Goal: Task Accomplishment & Management: Manage account settings

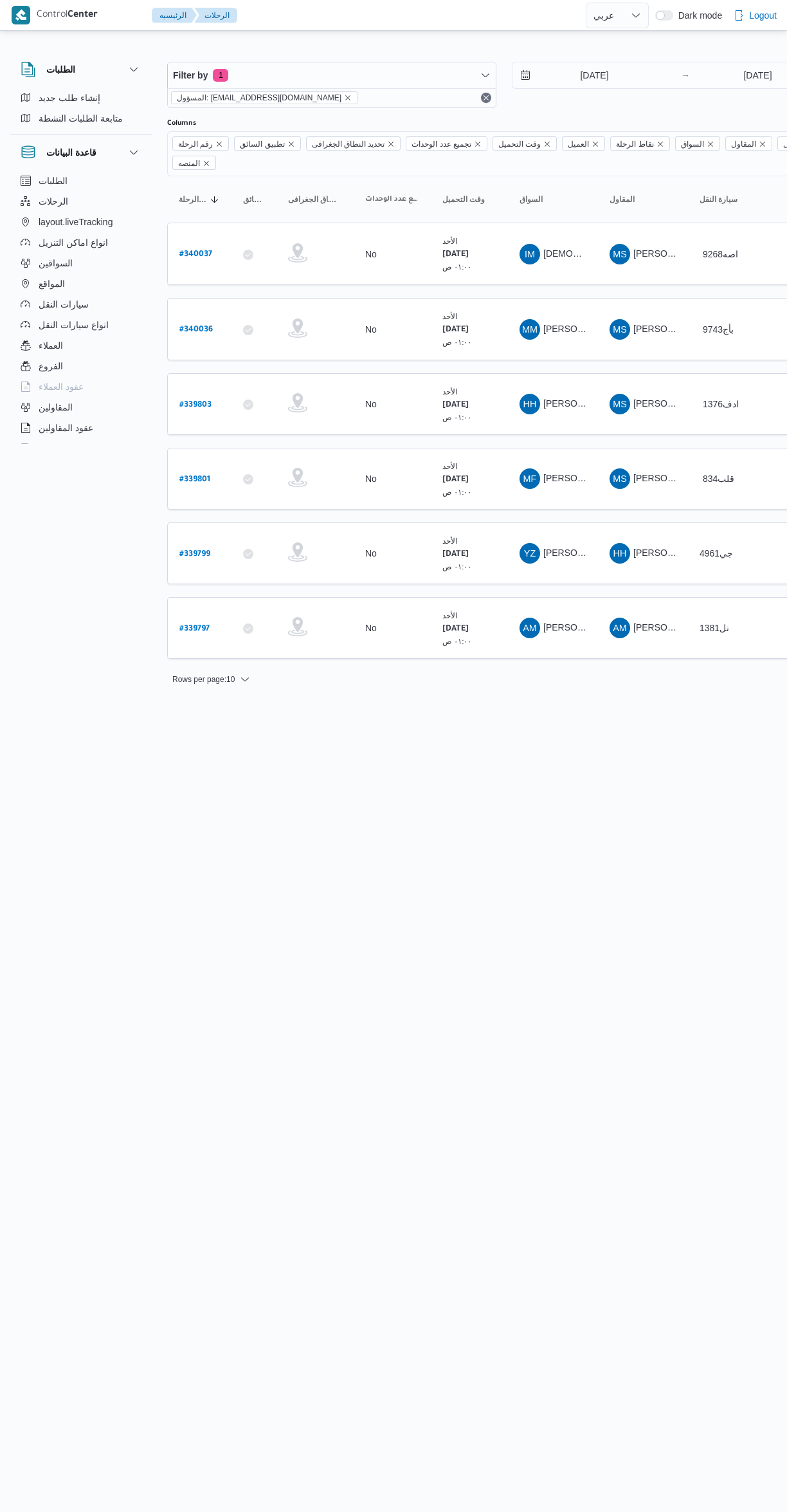
select select "ar"
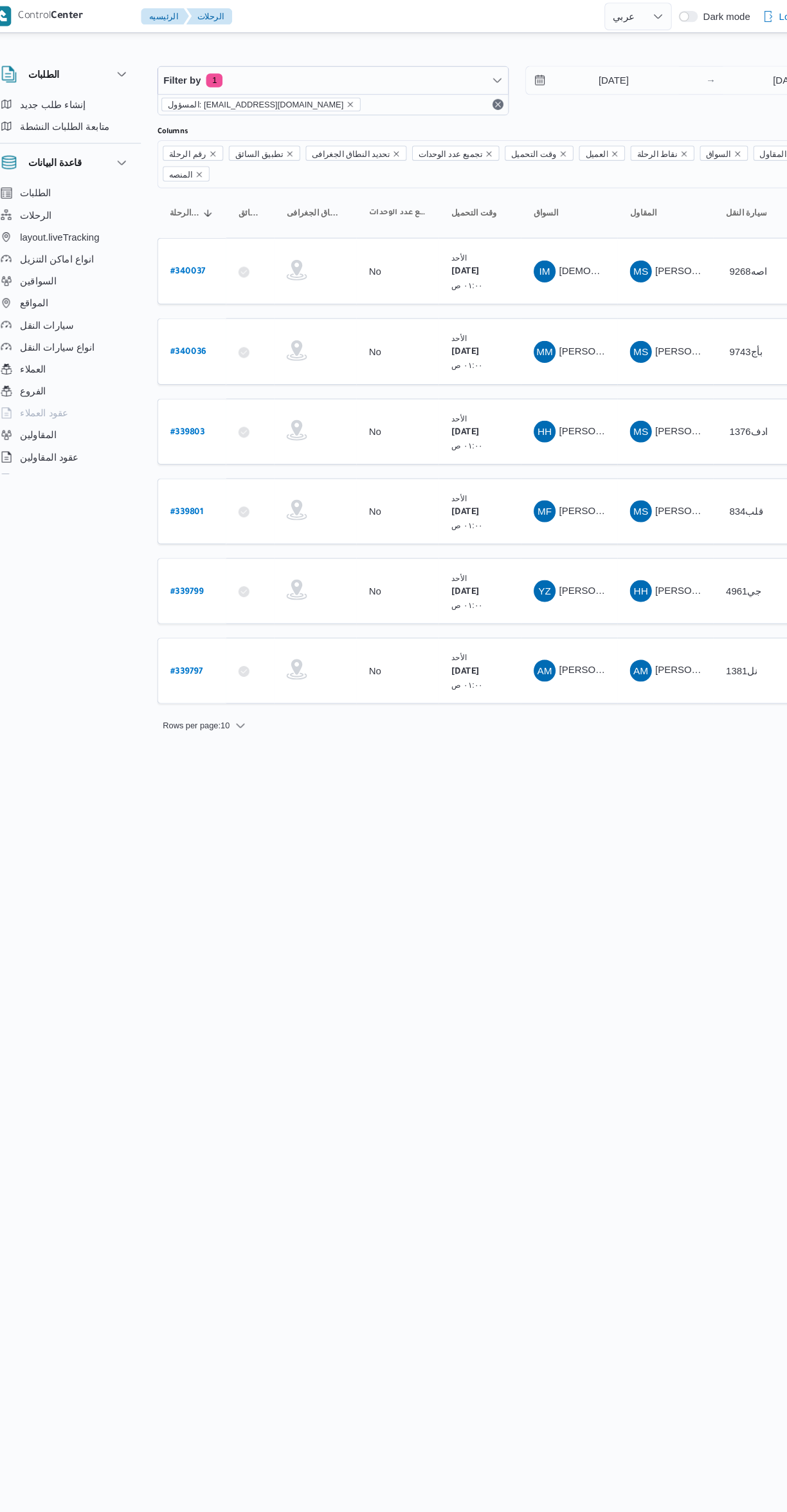
click at [196, 624] on b "# 339797" at bounding box center [194, 629] width 31 height 9
select select "ar"
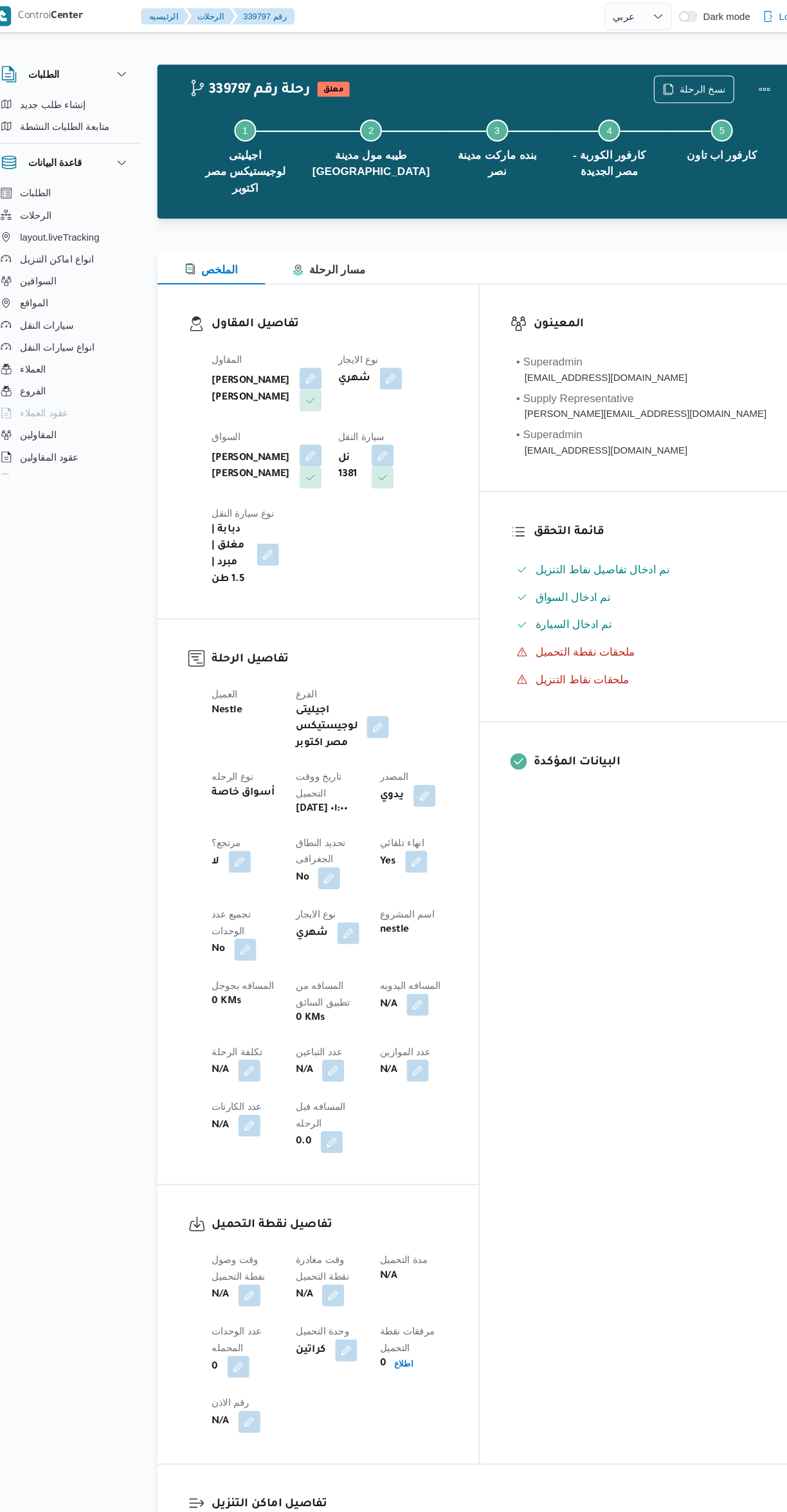
click at [256, 1202] on button "button" at bounding box center [254, 1213] width 21 height 21
click at [230, 1078] on input "وقت وصول نفطة التحميل" at bounding box center [220, 1078] width 146 height 25
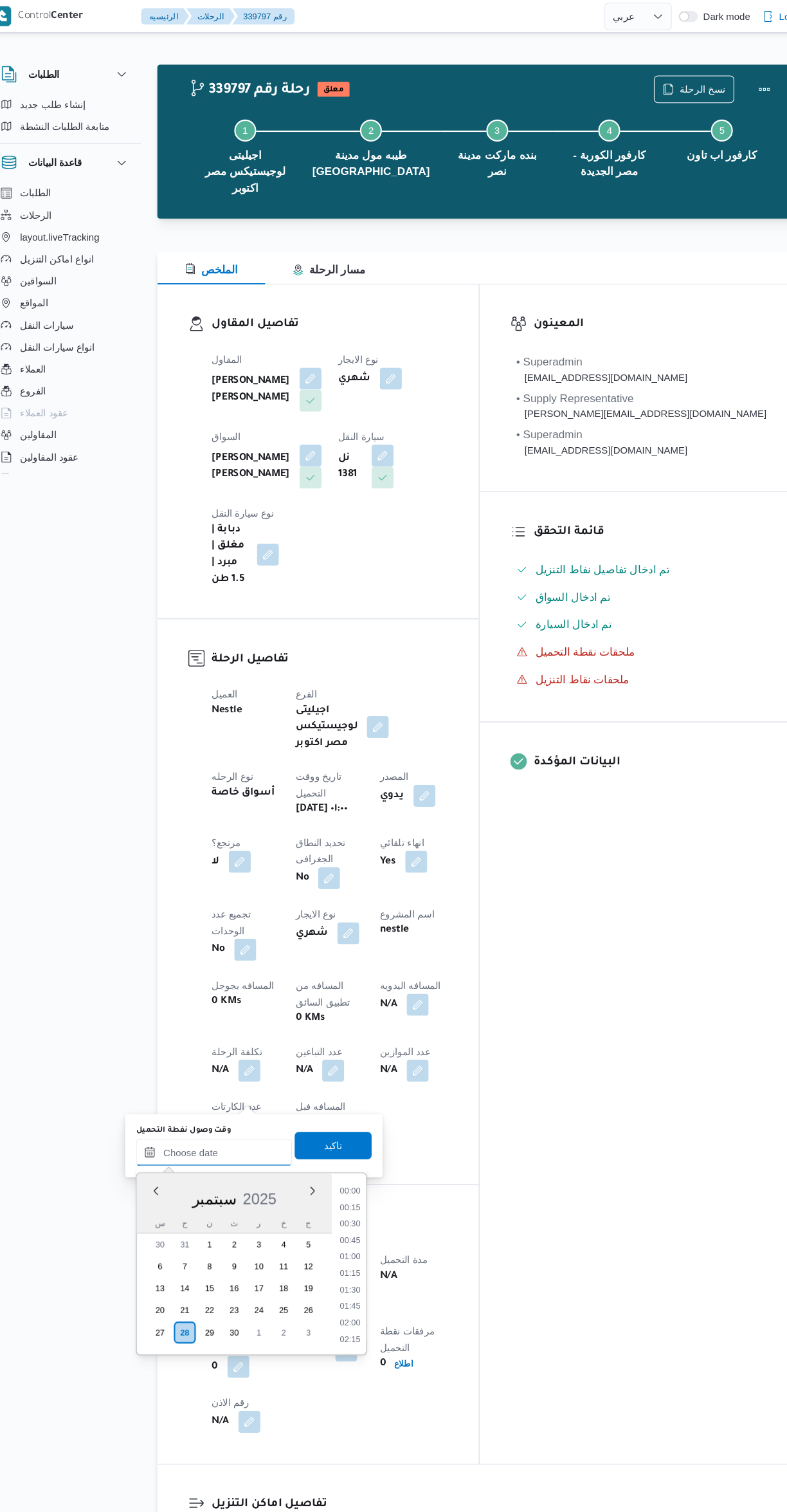
scroll to position [462, 0]
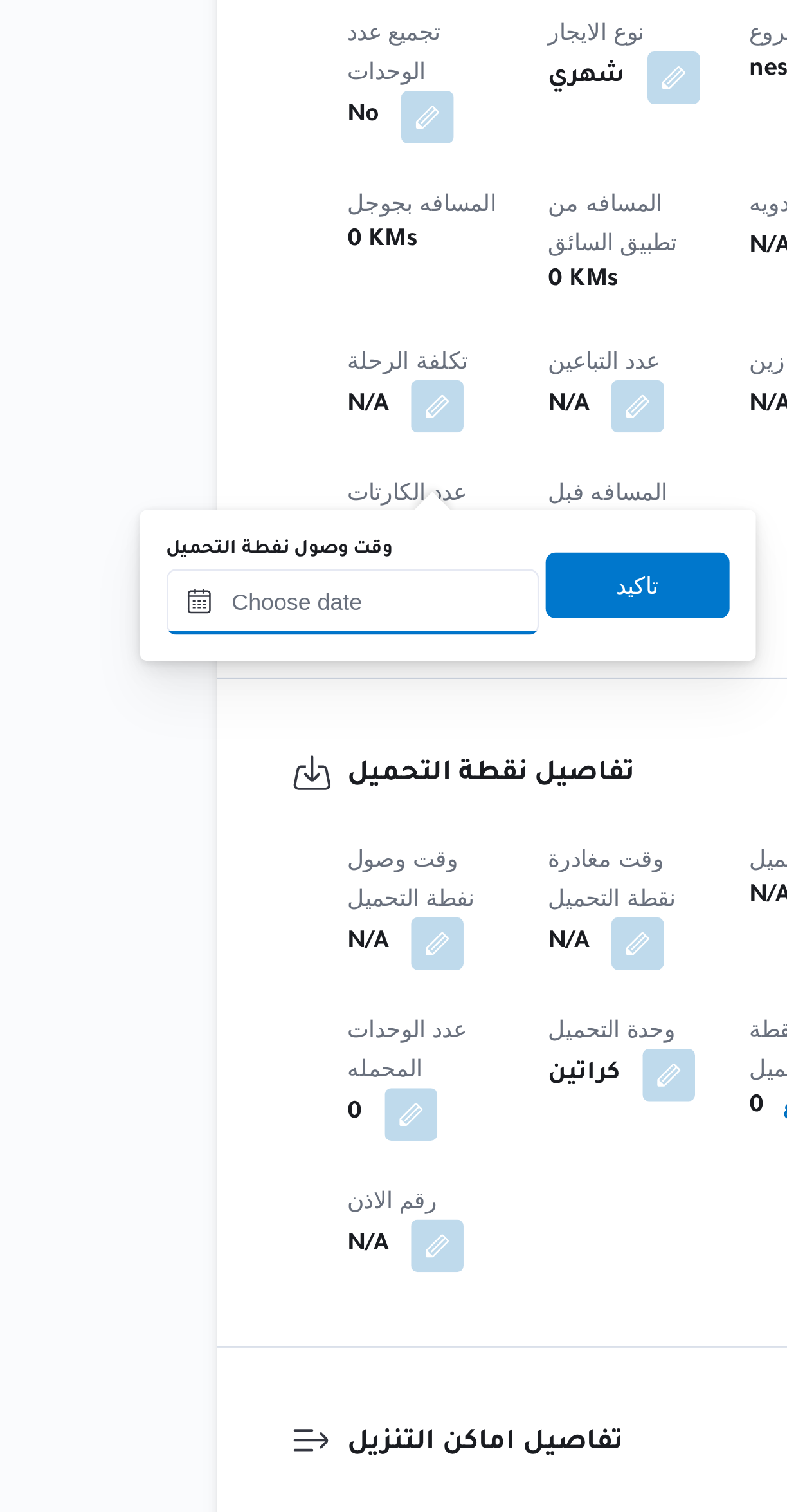
click at [219, 1080] on input "وقت وصول نفطة التحميل" at bounding box center [220, 1078] width 146 height 25
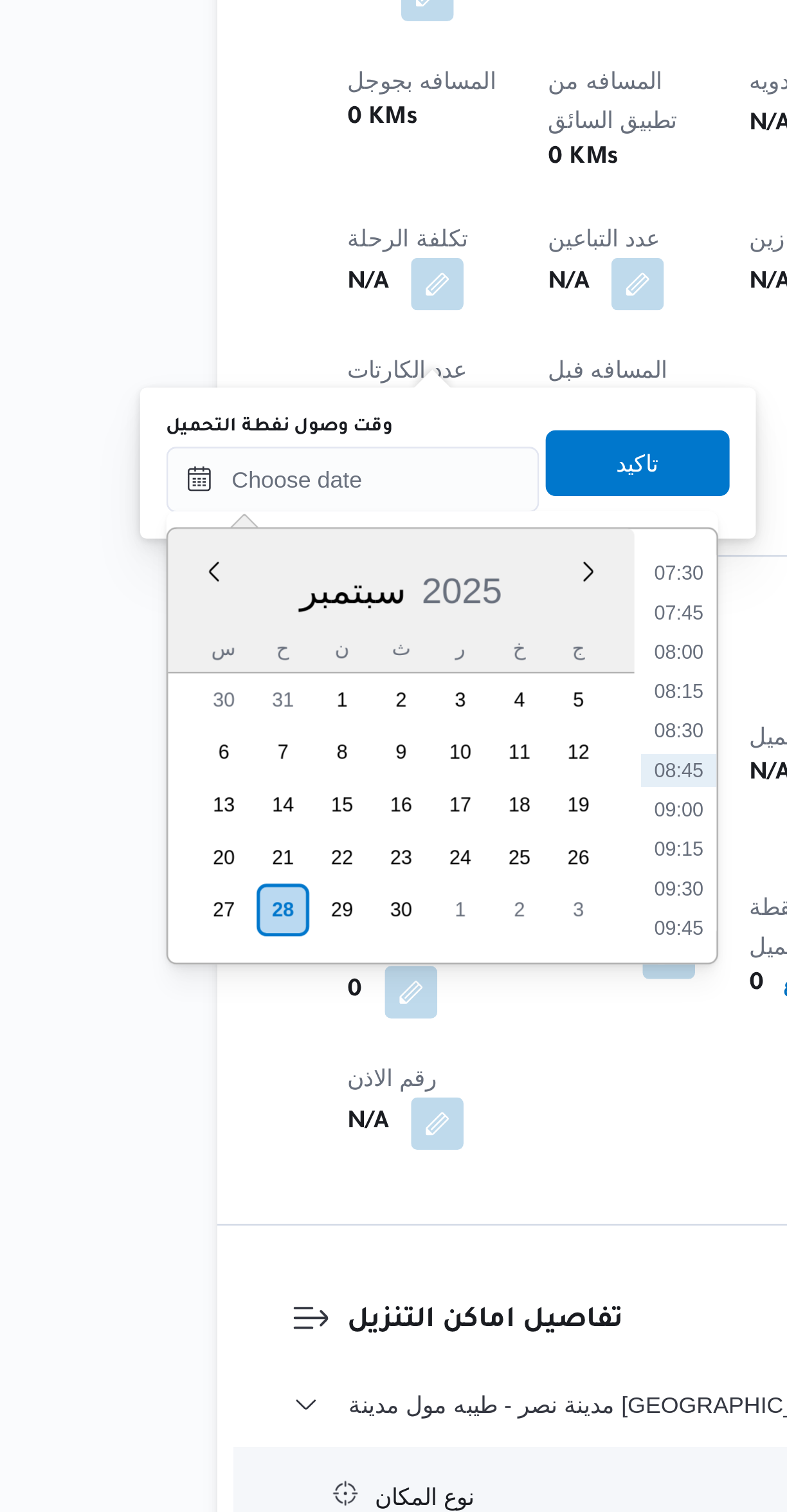
click at [353, 1116] on li "07:30" at bounding box center [348, 1115] width 30 height 13
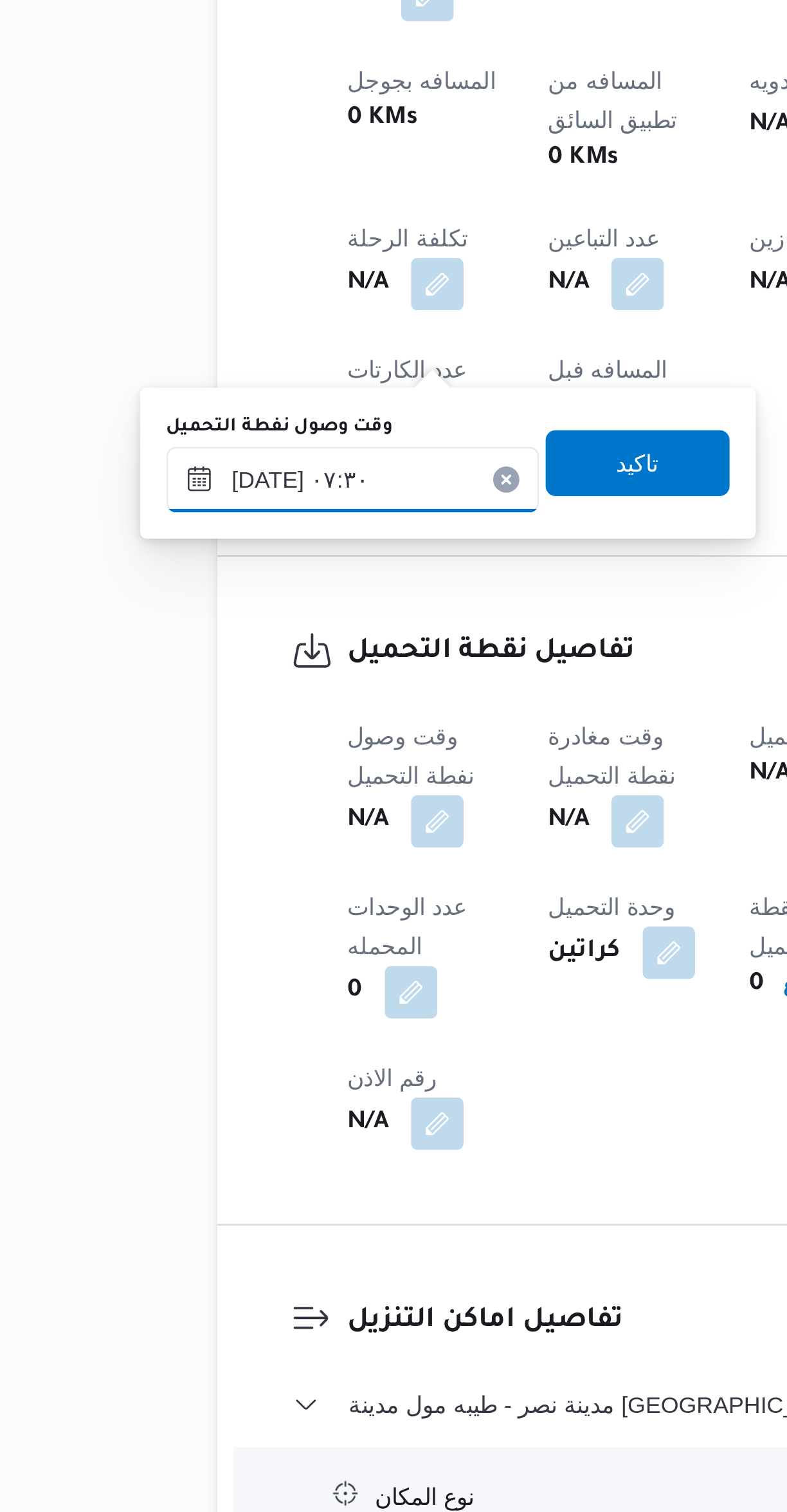
click at [232, 1078] on input "٢٨/٠٩/٢٠٢٥ ٠٧:٣٠" at bounding box center [220, 1078] width 146 height 25
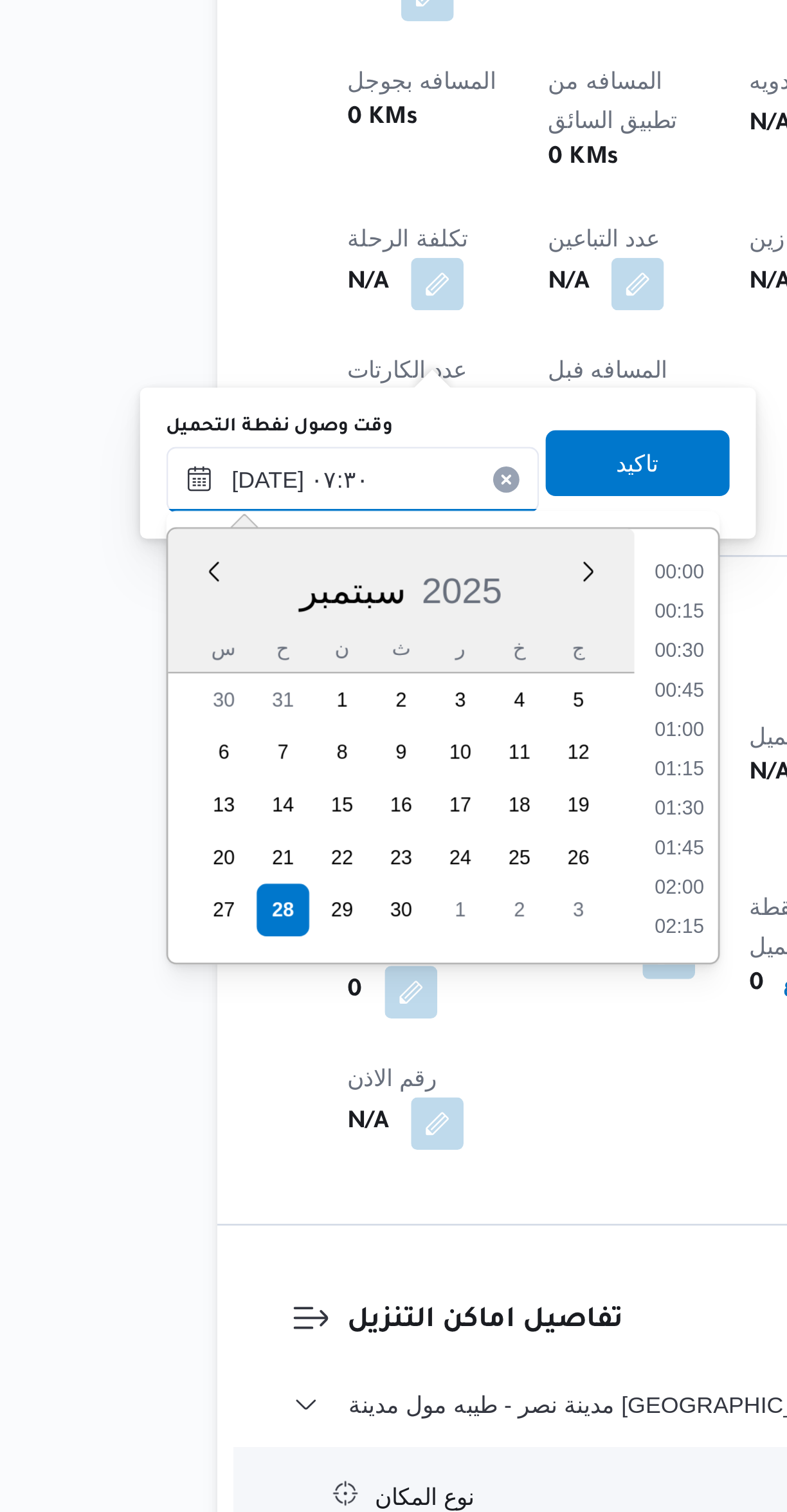
scroll to position [385, 0]
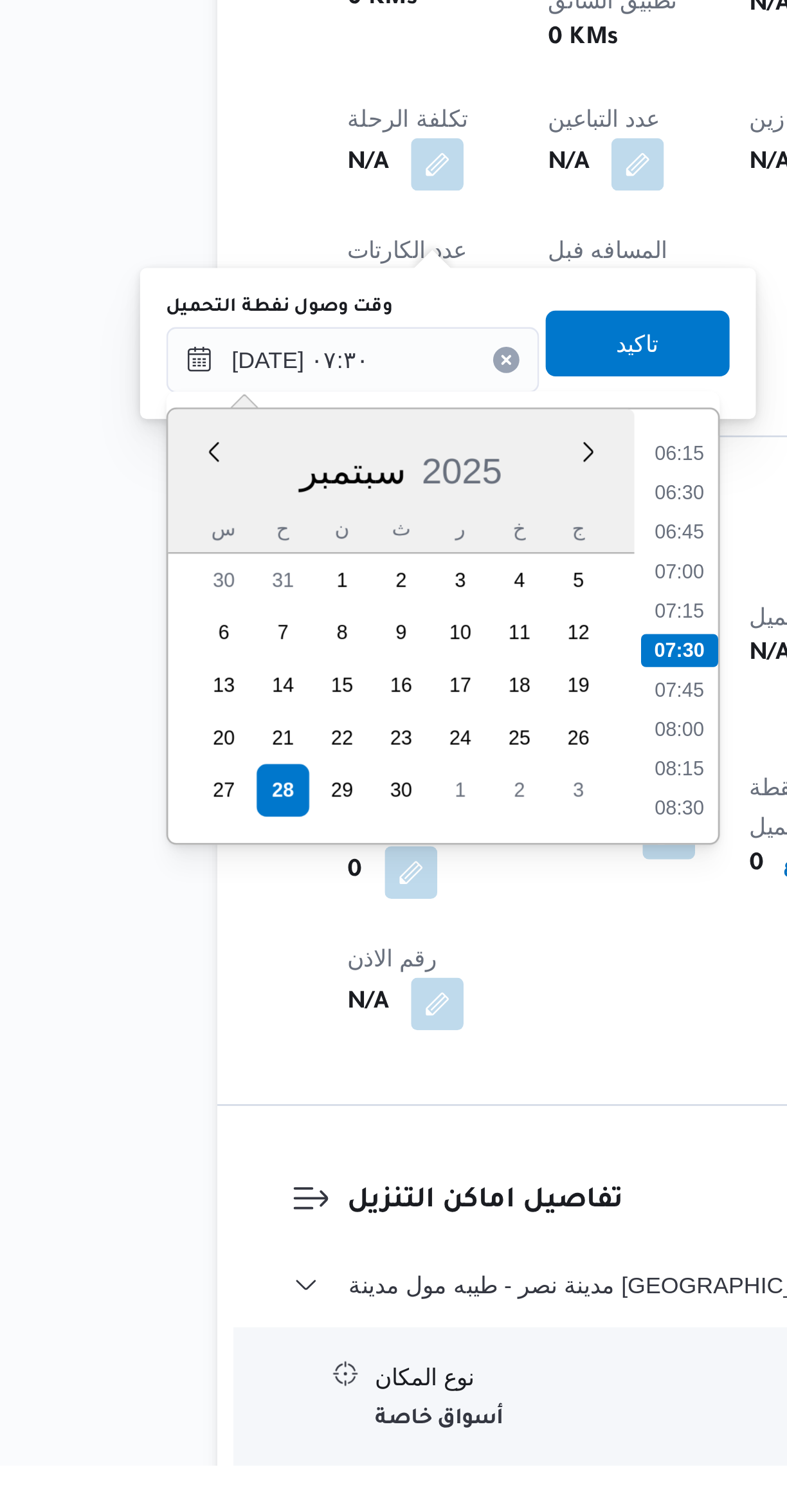
click at [350, 1173] on li "07:15" at bounding box center [348, 1177] width 30 height 13
type input "[DATE] ٠٧:١٥"
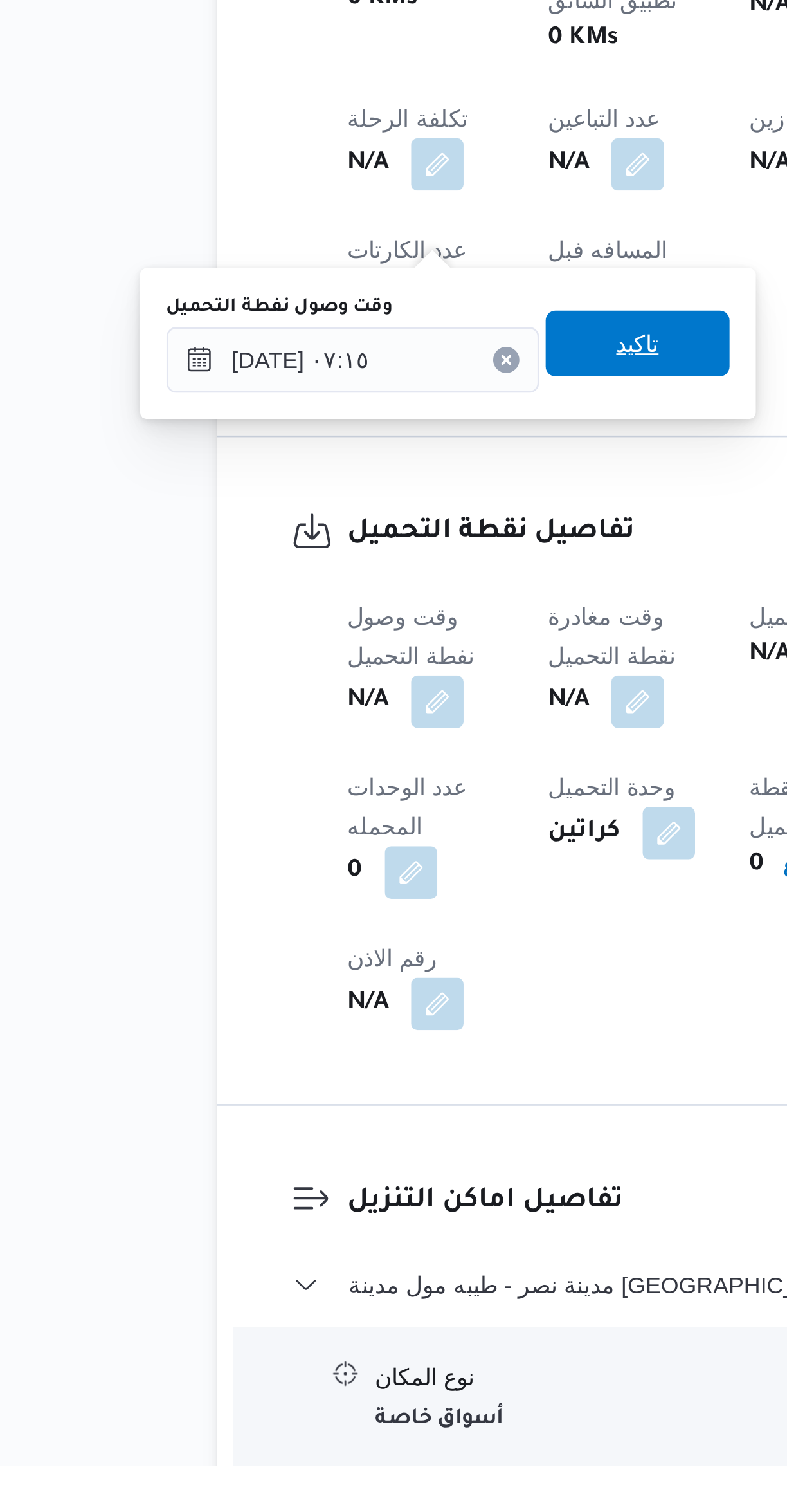
click at [309, 1078] on span "تاكيد" at bounding box center [332, 1072] width 72 height 25
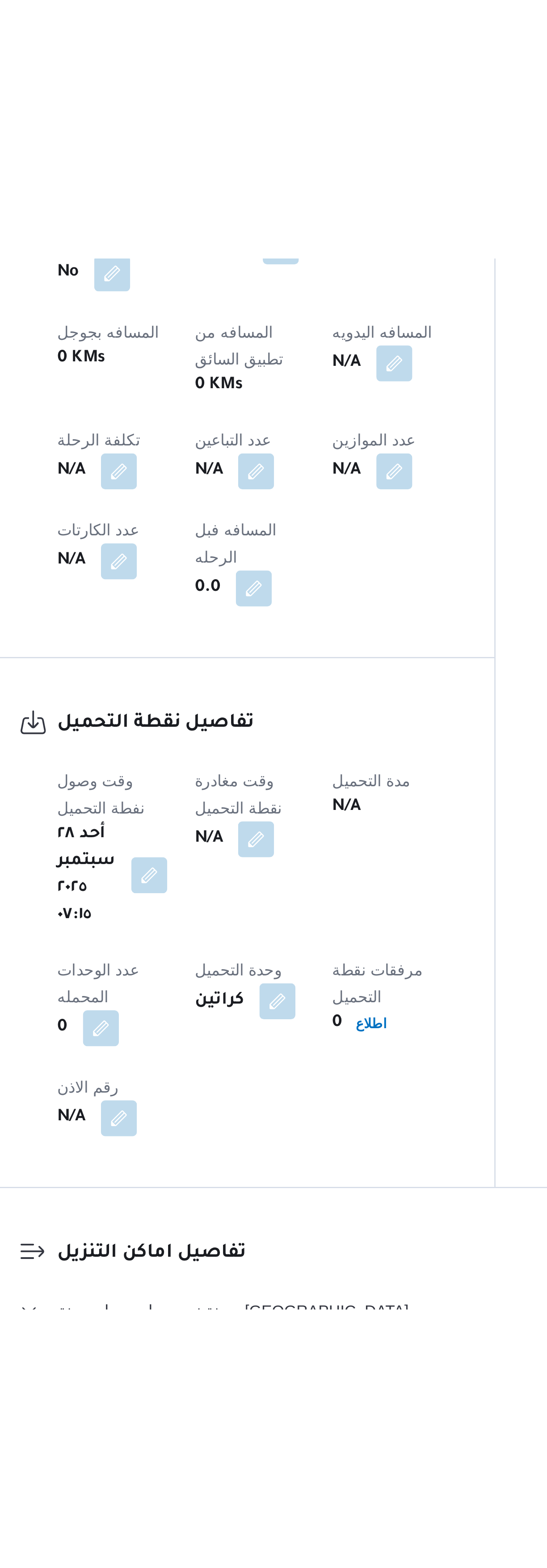
scroll to position [13, 0]
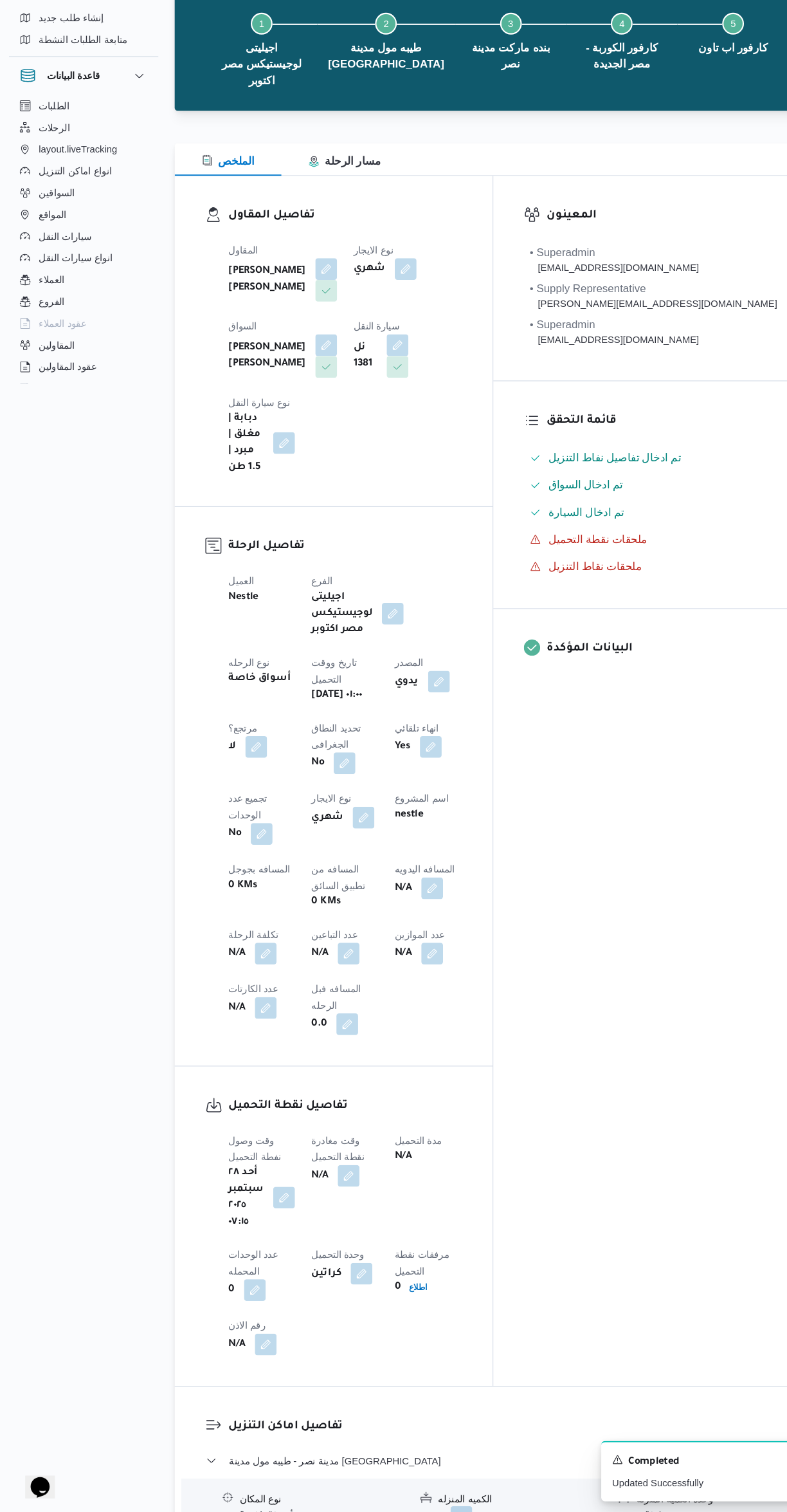
click at [342, 1183] on button "button" at bounding box center [332, 1193] width 21 height 21
click at [328, 1059] on input "وقت مغادرة نقطة التحميل" at bounding box center [334, 1058] width 146 height 25
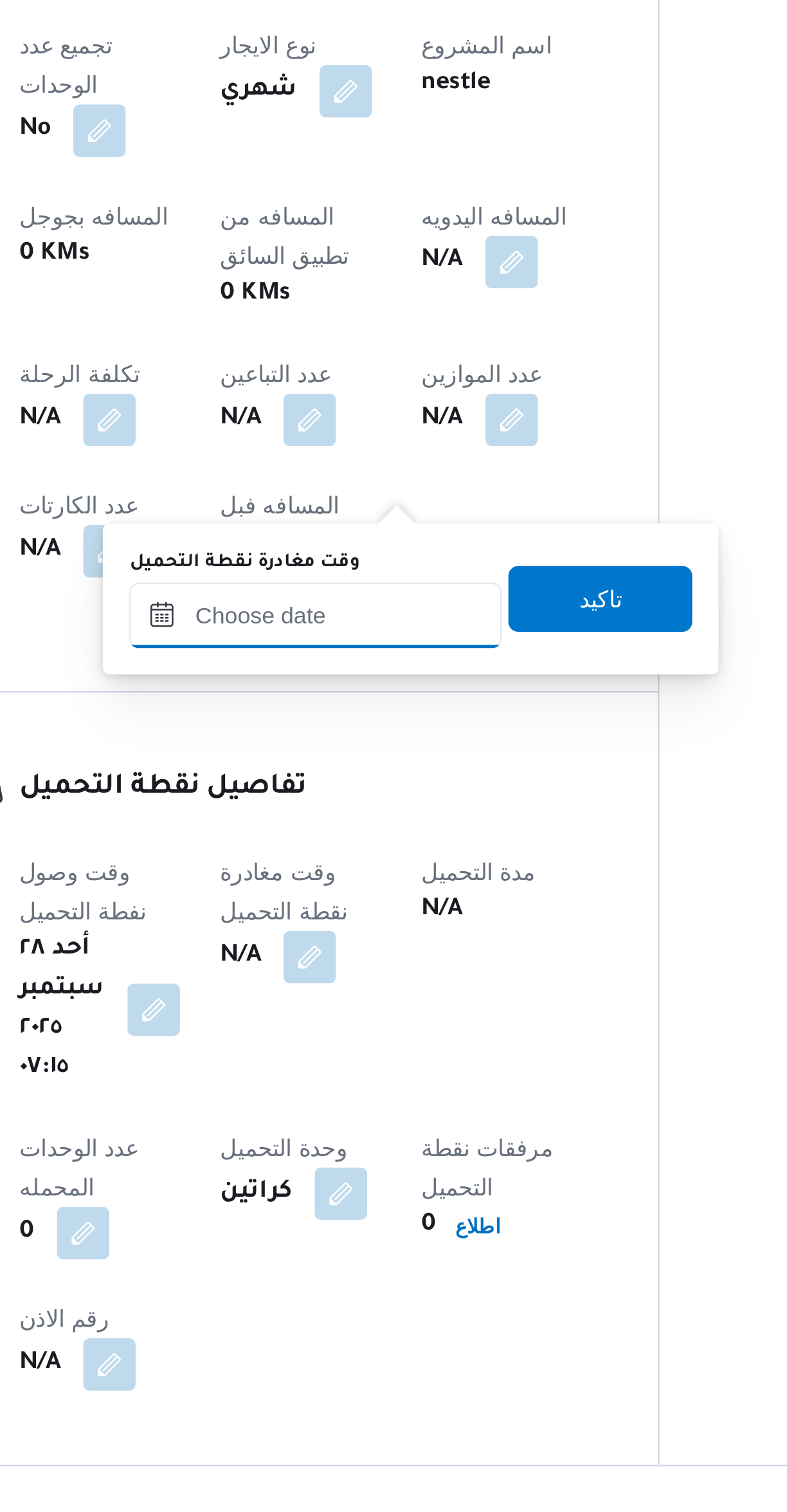
click at [342, 1061] on input "وقت مغادرة نقطة التحميل" at bounding box center [334, 1058] width 146 height 25
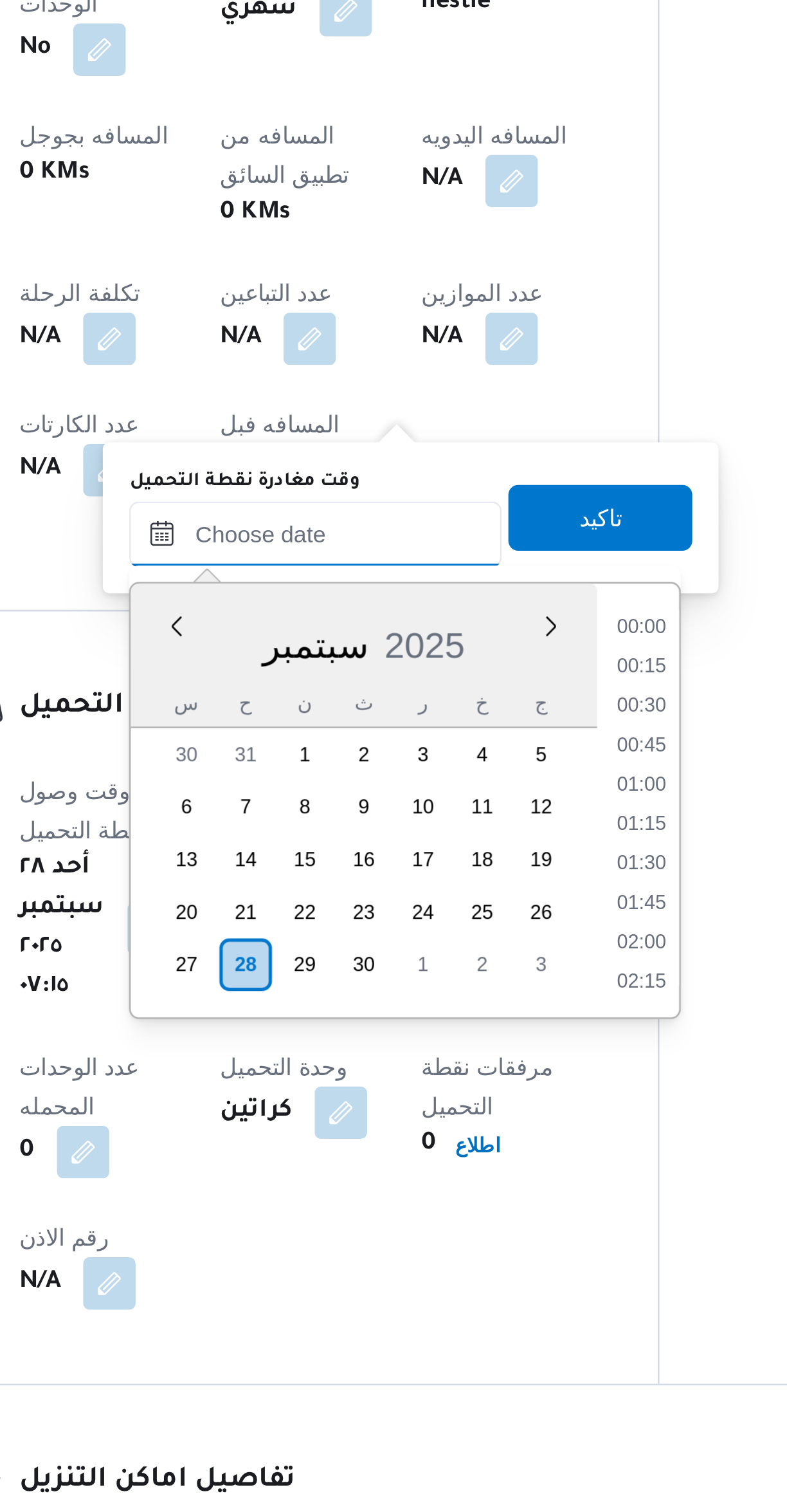
scroll to position [462, 0]
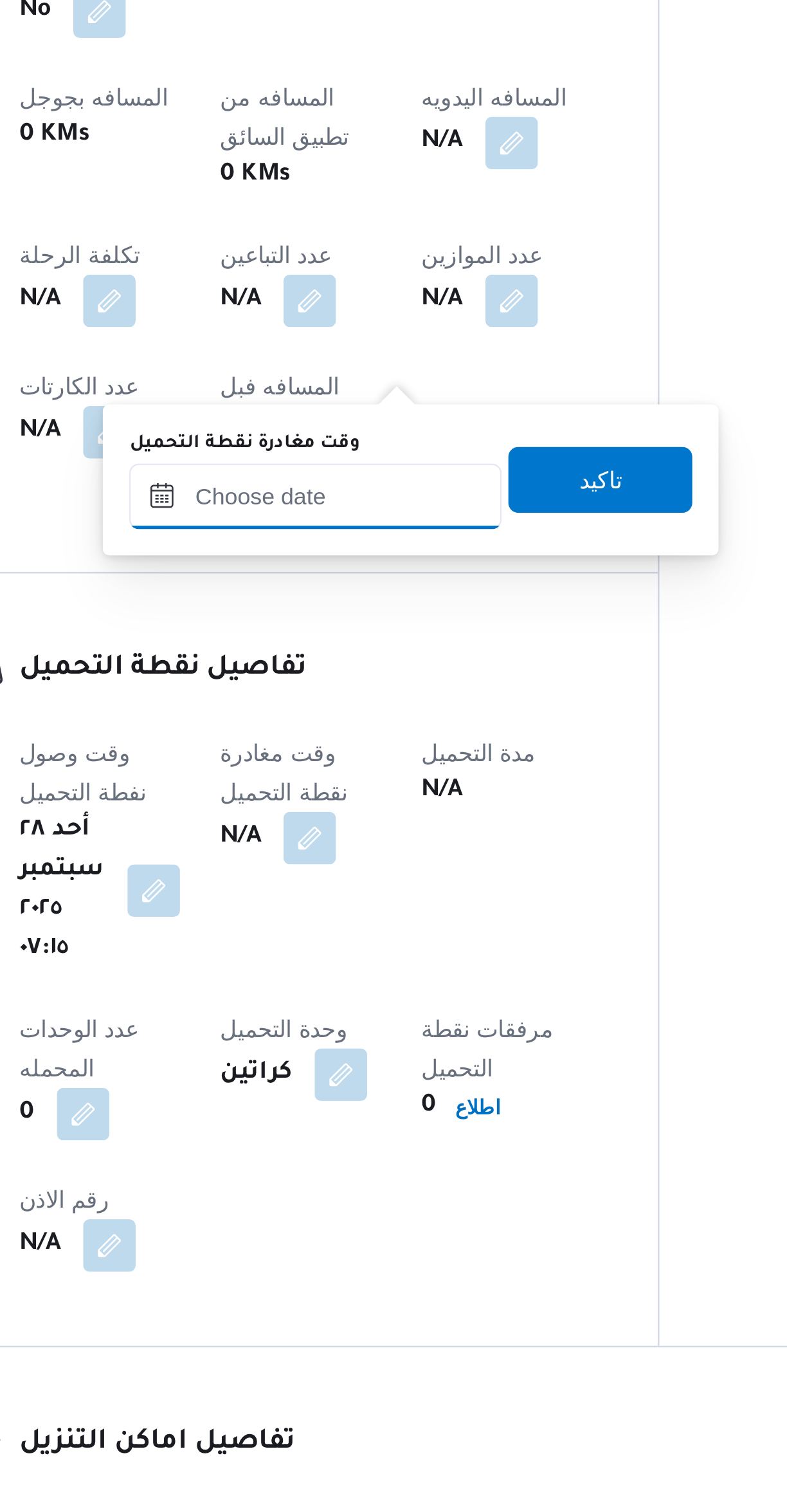
click at [327, 1061] on input "وقت مغادرة نقطة التحميل" at bounding box center [334, 1058] width 146 height 25
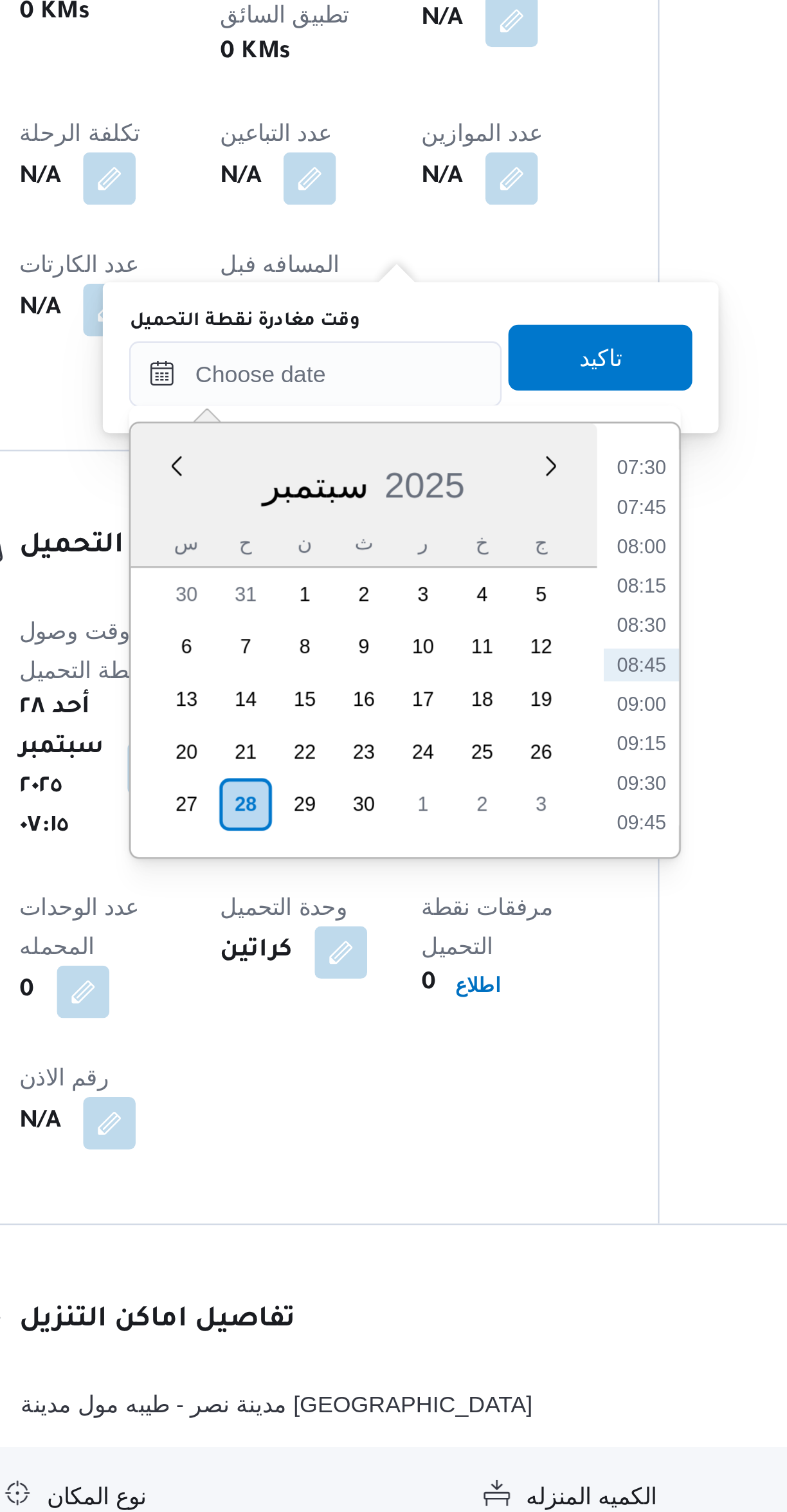
click at [459, 1160] on li "08:30" at bounding box center [462, 1157] width 30 height 13
type input "٢٨/٠٩/٢٠٢٥ ٠٨:٣٠"
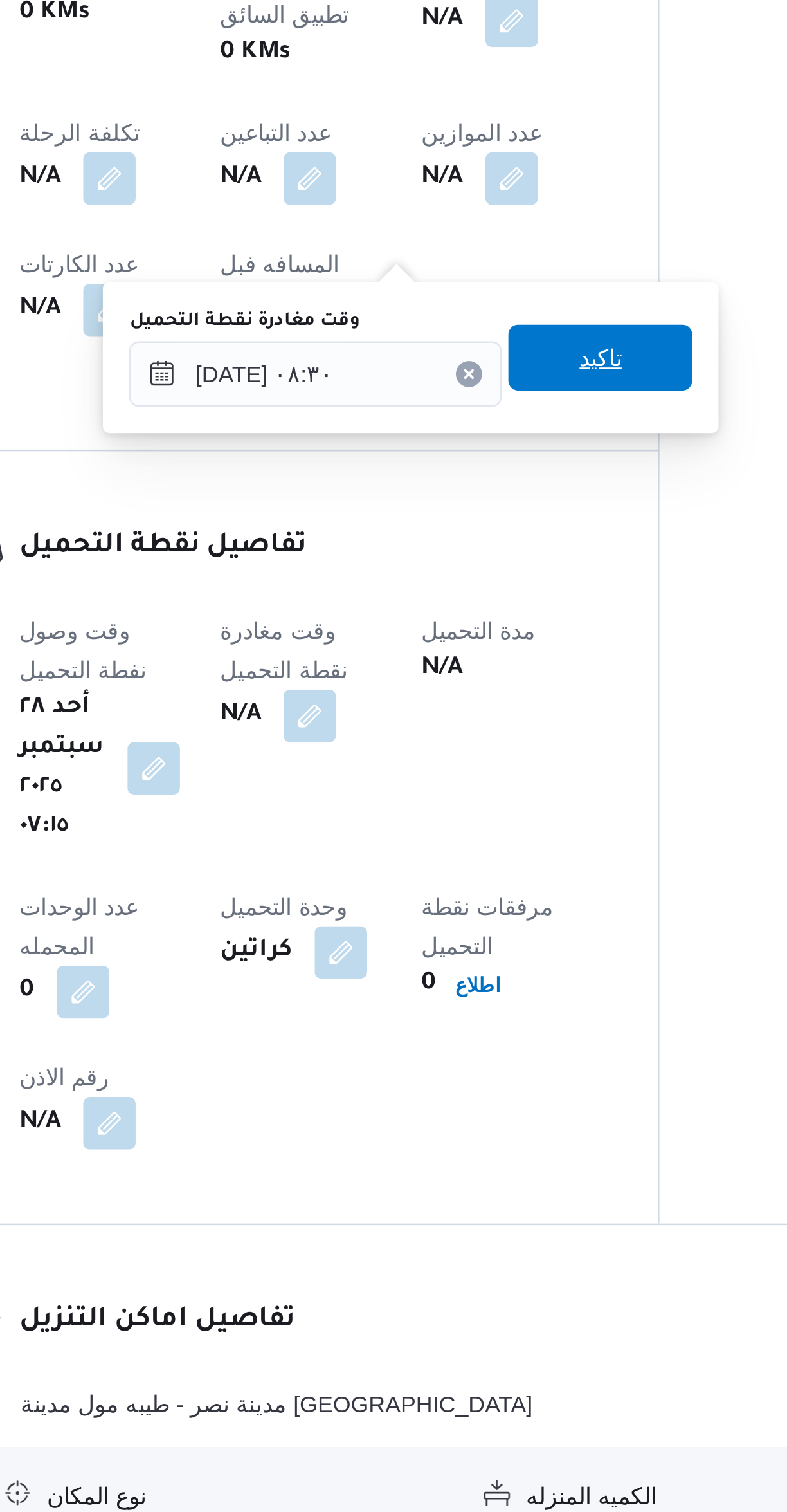
click at [459, 1053] on span "تاكيد" at bounding box center [446, 1052] width 72 height 25
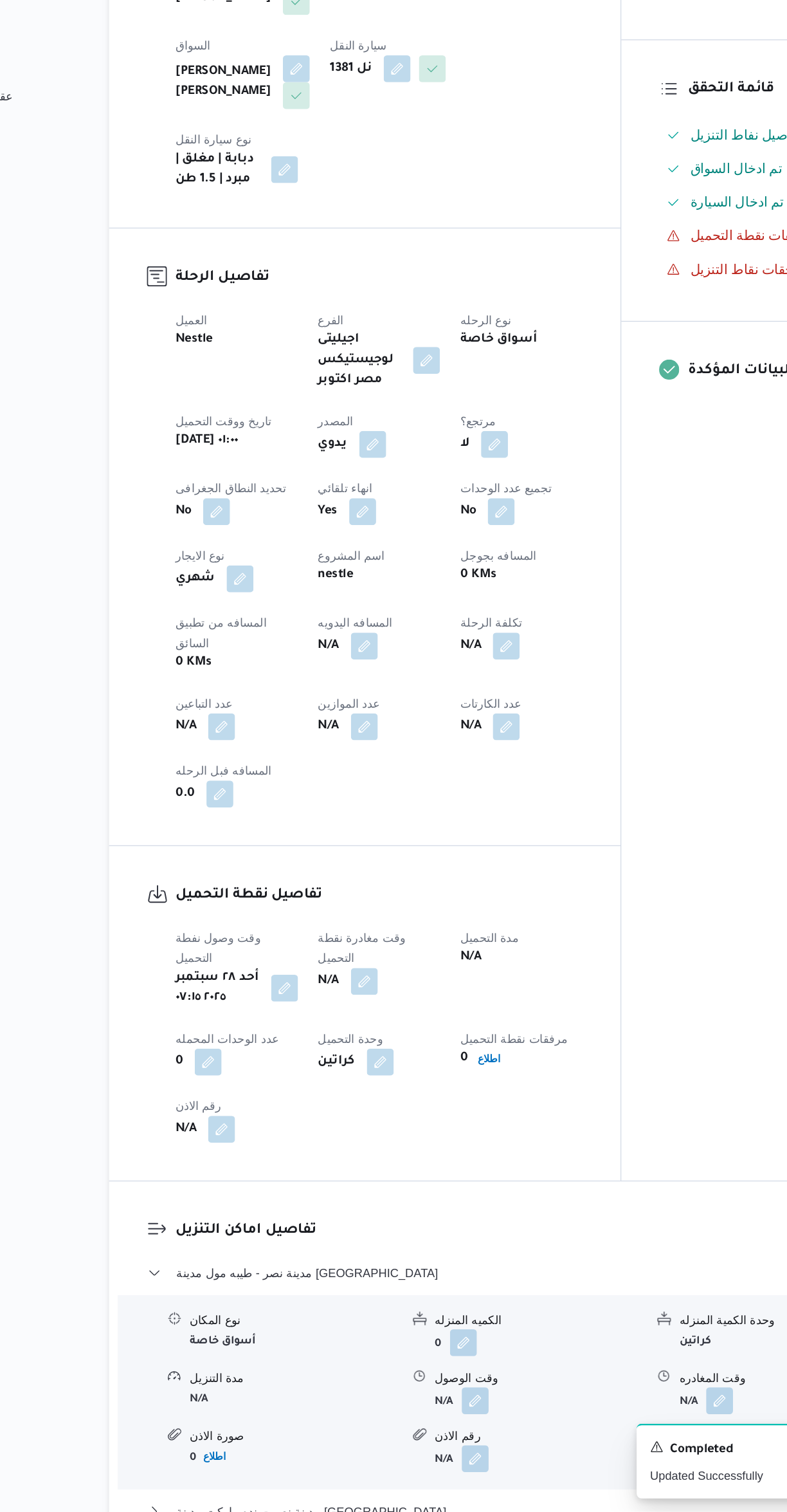
scroll to position [19, 0]
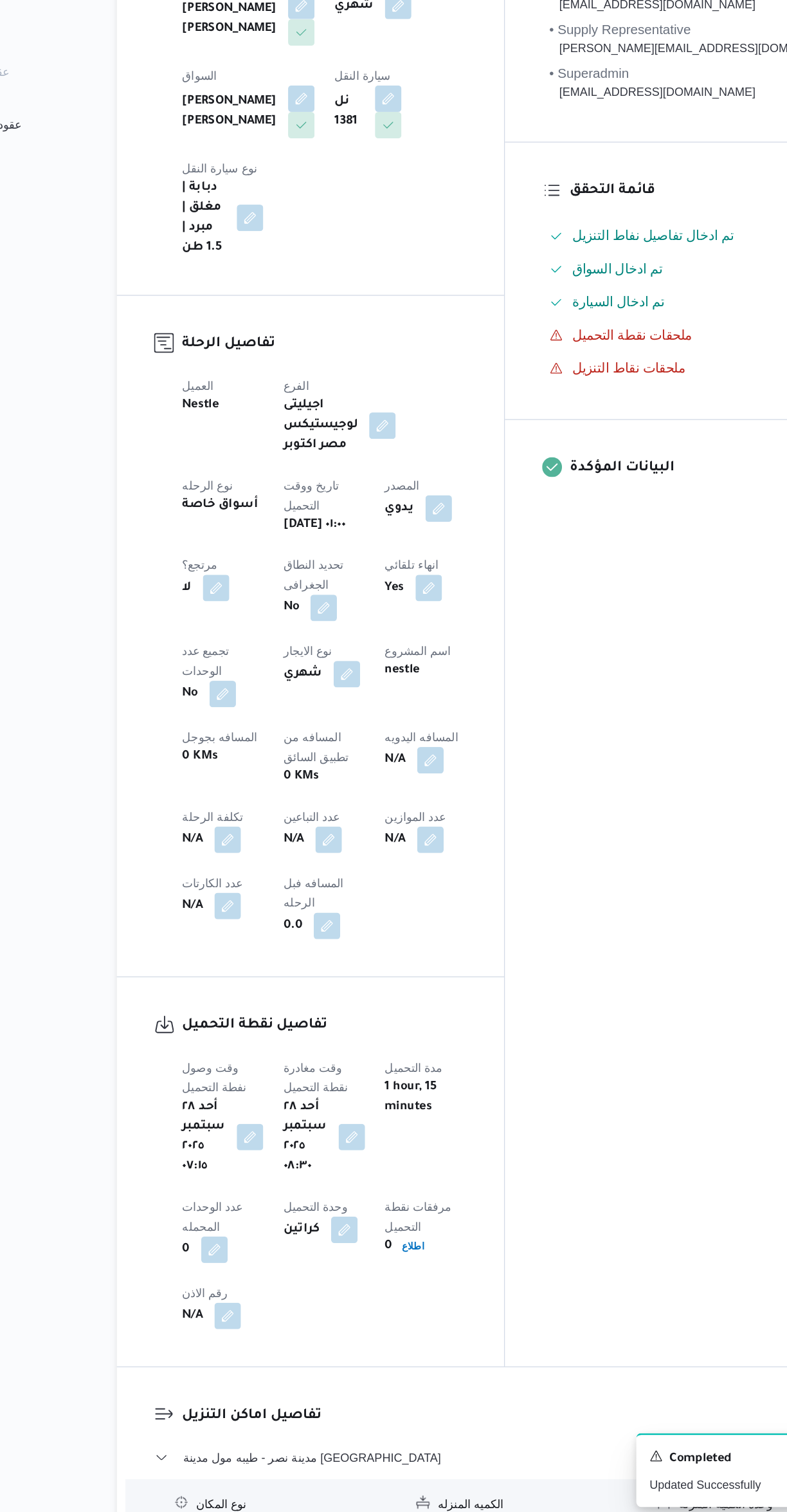
click at [321, 973] on button "button" at bounding box center [332, 983] width 21 height 21
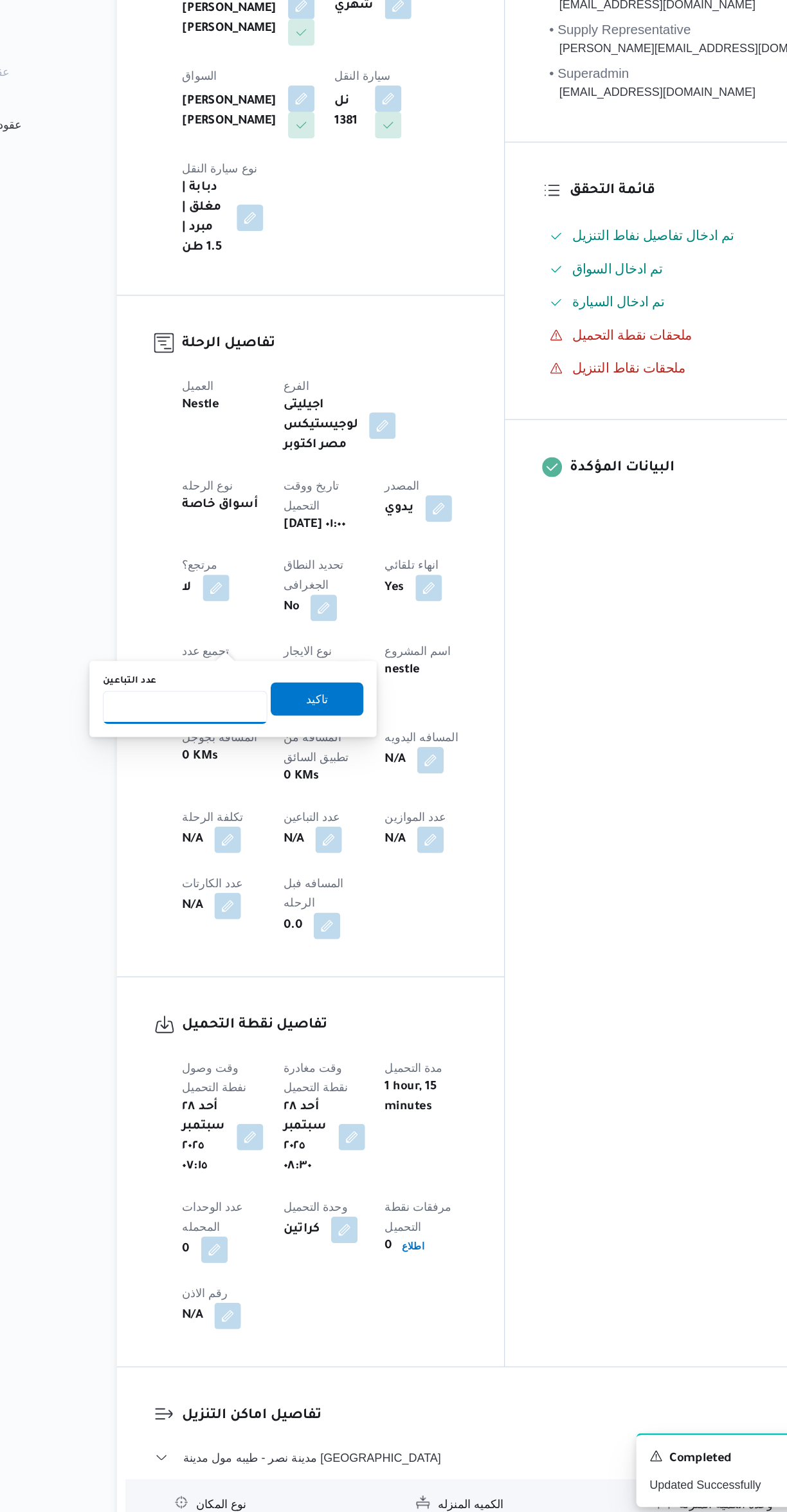
click at [223, 879] on input "عدد التباعين" at bounding box center [221, 879] width 128 height 25
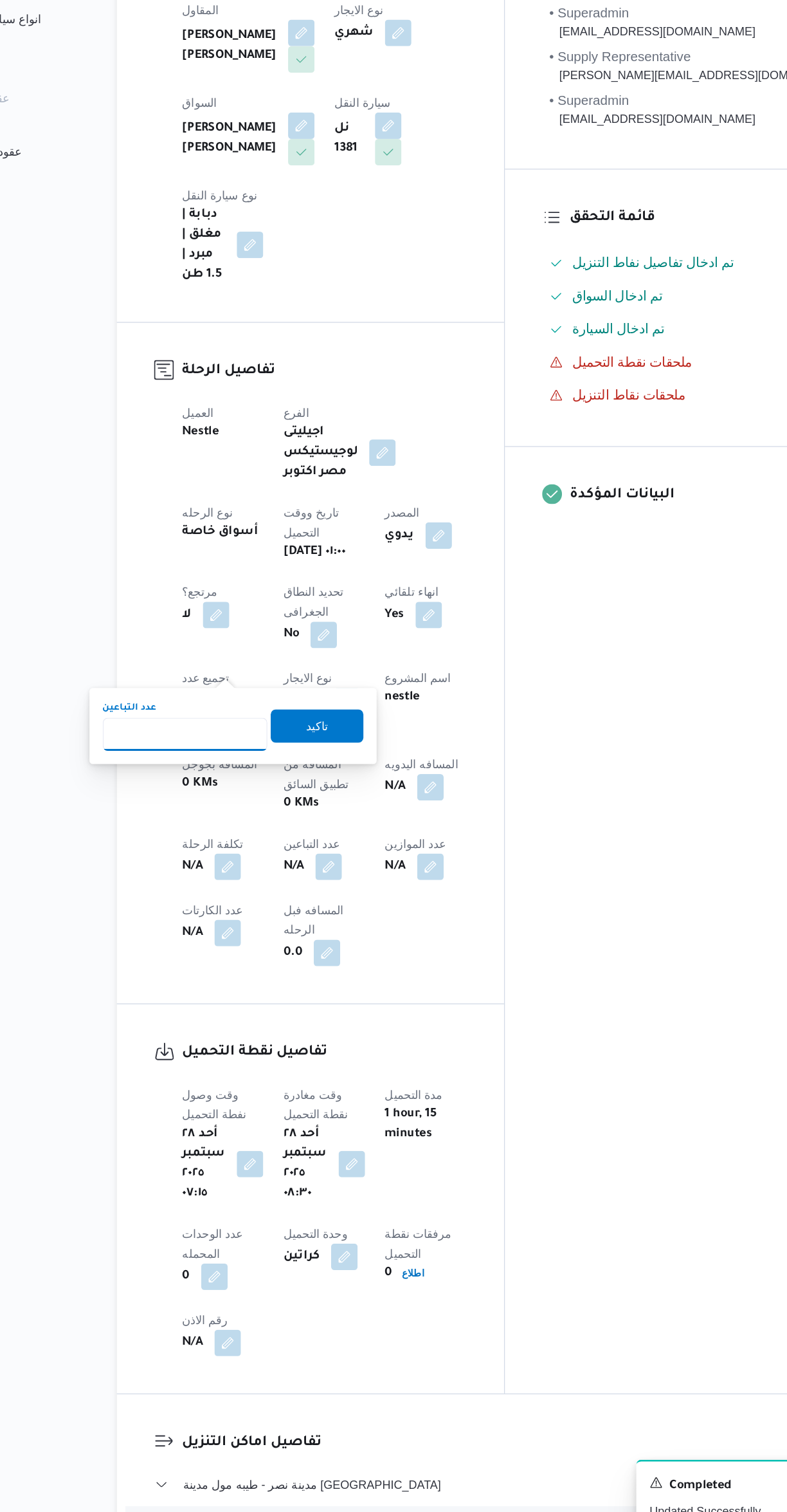
type input "1"
click at [324, 886] on span "تاكيد" at bounding box center [323, 874] width 72 height 25
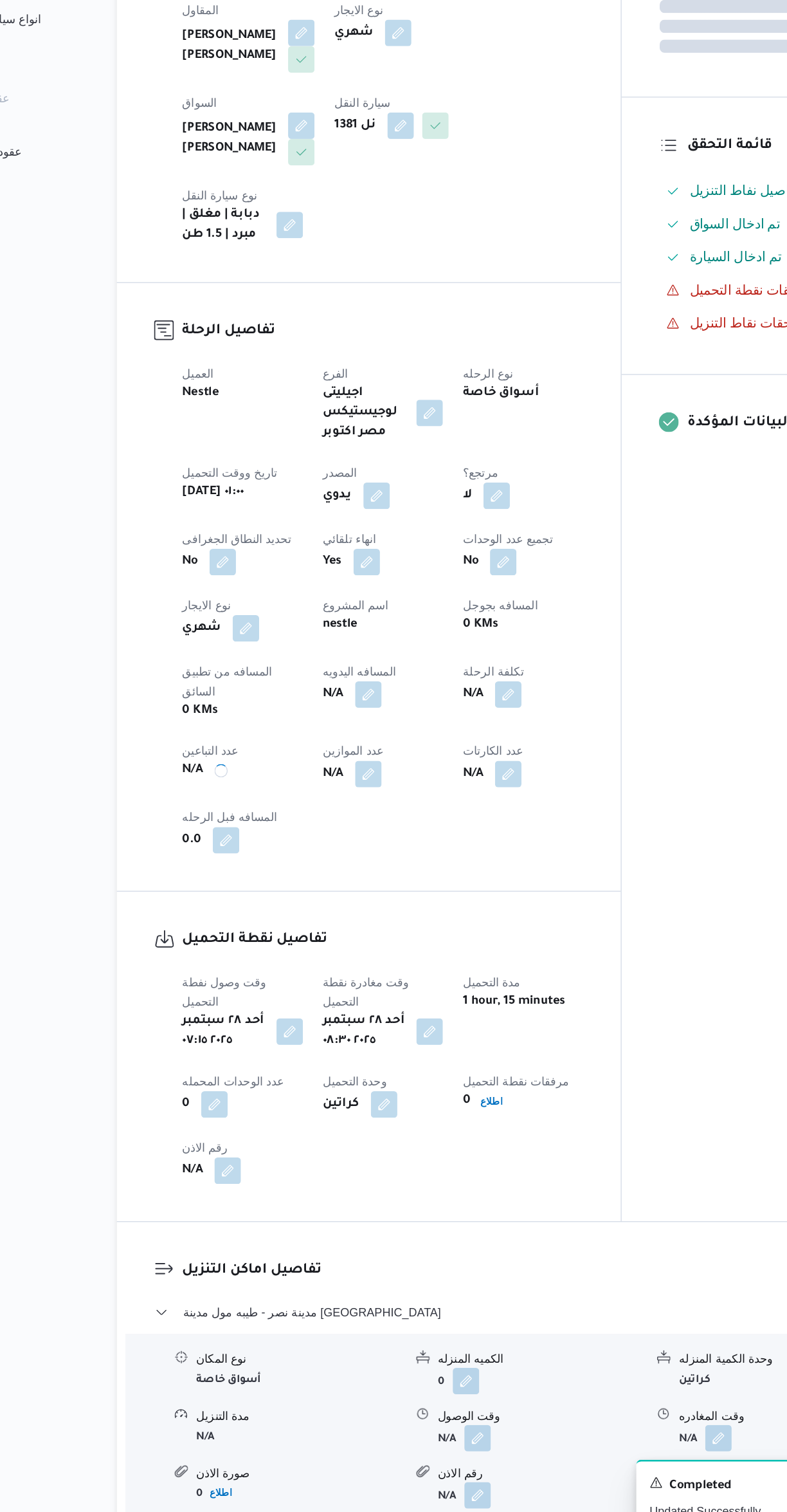
scroll to position [19, 0]
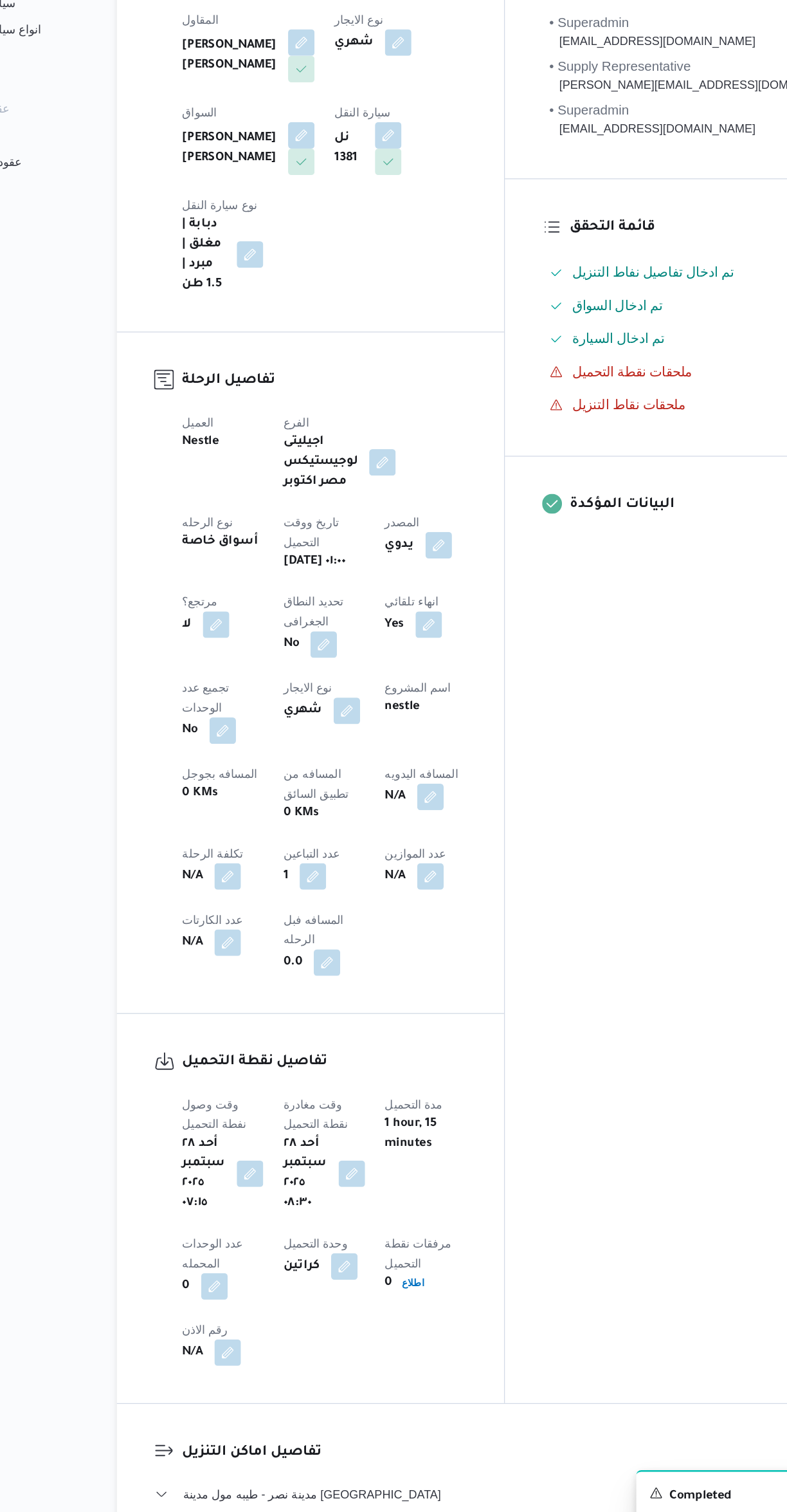
select select "ar"
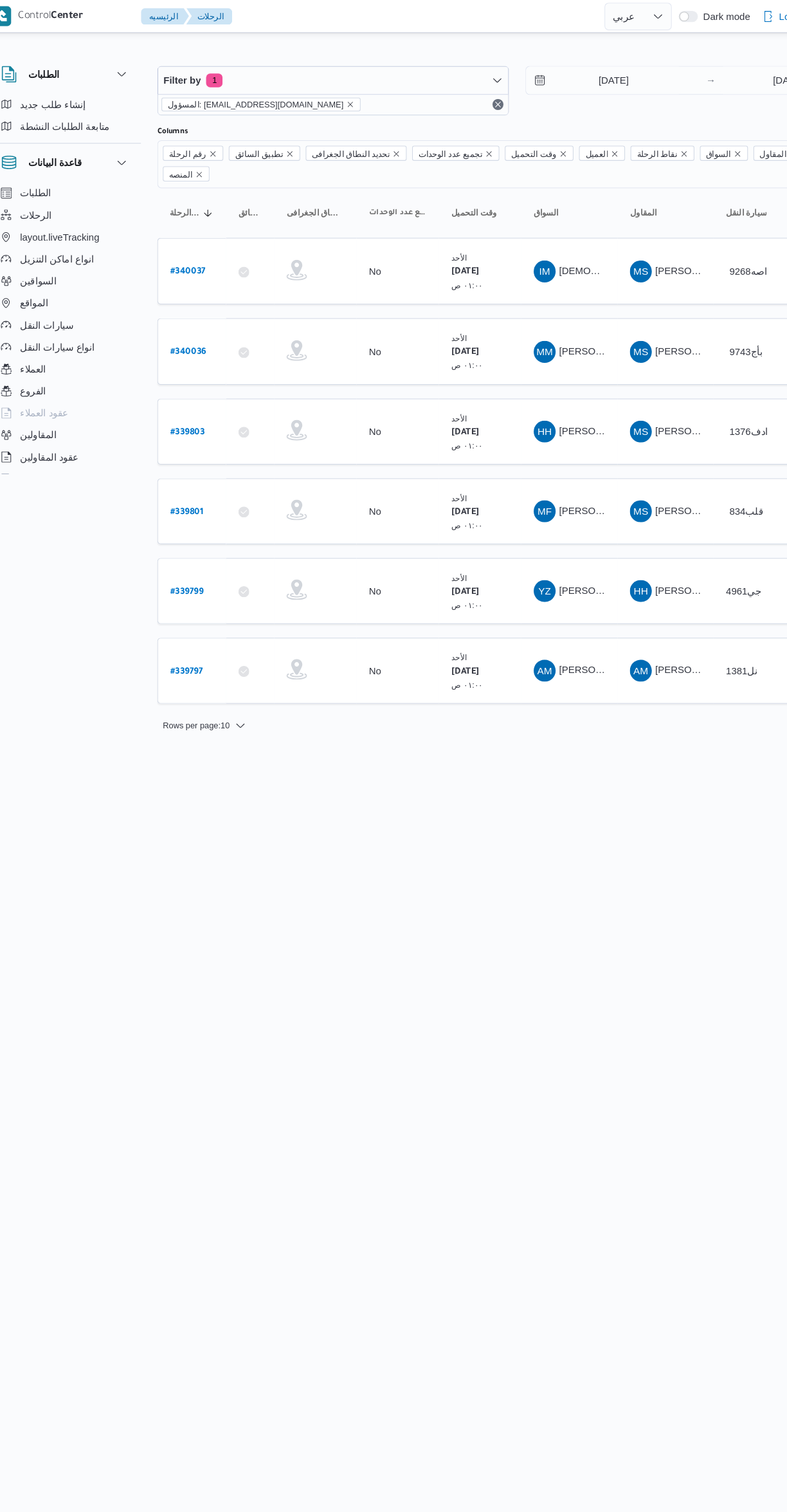
click at [198, 550] on b "# 339799" at bounding box center [194, 554] width 31 height 9
select select "ar"
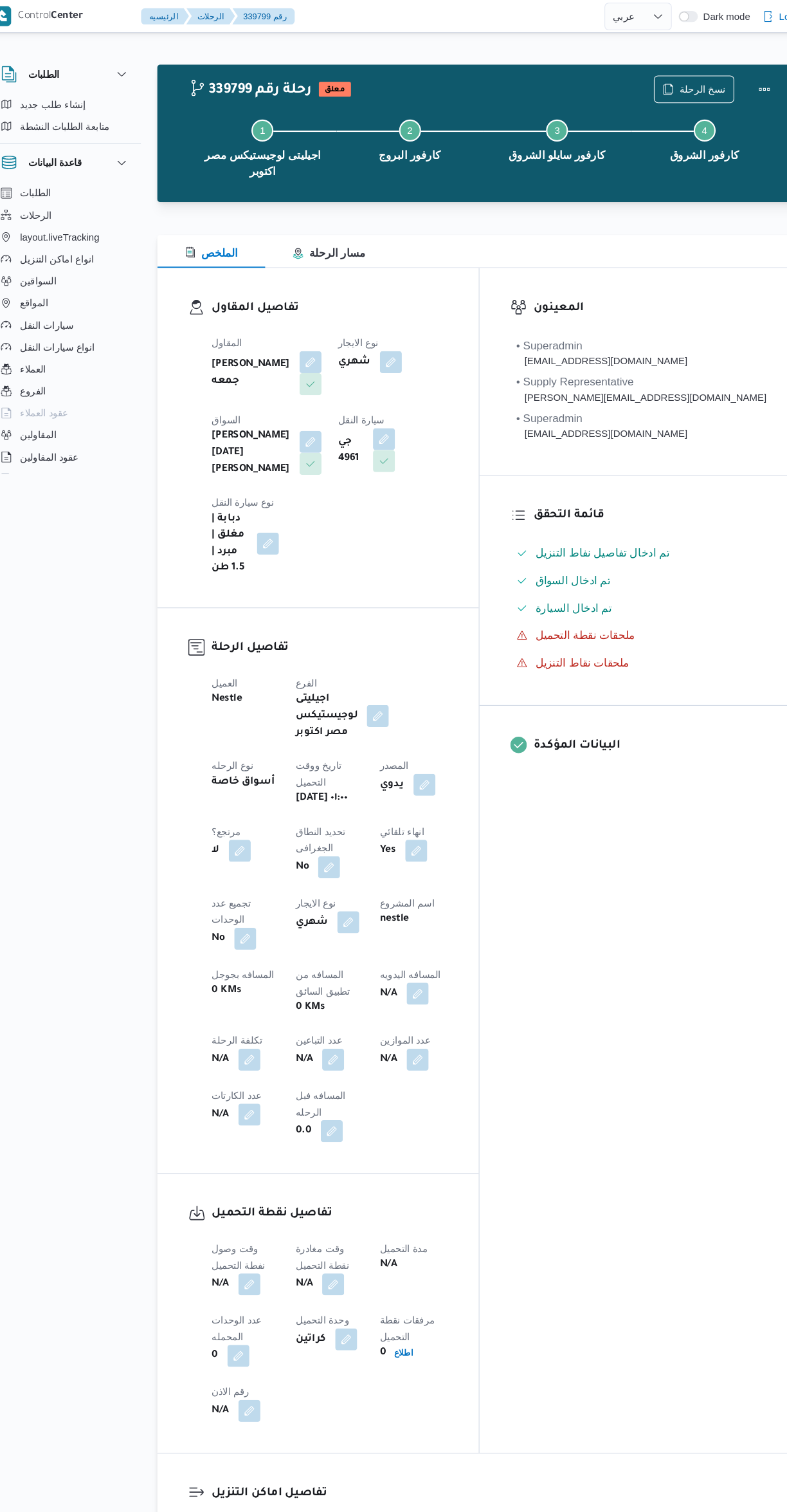
click at [300, 335] on button "button" at bounding box center [311, 339] width 21 height 21
click at [309, 410] on input "اسم المقاول" at bounding box center [309, 411] width 1 height 16
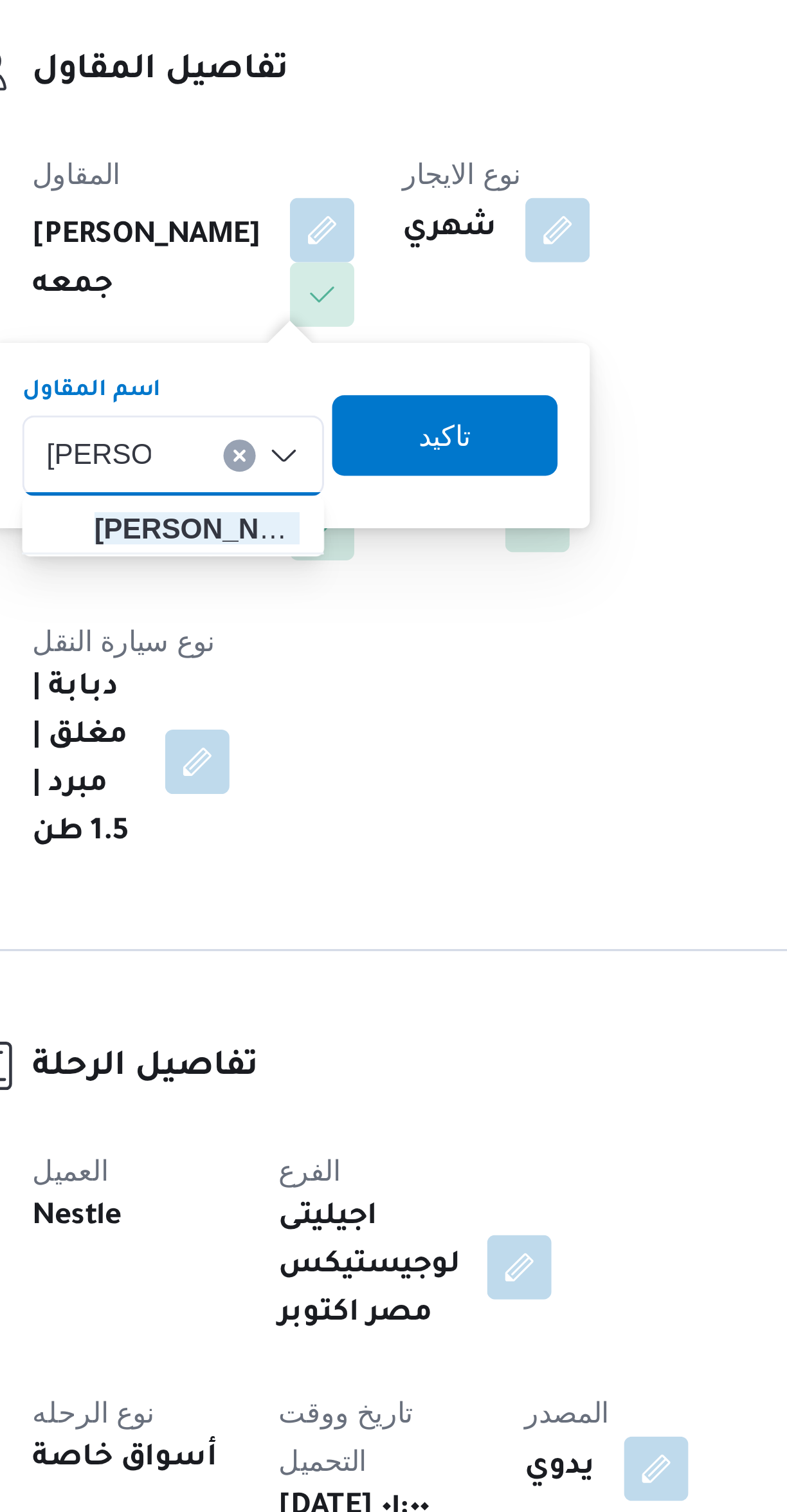
type input "احمد مجد"
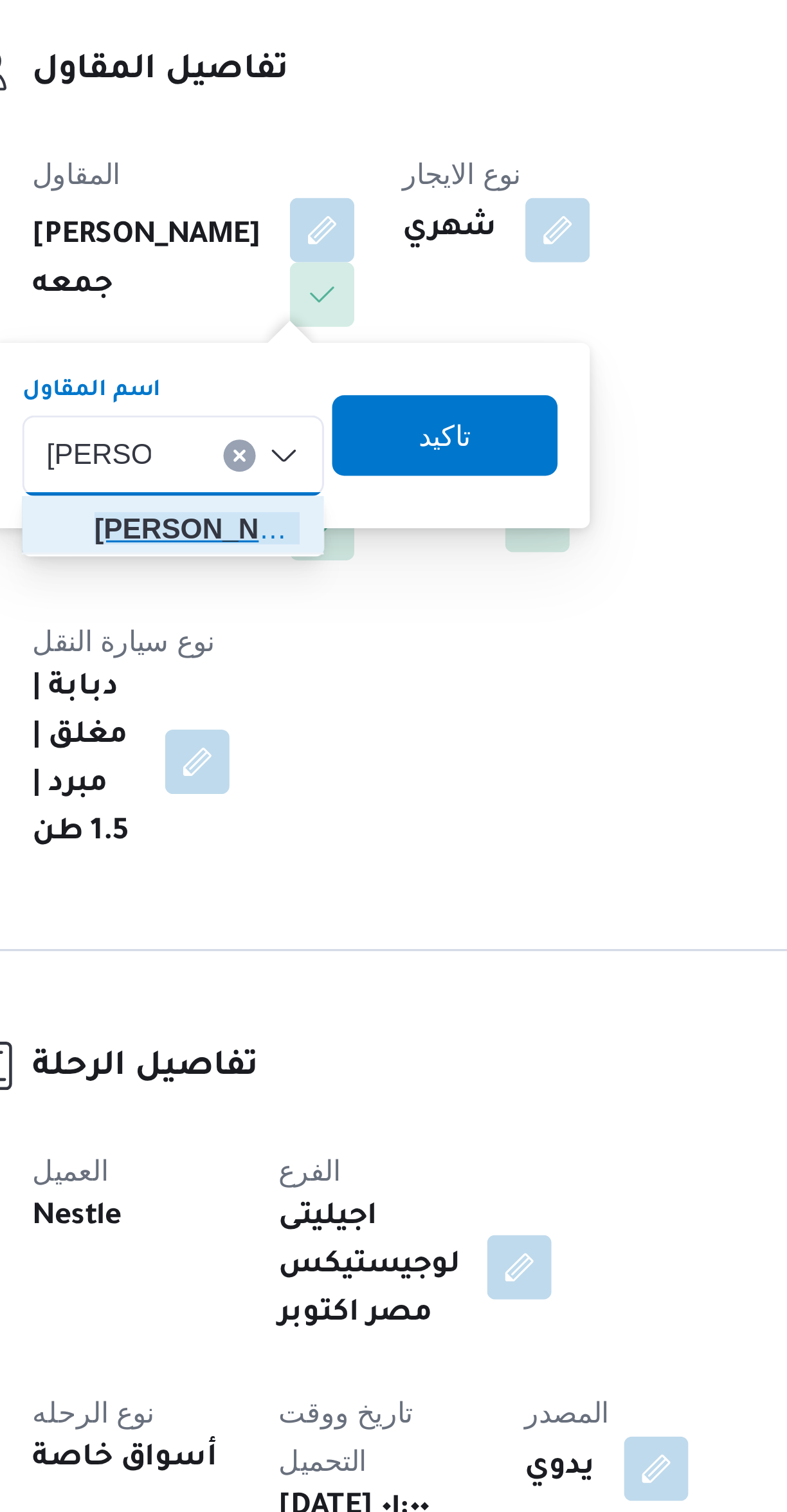
click at [250, 432] on span "احمد مجد ي يوسف عبدالرحمن" at bounding box center [271, 434] width 66 height 16
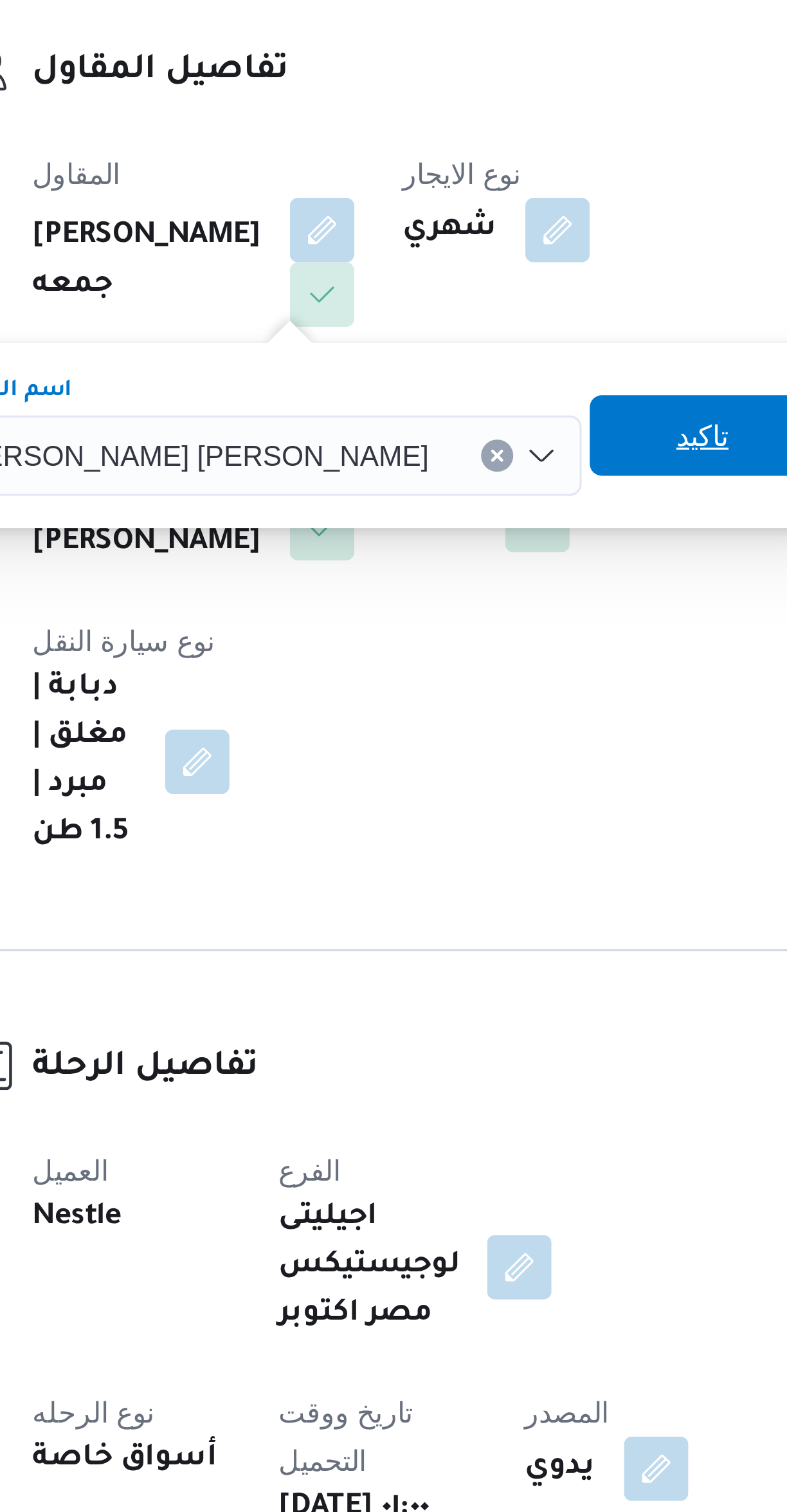
click at [397, 404] on span "تاكيد" at bounding box center [432, 404] width 72 height 25
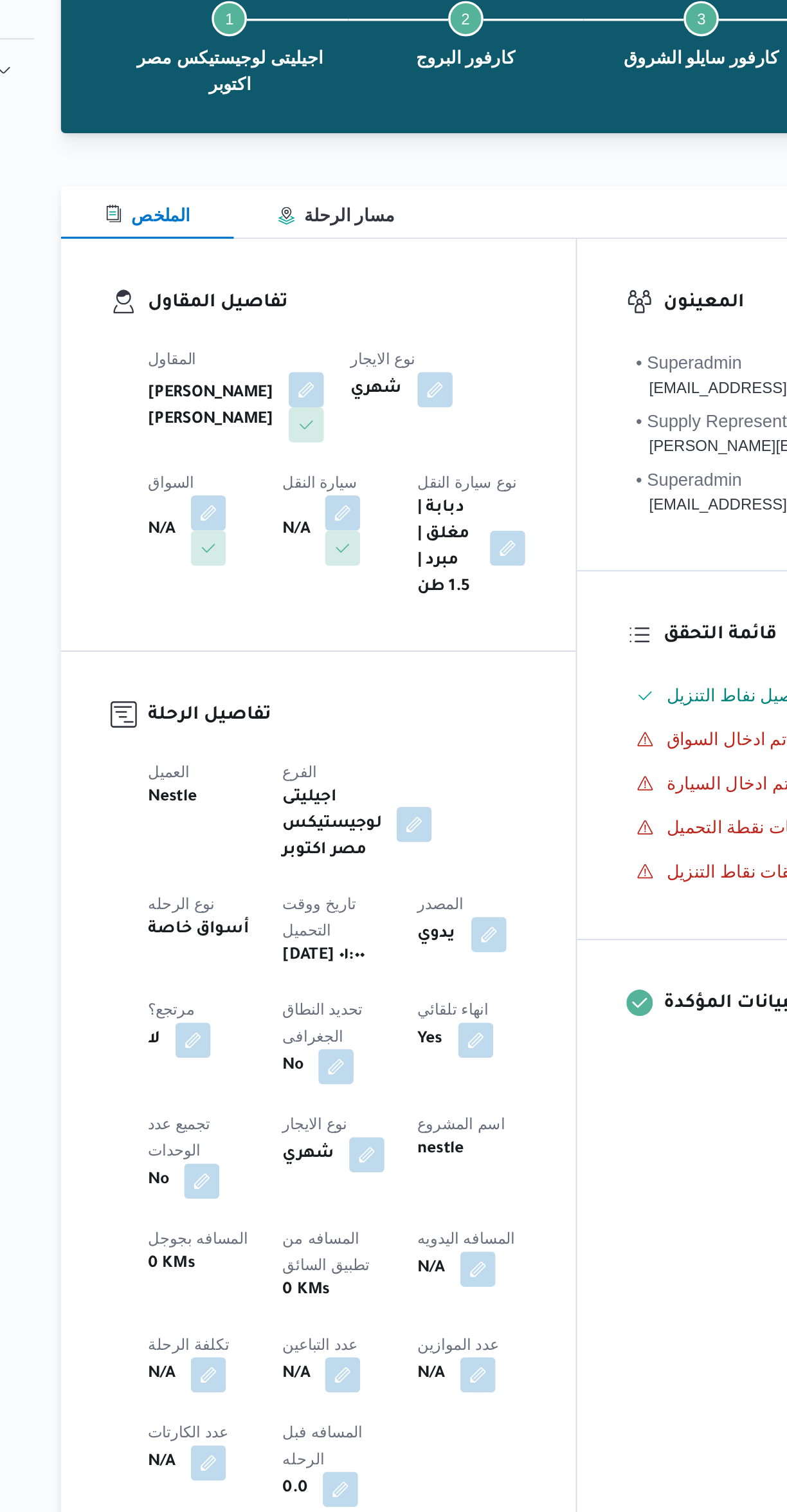
click at [264, 401] on button "button" at bounding box center [254, 411] width 21 height 21
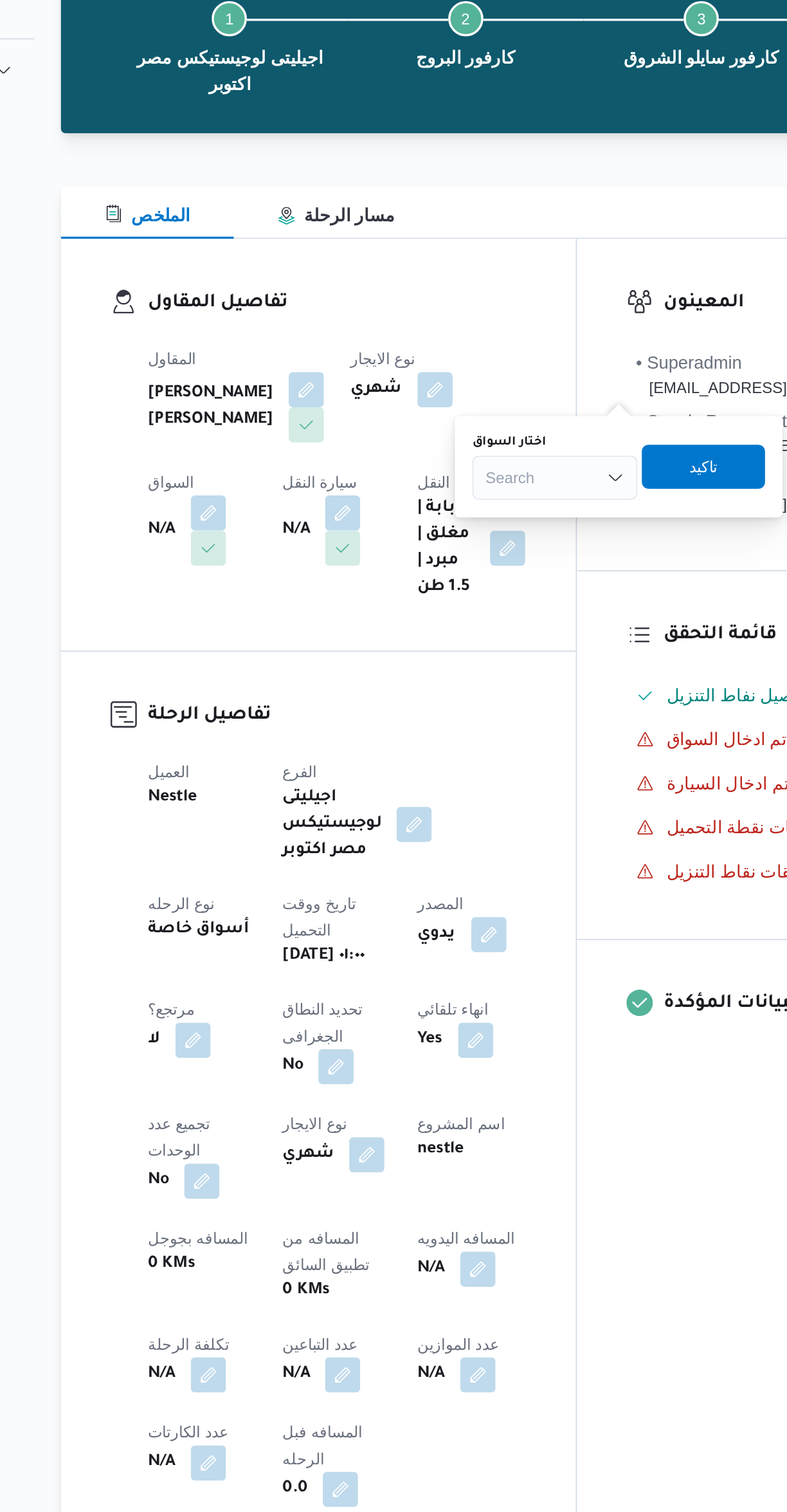
click at [445, 382] on div "Search" at bounding box center [456, 390] width 96 height 25
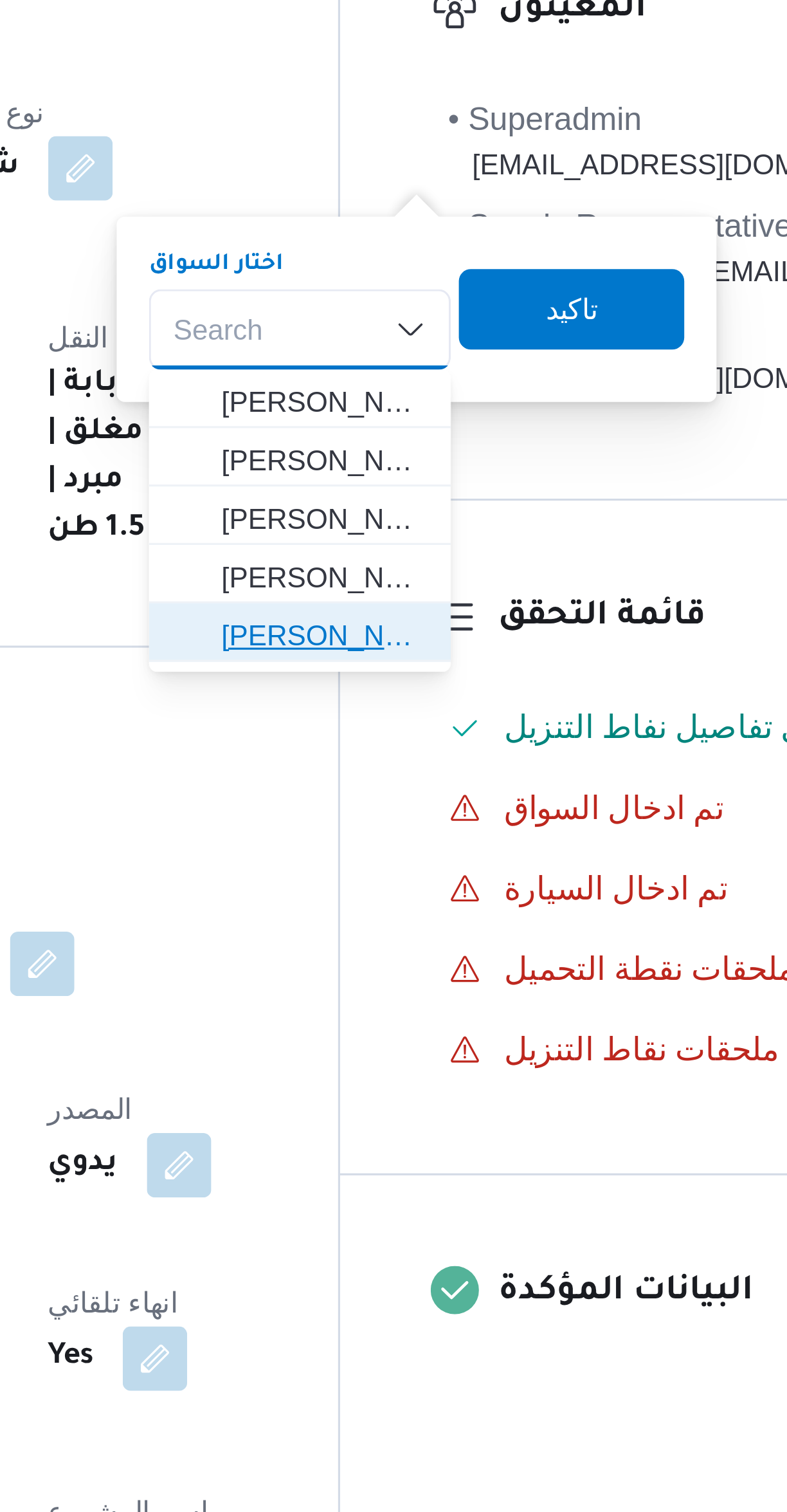
click at [472, 491] on span "وجدى كريمان محمد محمد حسن" at bounding box center [463, 489] width 66 height 16
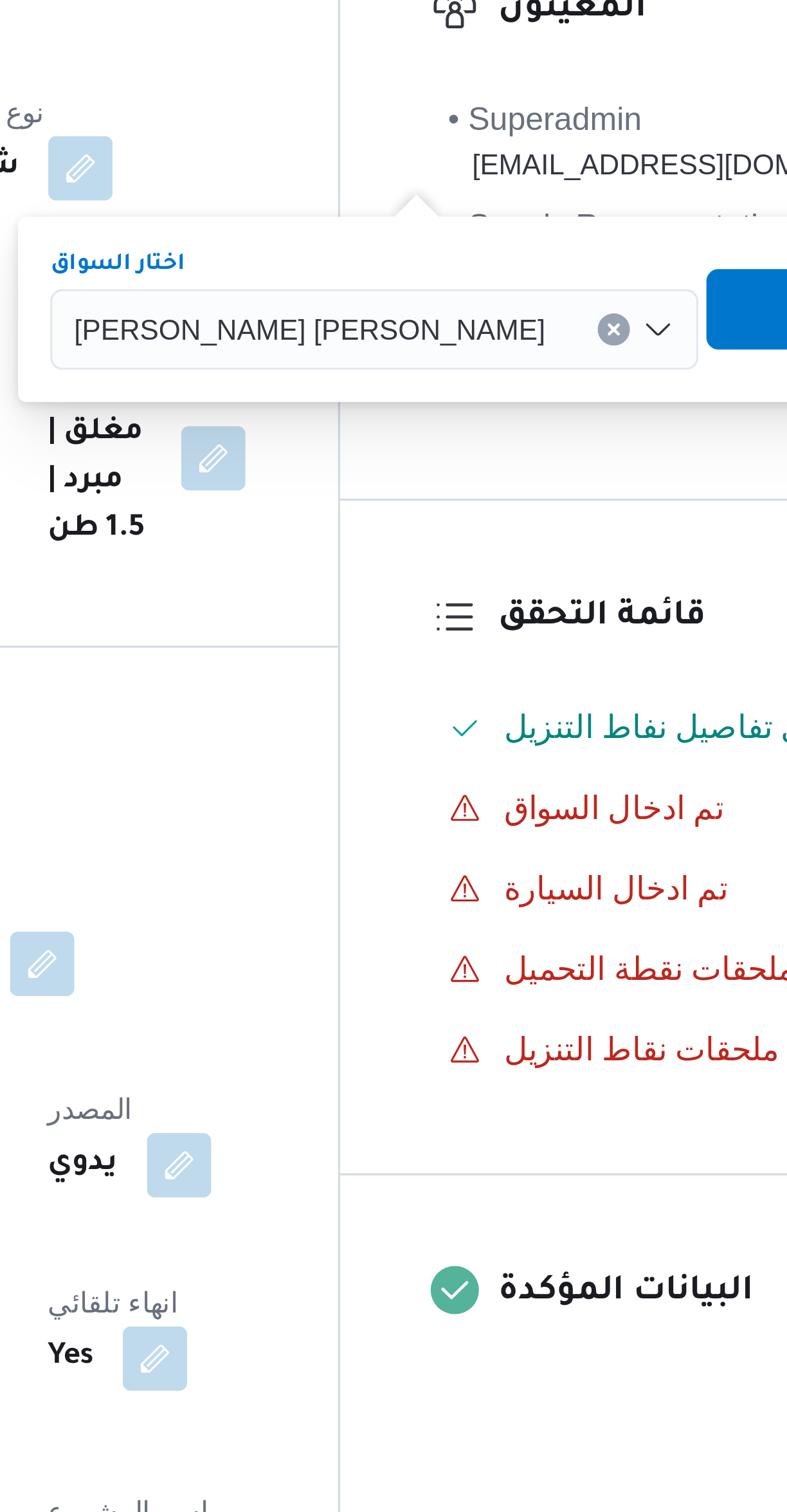
click at [586, 384] on span "تاكيد" at bounding box center [622, 383] width 72 height 25
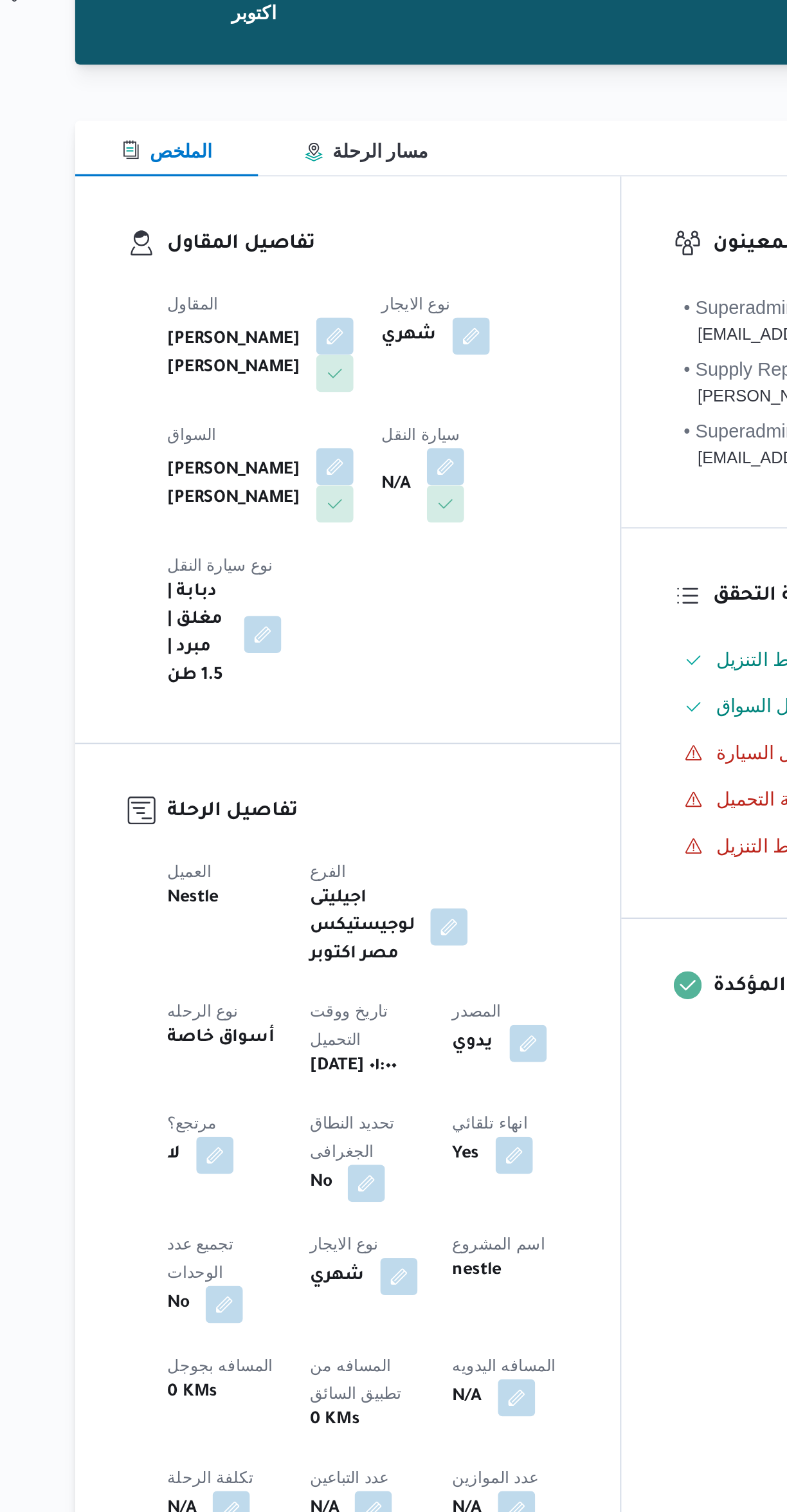
click at [362, 416] on button "button" at bounding box center [372, 411] width 21 height 21
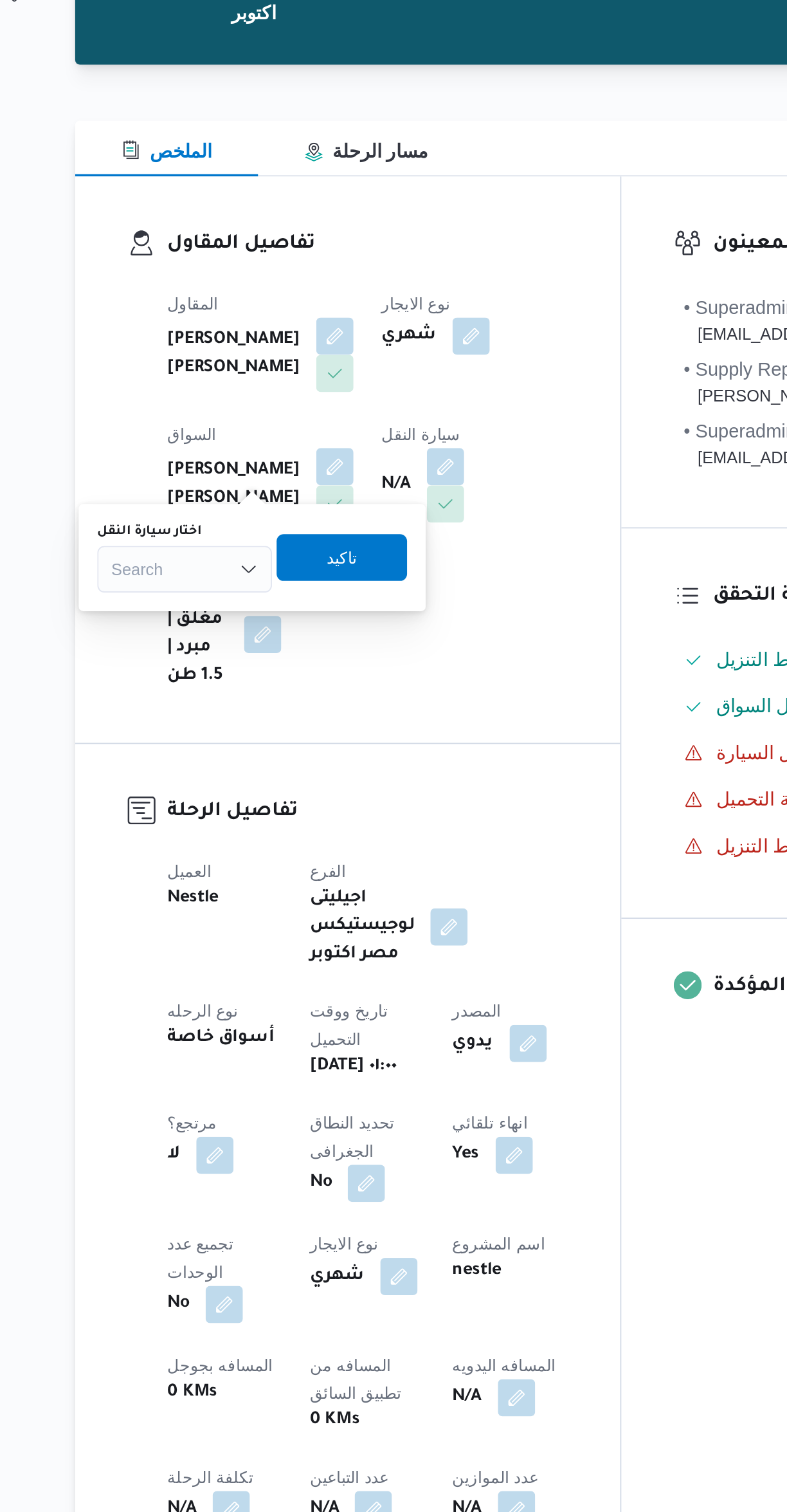
click at [220, 469] on div "Search" at bounding box center [228, 467] width 96 height 25
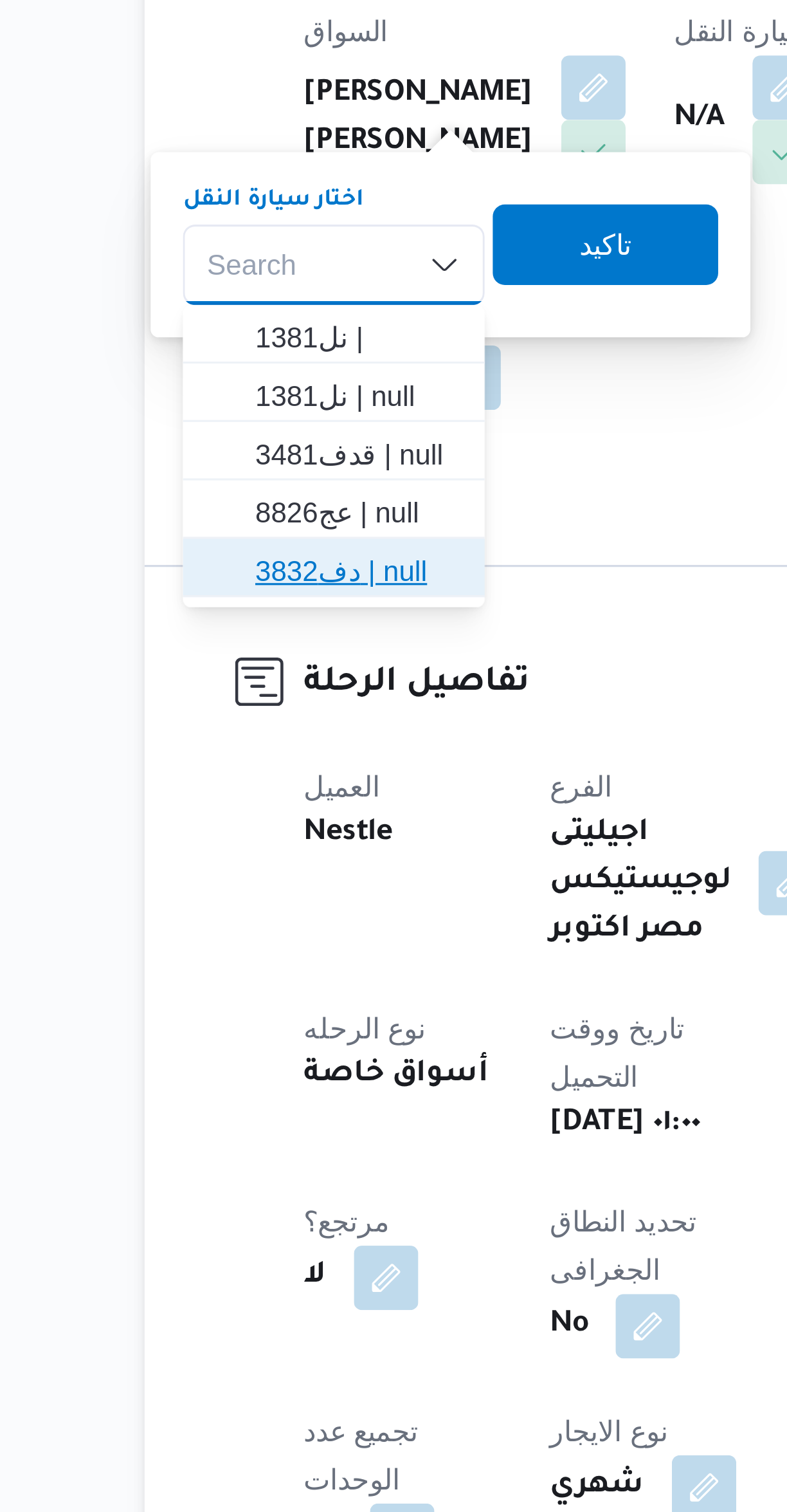
click at [242, 569] on span "دف3832 | null" at bounding box center [235, 566] width 66 height 16
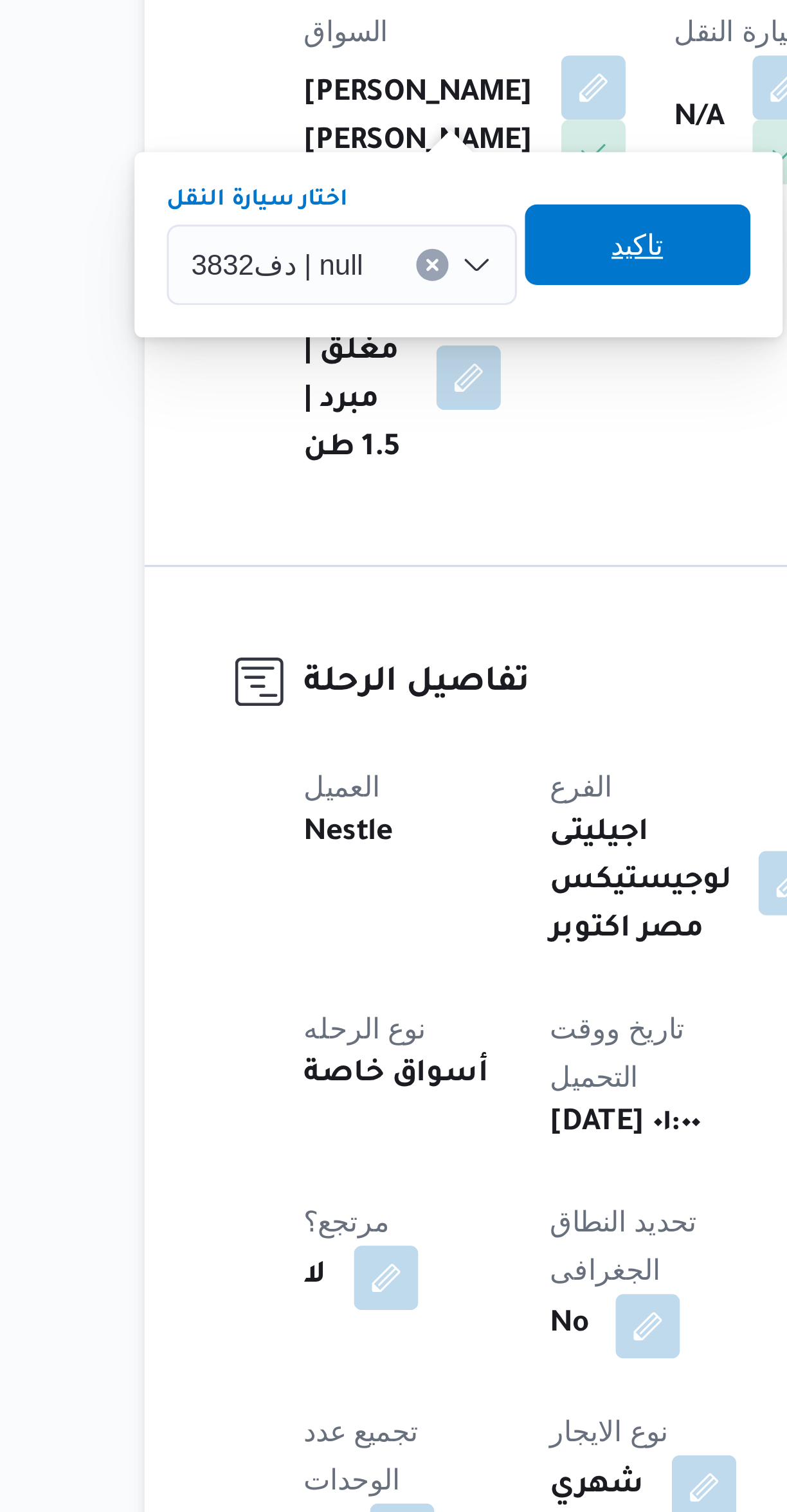
click at [337, 466] on span "تاكيد" at bounding box center [325, 461] width 72 height 25
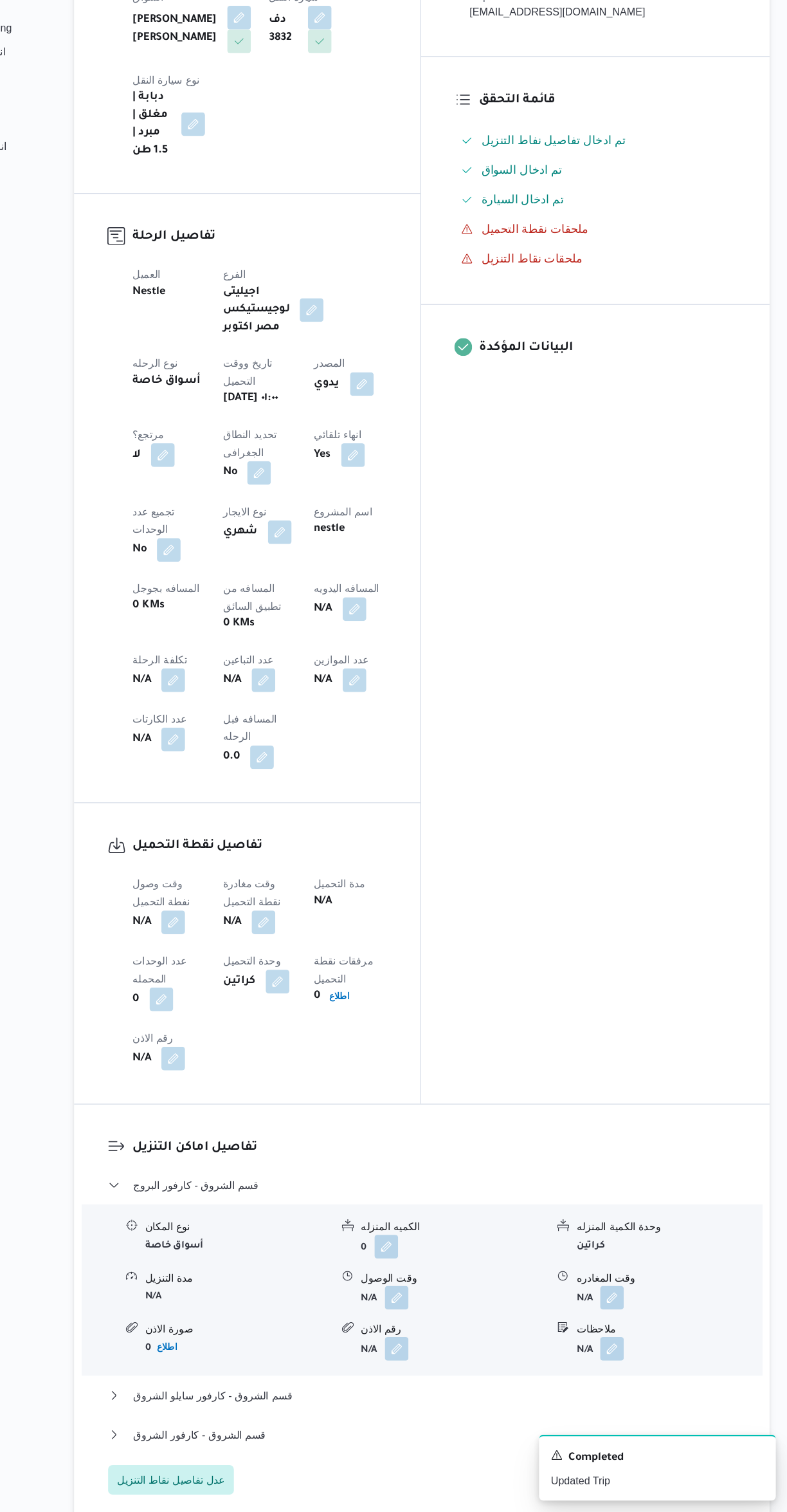
scroll to position [199, 0]
click at [254, 988] on button "button" at bounding box center [254, 999] width 21 height 21
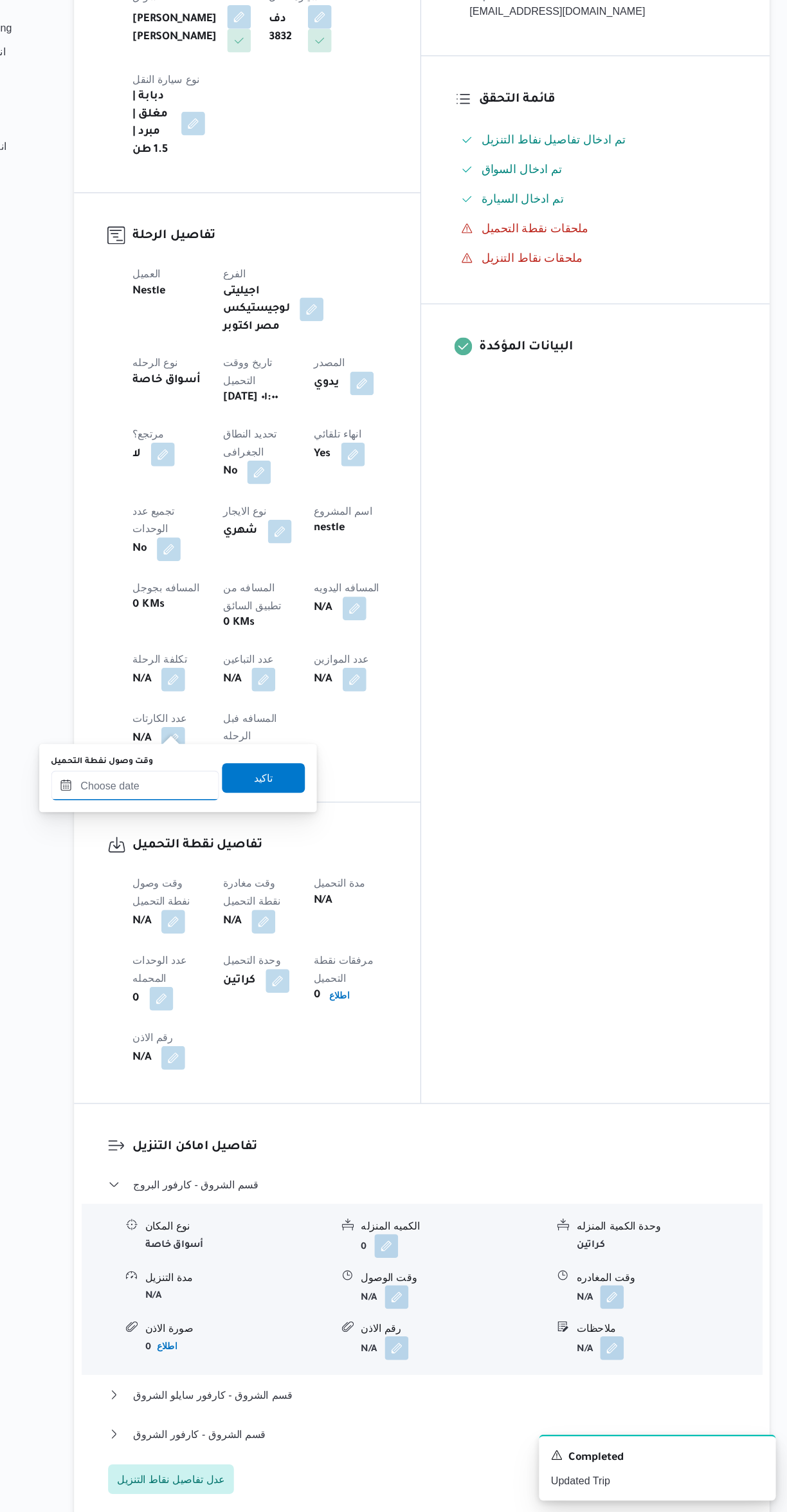
click at [244, 877] on input "وقت وصول نفطة التحميل" at bounding box center [220, 879] width 146 height 25
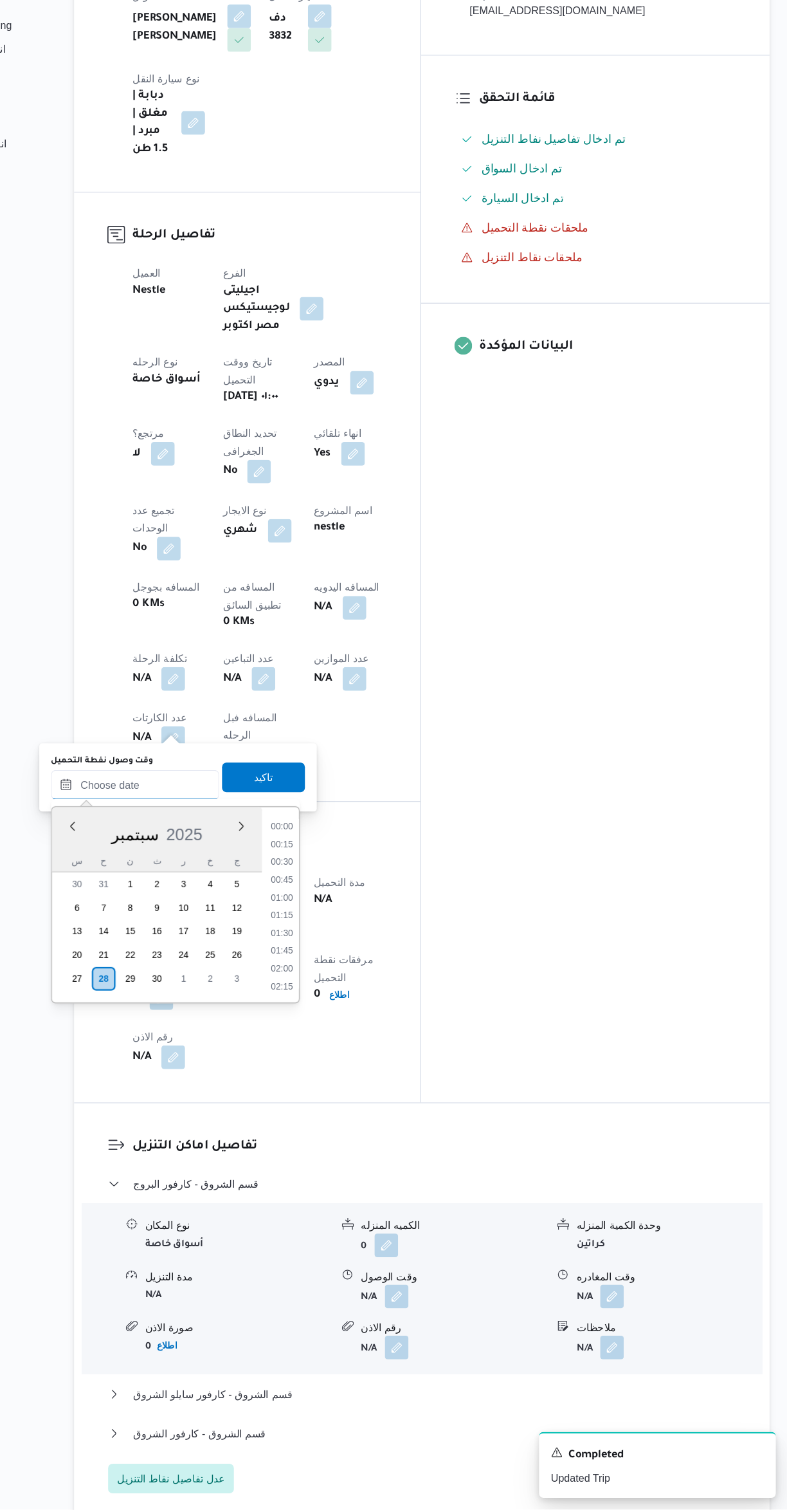
scroll to position [462, 0]
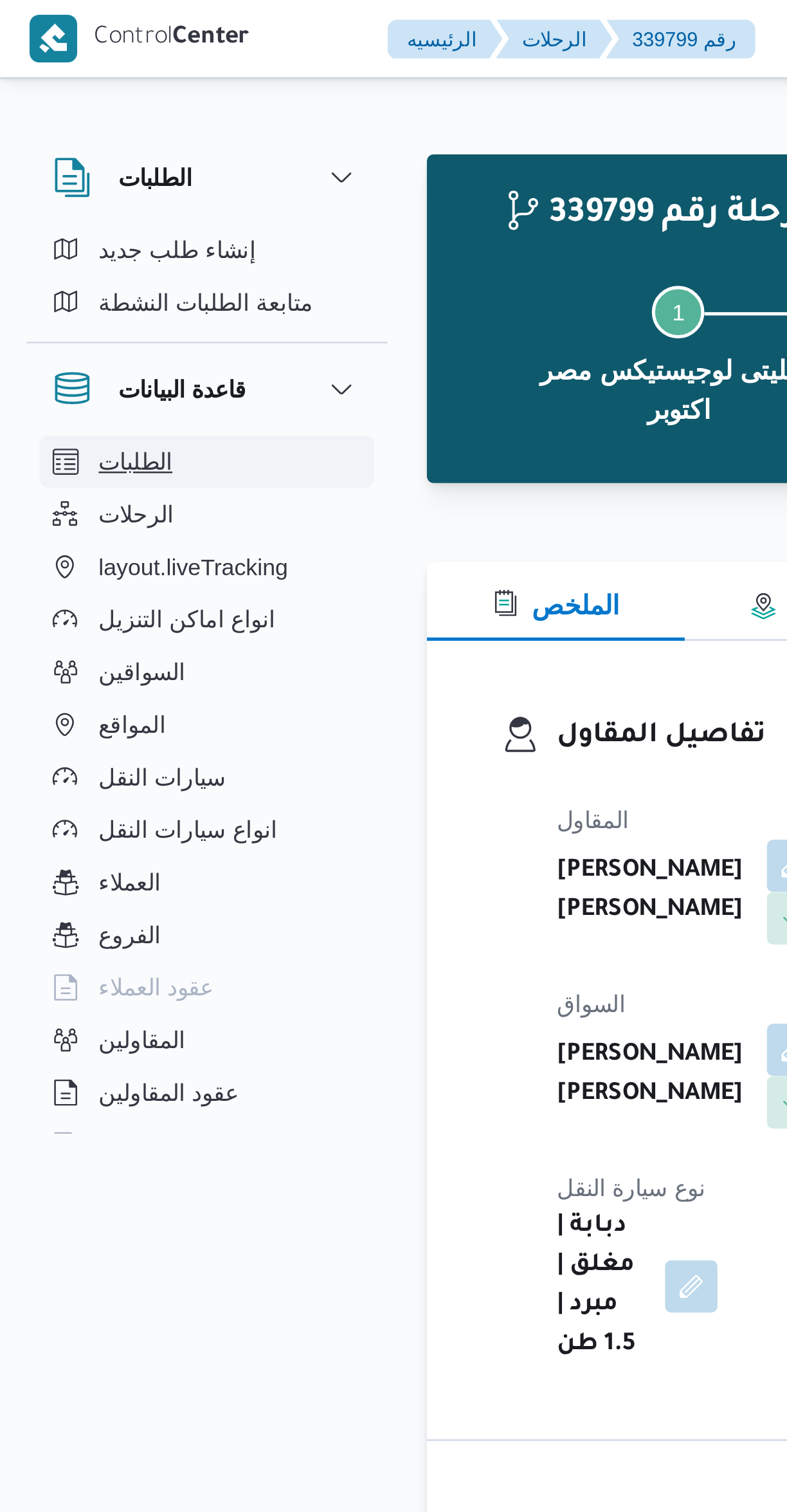
click at [110, 181] on button "الطلبات" at bounding box center [81, 181] width 131 height 21
select select "ar"
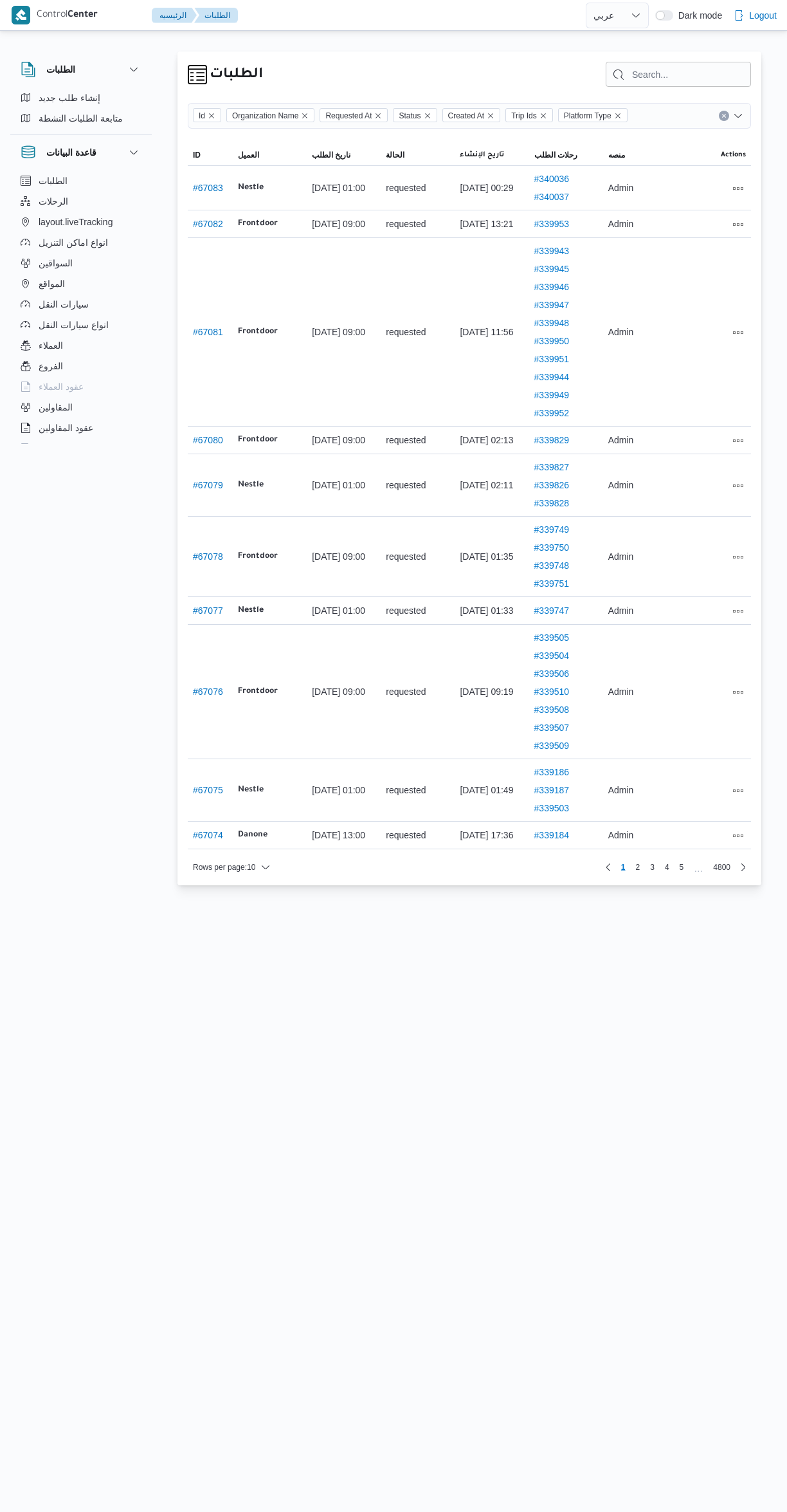
select select "ar"
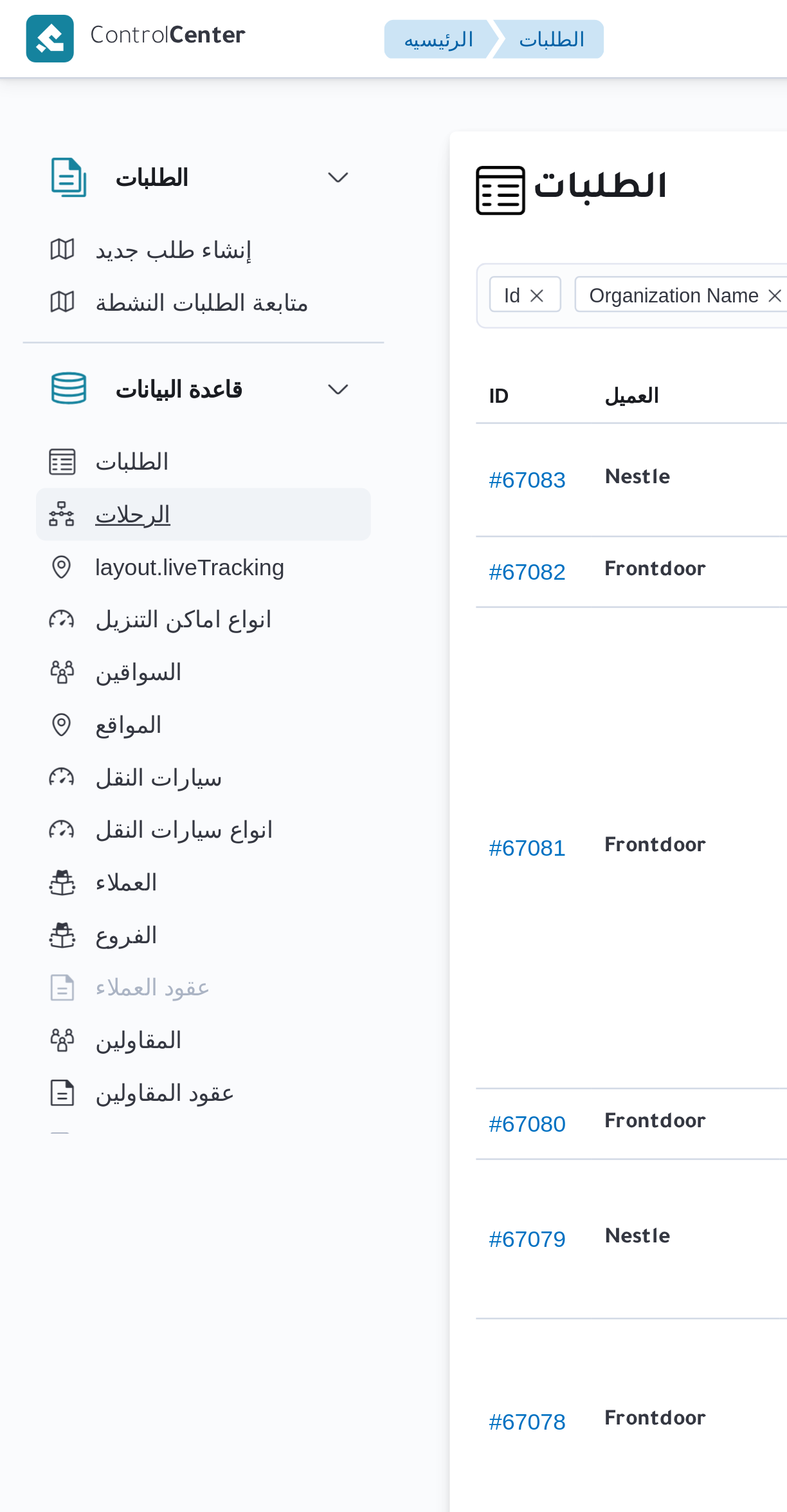
click at [44, 200] on span "الرحلات" at bounding box center [53, 201] width 30 height 16
select select "ar"
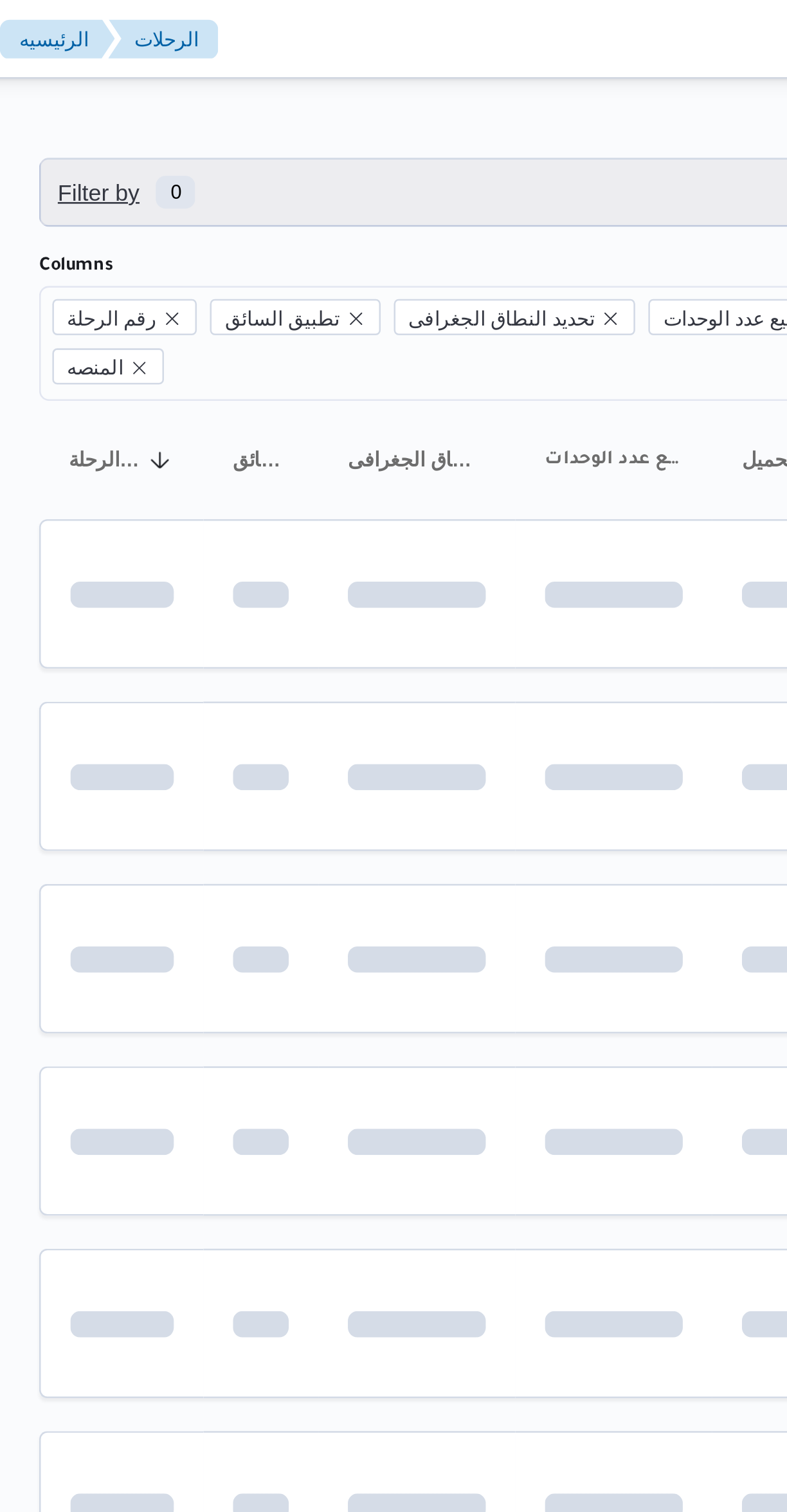
click at [257, 72] on span "Filter by 0" at bounding box center [332, 74] width 328 height 25
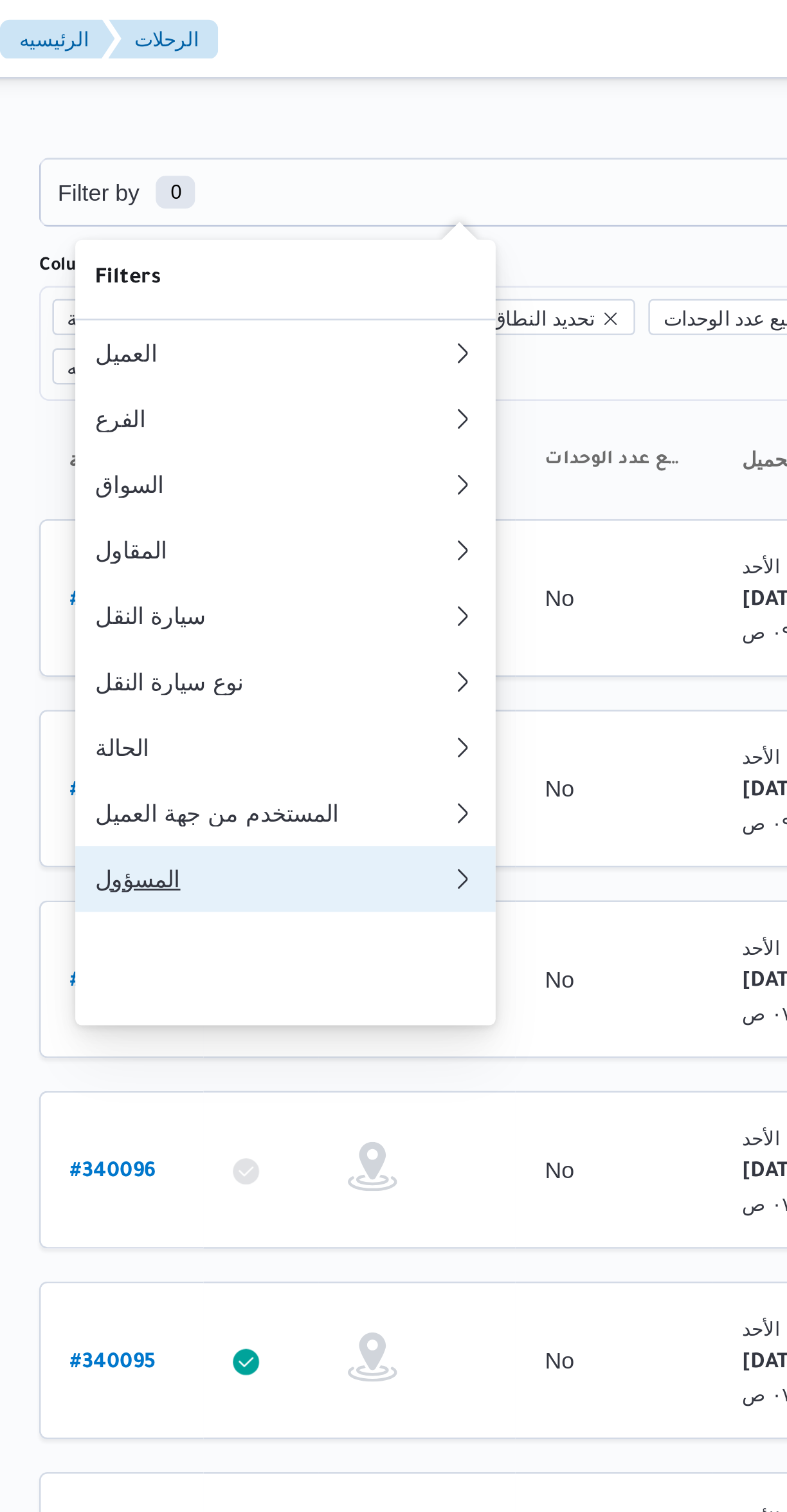
click at [302, 349] on div "المسؤول" at bounding box center [258, 344] width 139 height 11
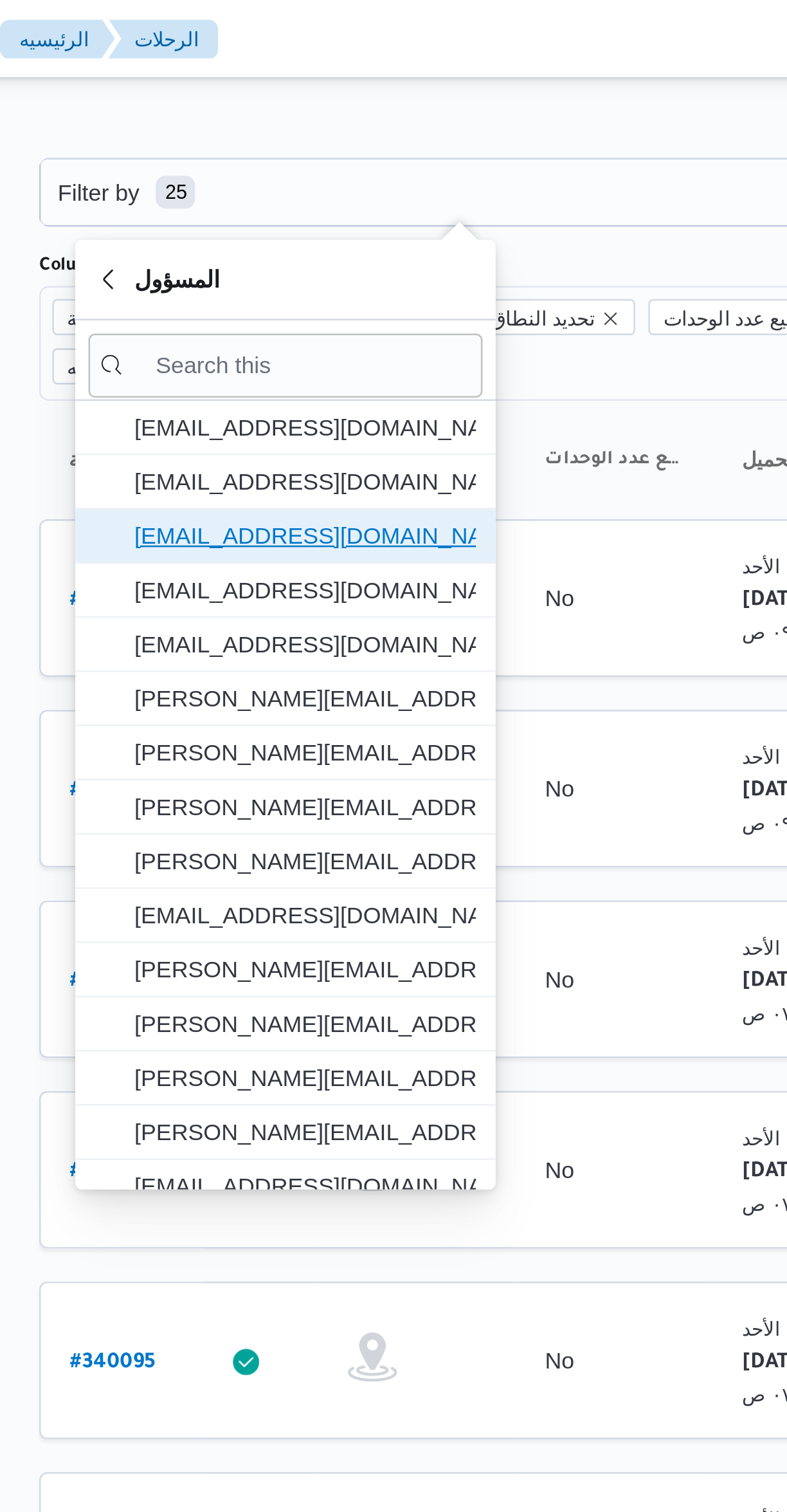
click at [222, 206] on span "[EMAIL_ADDRESS][DOMAIN_NAME]" at bounding box center [271, 210] width 134 height 16
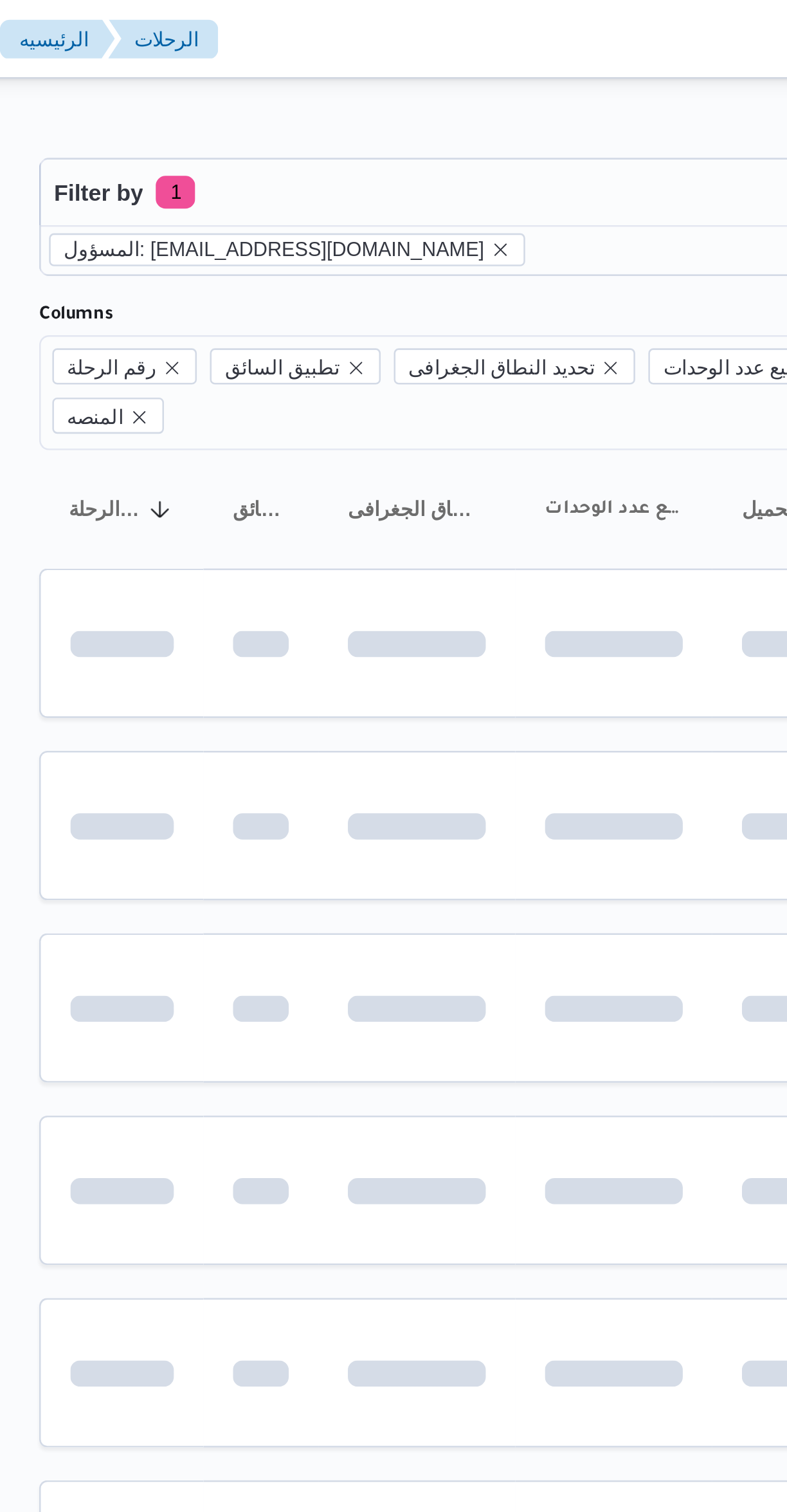
click at [301, 38] on div "Filter by 1 المسؤول: mostafa.elrouby@illa.com.eg 21/9/2025 → 28/9/2025 Group By…" at bounding box center [385, 501] width 787 height 935
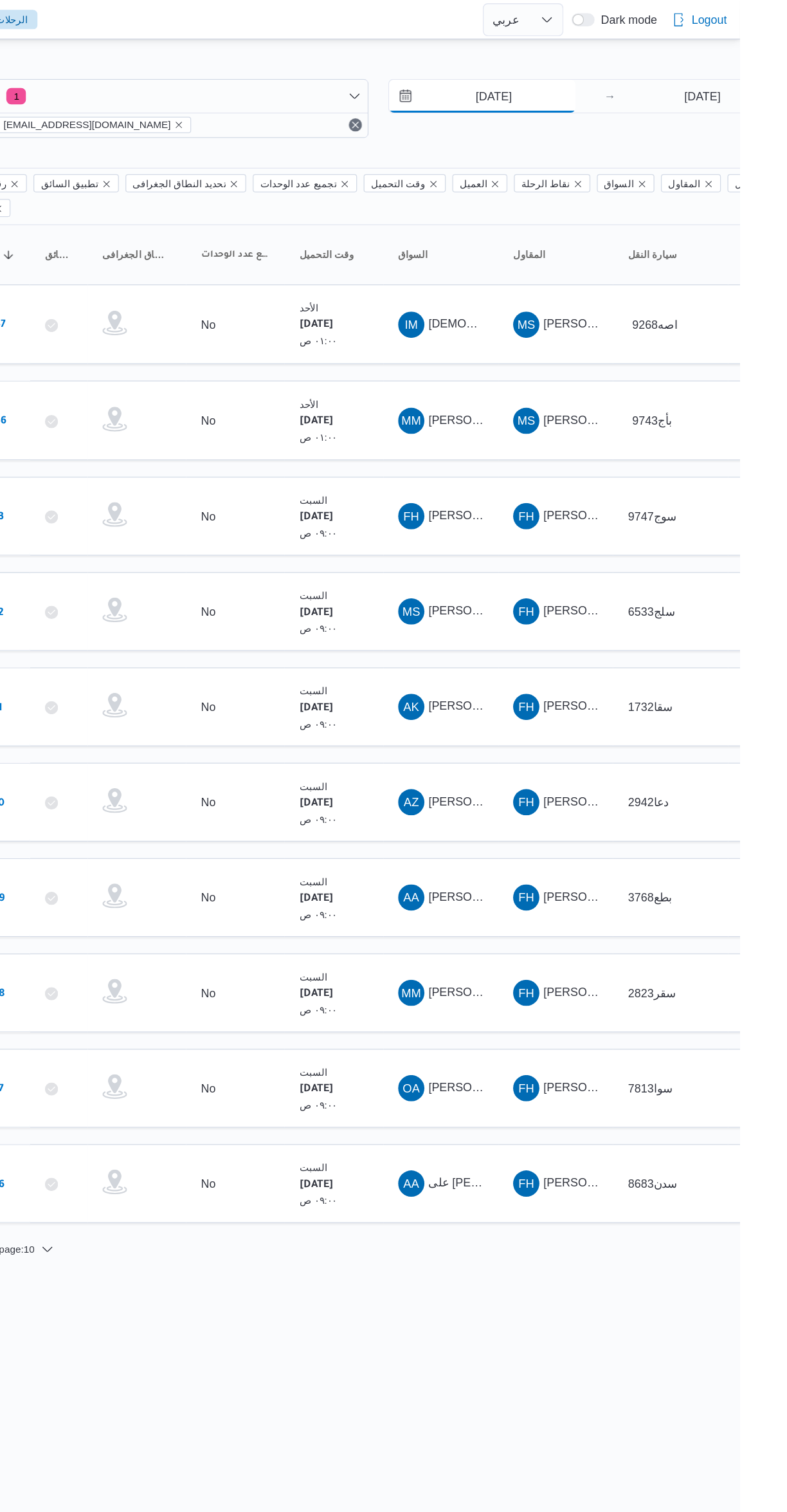
click at [576, 70] on input "21/9/2025" at bounding box center [586, 74] width 146 height 25
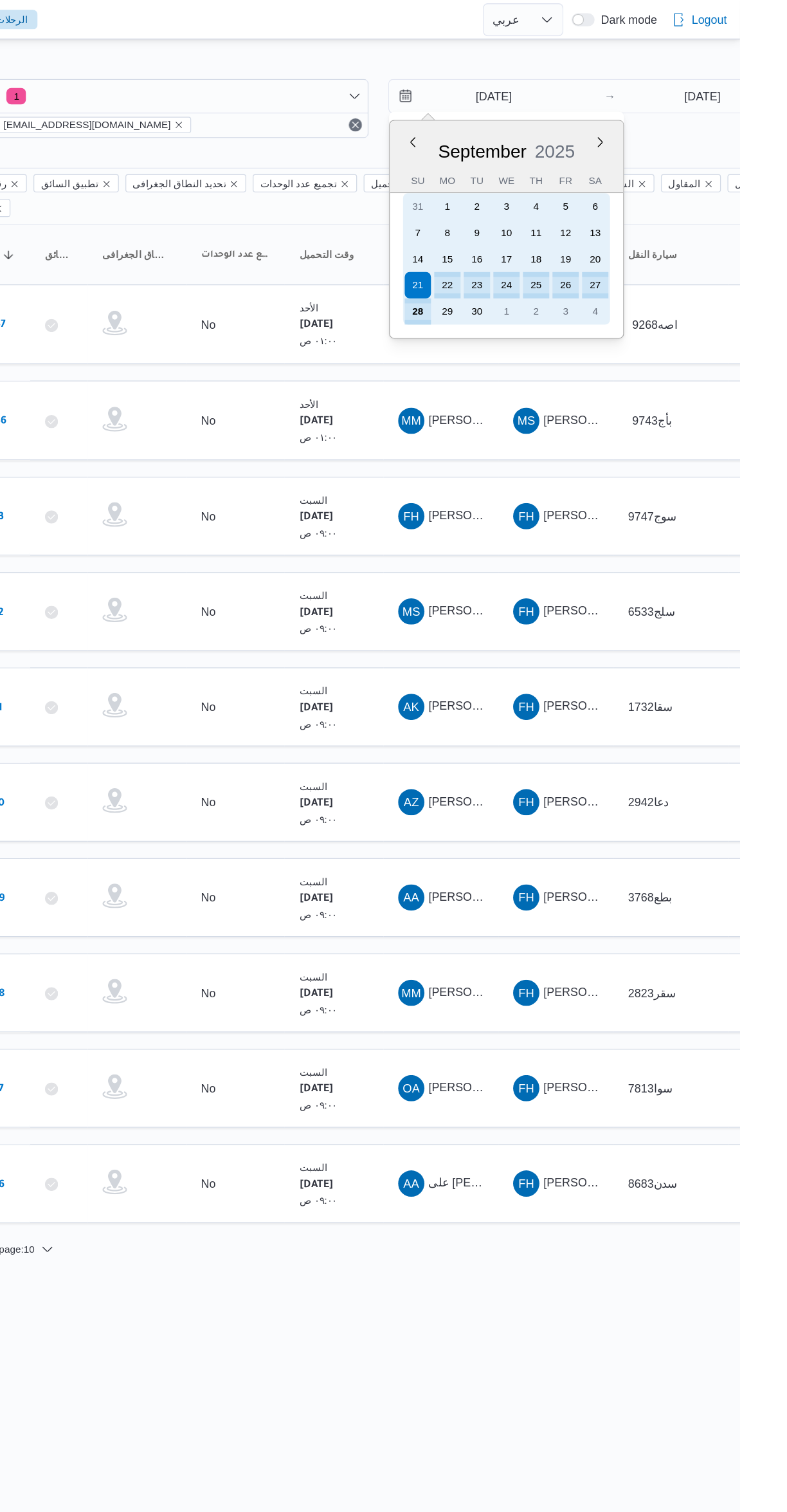
click at [531, 246] on div "28" at bounding box center [536, 244] width 21 height 21
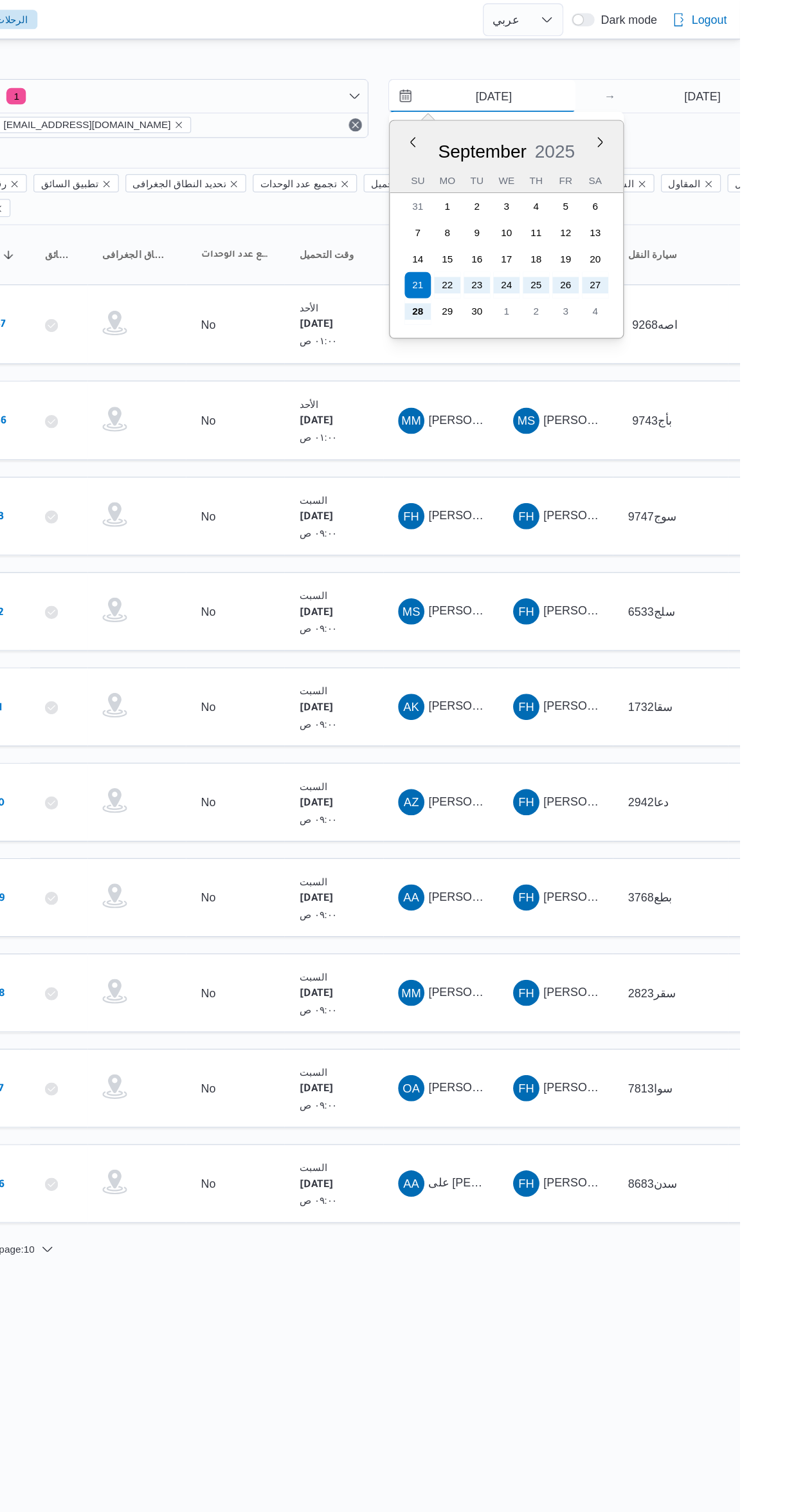
type input "[DATE]"
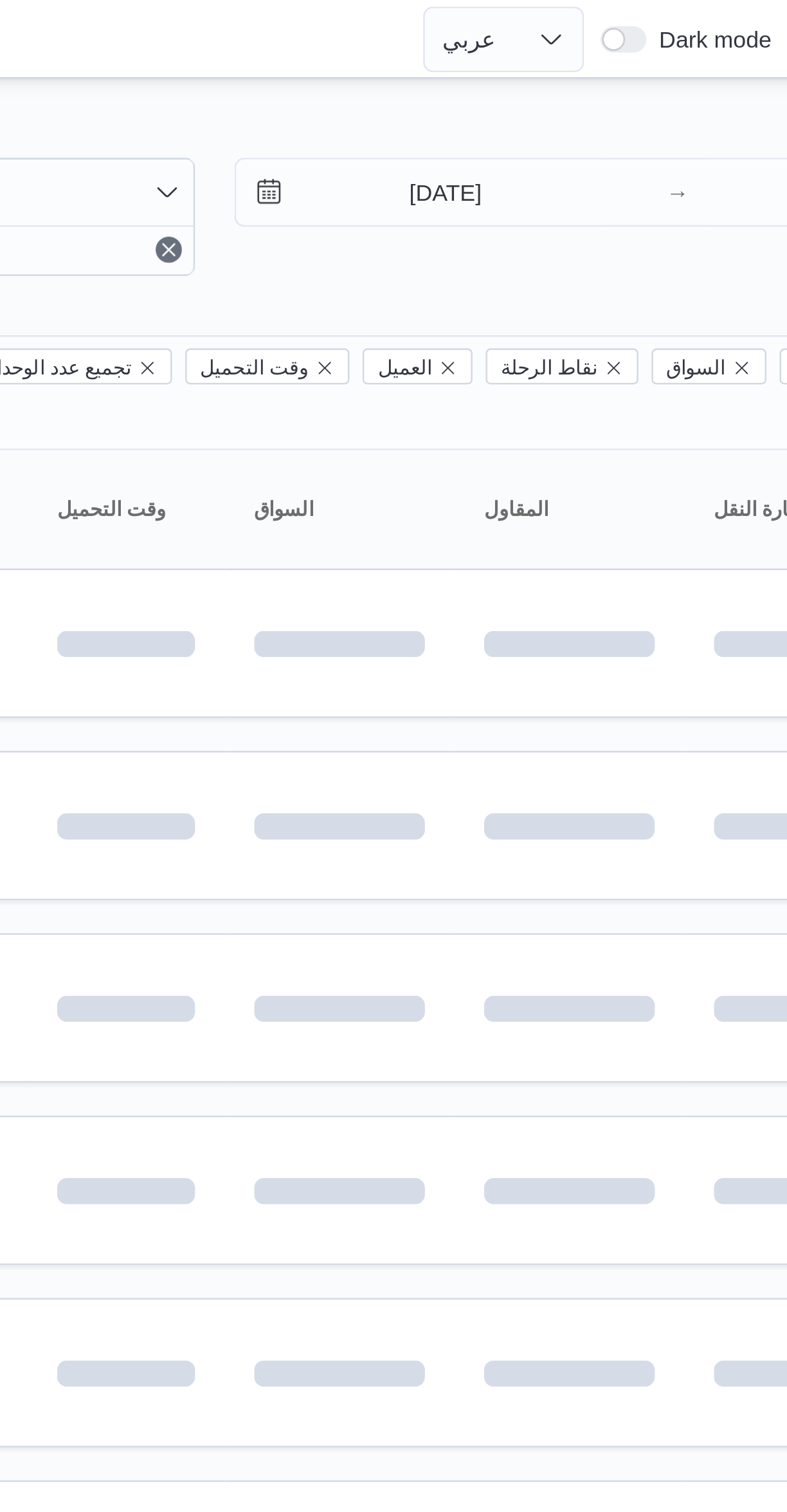
click at [509, 31] on div at bounding box center [393, 32] width 787 height 21
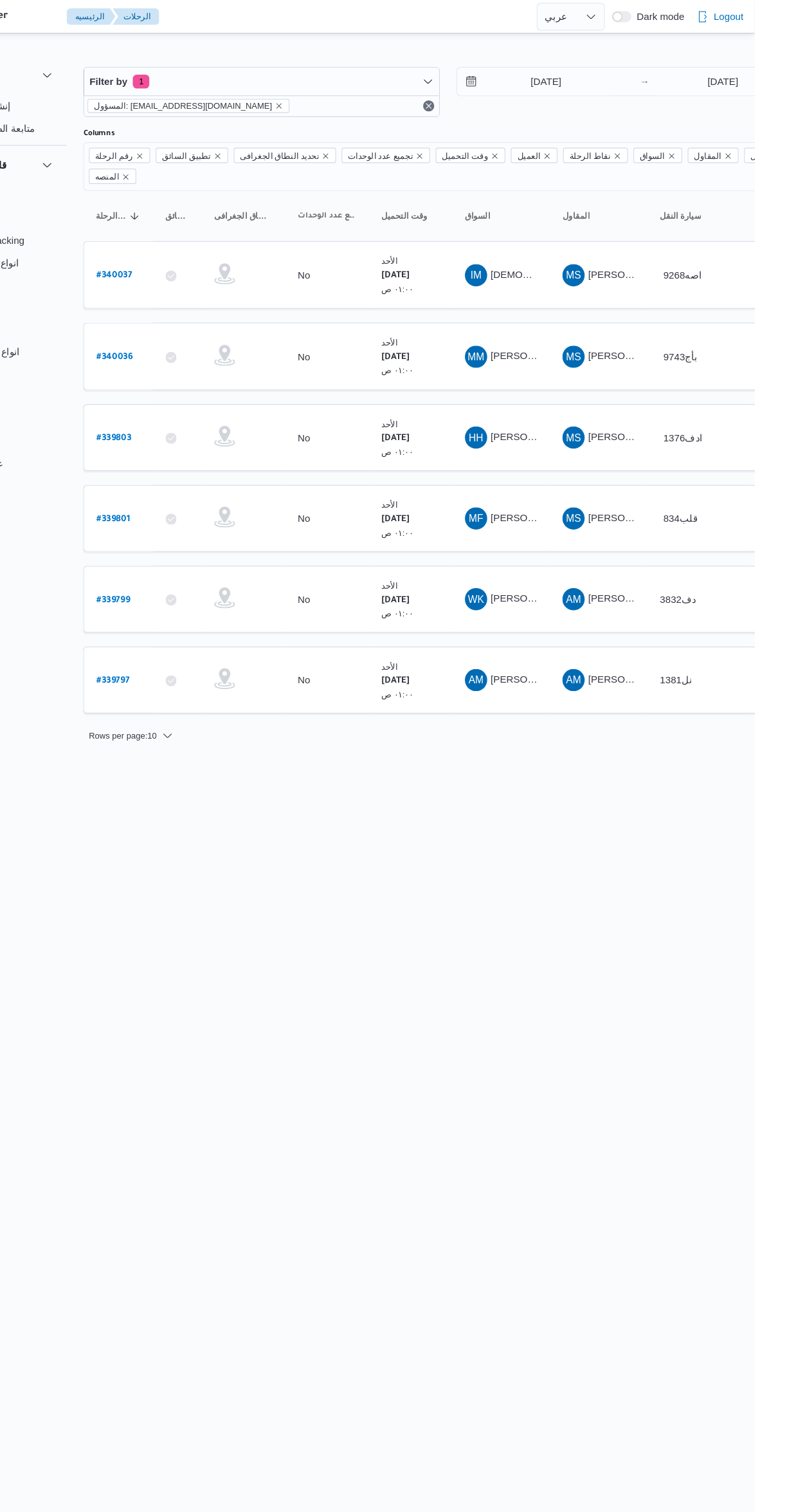
click at [202, 550] on b "# 339799" at bounding box center [194, 554] width 31 height 9
select select "ar"
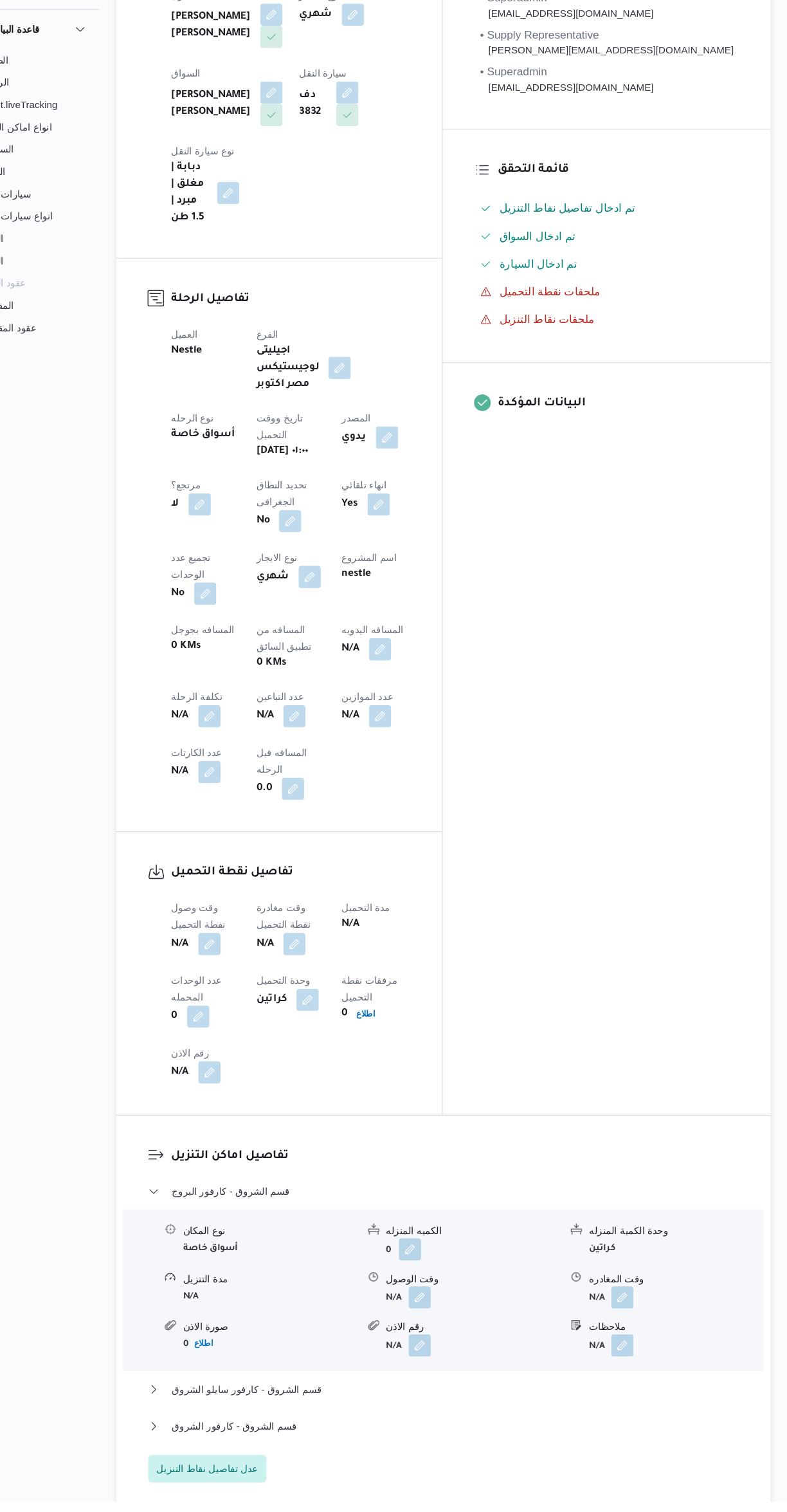
click at [254, 987] on button "button" at bounding box center [254, 997] width 21 height 21
click at [221, 877] on input "وقت وصول نفطة التحميل" at bounding box center [220, 878] width 146 height 25
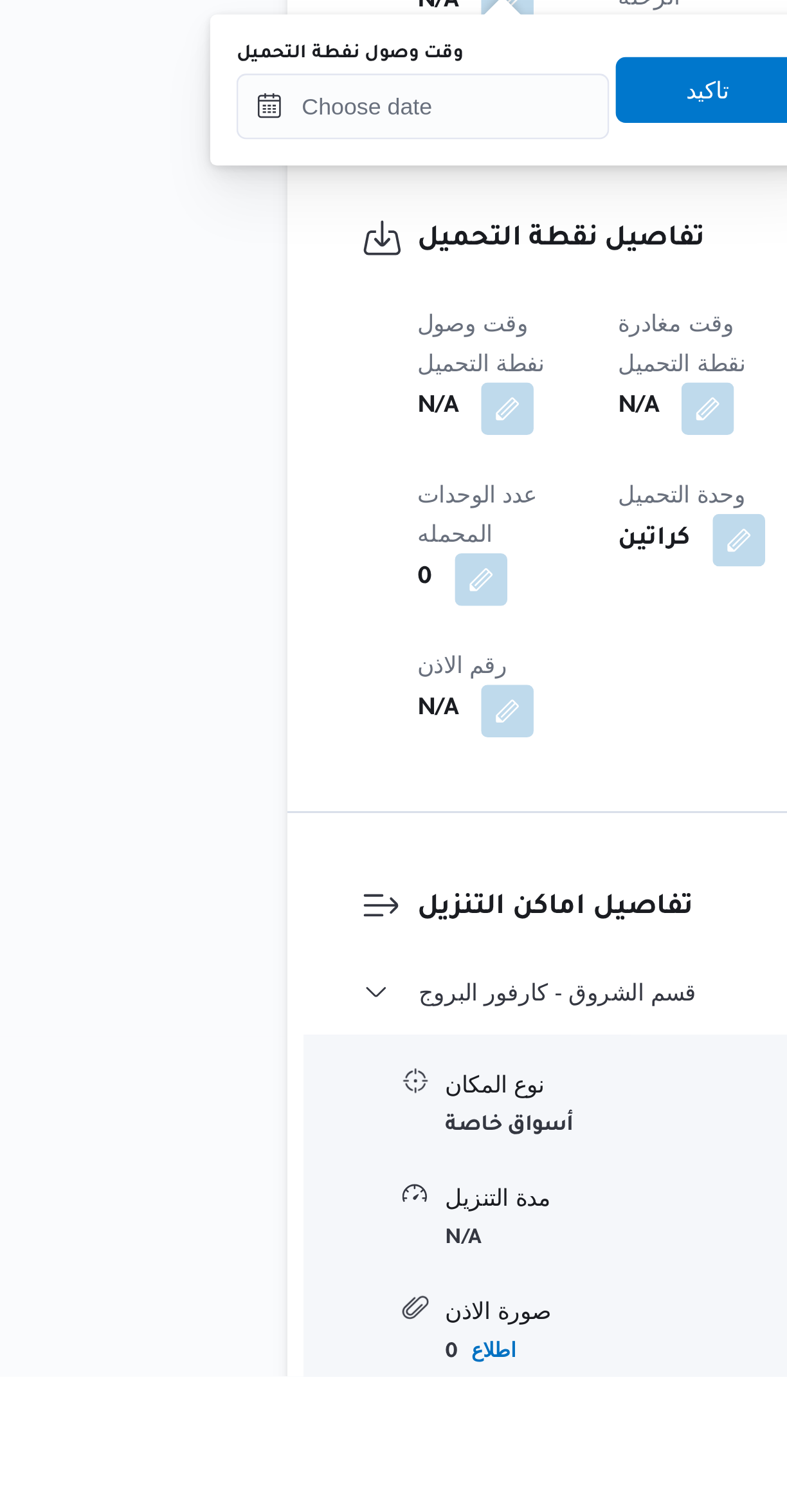
scroll to position [64, 0]
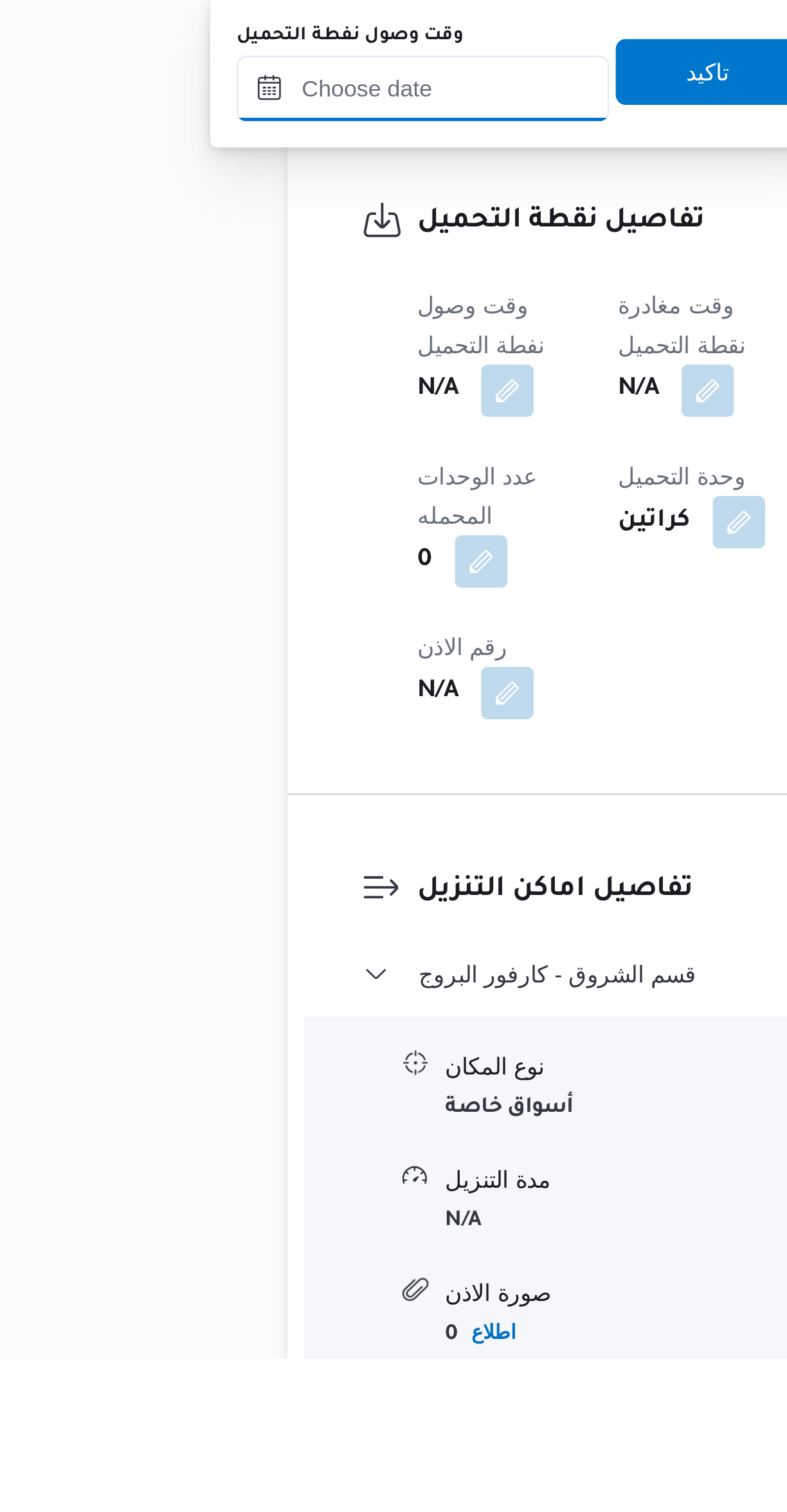
click at [217, 1015] on input "وقت وصول نفطة التحميل" at bounding box center [220, 1014] width 146 height 25
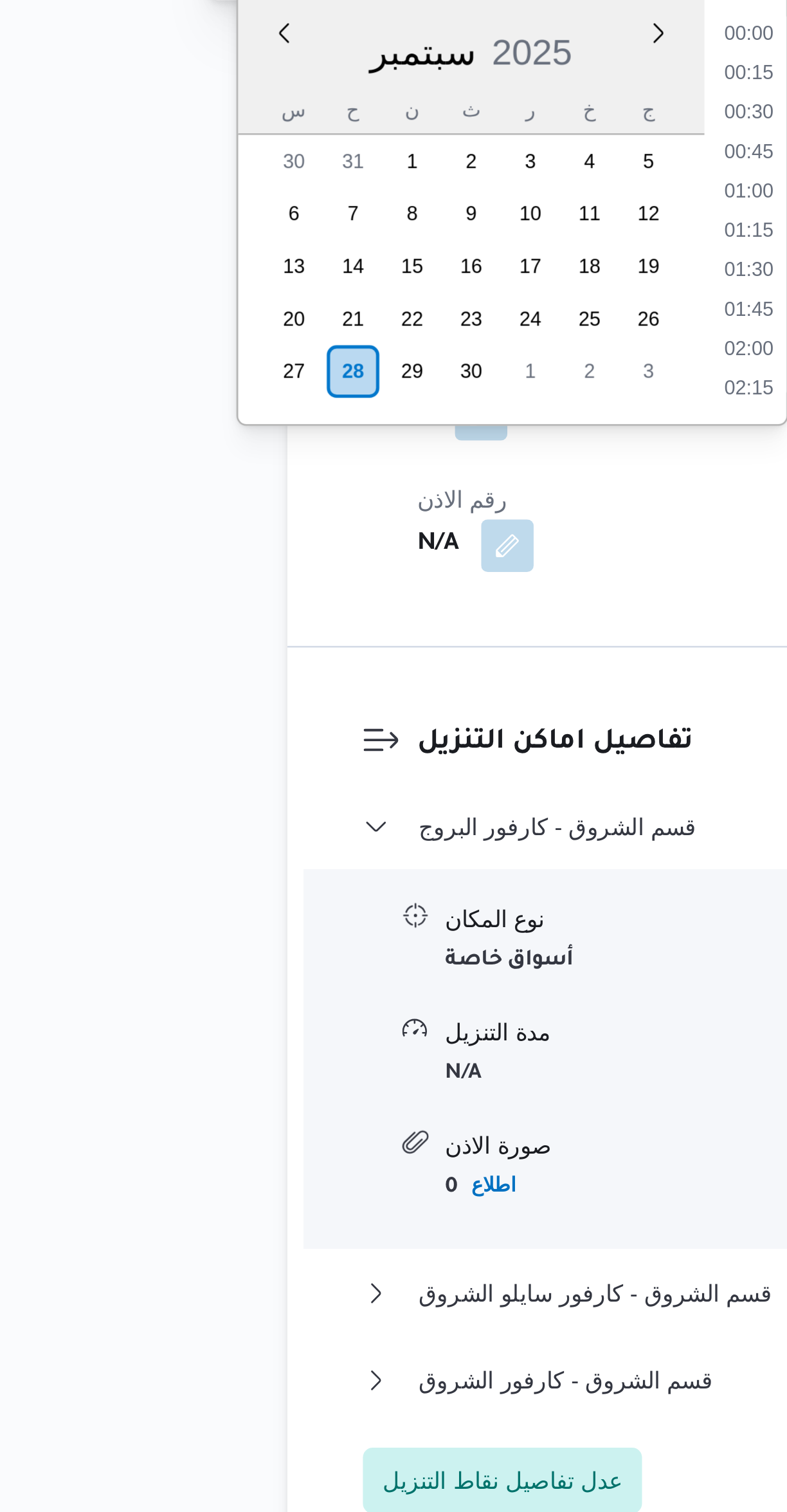
scroll to position [462, 0]
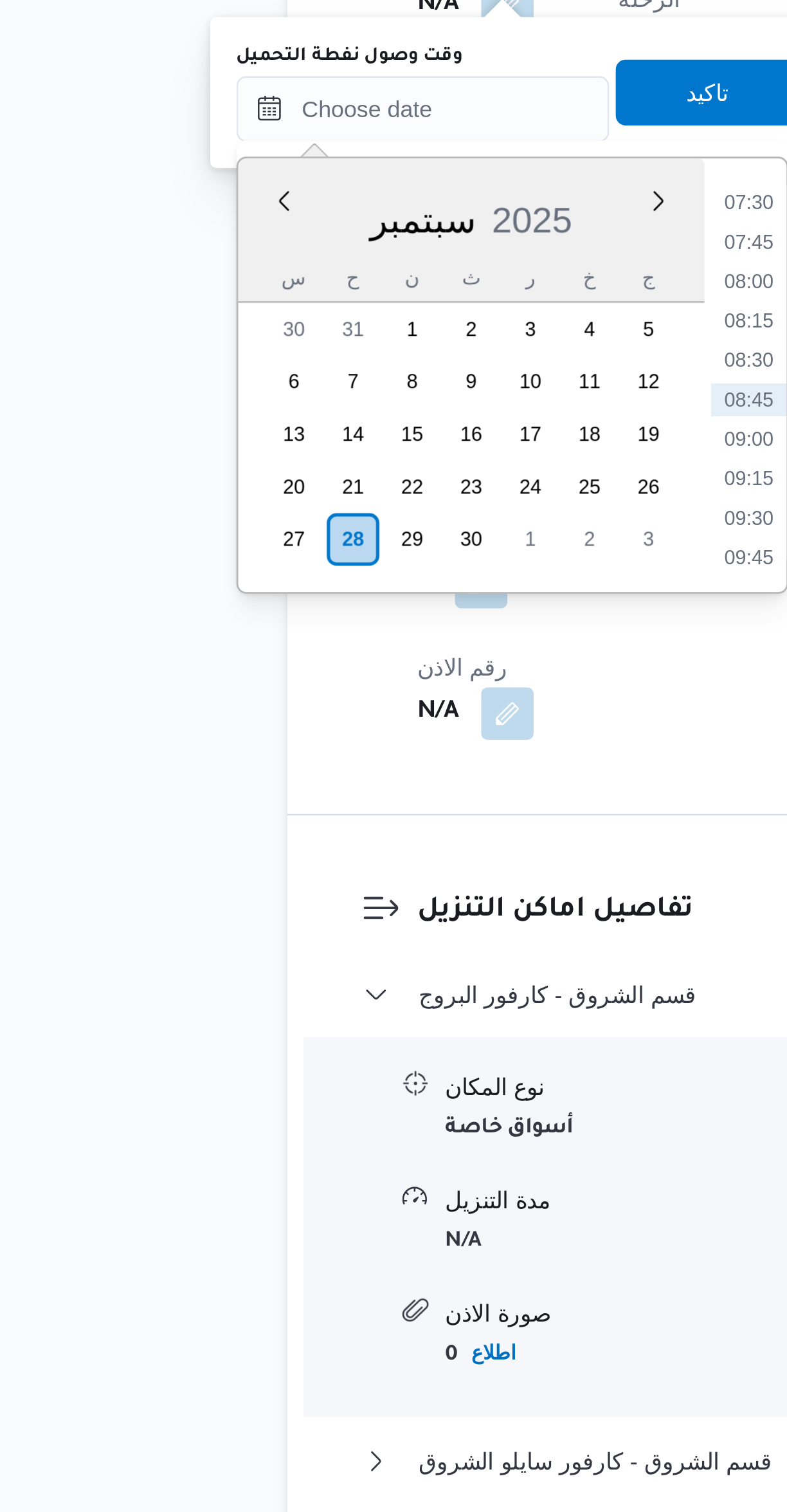
click at [341, 927] on li "07:30" at bounding box center [348, 933] width 30 height 13
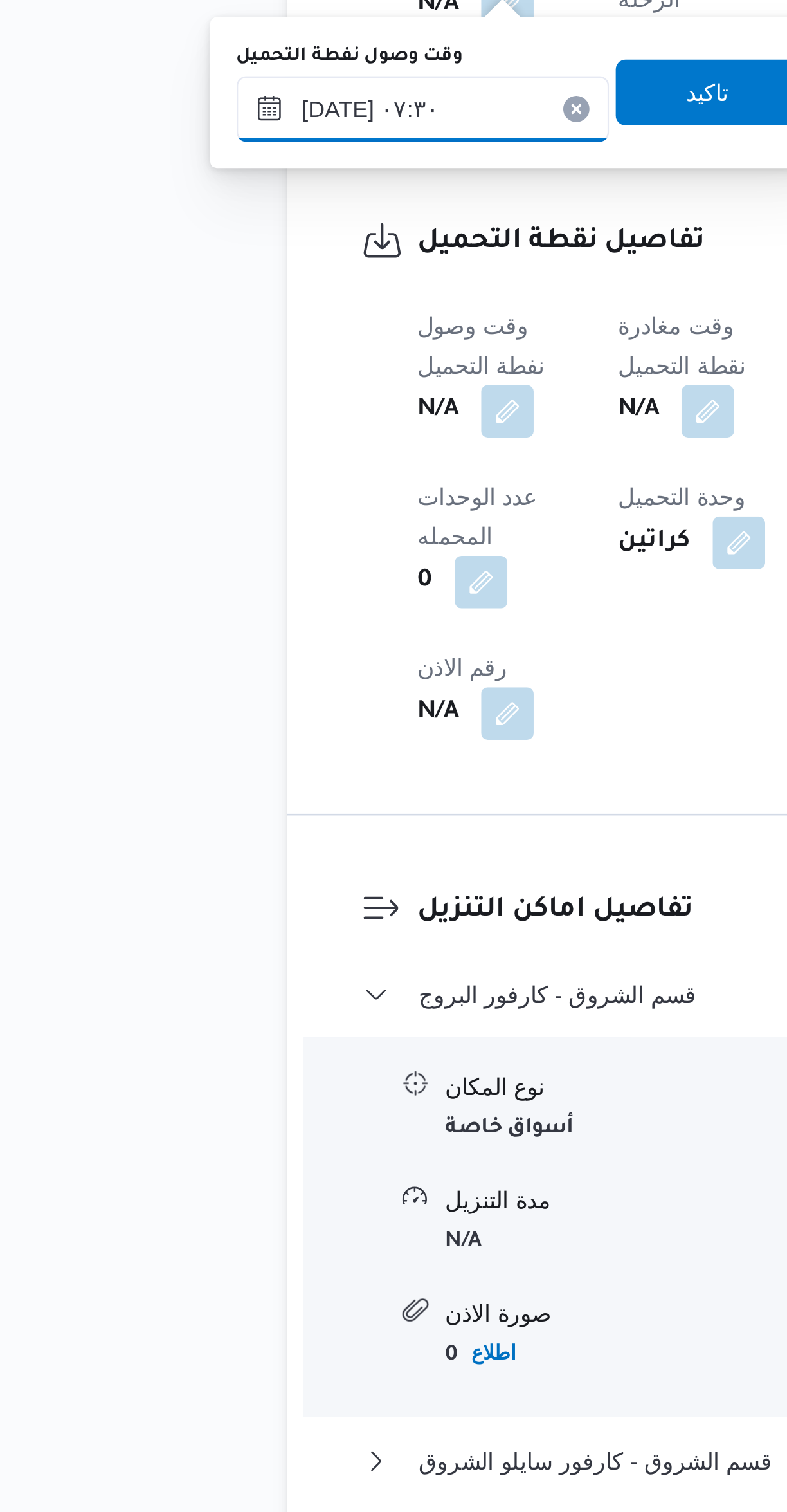
click at [214, 894] on input "٢٨/٠٩/٢٠٢٥ ٠٧:٣٠" at bounding box center [220, 897] width 146 height 25
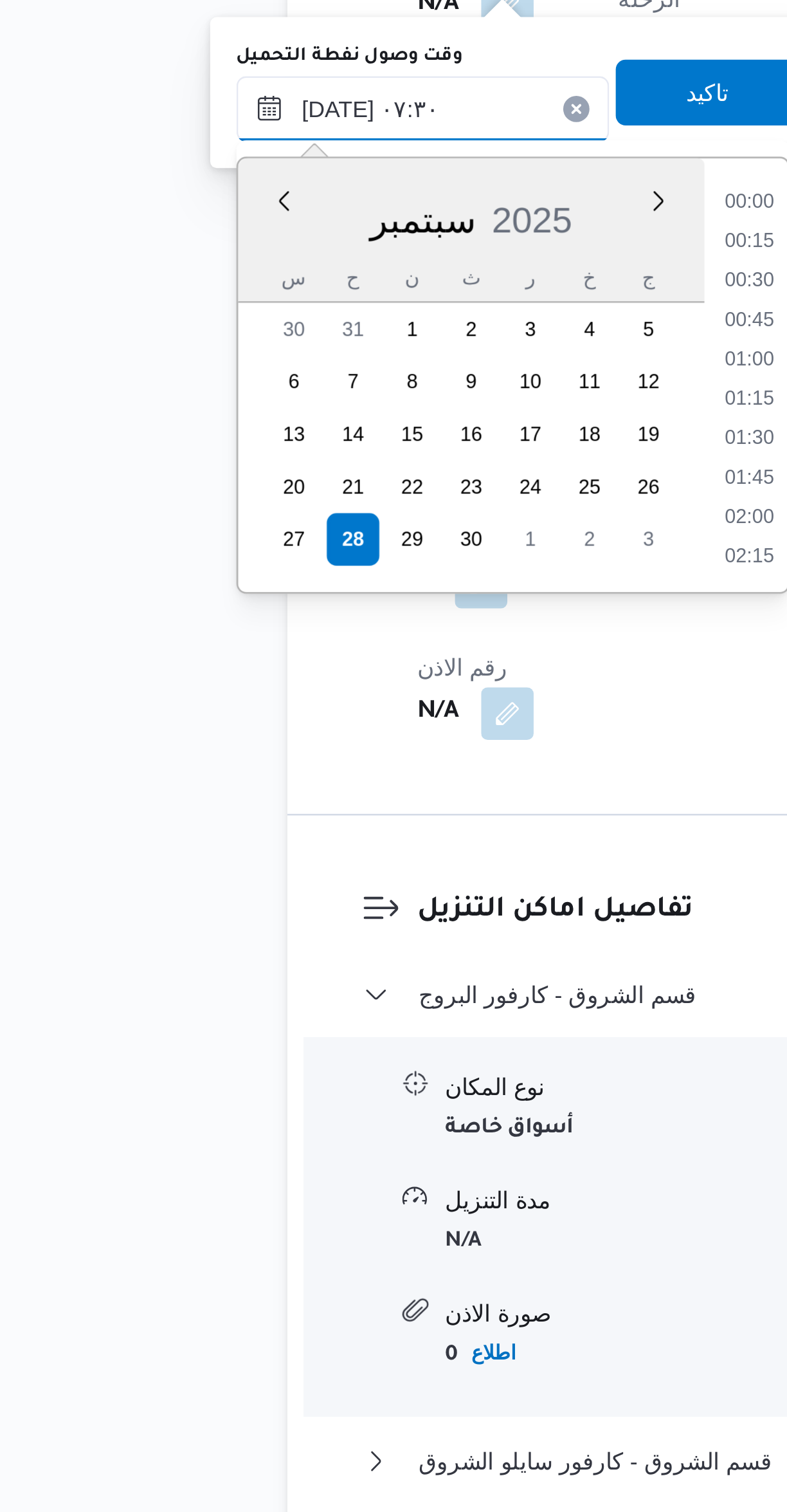
scroll to position [385, 0]
click at [338, 975] on li "07:00" at bounding box center [348, 980] width 30 height 13
type input "٢٨/٠٩/٢٠٢٥ ٠٧:٠٠"
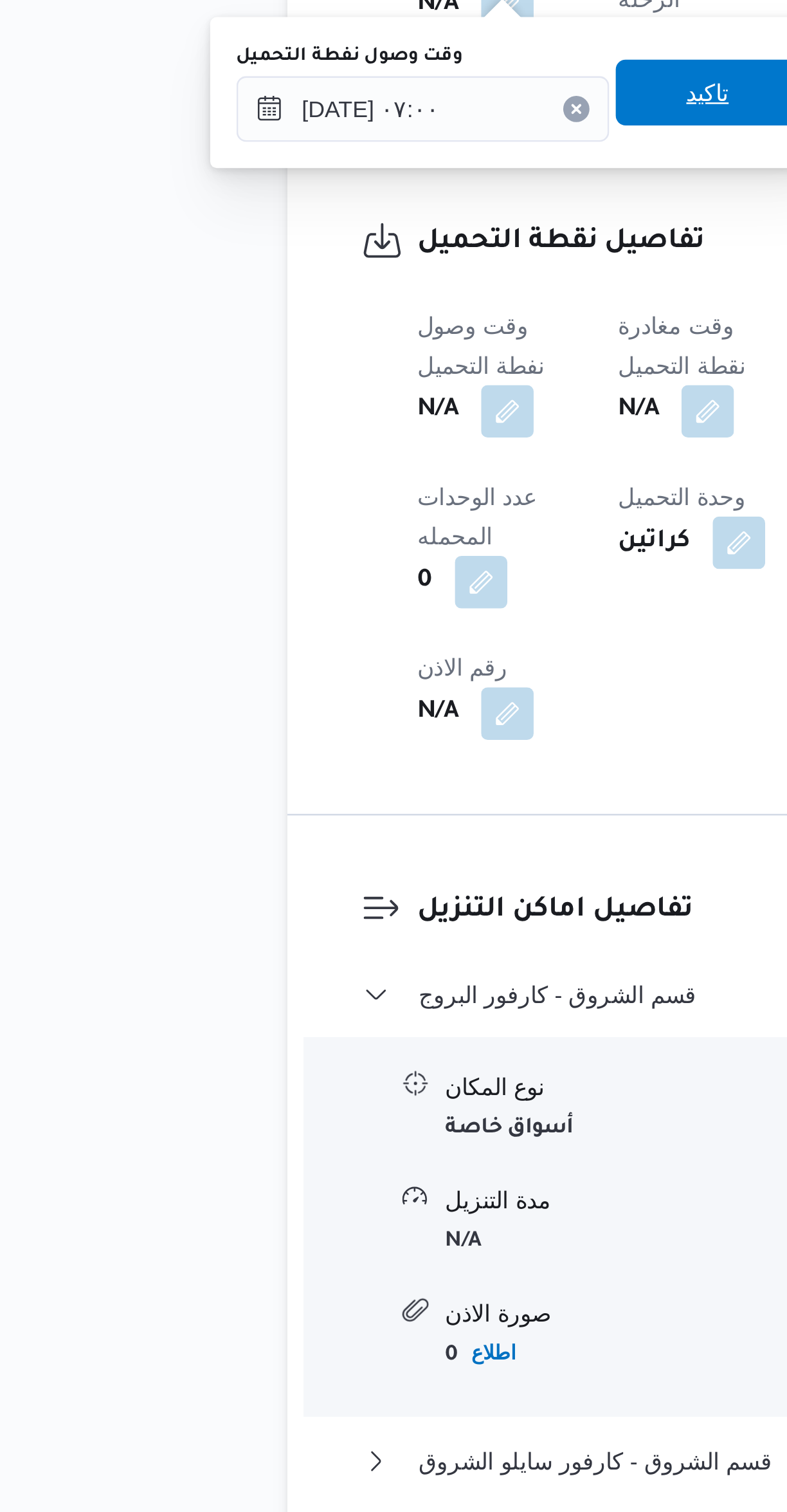
click at [306, 889] on span "تاكيد" at bounding box center [332, 890] width 72 height 25
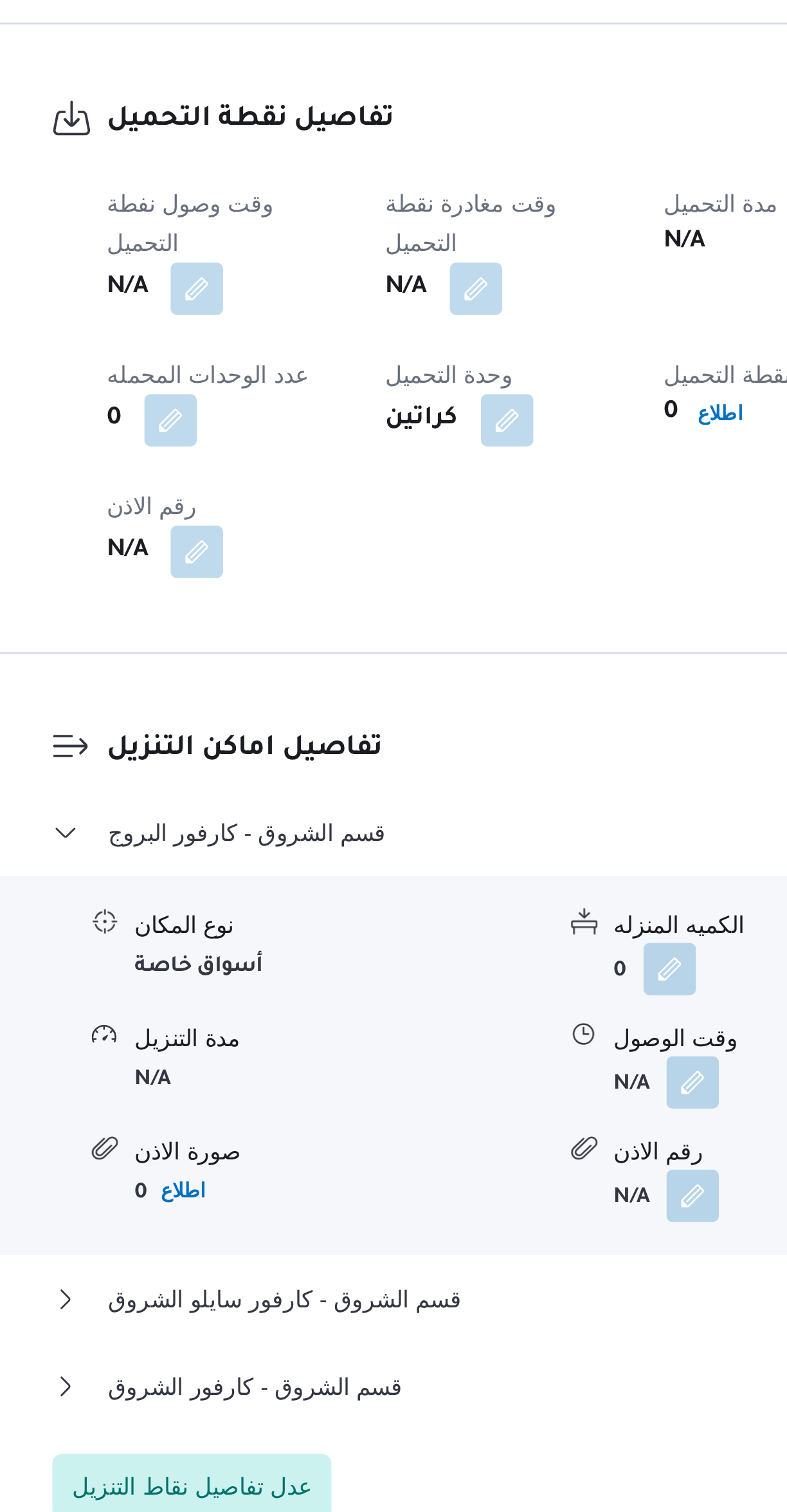
scroll to position [182, 0]
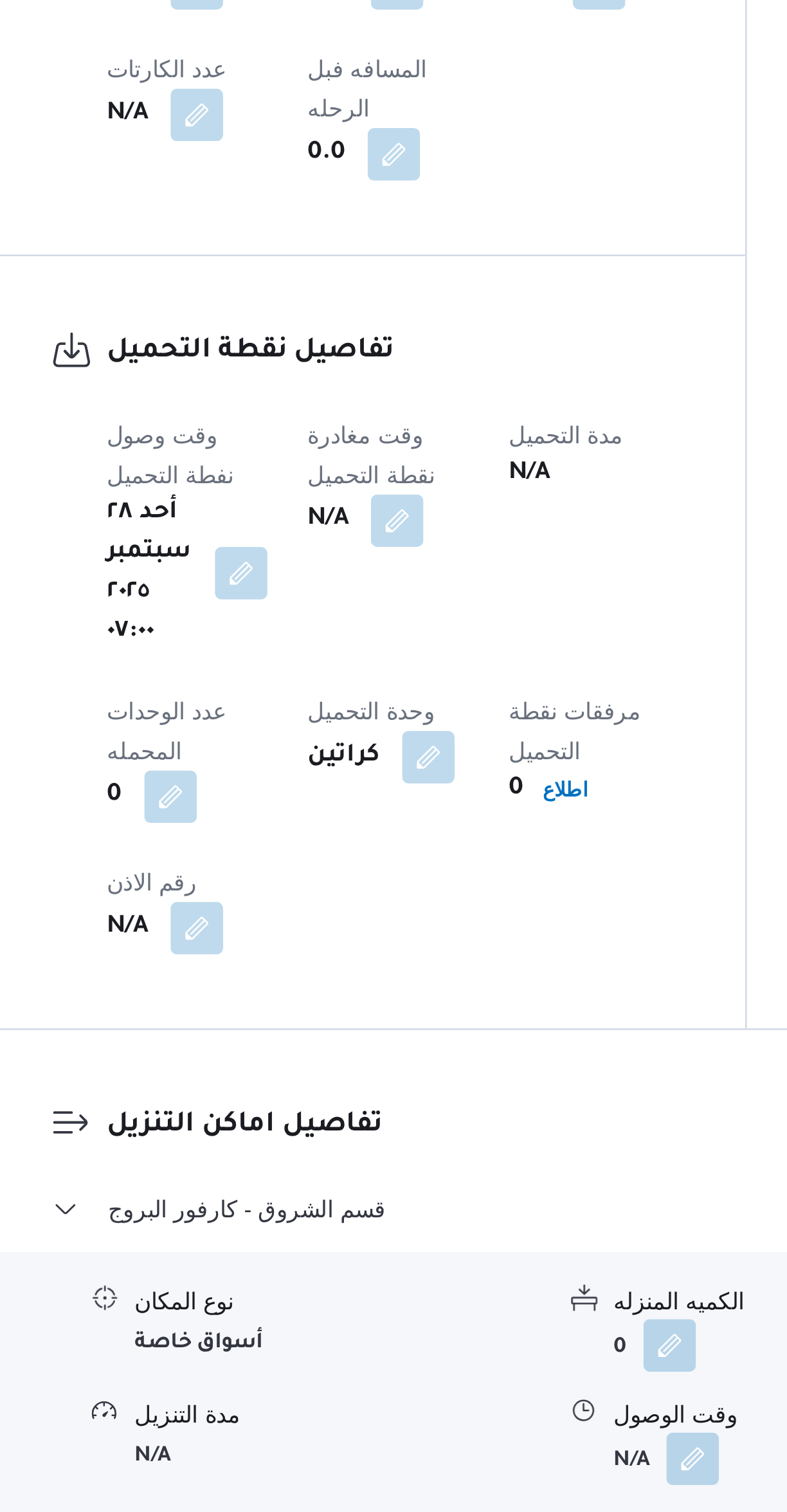
click at [342, 1005] on button "button" at bounding box center [332, 1016] width 21 height 21
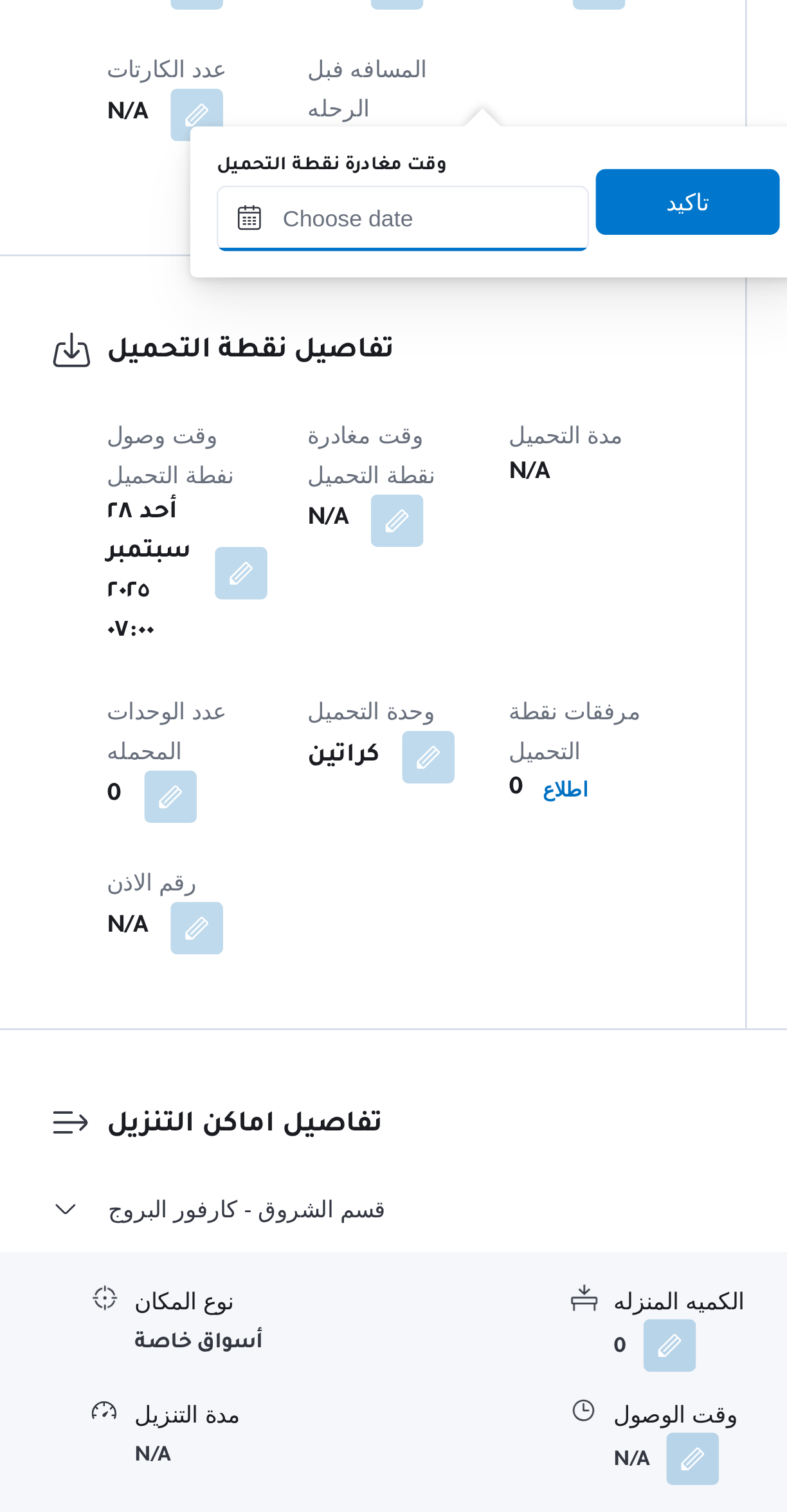
click at [321, 897] on input "وقت مغادرة نقطة التحميل" at bounding box center [334, 897] width 146 height 25
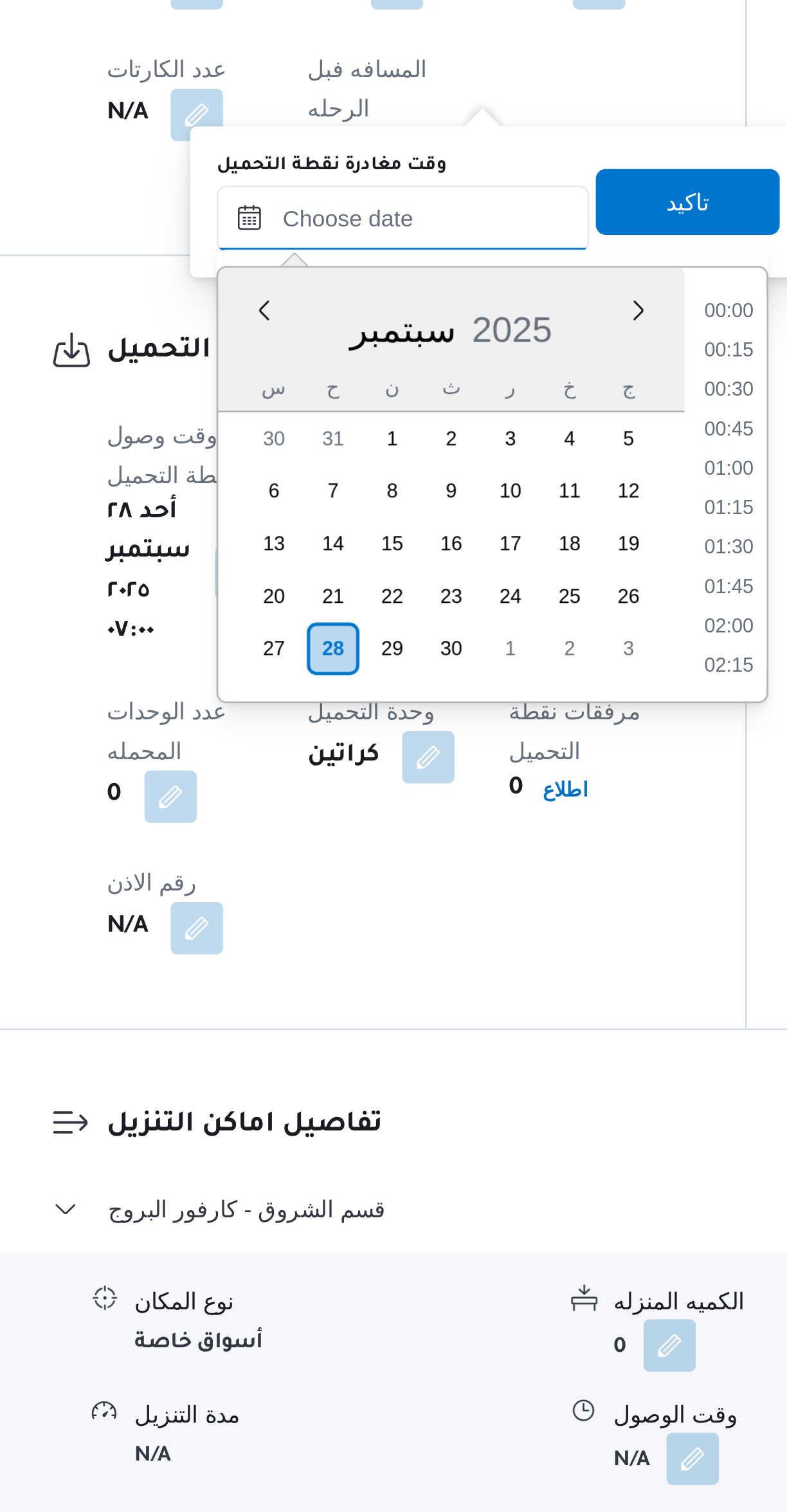
scroll to position [462, 0]
click at [456, 959] on li "08:00" at bounding box center [462, 964] width 30 height 13
type input "[DATE] ٠٨:٠٠"
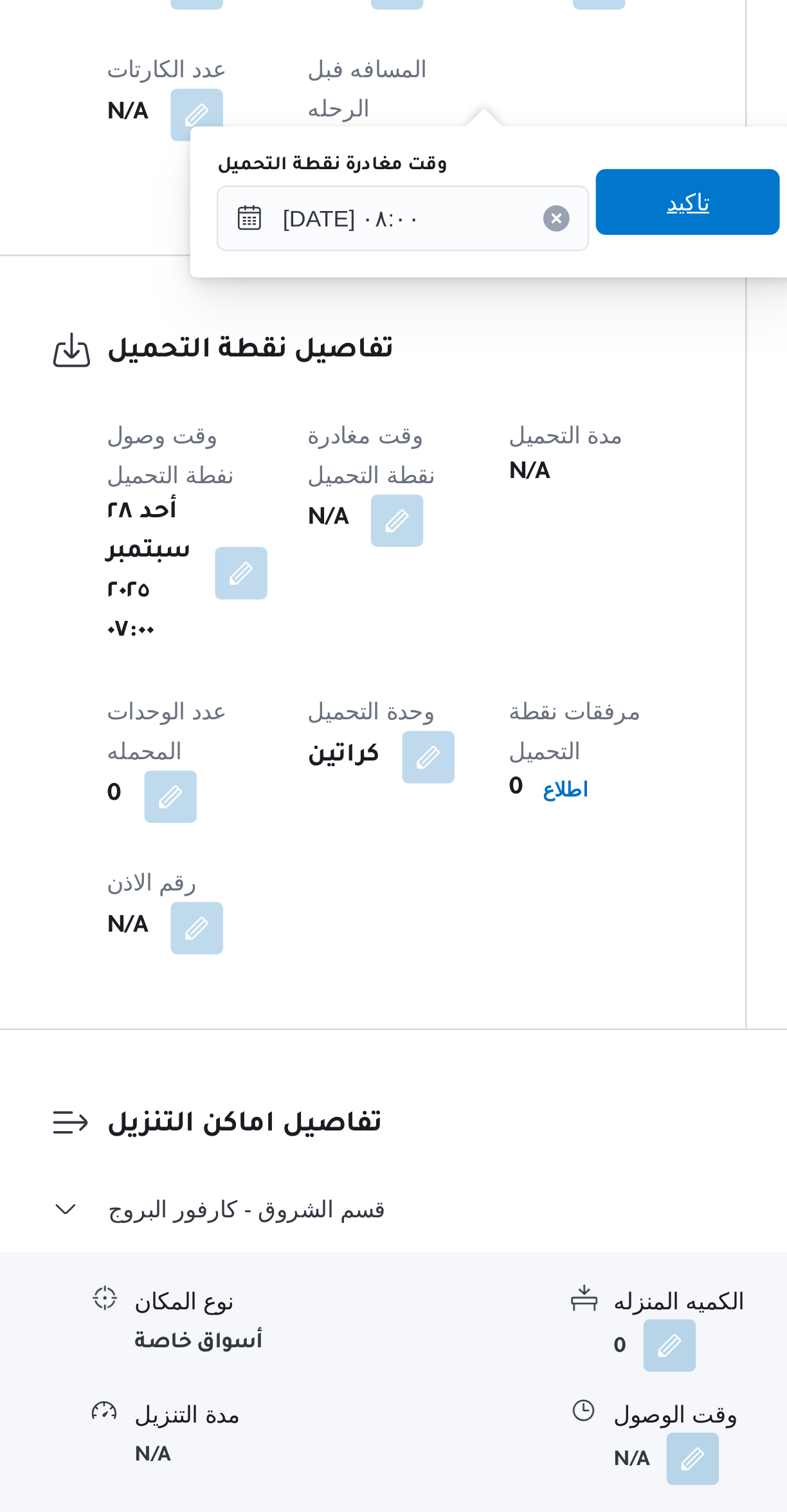
click at [416, 893] on span "تاكيد" at bounding box center [446, 890] width 72 height 25
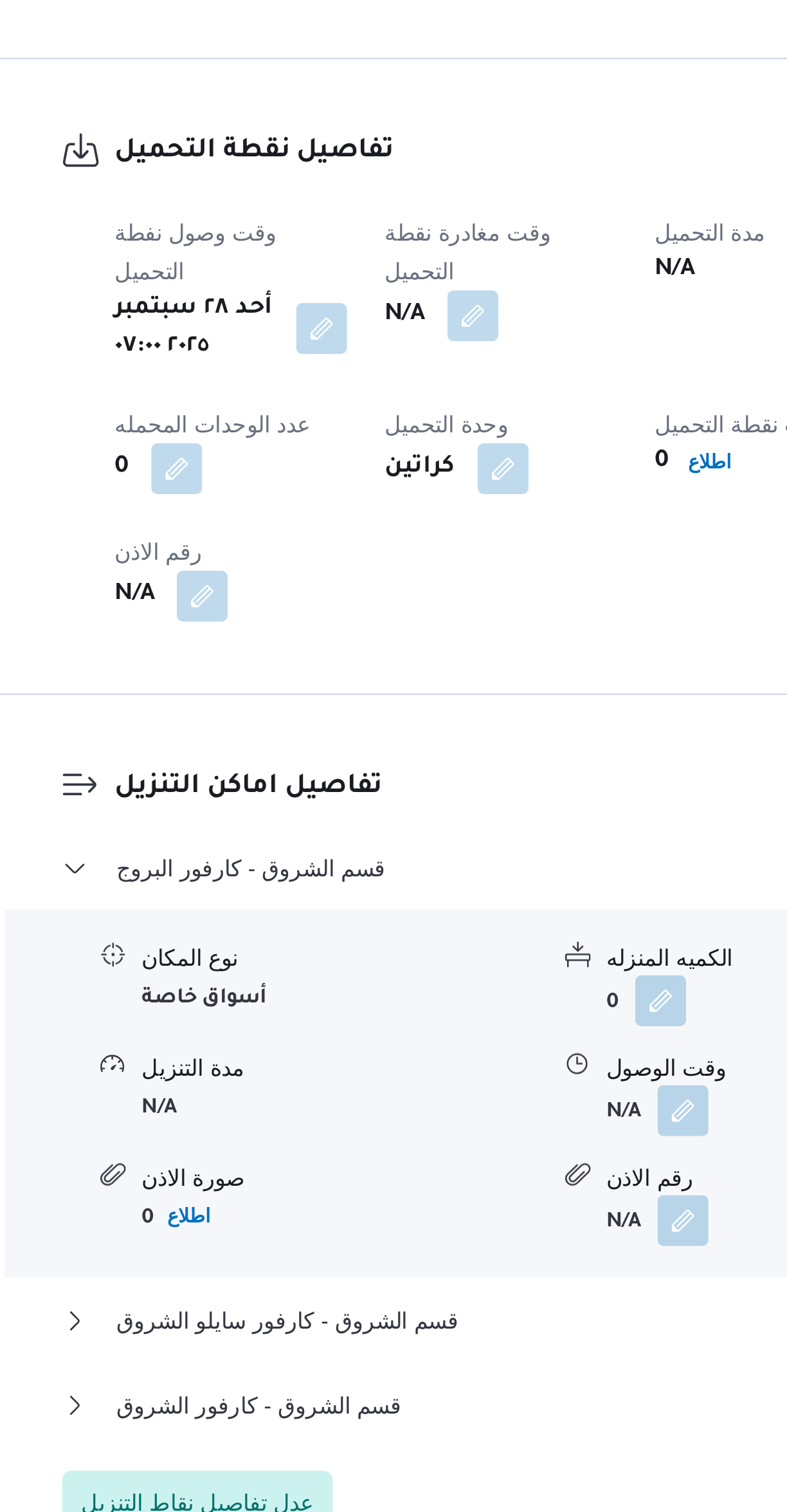
scroll to position [182, 0]
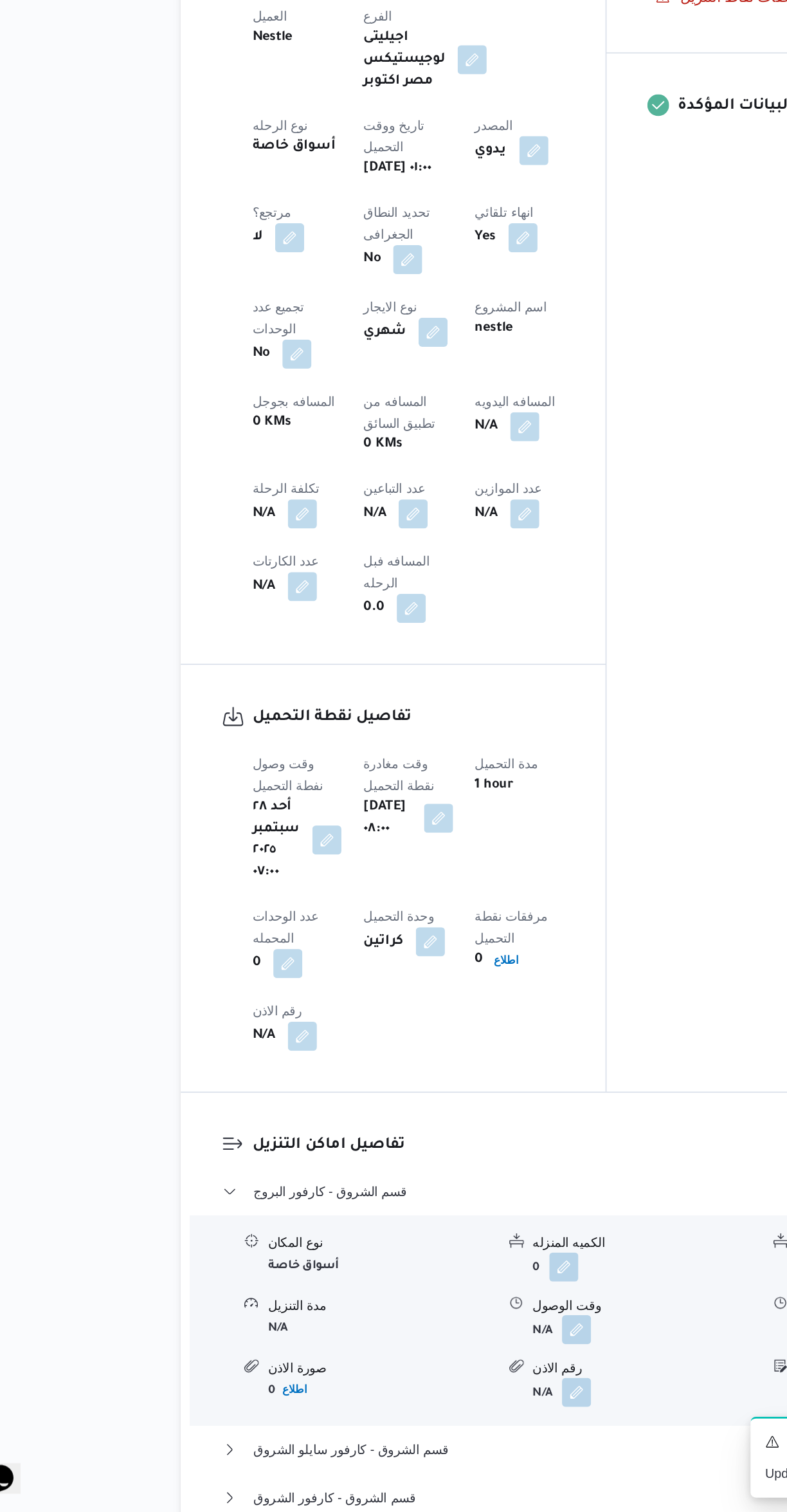
click at [274, 1511] on span "عدل تفاصيل نقاط التنزيل" at bounding box center [251, 1541] width 94 height 16
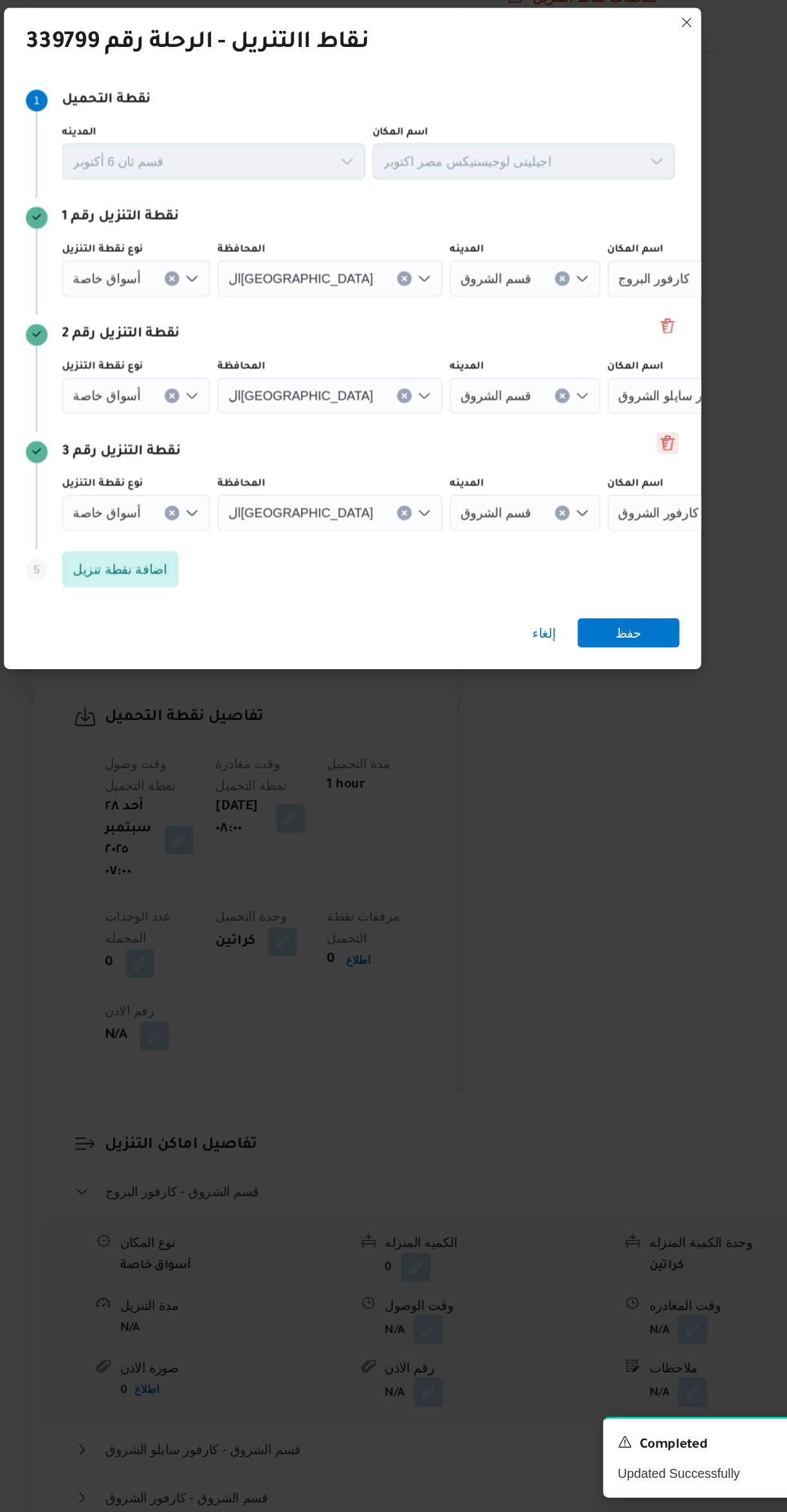
click at [611, 747] on button "Delete" at bounding box center [617, 755] width 16 height 16
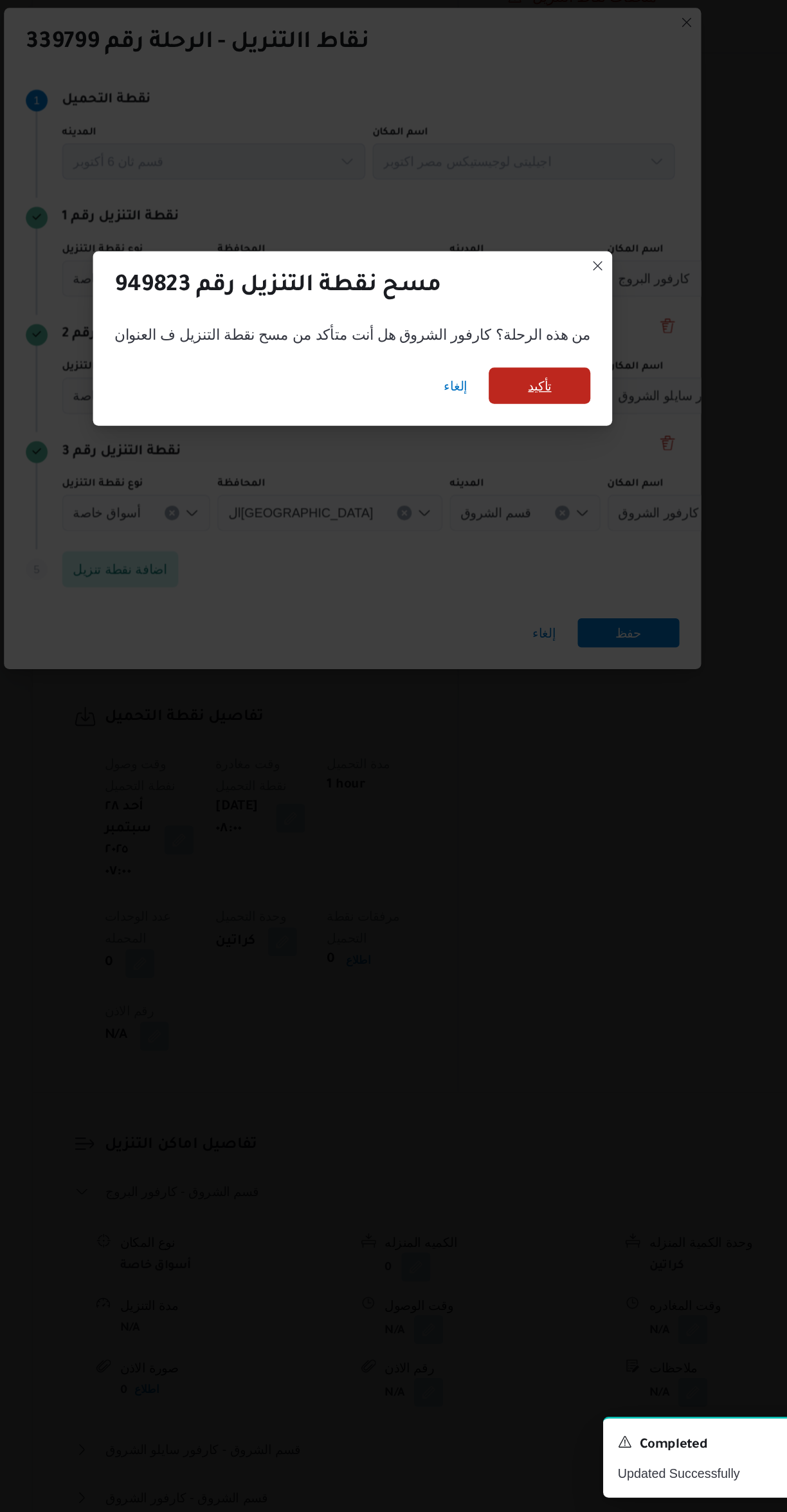
click at [523, 705] on span "تأكيد" at bounding box center [526, 714] width 72 height 25
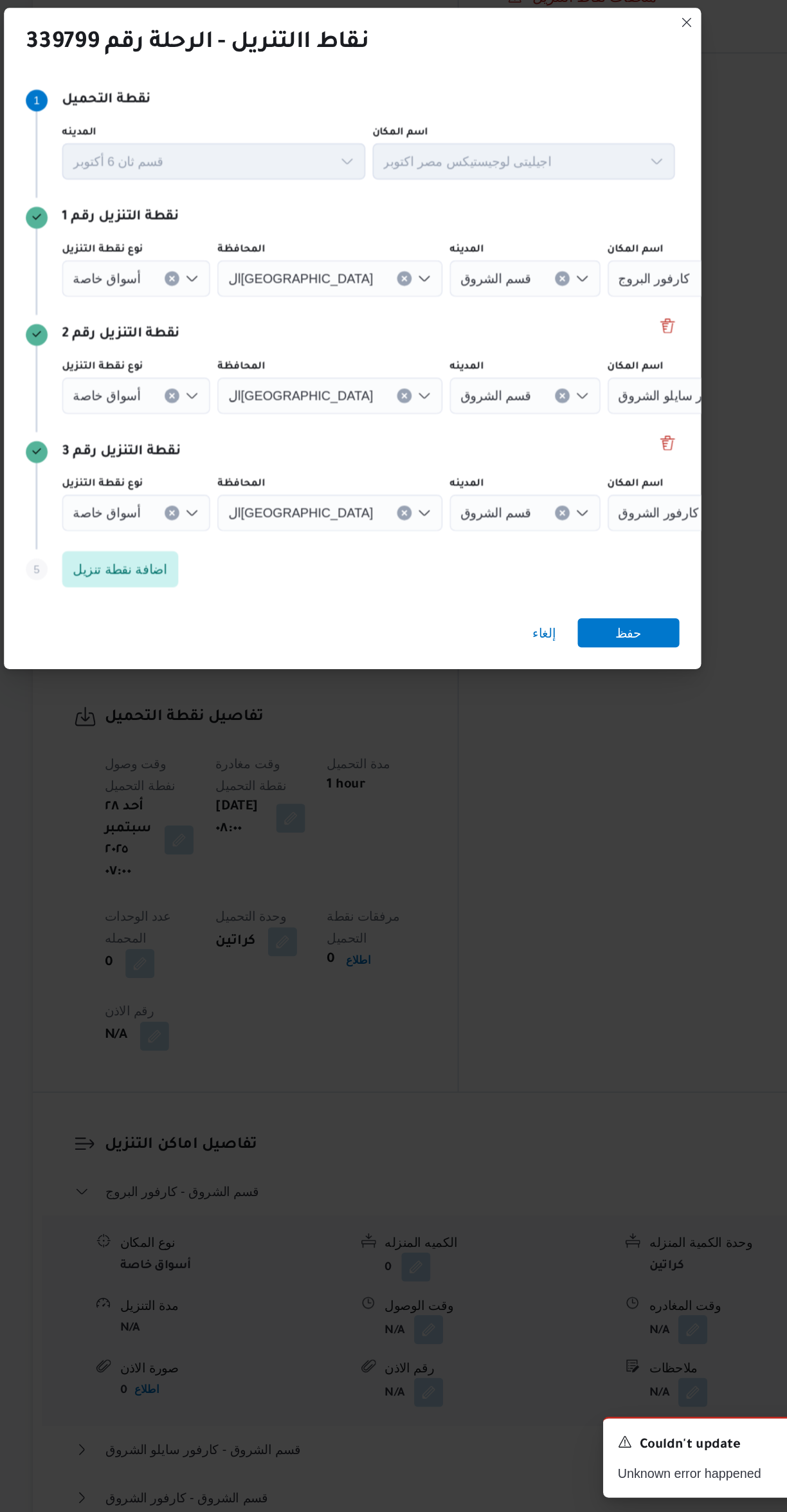
click at [232, 714] on span "أسواق خاصة" at bounding box center [219, 721] width 48 height 14
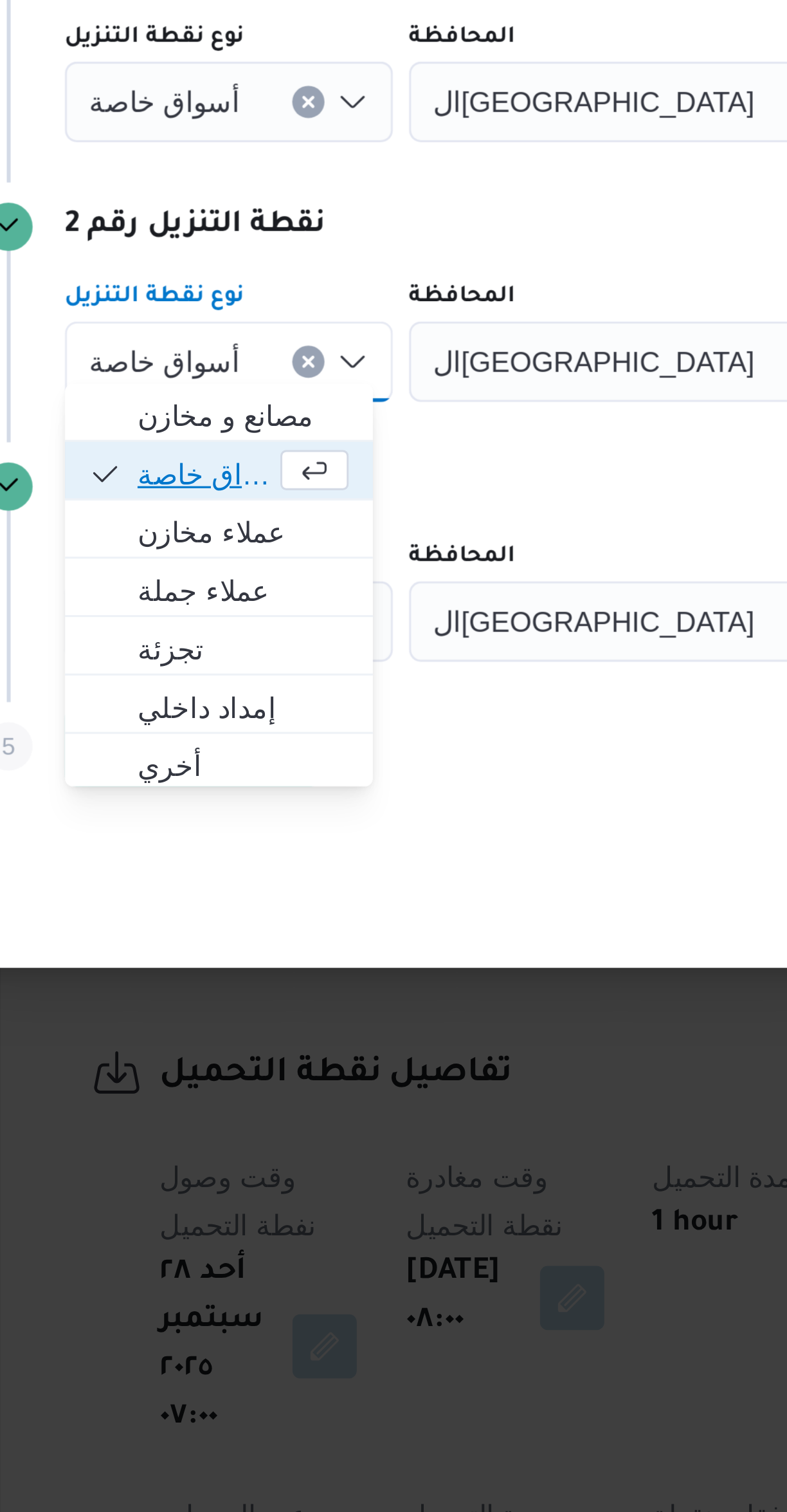
click at [222, 755] on span "أسواق خاصة" at bounding box center [232, 757] width 43 height 16
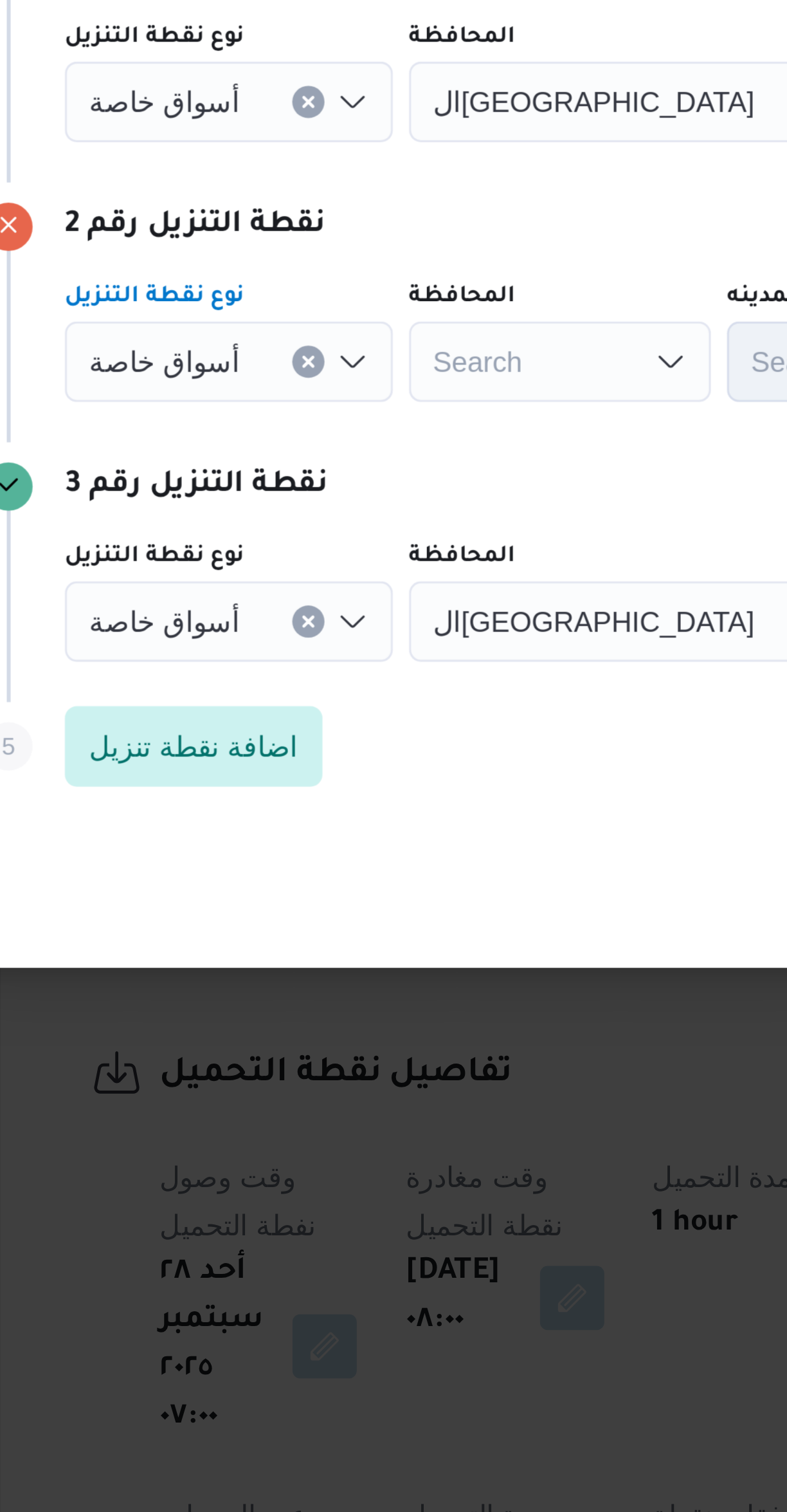
click at [222, 636] on span "أسواق خاصة" at bounding box center [219, 637] width 48 height 14
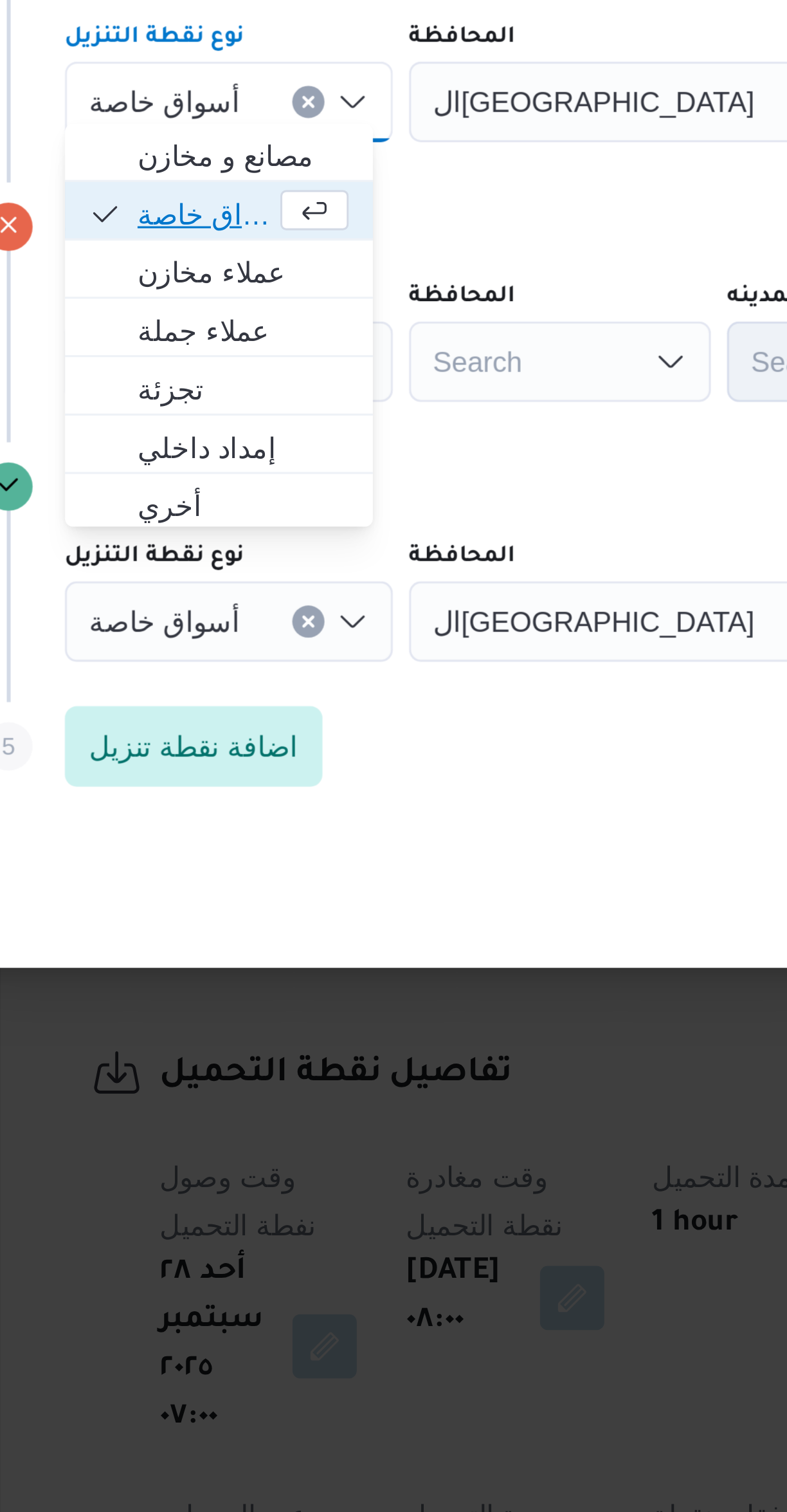
click at [217, 669] on span "أسواق خاصة" at bounding box center [232, 674] width 43 height 16
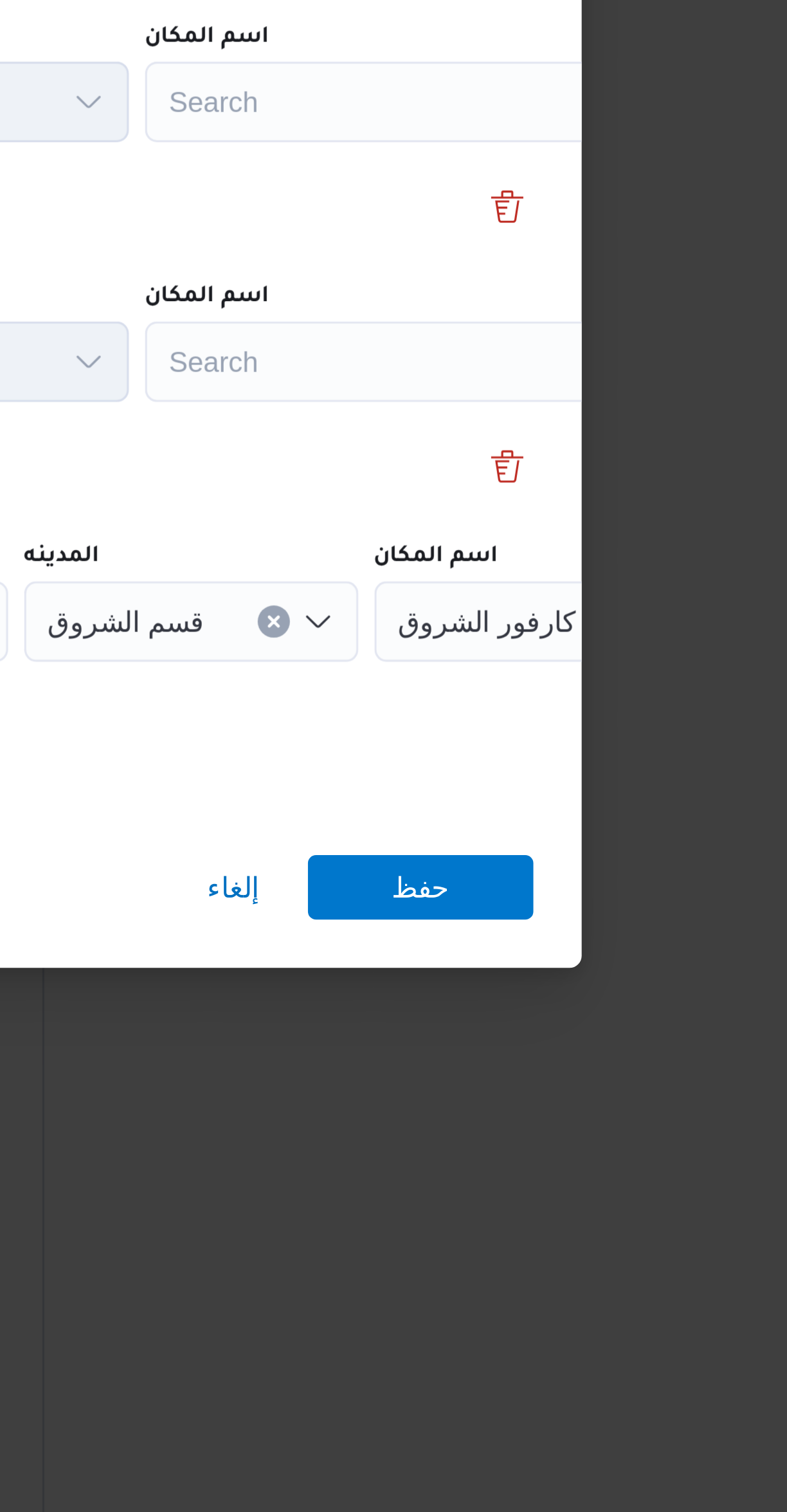
click at [541, 627] on div "Search" at bounding box center [581, 637] width 161 height 25
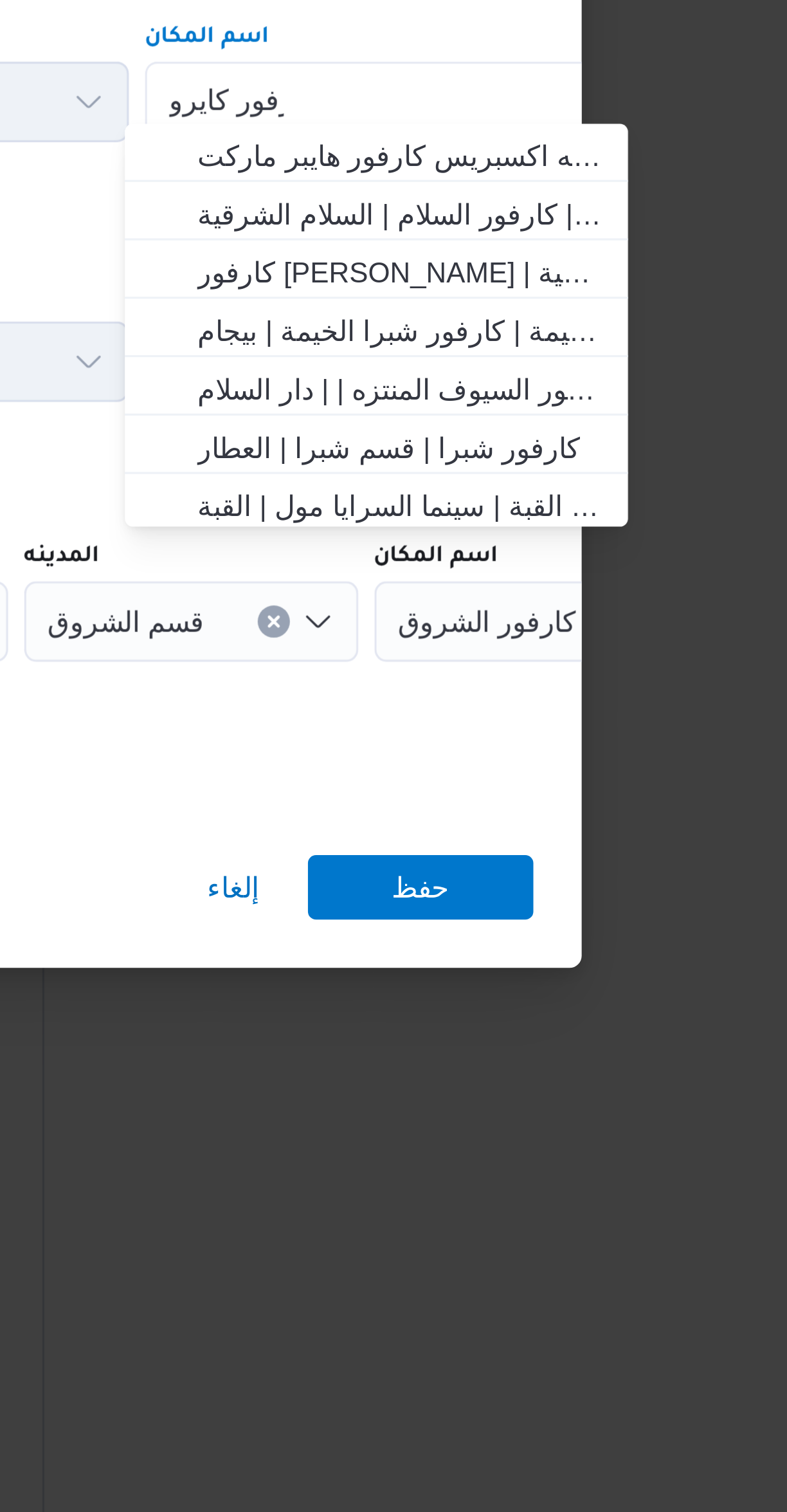
scroll to position [0, 0]
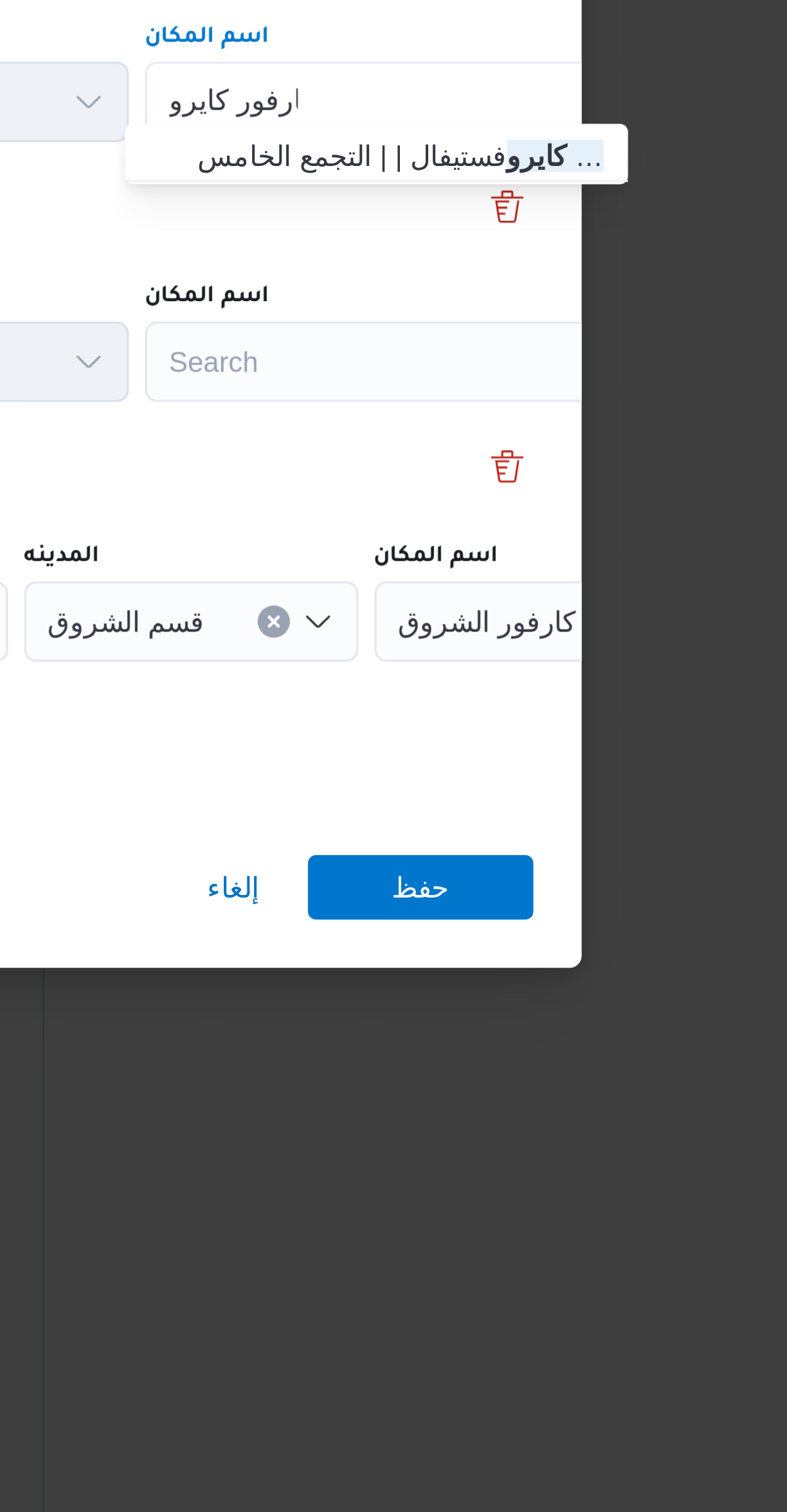
type input "كارفور كايرو"
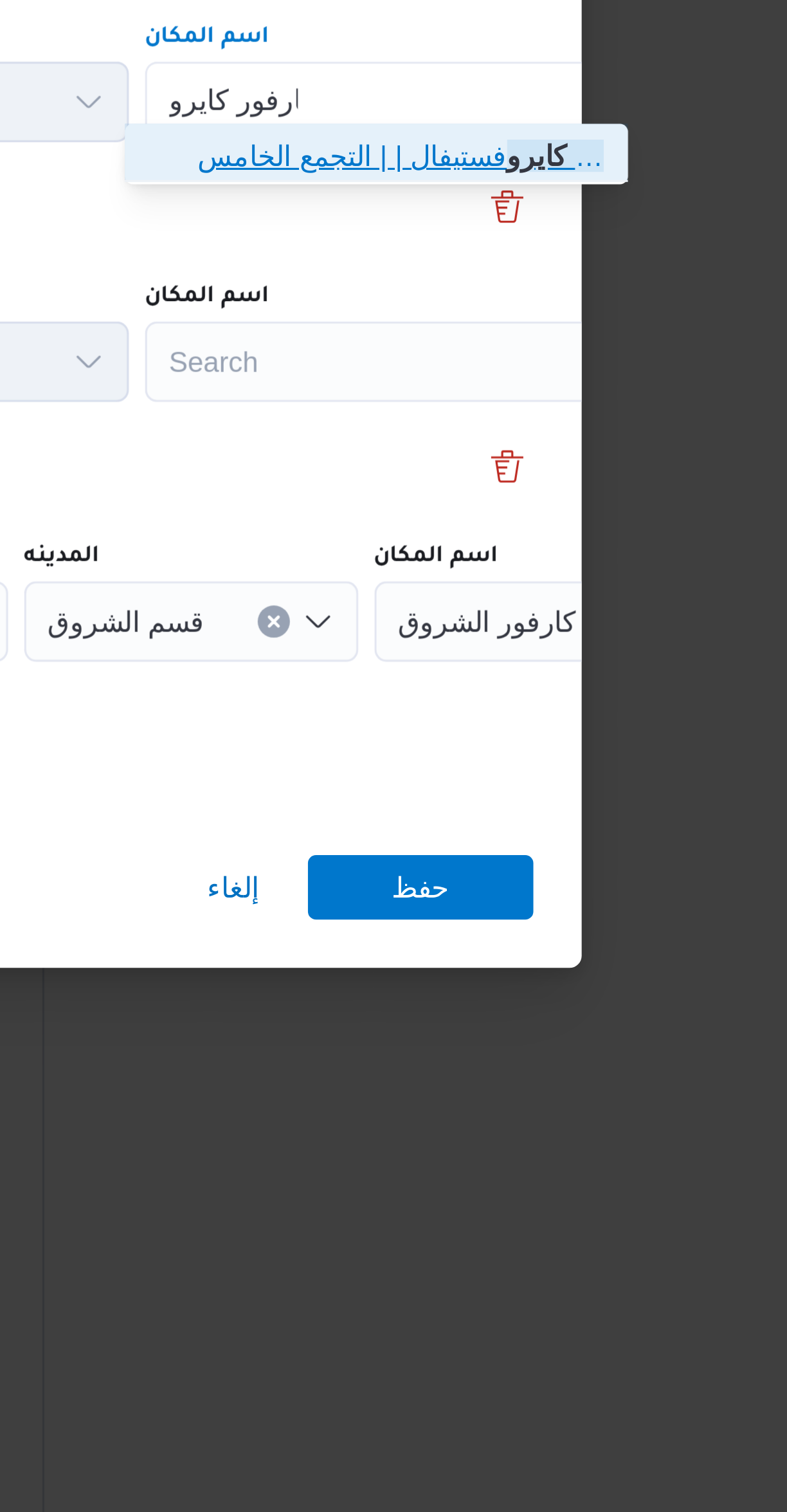
click at [525, 655] on span "سلسلة سوبر ماركت كارفور كايرو فستيفال | | التجمع الخامس" at bounding box center [582, 656] width 130 height 16
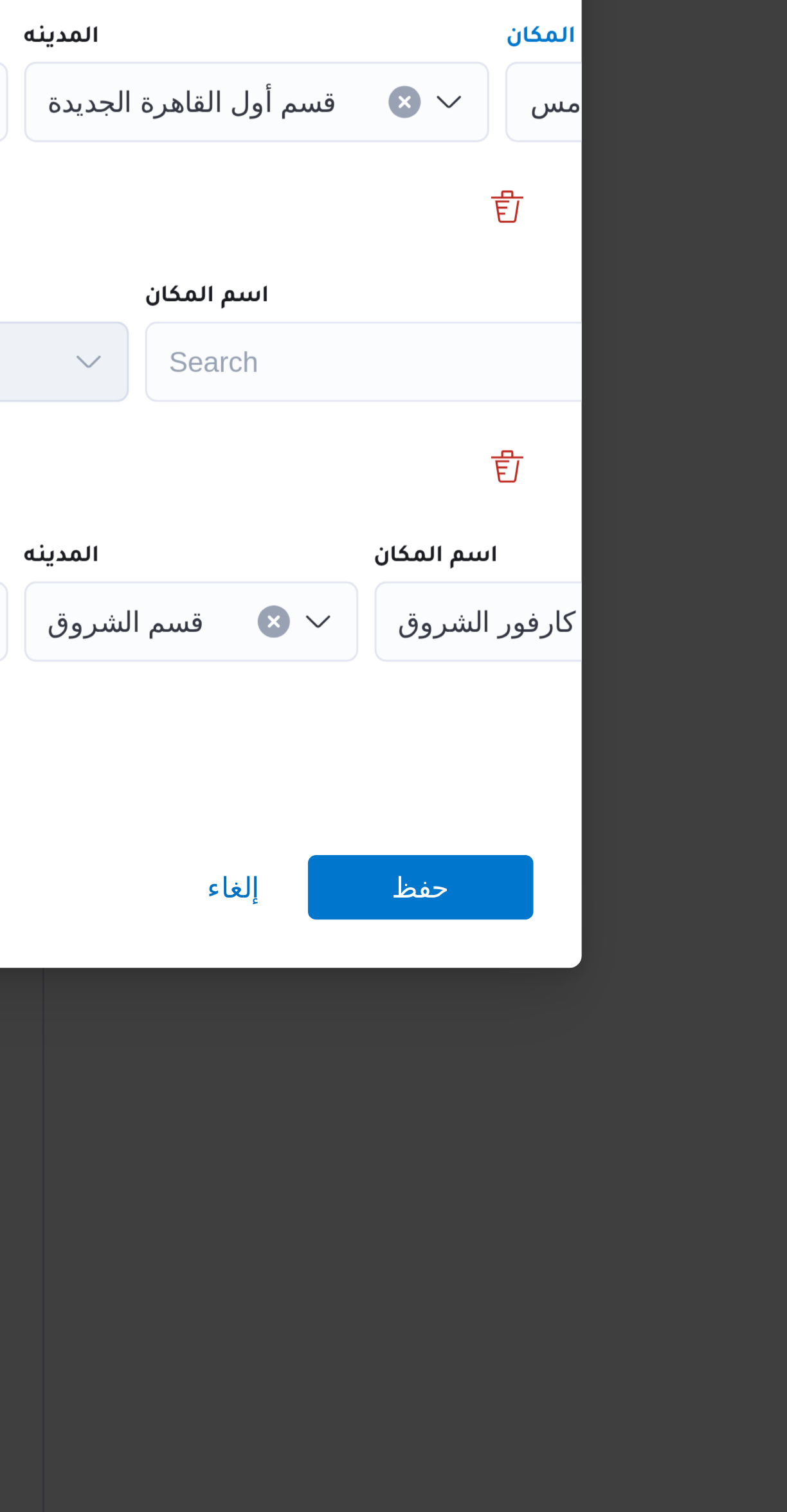
scroll to position [0, 54]
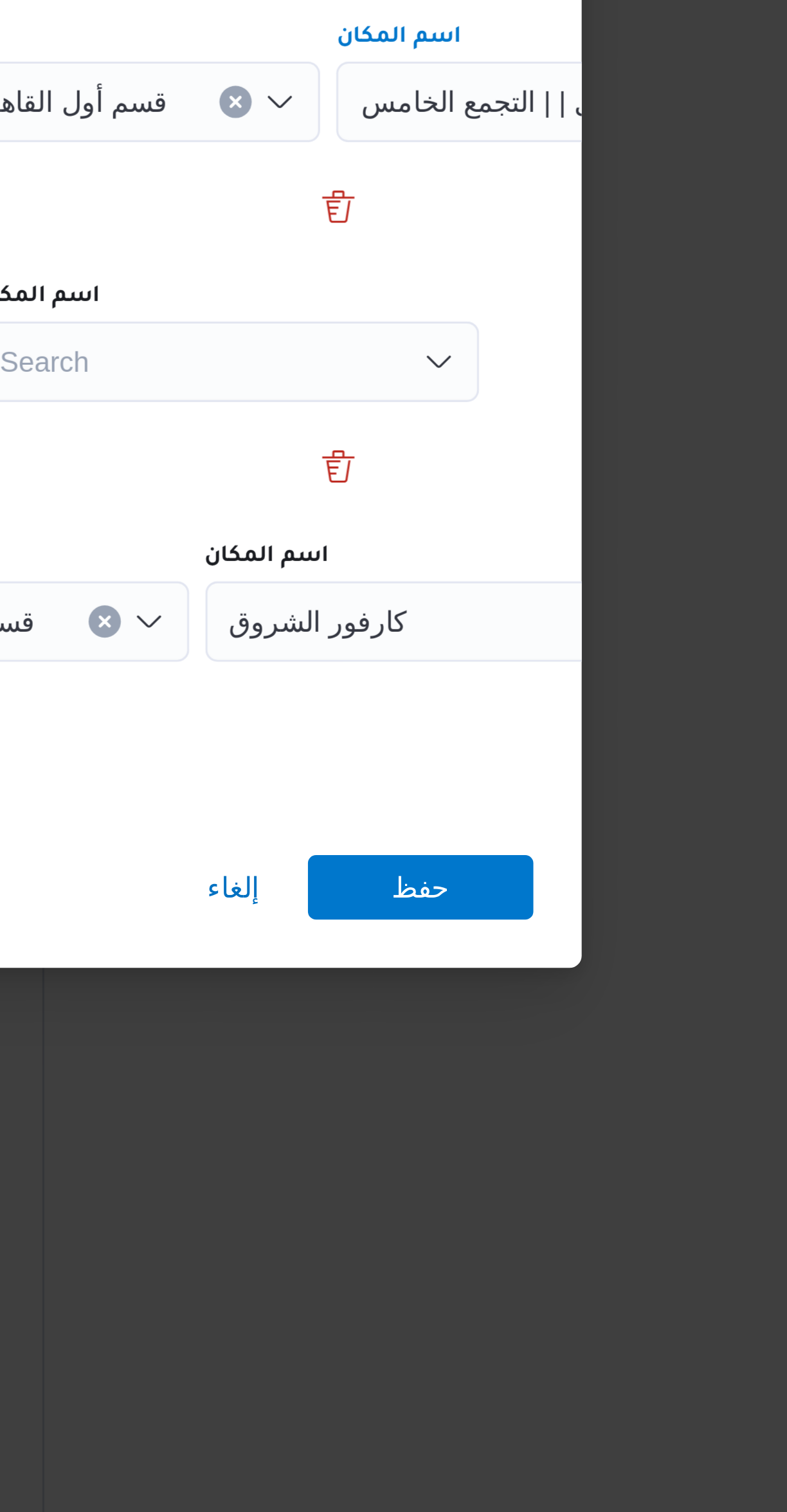
click at [533, 717] on div "Search" at bounding box center [528, 721] width 161 height 25
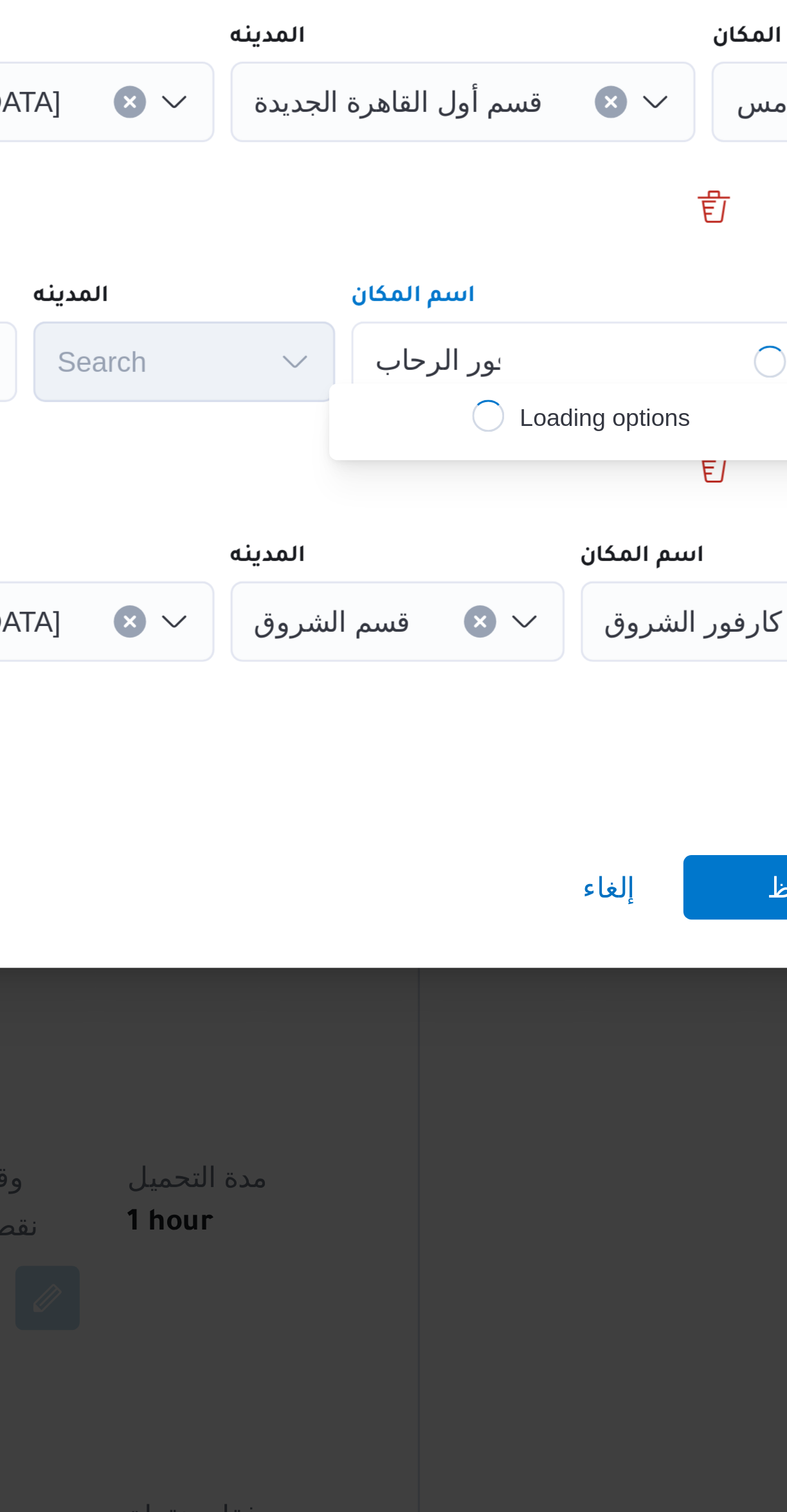
scroll to position [0, 0]
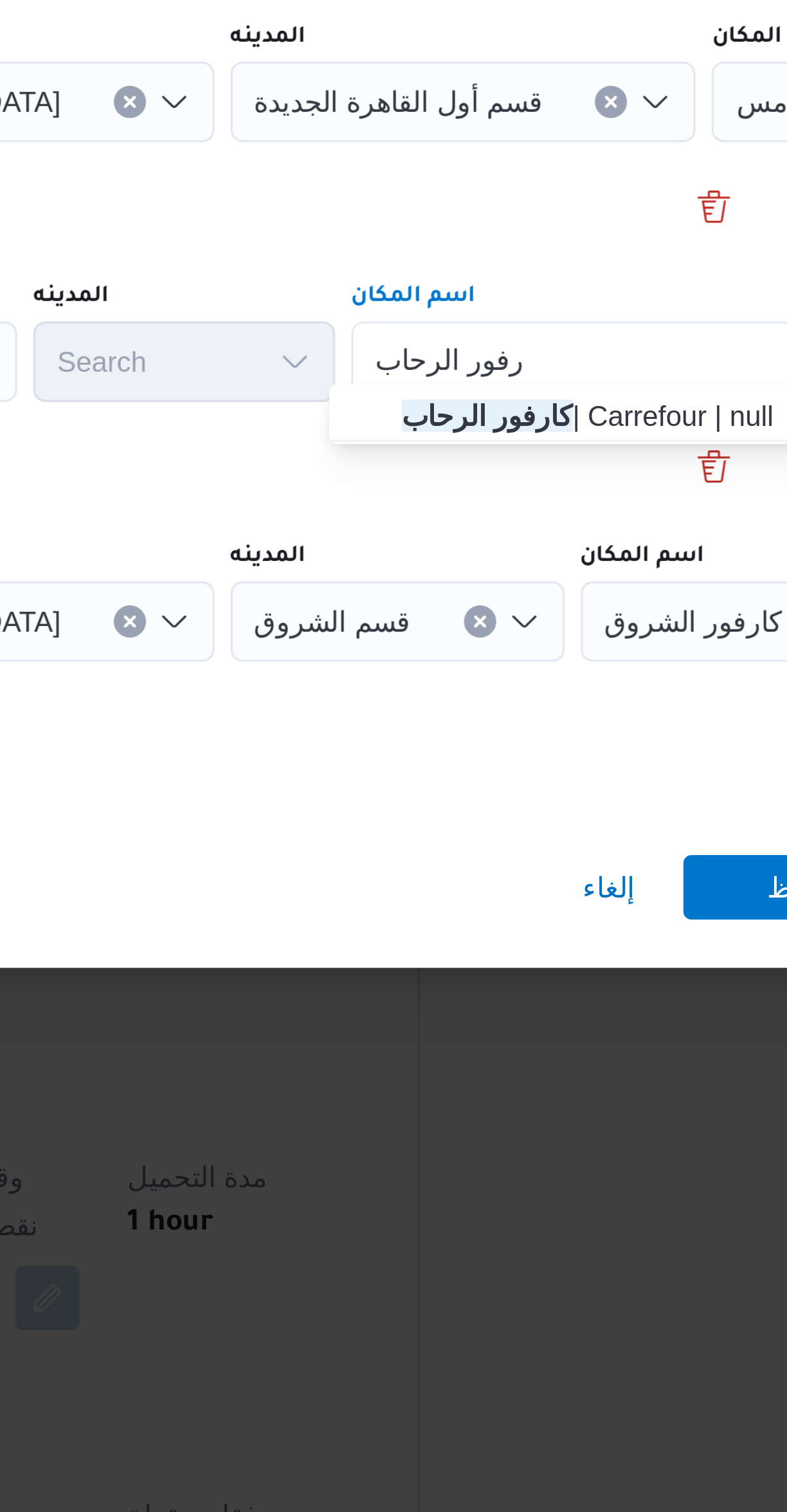
type input "كارفور الرحاب"
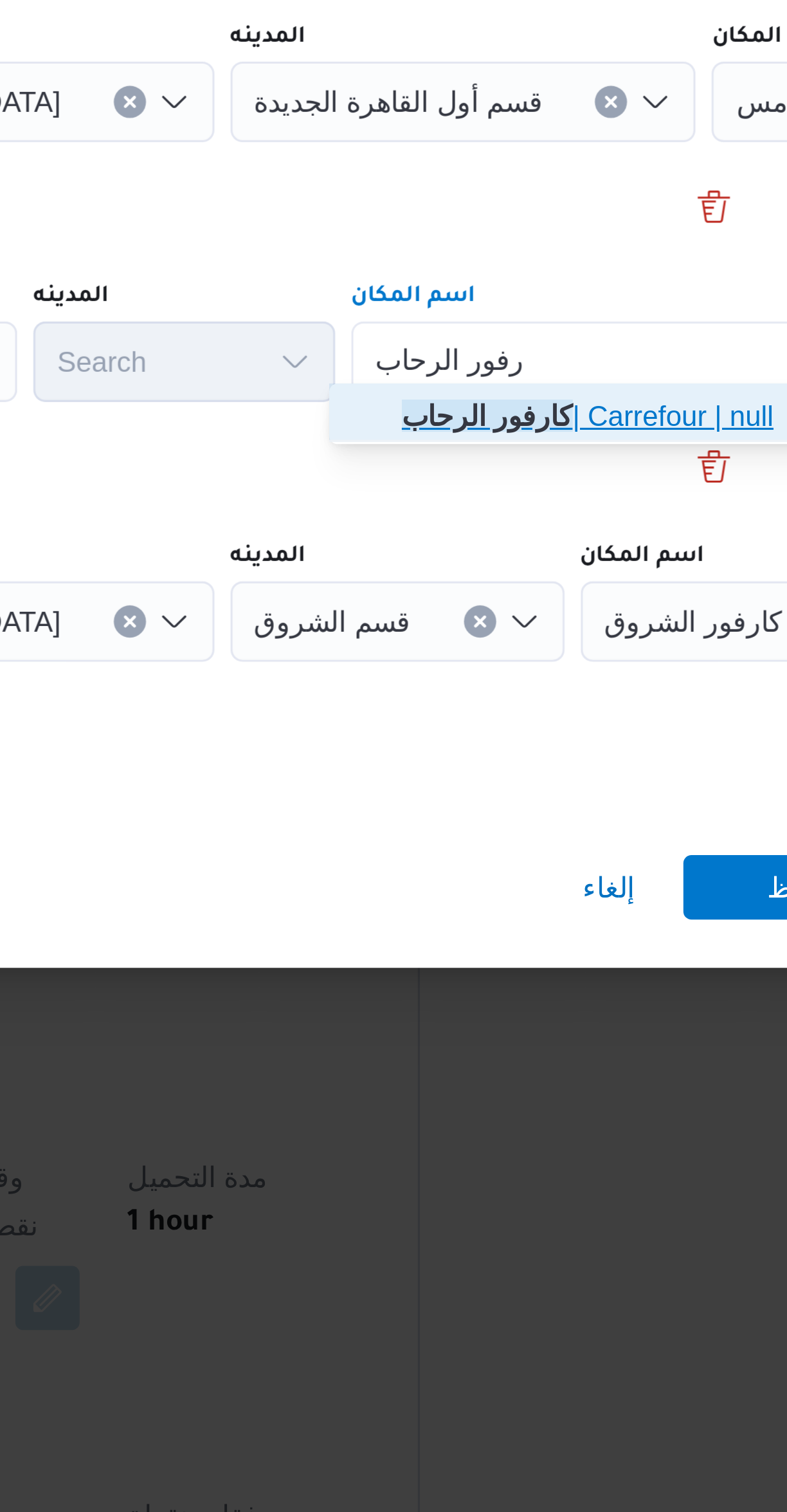
click at [464, 738] on mark "كارفور الرحاب" at bounding box center [490, 739] width 54 height 11
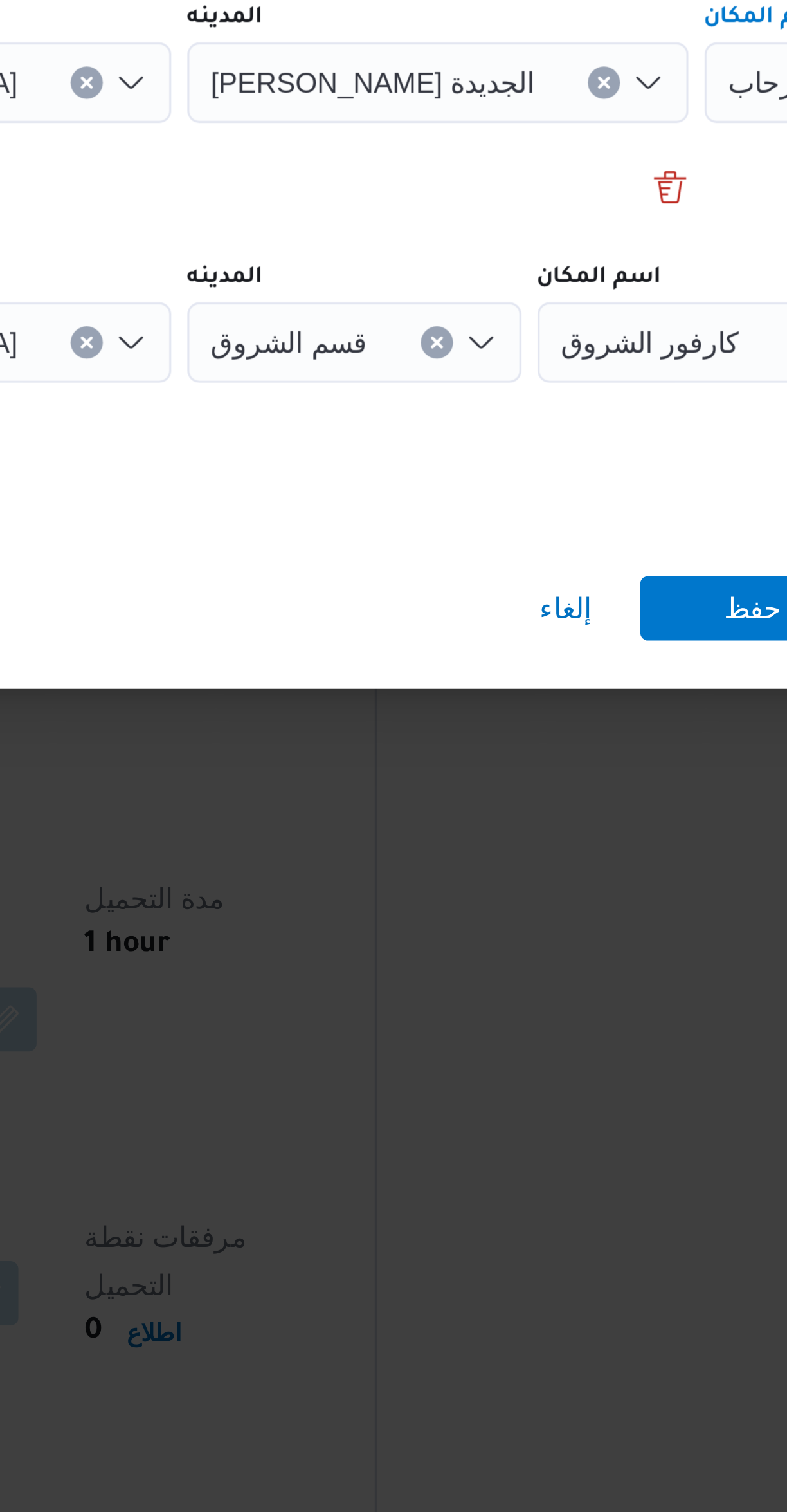
scroll to position [182, 0]
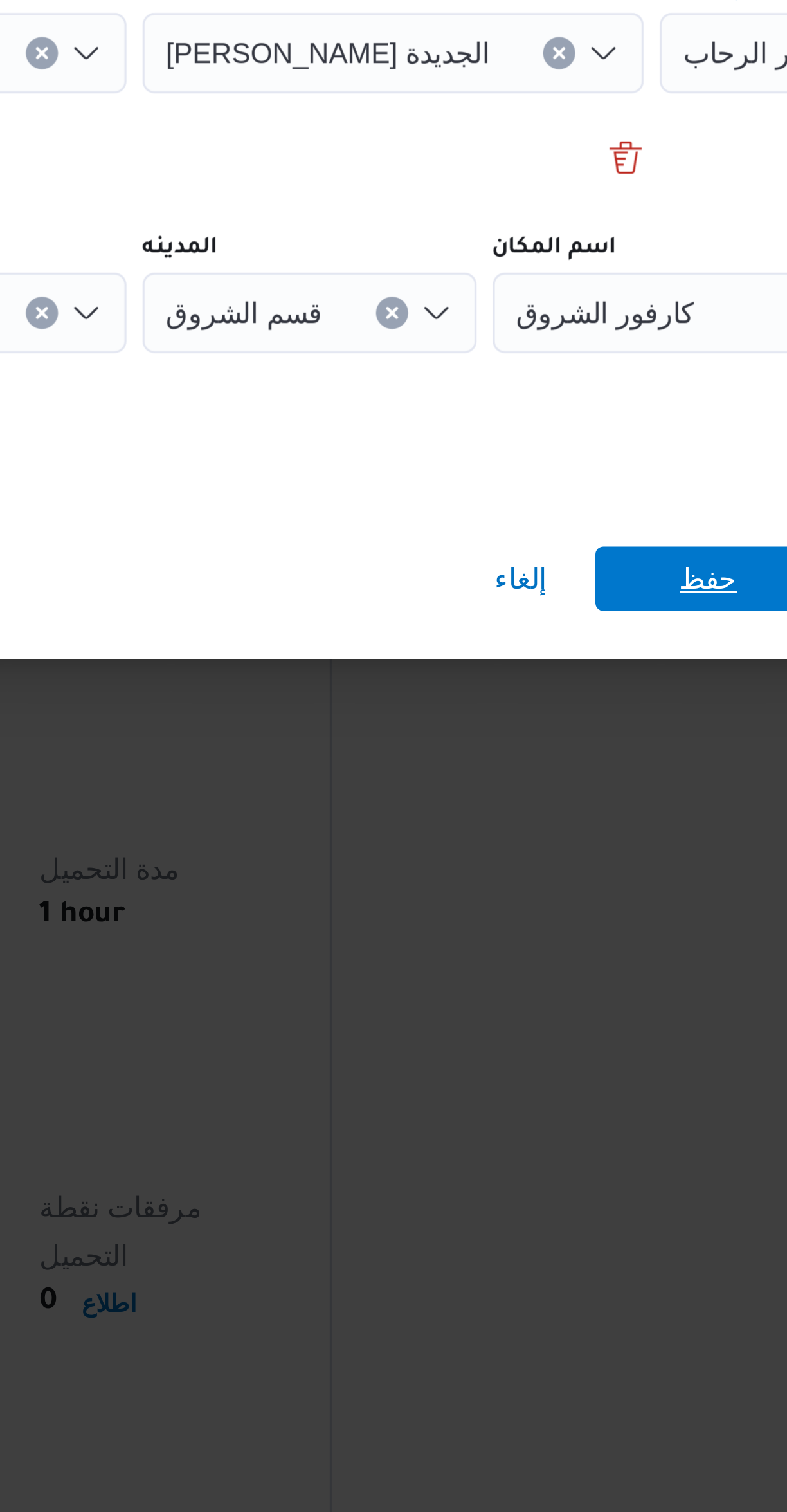
click at [576, 884] on span "حفظ" at bounding box center [589, 890] width 72 height 21
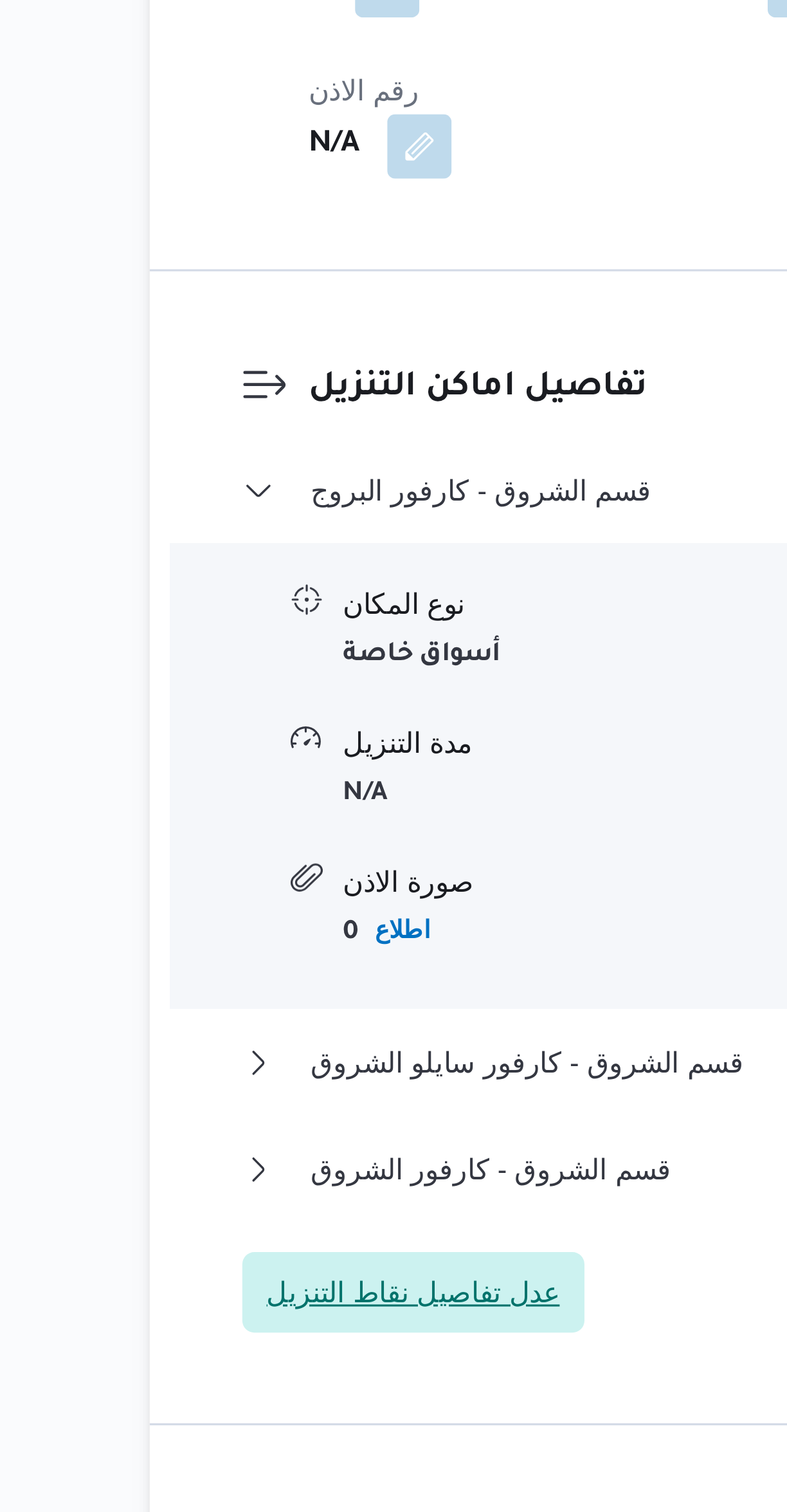
scroll to position [199, 0]
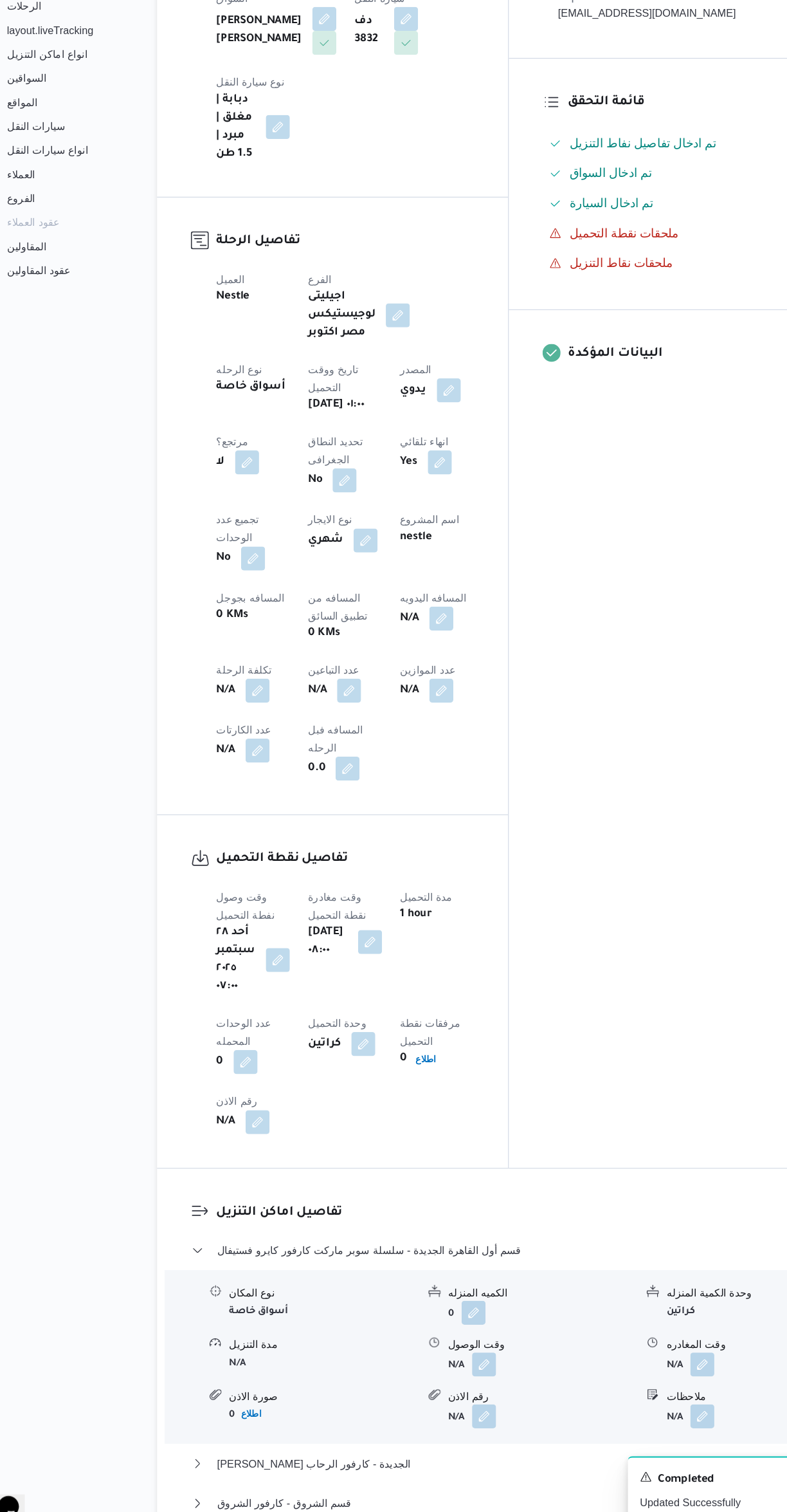
click at [268, 1511] on span "عدل تفاصيل نقاط التنزيل" at bounding box center [251, 1524] width 94 height 16
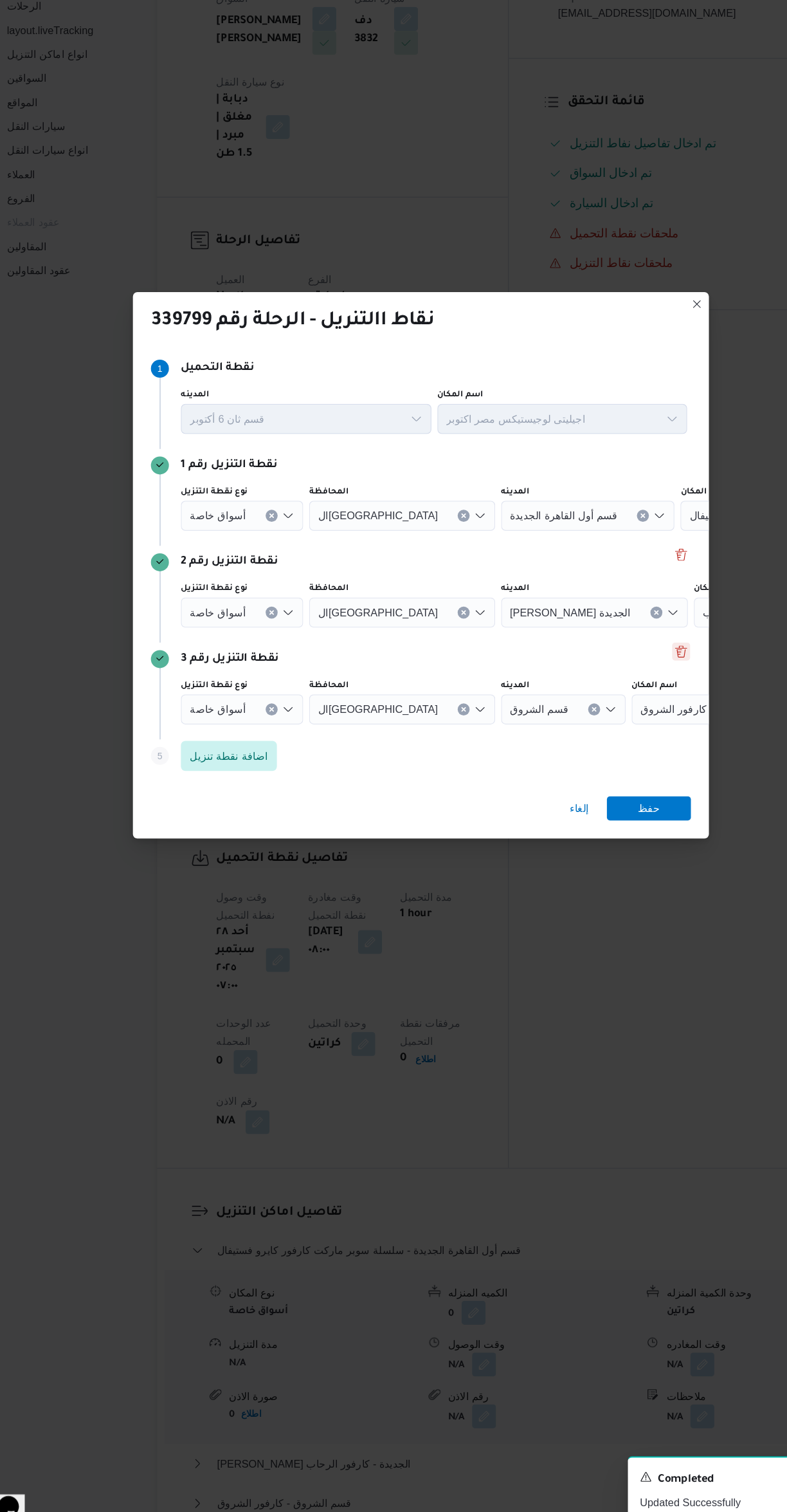
click at [616, 747] on button "Delete" at bounding box center [617, 755] width 16 height 16
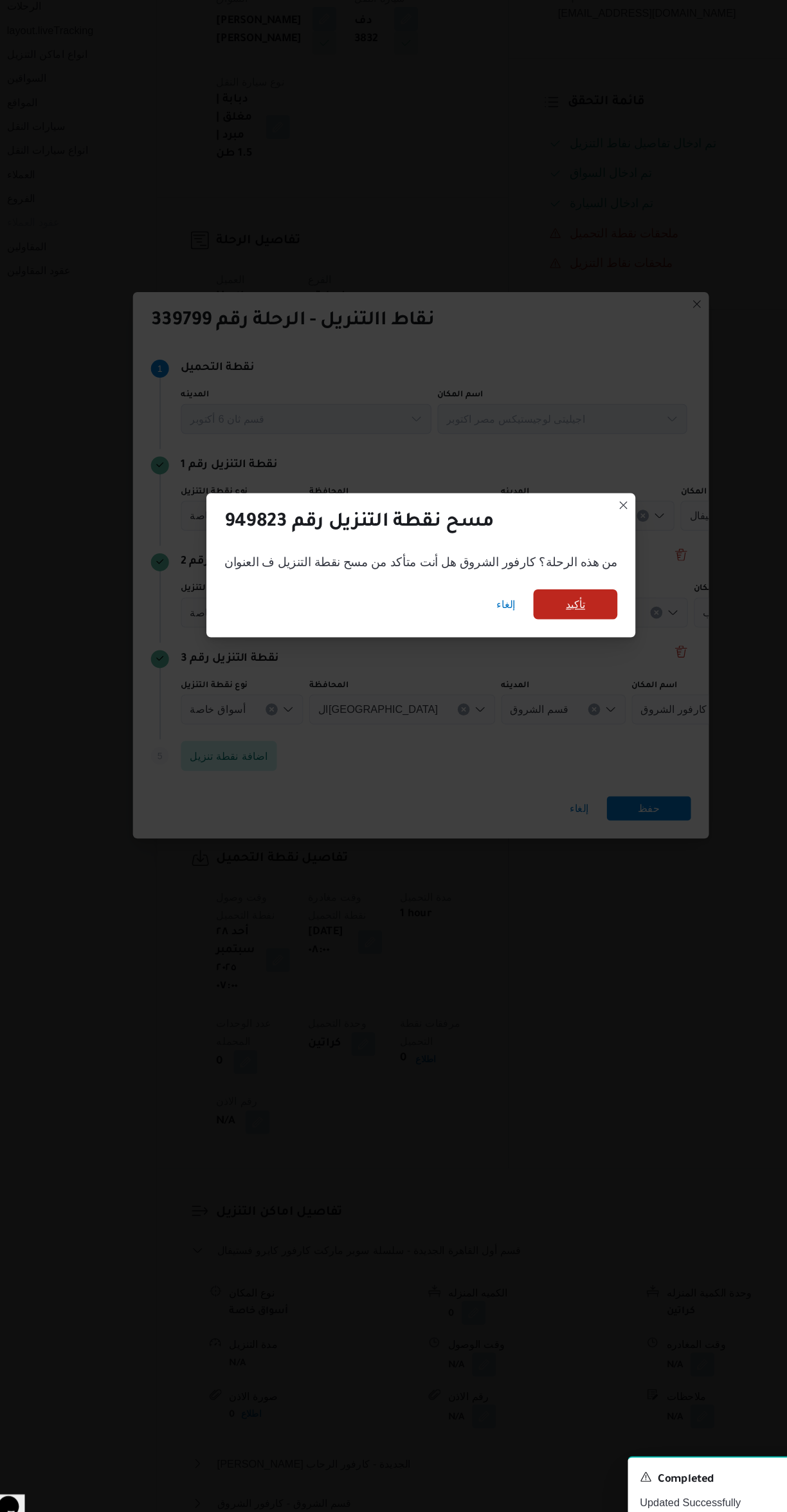
click at [515, 702] on span "تأكيد" at bounding box center [526, 714] width 72 height 25
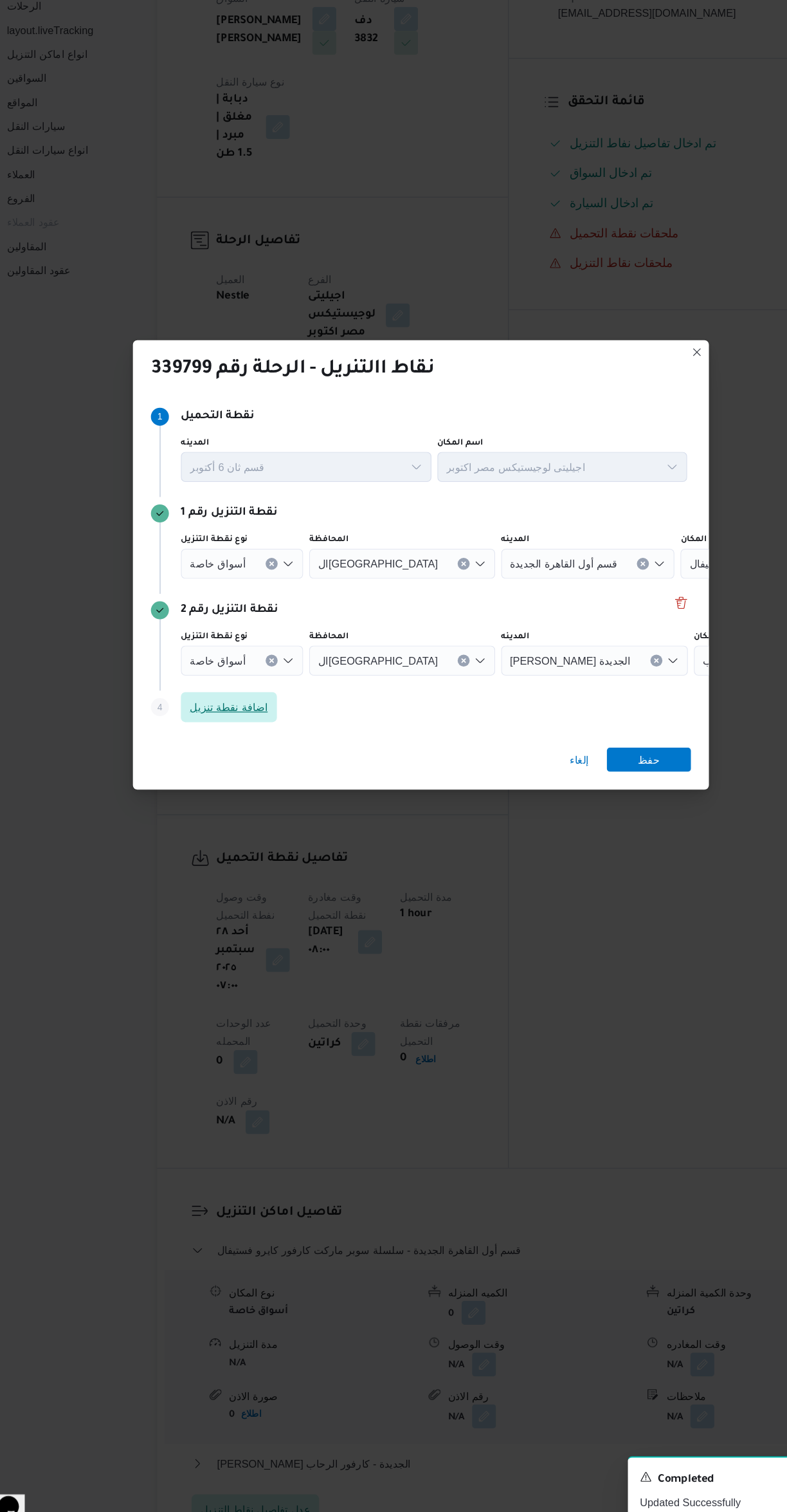
scroll to position [183, 0]
click at [612, 837] on span "حفظ" at bounding box center [589, 847] width 72 height 21
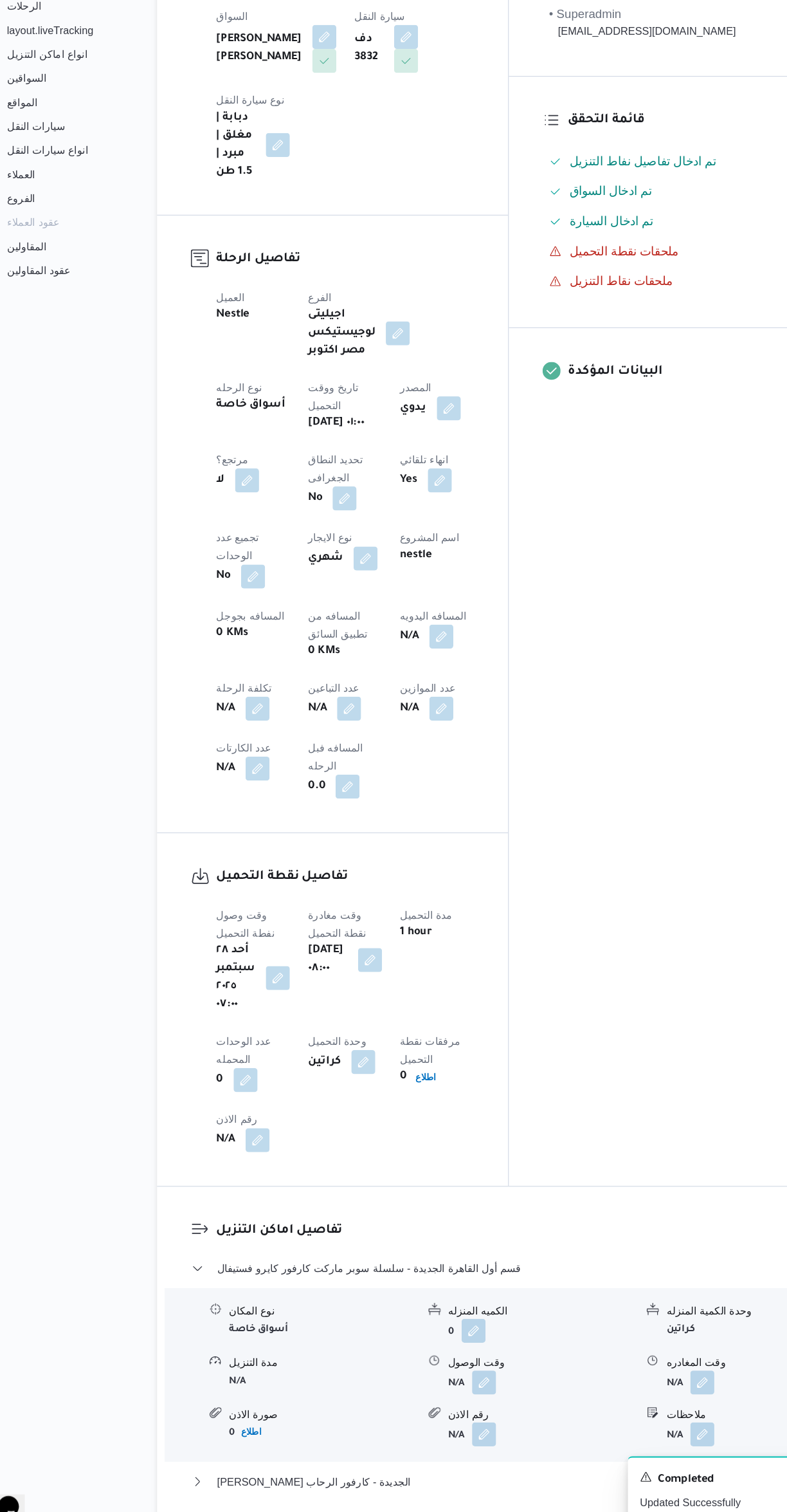
click at [321, 793] on button "button" at bounding box center [332, 804] width 21 height 21
click at [217, 702] on input "عدد التباعين" at bounding box center [221, 700] width 128 height 25
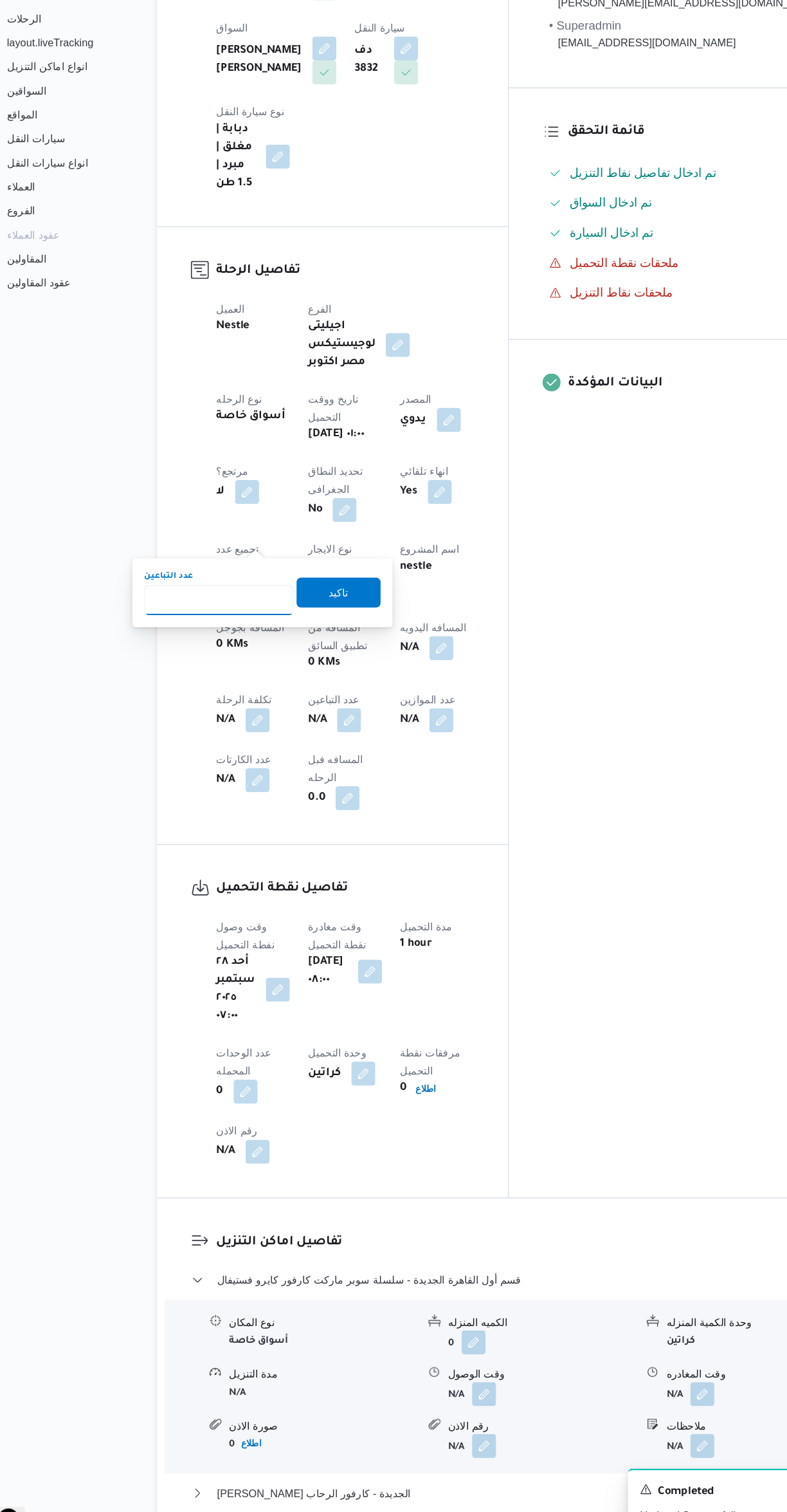
type input "1"
click at [314, 692] on span "تاكيد" at bounding box center [322, 693] width 17 height 16
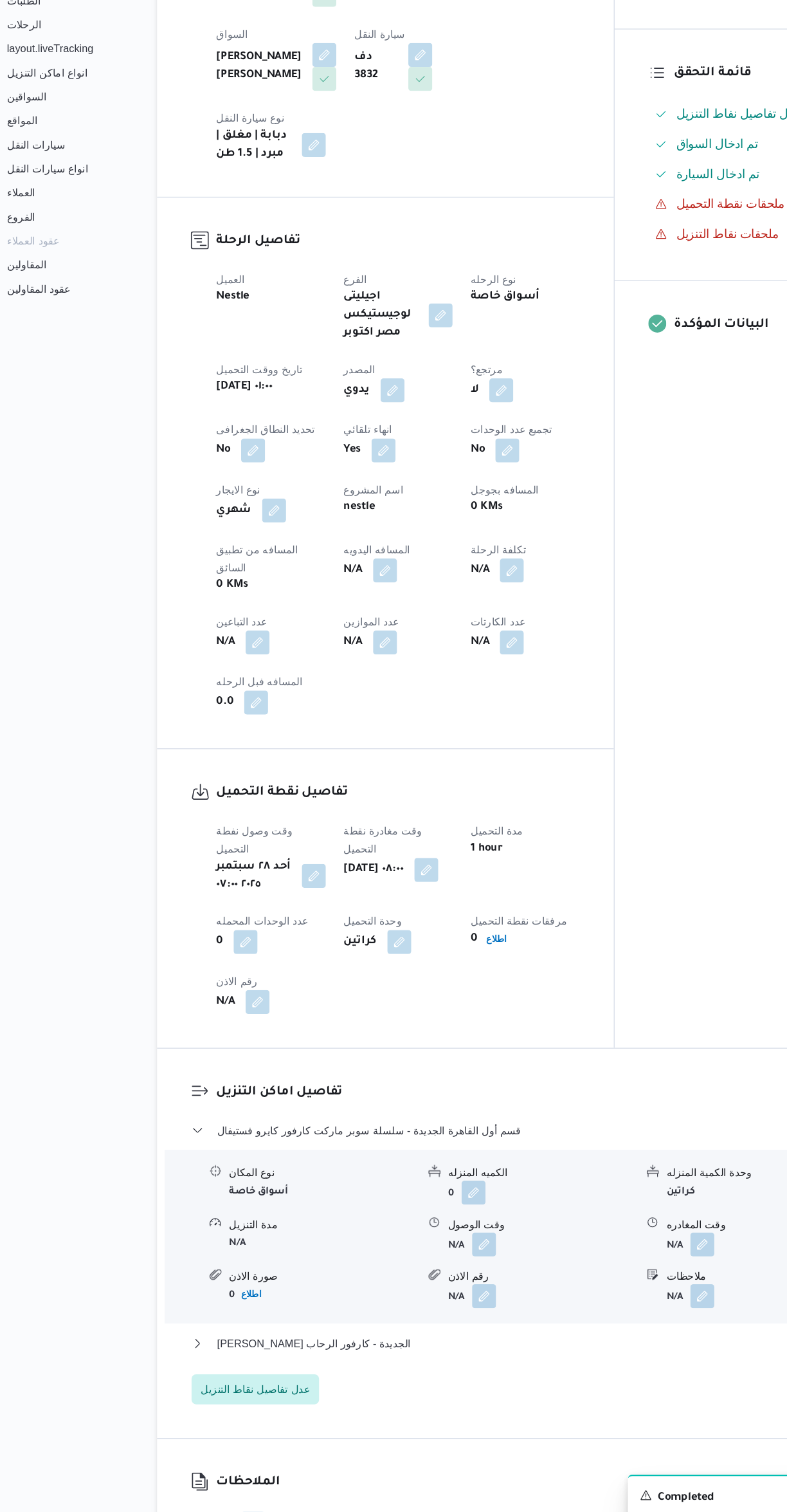
click at [626, 790] on div "المعينون قائمة التحقق تم ادخال تفاصيل نفاط التنزيل تم ادخال السواق تم ادخال الس…" at bounding box center [665, 572] width 212 height 1011
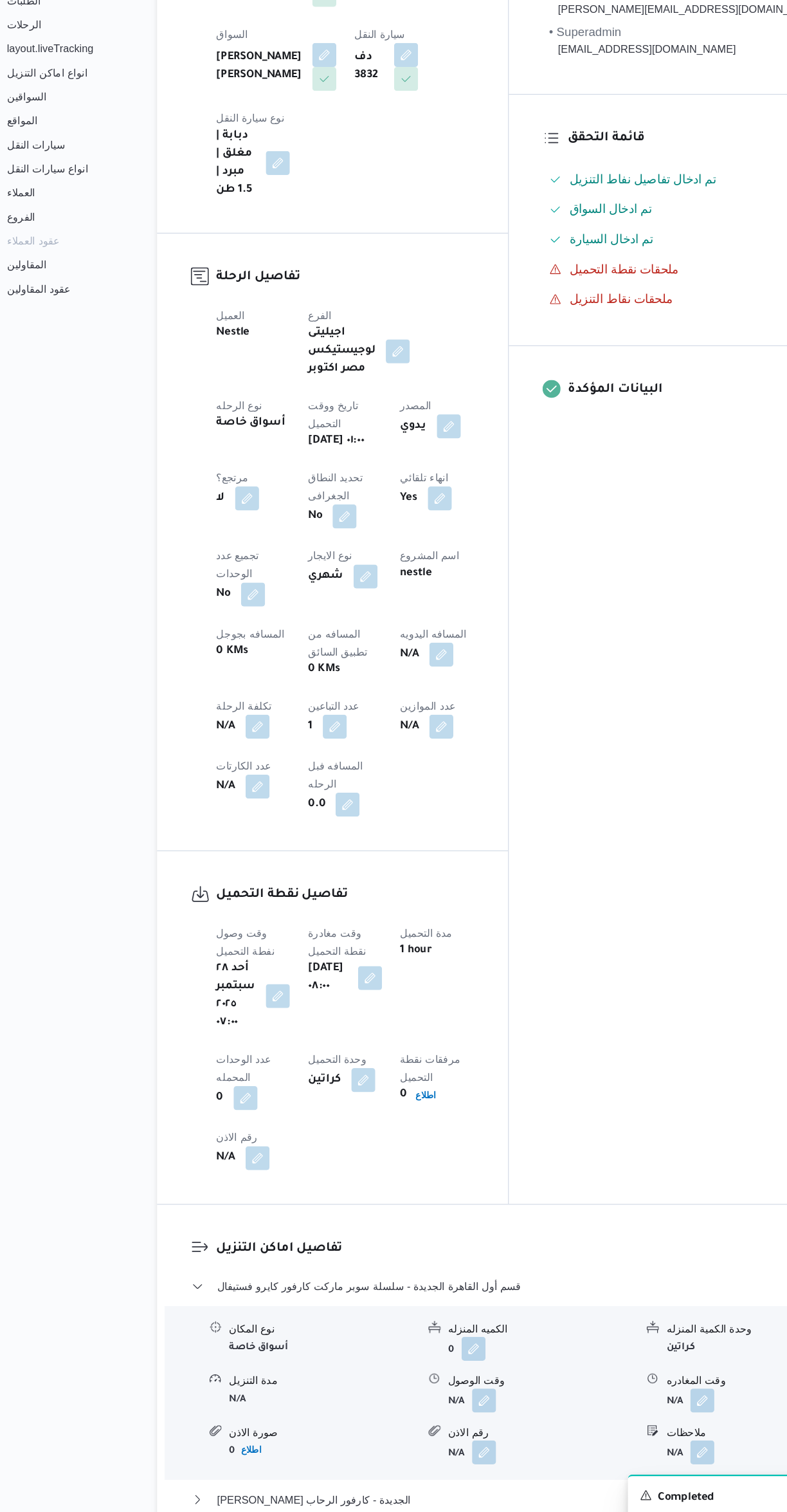
select select "ar"
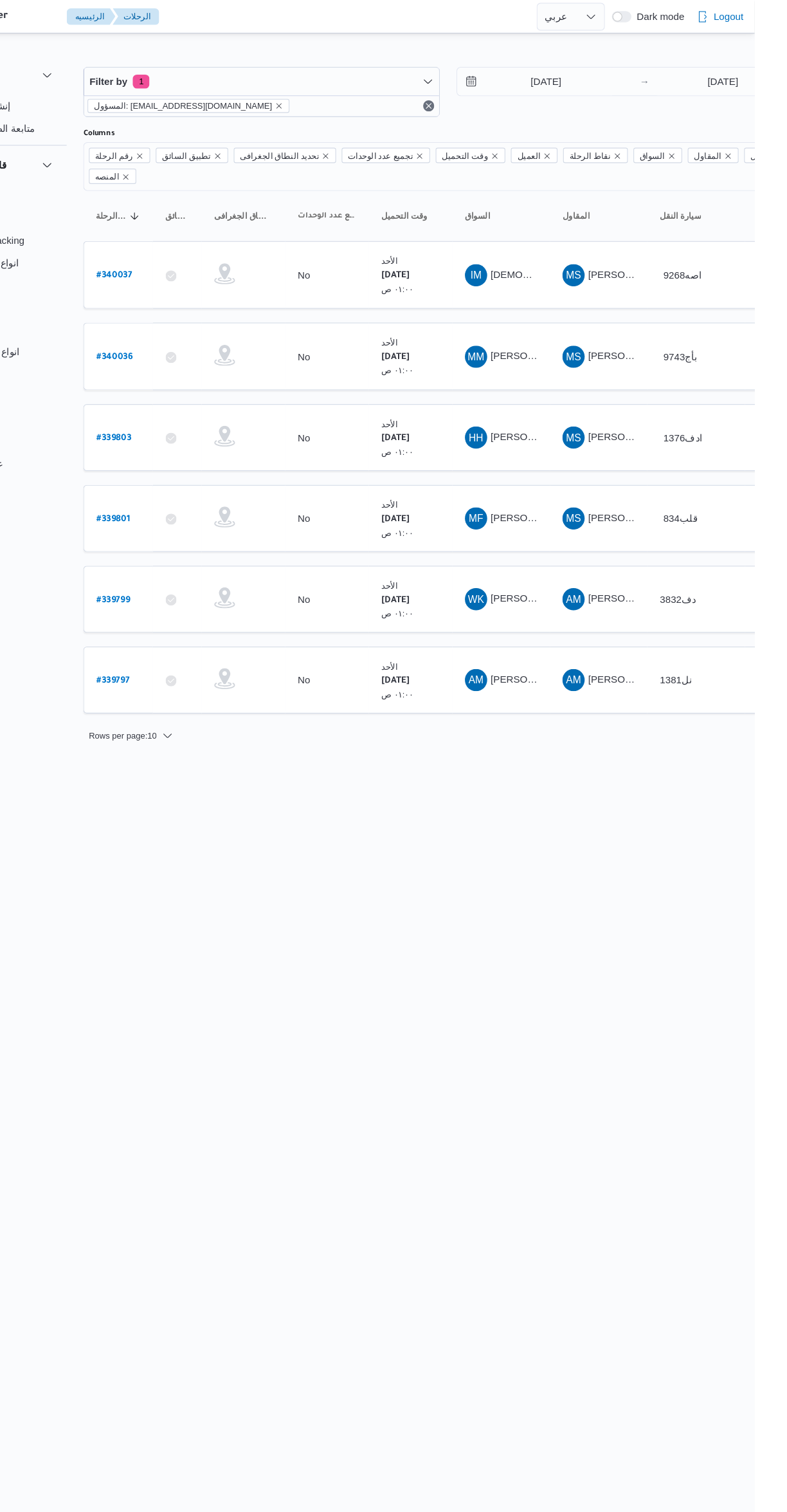
click at [193, 624] on b "# 339797" at bounding box center [194, 629] width 31 height 9
select select "ar"
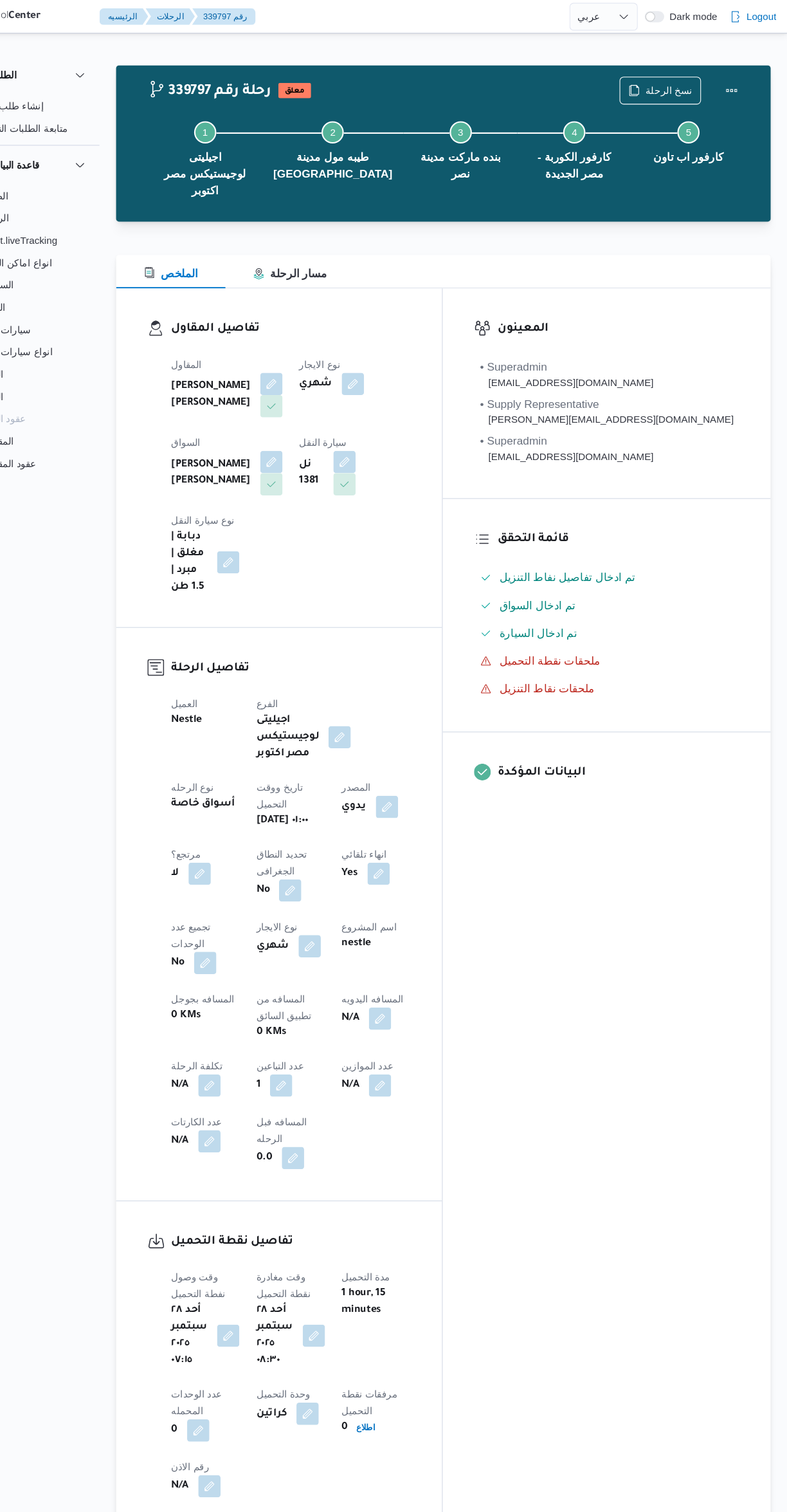
select select "ar"
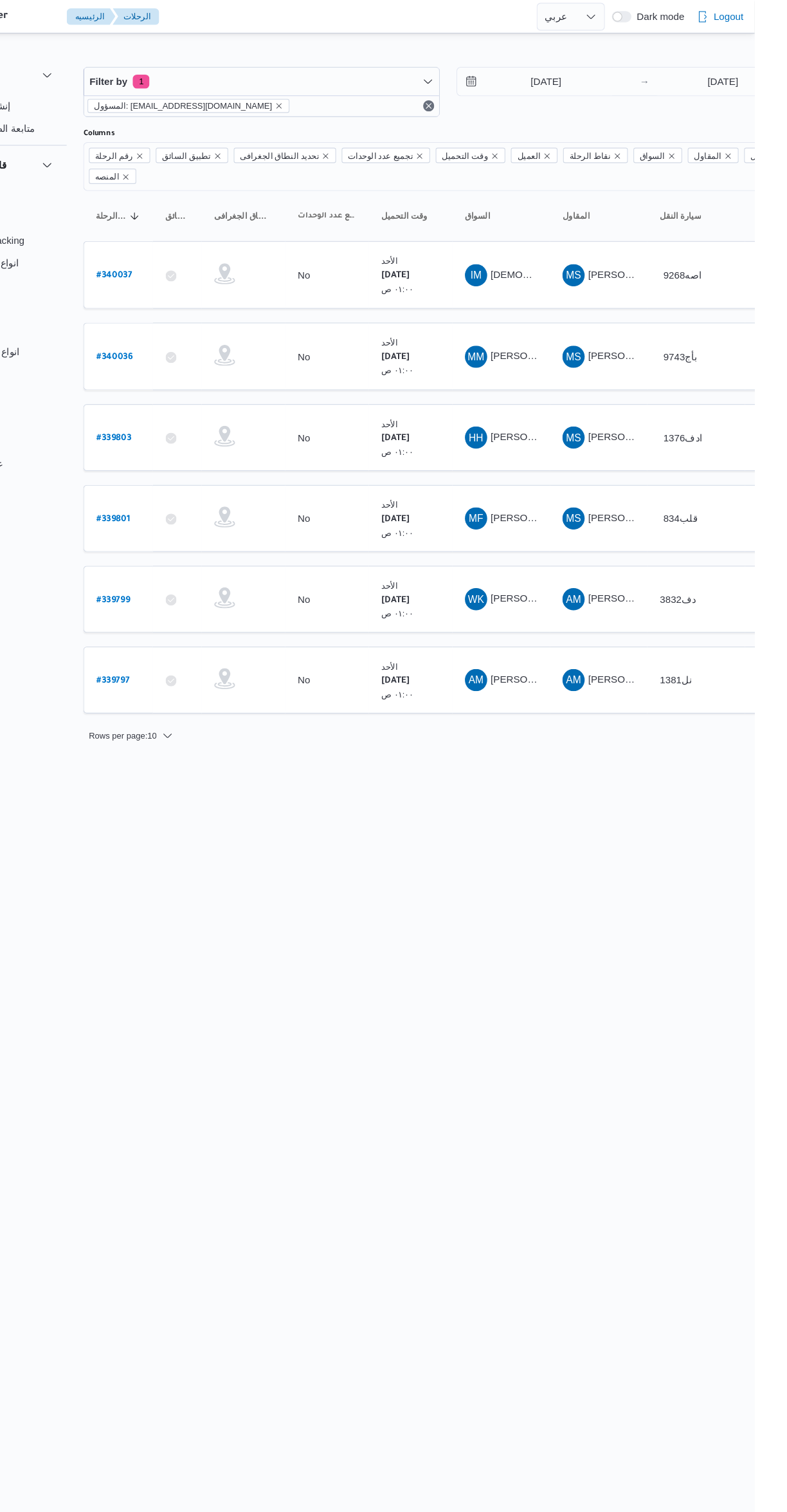
click at [202, 624] on b "# 339797" at bounding box center [194, 629] width 31 height 9
select select "ar"
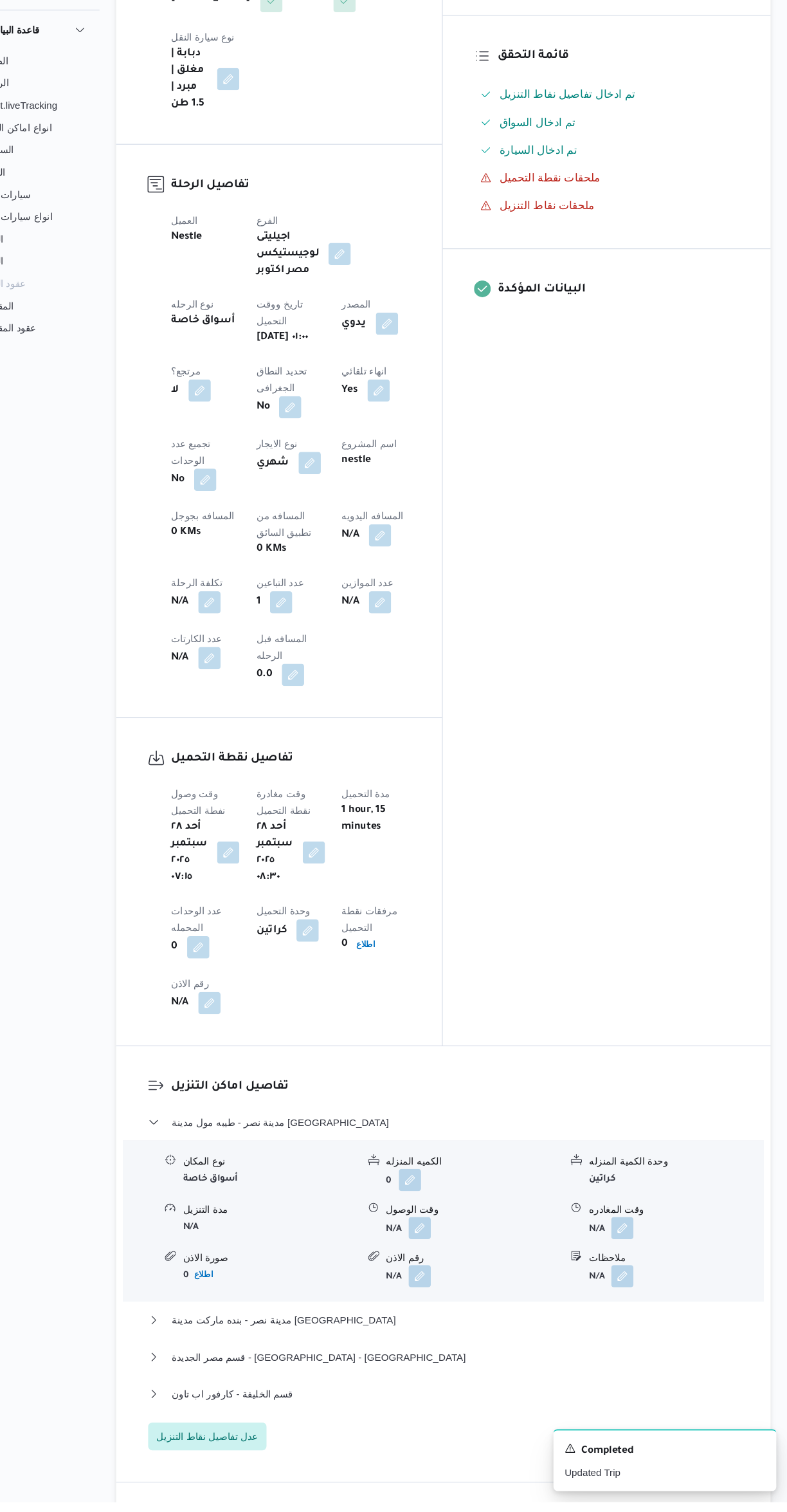
scroll to position [453, 0]
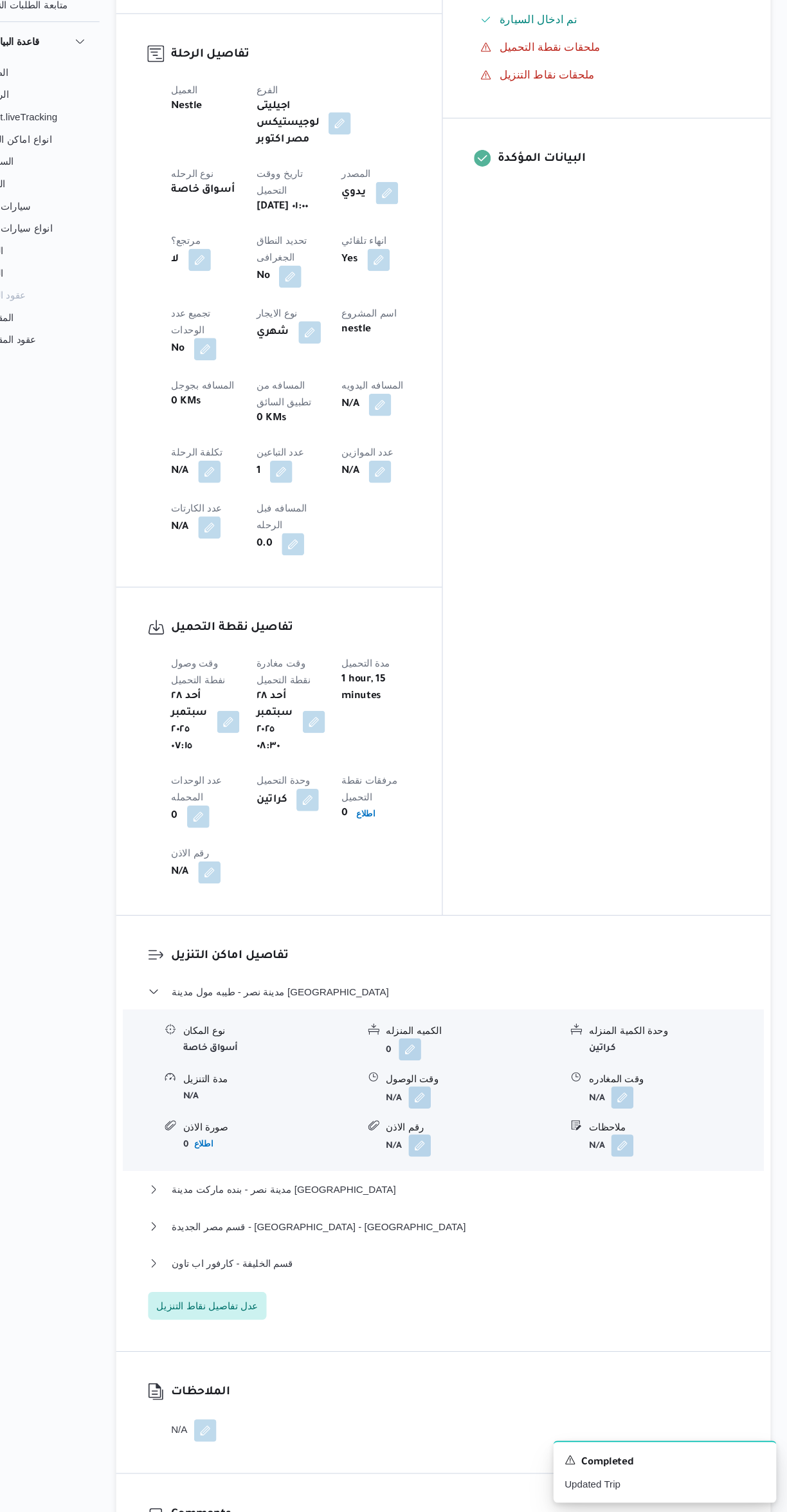
click at [253, 1424] on button "button" at bounding box center [249, 1435] width 21 height 21
click at [404, 1123] on div "تفاصيل اماكن التنزيل مدينة نصر - طيبه مول مدينة نصر نوع المكان أسواق خاصة الكمي…" at bounding box center [469, 1159] width 605 height 402
click at [279, 1306] on span "عدل تفاصيل نقاط التنزيل" at bounding box center [251, 1319] width 109 height 25
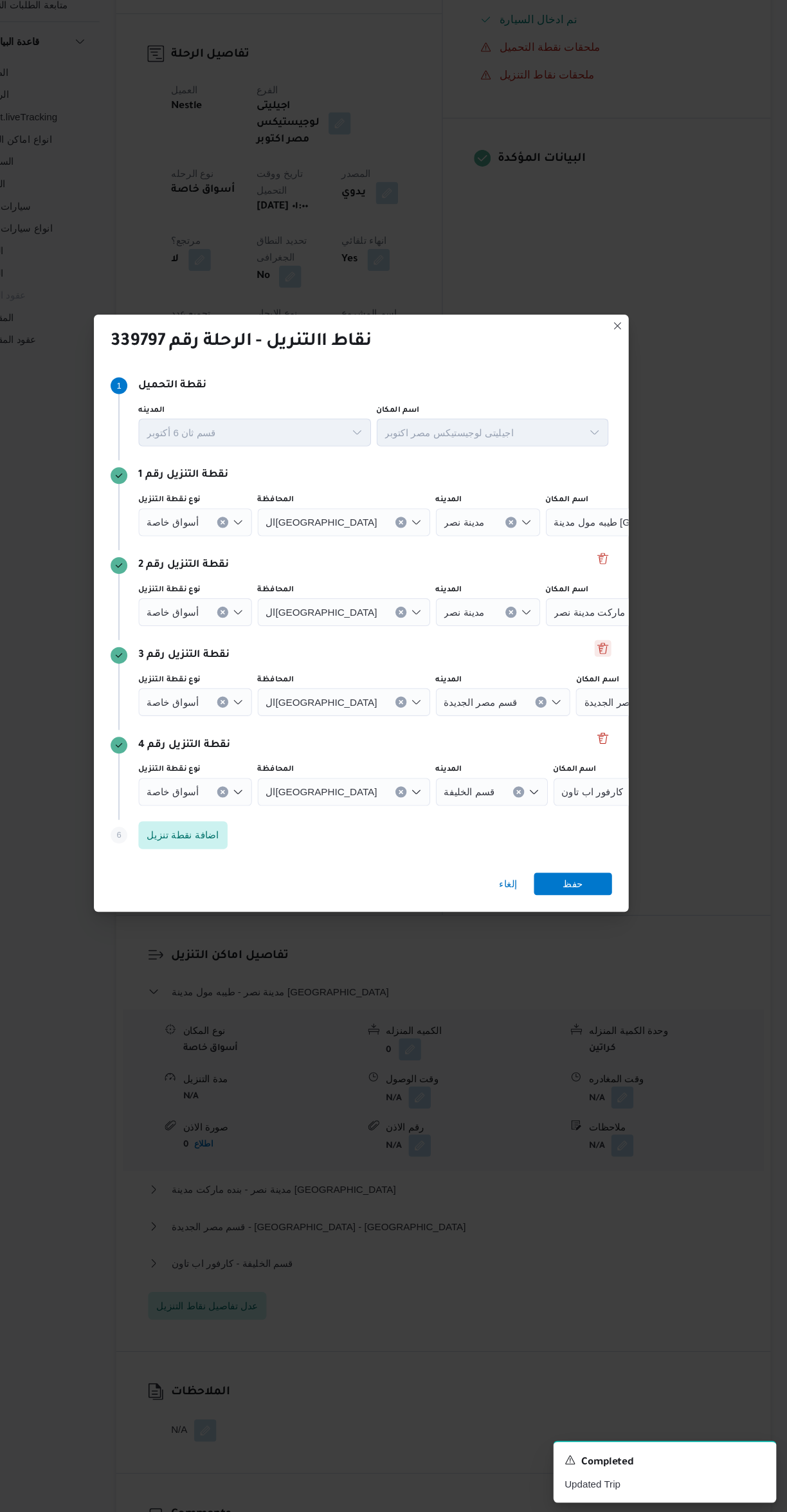
click at [616, 705] on button "Delete" at bounding box center [617, 713] width 16 height 16
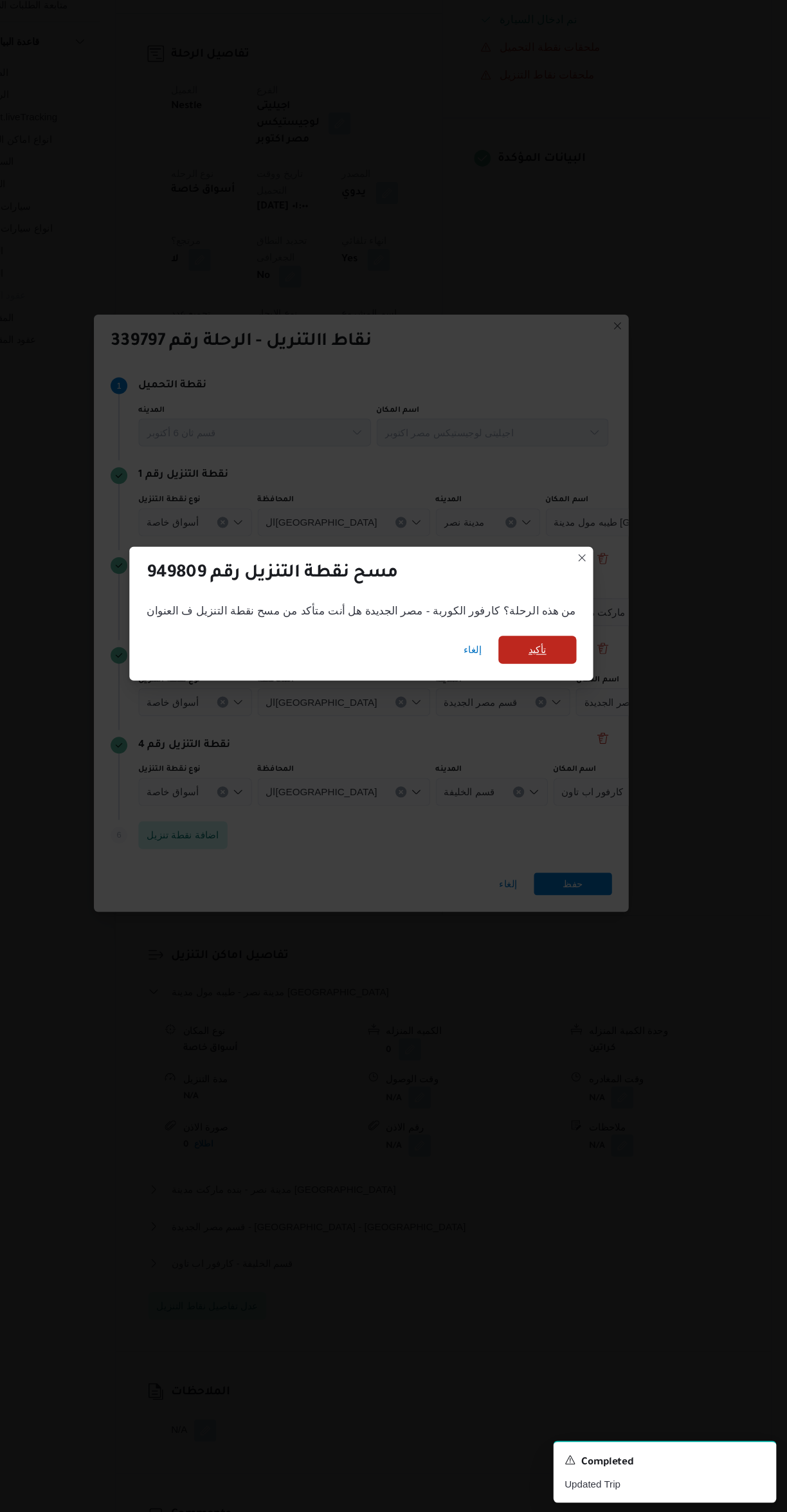
click at [555, 706] on span "تأكيد" at bounding box center [556, 714] width 72 height 25
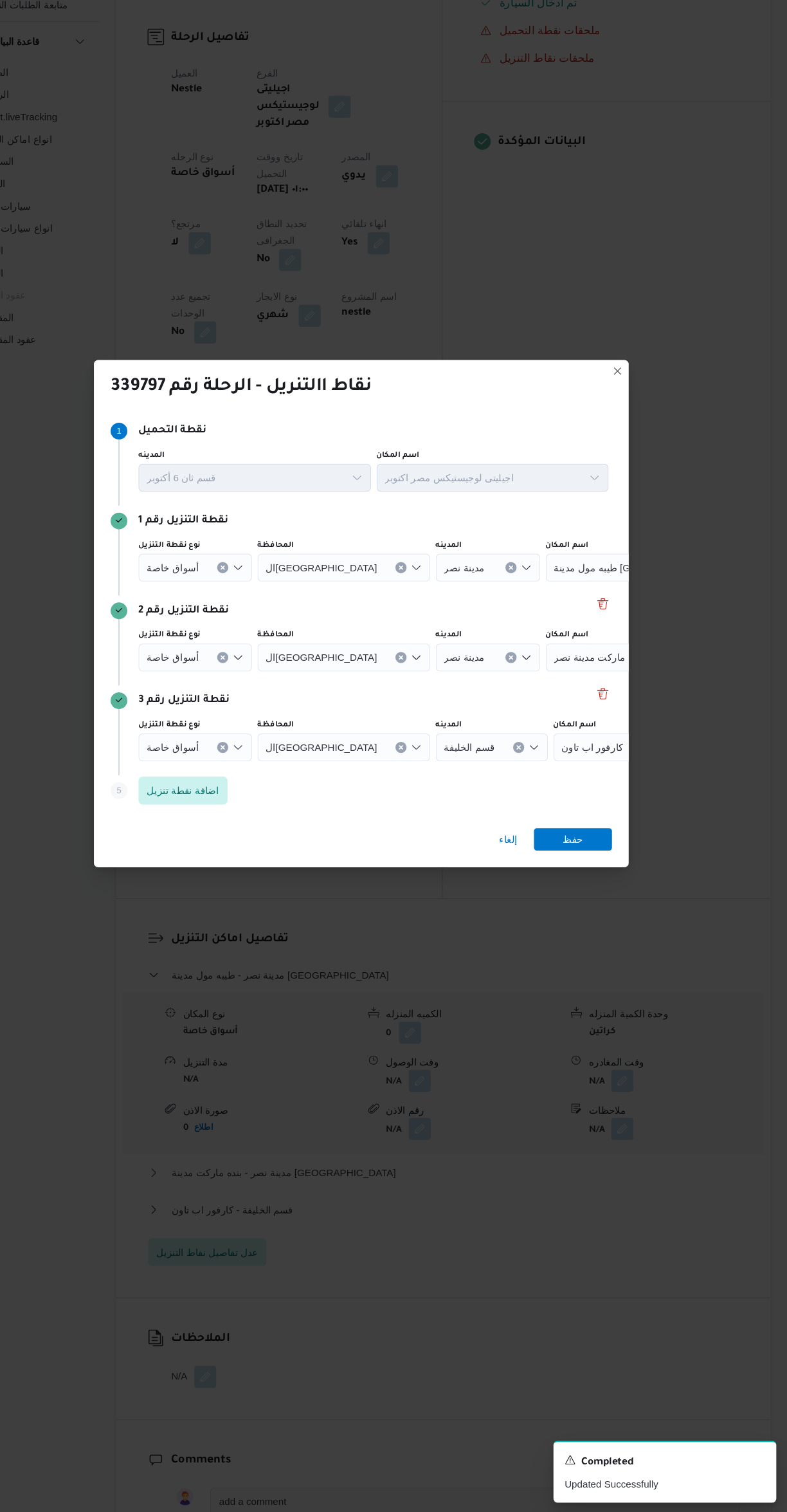
click at [696, 719] on icon "Clear input" at bounding box center [698, 721] width 4 height 4
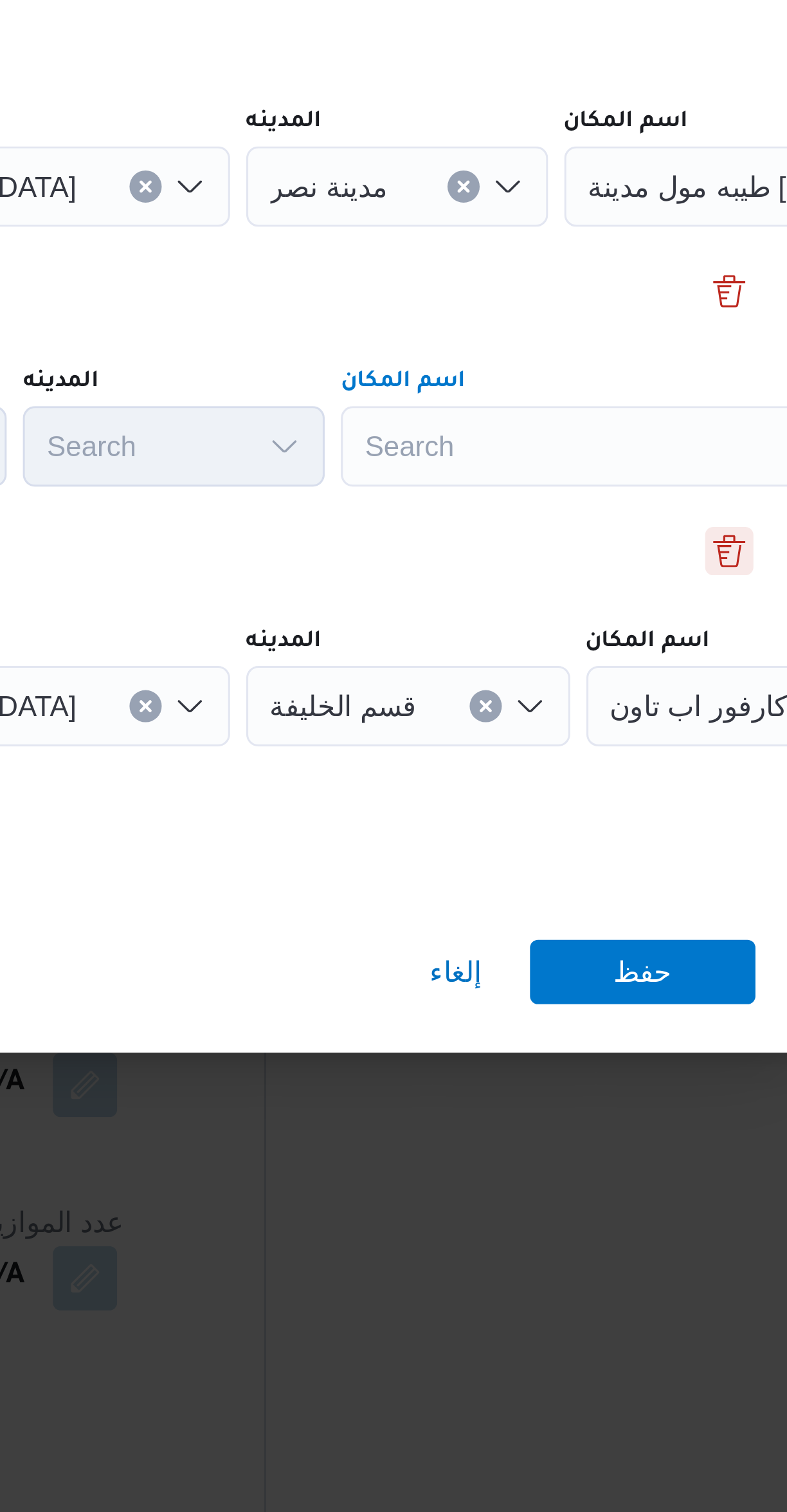
click at [612, 749] on button "Delete" at bounding box center [617, 755] width 16 height 16
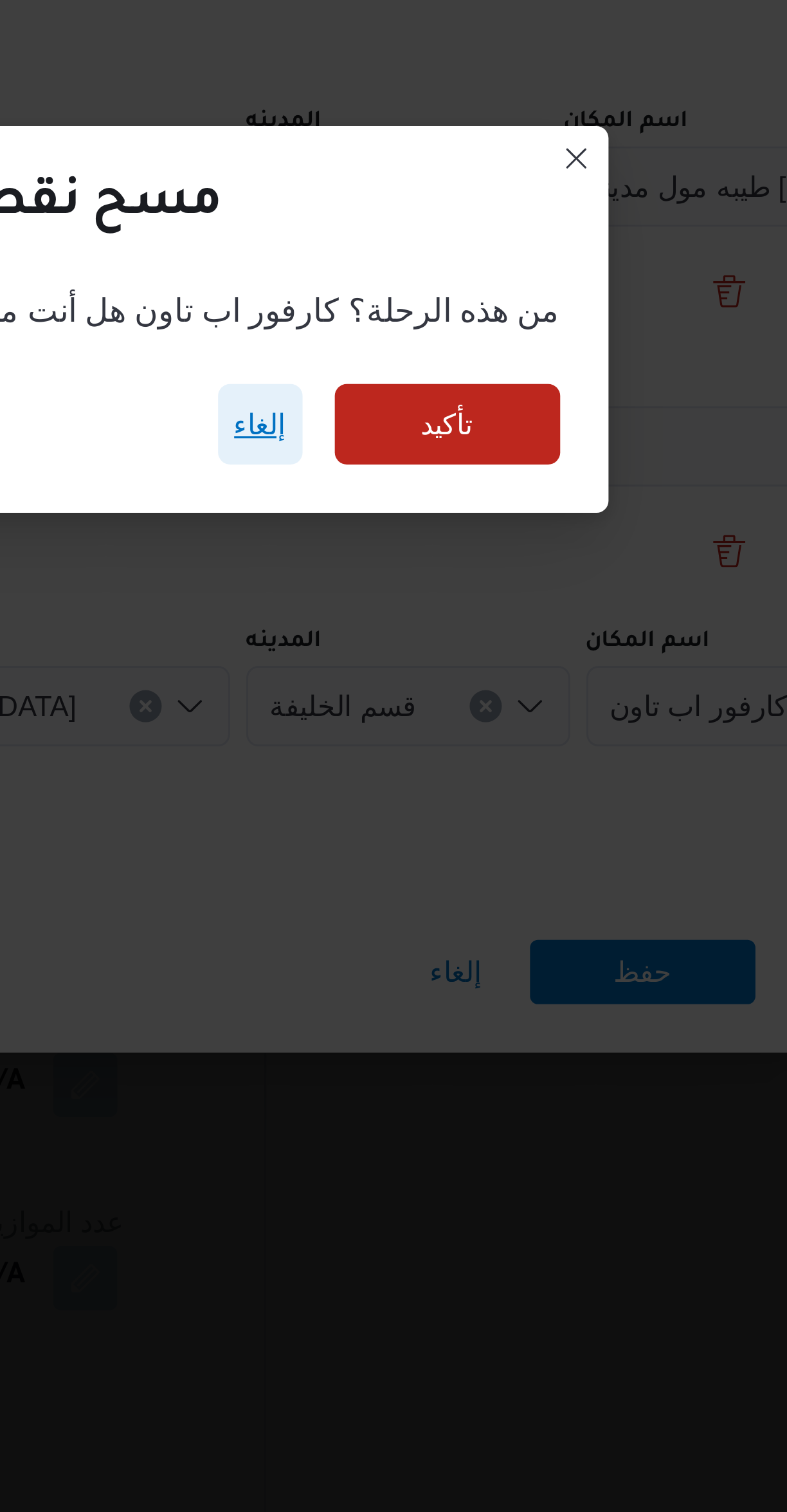
click at [459, 709] on span "إلغاء" at bounding box center [467, 714] width 17 height 16
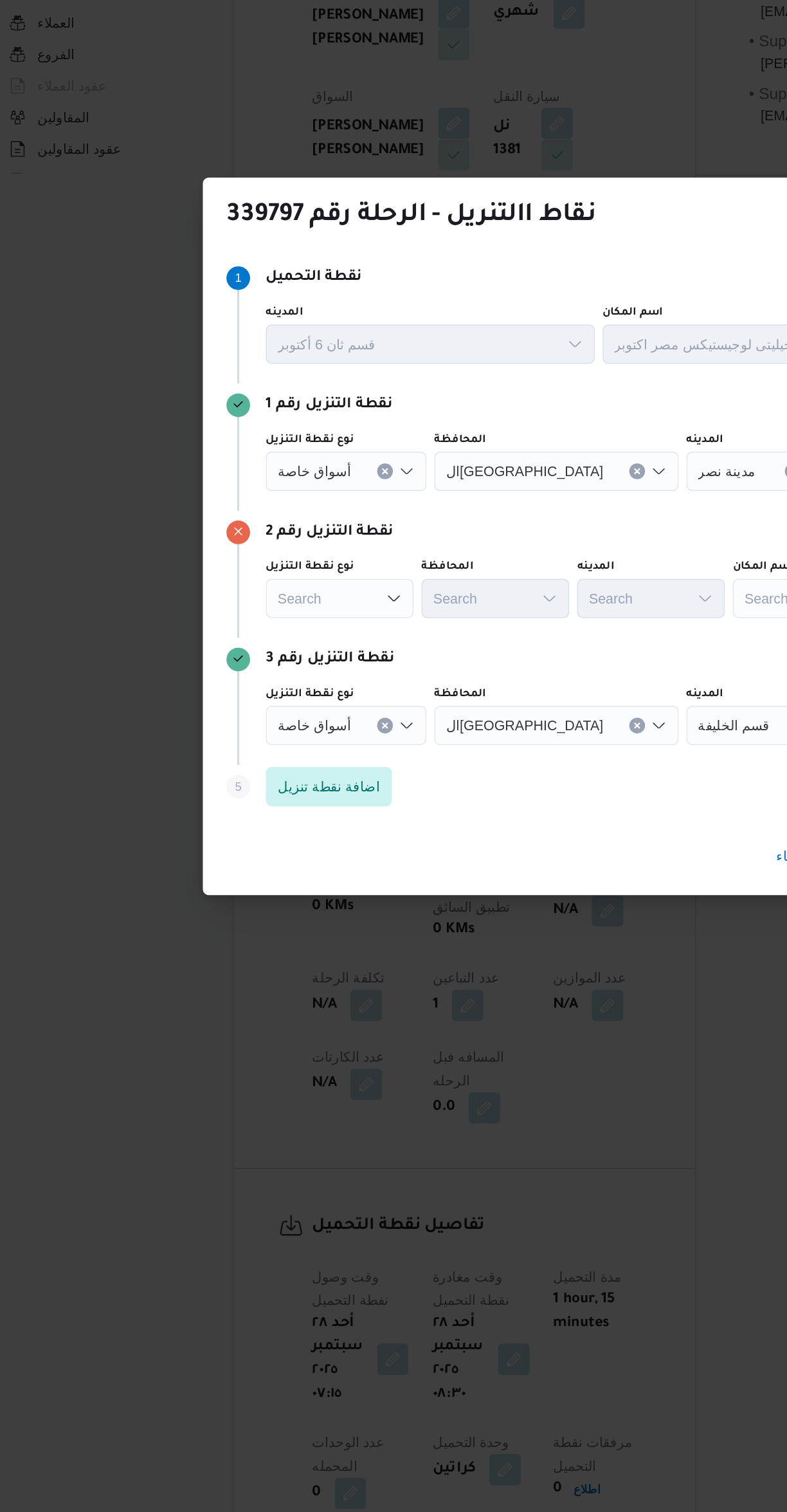
click at [249, 797] on input "نوع نقطة التنزيل" at bounding box center [249, 805] width 1 height 16
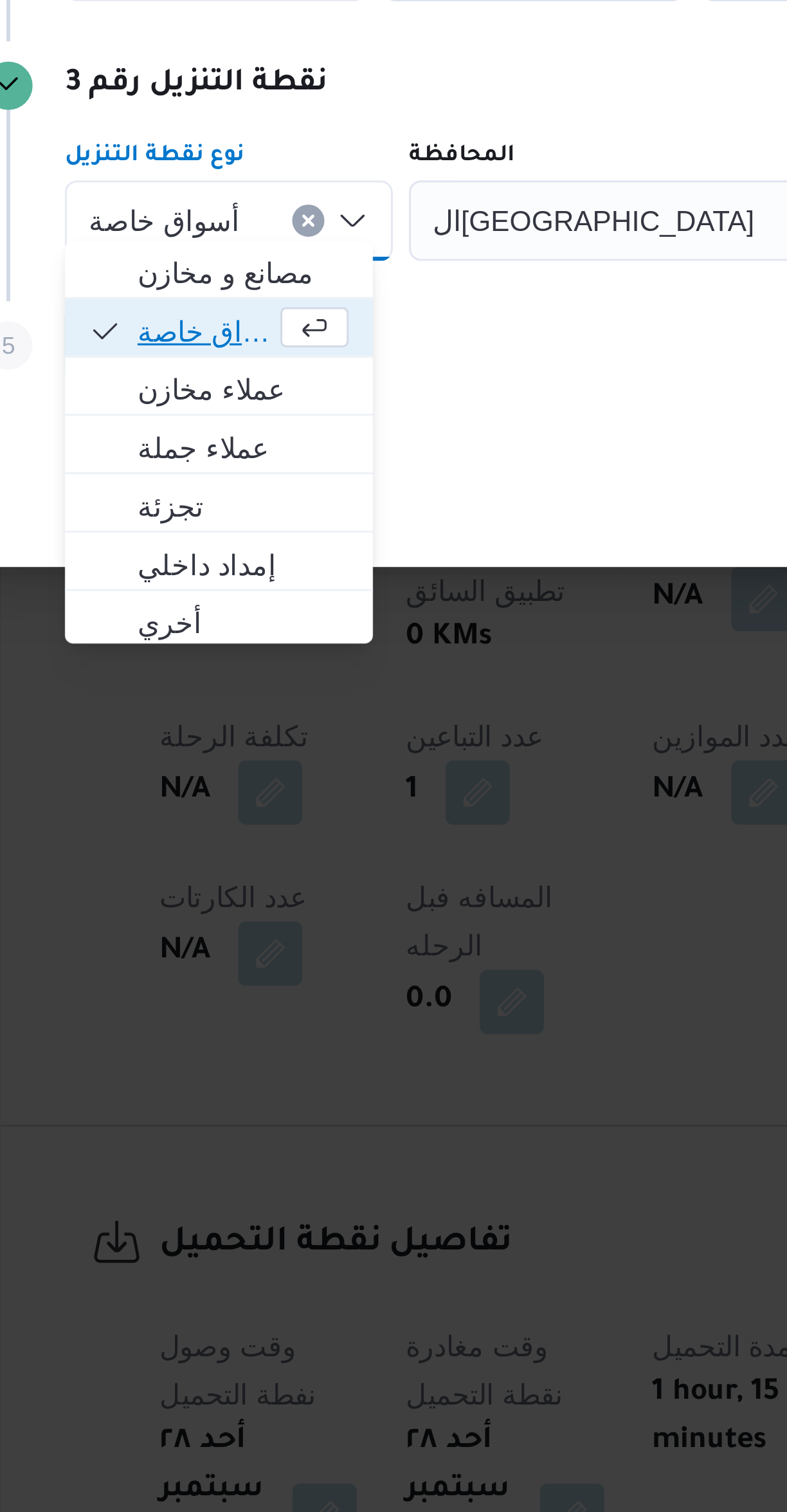
click at [249, 840] on span "أسواق خاصة" at bounding box center [232, 840] width 43 height 16
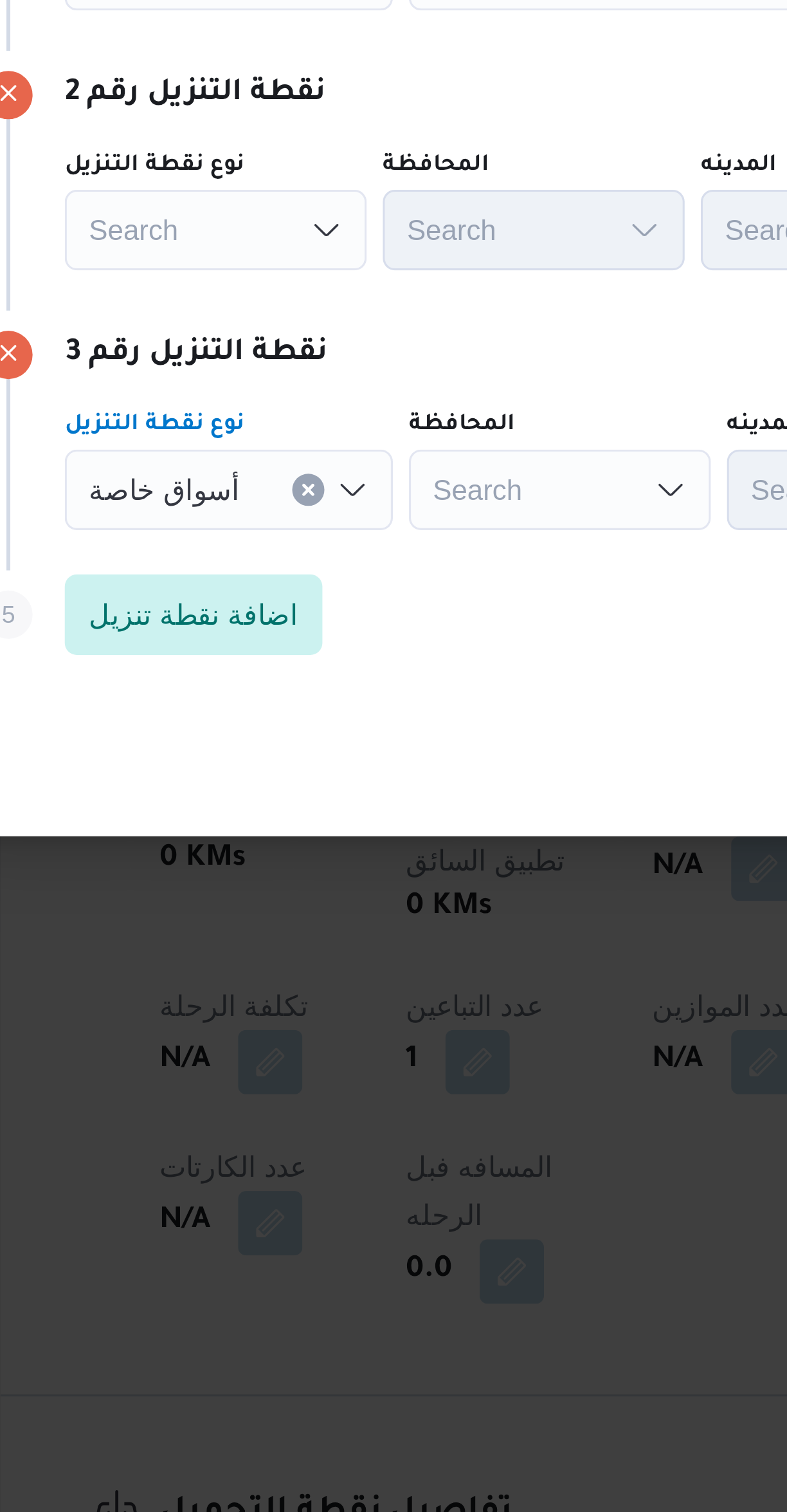
click at [261, 799] on button "Clear input" at bounding box center [266, 805] width 11 height 11
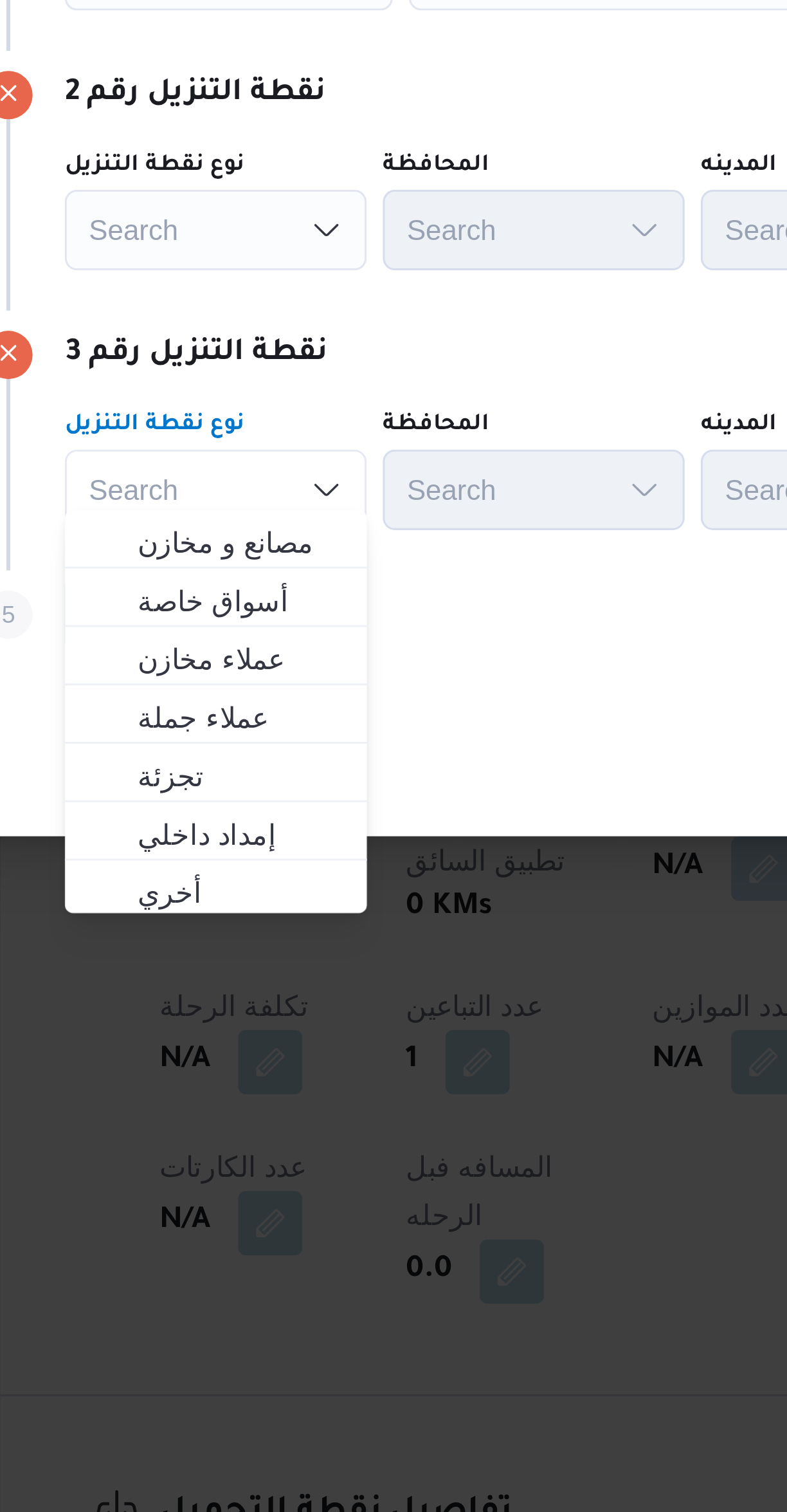
click at [253, 717] on div "Search" at bounding box center [236, 721] width 96 height 25
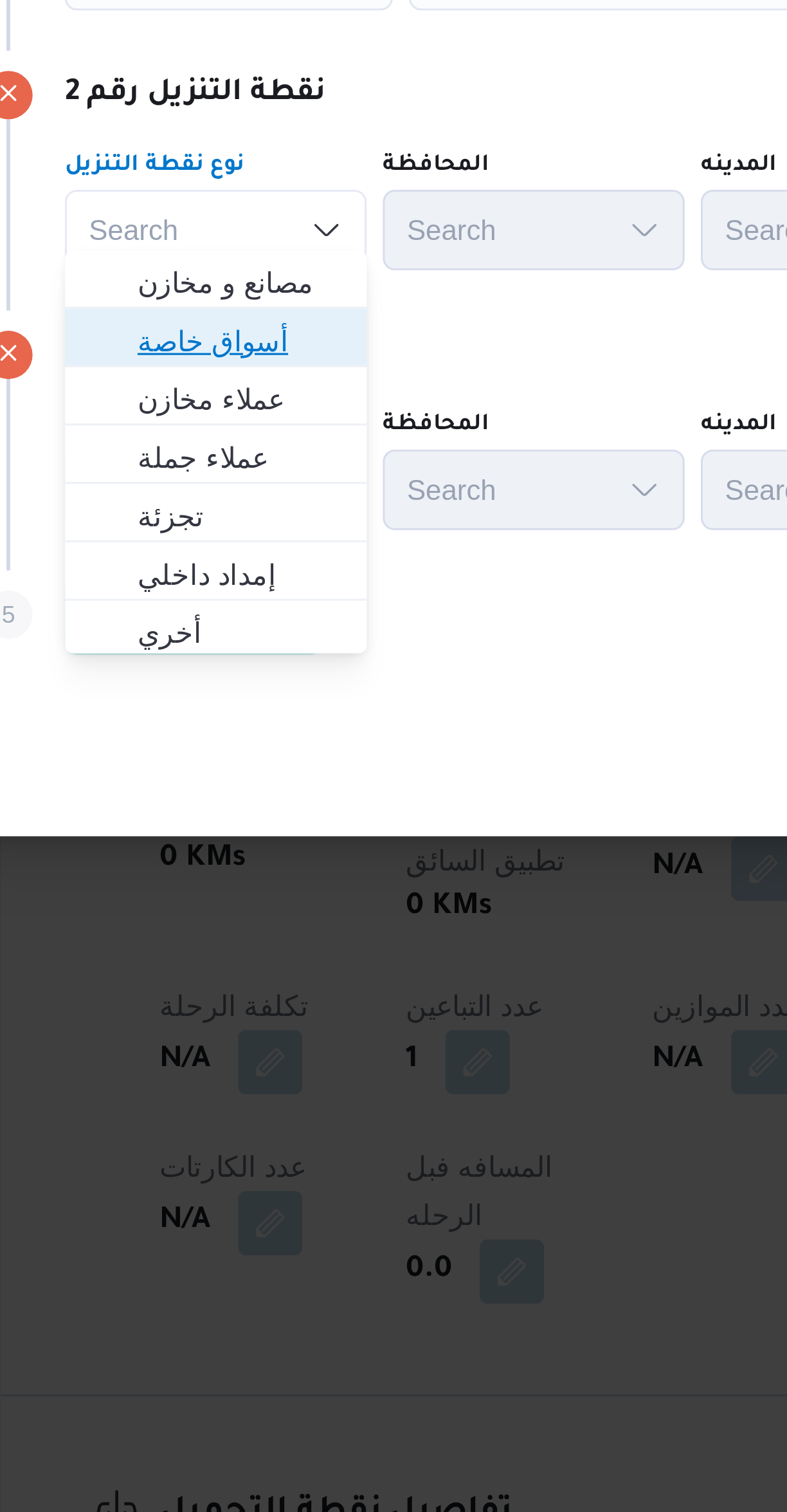
click at [264, 757] on span "أسواق خاصة" at bounding box center [243, 756] width 66 height 16
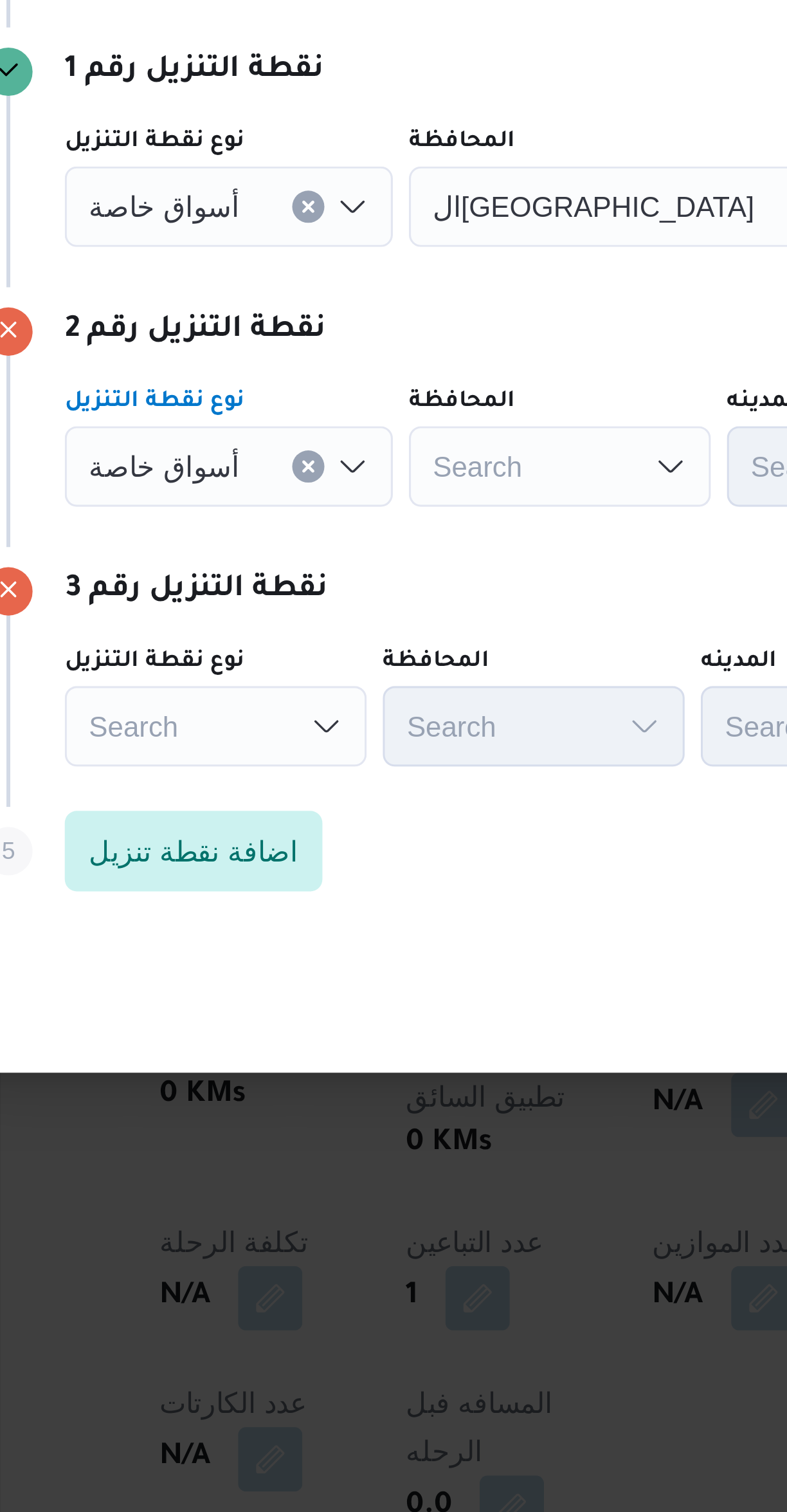
click at [249, 630] on input "نوع نقطة التنزيل" at bounding box center [249, 638] width 1 height 16
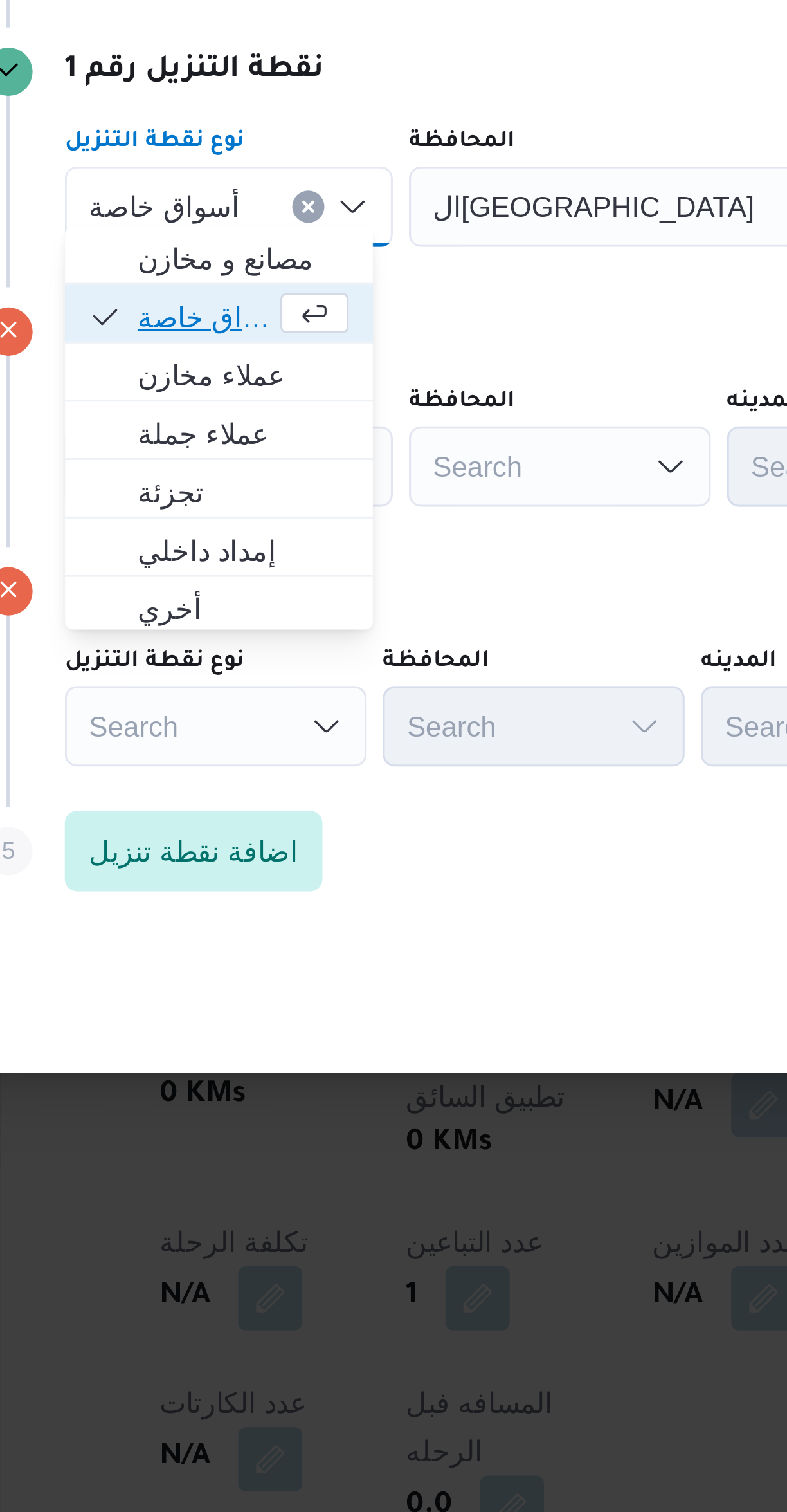
click at [258, 668] on span "button" at bounding box center [267, 672] width 22 height 13
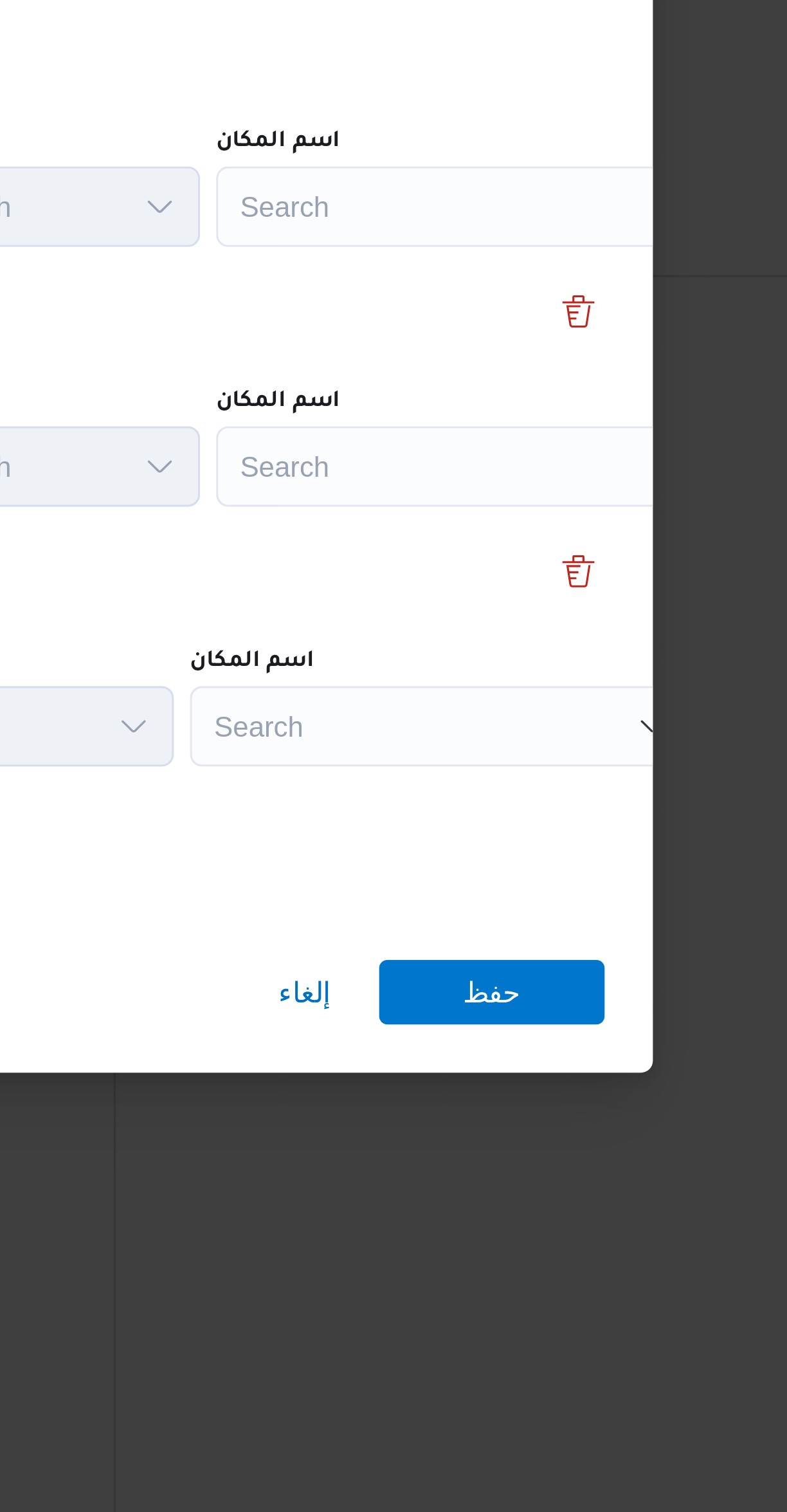
click at [562, 636] on div "Search" at bounding box center [581, 637] width 161 height 25
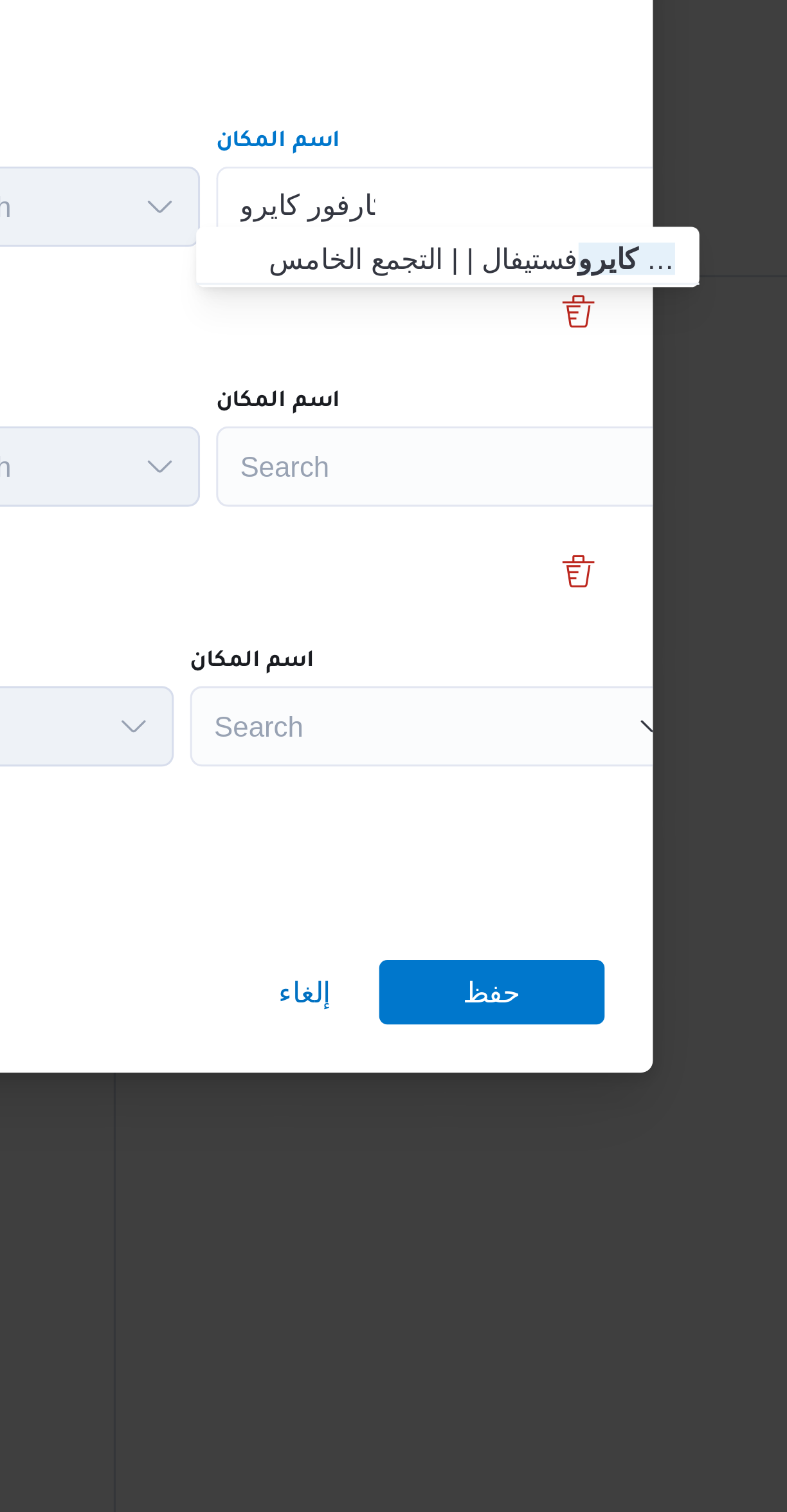
type input "كارفور كايرو"
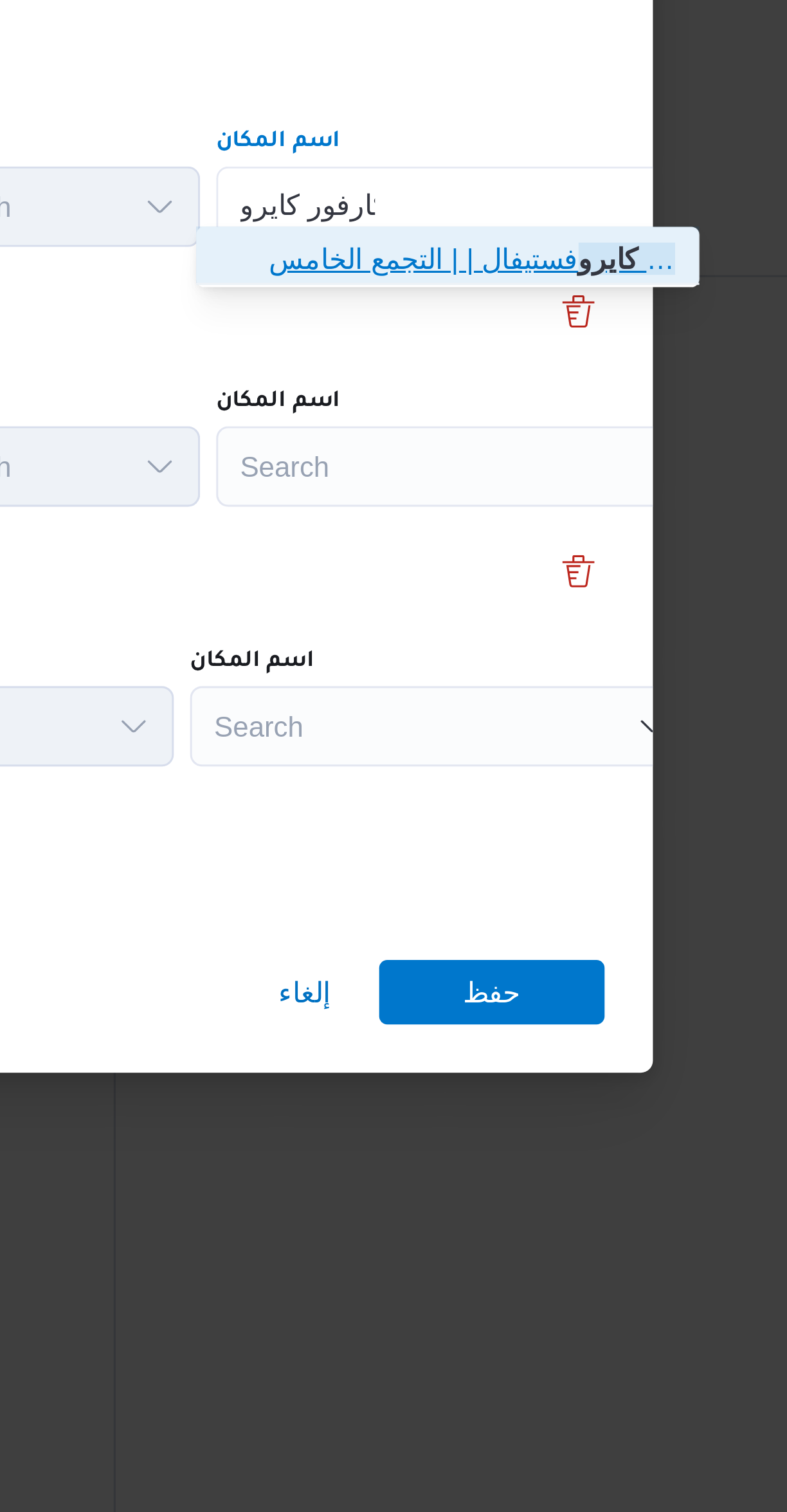
click at [520, 651] on span "سلسلة سوبر ماركت كارفور كايرو فستيفال | | التجمع الخامس" at bounding box center [582, 655] width 130 height 16
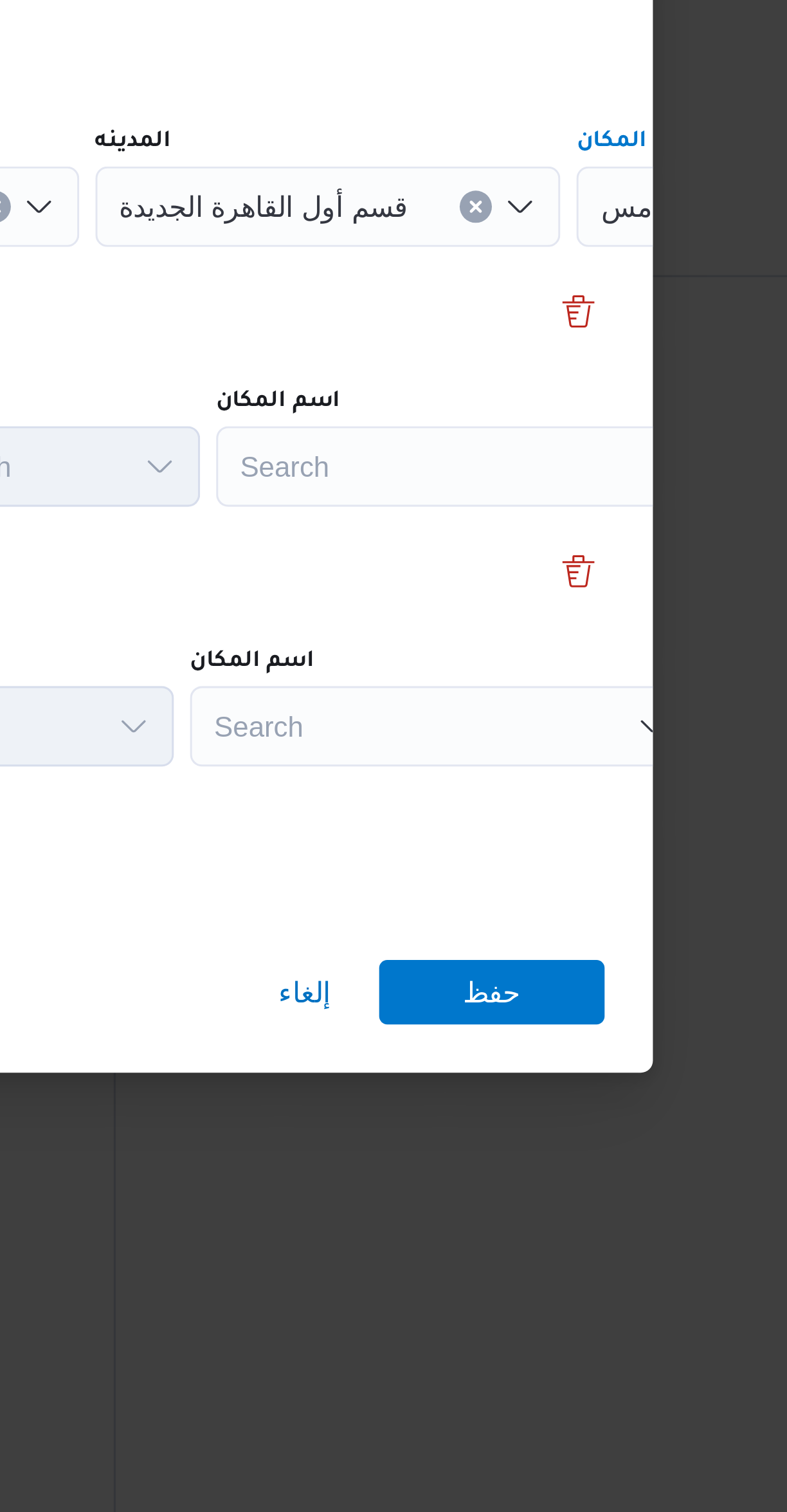
scroll to position [0, 54]
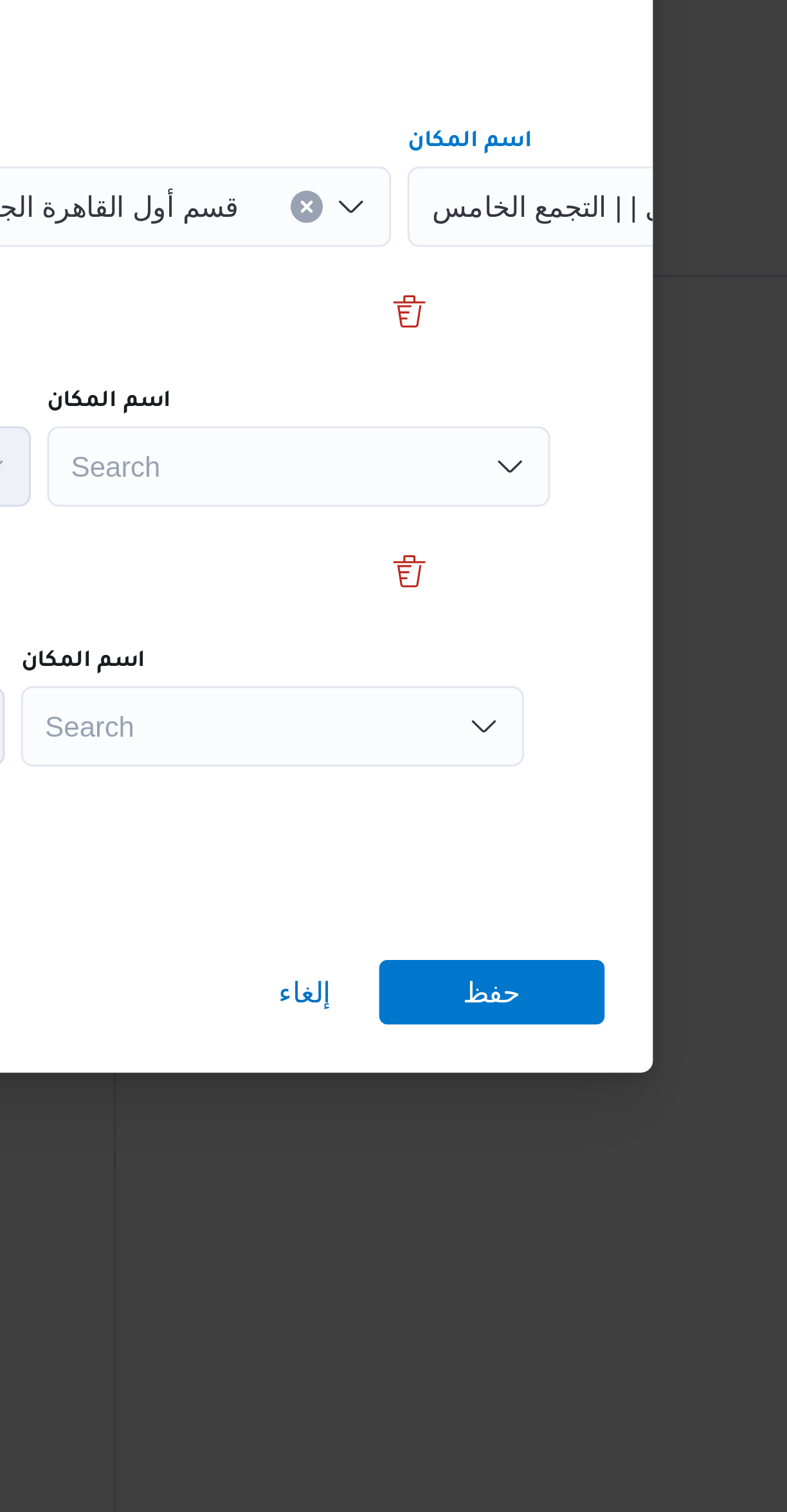
click at [537, 717] on div "Search" at bounding box center [528, 721] width 161 height 25
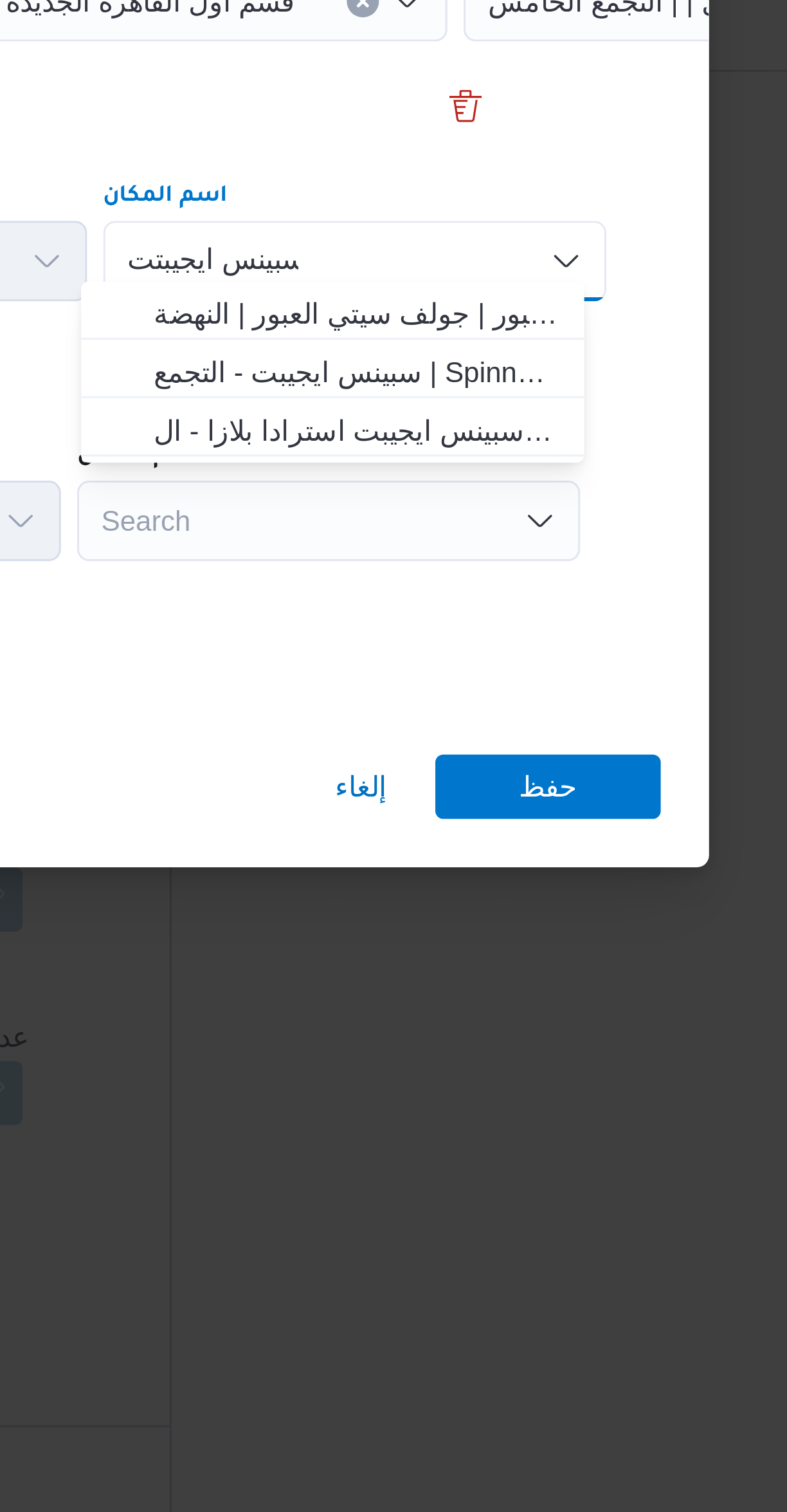
scroll to position [0, 0]
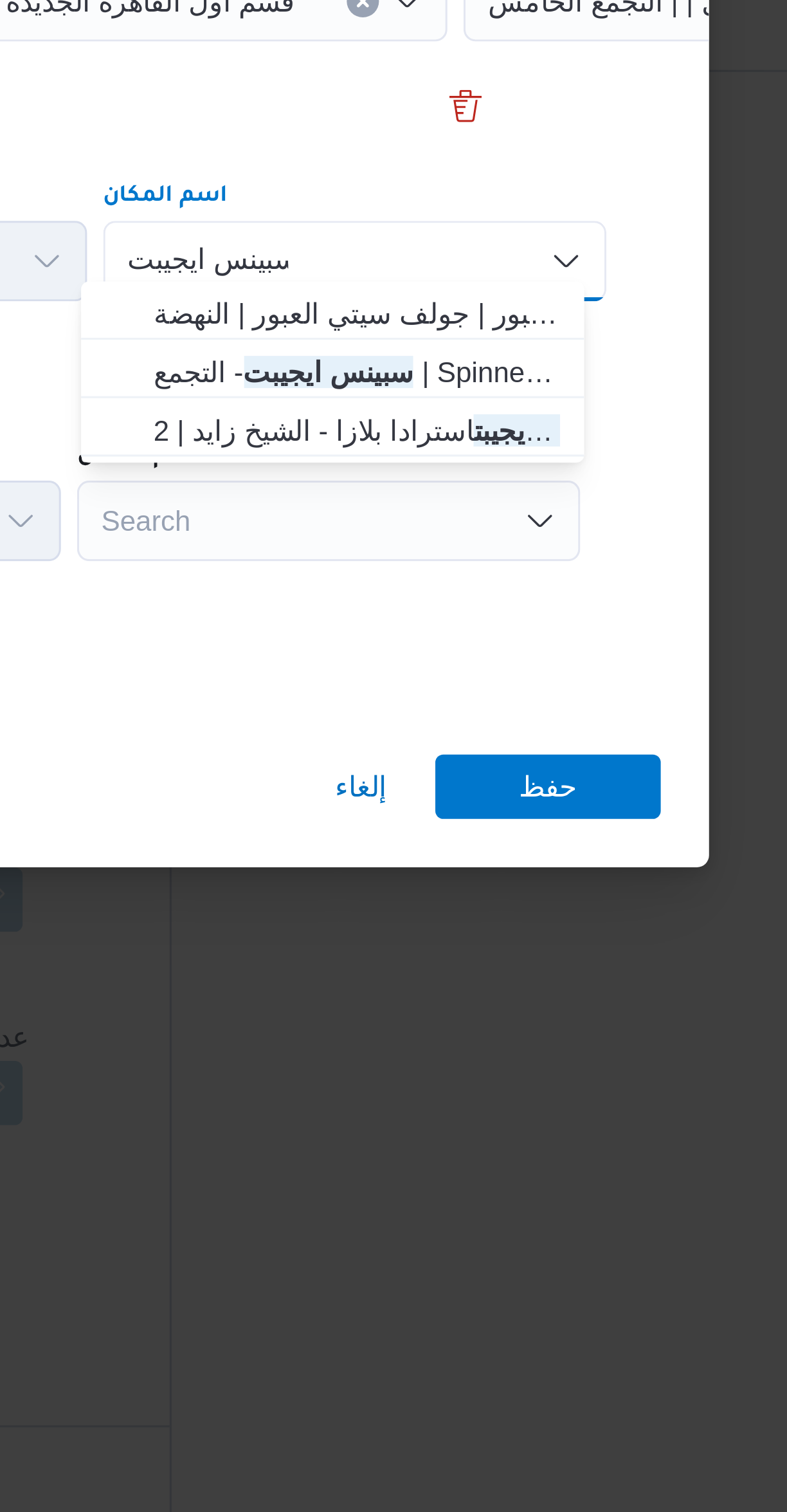
type input "سبينس ايجيبت"
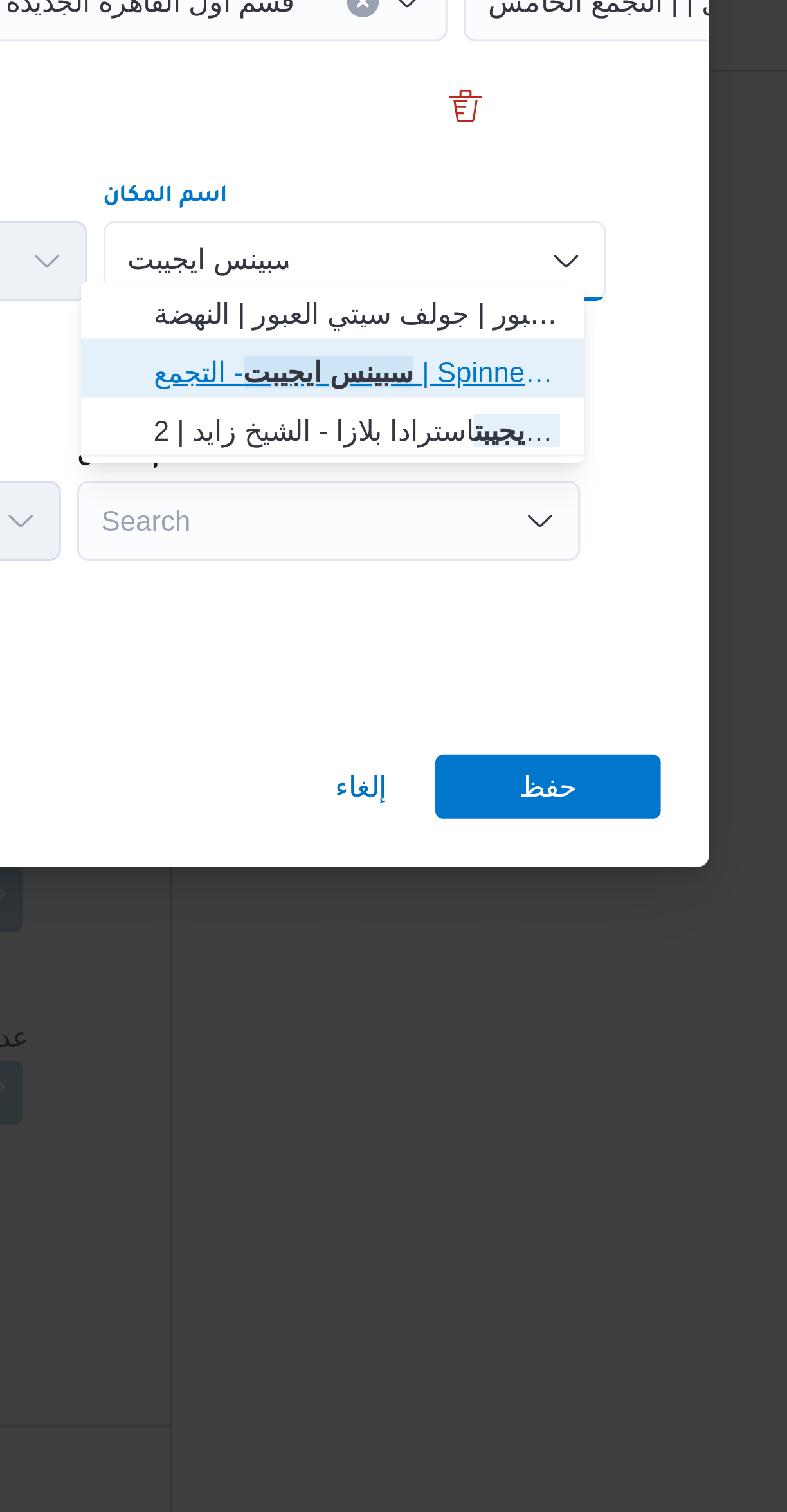
click at [474, 751] on span "سبينس ايجيبت - التجمع | Spinneys Hypermarket - New Cairo | null" at bounding box center [528, 756] width 130 height 16
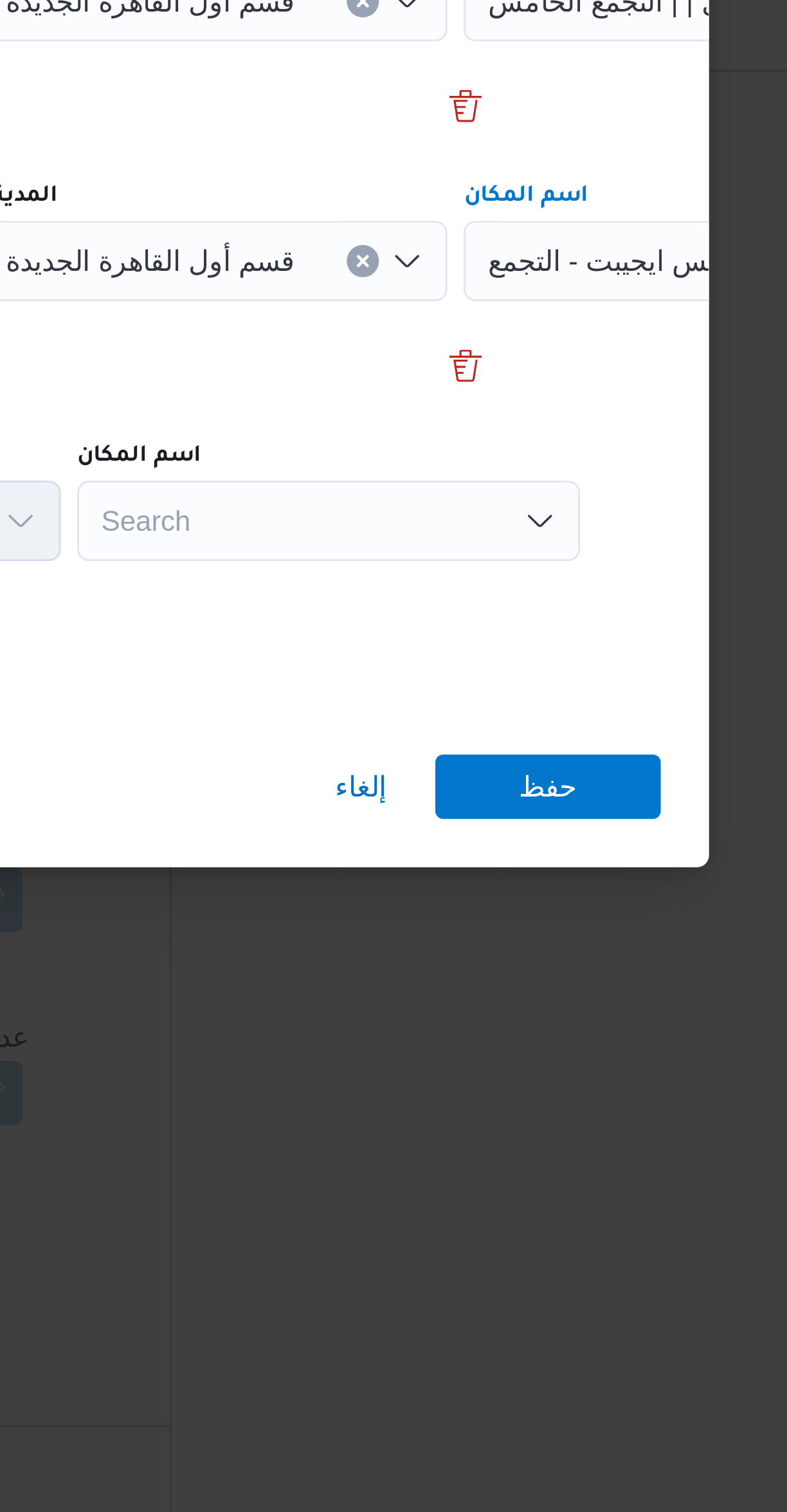
click at [483, 802] on div "Search" at bounding box center [519, 804] width 161 height 25
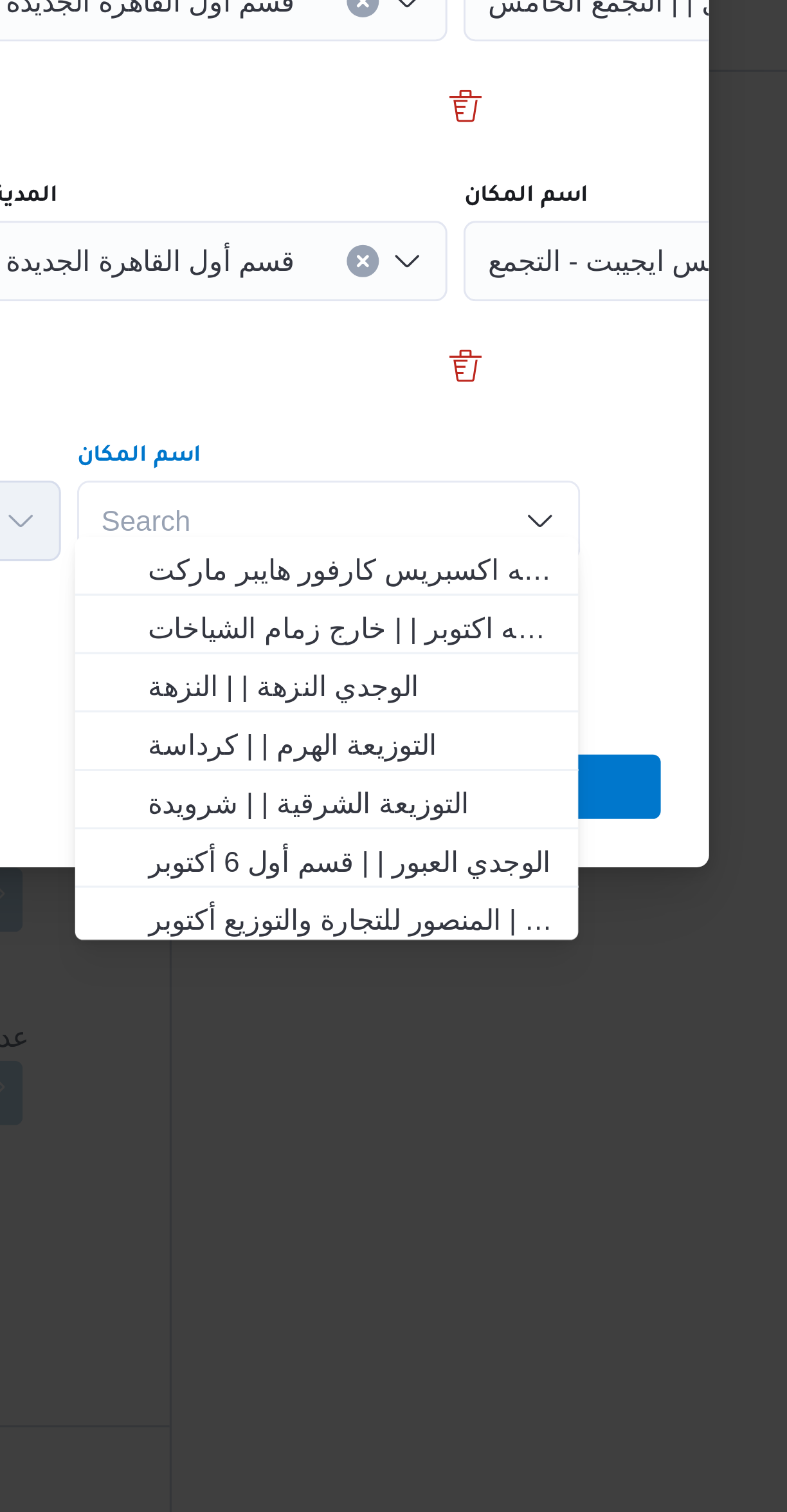
click at [500, 799] on div "Search Combo box. Selected. Combo box input. Search. Type some text or, to disp…" at bounding box center [519, 804] width 161 height 25
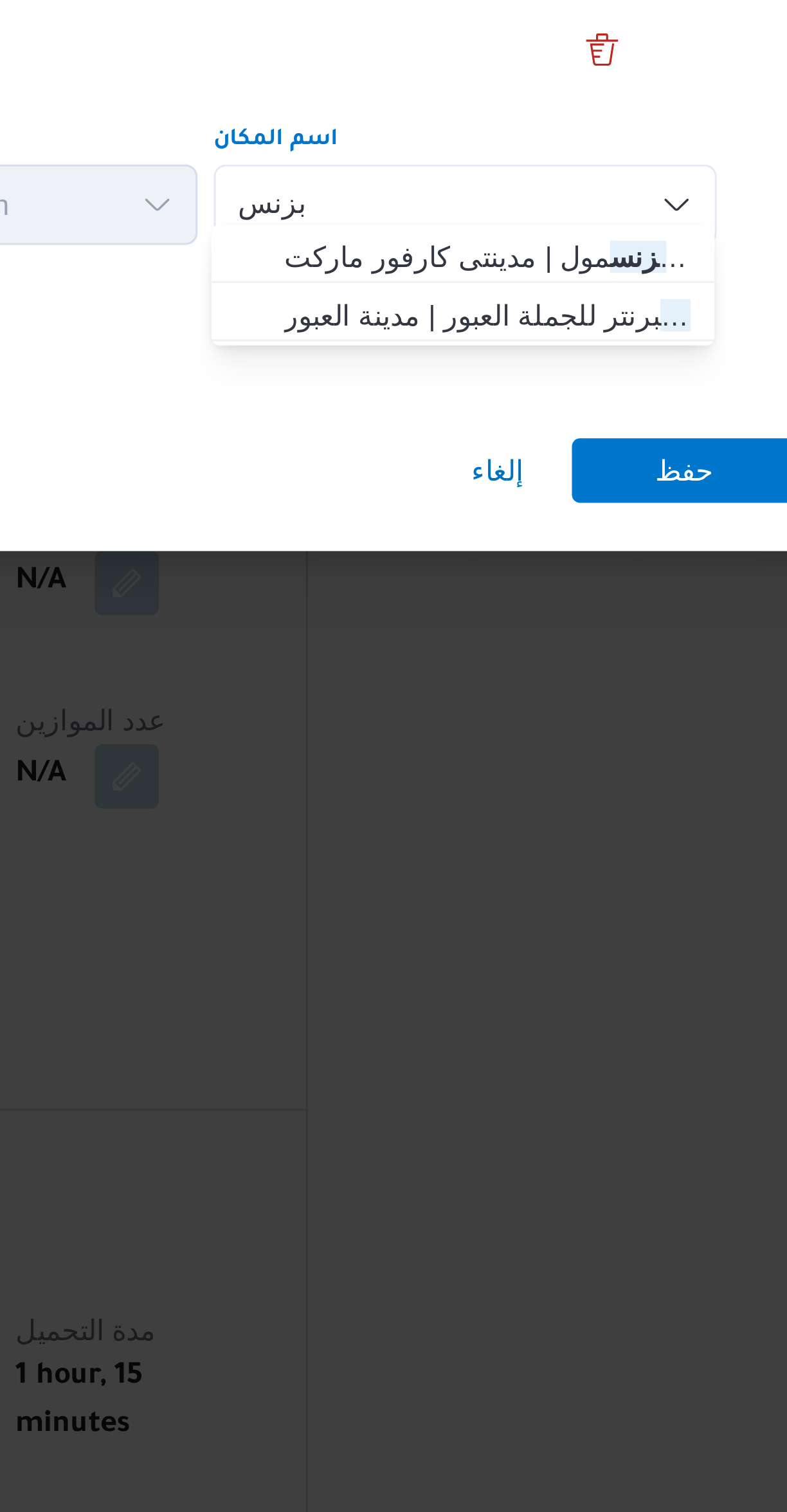
type input "بزنس"
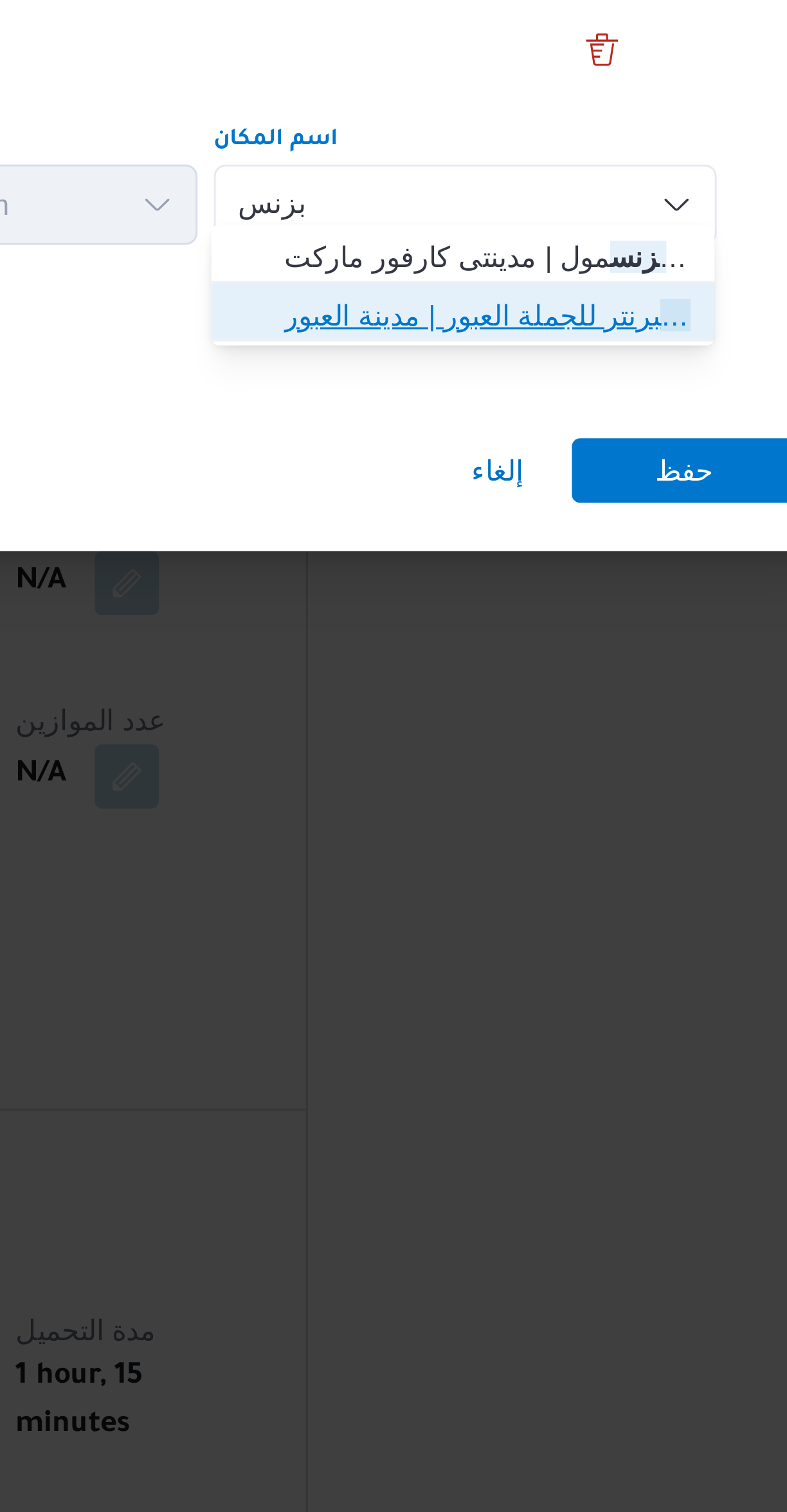
click at [466, 843] on span "بزنس برنتر للجملة العبور | مدينة العبور | null" at bounding box center [526, 840] width 130 height 16
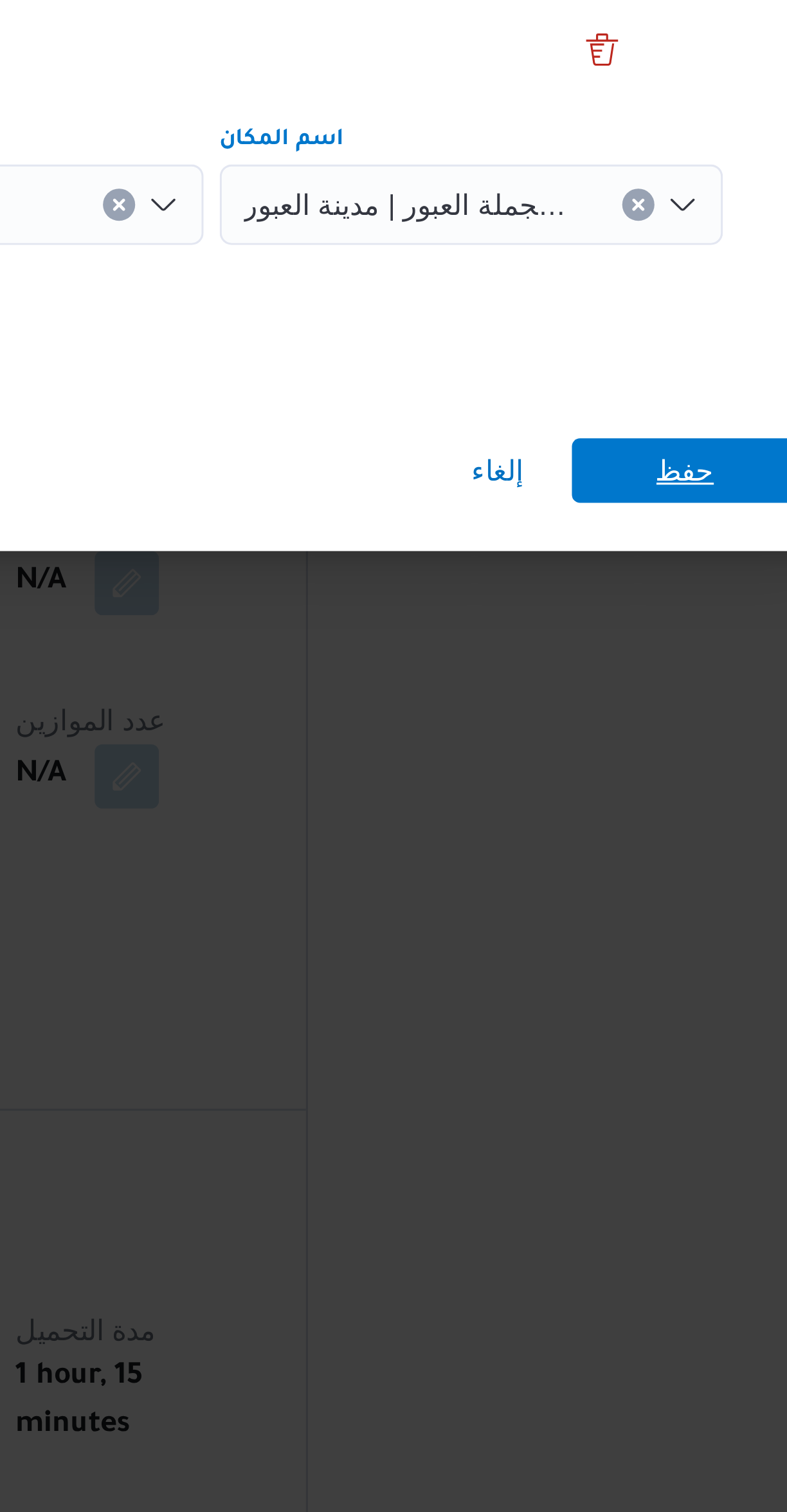
click at [569, 881] on span "حفظ" at bounding box center [589, 890] width 72 height 21
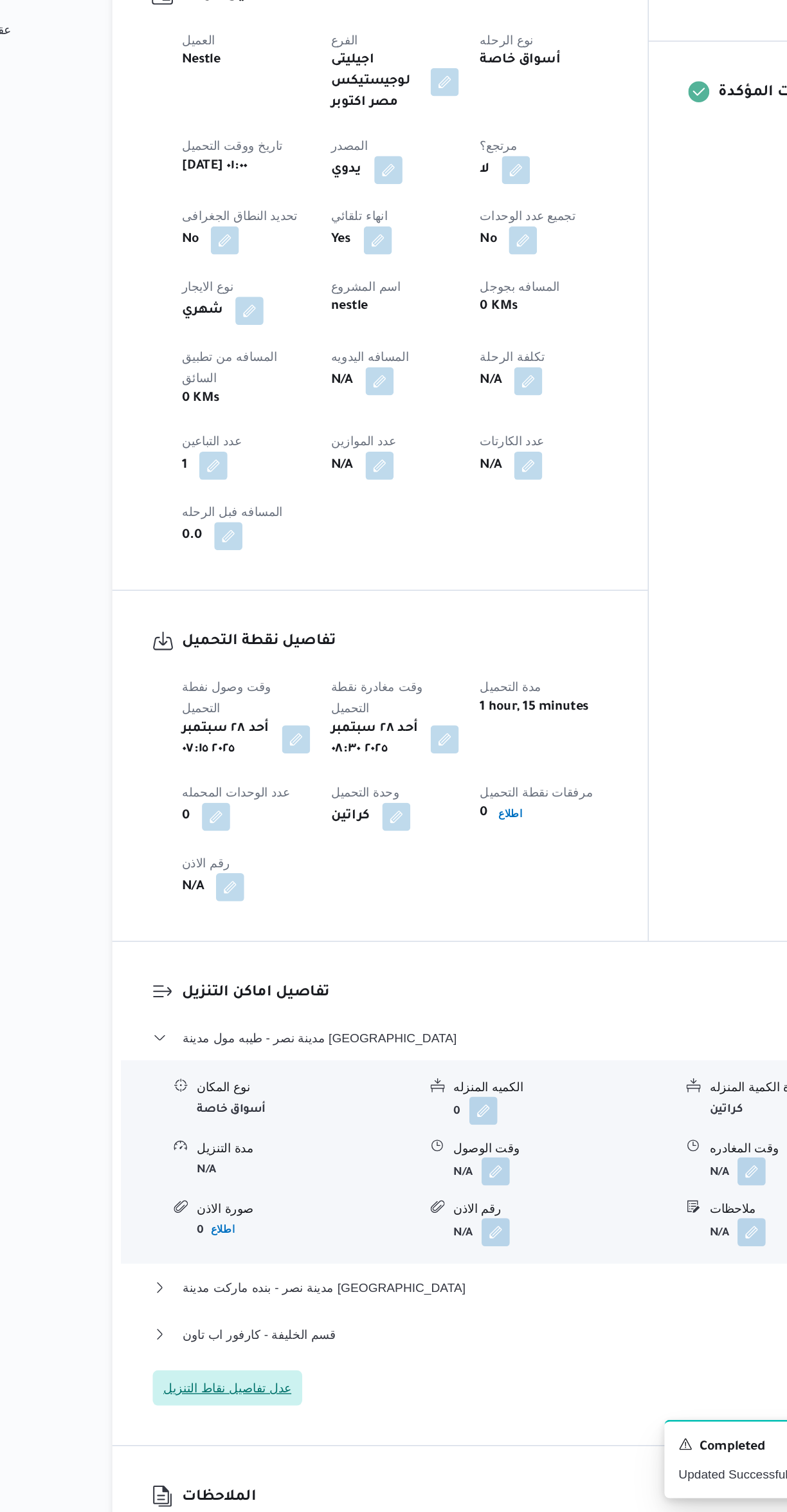
scroll to position [168, 0]
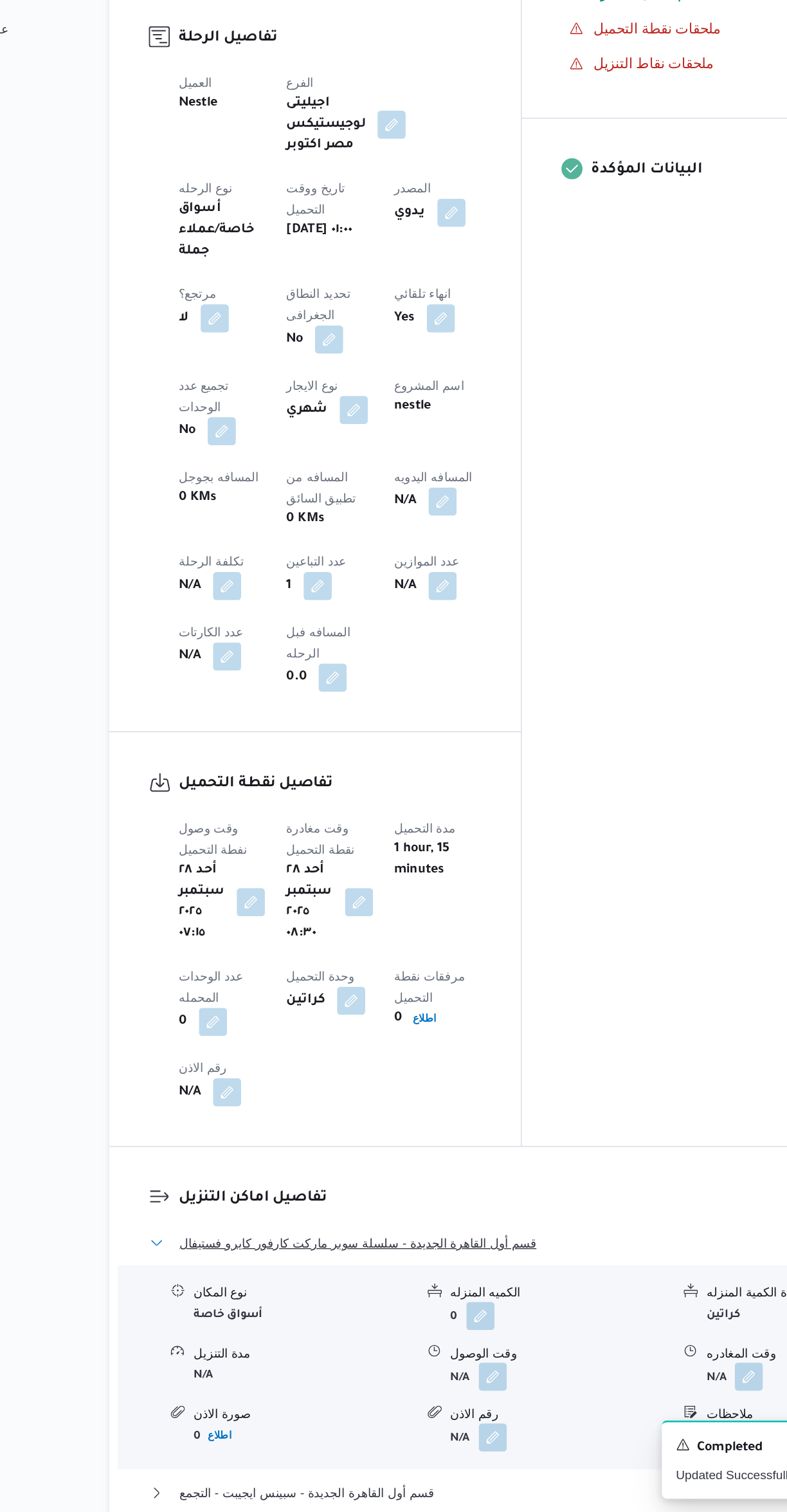
click at [443, 1306] on button "قسم أول القاهرة الجديدة - سلسلة سوبر ماركت كارفور كايرو فستيفال" at bounding box center [470, 1314] width 546 height 16
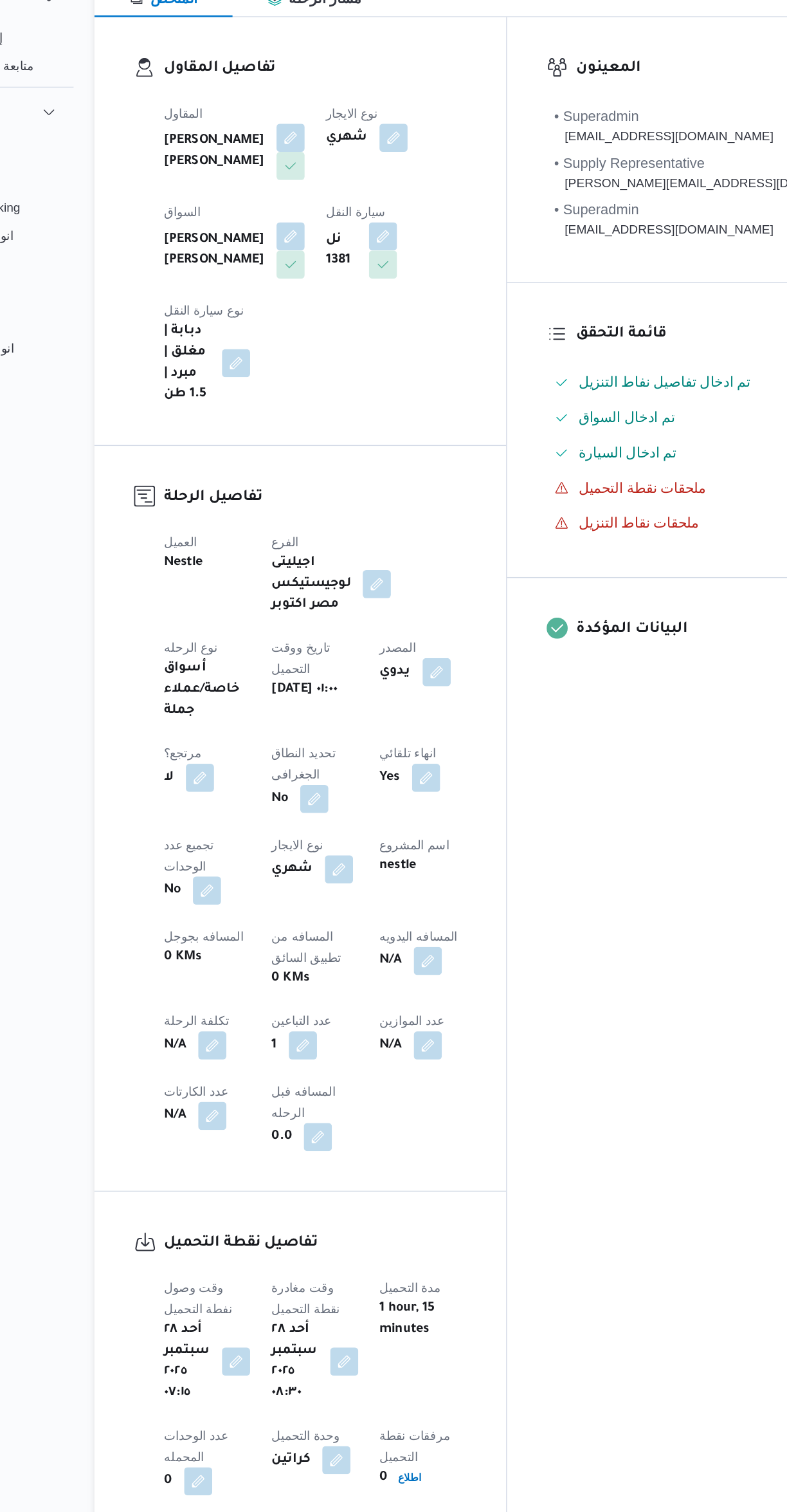
select select "ar"
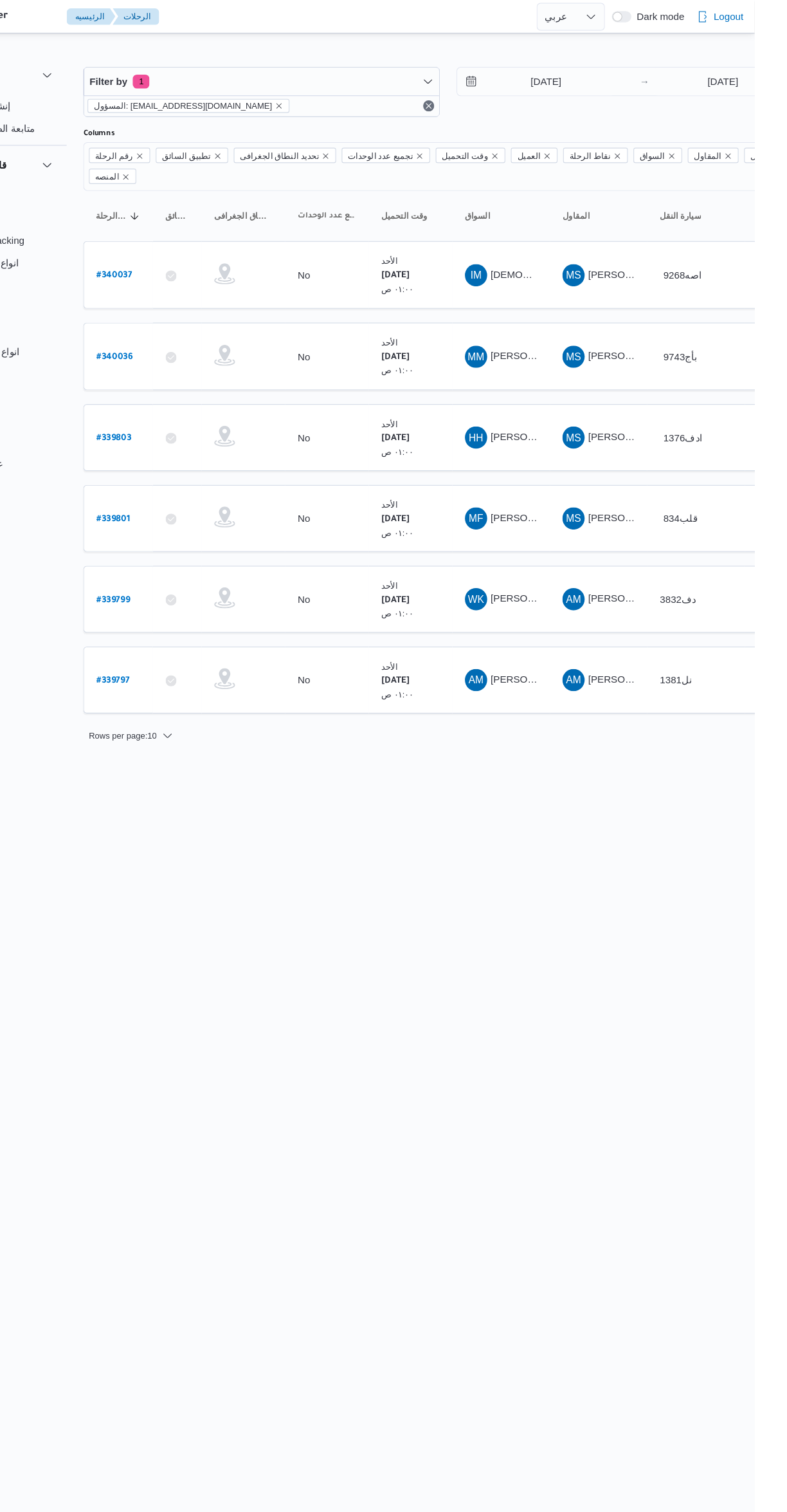
click at [200, 475] on b "# 339801" at bounding box center [194, 480] width 31 height 9
select select "ar"
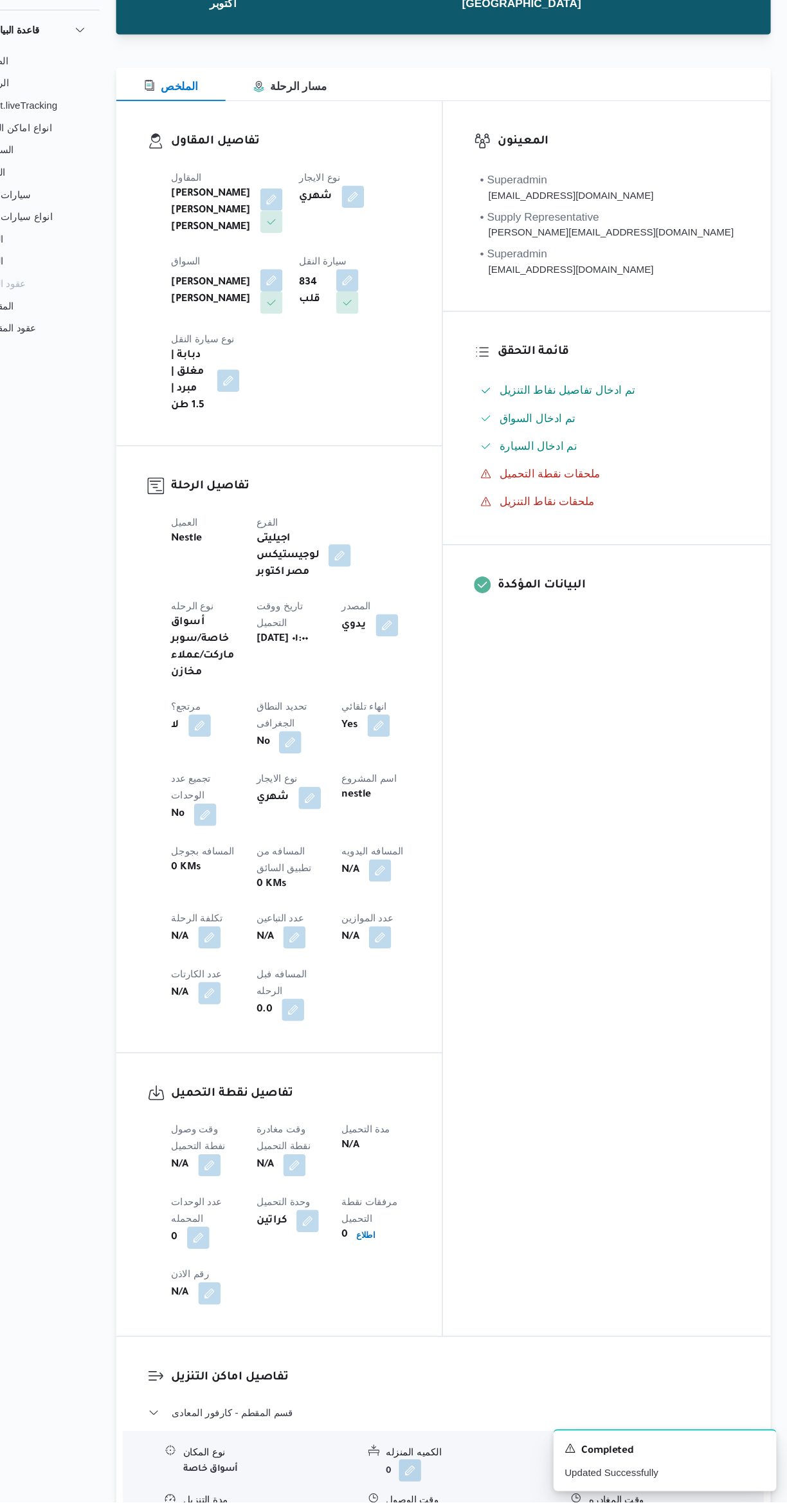
scroll to position [36, 0]
click at [321, 976] on button "button" at bounding box center [332, 987] width 21 height 21
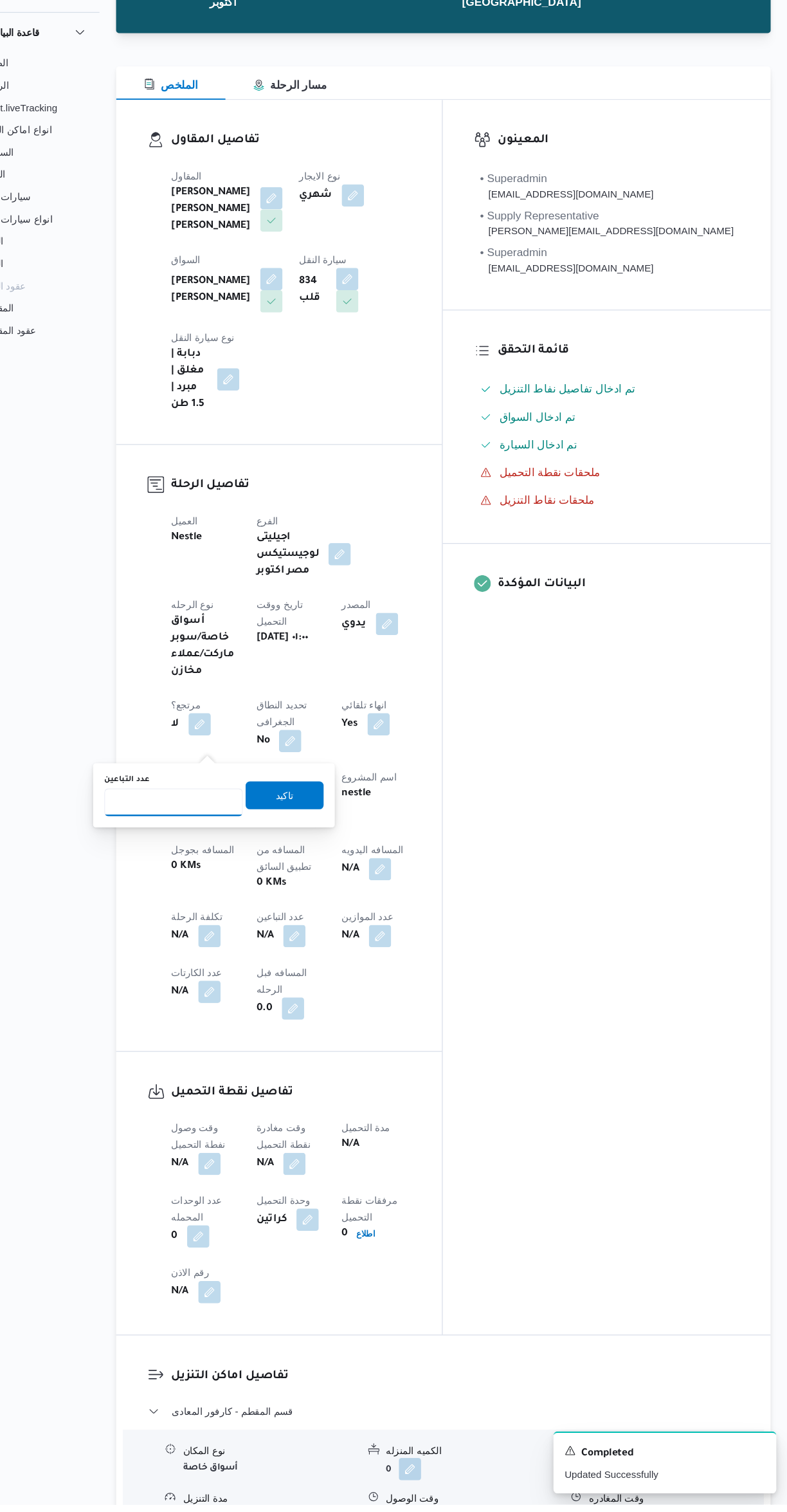
click at [219, 862] on input "عدد التباعين" at bounding box center [221, 862] width 128 height 25
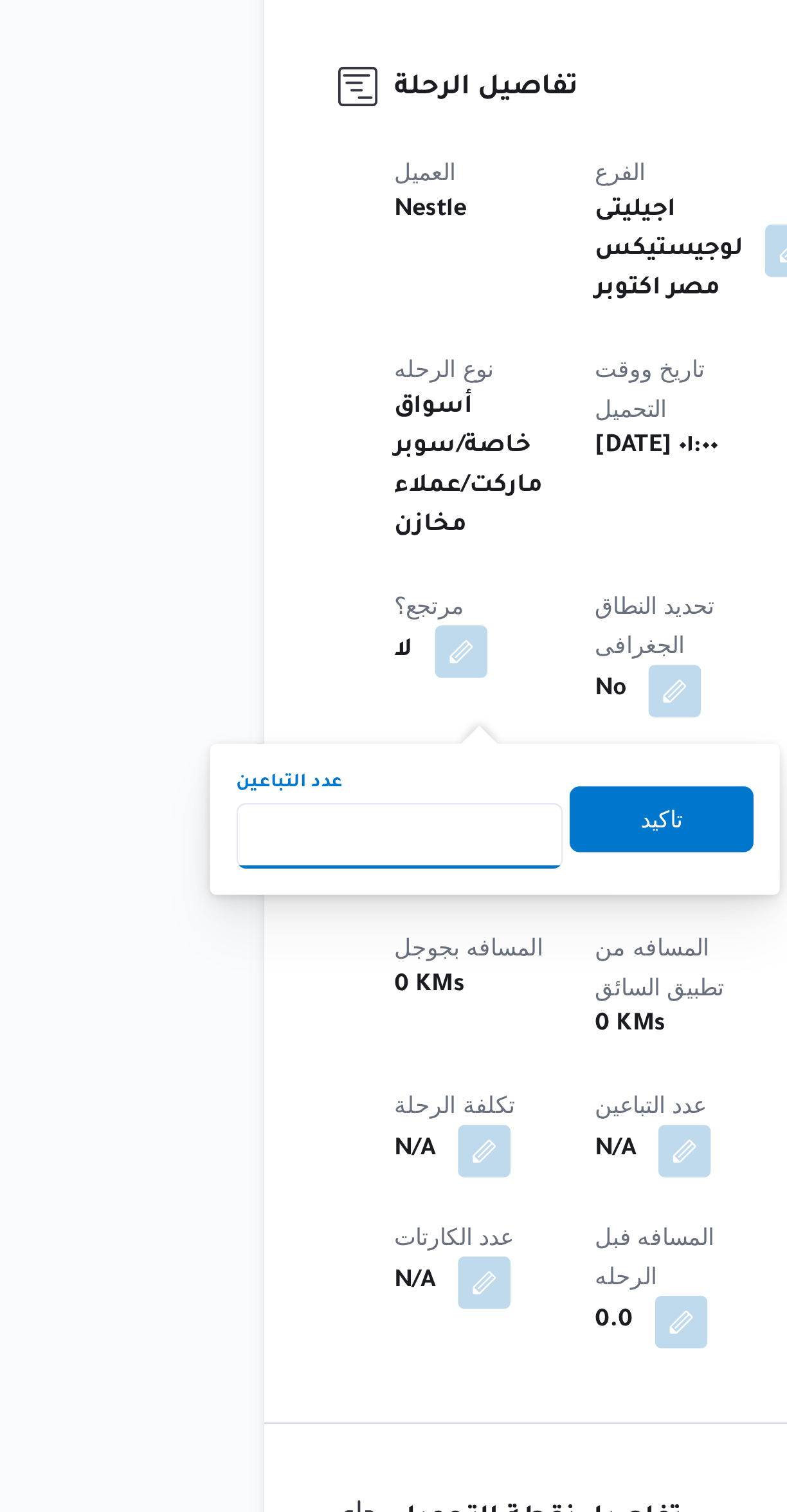
type input "1"
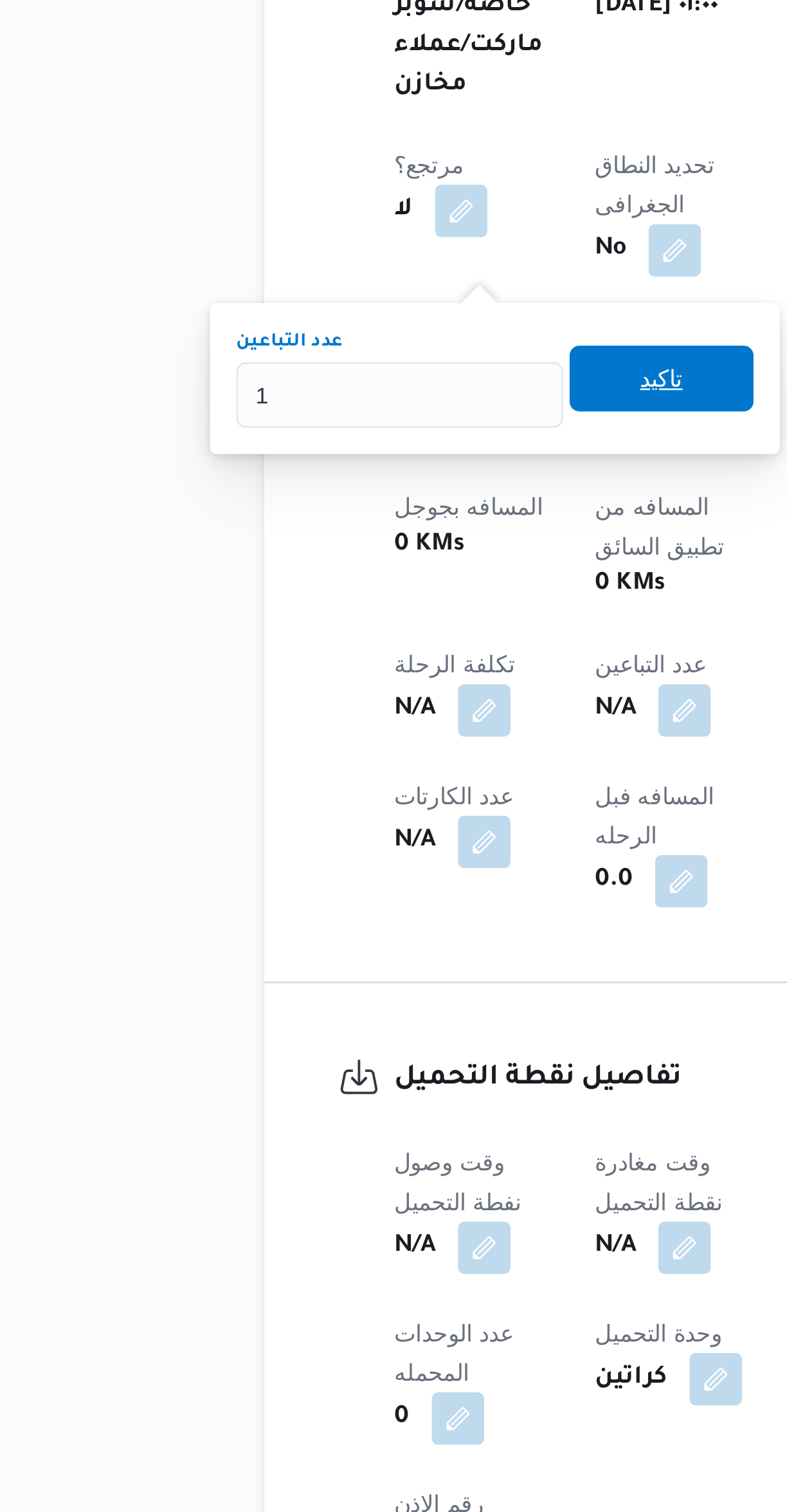
click at [332, 754] on span "تاكيد" at bounding box center [323, 759] width 72 height 25
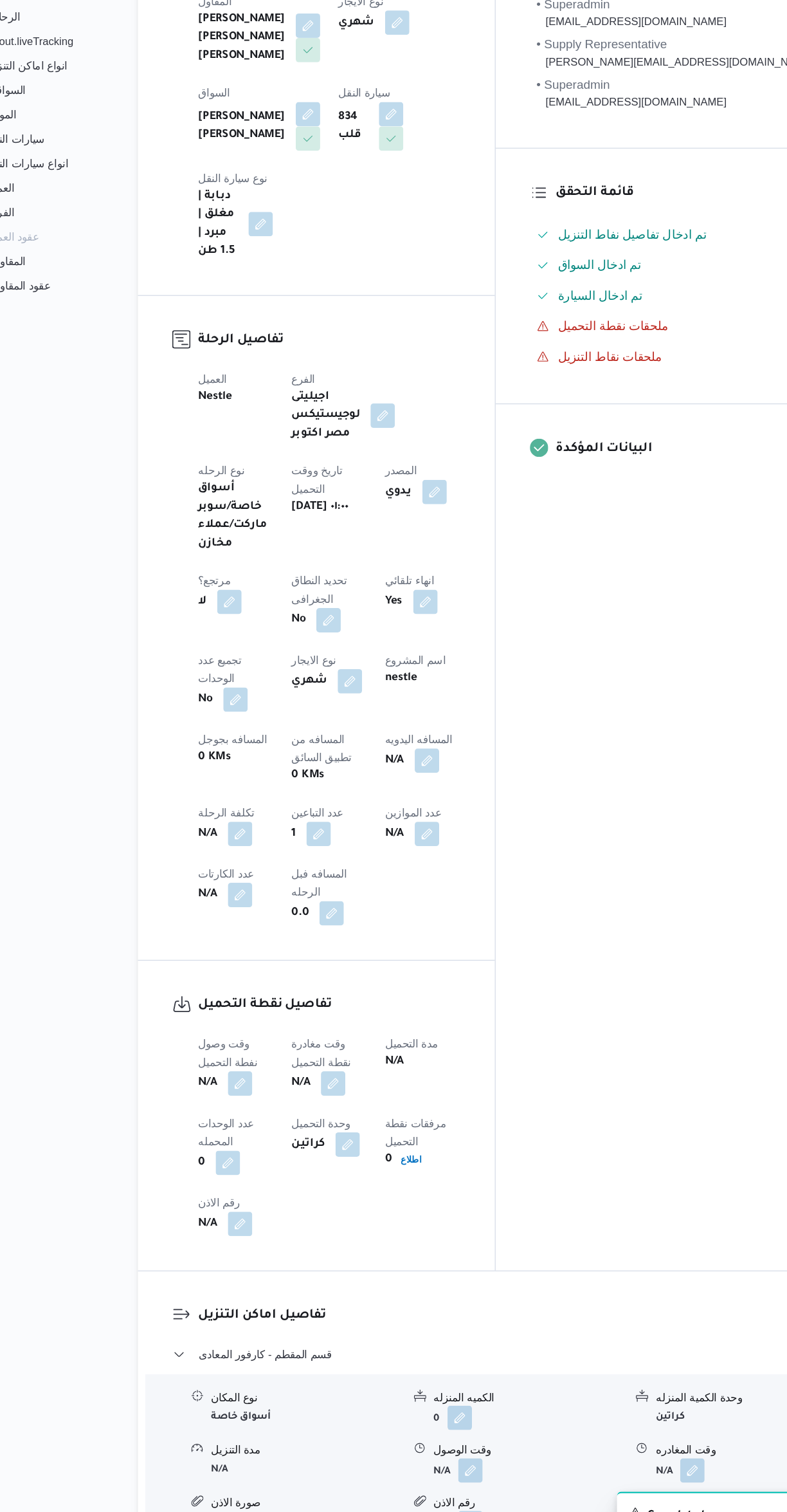
scroll to position [93, 0]
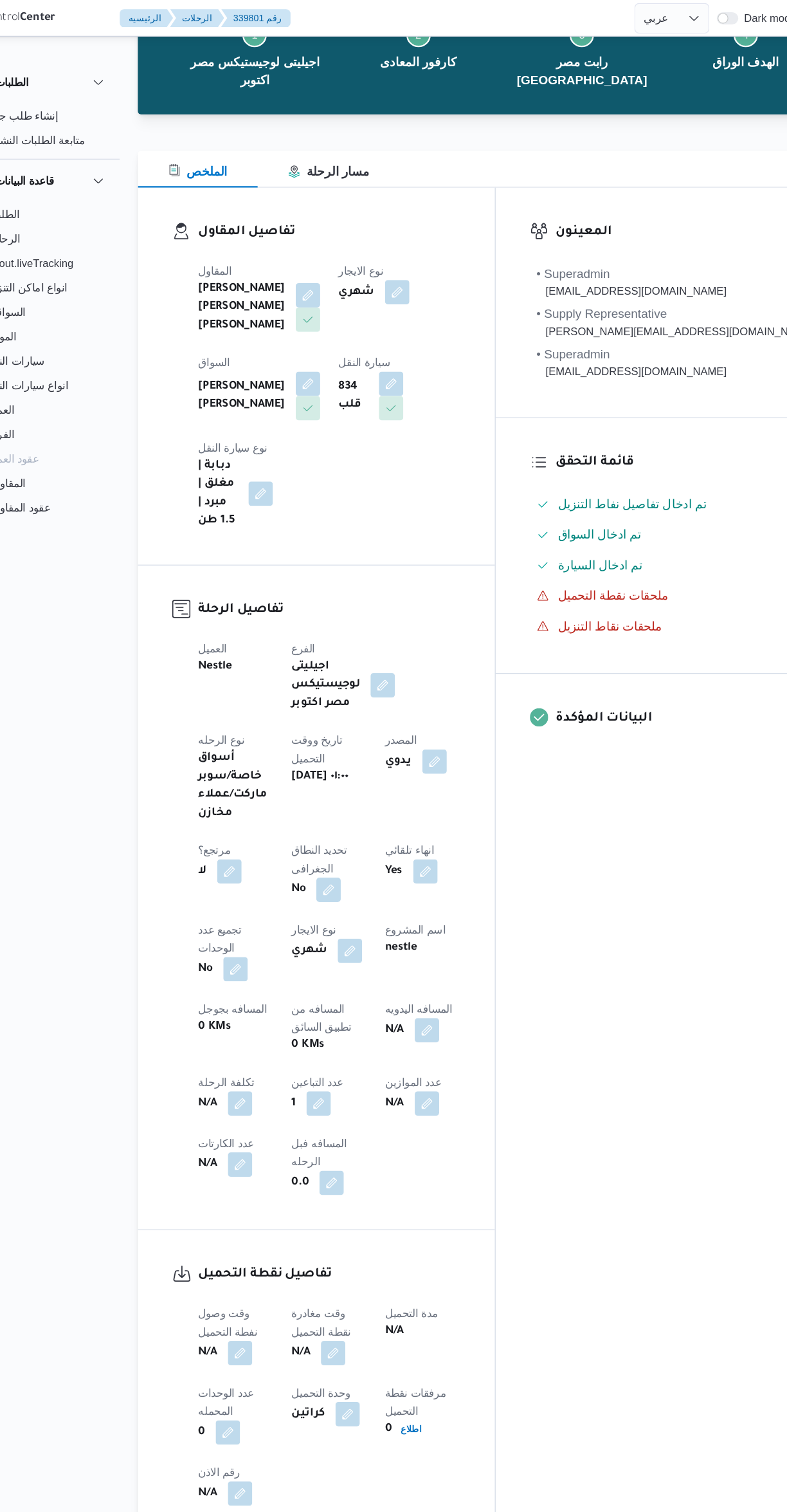
click at [304, 249] on button "button" at bounding box center [311, 250] width 21 height 21
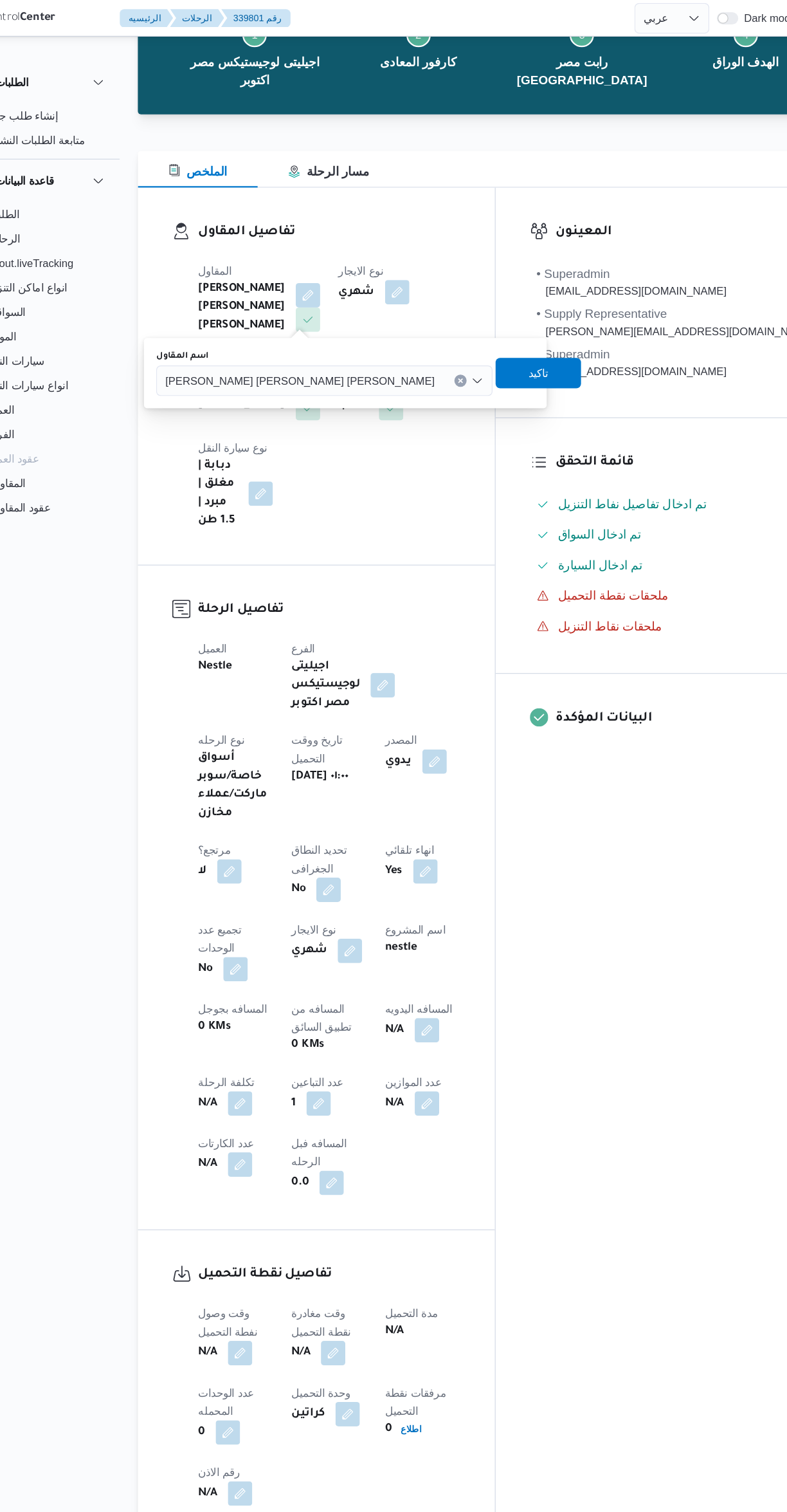
click at [259, 320] on span "محمد صلاح عبد الهادى عبد الحميد" at bounding box center [303, 320] width 227 height 14
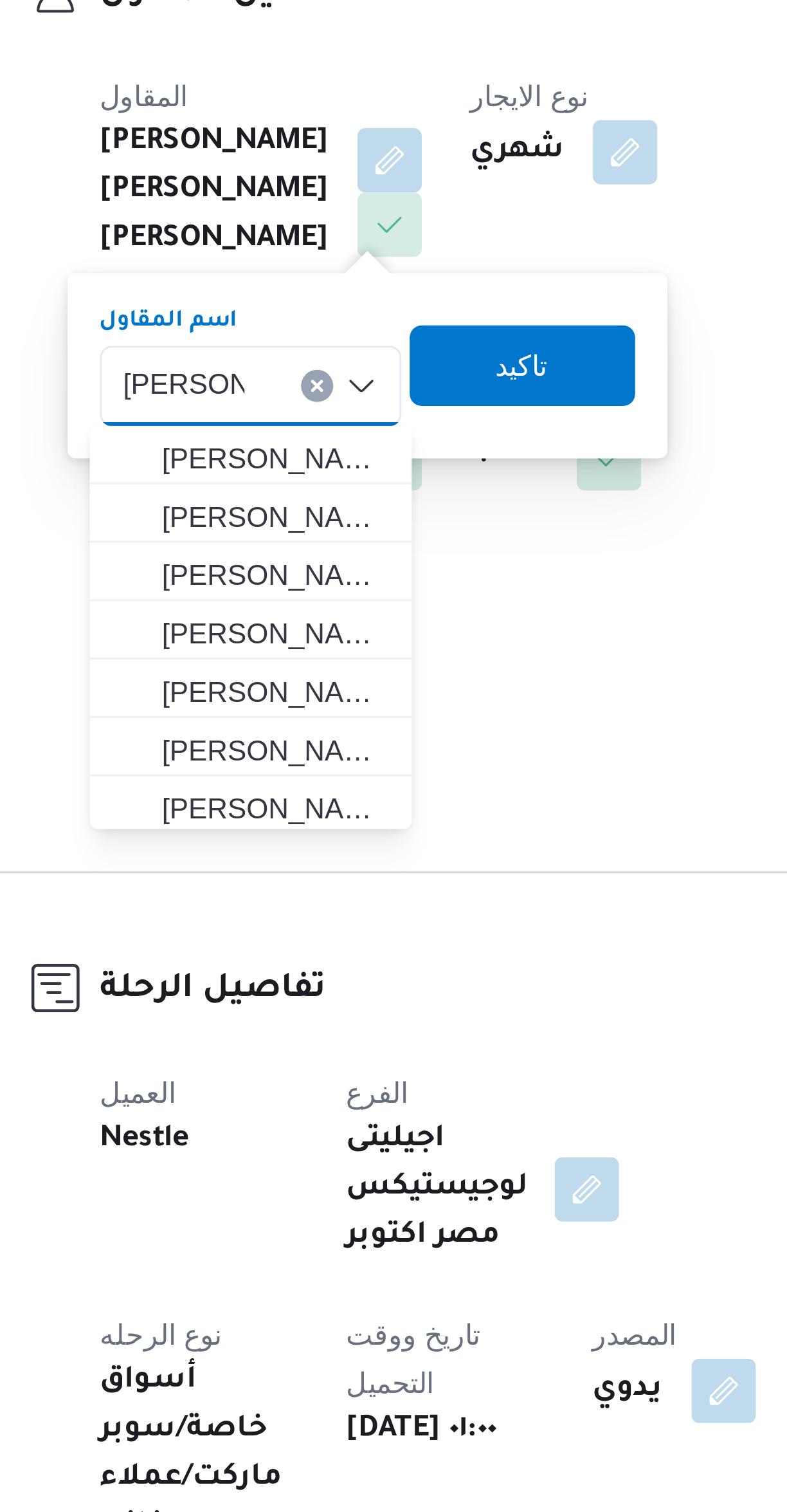
scroll to position [0, 0]
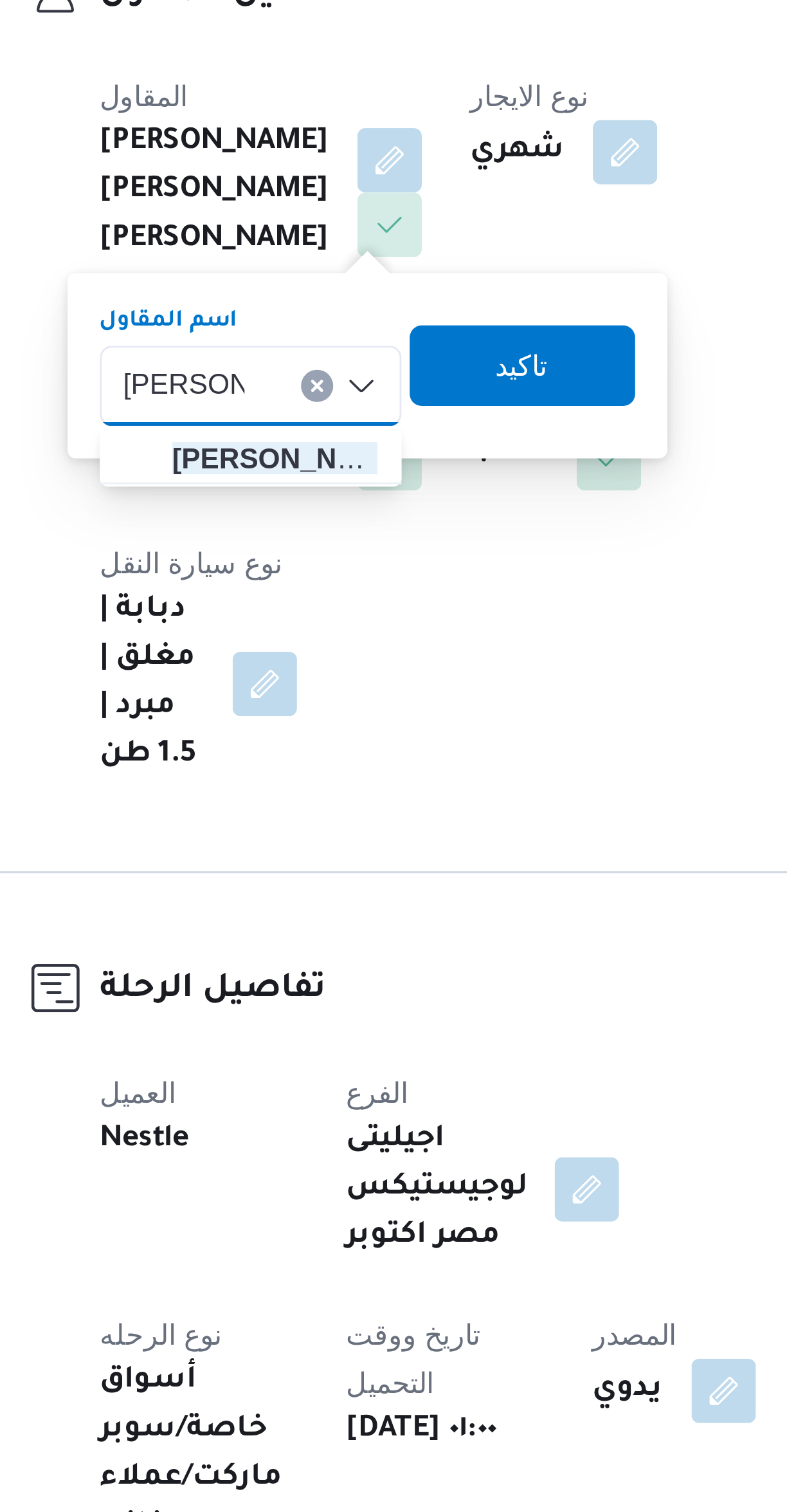
type input "حسام حسن"
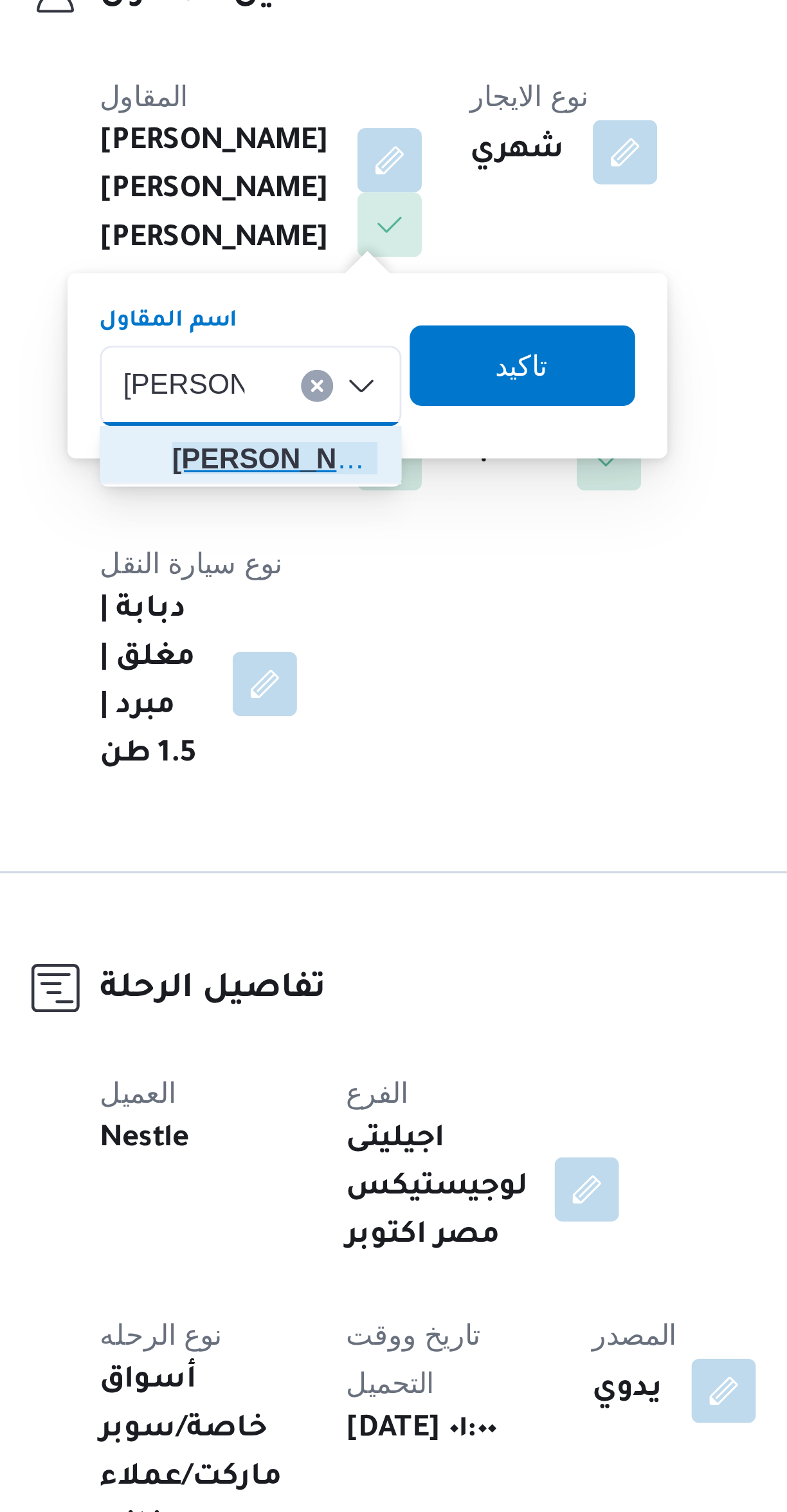
click at [246, 348] on span "حسام حسن زين جمعه" at bounding box center [274, 350] width 66 height 16
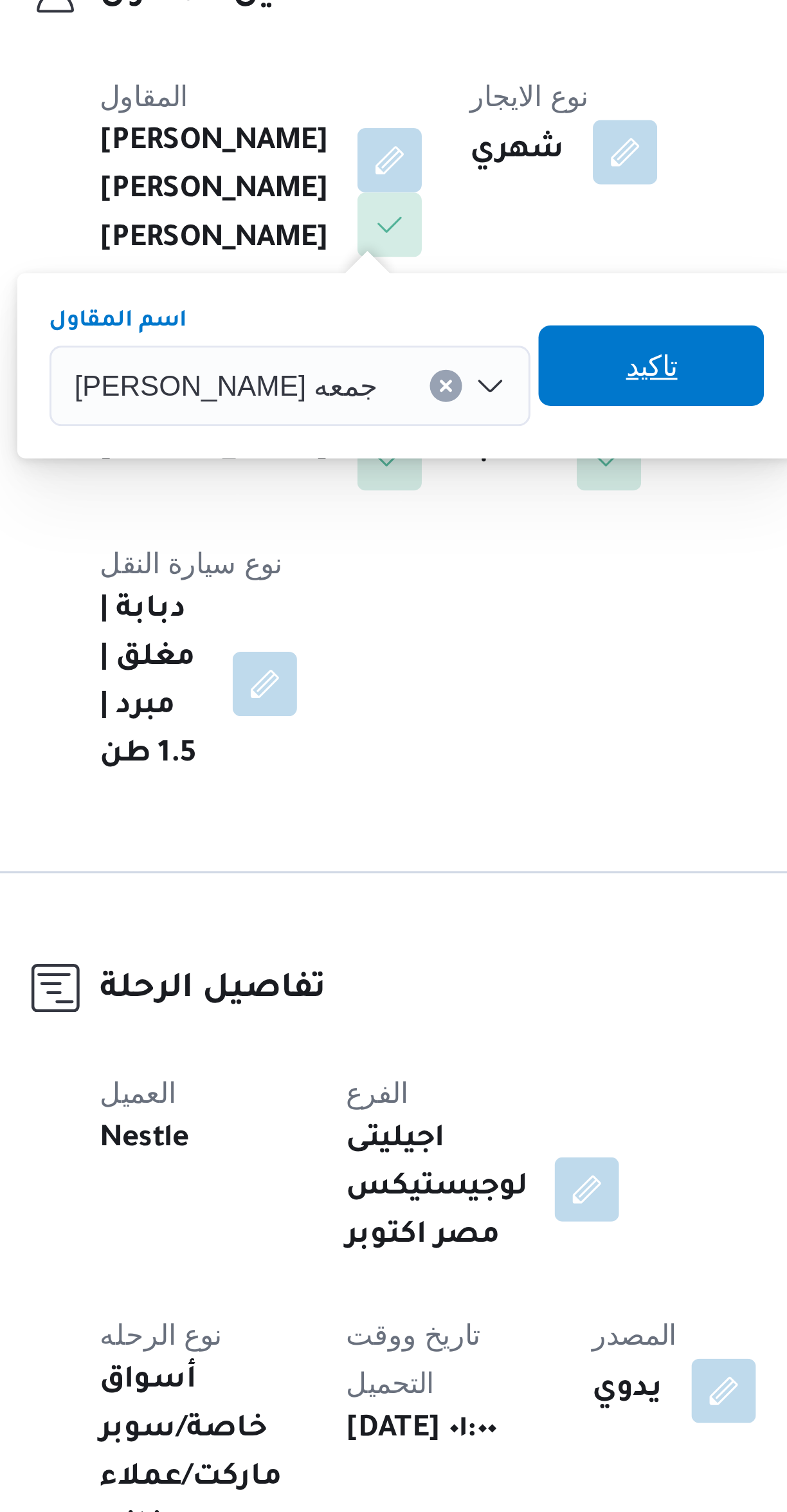
click at [386, 325] on span "تاكيد" at bounding box center [394, 320] width 17 height 16
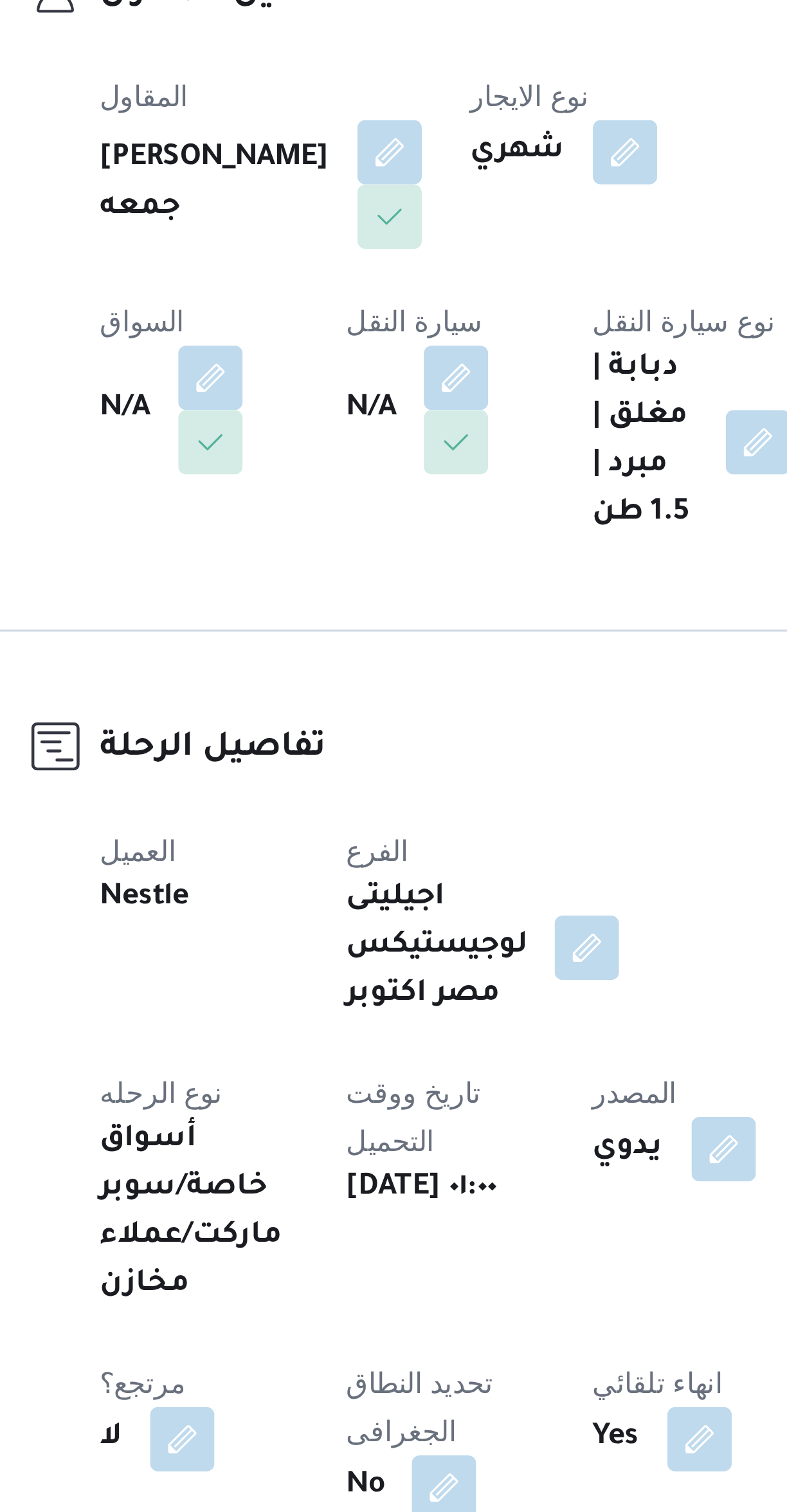
click at [321, 331] on button "button" at bounding box center [332, 325] width 21 height 21
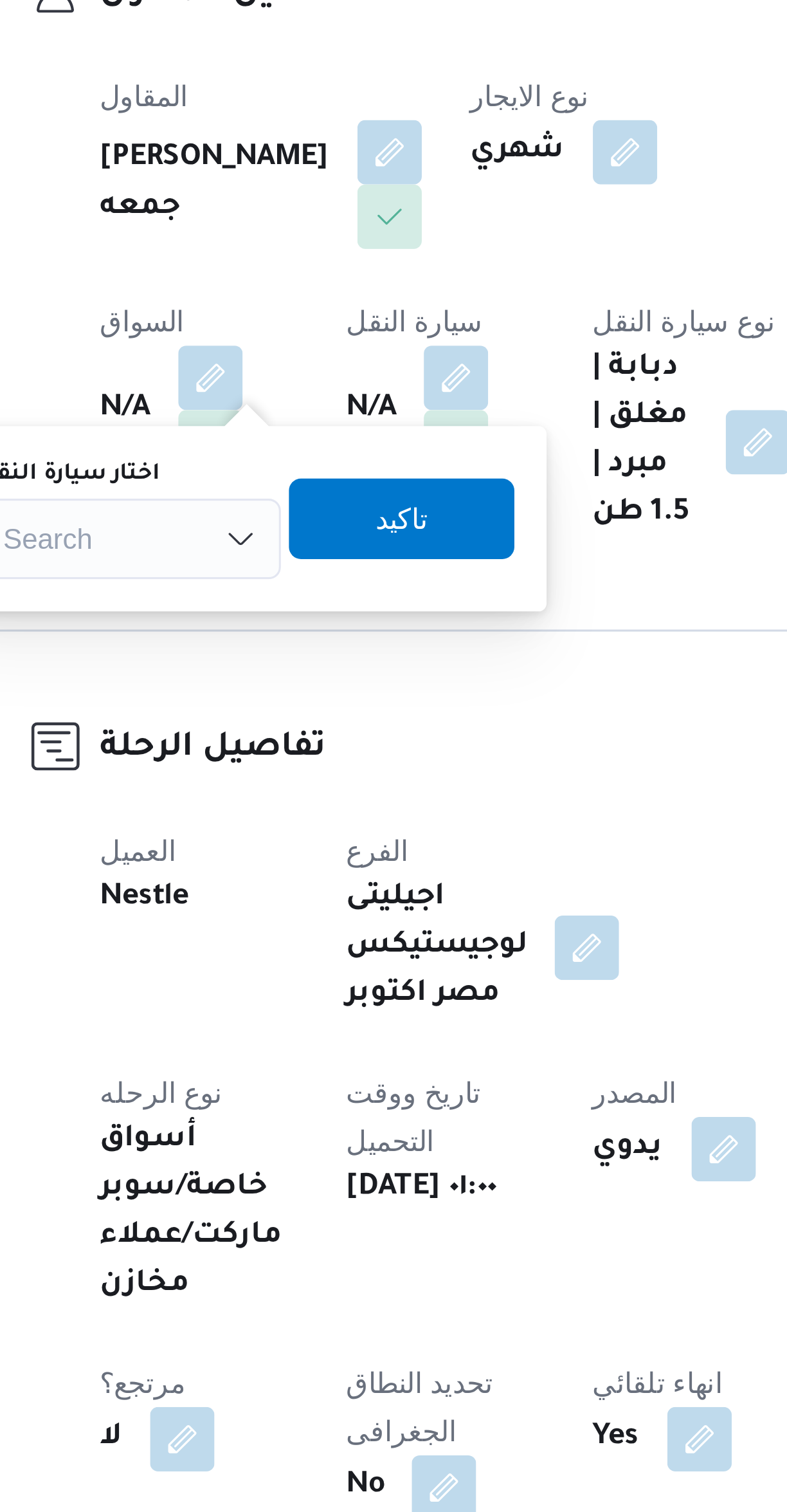
click at [229, 378] on div "Search" at bounding box center [228, 375] width 96 height 25
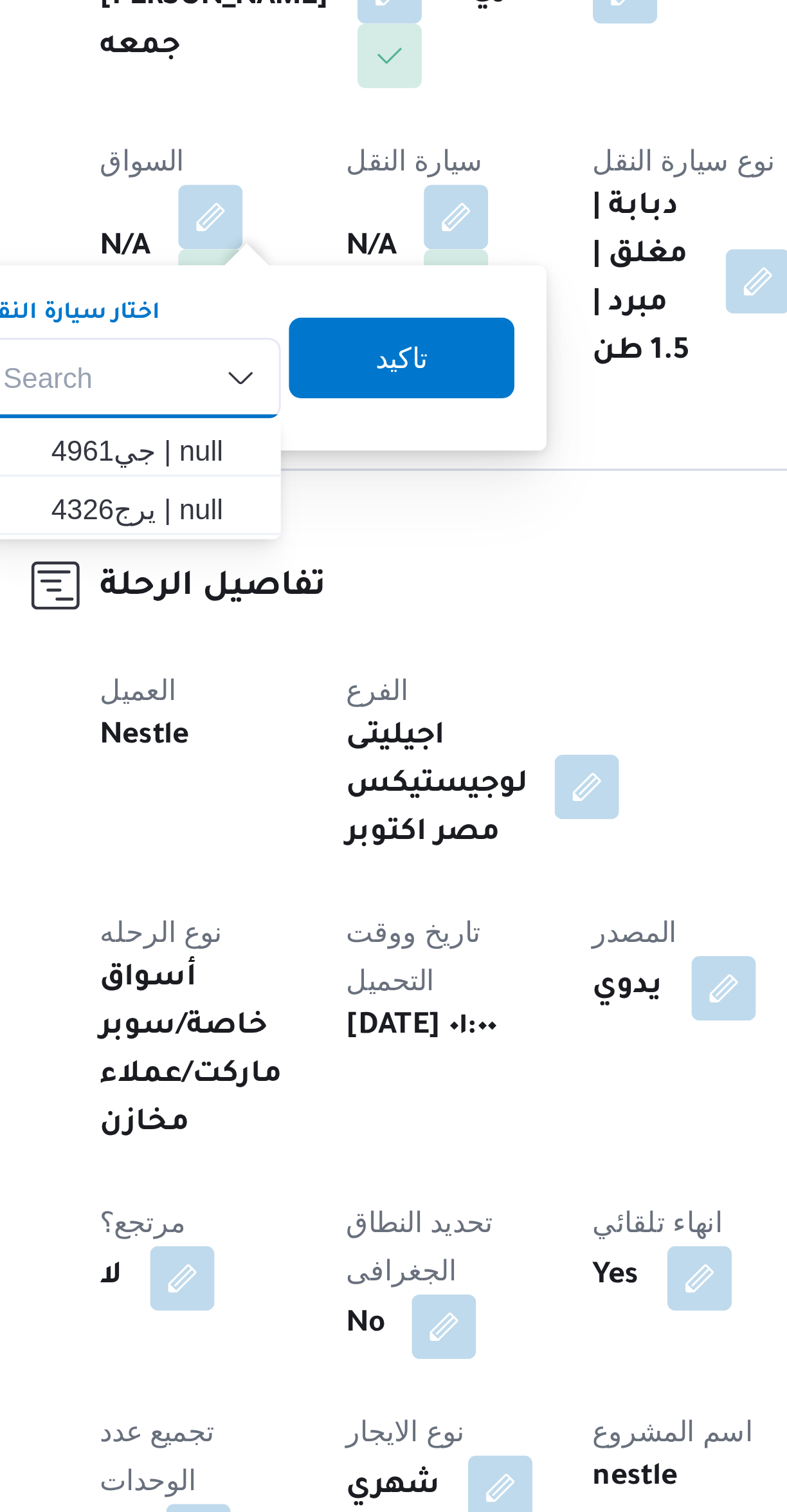
scroll to position [87, 0]
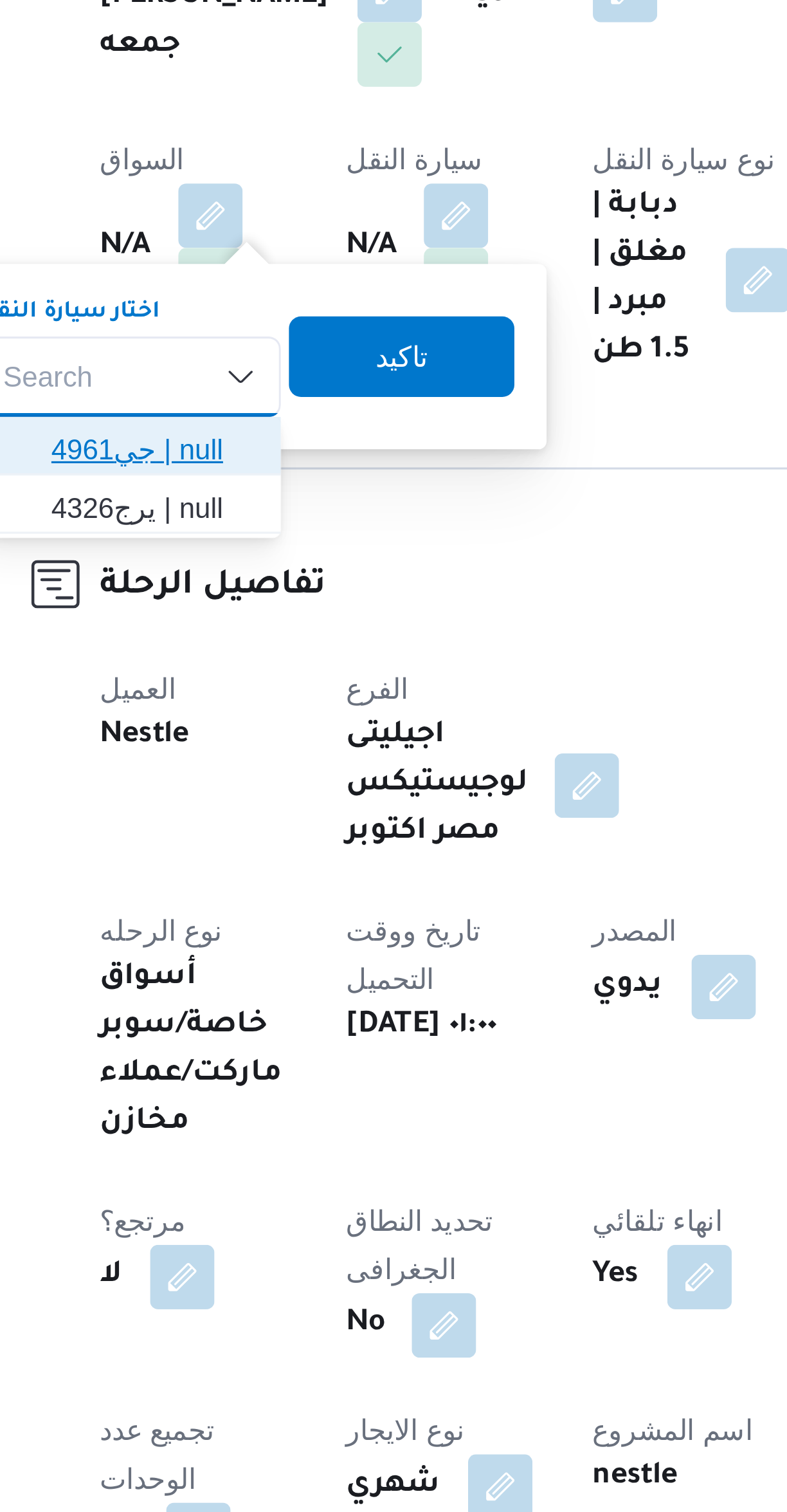
click at [221, 402] on span "جي4961 | null" at bounding box center [235, 399] width 66 height 16
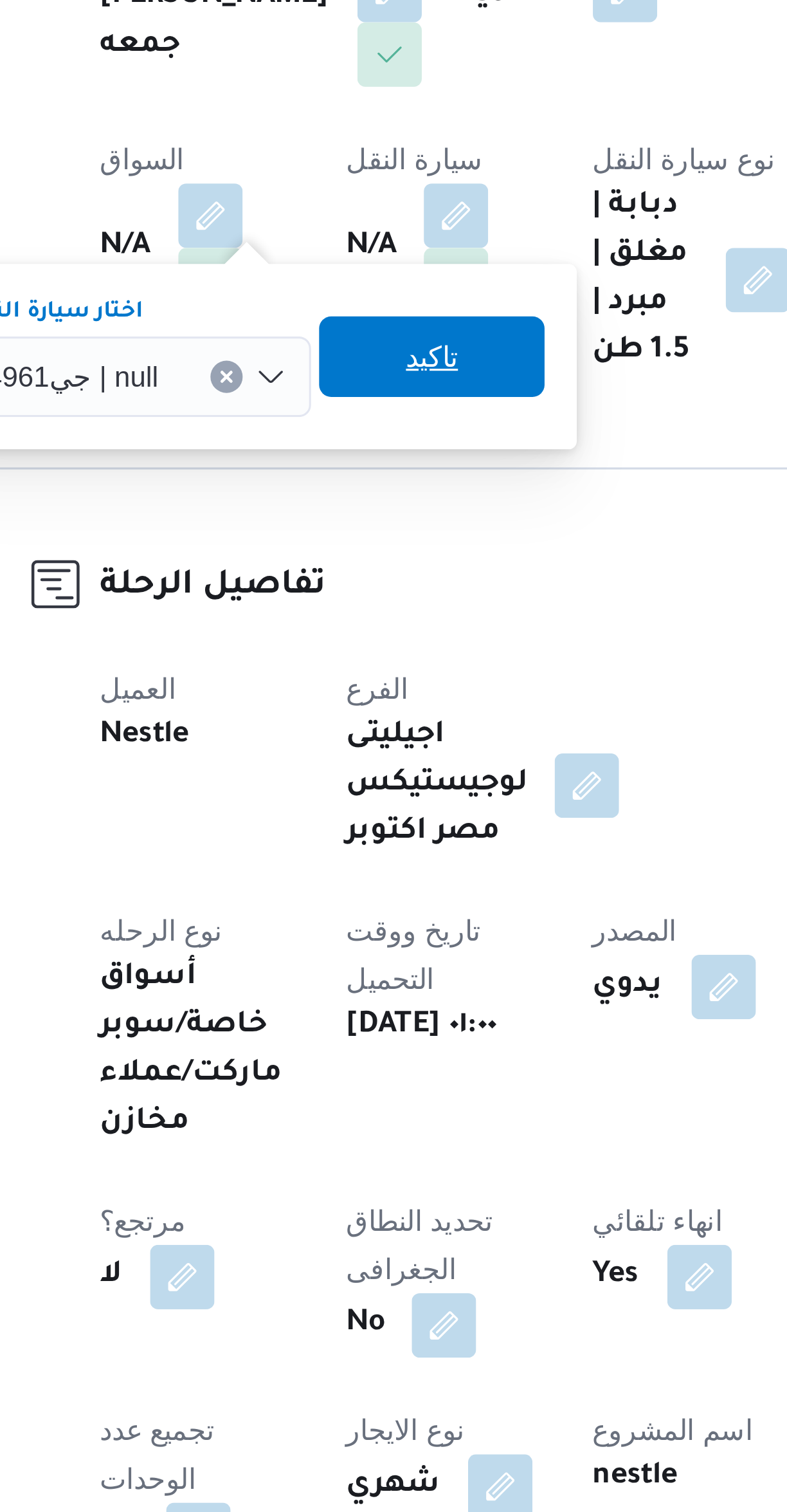
click at [322, 377] on span "تاكيد" at bounding box center [324, 369] width 72 height 25
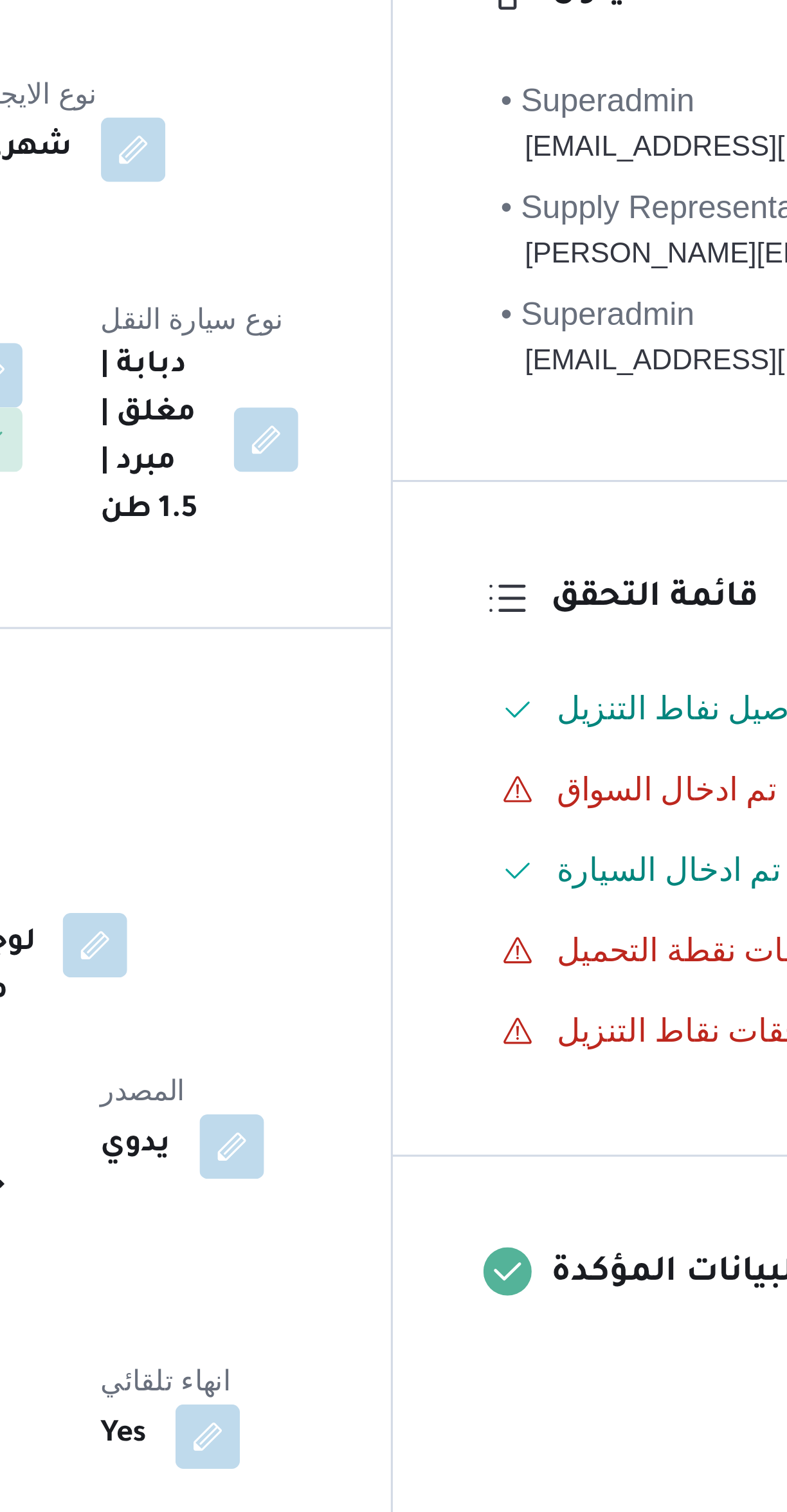
click at [264, 314] on button "button" at bounding box center [254, 325] width 21 height 21
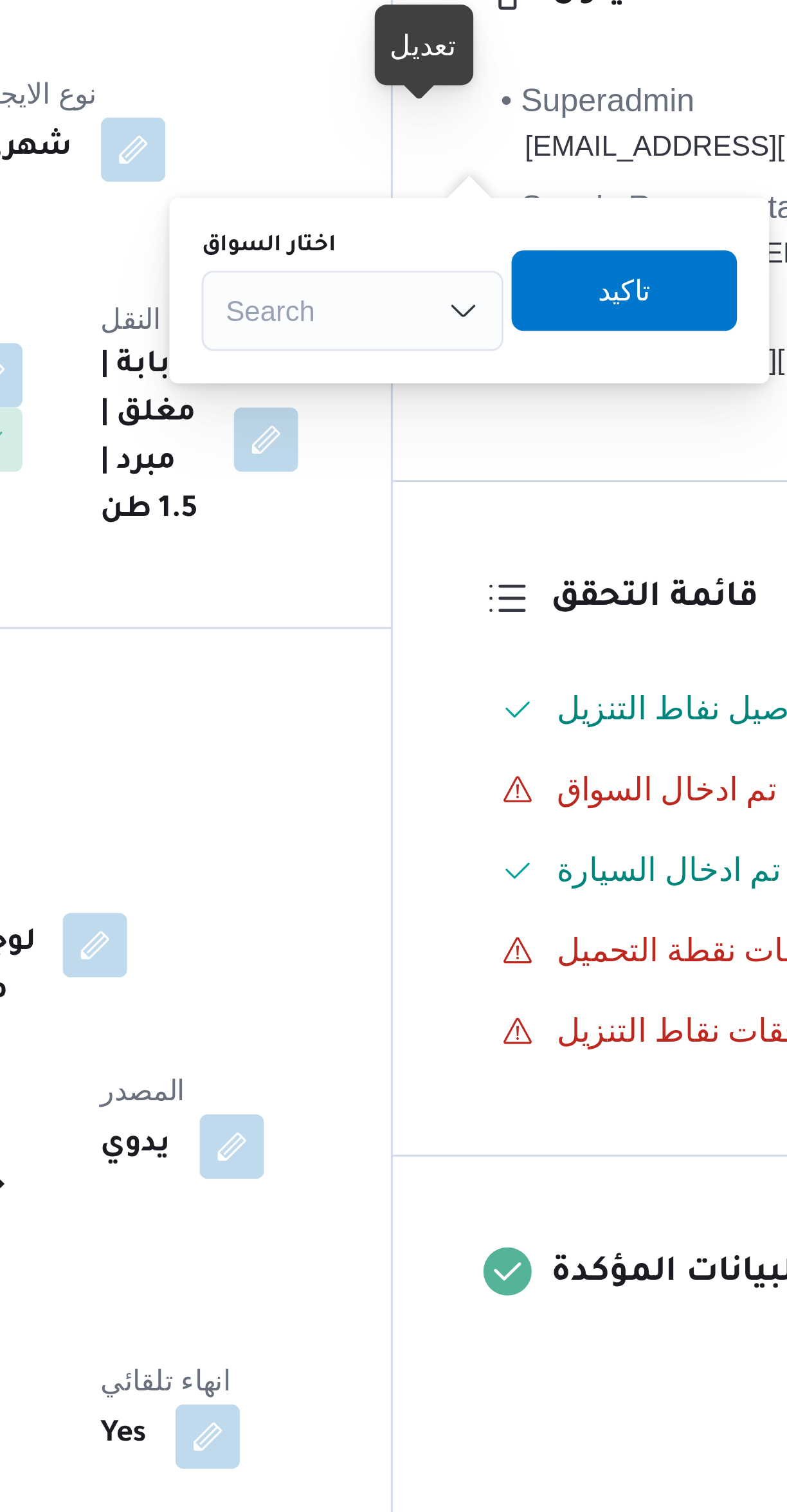
click at [443, 309] on div "Search" at bounding box center [456, 303] width 96 height 25
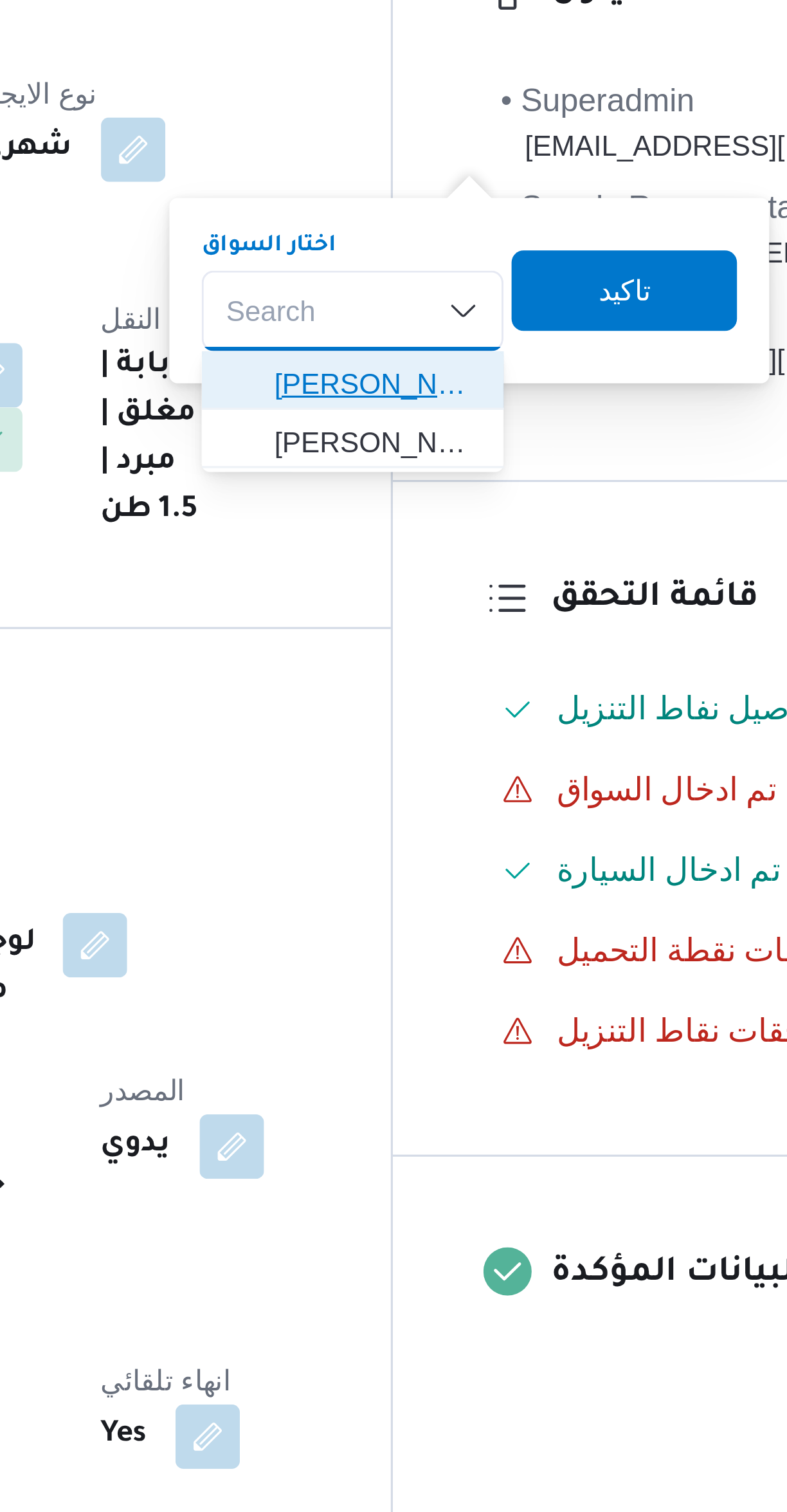
click at [435, 326] on span "[PERSON_NAME] [DATE][PERSON_NAME]" at bounding box center [463, 327] width 66 height 16
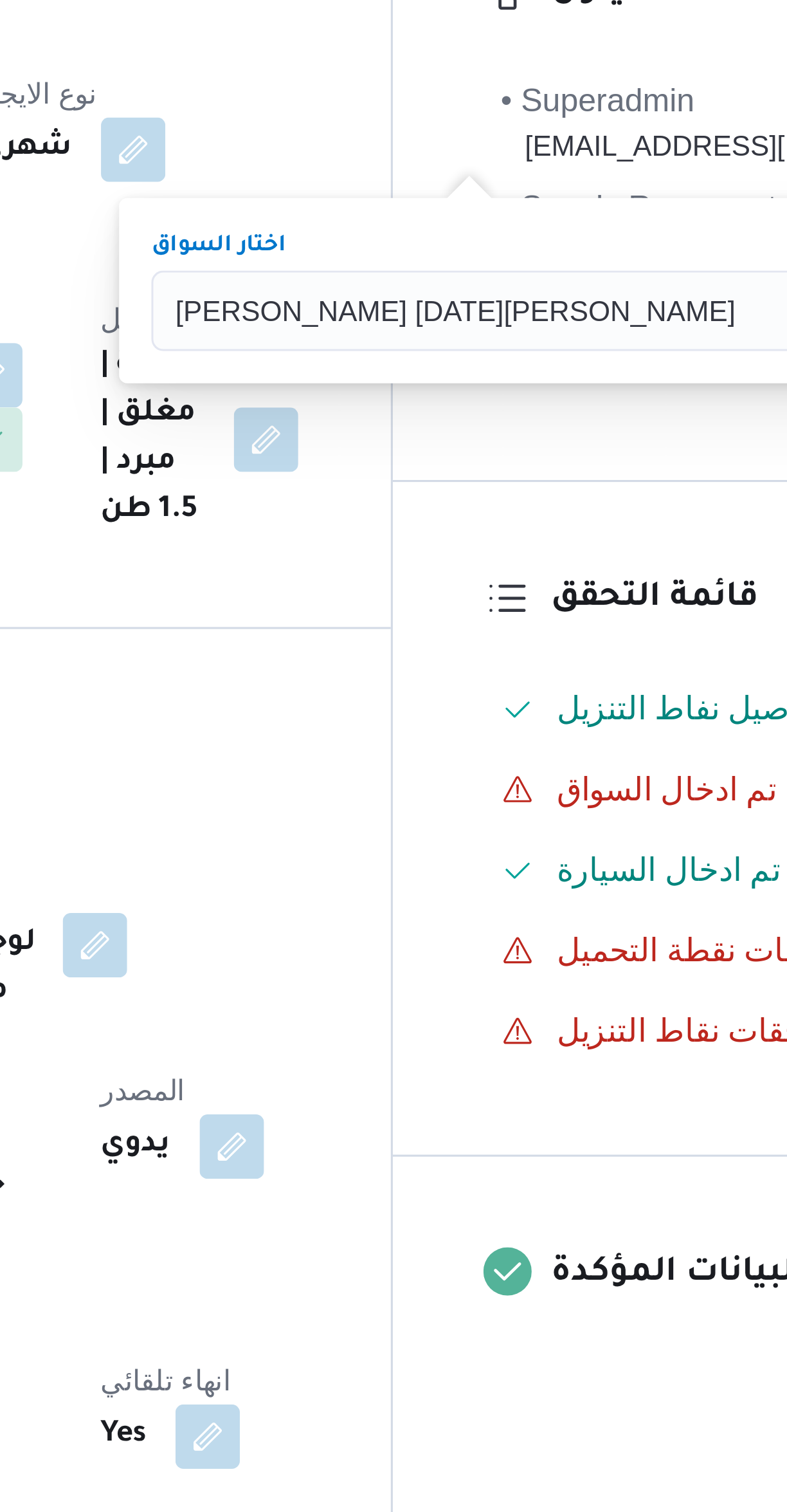
click at [657, 299] on span "تاكيد" at bounding box center [665, 298] width 17 height 16
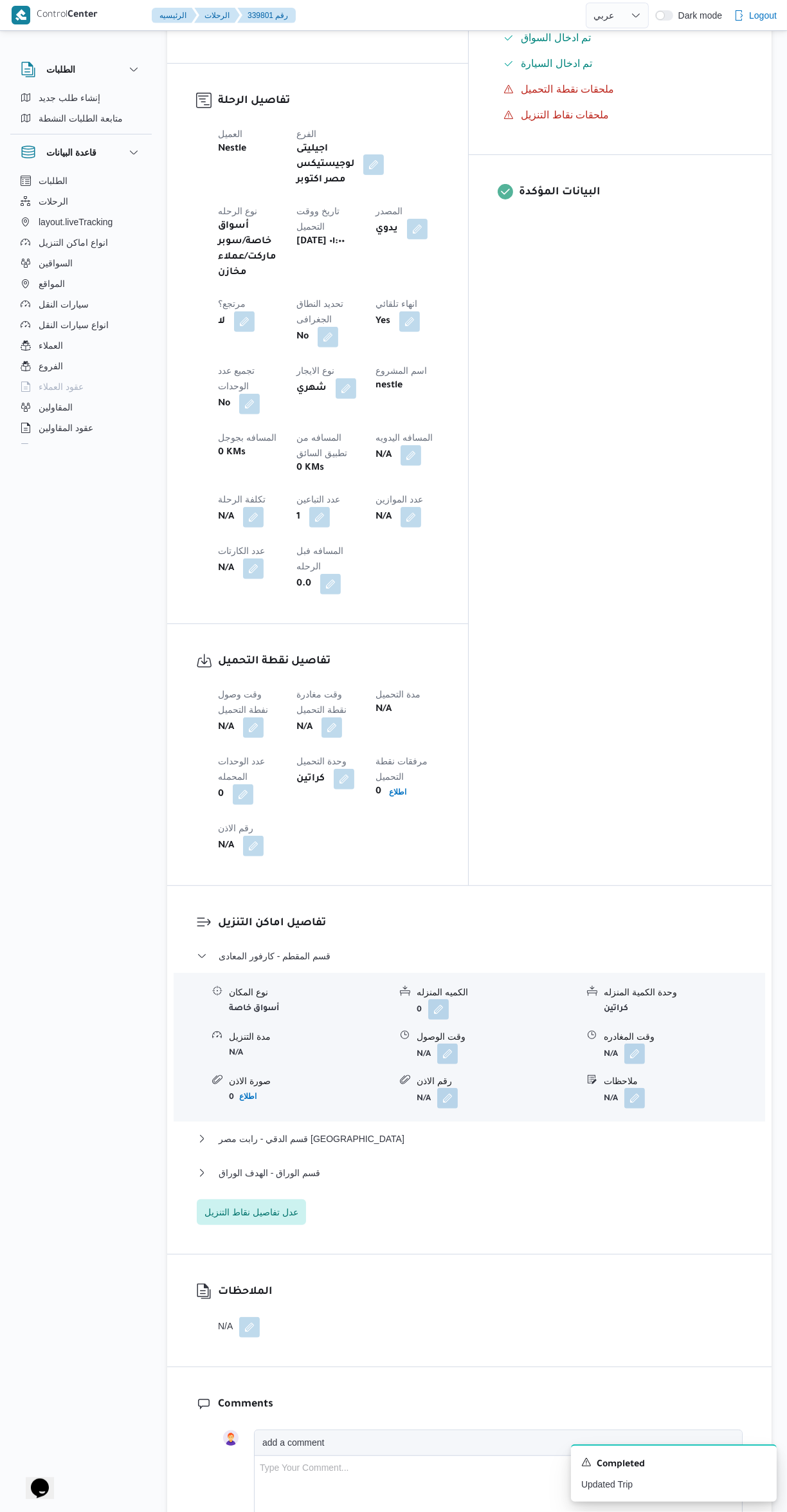
scroll to position [587, 0]
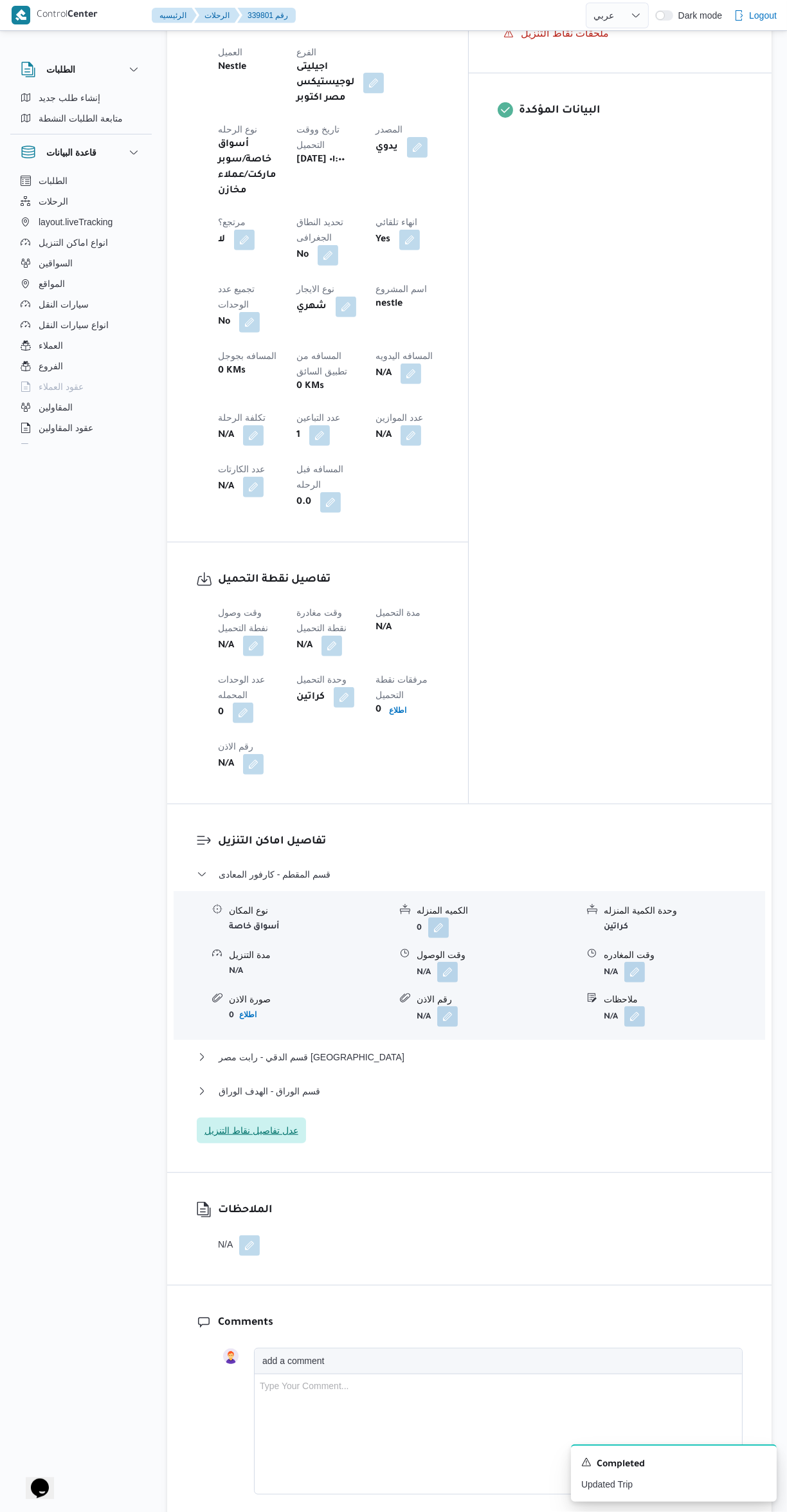
click at [280, 1122] on span "عدل تفاصيل نقاط التنزيل" at bounding box center [251, 1130] width 94 height 16
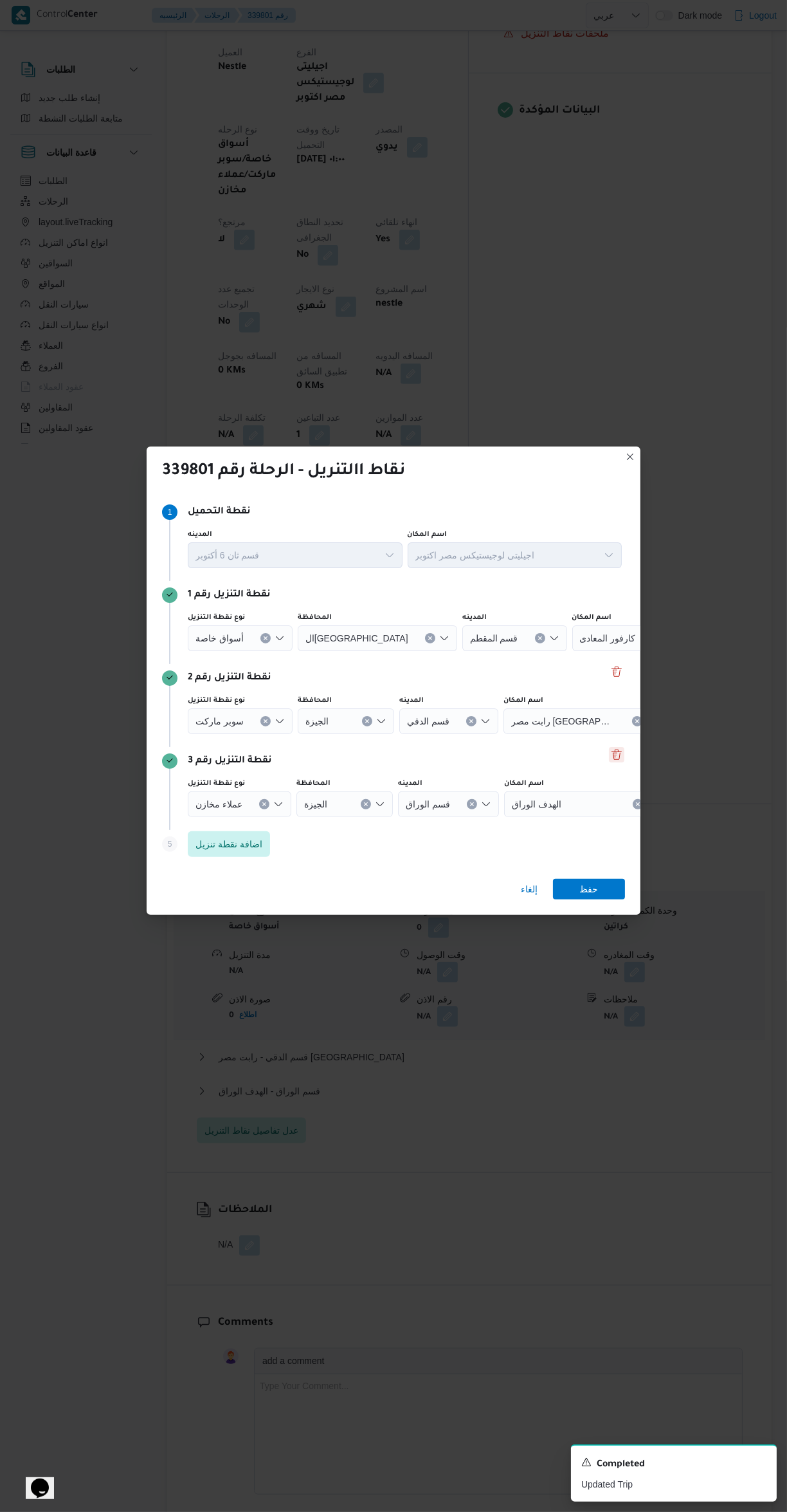
click at [622, 749] on button "Delete" at bounding box center [617, 755] width 16 height 16
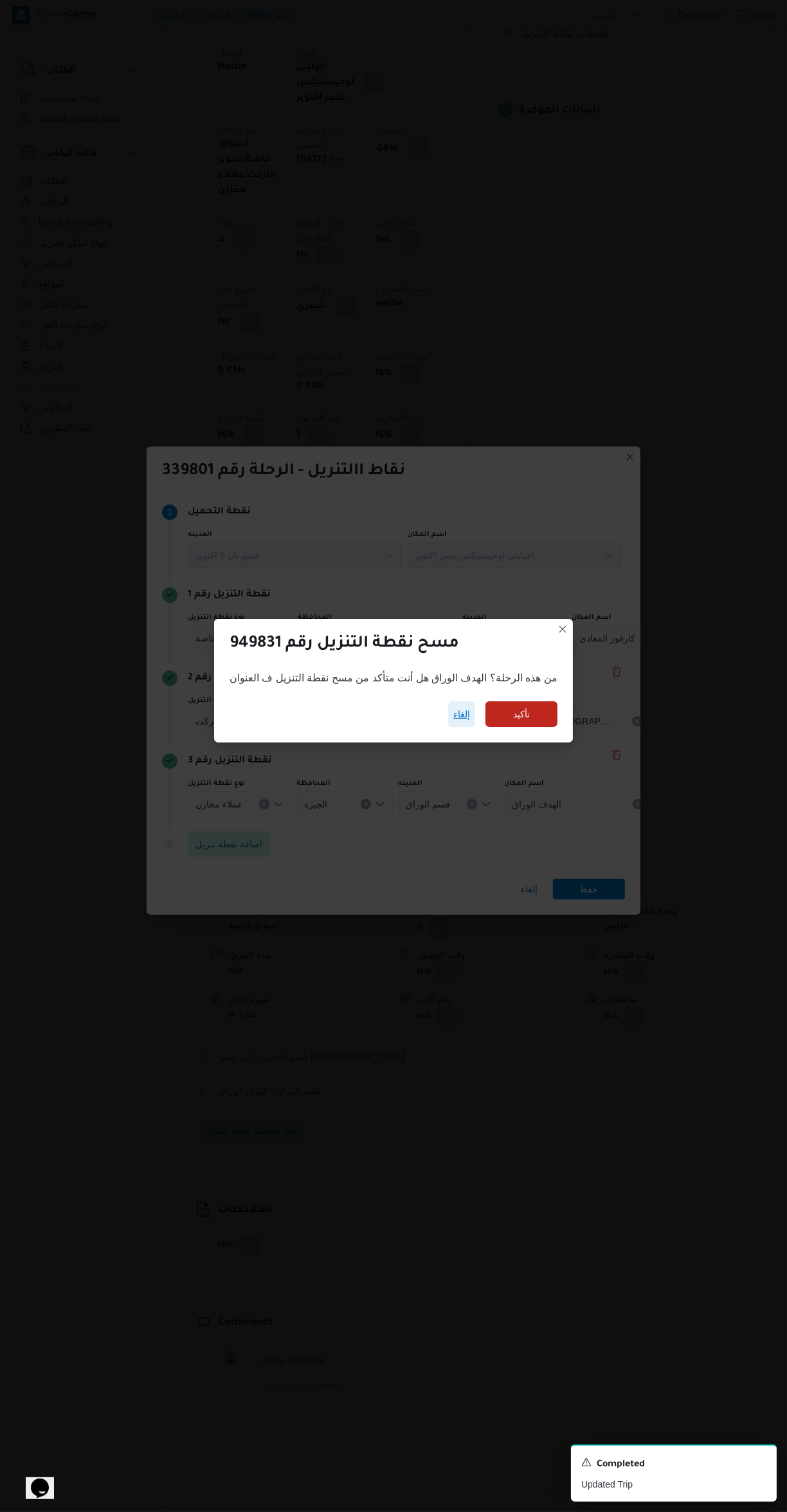
click at [453, 707] on span "إلغاء" at bounding box center [461, 714] width 17 height 16
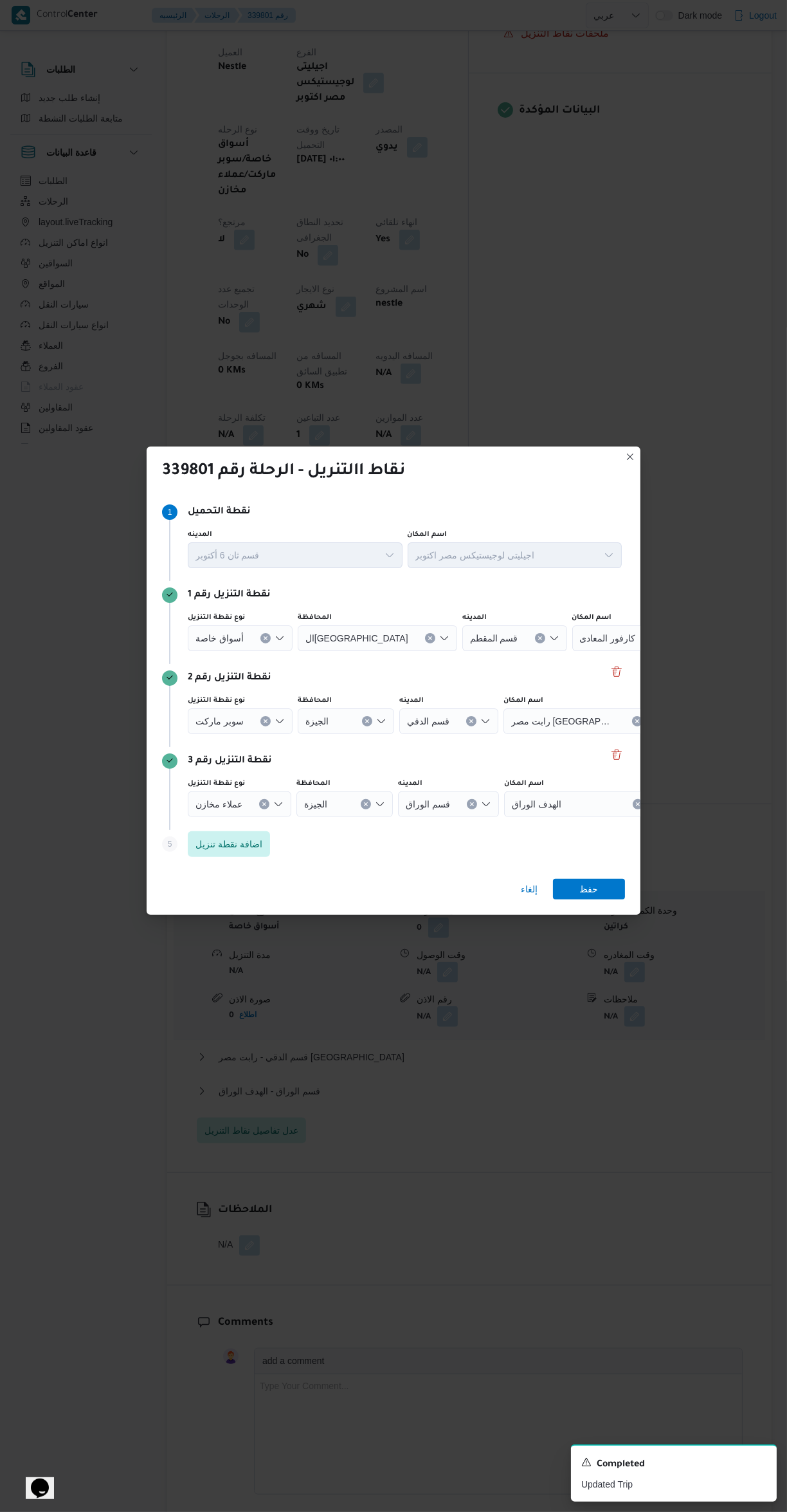
click at [263, 802] on icon "Clear input" at bounding box center [264, 804] width 4 height 4
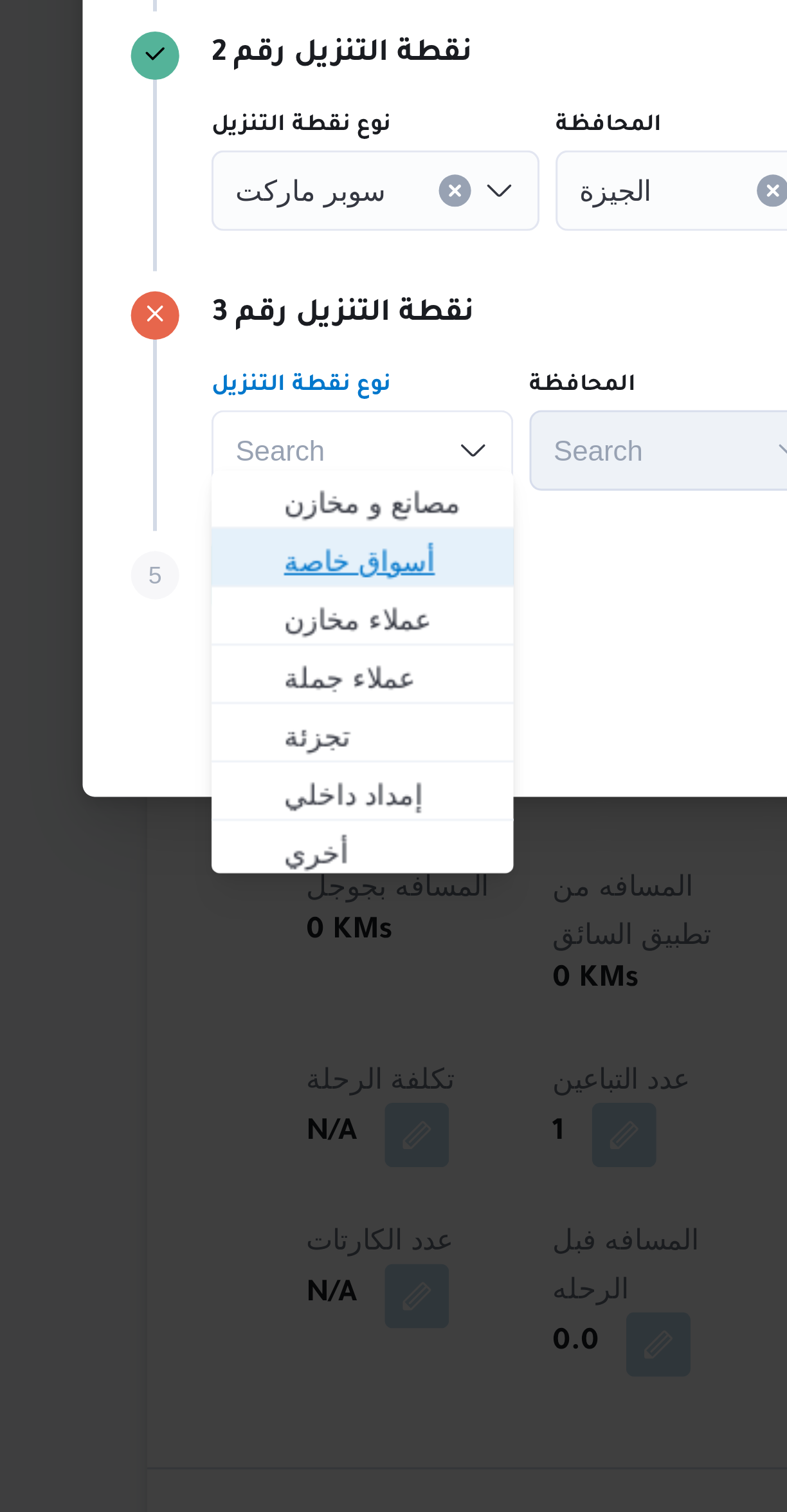
click at [256, 842] on span "أسواق خاصة" at bounding box center [243, 840] width 66 height 16
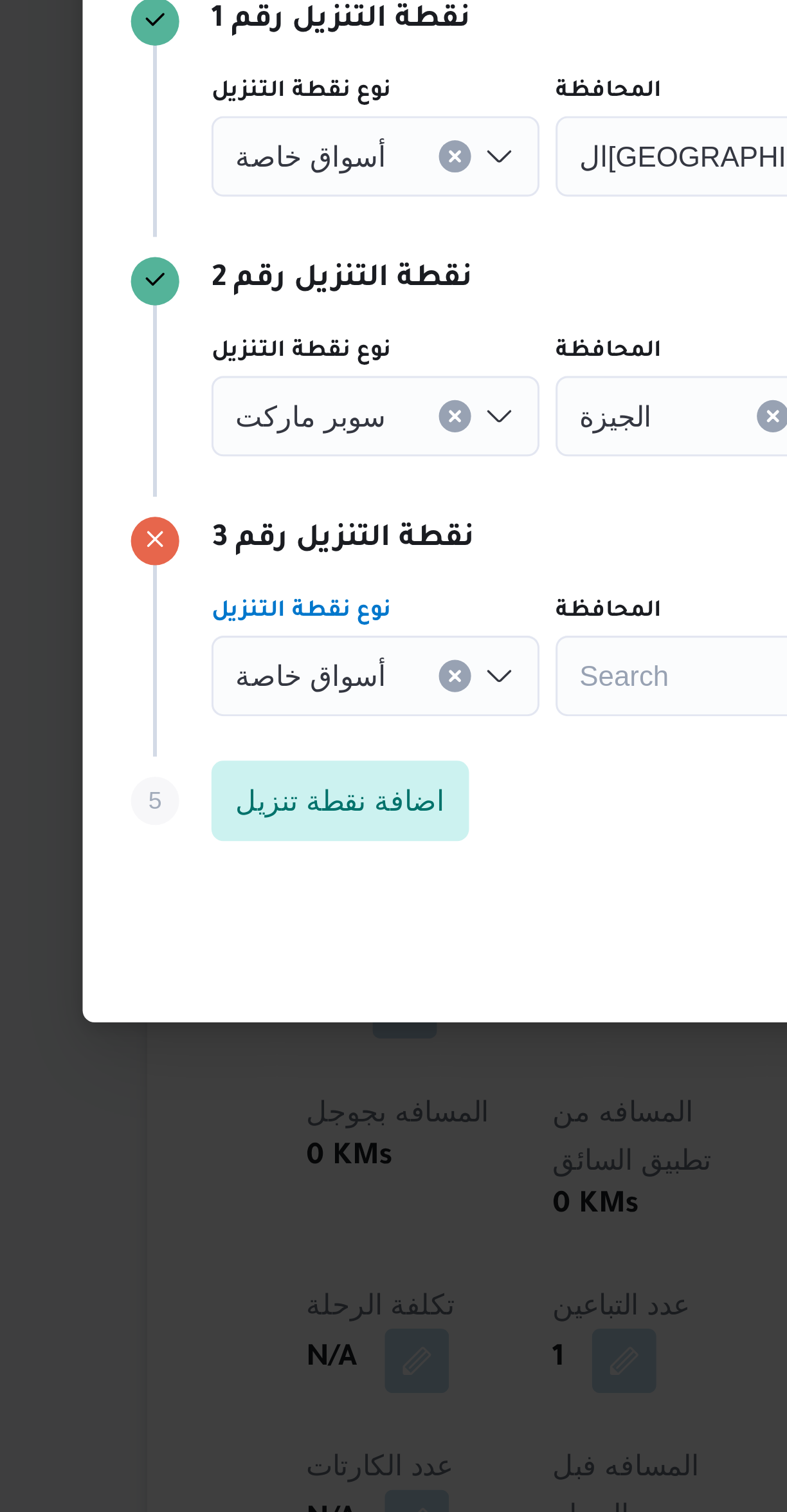
click at [249, 717] on input "نوع نقطة التنزيل" at bounding box center [249, 721] width 1 height 16
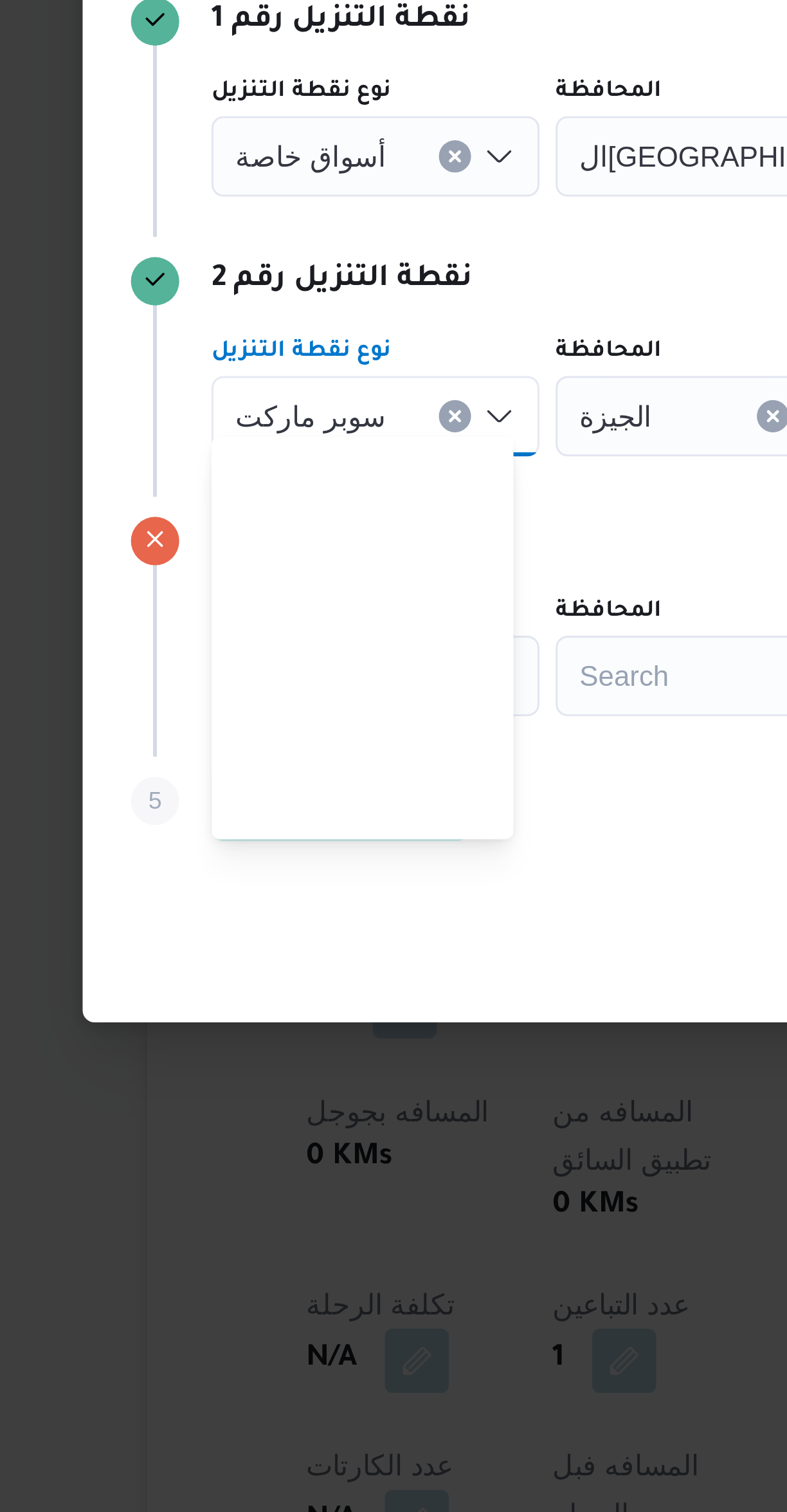
scroll to position [151, 0]
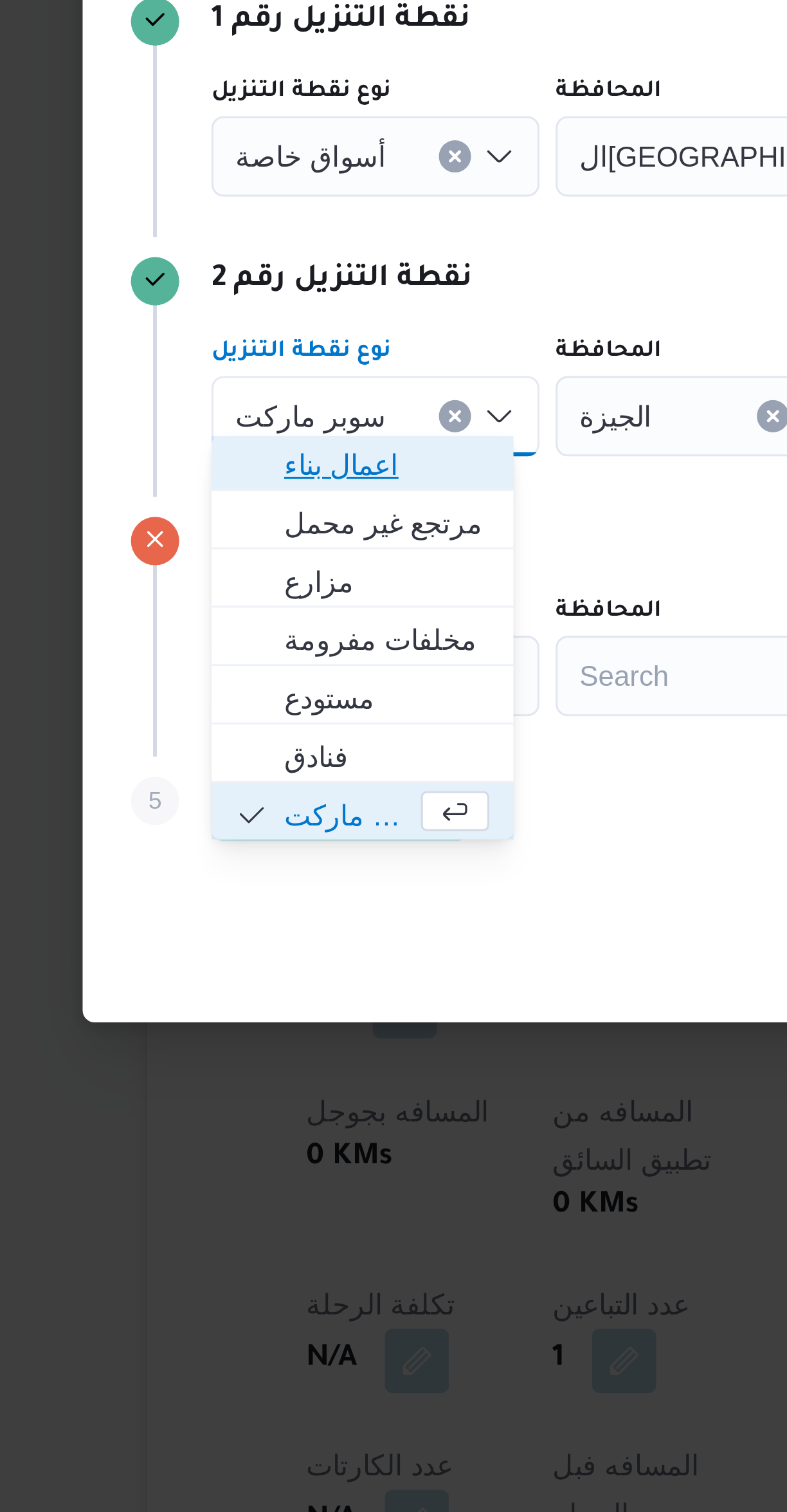
click at [257, 741] on span "اعمال بناء" at bounding box center [243, 736] width 66 height 16
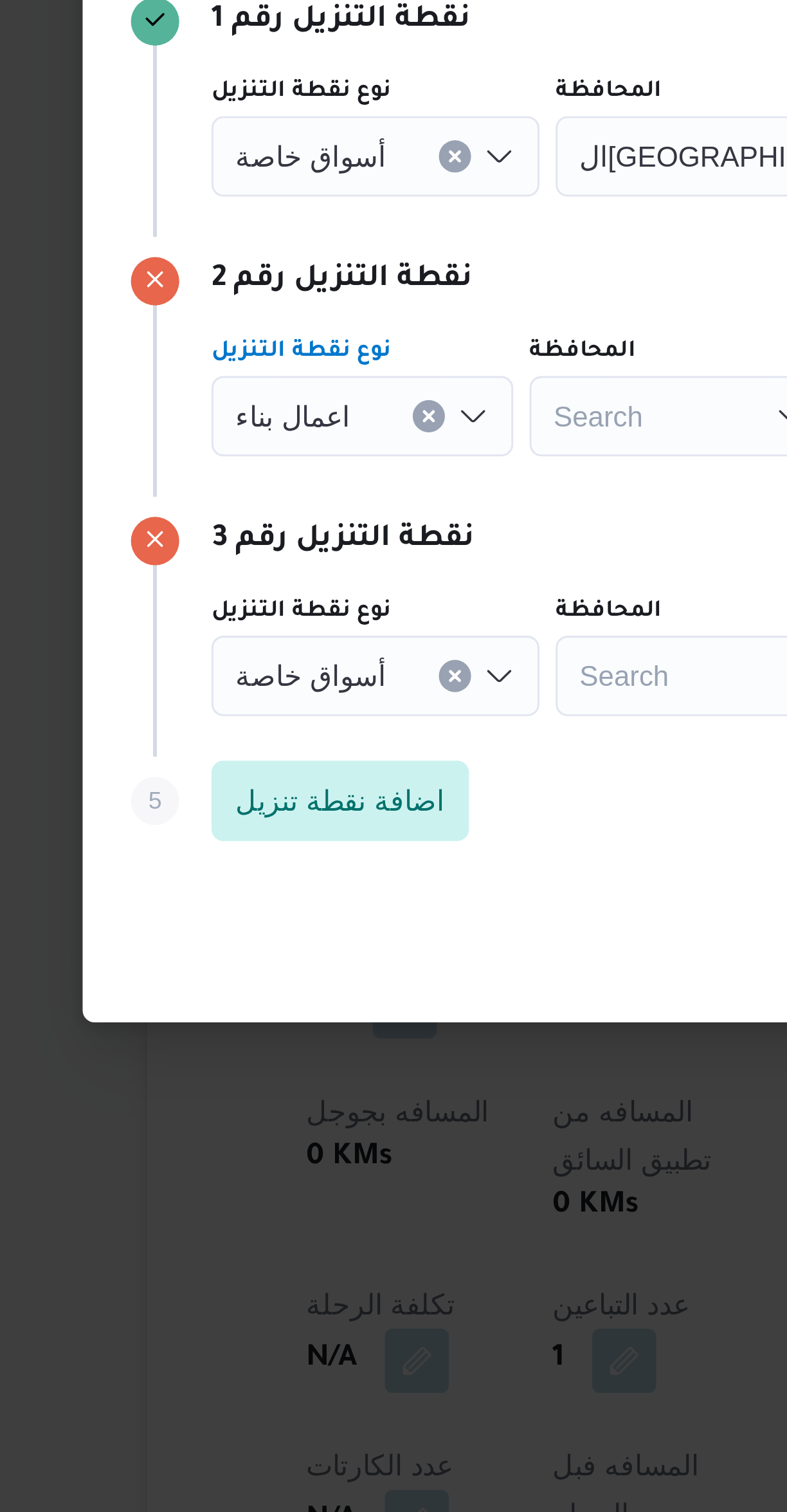
click at [237, 715] on input "نوع نقطة التنزيل" at bounding box center [237, 721] width 1 height 16
click at [237, 714] on input "نوع نقطة التنزيل" at bounding box center [237, 721] width 1 height 16
click at [237, 714] on input "نوع نقطة التنزيل" at bounding box center [237, 721] width 1 height 16
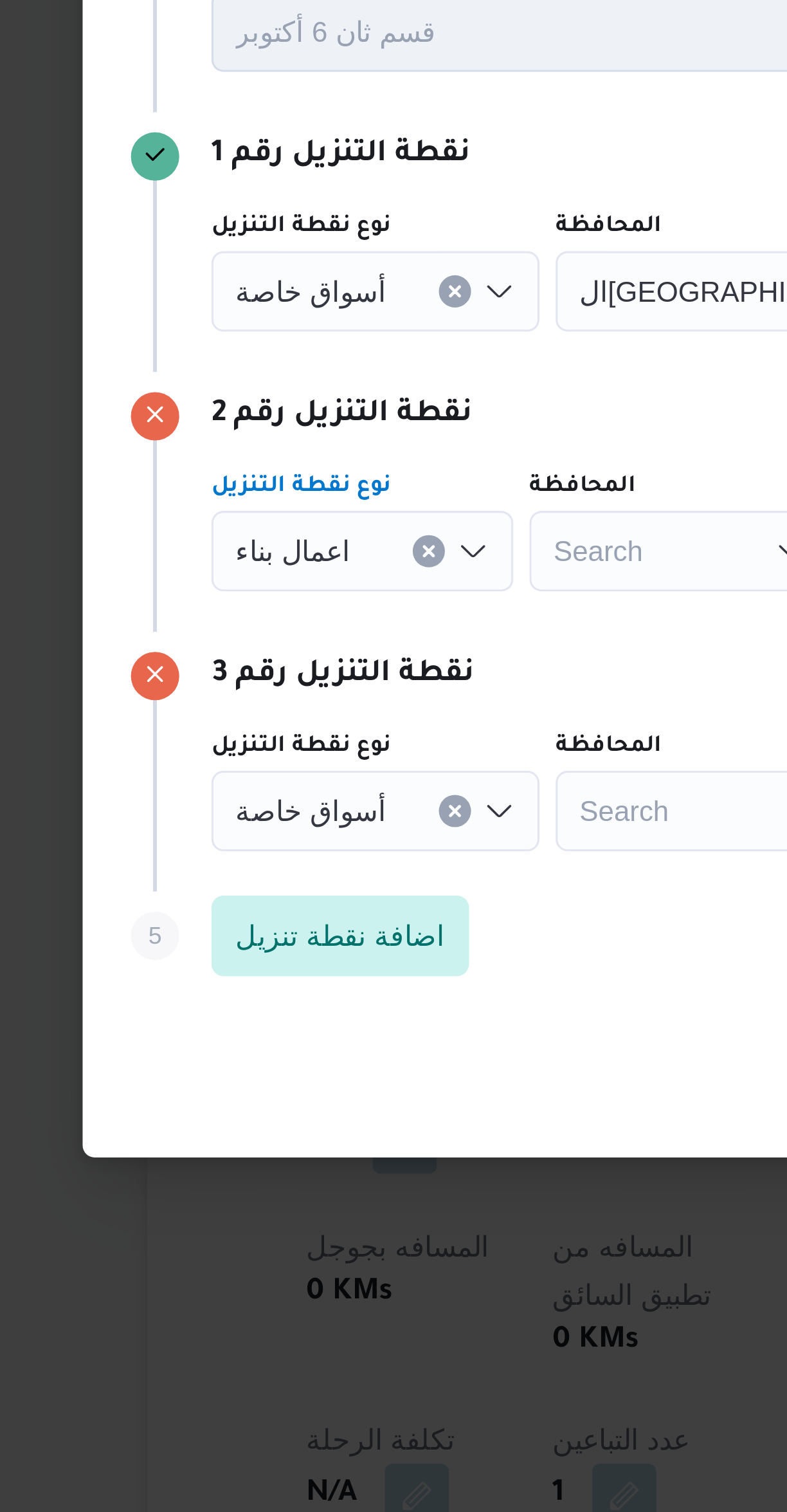
click at [237, 717] on input "نوع نقطة التنزيل" at bounding box center [237, 721] width 1 height 16
click at [234, 634] on span "أسواق خاصة" at bounding box center [219, 637] width 48 height 14
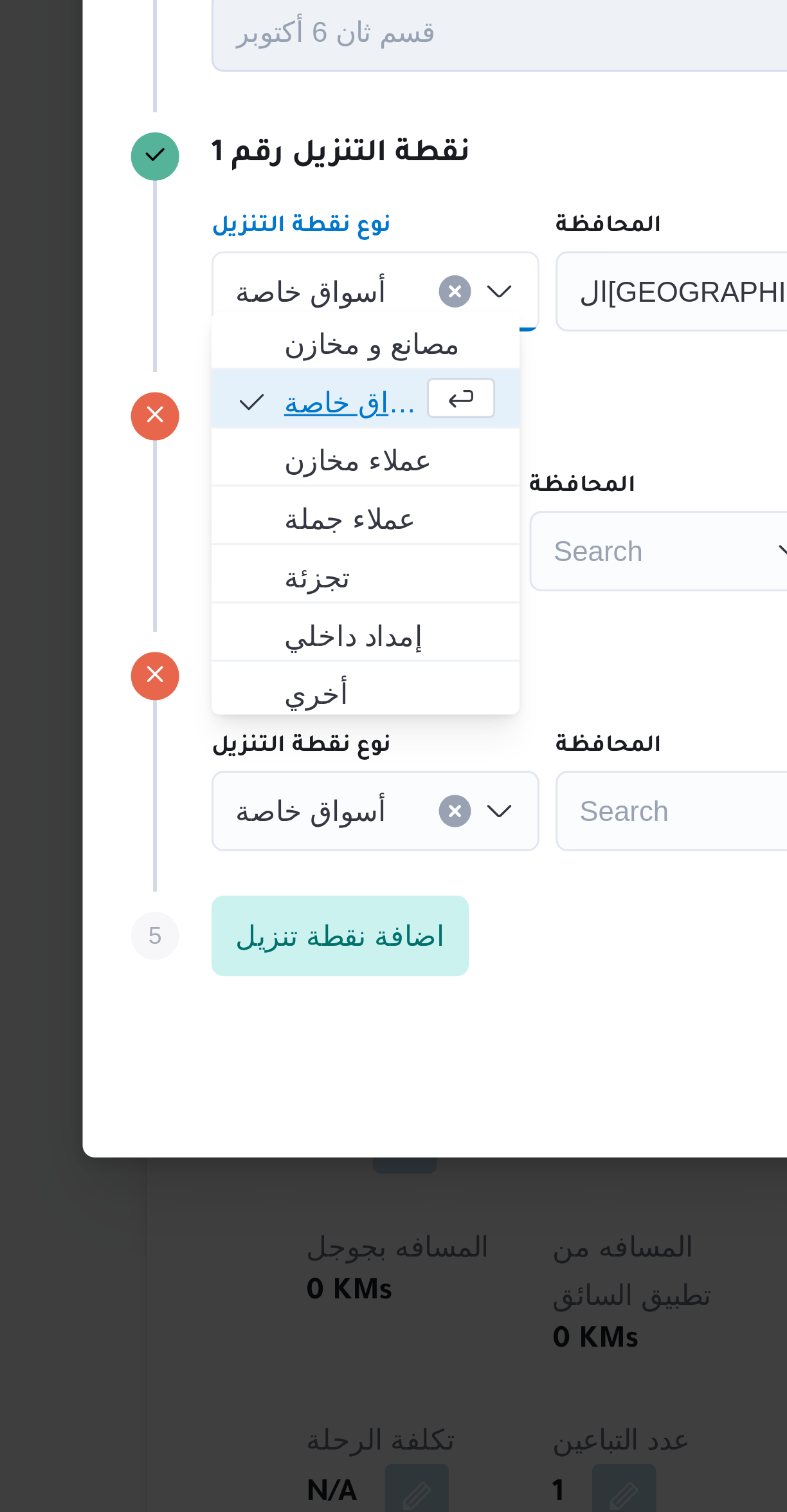
click at [256, 673] on span "أسواق خاصة" at bounding box center [244, 673] width 67 height 16
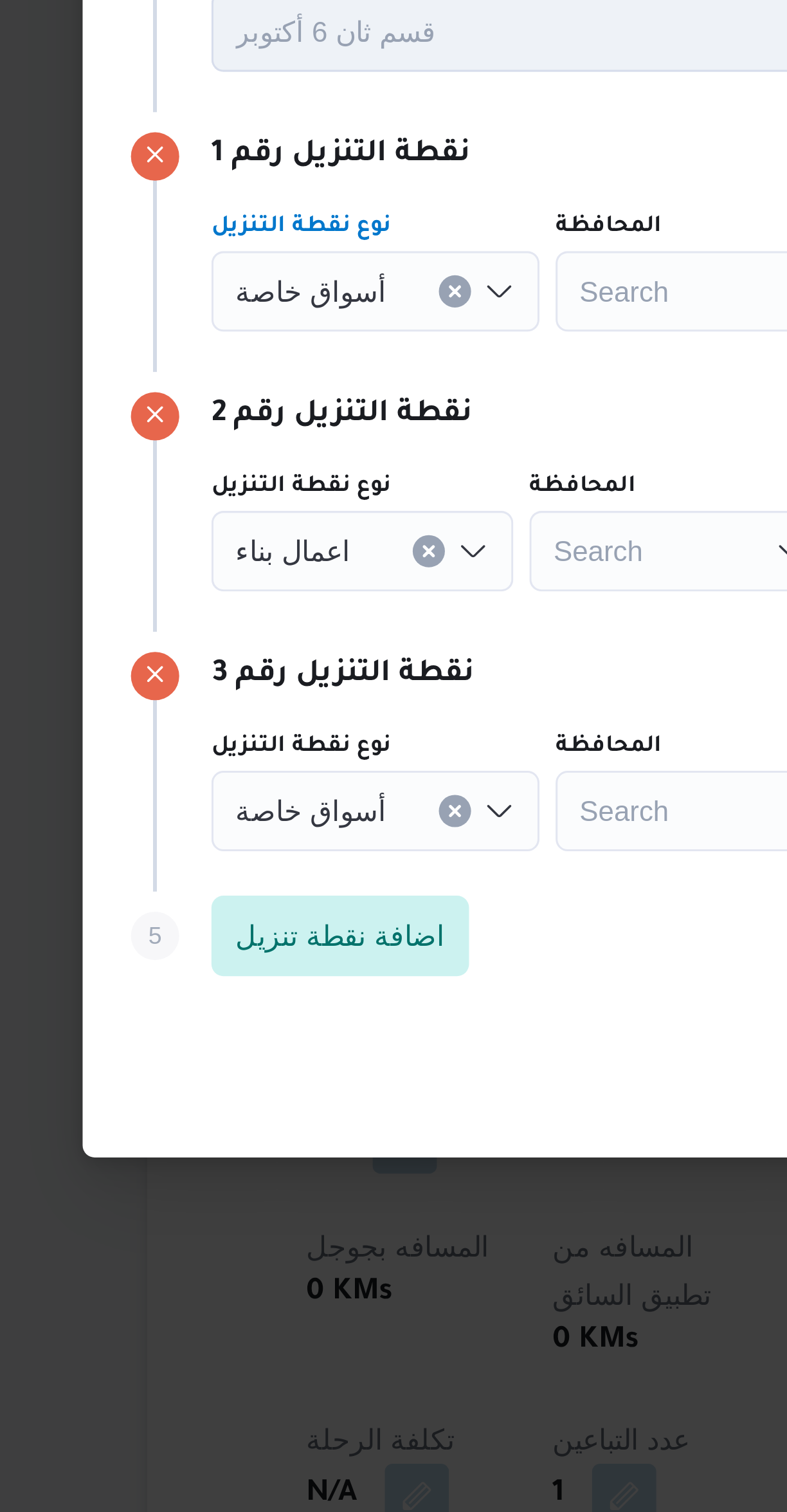
click at [237, 715] on input "نوع نقطة التنزيل" at bounding box center [237, 721] width 1 height 16
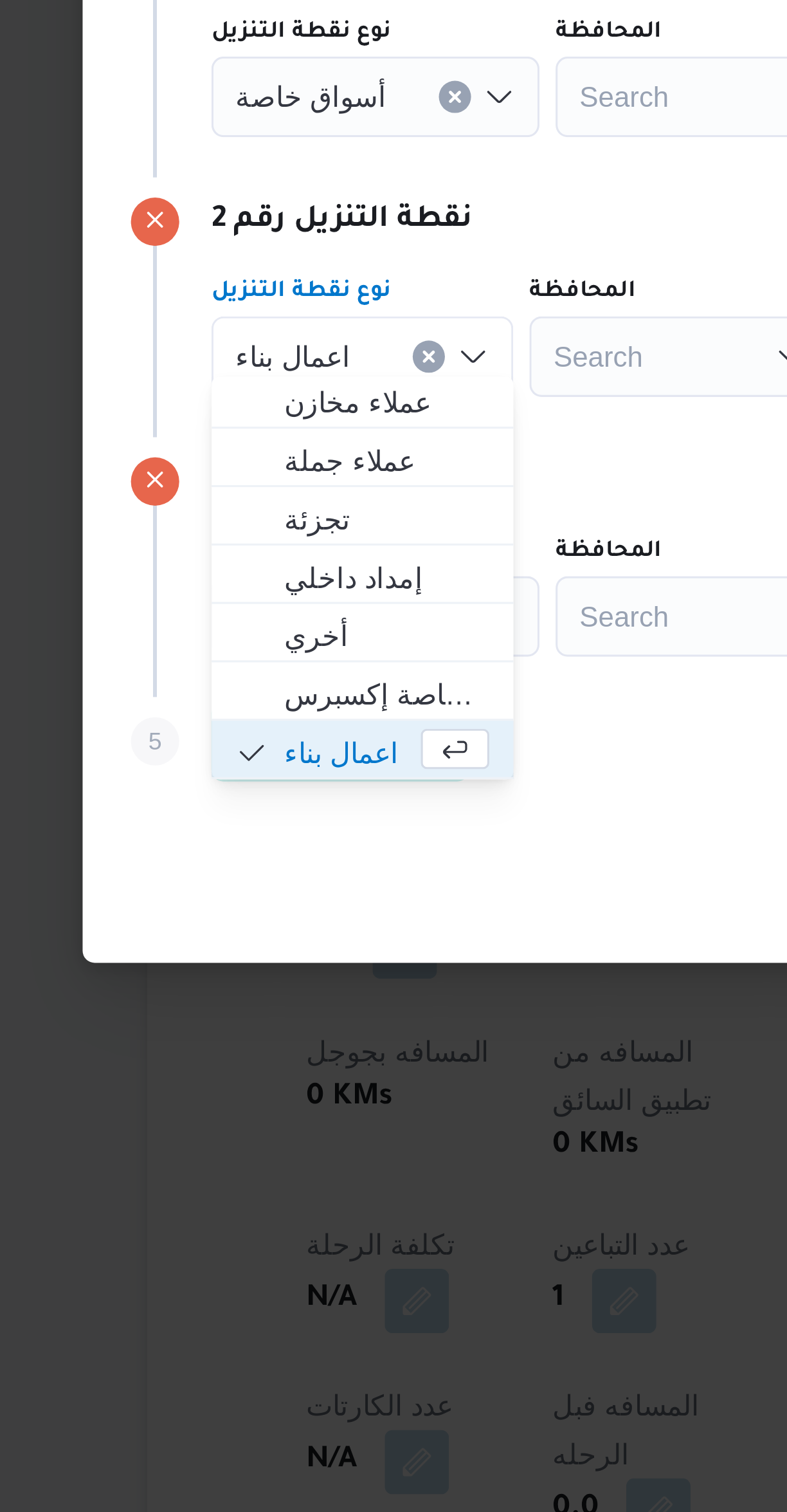
scroll to position [0, 0]
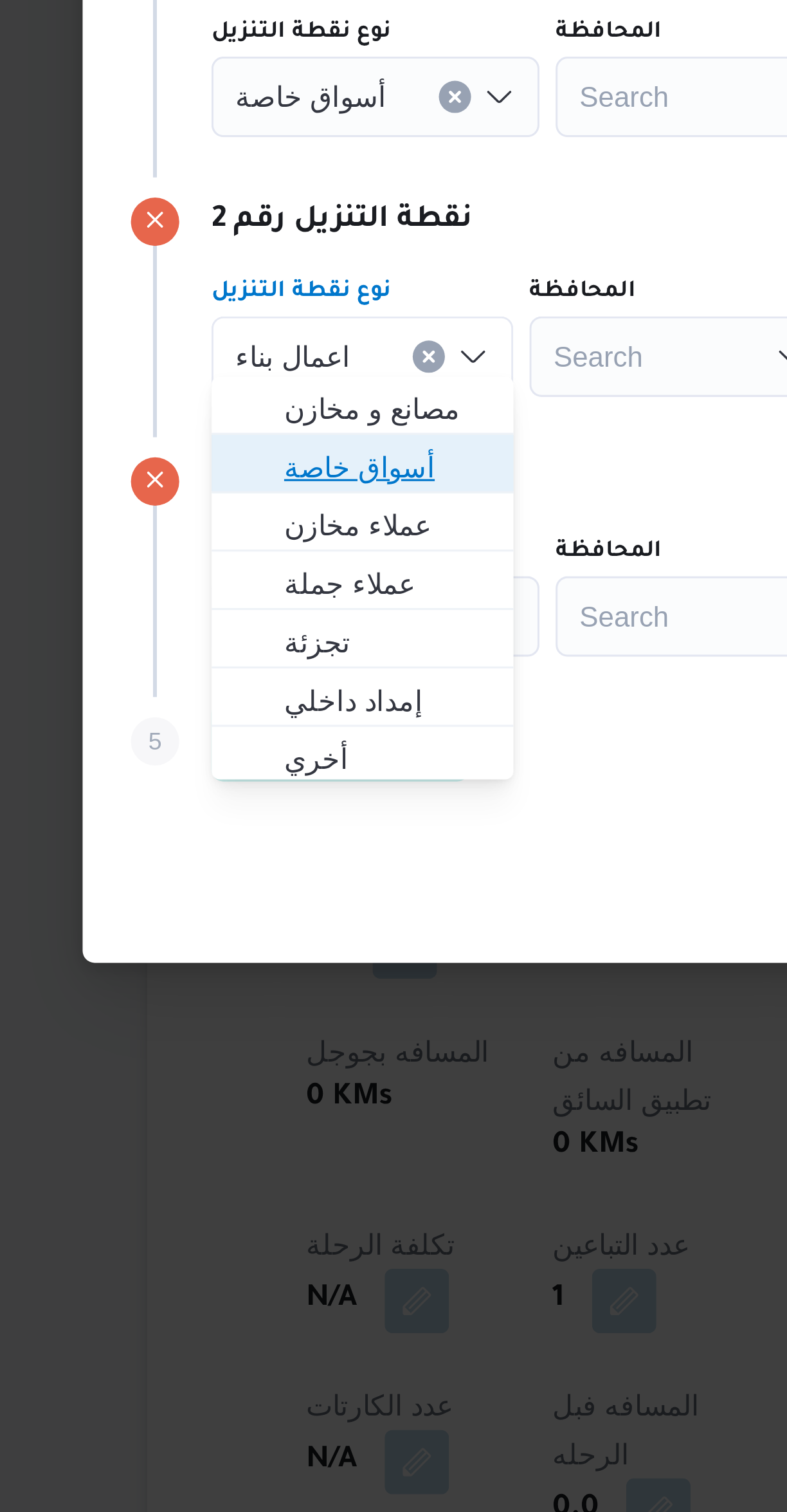
click at [263, 756] on span "أسواق خاصة" at bounding box center [243, 756] width 66 height 16
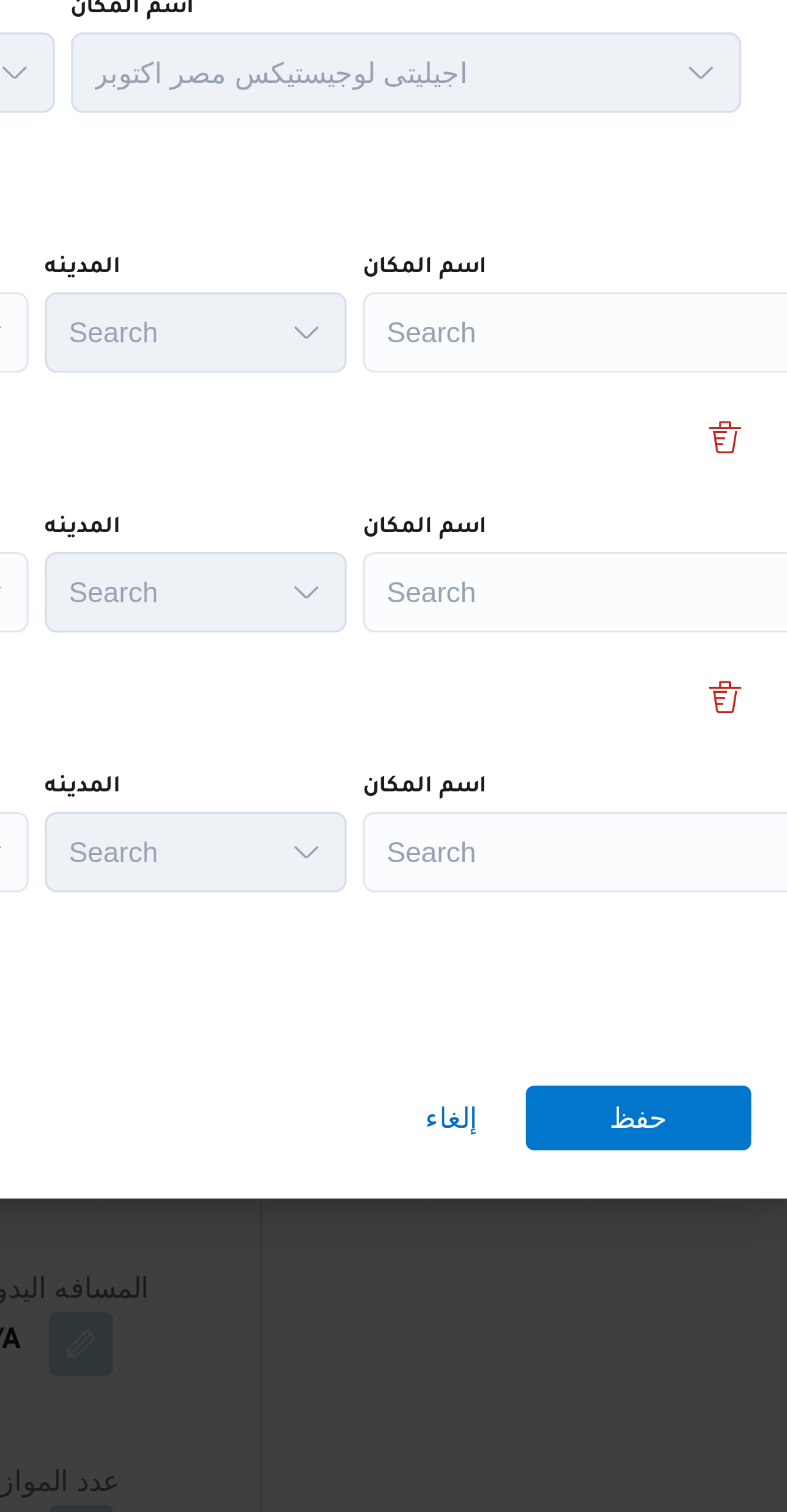
click at [547, 628] on div "Search" at bounding box center [581, 637] width 161 height 25
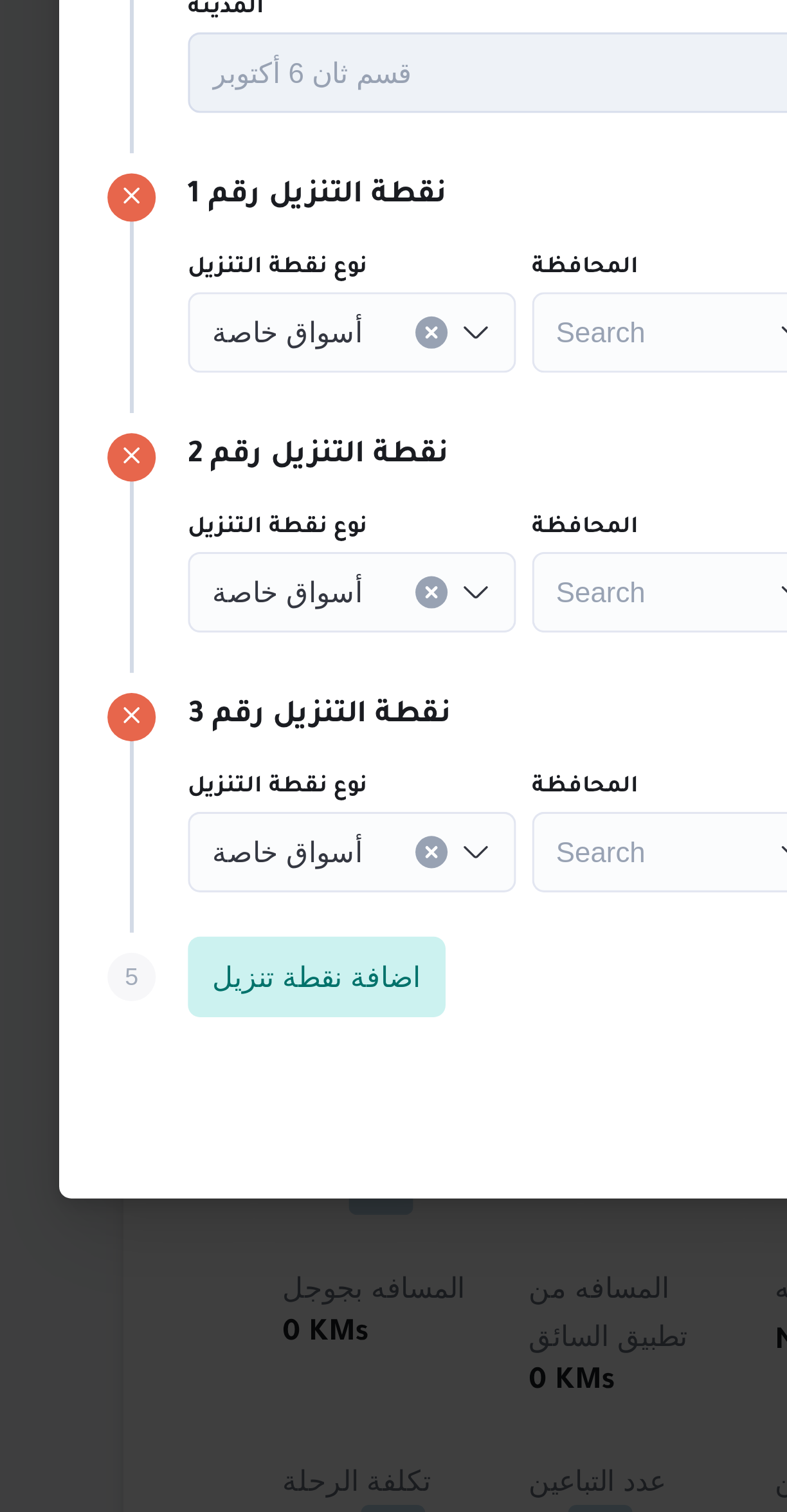
click at [264, 636] on icon "Clear input" at bounding box center [265, 638] width 4 height 4
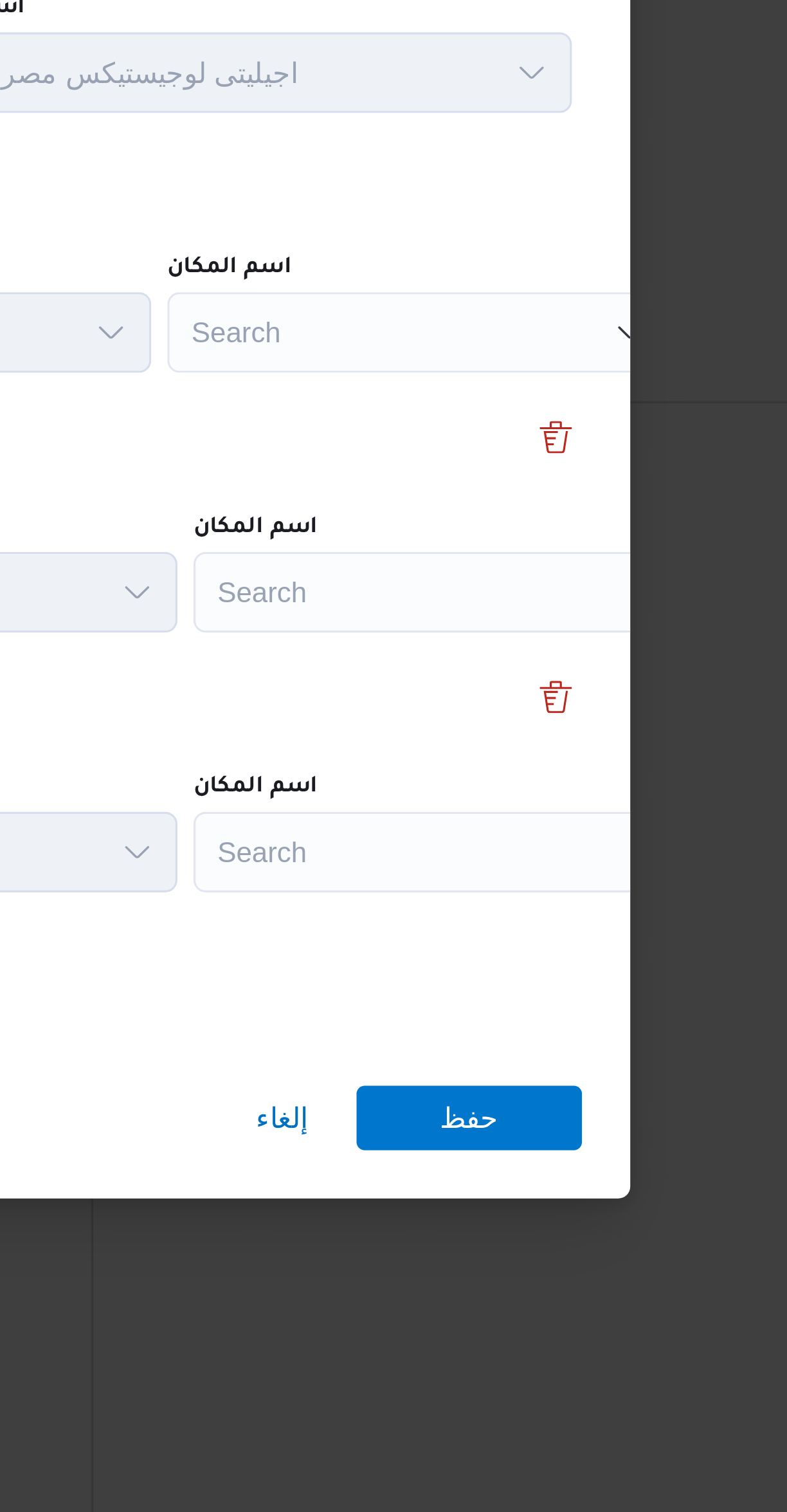
click at [586, 625] on div "Search" at bounding box center [573, 637] width 161 height 25
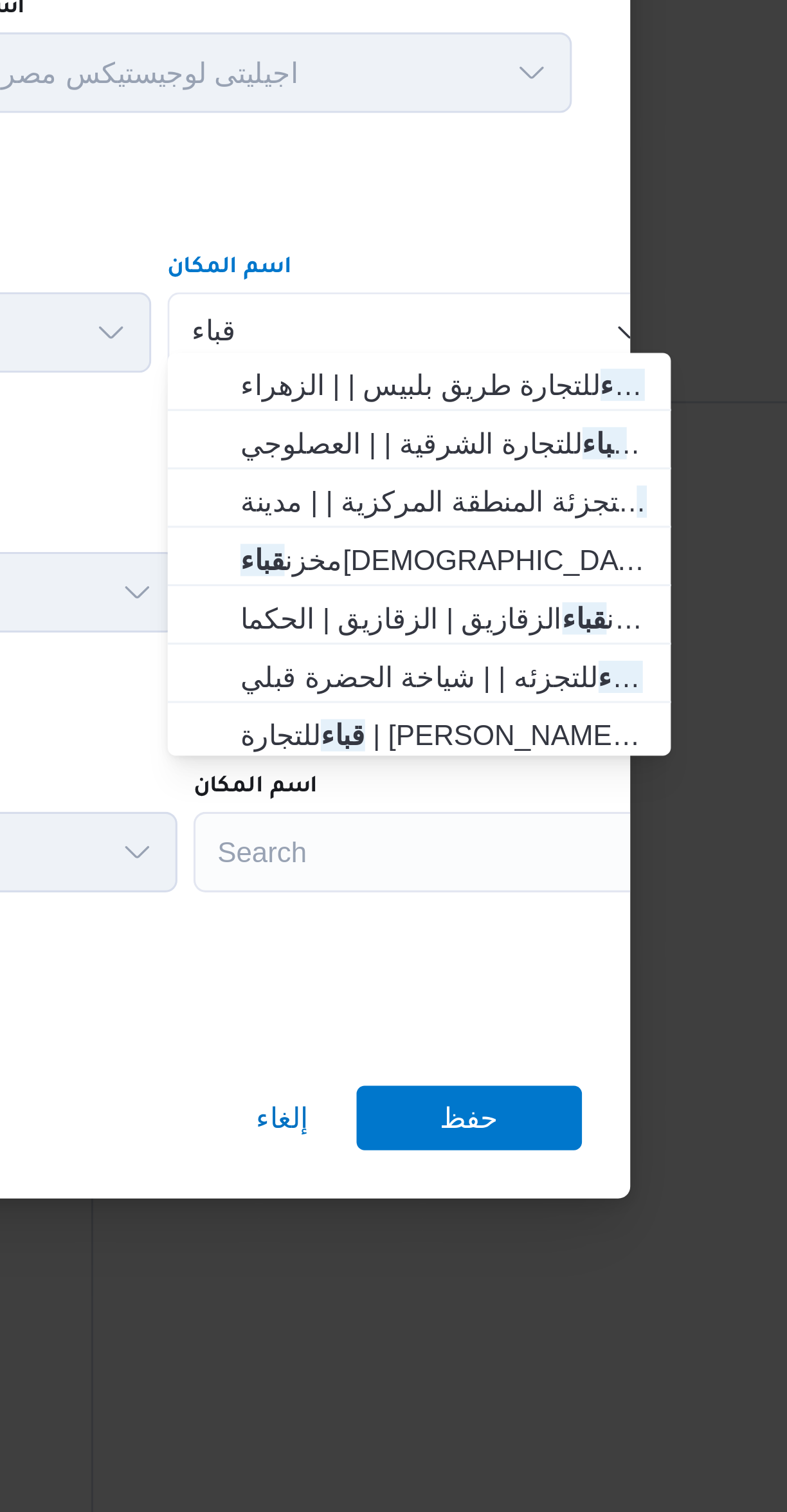
type input "قباء"
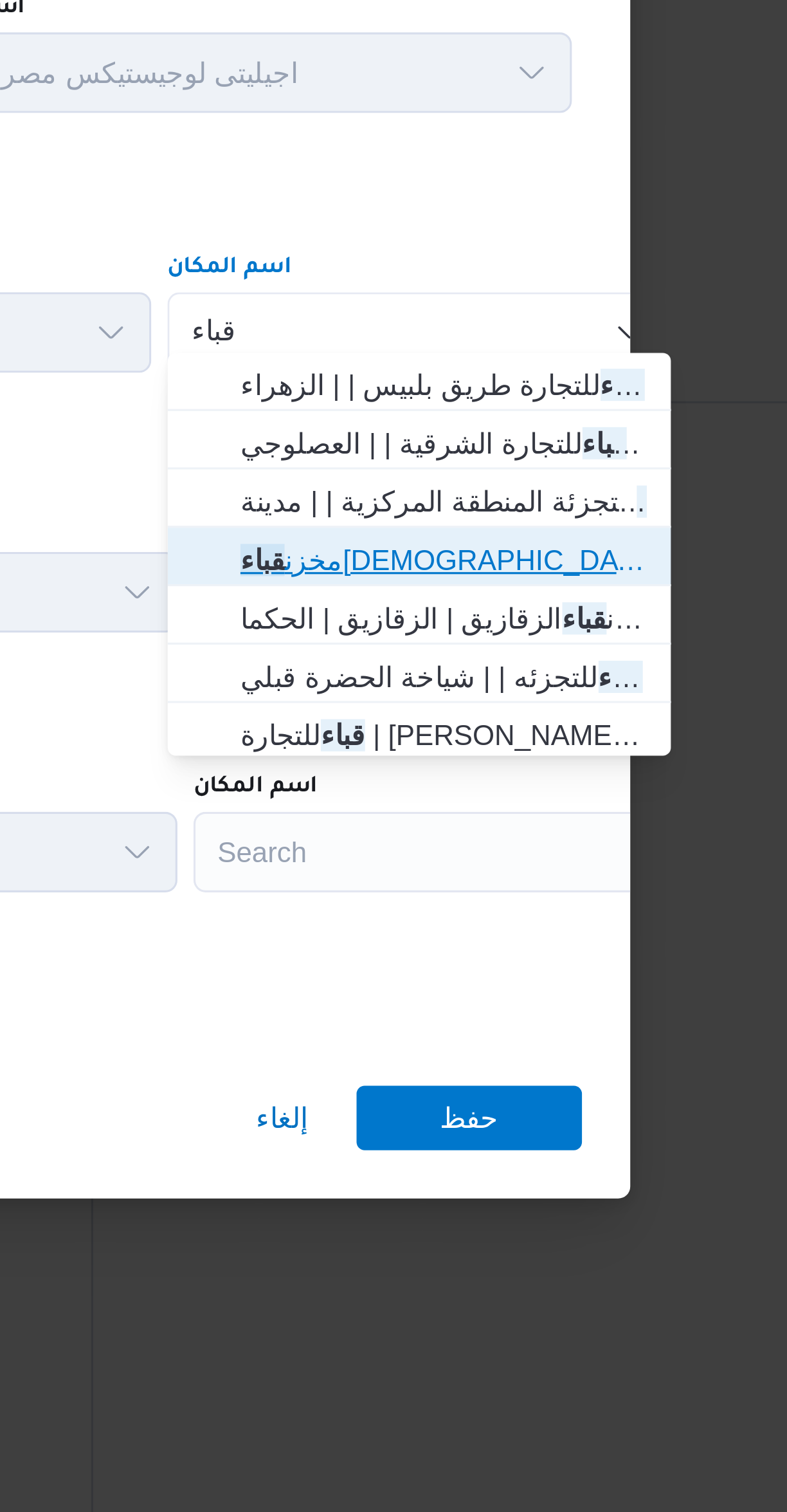
click at [604, 714] on span "مخزن قباء الإسماعيلية | الإسماعيلية | أبو صوير المحطة" at bounding box center [580, 711] width 130 height 16
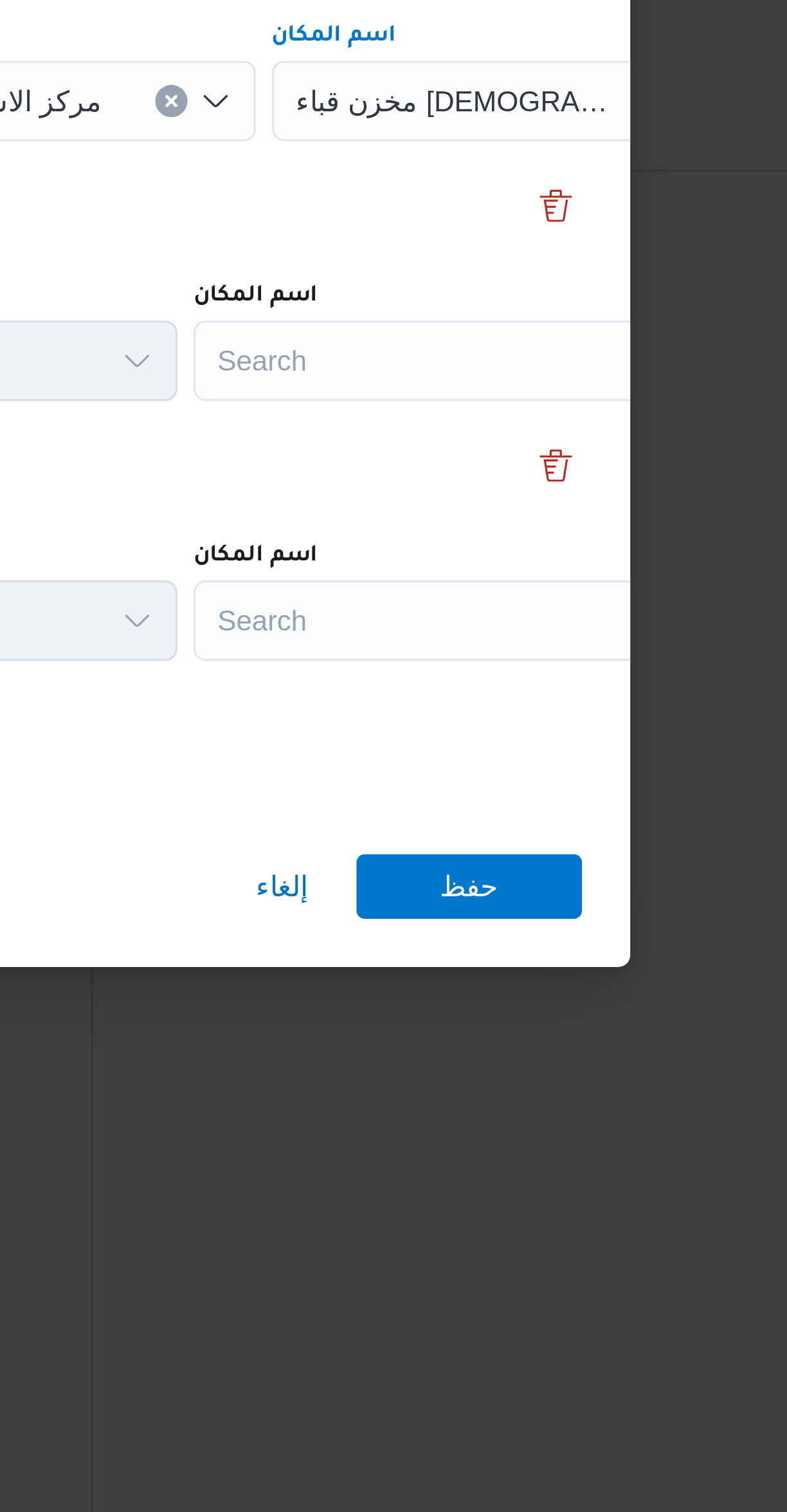
click at [590, 714] on div "Search" at bounding box center [581, 721] width 161 height 25
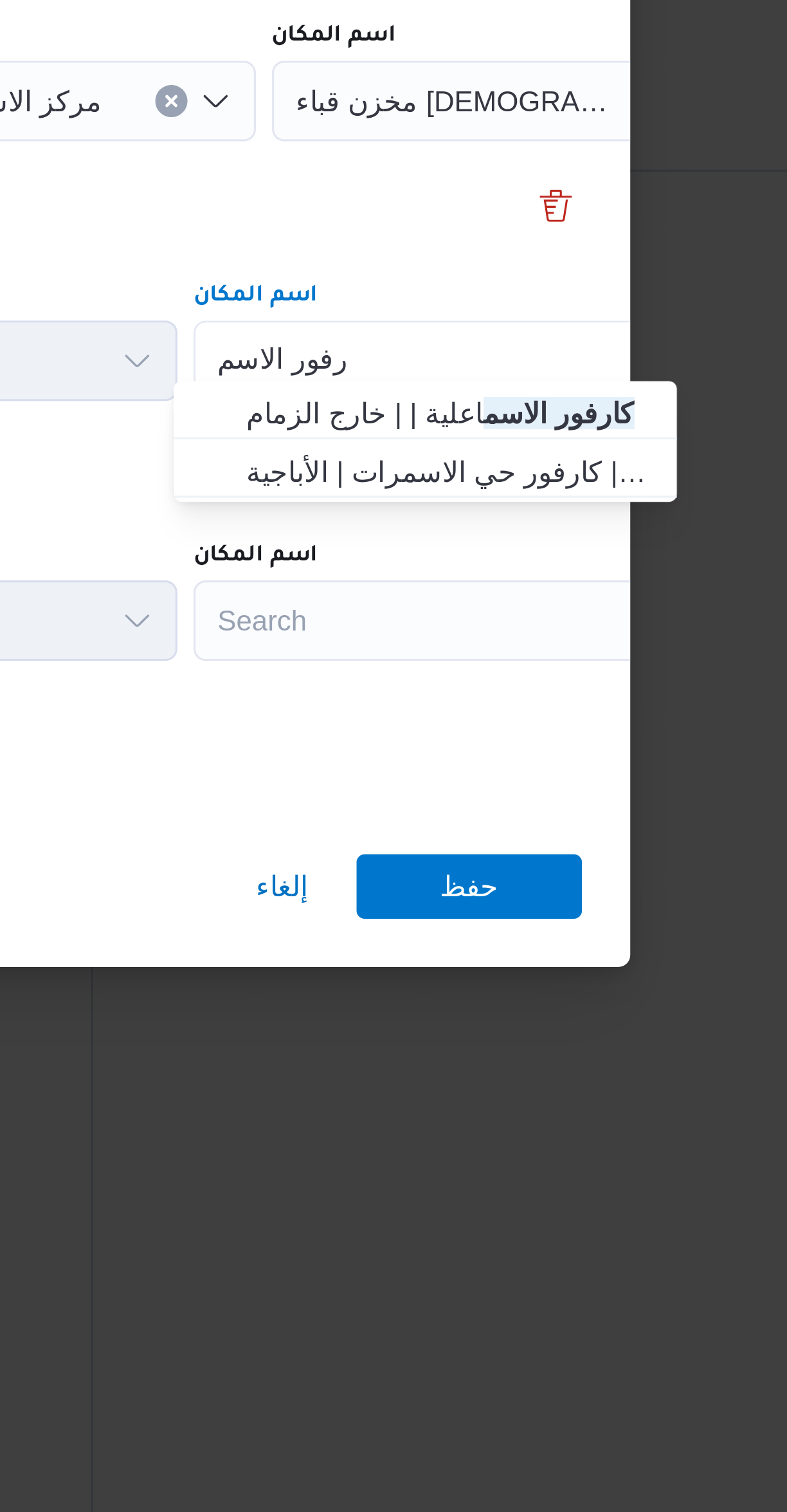
type input "كارفور الاسم"
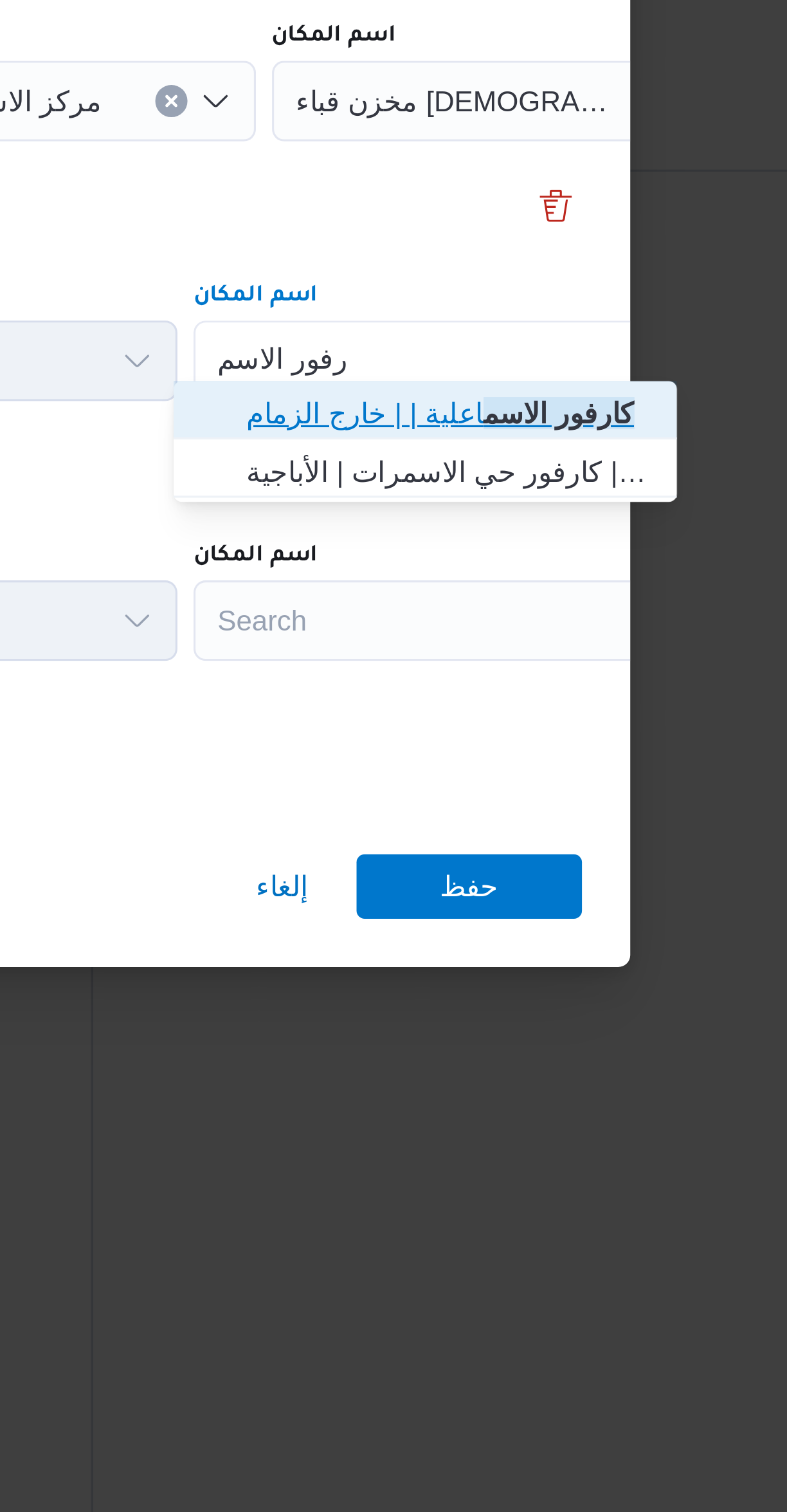
click at [612, 734] on mark "كارفور الاسم" at bounding box center [617, 738] width 48 height 11
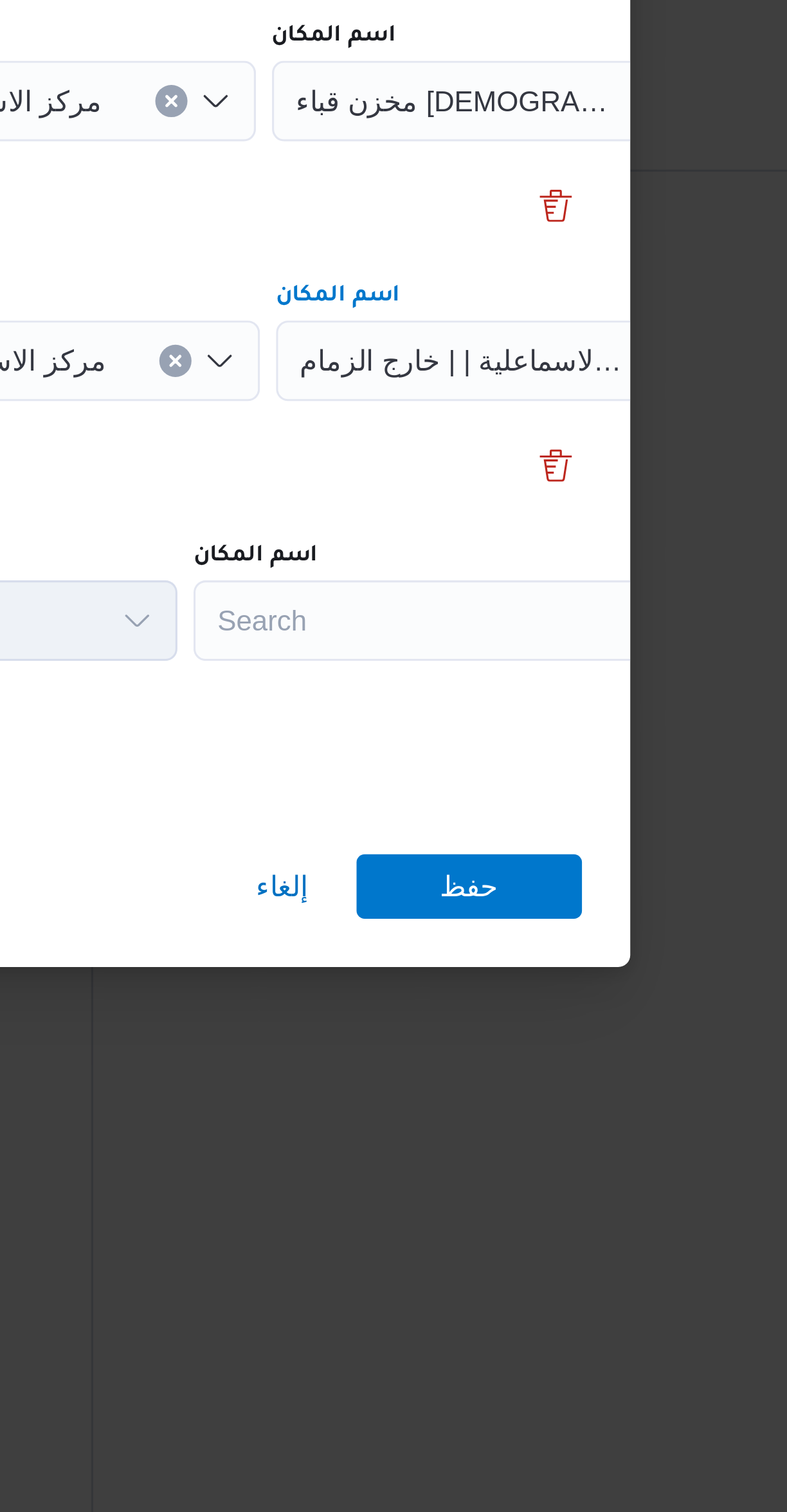
click at [601, 792] on div "Search" at bounding box center [581, 804] width 161 height 25
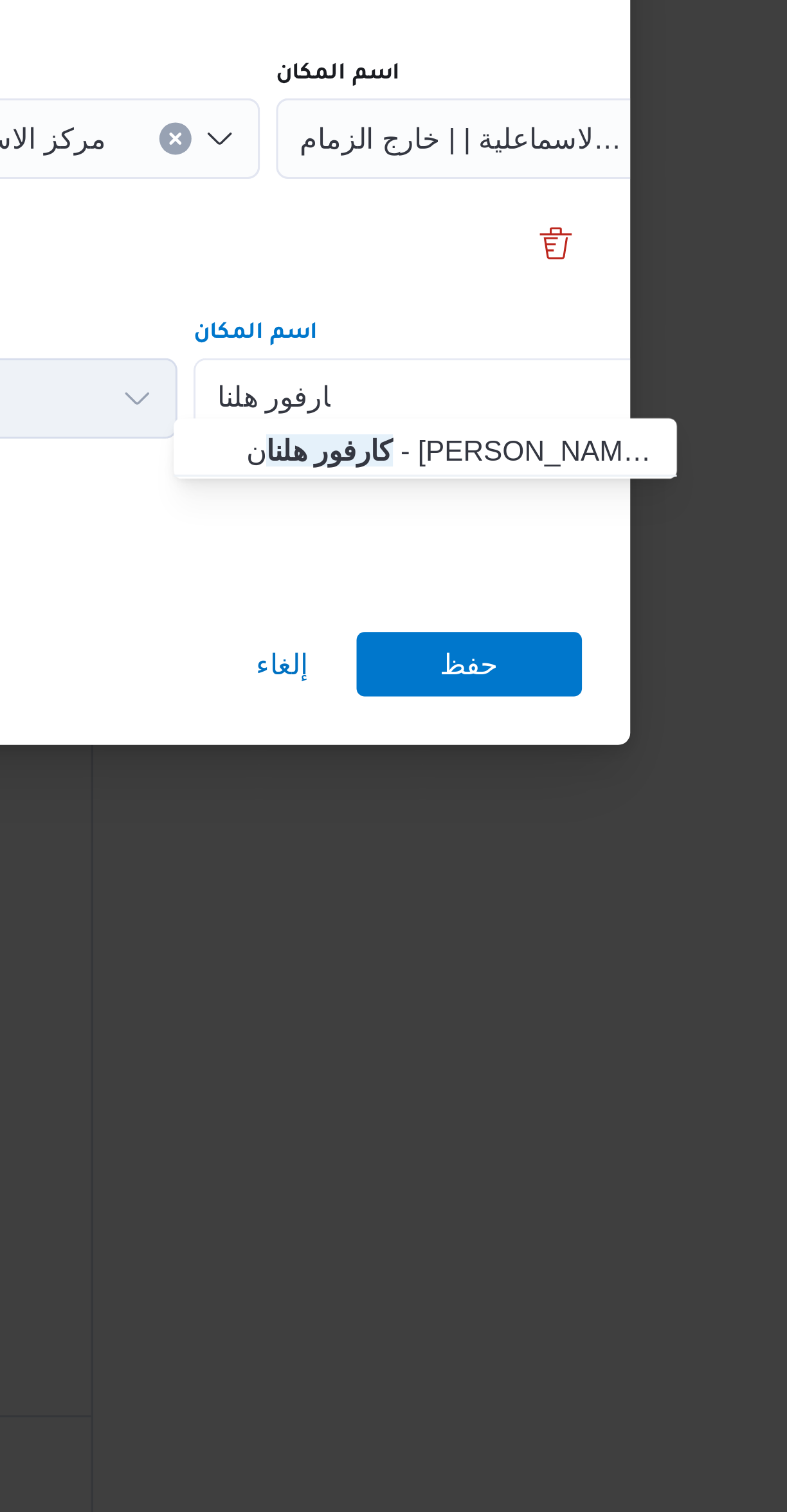
type input "كارفور هلنا"
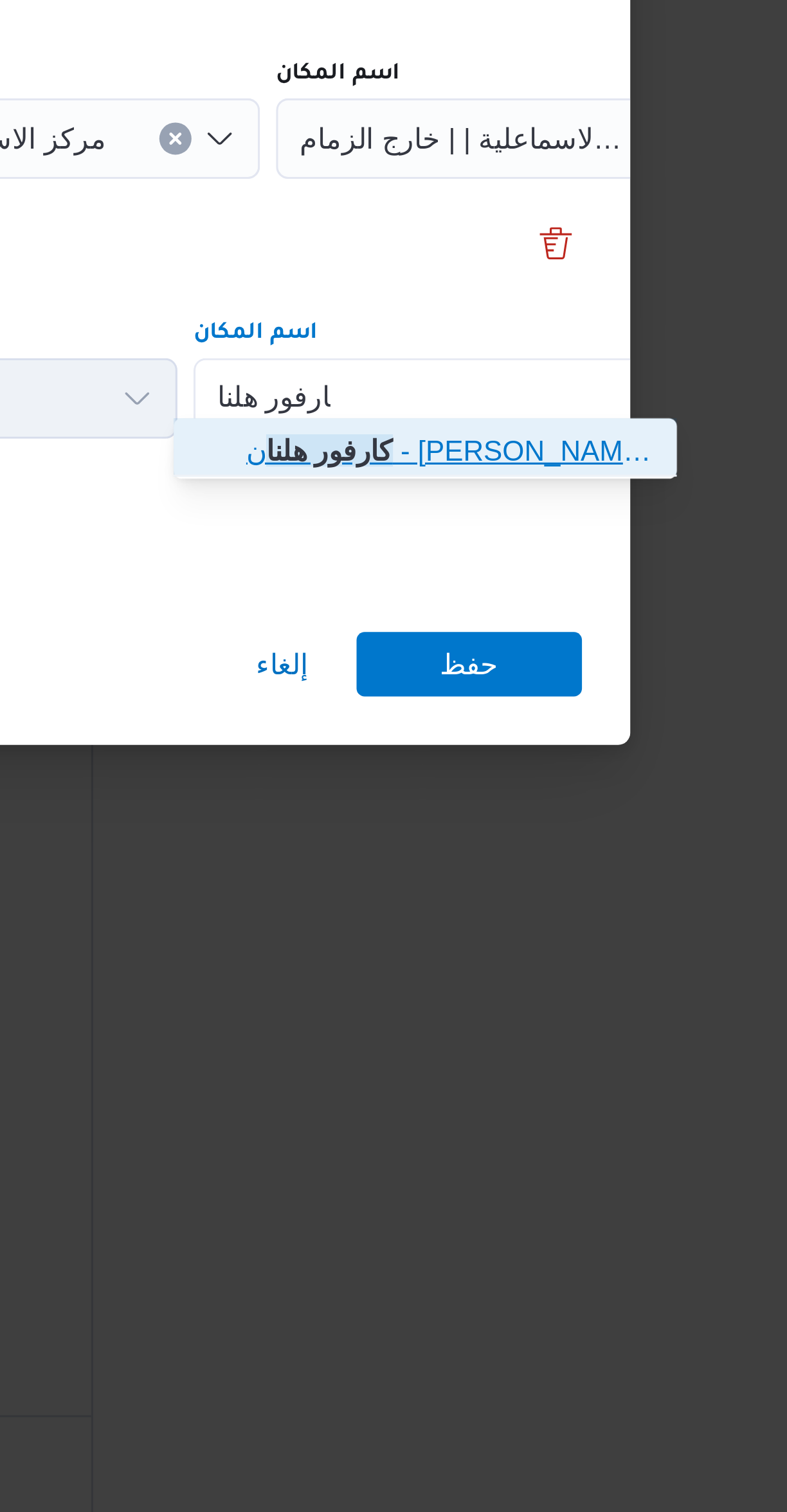
click at [614, 817] on span "كارفور هلنا ن - بور سعيد | Carrefour Port Fouad | null" at bounding box center [582, 821] width 130 height 16
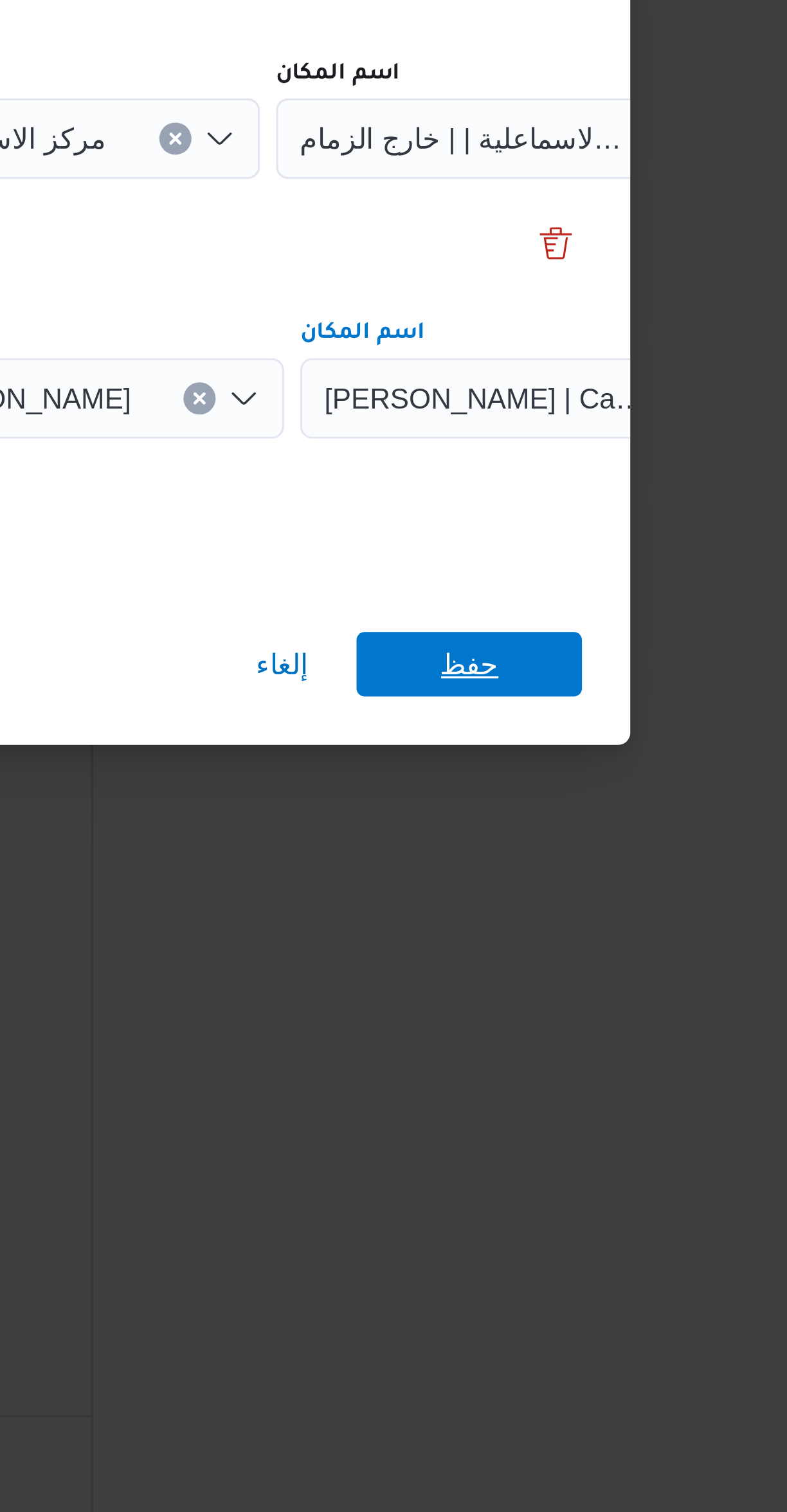
click at [610, 880] on span "حفظ" at bounding box center [589, 890] width 72 height 21
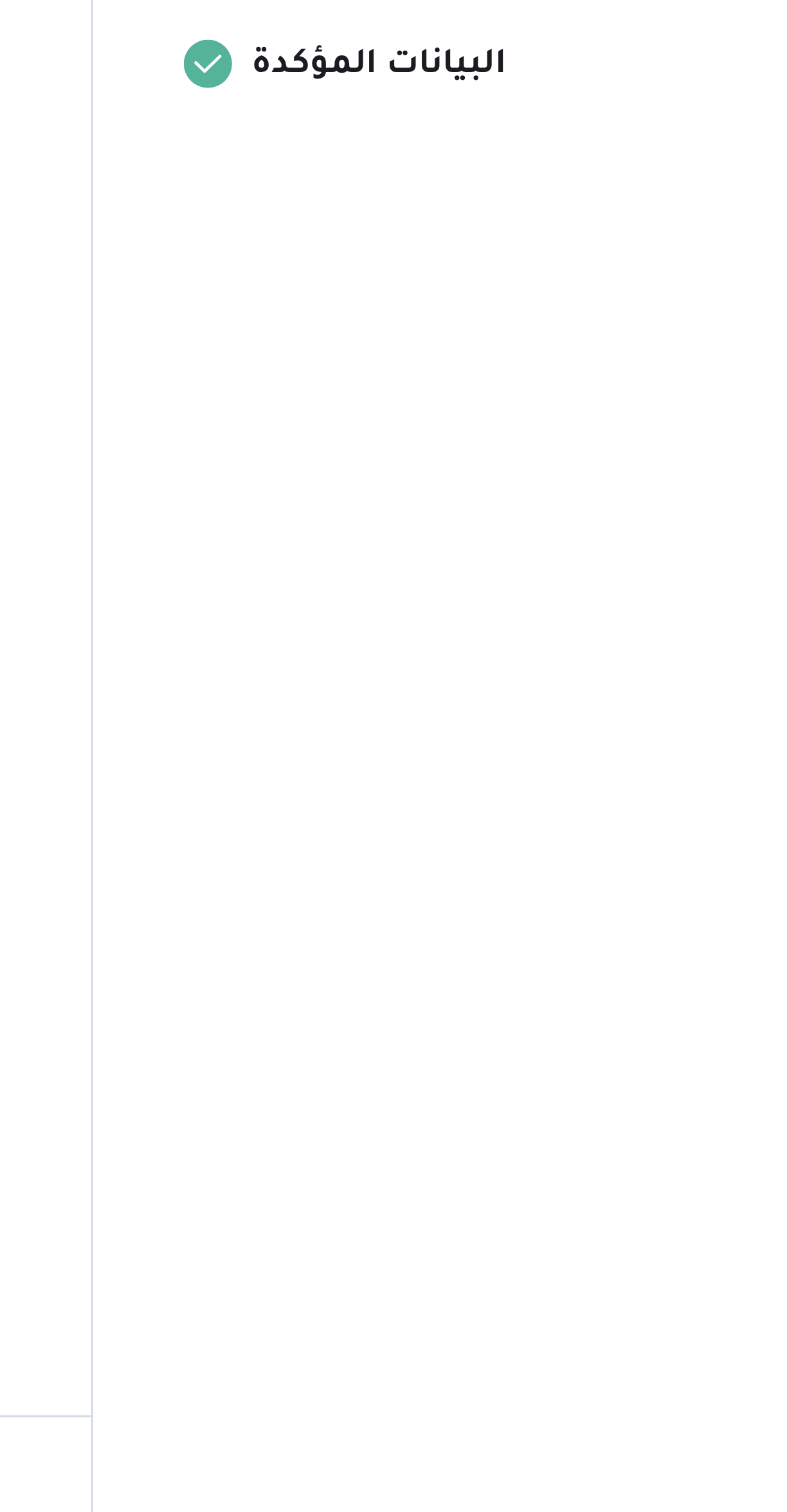
scroll to position [114, 0]
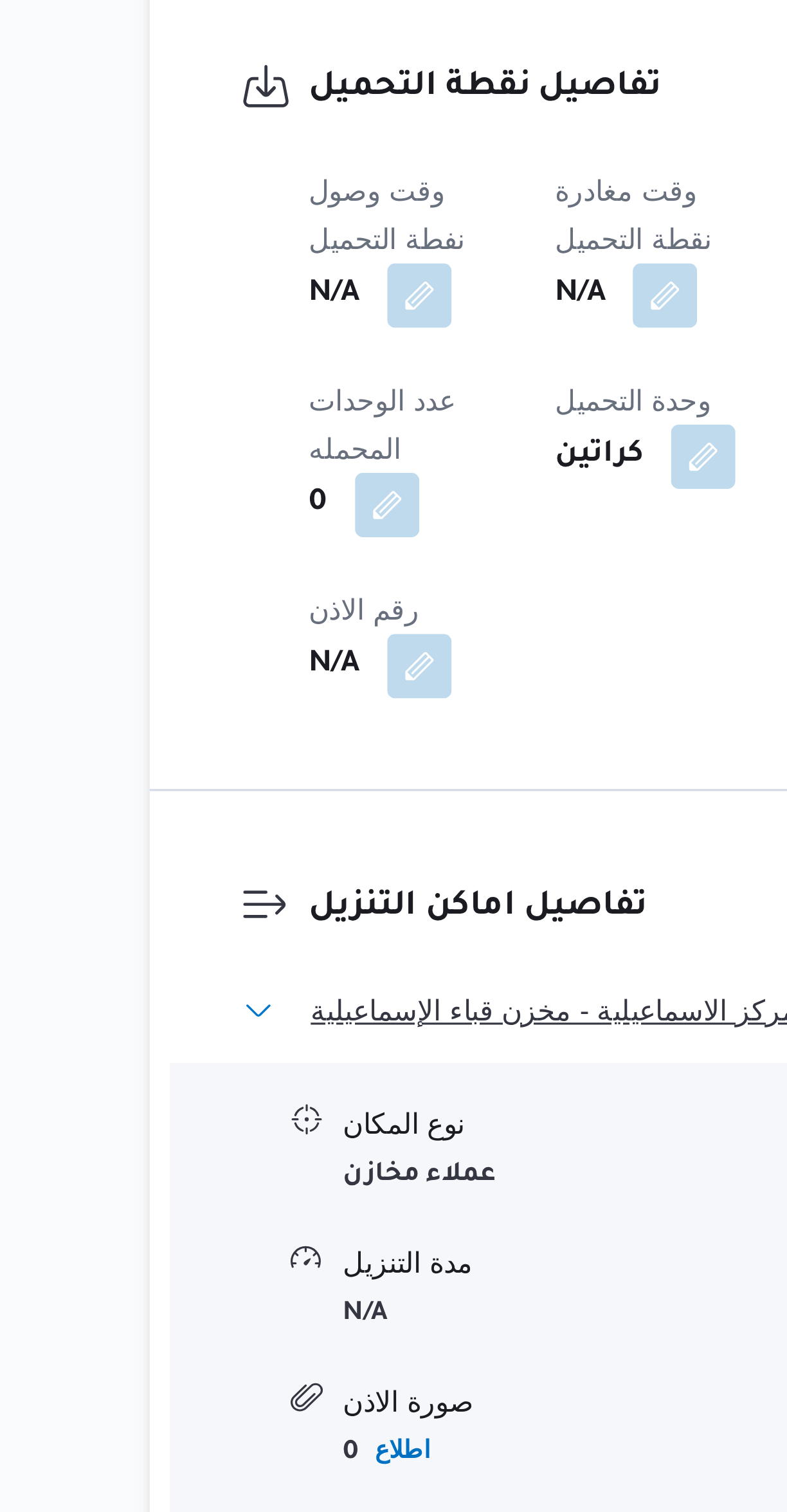
click at [329, 1309] on span "مركز الاسماعيلية - مخزن قباء الإسماعيلية" at bounding box center [297, 1317] width 156 height 16
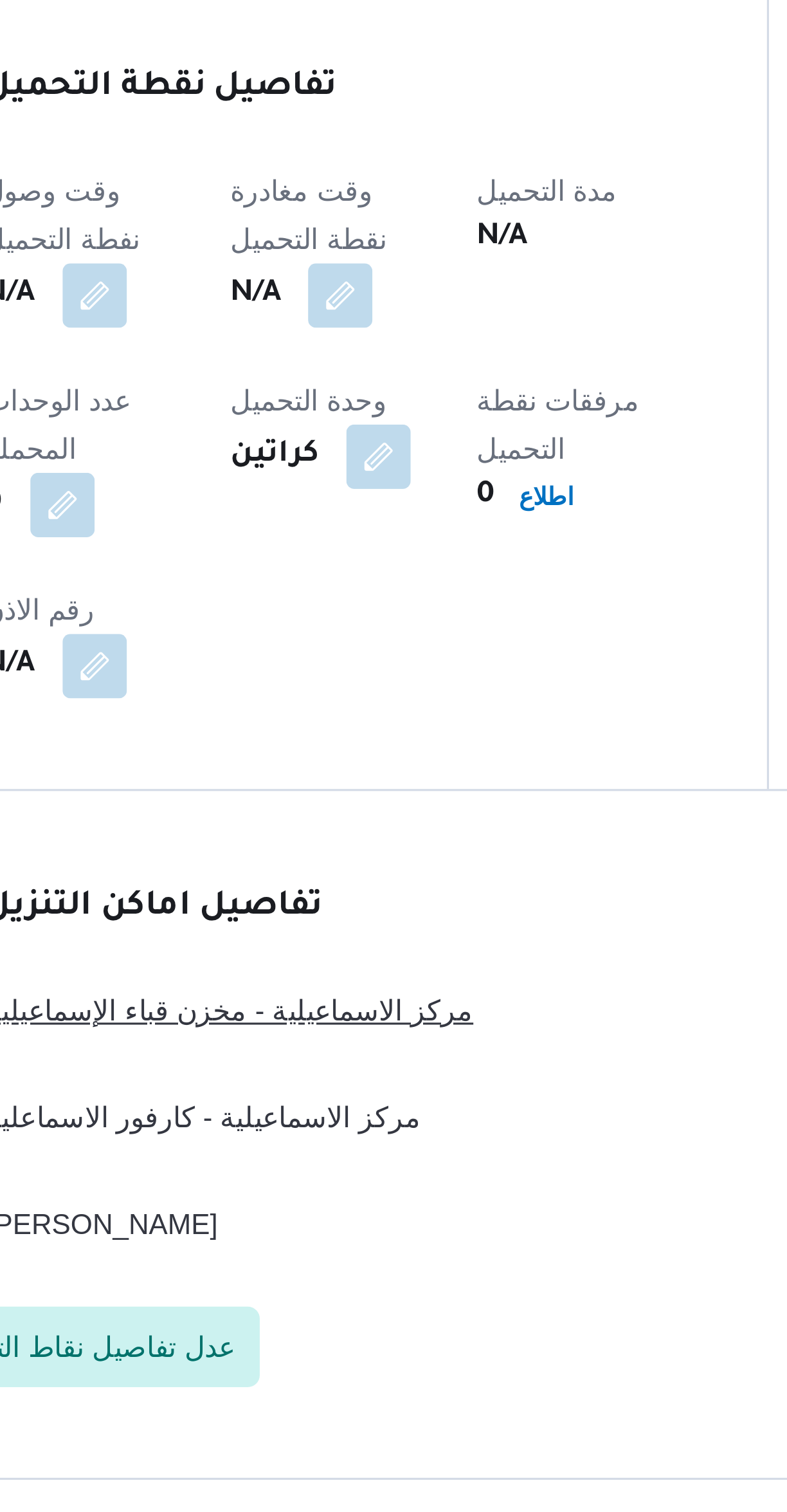
scroll to position [141, 0]
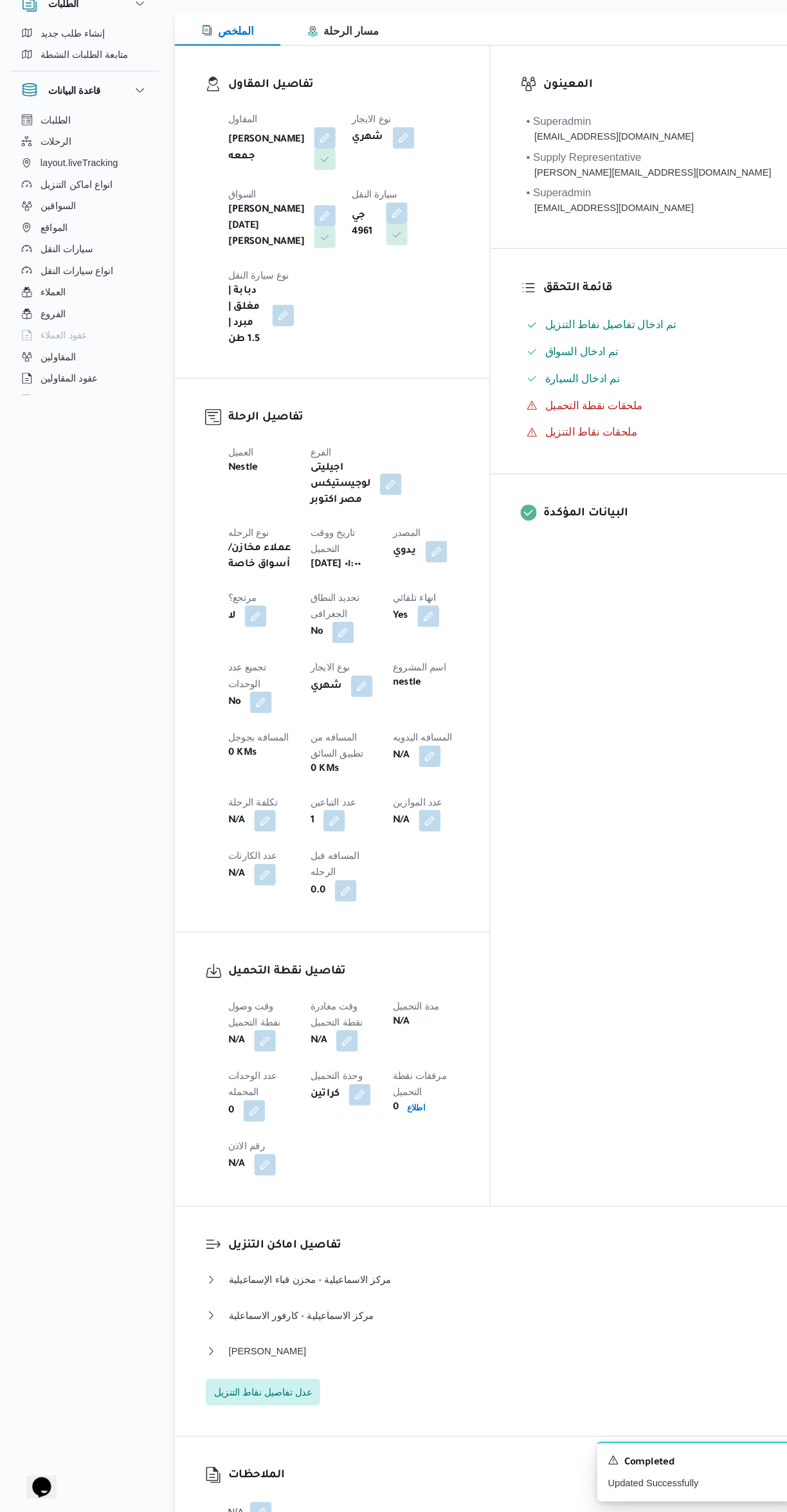
click at [254, 1051] on button "button" at bounding box center [254, 1062] width 21 height 21
click at [217, 928] on input "وقت وصول نفطة التحميل" at bounding box center [220, 932] width 146 height 25
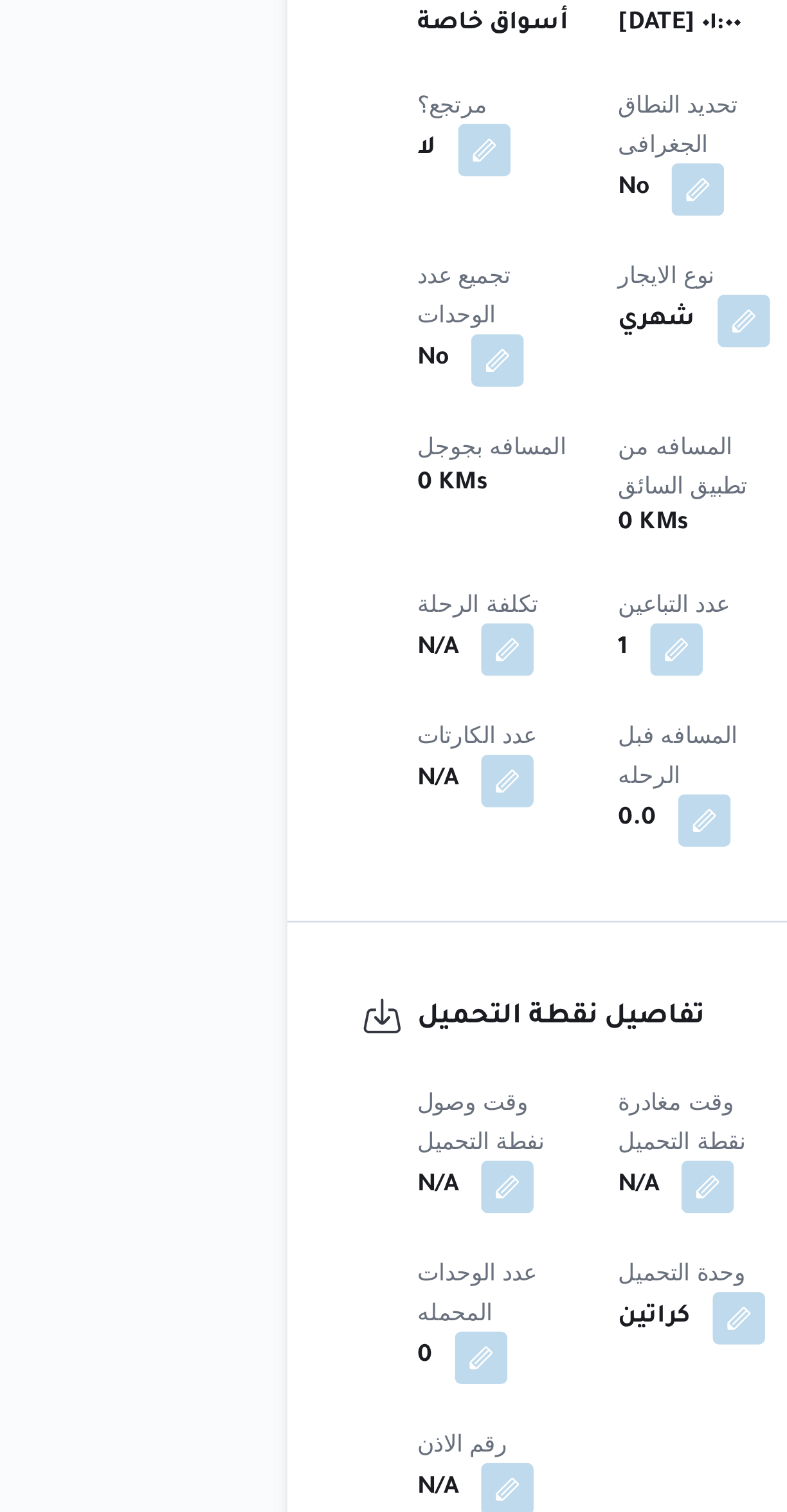
scroll to position [21, 0]
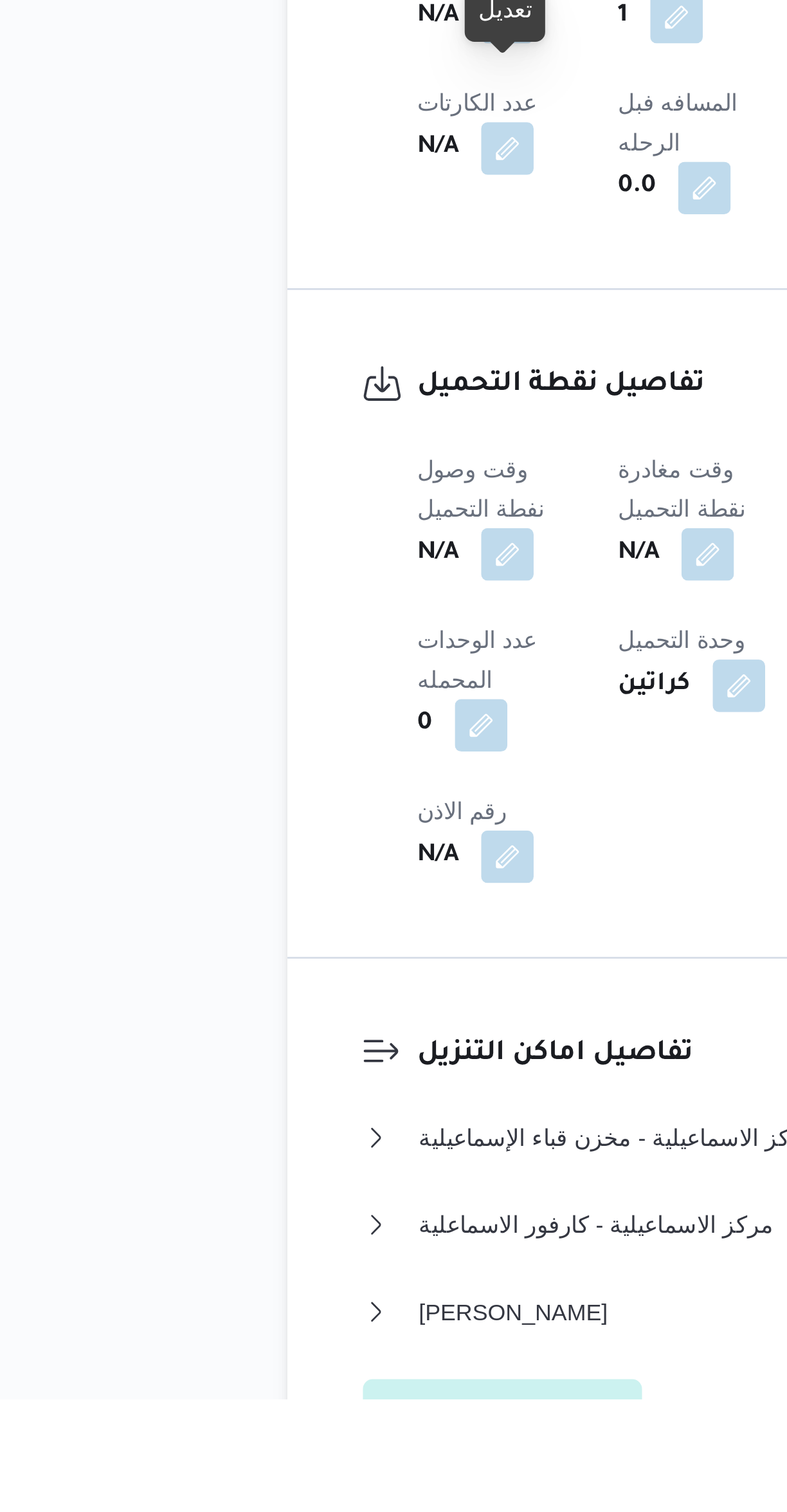
click at [255, 1171] on button "button" at bounding box center [254, 1181] width 21 height 21
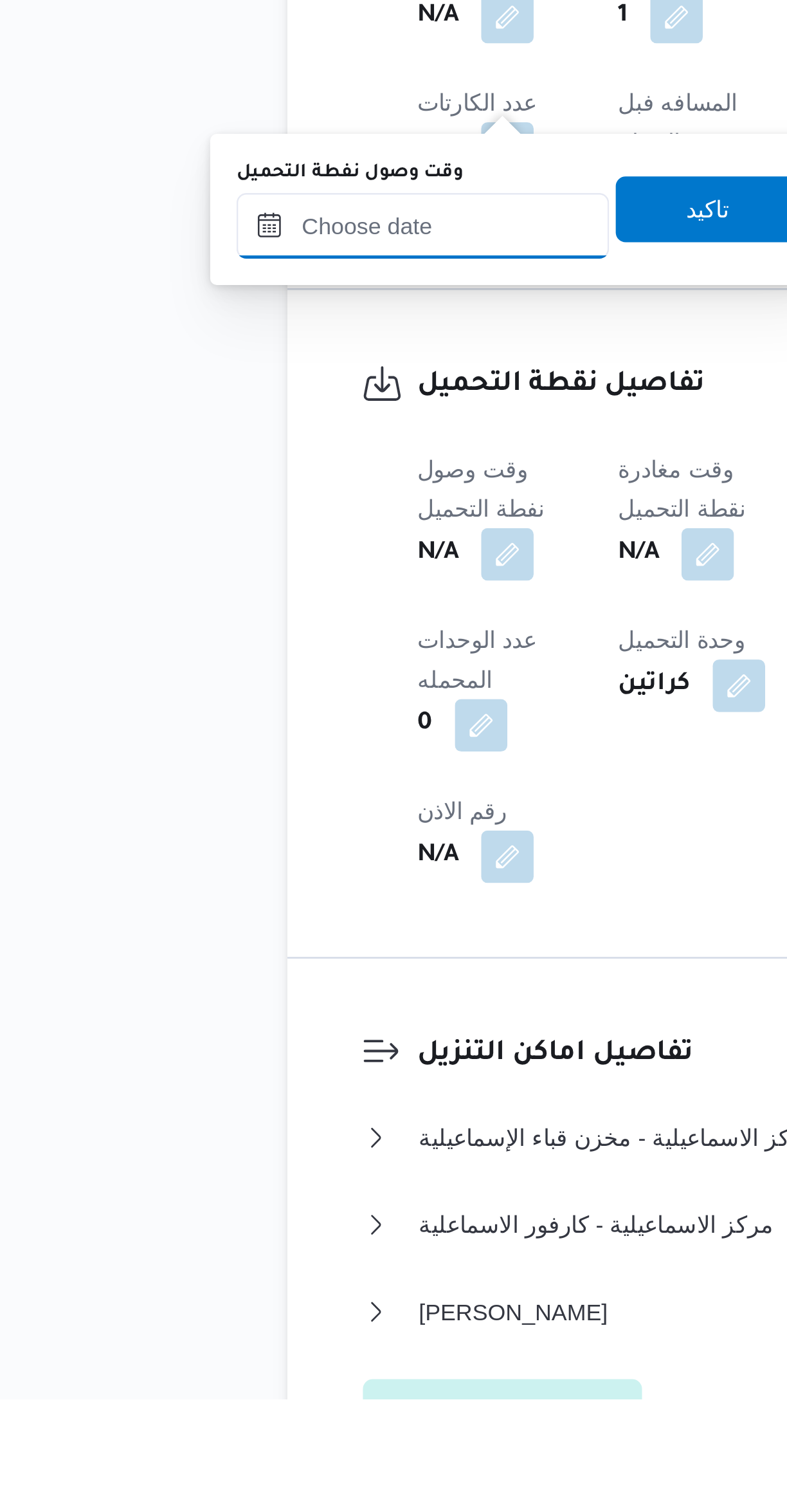
click at [239, 1049] on input "وقت وصول نفطة التحميل" at bounding box center [220, 1051] width 146 height 25
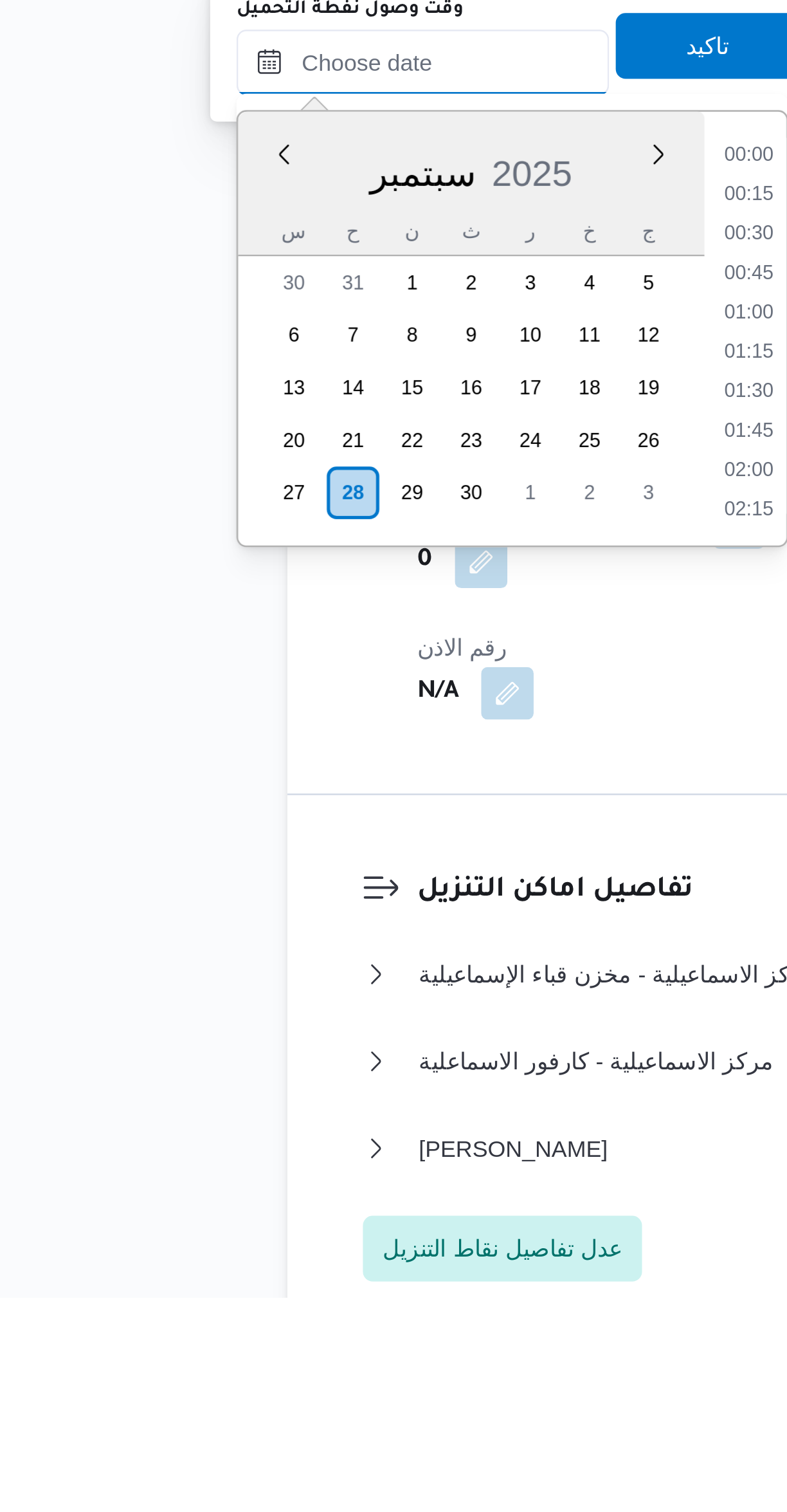
scroll to position [479, 0]
click at [341, 1068] on li "07:45" at bounding box center [348, 1064] width 30 height 13
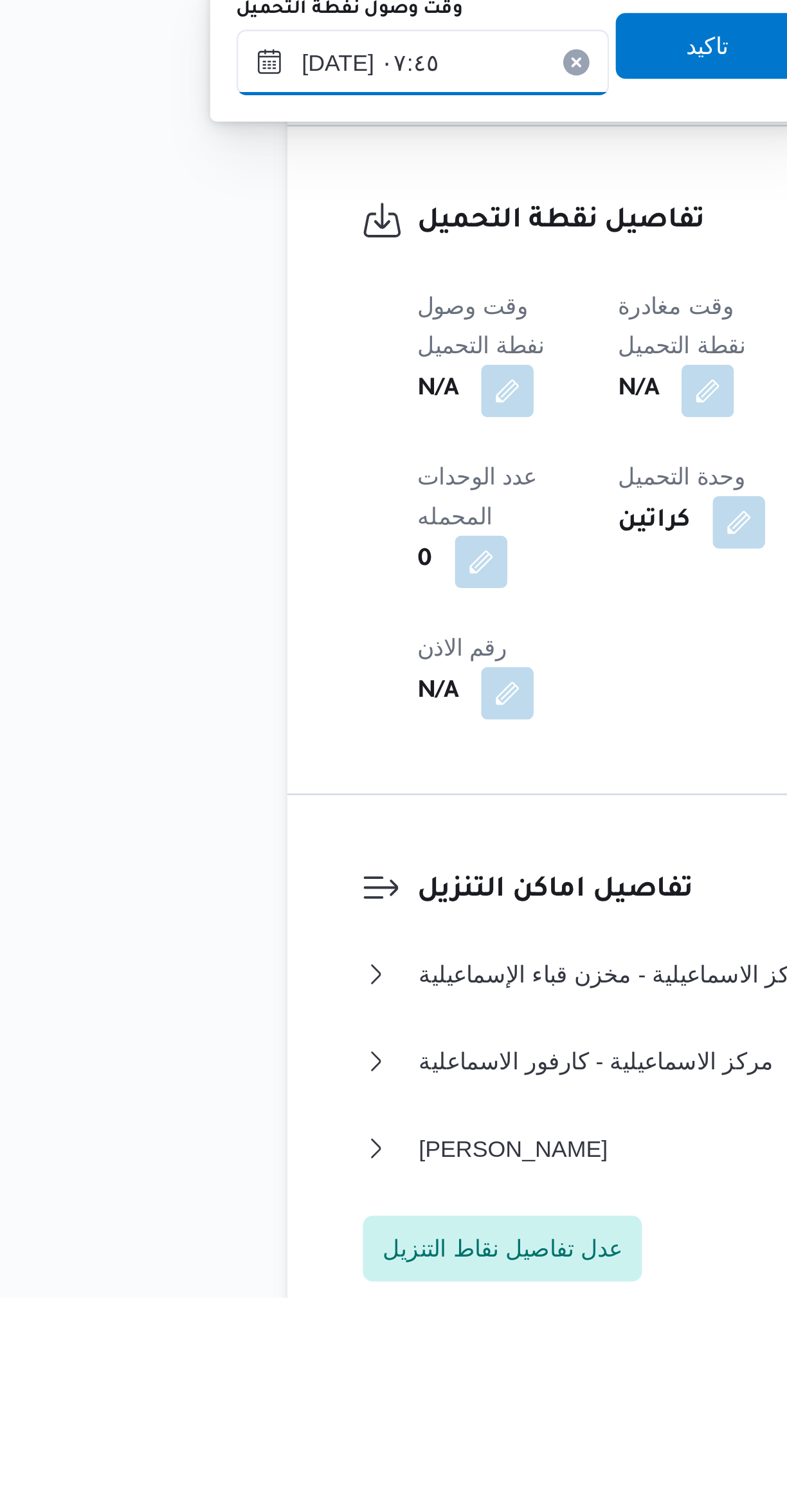
click at [246, 1033] on input "٢٨/٠٩/٢٠٢٥ ٠٧:٤٥" at bounding box center [220, 1027] width 146 height 25
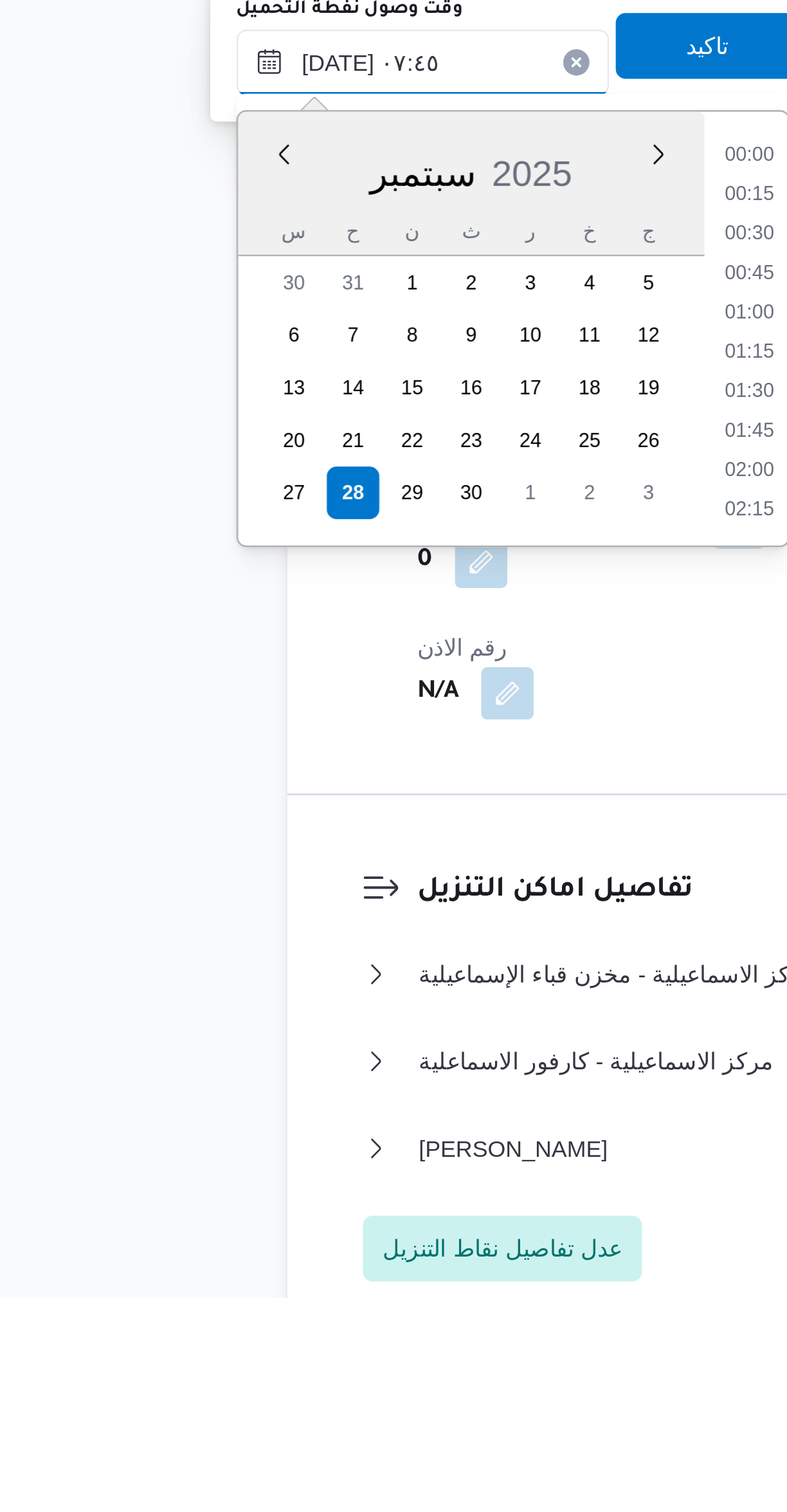
scroll to position [401, 0]
click at [342, 1065] on li "06:30" at bounding box center [348, 1065] width 30 height 13
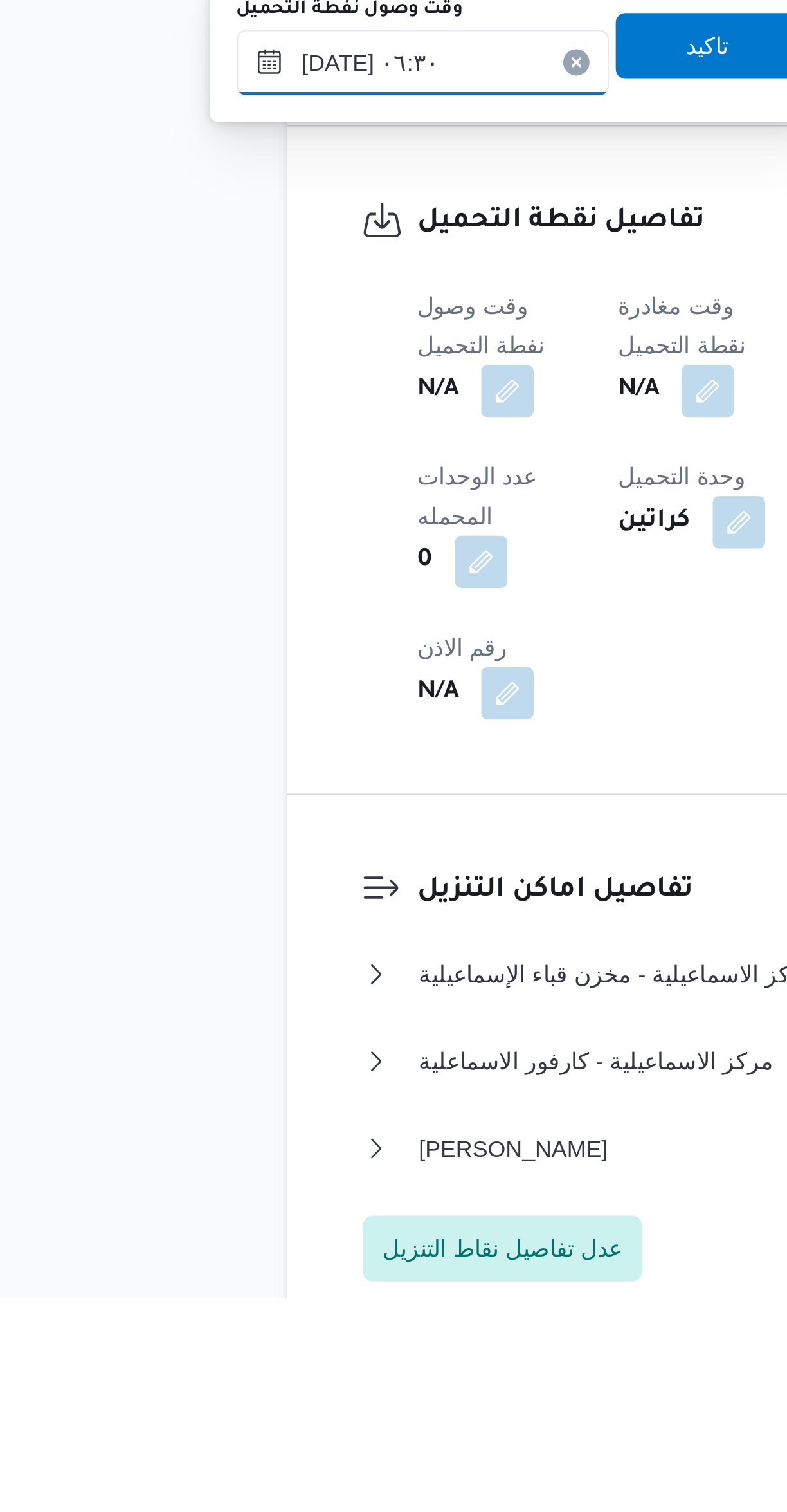
click at [232, 1027] on input "٢٨/٠٩/٢٠٢٥ ٠٦:٣٠" at bounding box center [220, 1027] width 146 height 25
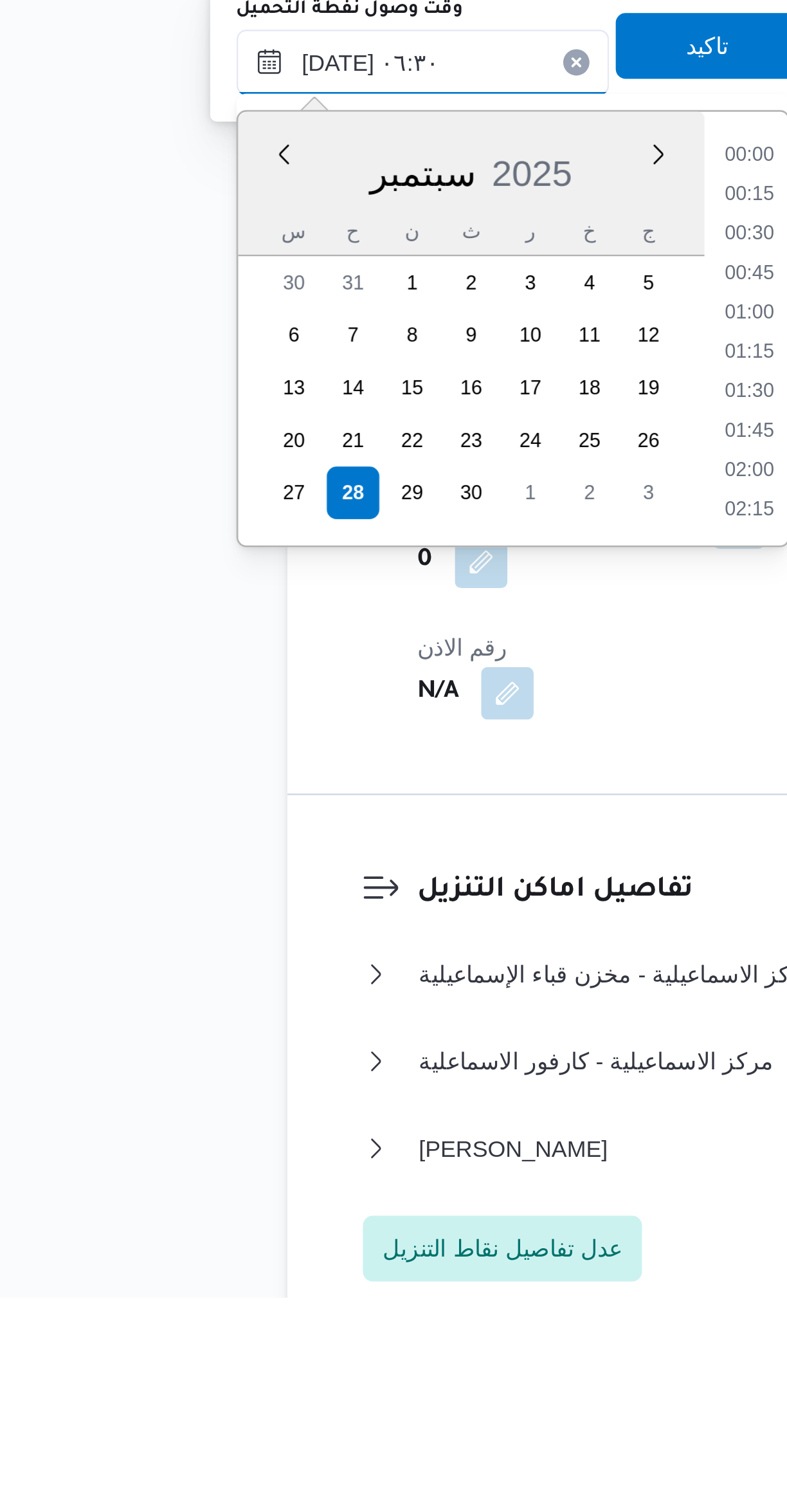
scroll to position [324, 0]
click at [343, 1064] on li "05:15" at bounding box center [348, 1065] width 30 height 13
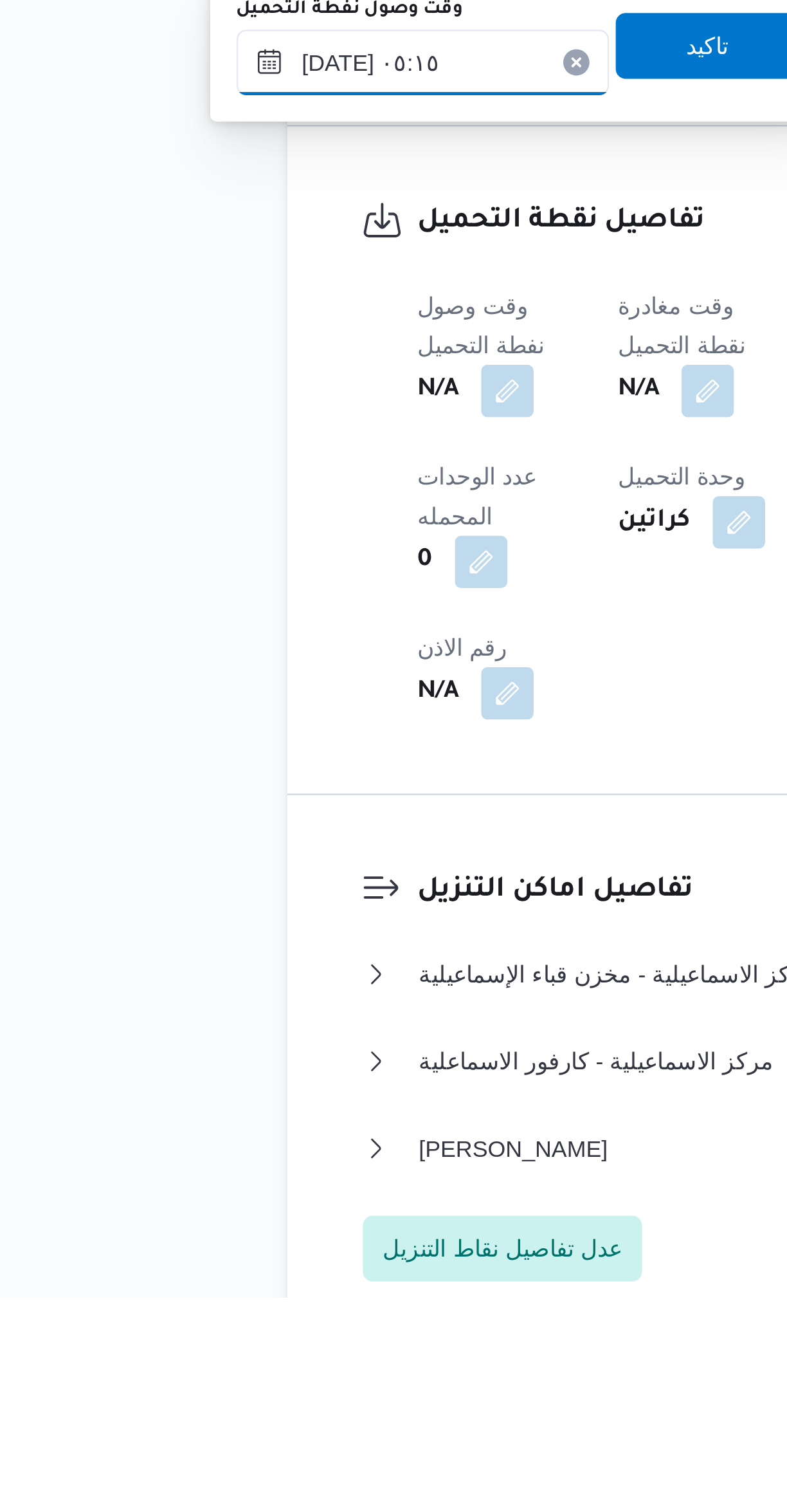
click at [231, 1029] on input "٢٨/٠٩/٢٠٢٥ ٠٥:١٥" at bounding box center [220, 1027] width 146 height 25
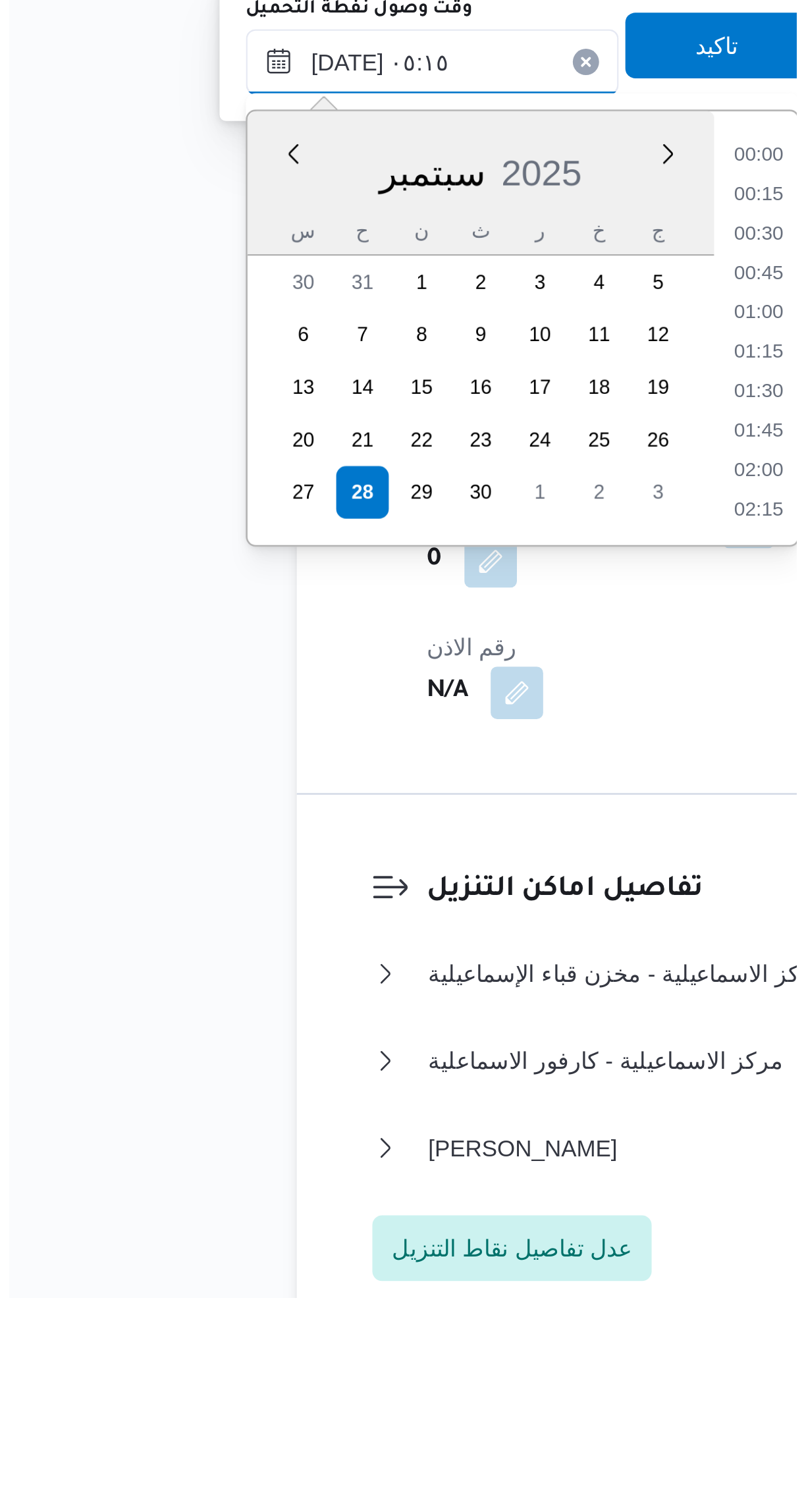
scroll to position [252, 0]
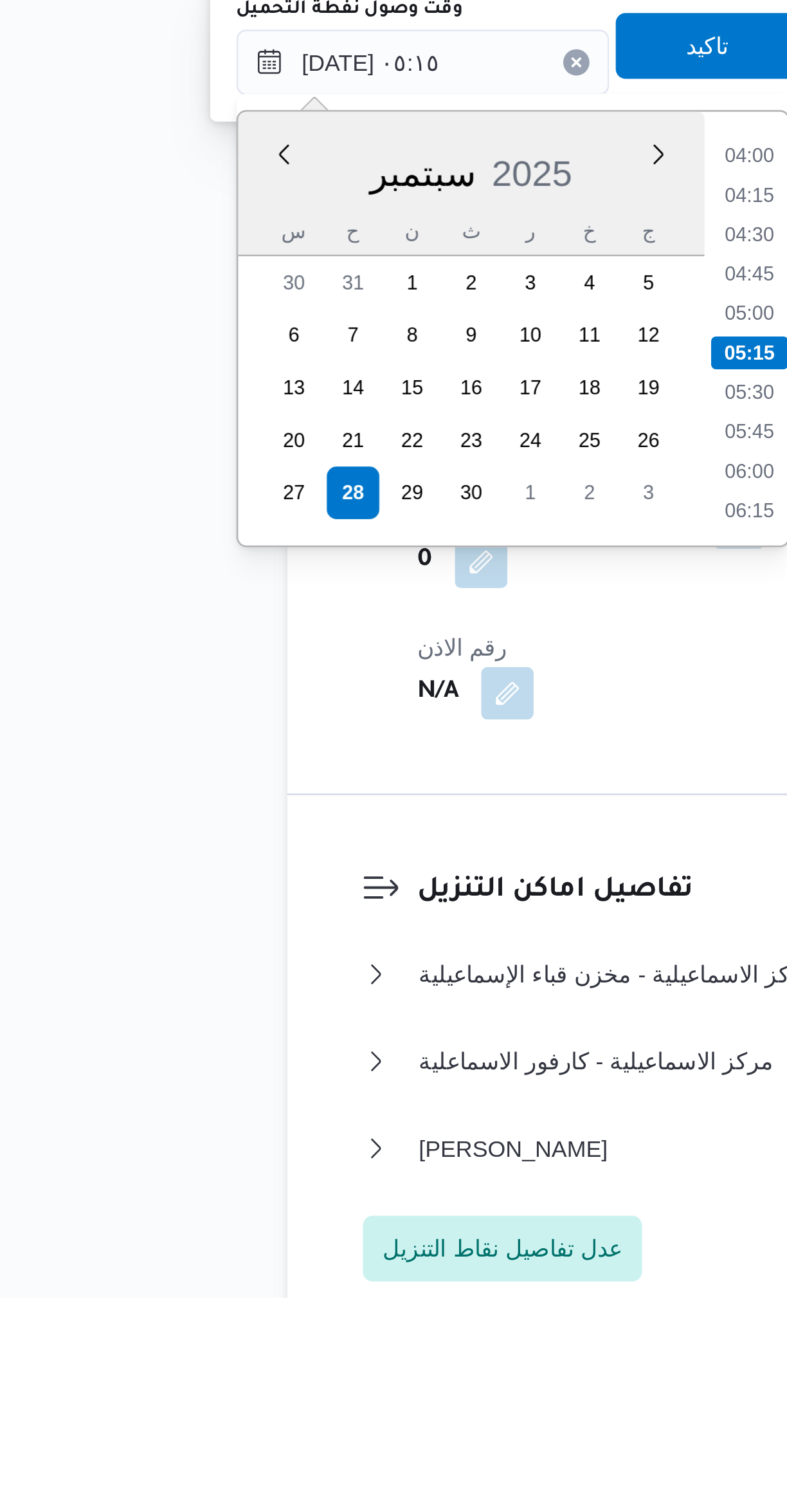
click at [348, 1109] on li "04:45" at bounding box center [348, 1111] width 30 height 13
type input "٢٨/٠٩/٢٠٢٥ ٠٤:٤٥"
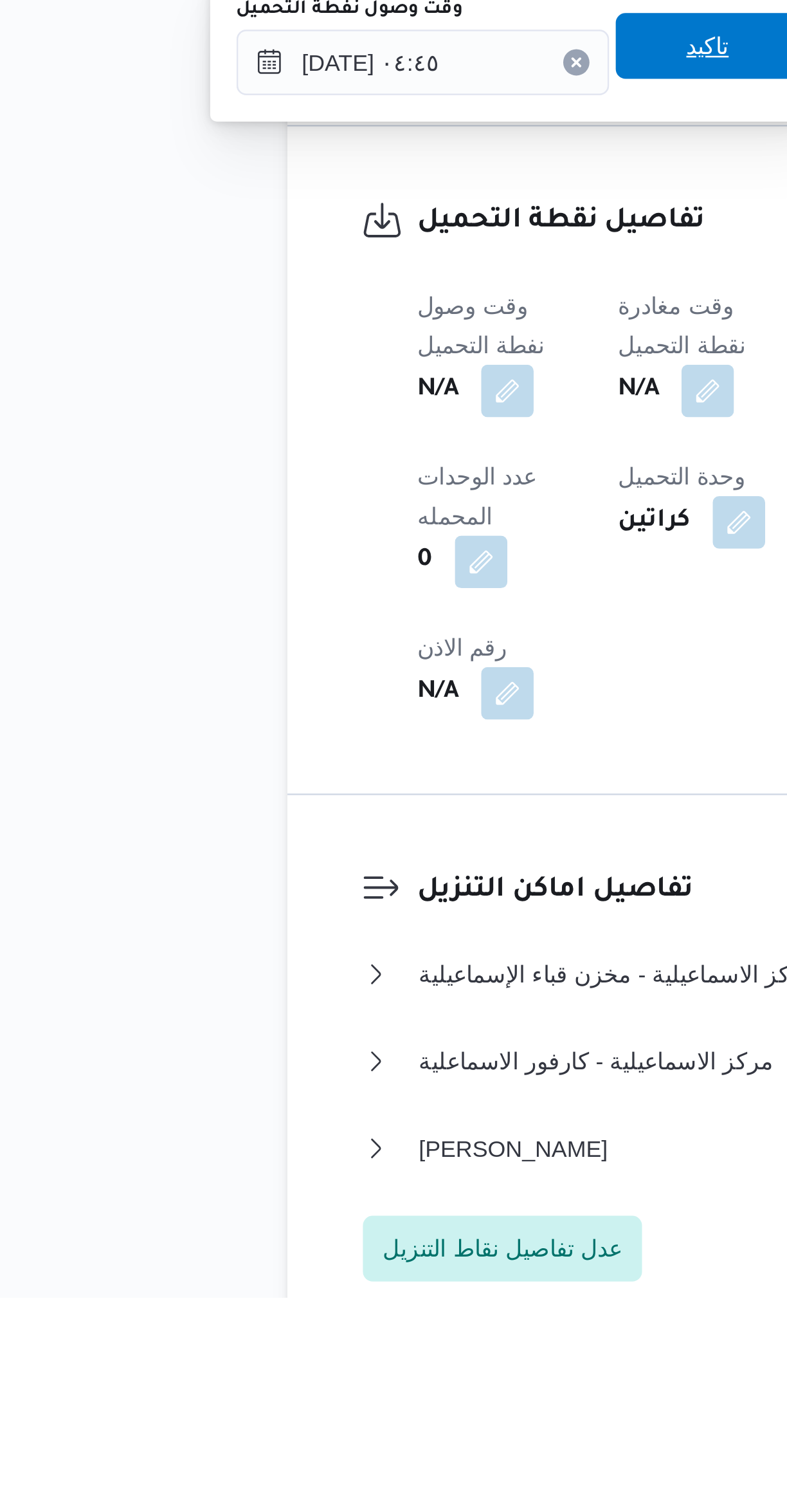
click at [324, 1022] on span "تاكيد" at bounding box center [332, 1022] width 17 height 16
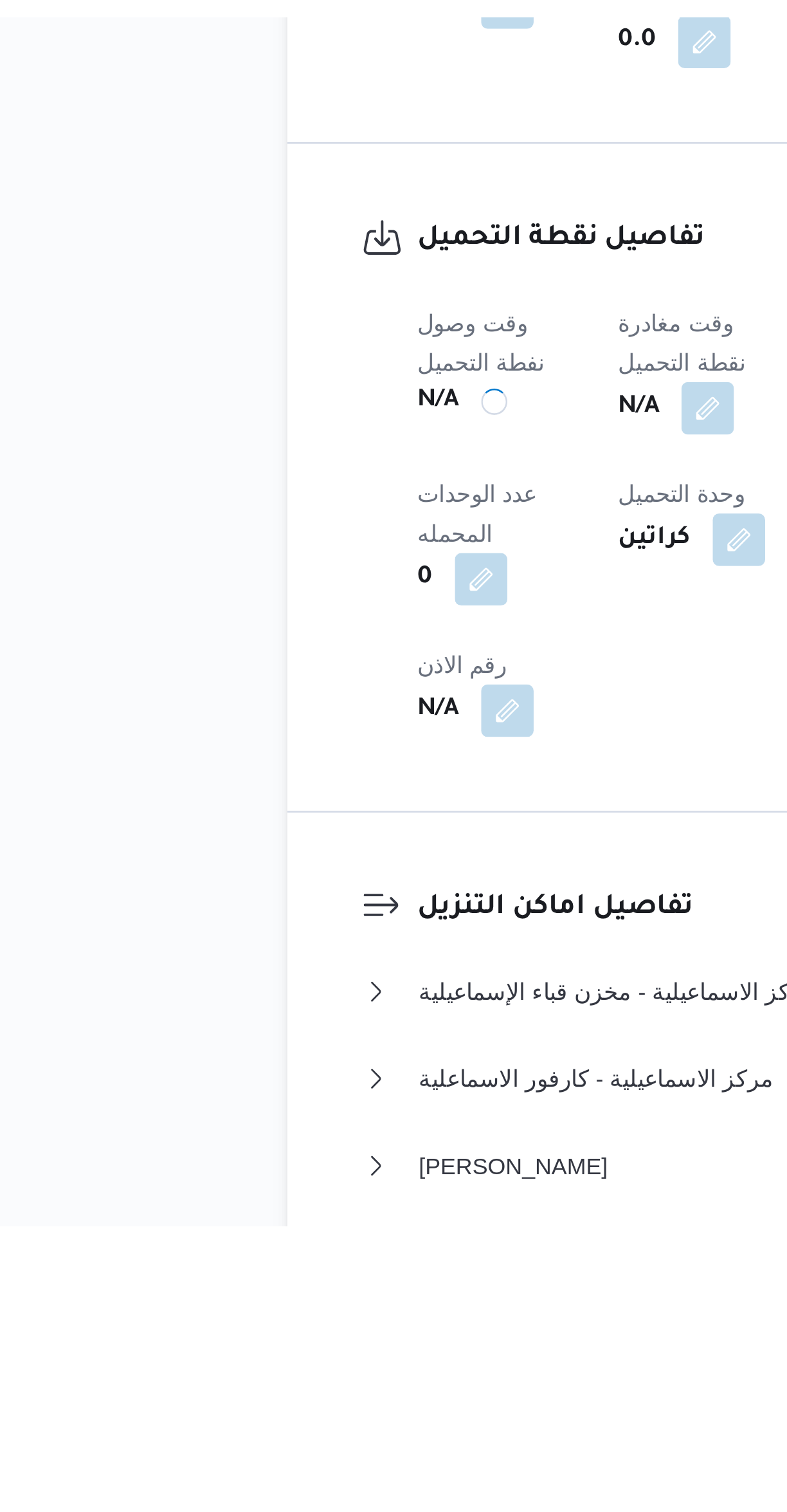
scroll to position [46, 0]
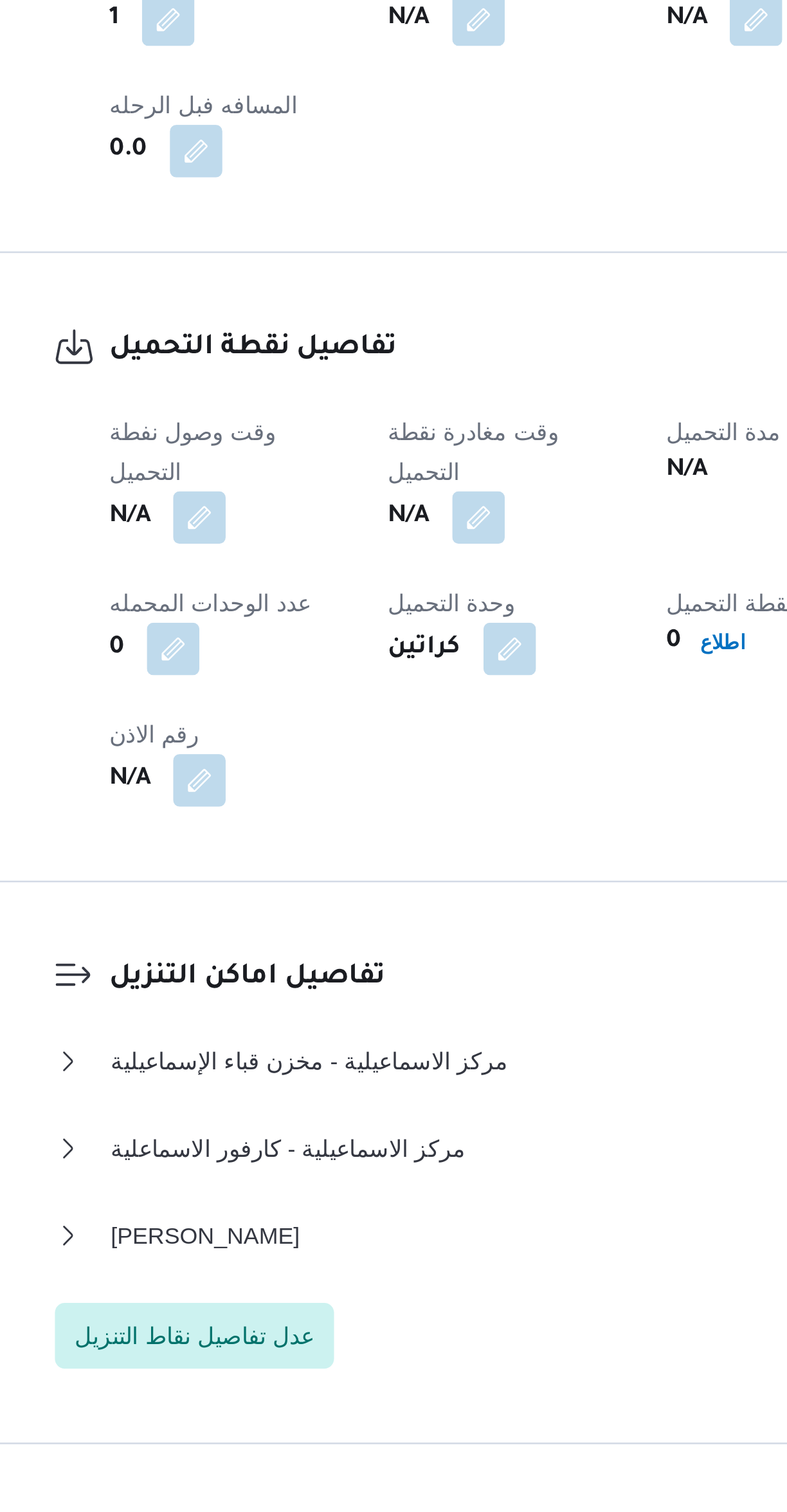
click at [362, 1058] on span at bounding box center [359, 1069] width 27 height 21
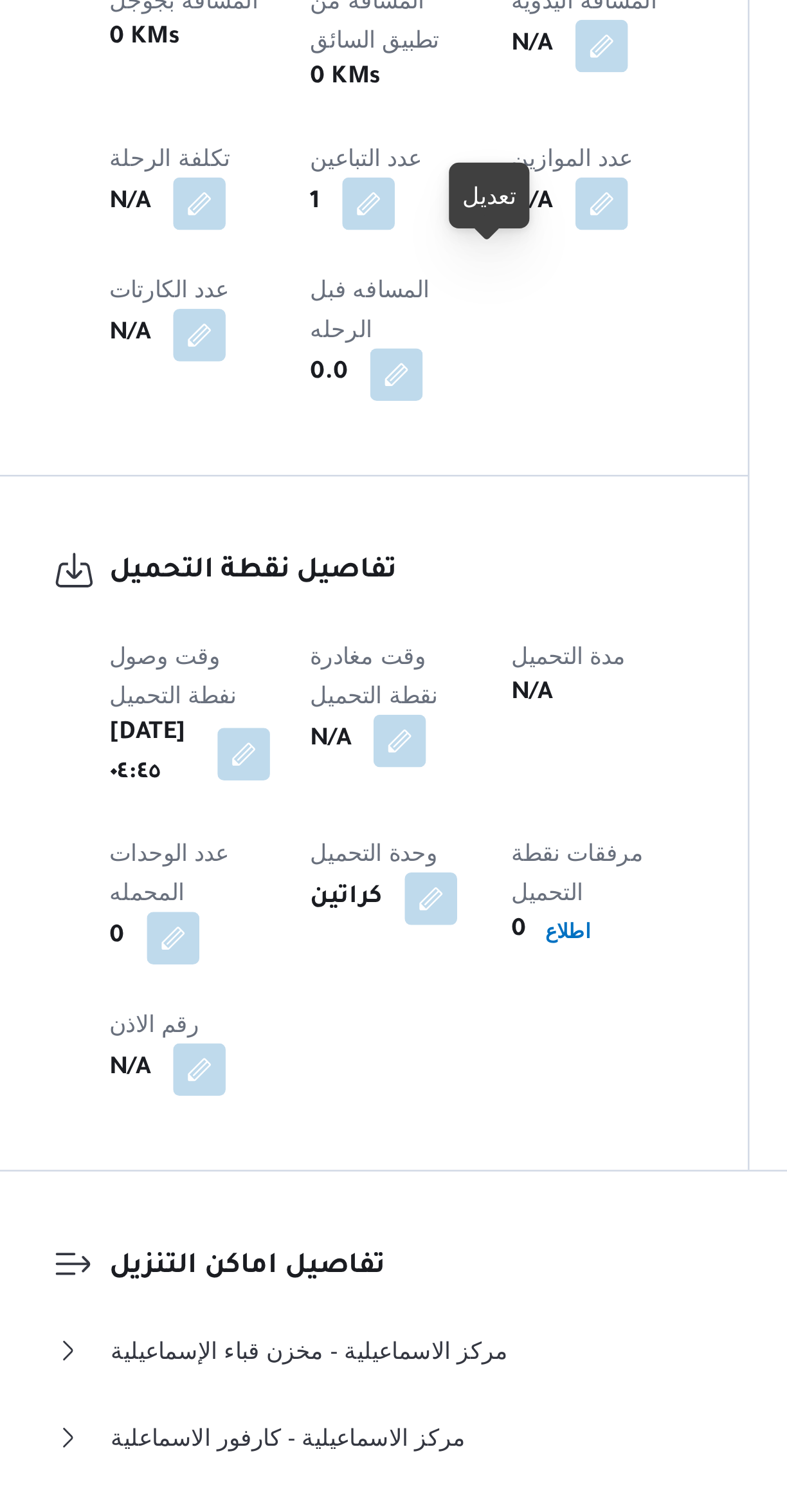
click at [336, 1192] on dt "وحدة التحميل" at bounding box center [328, 1199] width 63 height 16
click at [342, 1146] on button "button" at bounding box center [332, 1157] width 21 height 21
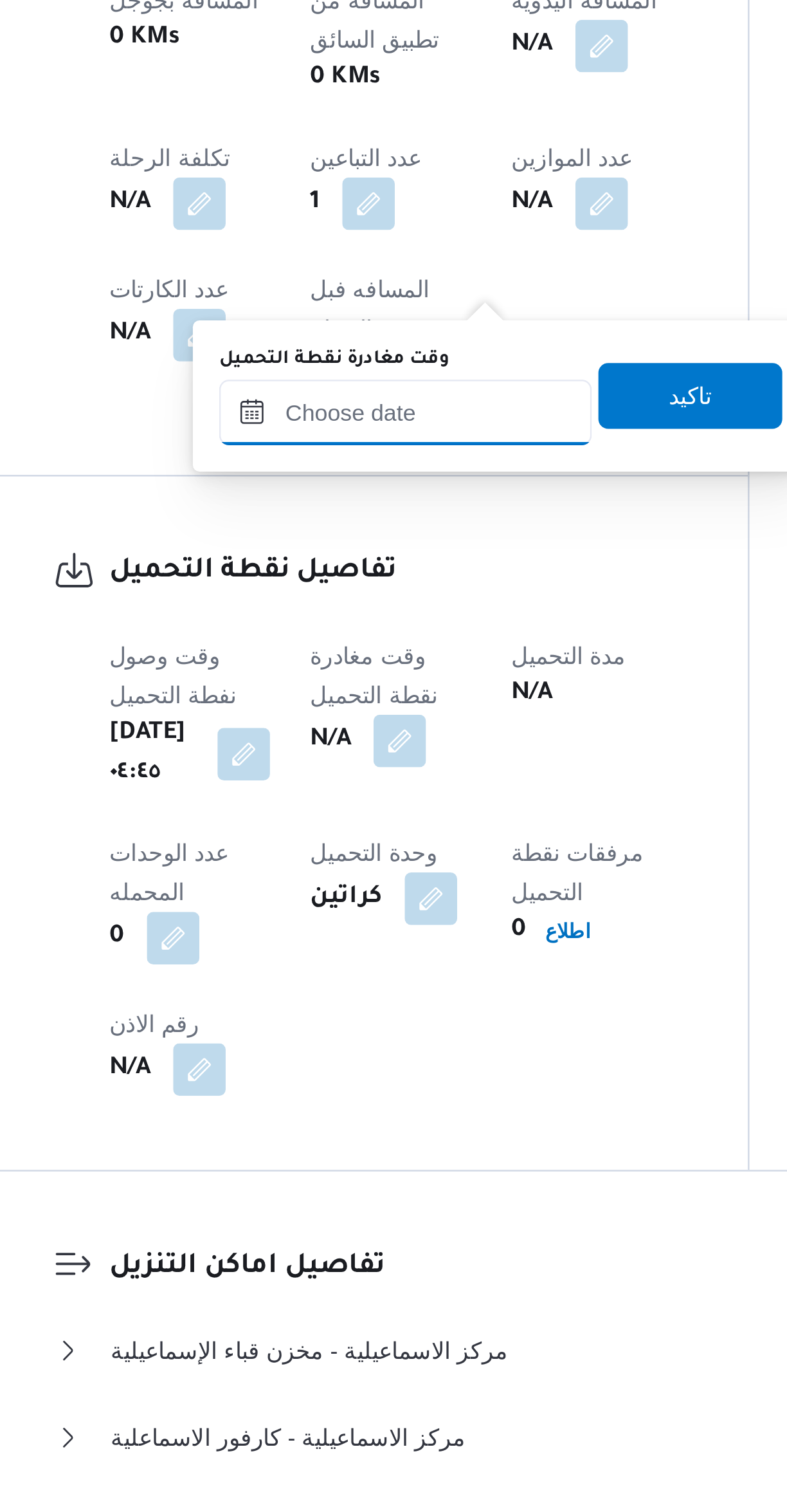
click at [352, 1024] on input "وقت مغادرة نقطة التحميل" at bounding box center [334, 1027] width 146 height 25
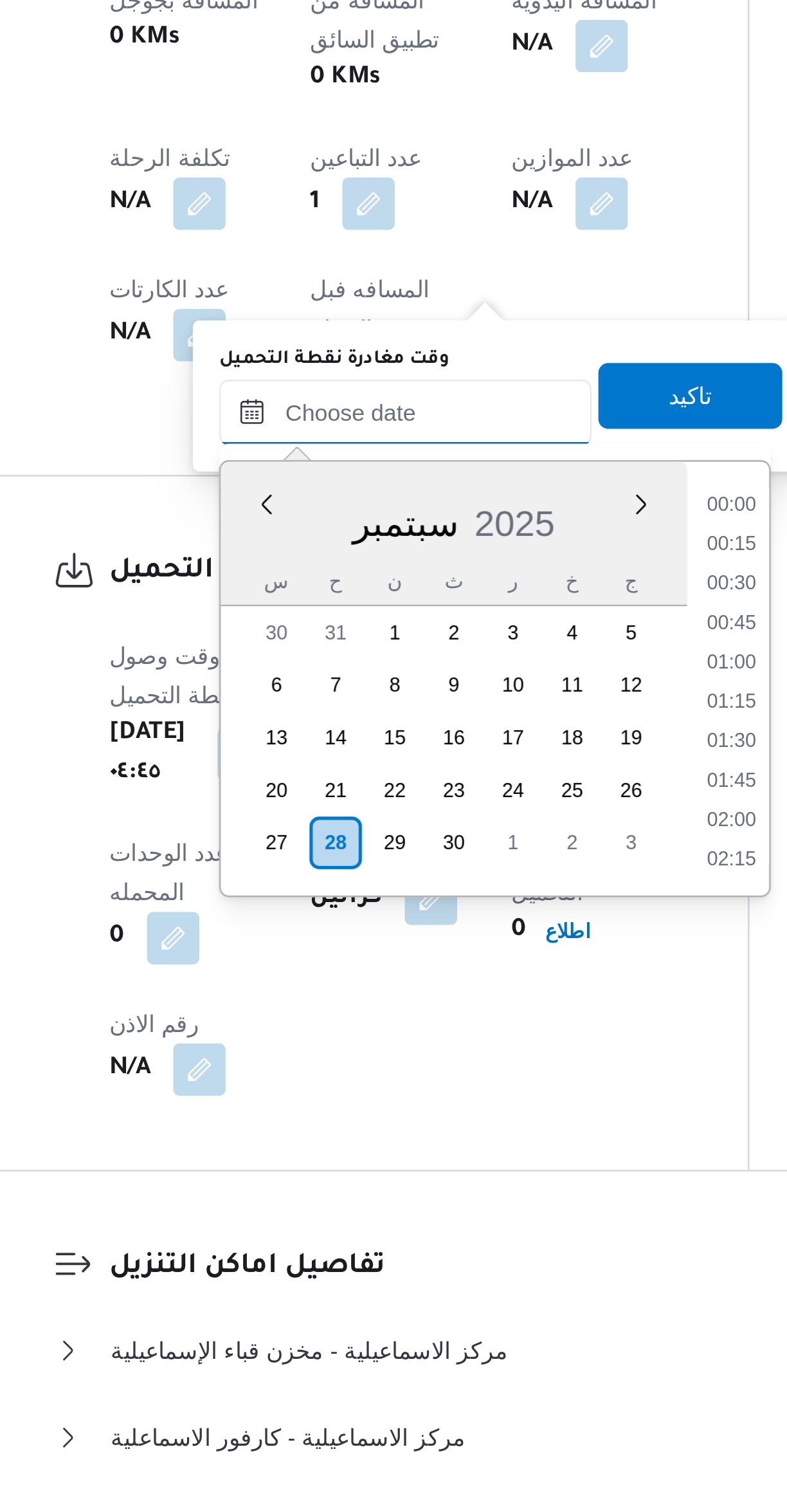
scroll to position [479, 0]
click at [461, 1063] on li "07:45" at bounding box center [462, 1063] width 30 height 13
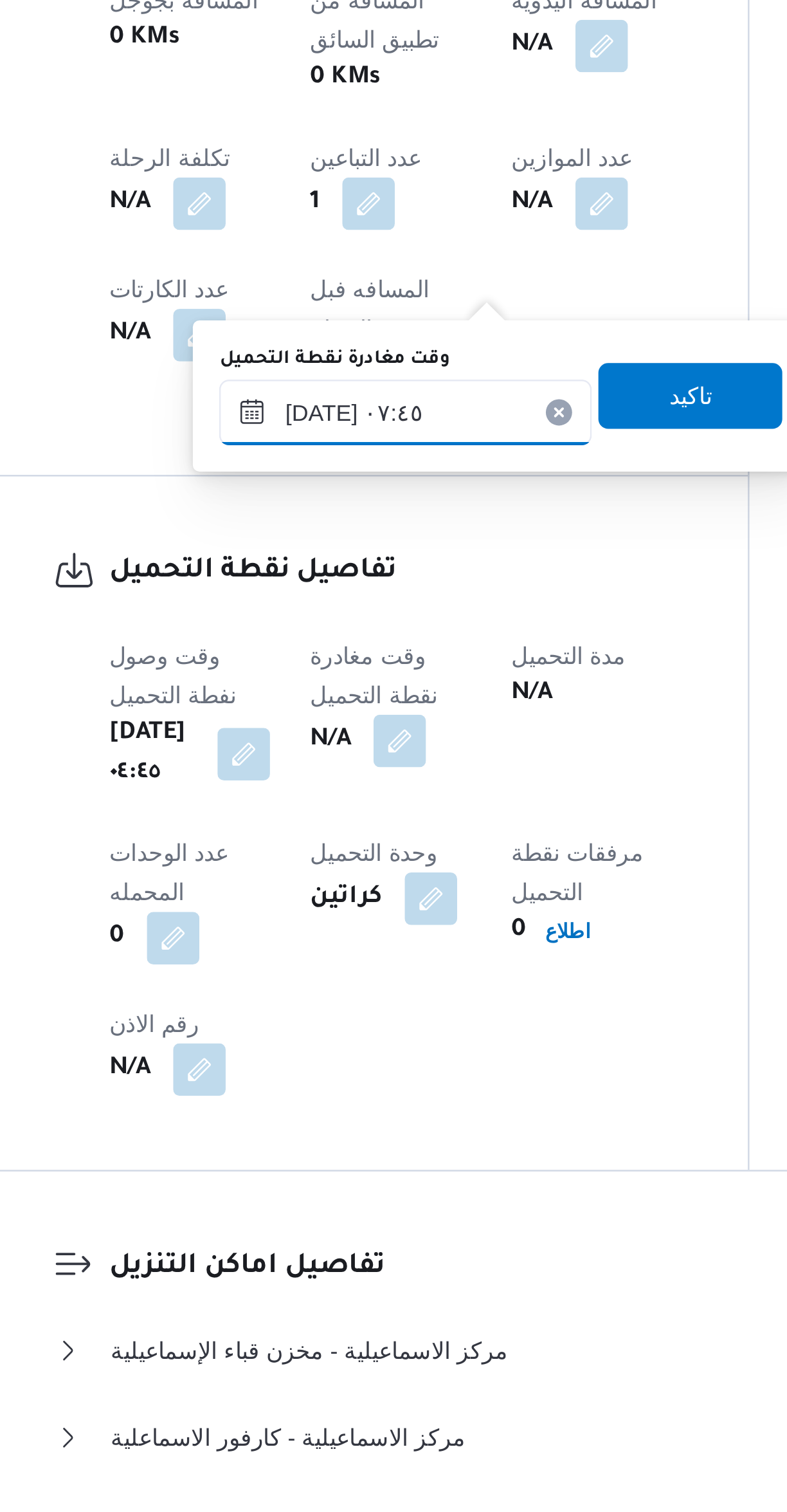
click at [350, 1025] on input "٢٨/٠٩/٢٠٢٥ ٠٧:٤٥" at bounding box center [334, 1027] width 146 height 25
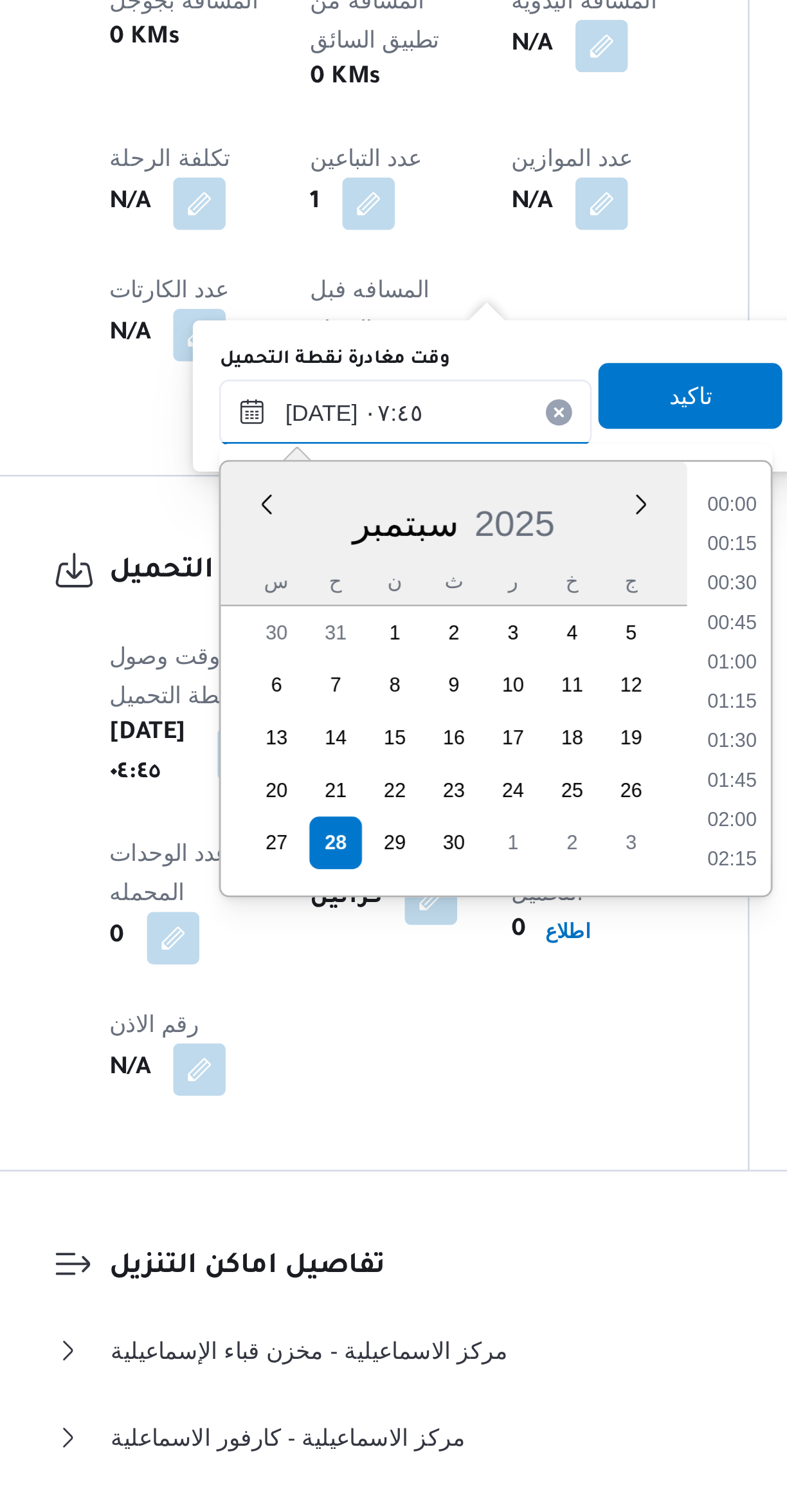
scroll to position [401, 0]
click at [461, 1111] on li "07:15" at bounding box center [462, 1110] width 30 height 13
type input "٢٨/٠٩/٢٠٢٥ ٠٧:١٥"
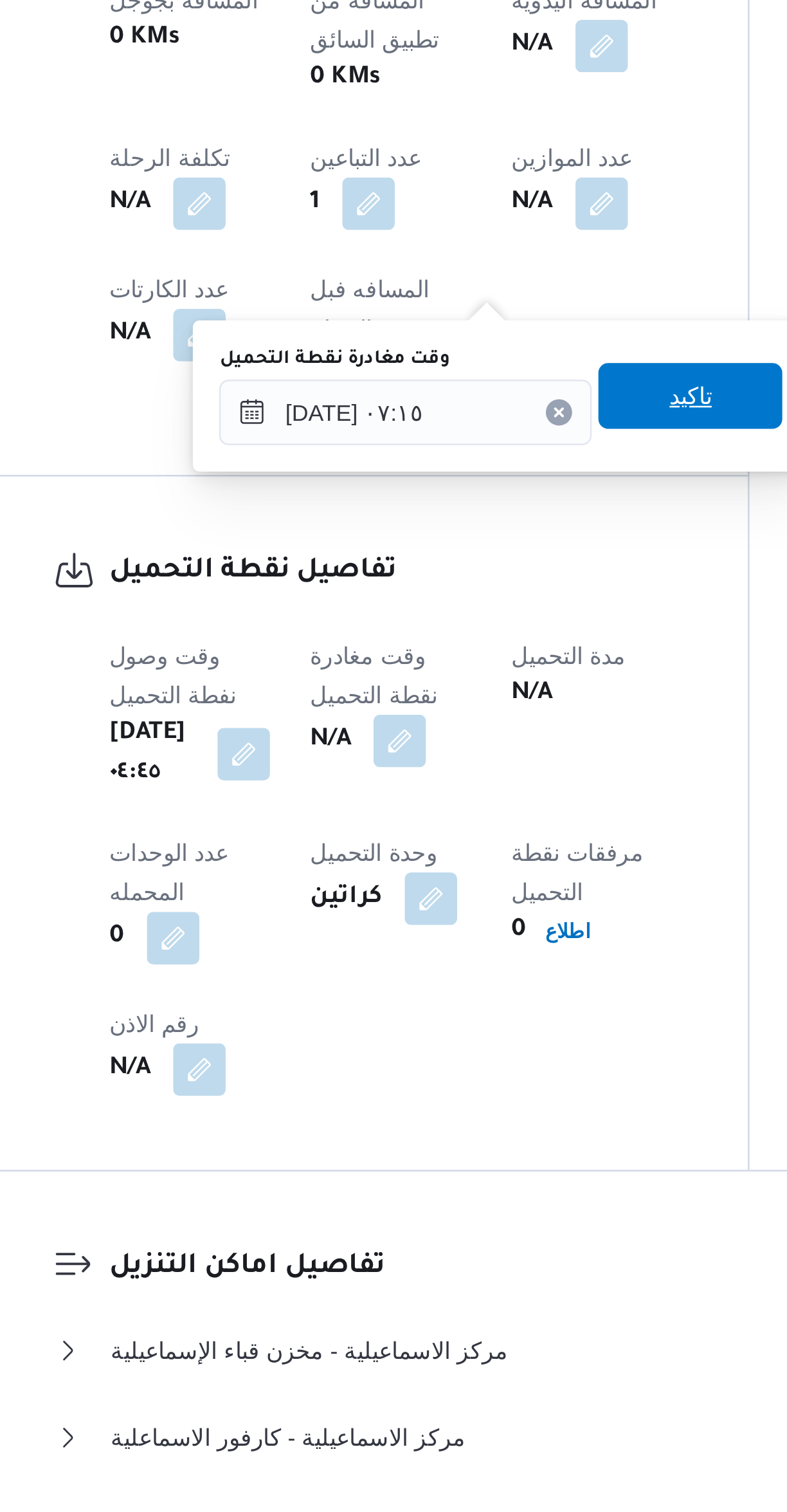
click at [450, 1023] on span "تاكيد" at bounding box center [446, 1020] width 72 height 25
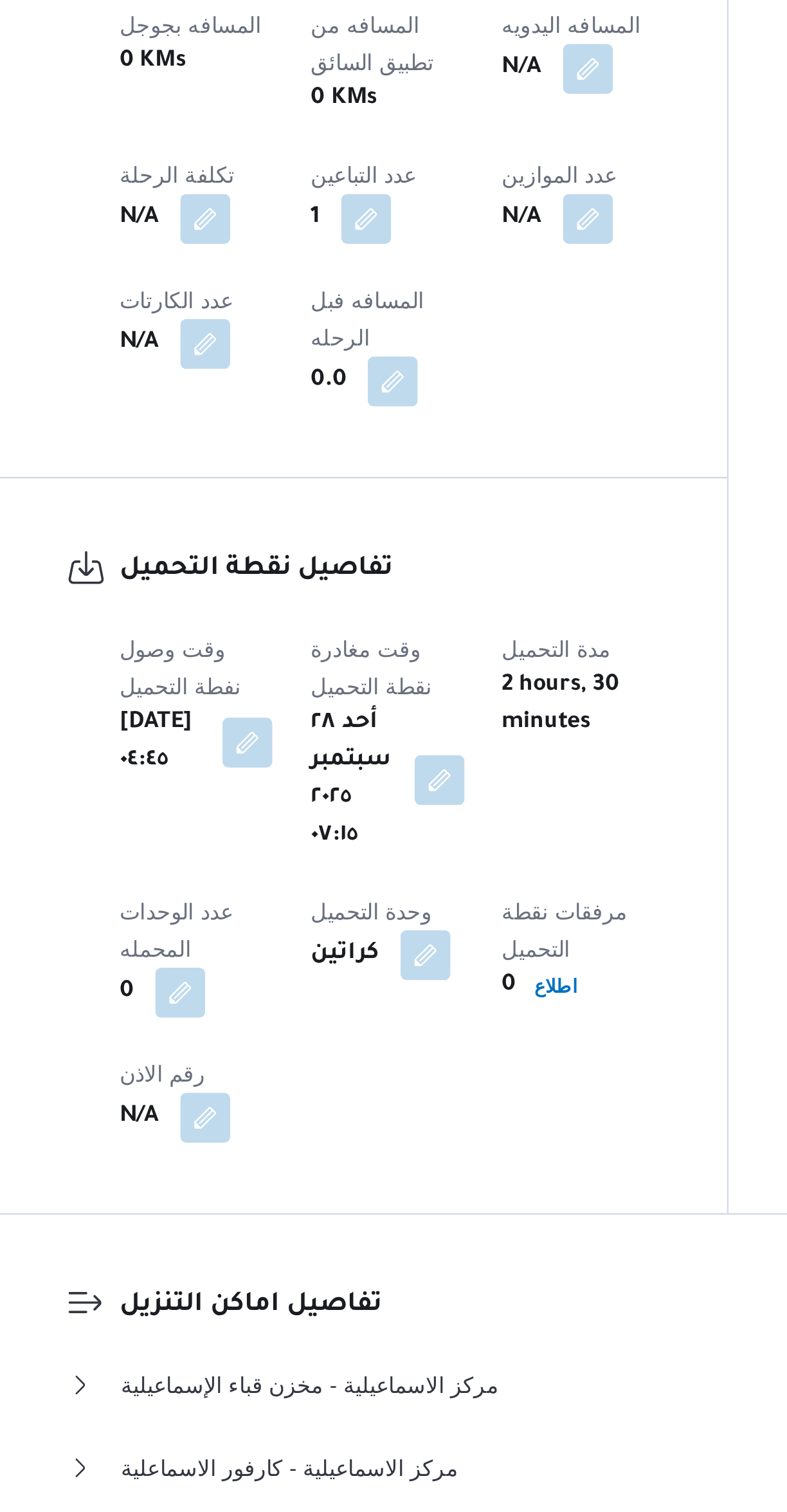
scroll to position [25, 0]
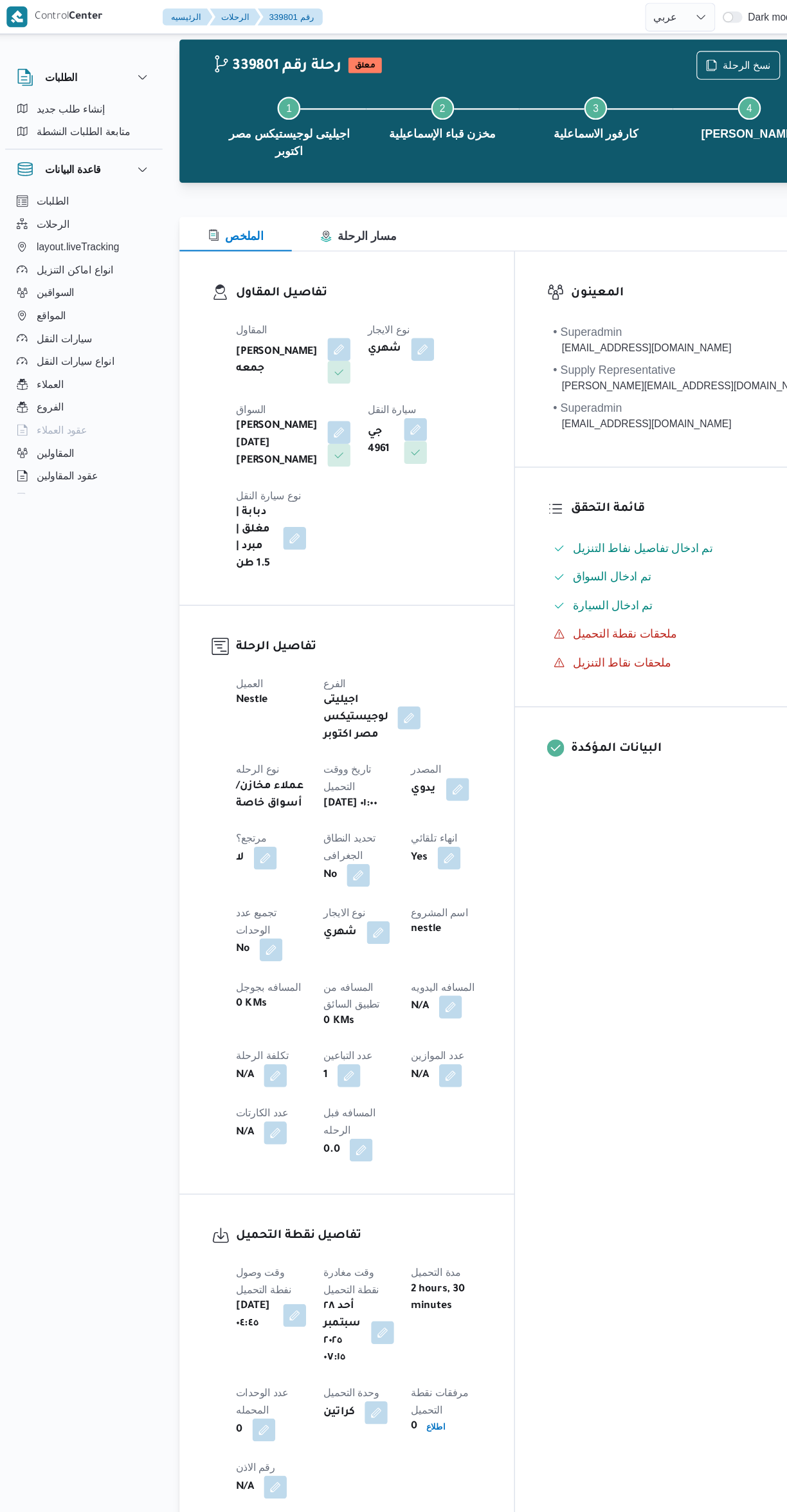
select select "ar"
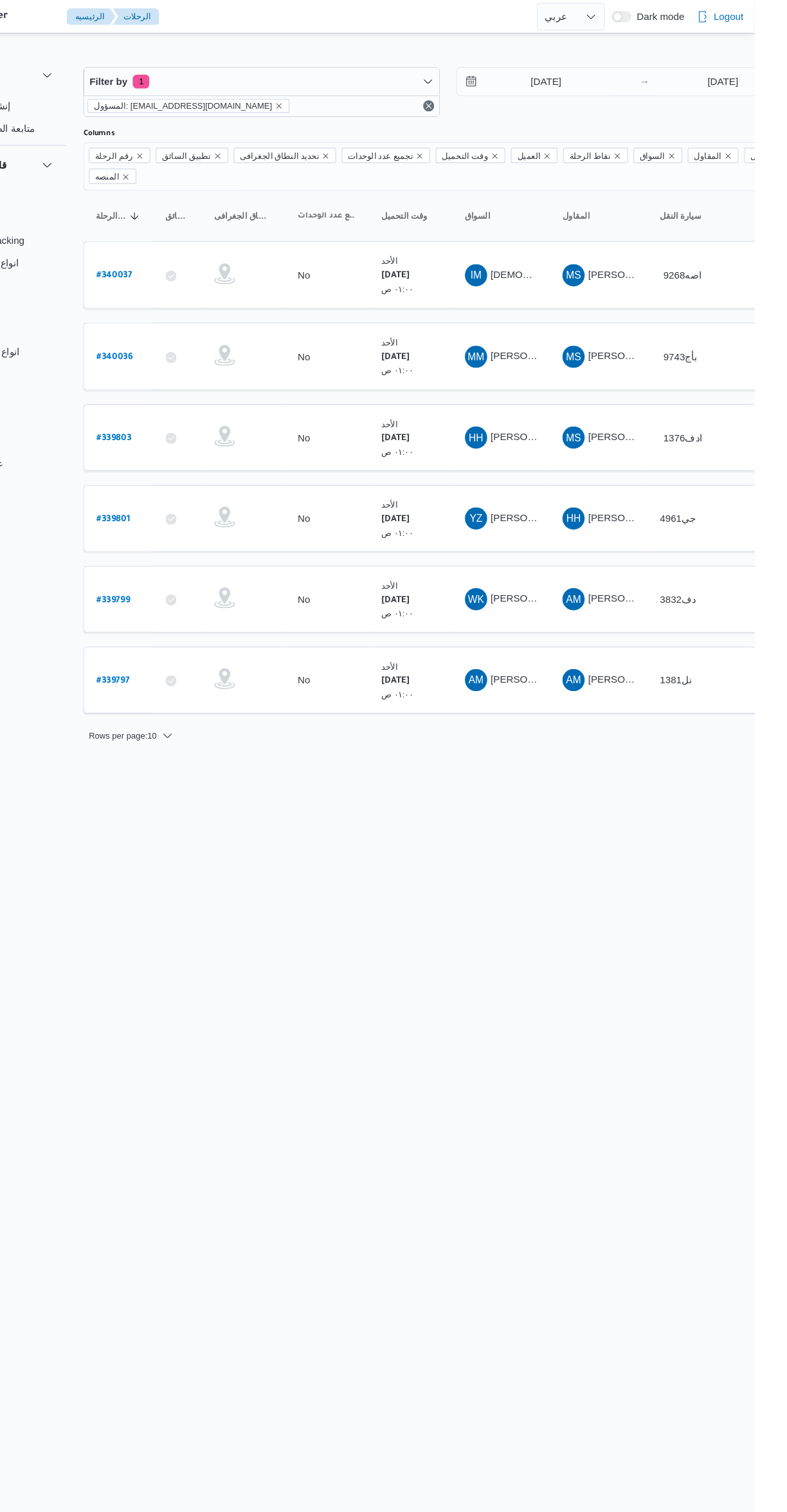
click at [198, 401] on b "# 339803" at bounding box center [195, 405] width 32 height 9
select select "ar"
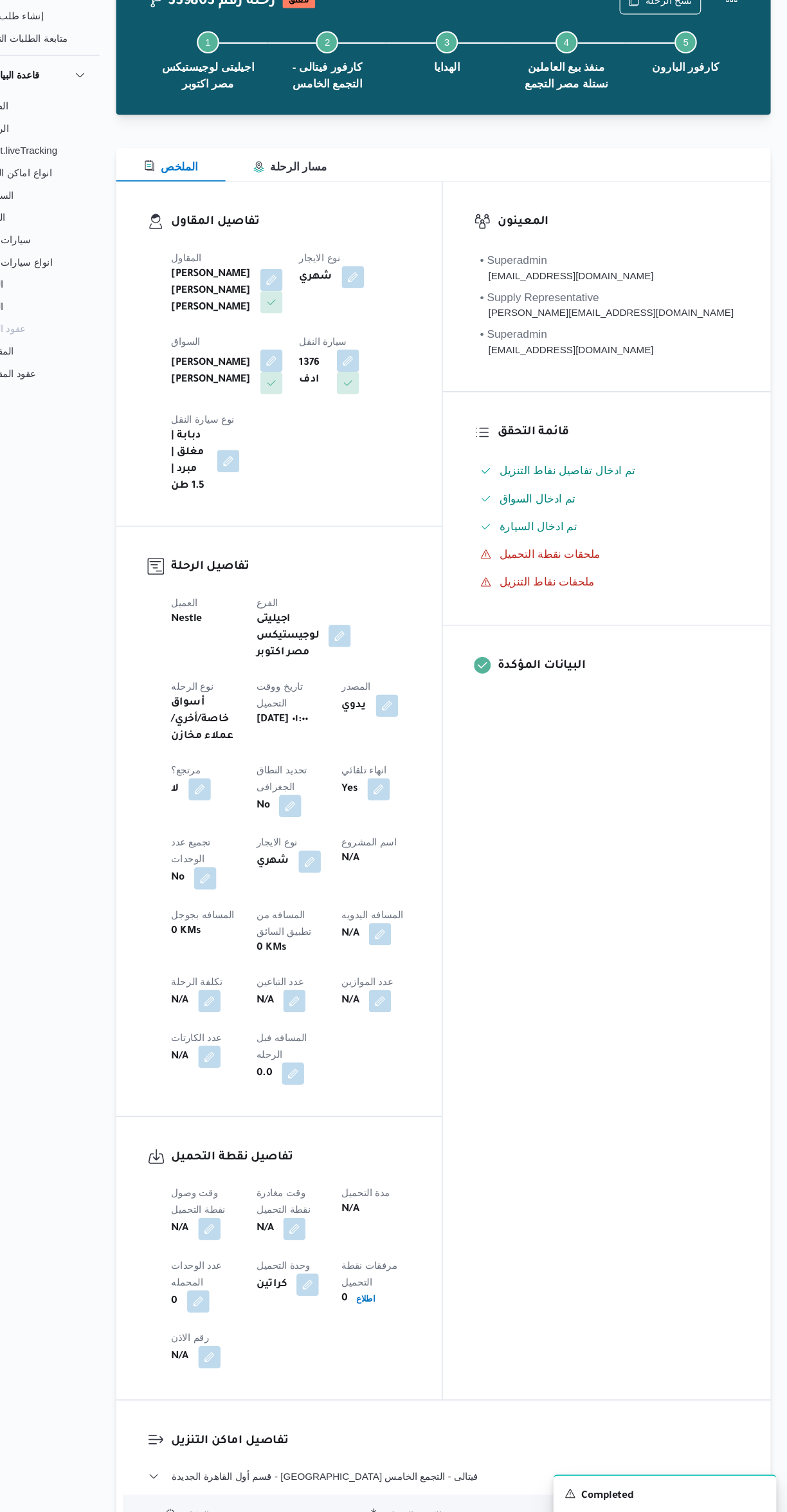
scroll to position [18, 0]
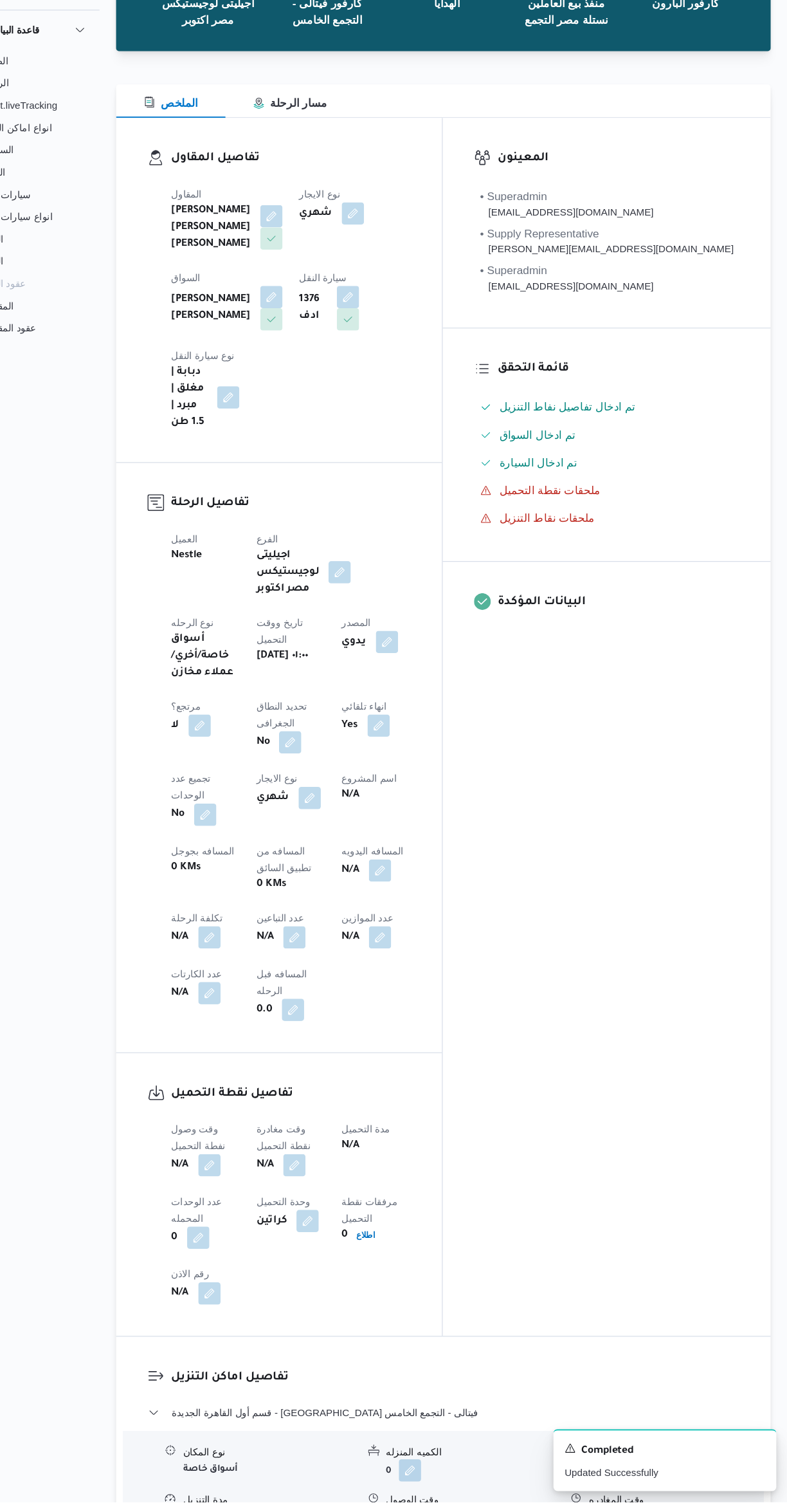
click at [321, 980] on button "button" at bounding box center [332, 990] width 21 height 21
click at [214, 878] on input "عدد التباعين" at bounding box center [221, 882] width 128 height 25
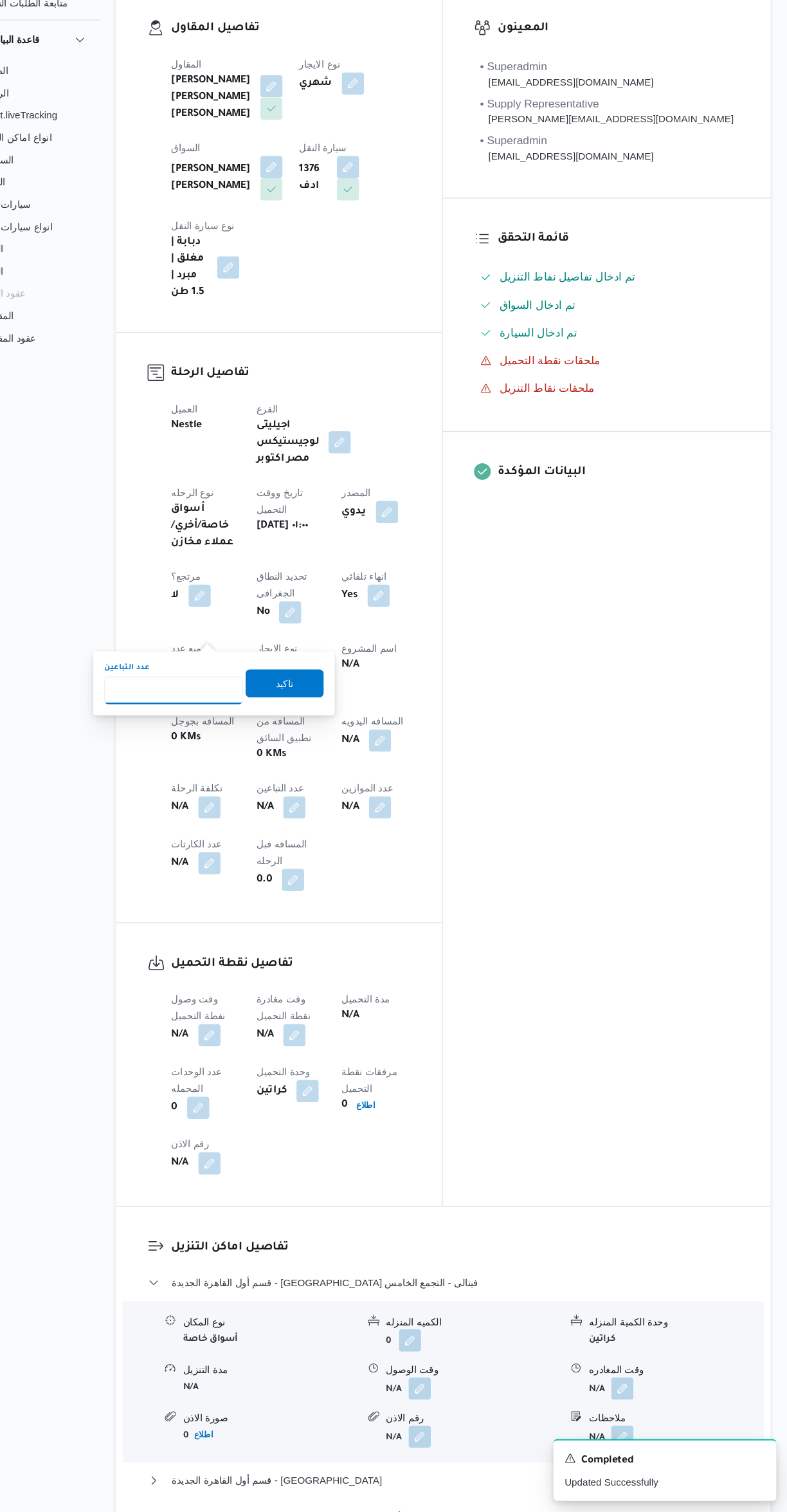
scroll to position [146, 0]
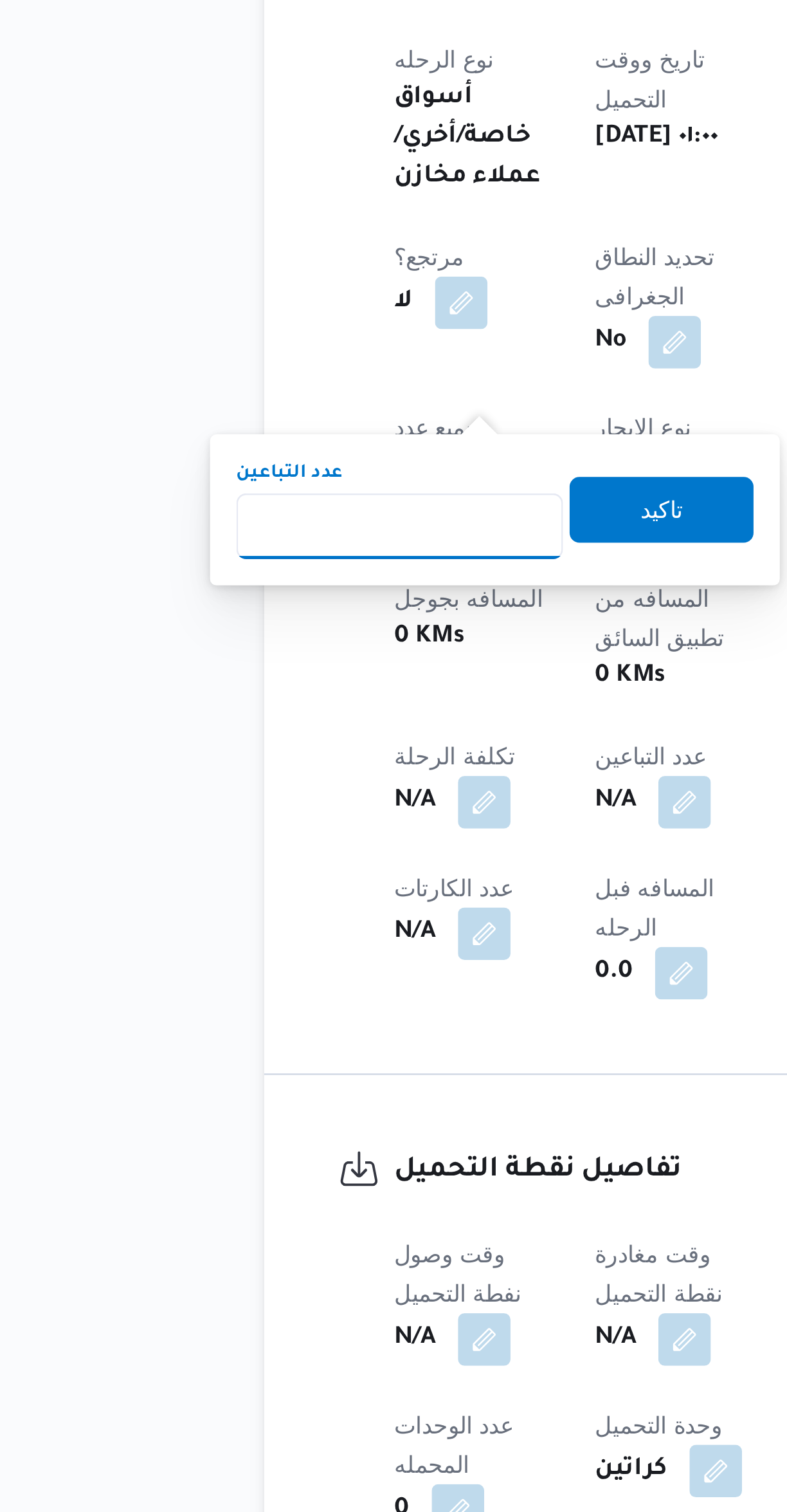
type input "1"
click at [332, 750] on span "تاكيد" at bounding box center [323, 746] width 72 height 25
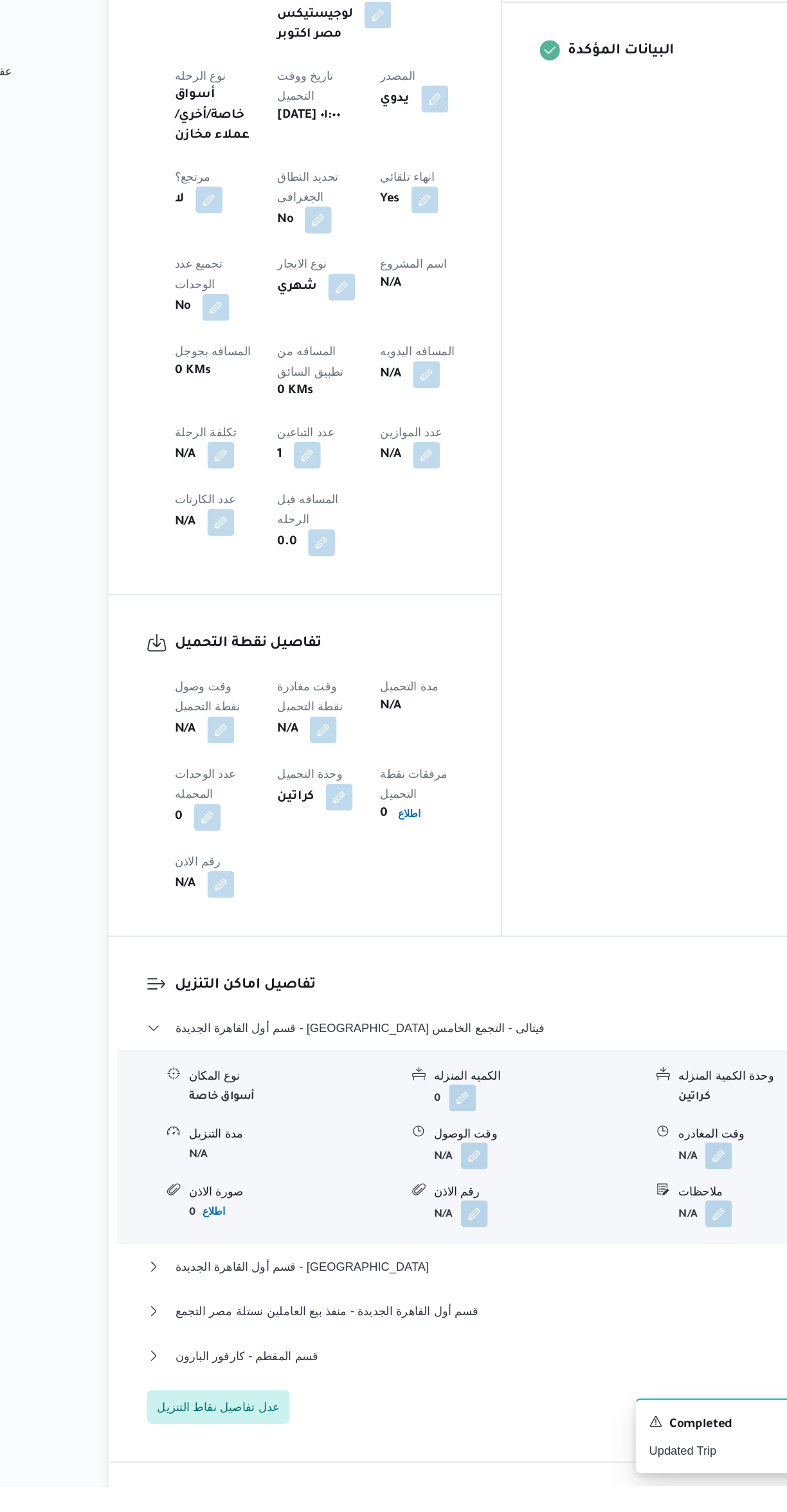
scroll to position [404, 0]
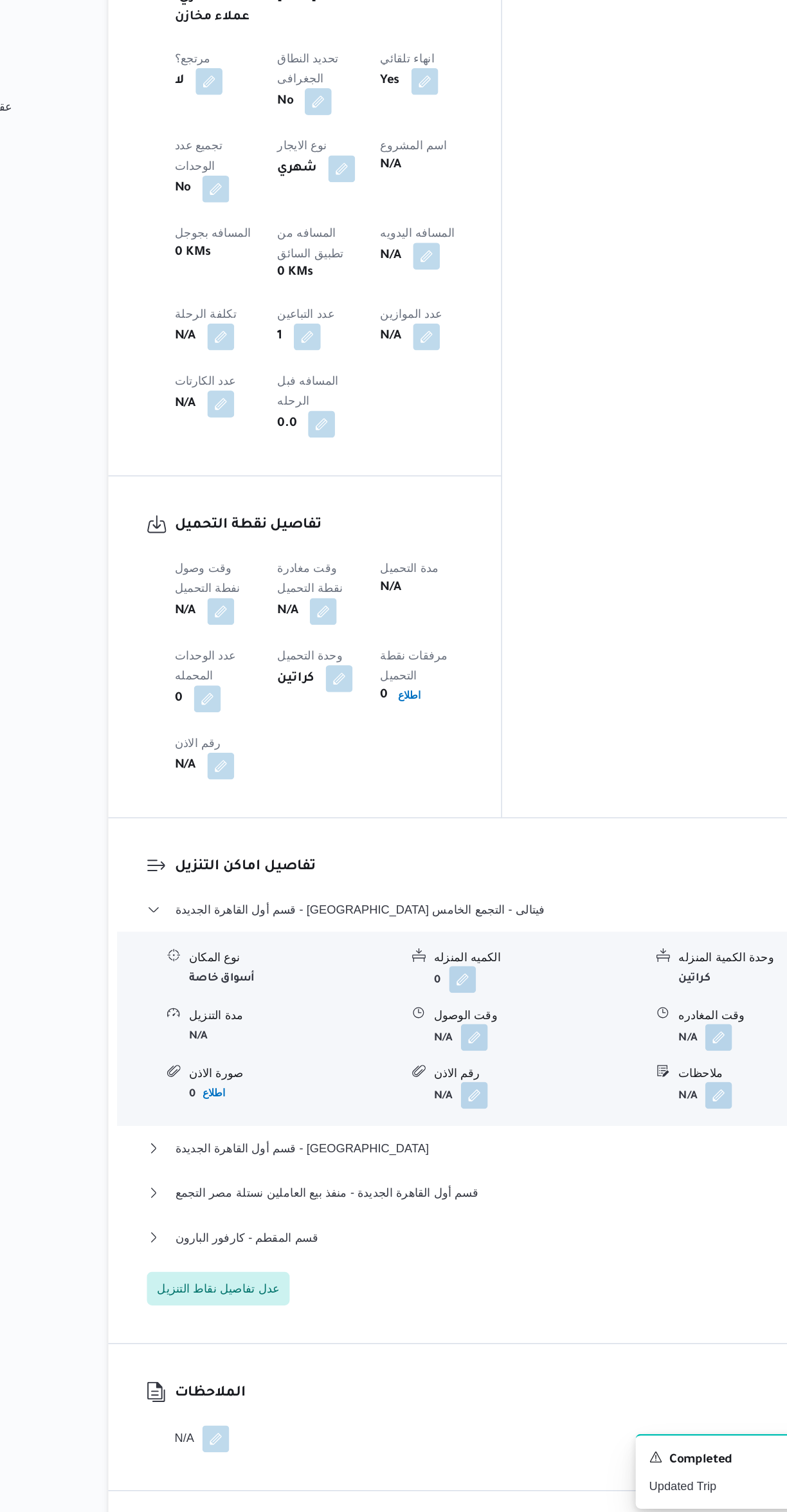
click at [251, 804] on button "button" at bounding box center [254, 814] width 21 height 21
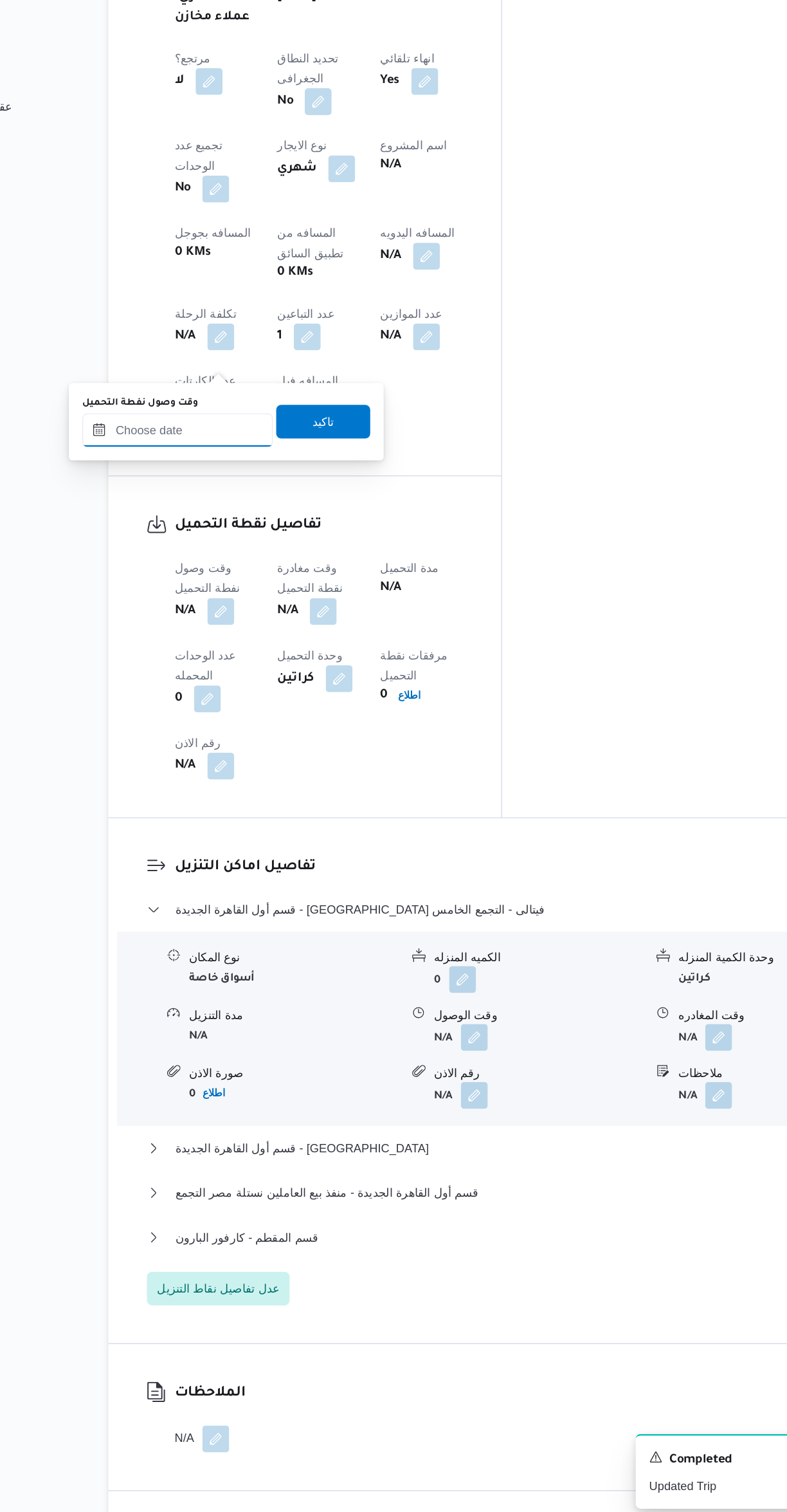
click at [224, 671] on input "وقت وصول نفطة التحميل" at bounding box center [220, 675] width 146 height 25
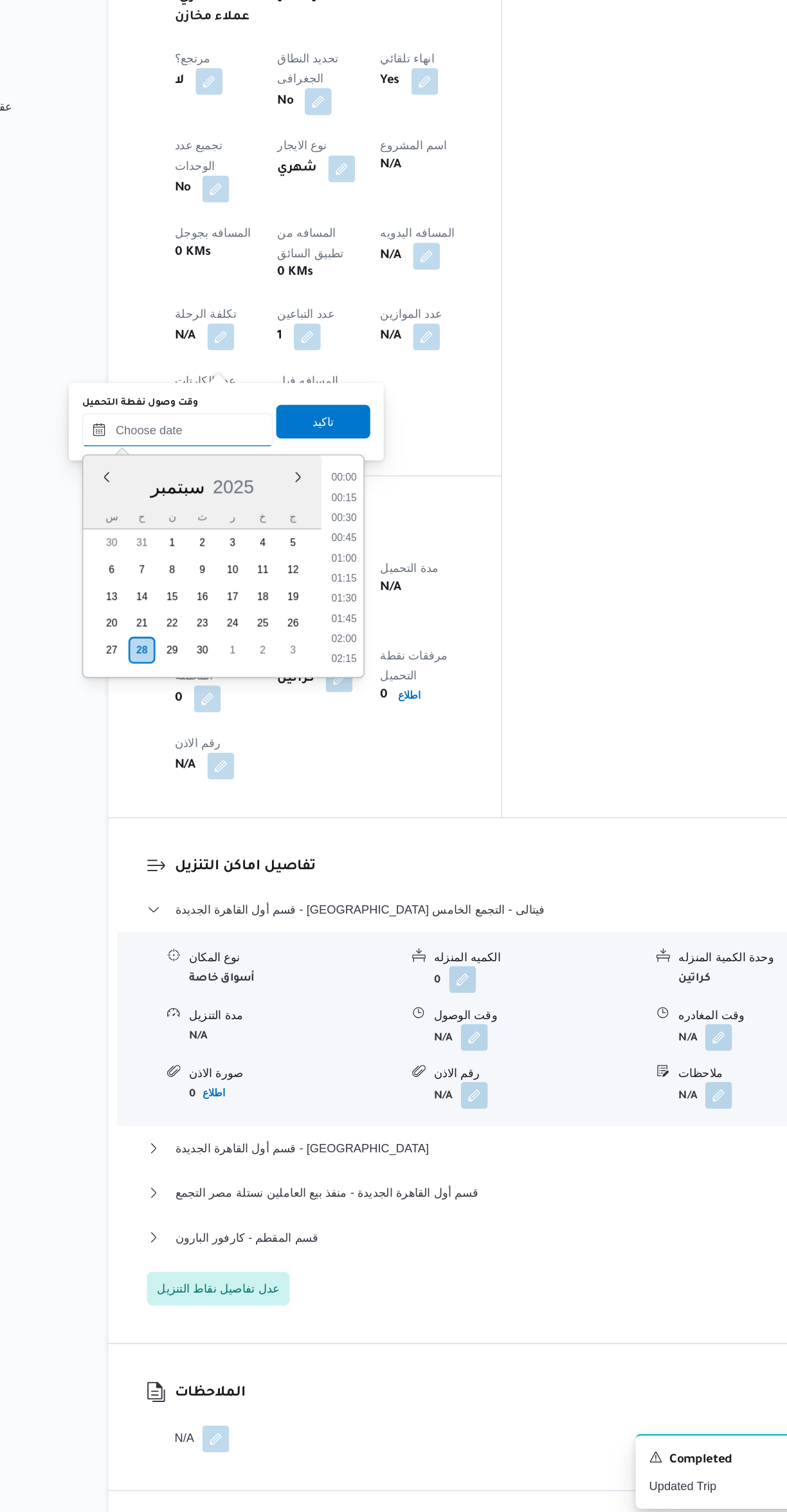
scroll to position [479, 0]
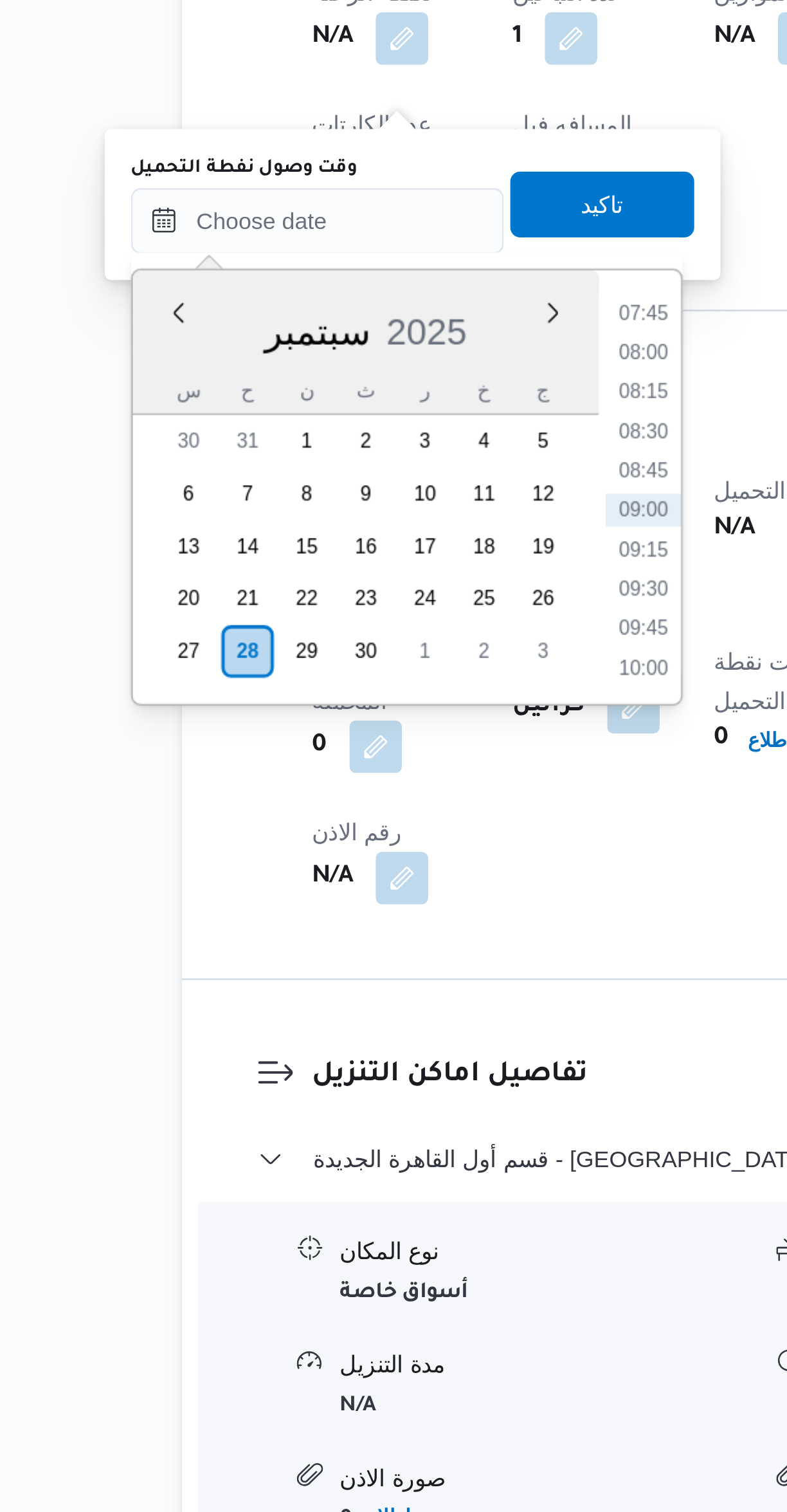
click at [338, 1023] on li "08:15" at bounding box center [348, 1020] width 30 height 13
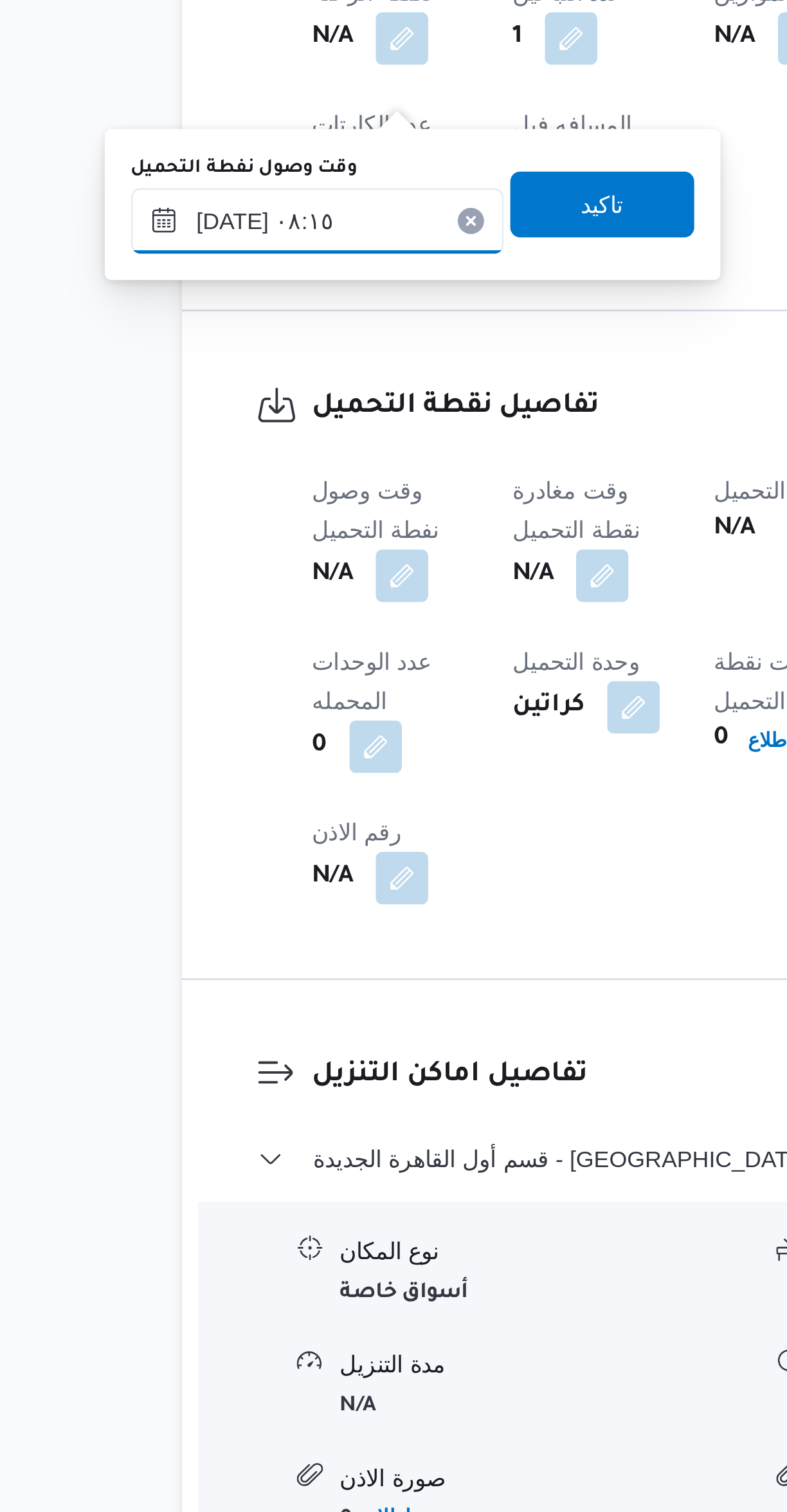
click at [180, 953] on input "٢٨/٠٩/٢٠٢٥ ٠٨:١٥" at bounding box center [220, 953] width 146 height 25
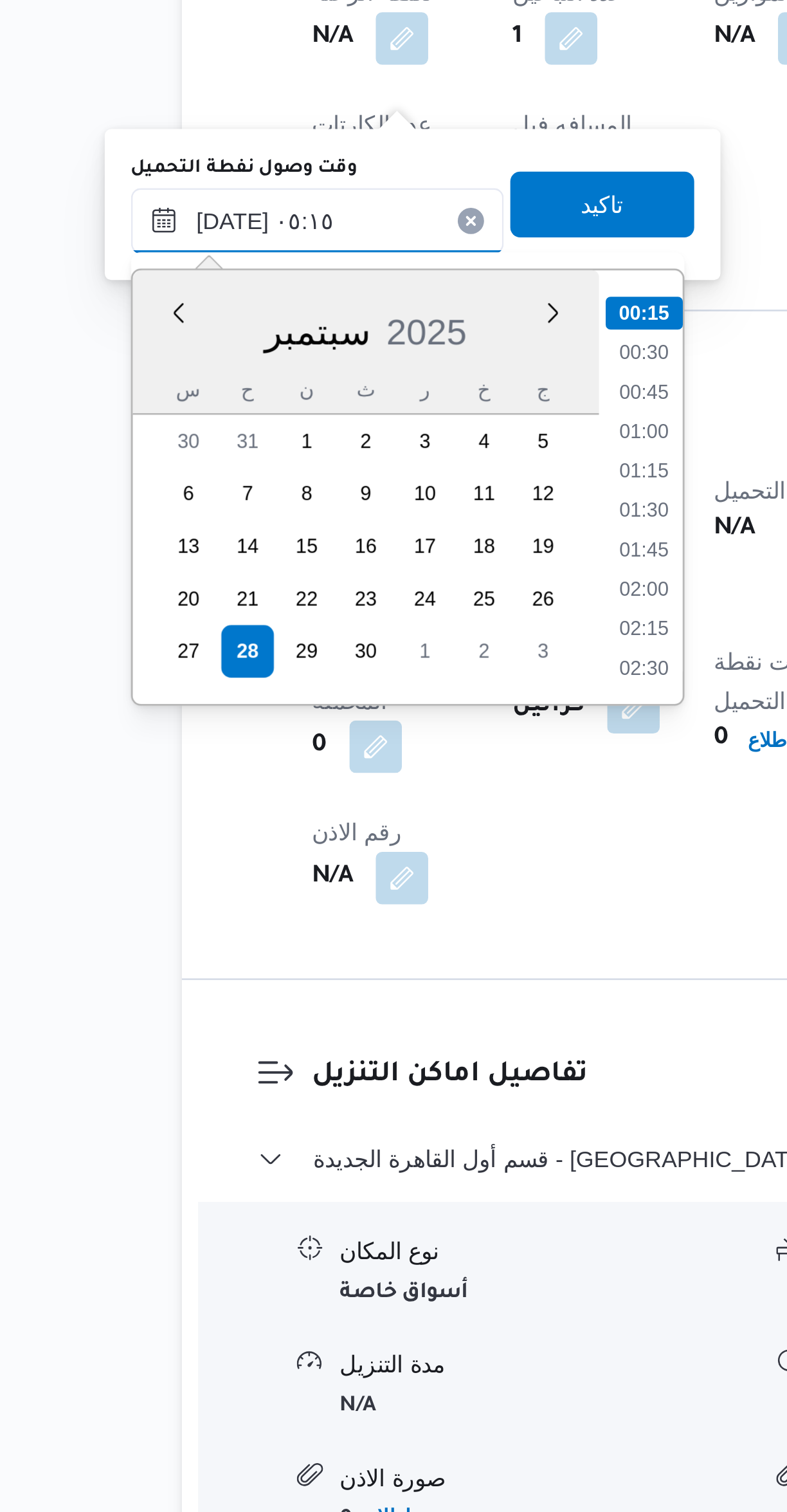
scroll to position [189, 0]
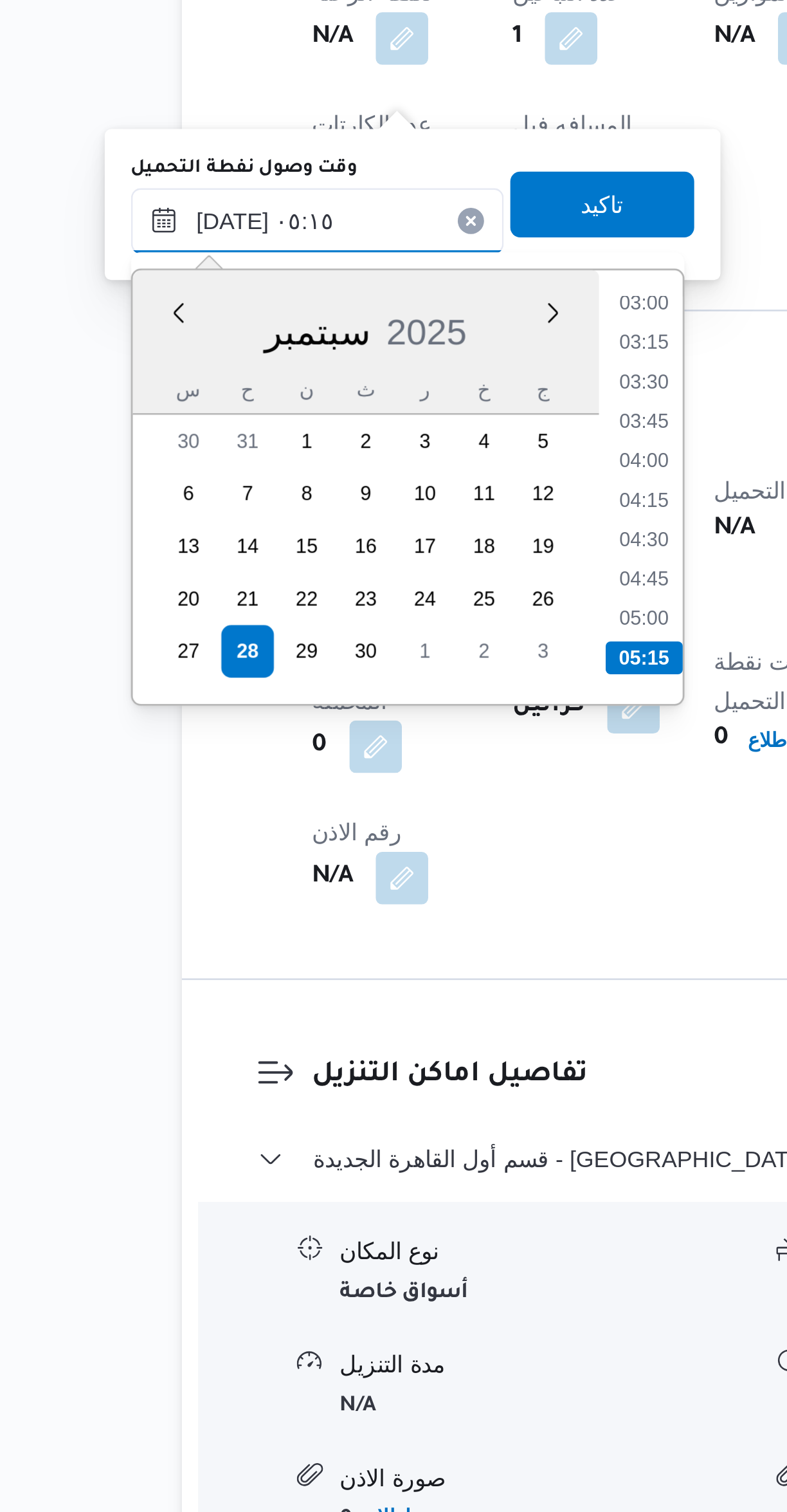
type input "٢٨/٠٩/٢٠٢٥ ٠٥:١٥"
click at [344, 1123] on li "05:15" at bounding box center [348, 1124] width 31 height 13
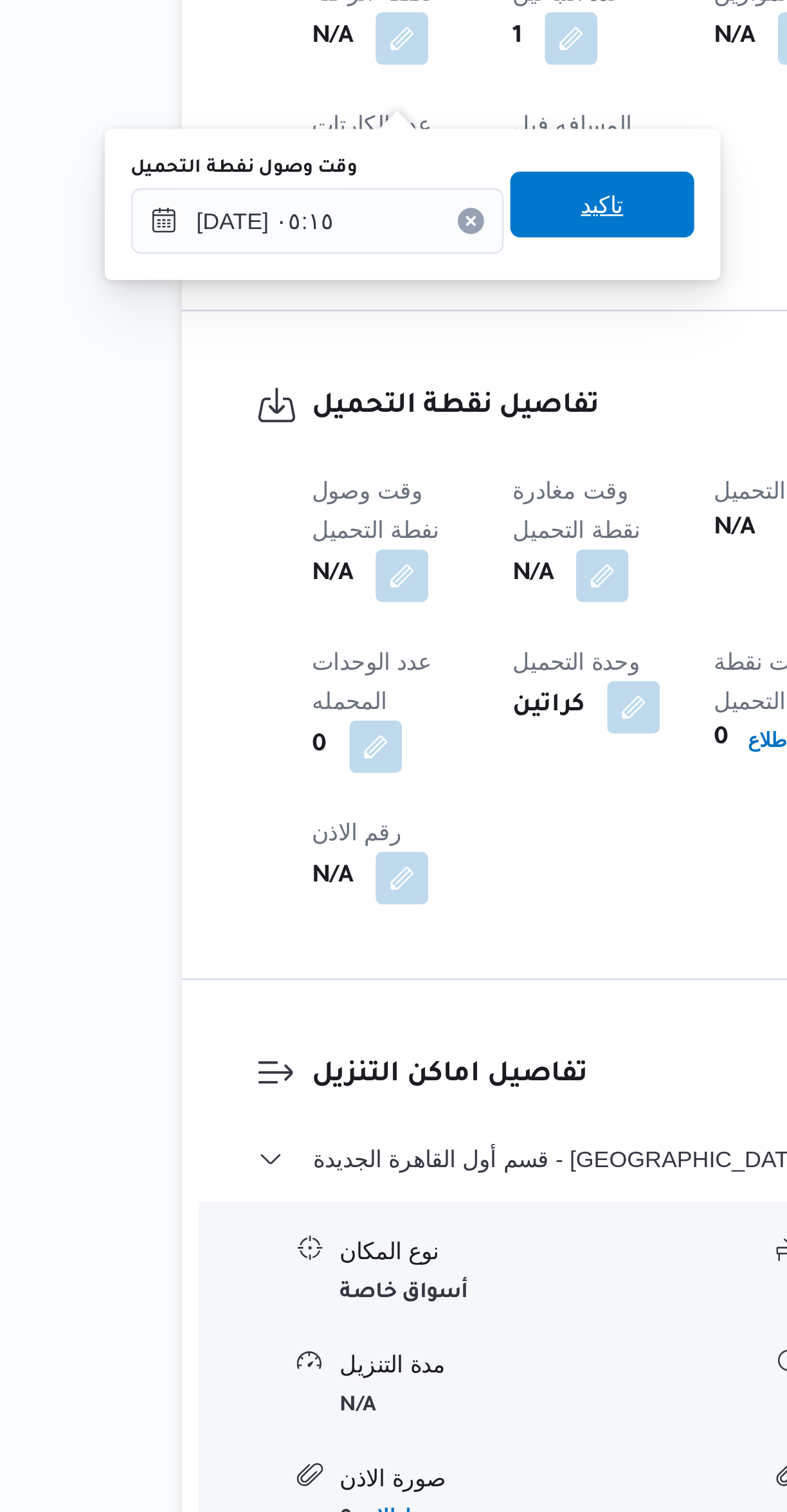
click at [305, 945] on span "تاكيد" at bounding box center [332, 946] width 72 height 25
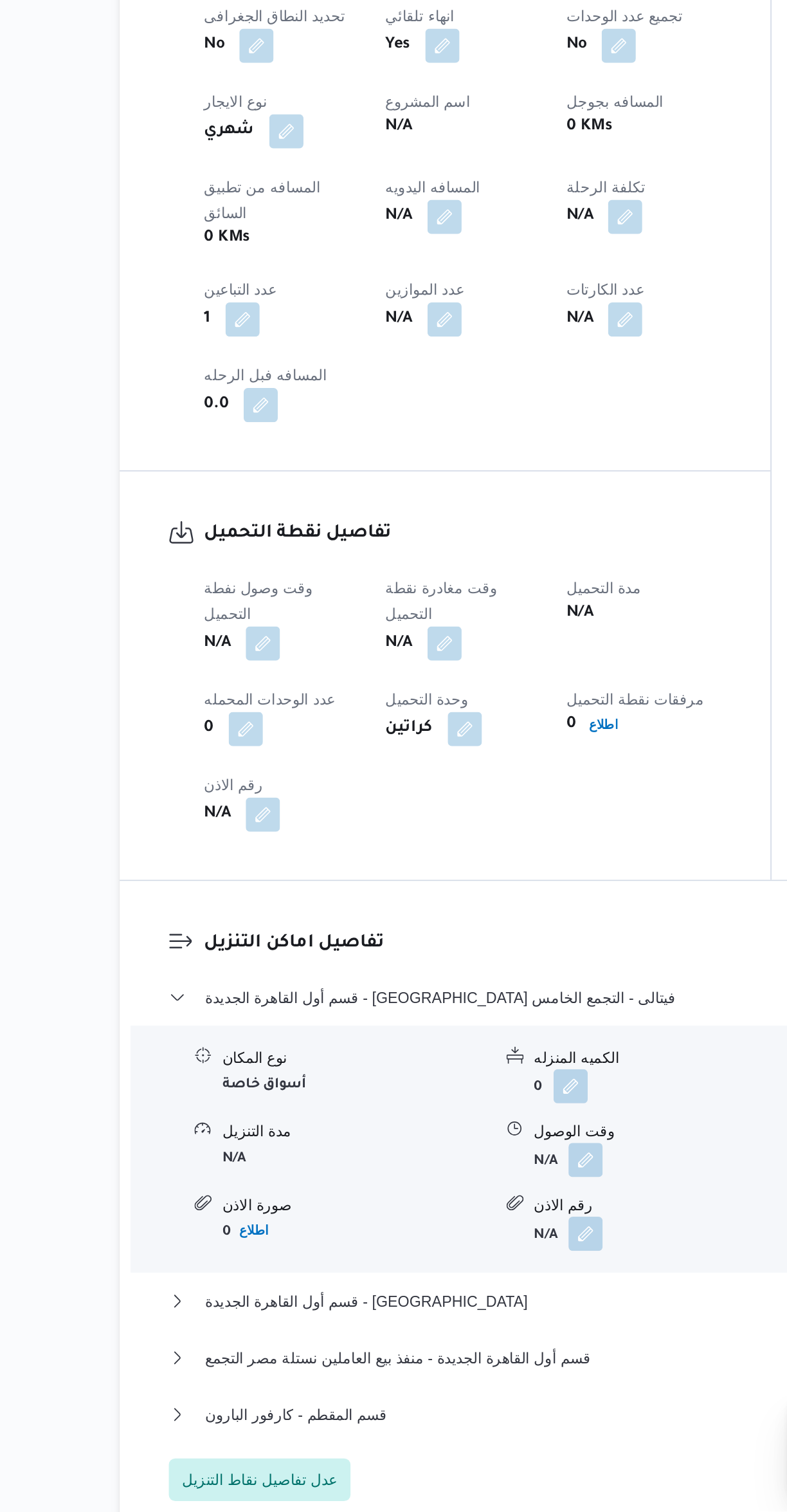
scroll to position [125, 0]
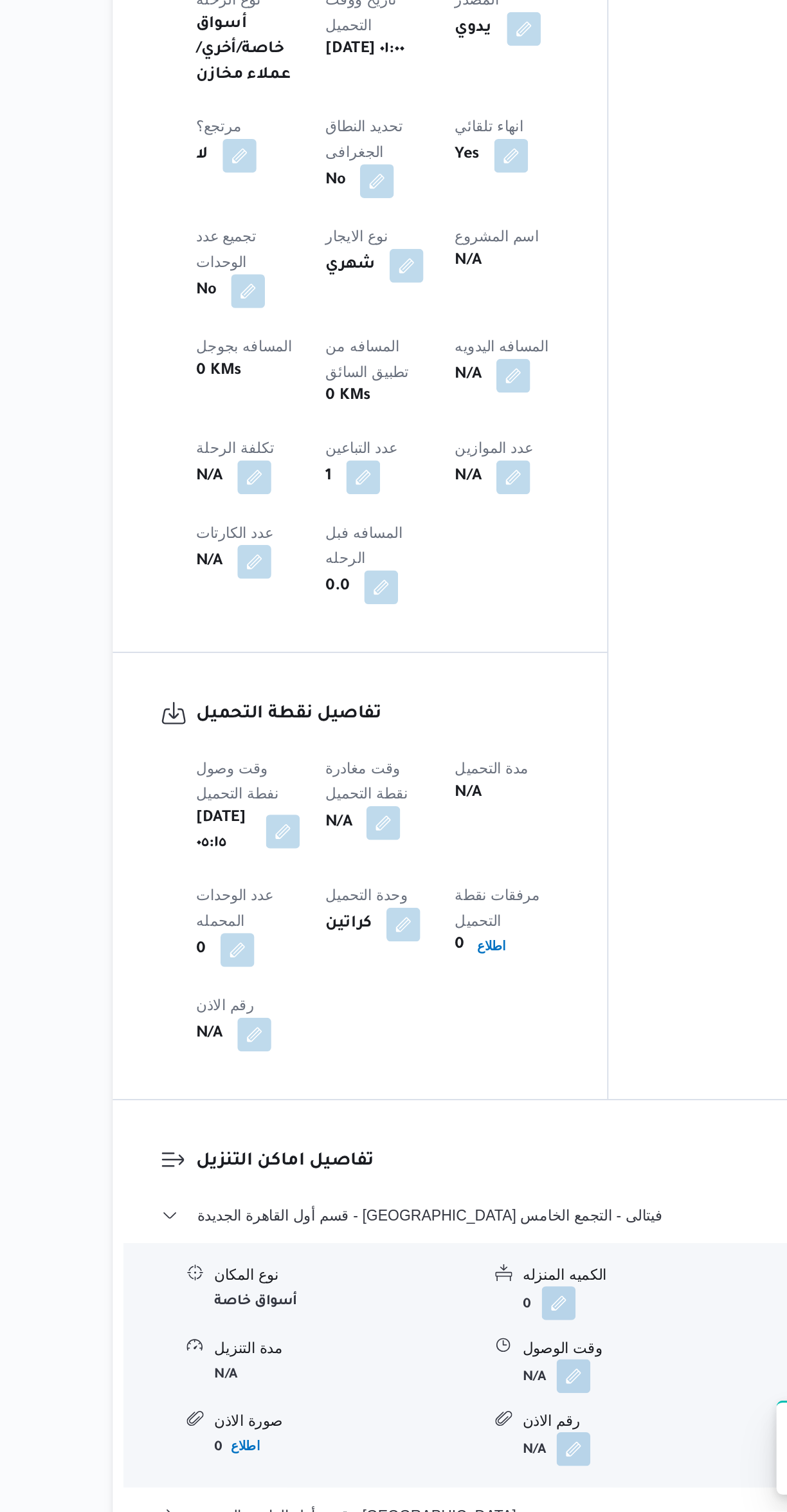
click at [342, 1083] on button "button" at bounding box center [332, 1094] width 21 height 21
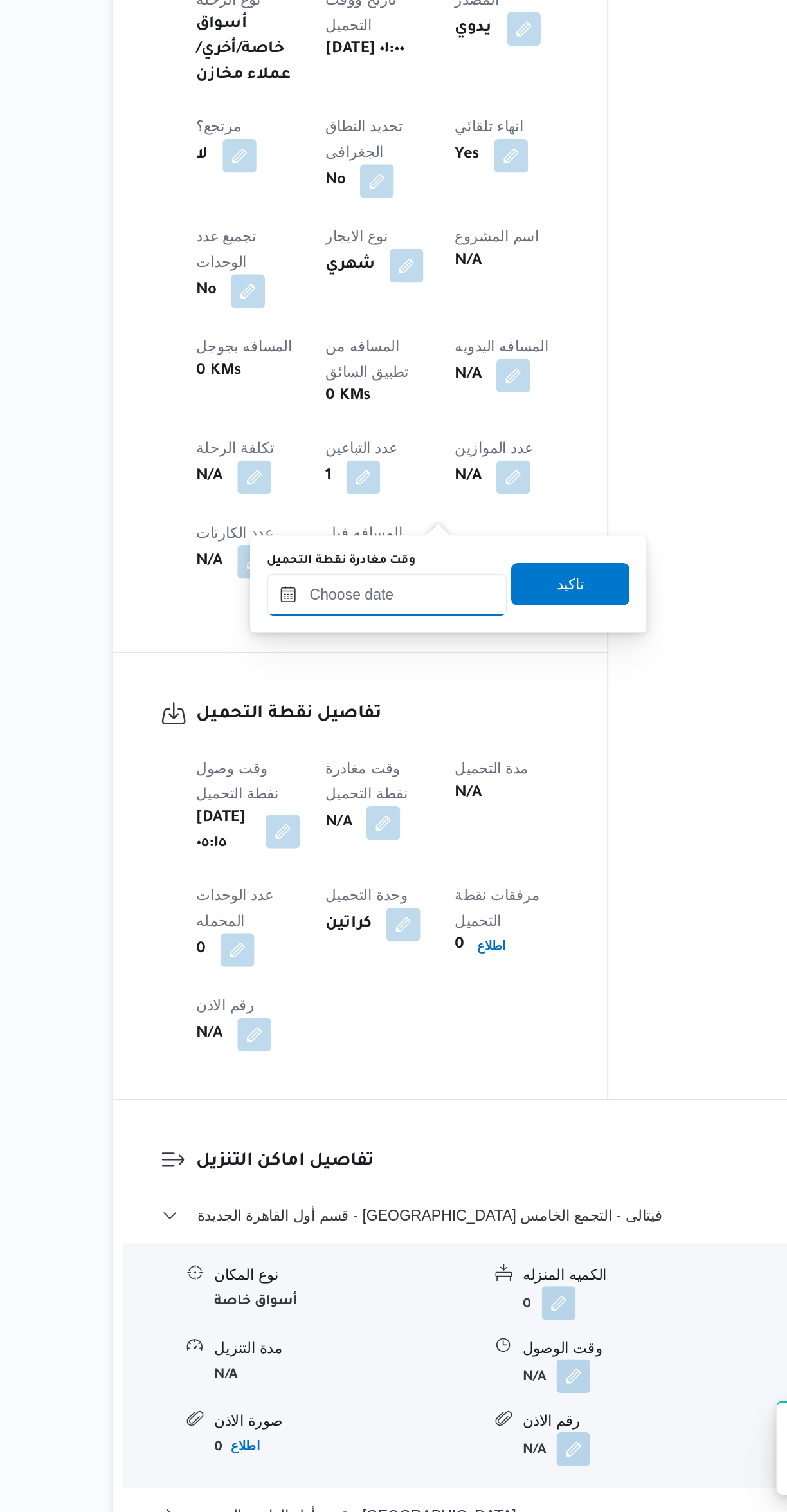
click at [325, 953] on input "وقت مغادرة نقطة التحميل" at bounding box center [334, 953] width 146 height 25
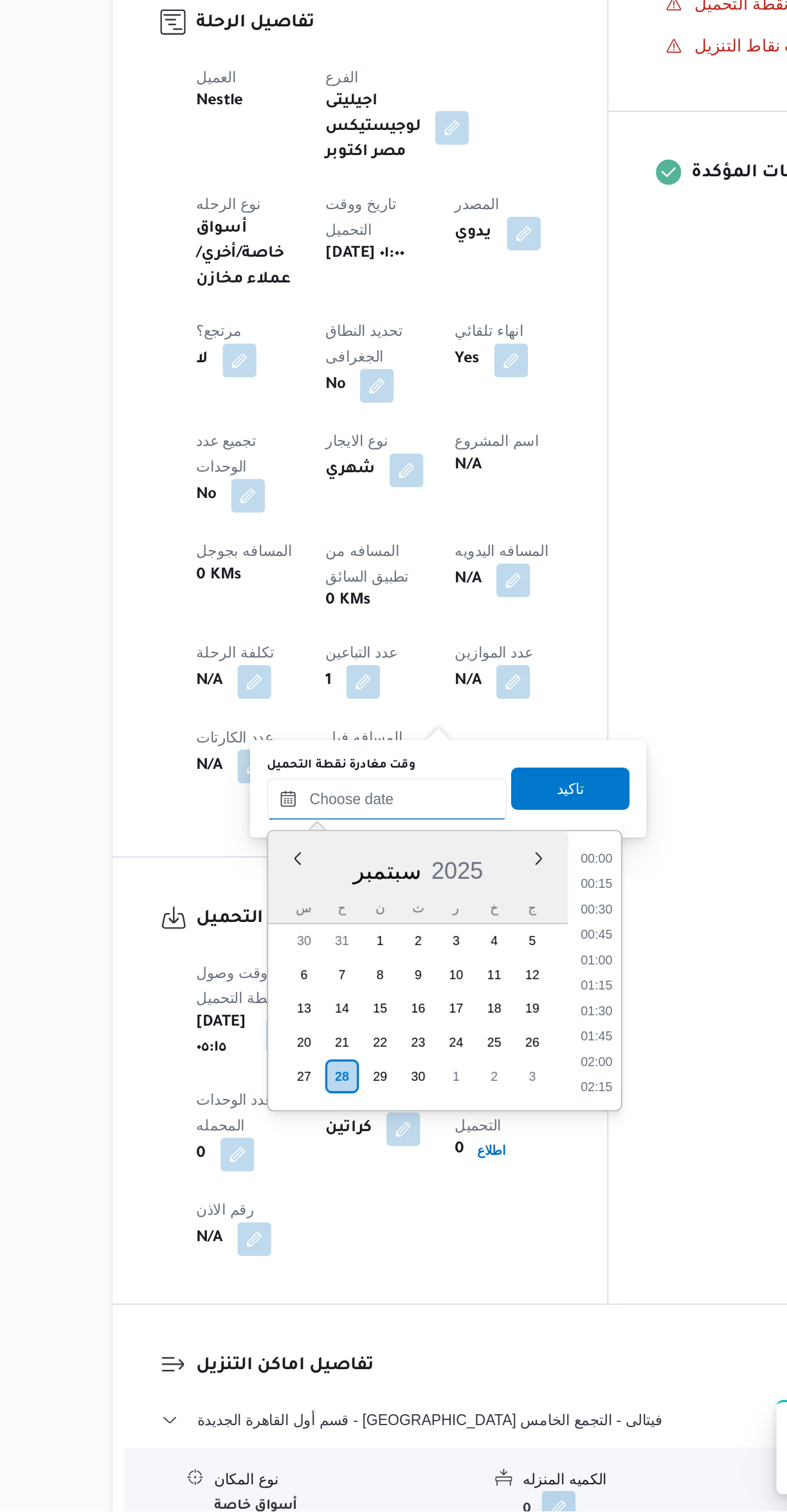
scroll to position [479, 0]
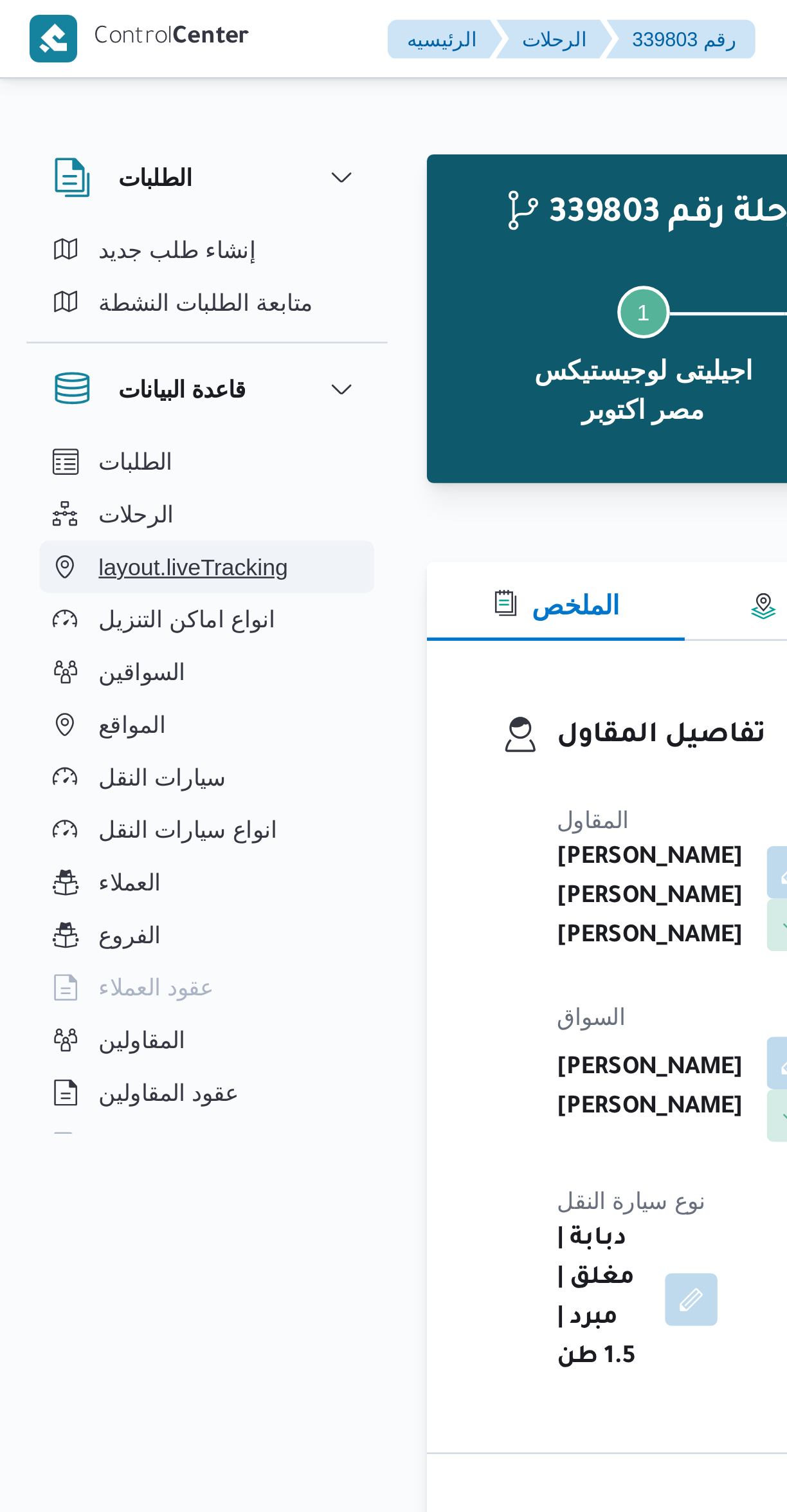
click at [130, 213] on button "layout.liveTracking" at bounding box center [81, 222] width 131 height 21
select select "ar"
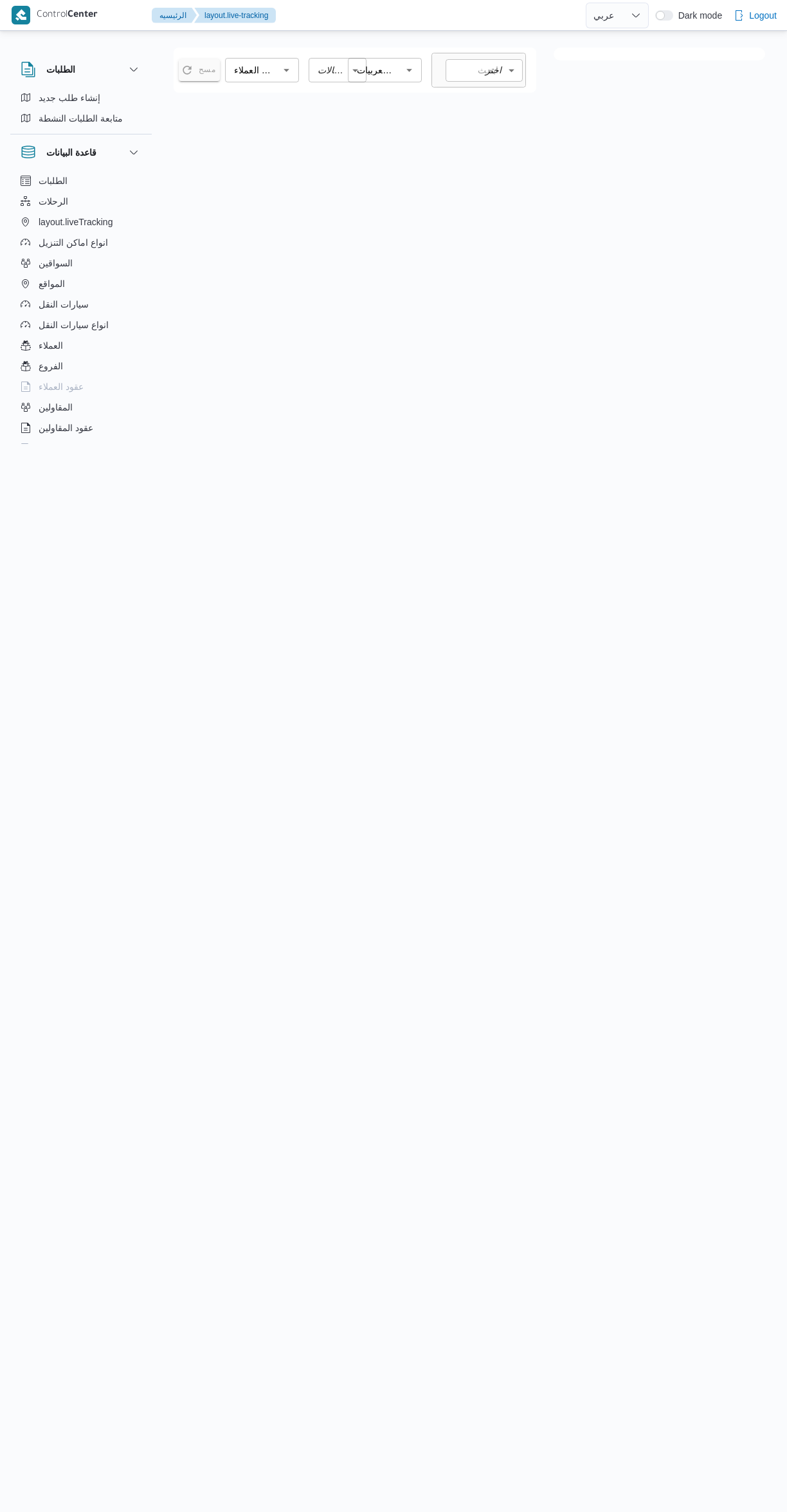
select select "ar"
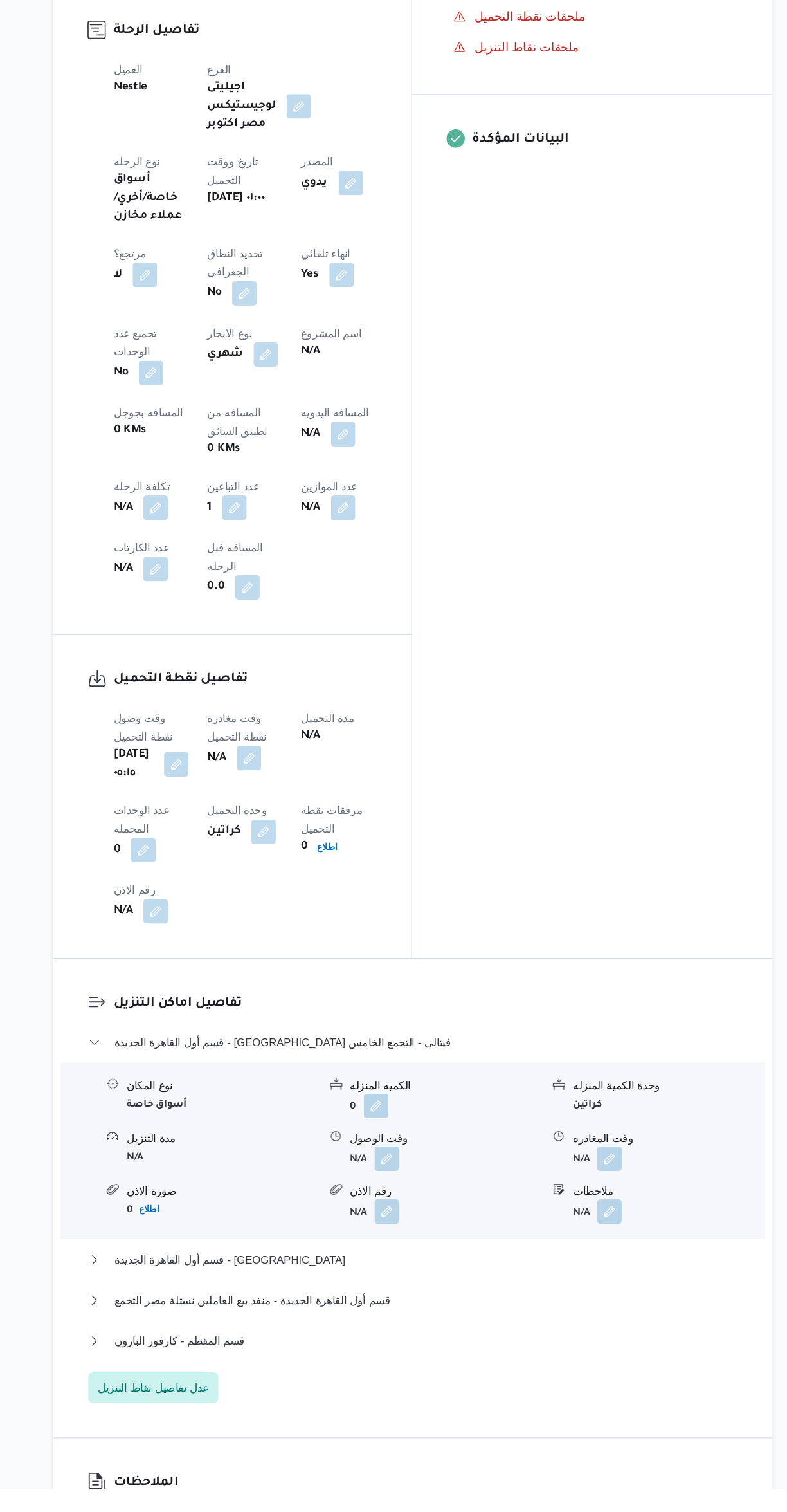
scroll to position [321, 0]
click at [342, 886] on button "button" at bounding box center [332, 897] width 21 height 21
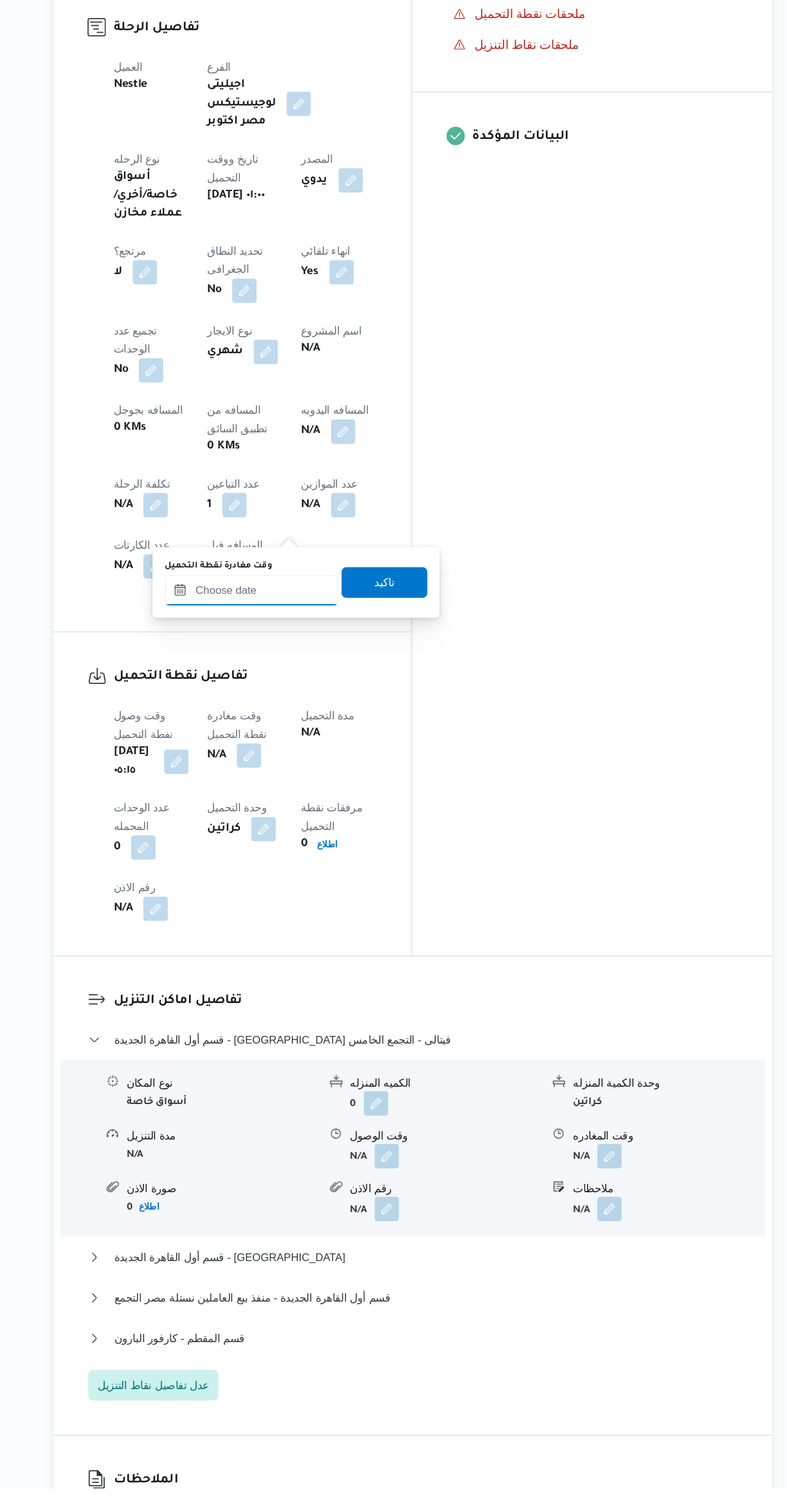
click at [356, 758] on input "وقت مغادرة نقطة التحميل" at bounding box center [334, 756] width 146 height 25
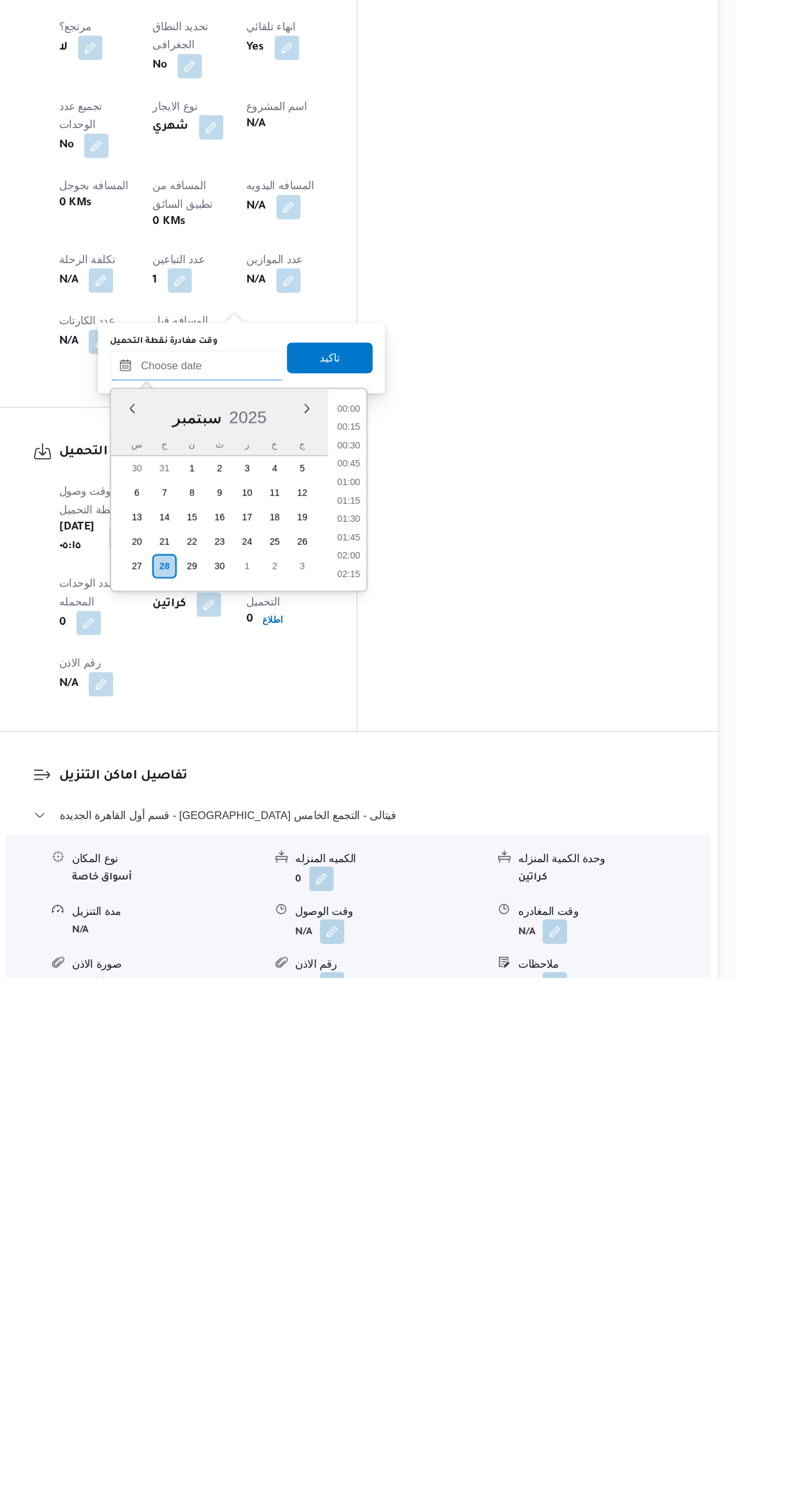
scroll to position [479, 0]
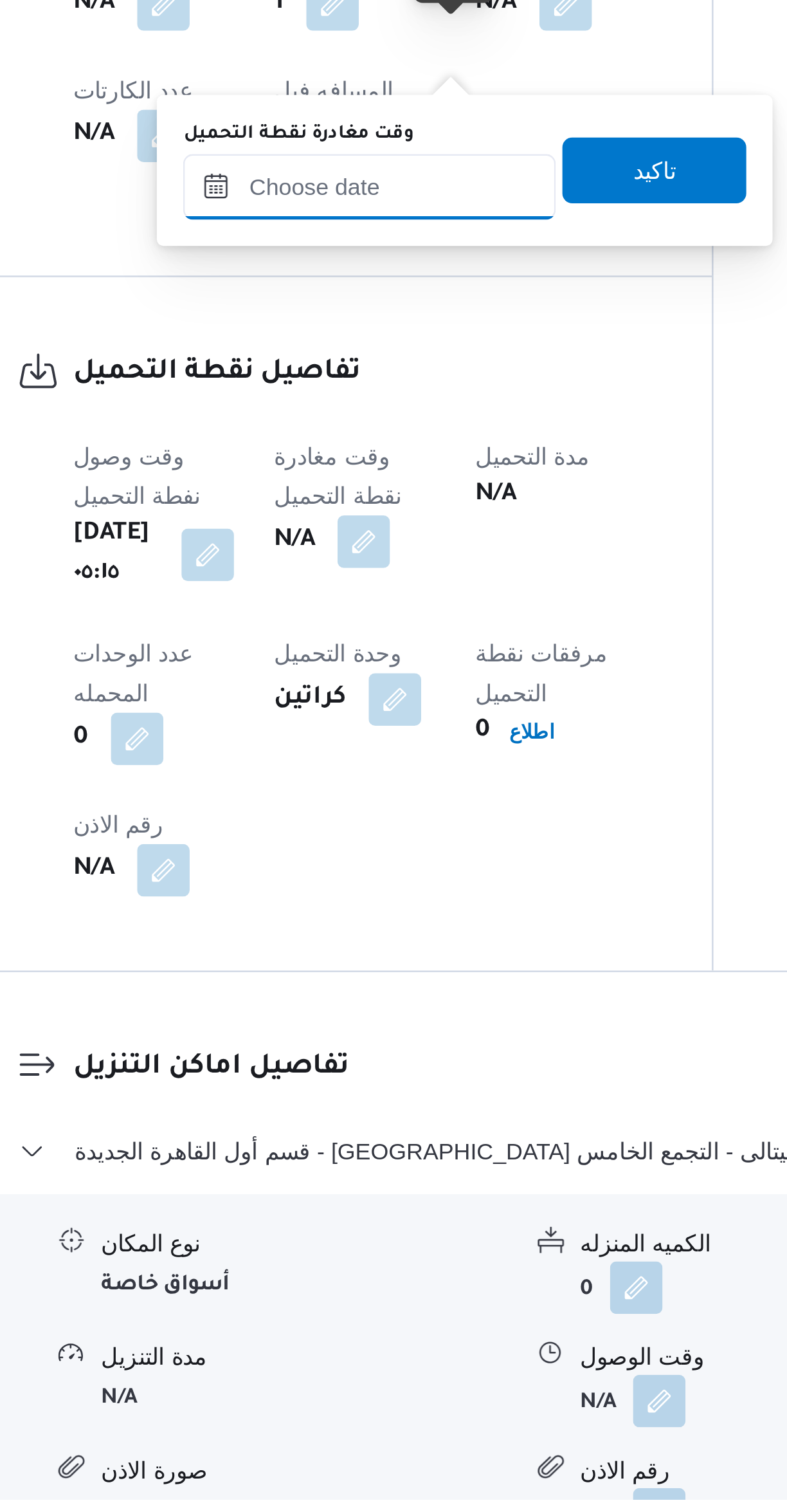
click at [317, 997] on input "وقت مغادرة نقطة التحميل" at bounding box center [334, 997] width 146 height 25
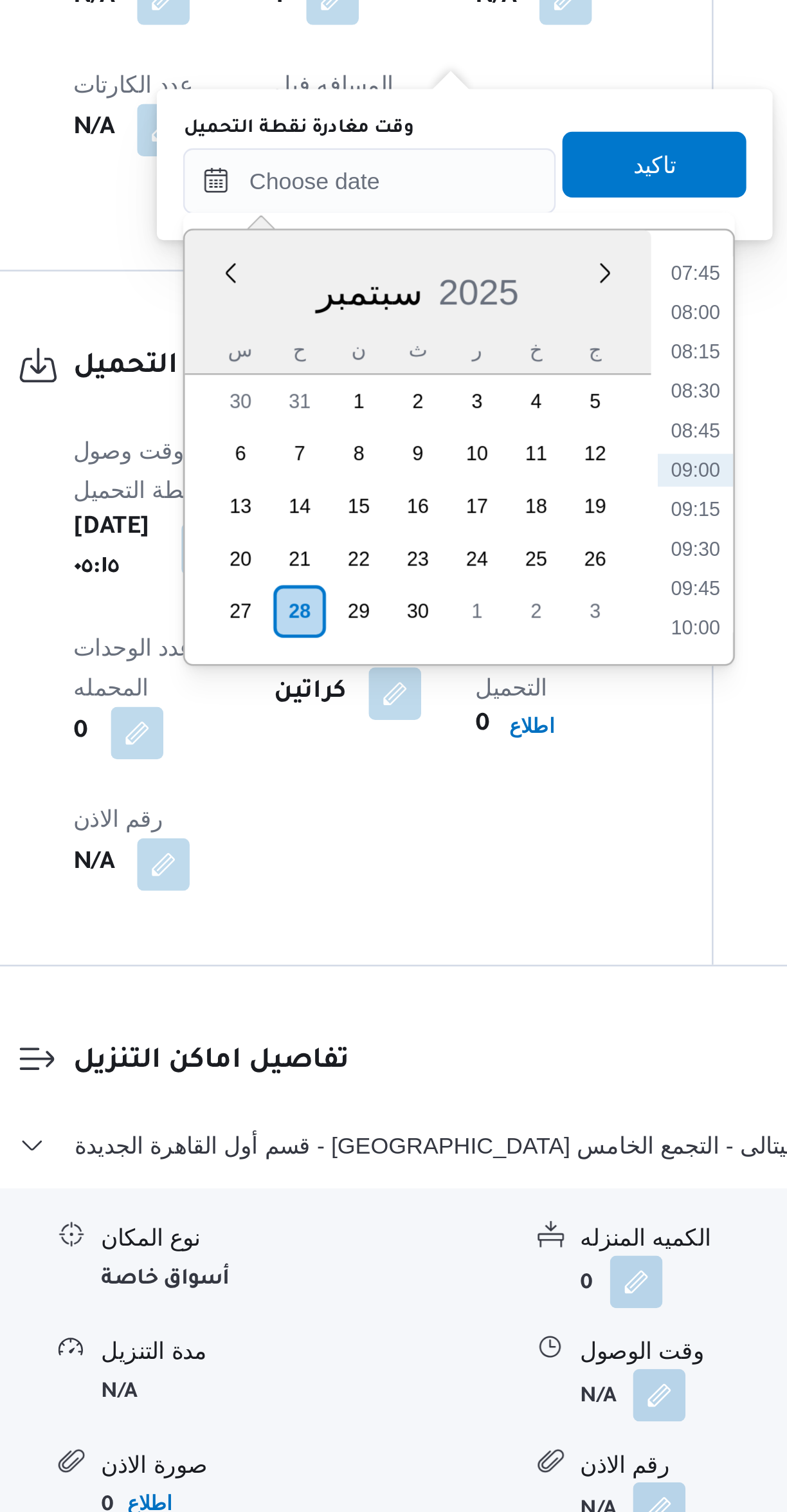
click at [452, 989] on li "08:00" at bounding box center [462, 995] width 30 height 13
type input "[DATE] ٠٨:٠٠"
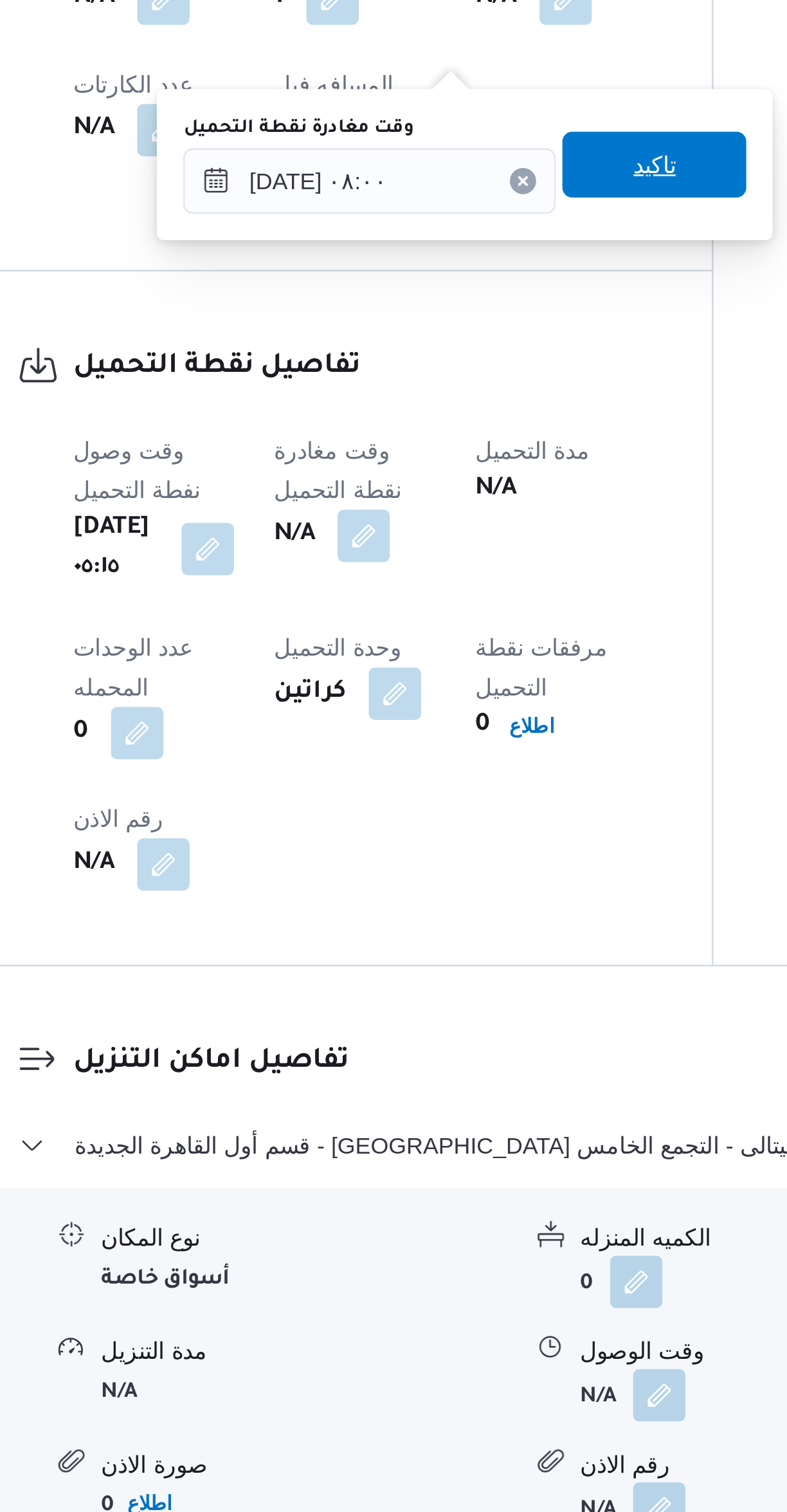
click at [423, 939] on span "تاكيد" at bounding box center [446, 938] width 72 height 25
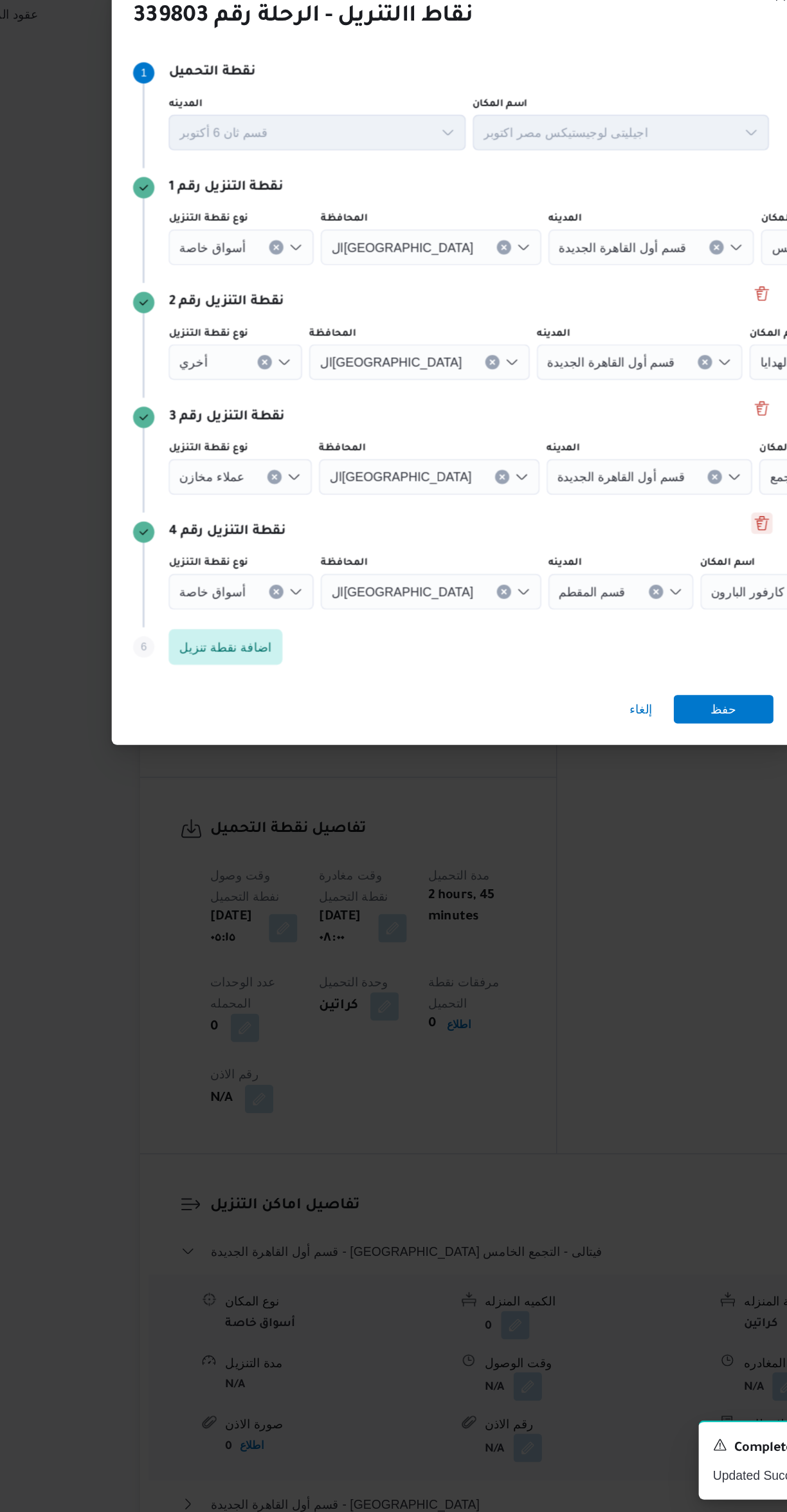
click at [614, 788] on button "Delete" at bounding box center [617, 796] width 16 height 16
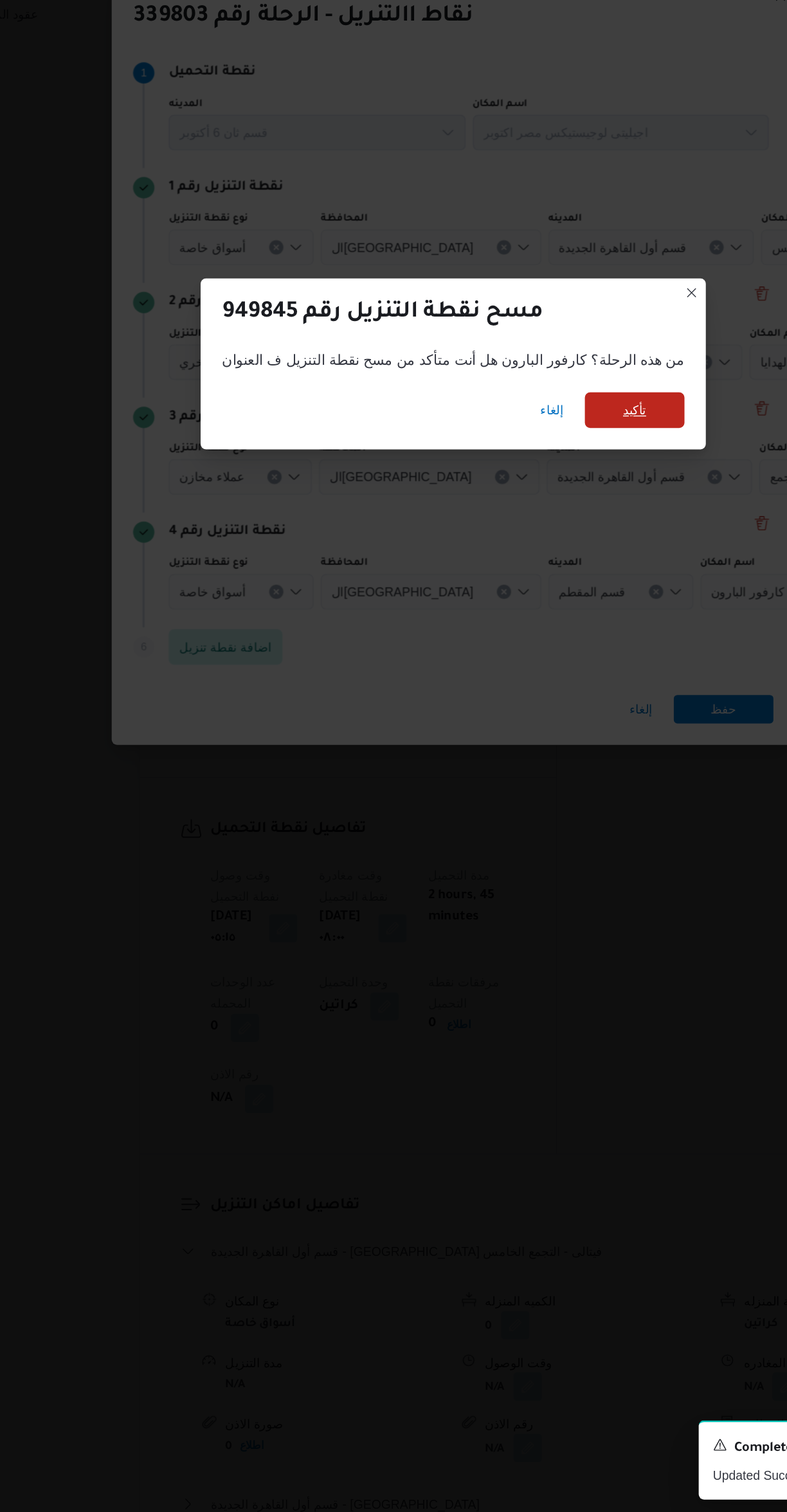
click at [513, 712] on span "تأكيد" at bounding box center [524, 714] width 72 height 25
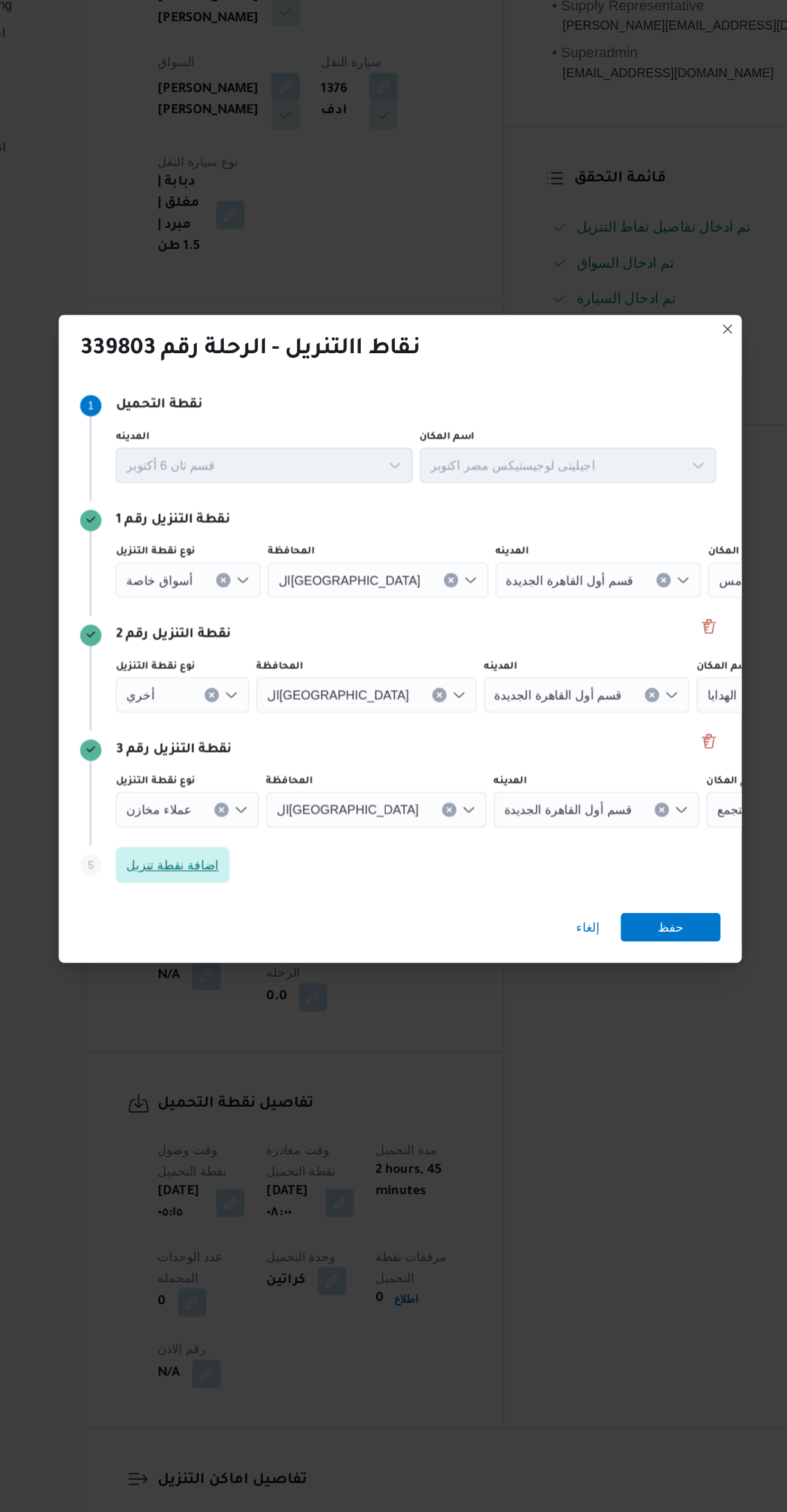
scroll to position [135, 0]
click at [248, 797] on input "نوع نقطة التنزيل" at bounding box center [248, 805] width 1 height 16
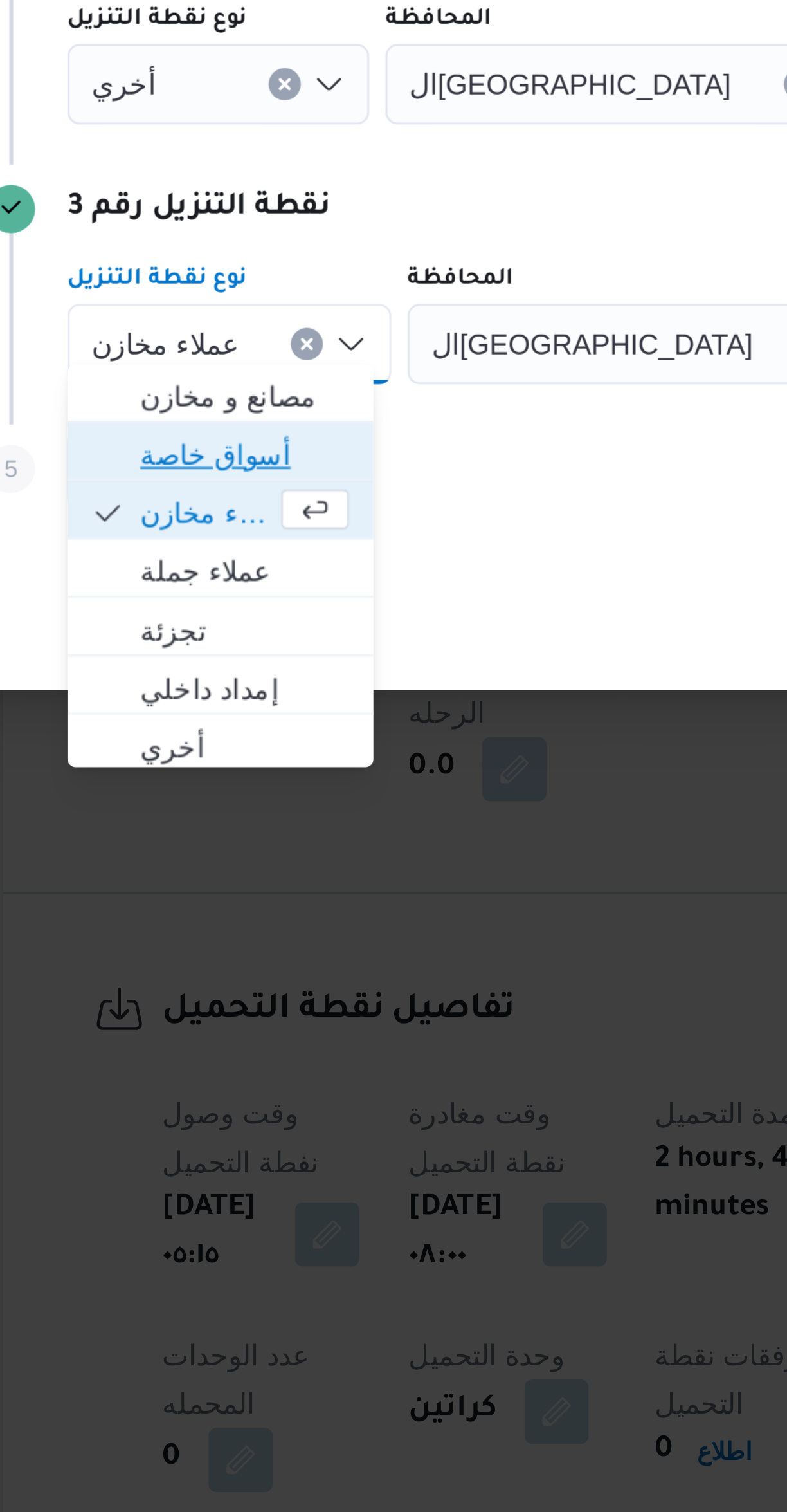
click at [228, 829] on span "أسواق خاصة" at bounding box center [236, 840] width 88 height 21
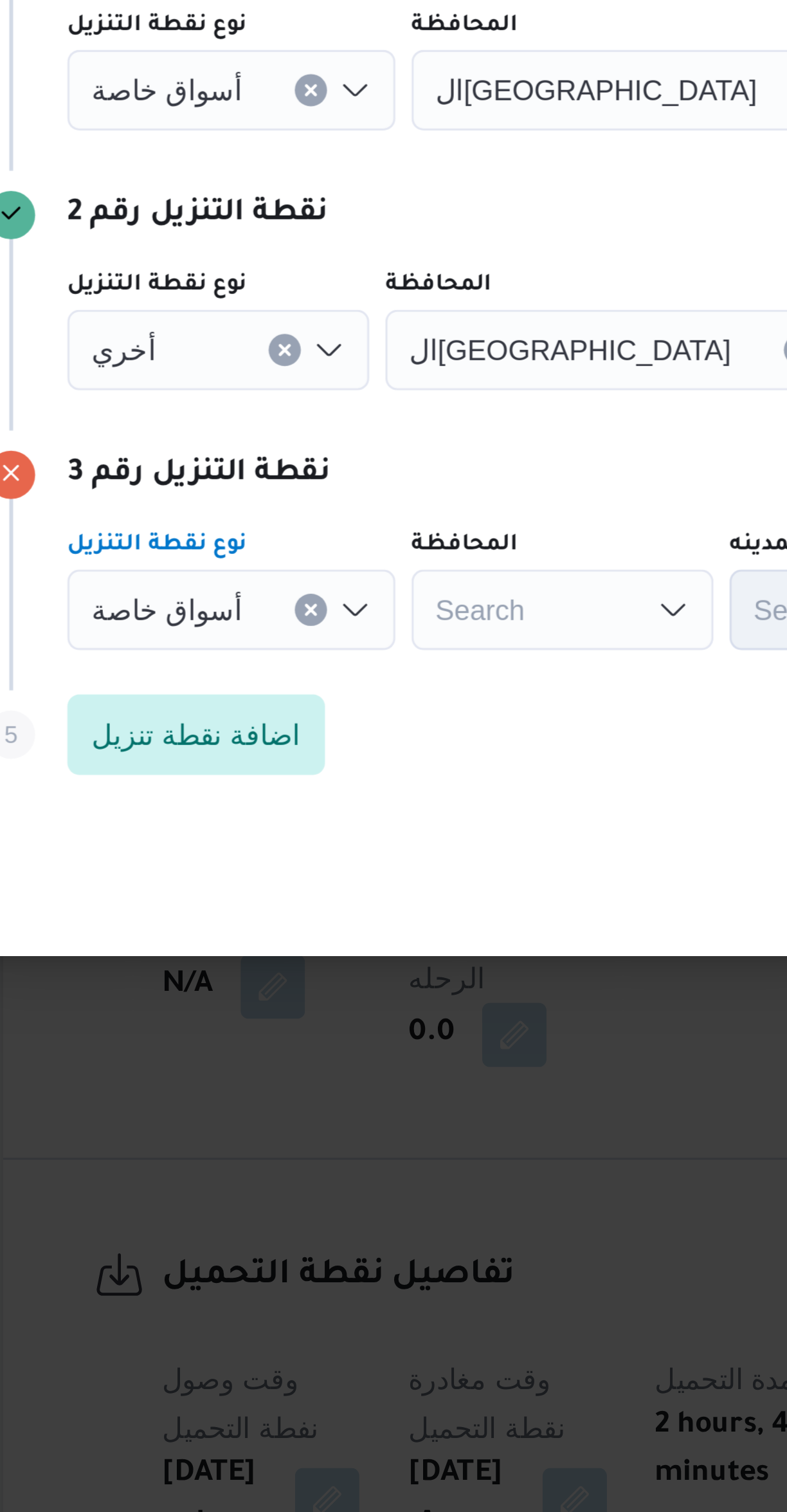
click at [221, 714] on input "نوع نقطة التنزيل" at bounding box center [221, 721] width 1 height 16
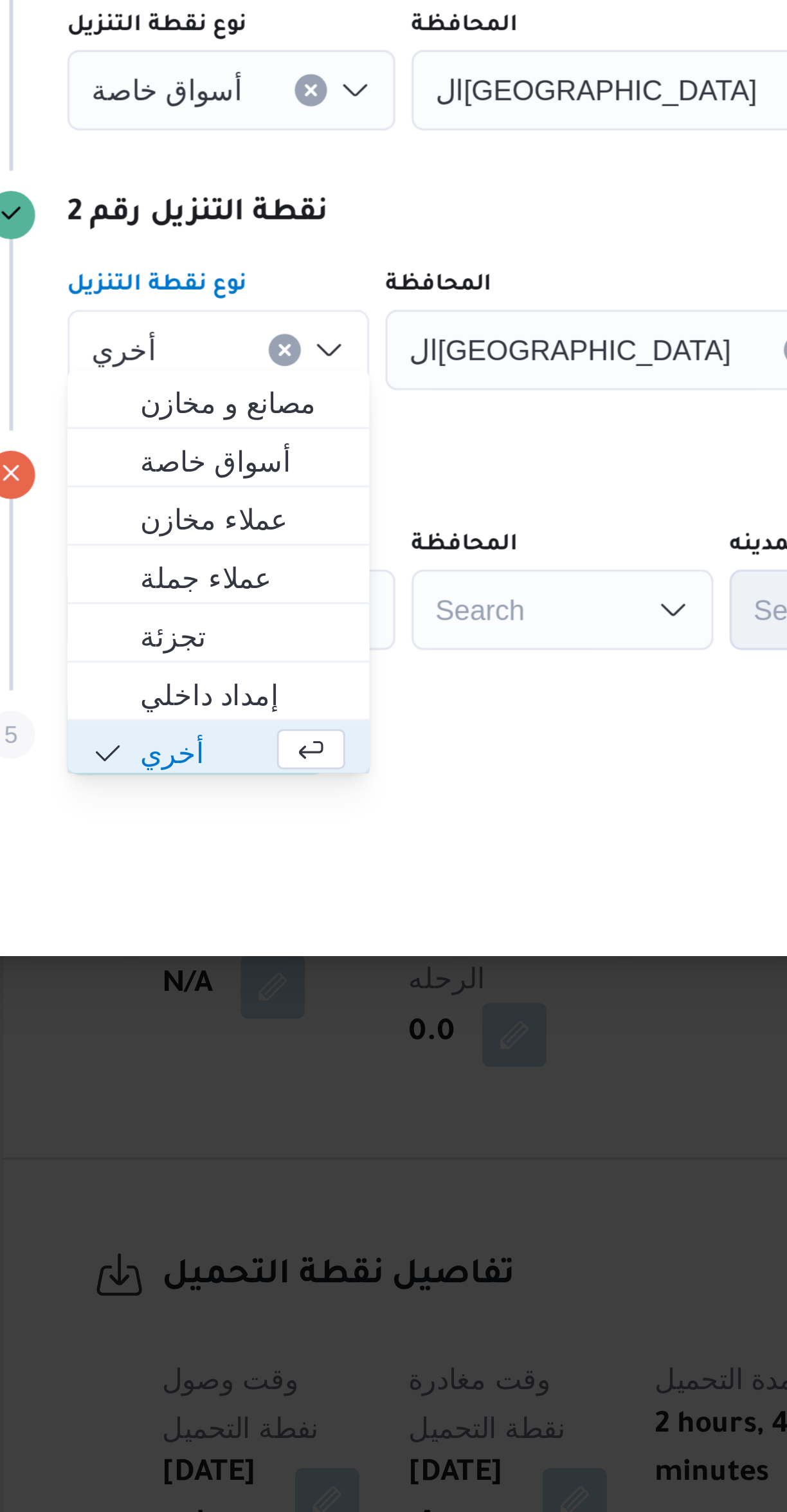
scroll to position [1, 0]
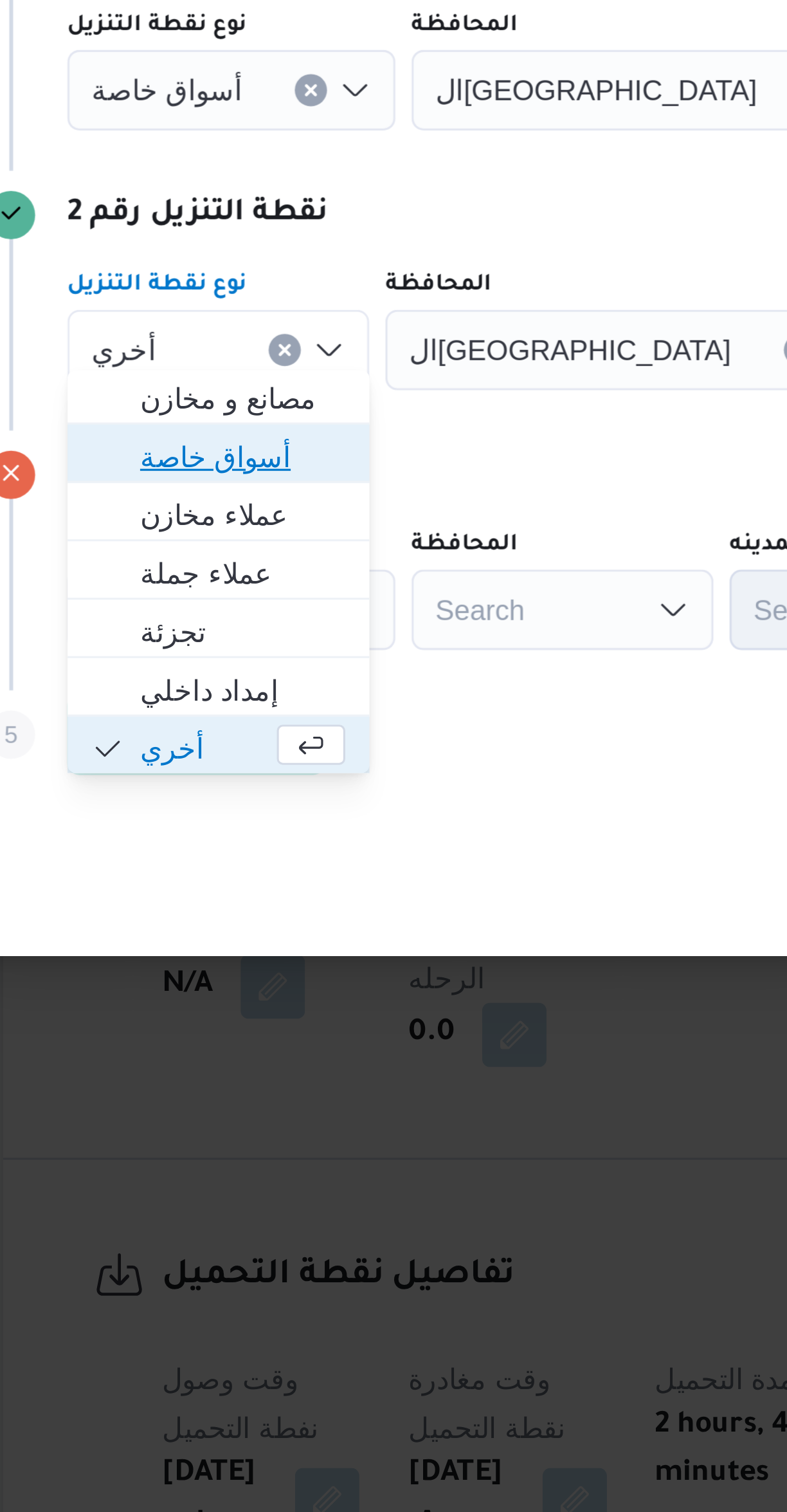
click at [221, 754] on span "أسواق خاصة" at bounding box center [243, 756] width 66 height 16
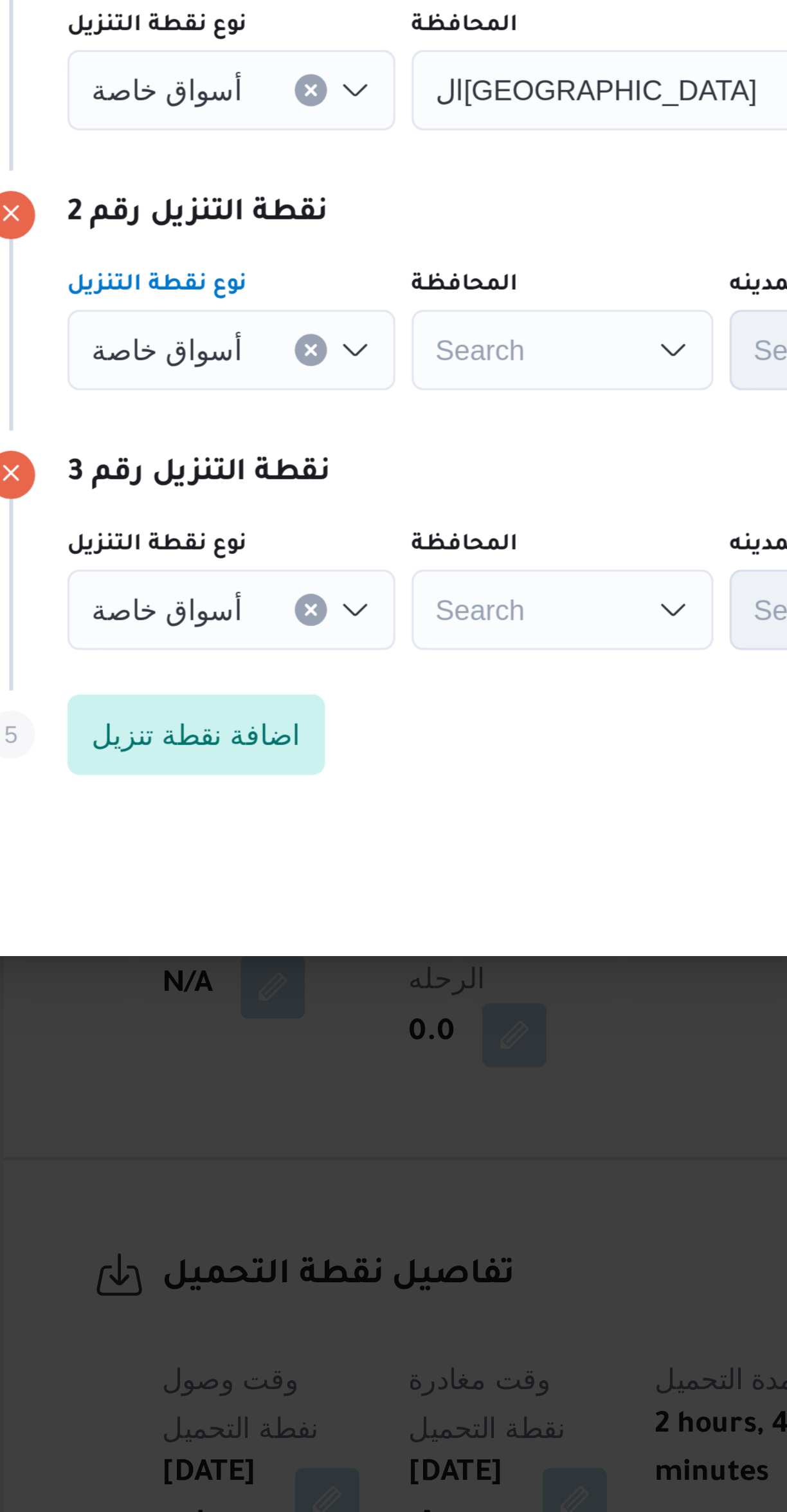
click at [216, 632] on span "أسواق خاصة" at bounding box center [219, 637] width 48 height 14
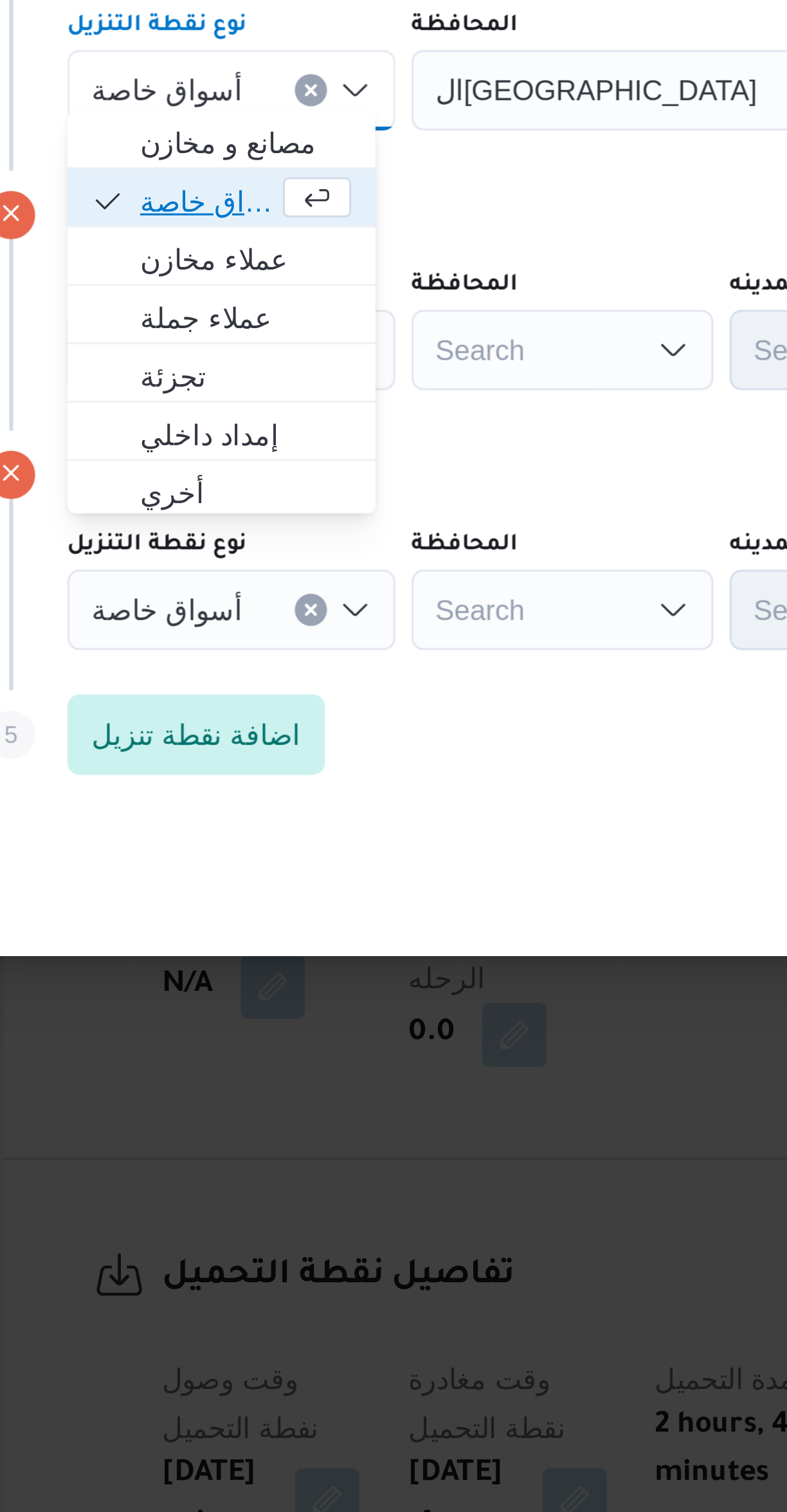
click at [221, 678] on span "أسواق خاصة" at bounding box center [232, 673] width 43 height 16
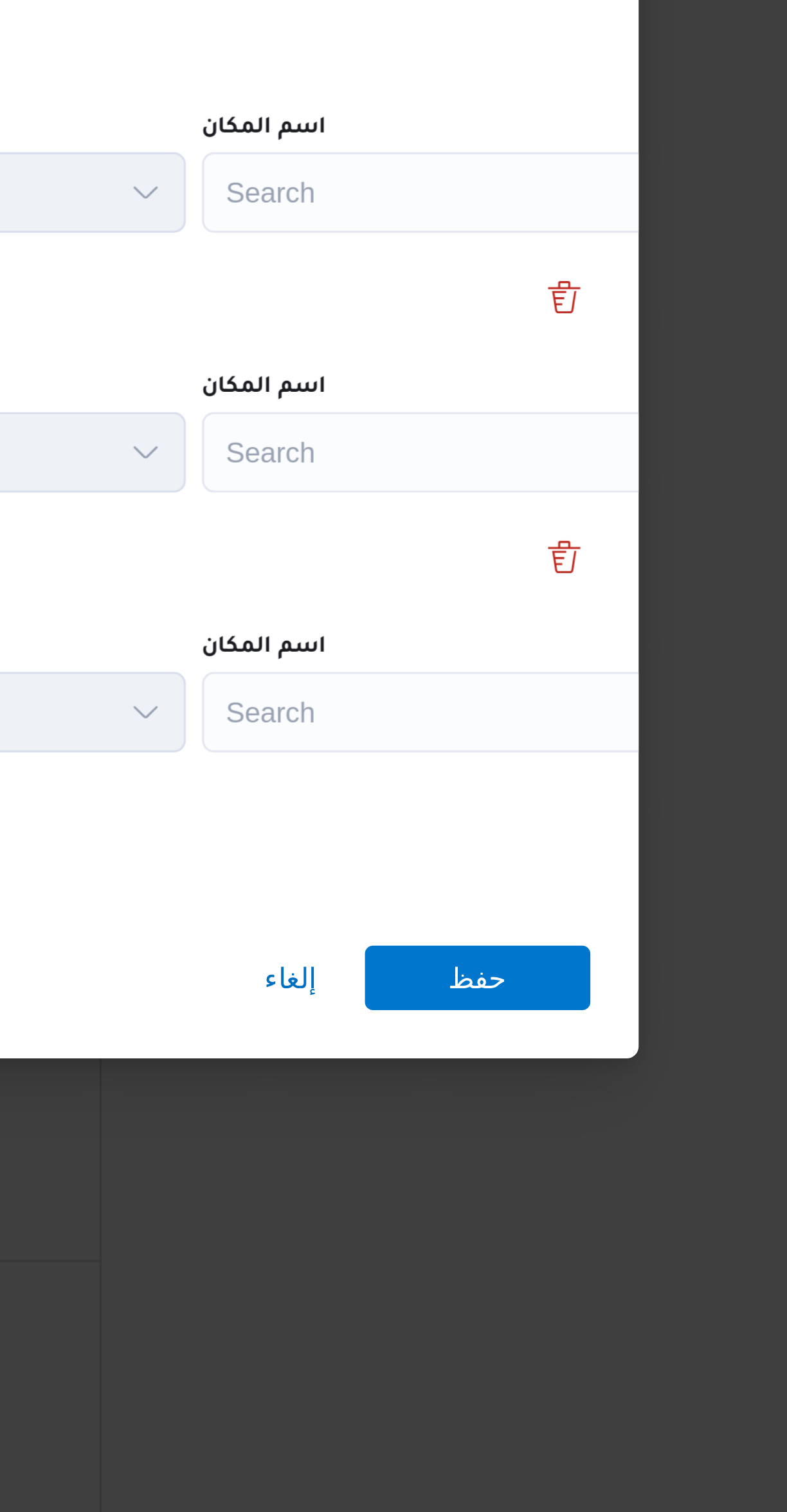
scroll to position [135, 0]
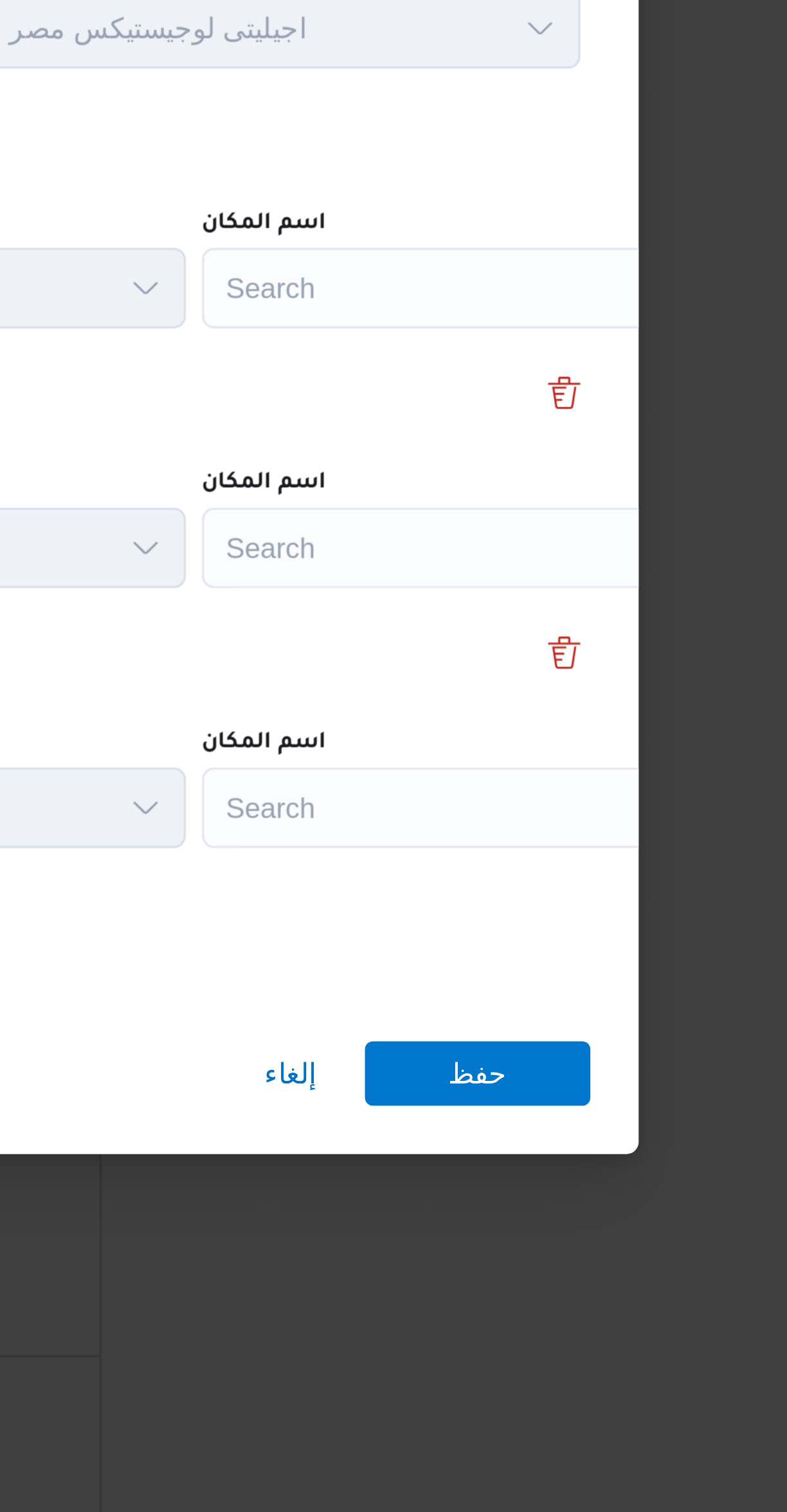
click at [545, 629] on div "Search" at bounding box center [581, 637] width 161 height 25
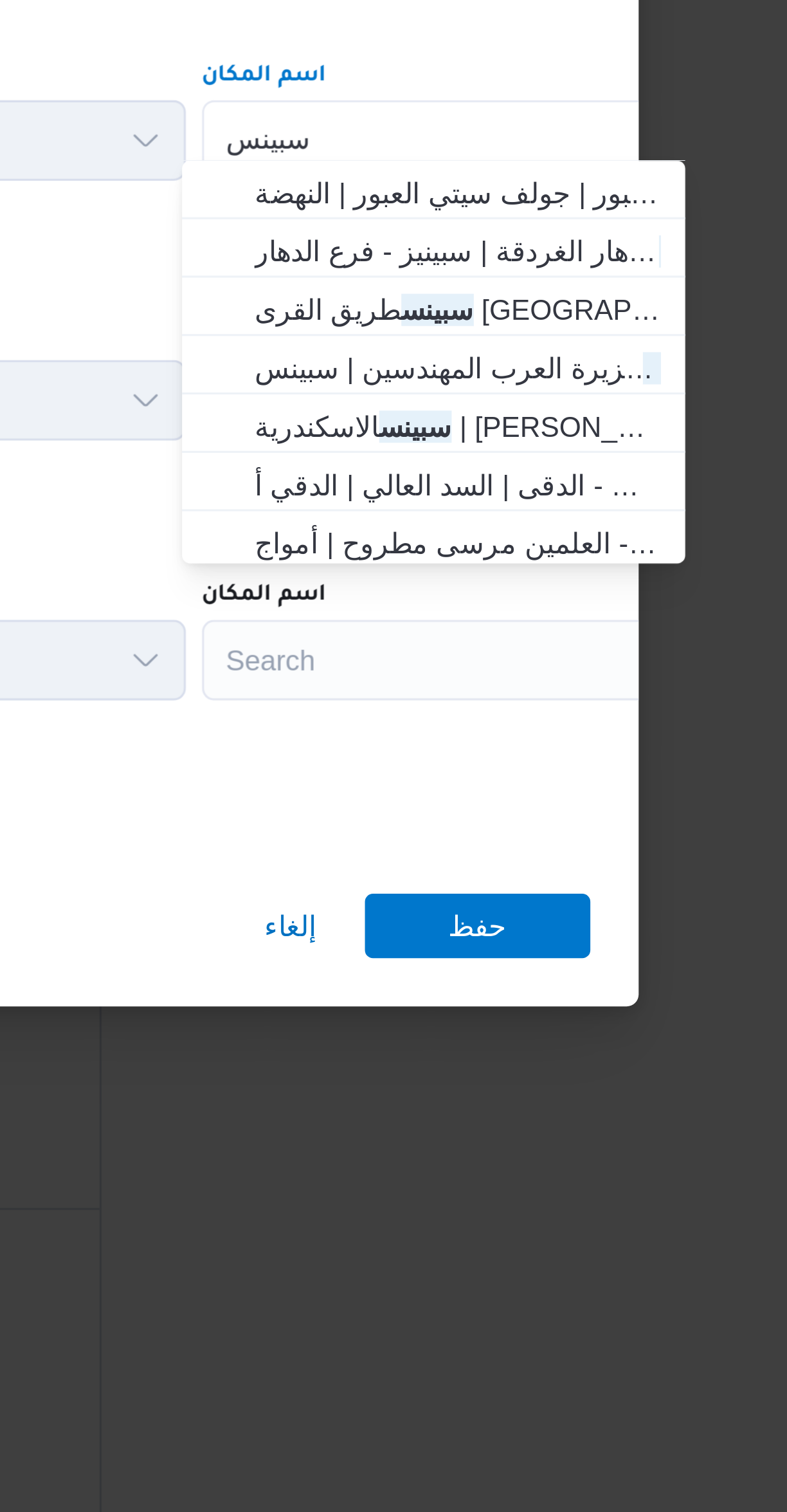
scroll to position [337, 0]
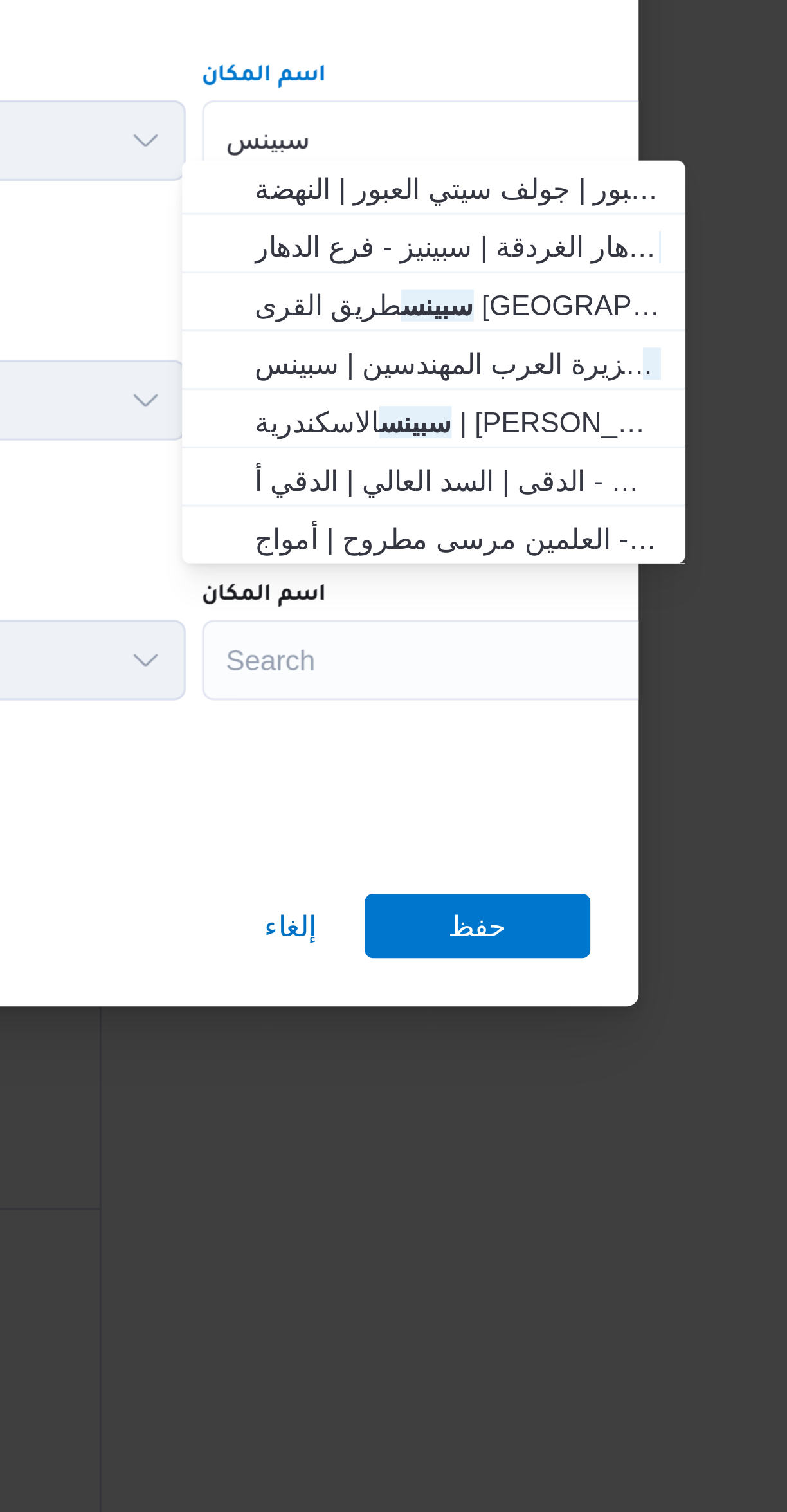
type input "سبينس"
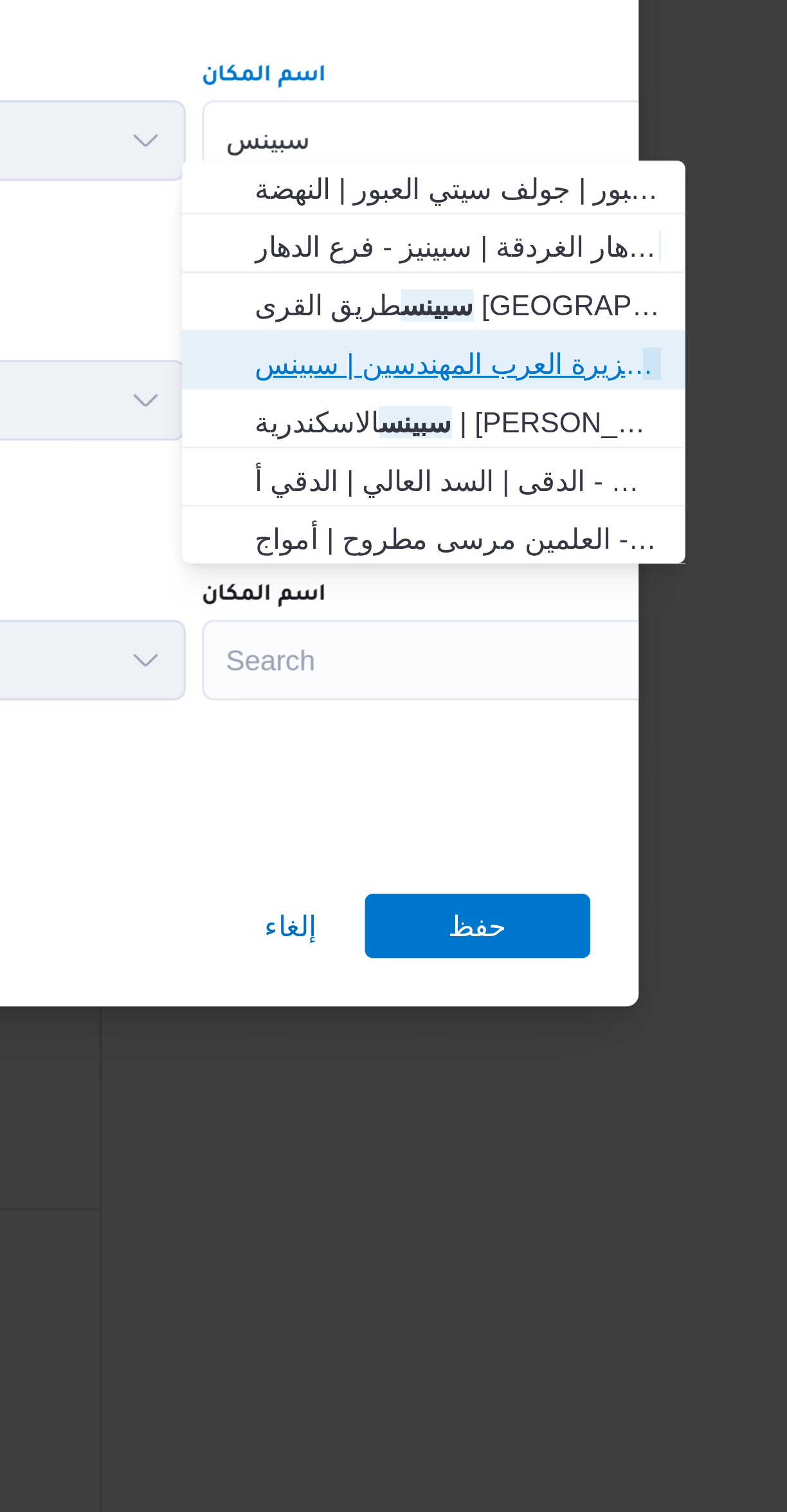
click at [554, 712] on span "سبينس جزيرة العرب المهندسين | سبينس جزيرة العرب | st" at bounding box center [582, 710] width 130 height 16
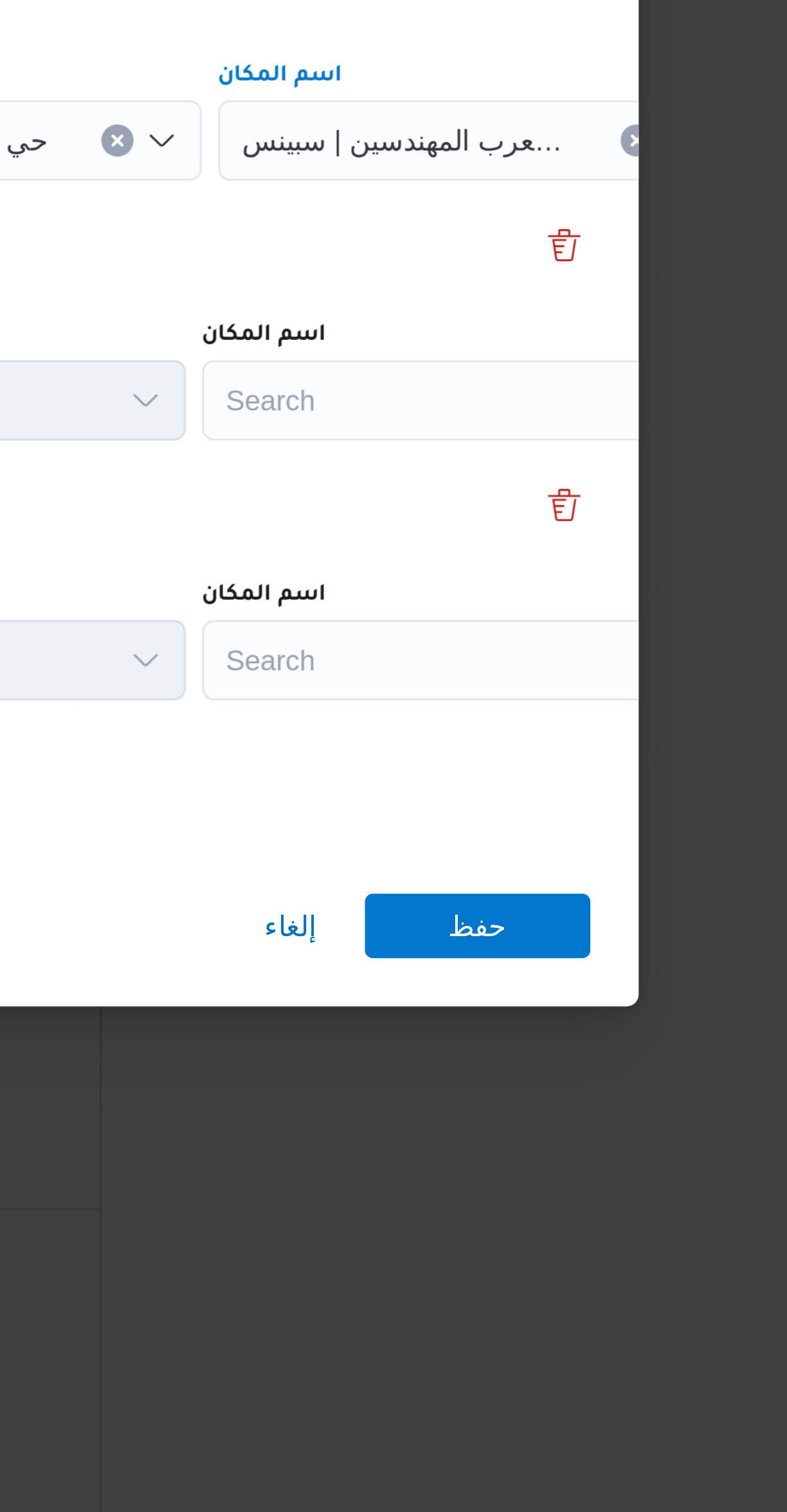
click at [538, 716] on div "Search" at bounding box center [581, 721] width 161 height 25
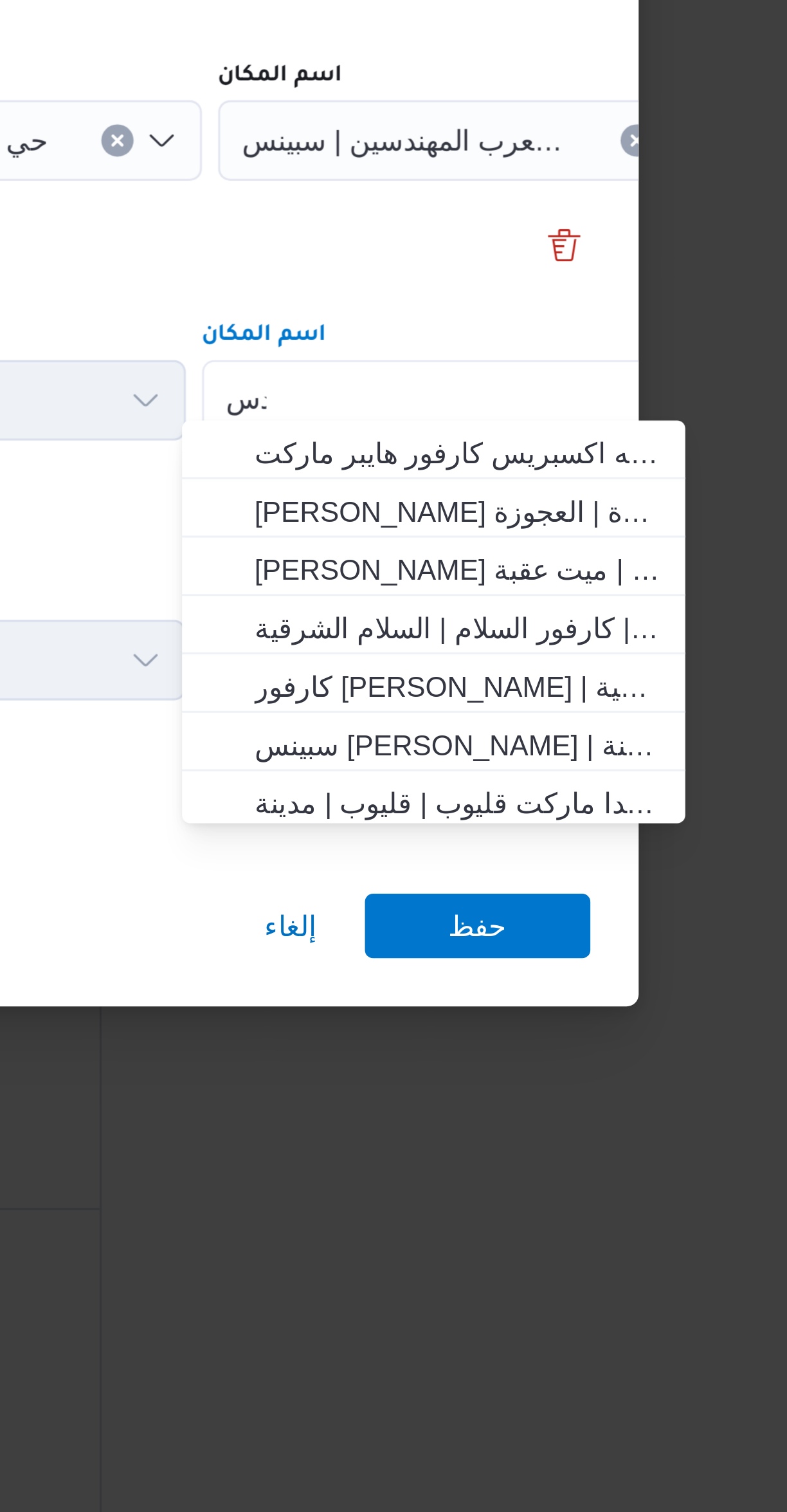
scroll to position [0, 0]
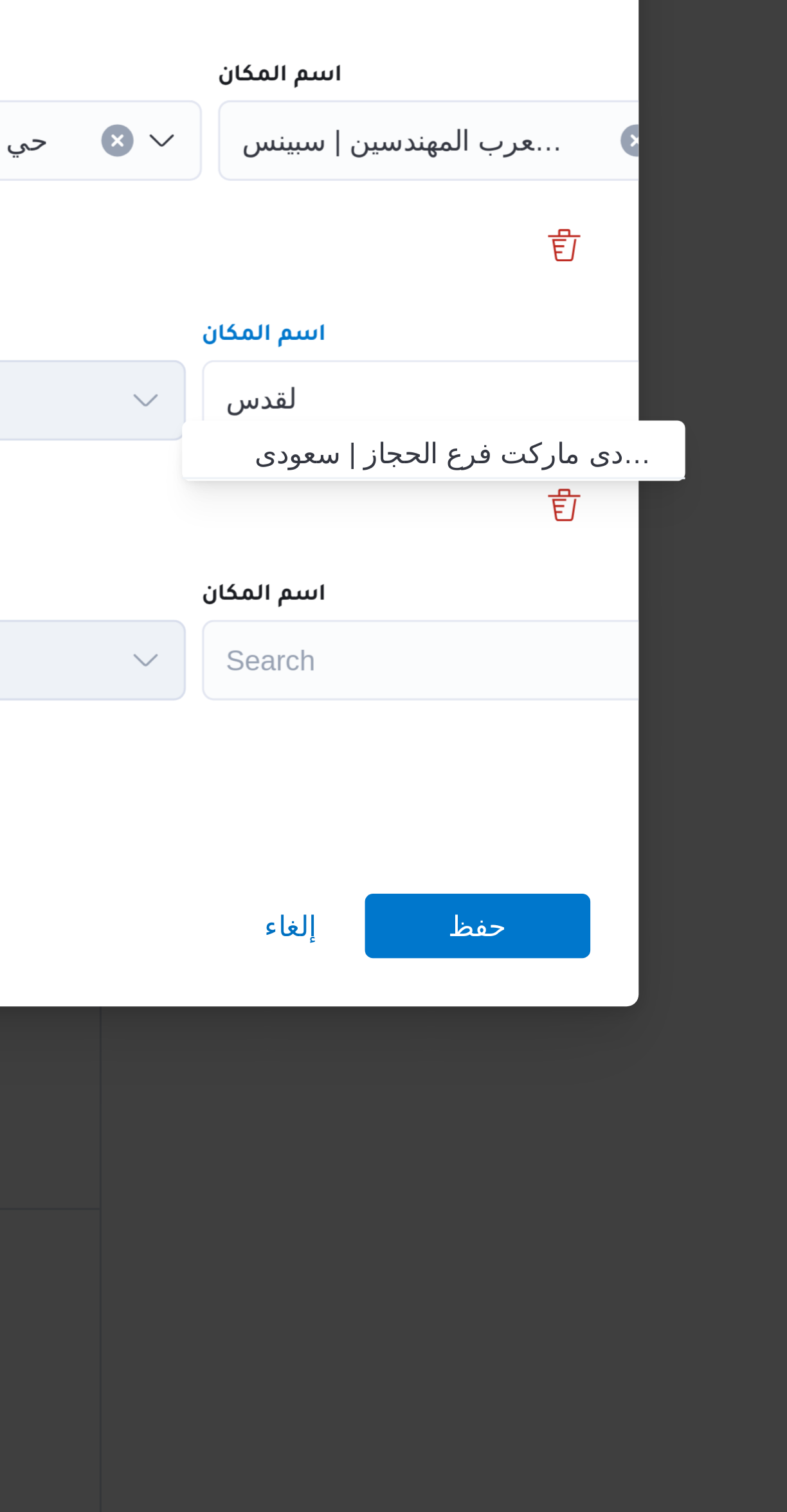
type input "القدس"
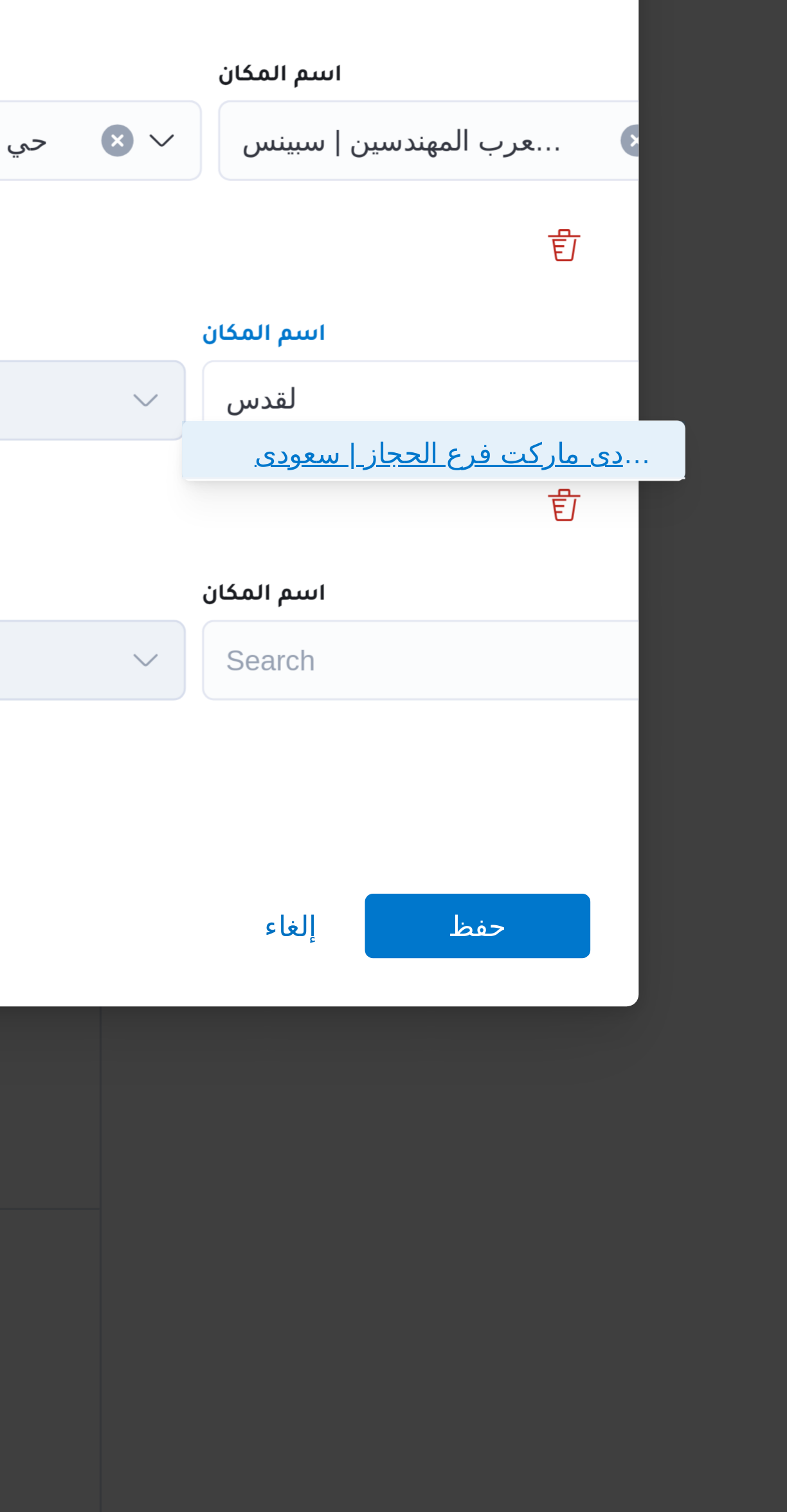
click at [518, 738] on span "سعودى ماركت فرع الحجاز | سعودى | جزيرة ميت عقبة" at bounding box center [582, 738] width 130 height 16
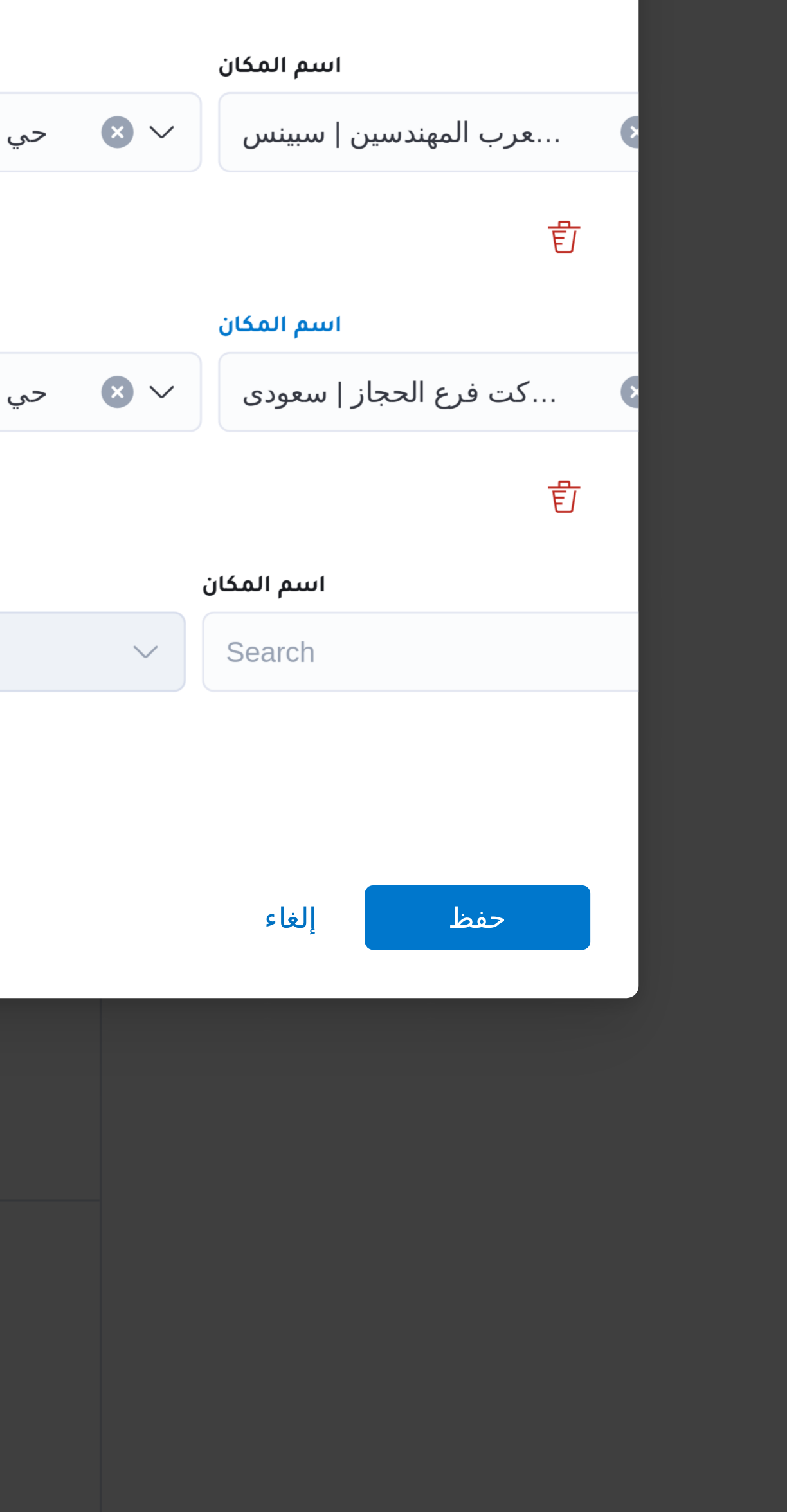
scroll to position [135, 0]
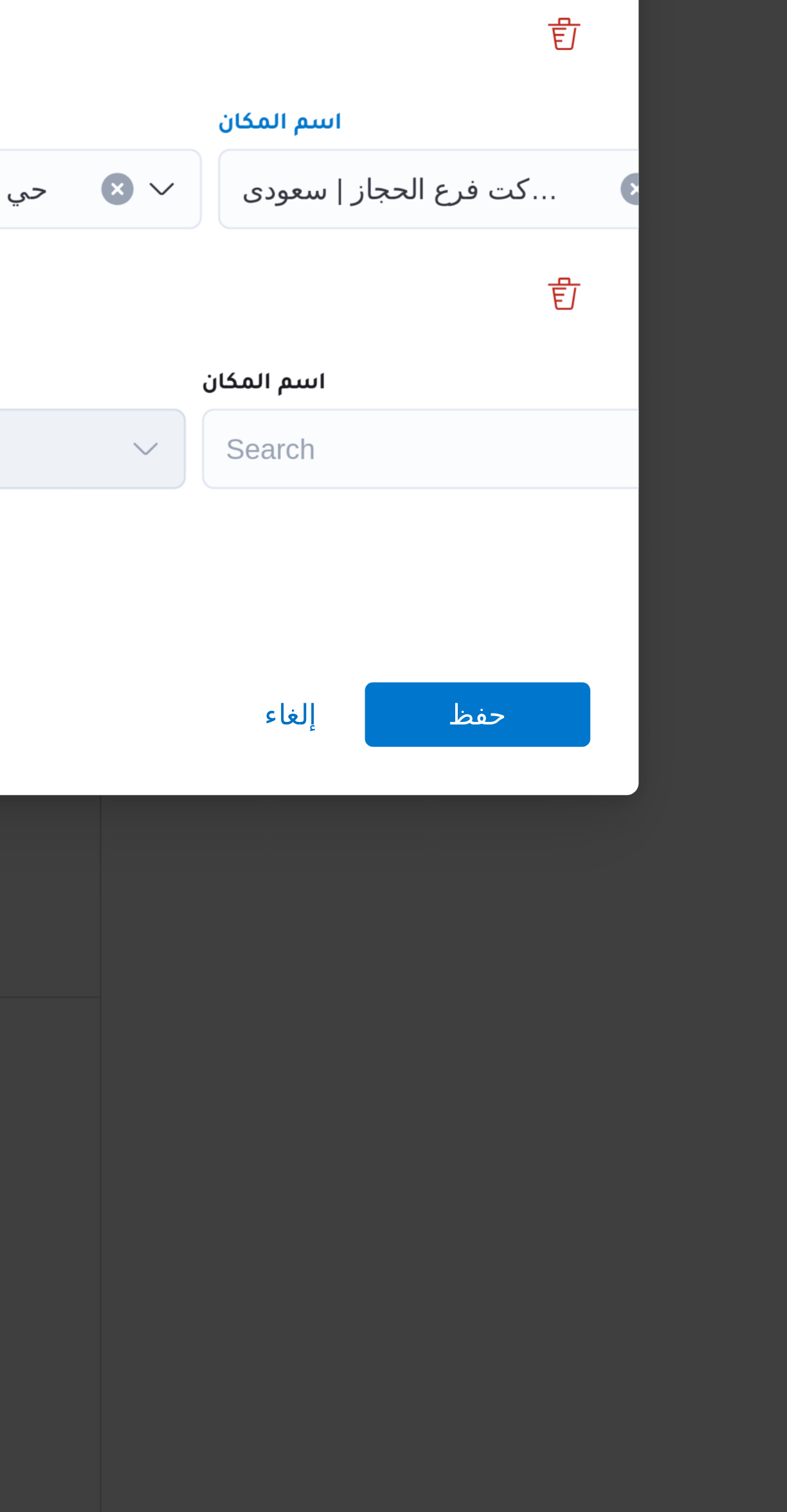
click at [532, 801] on div "Search" at bounding box center [581, 804] width 161 height 25
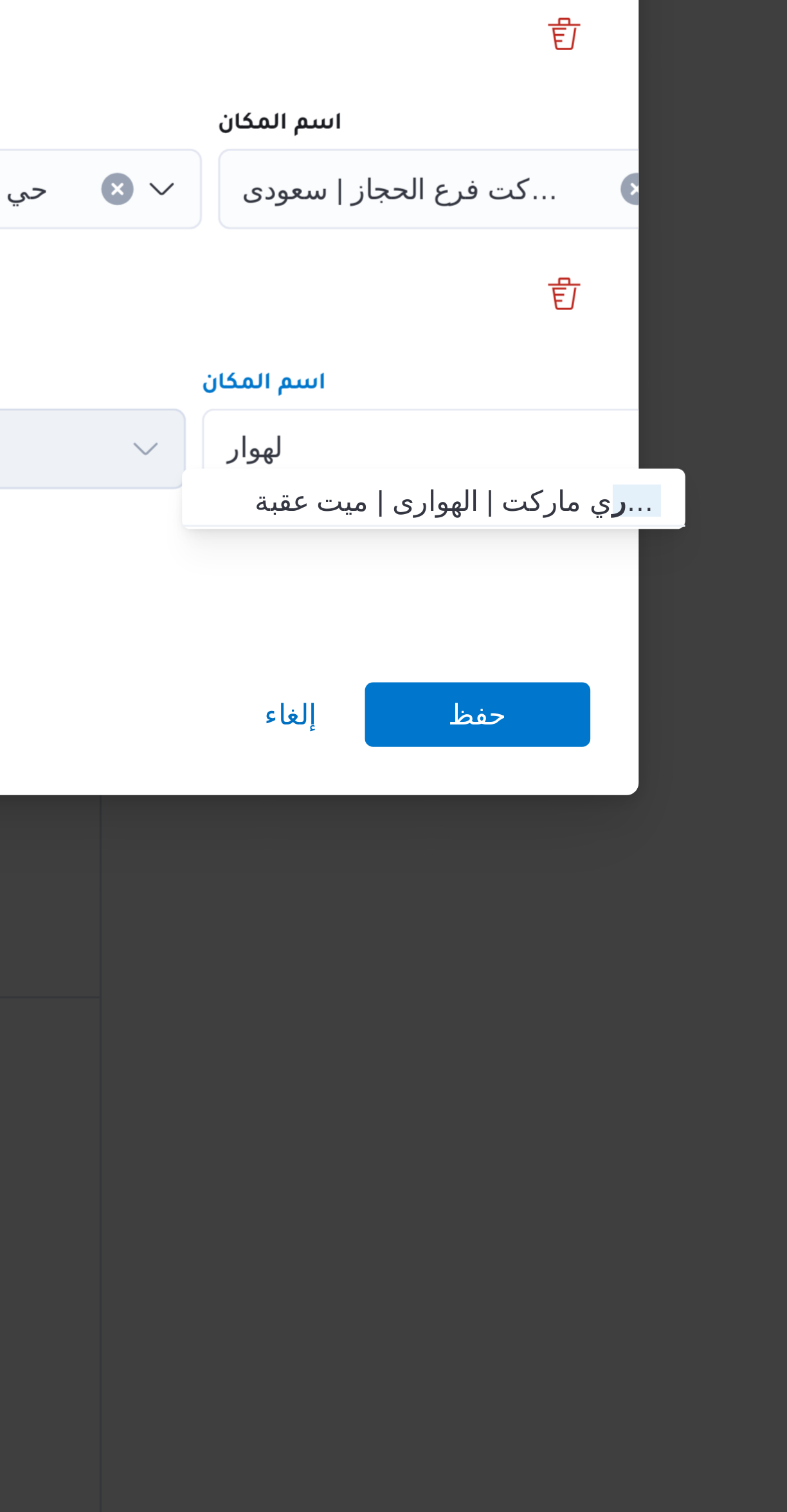
scroll to position [0, 0]
type input "الهوار"
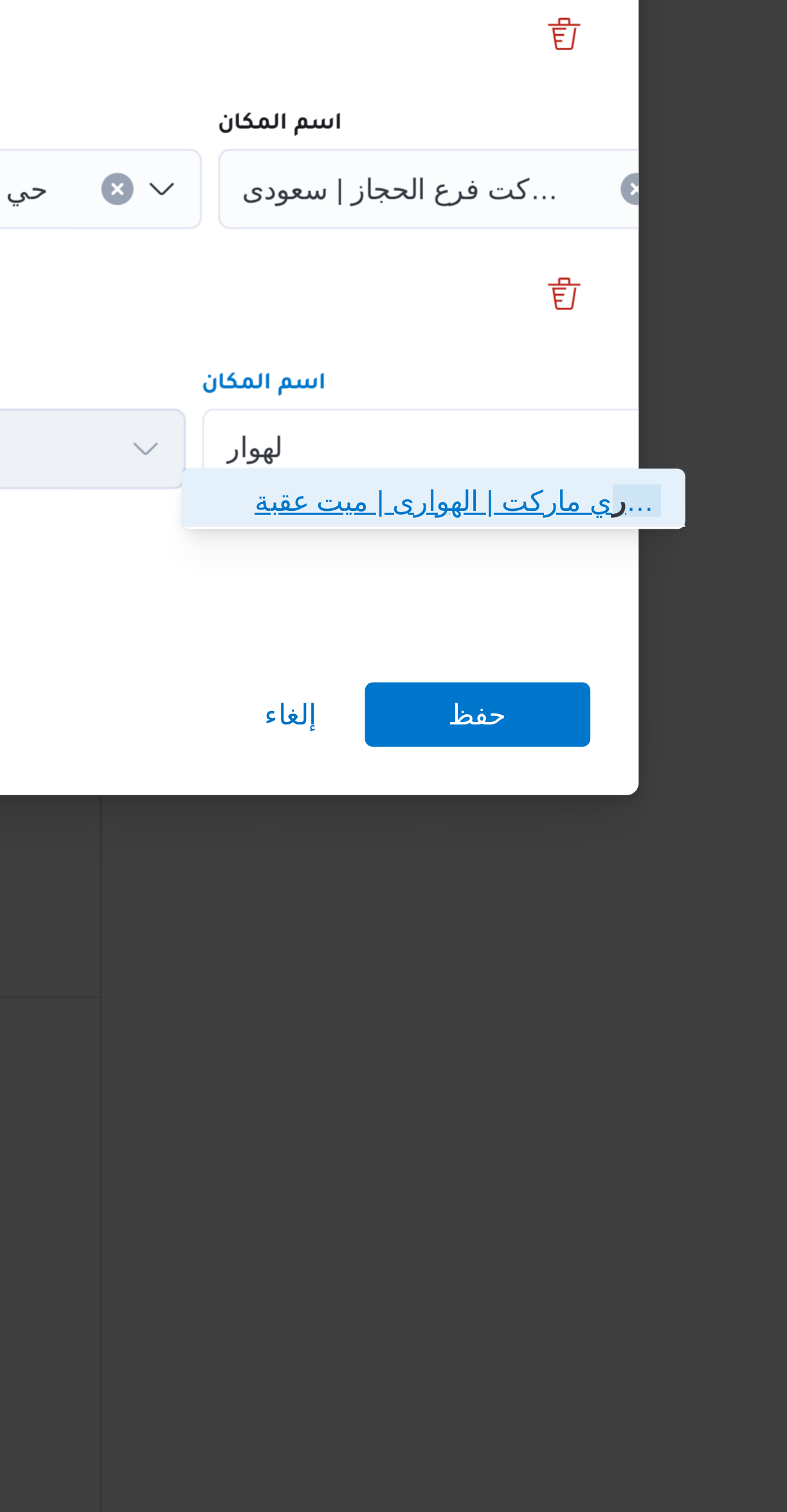
click at [545, 816] on span "الهوار ي ماركت | الهوارى | ميت عقبة" at bounding box center [582, 821] width 130 height 16
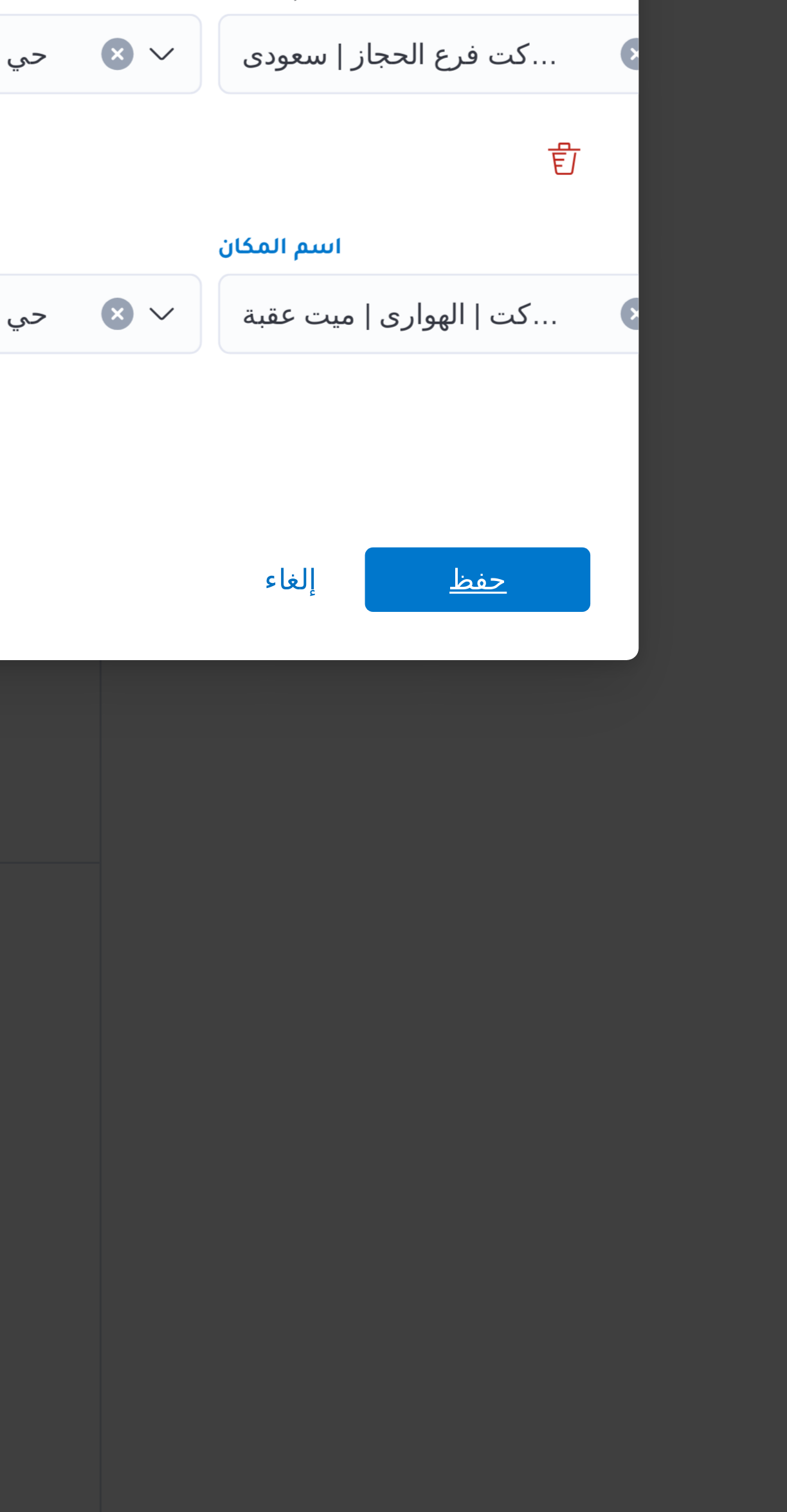
click at [574, 884] on span "حفظ" at bounding box center [589, 890] width 72 height 21
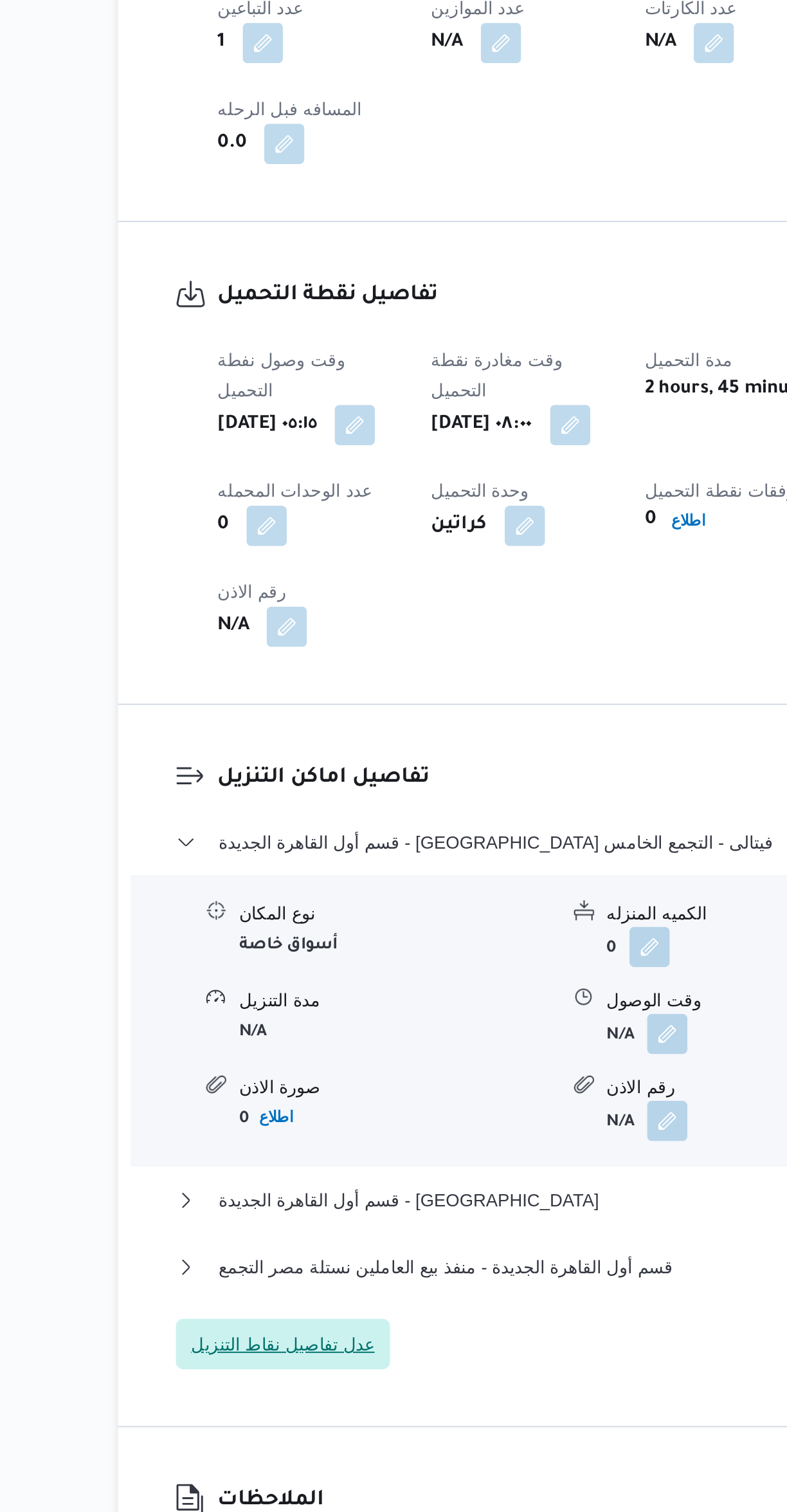
scroll to position [158, 0]
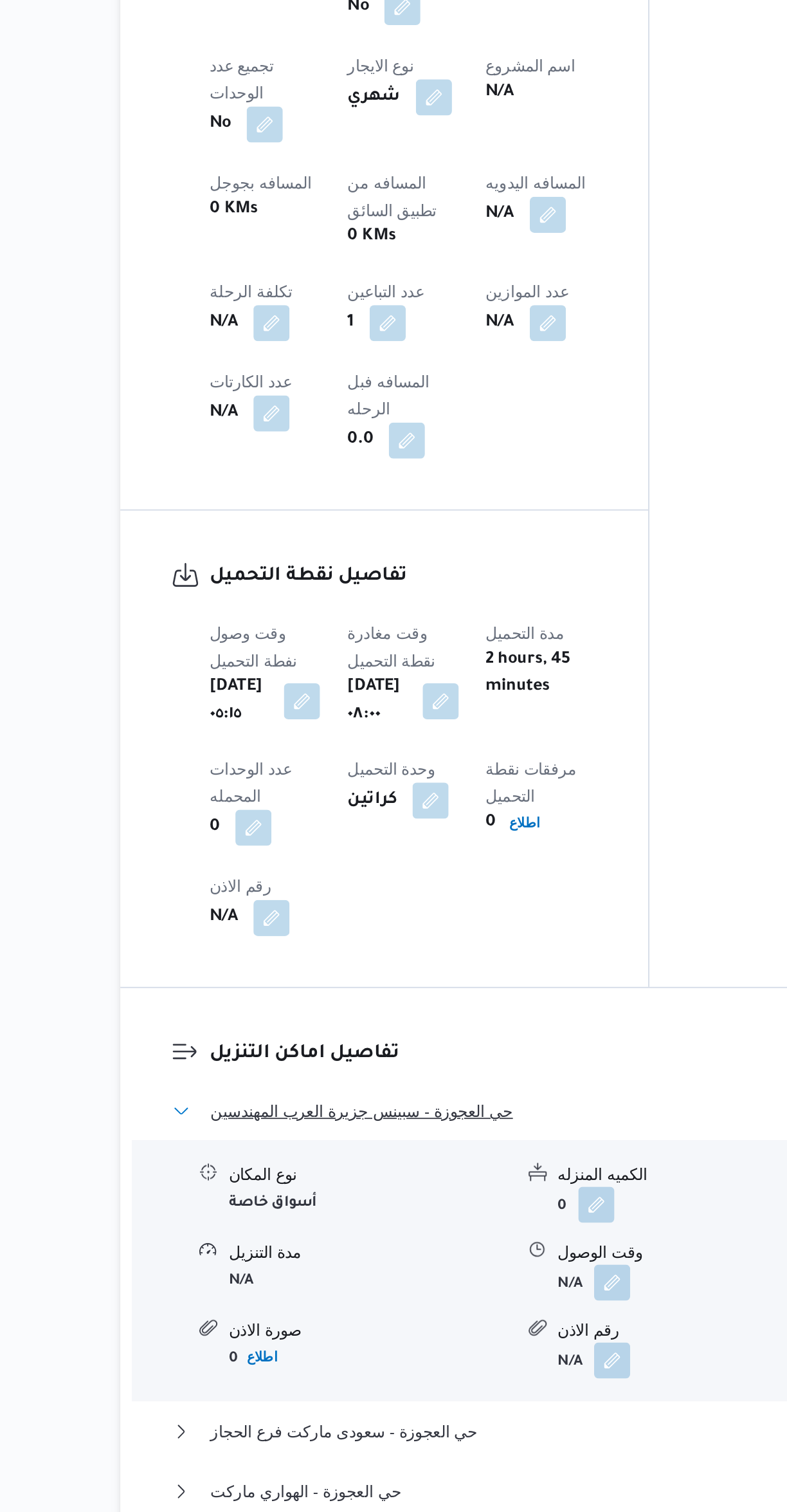
click at [235, 1276] on span "حي العجوزة - سبينس جزيرة العرب المهندسين" at bounding box center [305, 1283] width 172 height 16
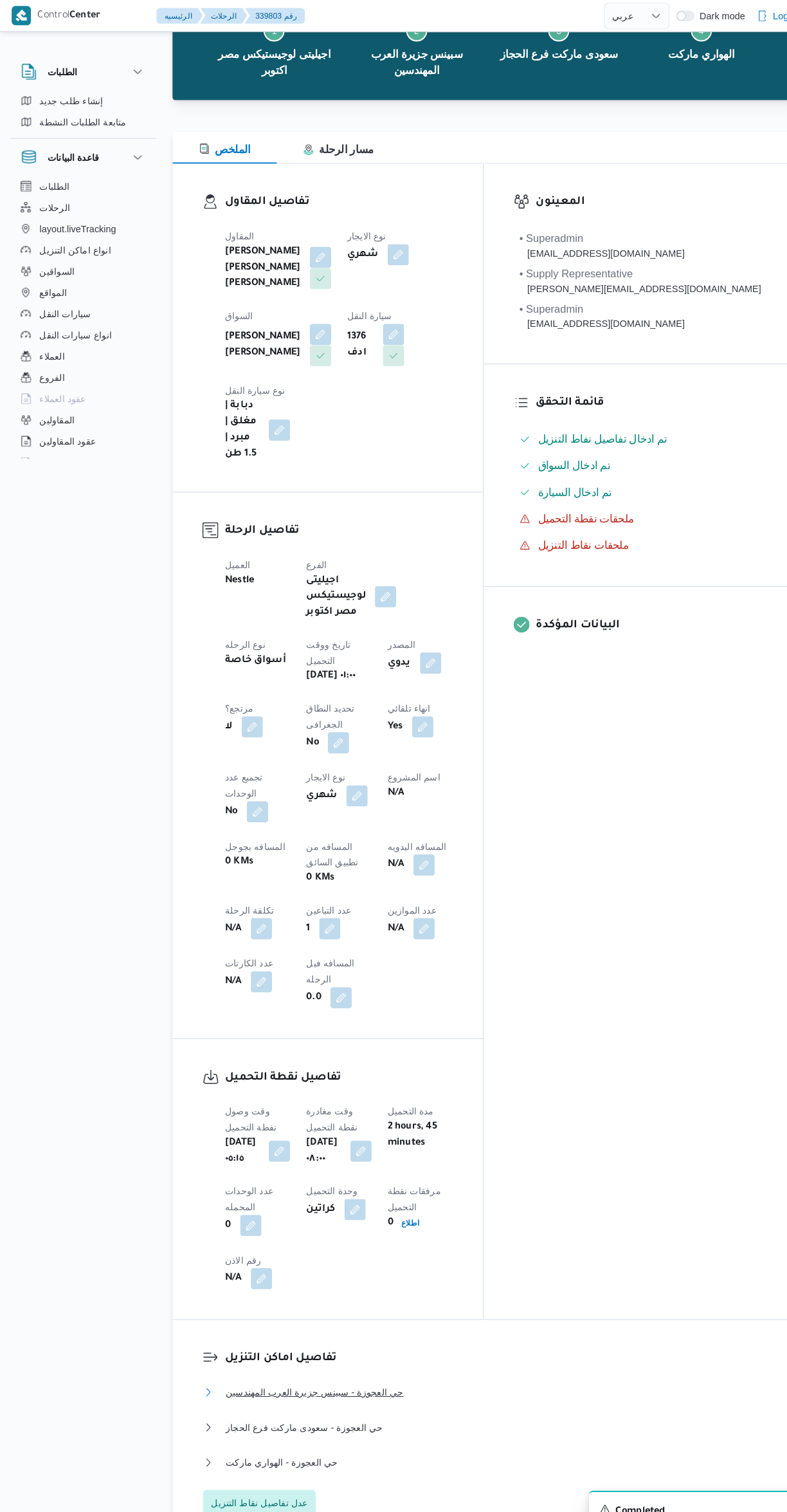
scroll to position [0, 0]
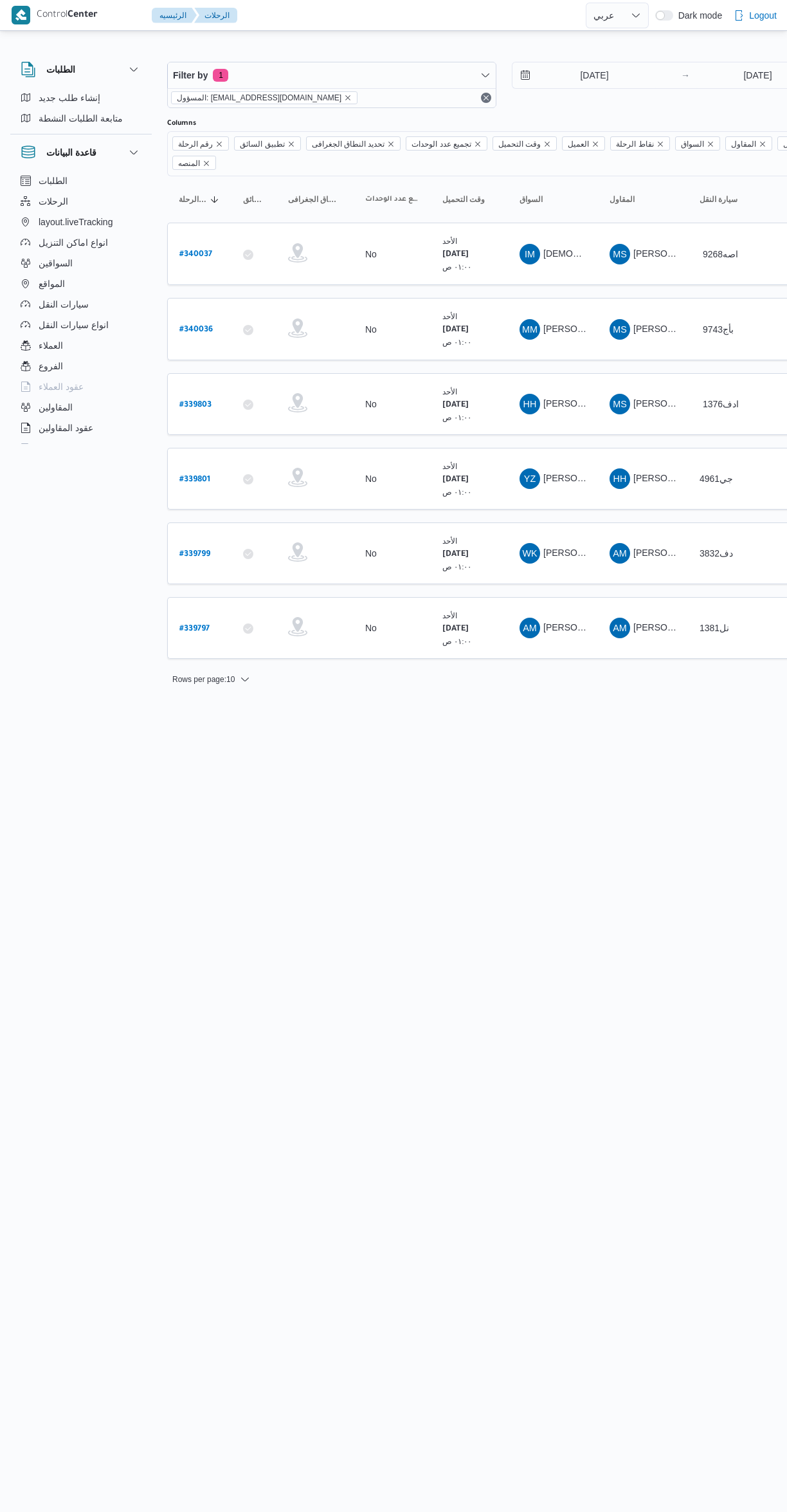
select select "ar"
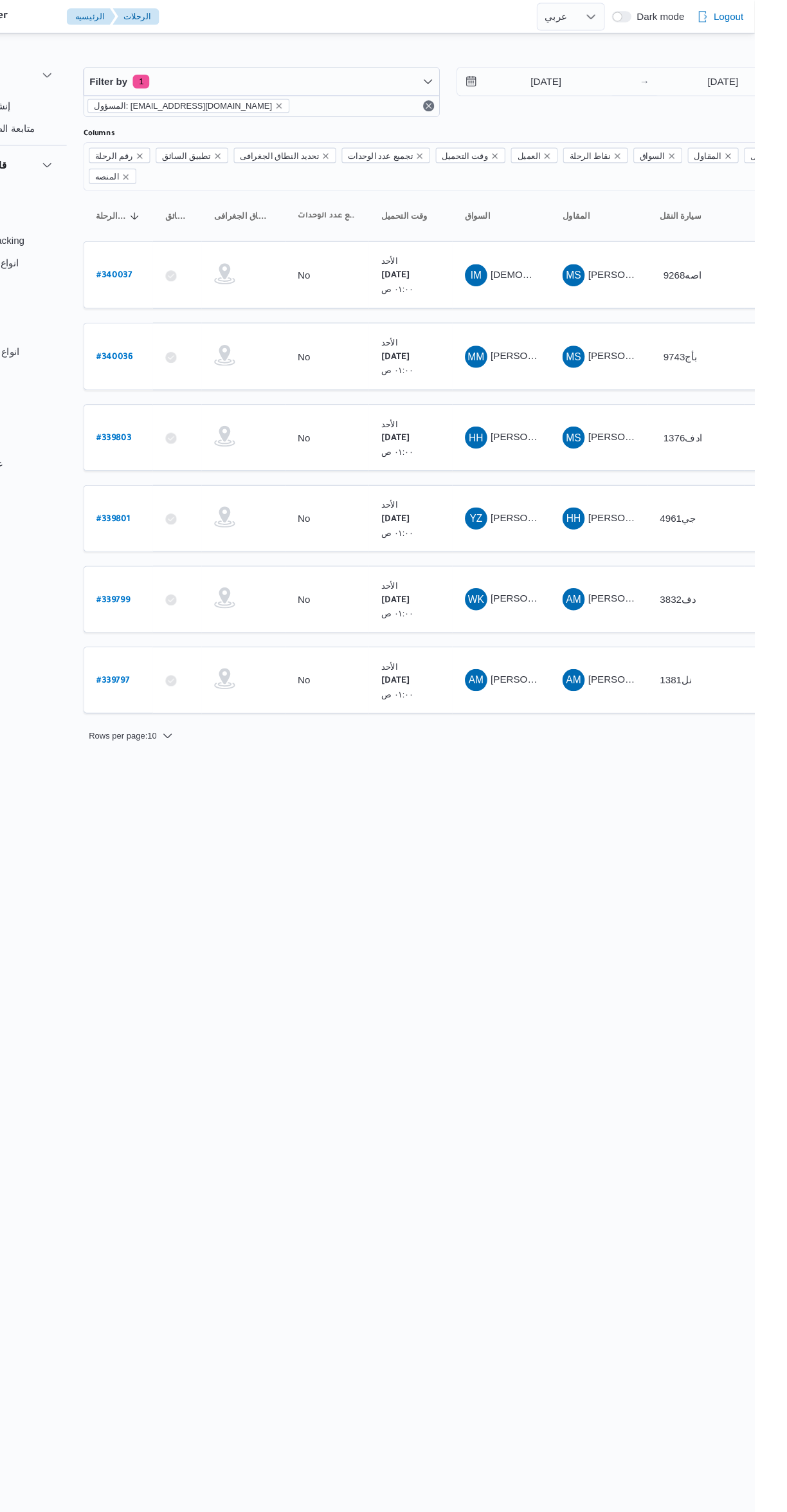
click at [198, 326] on b "# 340036" at bounding box center [196, 330] width 33 height 9
select select "ar"
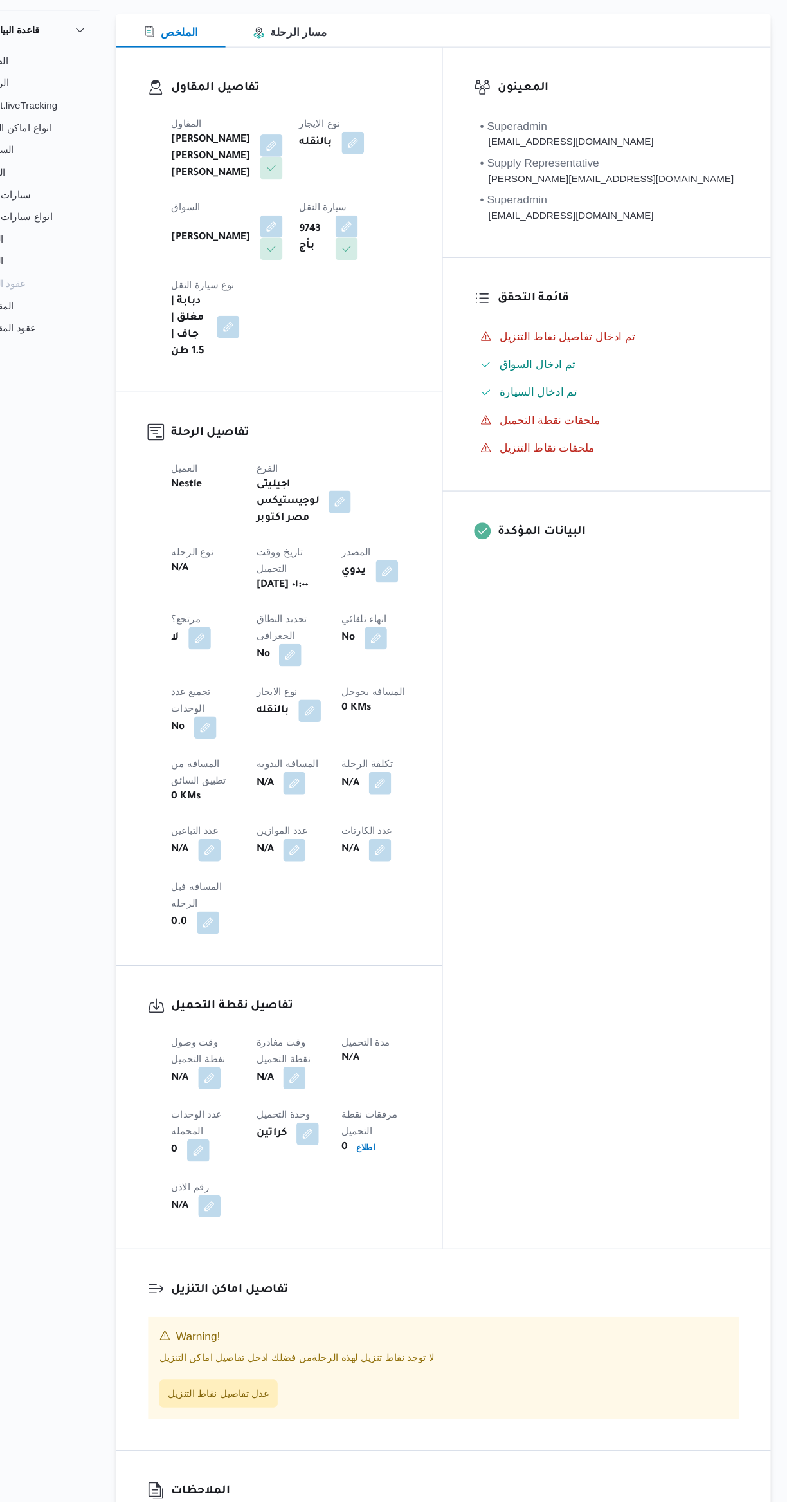
scroll to position [1, 0]
click at [321, 836] on button "button" at bounding box center [332, 847] width 21 height 21
click at [264, 898] on button "button" at bounding box center [254, 909] width 21 height 21
click at [423, 741] on label "عدد التباعين" at bounding box center [405, 743] width 42 height 11
click at [423, 751] on input "عدد التباعين" at bounding box center [448, 763] width 128 height 25
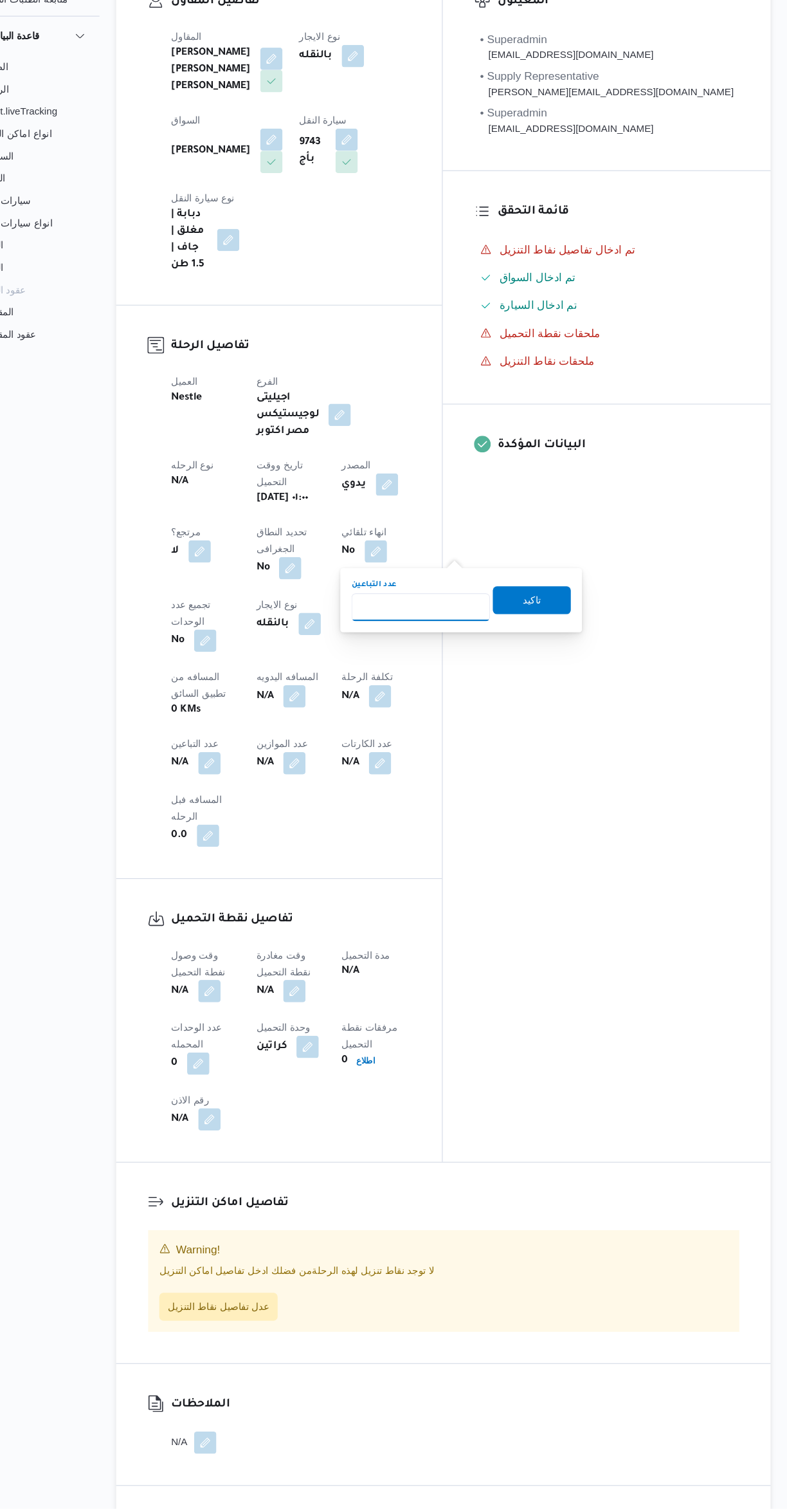
scroll to position [116, 0]
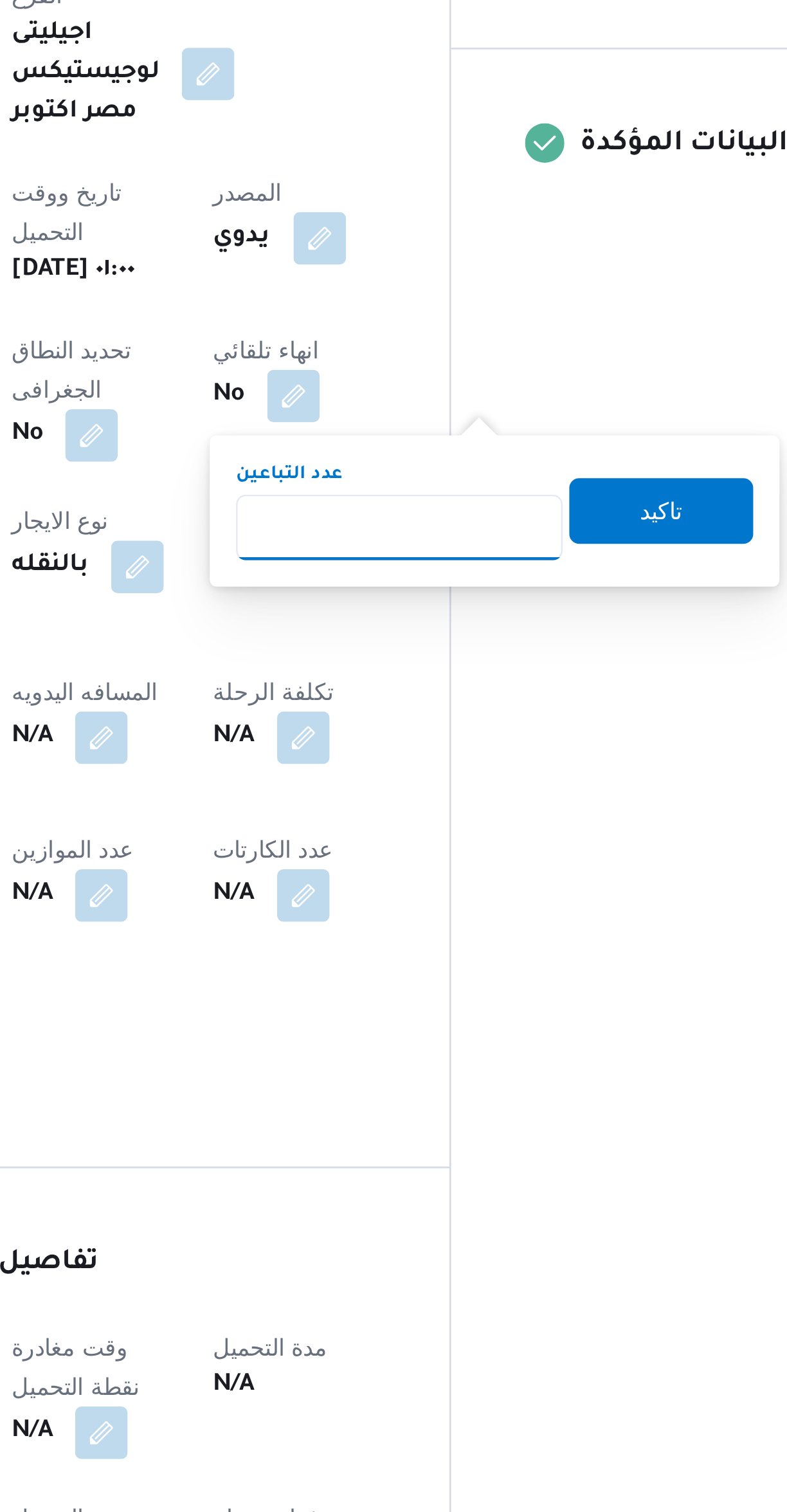
type input "1"
click at [557, 643] on span "تاكيد" at bounding box center [552, 642] width 72 height 25
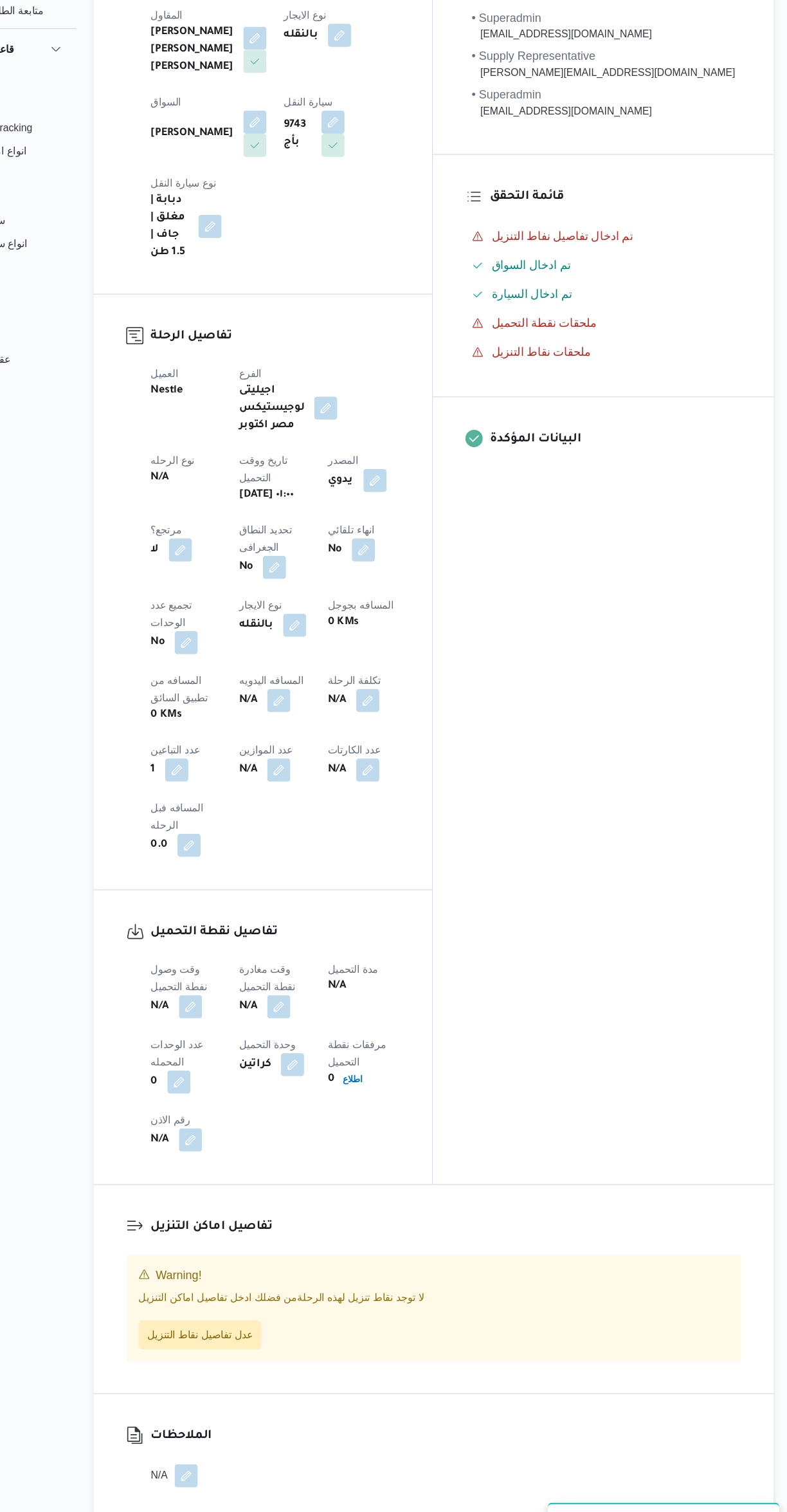
click at [244, 993] on button "button" at bounding box center [254, 1003] width 21 height 21
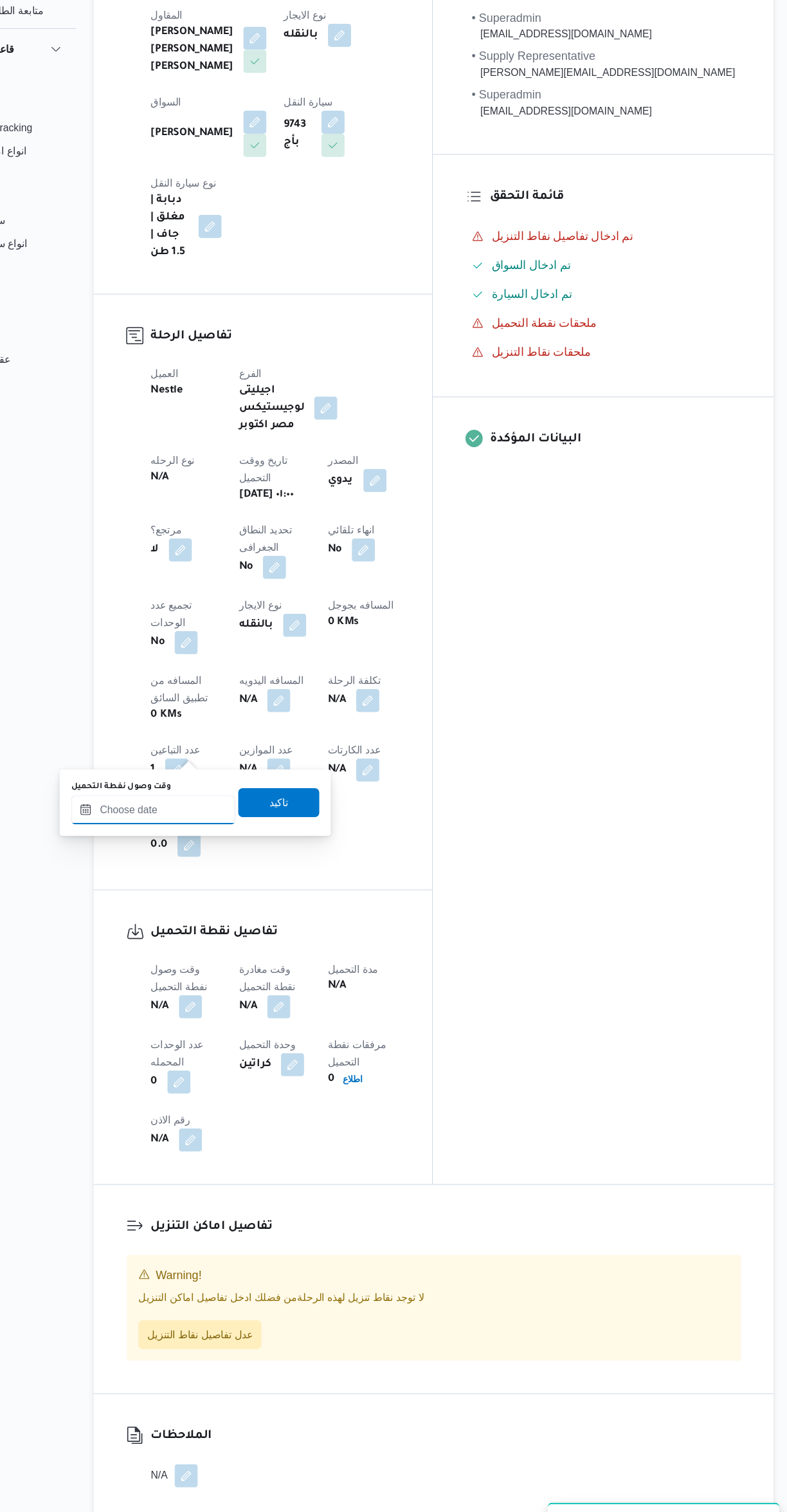
click at [234, 825] on input "وقت وصول نفطة التحميل" at bounding box center [220, 828] width 146 height 25
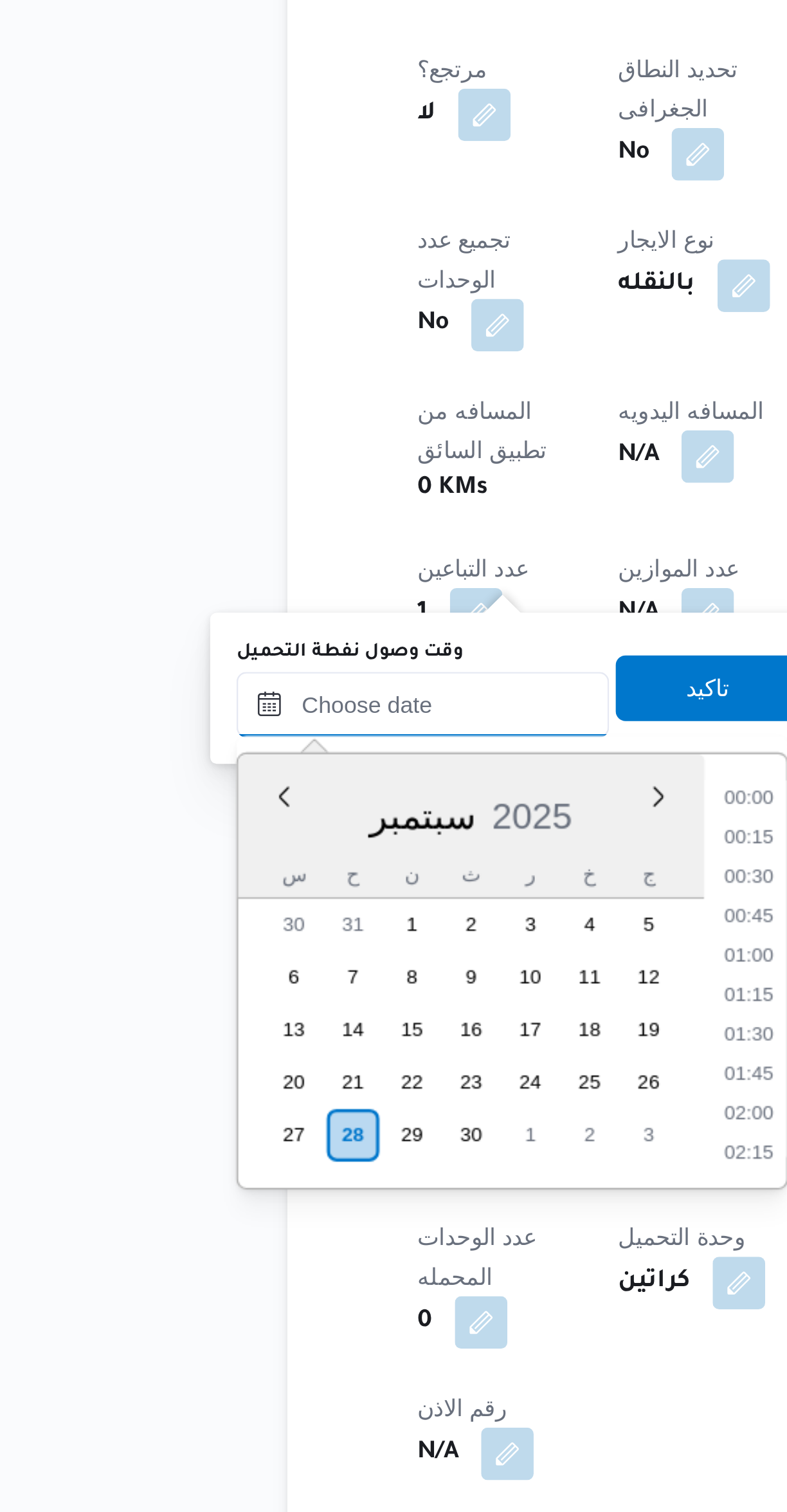
scroll to position [479, 0]
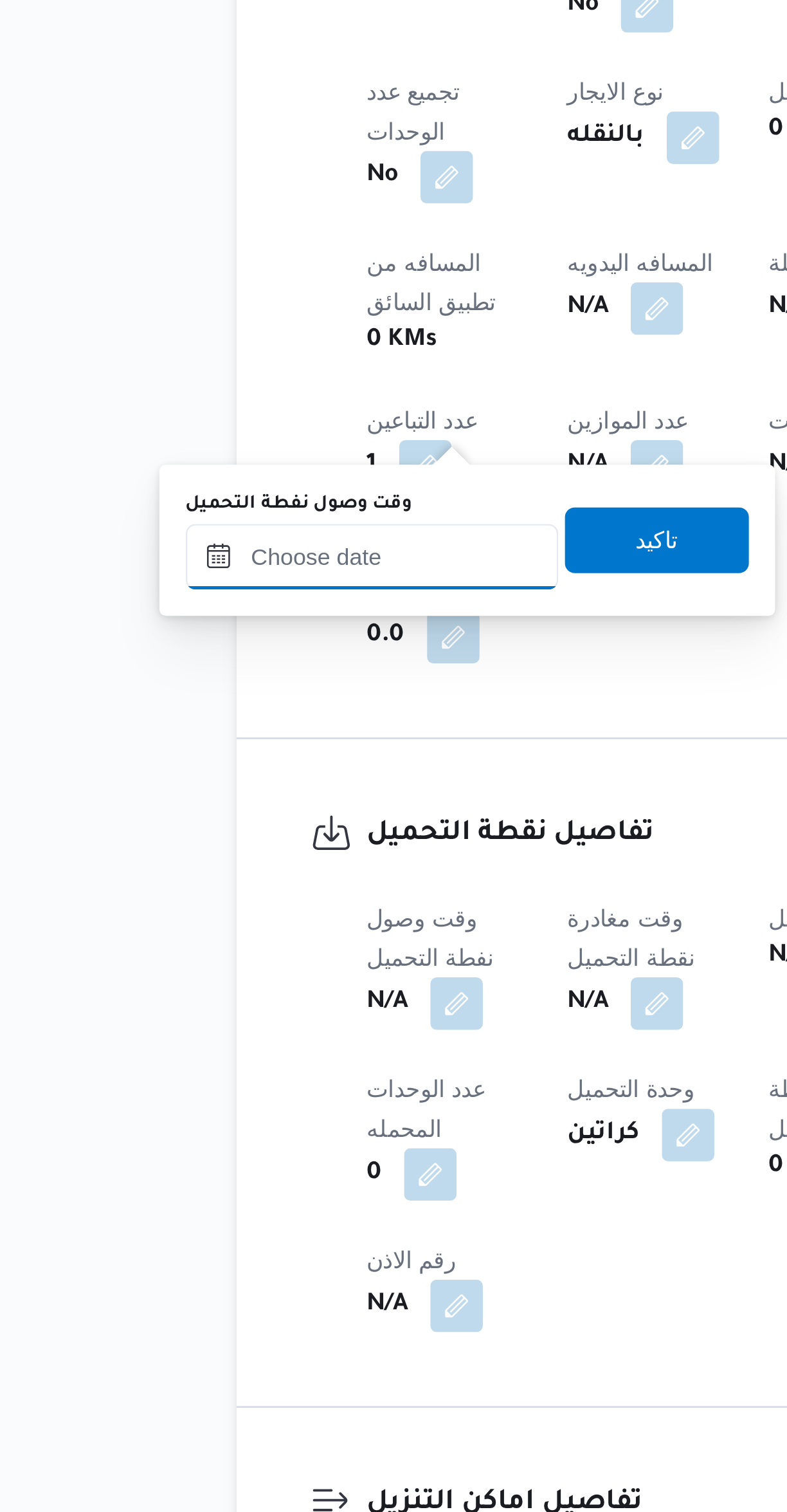
click at [220, 946] on input "وقت وصول نفطة التحميل" at bounding box center [220, 945] width 146 height 25
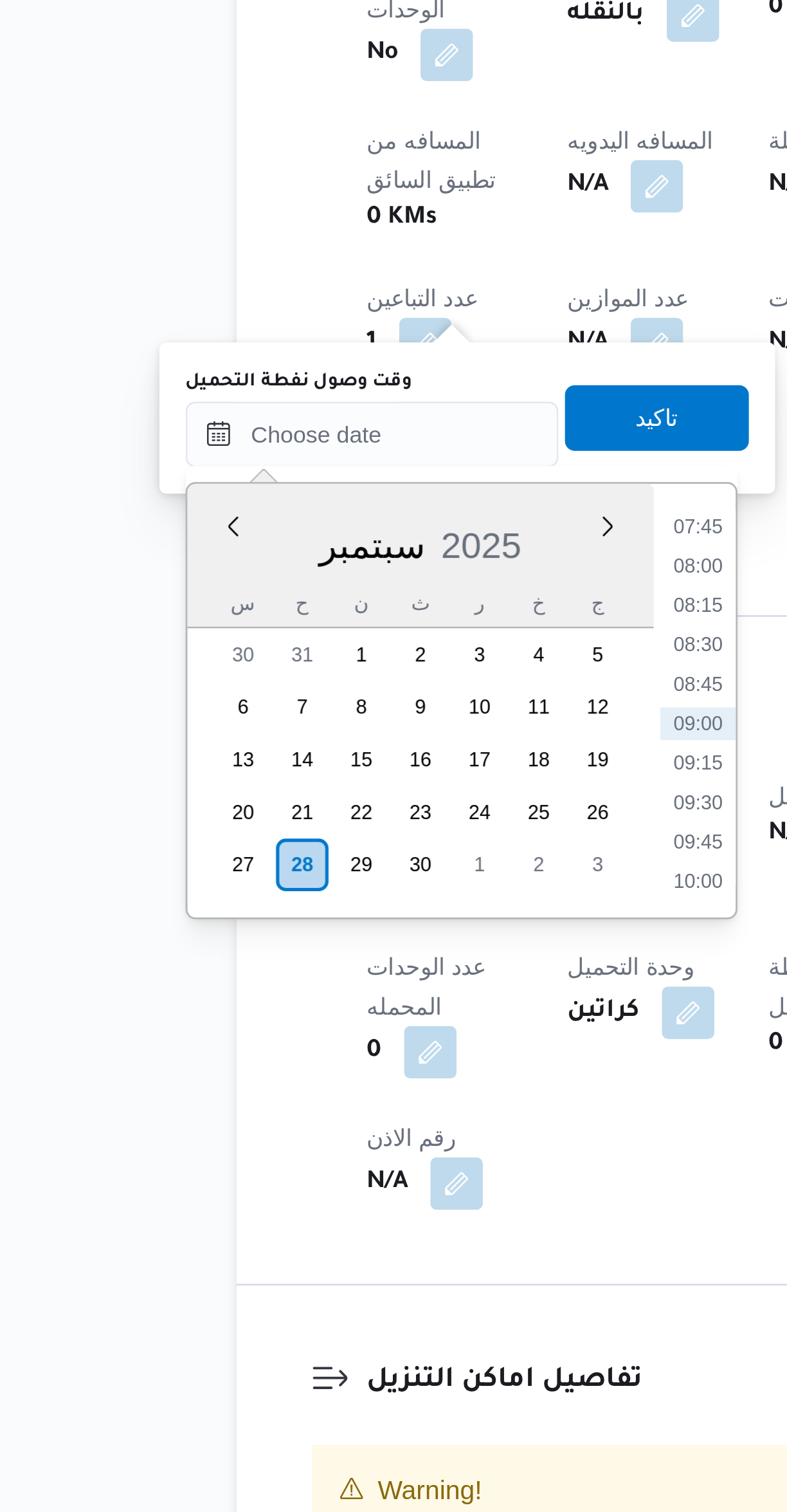
click at [351, 1041] on li "08:45" at bounding box center [348, 1043] width 30 height 13
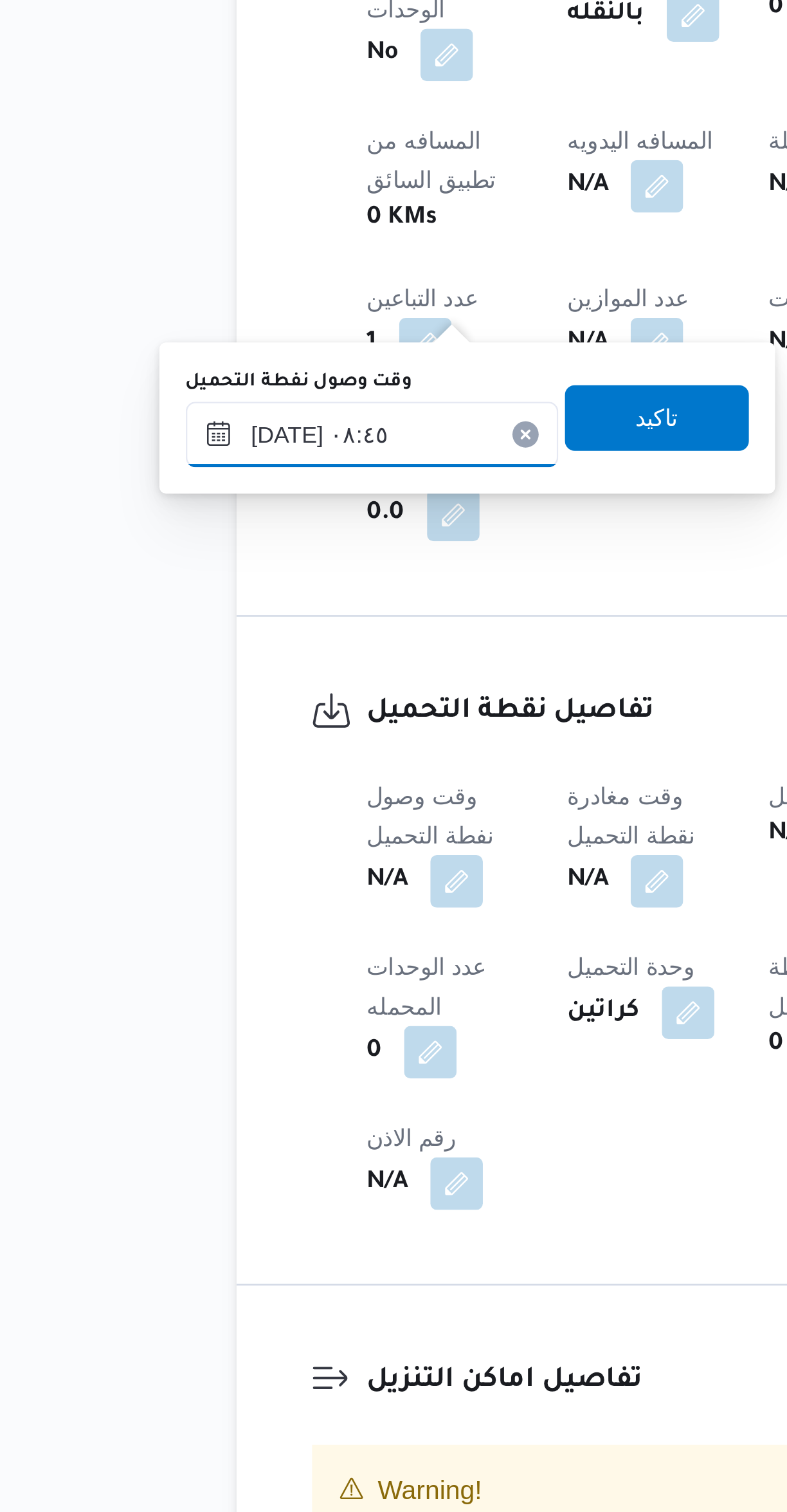
click at [180, 947] on input "[DATE] ٠٨:٤٥" at bounding box center [220, 945] width 146 height 25
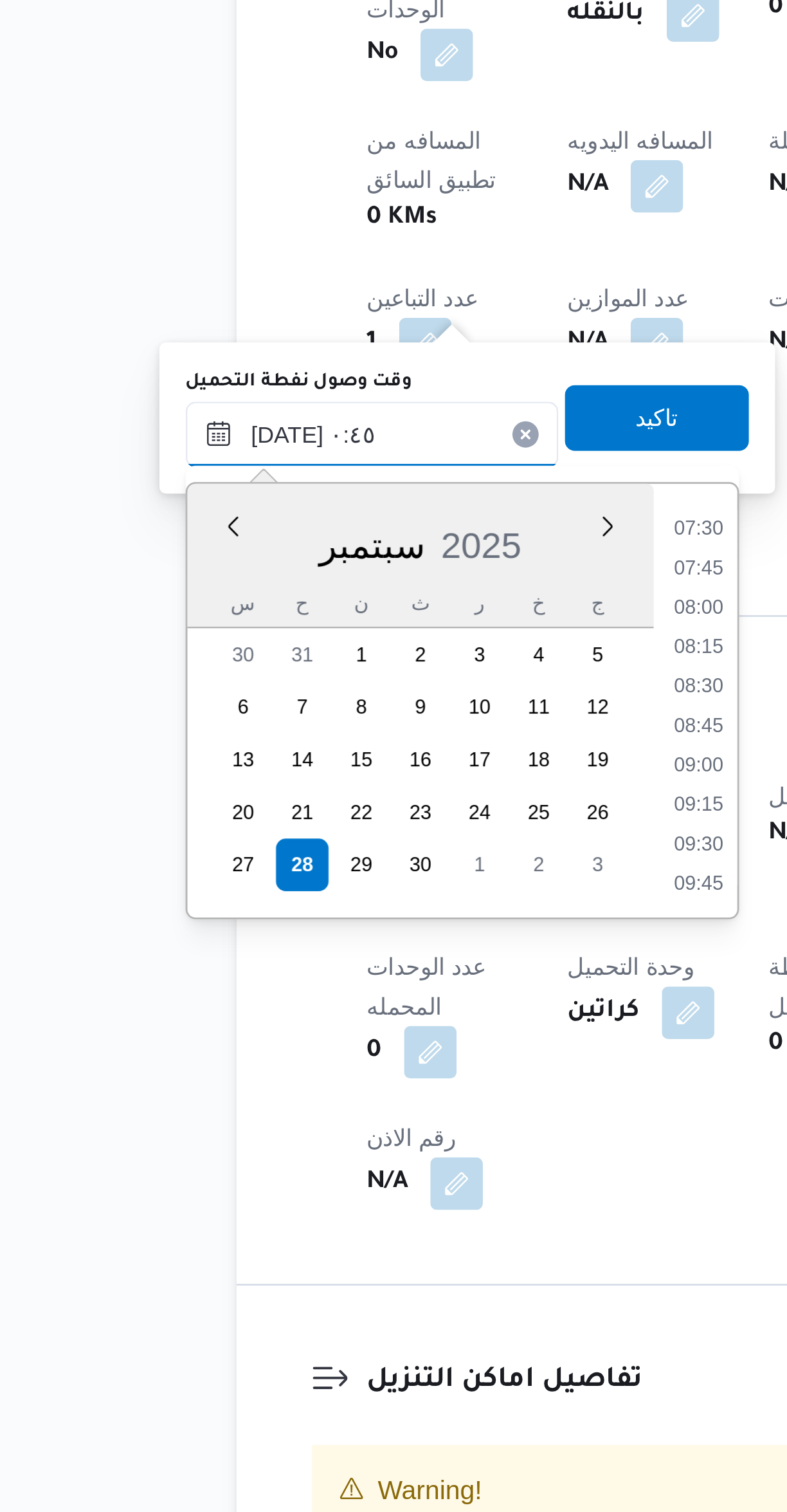
scroll to position [46, 0]
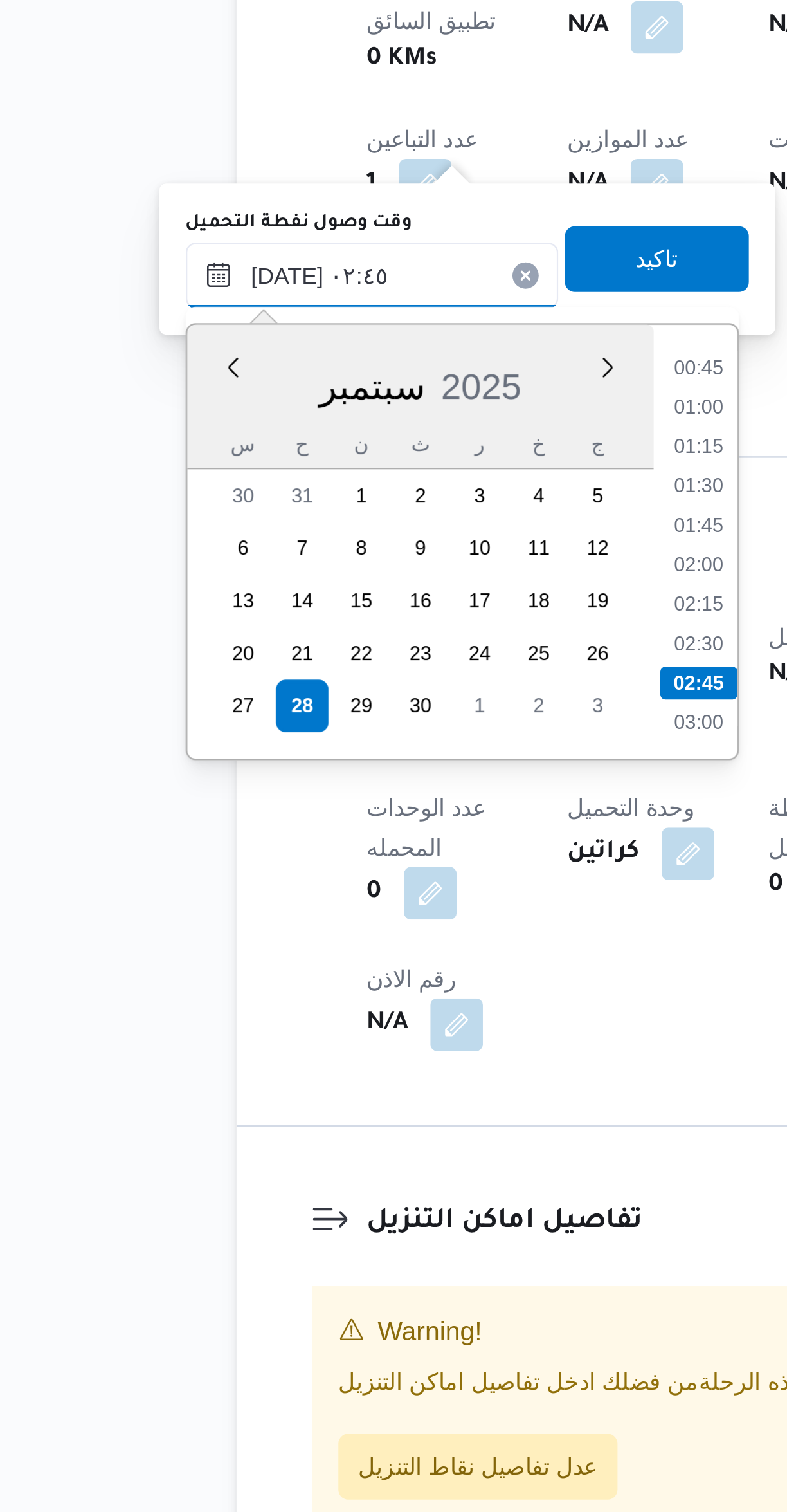
type input "[DATE] ٠٢:٤٥"
click at [348, 1104] on li "02:45" at bounding box center [348, 1104] width 31 height 13
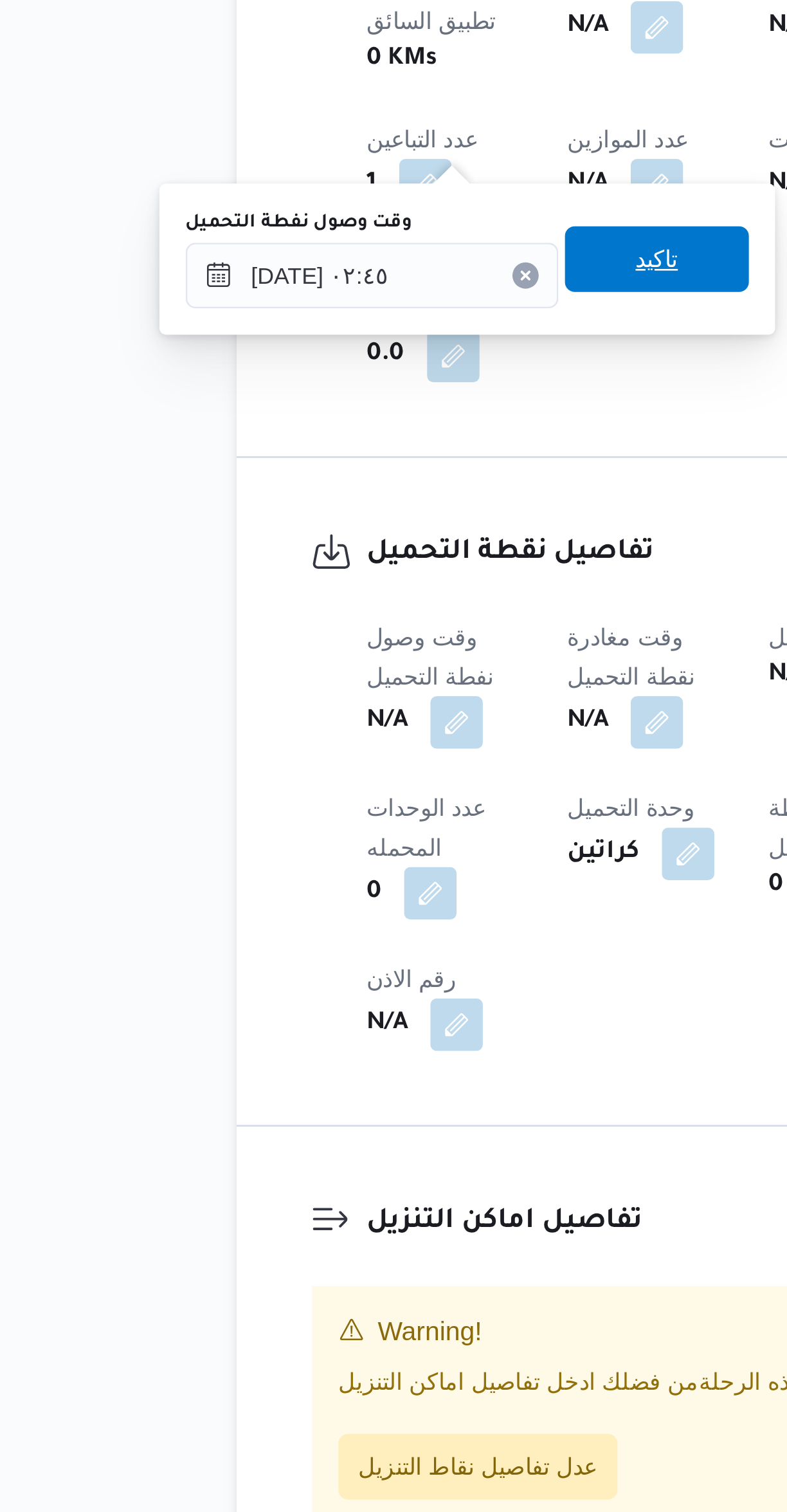
click at [324, 938] on span "تاكيد" at bounding box center [332, 939] width 17 height 16
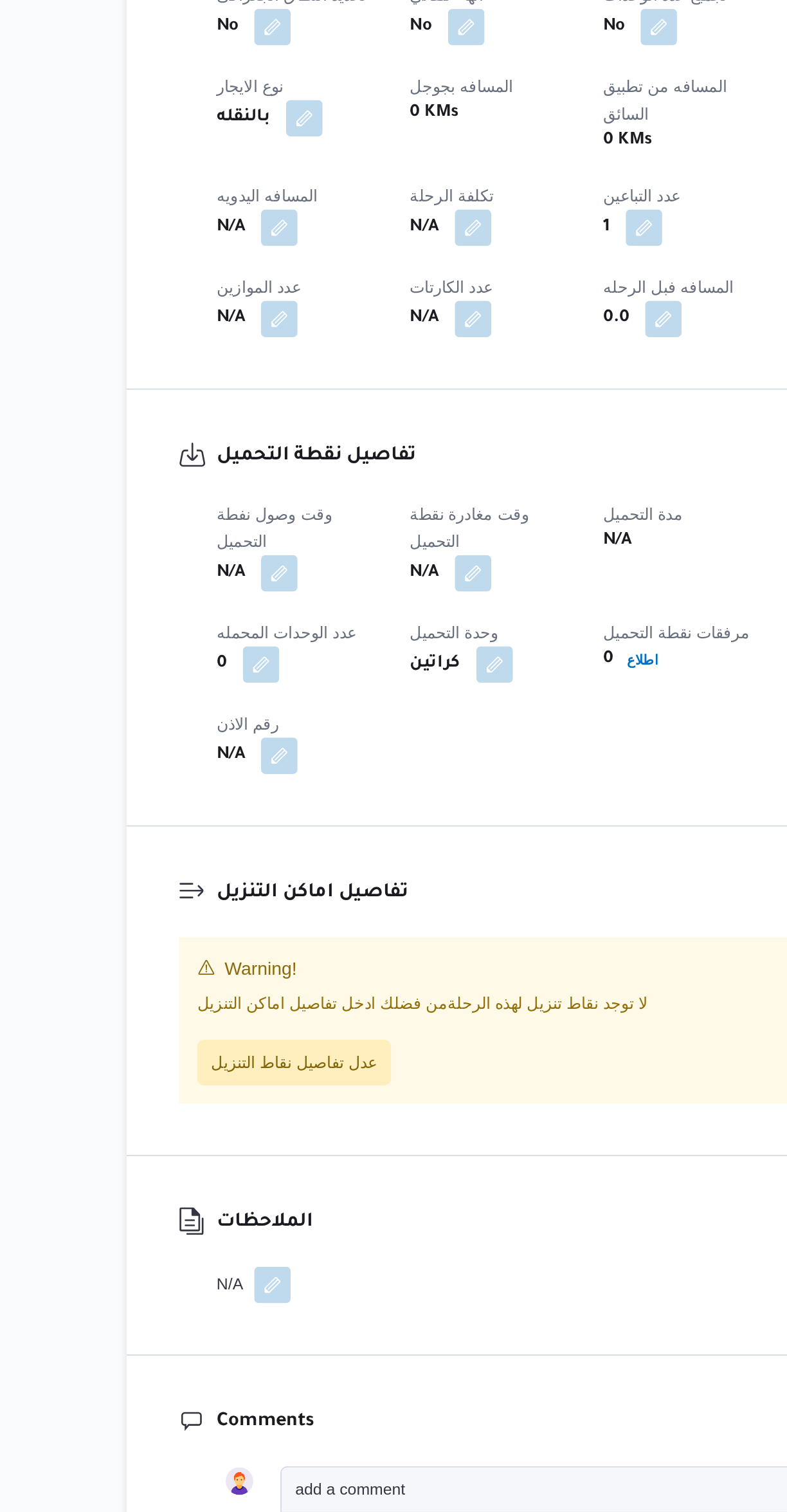
click at [362, 971] on button "button" at bounding box center [363, 981] width 21 height 21
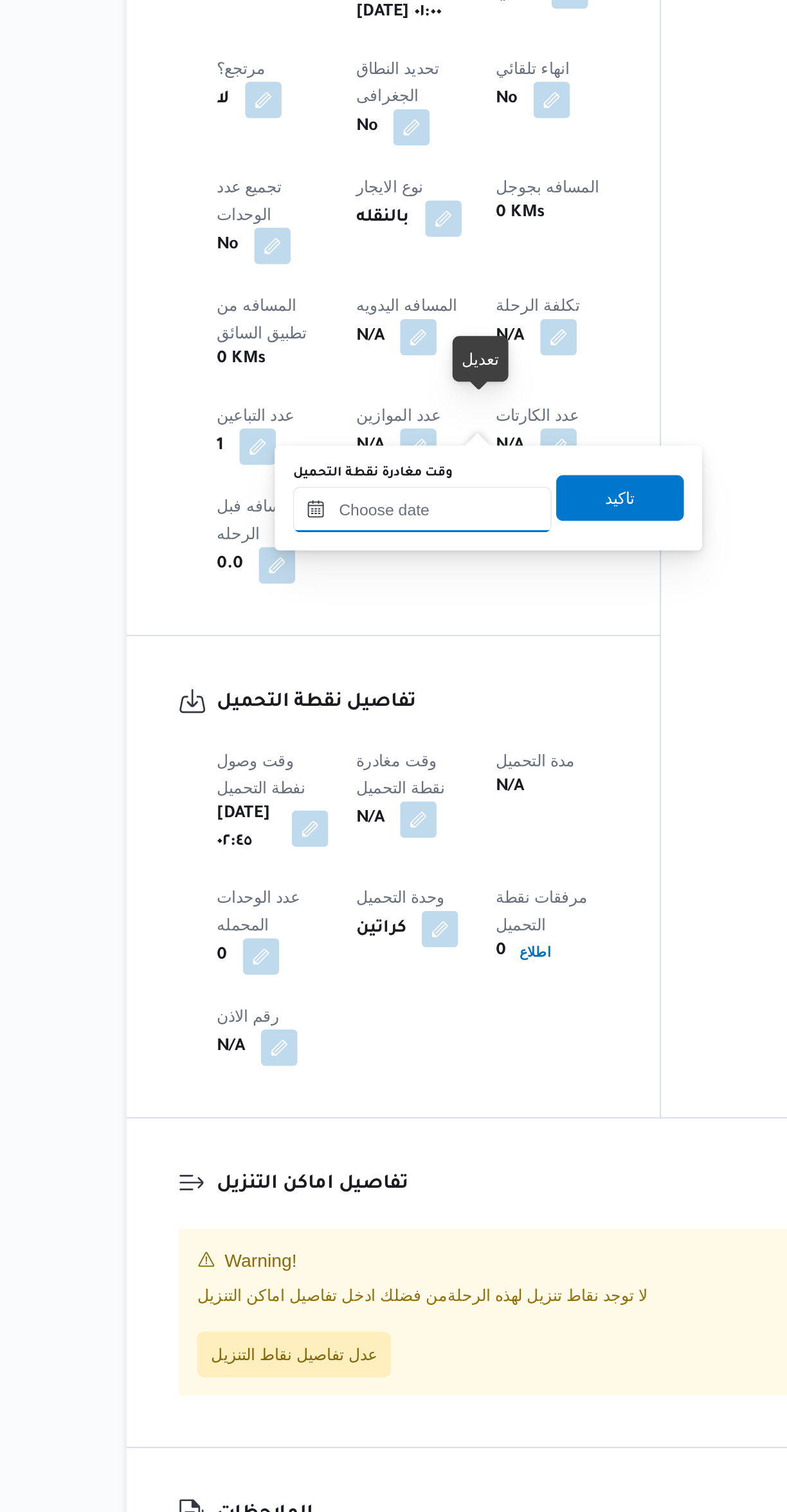
click at [327, 945] on input "وقت مغادرة نقطة التحميل" at bounding box center [334, 945] width 146 height 25
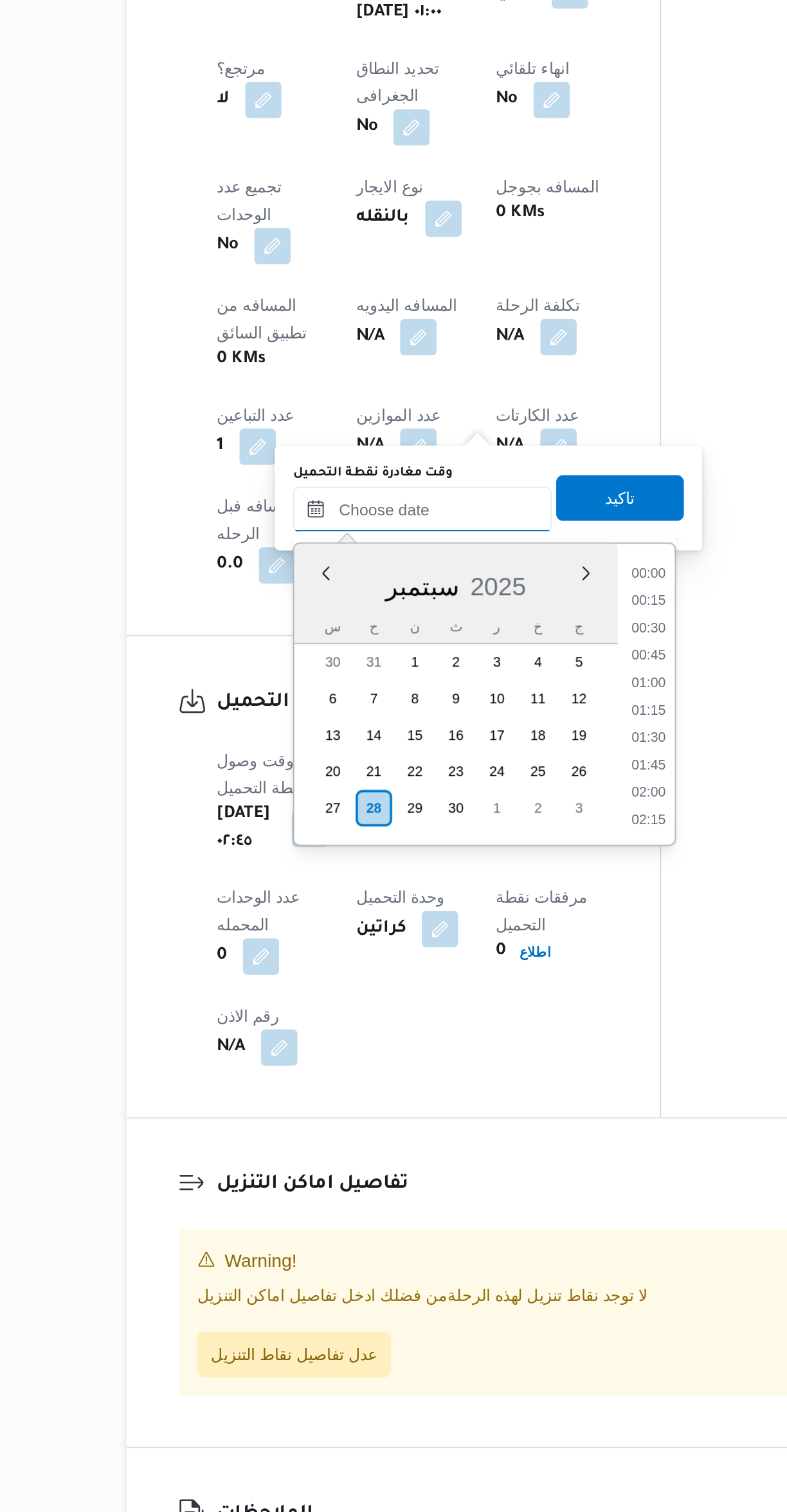
scroll to position [479, 0]
click at [464, 981] on li "07:45" at bounding box center [462, 981] width 30 height 13
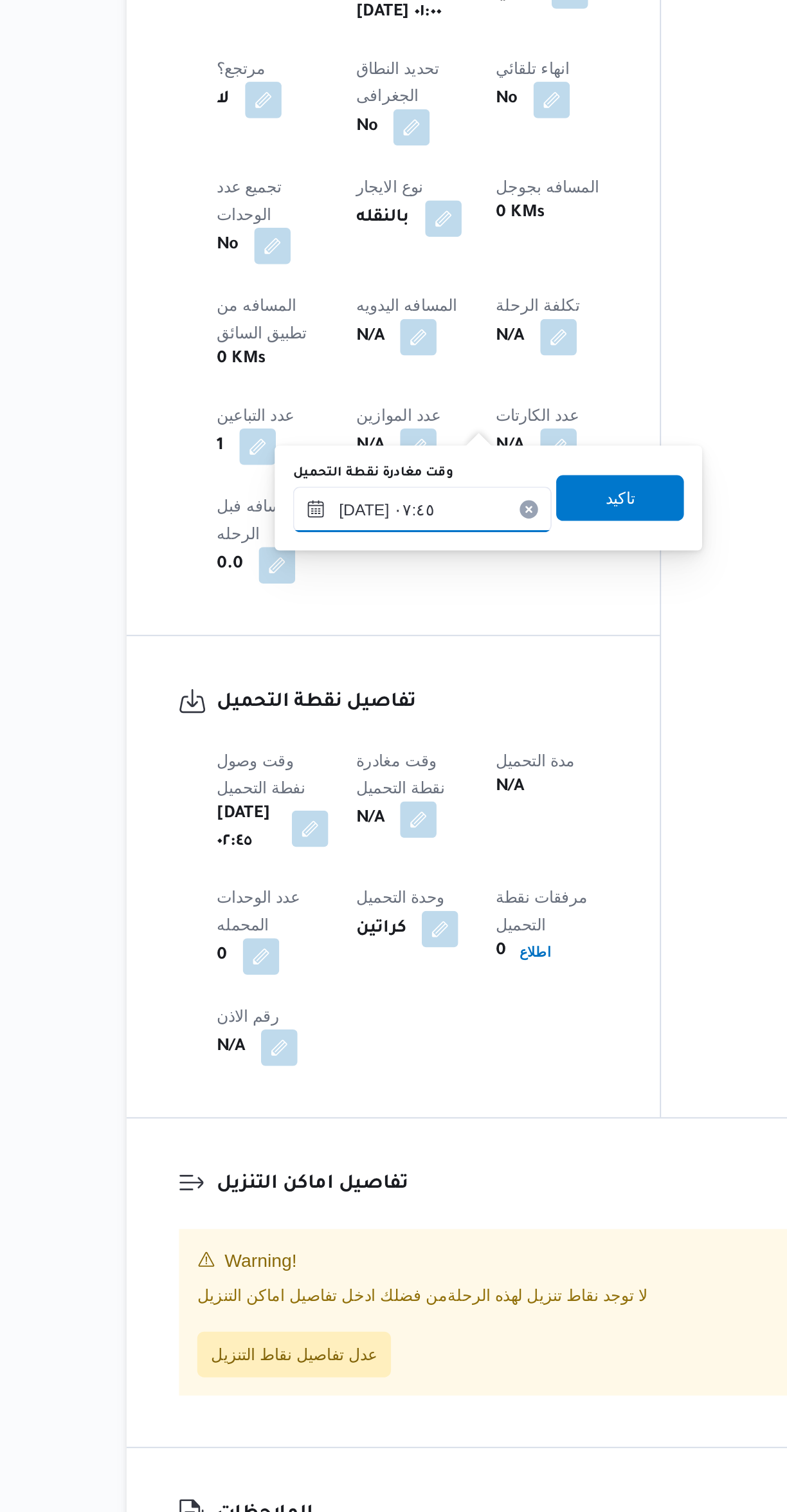
click at [320, 946] on input "[DATE] ٠٧:٤٥" at bounding box center [334, 945] width 146 height 25
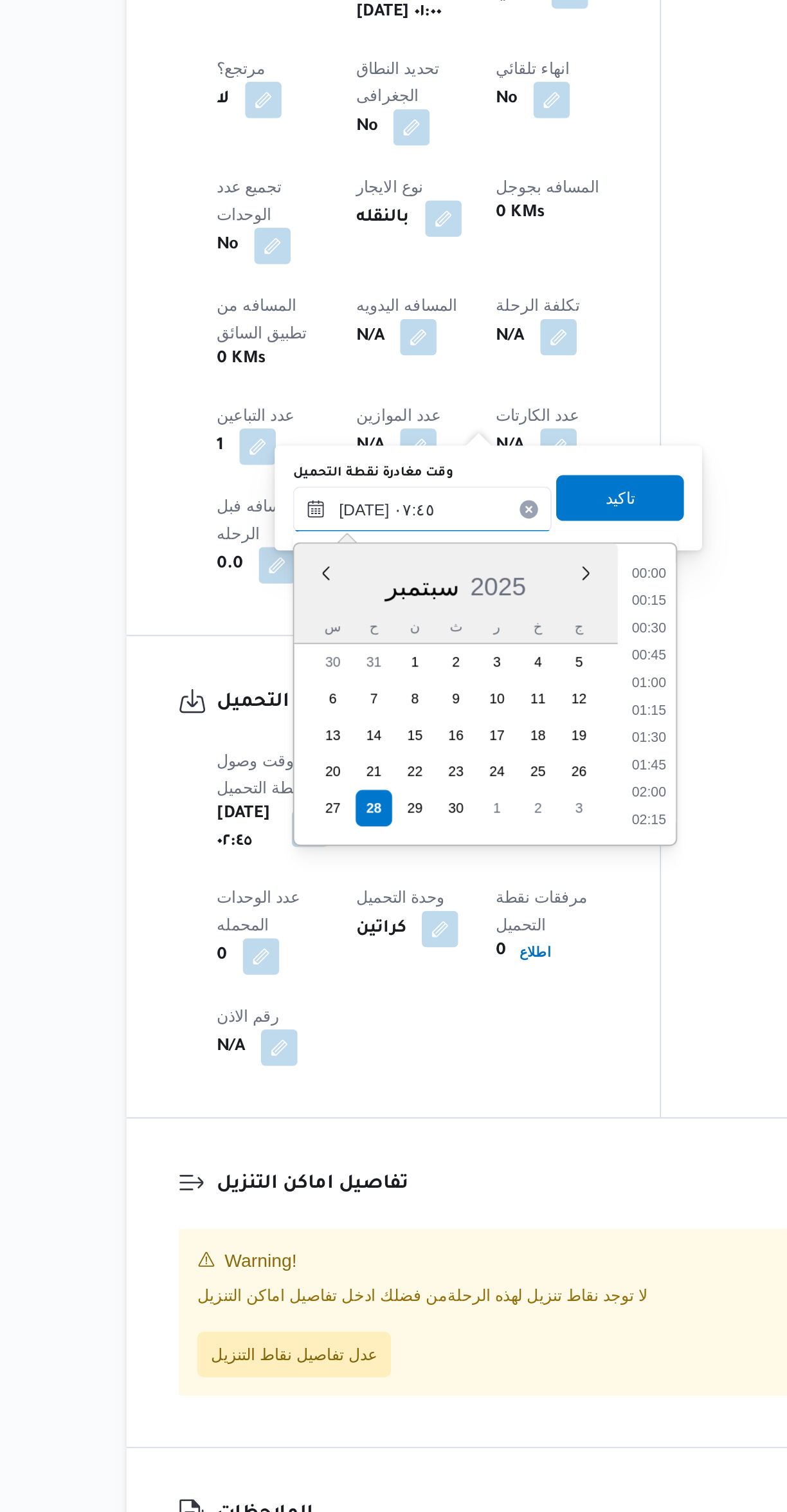
scroll to position [401, 0]
click at [462, 1026] on li "07:15" at bounding box center [462, 1028] width 30 height 13
type input "[DATE] ٠٧:١٥"
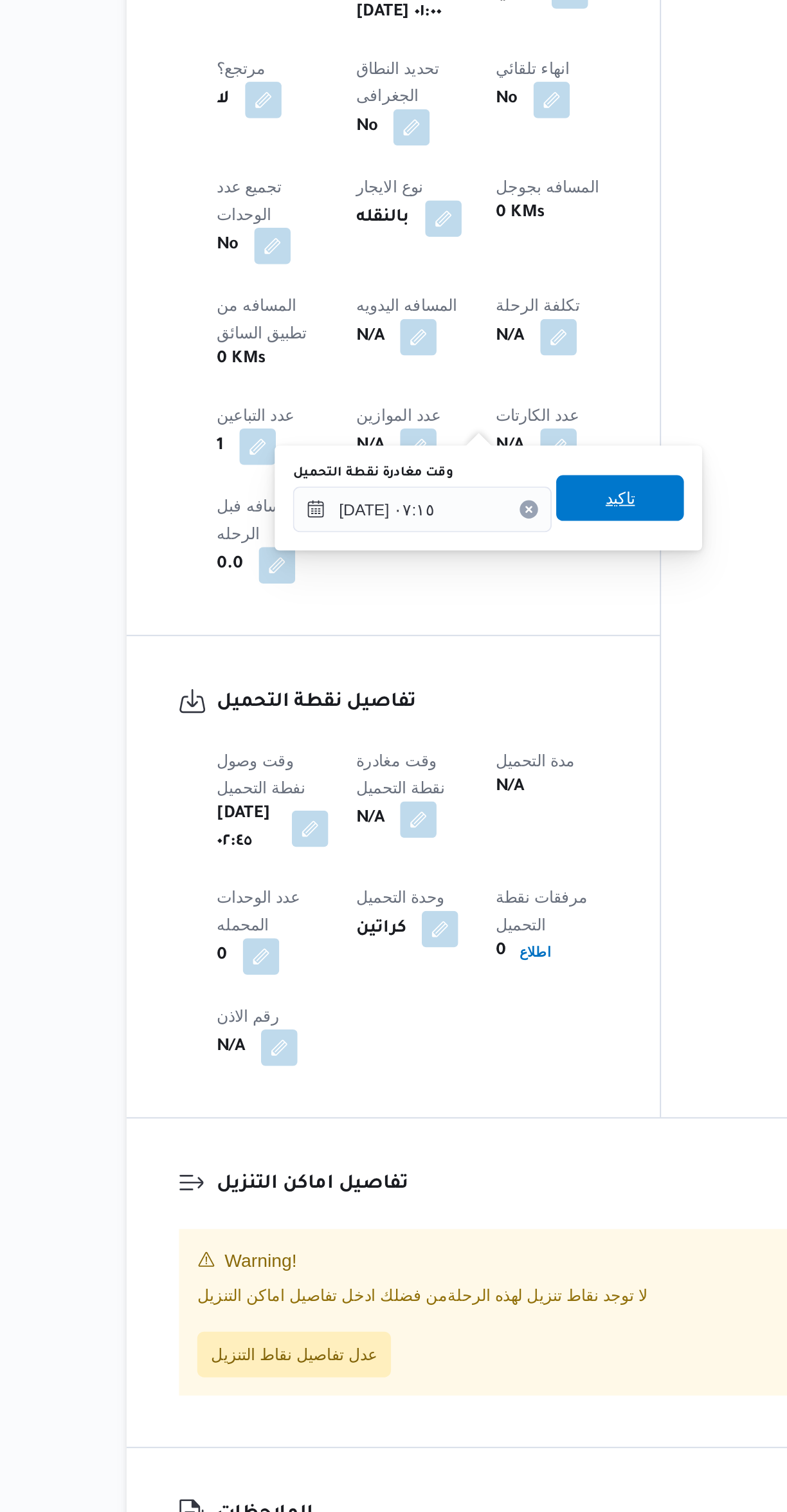
click at [419, 938] on span "تاكيد" at bounding box center [446, 938] width 72 height 25
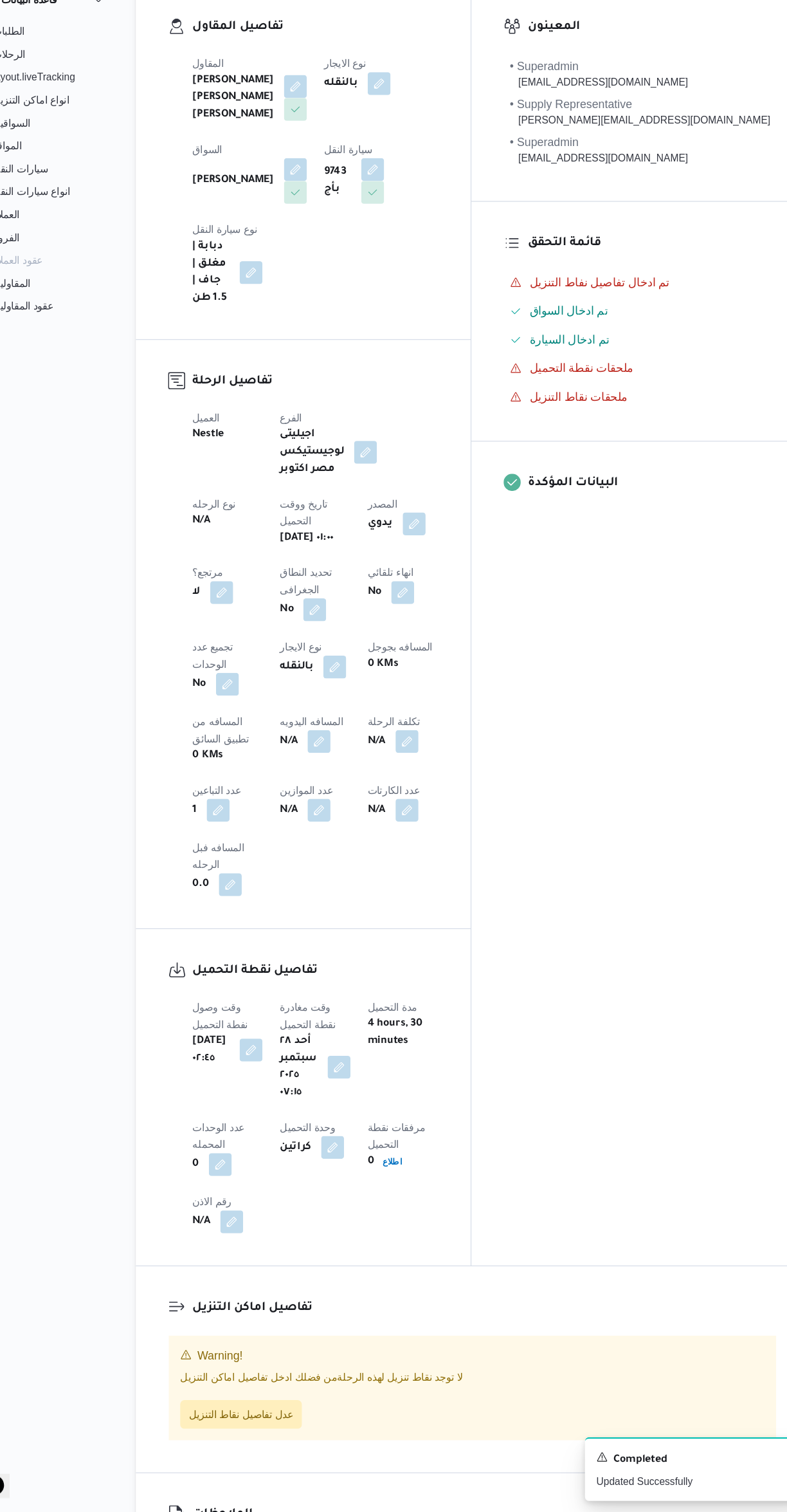
scroll to position [28, 0]
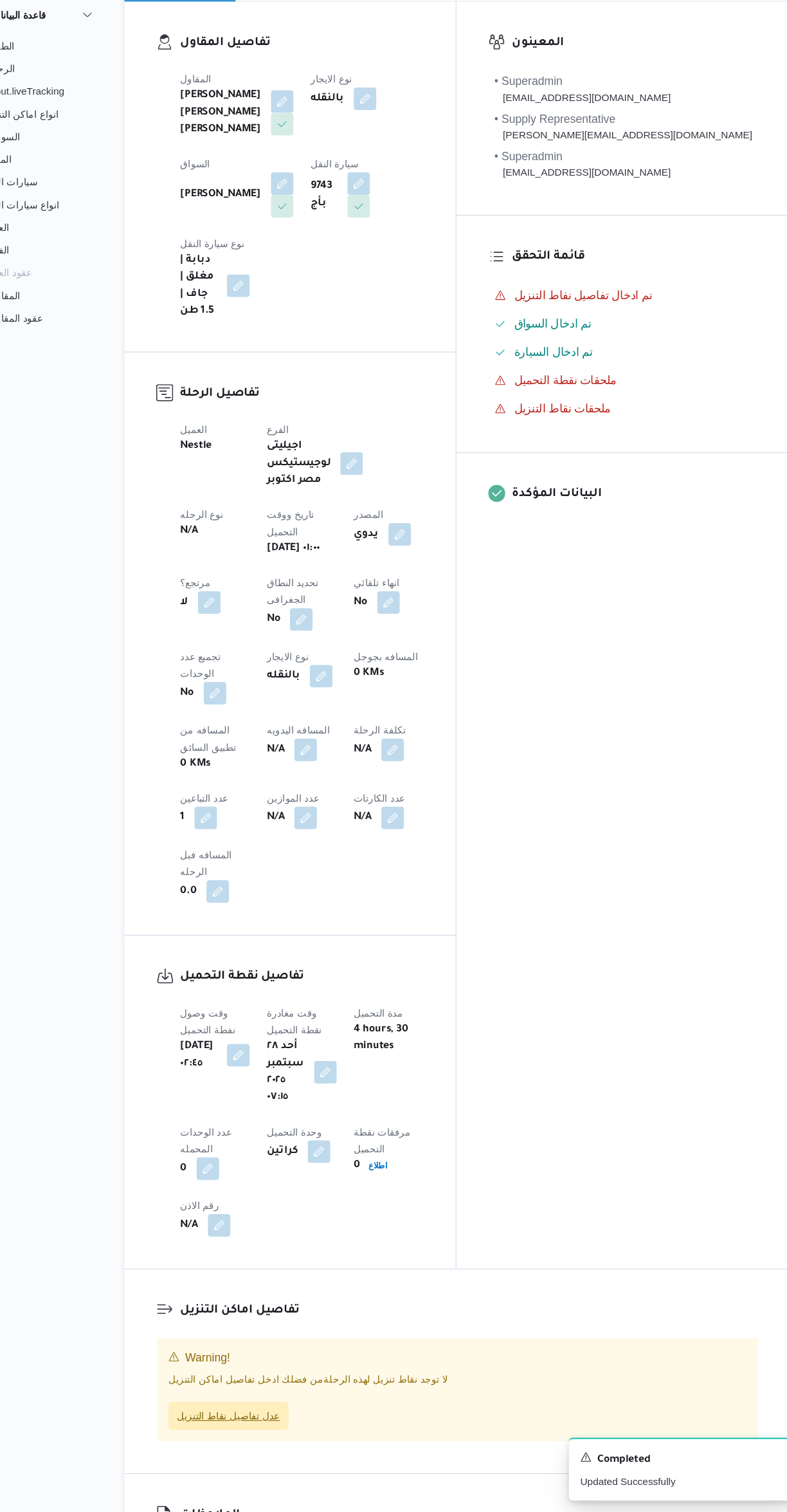
click at [281, 1417] on span "عدل تفاصيل نقاط التنزيل" at bounding box center [261, 1424] width 94 height 16
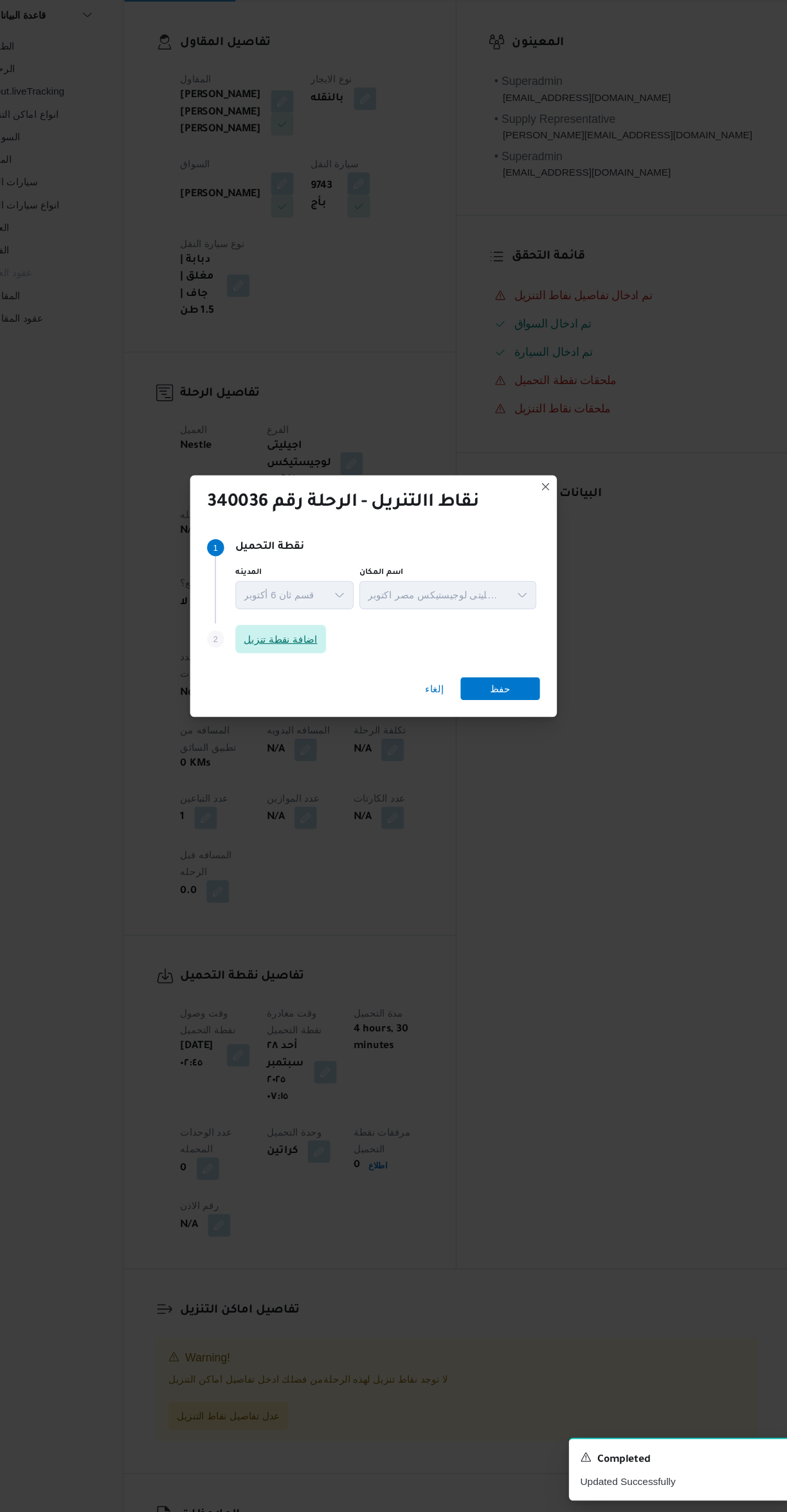
click at [306, 712] on span "اضافة نقطة تنزيل" at bounding box center [309, 720] width 67 height 16
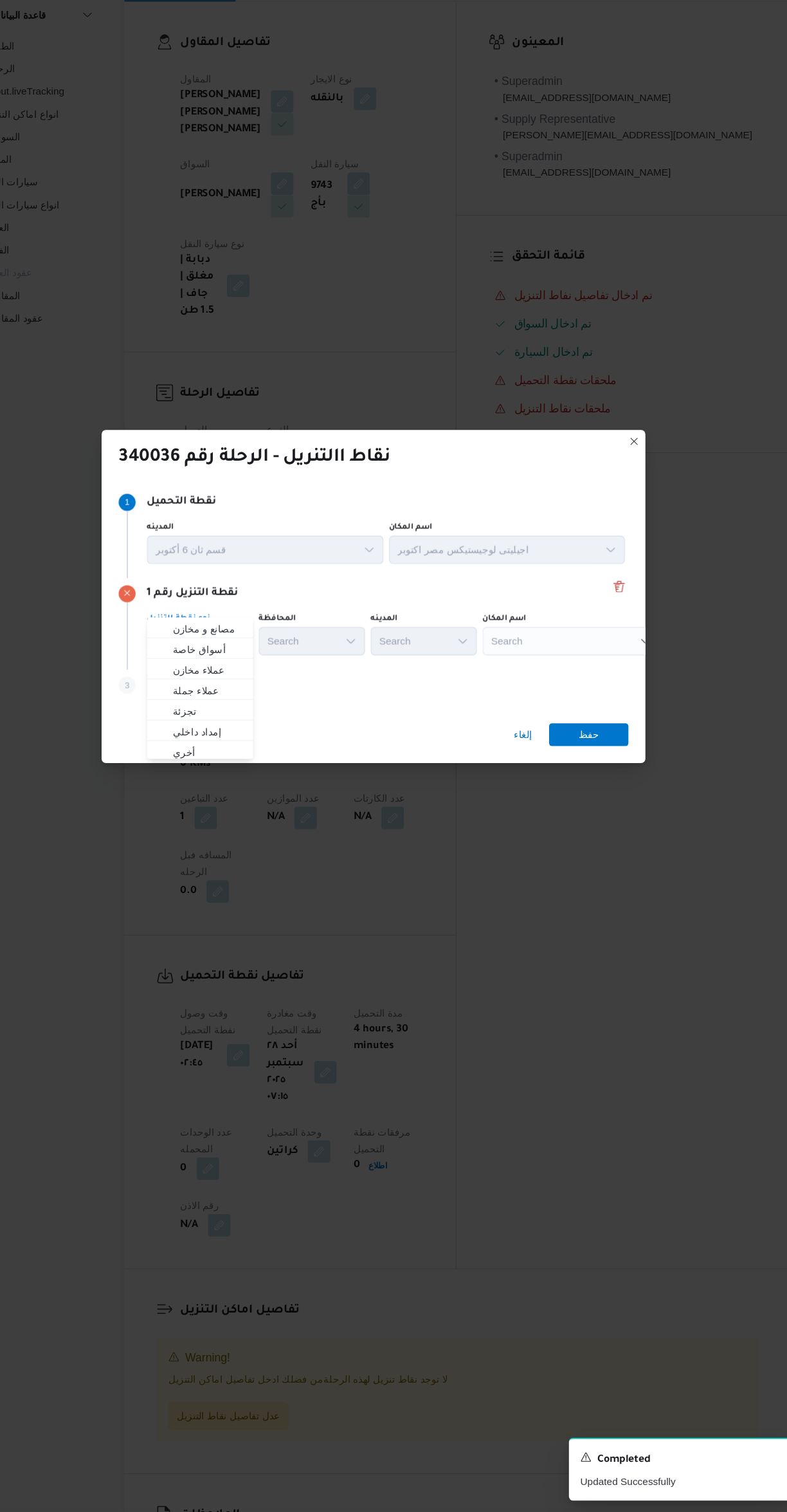
scroll to position [0, 0]
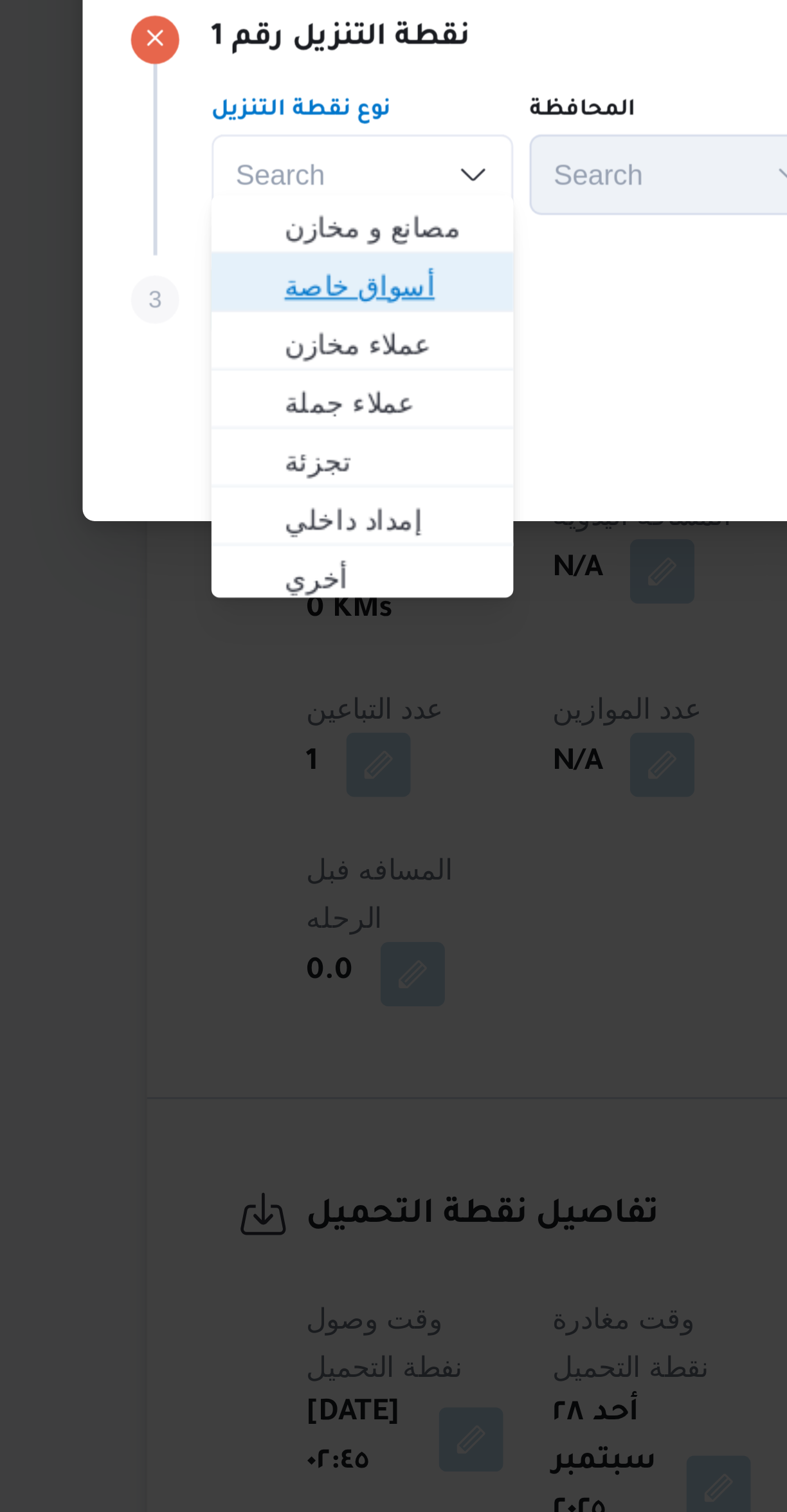
click at [208, 756] on span "أسواق خاصة" at bounding box center [235, 756] width 86 height 21
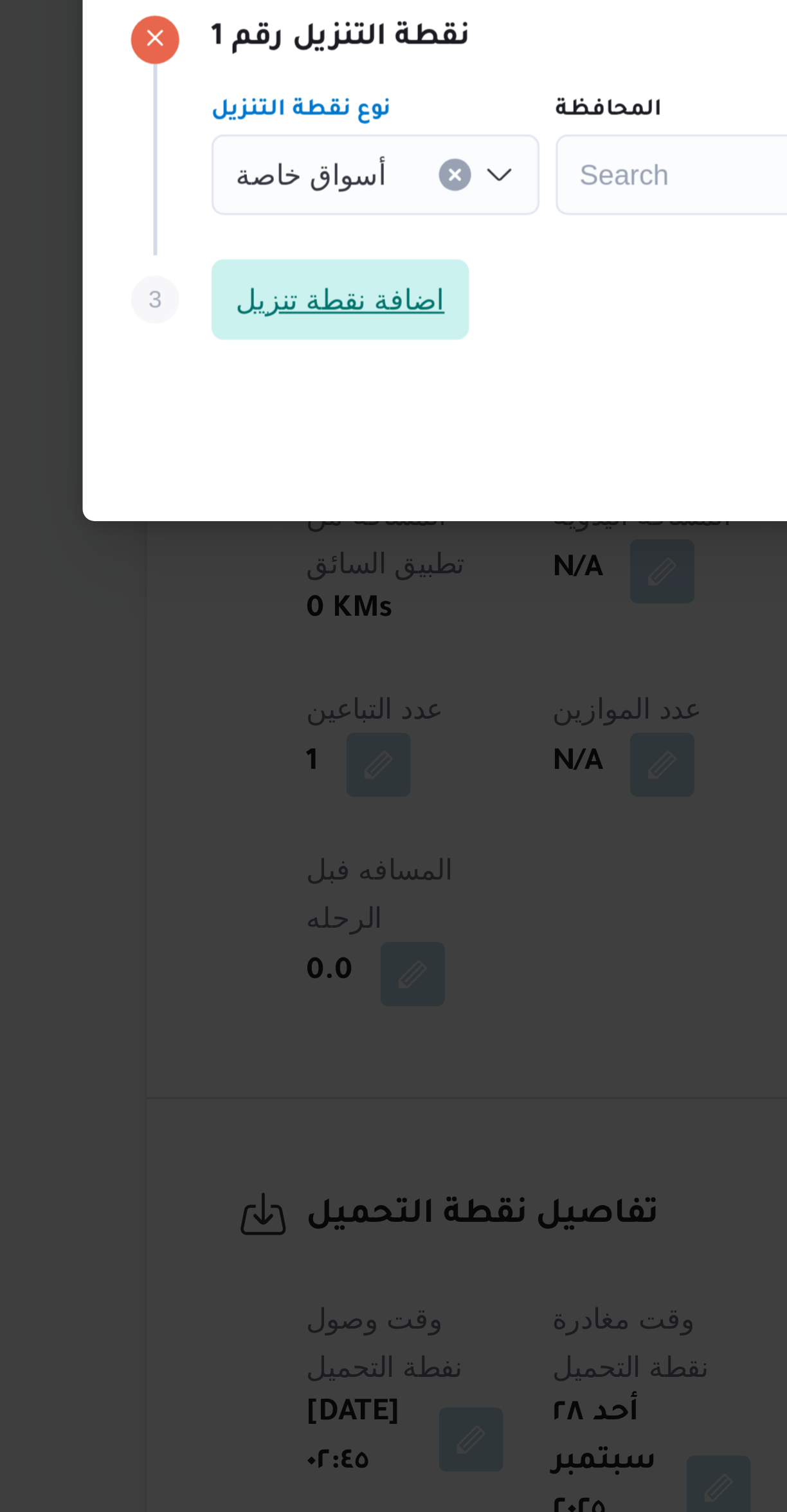
click at [213, 765] on span "اضافة نقطة تنزيل" at bounding box center [229, 761] width 82 height 25
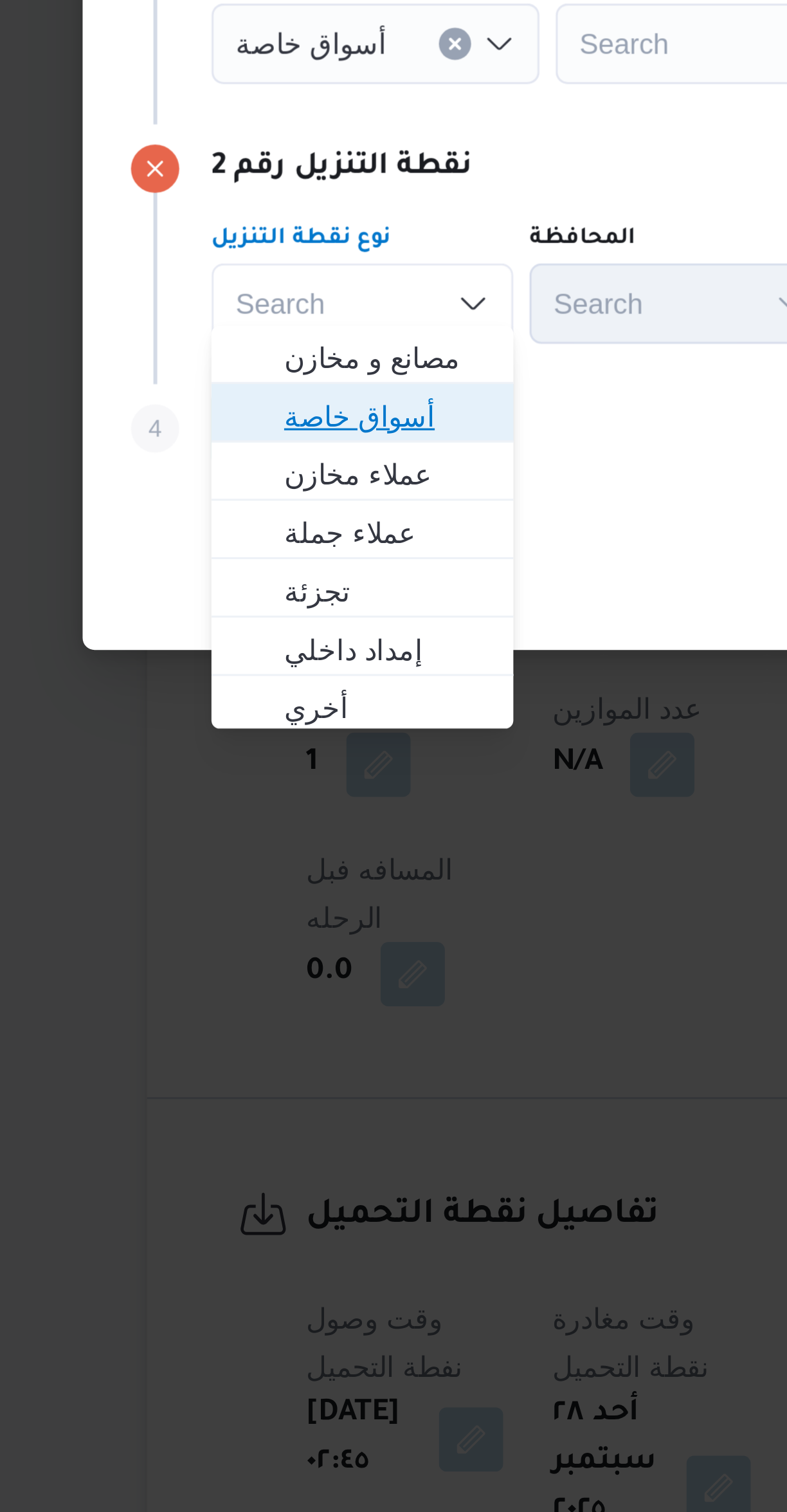
click at [217, 796] on span "أسواق خاصة" at bounding box center [243, 798] width 66 height 16
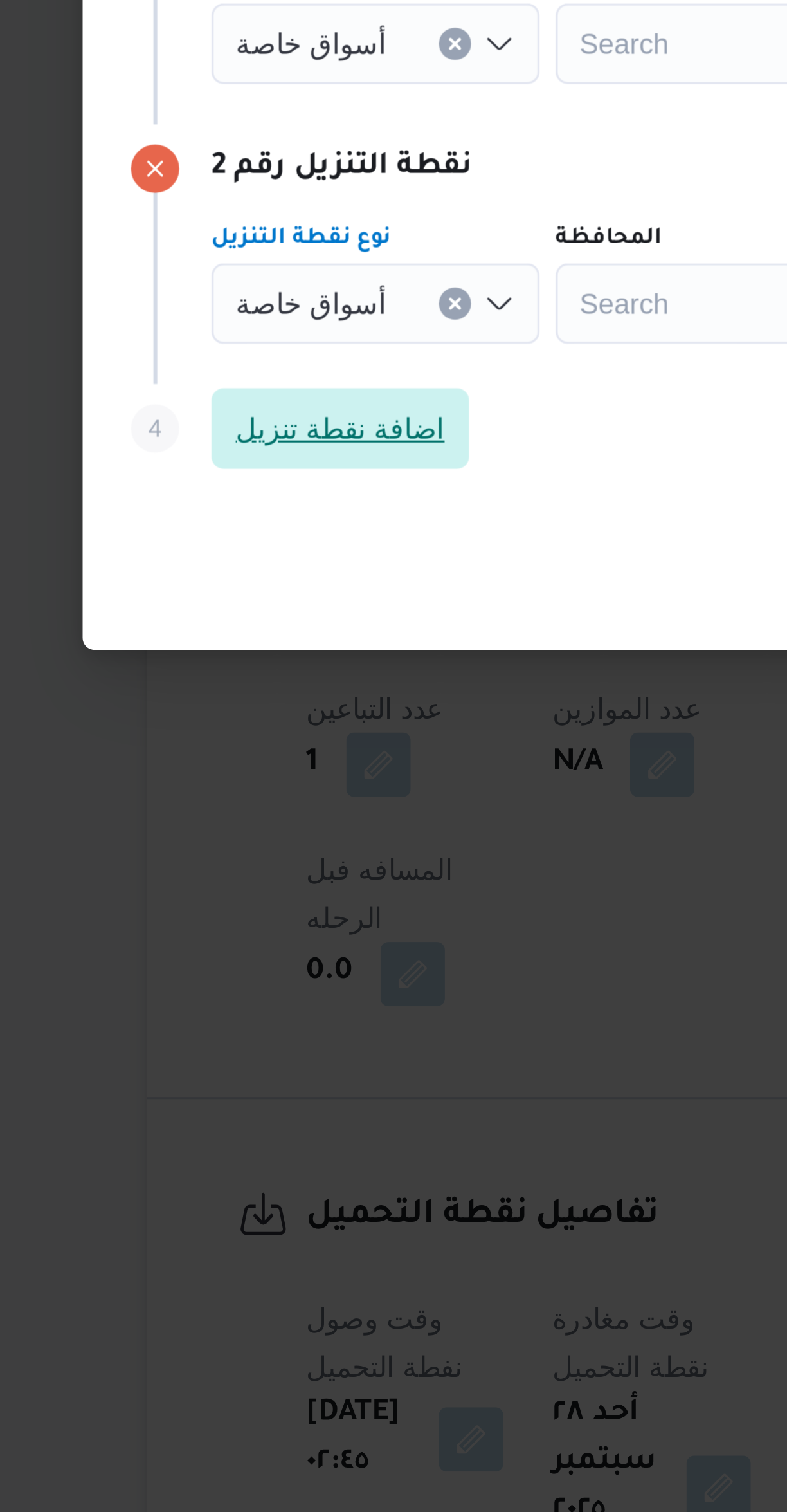
click at [217, 799] on span "اضافة نقطة تنزيل" at bounding box center [228, 802] width 67 height 16
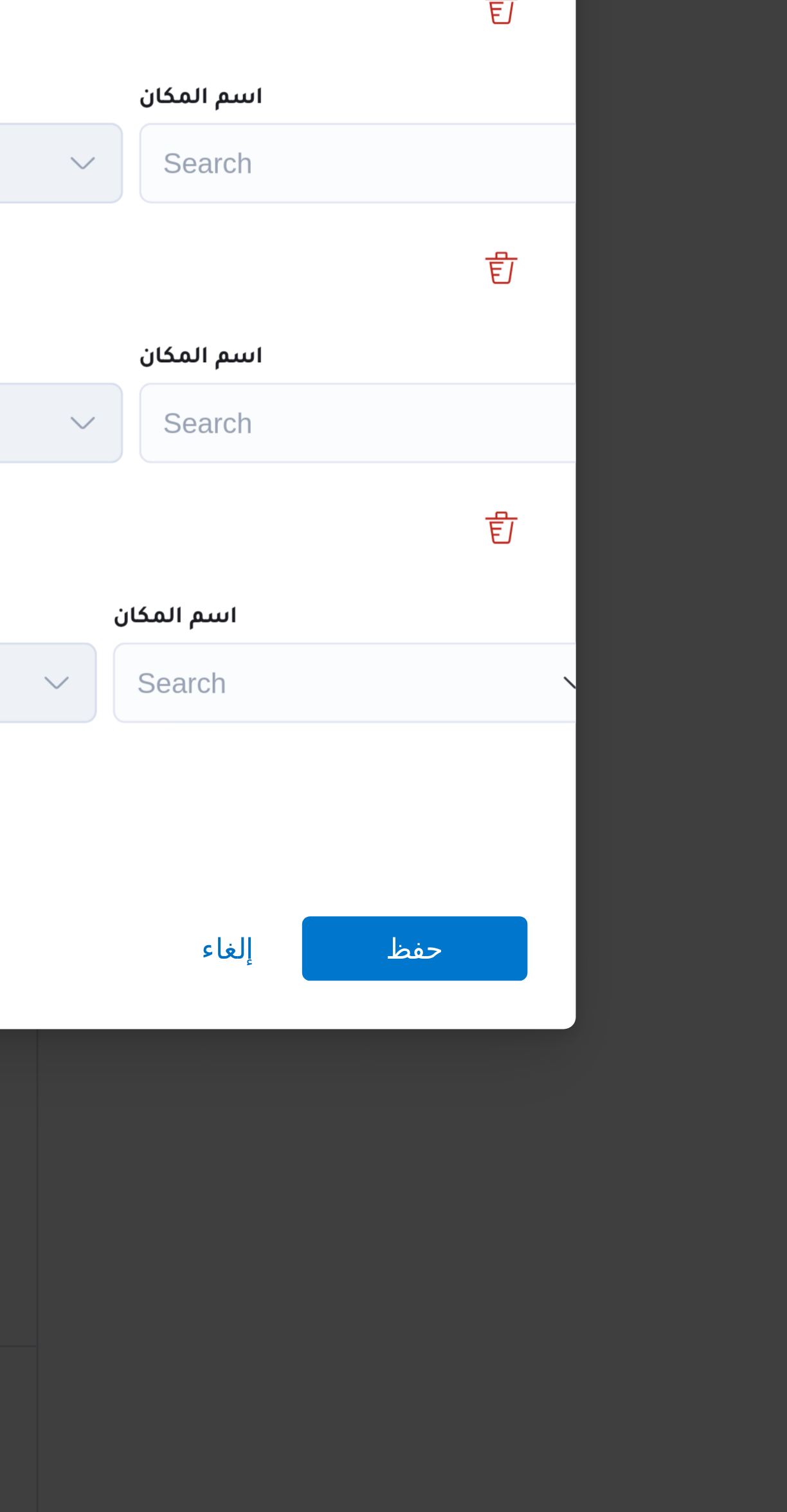
click at [538, 625] on div "Search" at bounding box center [581, 637] width 161 height 25
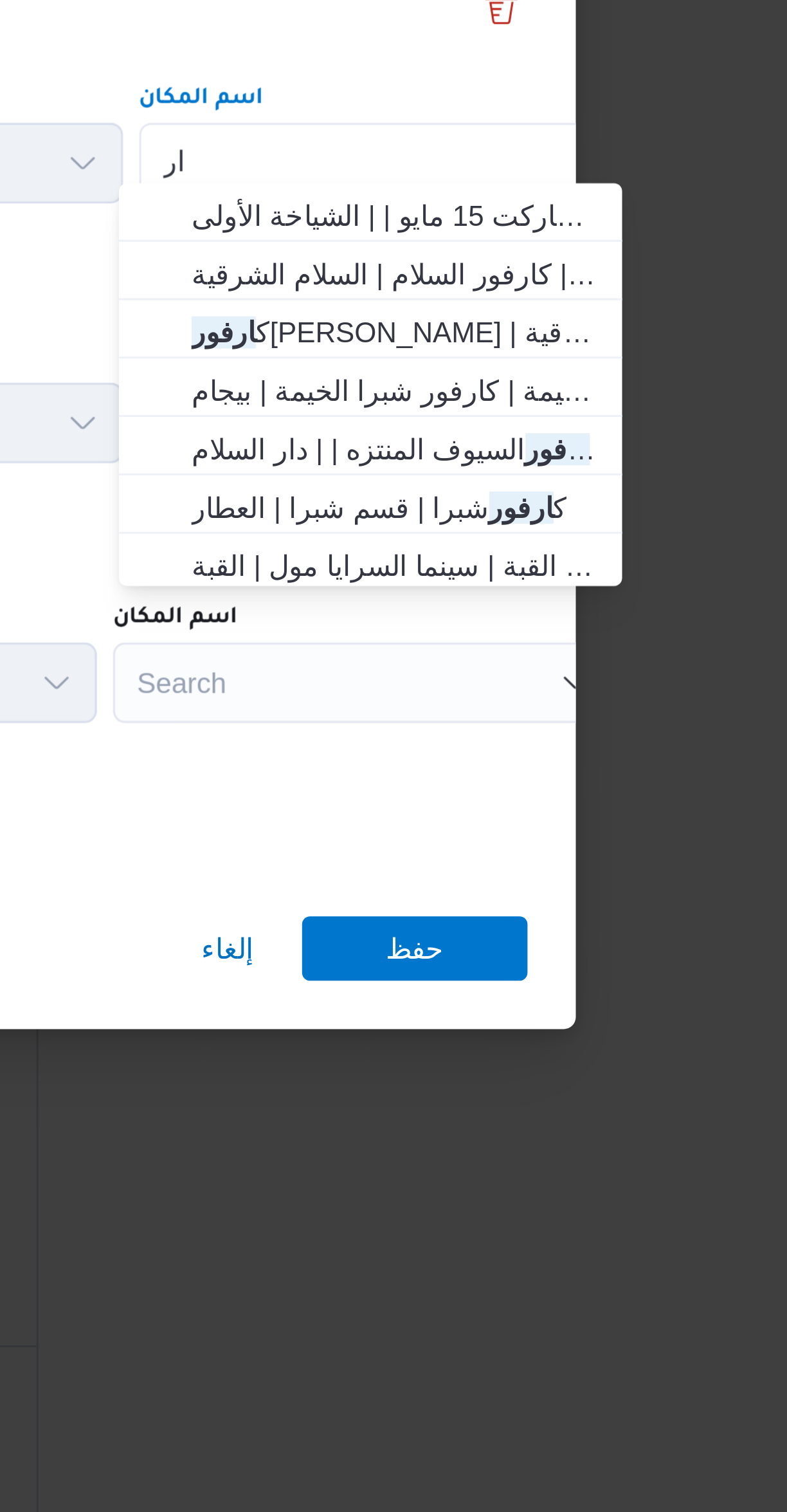
type input "ا"
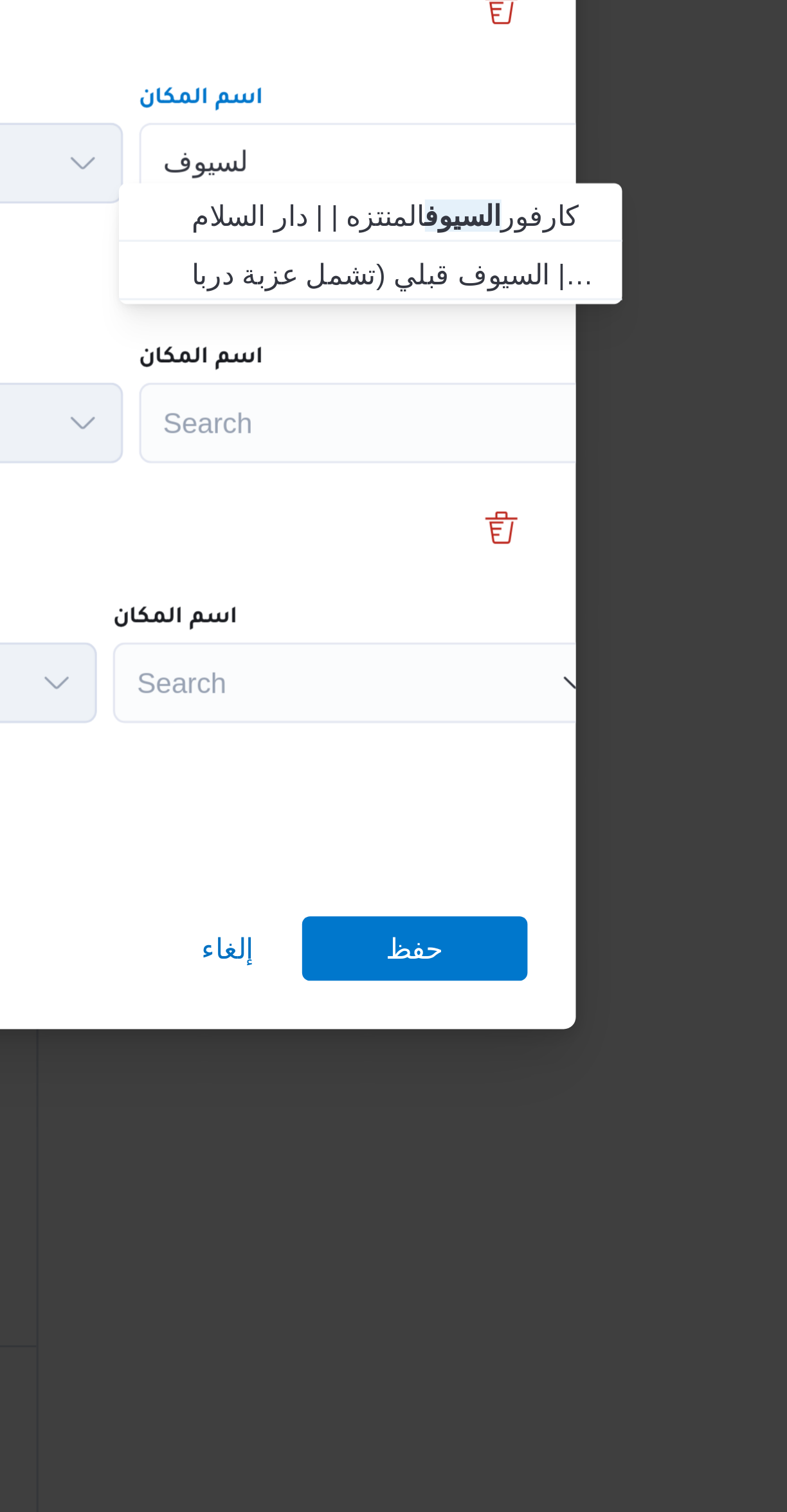
type input "السيوف"
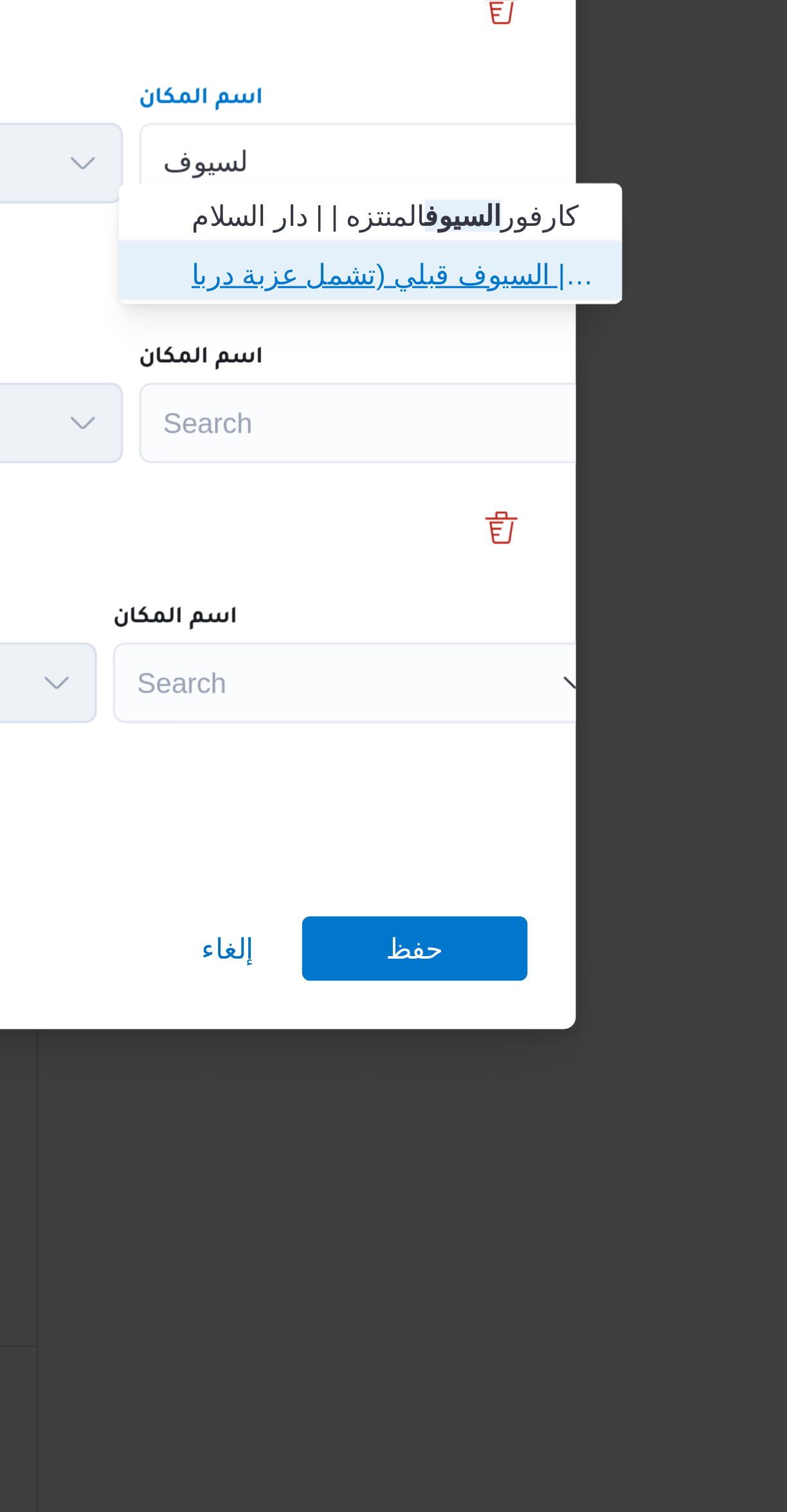
click at [538, 673] on span "كارفور سيتى لايت السيوف | كارفور سيتي لايت السيوف | السيوف قبلي (تشمل عزبة درباÙ" at bounding box center [582, 673] width 130 height 16
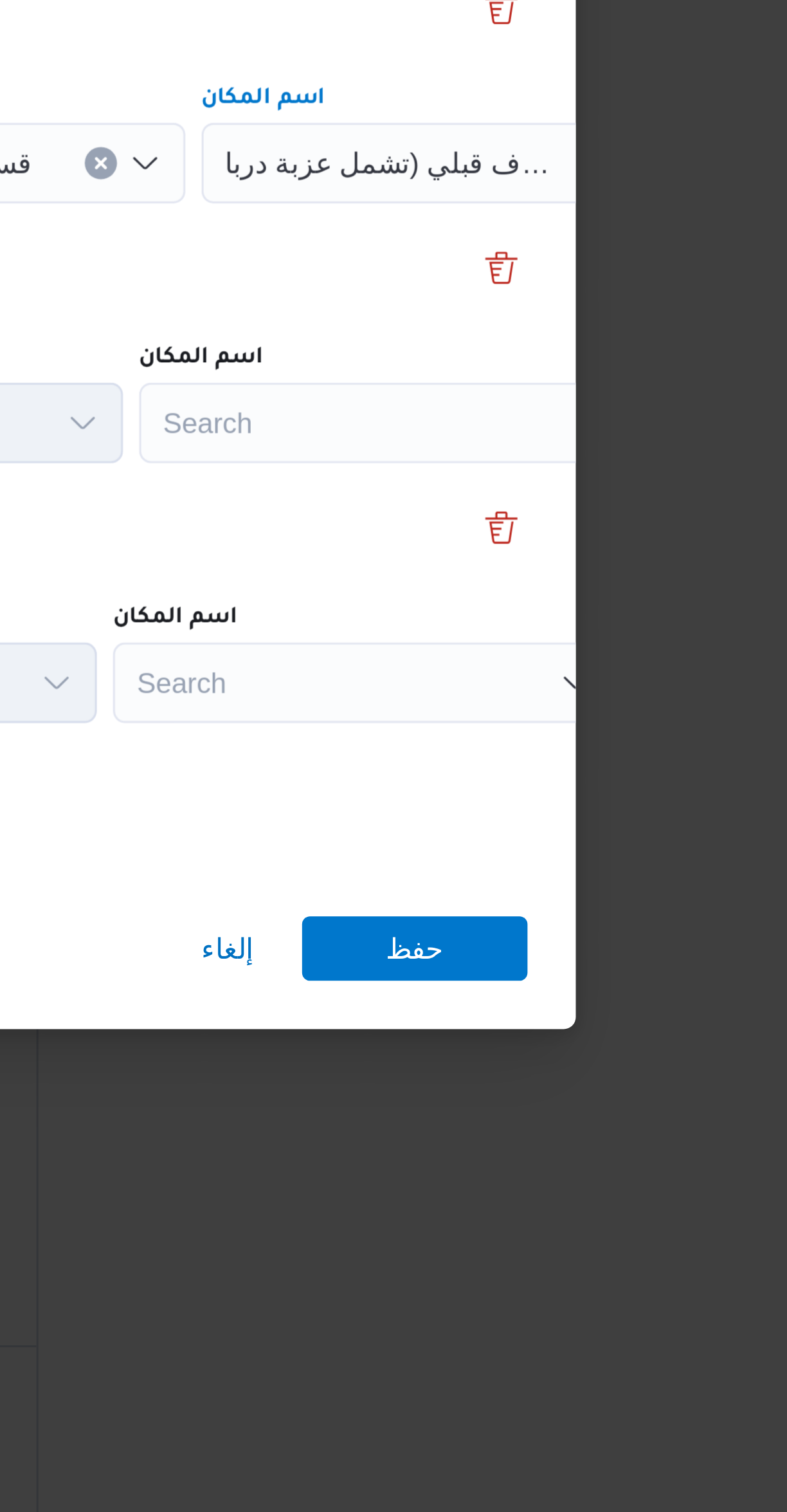
click at [541, 715] on div "Search" at bounding box center [581, 721] width 161 height 25
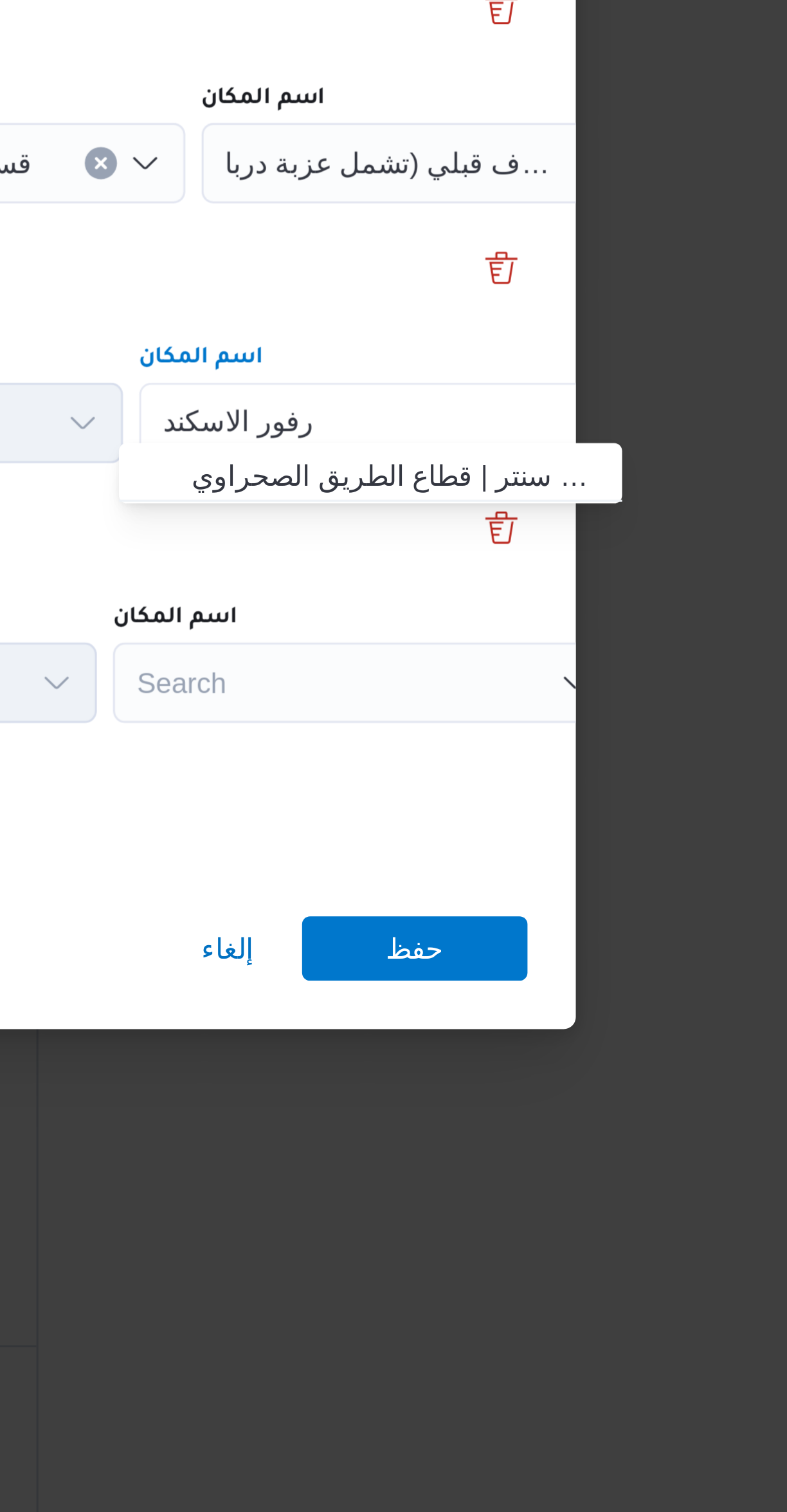
type input "كارفور الاسكند"
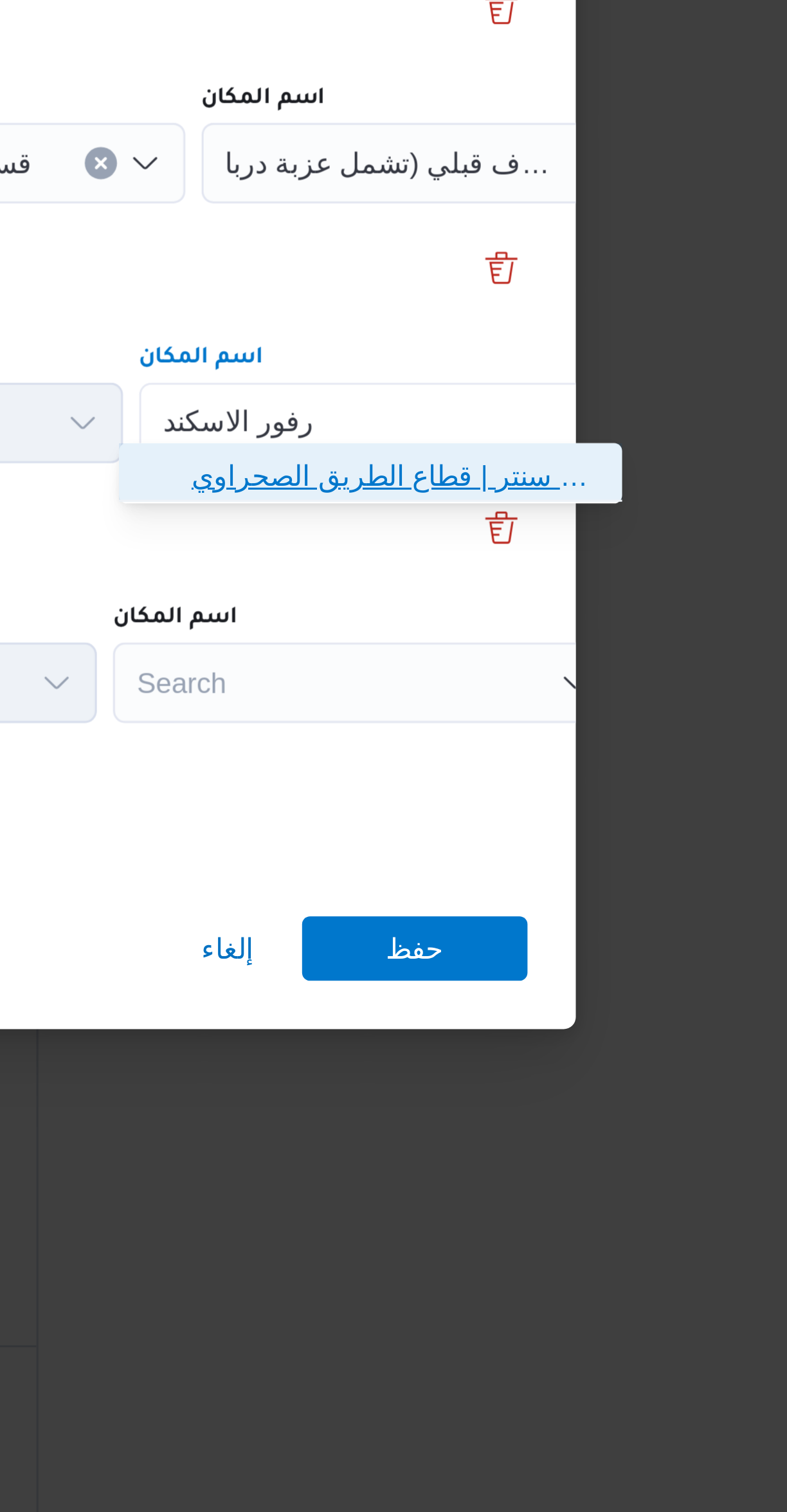
click at [527, 729] on span "كارفور الاسكند رية | كارفور الاسكندريه [GEOGRAPHIC_DATA] | قطاع الطريق الصحراوي" at bounding box center [575, 738] width 151 height 21
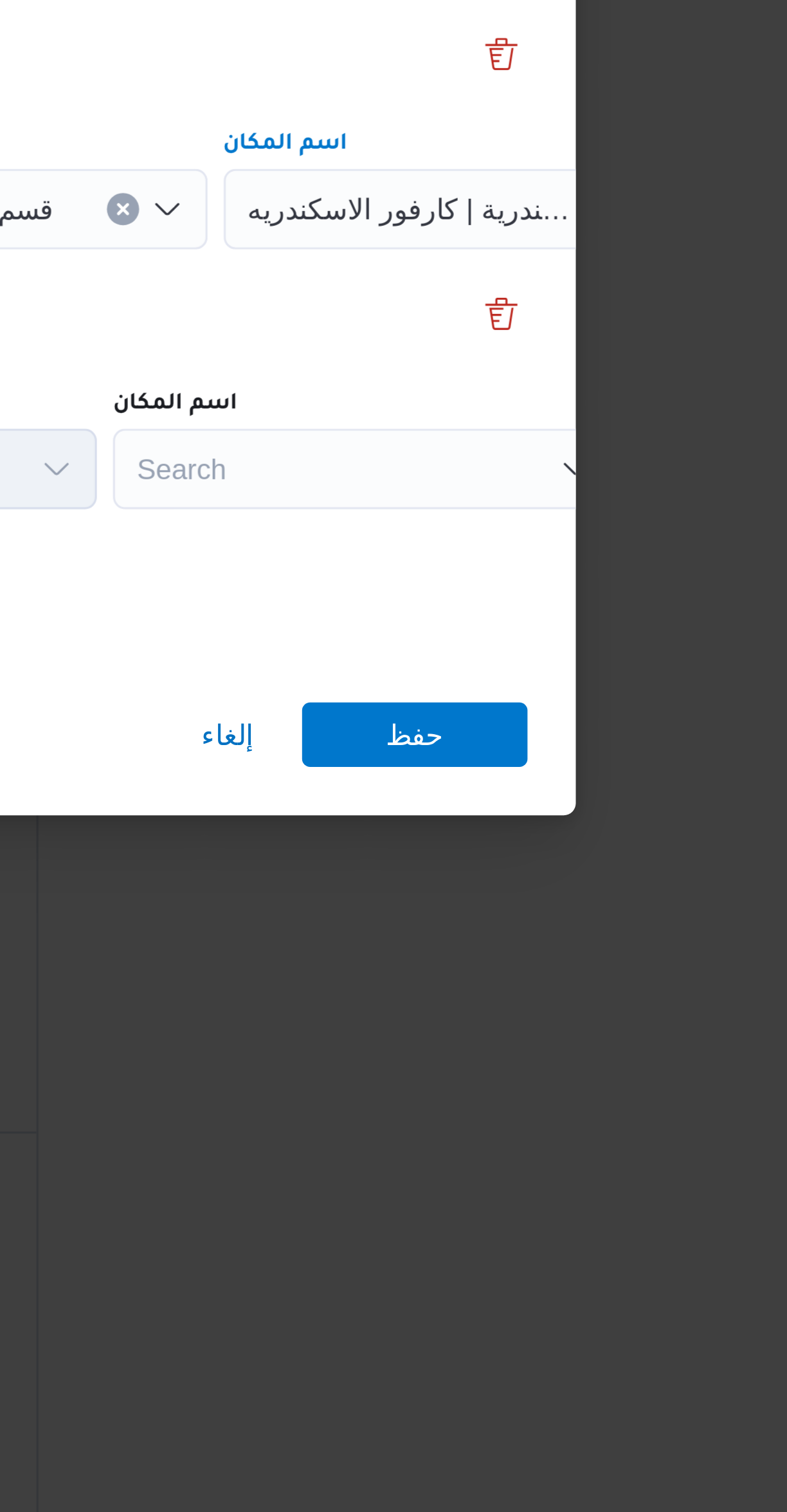
click at [542, 791] on div "Search" at bounding box center [573, 804] width 161 height 25
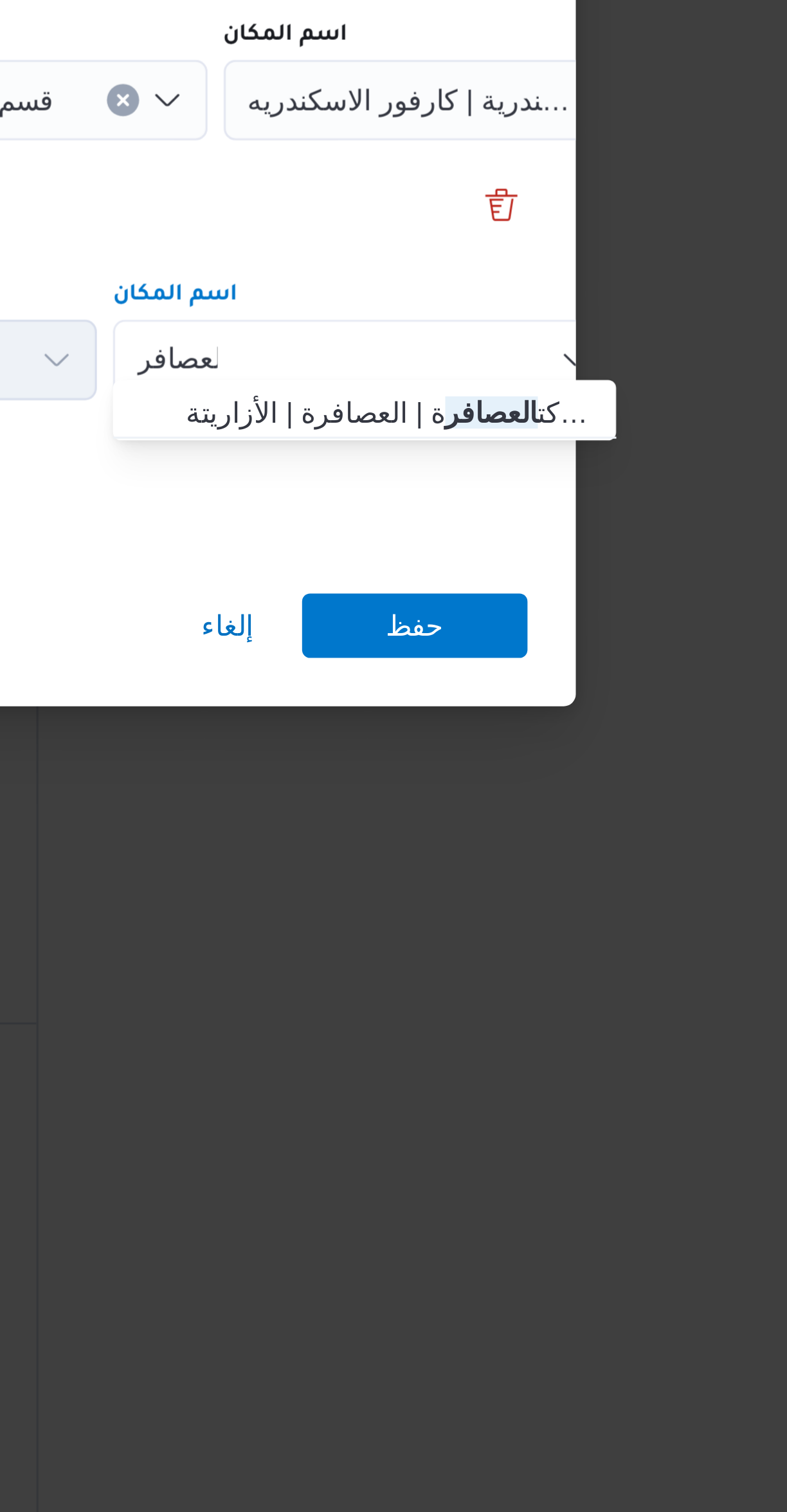
type input "العصافر"
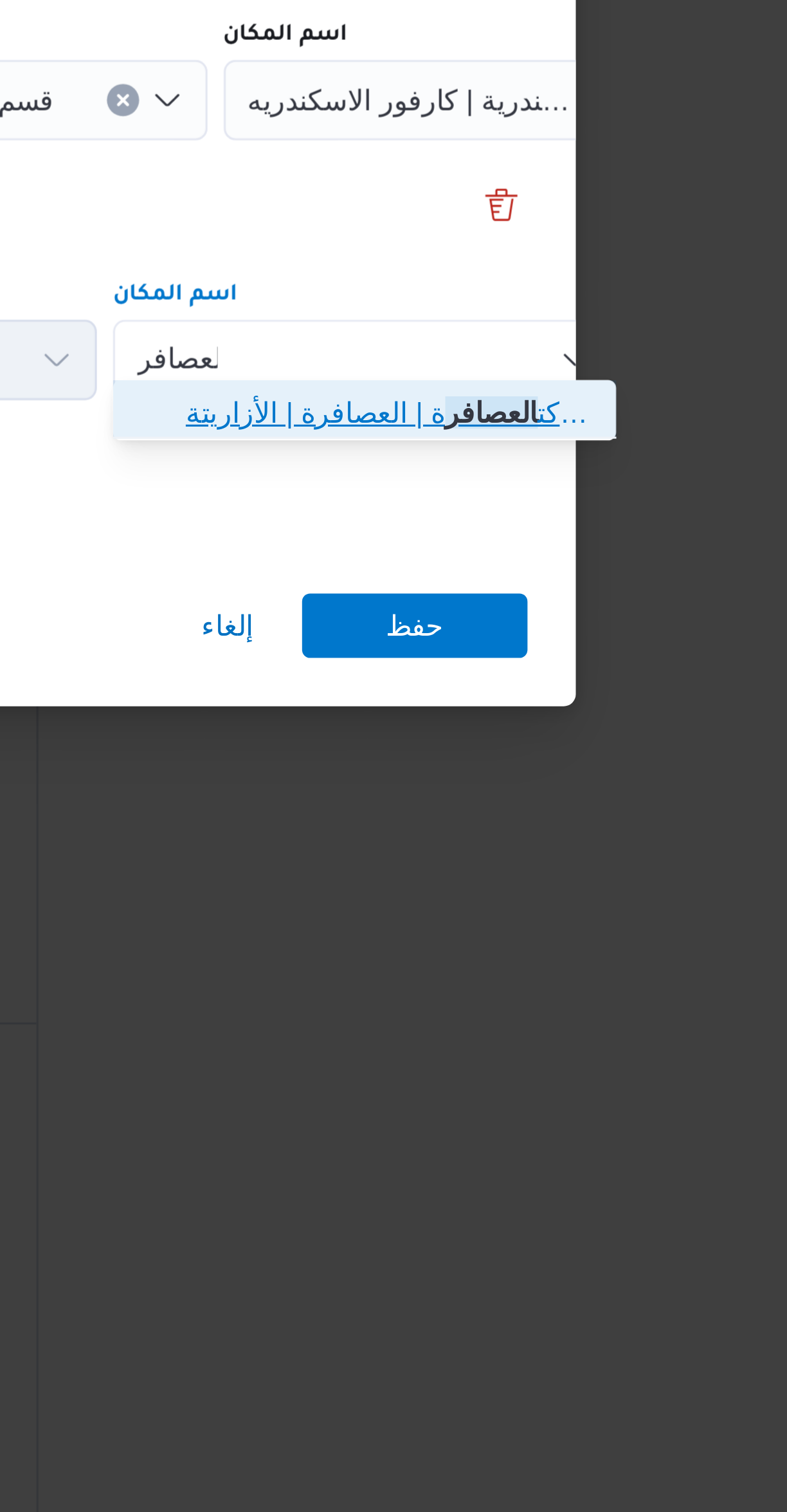
click at [538, 821] on span "جملة ماركت العصافر ة | العصافرة | الأزاريتة [PERSON_NAME]" at bounding box center [580, 821] width 130 height 16
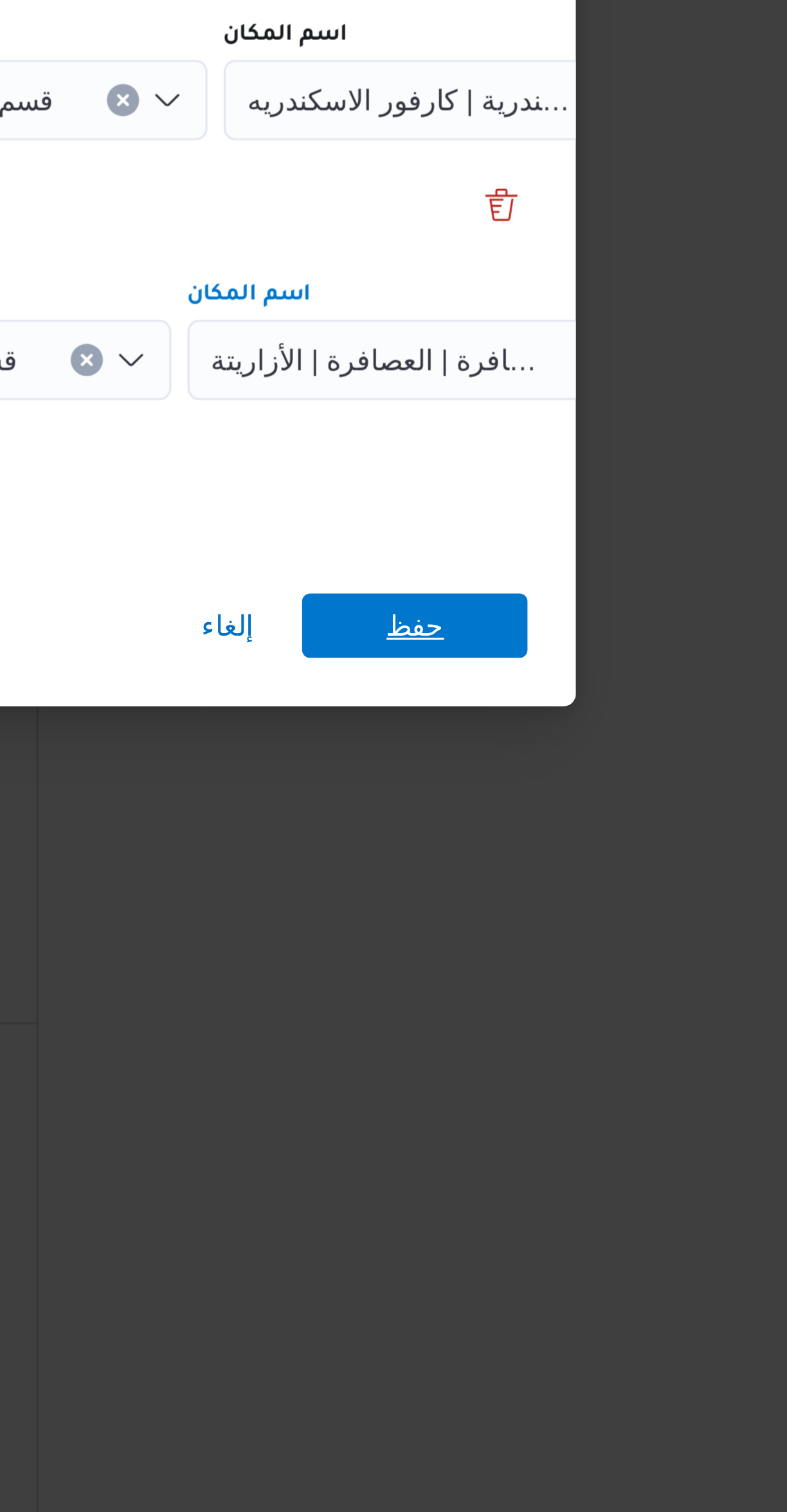
click at [572, 882] on span "حفظ" at bounding box center [589, 890] width 72 height 21
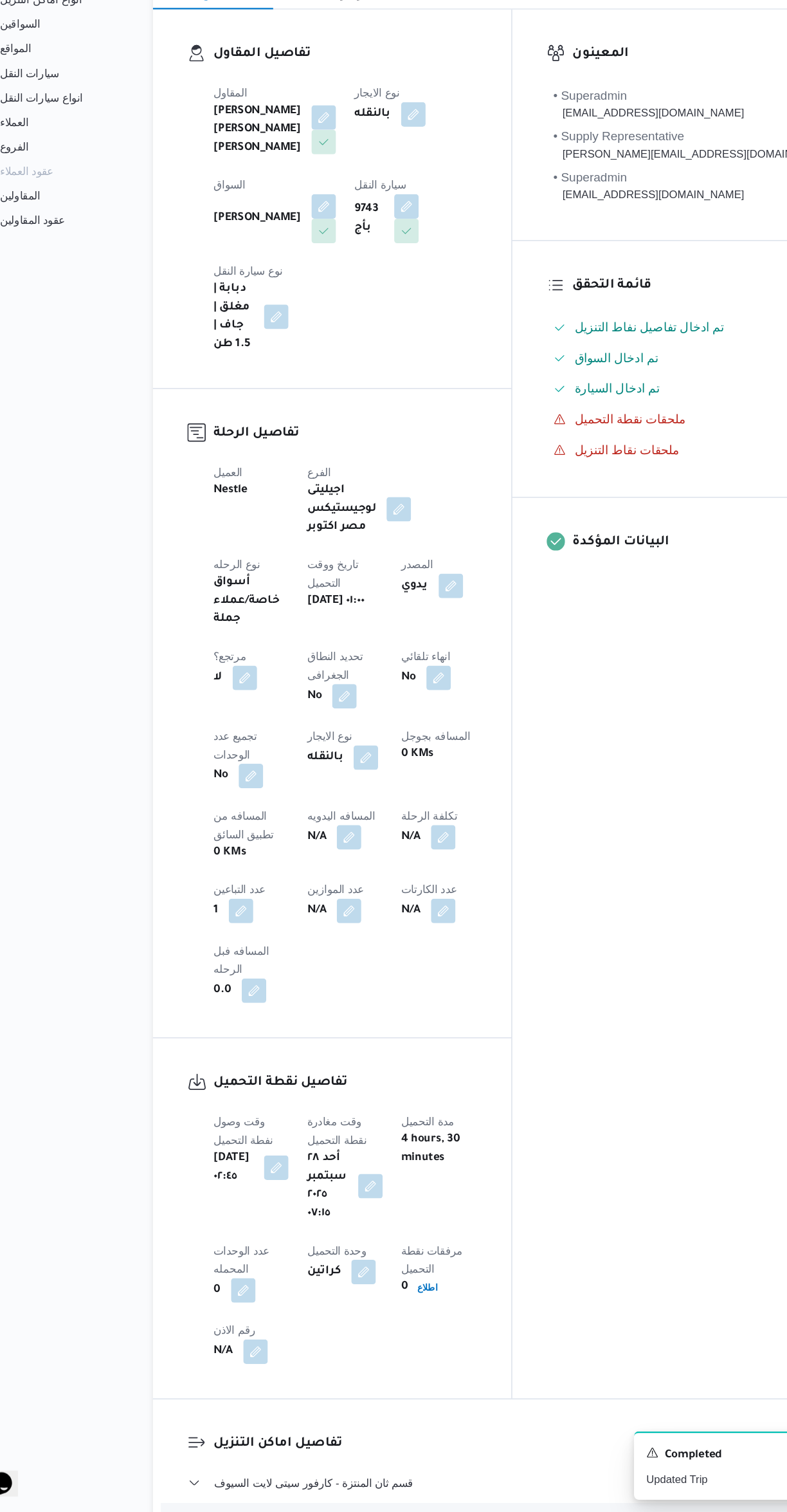
scroll to position [82, 0]
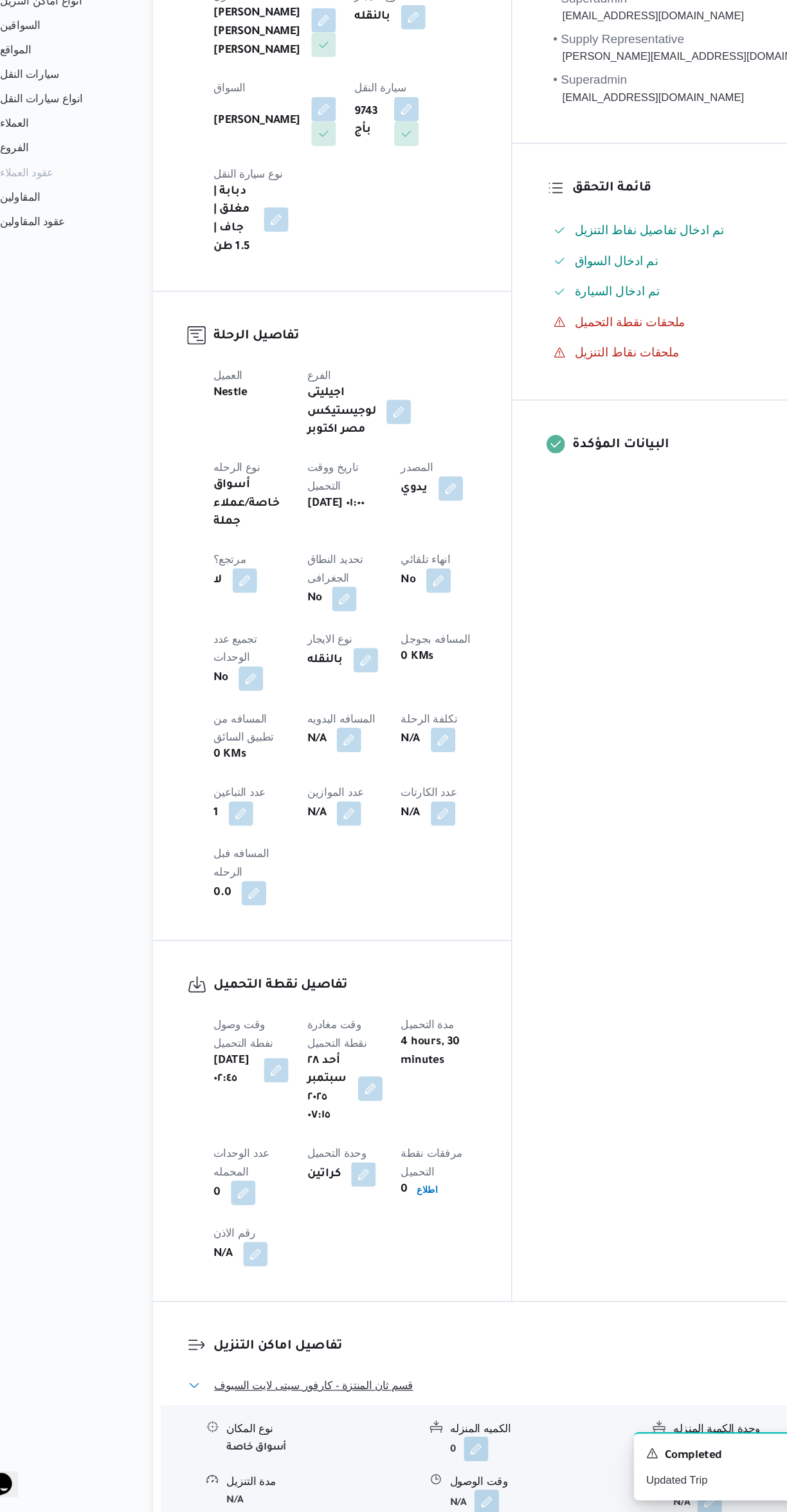
click at [469, 1397] on button "قسم ثان المنتزة - كارفور سيتى لايت السيوف" at bounding box center [470, 1405] width 546 height 16
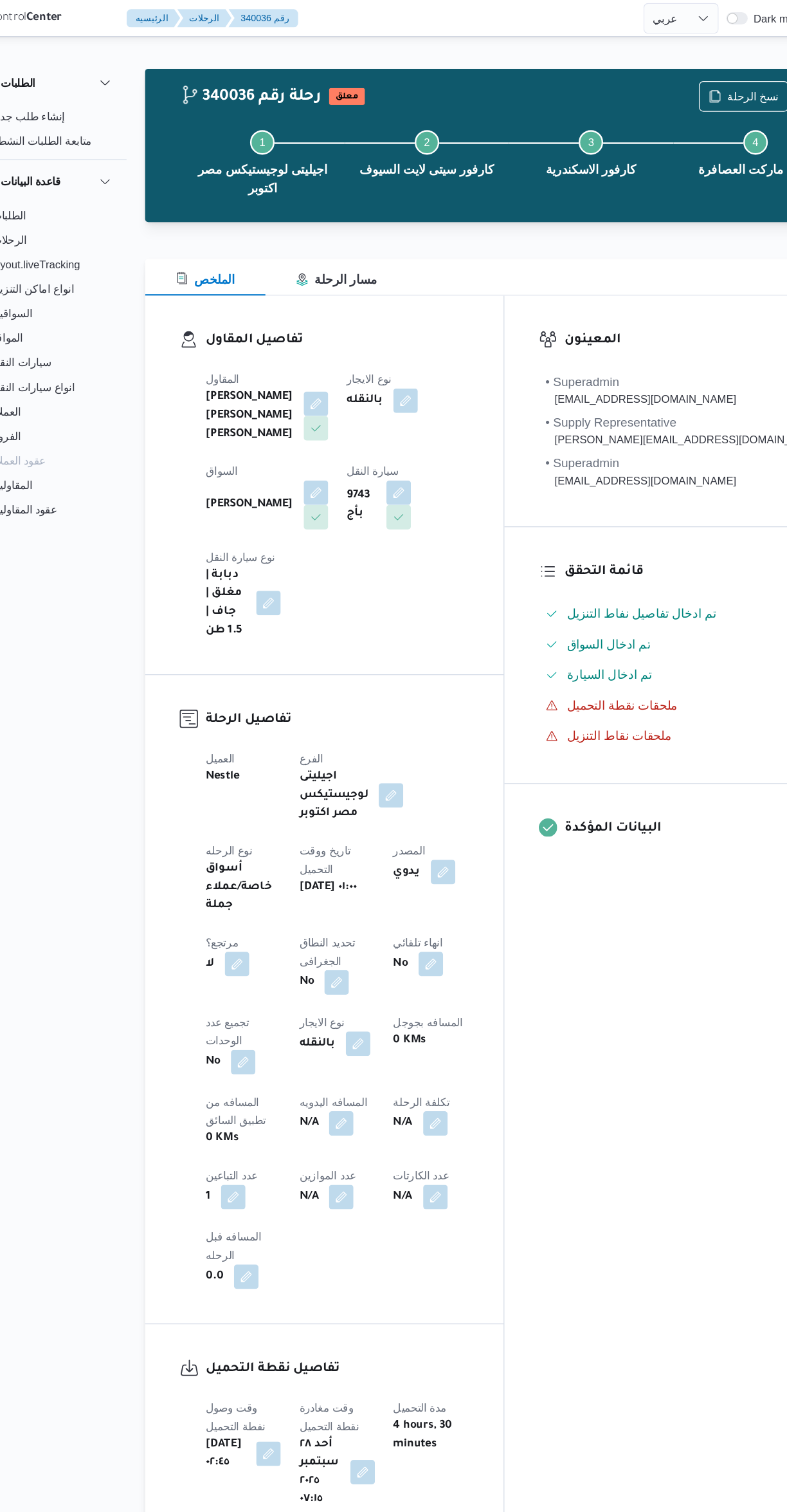
scroll to position [0, 0]
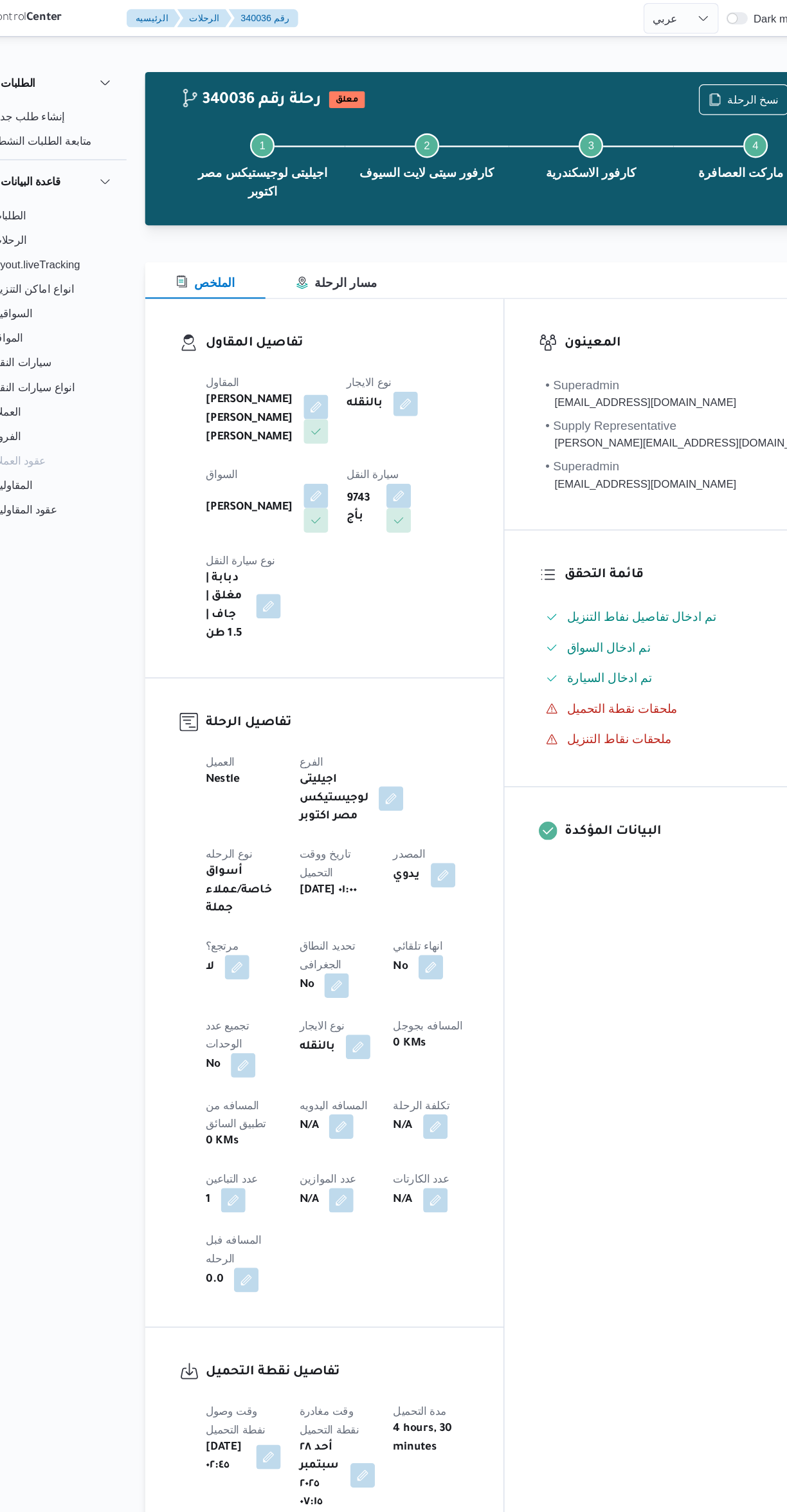
select select "ar"
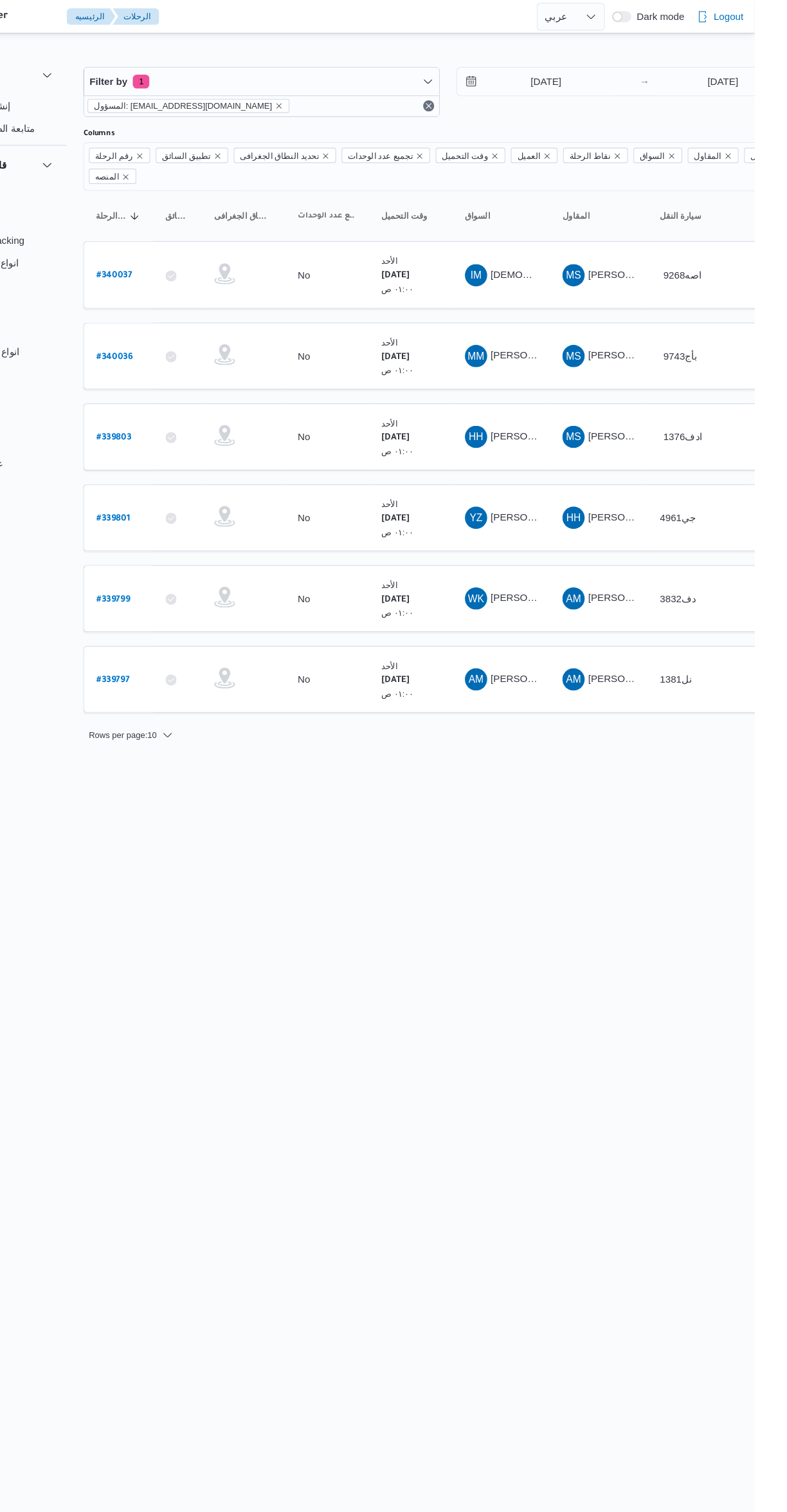
click at [560, 319] on span "MM [PERSON_NAME]" at bounding box center [553, 329] width 67 height 21
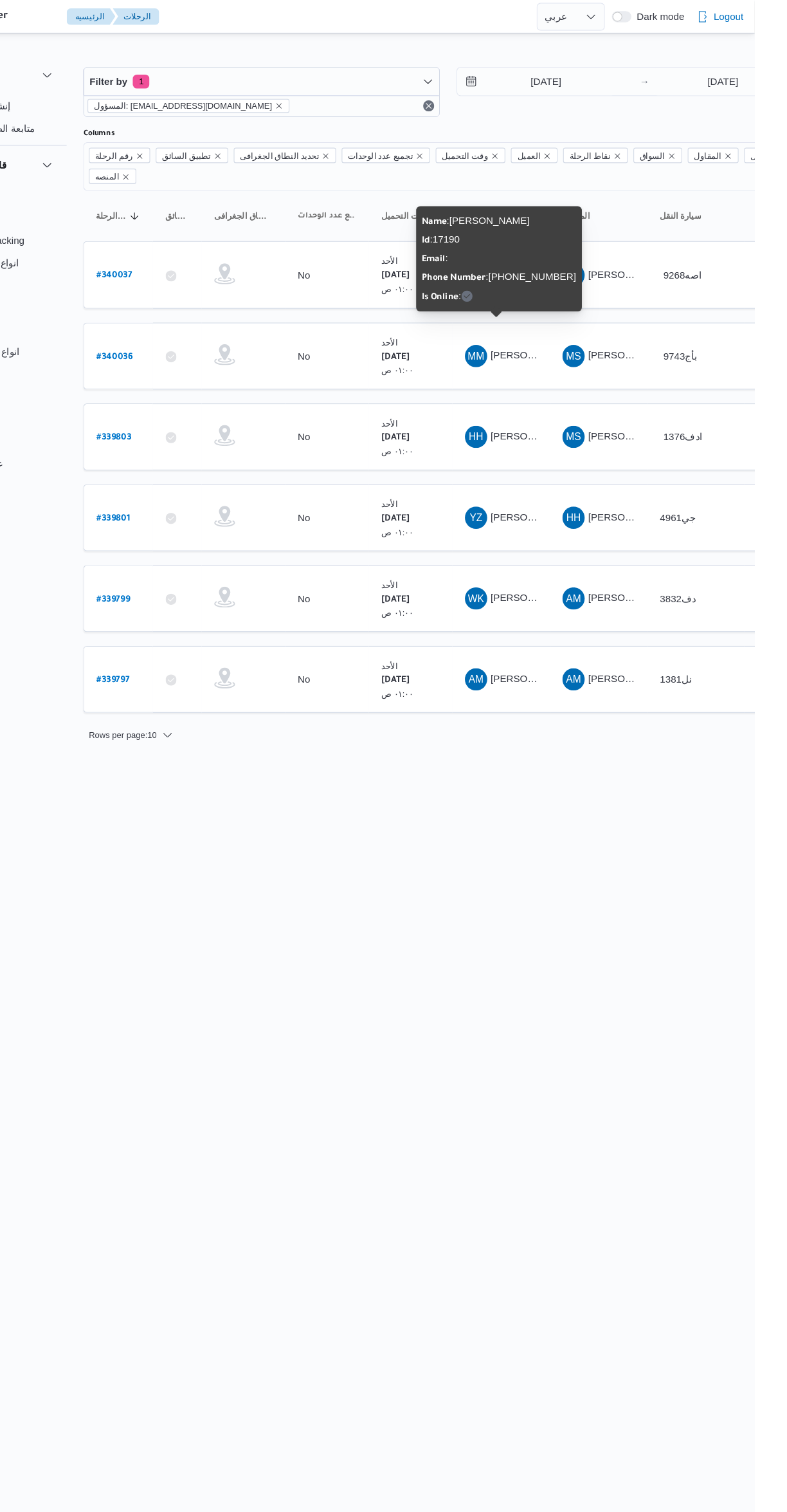
click at [542, 918] on html "Control Center الرئيسيه الرحلات English عربي Dark mode Logout الطلبات إنشاء طلب…" at bounding box center [393, 756] width 787 height 1512
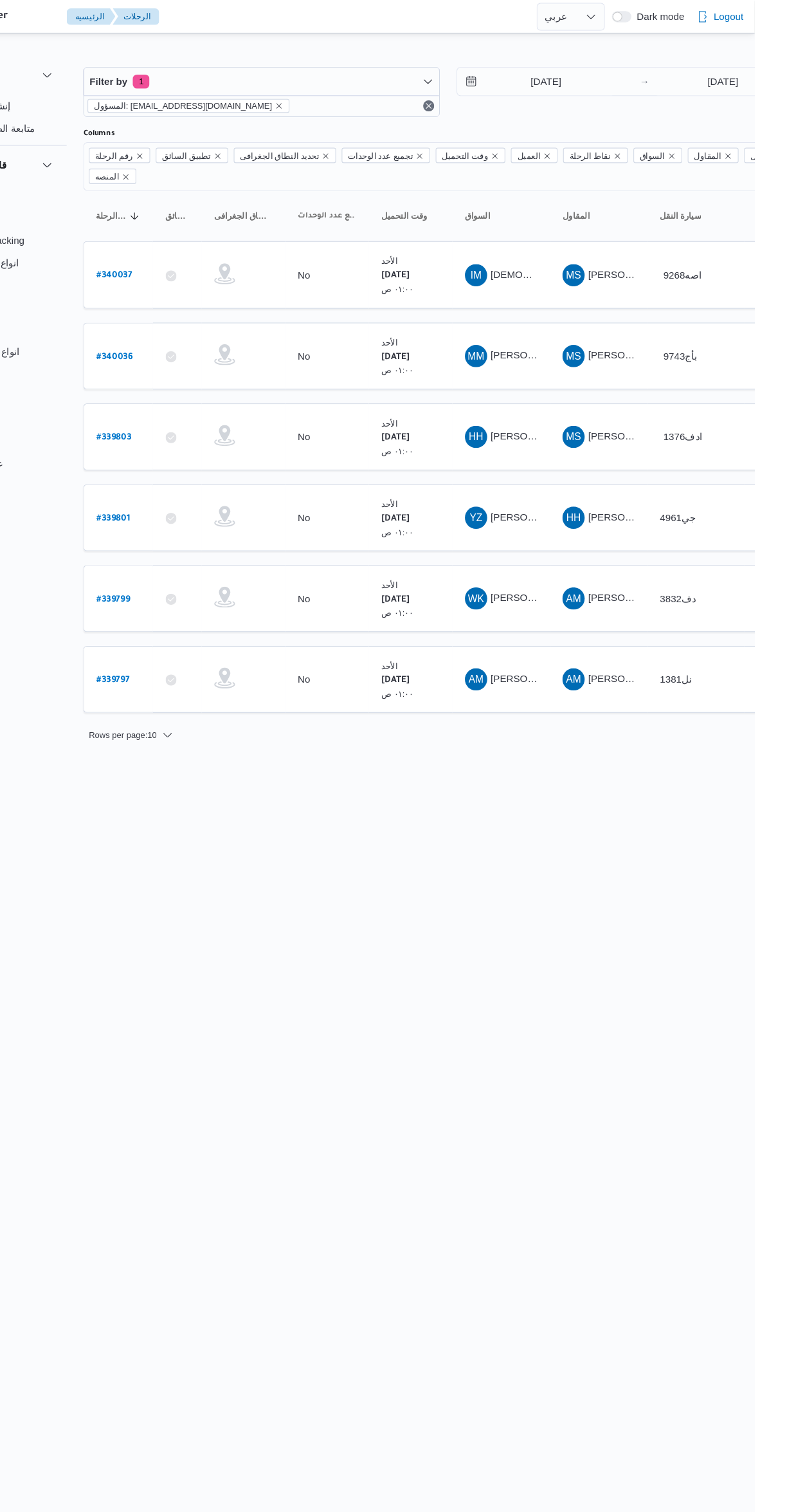
click at [200, 250] on b "# 340037" at bounding box center [195, 255] width 32 height 9
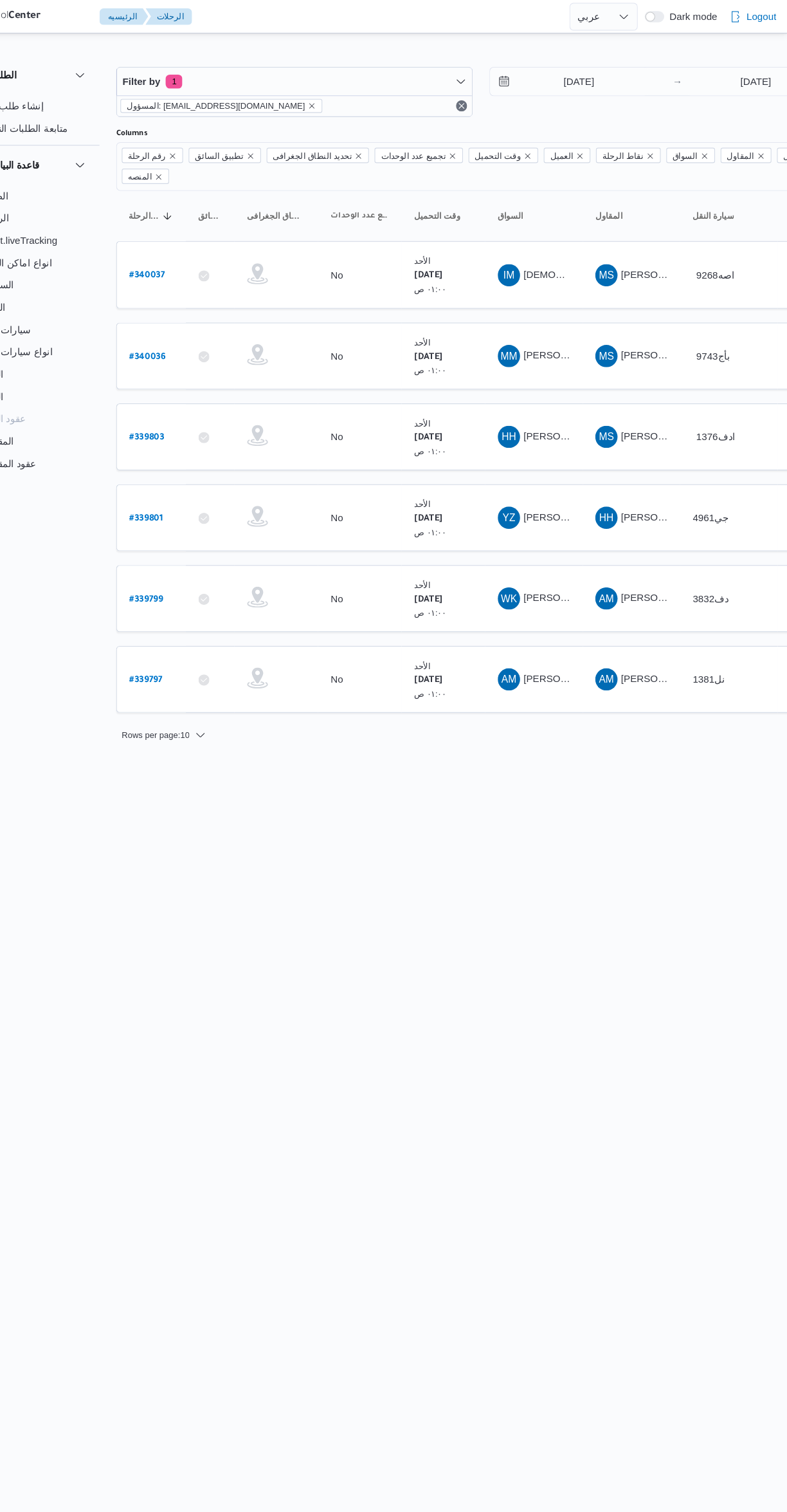
select select "ar"
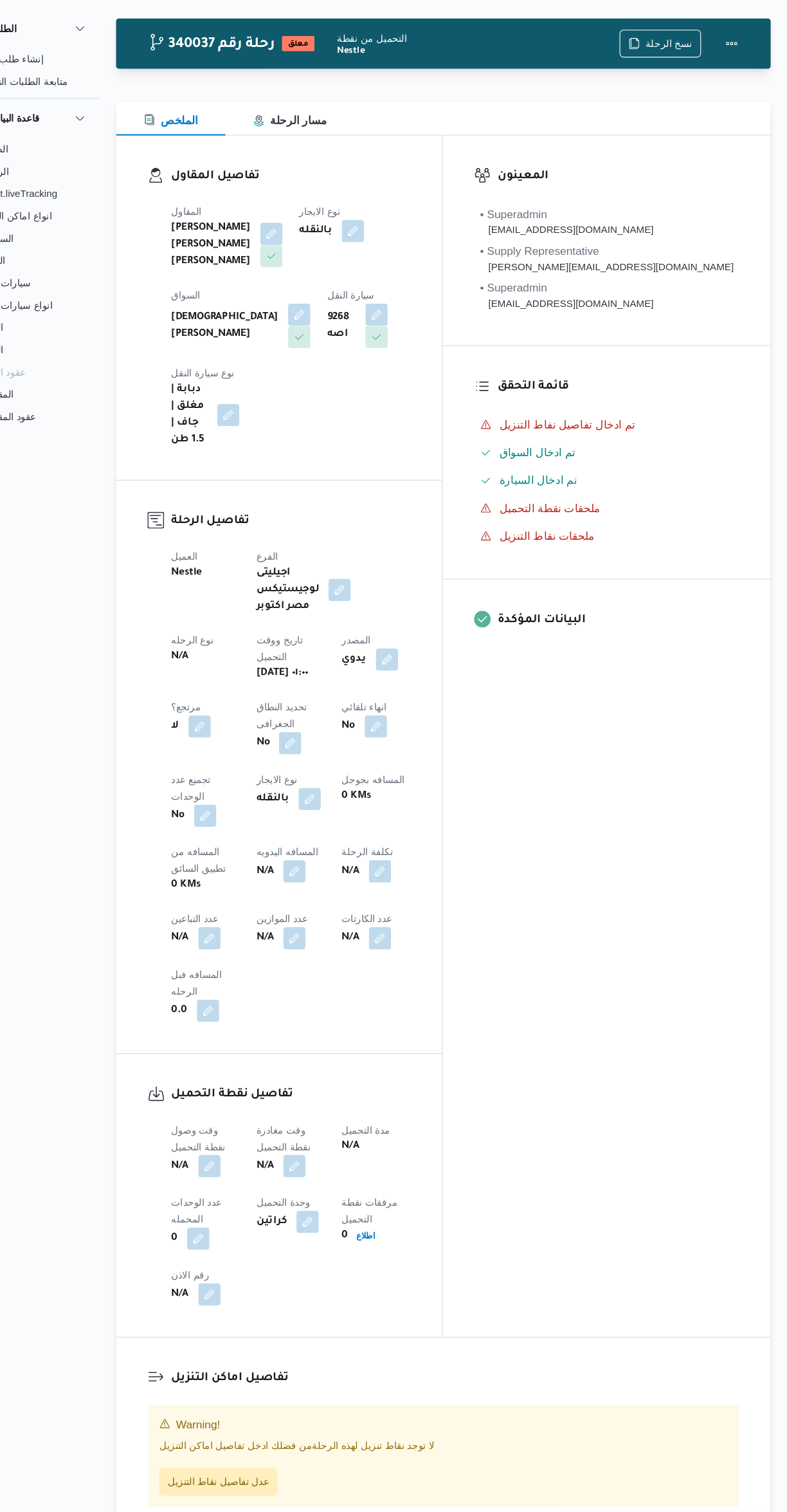
click at [264, 899] on button "button" at bounding box center [254, 910] width 21 height 21
click at [405, 755] on label "عدد التباعين" at bounding box center [405, 756] width 42 height 11
click at [405, 763] on input "عدد التباعين" at bounding box center [448, 775] width 128 height 25
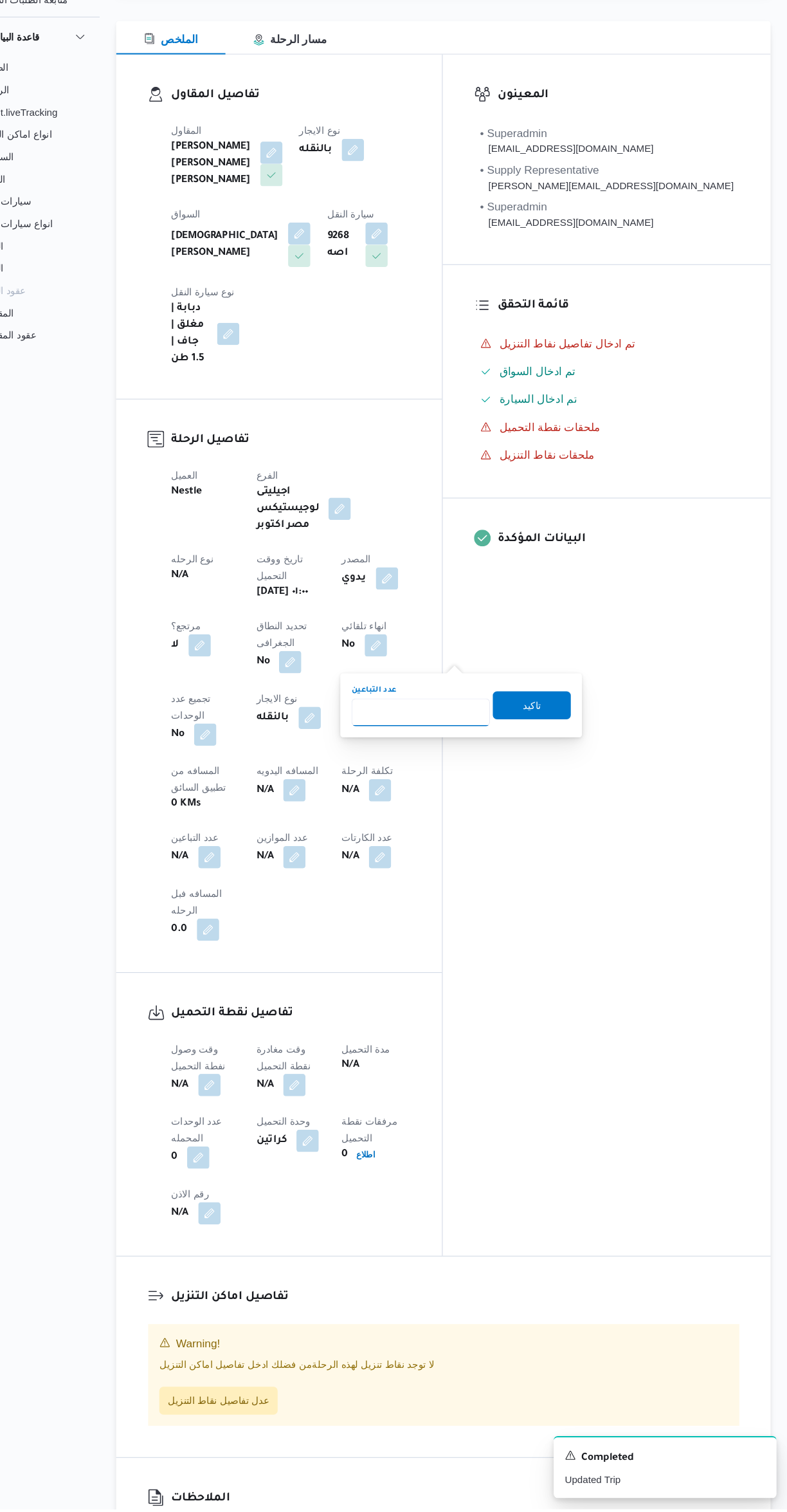
scroll to position [40, 0]
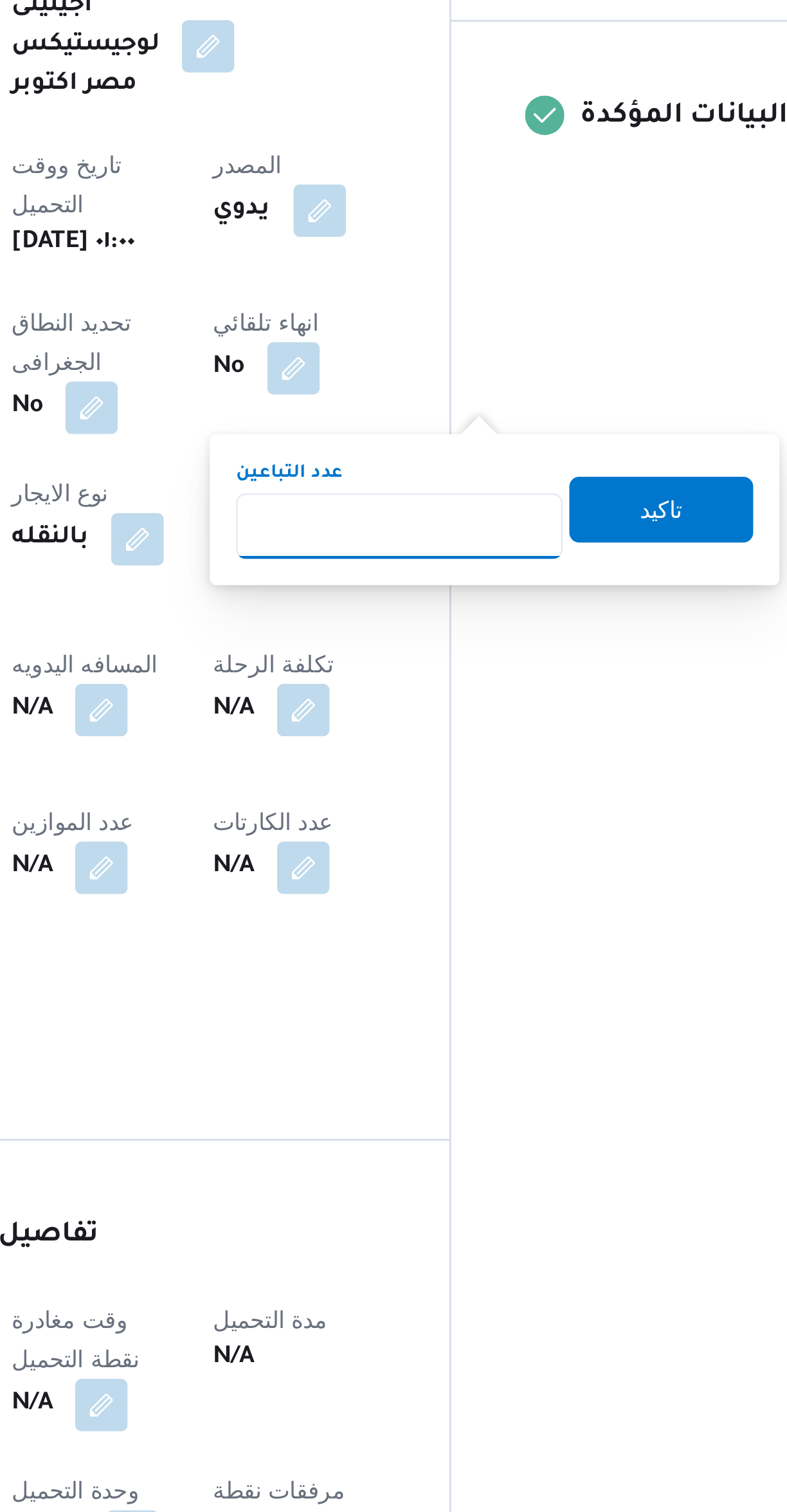
type input "1"
click at [516, 734] on span "تاكيد" at bounding box center [552, 728] width 72 height 25
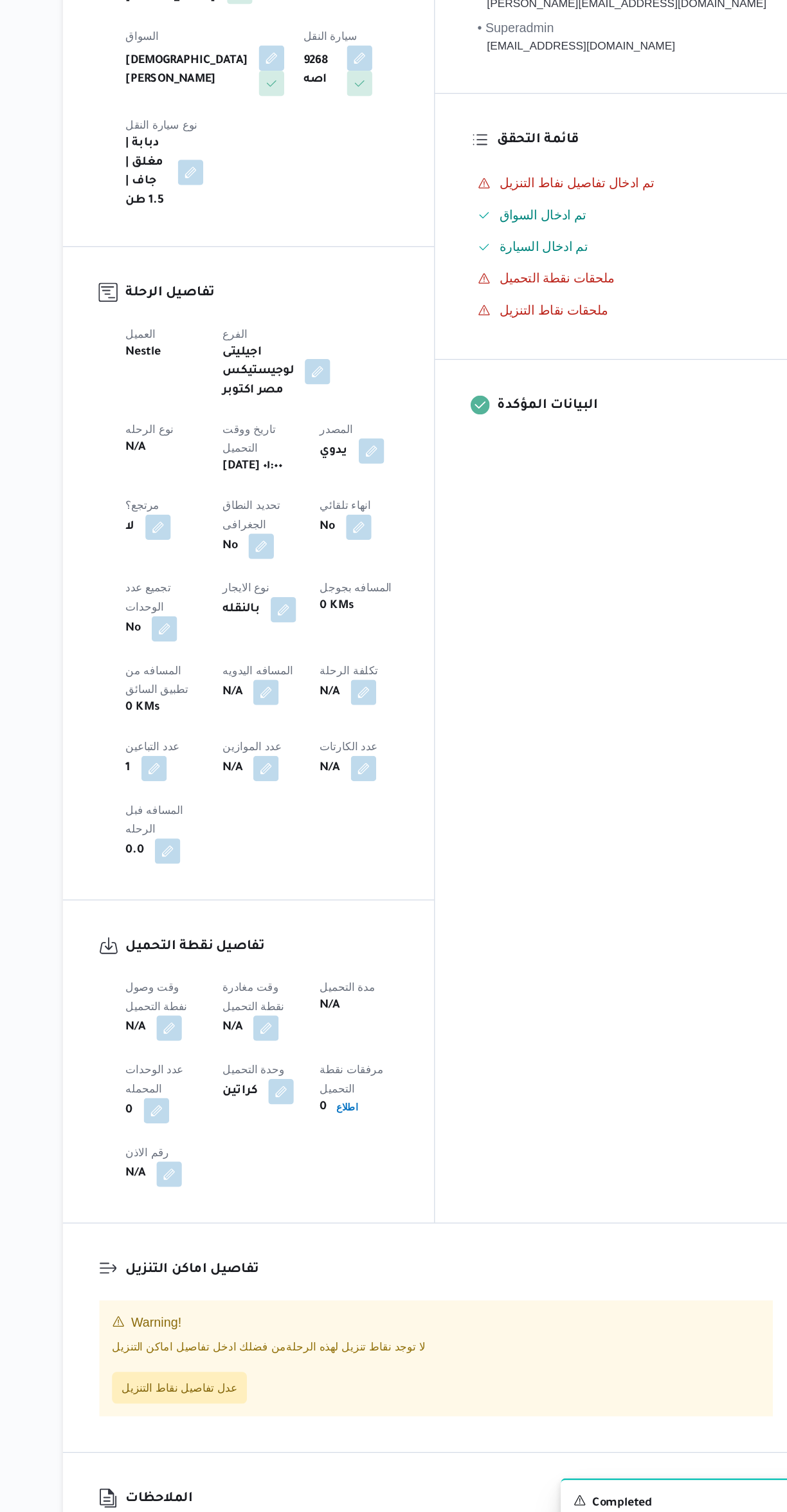
scroll to position [83, 0]
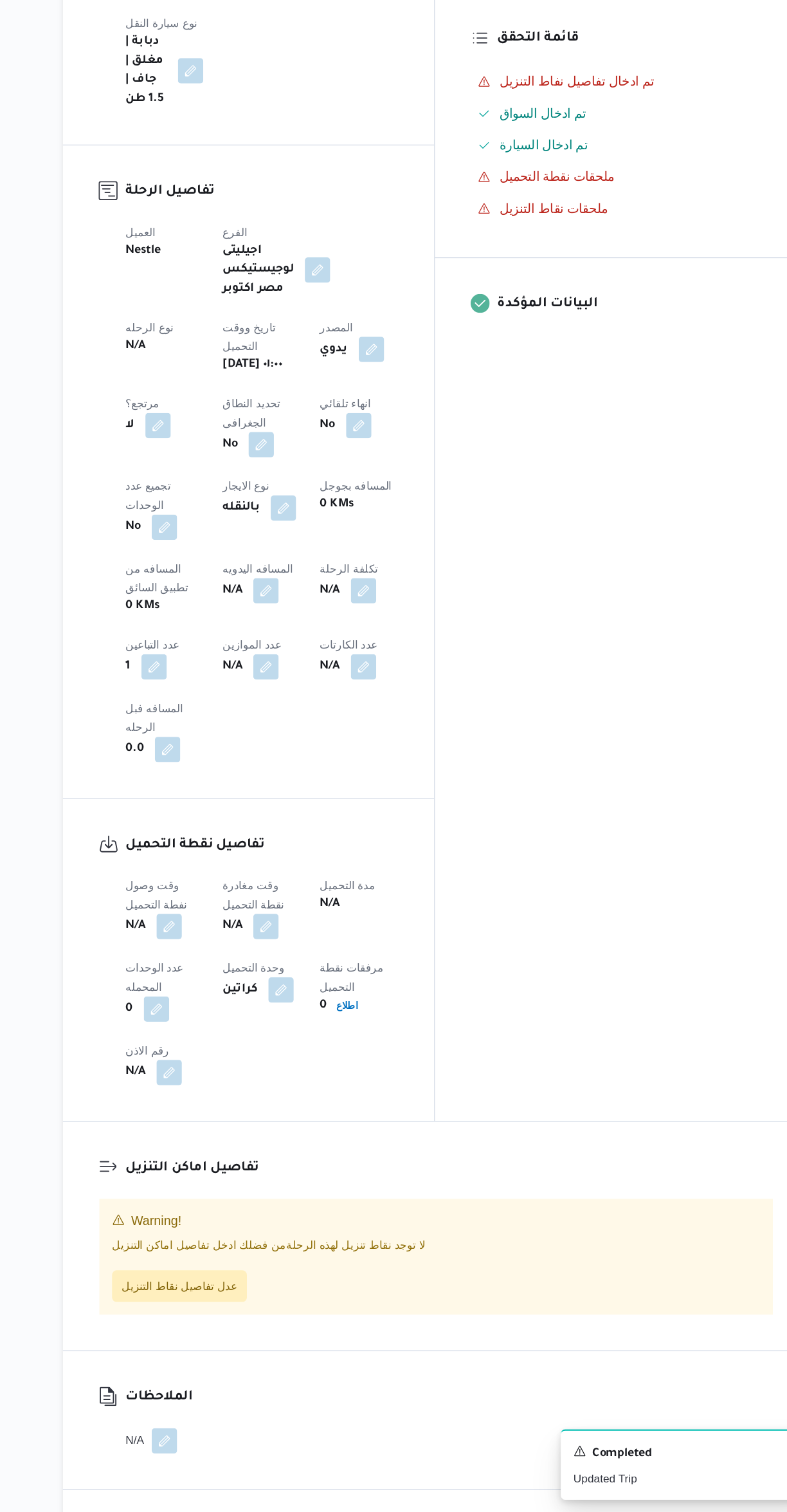
click at [253, 1027] on button "button" at bounding box center [254, 1037] width 21 height 21
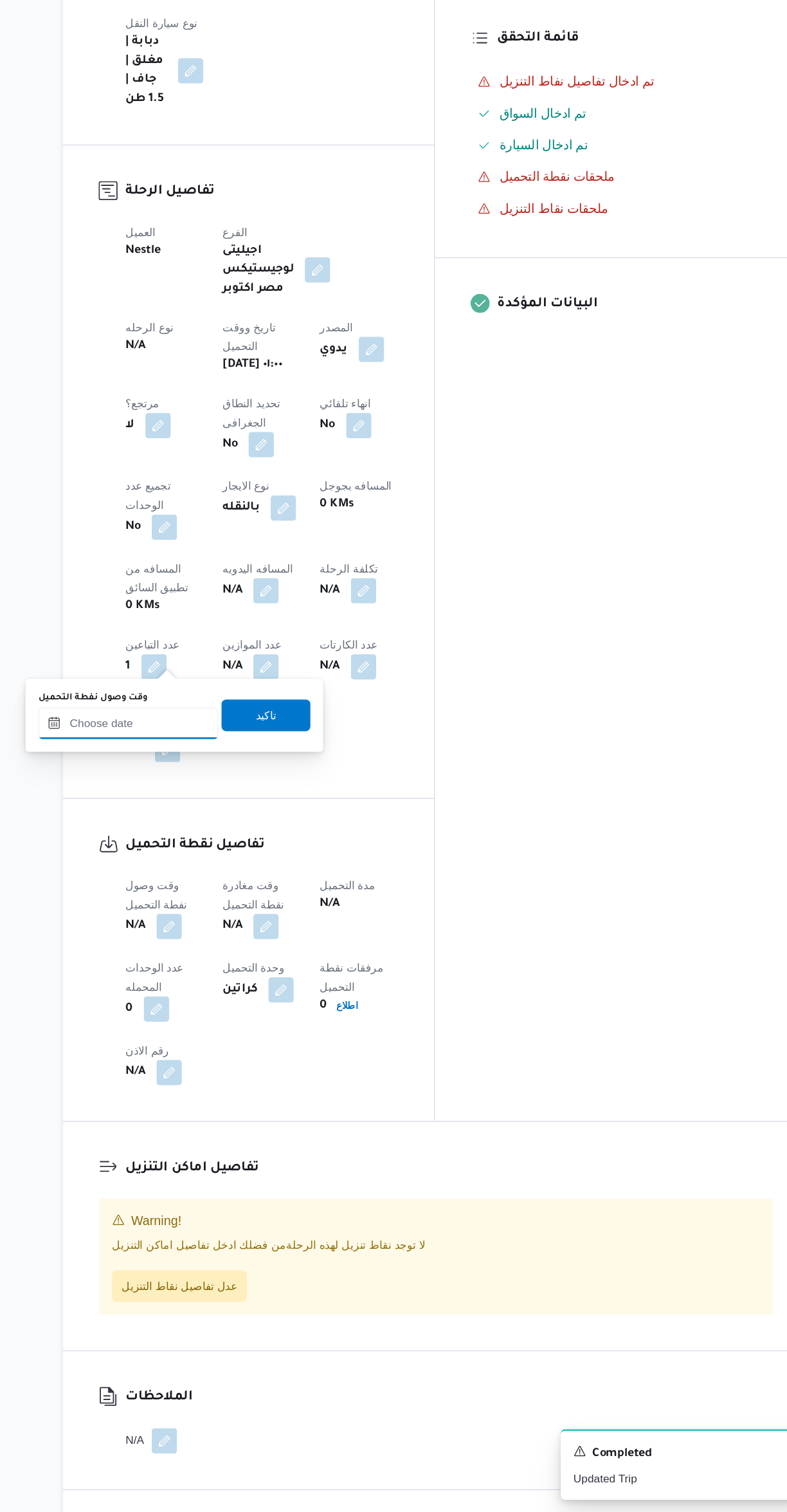
click at [217, 872] on input "وقت وصول نفطة التحميل" at bounding box center [220, 872] width 146 height 25
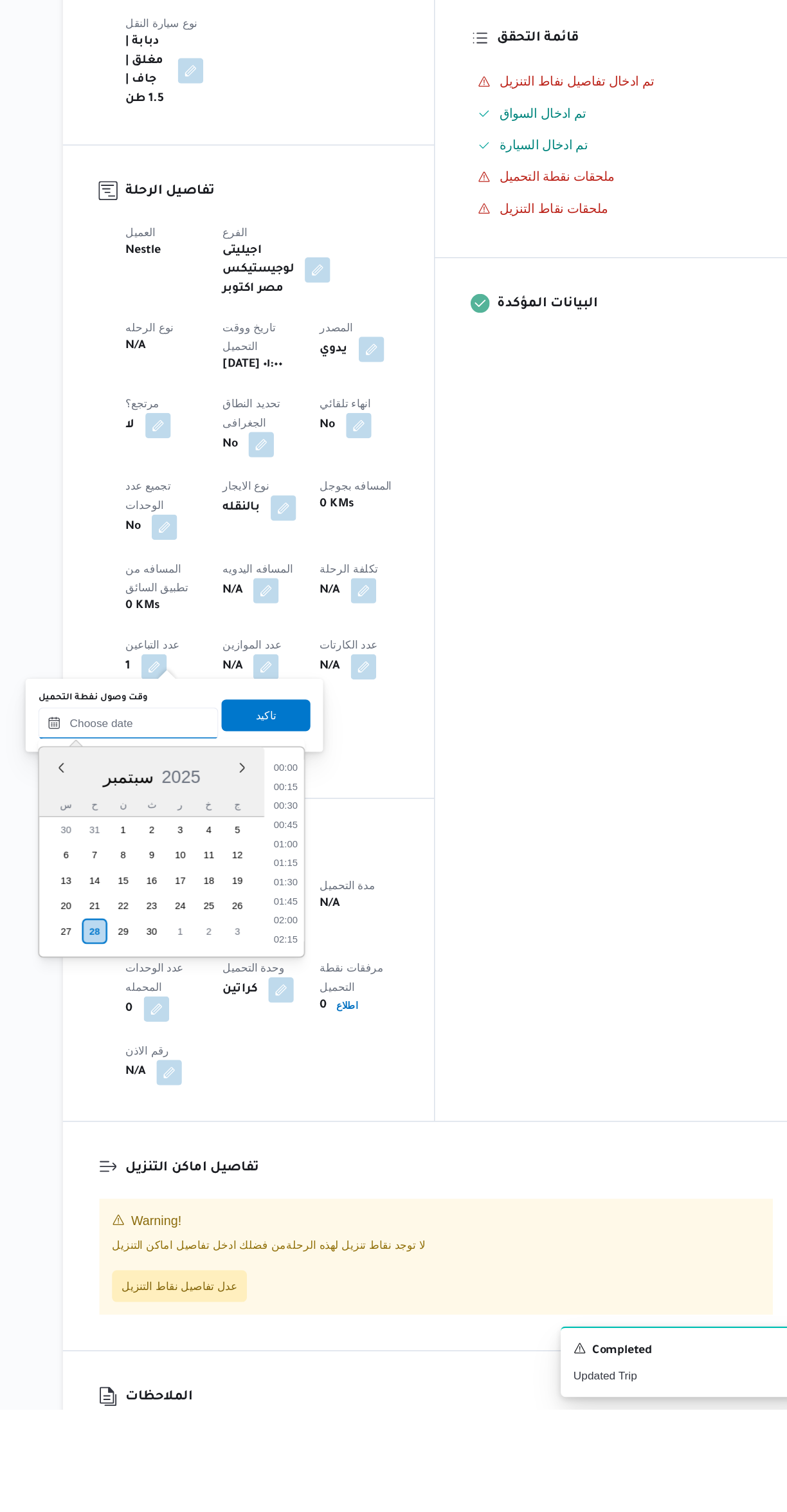
scroll to position [479, 0]
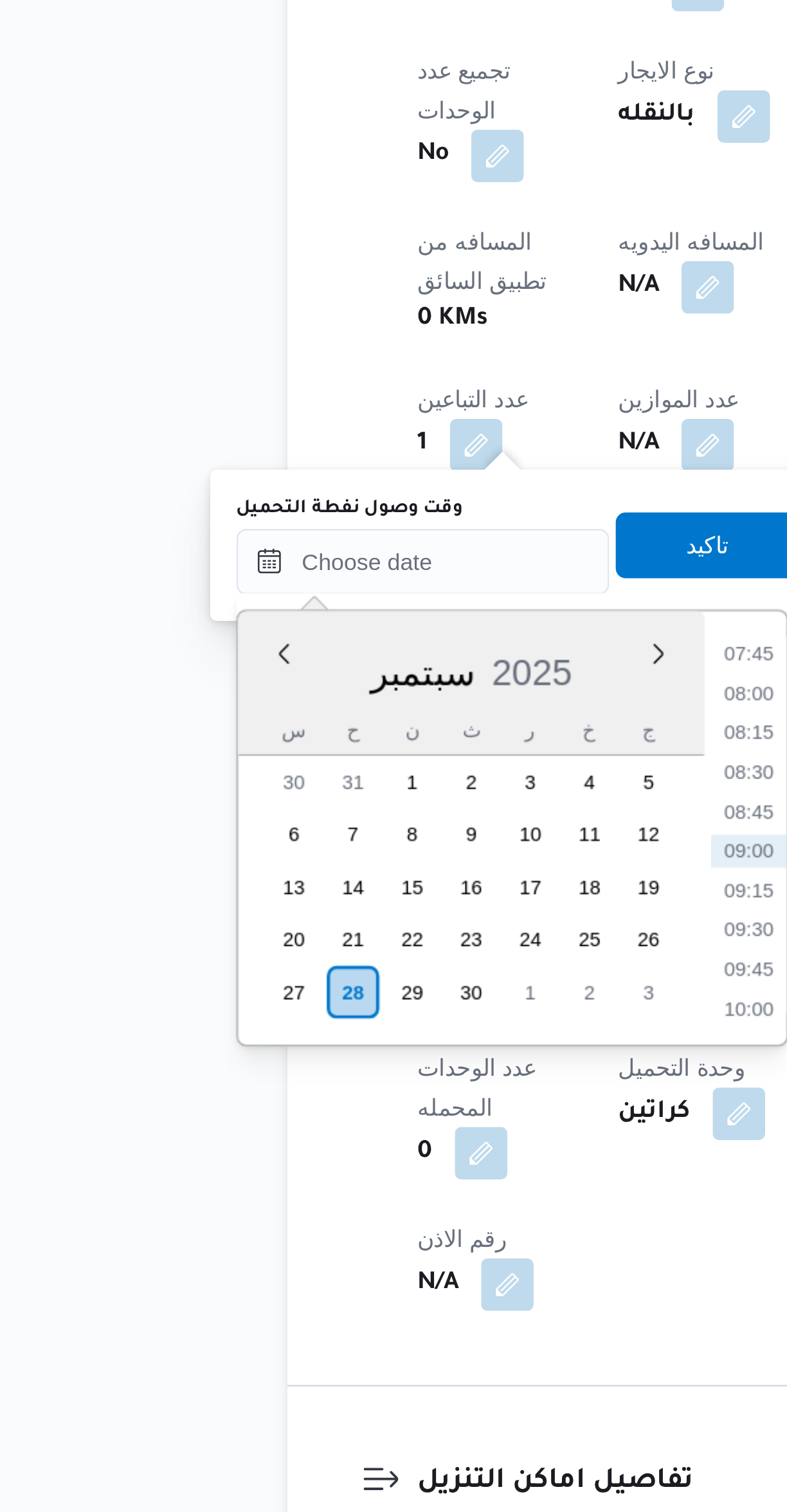
click at [339, 991] on li "07:45" at bounding box center [348, 991] width 30 height 13
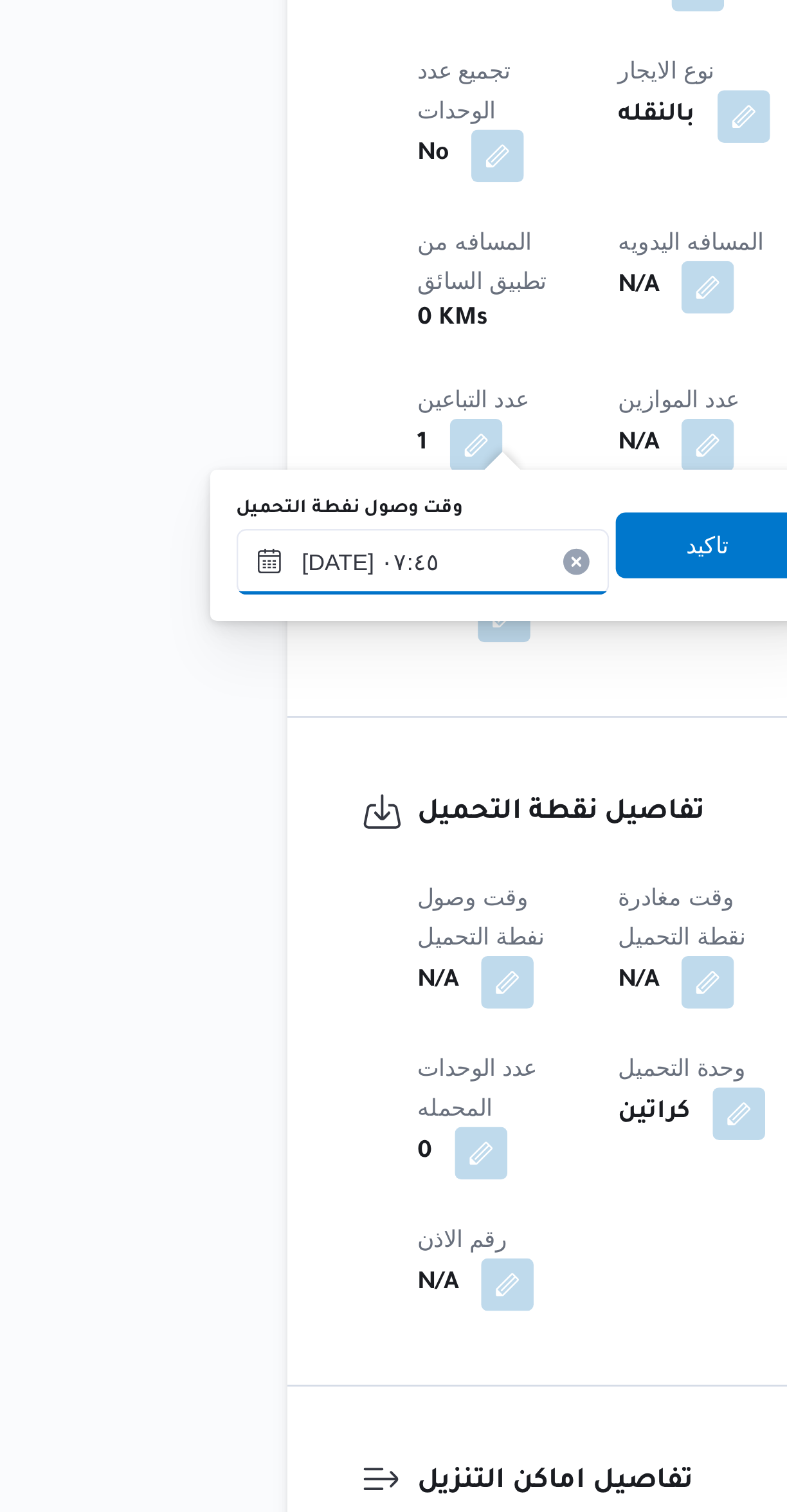
click at [213, 952] on input "[DATE] ٠٧:٤٥" at bounding box center [220, 954] width 146 height 25
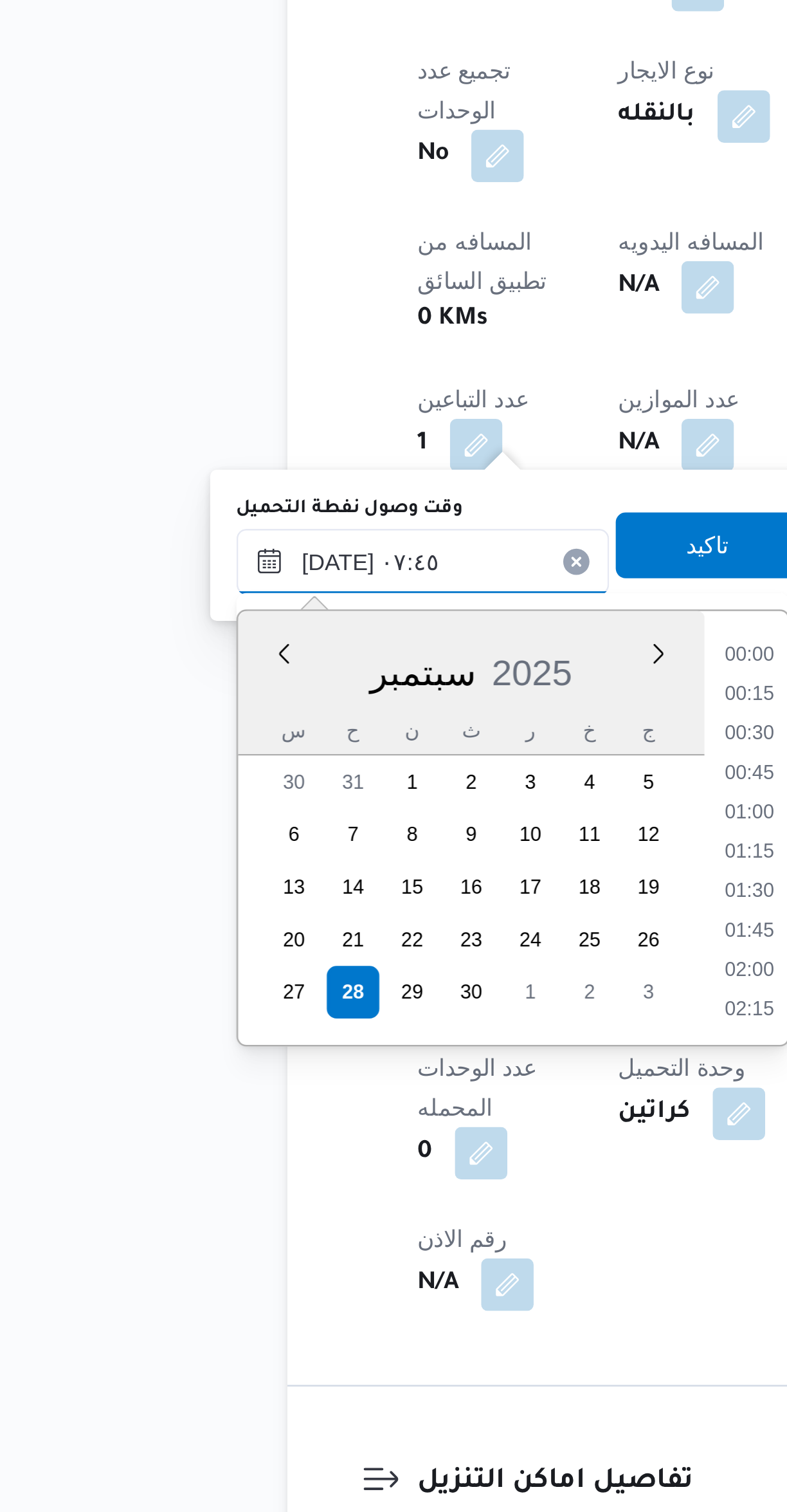
scroll to position [401, 0]
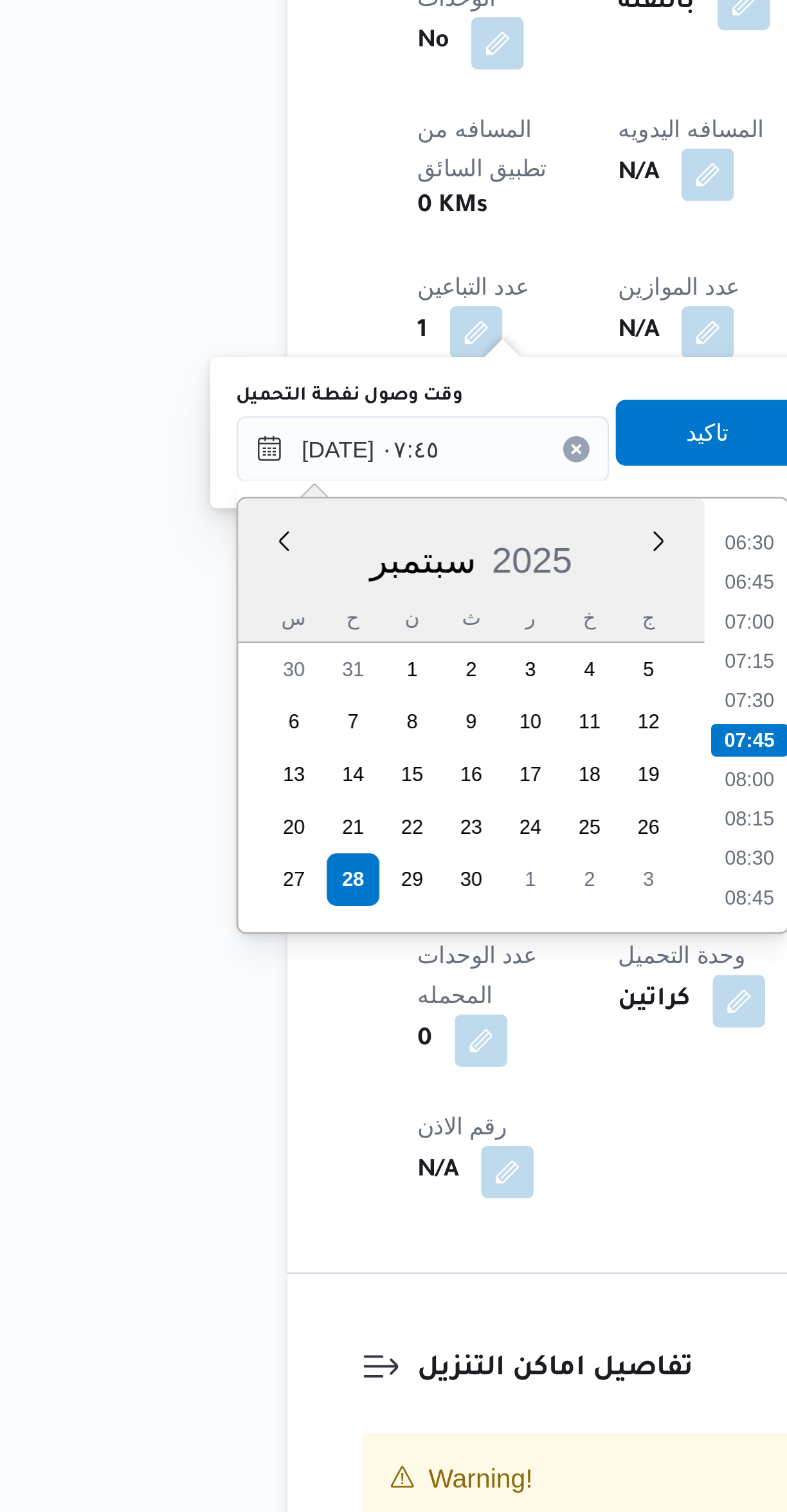
click at [340, 1008] on li "06:45" at bounding box center [348, 1007] width 30 height 13
type input "[DATE] ٠٦:٤٥"
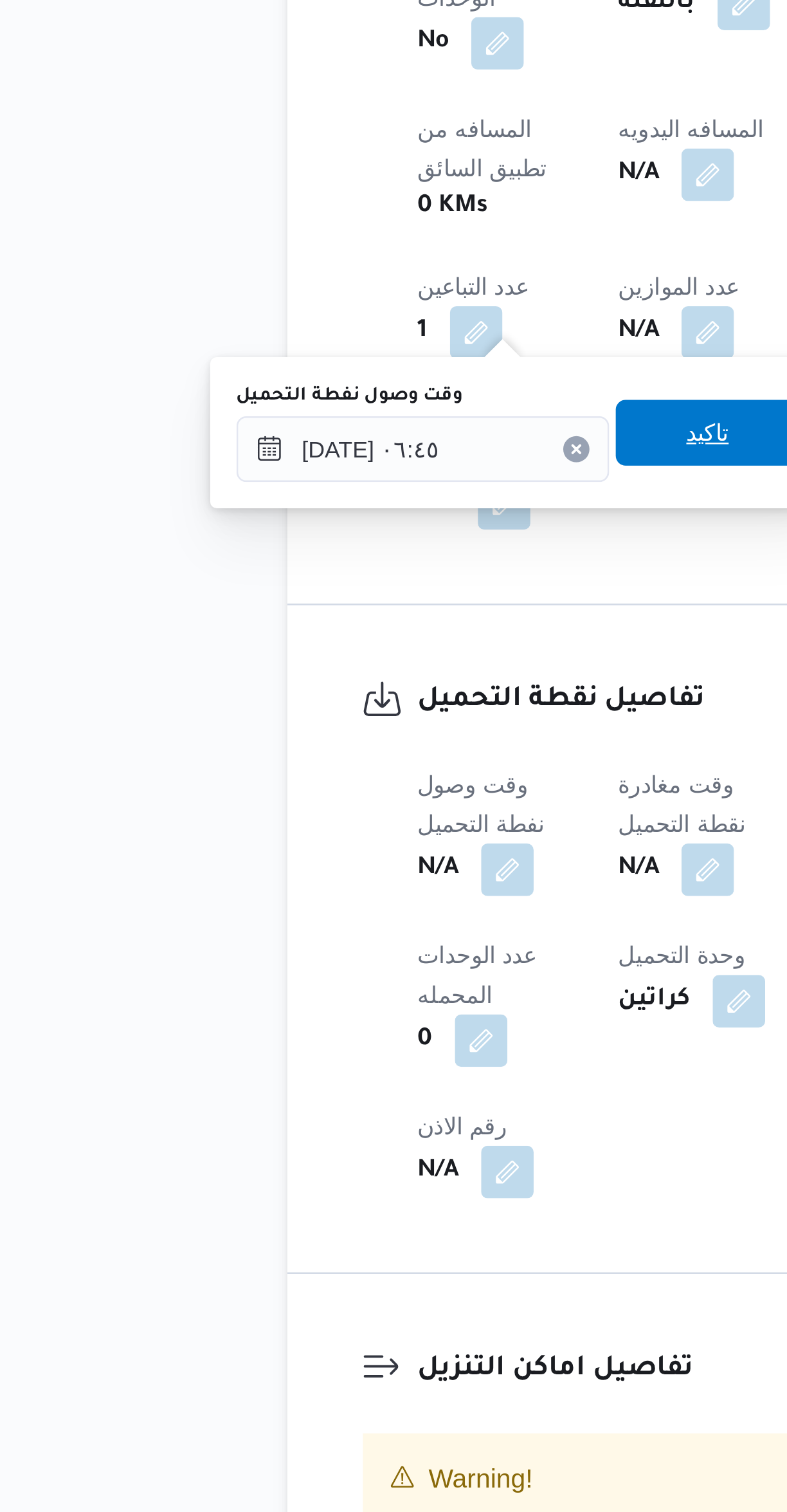
click at [324, 954] on span "تاكيد" at bounding box center [332, 949] width 17 height 16
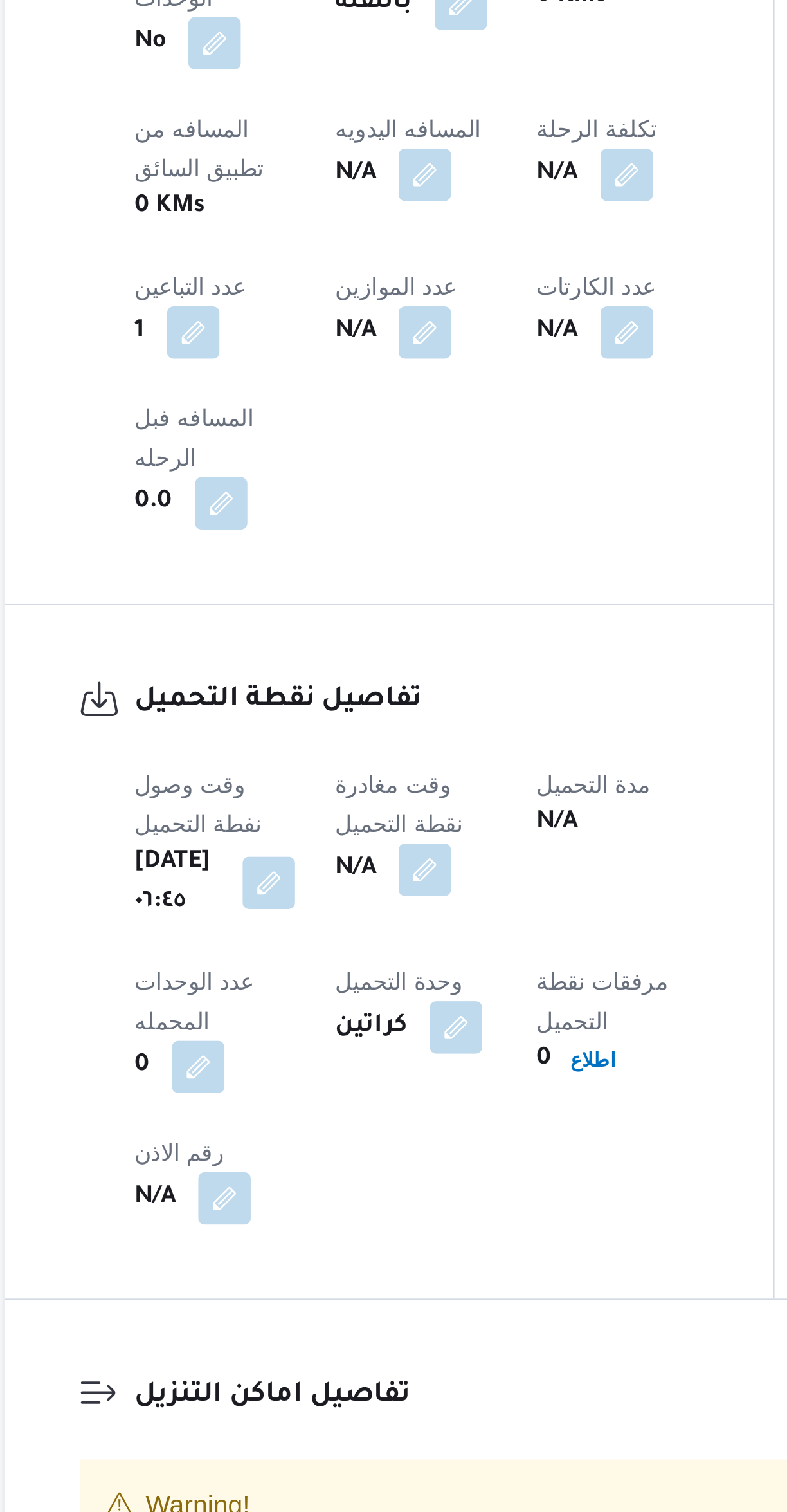
click at [342, 1109] on button "button" at bounding box center [332, 1120] width 21 height 21
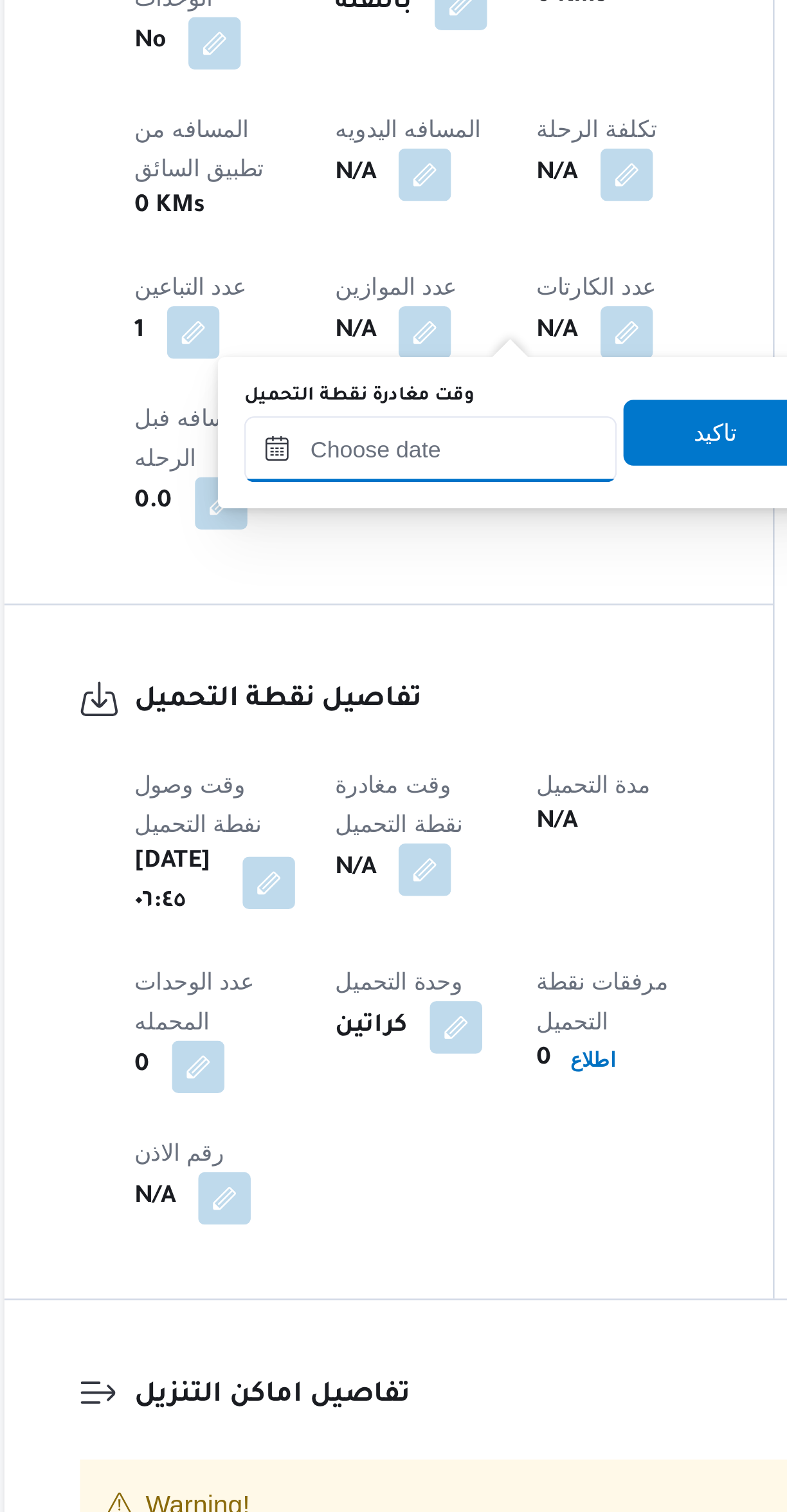
click at [320, 957] on input "وقت مغادرة نقطة التحميل" at bounding box center [334, 954] width 146 height 25
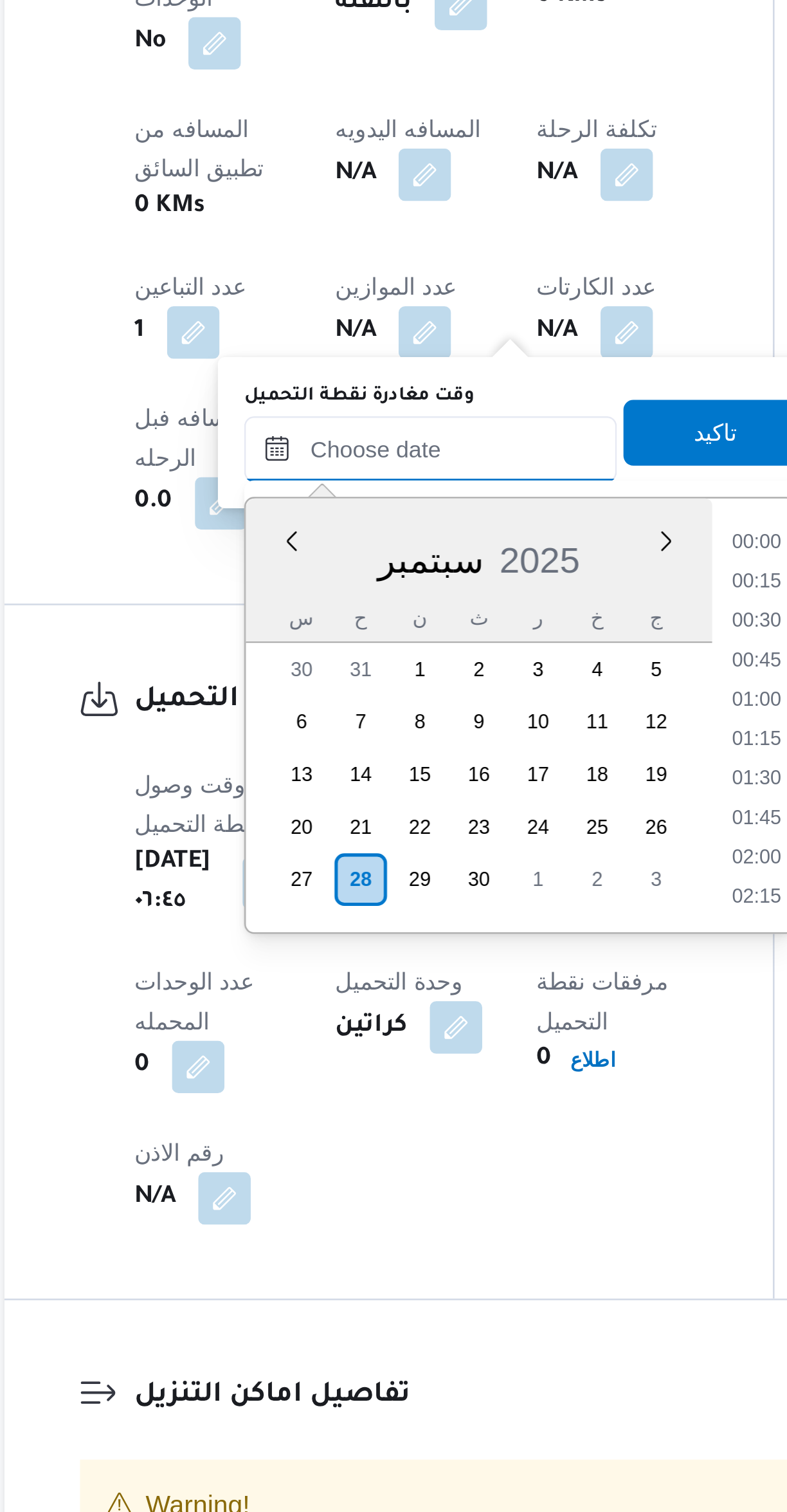
scroll to position [479, 0]
click at [451, 1010] on li "08:00" at bounding box center [462, 1007] width 30 height 13
type input "٢٨/٠٩/٢٠٢٥ ٠٨:٠٠"
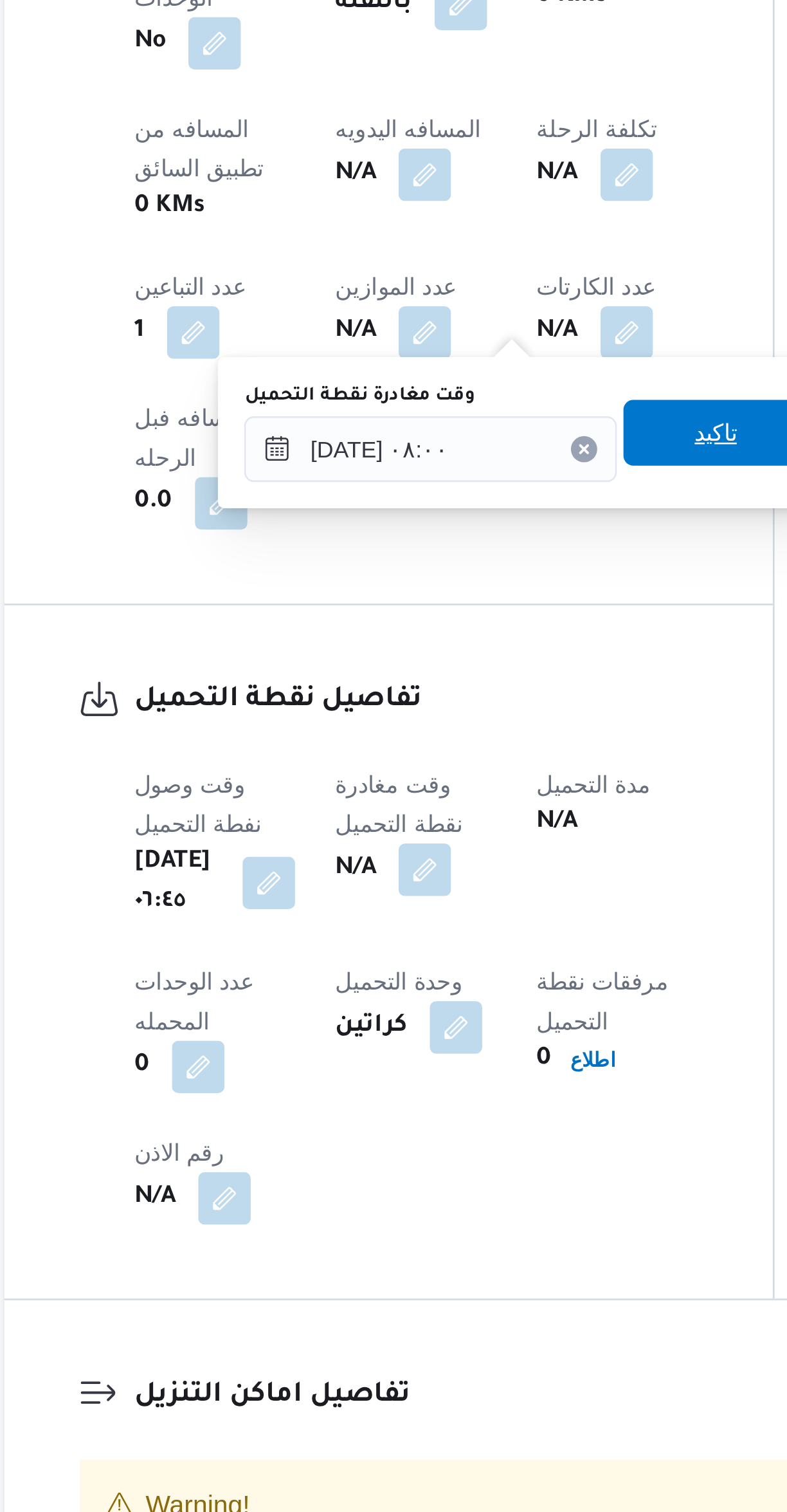
click at [410, 954] on span "تاكيد" at bounding box center [446, 948] width 72 height 25
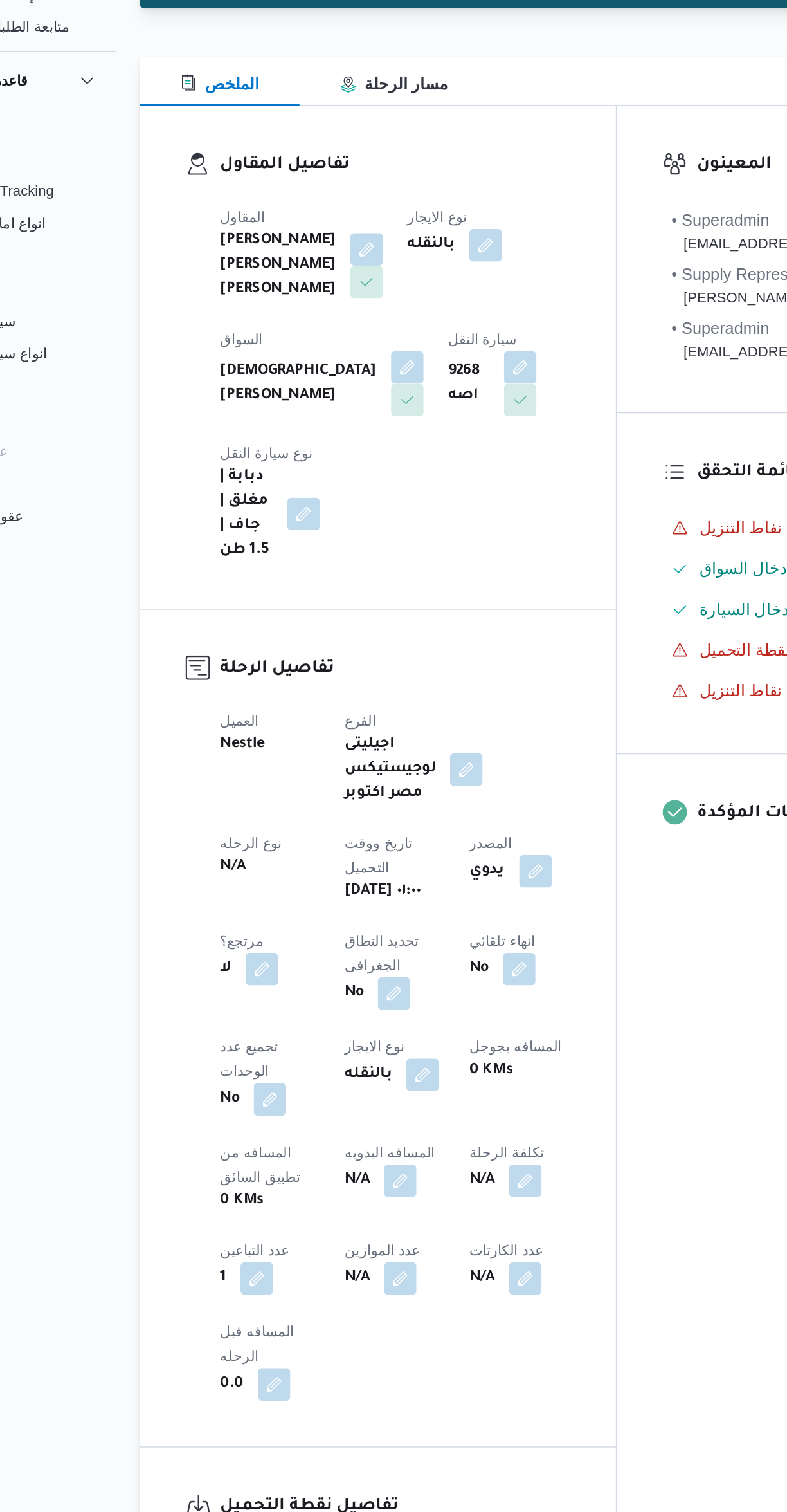
click at [347, 324] on button "button" at bounding box center [337, 334] width 21 height 21
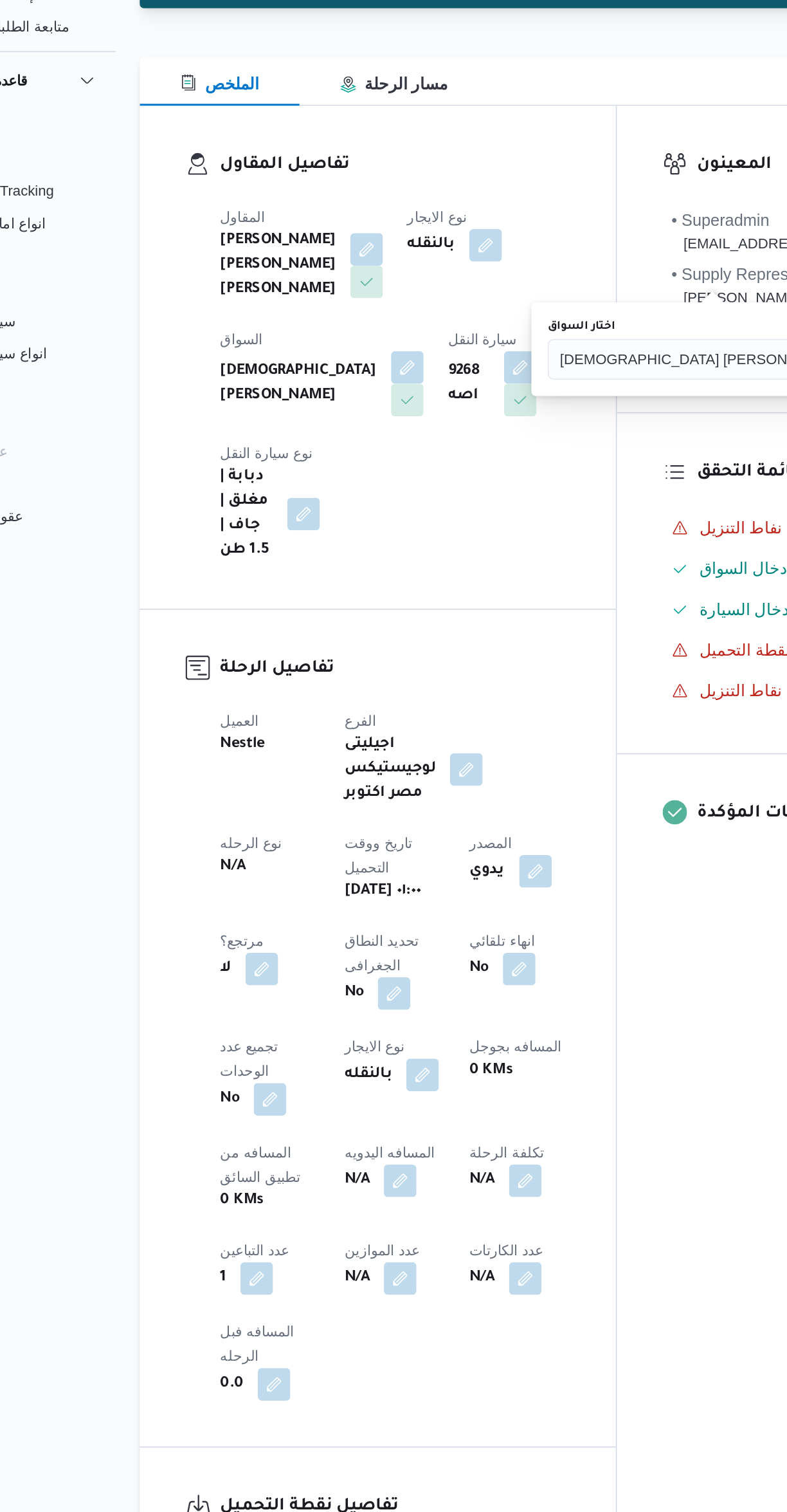
click at [447, 333] on span "اسلام محمد غريب احمد" at bounding box center [521, 328] width 178 height 14
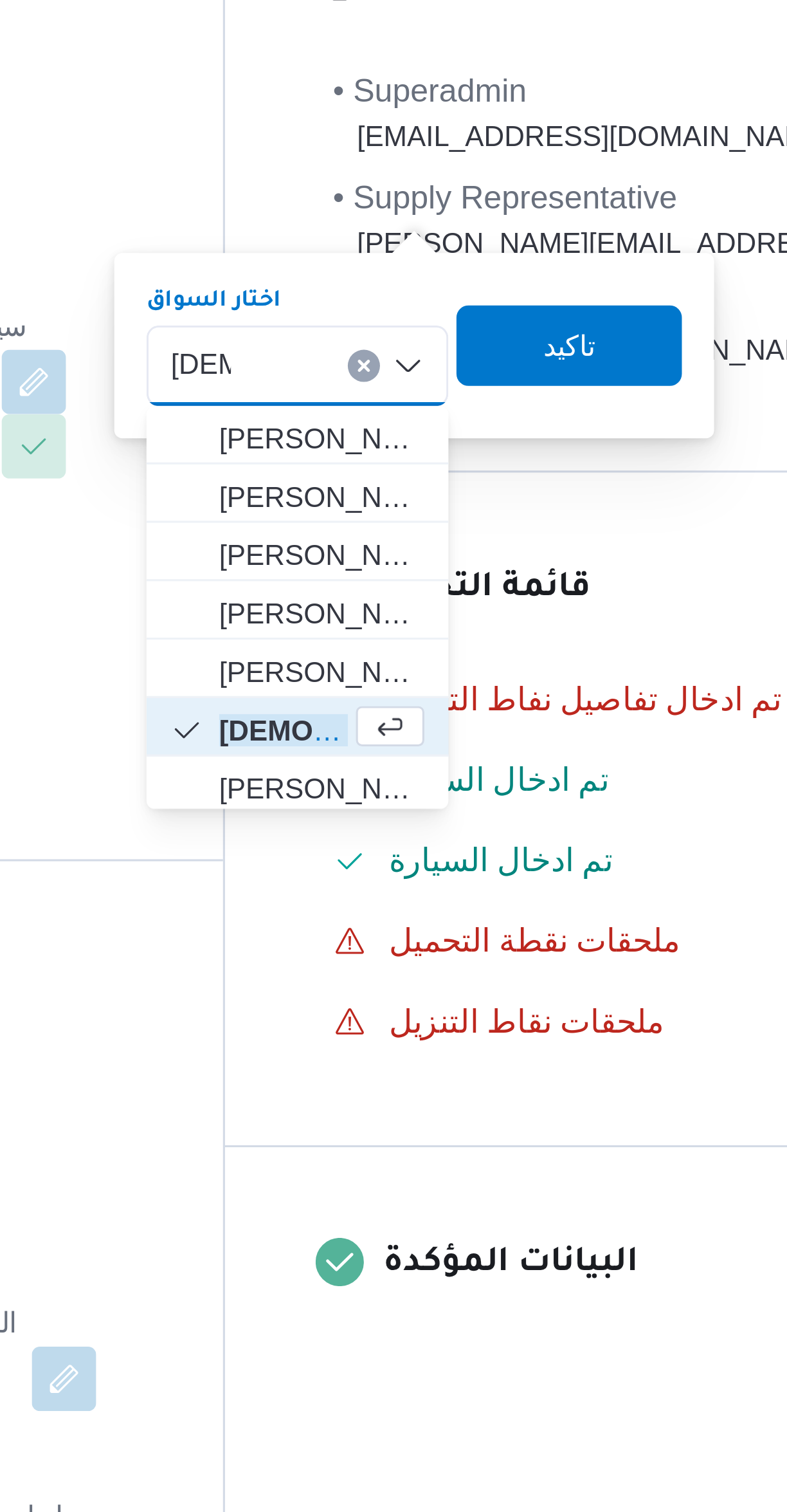
scroll to position [0, 0]
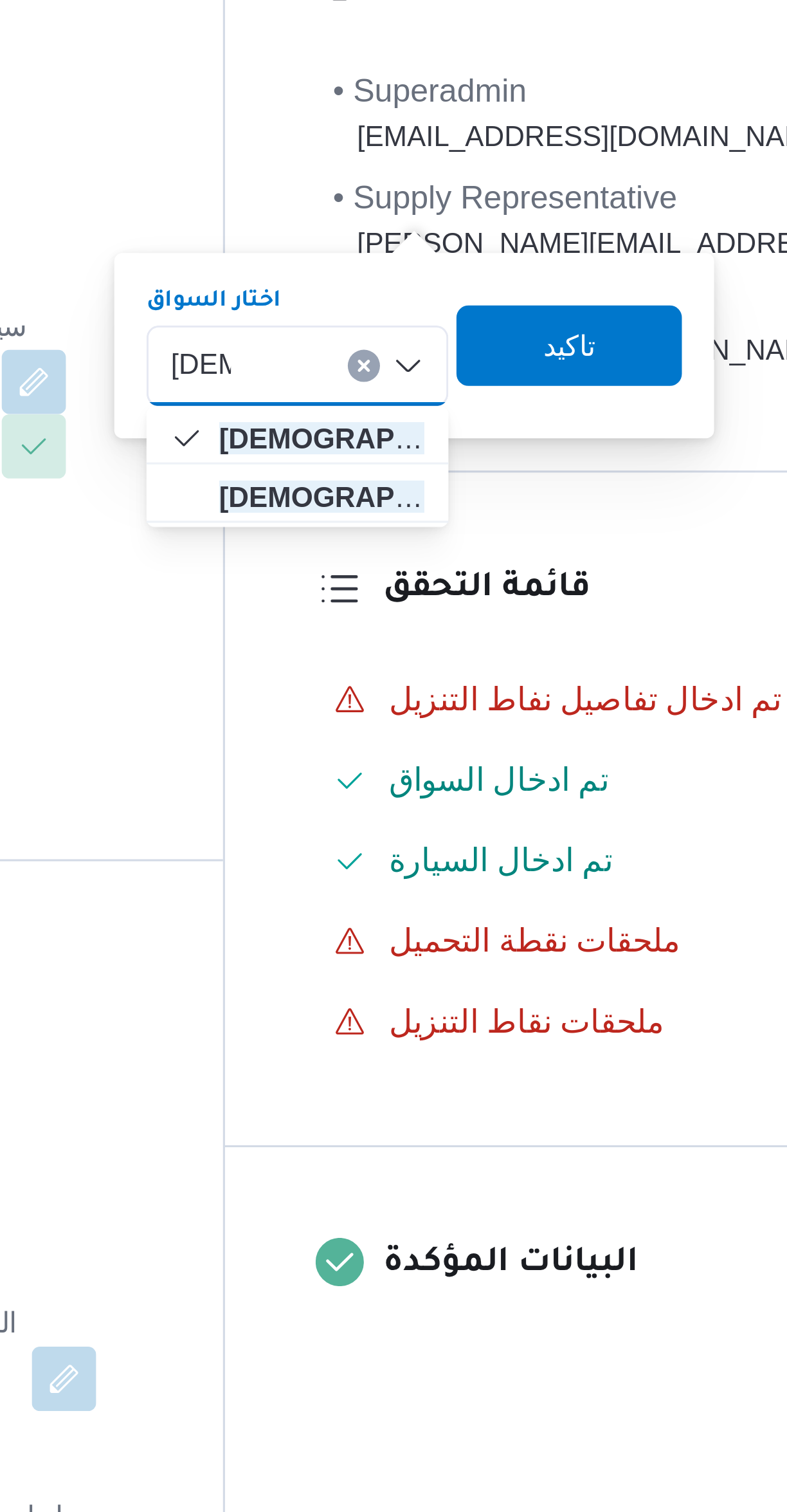
type input "اسلام"
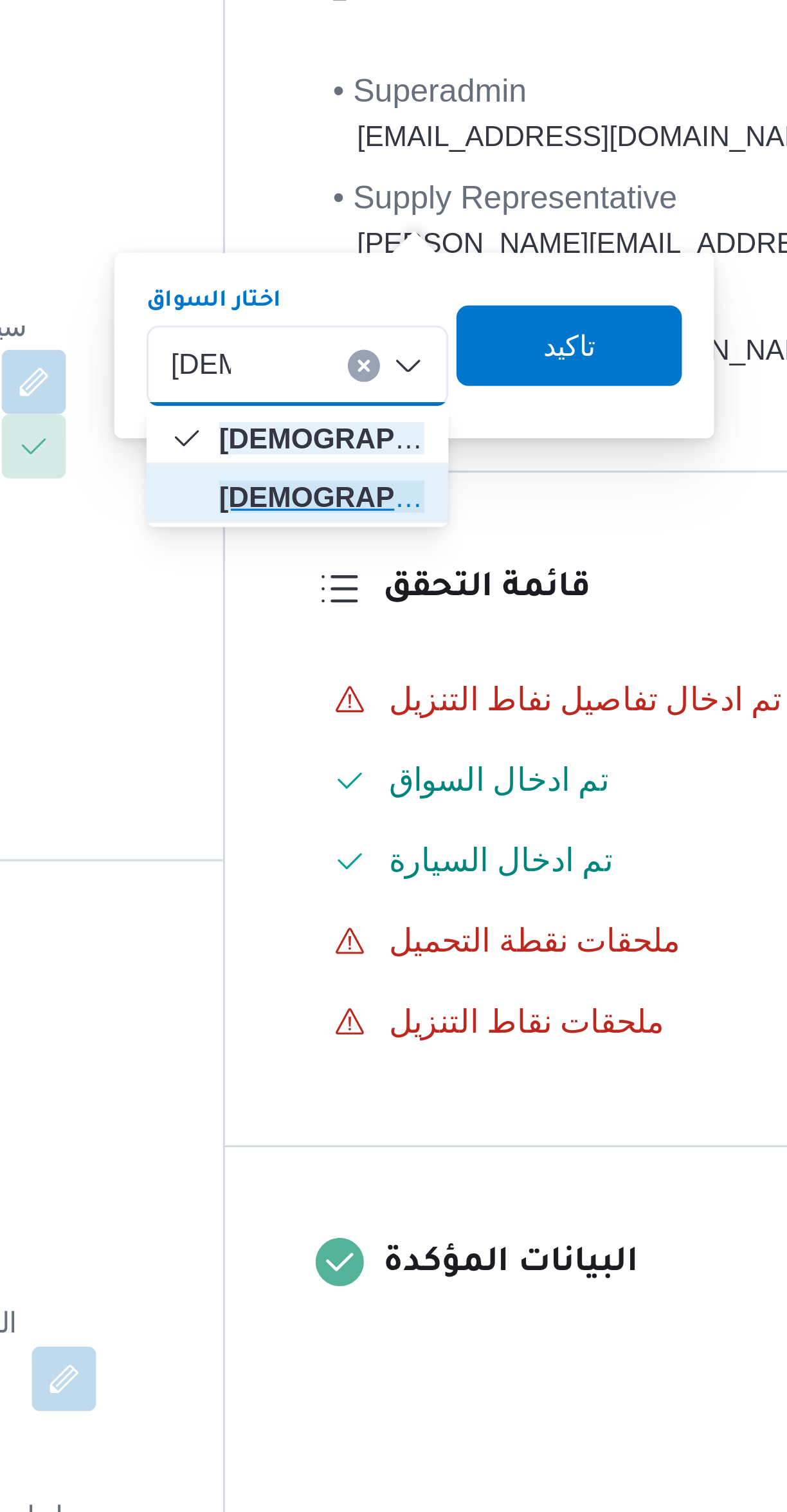
click at [475, 369] on span "اسلام احمد محمود طه" at bounding box center [499, 370] width 66 height 16
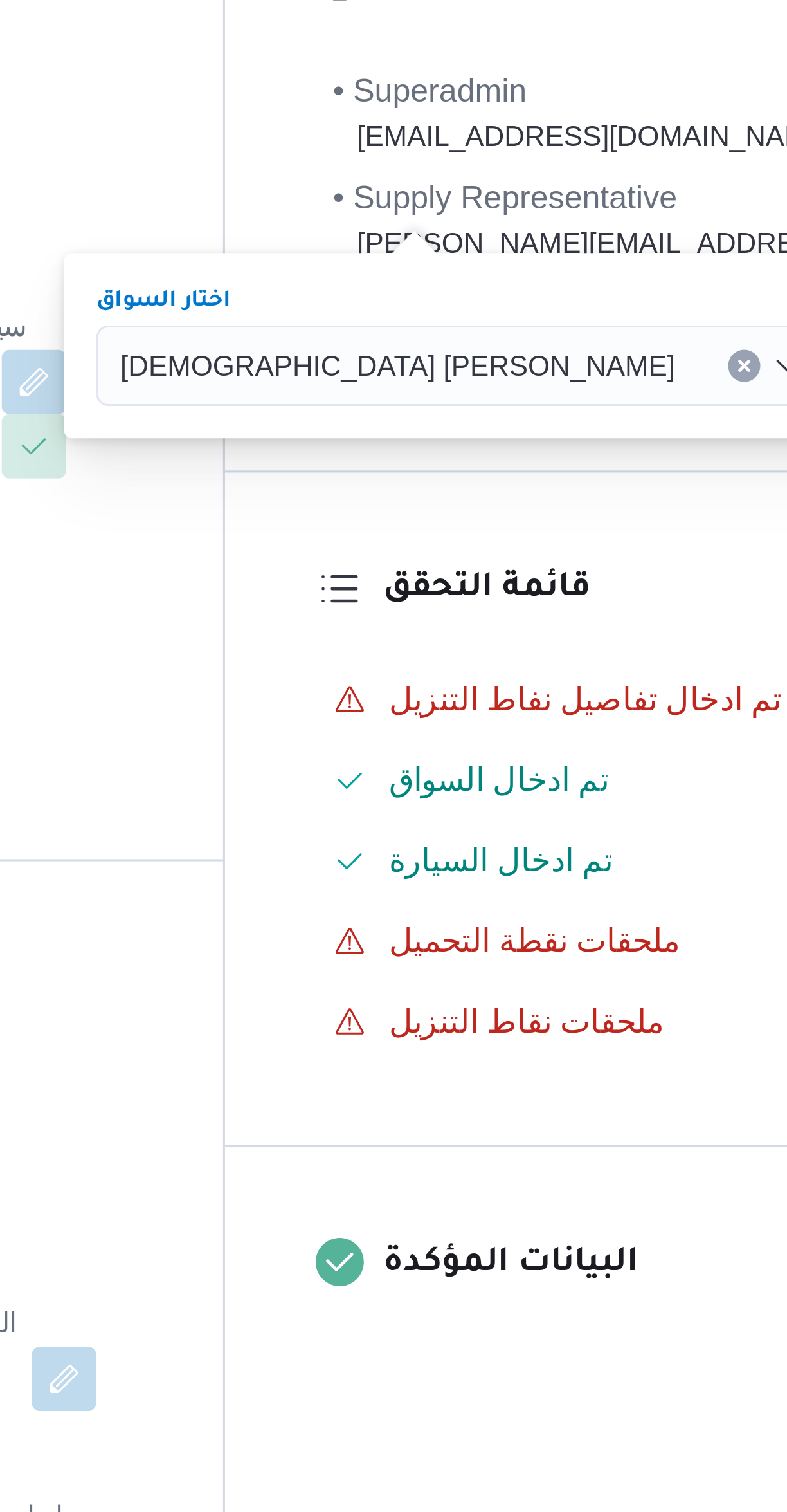
click at [664, 324] on span "تاكيد" at bounding box center [700, 321] width 72 height 25
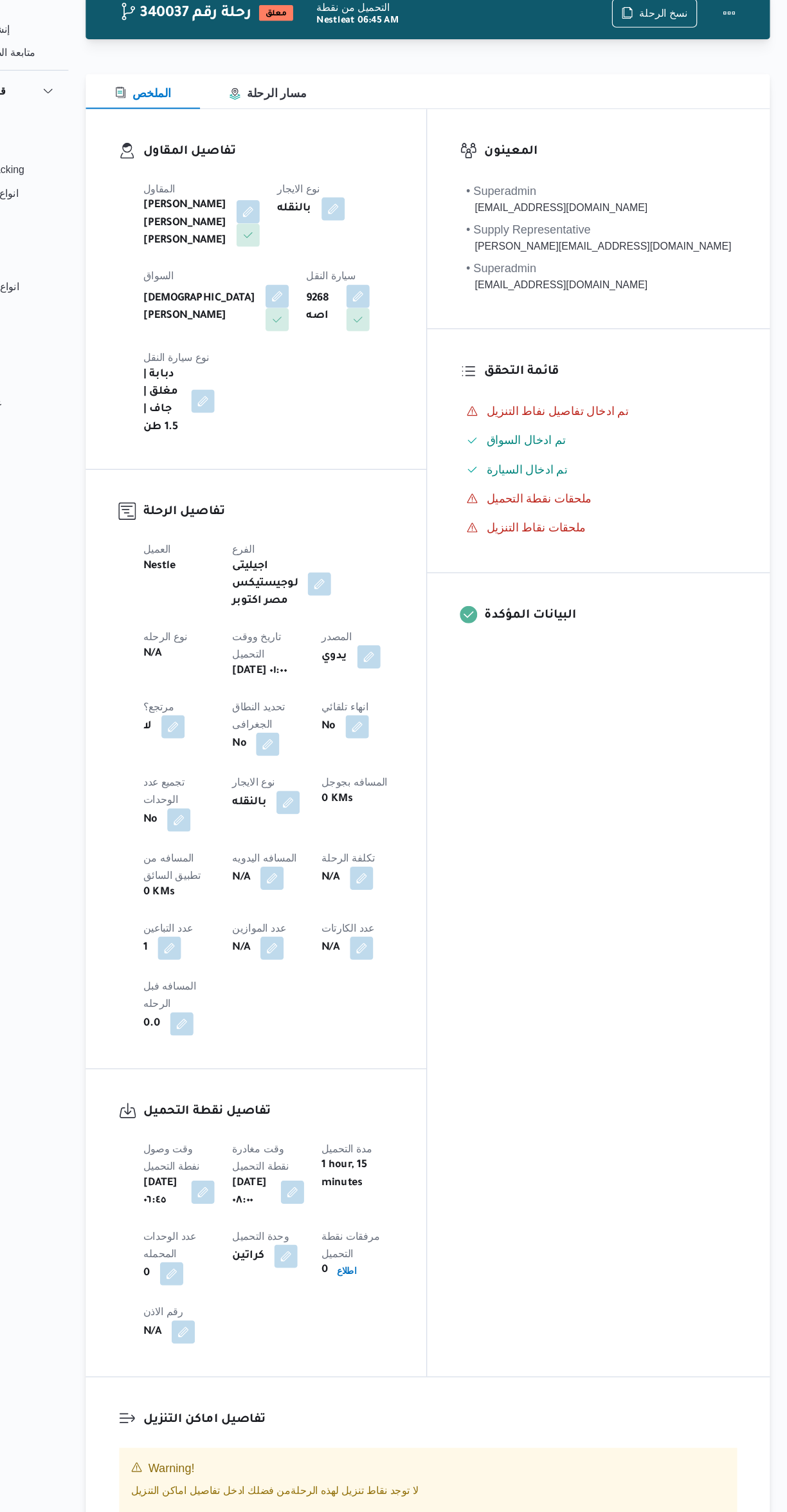
scroll to position [4, 0]
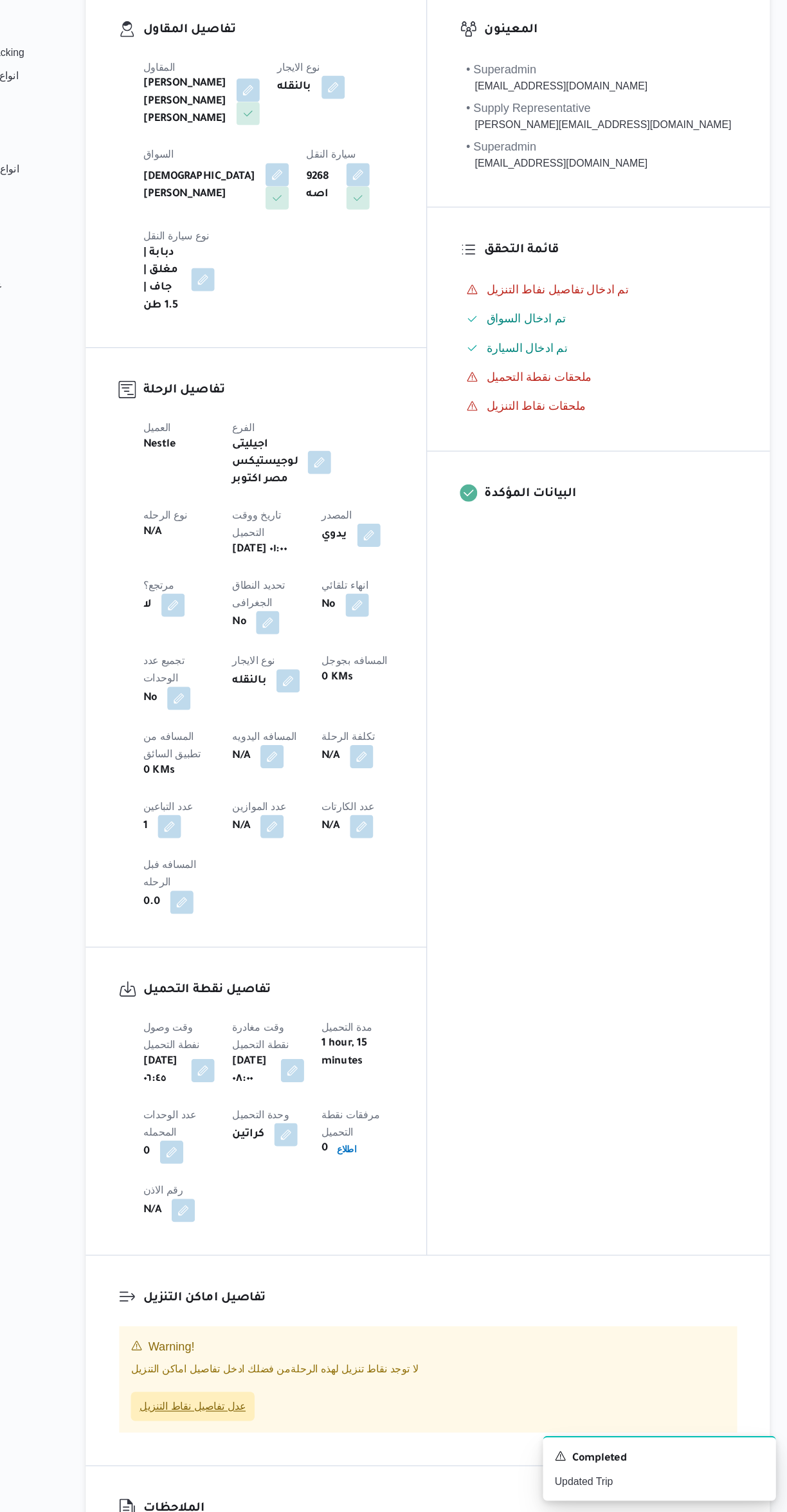
click at [287, 1410] on span "عدل تفاصيل نقاط التنزيل" at bounding box center [261, 1418] width 94 height 16
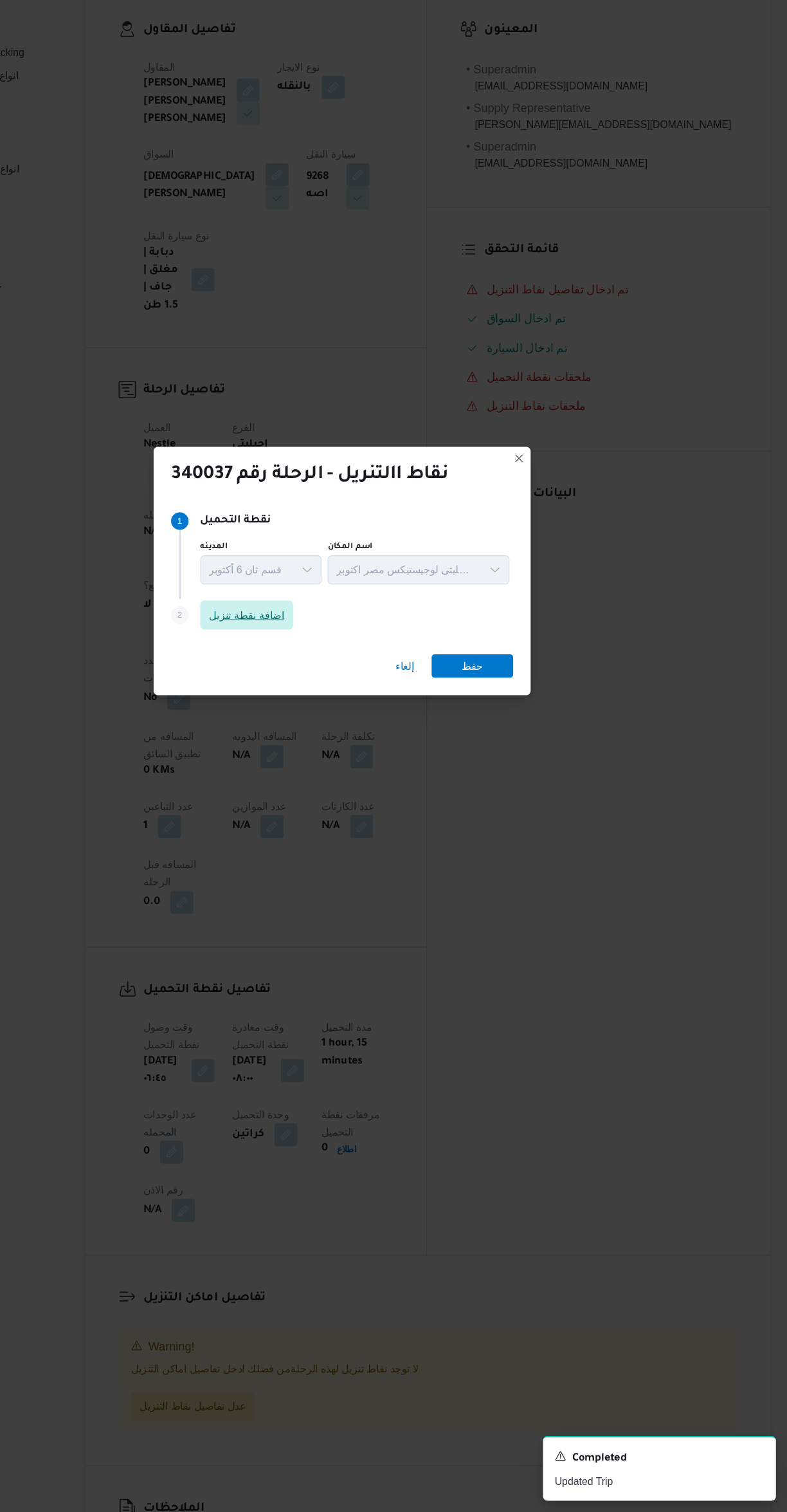
click at [309, 720] on span "اضافة نقطة تنزيل" at bounding box center [309, 719] width 82 height 25
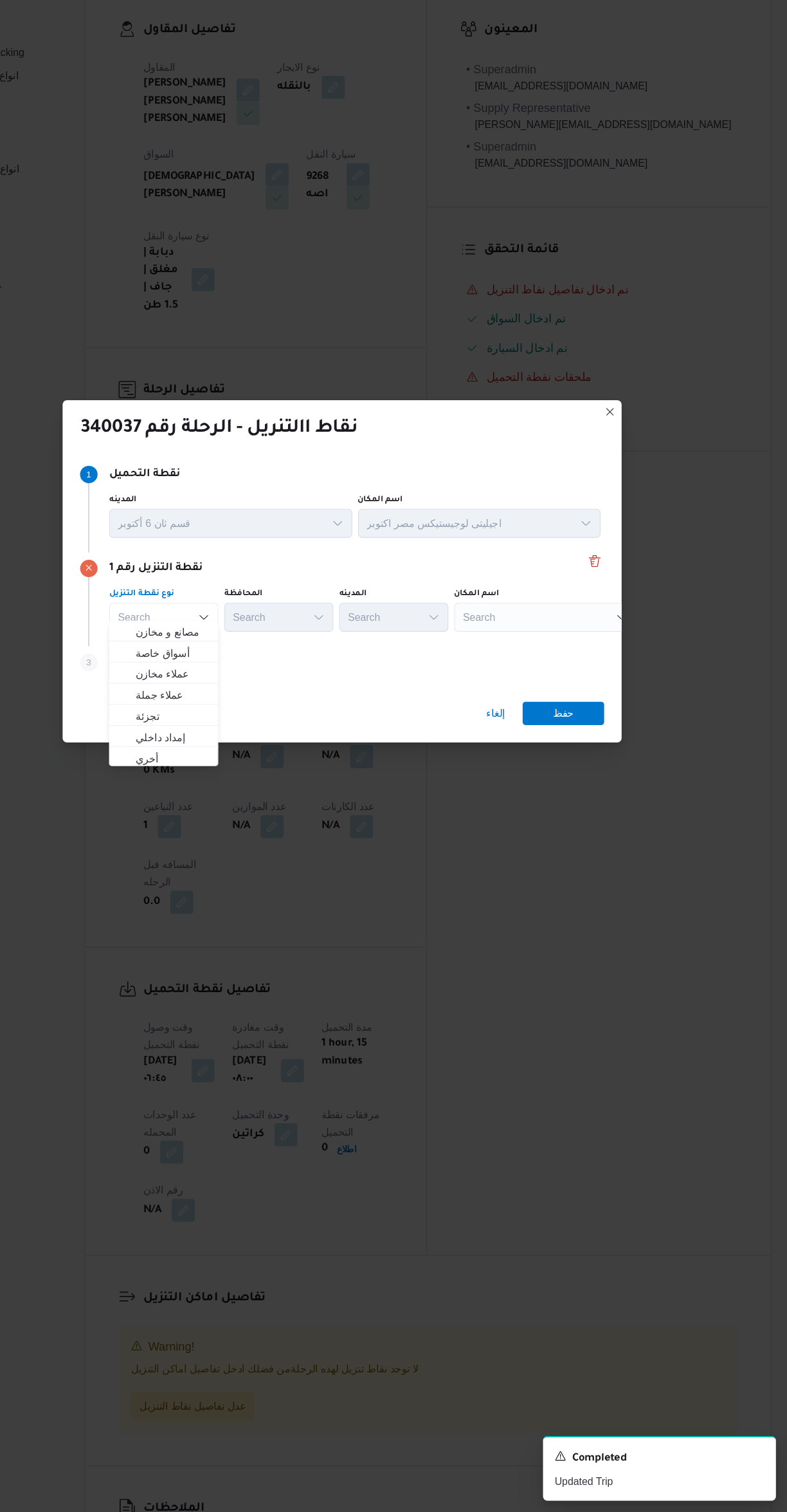
scroll to position [0, 0]
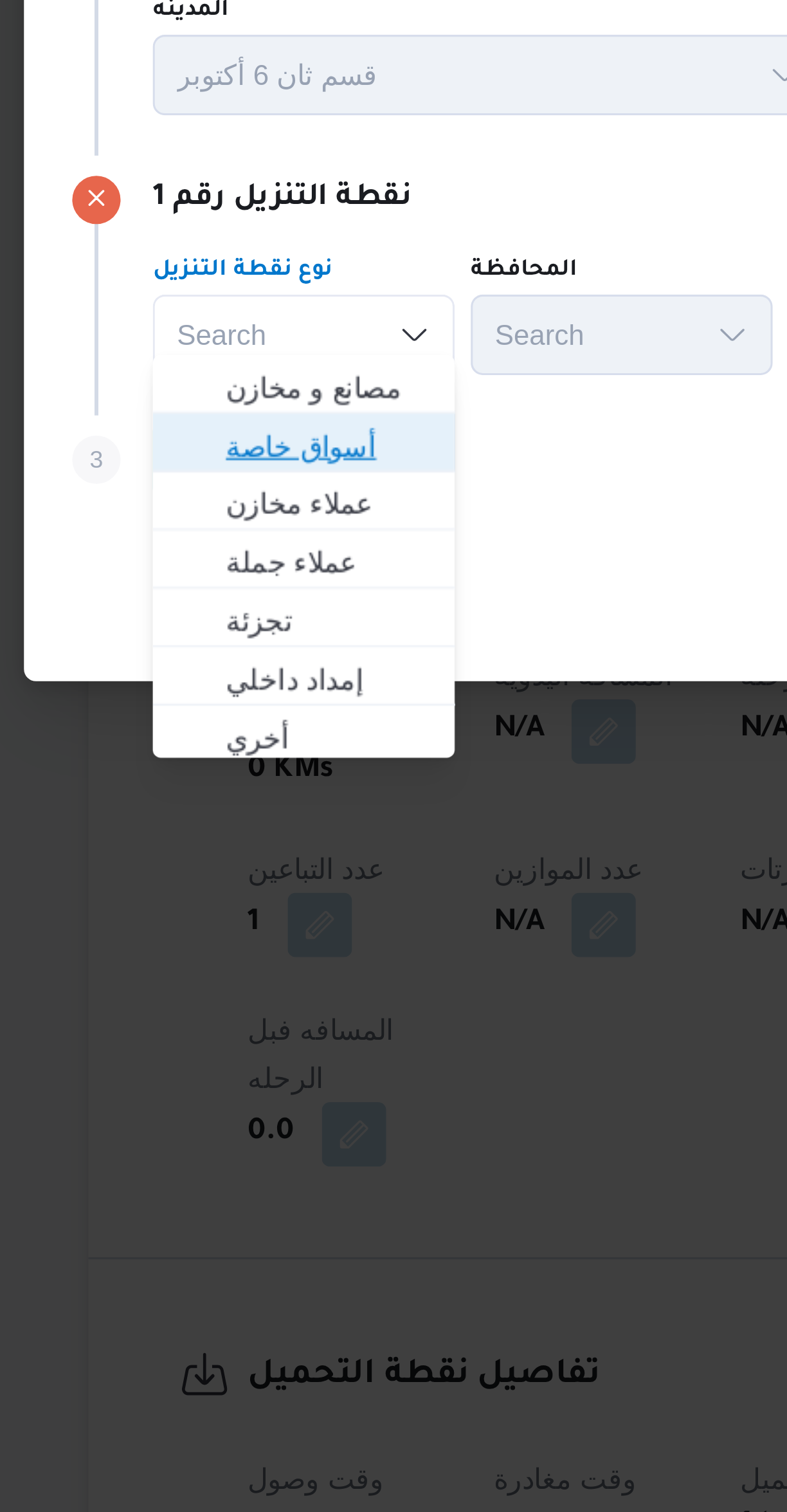
click at [222, 757] on span "أسواق خاصة" at bounding box center [243, 756] width 66 height 16
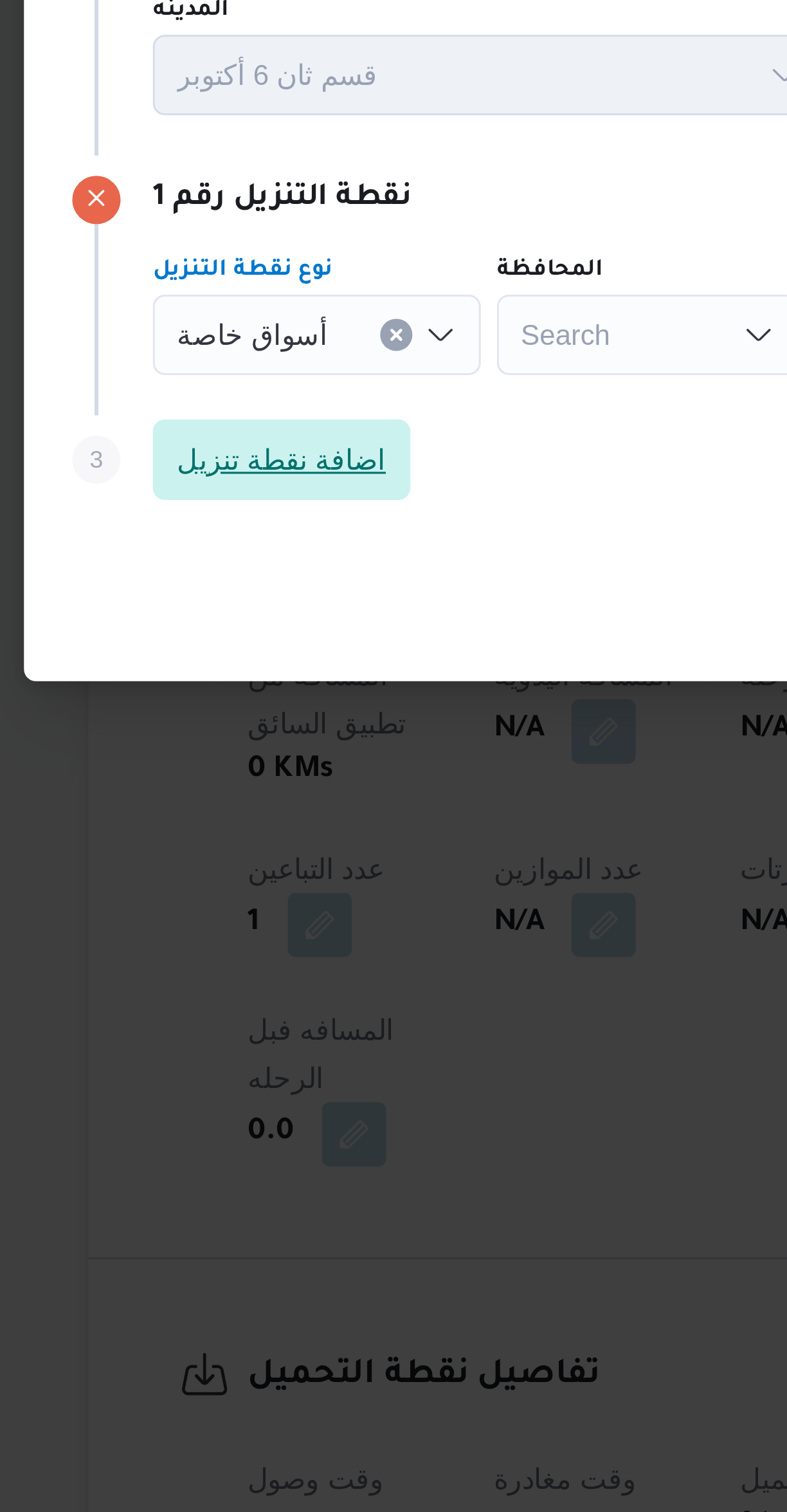
click at [224, 758] on span "اضافة نقطة تنزيل" at bounding box center [228, 761] width 67 height 16
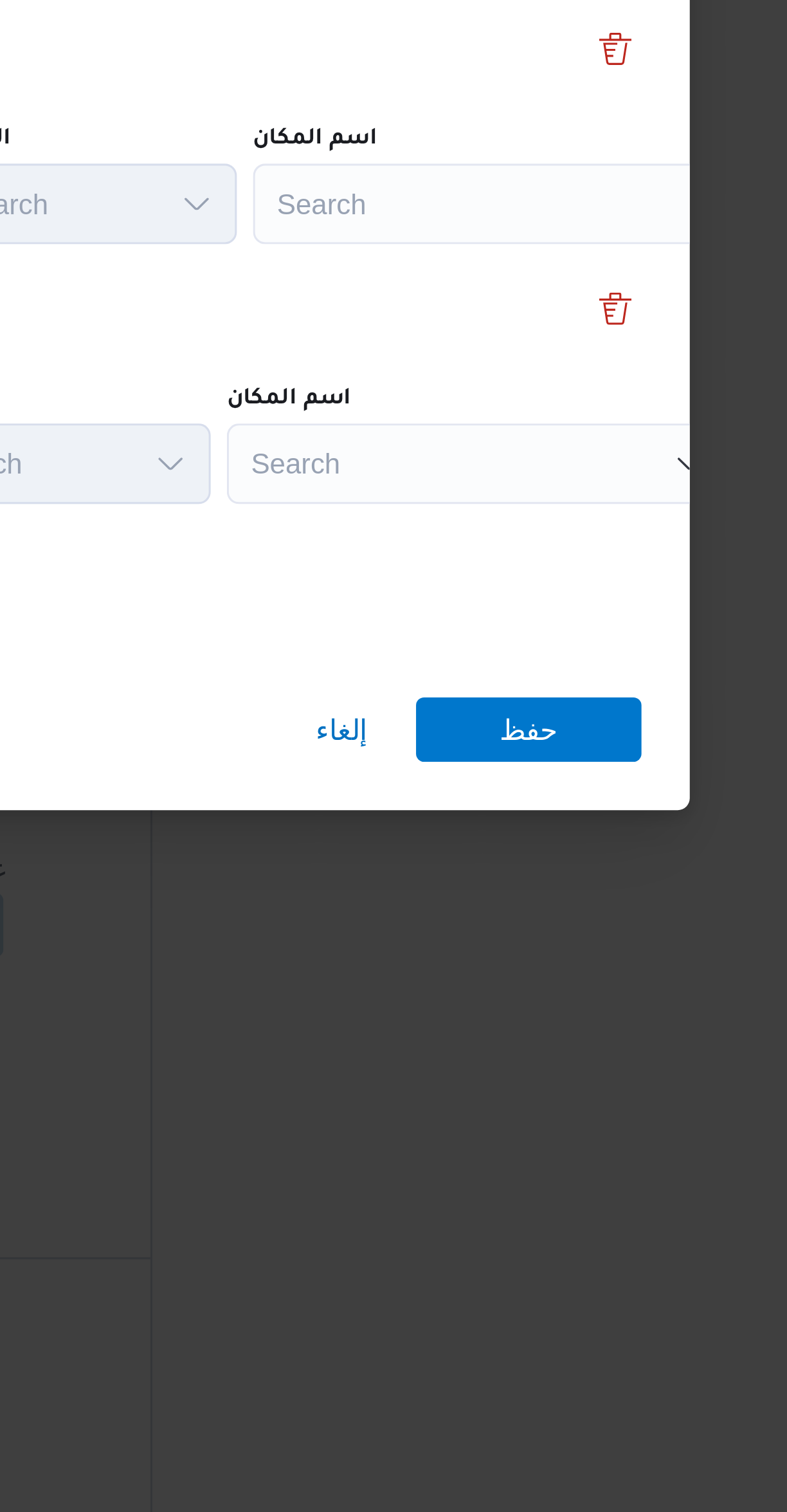
click at [520, 673] on div "Search" at bounding box center [581, 679] width 161 height 25
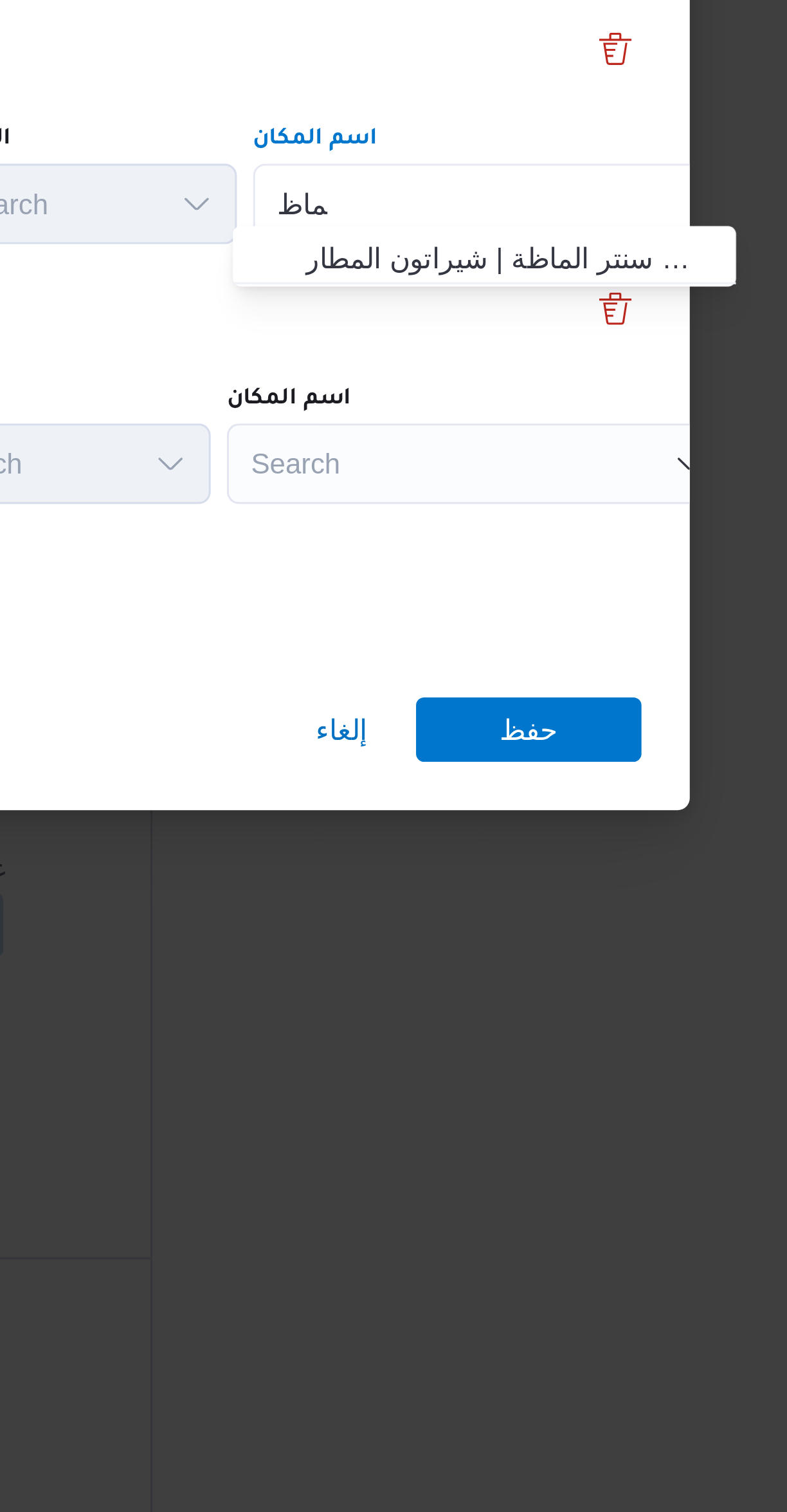
type input "لماظ"
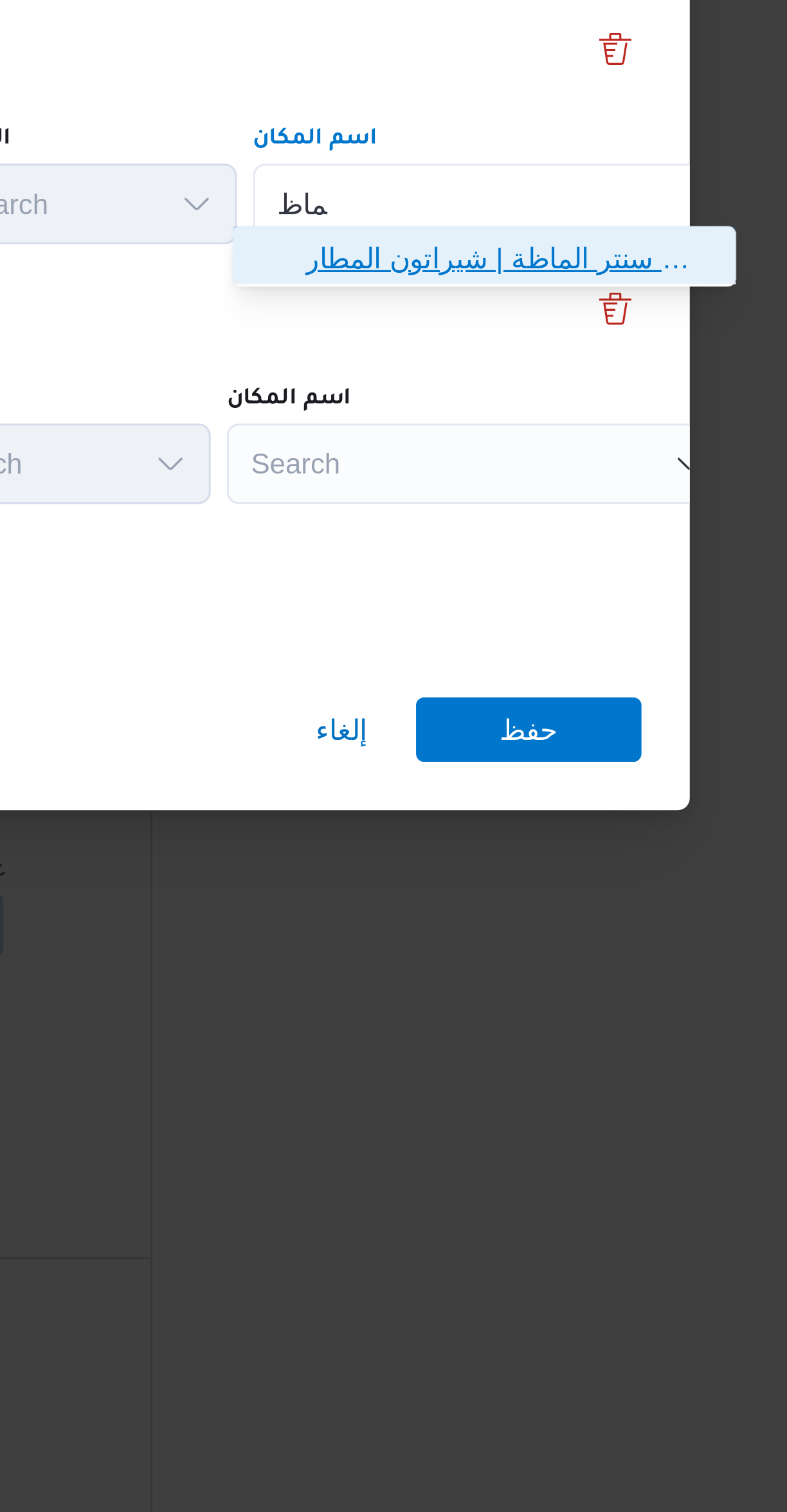
click at [522, 700] on span "كارفور سيتى سنتر ا لماظ ة | مول سيتي سنتر الماظة | شيراتون المطار" at bounding box center [582, 697] width 130 height 16
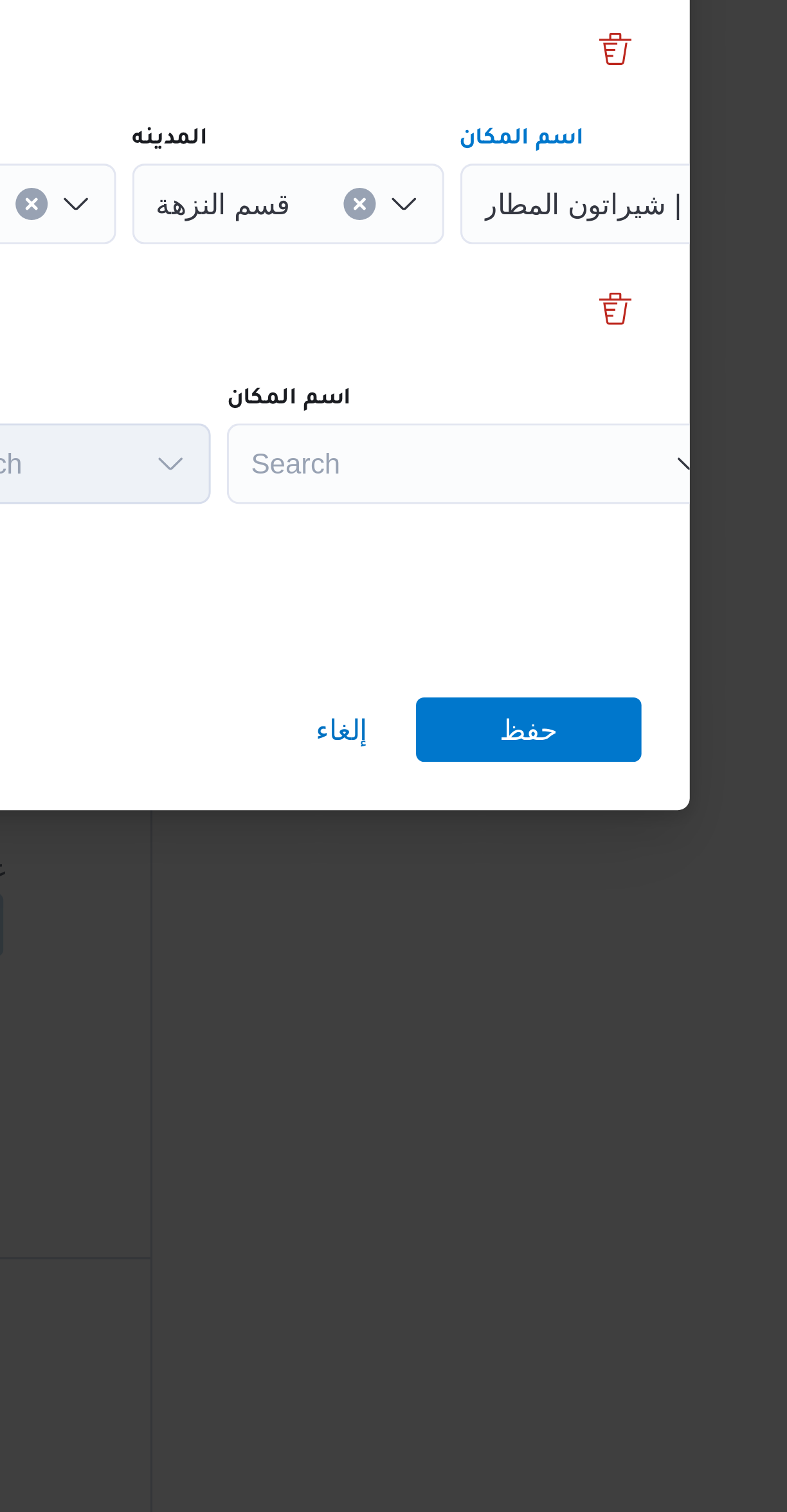
click at [526, 758] on div "Search" at bounding box center [573, 762] width 161 height 25
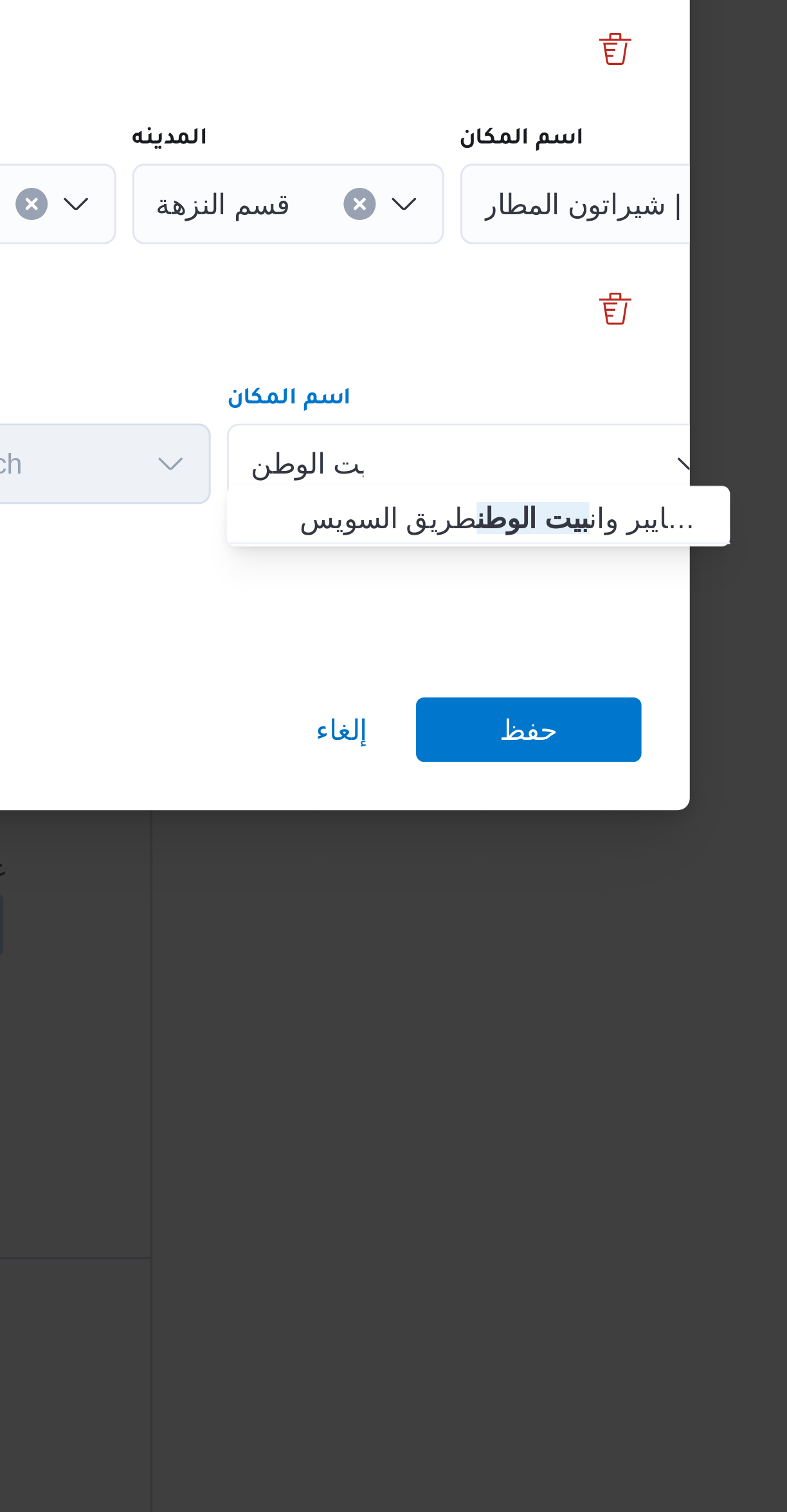
type input "بيت الوطن"
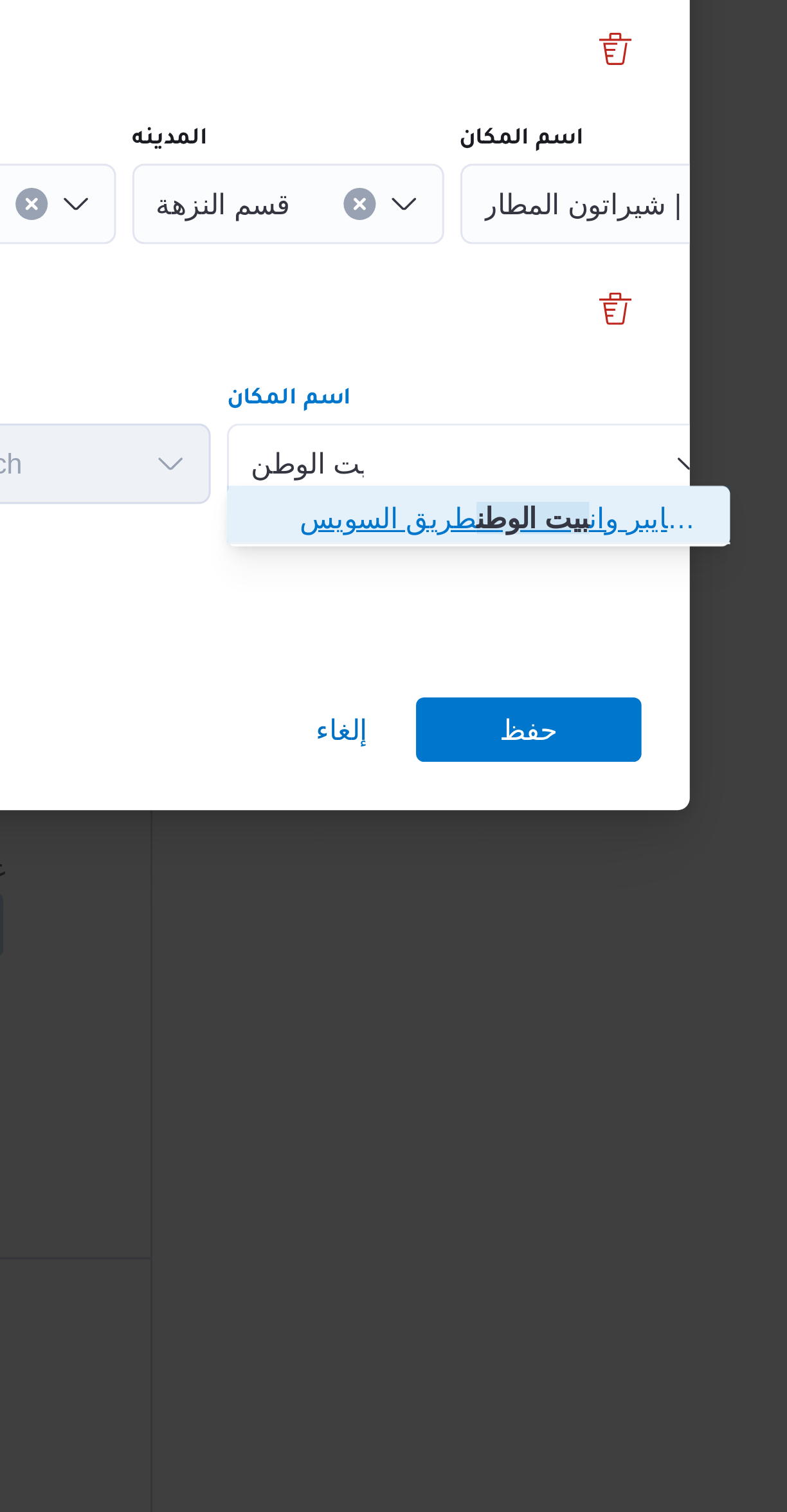
click at [526, 784] on span "هايبر وان بيت الوطن طريق السويس - بدر | طريق بيت الوطن | null" at bounding box center [580, 780] width 130 height 16
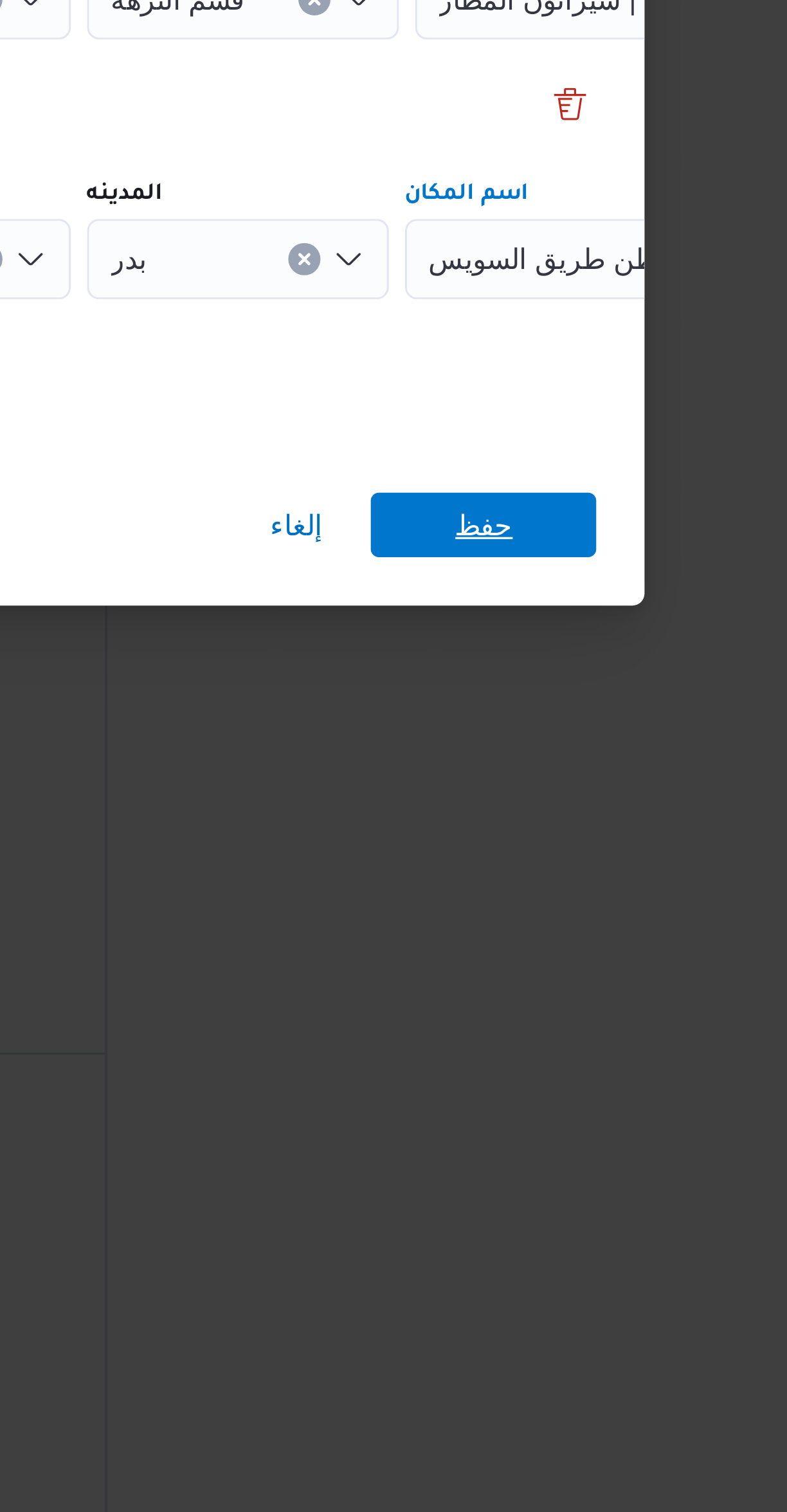
click at [570, 843] on span "حفظ" at bounding box center [589, 847] width 72 height 21
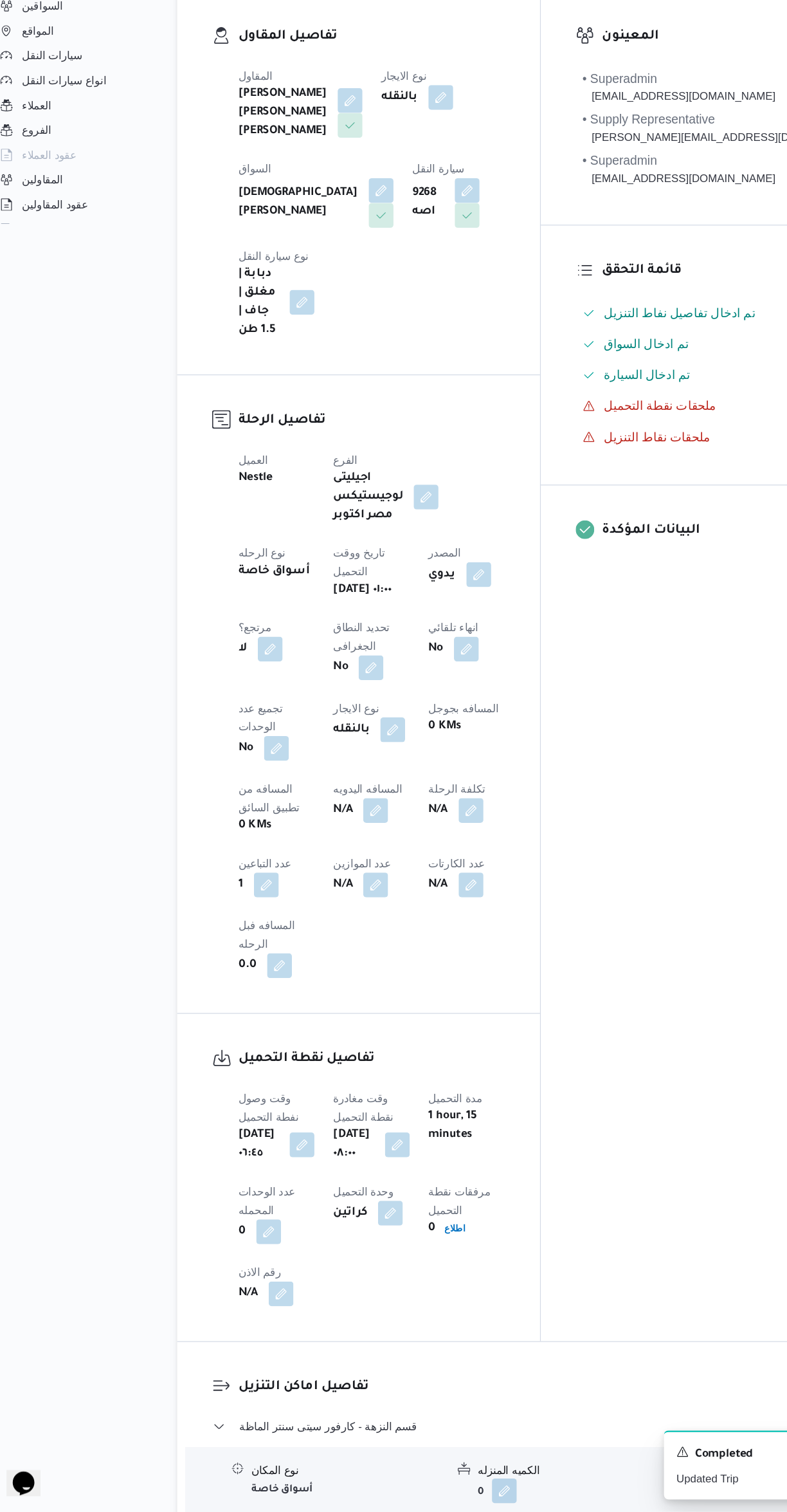
scroll to position [67, 0]
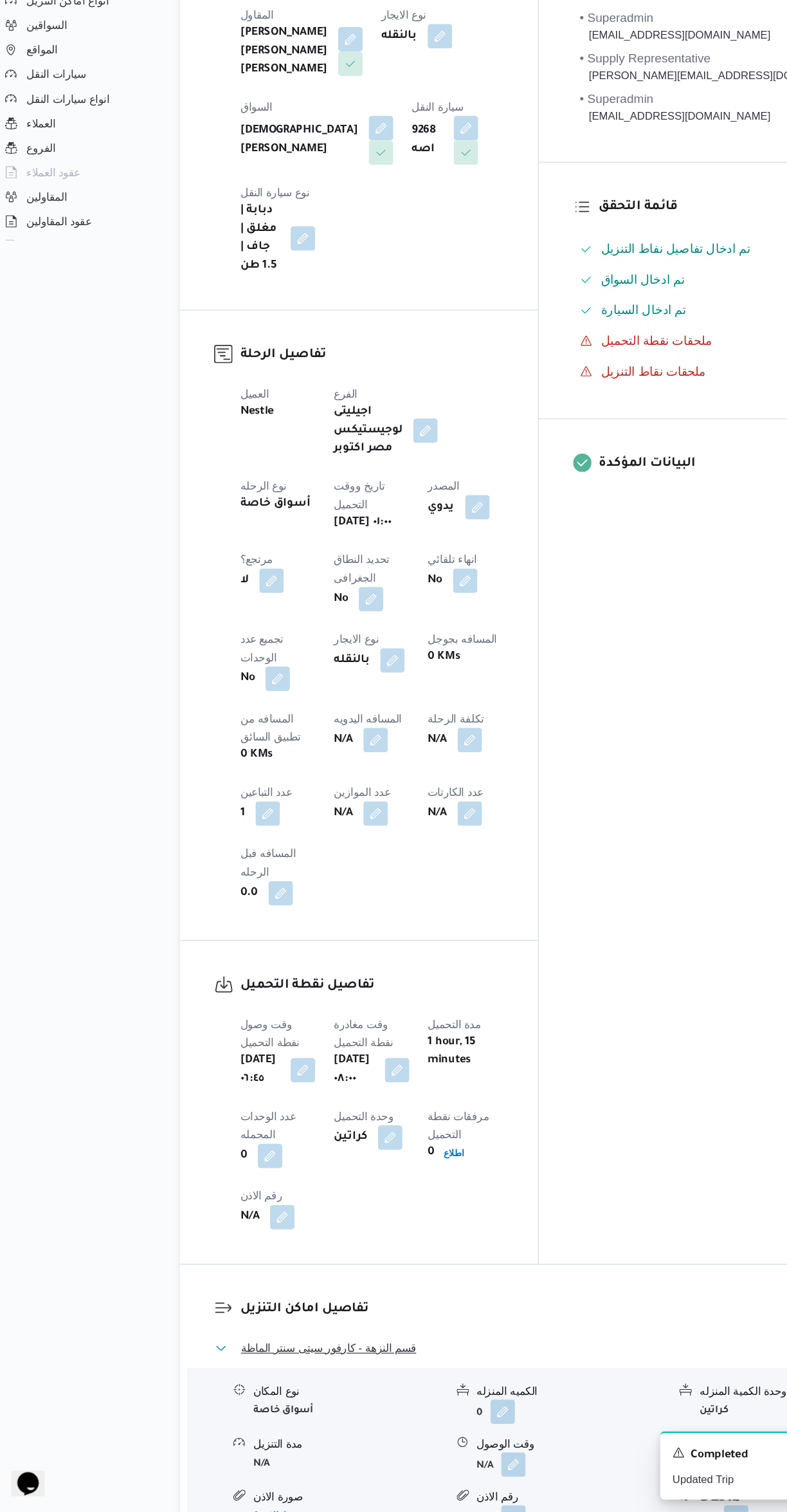
click at [493, 1367] on button "قسم النزهة - كارفور سيتى سنتر الماظة" at bounding box center [470, 1375] width 546 height 16
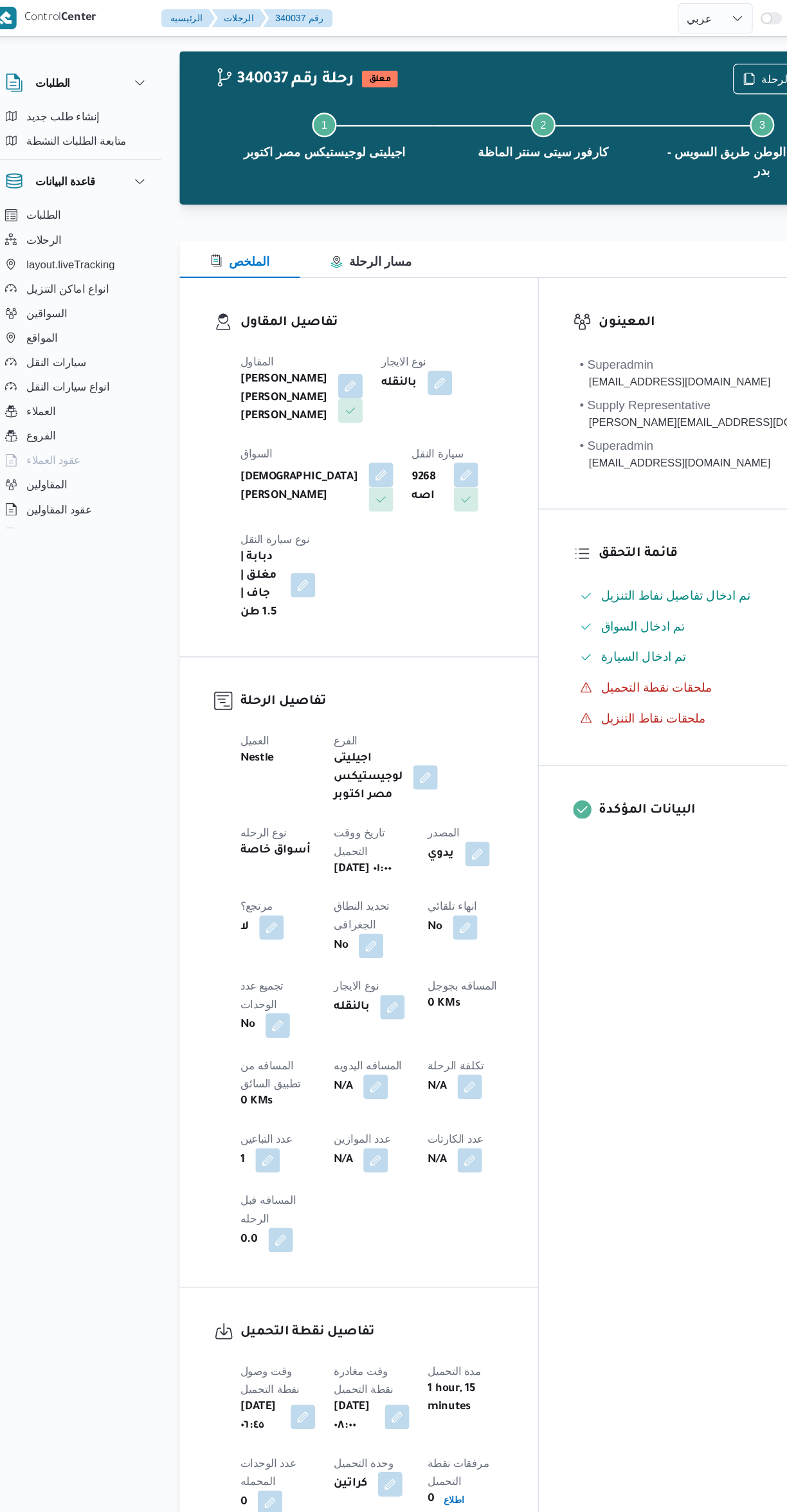
scroll to position [0, 0]
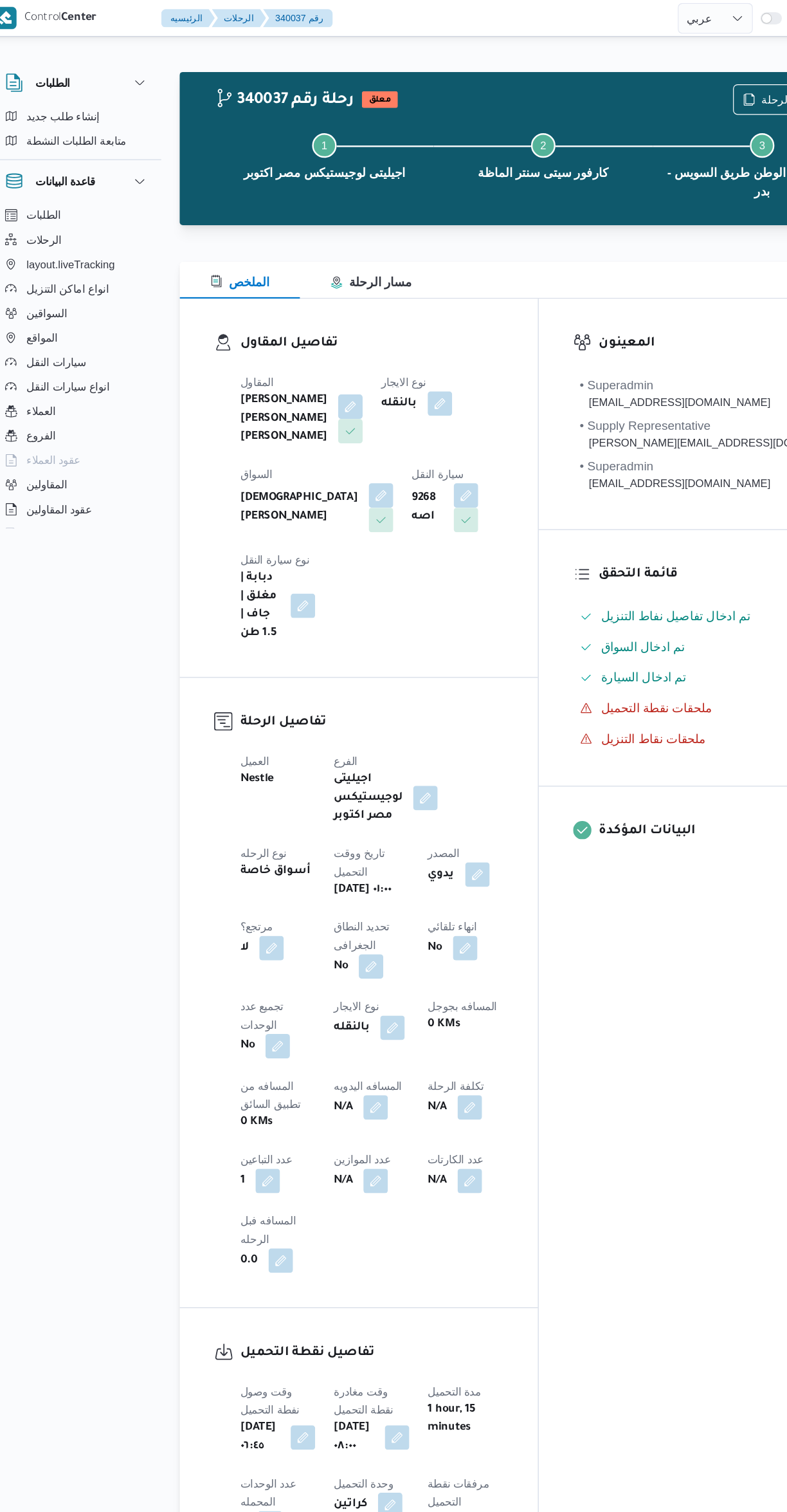
select select "ar"
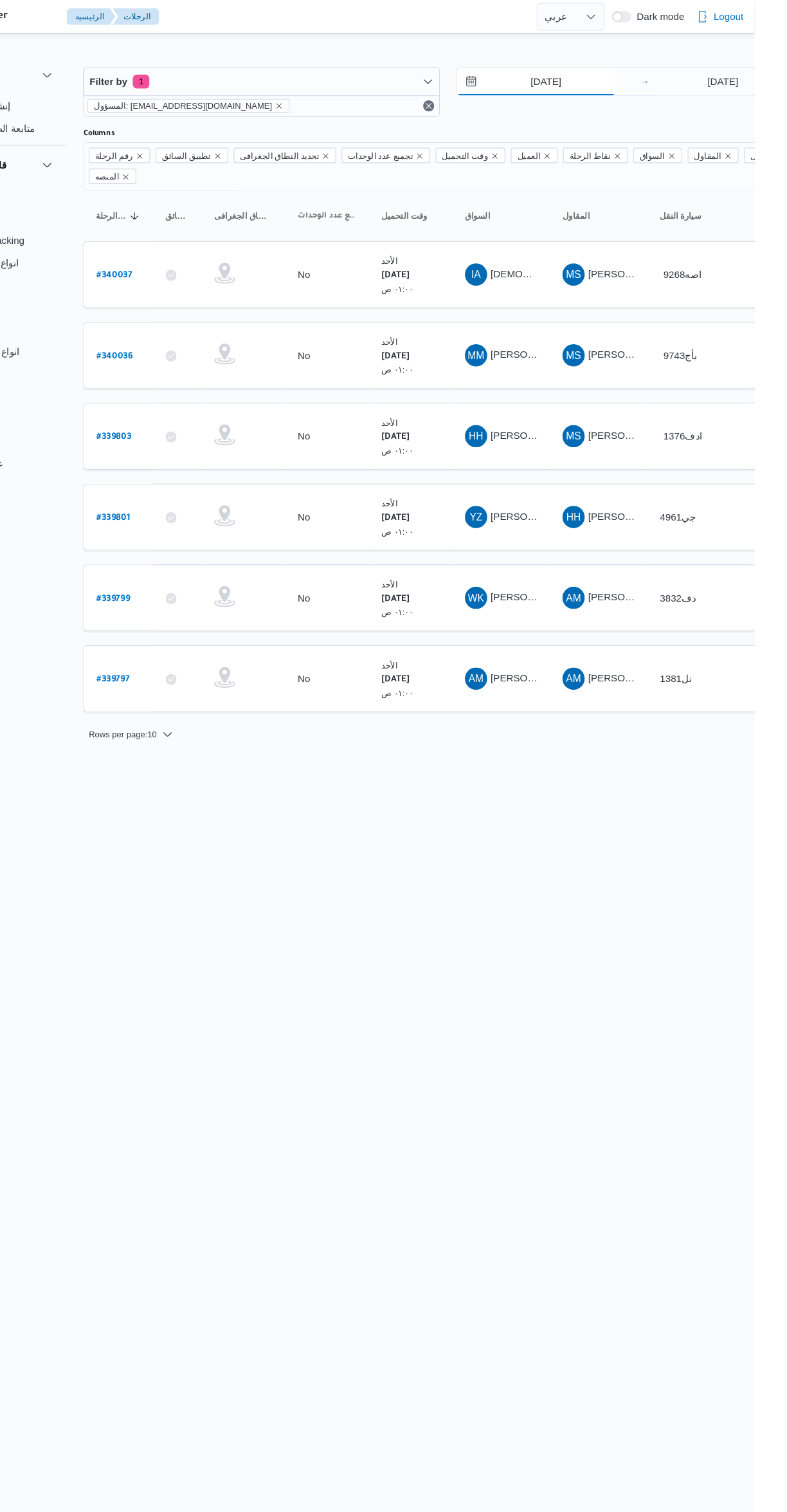
click at [586, 76] on input "28/9/2025" at bounding box center [586, 74] width 146 height 25
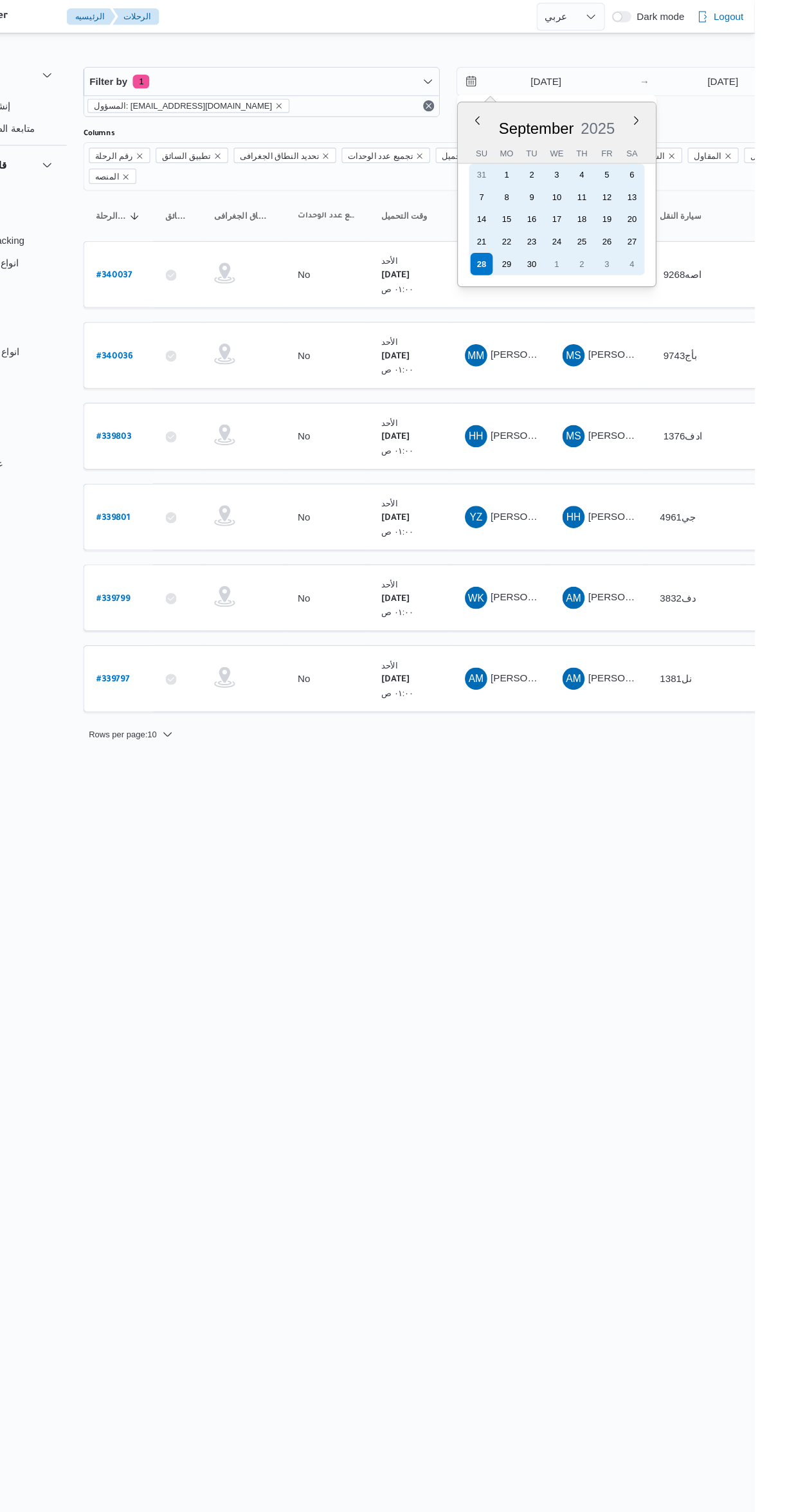
click at [671, 227] on div "27" at bounding box center [674, 223] width 21 height 21
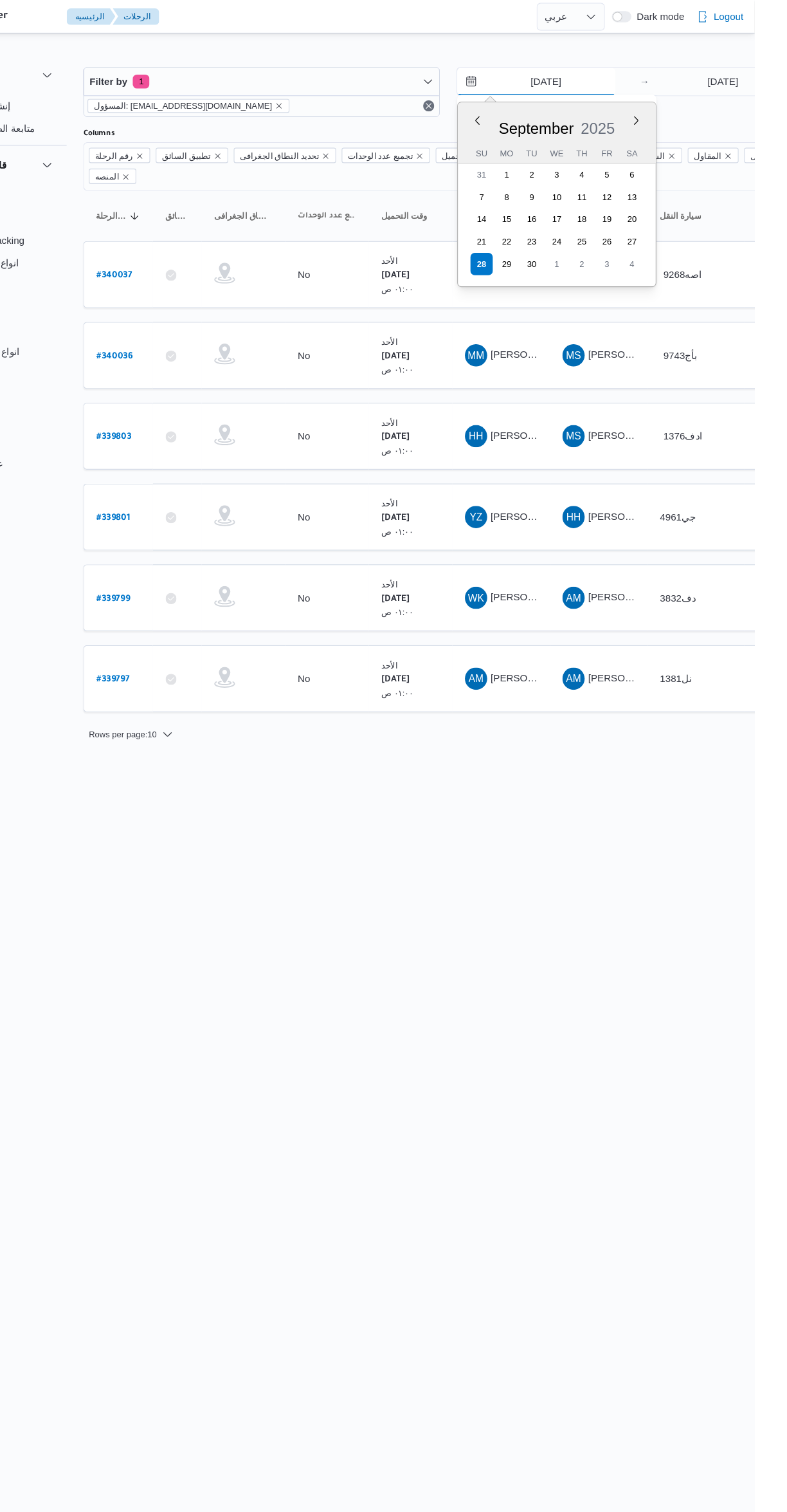
type input "27/9/2025"
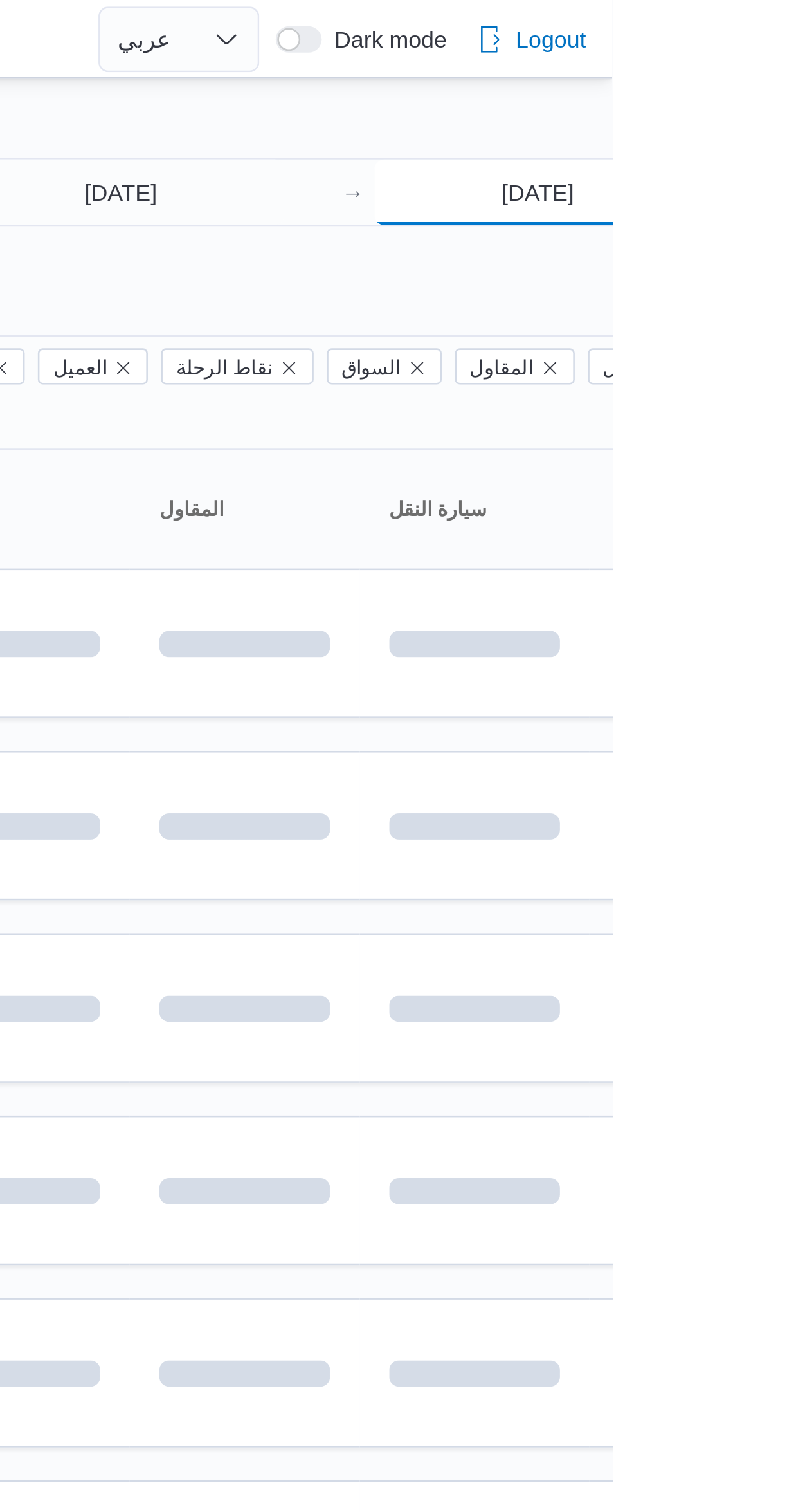
click at [735, 79] on input "28/9/2025" at bounding box center [758, 74] width 128 height 25
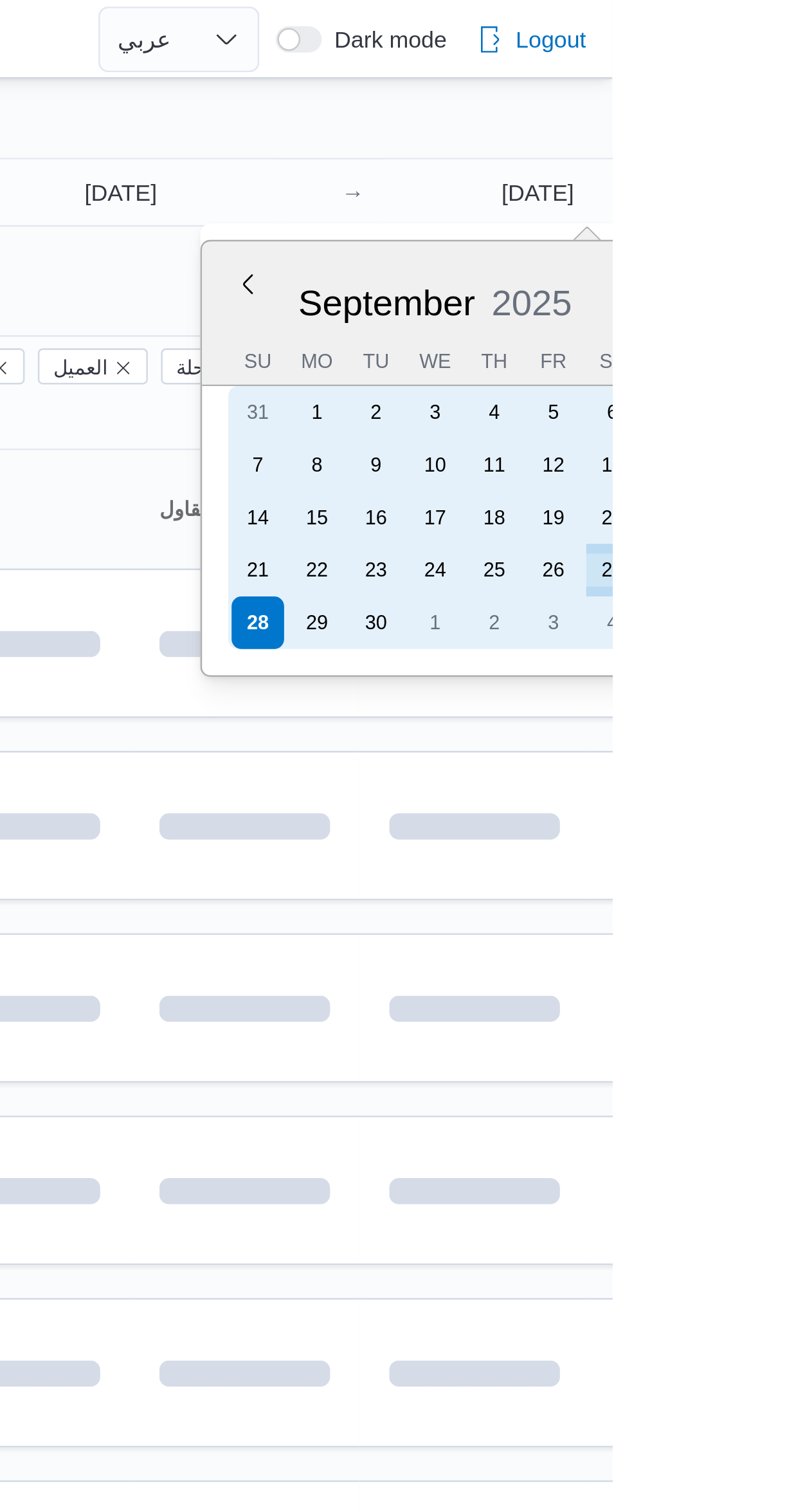
click at [787, 221] on div "27" at bounding box center [788, 223] width 21 height 21
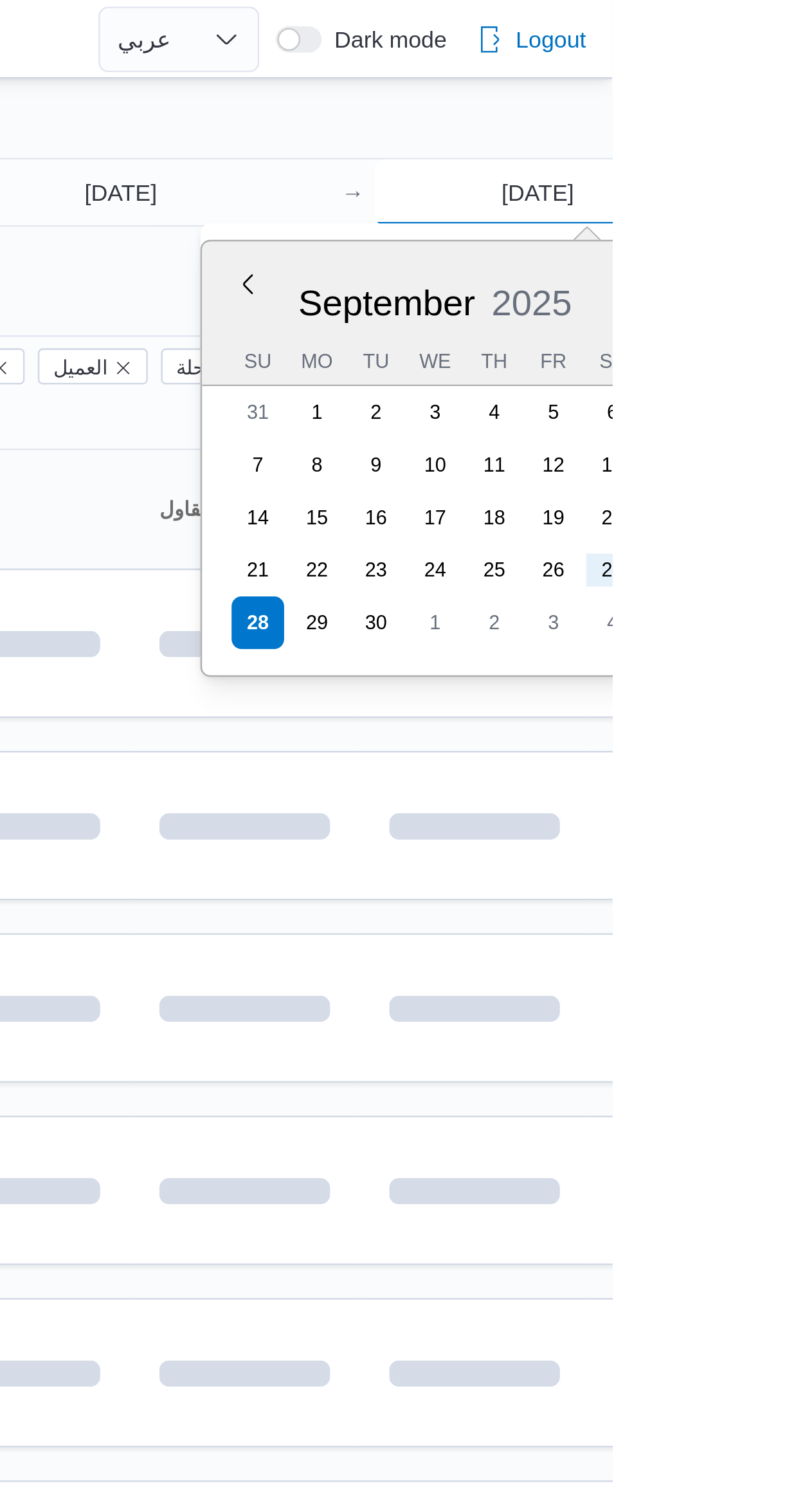
type input "27/9/2025"
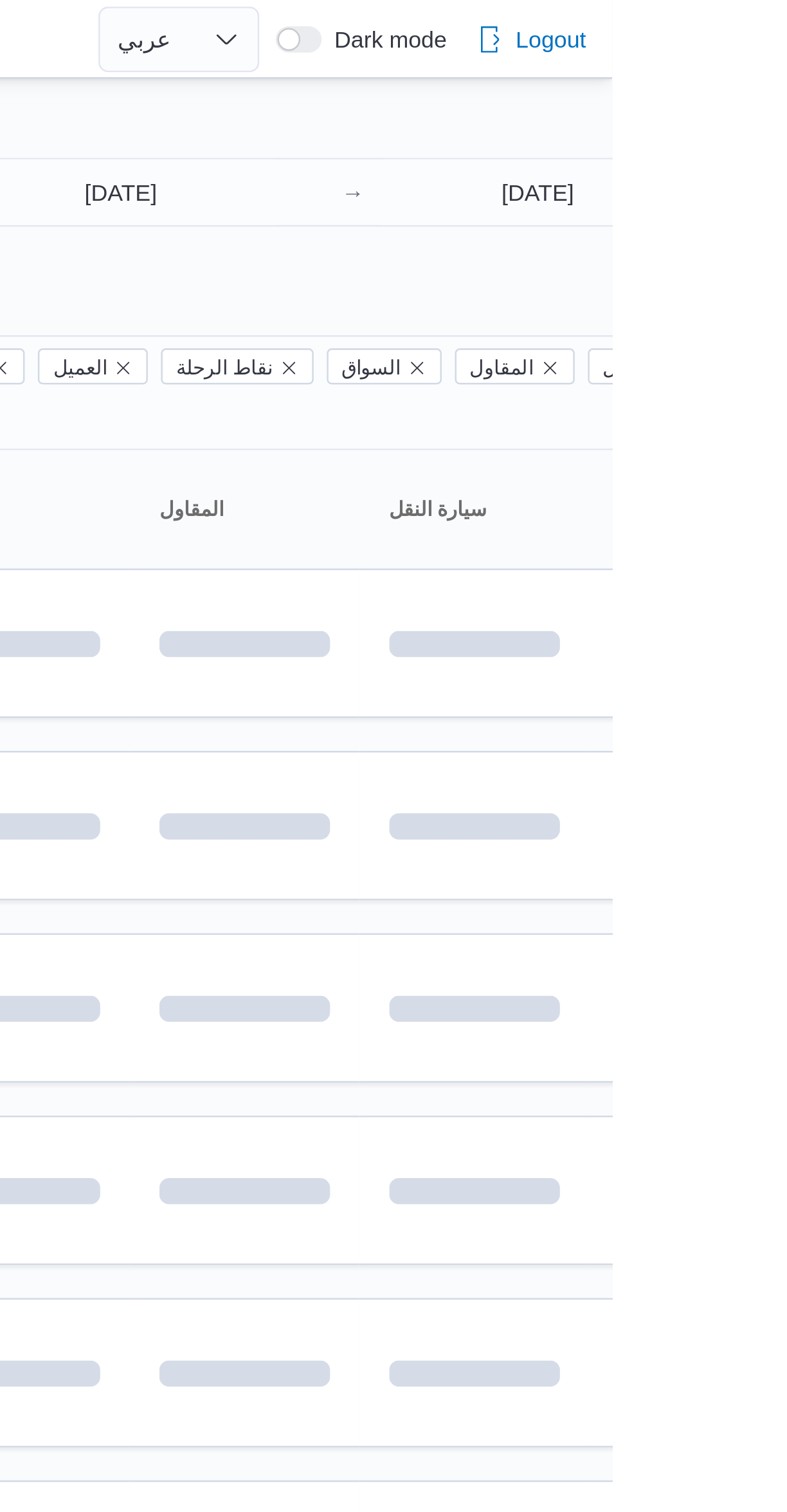
click at [643, 39] on div "Filter by 1 المسؤول: mostafa.elrouby@illa.com.eg 27/9/2025 → 27/9/2025 Group By…" at bounding box center [385, 357] width 787 height 649
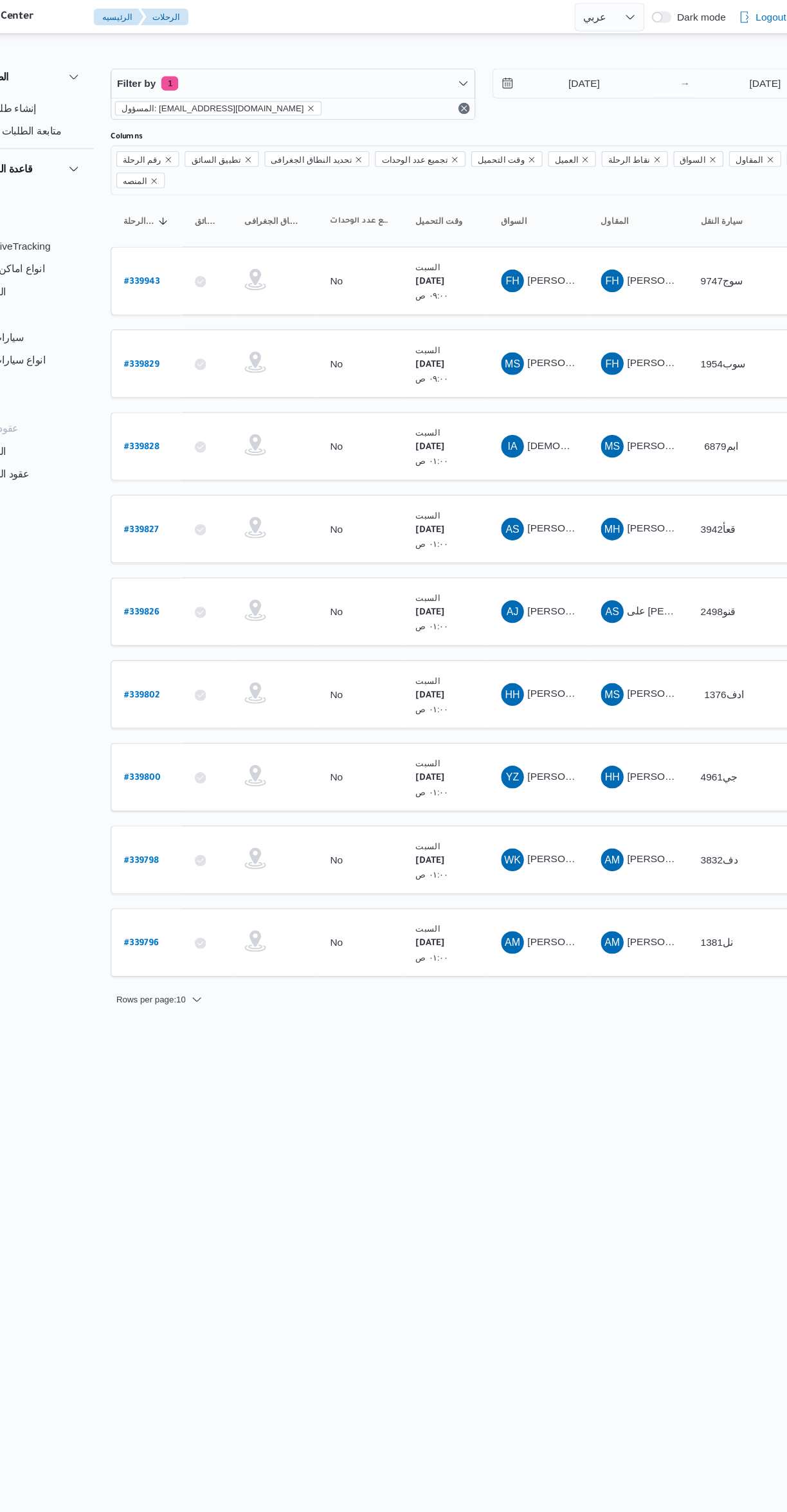
click at [200, 549] on b "# 339826" at bounding box center [195, 553] width 32 height 9
select select "ar"
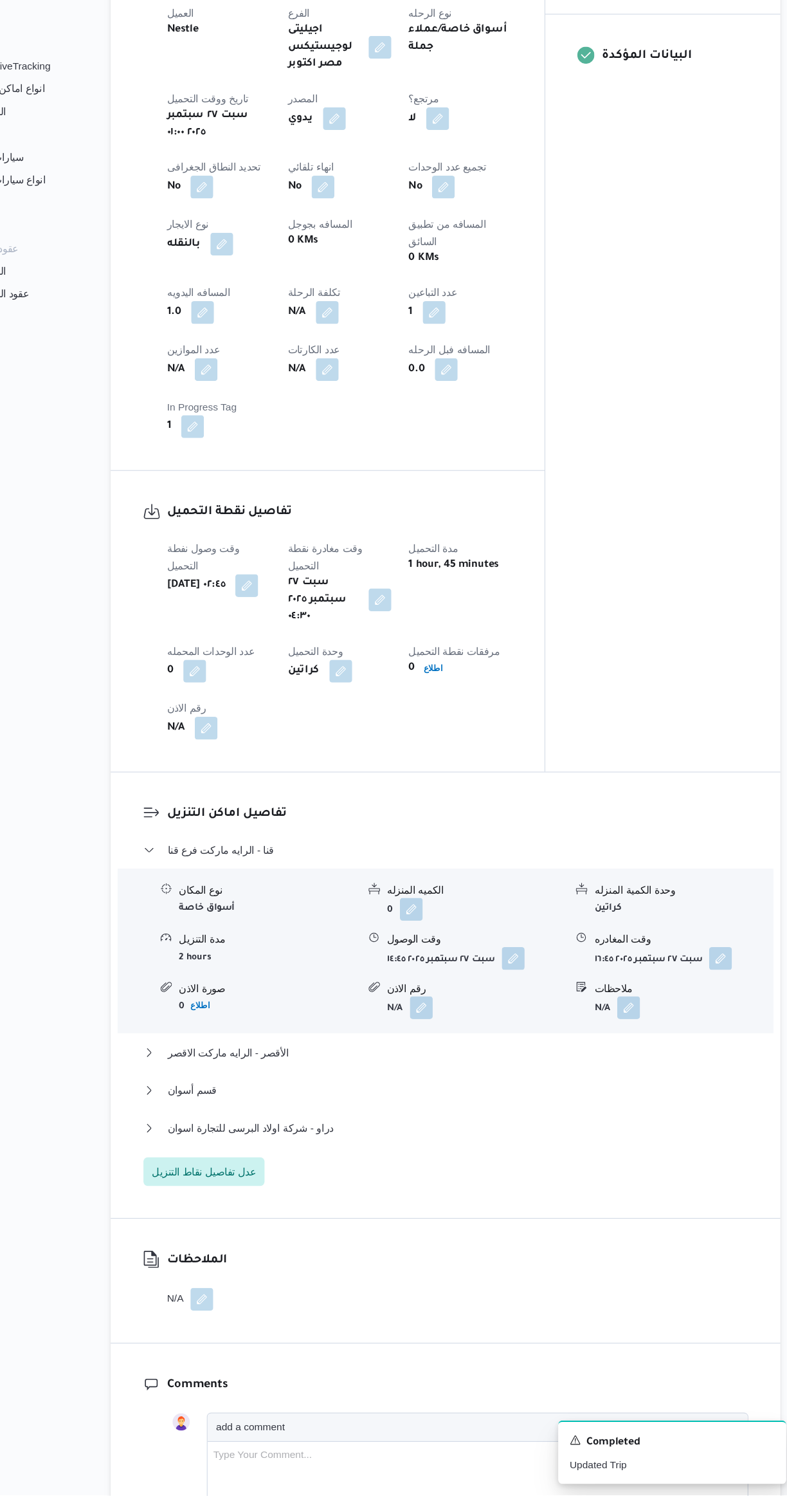
scroll to position [439, 0]
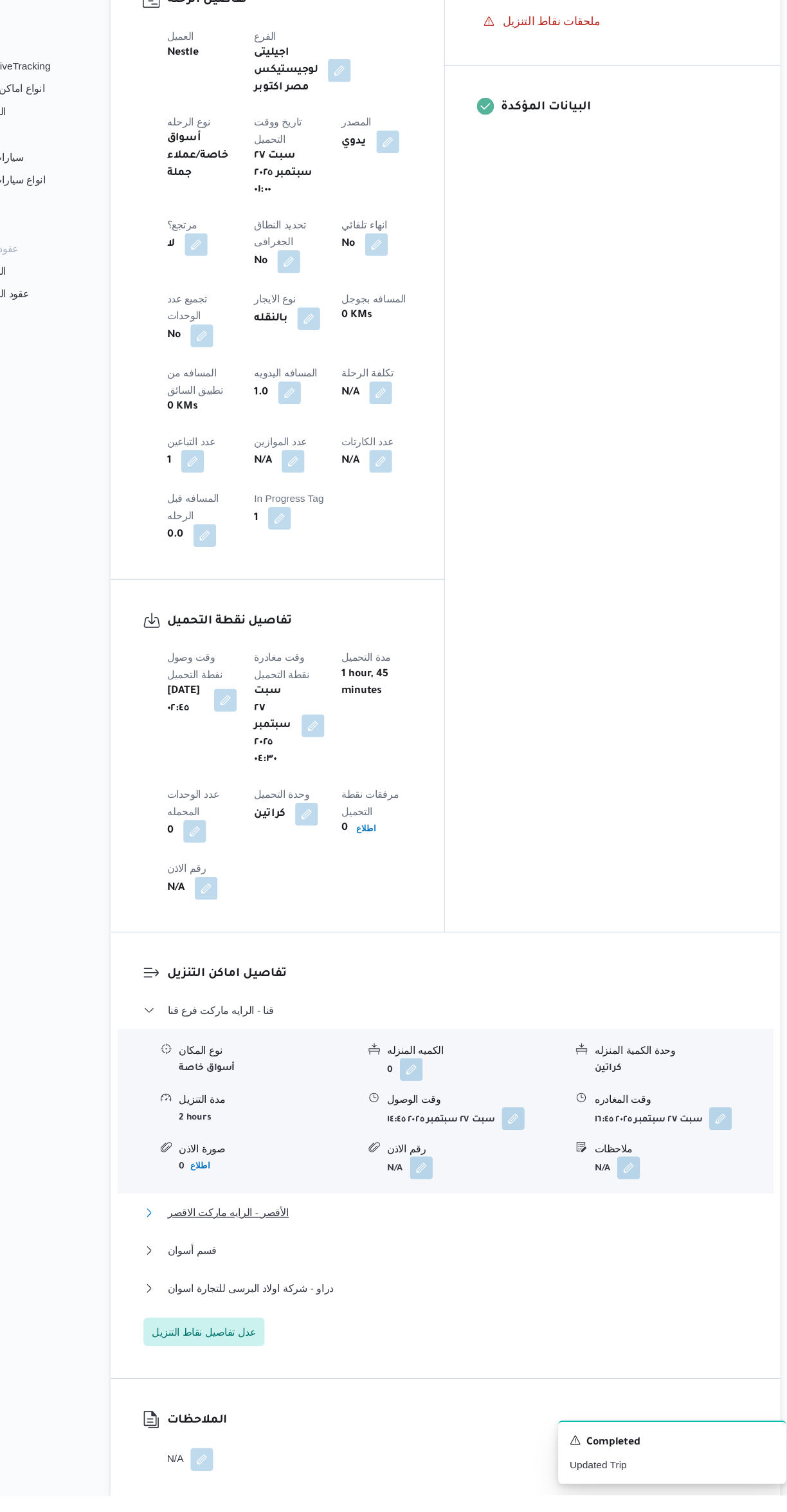
click at [255, 1249] on span "الأقصر - الرايه ماركت الاقصر" at bounding box center [273, 1257] width 109 height 16
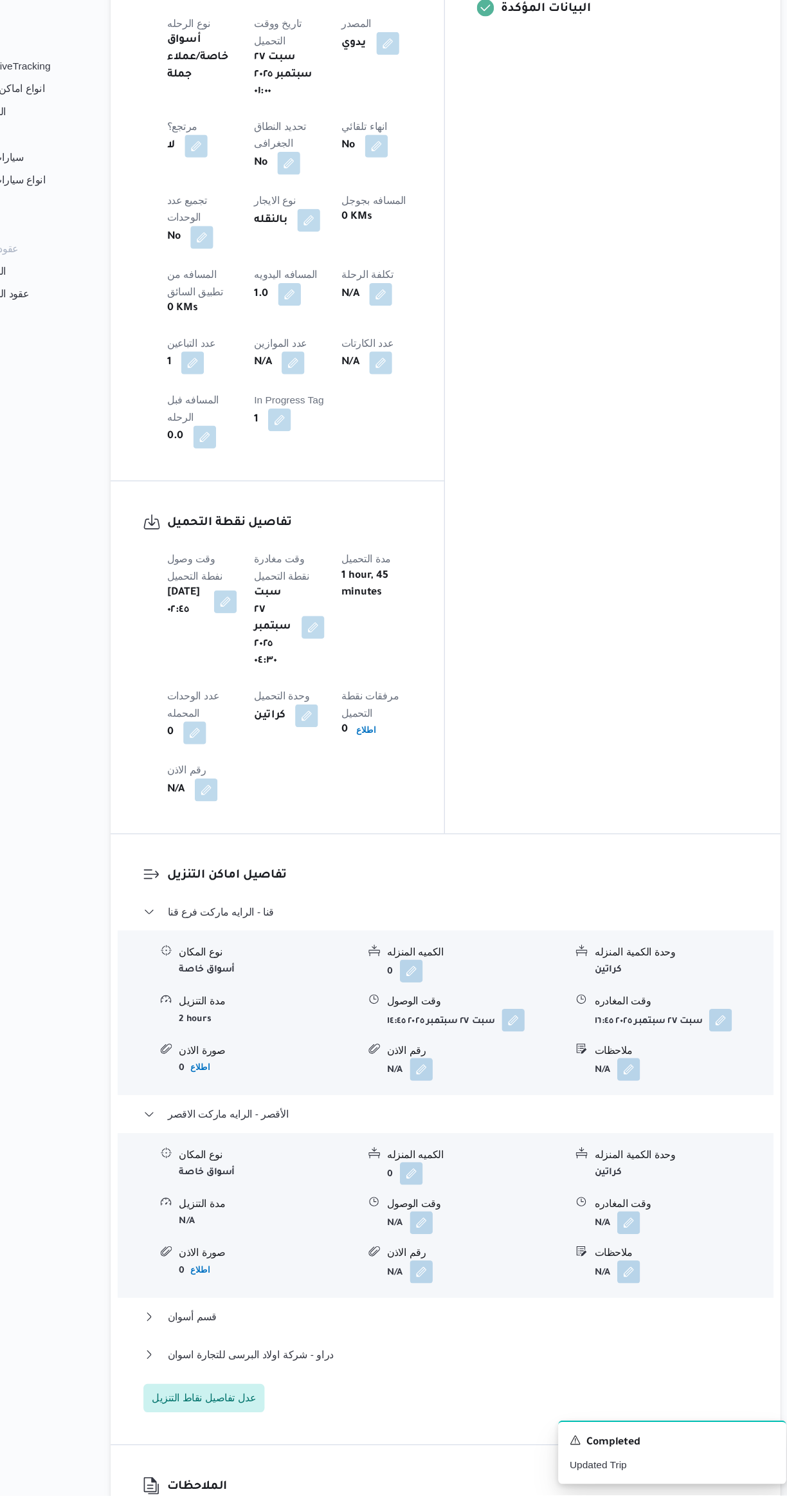
scroll to position [538, 0]
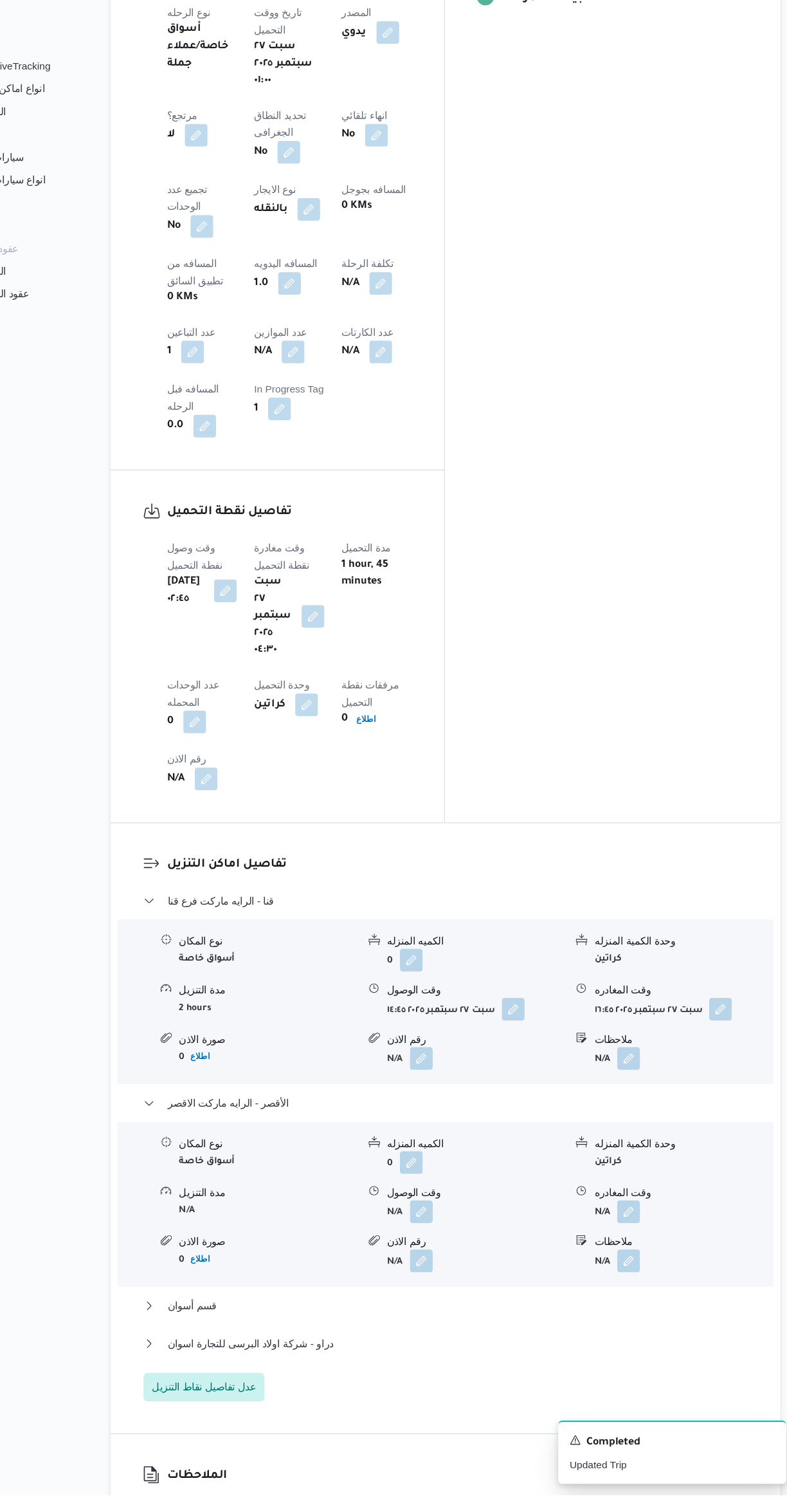
click at [447, 1245] on span at bounding box center [444, 1255] width 27 height 21
click at [394, 1176] on div "نوع المكان أسواق خاصة الكميه المنزله 0 وحدة الكمية المنزله كراتين مدة التنزيل N…" at bounding box center [470, 1248] width 602 height 146
click at [725, 1063] on button "button" at bounding box center [718, 1073] width 21 height 21
click at [648, 877] on input "٢٧/٠٩/٢٠٢٥ ١٦:٤٥" at bounding box center [629, 876] width 144 height 25
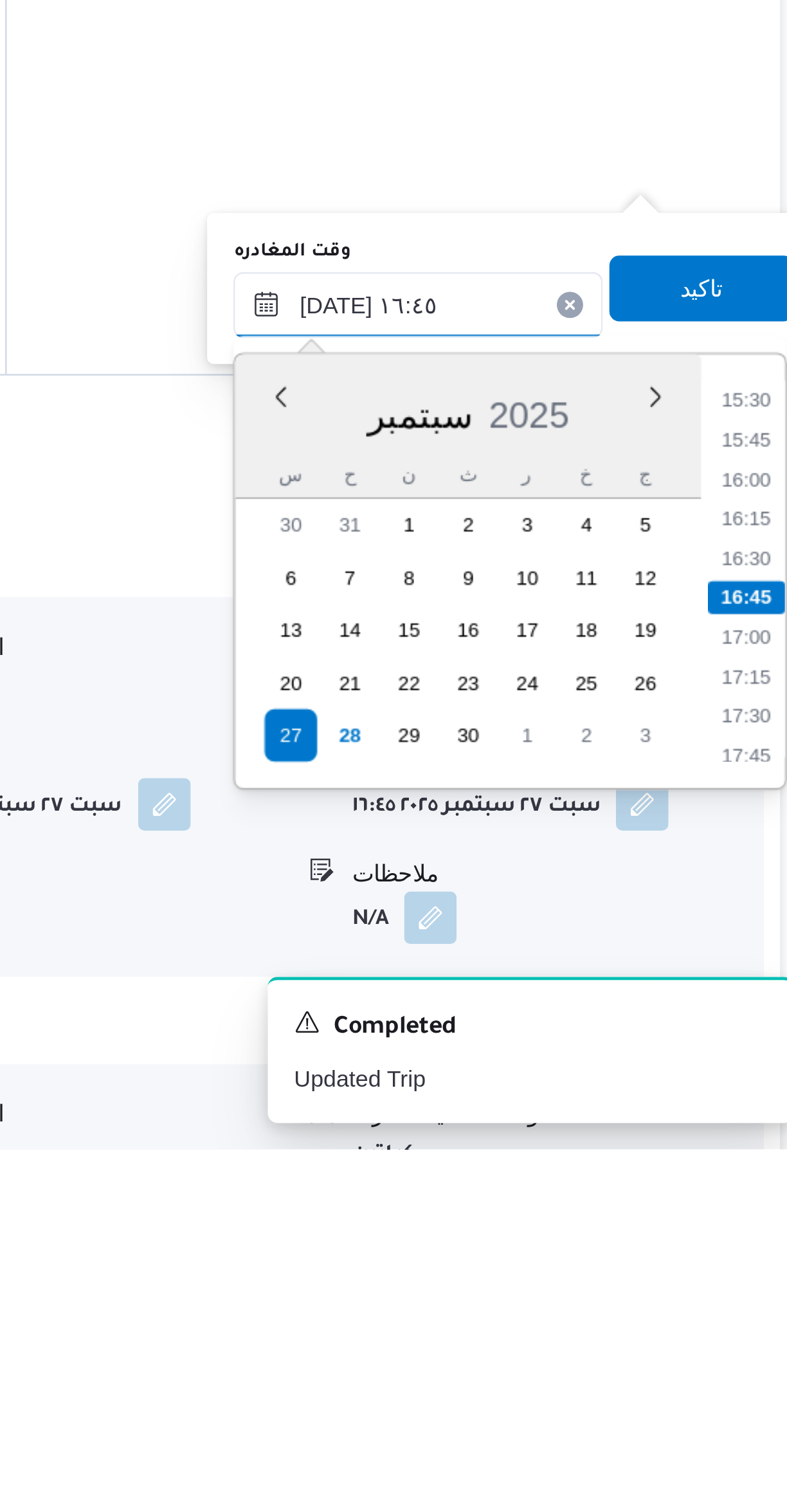
scroll to position [234, 0]
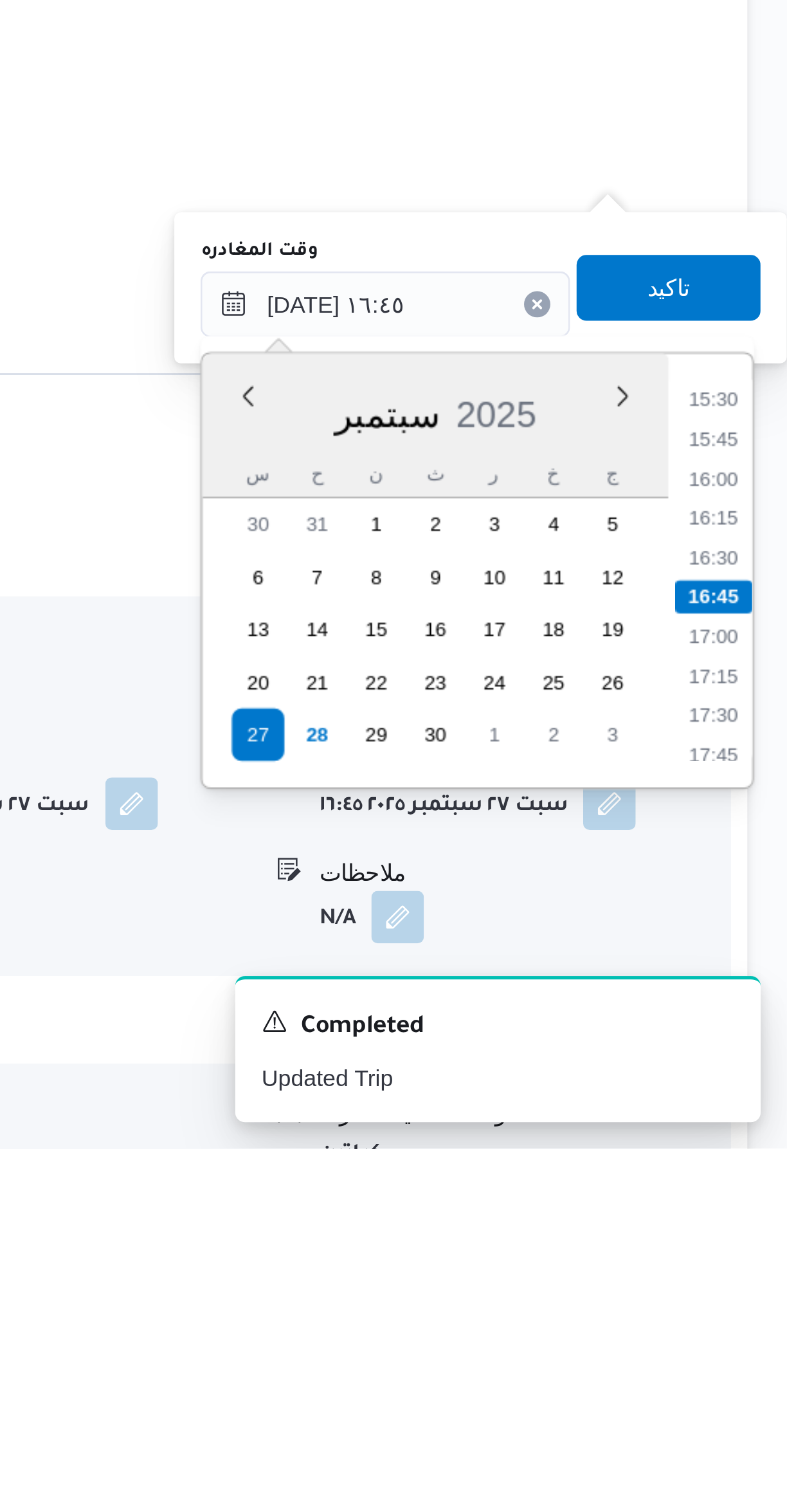
click at [750, 1219] on li "15:30" at bounding box center [759, 1218] width 30 height 13
type input "٢٧/٠٩/٢٠٢٥ ١٥:٣٠"
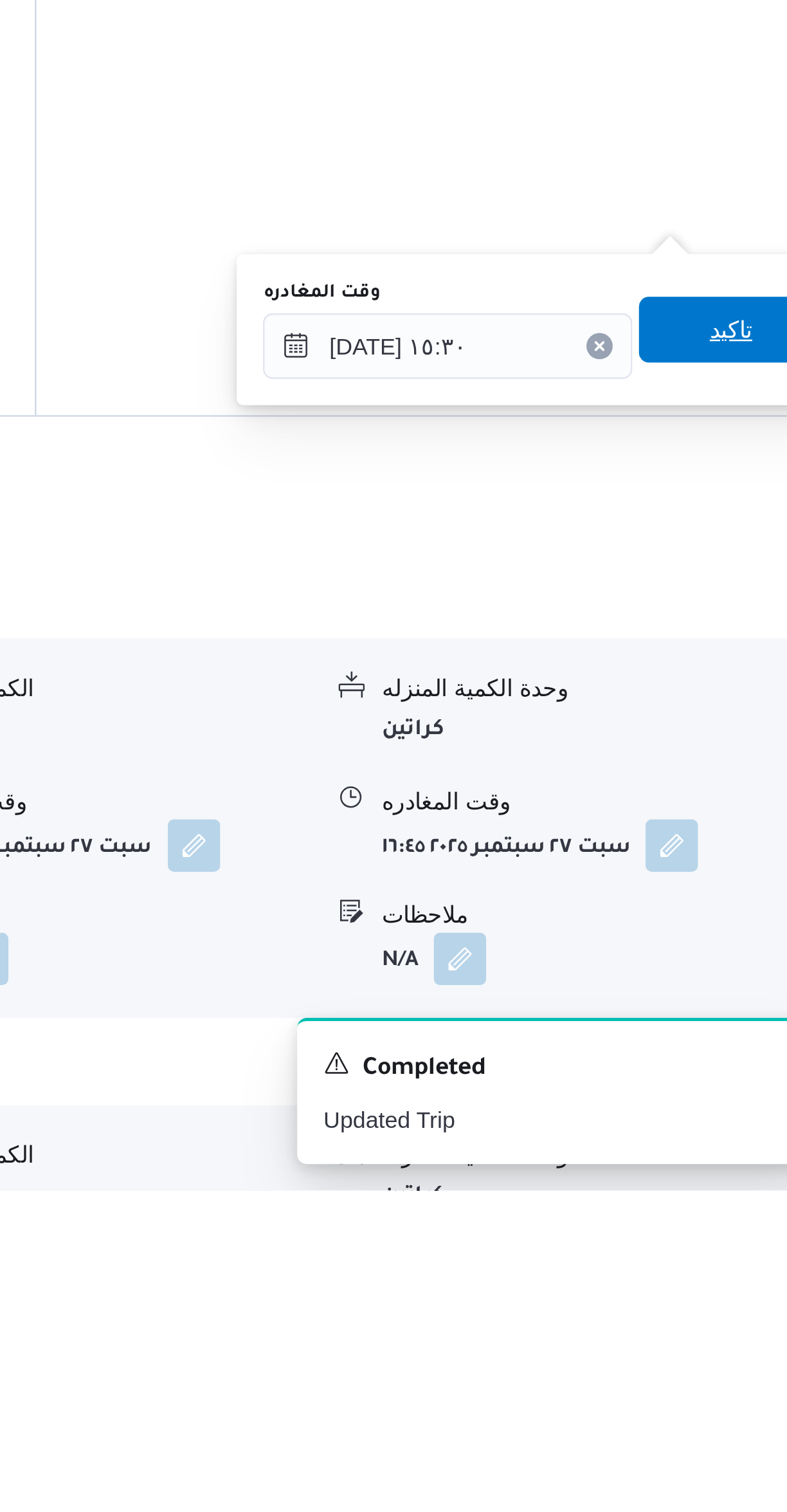
click at [717, 1175] on span "تاكيد" at bounding box center [741, 1174] width 72 height 25
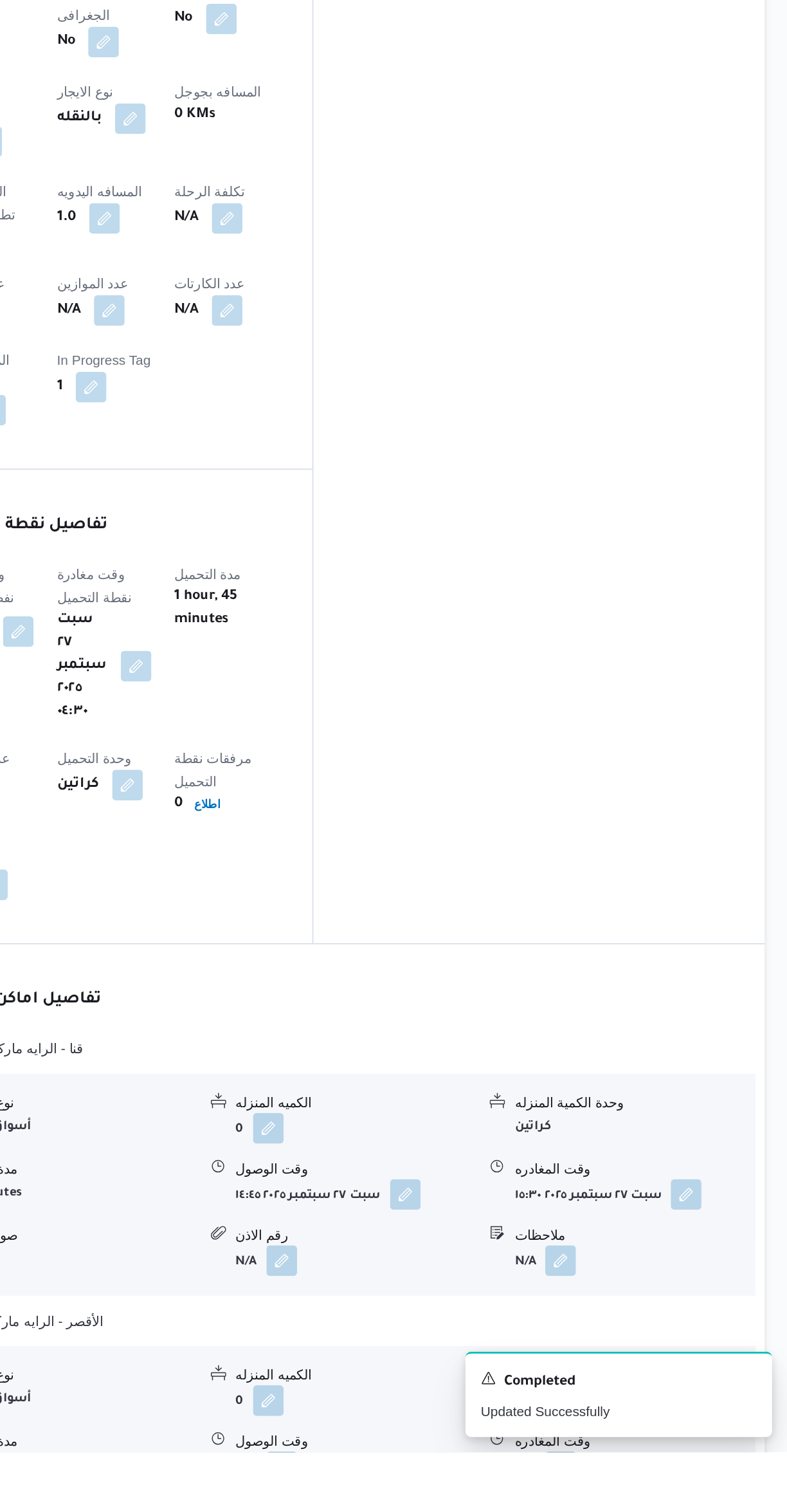
scroll to position [293, 0]
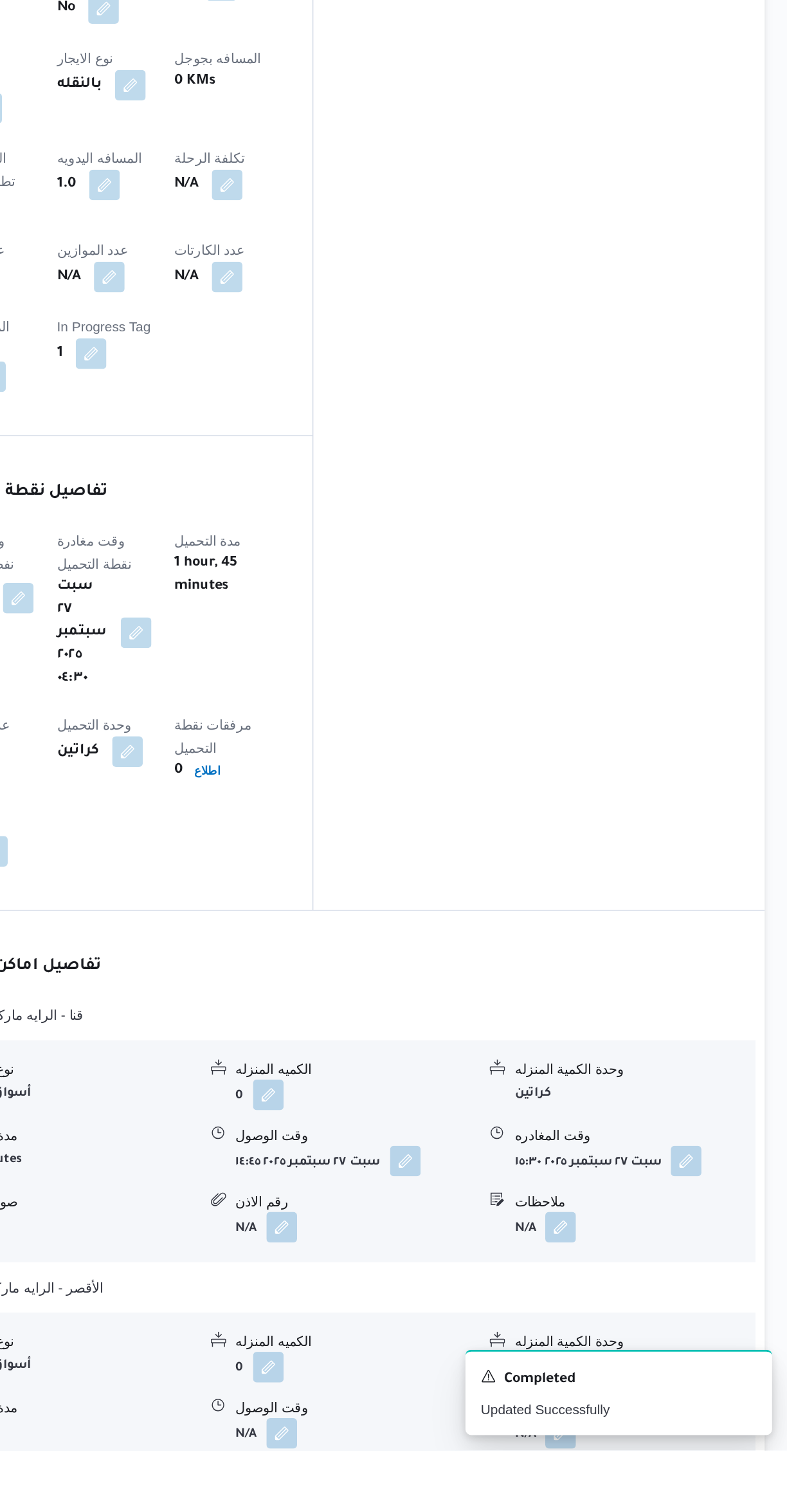
click at [446, 1490] on button "button" at bounding box center [448, 1501] width 21 height 21
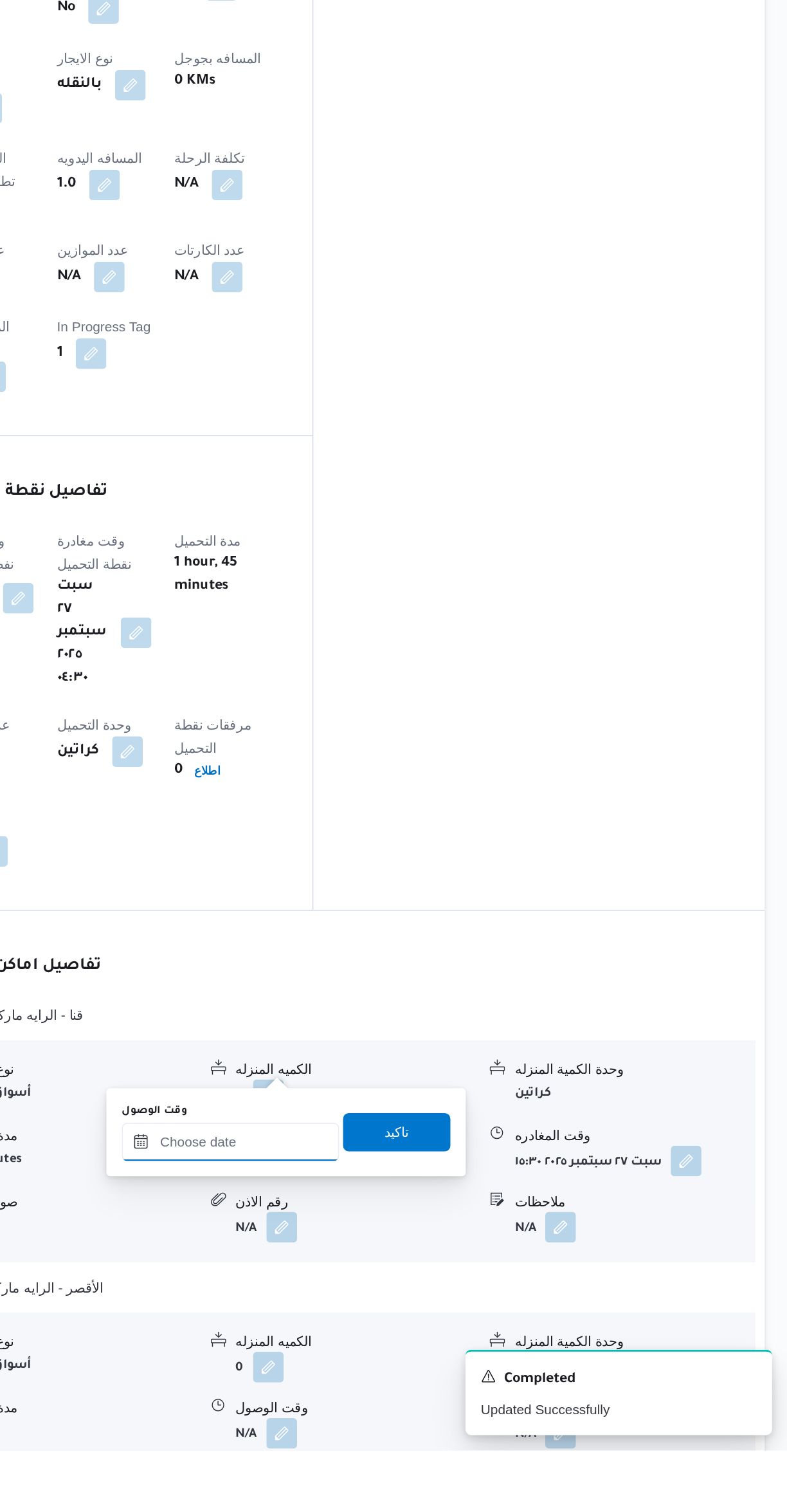
click at [396, 1304] on input "وقت الوصول" at bounding box center [413, 1304] width 146 height 25
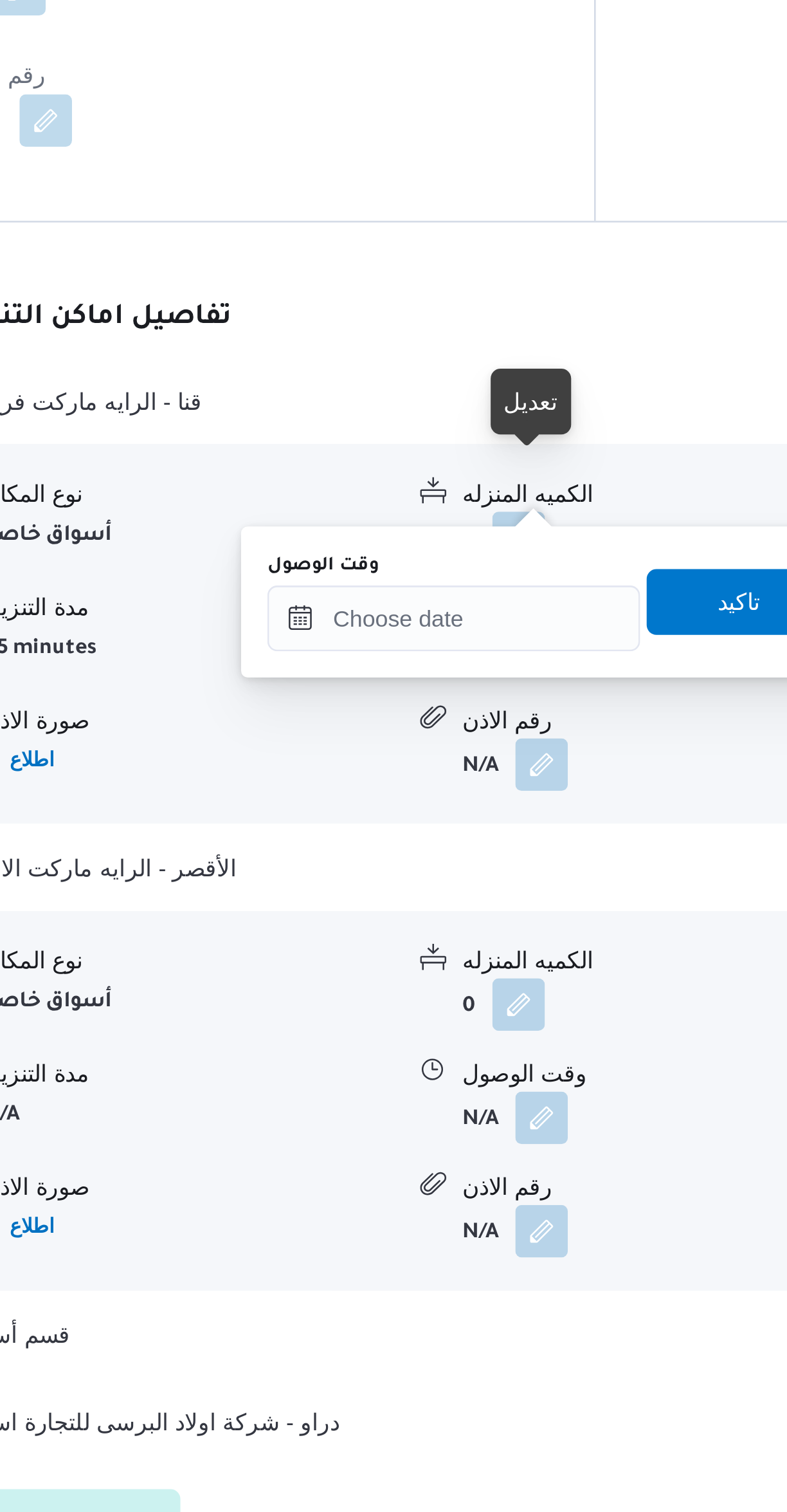
scroll to position [510, 0]
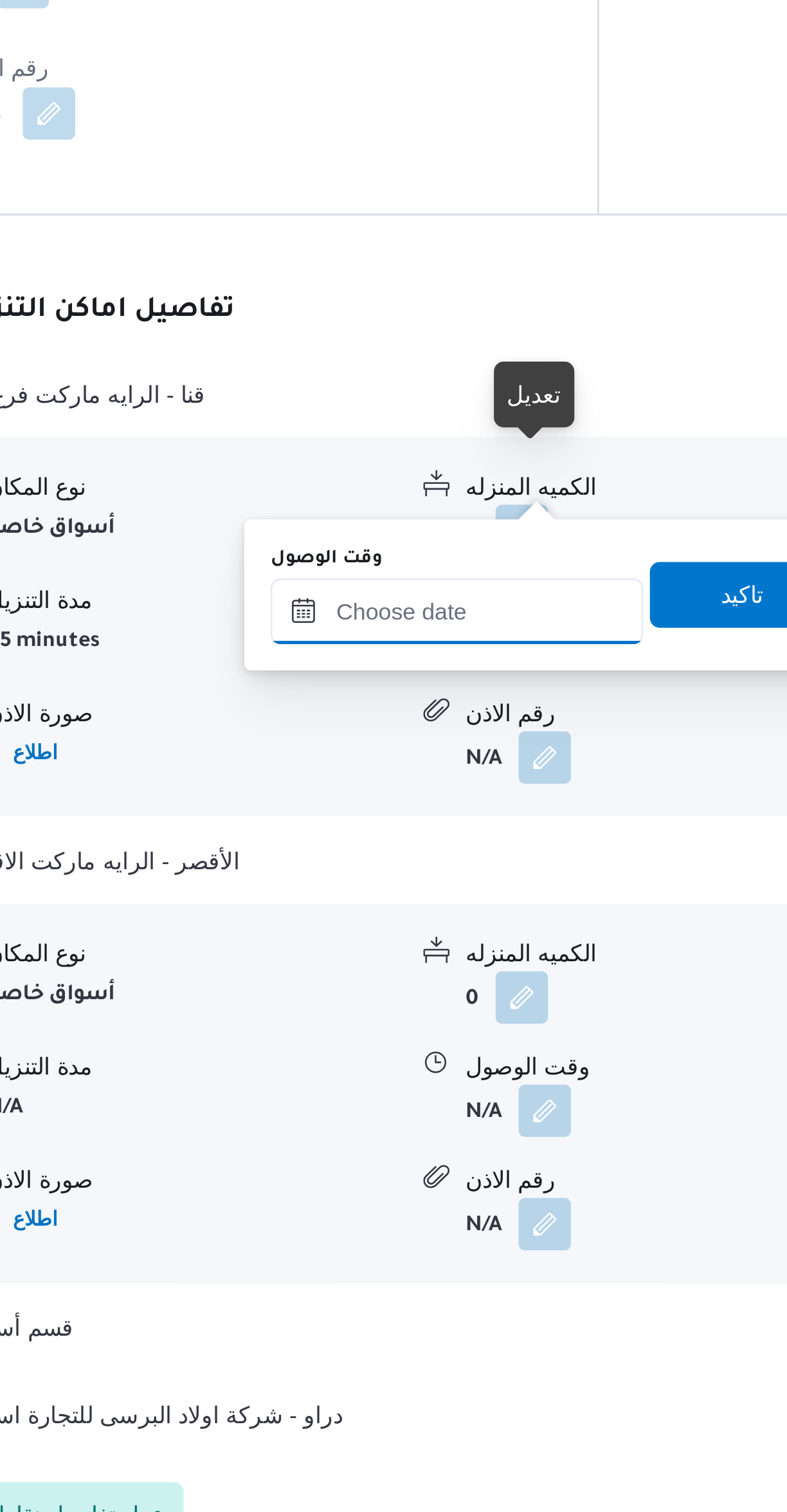
click at [372, 1087] on input "وقت الوصول" at bounding box center [413, 1087] width 146 height 25
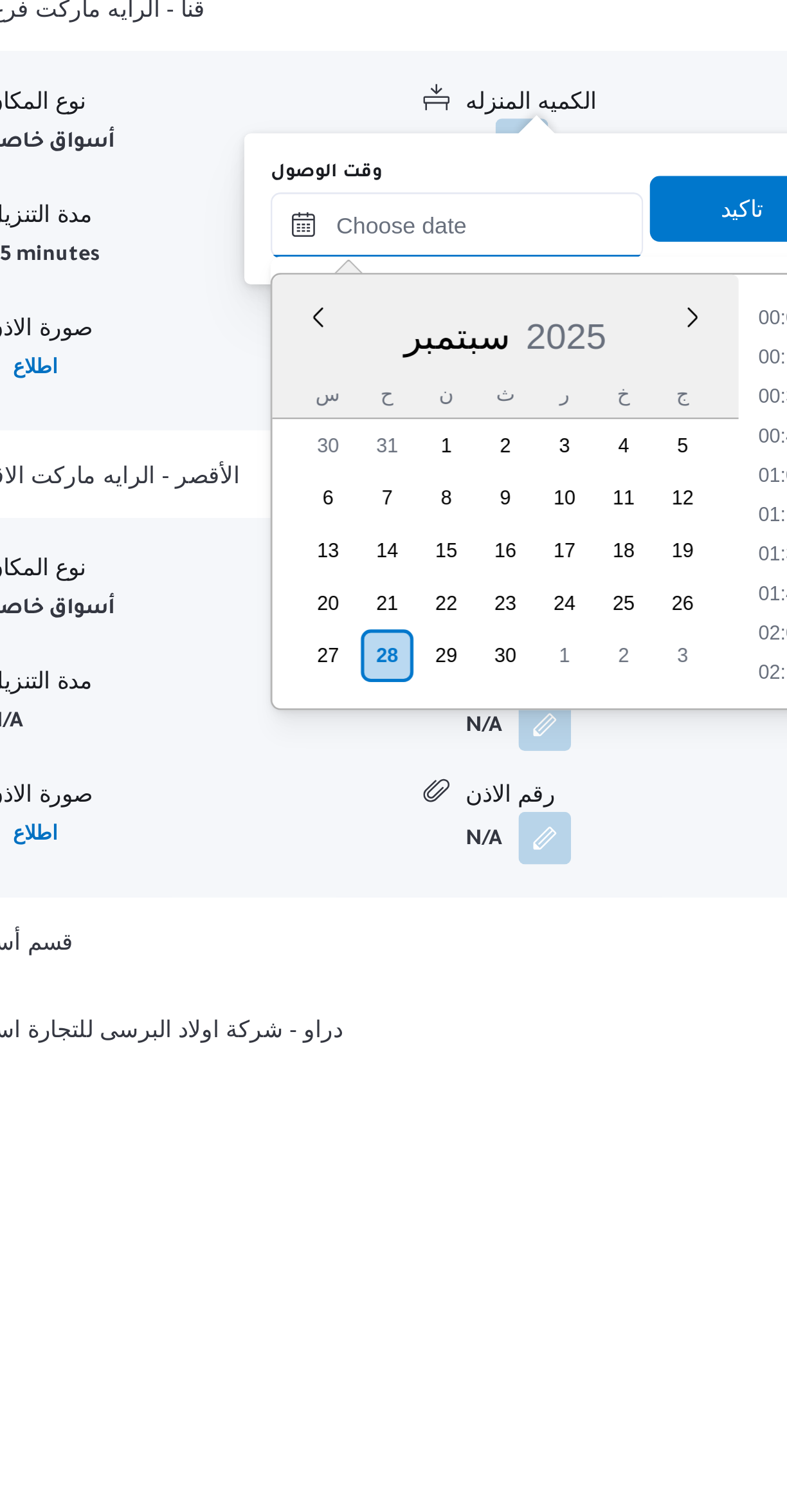
scroll to position [479, 0]
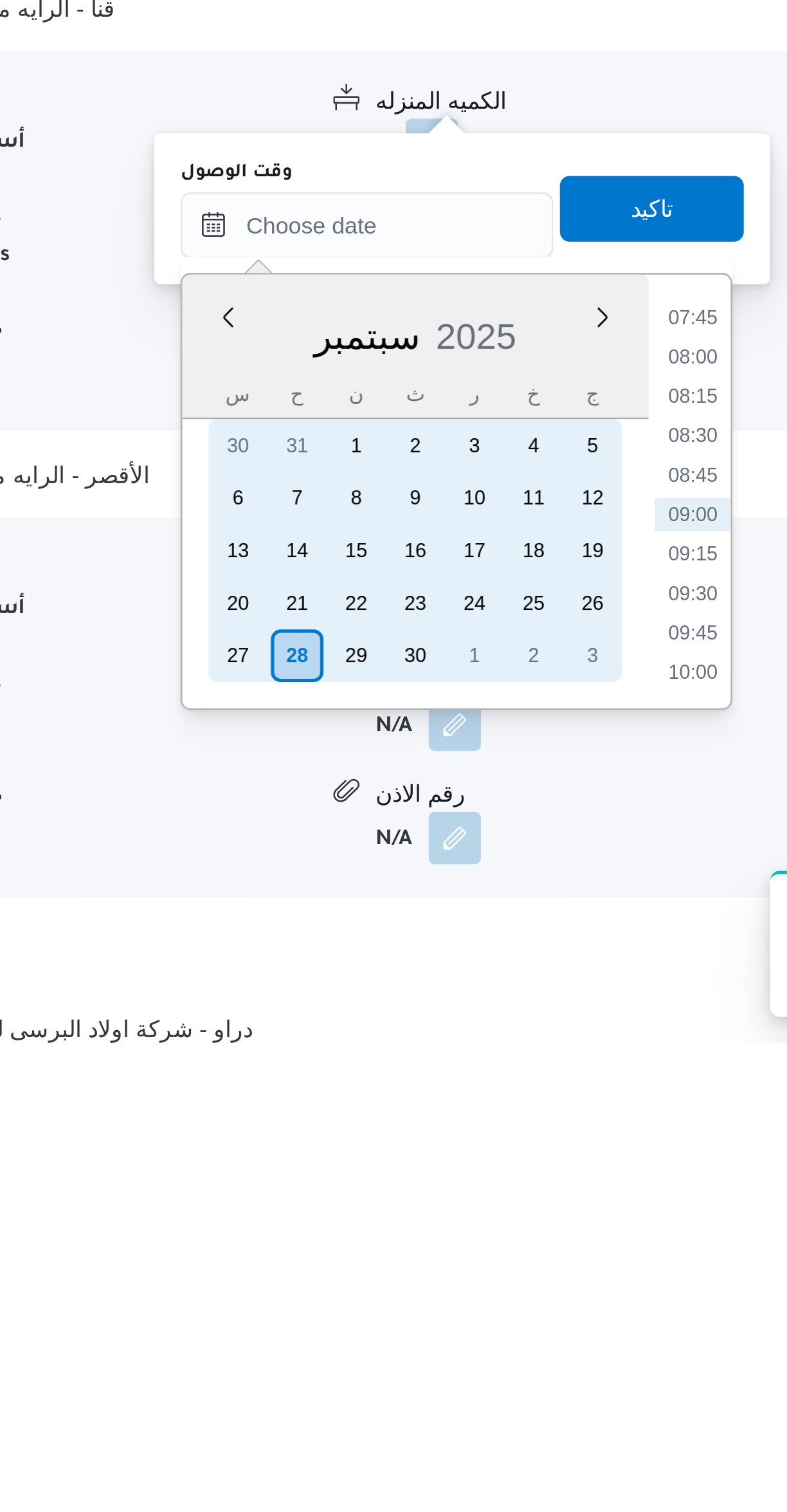
click at [366, 1360] on div "27" at bounding box center [363, 1360] width 21 height 21
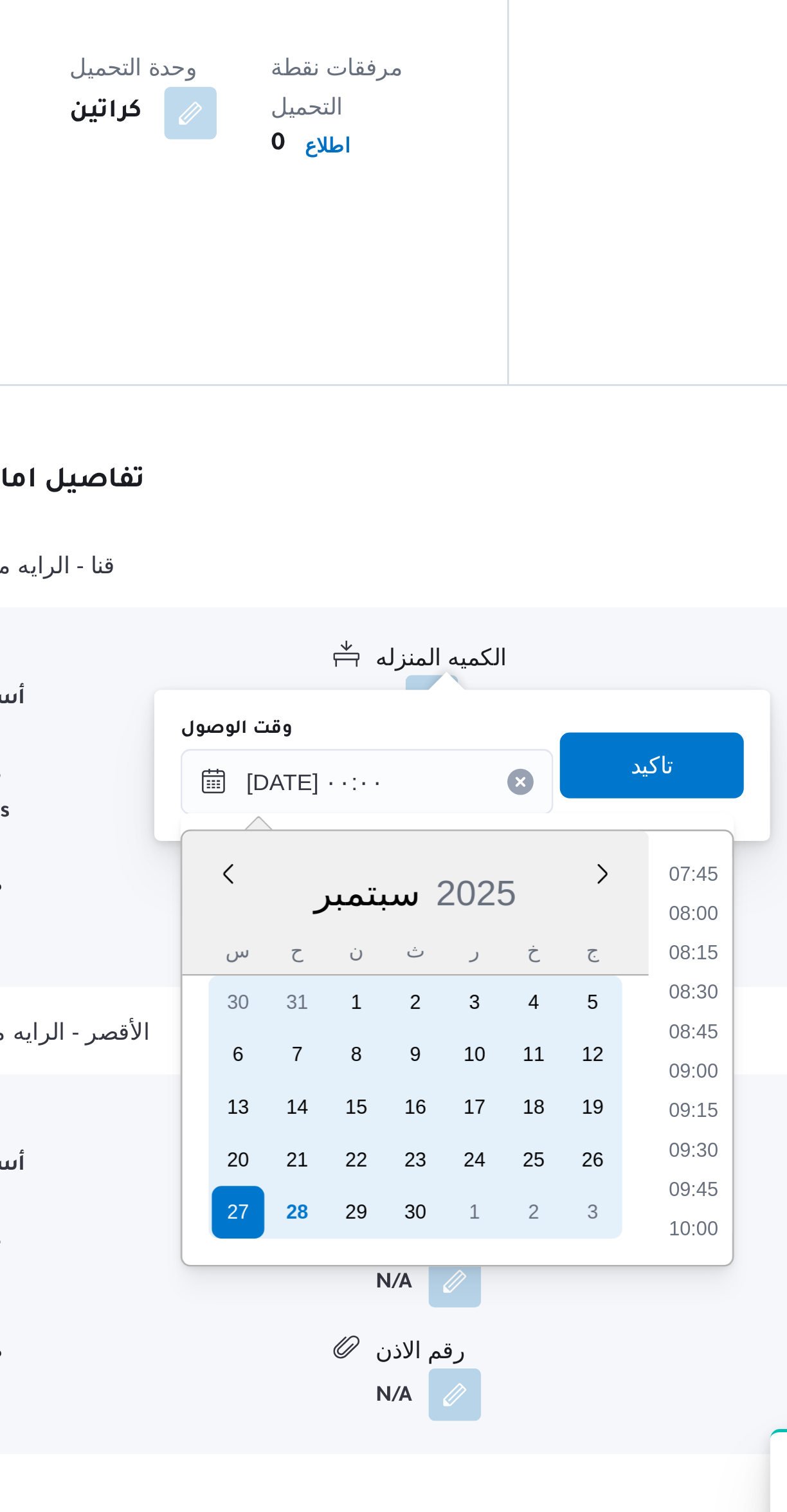
scroll to position [0, 0]
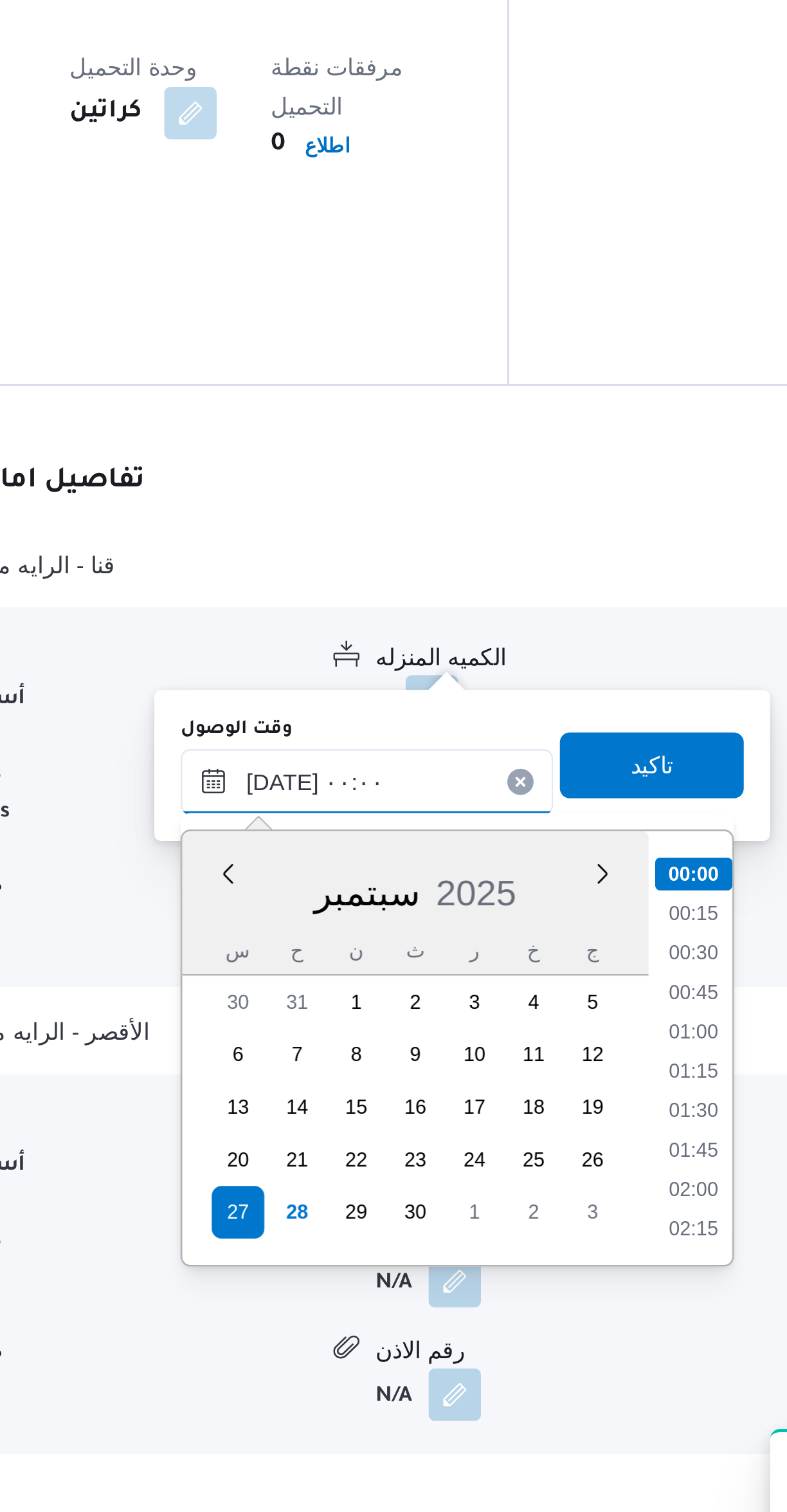
click at [376, 1190] on input "[DATE] ٠٠:٠٠" at bounding box center [413, 1190] width 146 height 25
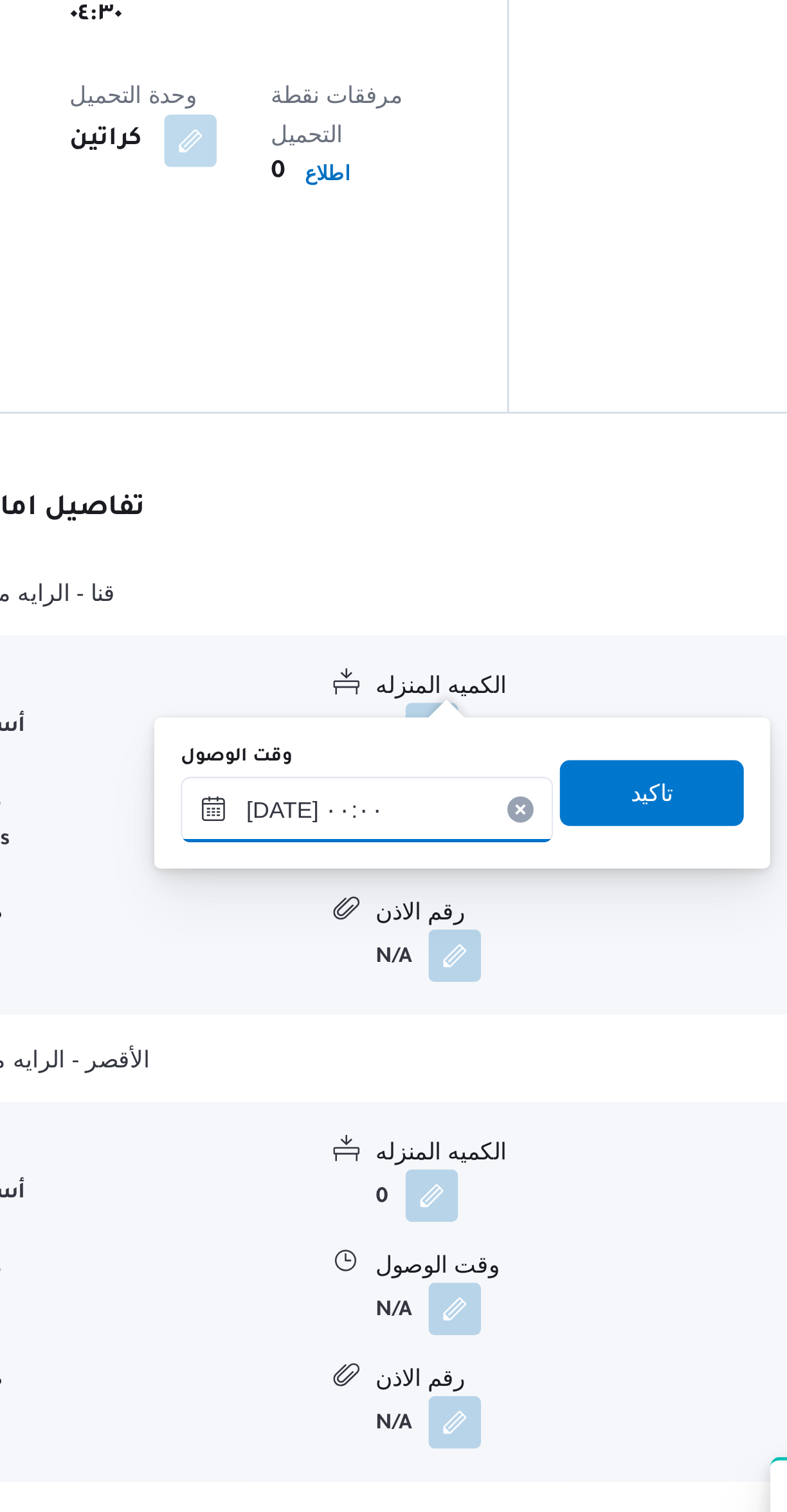
click at [373, 1197] on input "[DATE] ٠٠:٠٠" at bounding box center [413, 1190] width 146 height 25
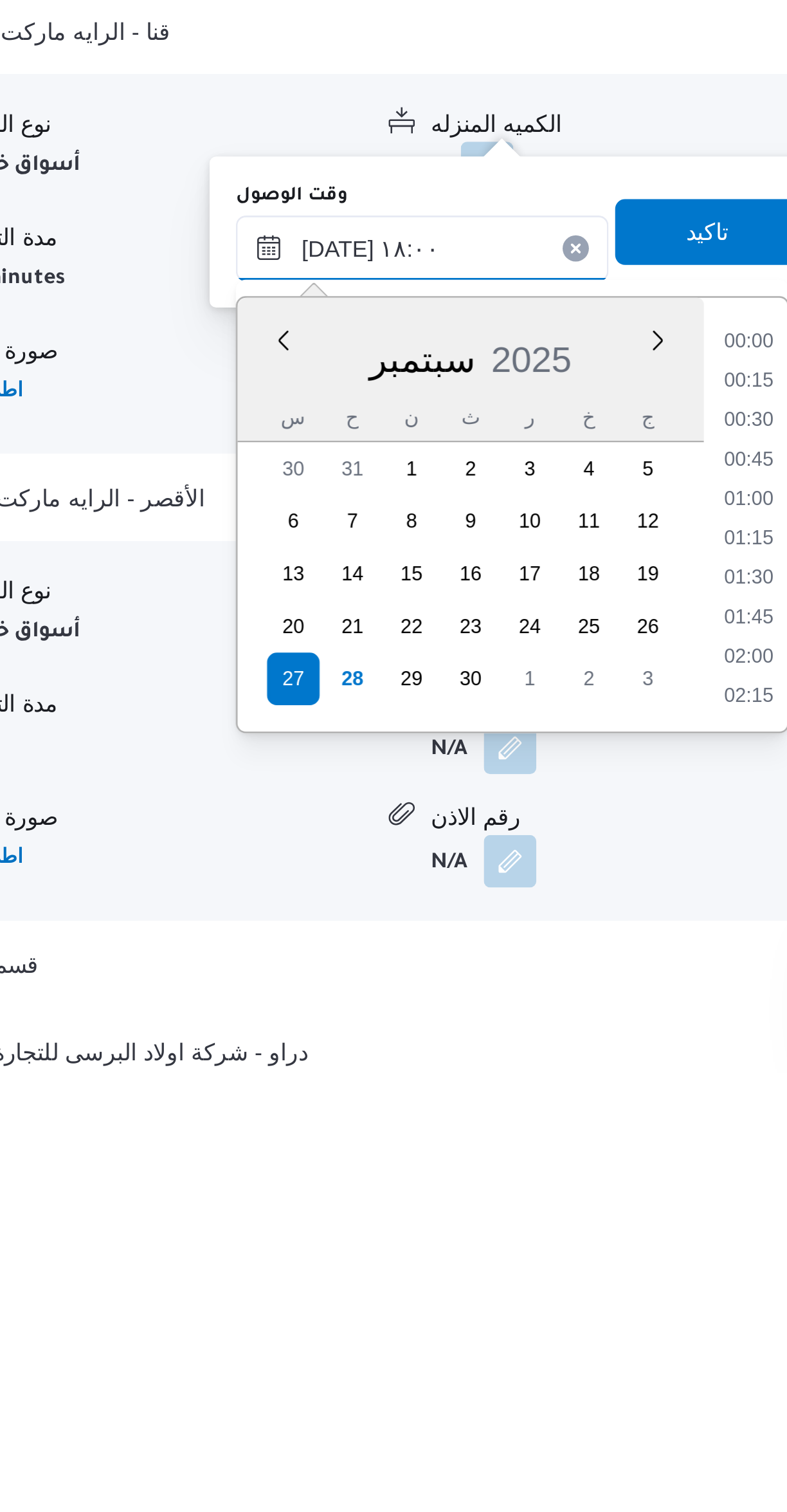
scroll to position [976, 0]
type input "٢٧/٠٩/٢٠٢٥ ١٨:٠٠"
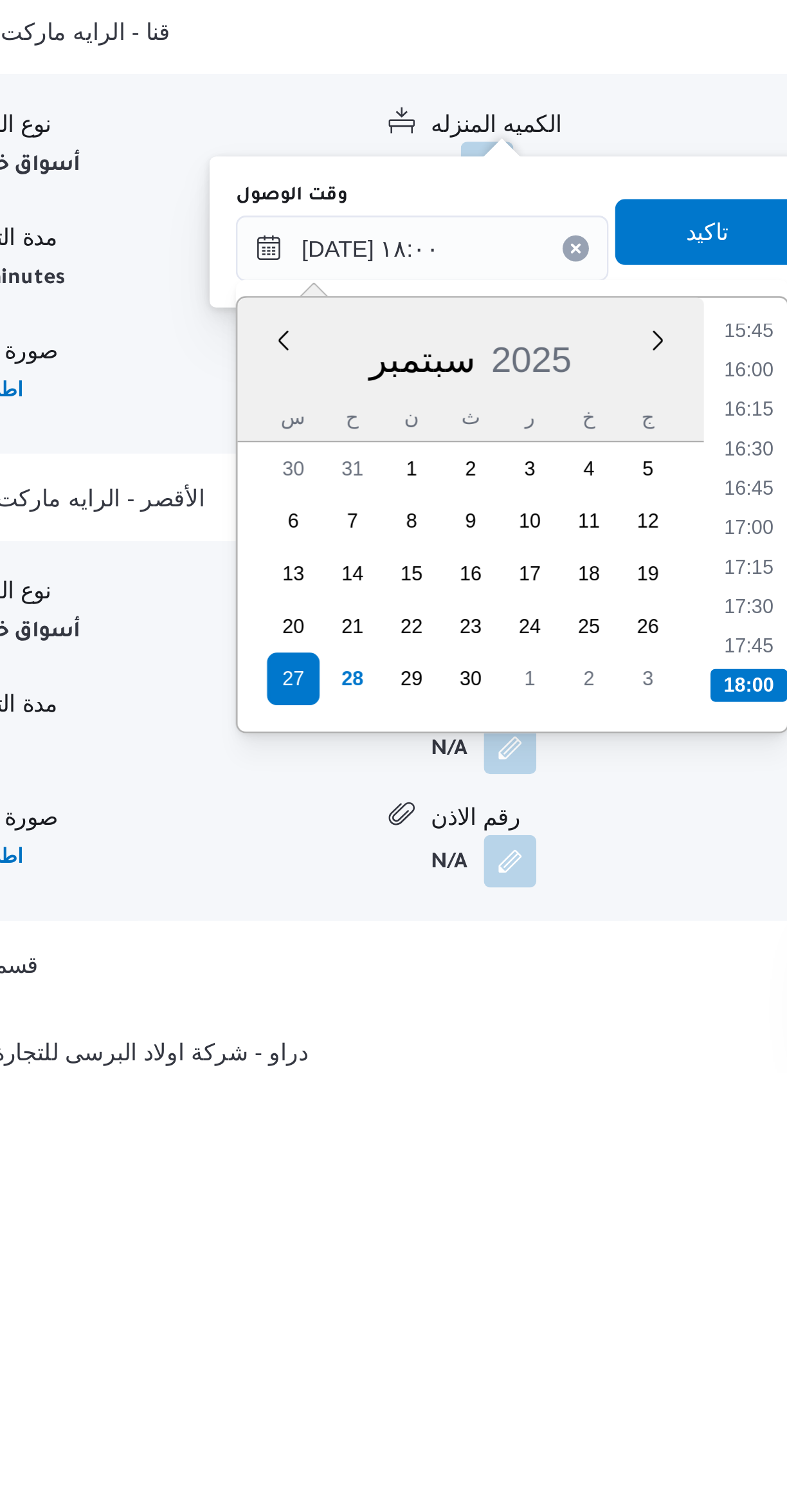
click at [535, 1357] on li "18:00" at bounding box center [541, 1360] width 31 height 13
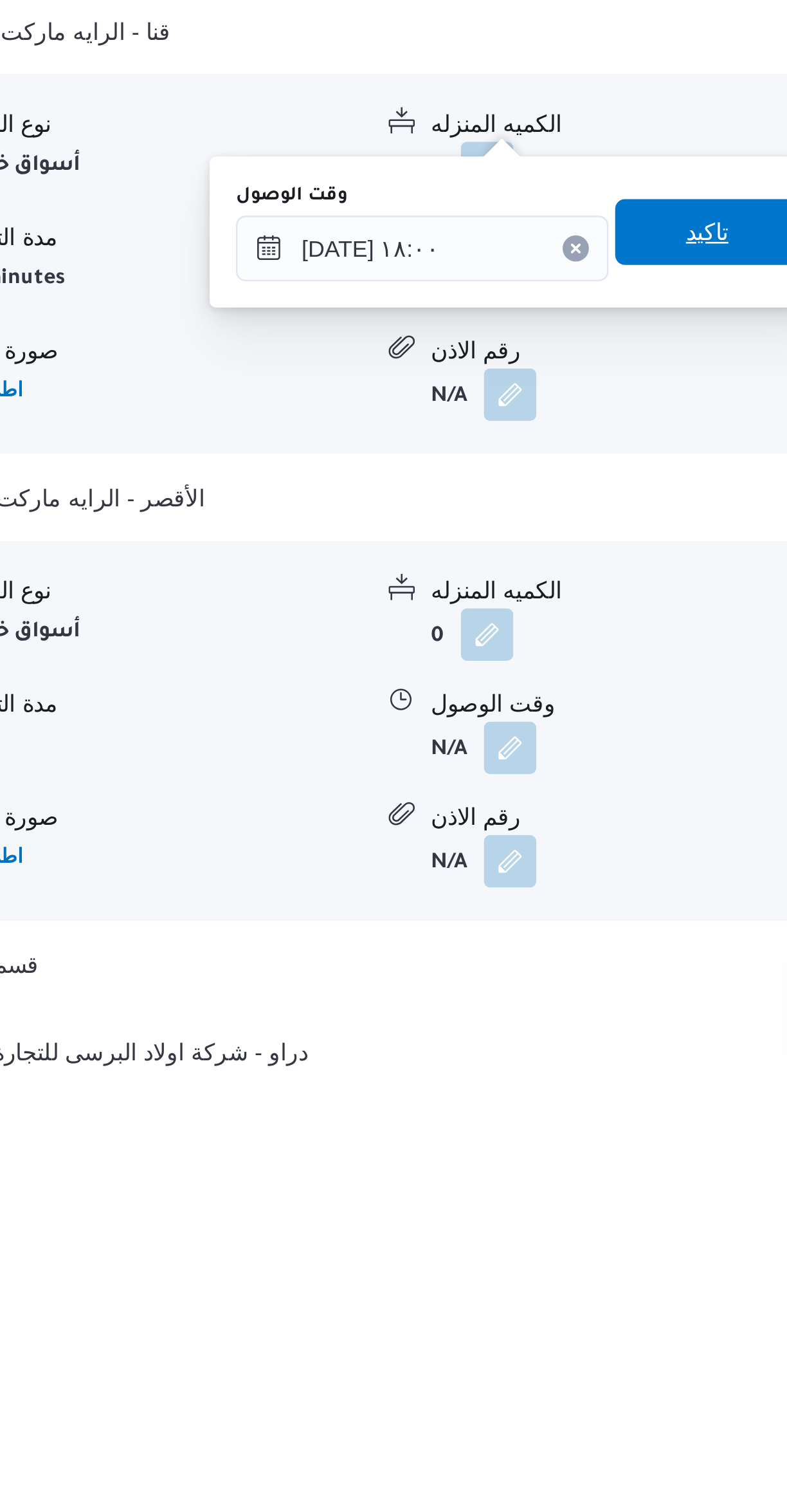
click at [497, 1184] on span "تاكيد" at bounding box center [524, 1182] width 72 height 25
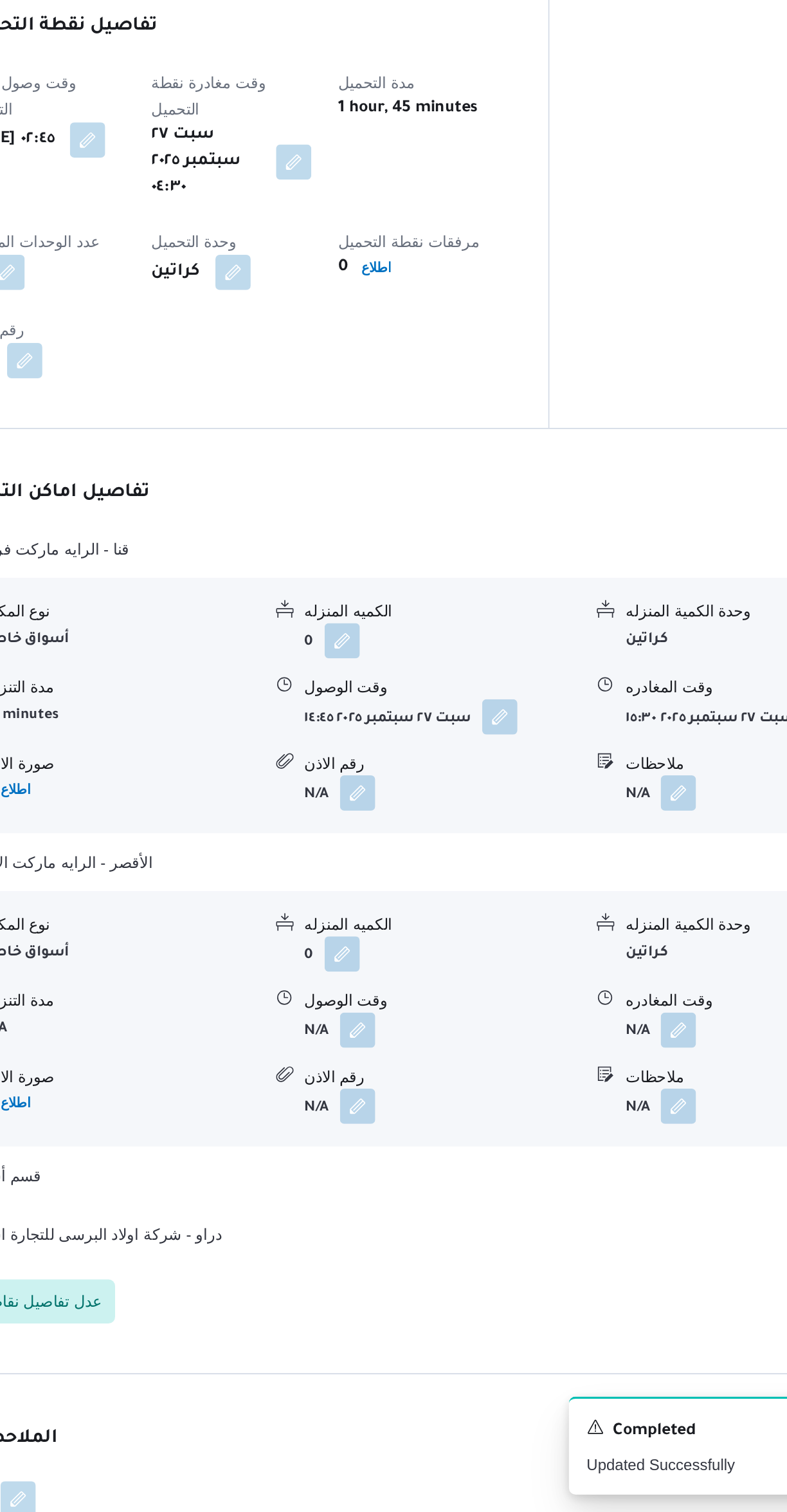
scroll to position [409, 0]
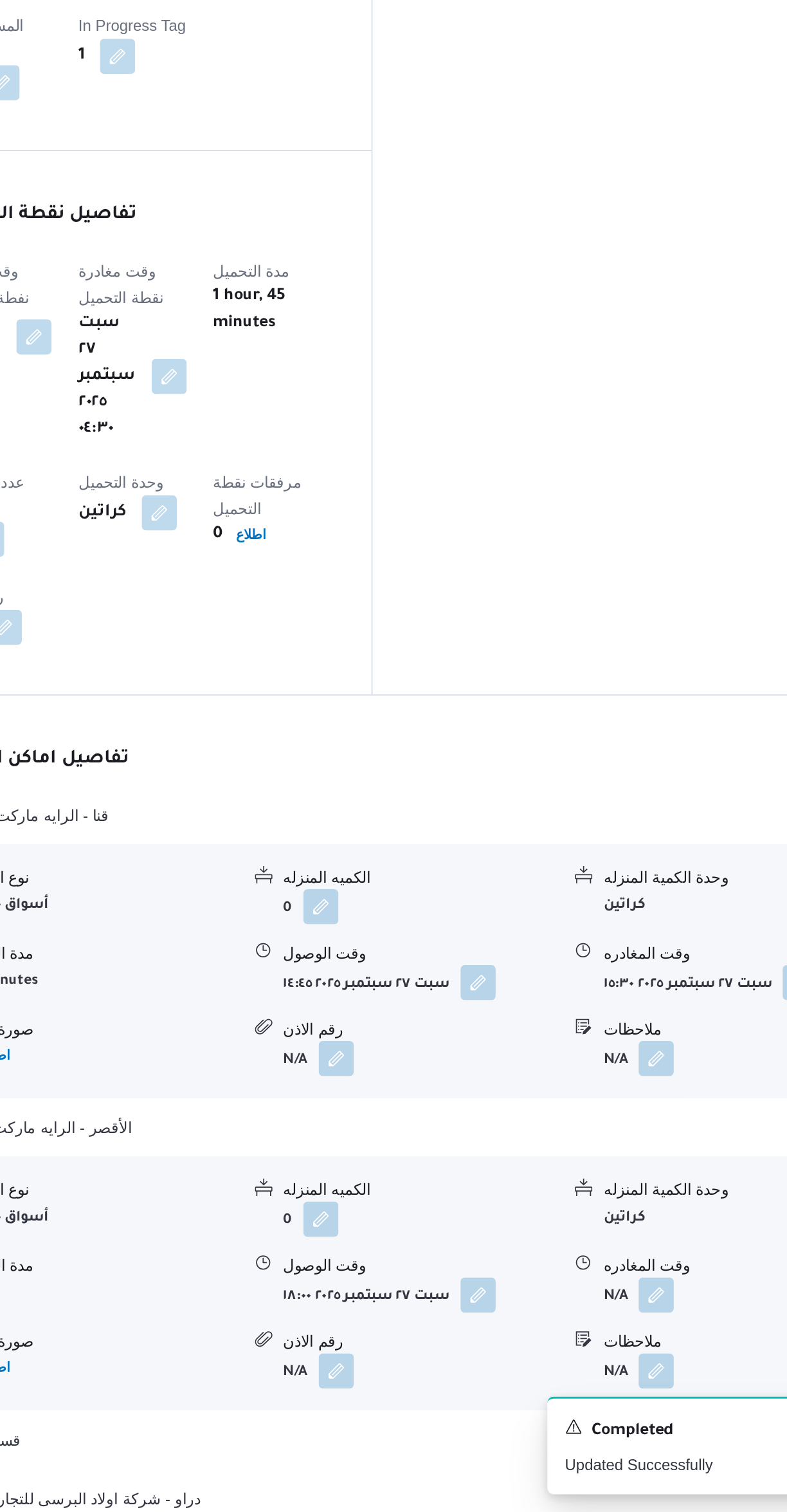
click at [637, 1375] on button "button" at bounding box center [635, 1385] width 21 height 21
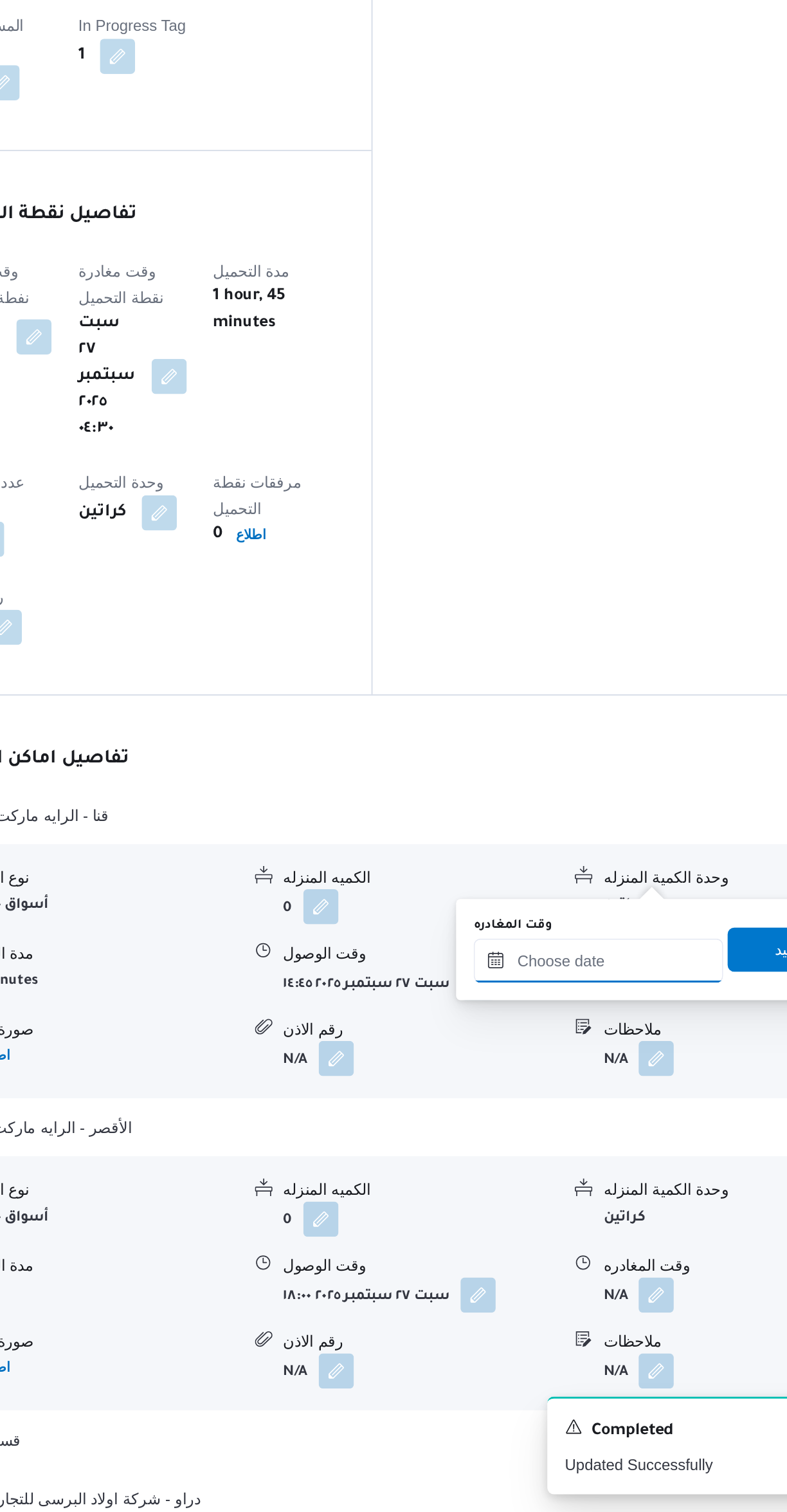
click at [580, 1188] on input "وقت المغادره" at bounding box center [601, 1189] width 146 height 25
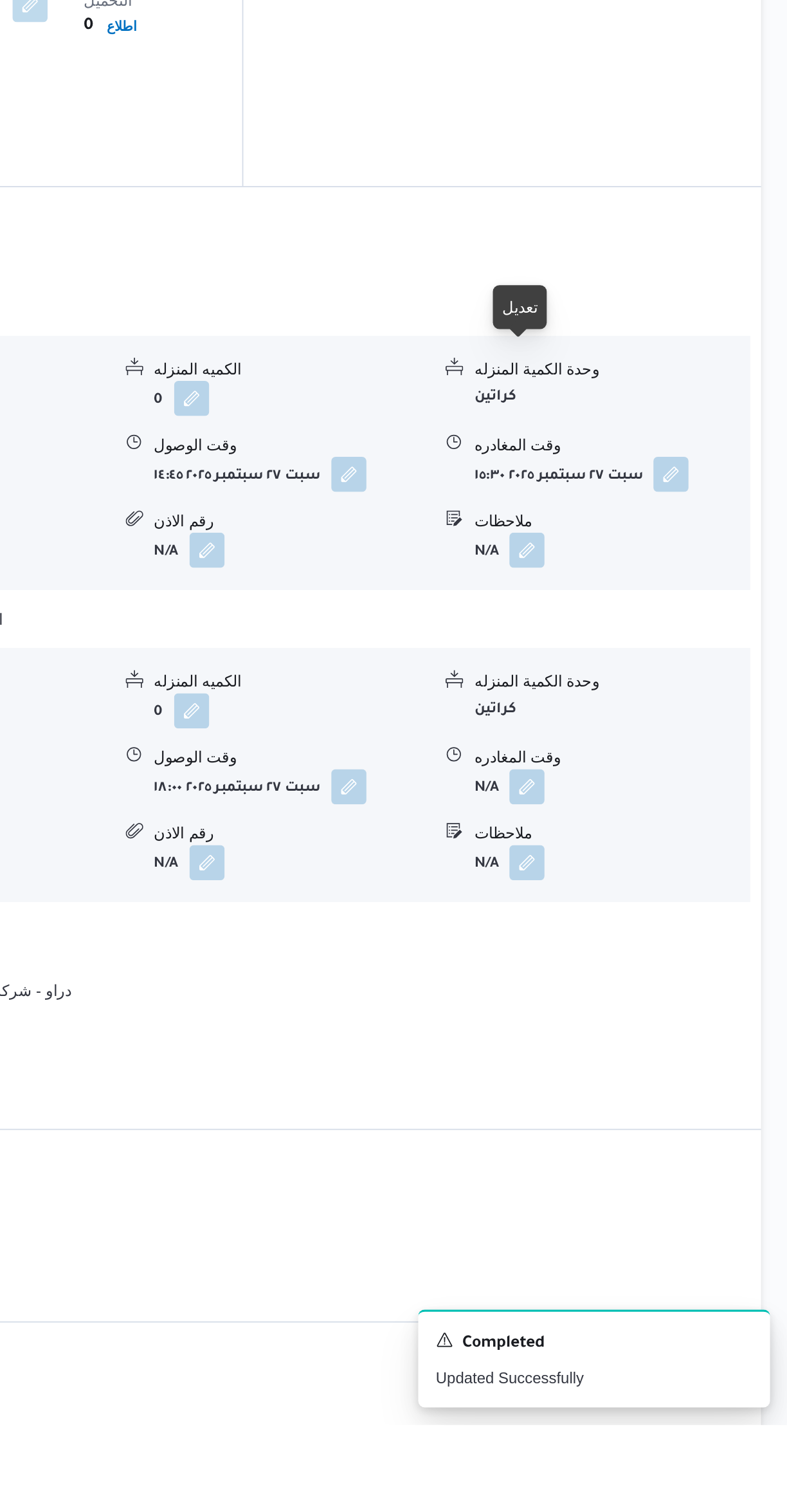
scroll to position [659, 0]
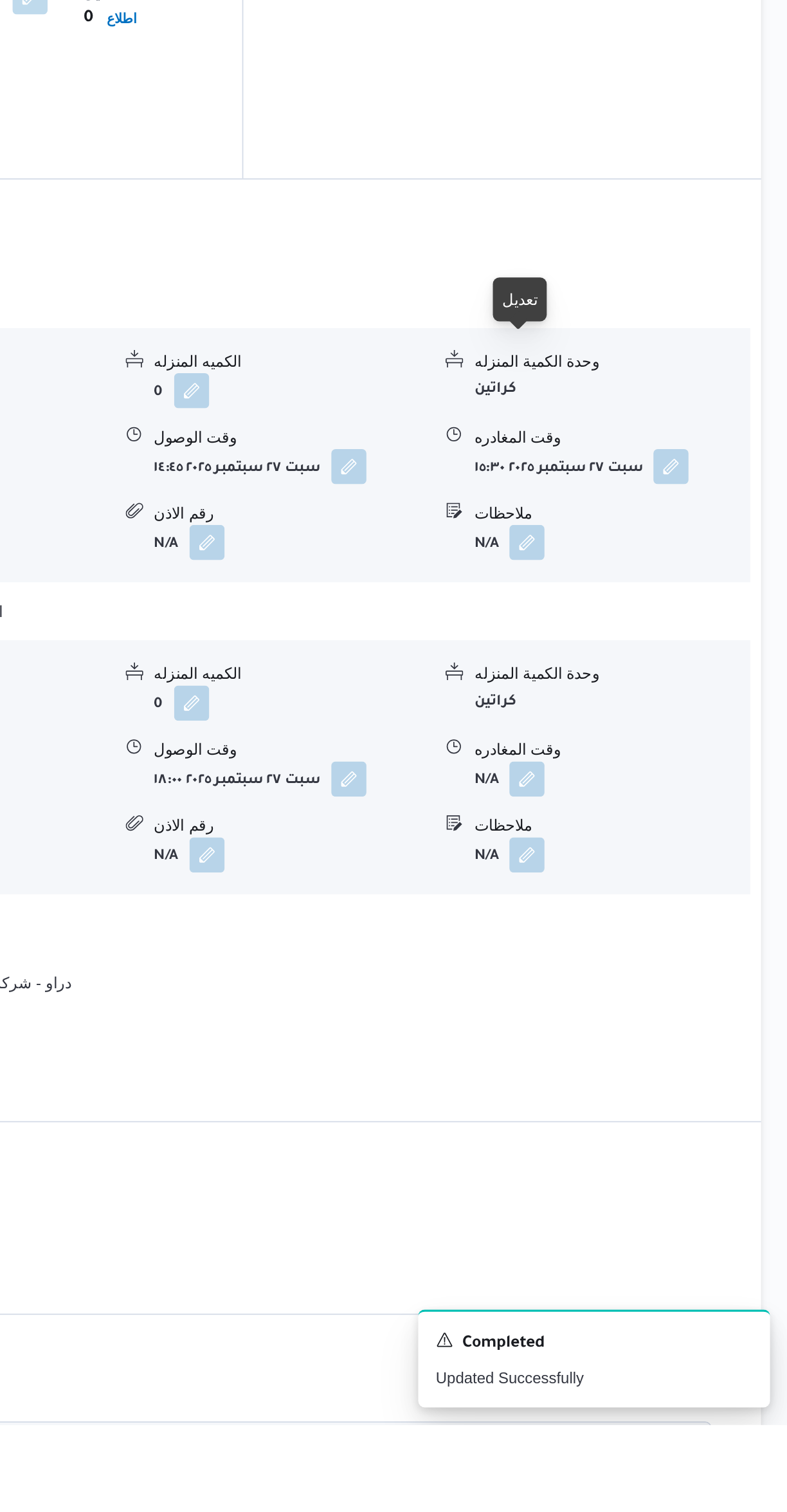
click at [630, 1124] on button "button" at bounding box center [635, 1135] width 21 height 21
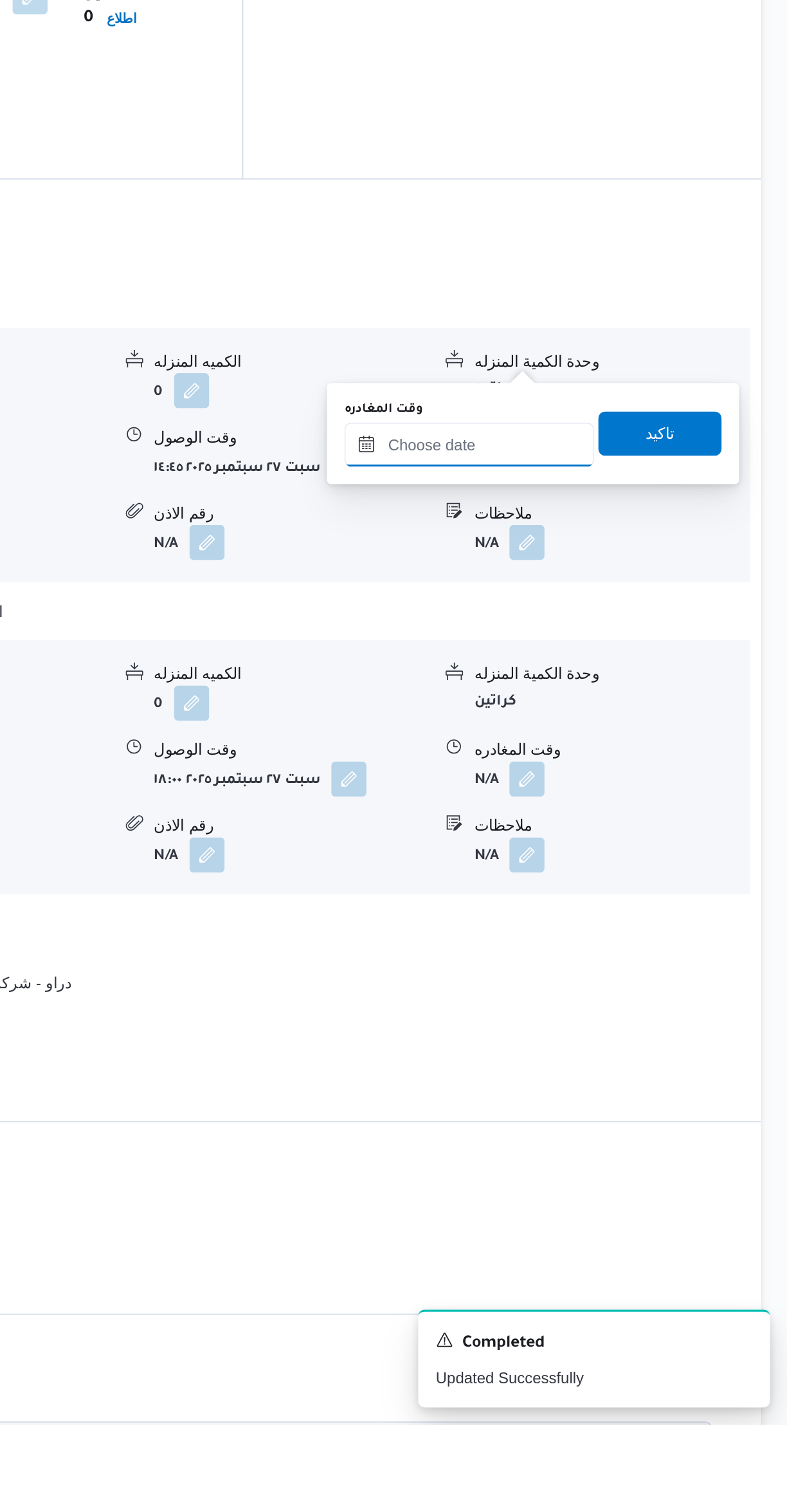
click at [577, 935] on input "وقت المغادره" at bounding box center [601, 938] width 146 height 25
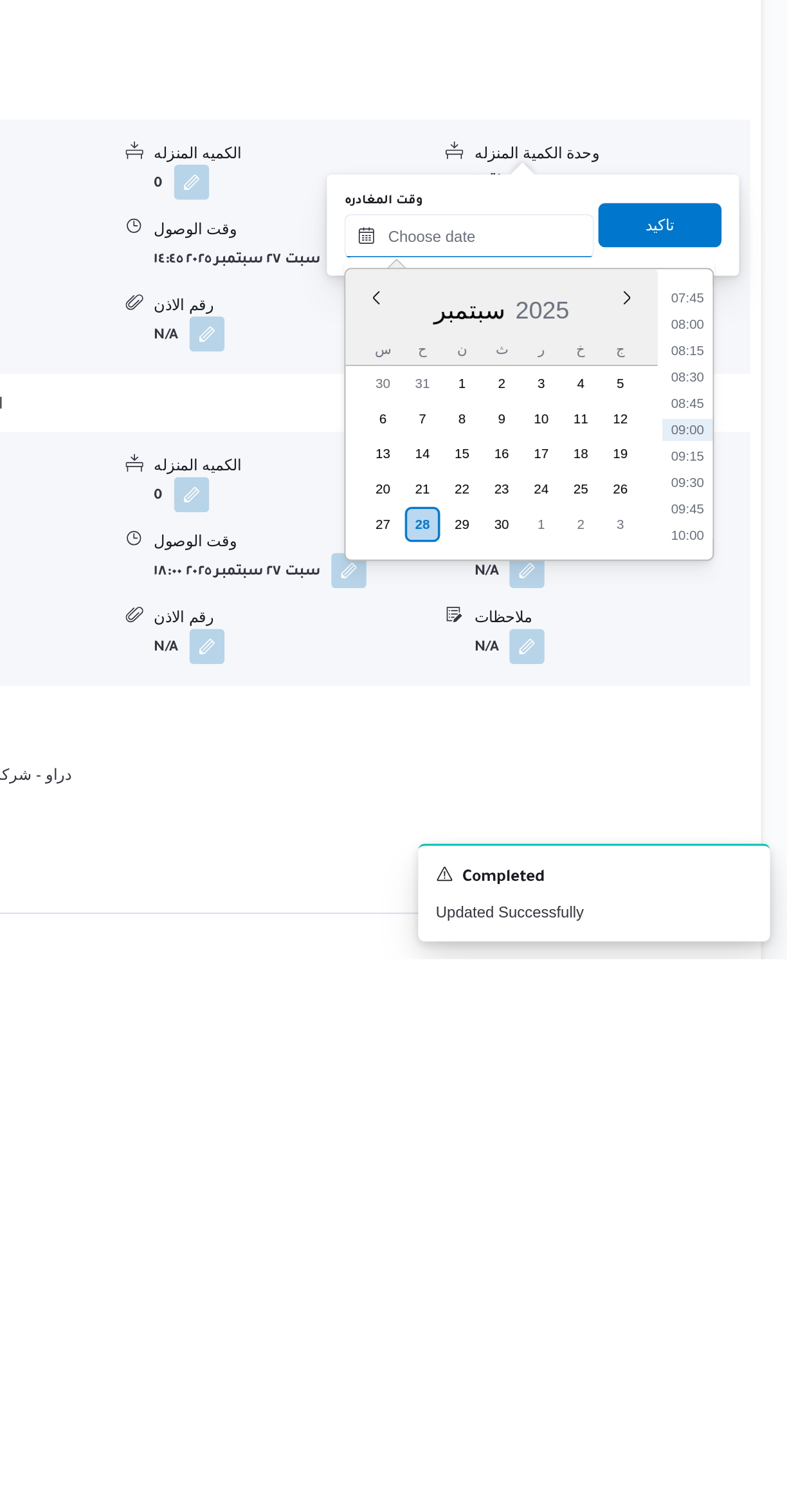
scroll to position [509, 0]
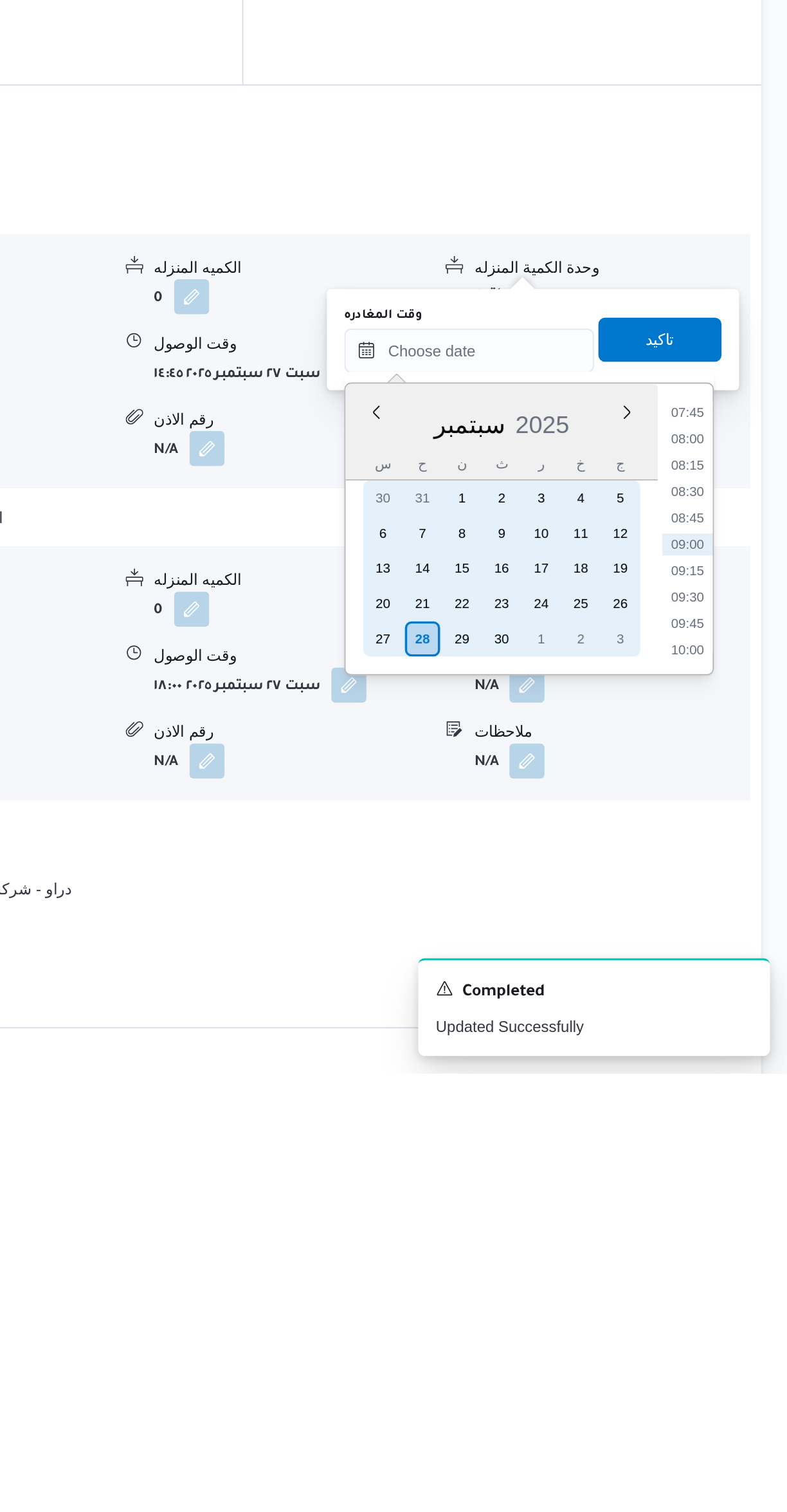
click at [550, 1255] on div "27" at bounding box center [551, 1258] width 21 height 21
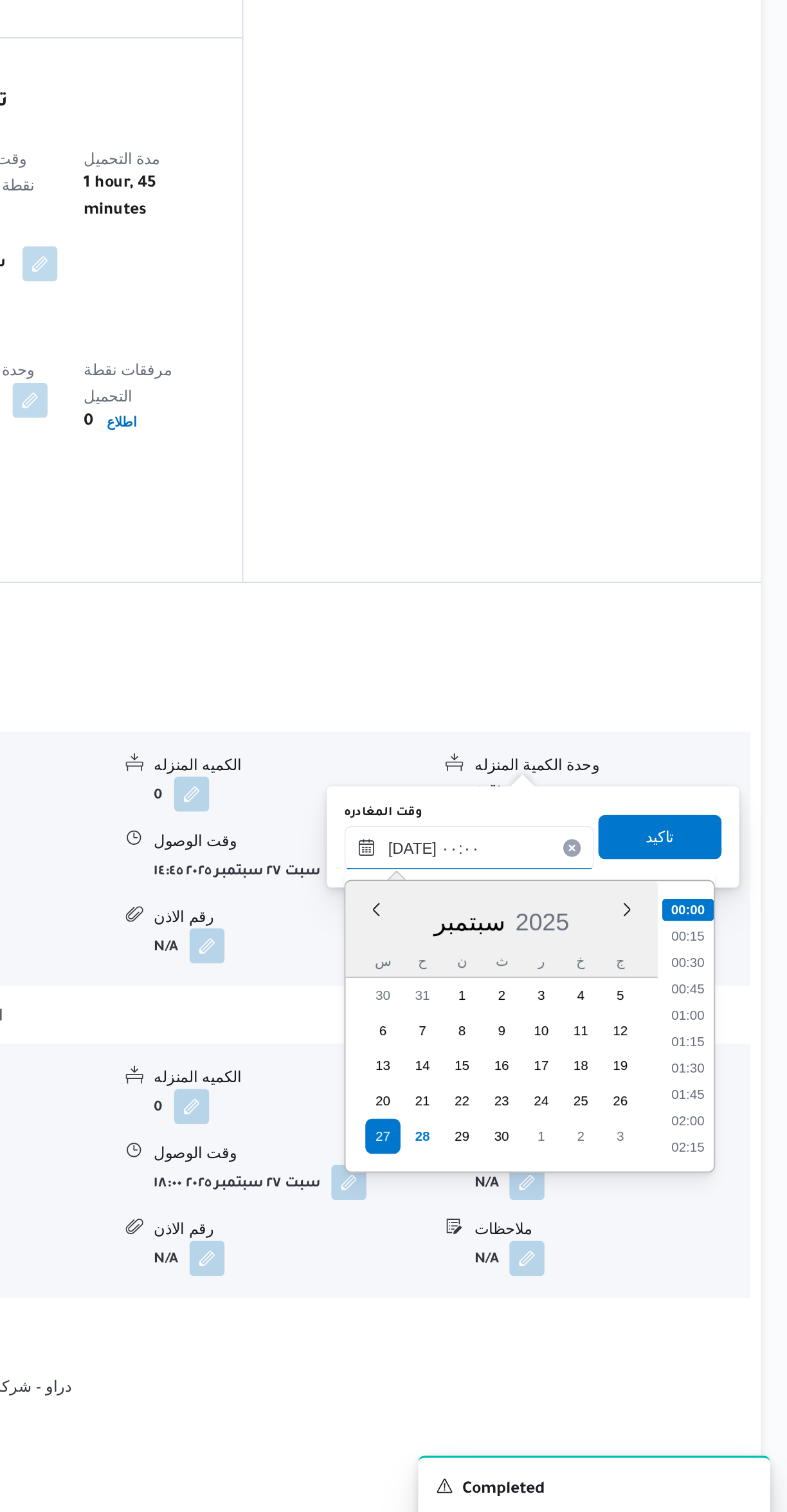
click at [562, 1090] on input "٢٧/٠٩/٢٠٢٥ ٠٠:٠٠" at bounding box center [601, 1088] width 146 height 25
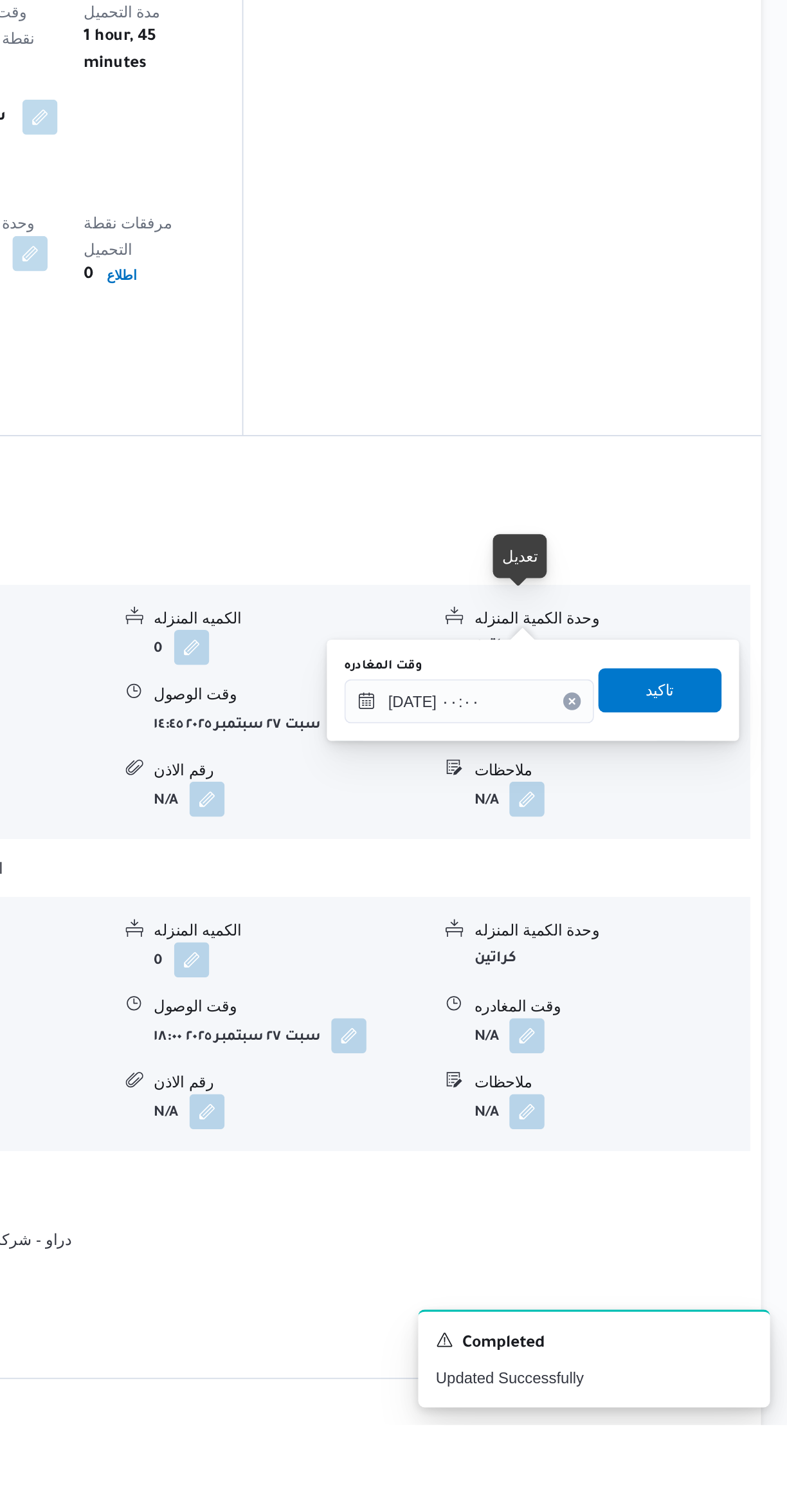
scroll to position [513, 0]
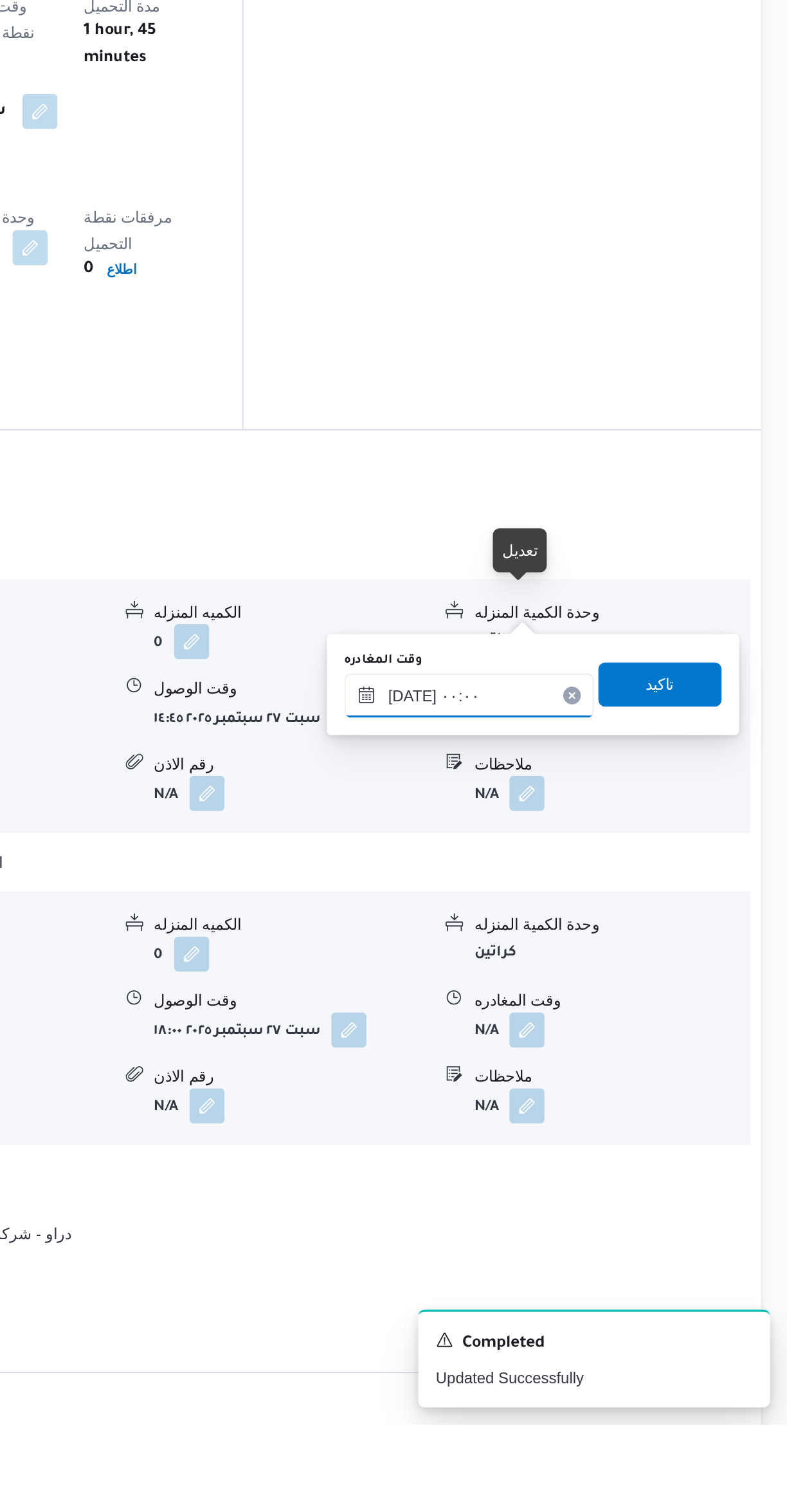
click at [556, 1090] on input "٢٧/٠٩/٢٠٢٥ ٠٠:٠٠" at bounding box center [601, 1085] width 146 height 25
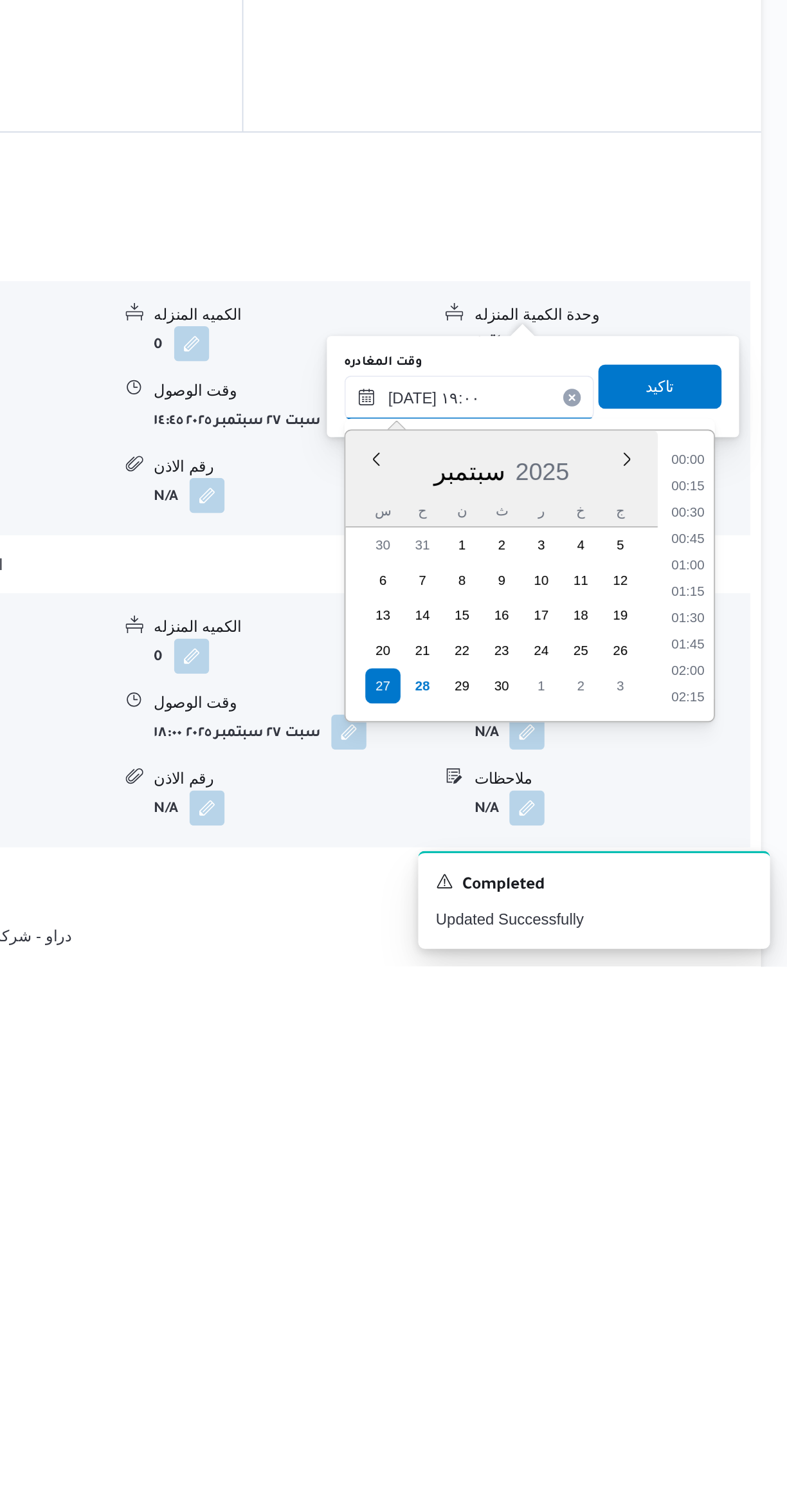
scroll to position [1037, 0]
type input "٢٧/٠٩/٢٠٢٥ ١٩:٠٠"
click at [727, 1348] on li "19:00" at bounding box center [729, 1351] width 31 height 13
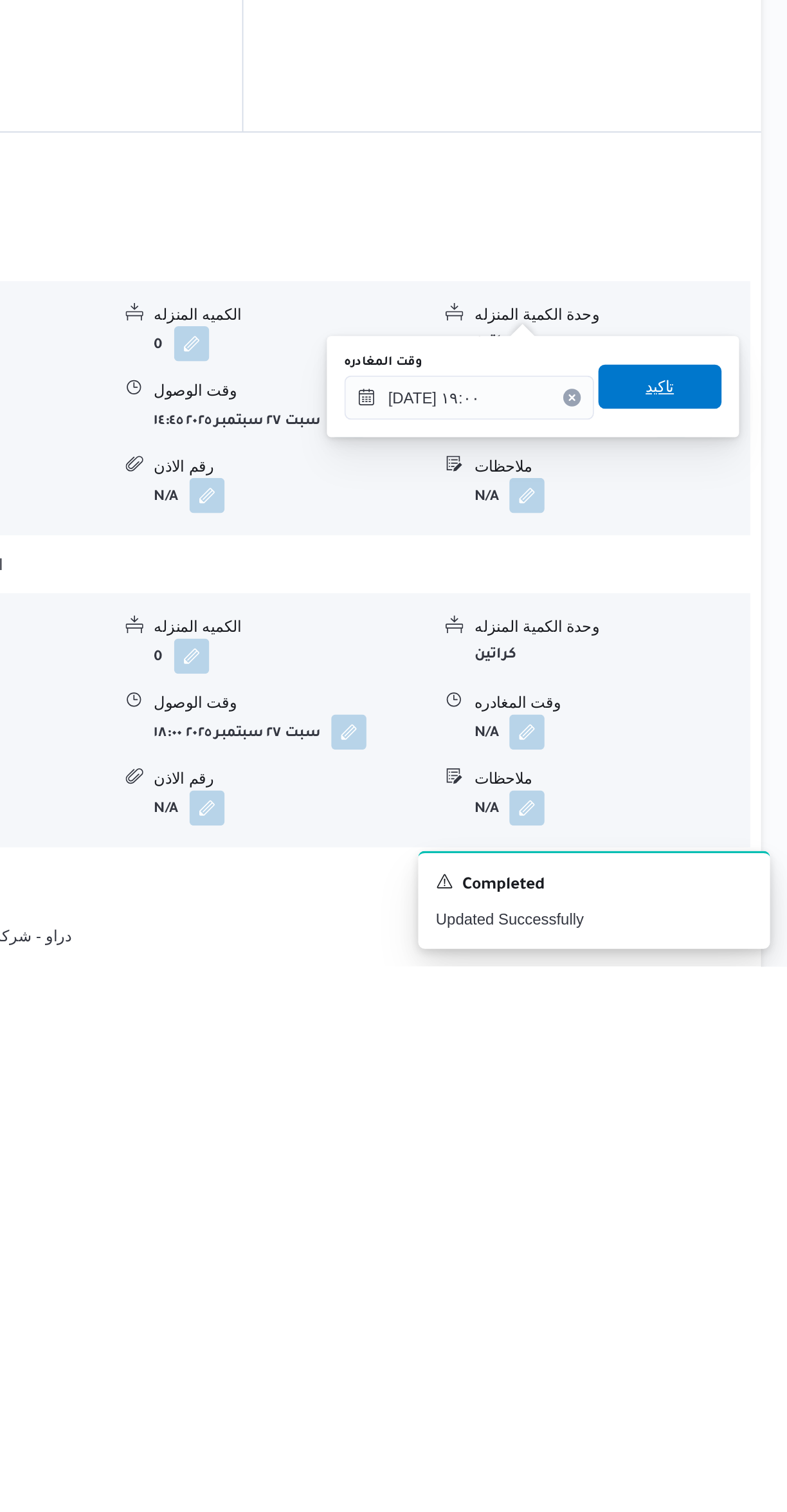
click at [683, 1168] on span "تاكيد" at bounding box center [713, 1172] width 72 height 25
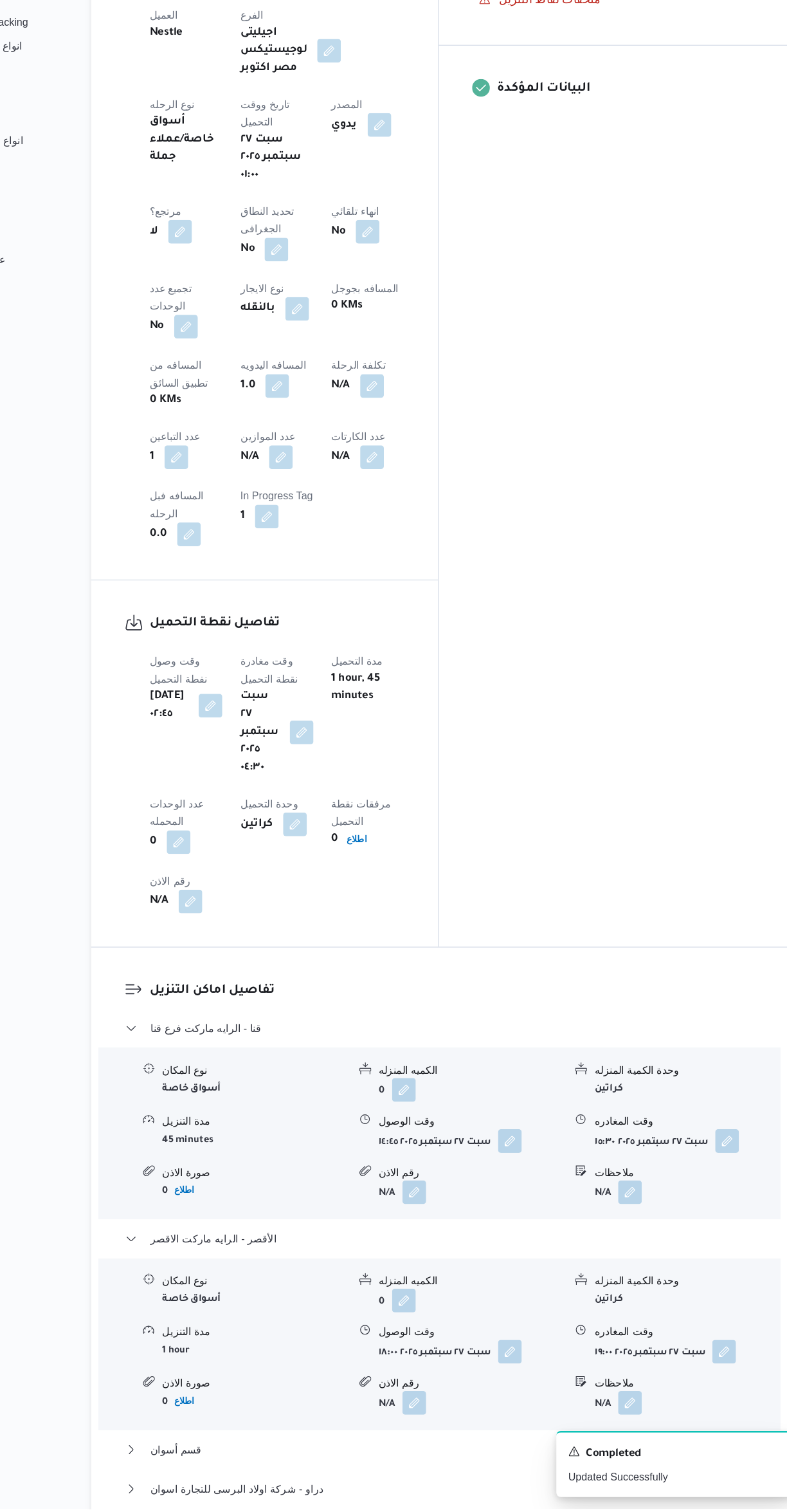
scroll to position [510, 0]
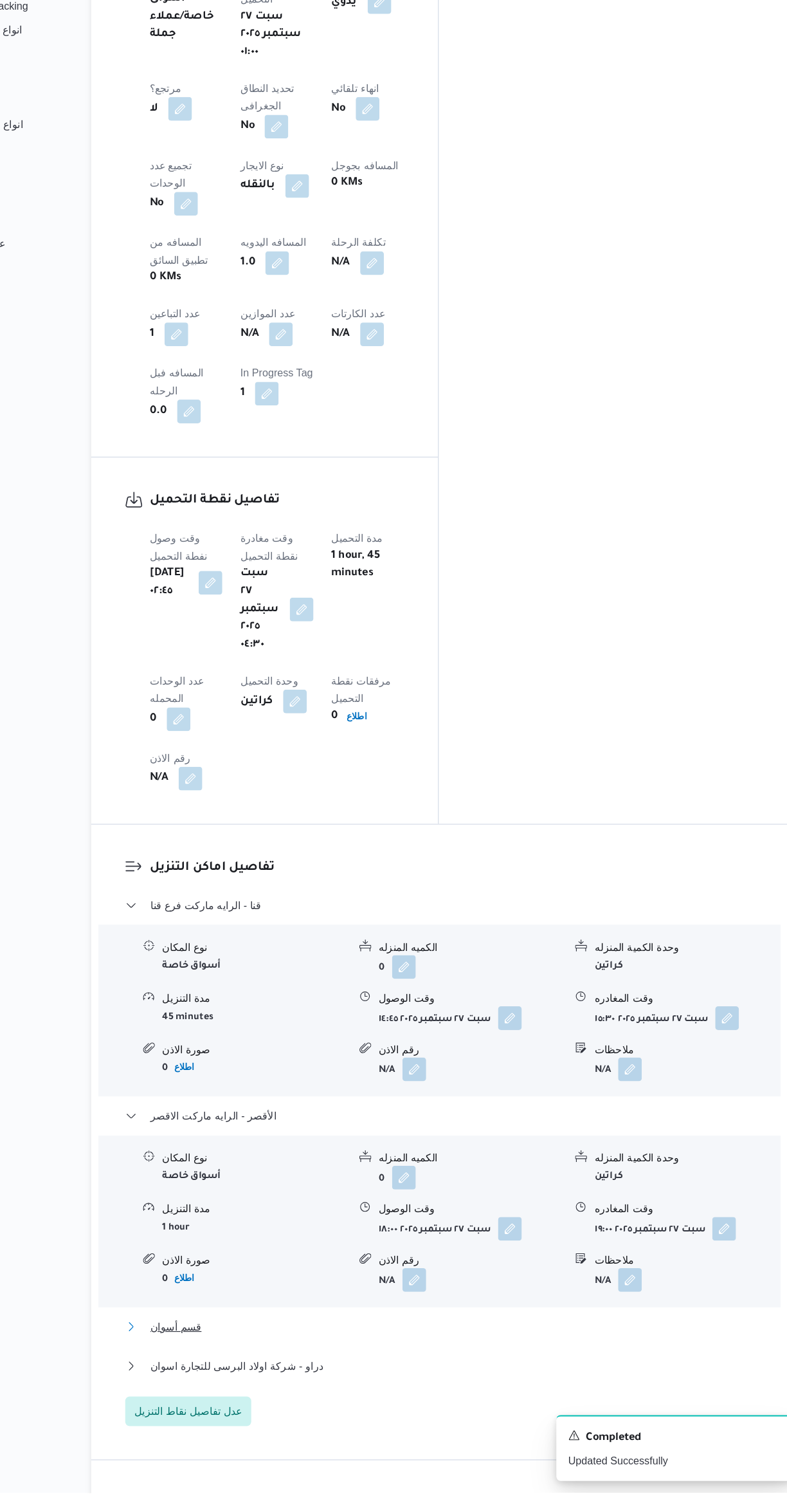
click at [234, 1360] on span "قسم أسوان" at bounding box center [241, 1368] width 45 height 16
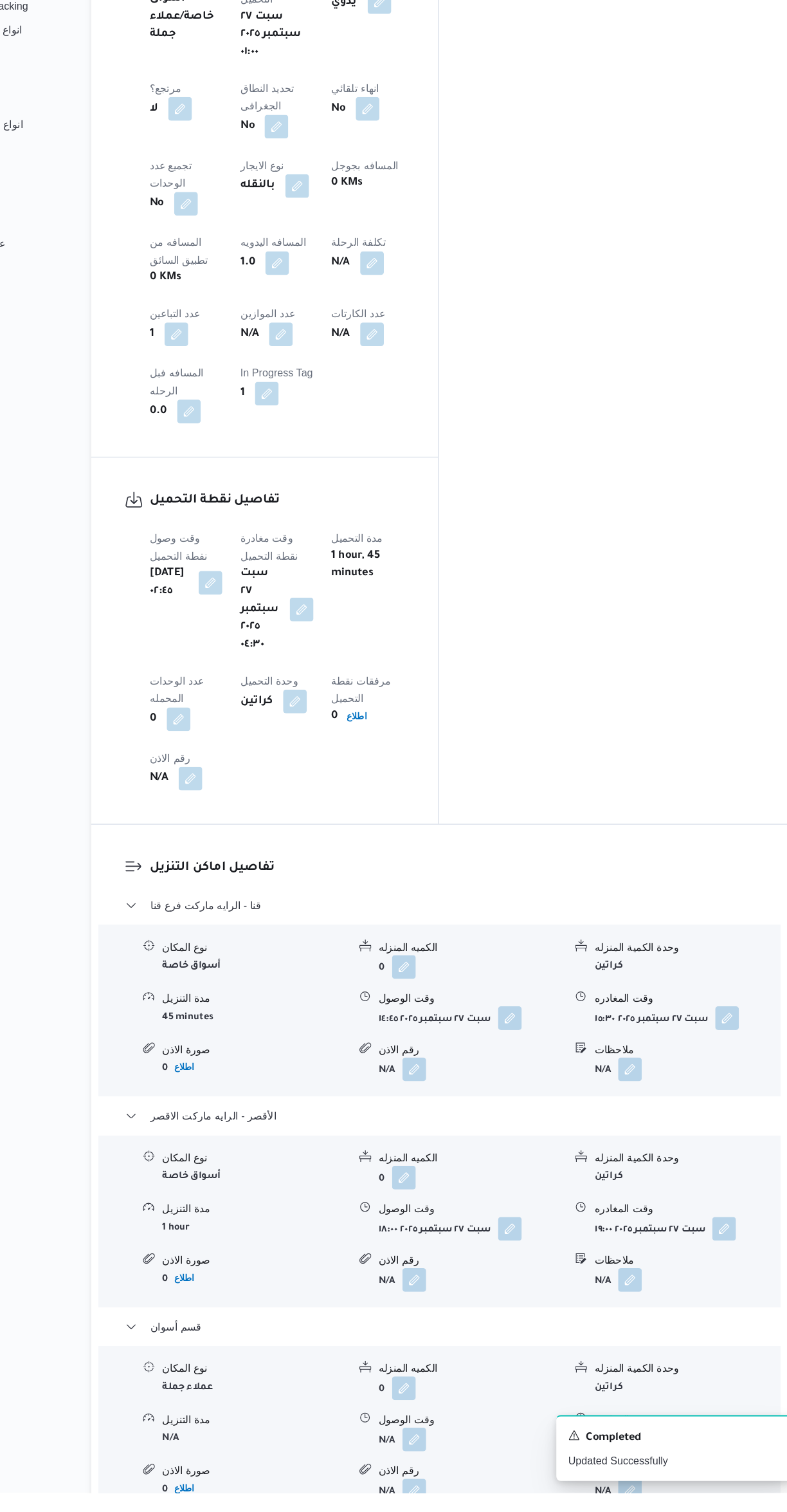
click at [456, 1455] on button "button" at bounding box center [448, 1466] width 21 height 21
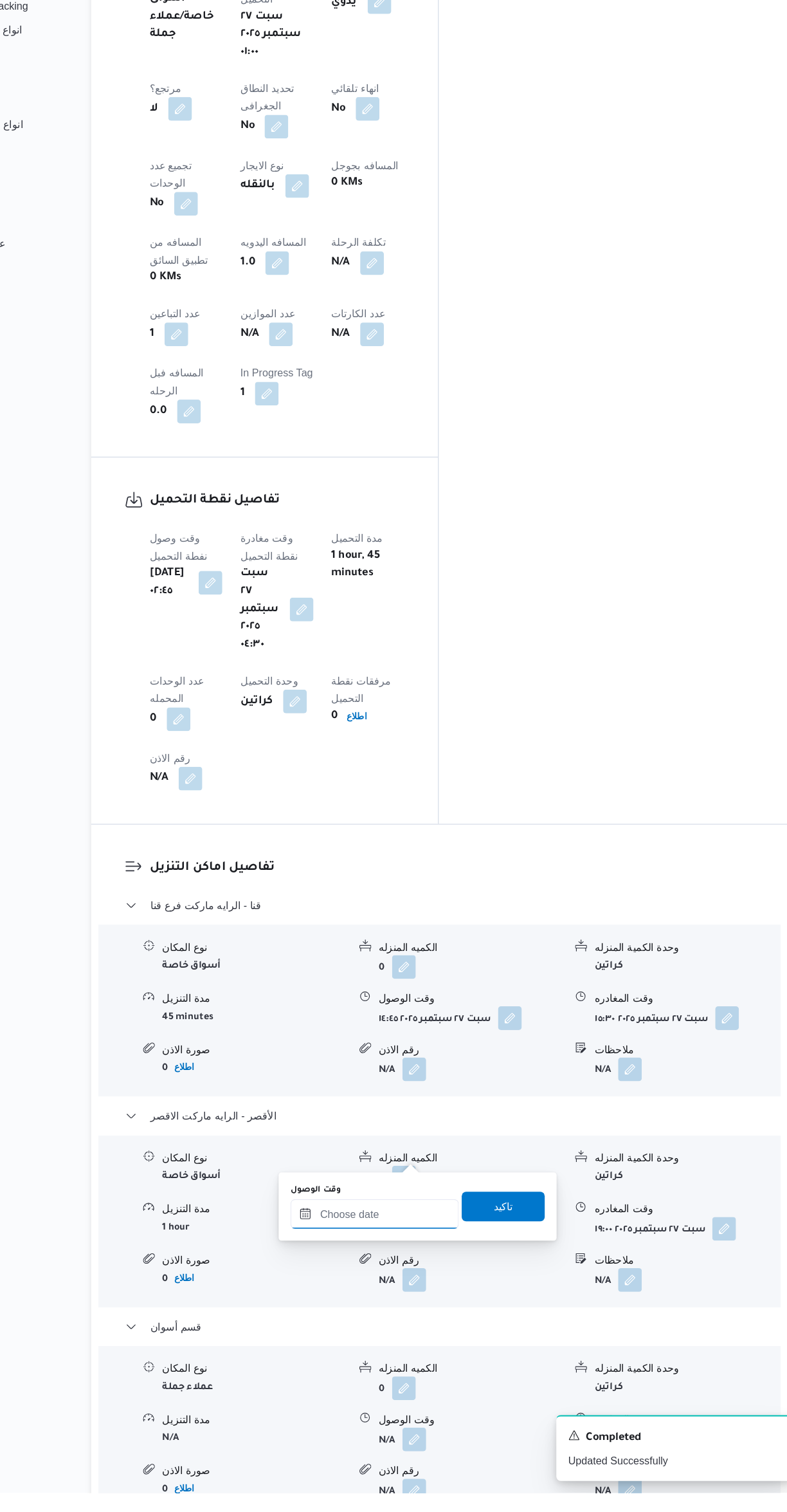
click at [434, 1269] on input "وقت الوصول" at bounding box center [413, 1269] width 146 height 25
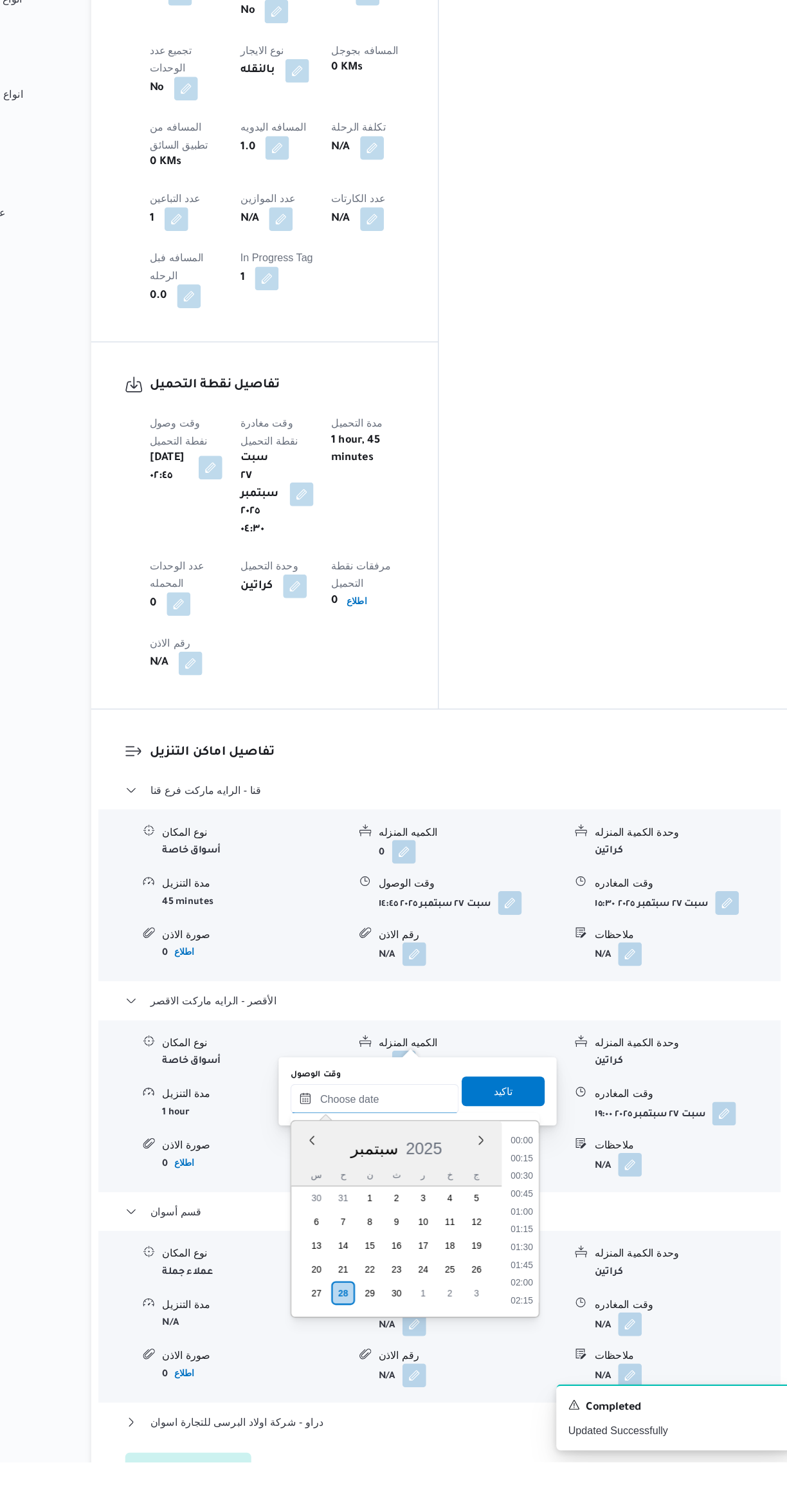
scroll to position [479, 0]
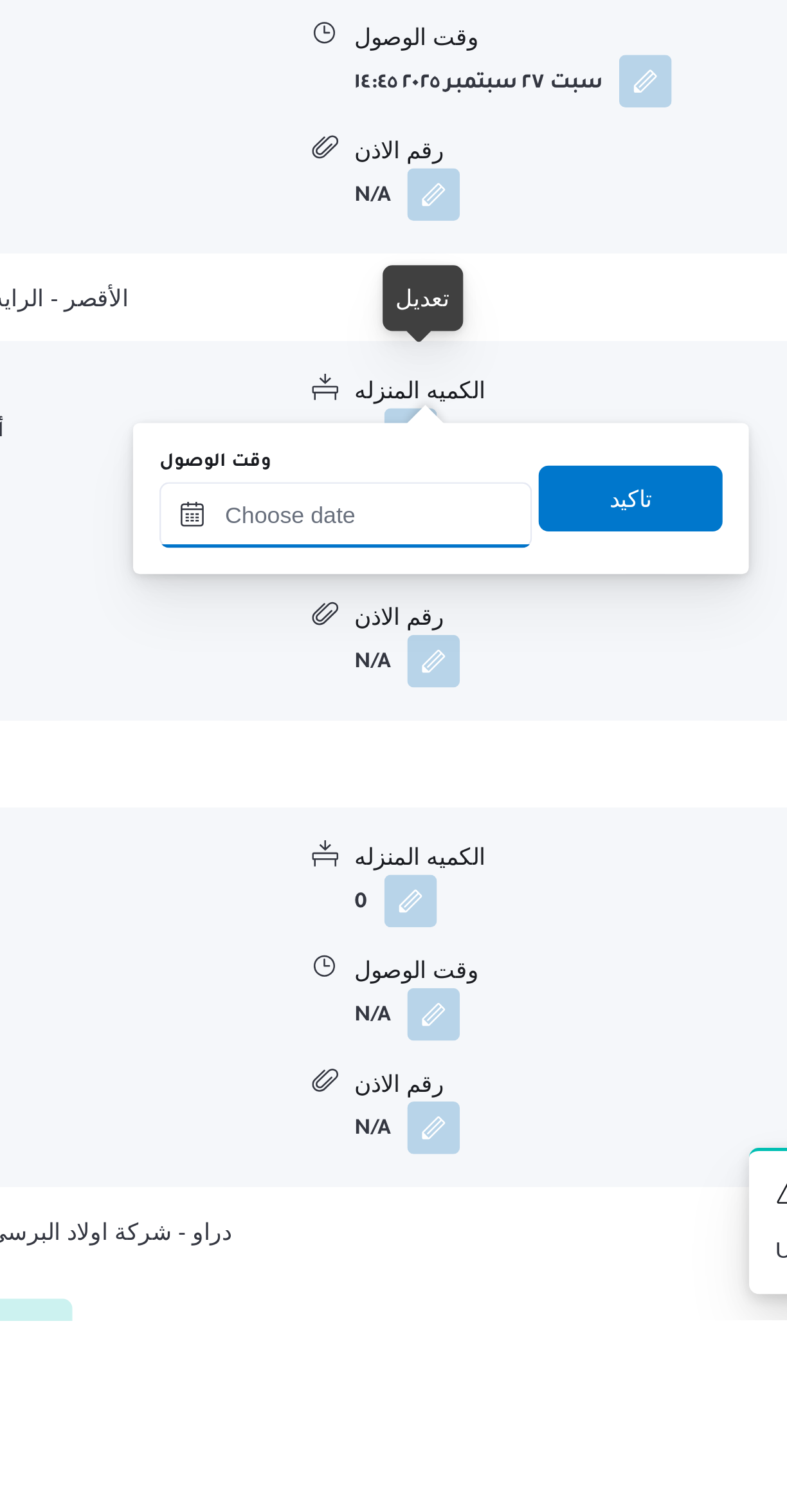
click at [413, 1197] on input "وقت الوصول" at bounding box center [413, 1196] width 146 height 25
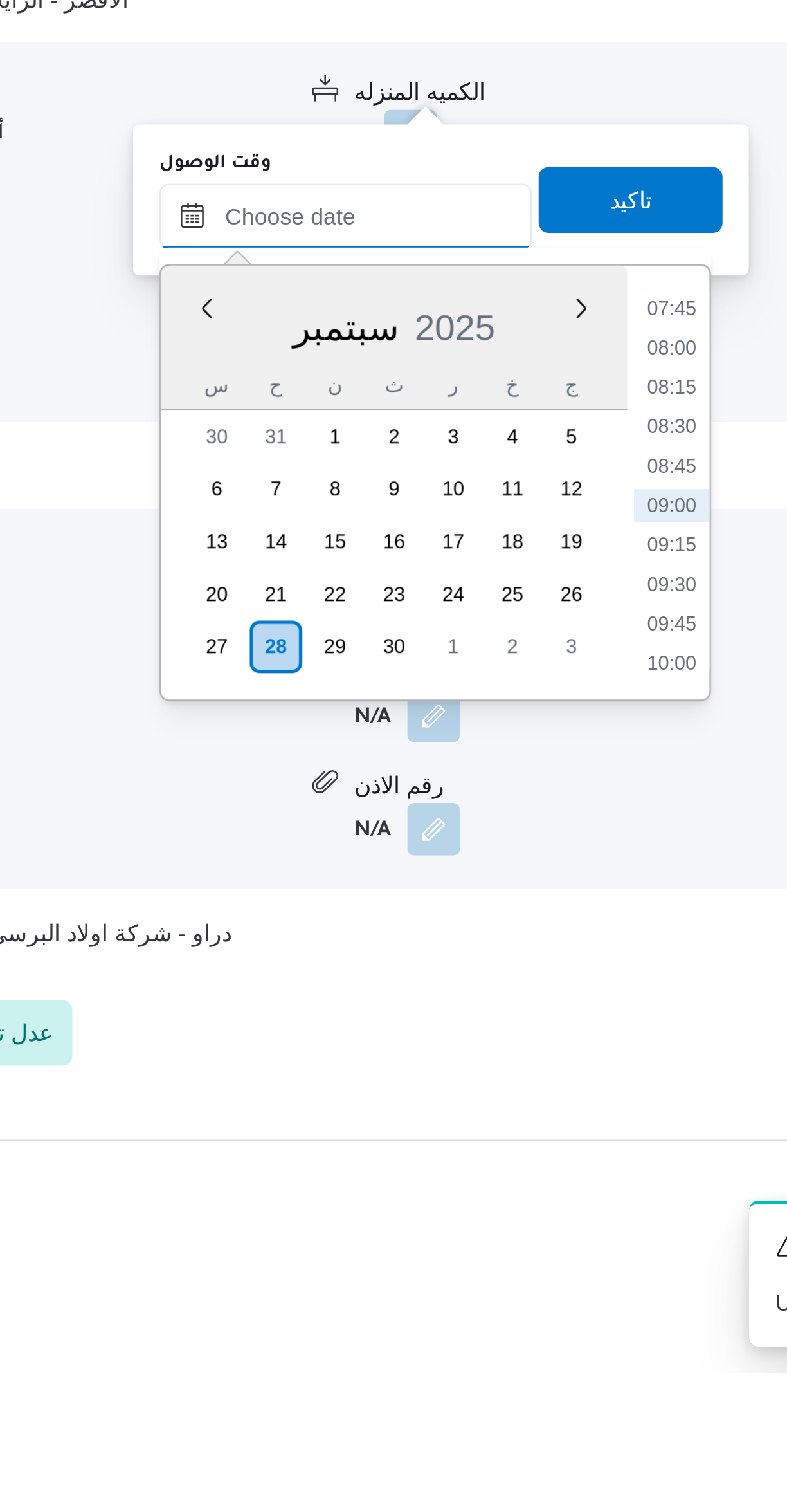
scroll to position [721, 0]
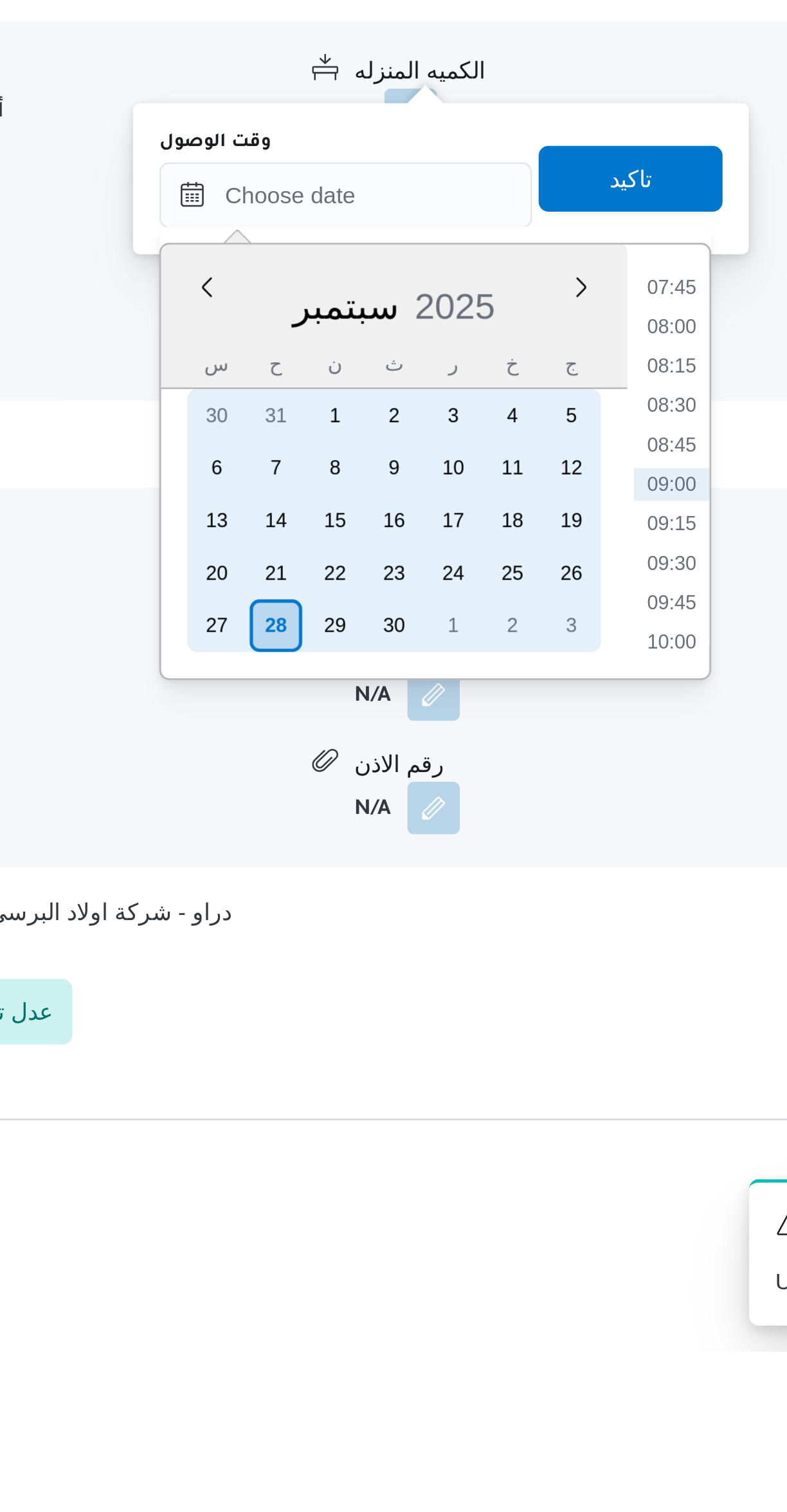
click at [362, 1229] on div "27" at bounding box center [363, 1227] width 21 height 21
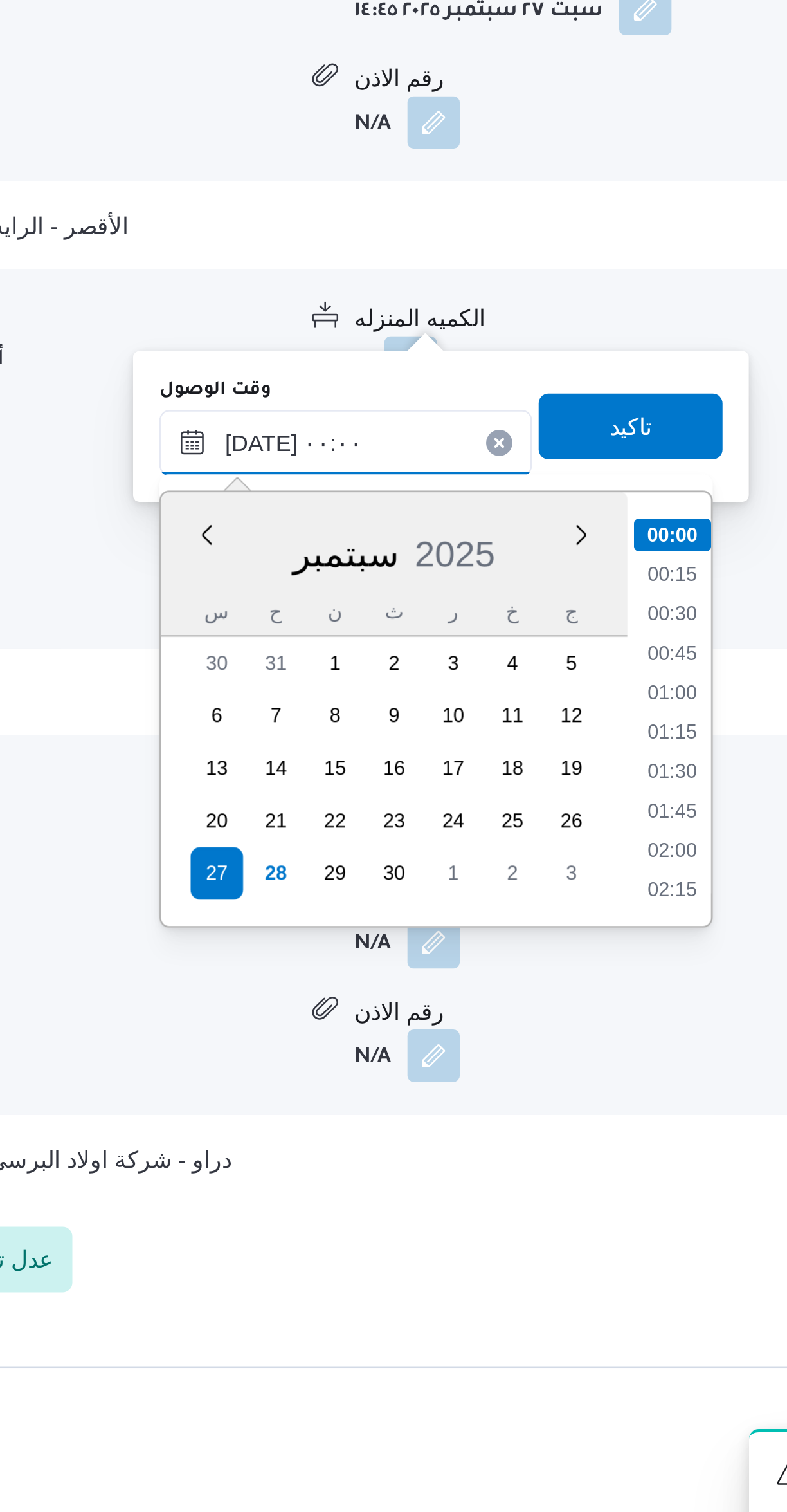
click at [374, 1059] on input "٢٧/٠٩/٢٠٢٥ ٠٠:٠٠" at bounding box center [413, 1058] width 146 height 25
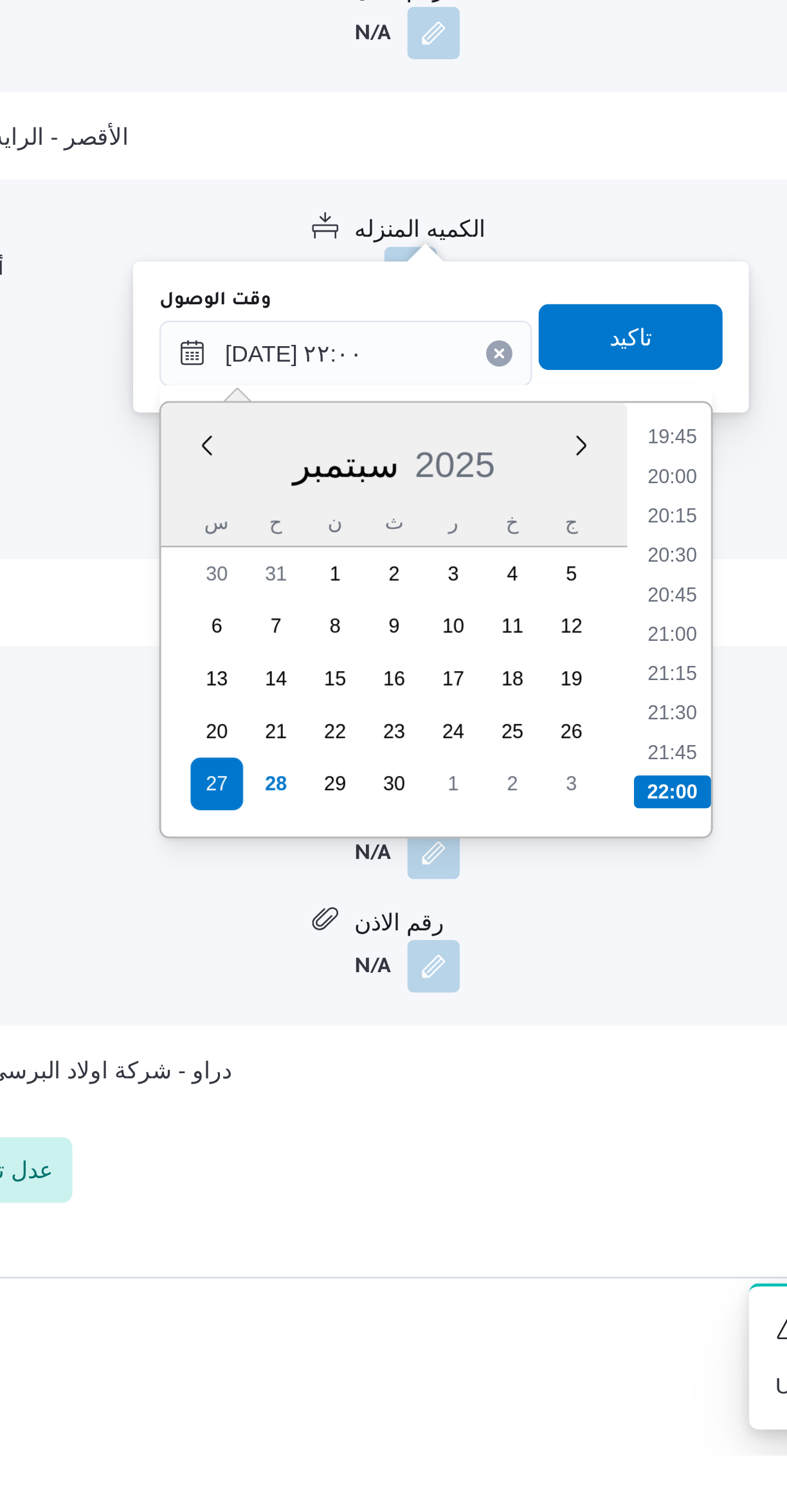
click at [540, 1221] on li "21:30" at bounding box center [541, 1220] width 30 height 13
type input "٢٧/٠٩/٢٠٢٥ ٢١:٣٠"
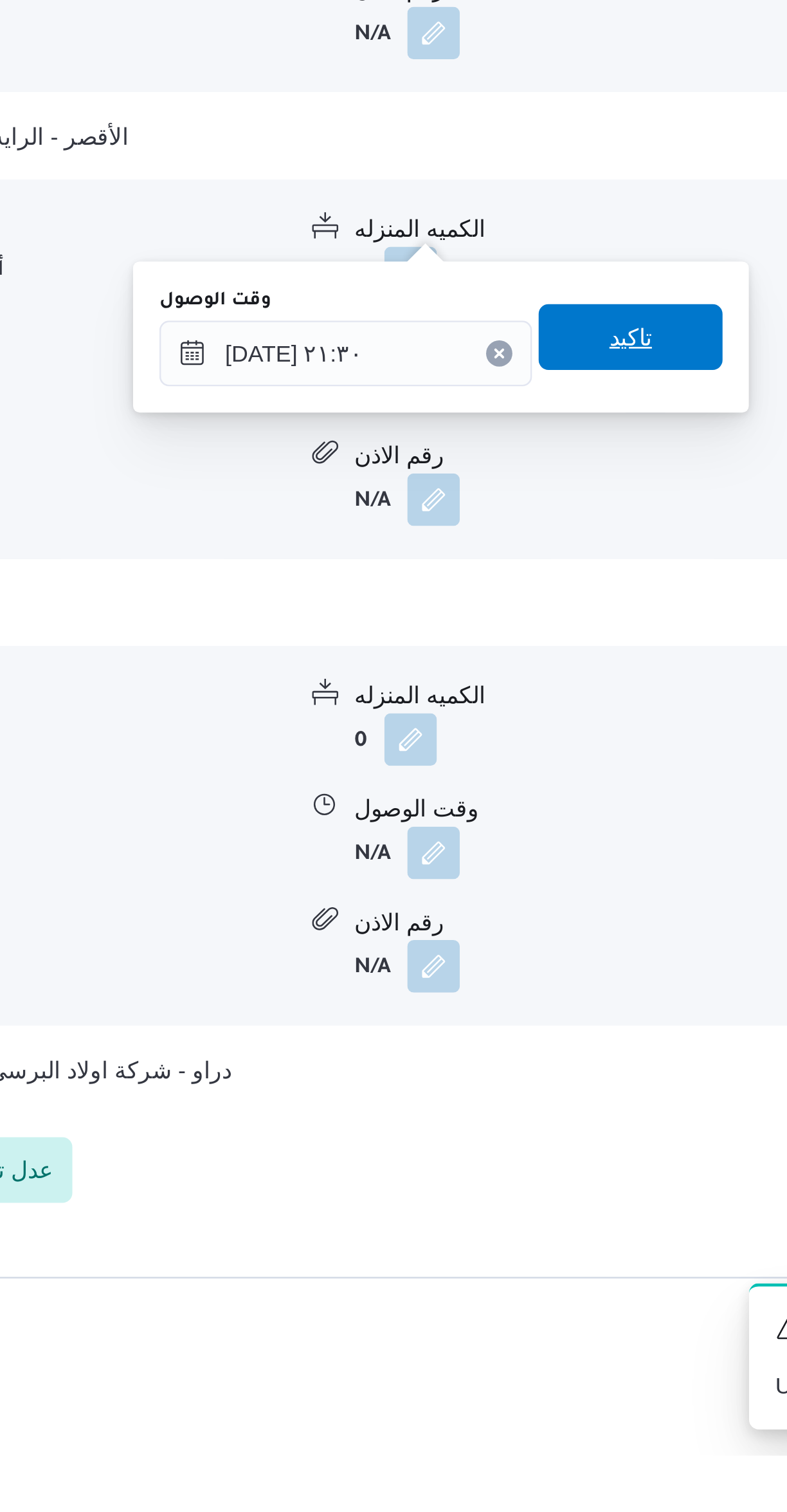
click at [495, 1075] on span "تاكيد" at bounding box center [524, 1073] width 72 height 25
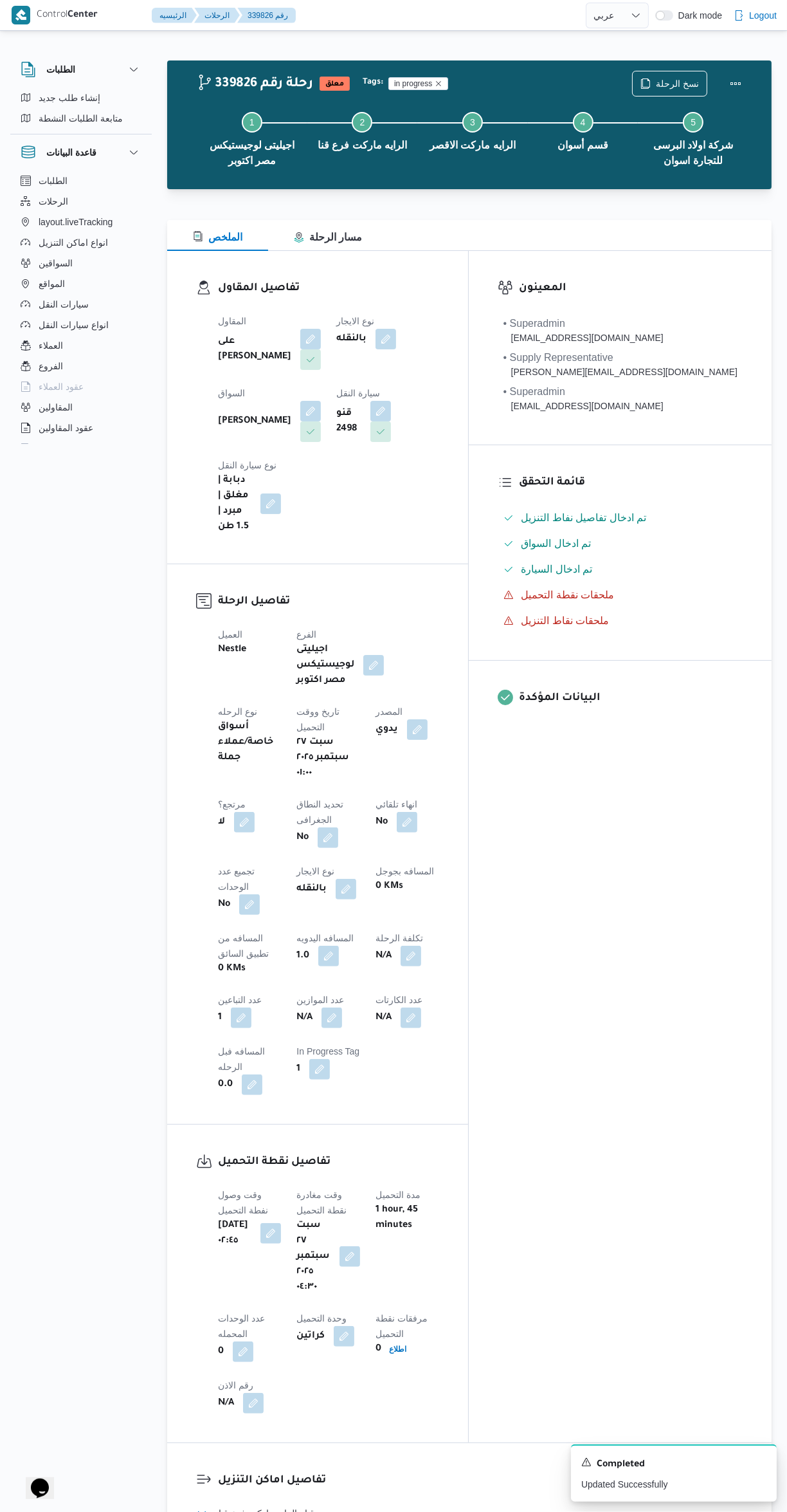
click at [476, 1505] on button "قنا - الرايه ماركت فرع قنا" at bounding box center [470, 1513] width 546 height 16
select select "ar"
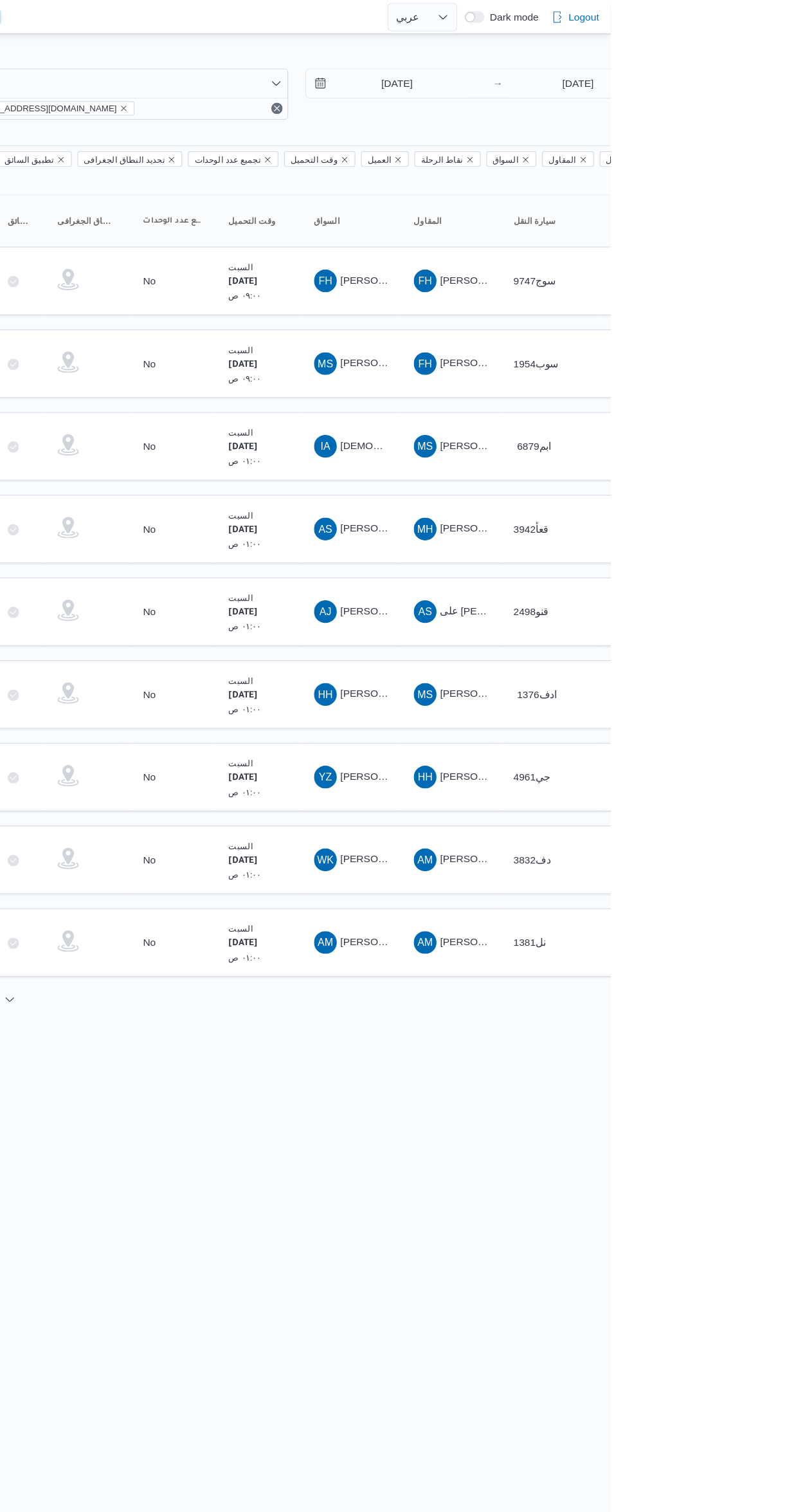
click at [559, 467] on span "AS احمد سعد محمد سيد شباك" at bounding box center [553, 477] width 67 height 21
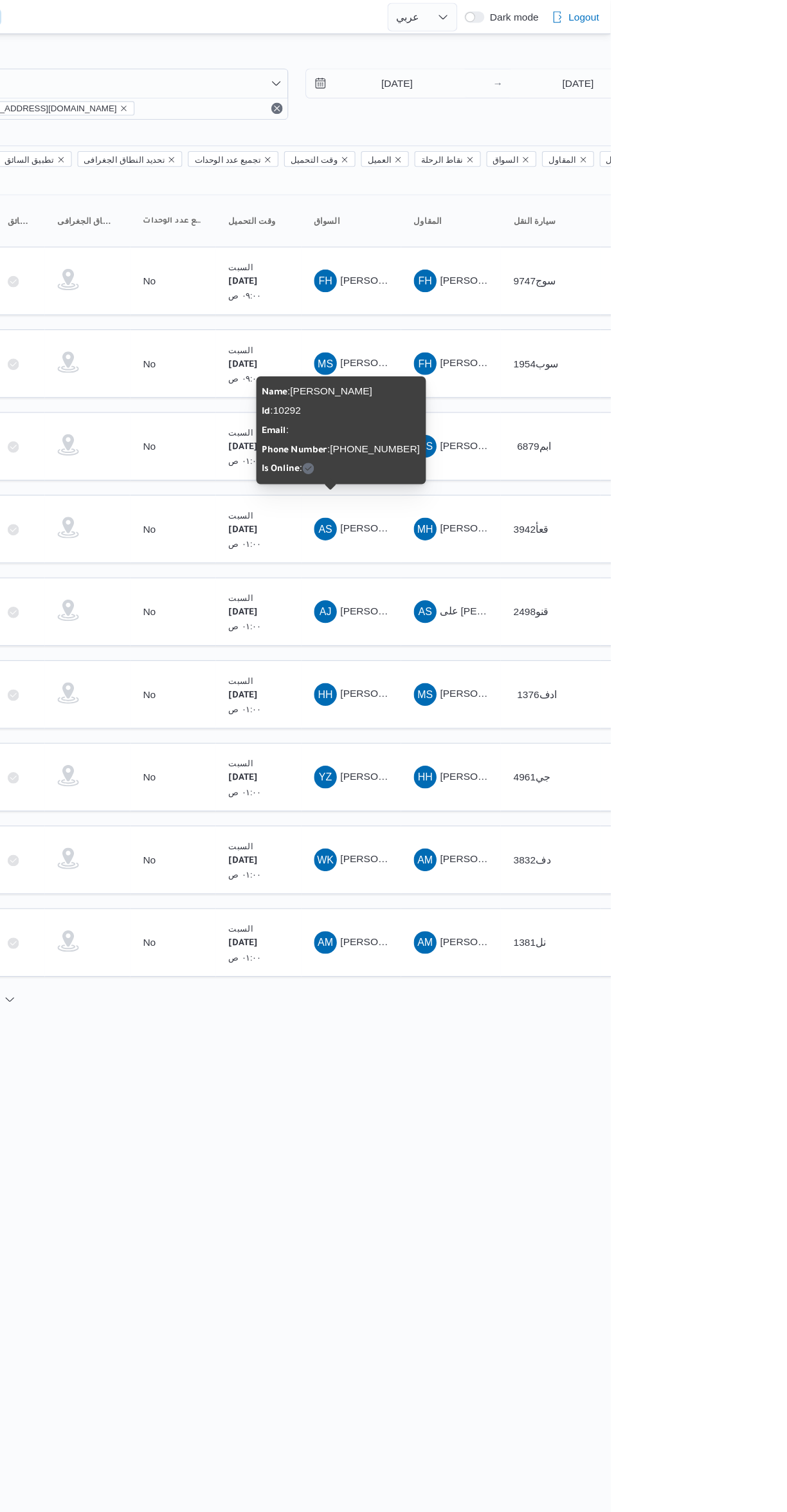
click at [583, 1014] on html "Control Center الرئيسيه الرحلات English عربي Dark mode Logout الطلبات إنشاء طلب…" at bounding box center [393, 756] width 787 height 1512
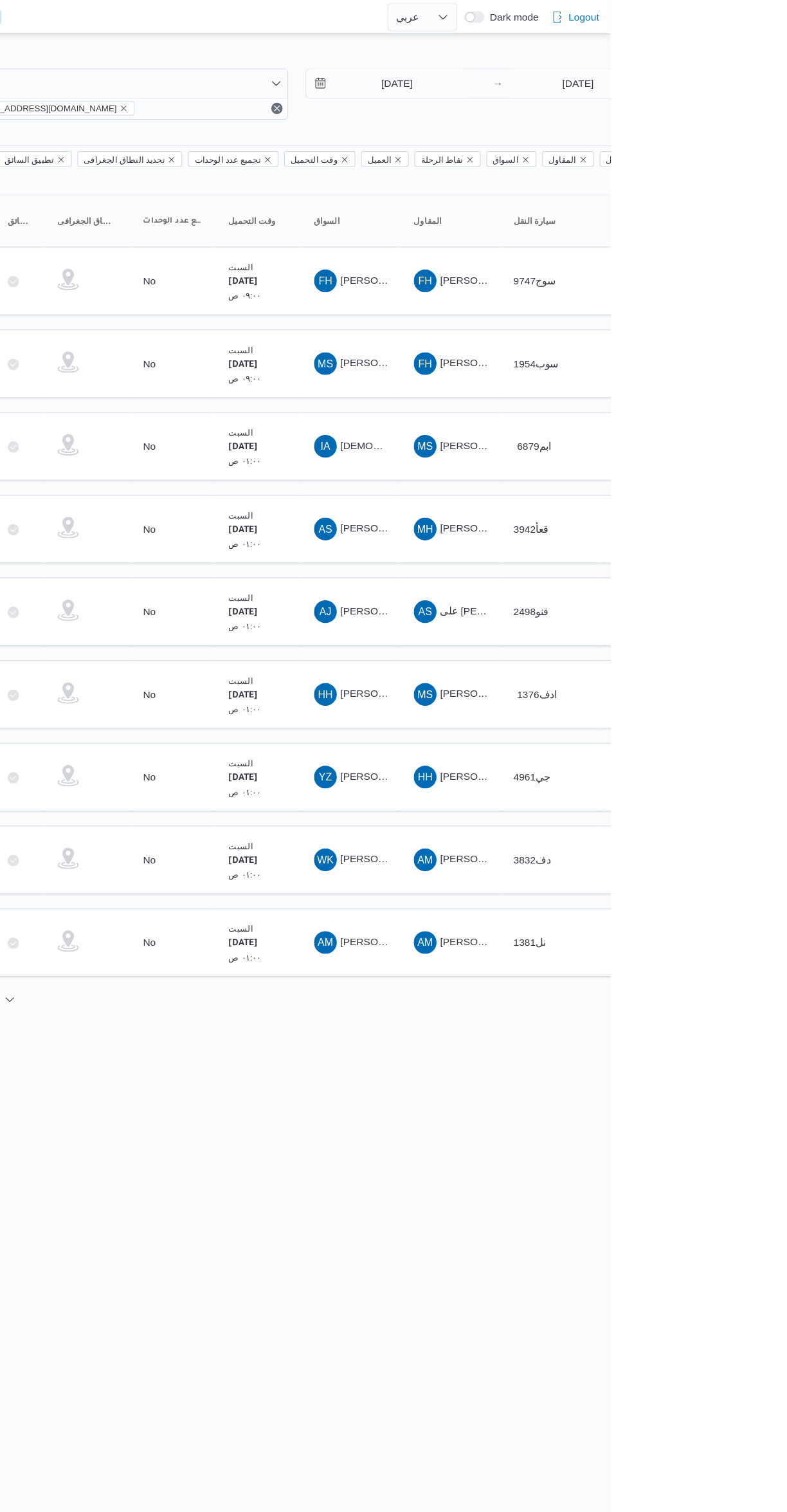
click at [571, 392] on span "IA اسلام احمد محمود طه" at bounding box center [553, 403] width 67 height 21
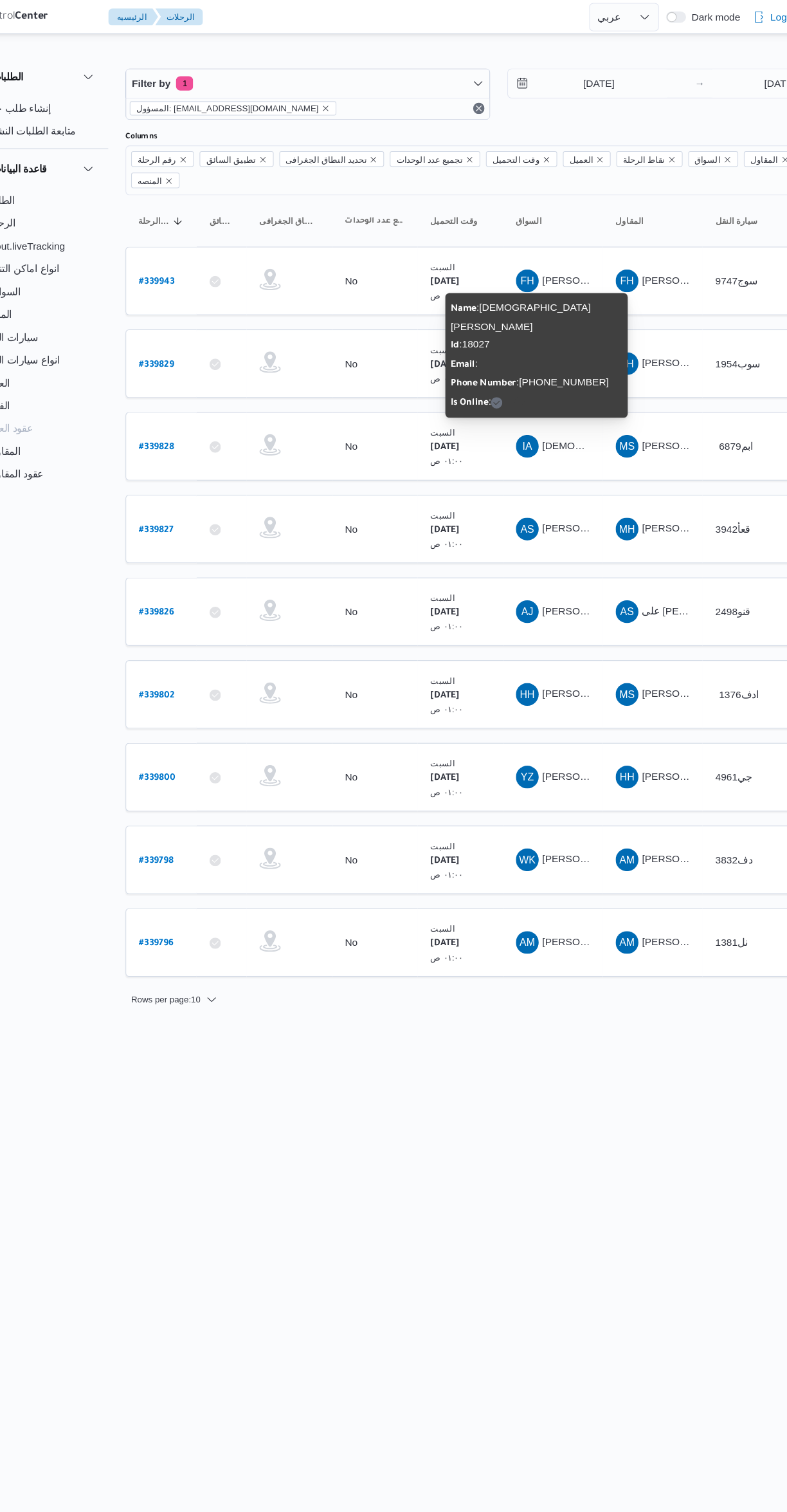
click at [200, 399] on b "# 339828" at bounding box center [195, 404] width 32 height 9
select select "ar"
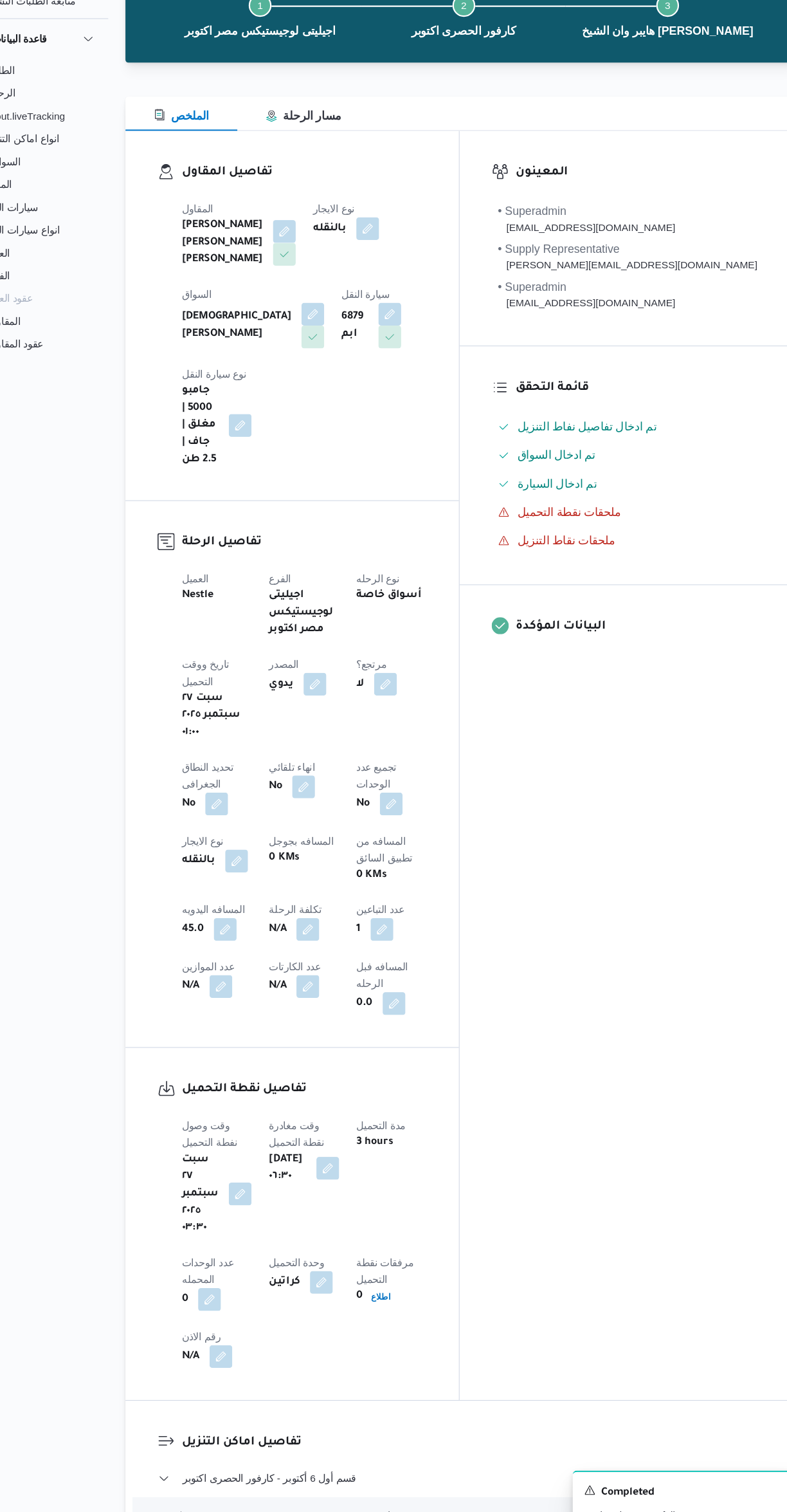
scroll to position [121, 0]
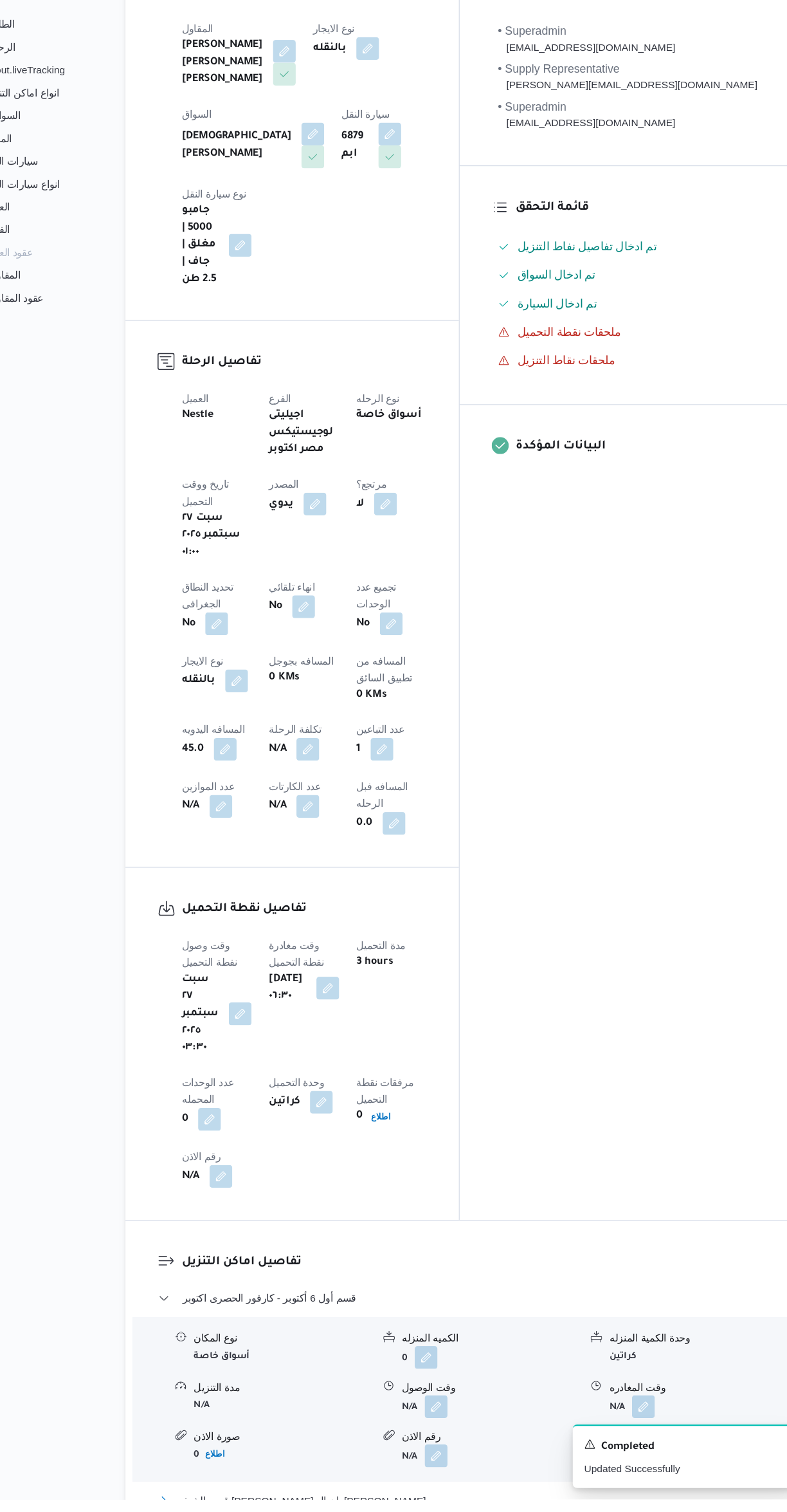
click at [451, 1505] on button "قسم الشيخ زايد - هايبر وان الشيخ زايد" at bounding box center [470, 1513] width 546 height 16
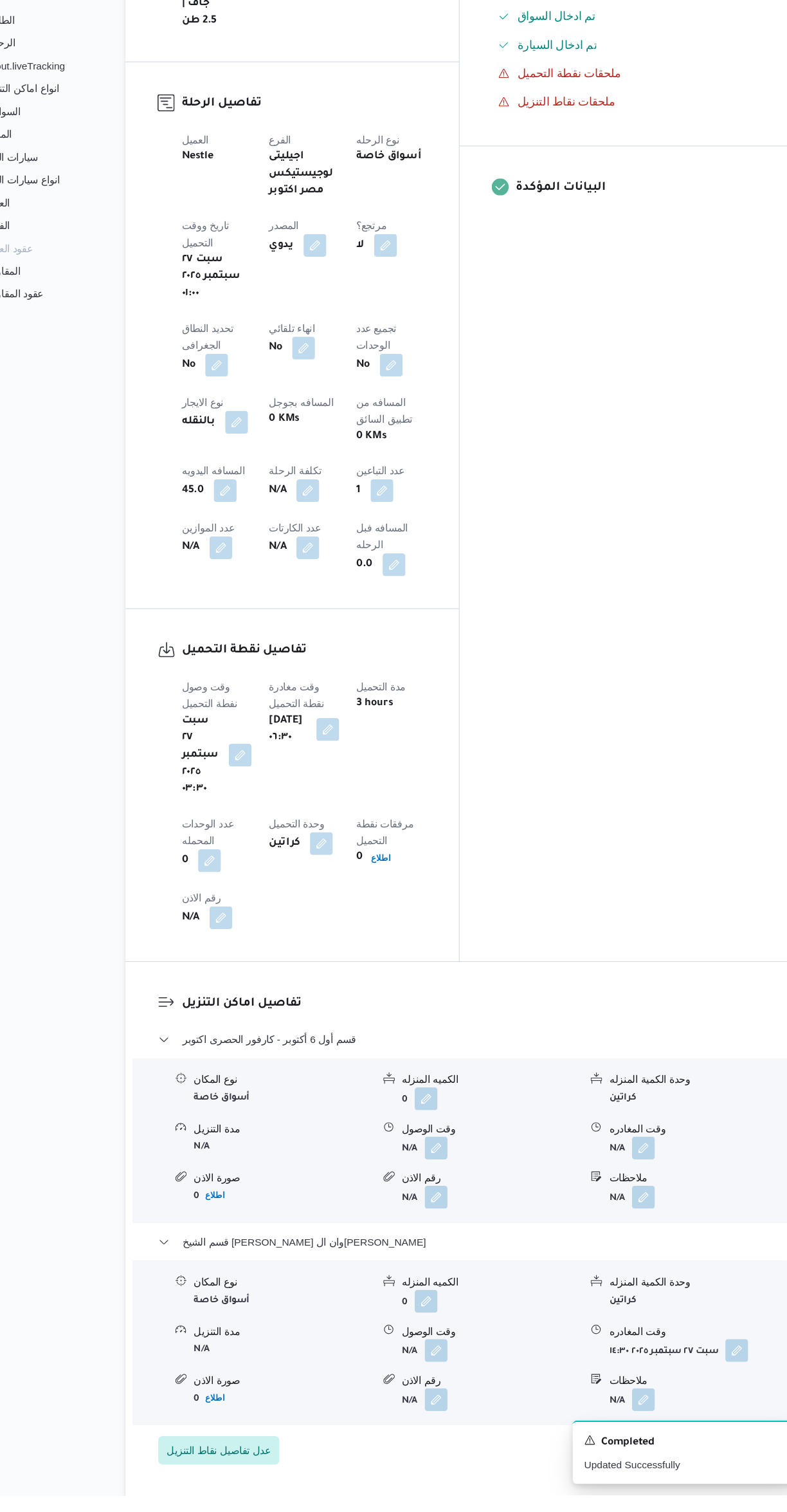
scroll to position [437, 0]
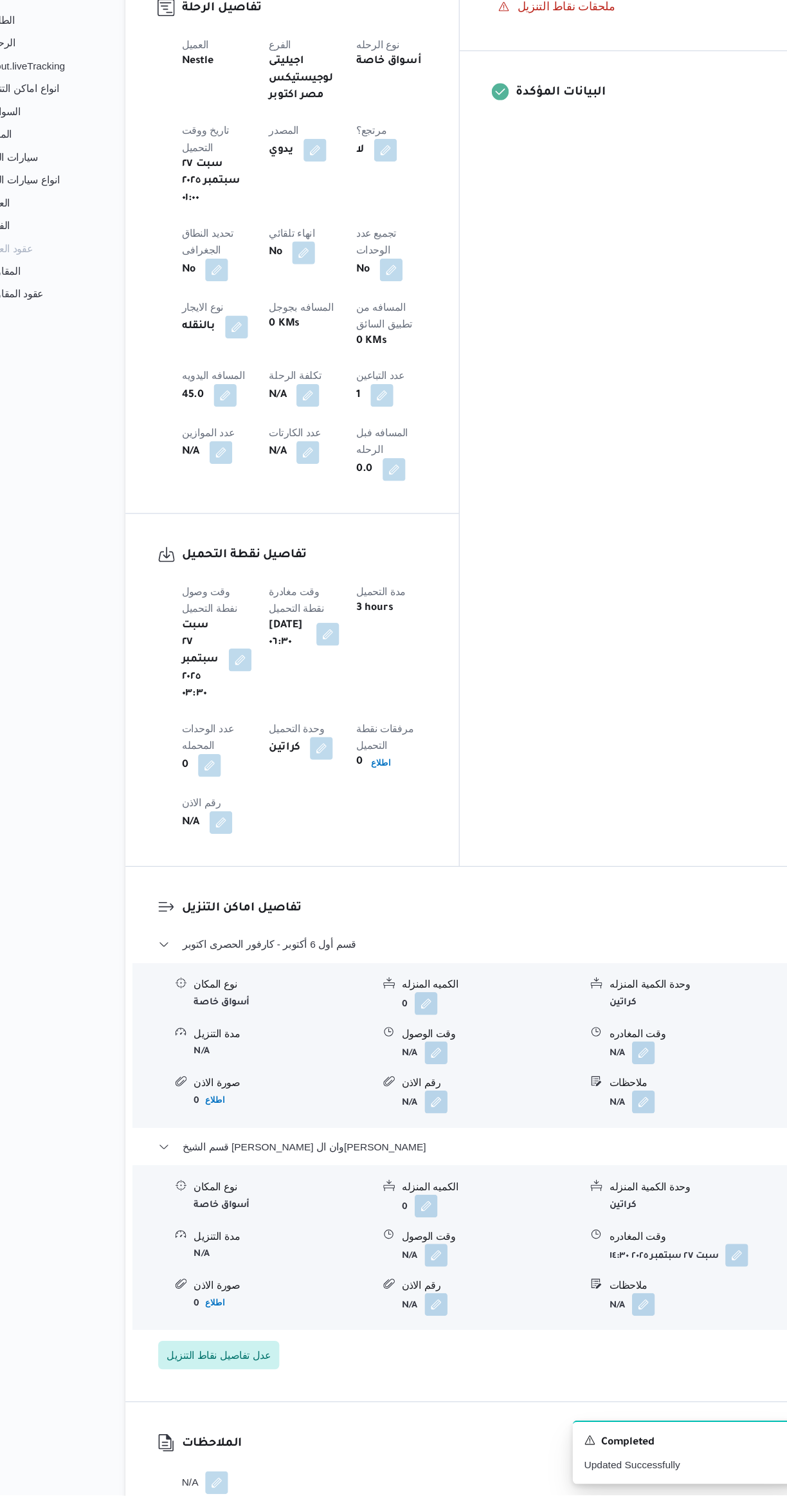
click at [441, 1102] on button "button" at bounding box center [448, 1113] width 21 height 21
click at [407, 931] on input "وقت الوصول" at bounding box center [413, 926] width 146 height 25
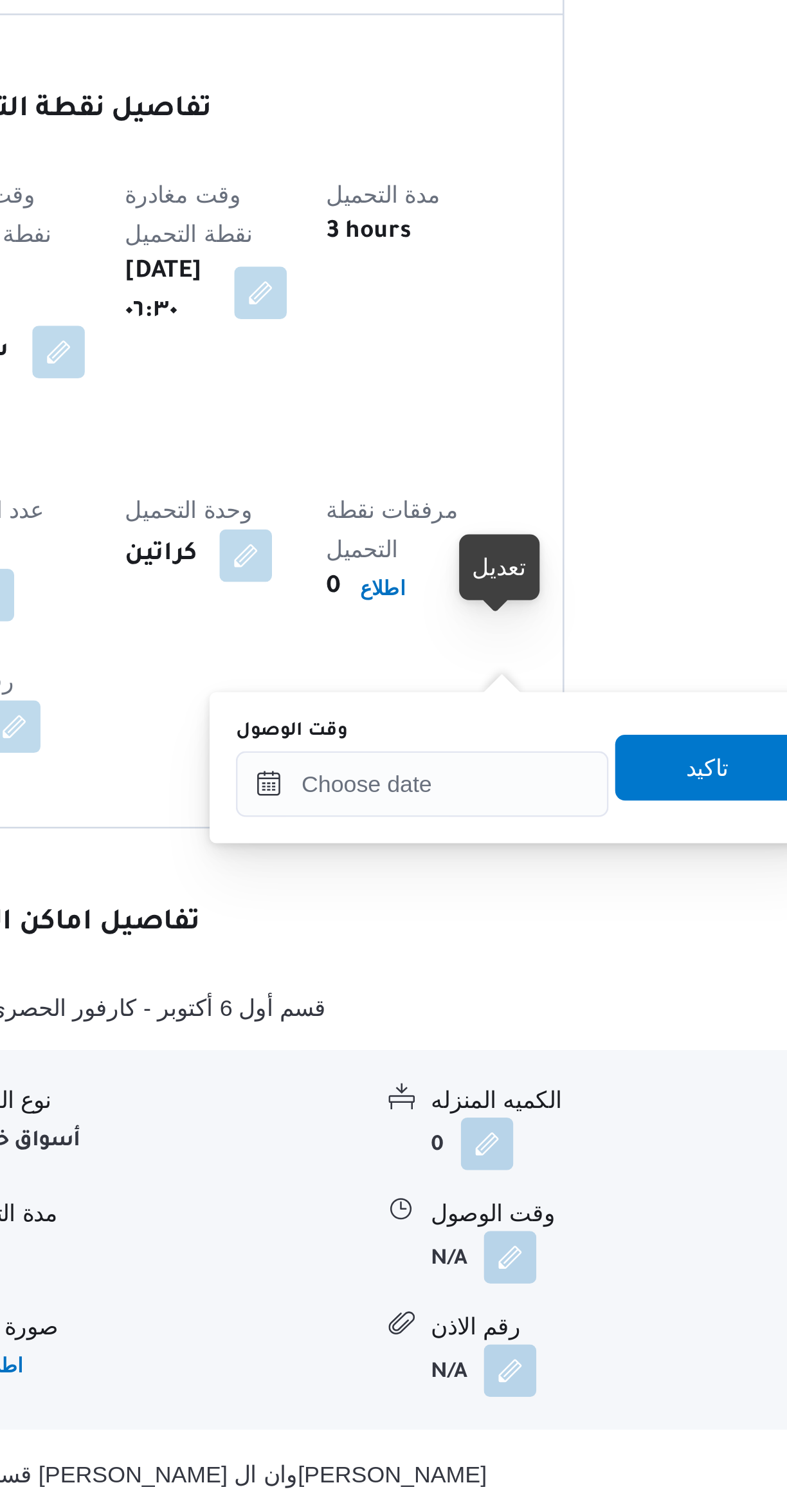
scroll to position [211, 0]
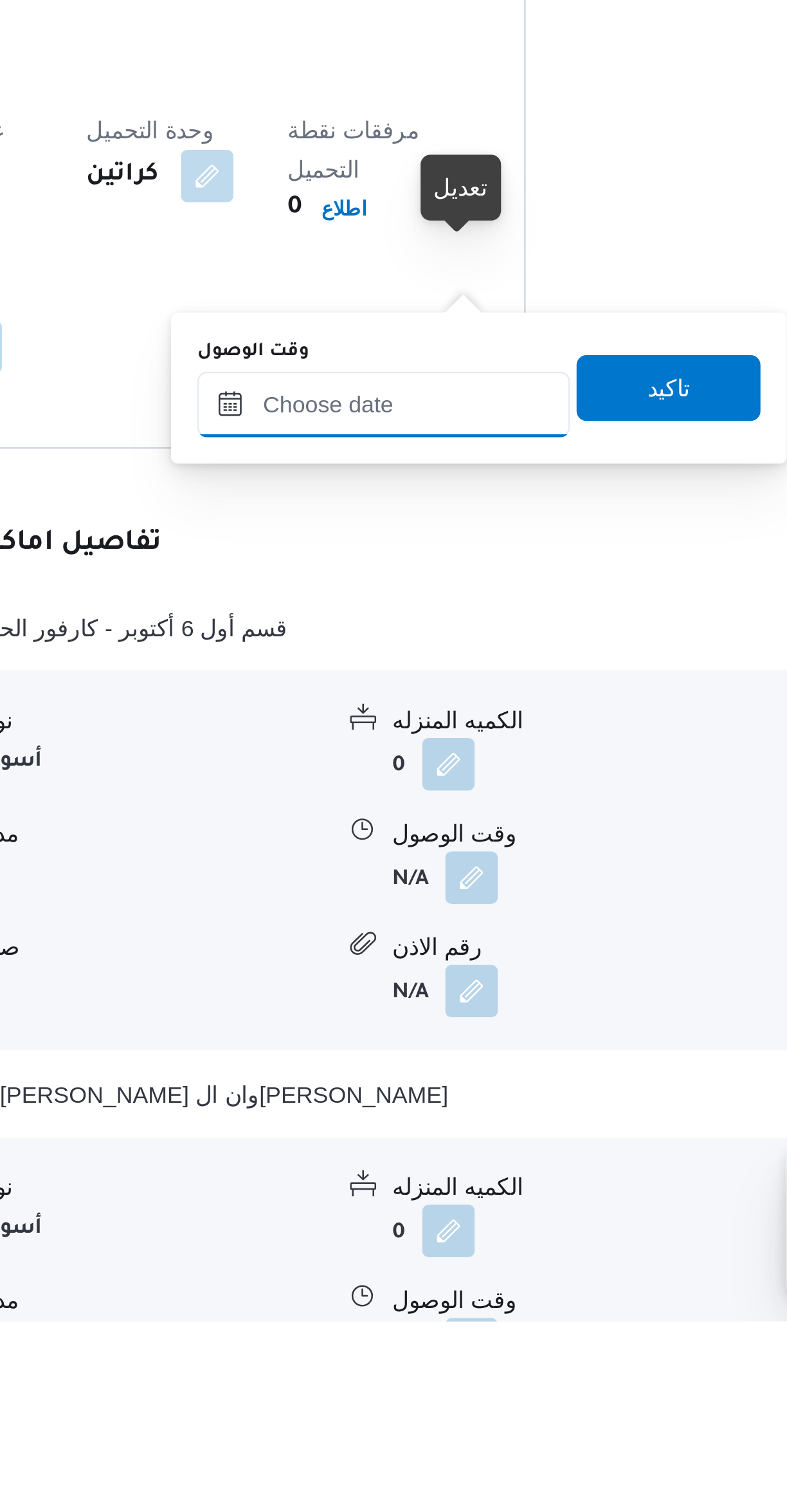
click at [401, 1150] on input "وقت الوصول" at bounding box center [413, 1152] width 146 height 25
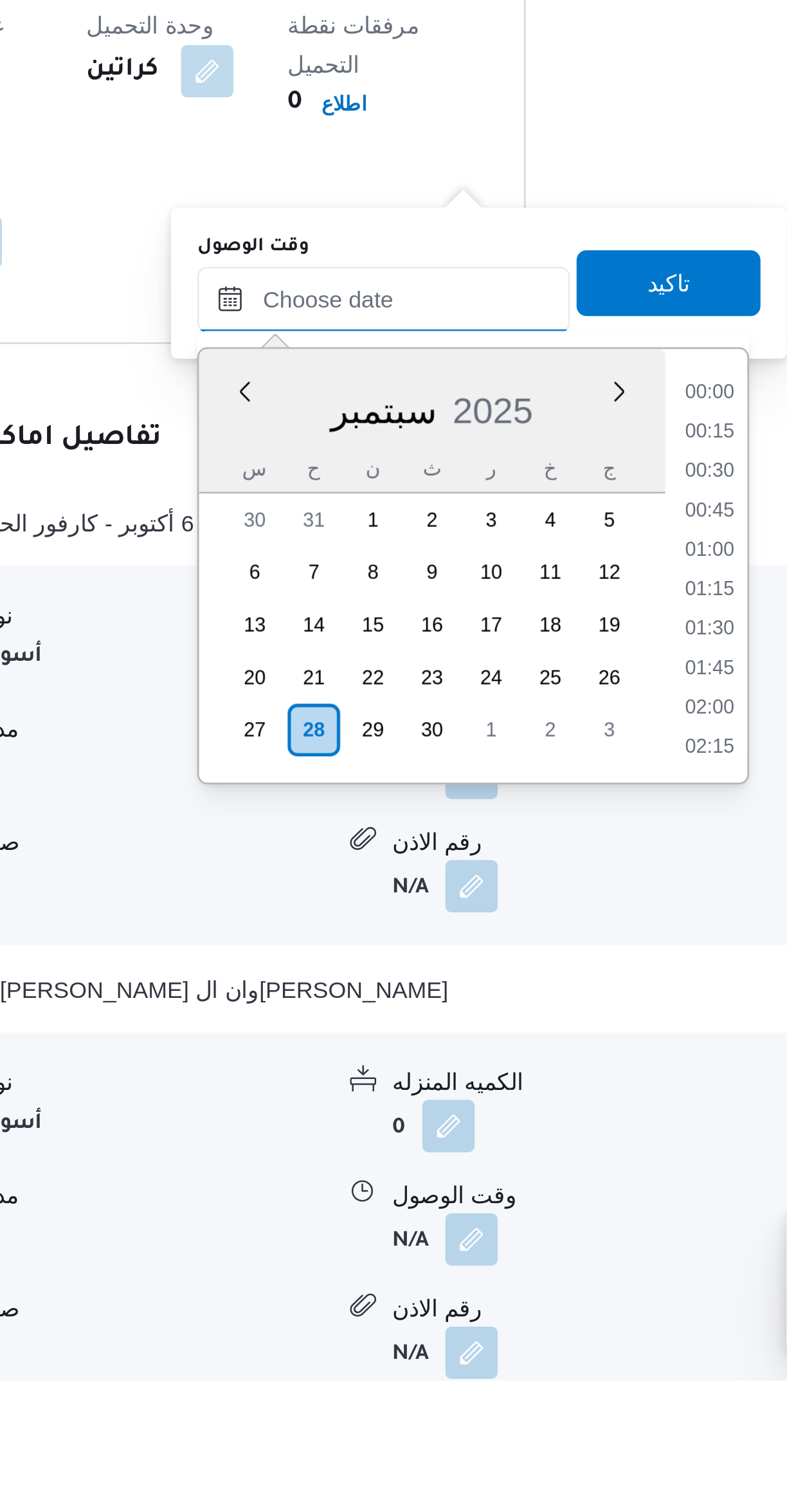
scroll to position [479, 0]
click at [538, 1125] on li "07:45" at bounding box center [541, 1124] width 30 height 13
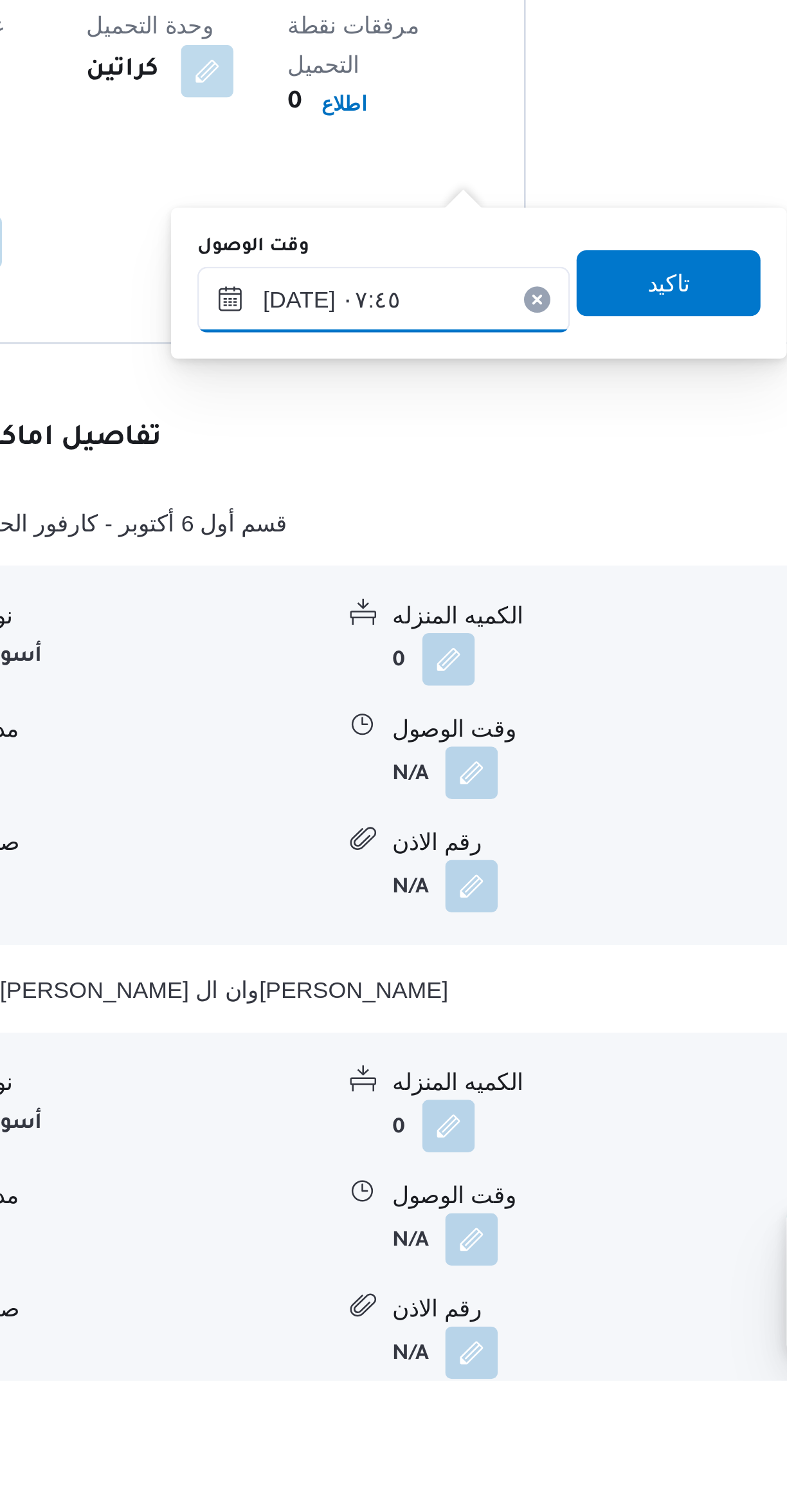
click at [397, 1093] on input "[DATE] ٠٧:٤٥" at bounding box center [413, 1087] width 146 height 25
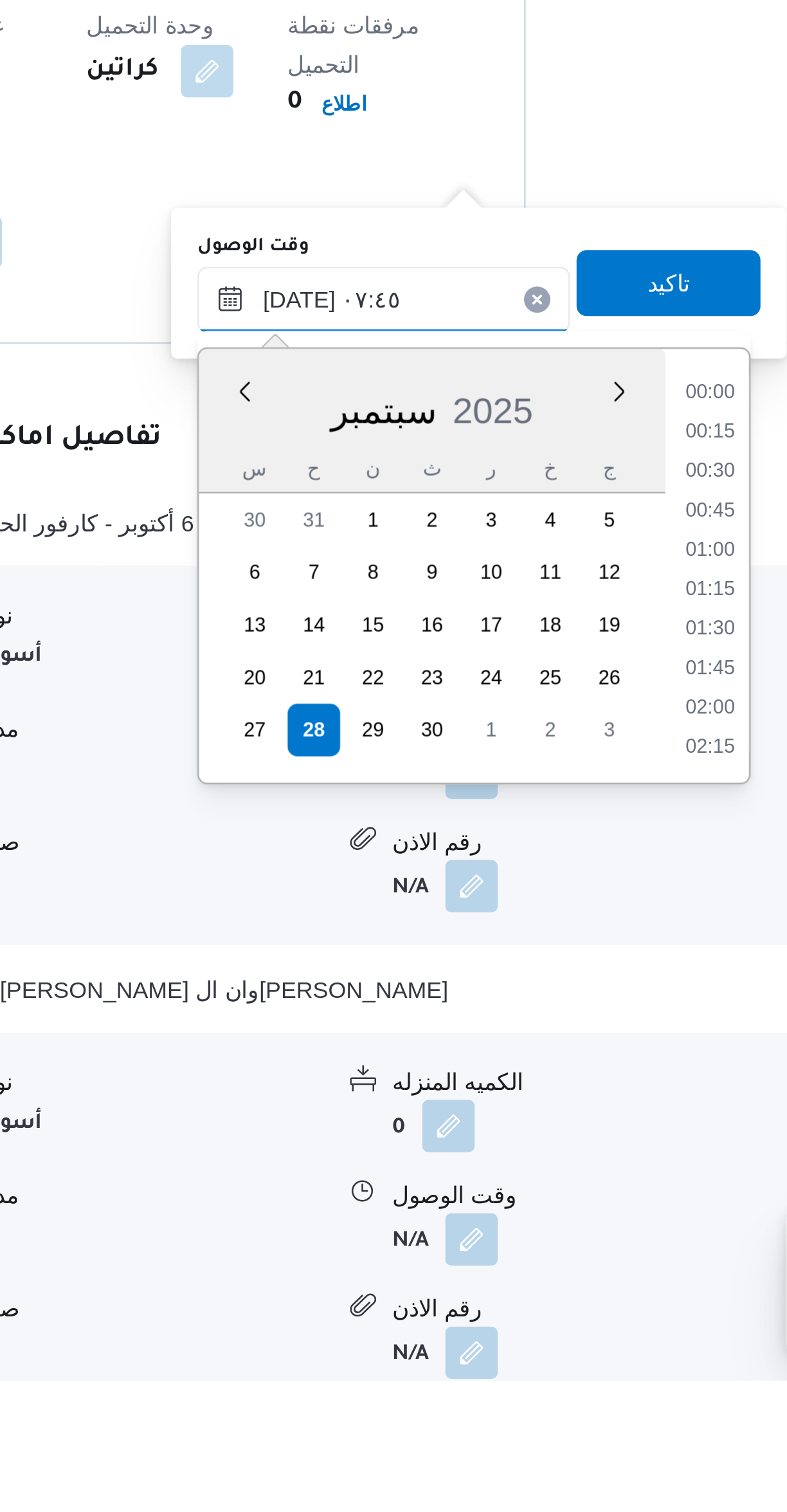
scroll to position [401, 0]
click at [538, 1172] on li "07:15" at bounding box center [541, 1171] width 30 height 13
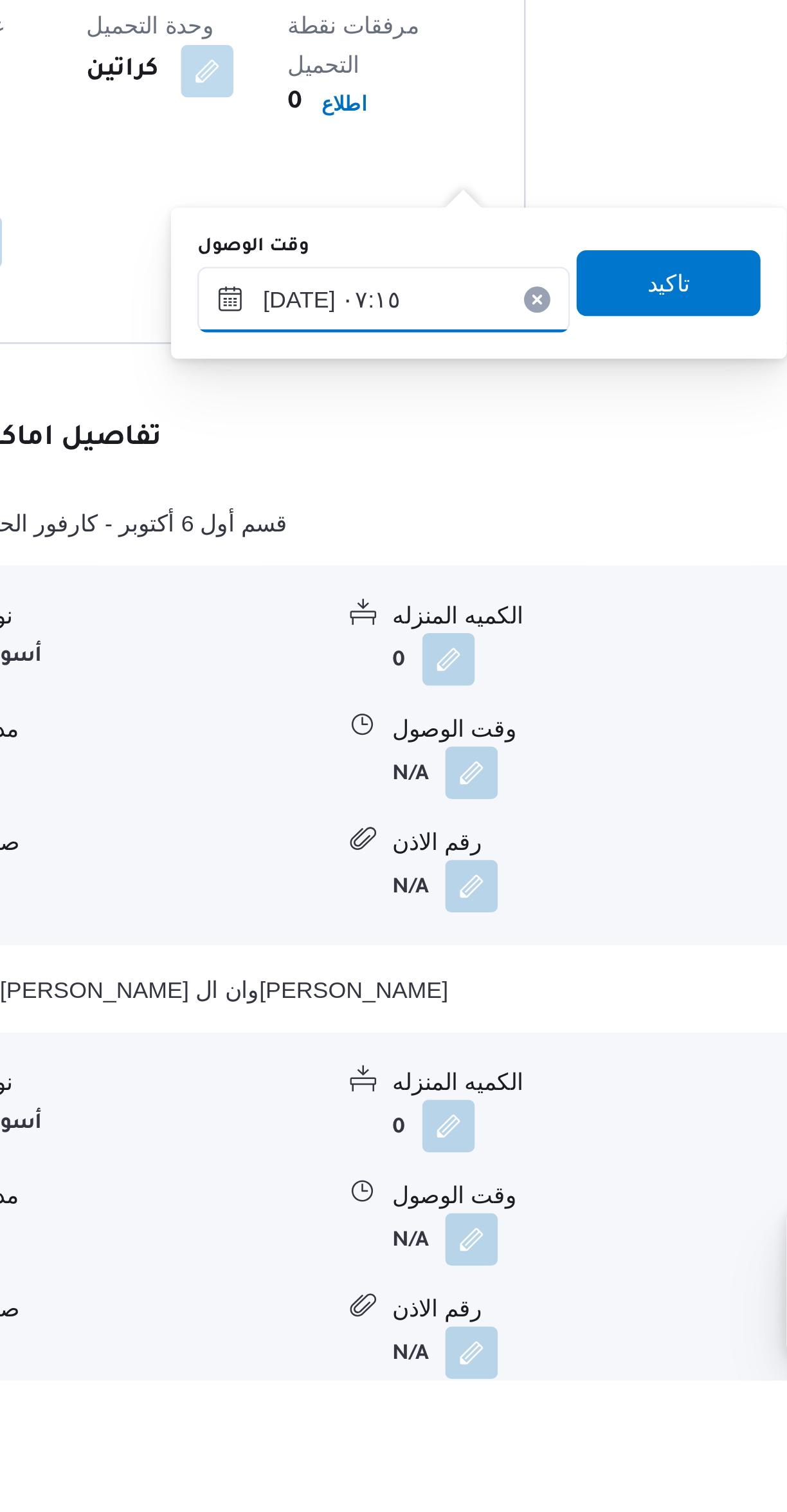
click at [369, 1090] on input "٢٨/٠٩/٢٠٢٥ ٠٧:١٥" at bounding box center [413, 1087] width 146 height 25
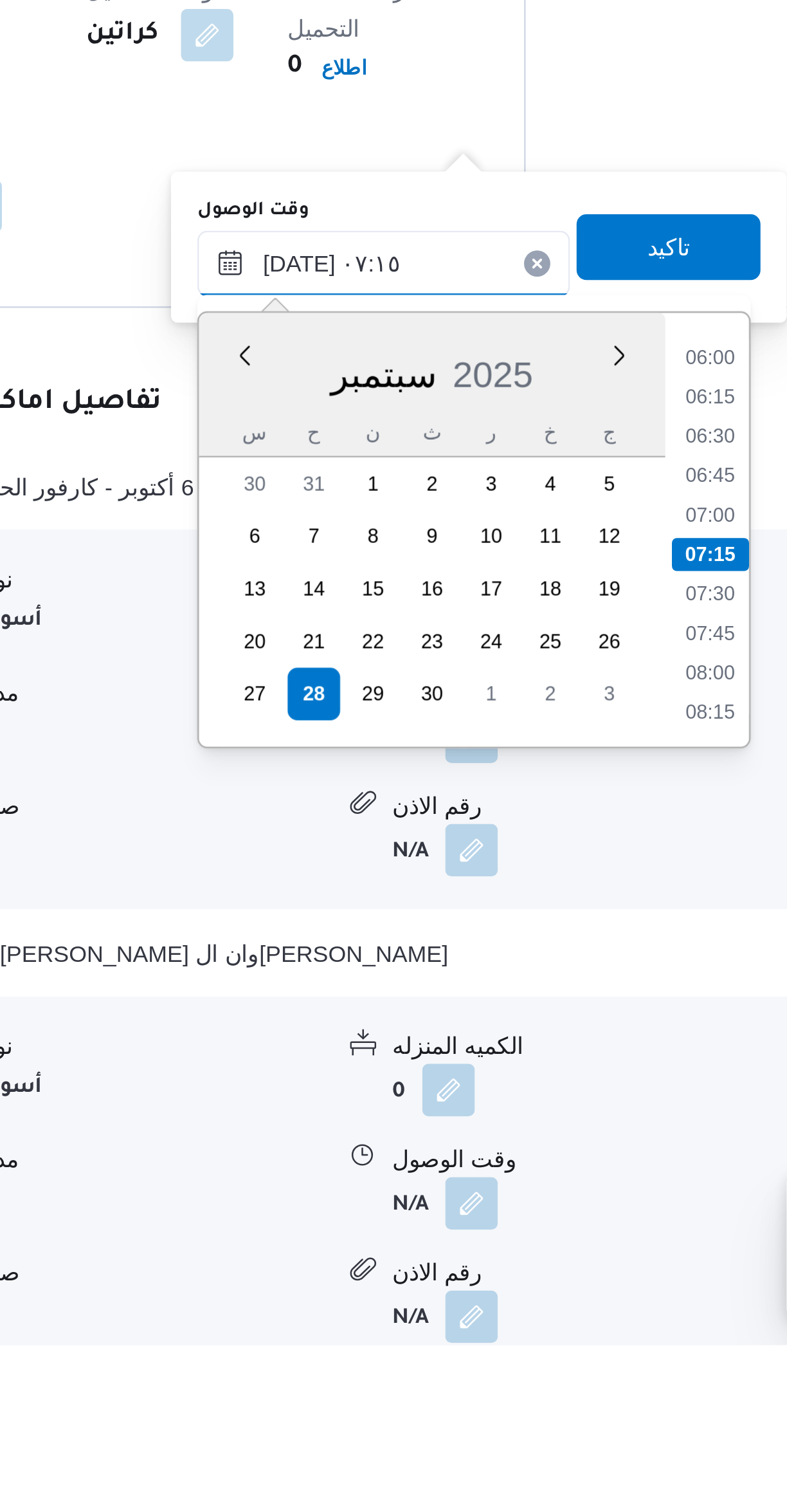
scroll to position [275, 0]
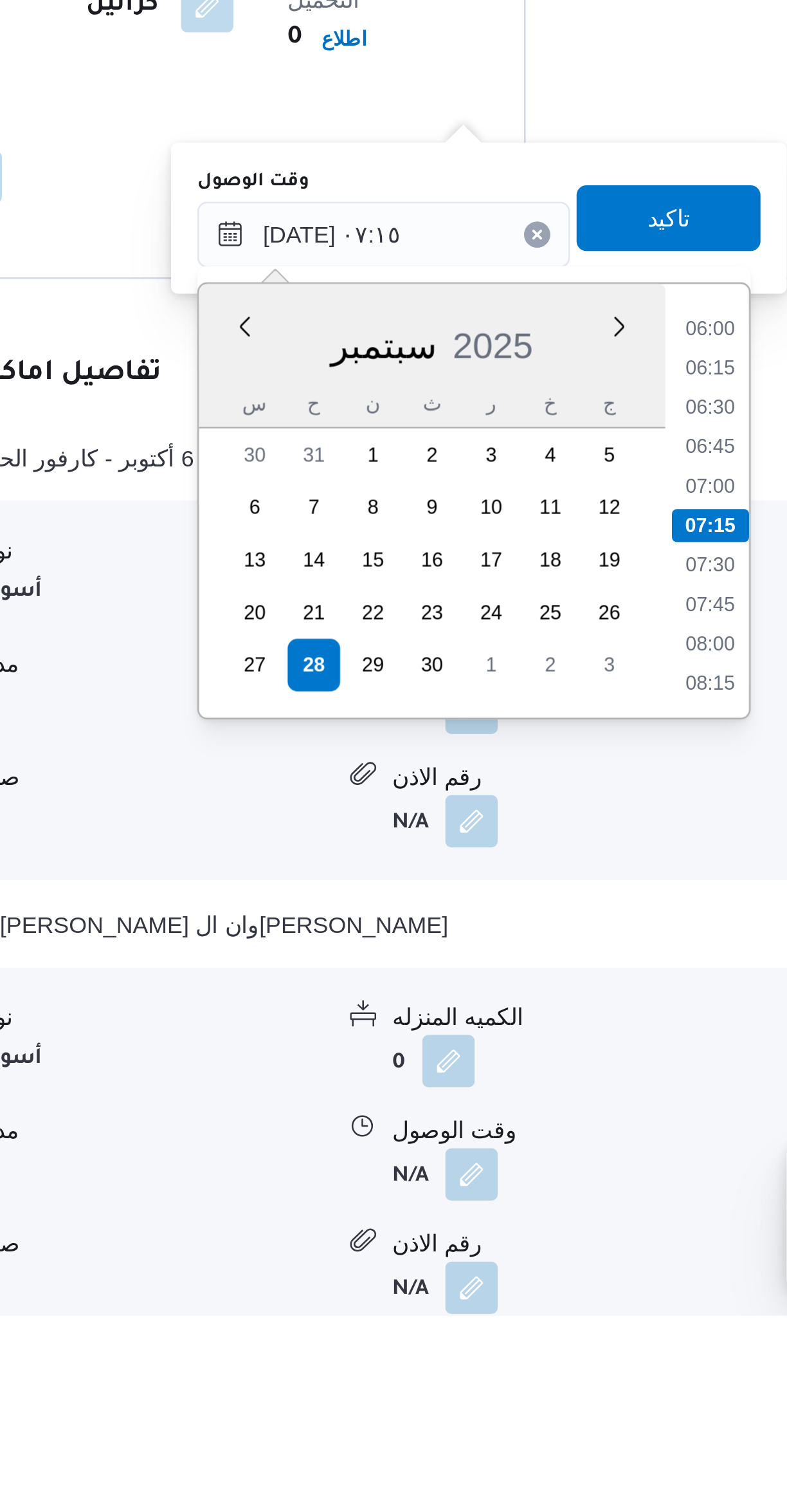
click at [539, 1245] on li "08:00" at bounding box center [541, 1248] width 30 height 13
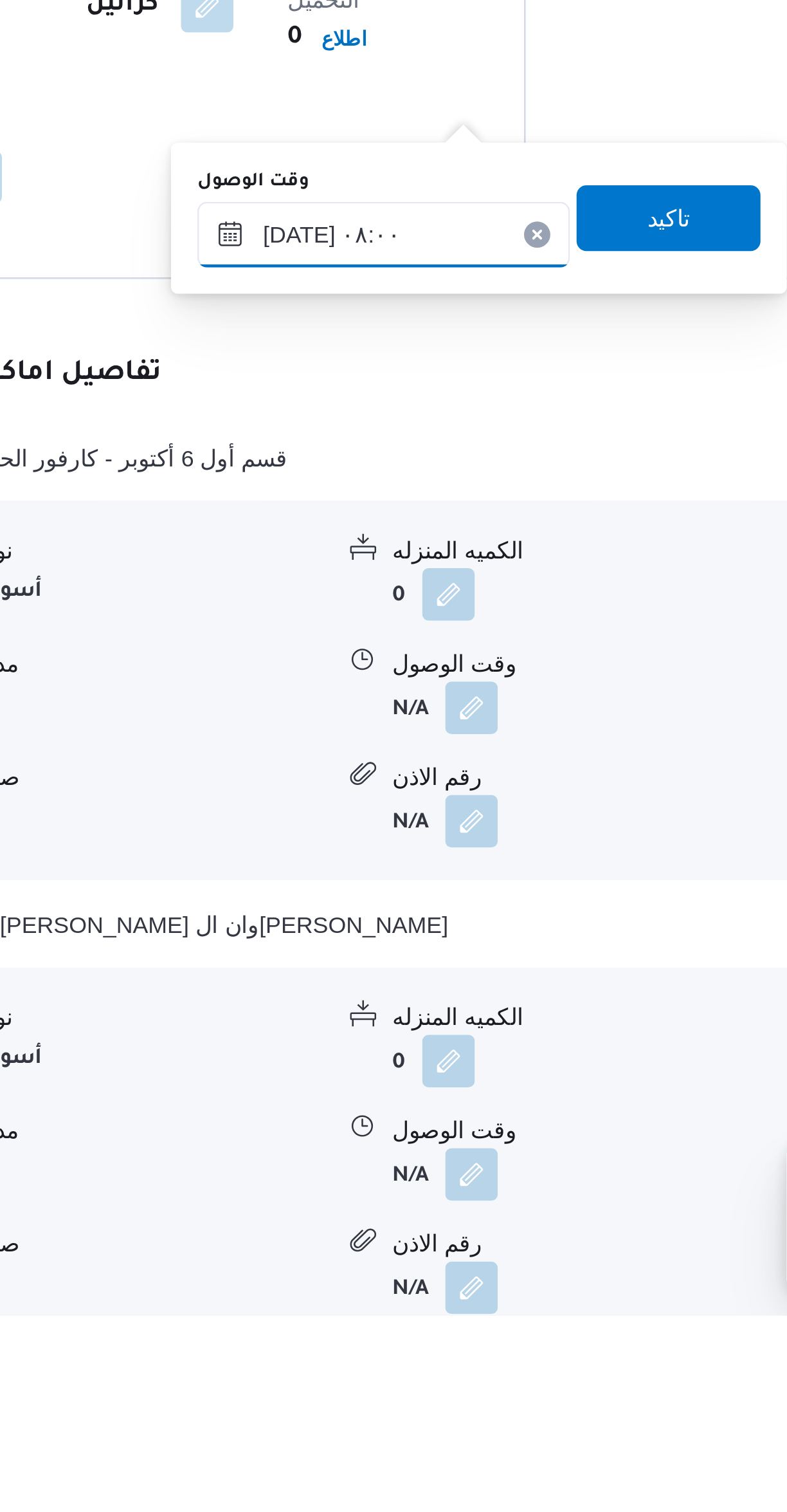
click at [379, 1090] on input "٢٨/٠٩/٢٠٢٥ ٠٨:٠٠" at bounding box center [413, 1087] width 146 height 25
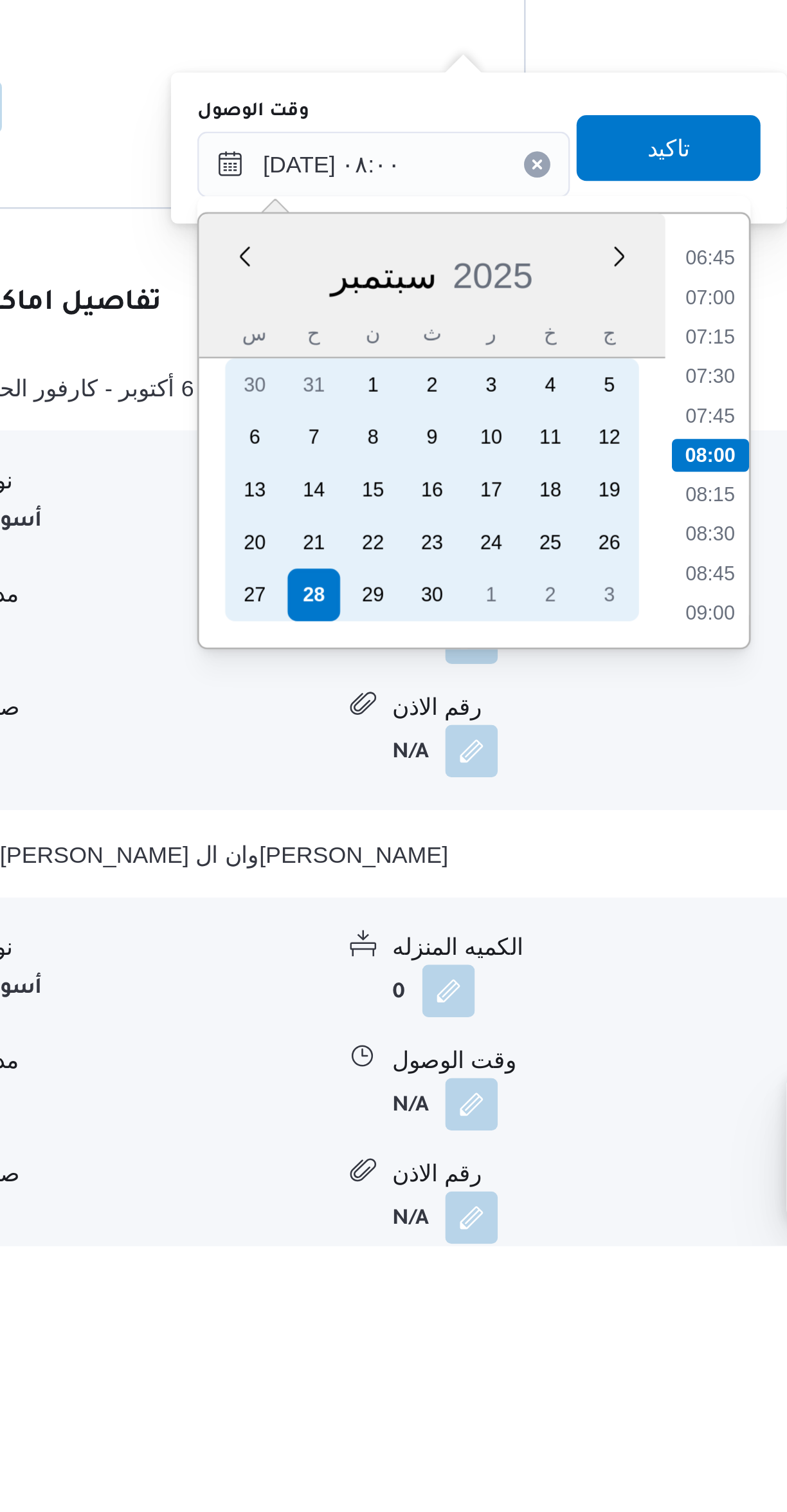
click at [362, 1254] on div "27" at bounding box center [363, 1257] width 21 height 21
type input "٢٧/٠٩/٢٠٢٥ ٠٨:٠٠"
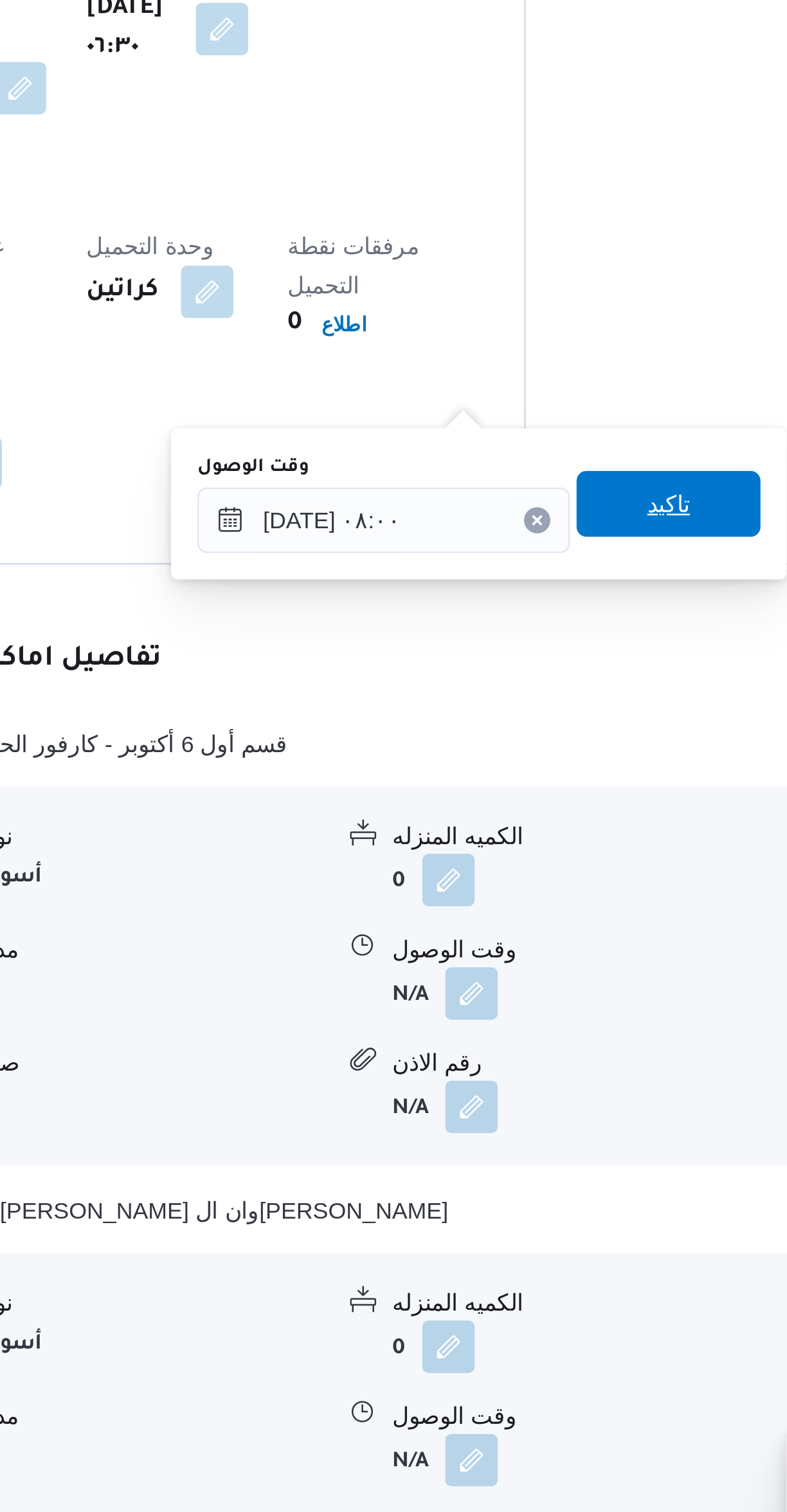
click at [524, 1080] on span "تاكيد" at bounding box center [524, 1081] width 72 height 25
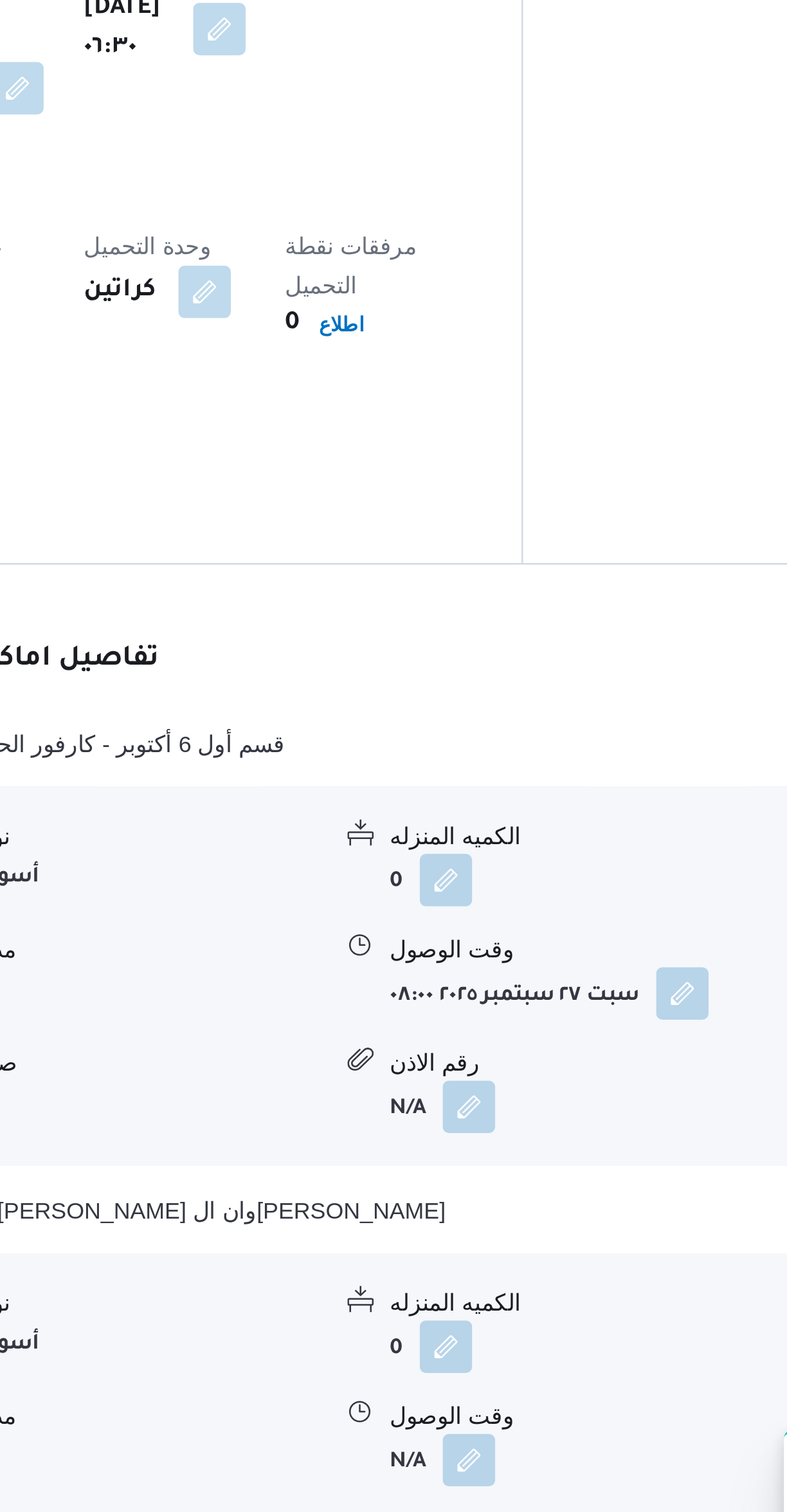
scroll to position [302, 0]
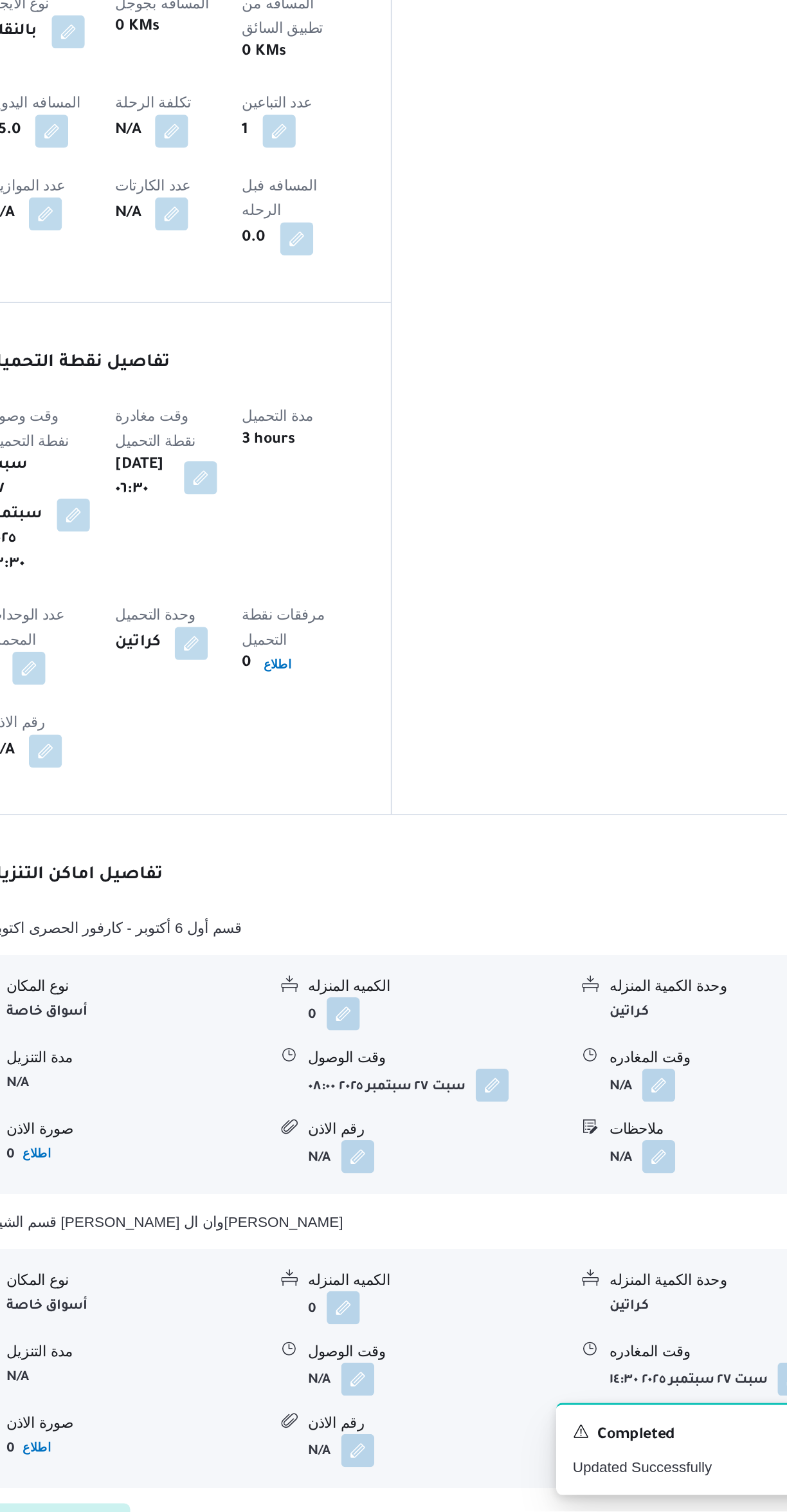
click at [632, 1236] on button "button" at bounding box center [635, 1247] width 21 height 21
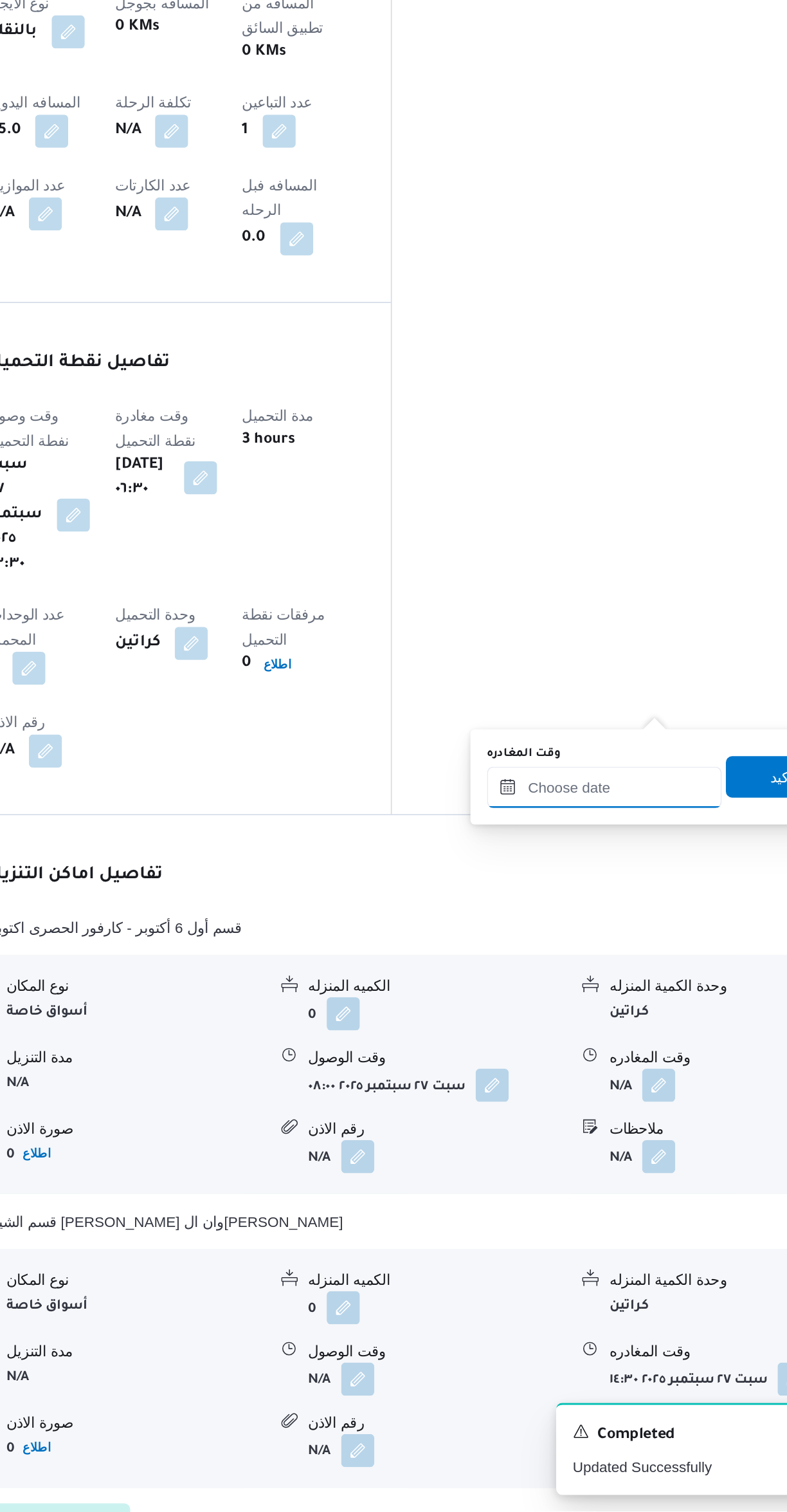
click at [567, 1058] on input "وقت المغادره" at bounding box center [601, 1061] width 146 height 25
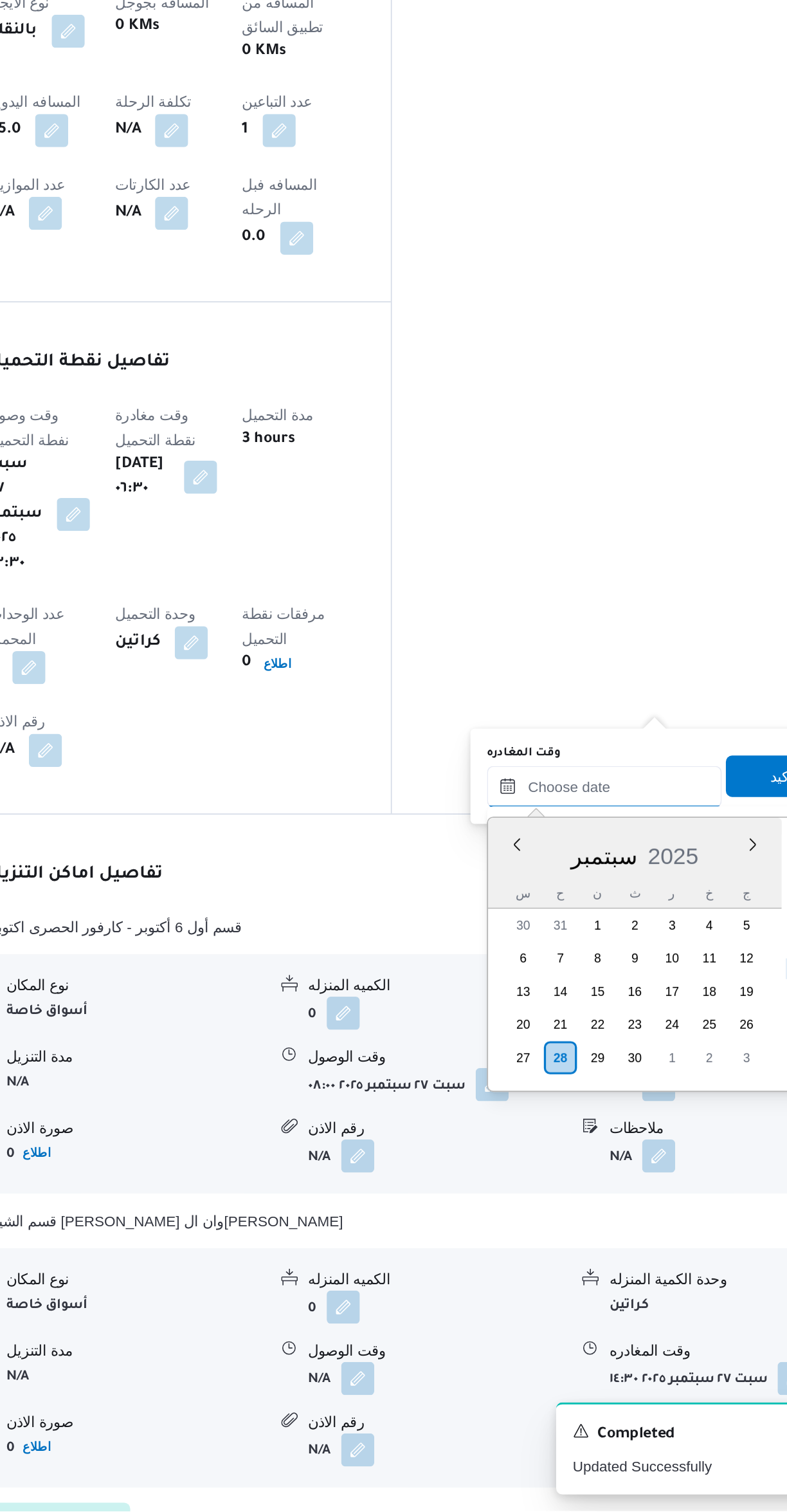
scroll to position [0, 0]
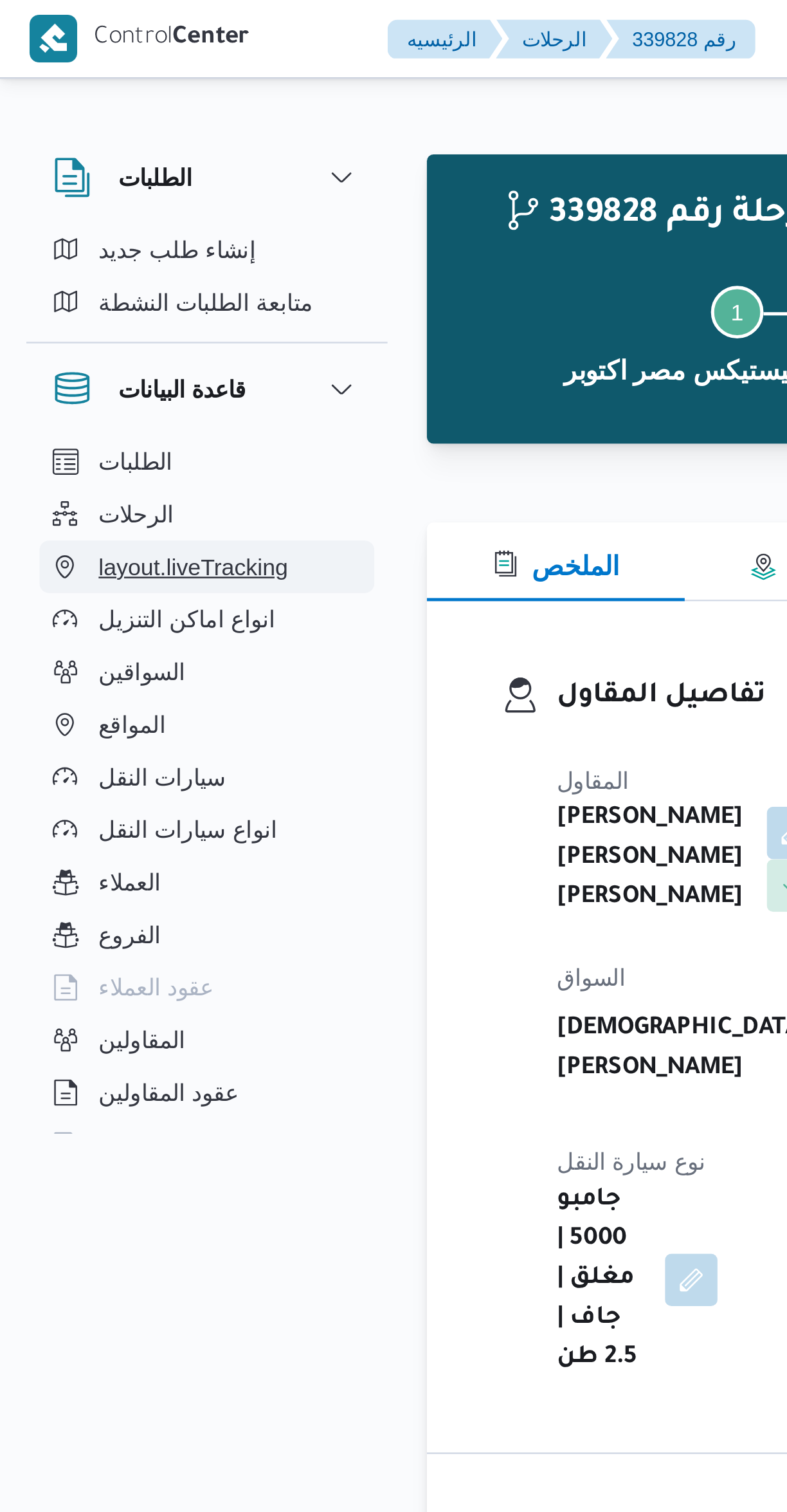
click at [130, 222] on button "layout.liveTracking" at bounding box center [81, 222] width 131 height 21
select select "ar"
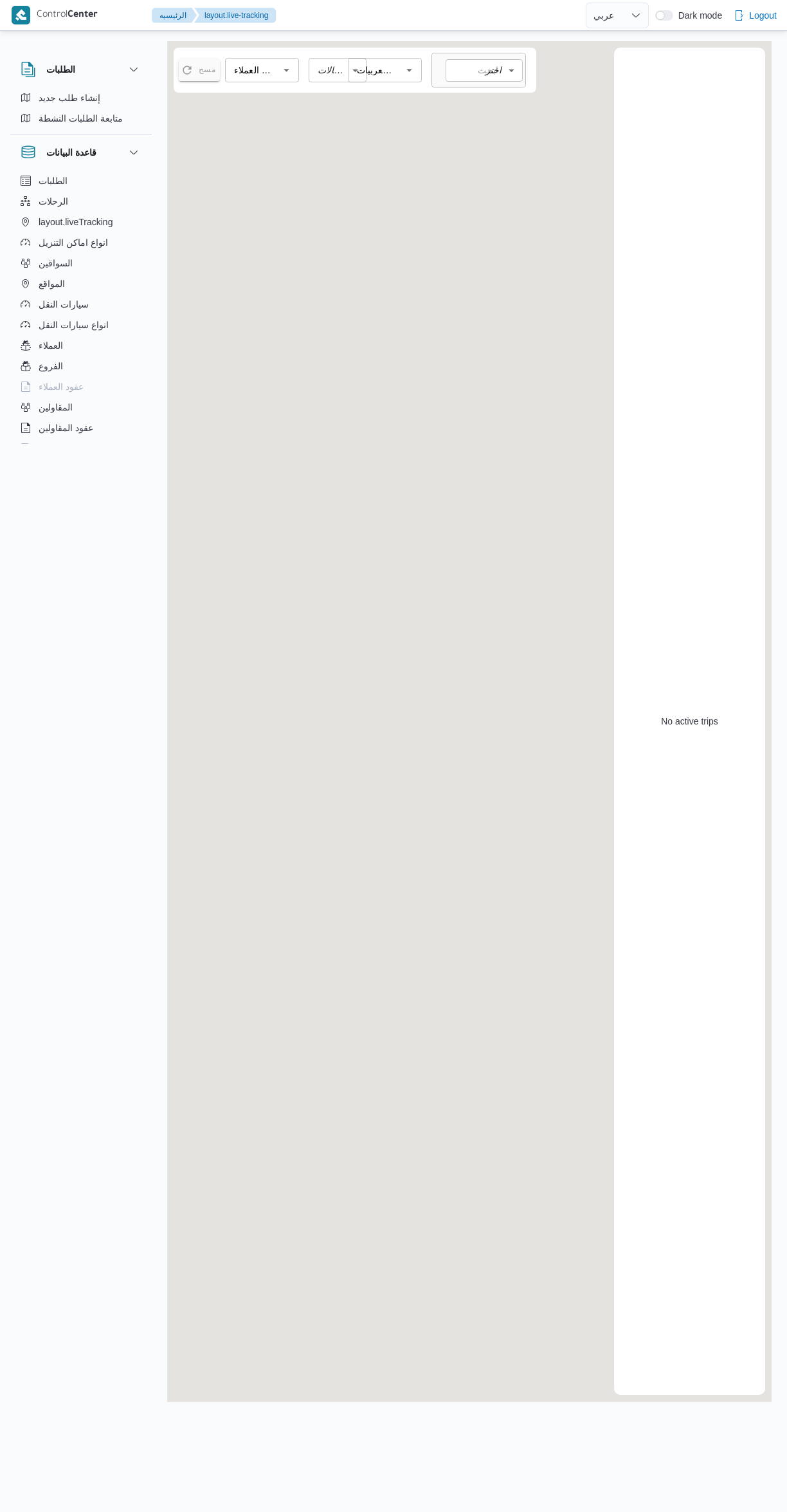
select select "ar"
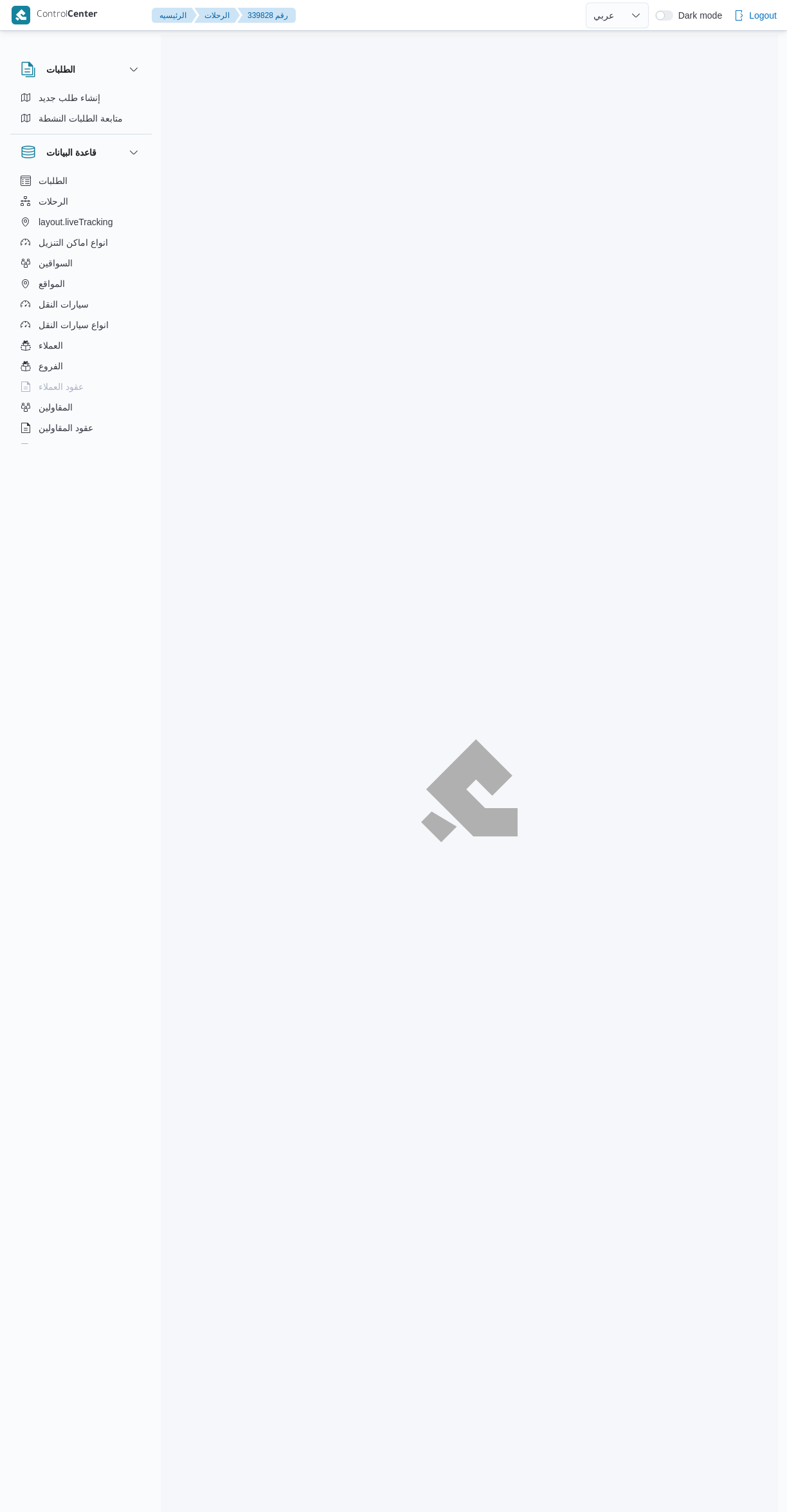
select select "ar"
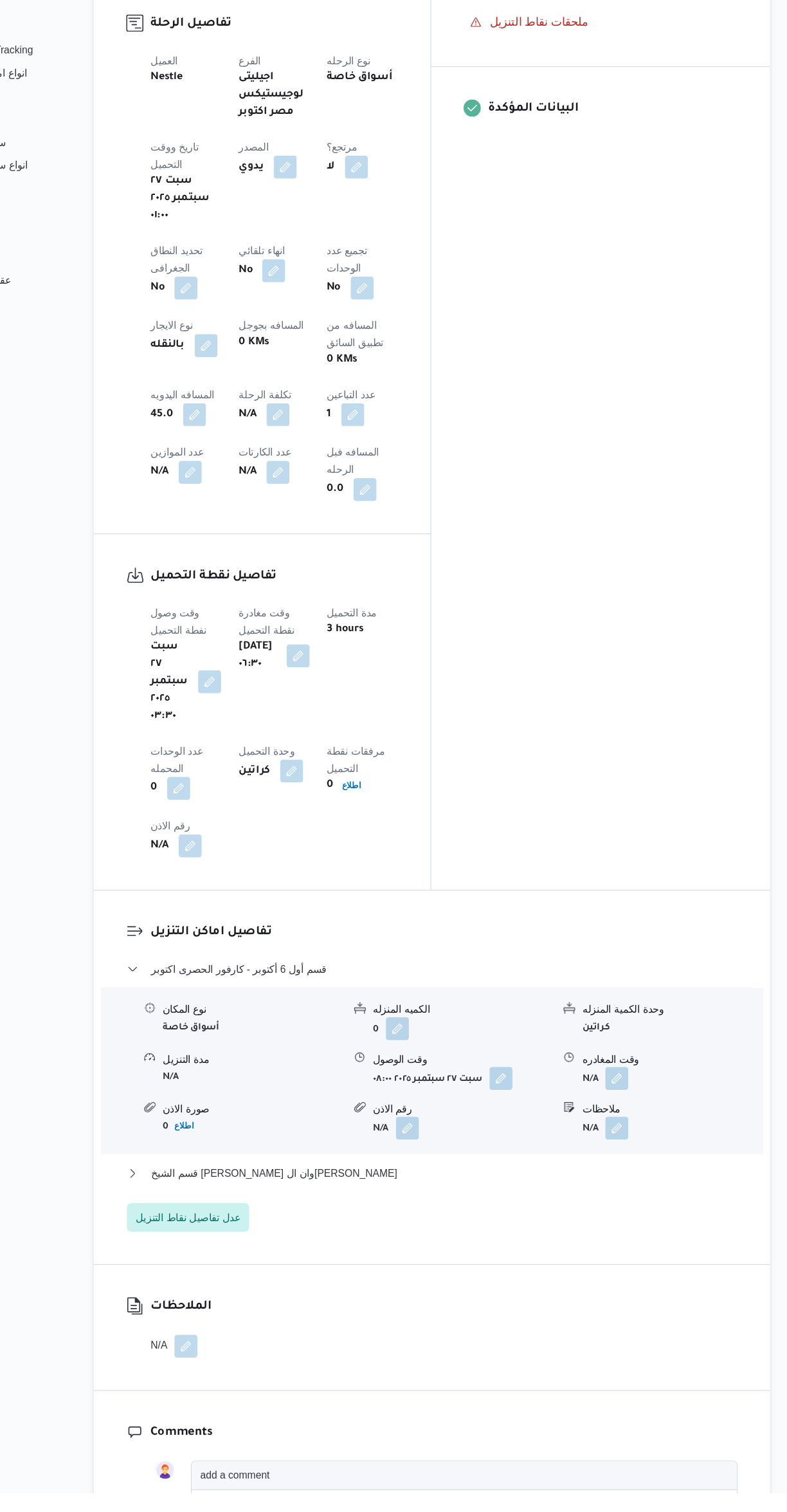
scroll to position [416, 0]
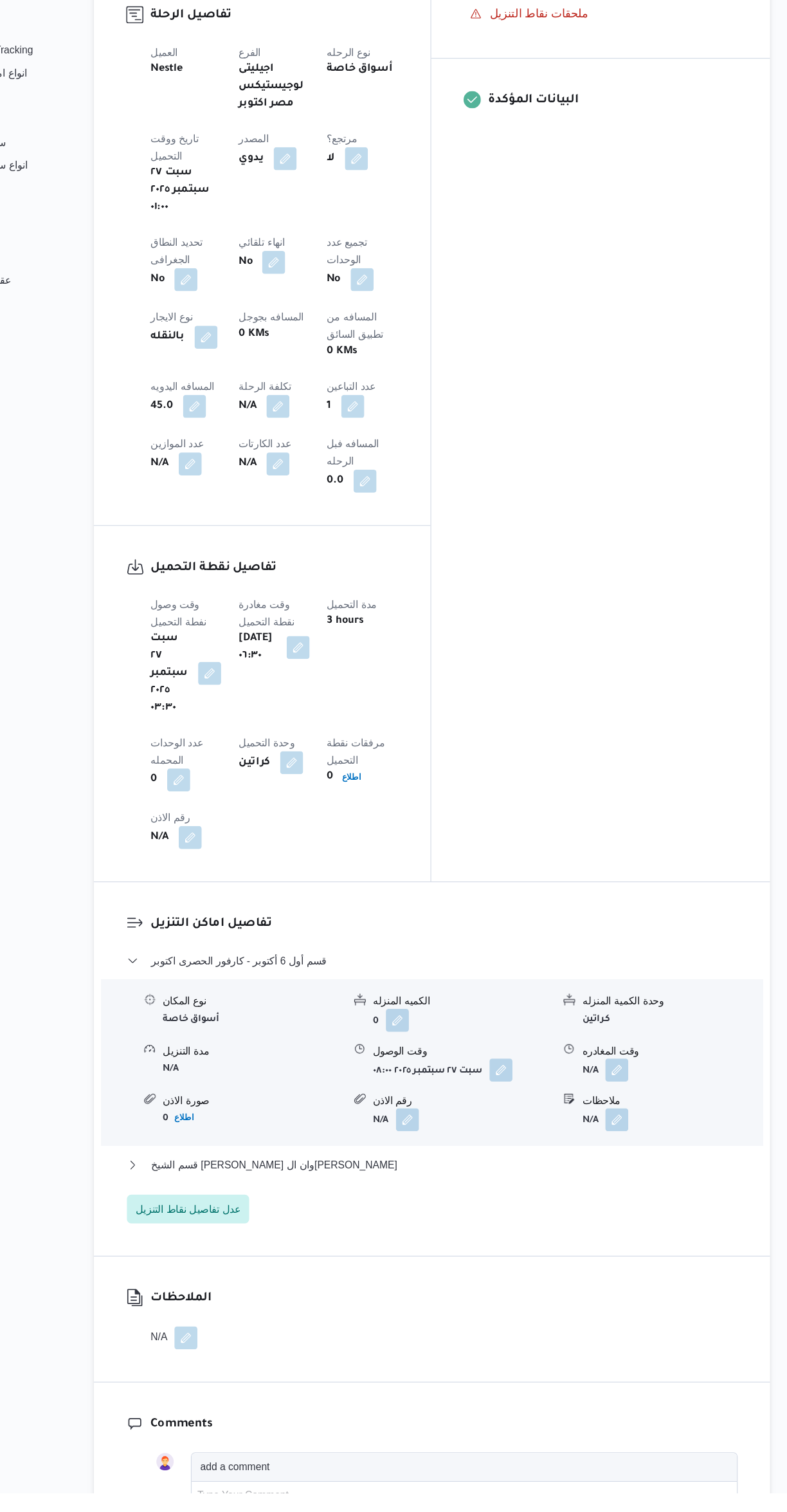
click at [636, 1123] on button "button" at bounding box center [635, 1134] width 21 height 21
click at [587, 947] on input "وقت المغادره" at bounding box center [601, 947] width 146 height 25
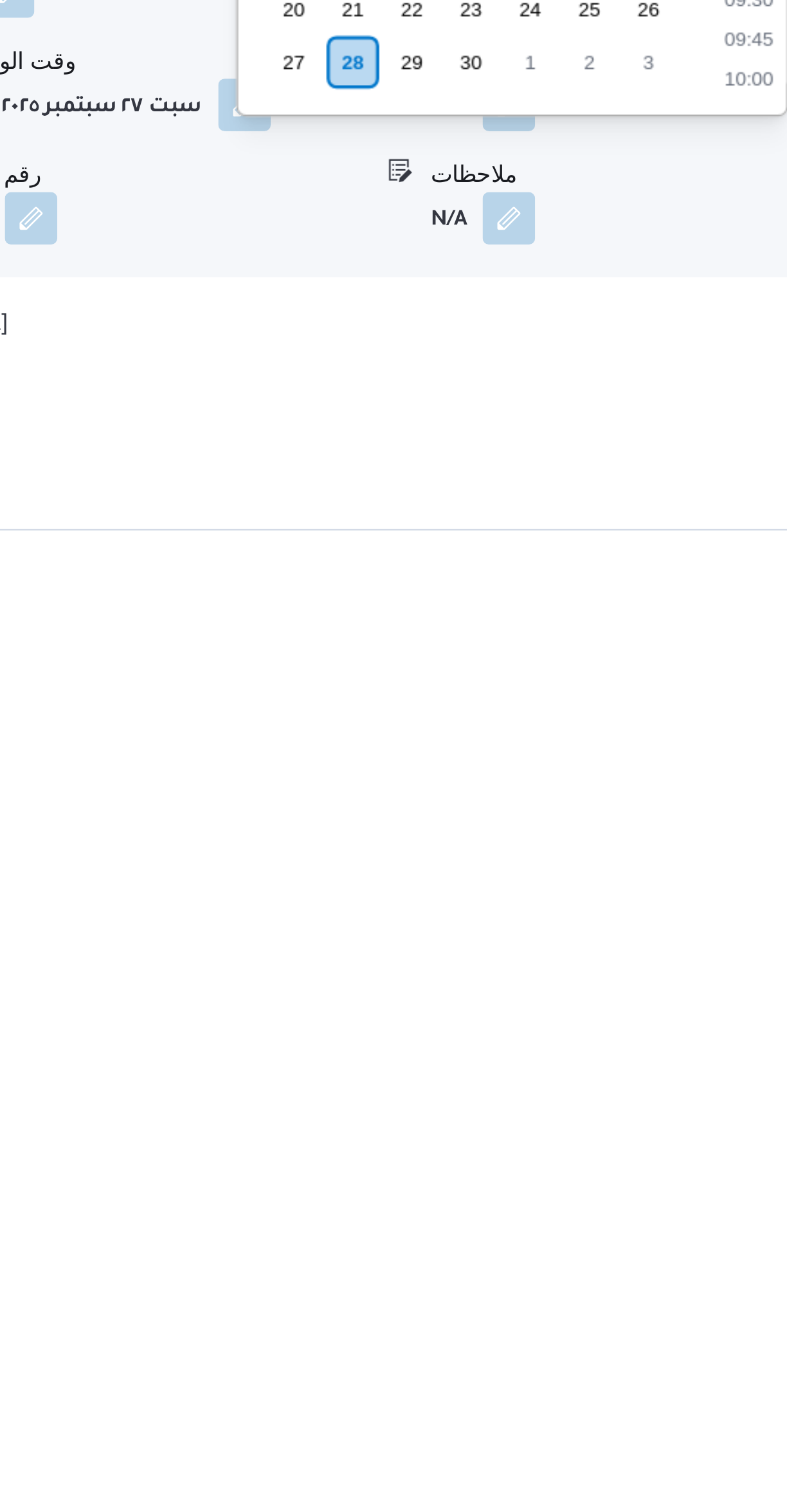
scroll to position [270, 0]
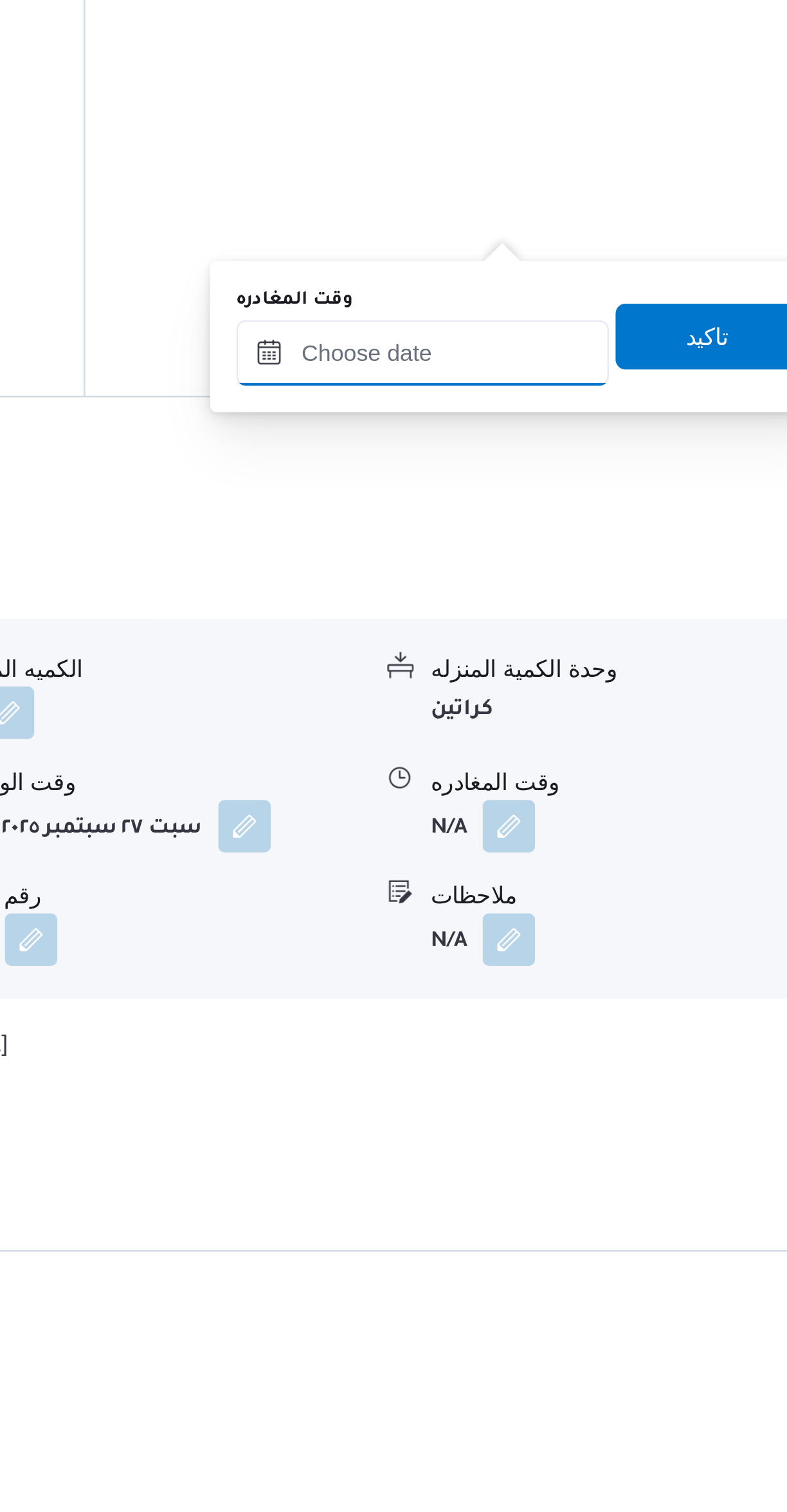
click at [581, 1097] on input "وقت المغادره" at bounding box center [601, 1094] width 146 height 25
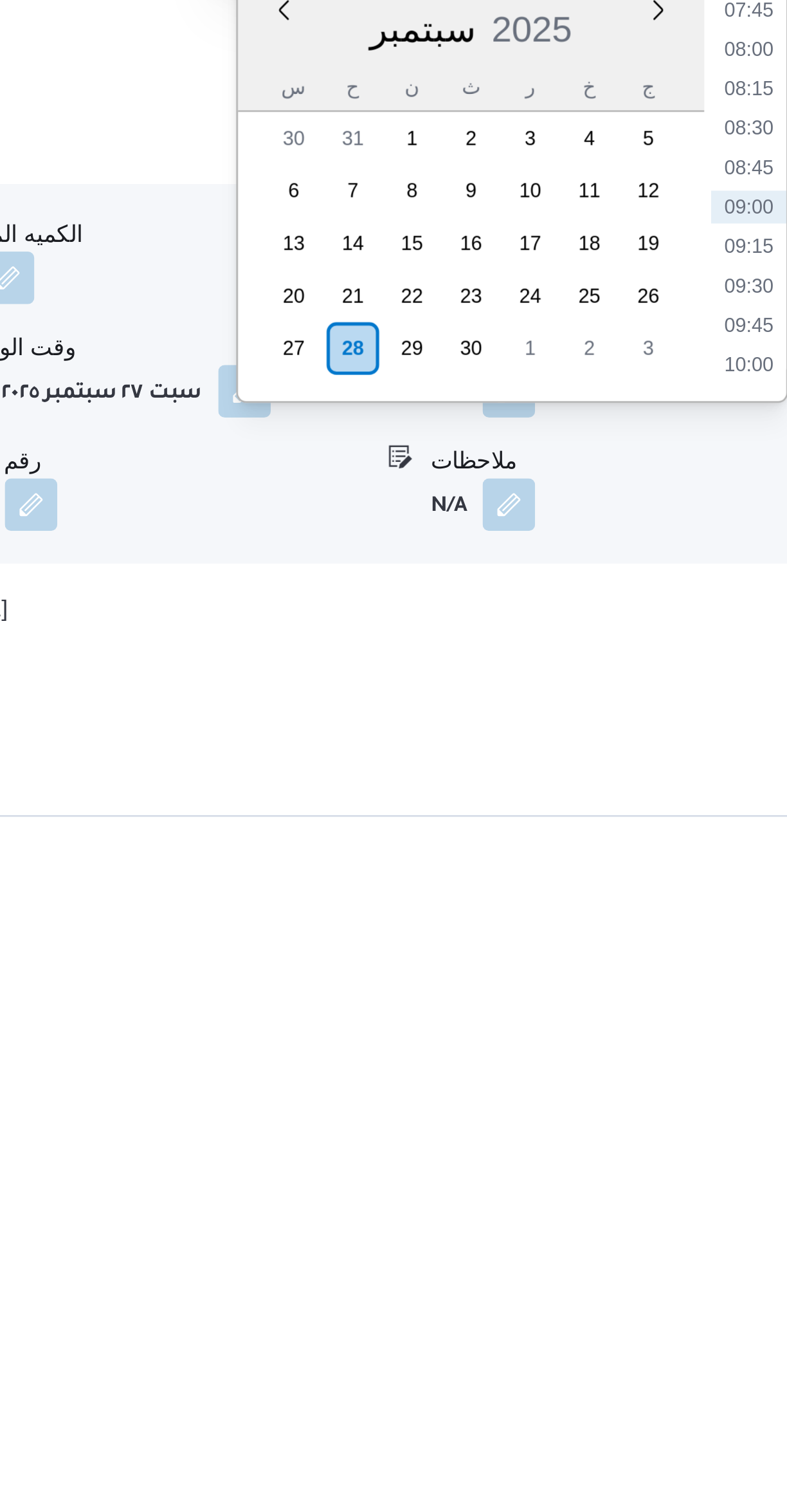
scroll to position [246, 0]
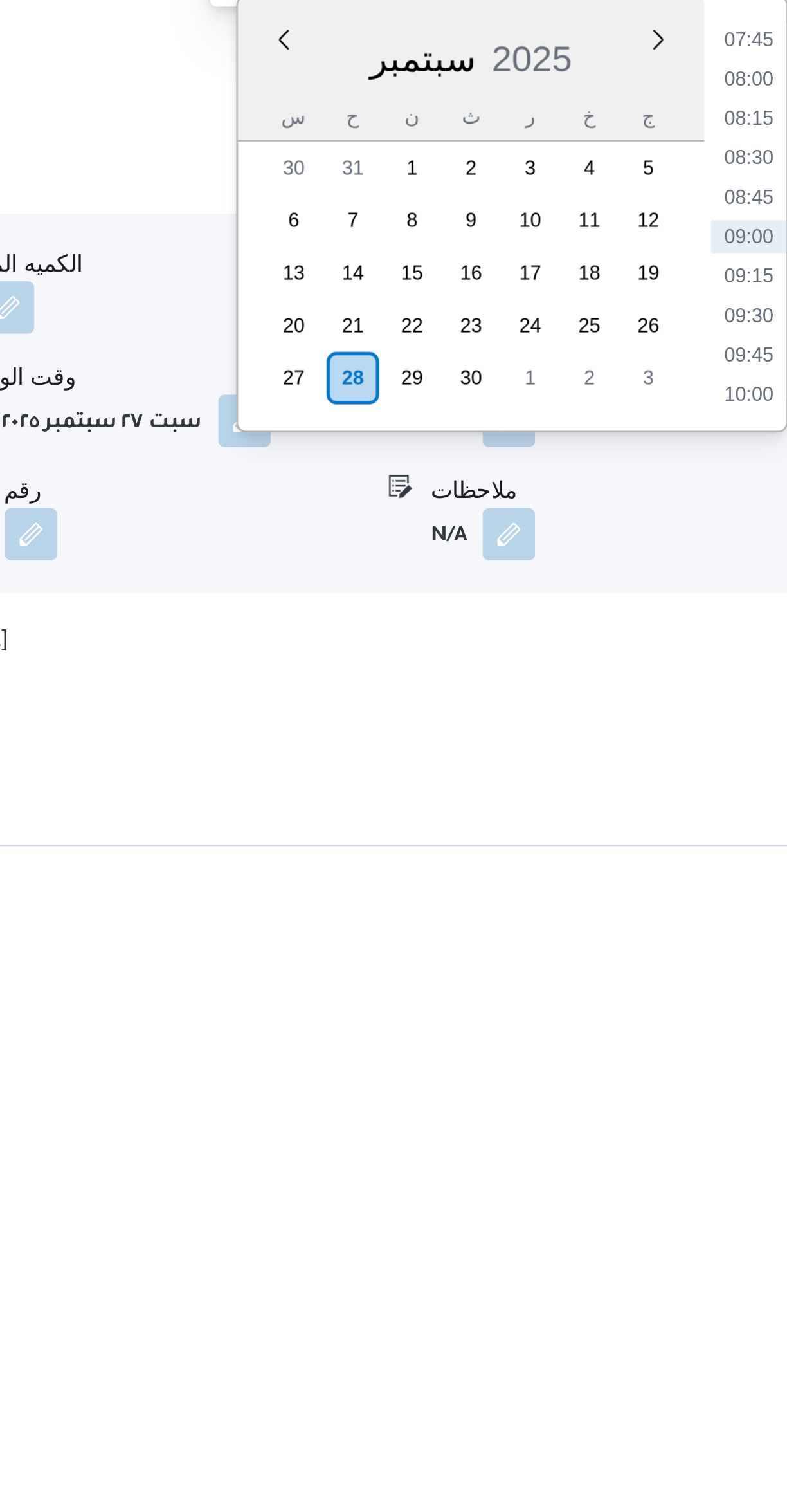
click at [721, 1289] on li "10:00" at bounding box center [729, 1292] width 30 height 13
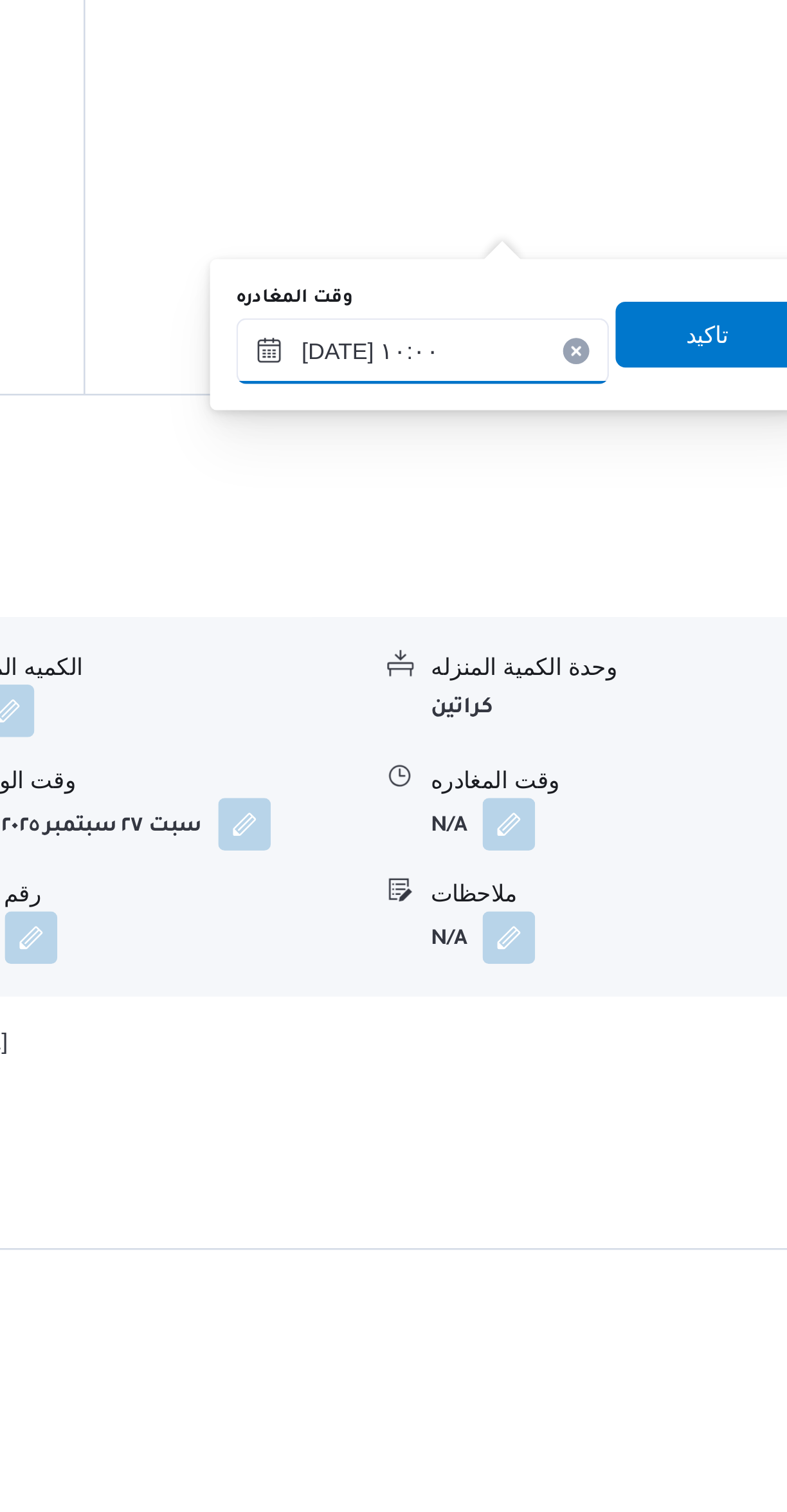
click at [561, 1122] on input "[DATE] ١٠:٠٠" at bounding box center [601, 1117] width 146 height 25
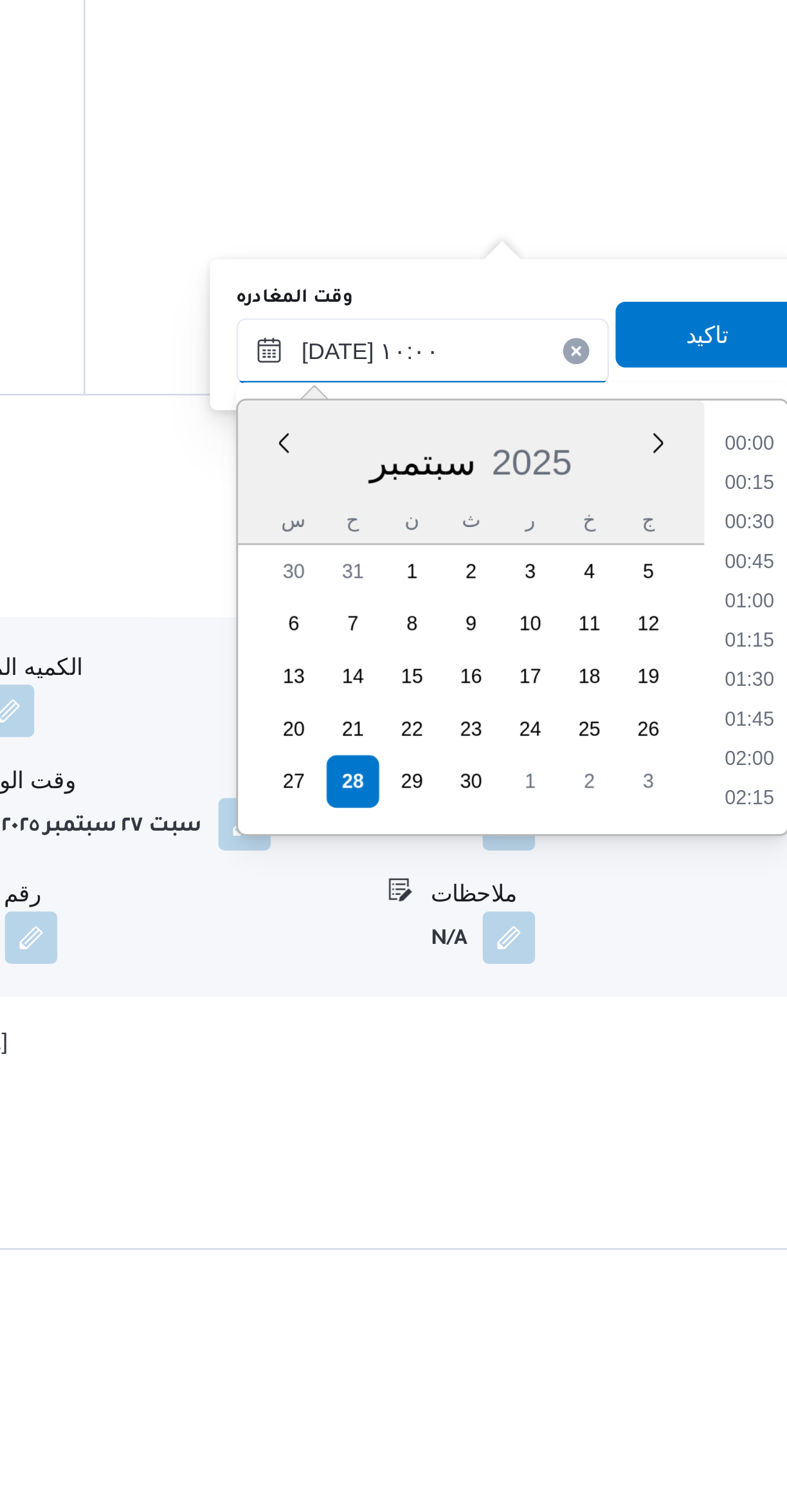
scroll to position [539, 0]
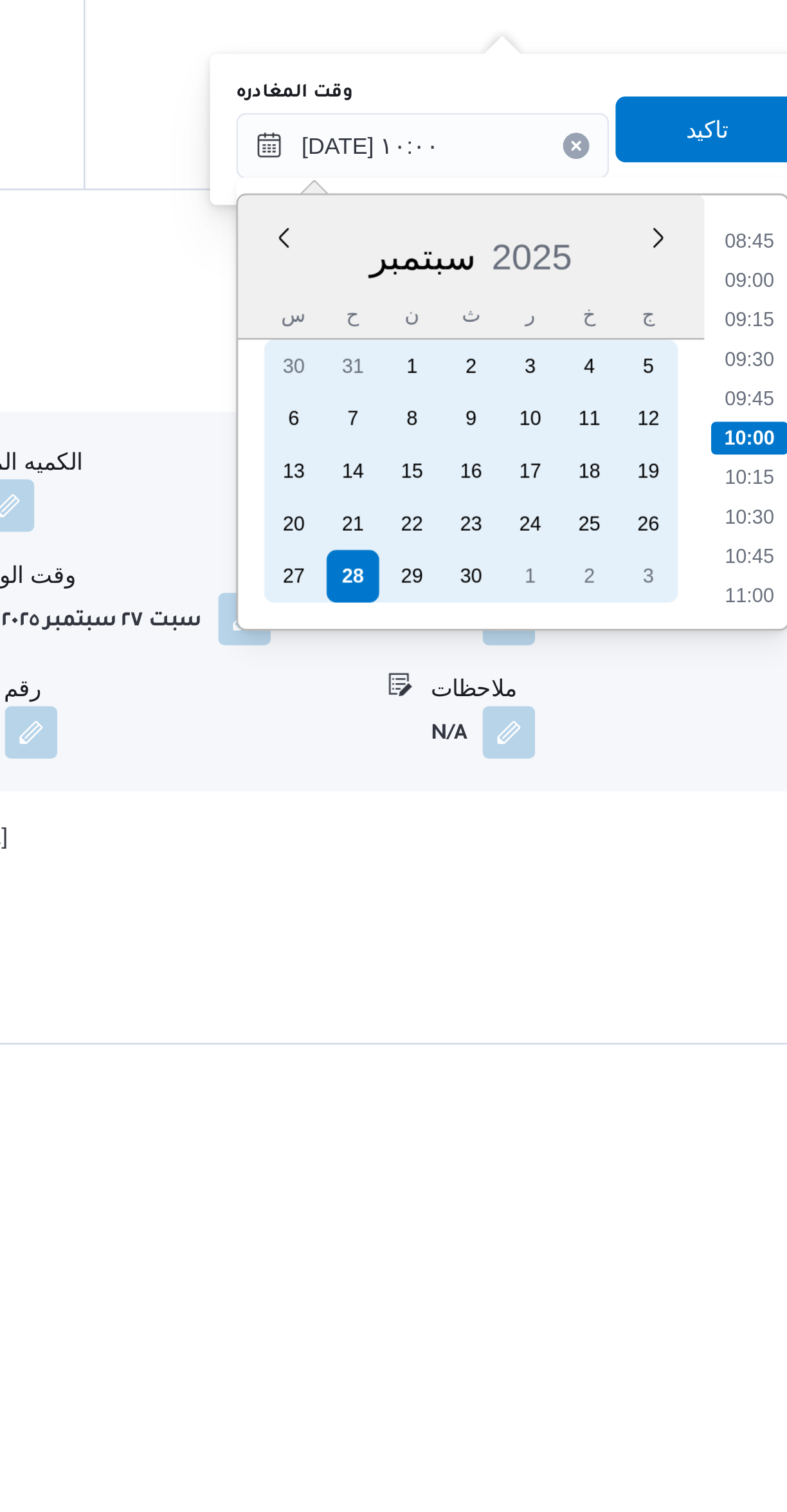
click at [544, 1285] on div "27" at bounding box center [551, 1287] width 21 height 21
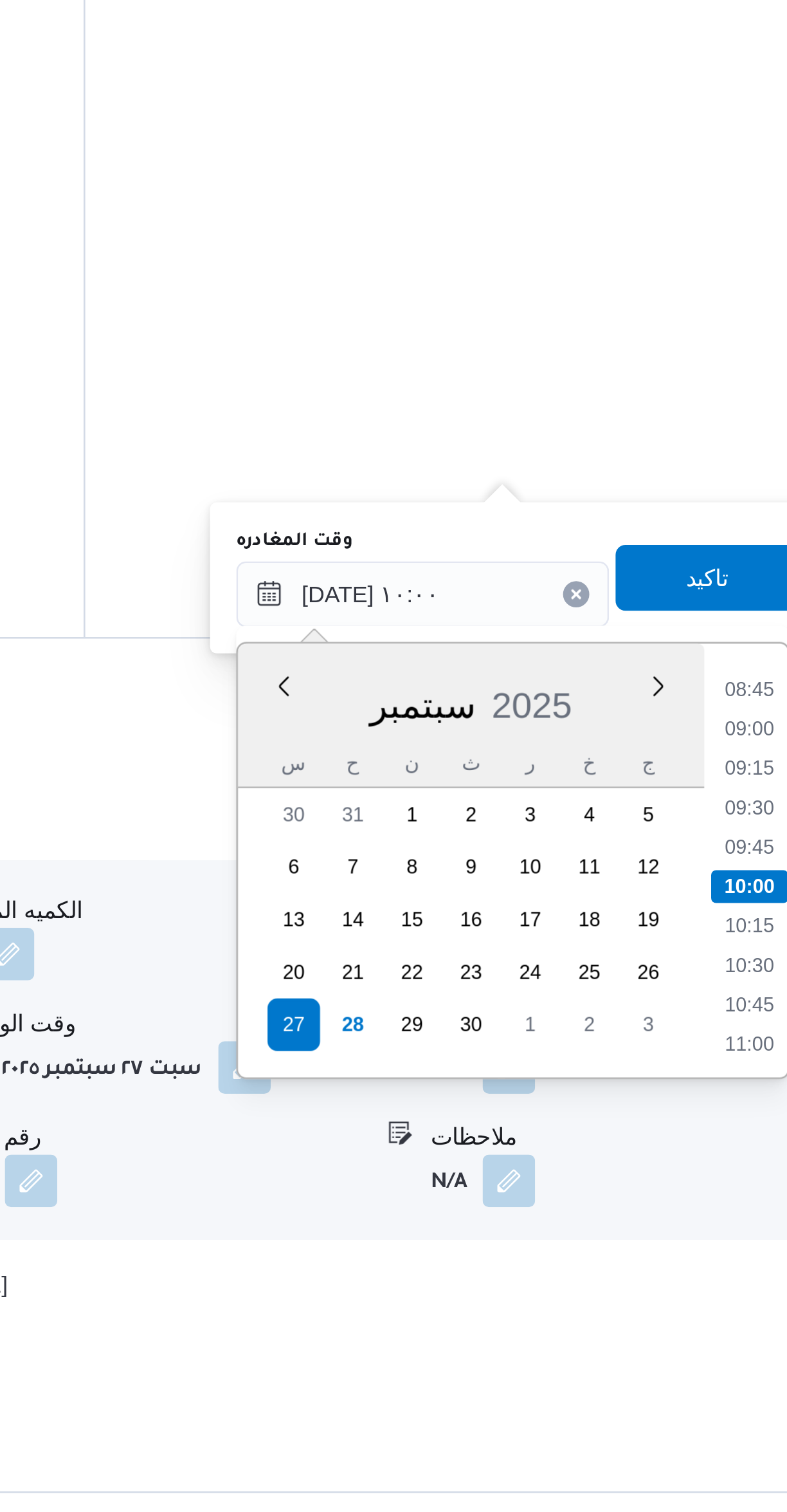
click at [722, 1277] on li "10:45" at bounding box center [729, 1278] width 30 height 13
type input "[DATE] ١٠:٤٥"
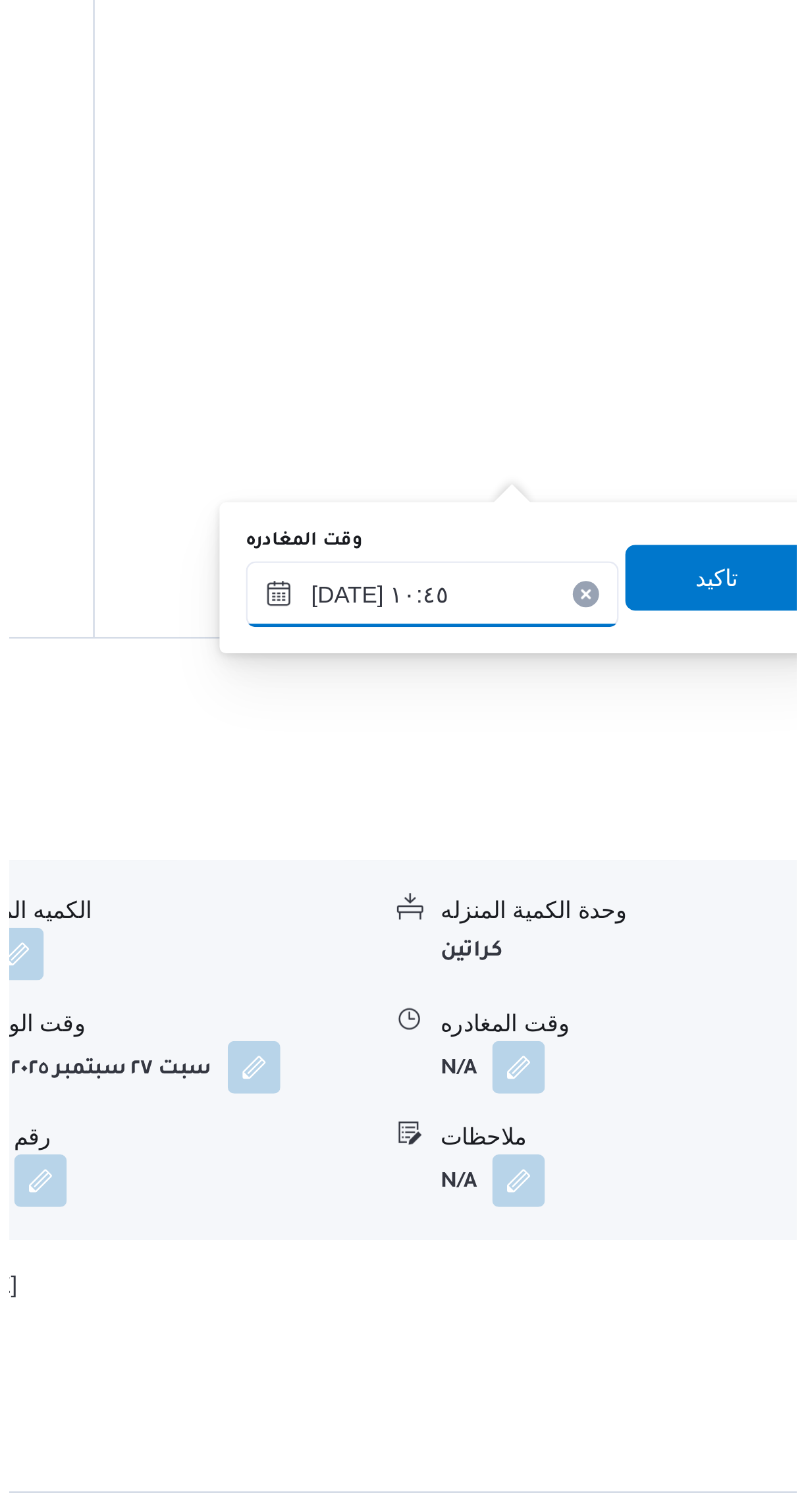
scroll to position [118, 0]
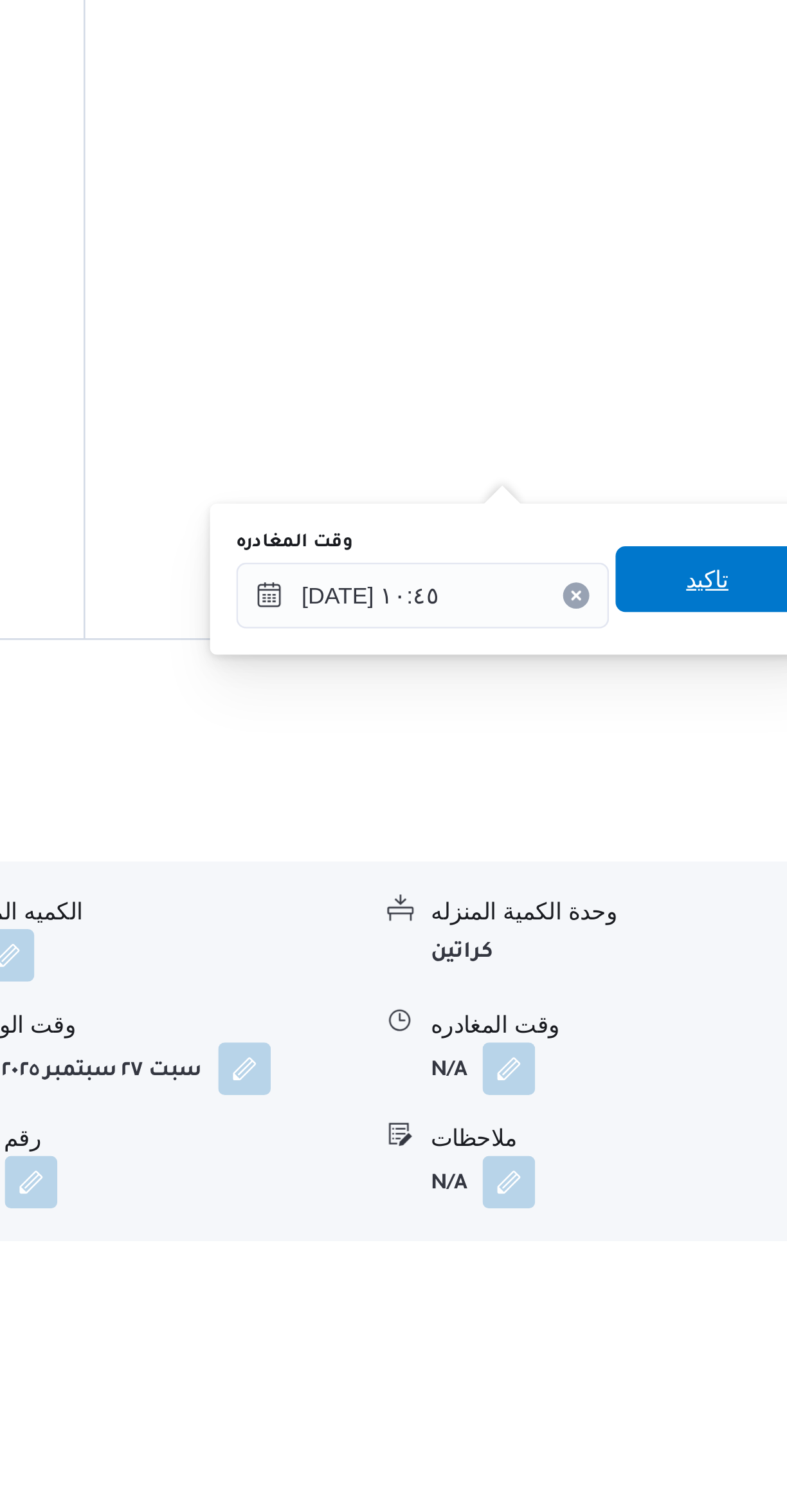
click at [709, 1239] on span "تاكيد" at bounding box center [713, 1241] width 72 height 25
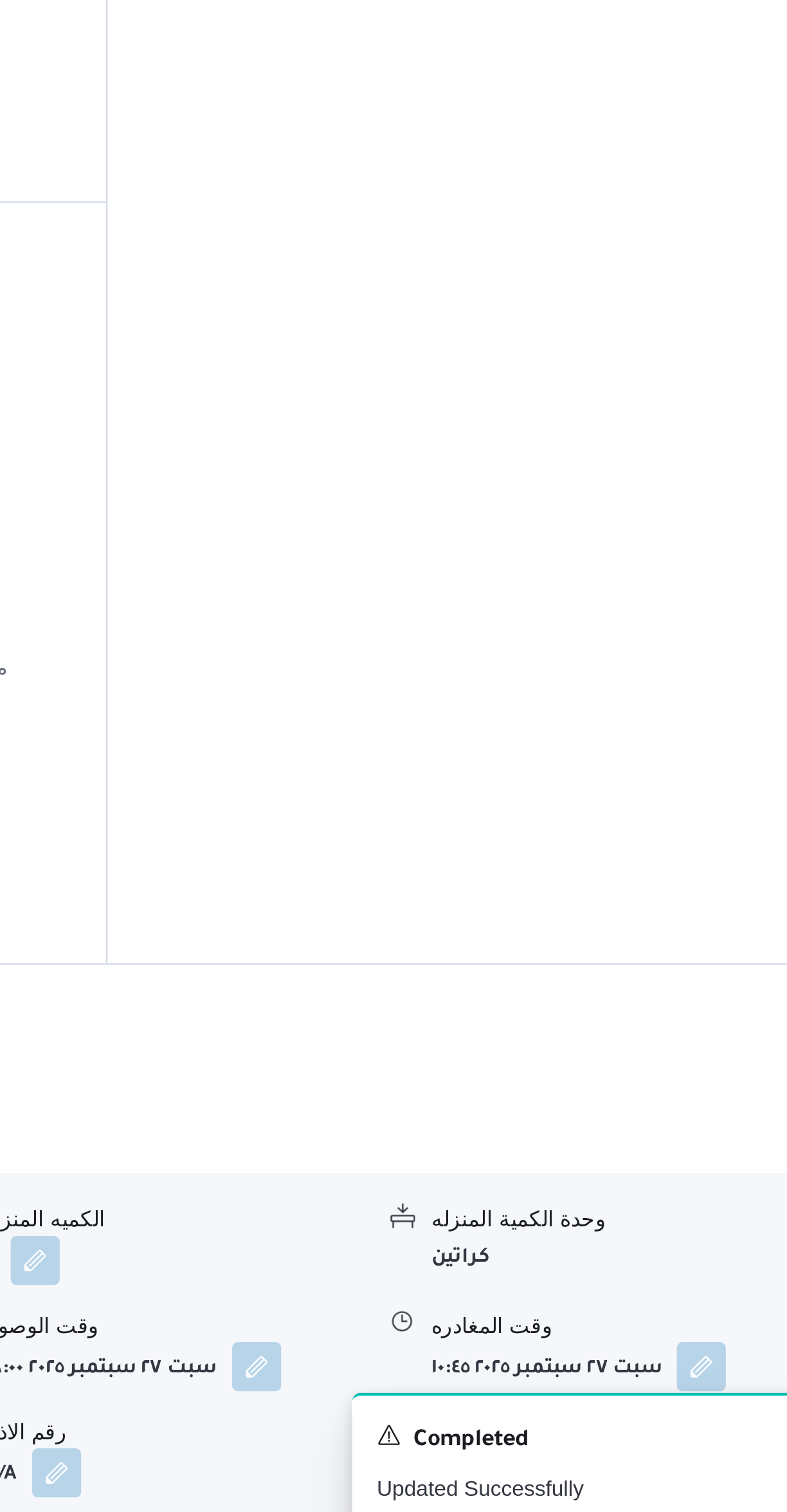
scroll to position [116, 0]
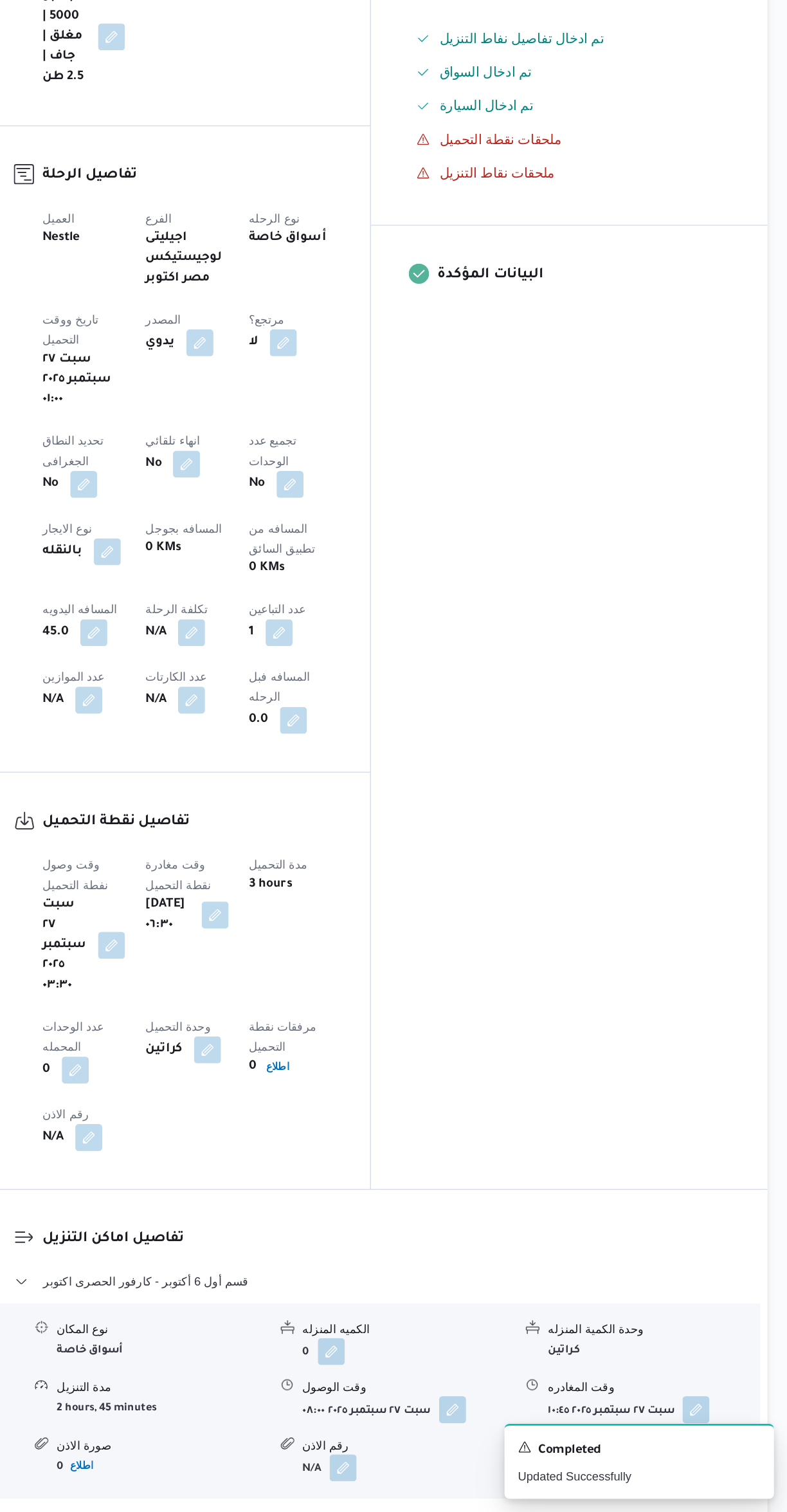
click at [502, 1510] on button "قسم الشيخ [PERSON_NAME] وان ال[PERSON_NAME]" at bounding box center [470, 1518] width 546 height 16
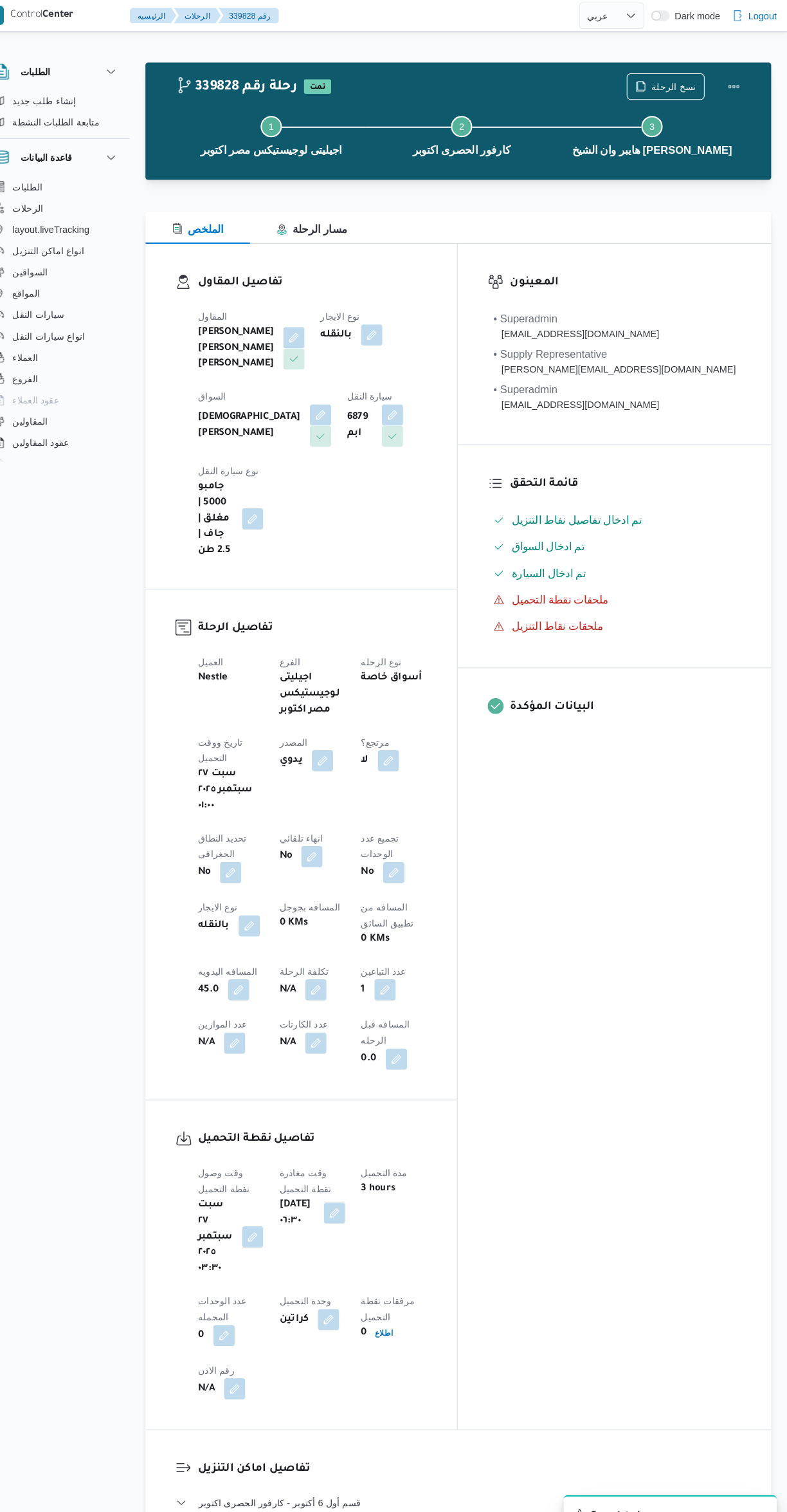
scroll to position [0, 0]
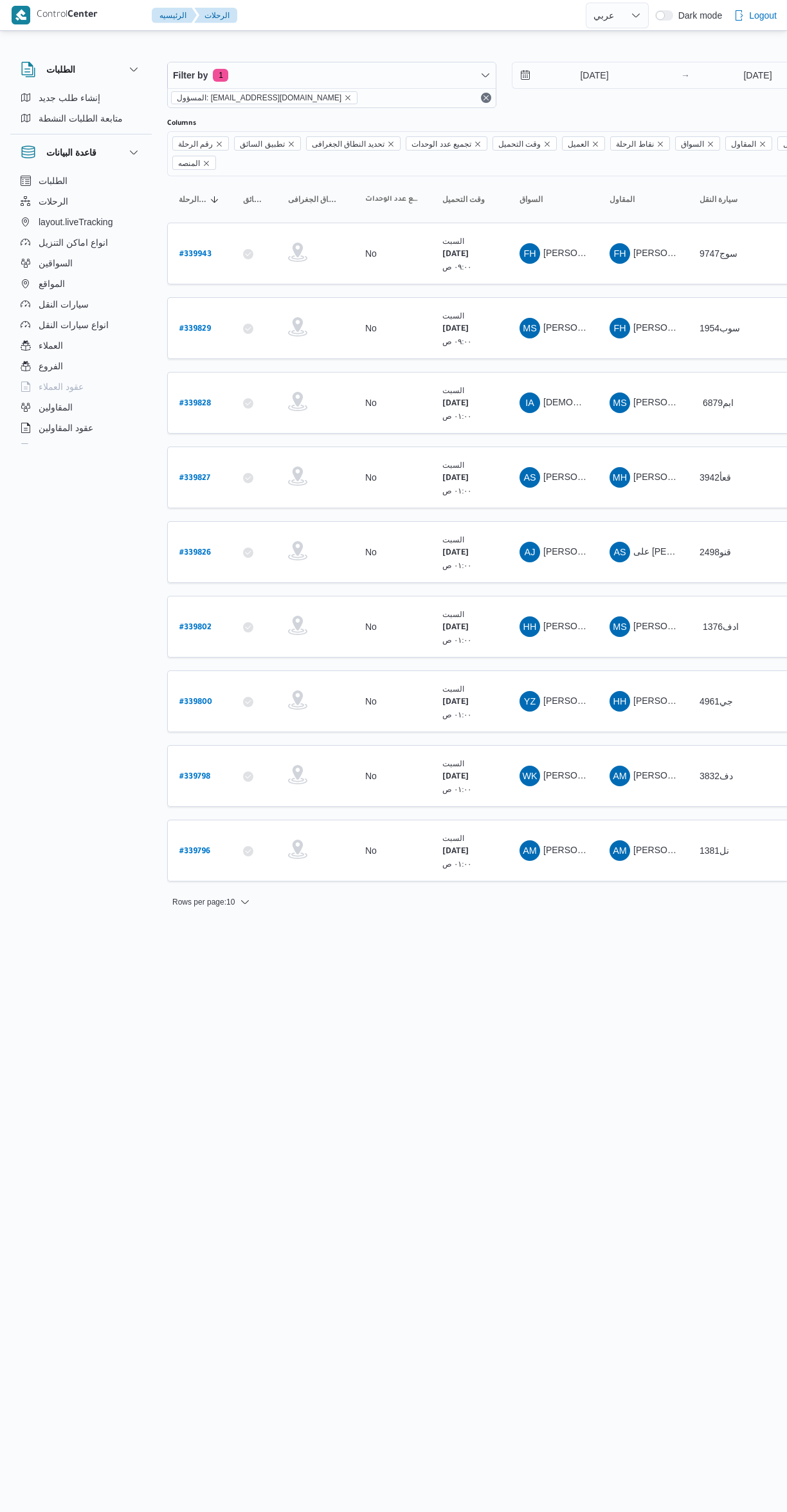
select select "ar"
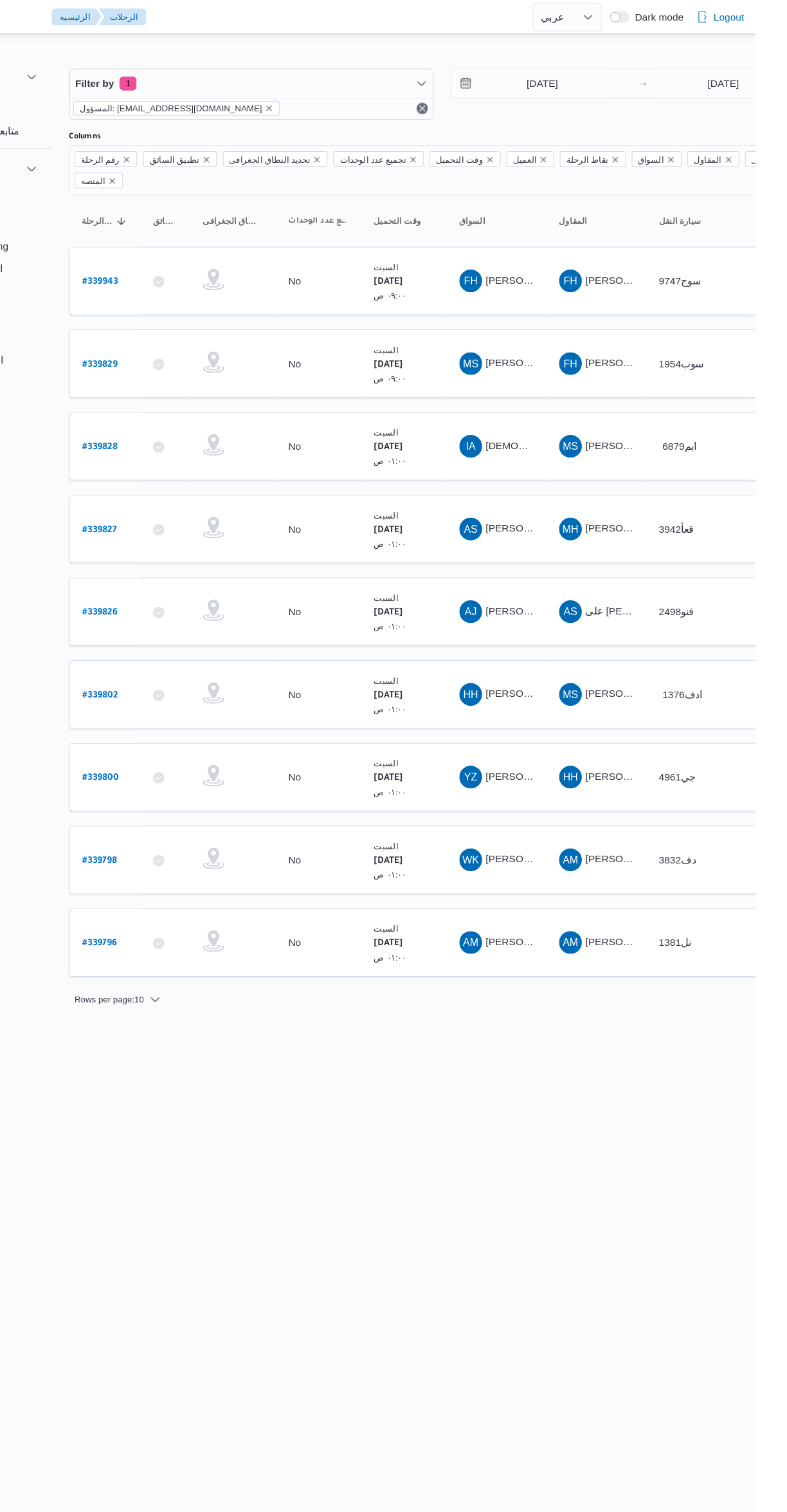
click at [190, 394] on link "# 339828" at bounding box center [195, 403] width 32 height 18
select select "ar"
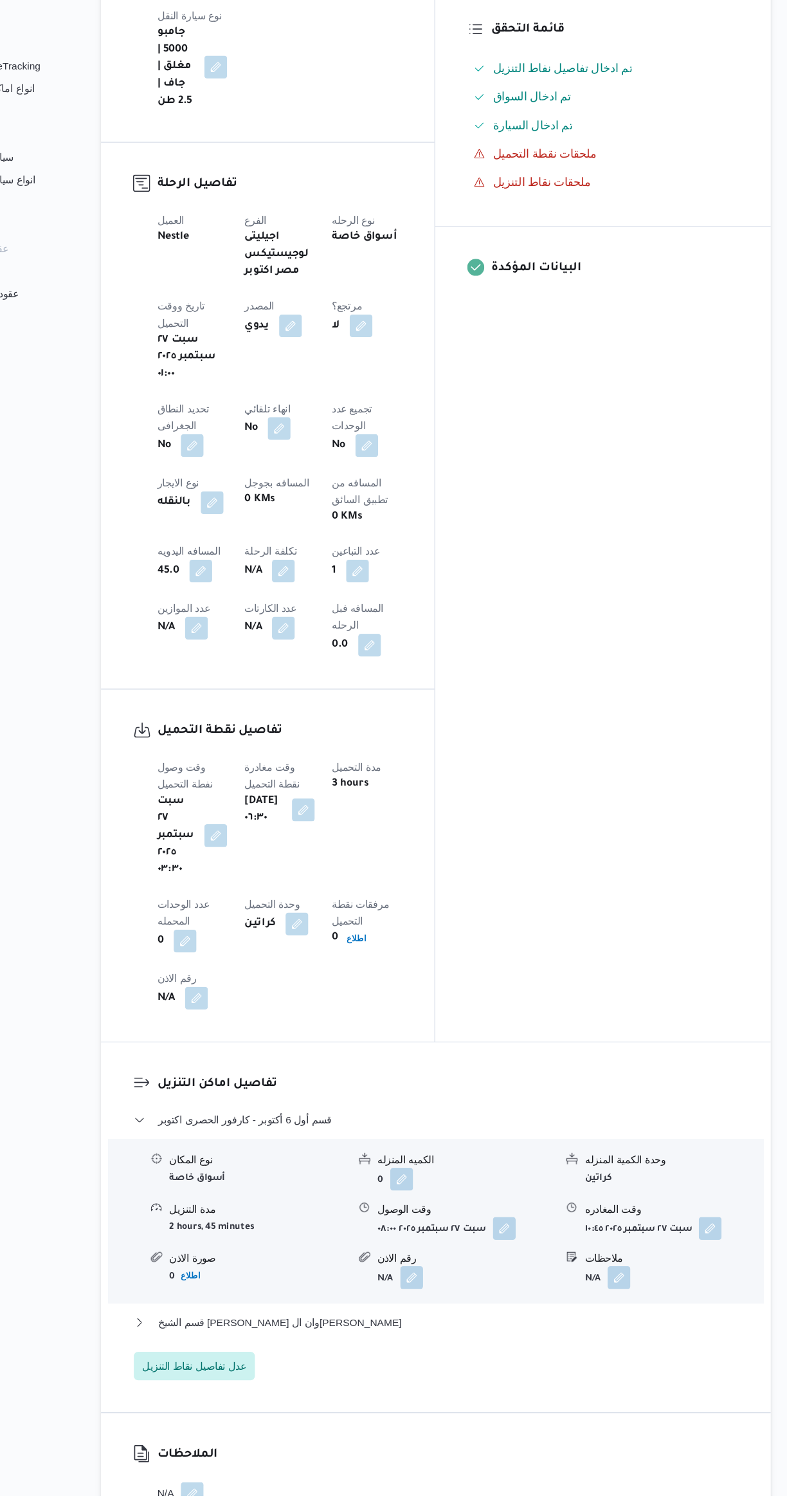
scroll to position [283, 0]
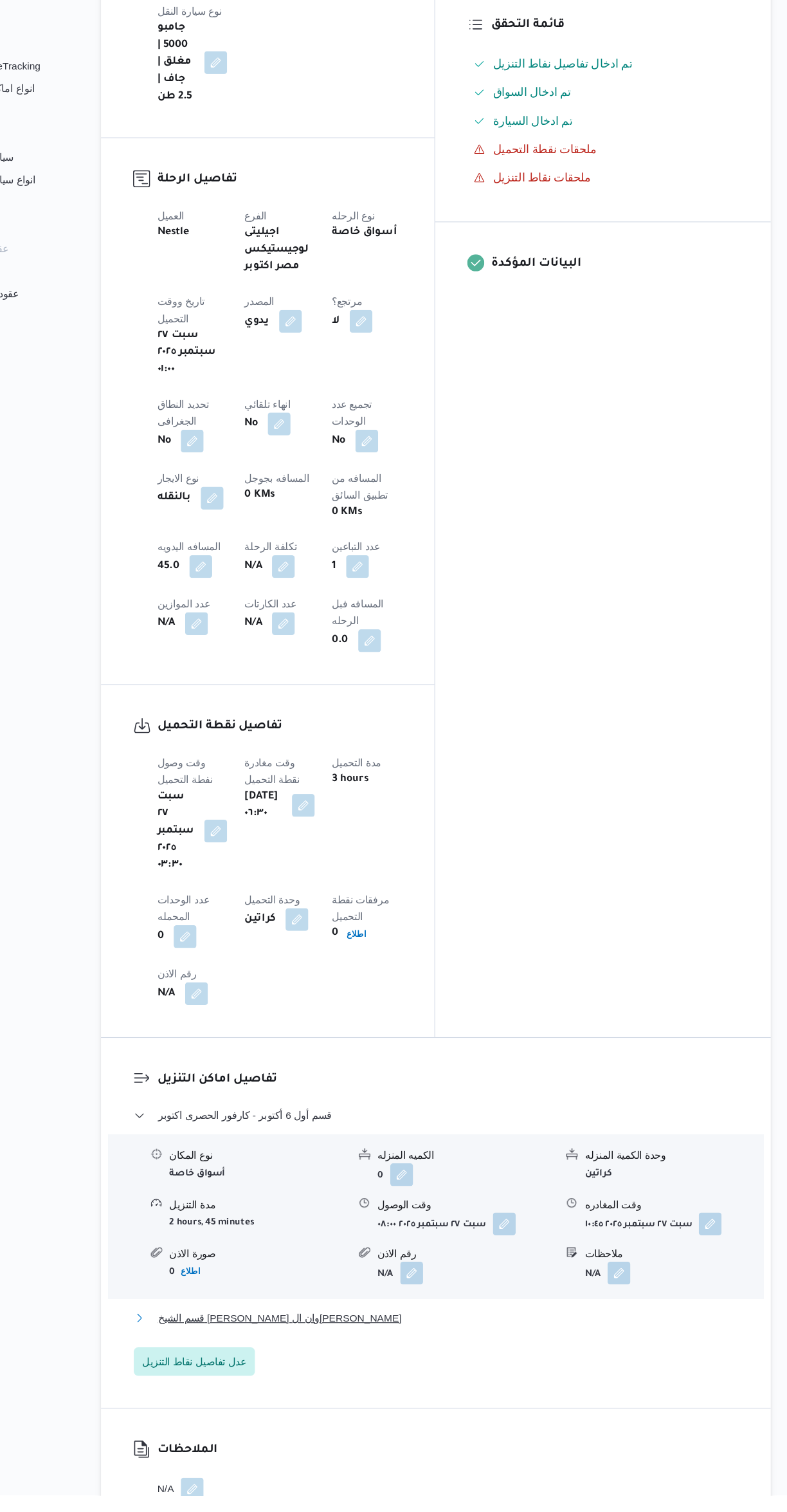
click at [409, 1344] on button "قسم الشيخ زايد - هايبر وان الشيخ زايد" at bounding box center [470, 1352] width 546 height 16
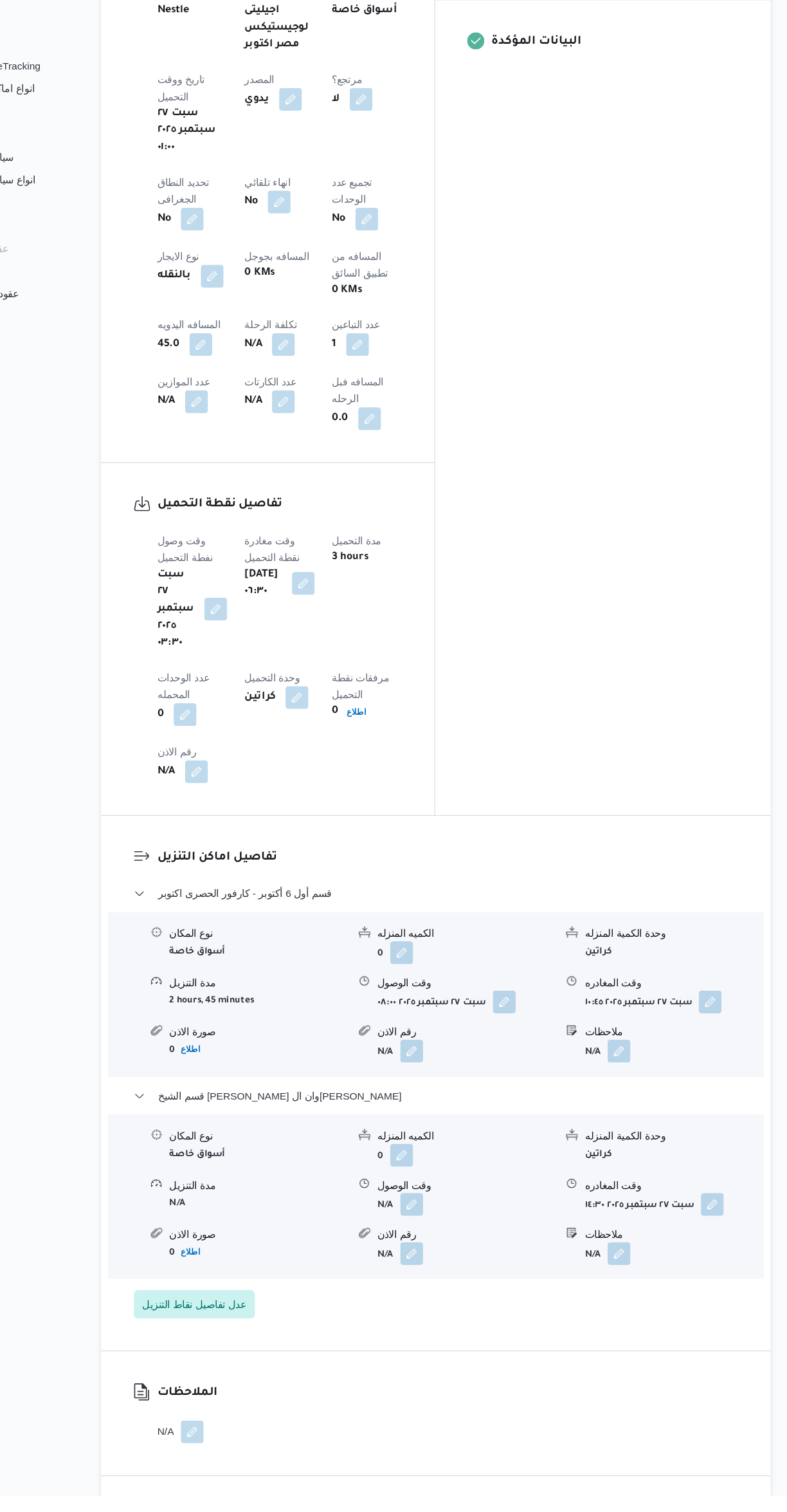
scroll to position [485, 0]
click at [445, 1236] on button "button" at bounding box center [448, 1247] width 21 height 21
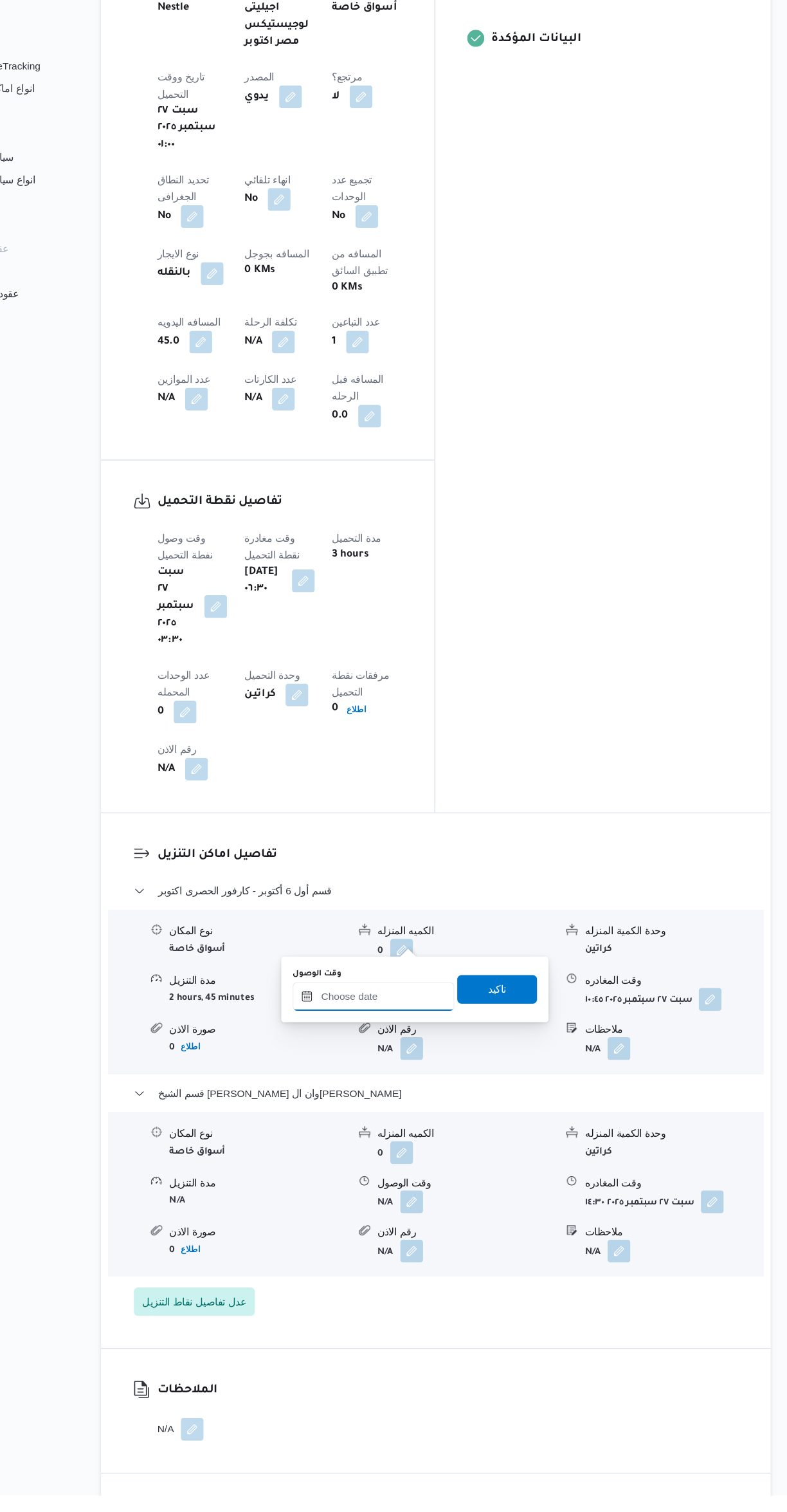
click at [418, 1061] on input "وقت الوصول" at bounding box center [413, 1061] width 146 height 25
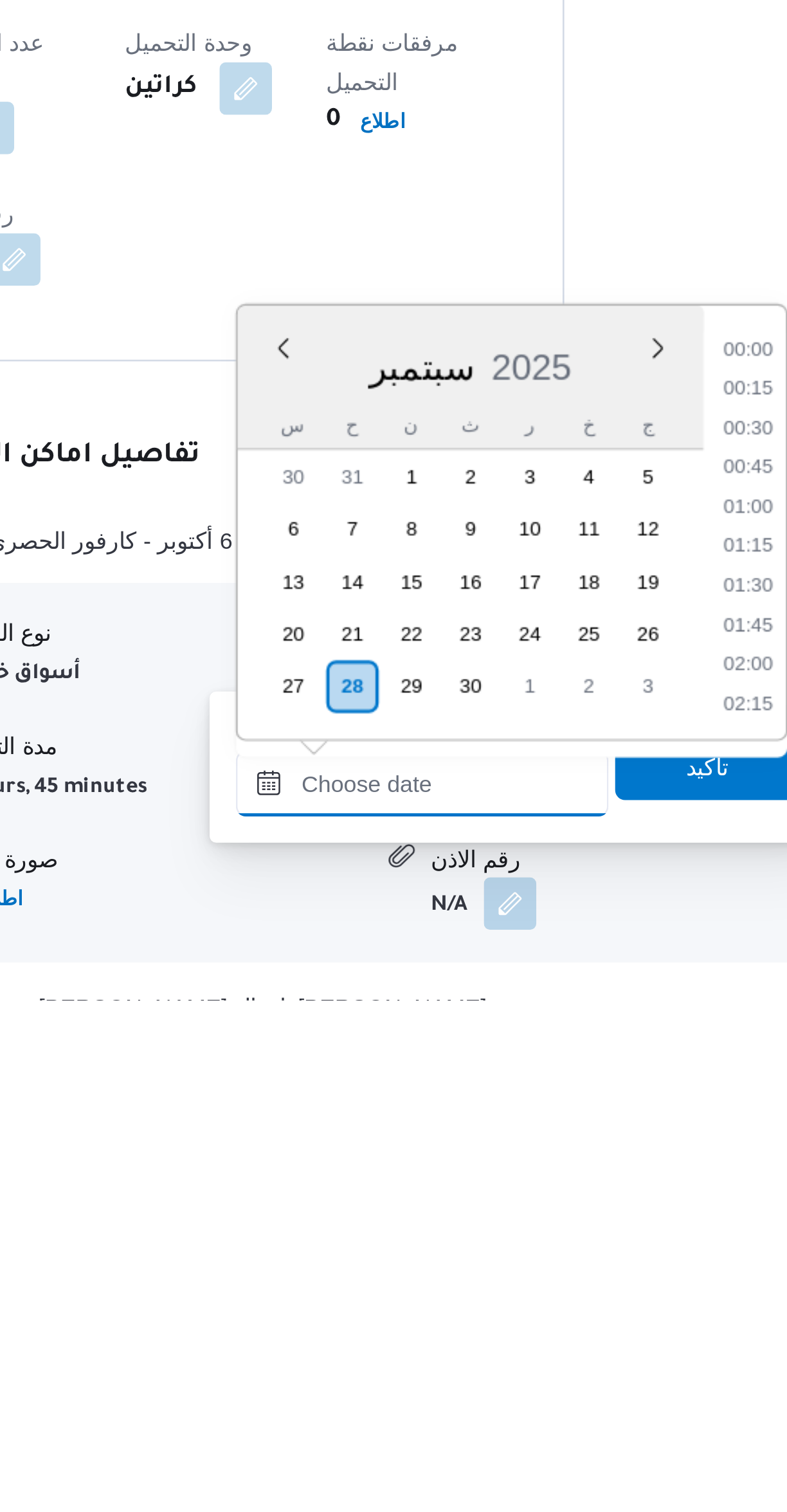
scroll to position [479, 0]
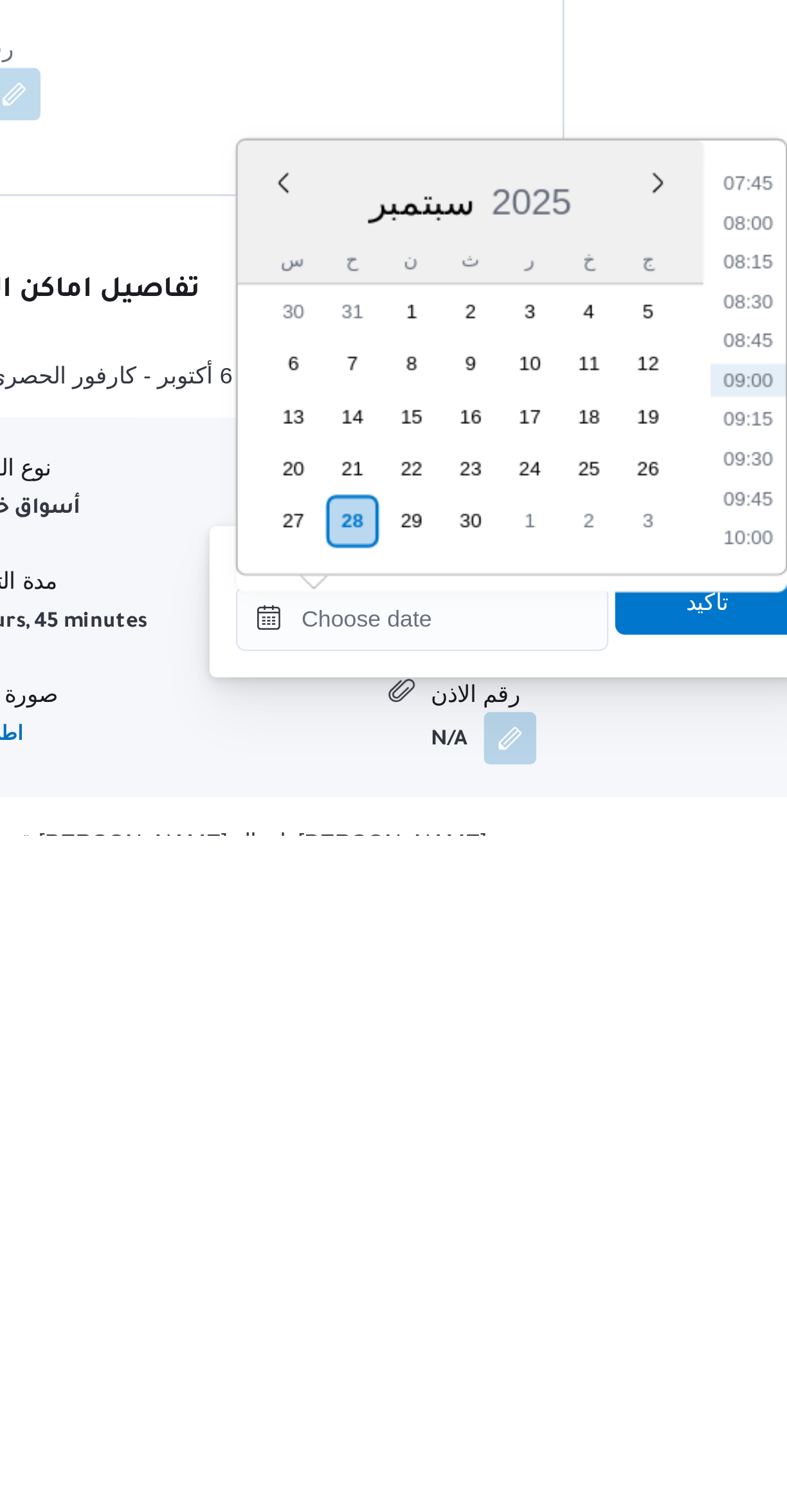
click at [536, 1393] on li "10:00" at bounding box center [541, 1395] width 30 height 13
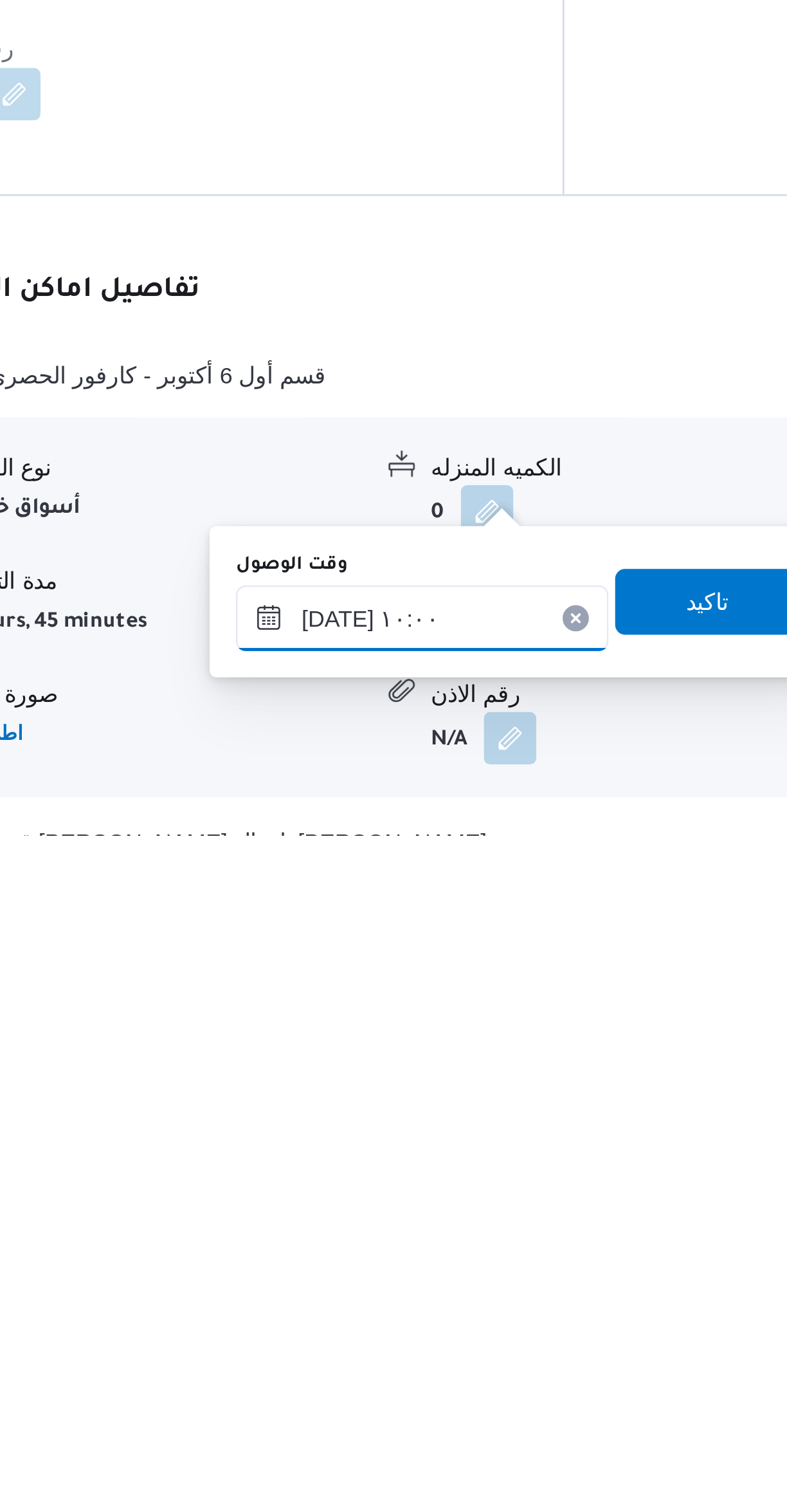
click at [390, 1423] on input "٢٨/٠٩/٢٠٢٥ ١٠:٠٠" at bounding box center [413, 1426] width 146 height 25
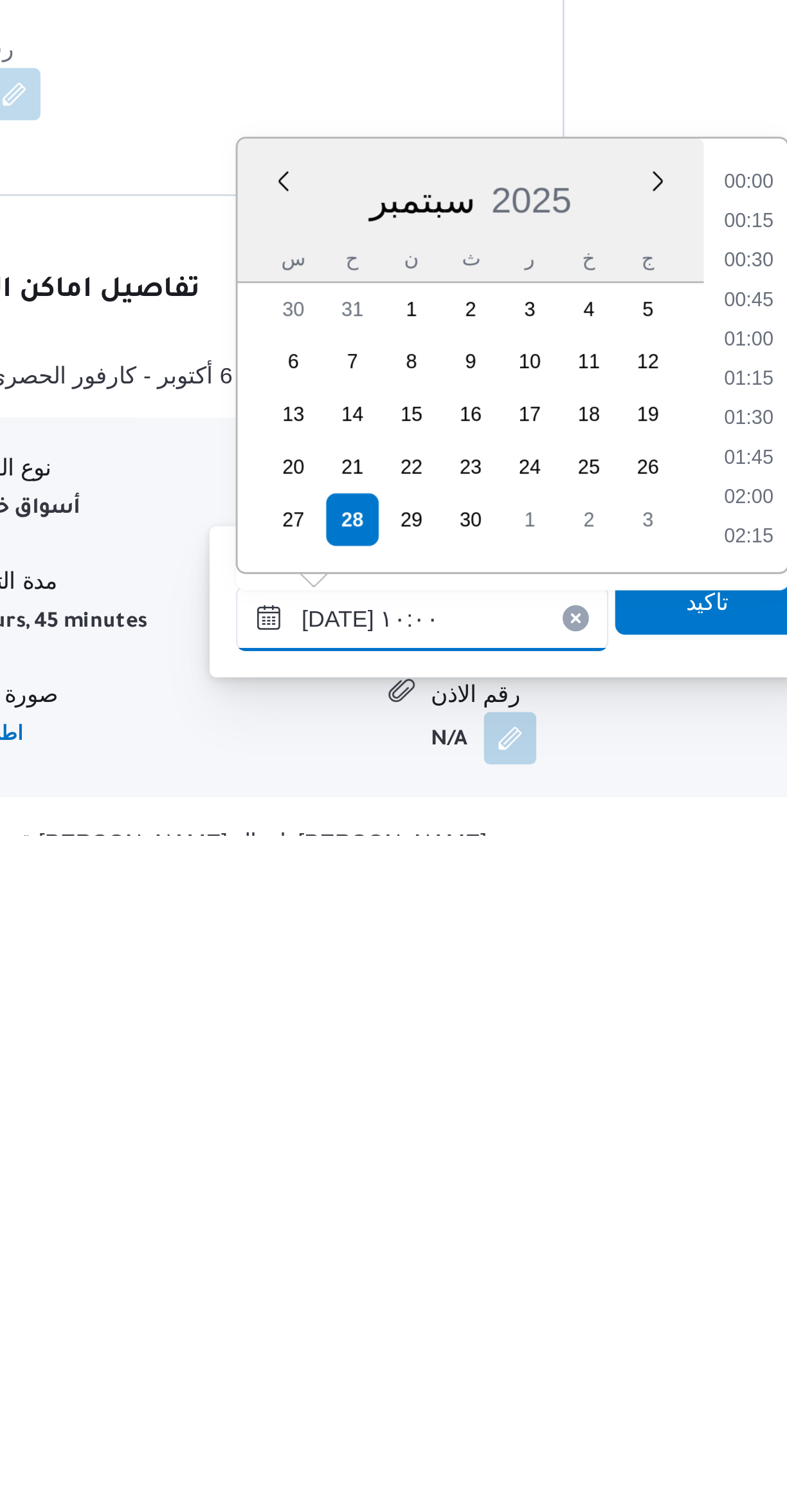
scroll to position [539, 0]
click at [537, 1391] on li "11:00" at bounding box center [541, 1396] width 30 height 13
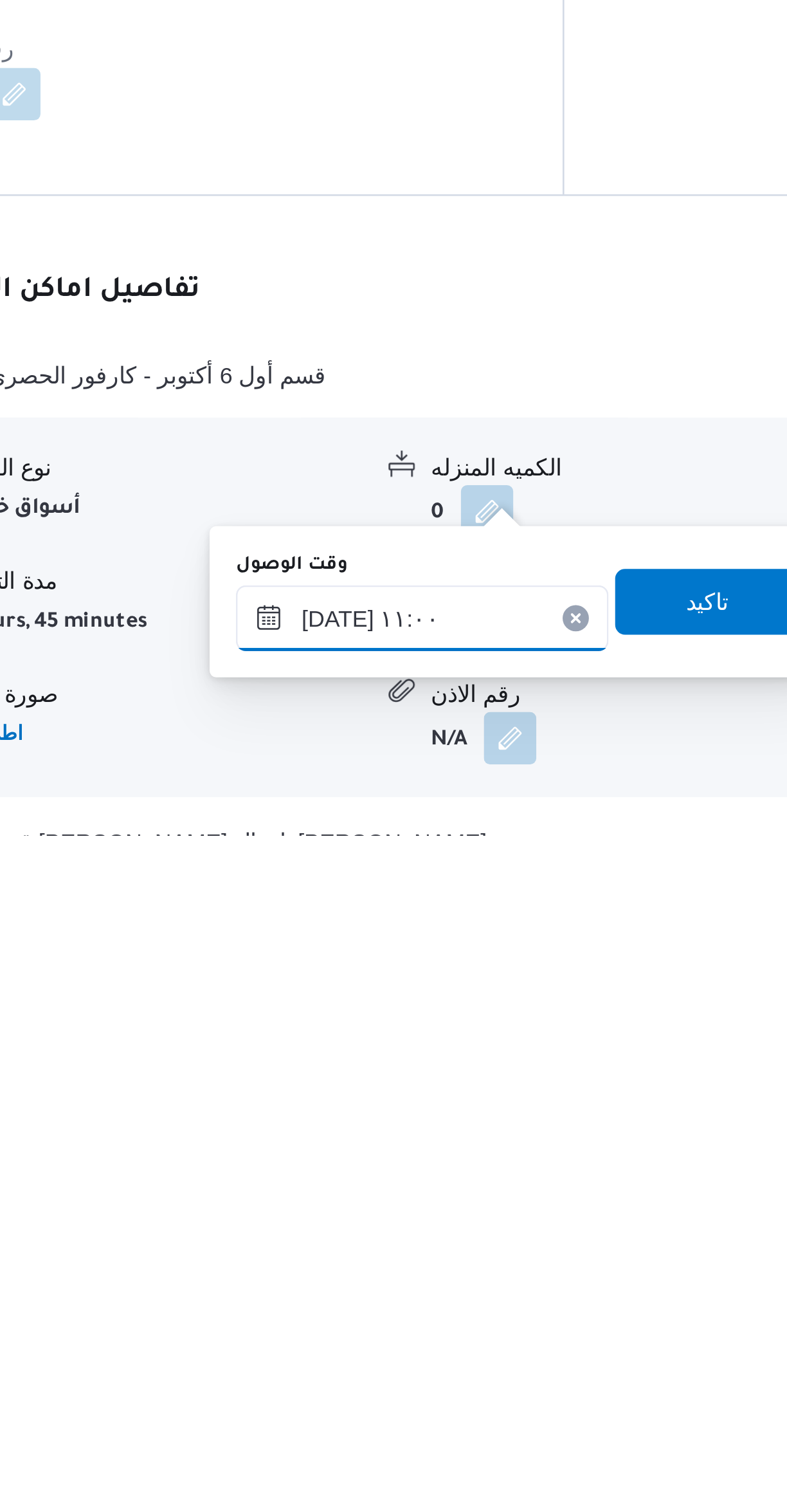
click at [386, 1432] on input "٢٨/٠٩/٢٠٢٥ ١١:٠٠" at bounding box center [413, 1426] width 146 height 25
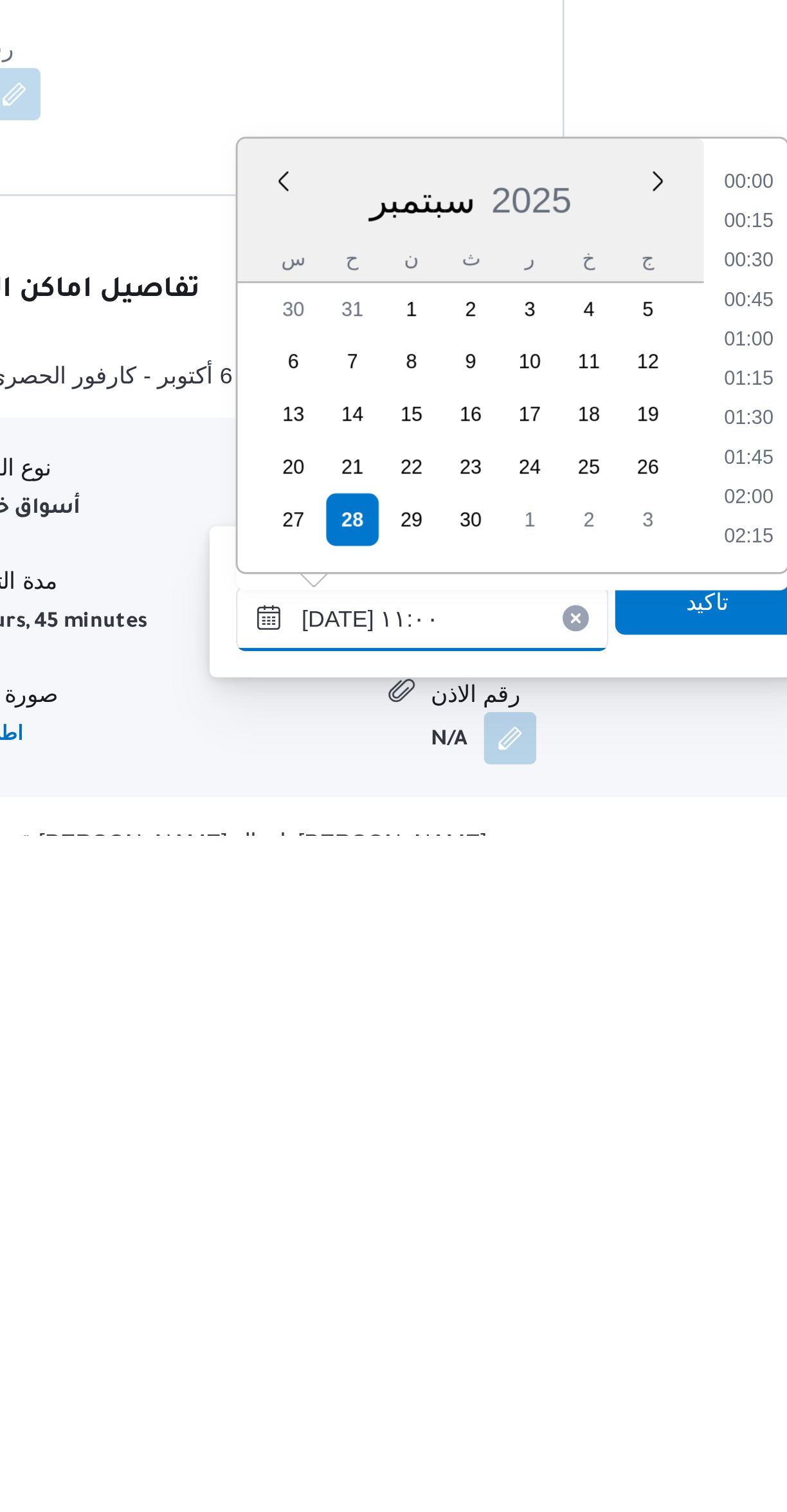
scroll to position [601, 0]
click at [534, 1350] on li "11:15" at bounding box center [541, 1349] width 30 height 13
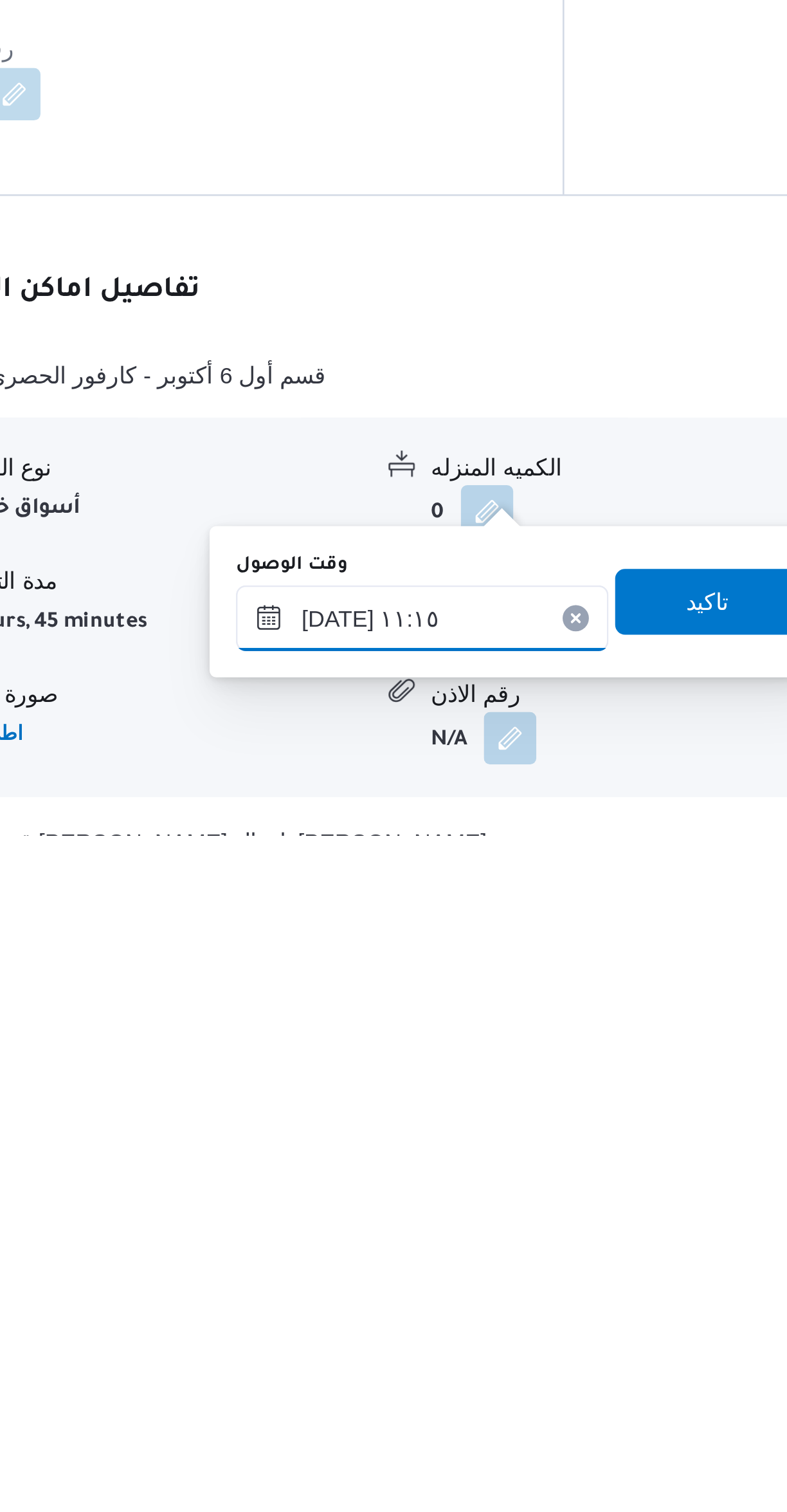
click at [421, 1426] on input "٢٨/٠٩/٢٠٢٥ ١١:١٥" at bounding box center [413, 1426] width 146 height 25
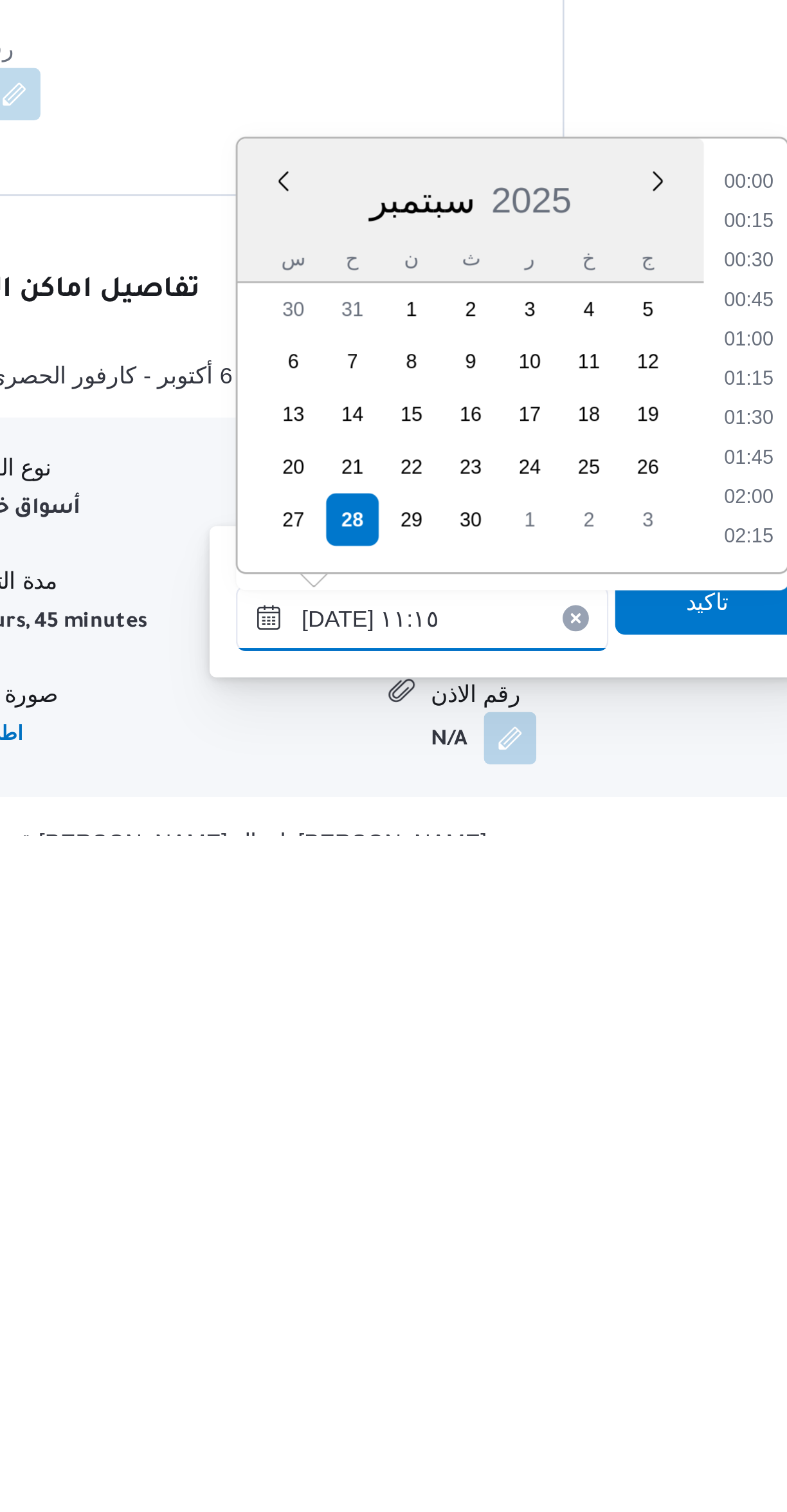
scroll to position [616, 0]
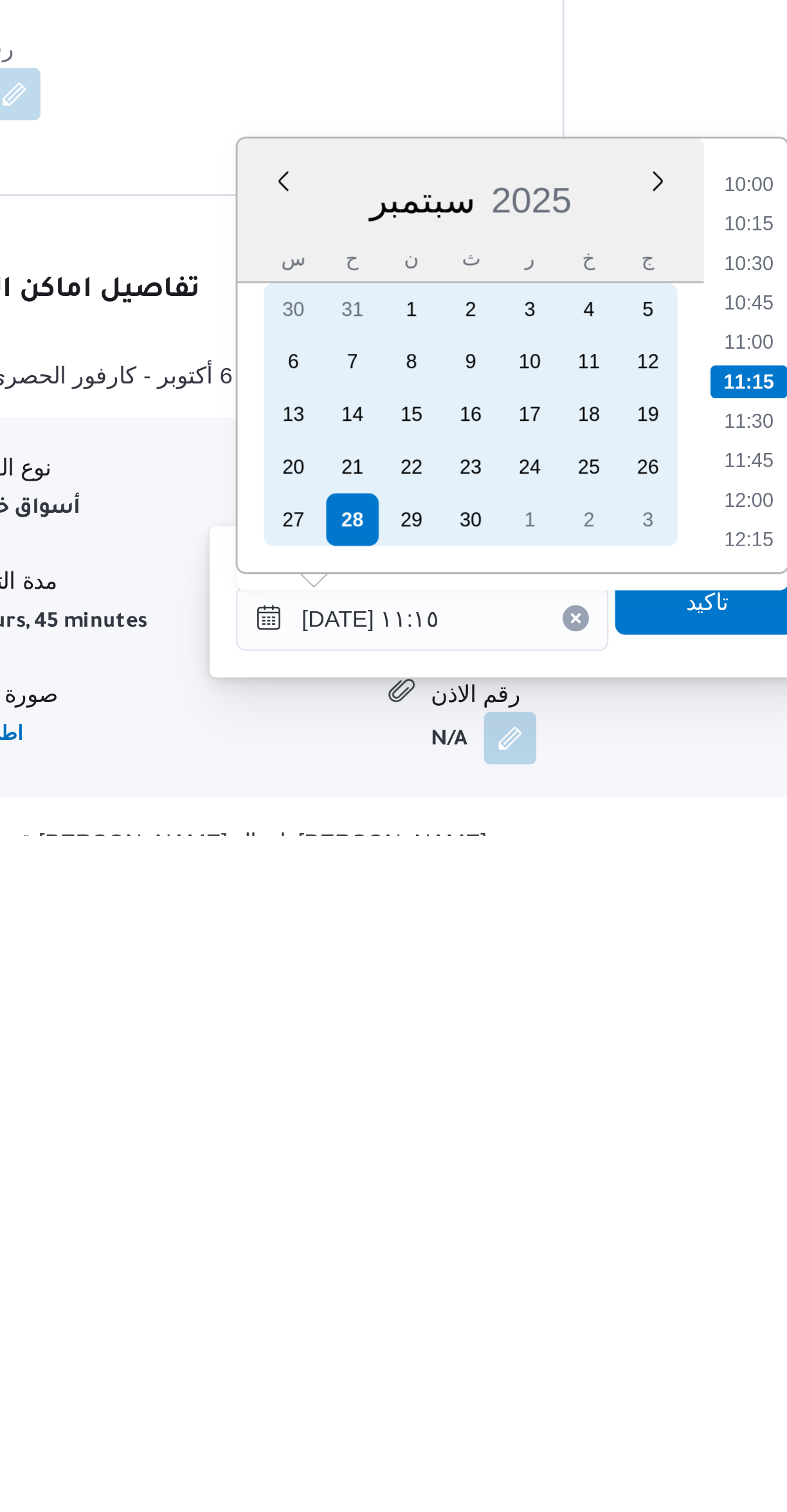
click at [366, 1383] on div "27" at bounding box center [363, 1389] width 21 height 21
type input "٢٧/٠٩/٢٠٢٥ ١١:١٥"
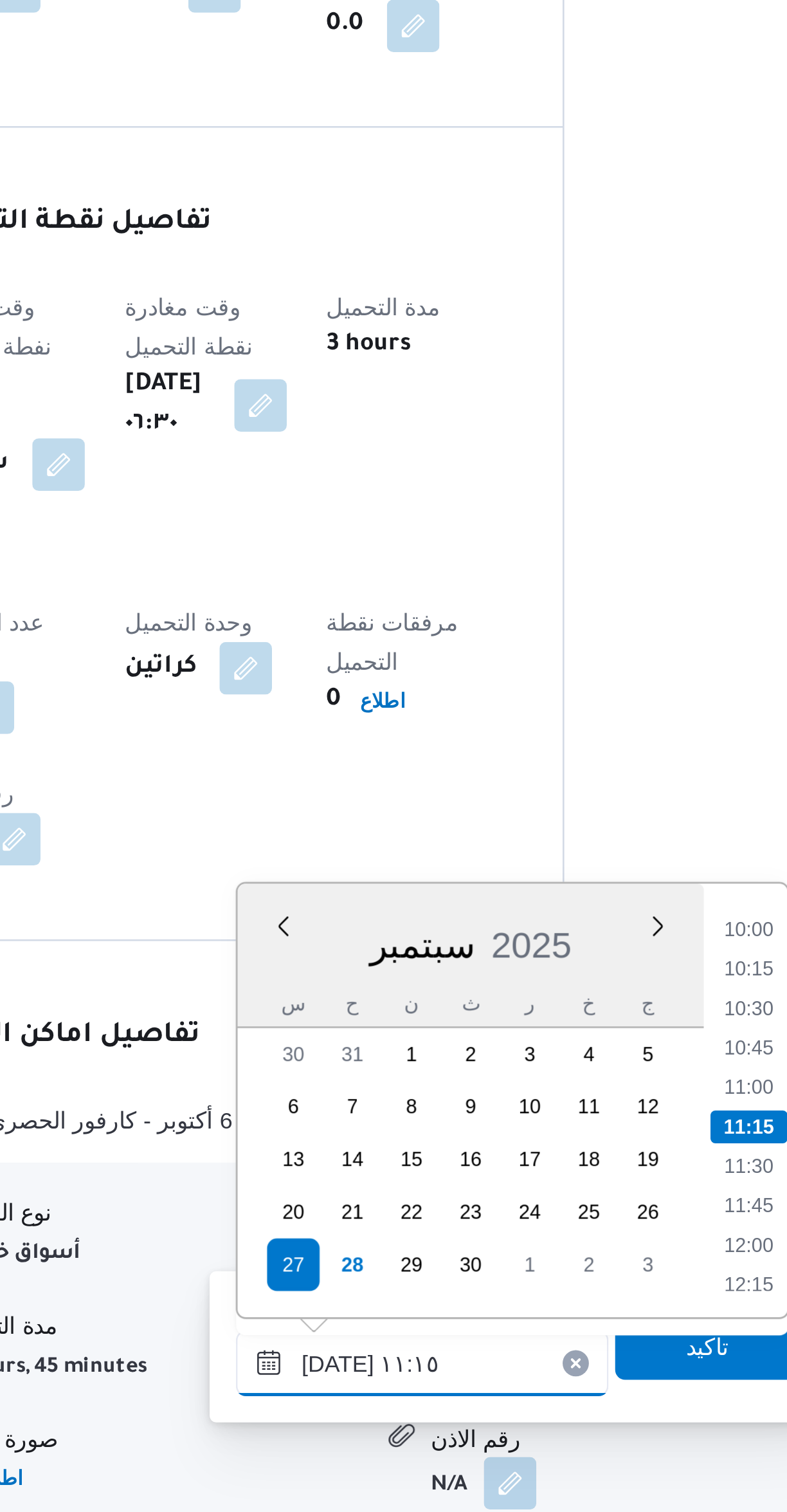
click at [445, 1422] on input "٢٧/٠٩/٢٠٢٥ ١١:١٥" at bounding box center [413, 1417] width 146 height 25
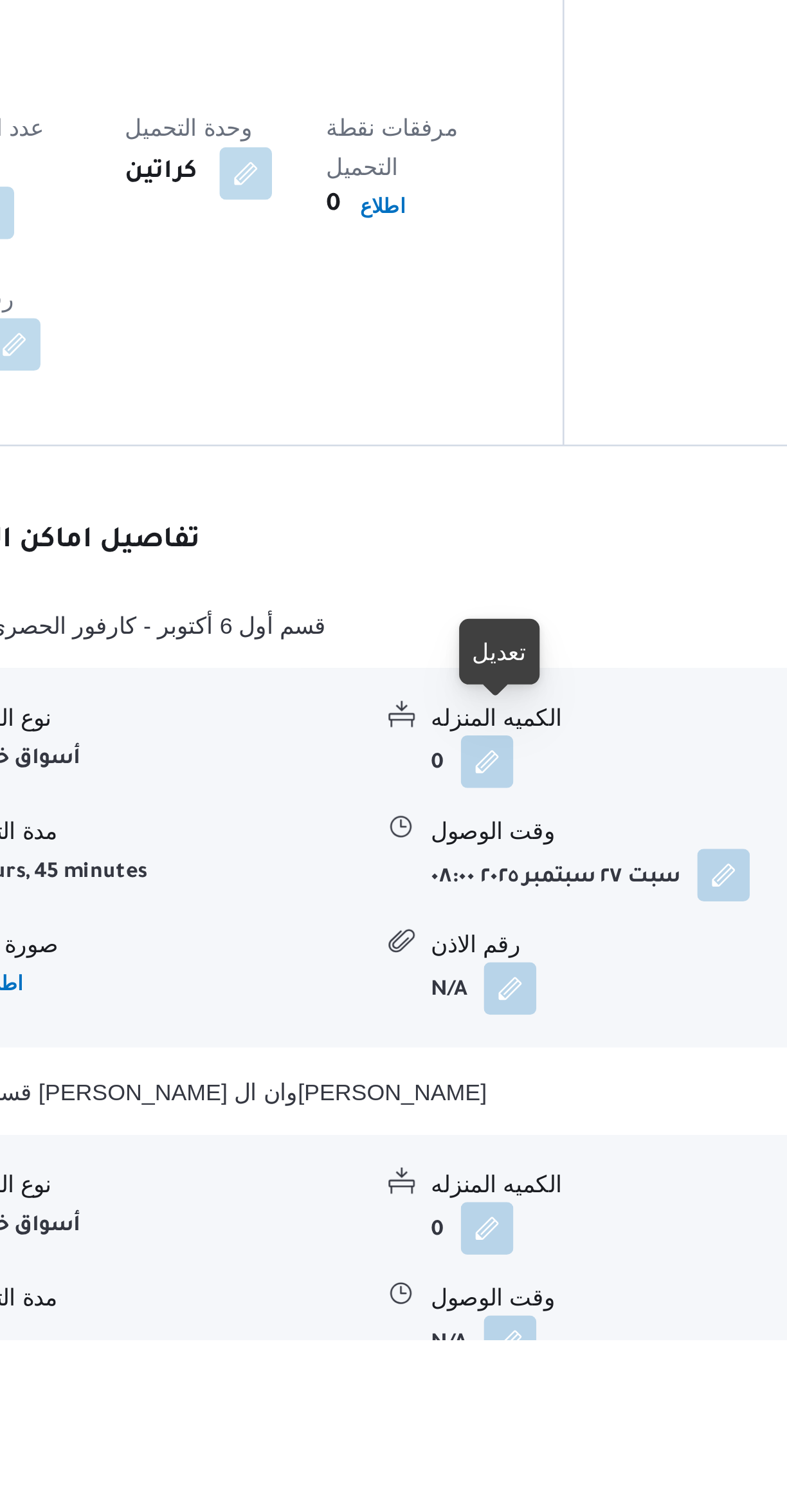
scroll to position [220, 0]
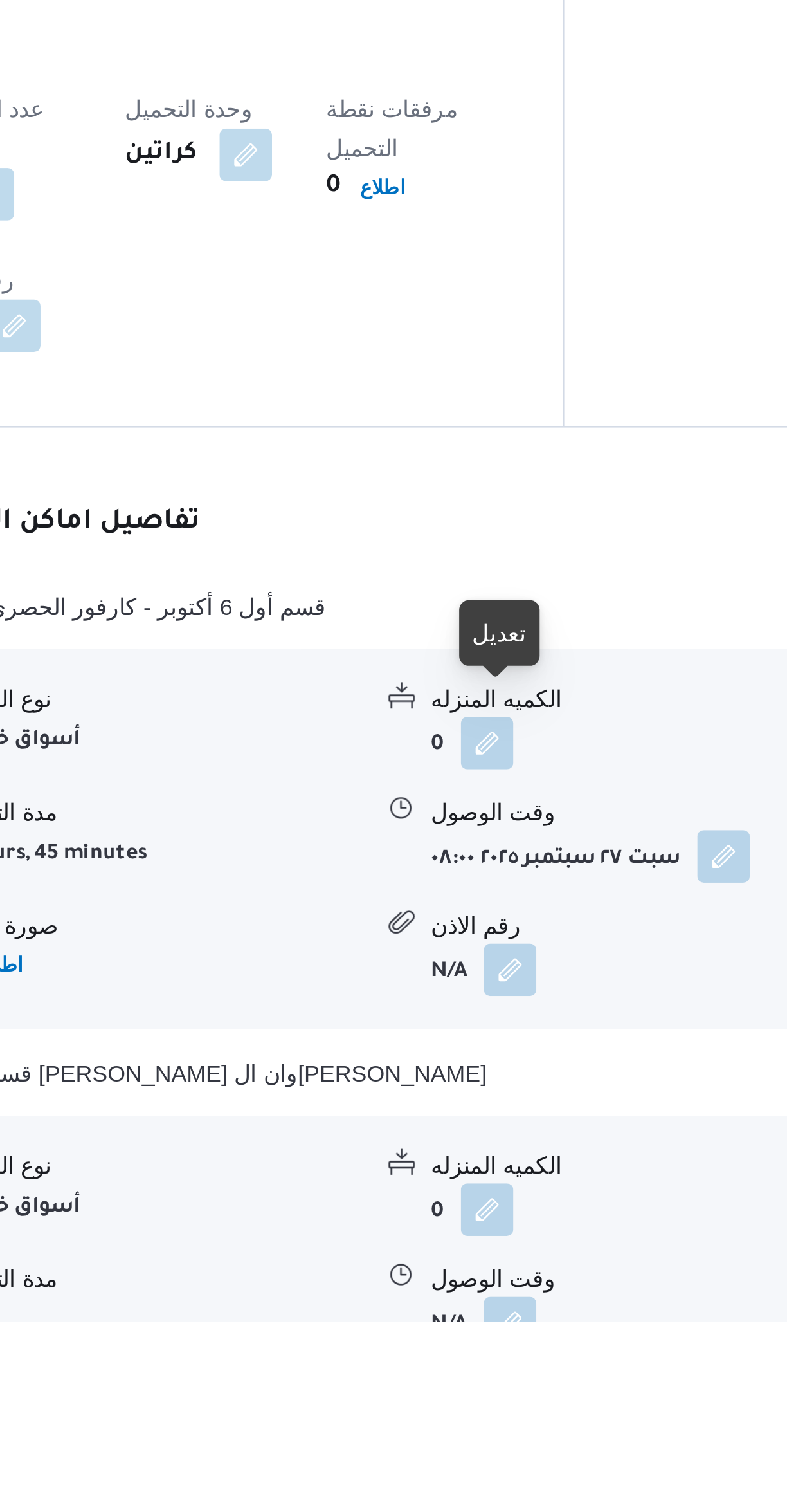
click at [447, 1502] on button "button" at bounding box center [448, 1513] width 21 height 21
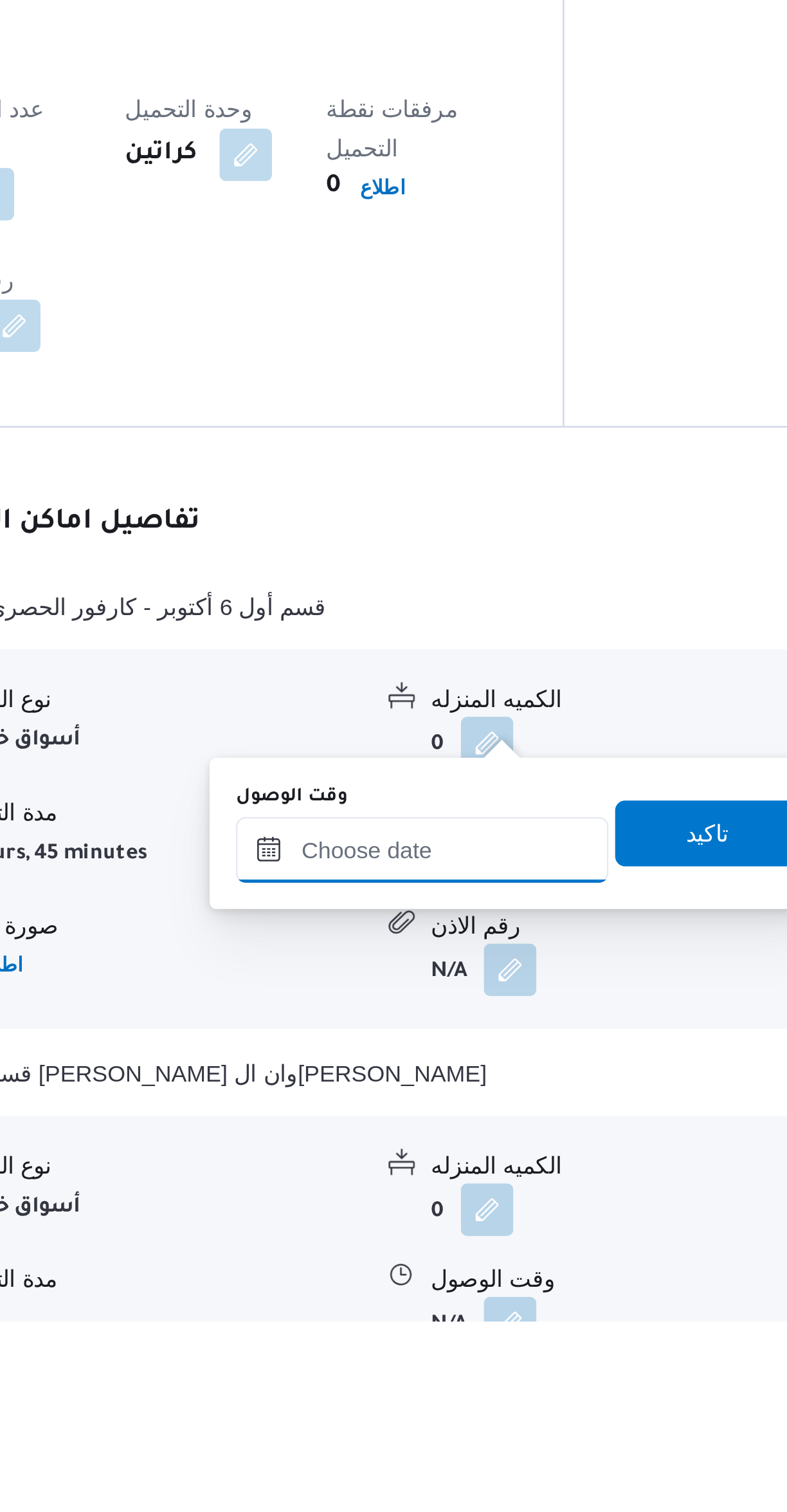
click at [417, 1326] on input "وقت الوصول" at bounding box center [413, 1326] width 146 height 25
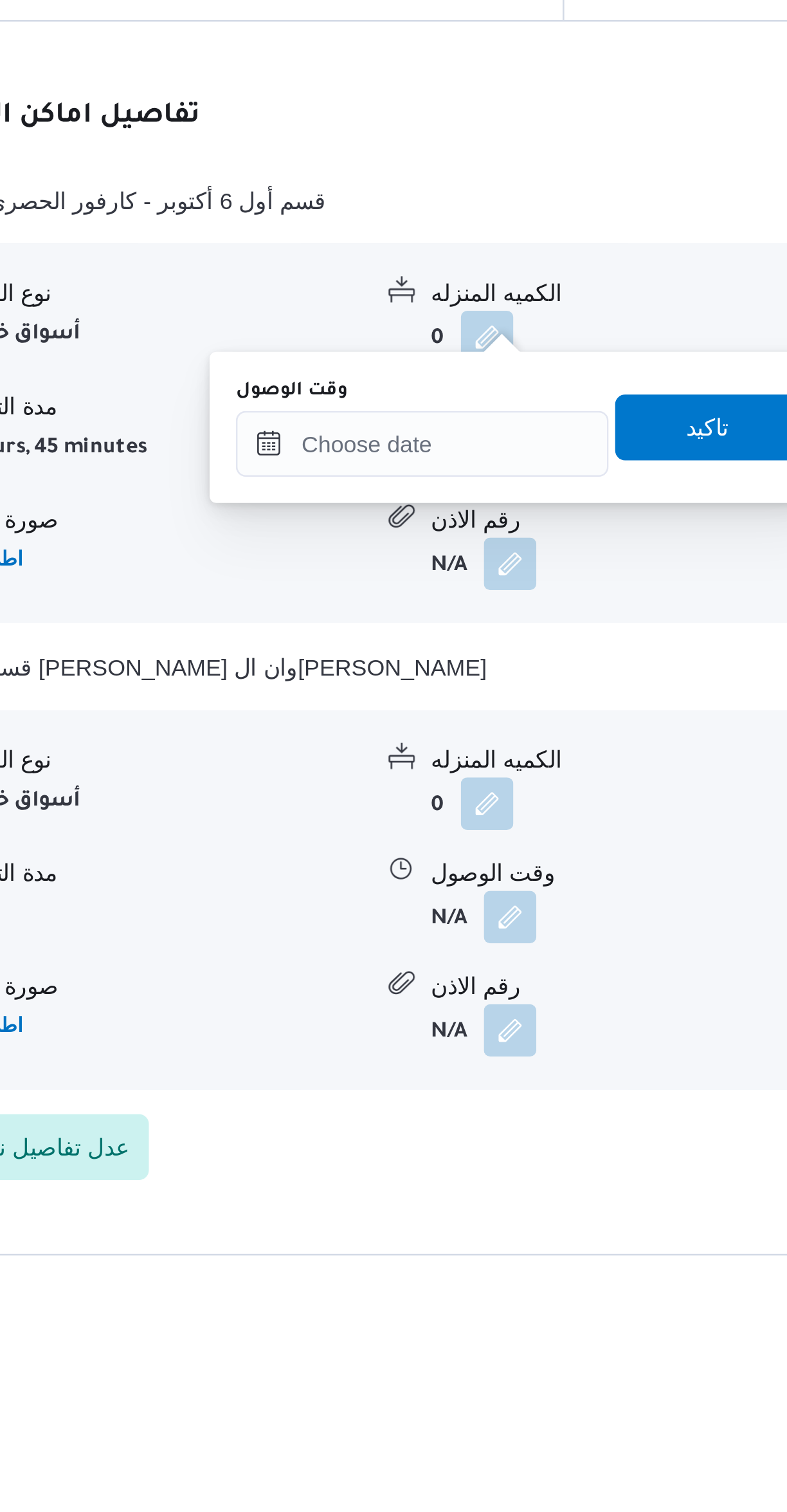
scroll to position [388, 0]
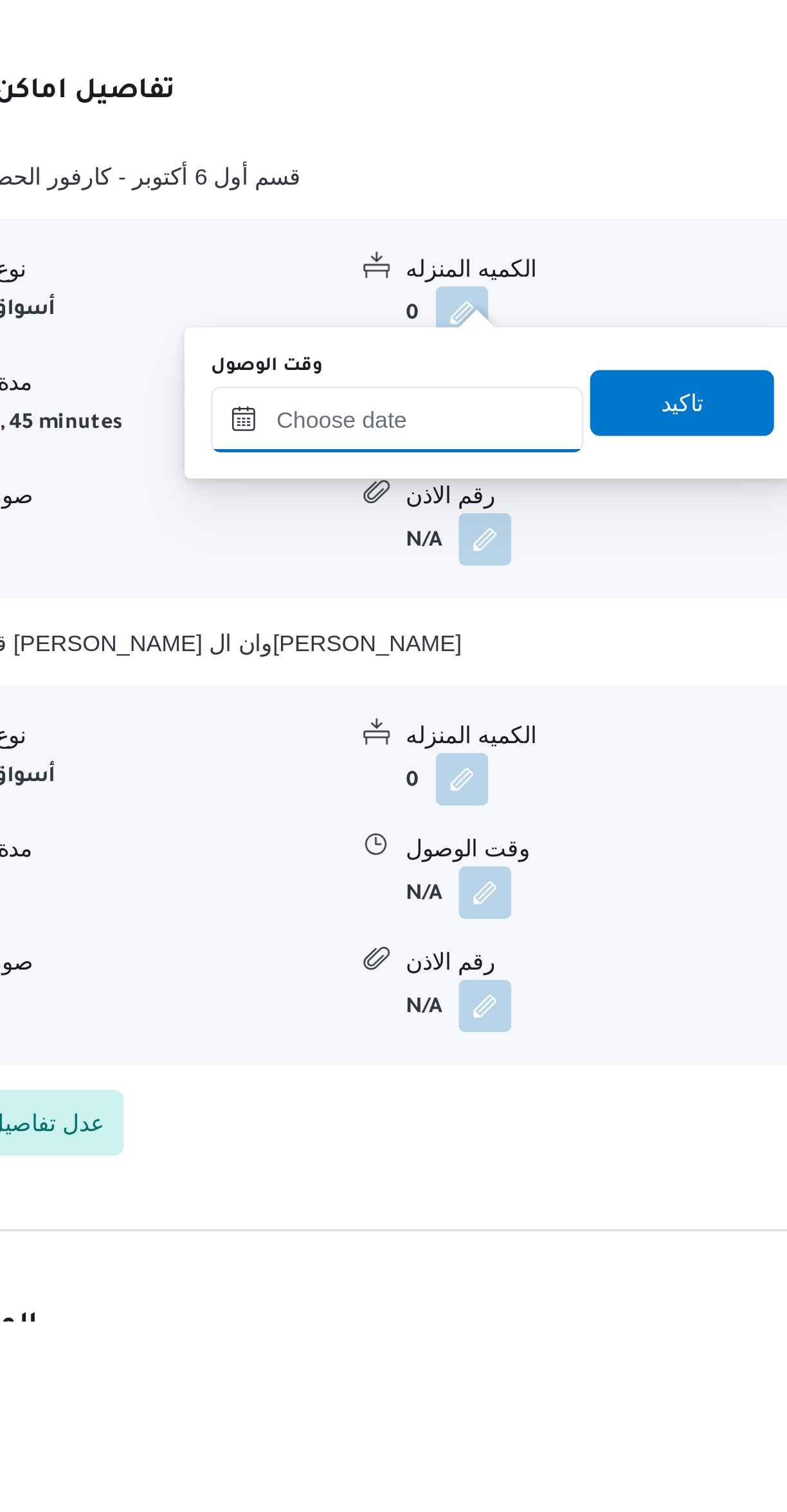
click at [423, 1157] on input "وقت الوصول" at bounding box center [413, 1158] width 146 height 25
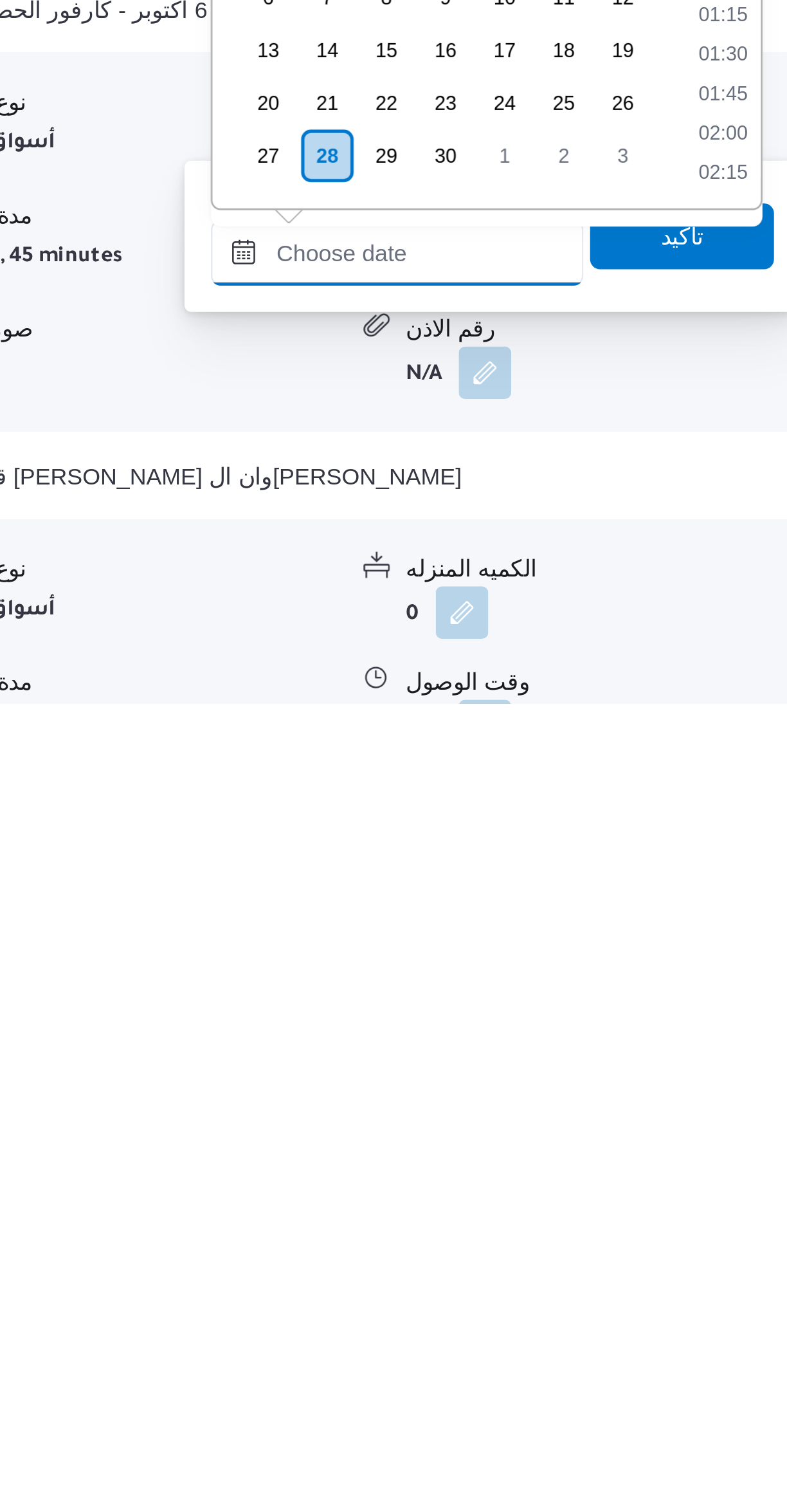
scroll to position [479, 0]
click at [539, 1305] on div "Time 00:00 00:15 00:30 00:45 01:00 01:15 01:30 01:45 02:00 02:15 02:30 02:45 03…" at bounding box center [539, 1234] width 32 height 170
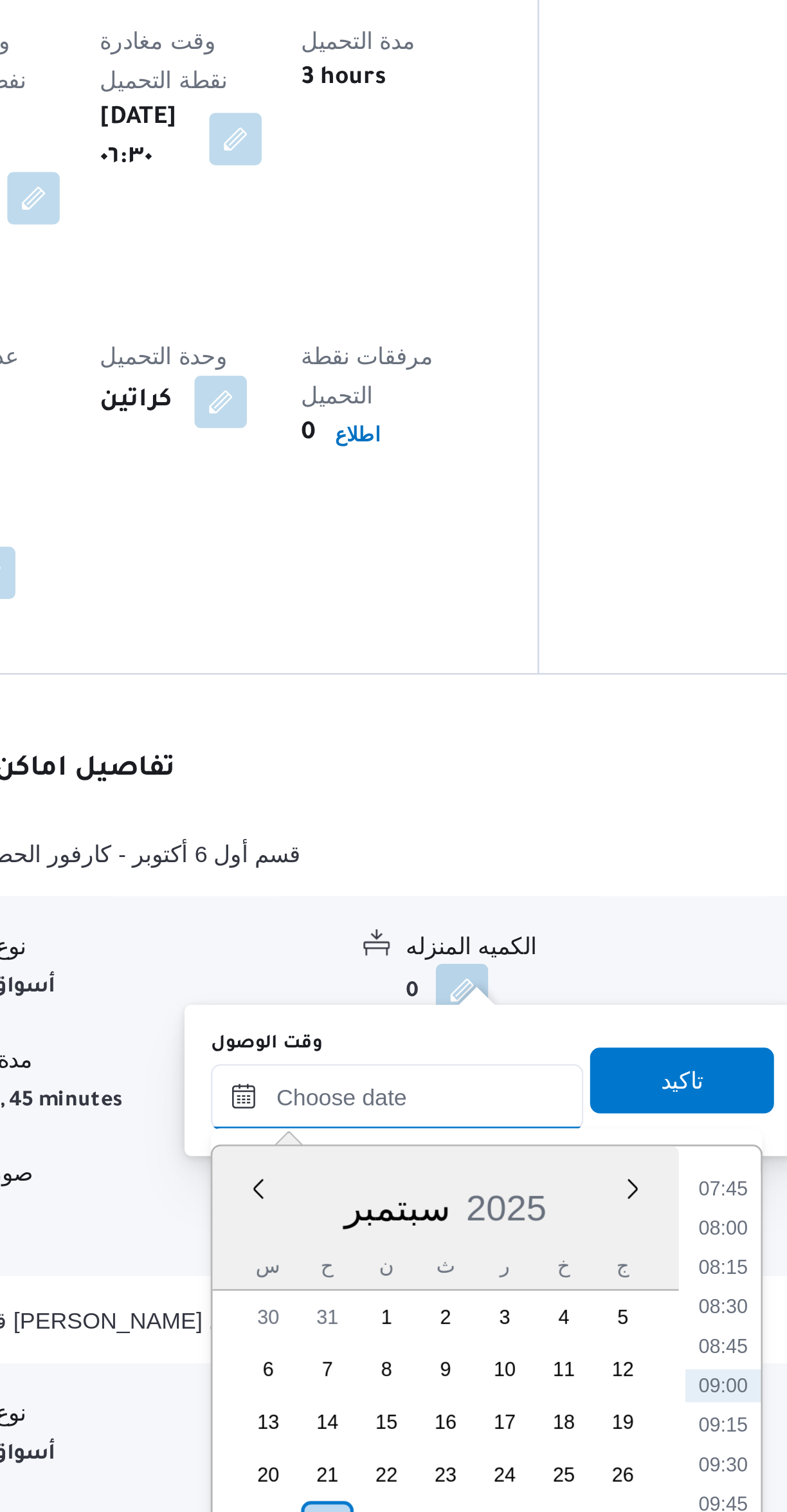
click at [423, 1314] on input "وقت الوصول" at bounding box center [413, 1313] width 146 height 25
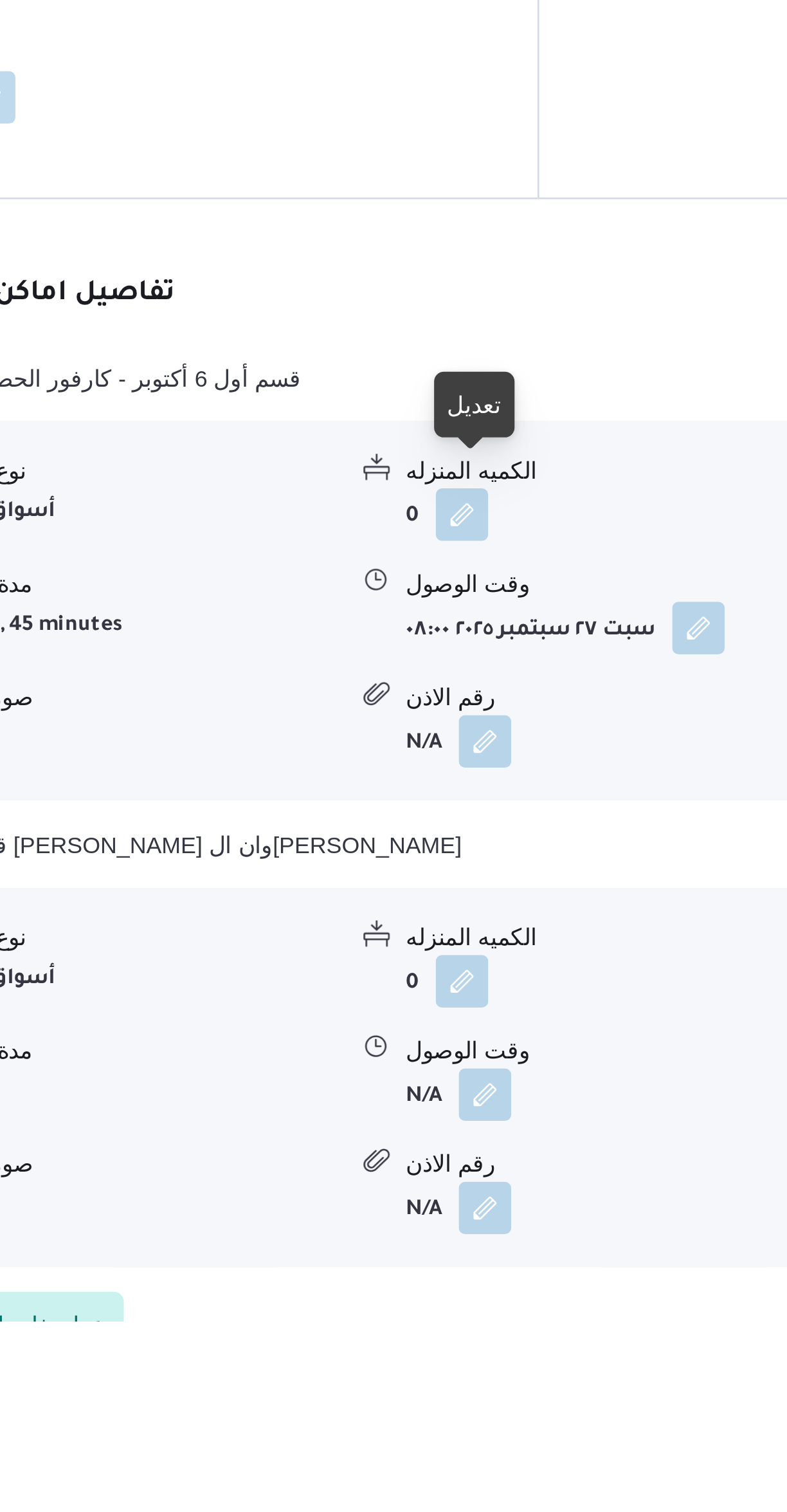
scroll to position [314, 0]
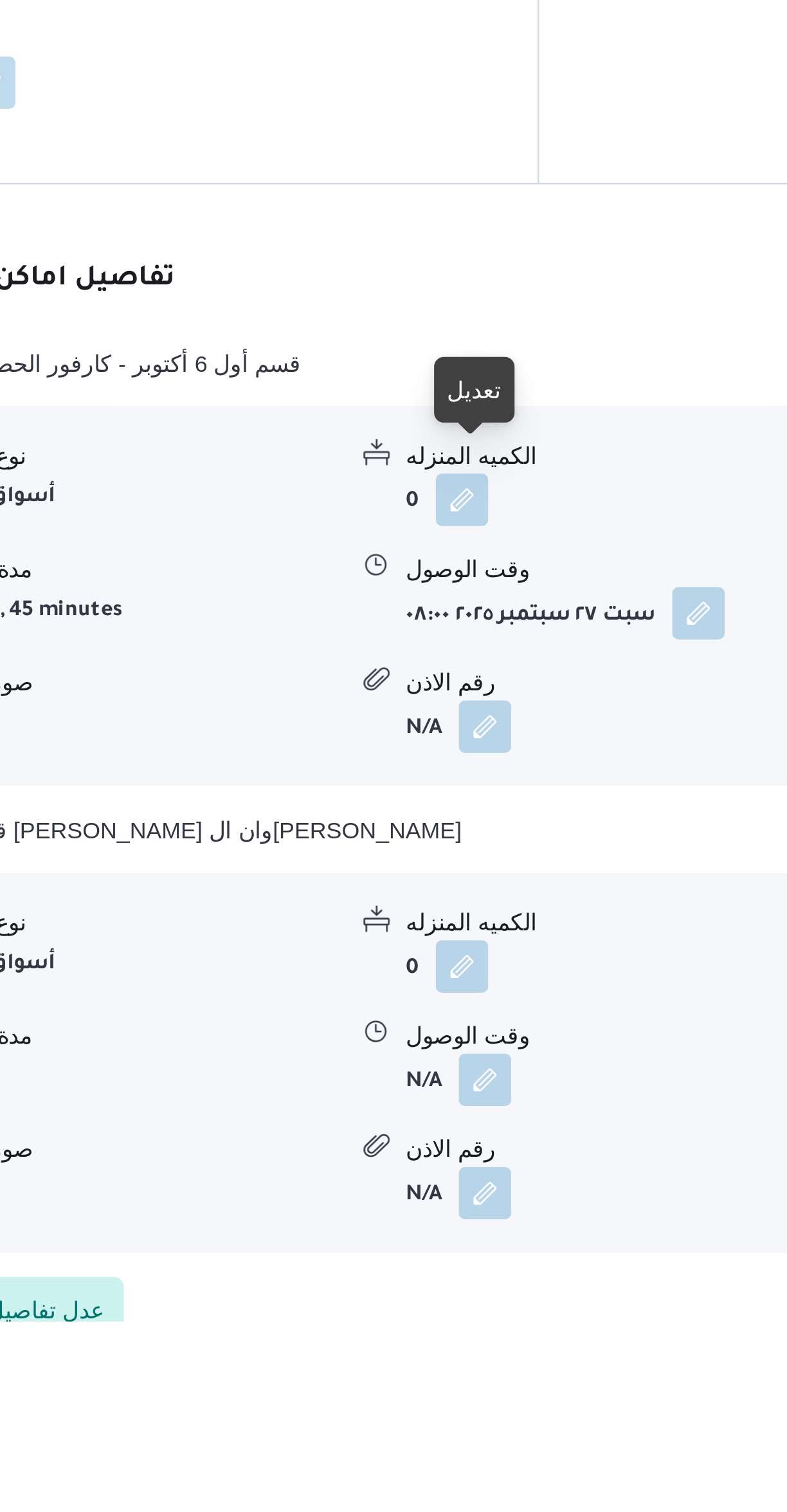
click at [445, 1158] on div at bounding box center [442, 1158] width 11 height 11
click at [445, 1407] on button "button" at bounding box center [448, 1417] width 21 height 21
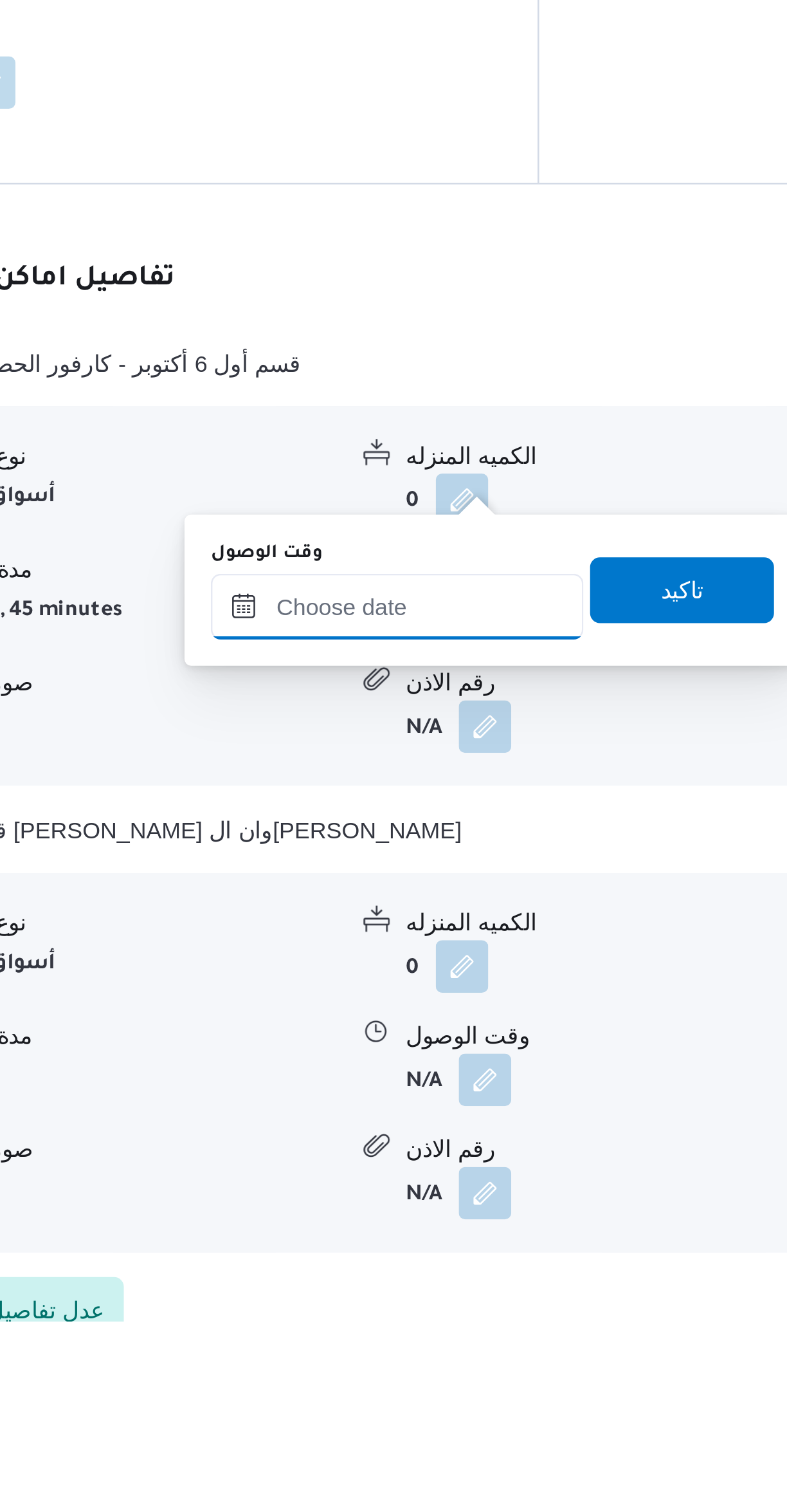
click at [420, 1227] on input "وقت الوصول" at bounding box center [413, 1231] width 146 height 25
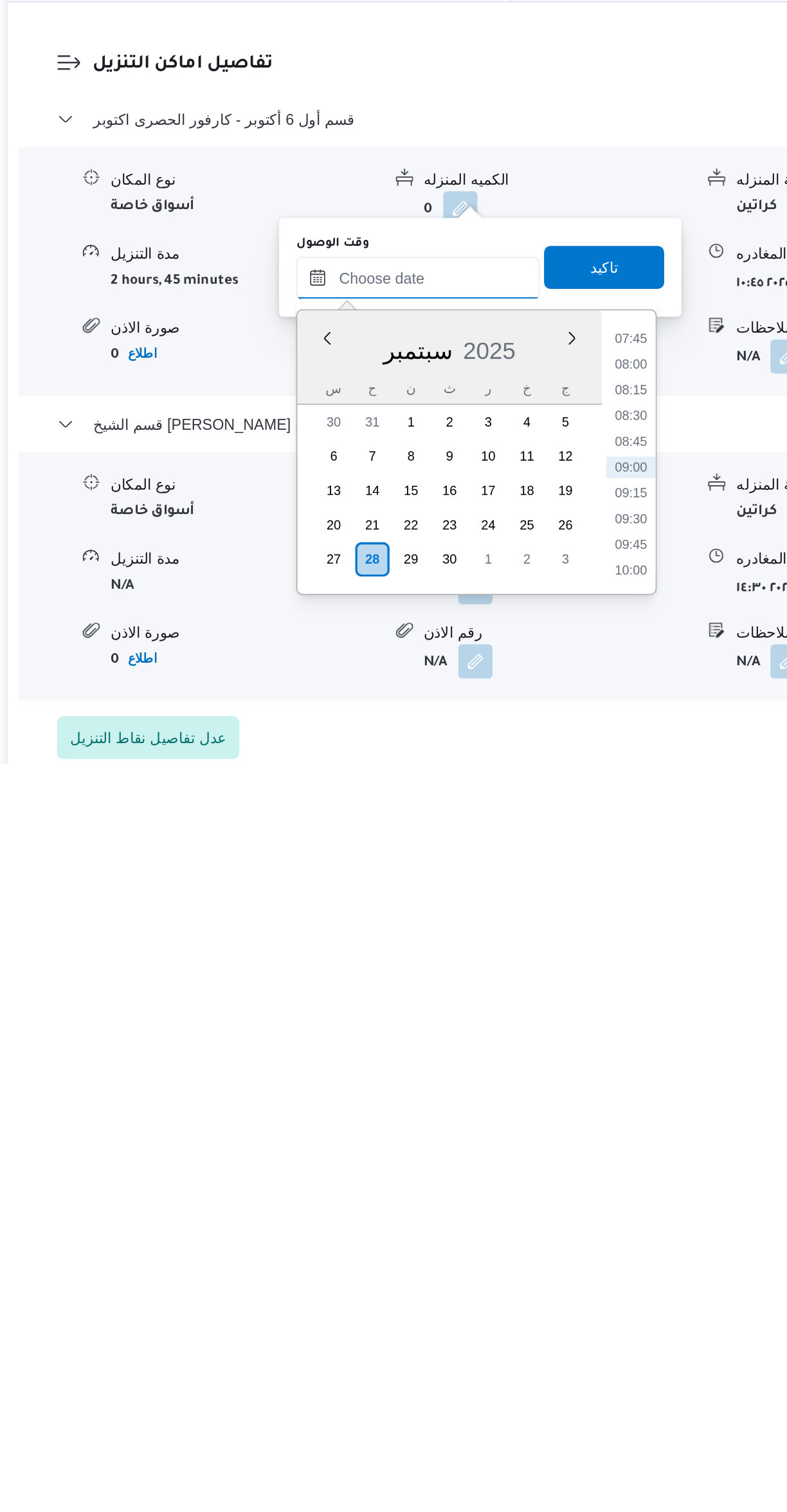
scroll to position [326, 0]
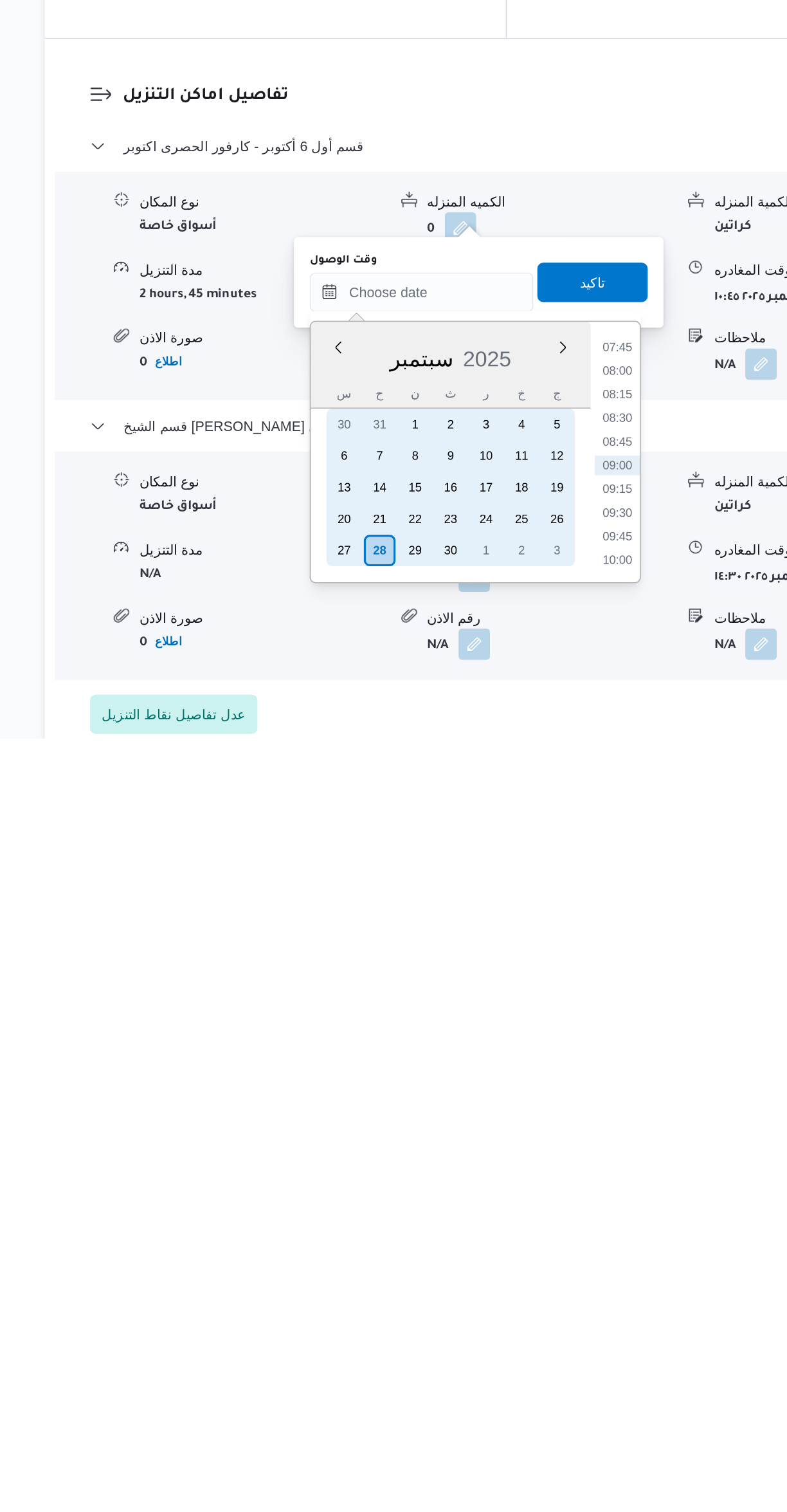
click at [362, 1386] on div "27" at bounding box center [363, 1389] width 21 height 21
type input "٢٧/٠٩/٢٠٢٥ ٠٠:٠٠"
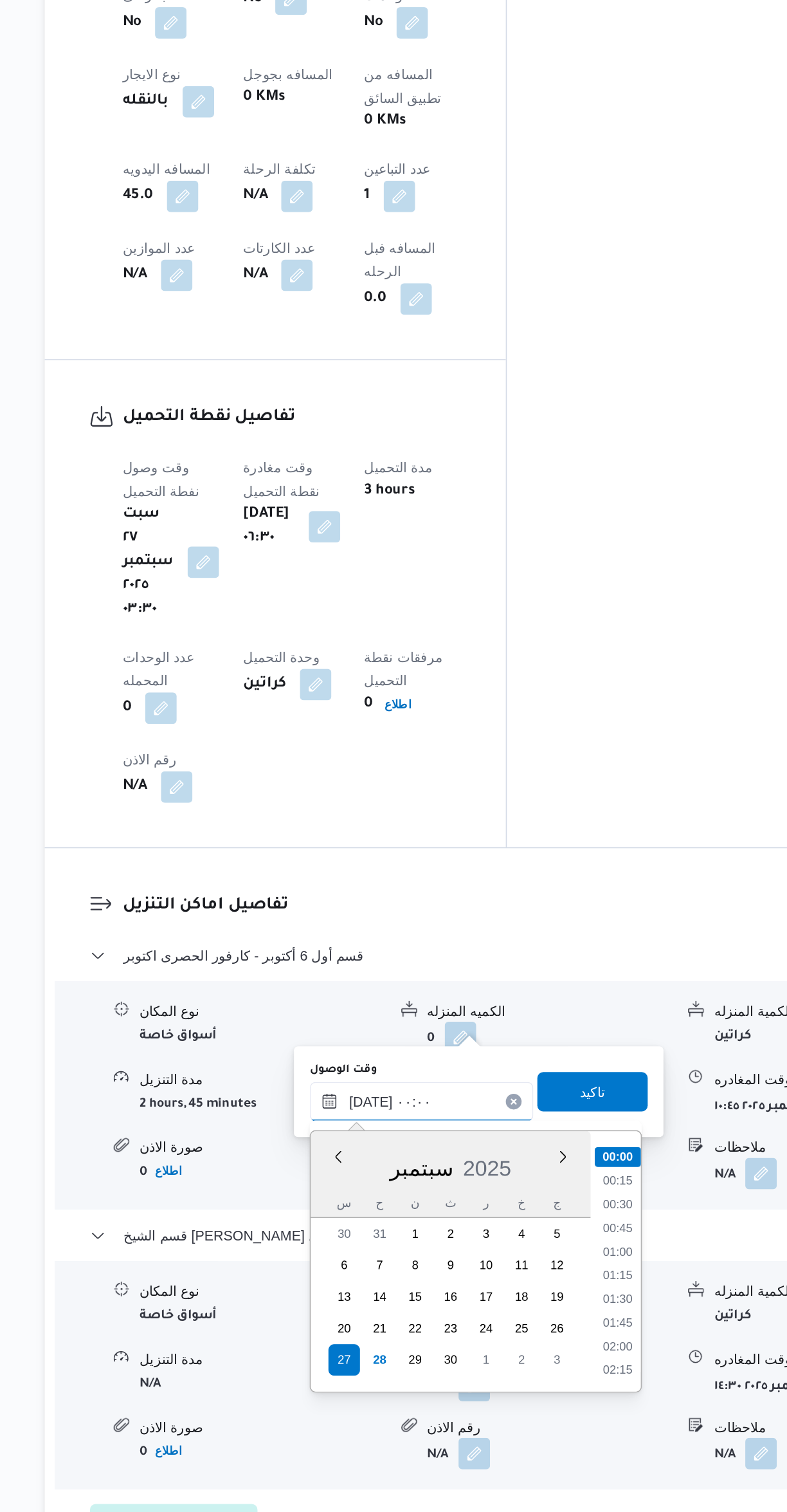
click at [376, 1220] on input "٢٧/٠٩/٢٠٢٥ ٠٠:٠٠" at bounding box center [413, 1208] width 146 height 25
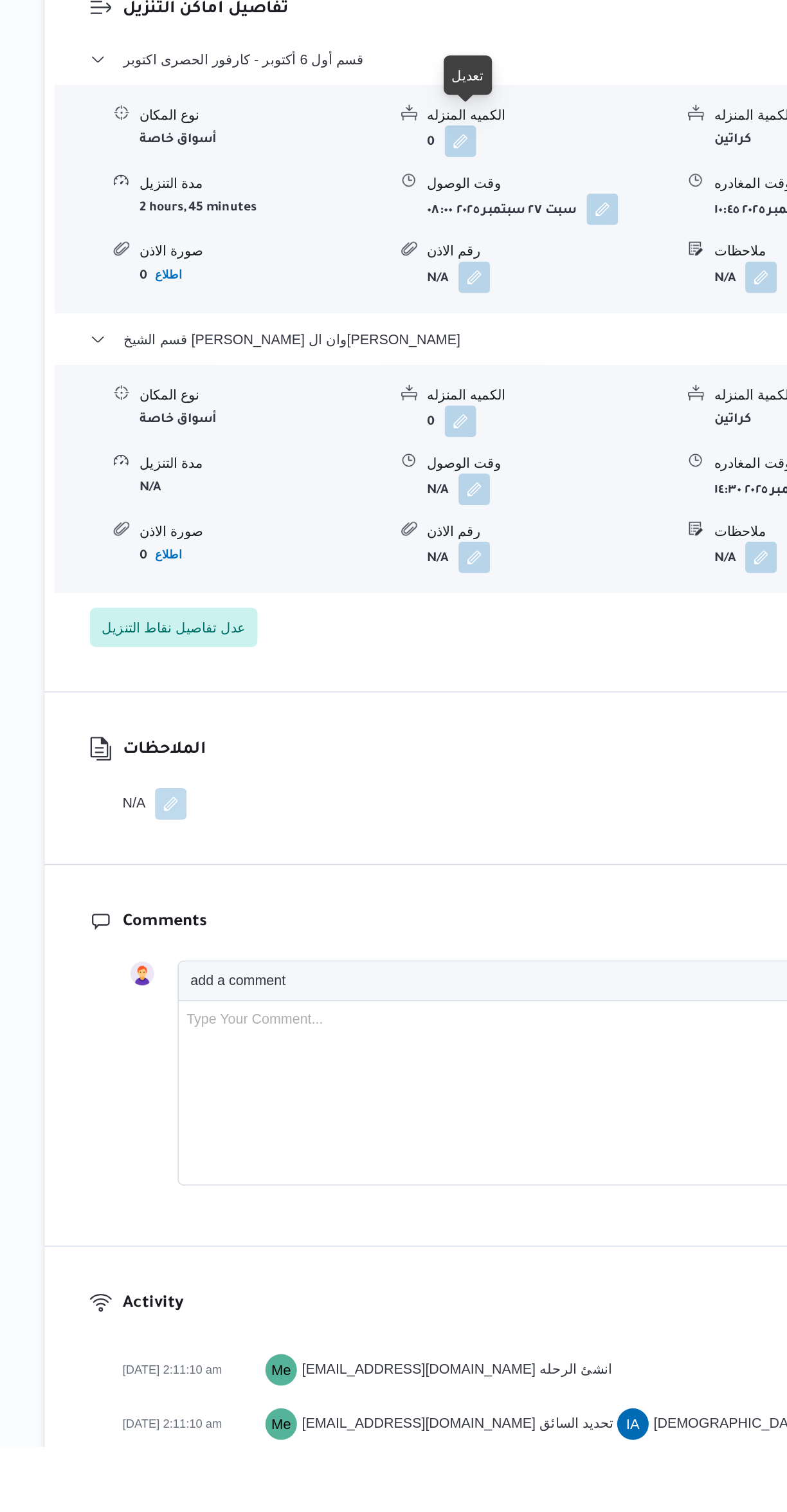
scroll to position [847, 0]
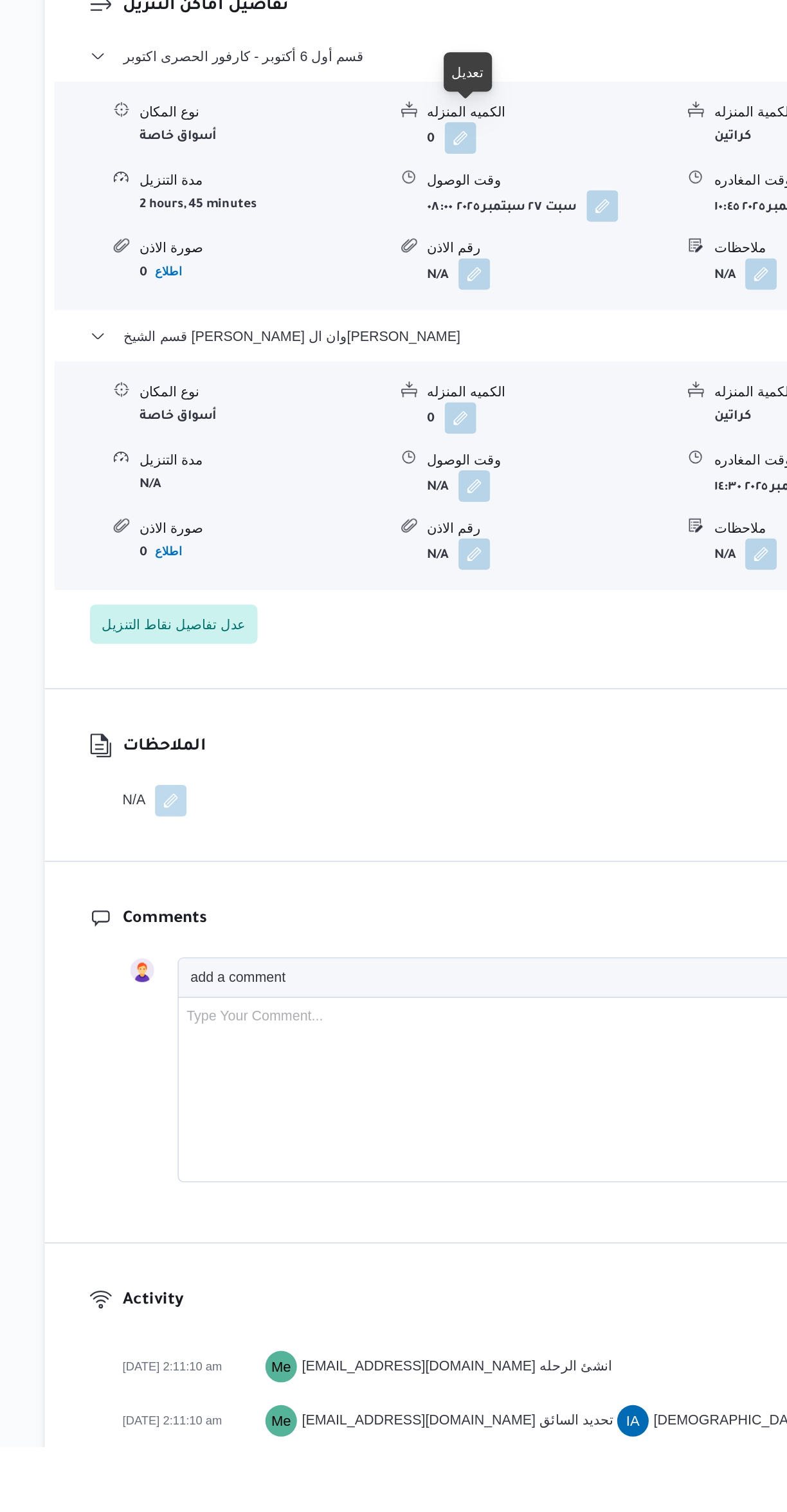
click at [445, 627] on div at bounding box center [442, 627] width 11 height 11
click at [446, 875] on button "button" at bounding box center [448, 885] width 21 height 21
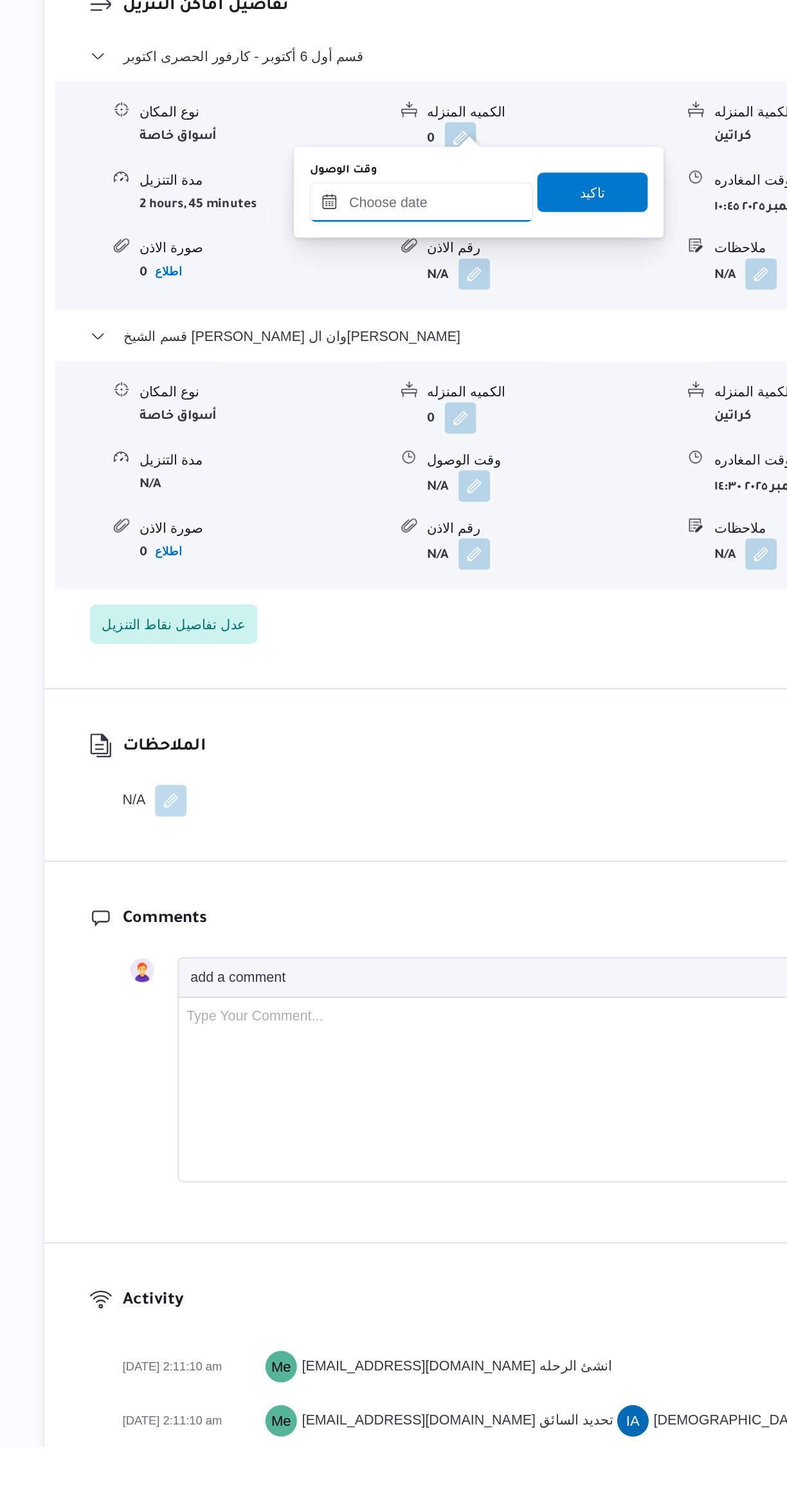
click at [385, 699] on input "وقت الوصول" at bounding box center [413, 700] width 146 height 25
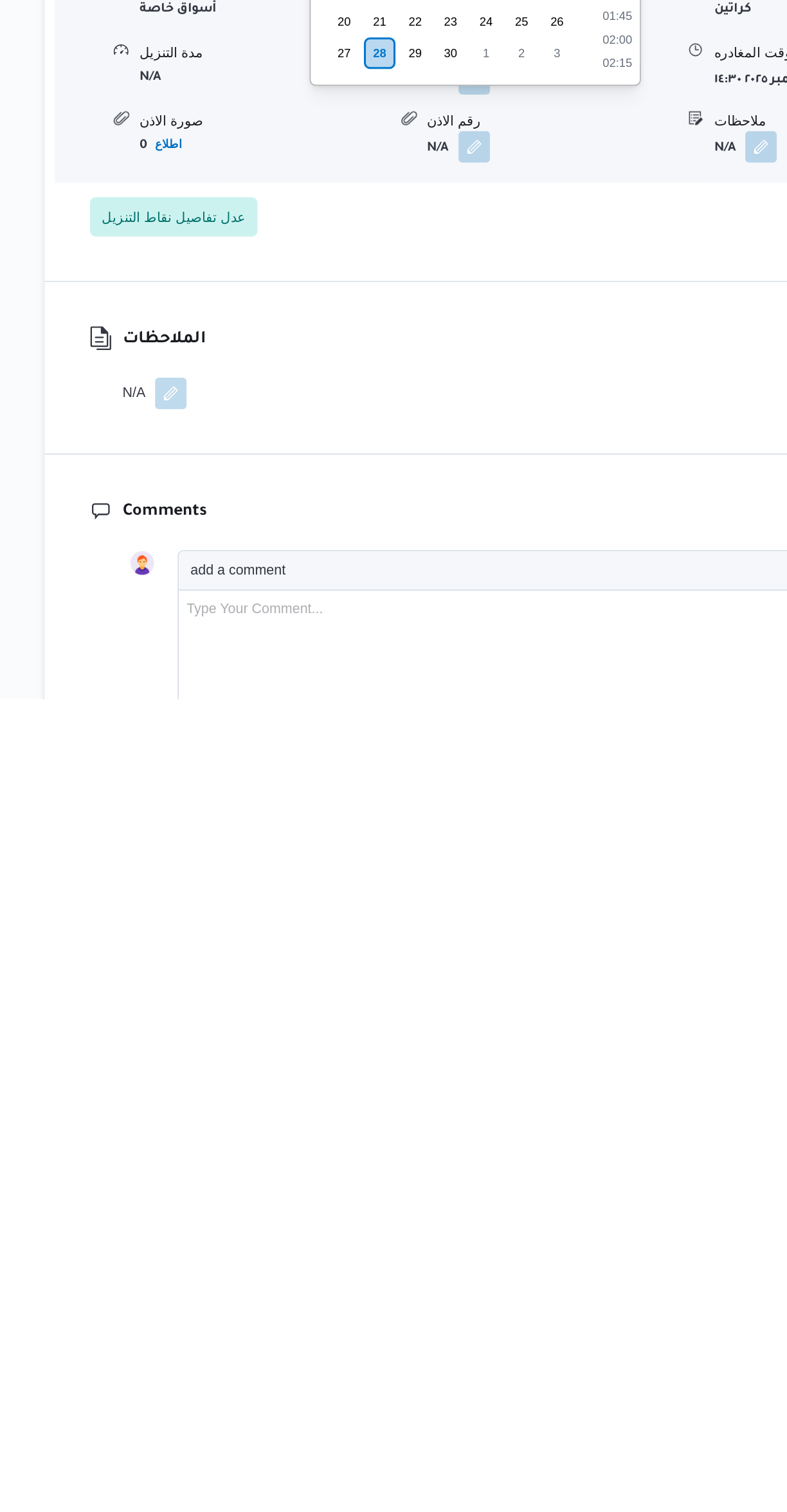
scroll to position [0, 0]
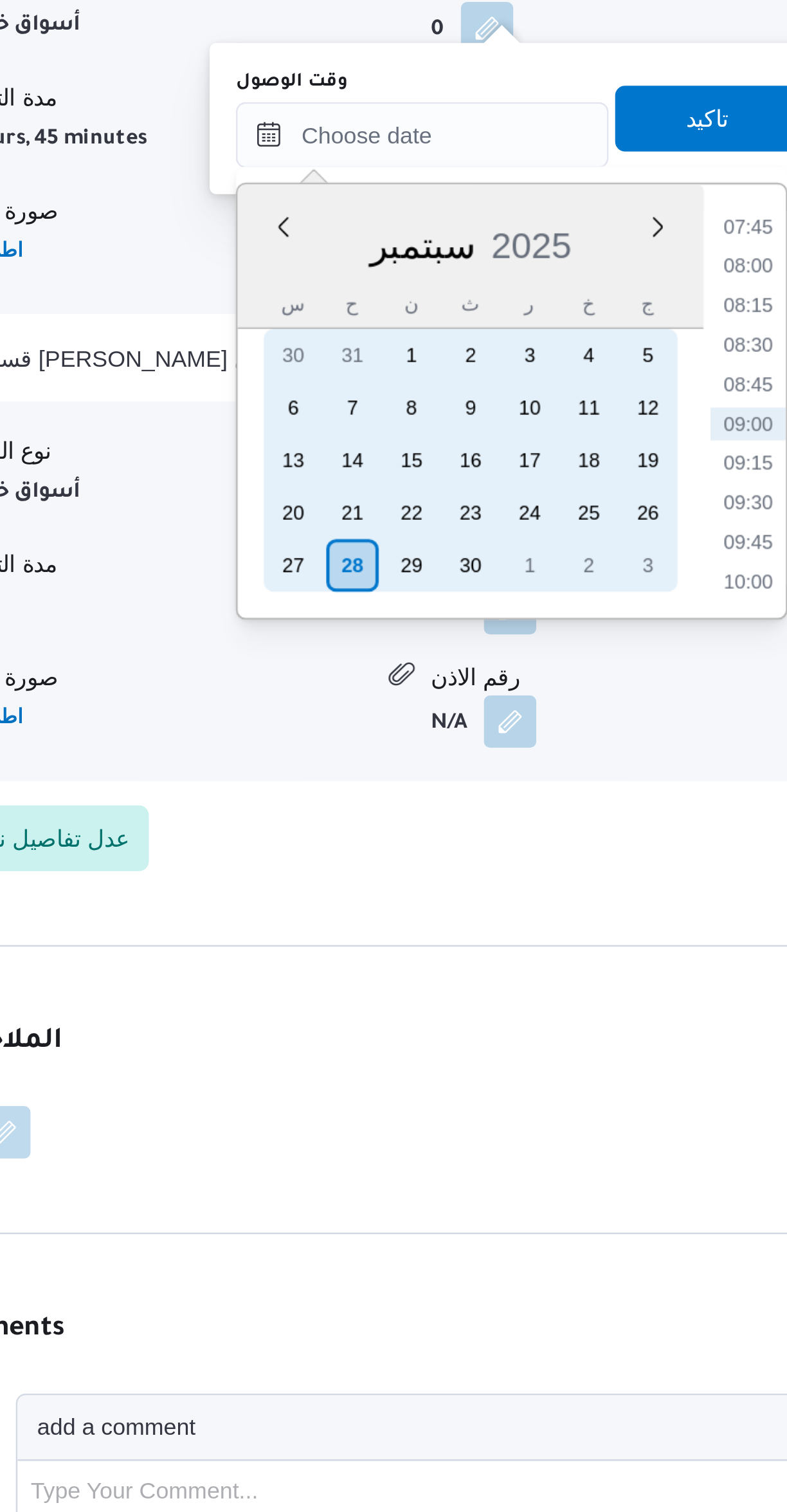
click at [362, 1090] on div "27" at bounding box center [363, 1091] width 21 height 21
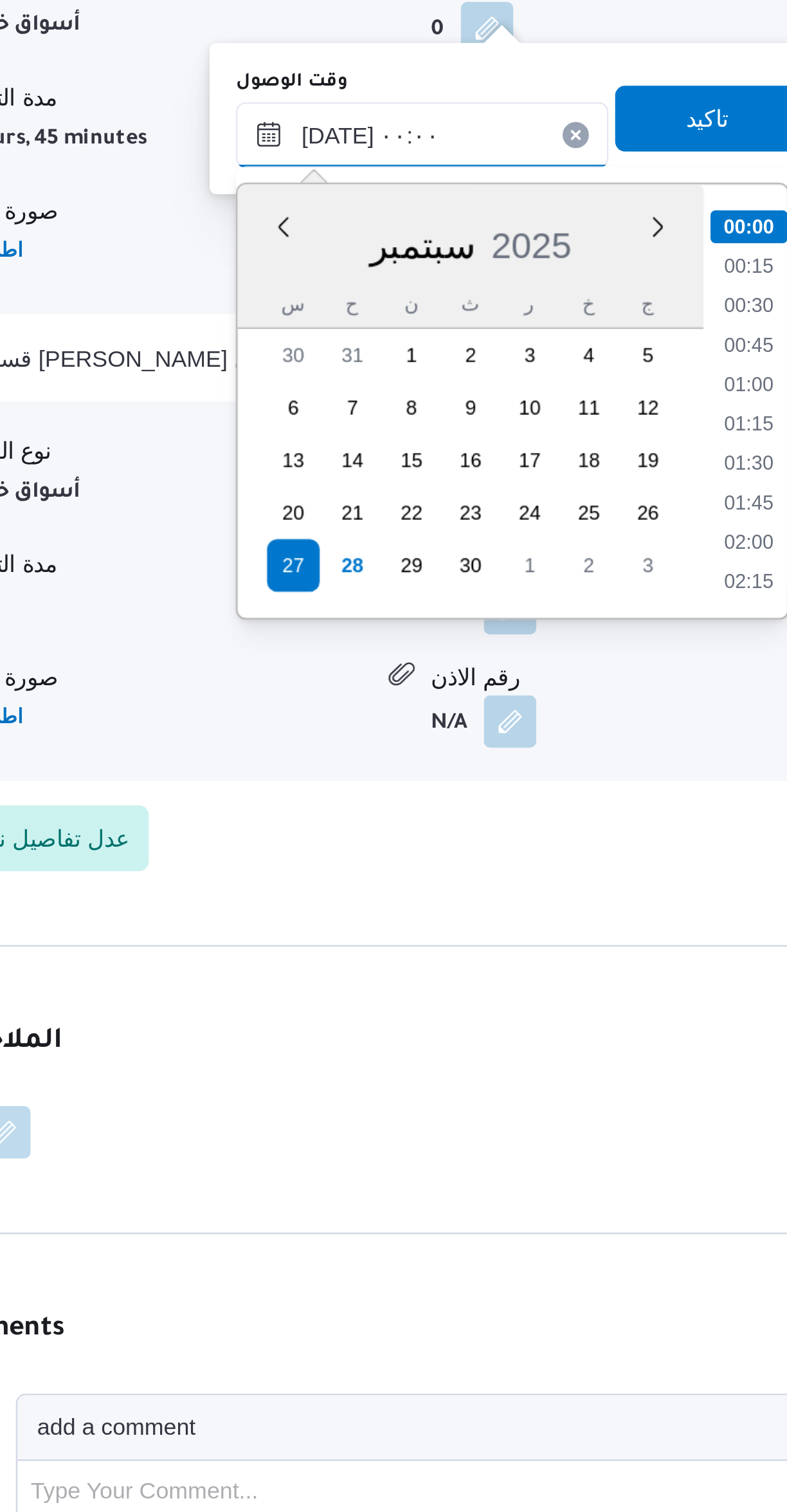
click at [372, 925] on input "٢٧/٠٩/٢٠٢٥ ٠٠:٠٠" at bounding box center [413, 921] width 146 height 25
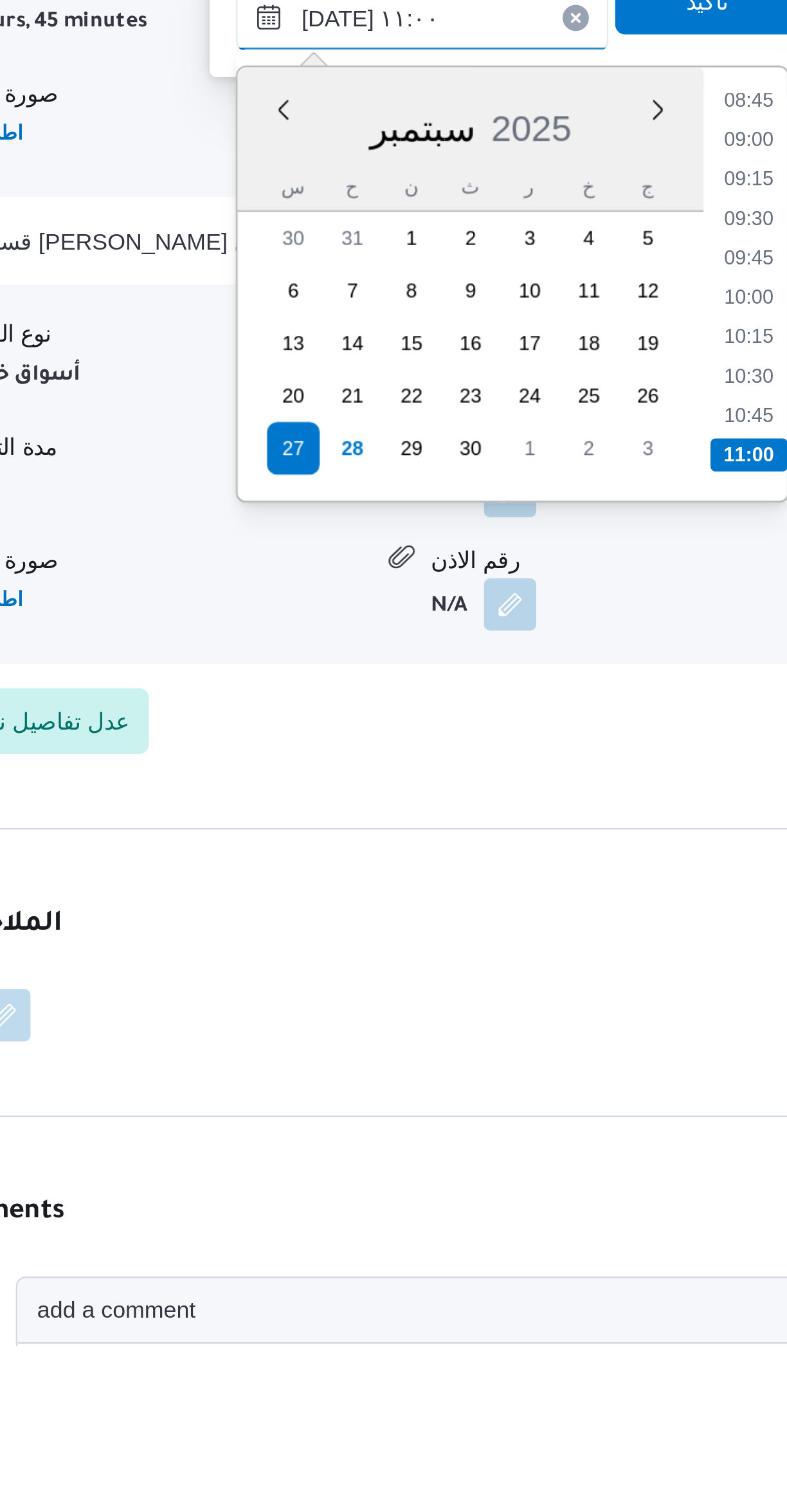
type input "٢٧/٠٩/٢٠٢٥ ١١:٠٠"
click at [538, 1157] on li "11:00" at bounding box center [541, 1163] width 31 height 13
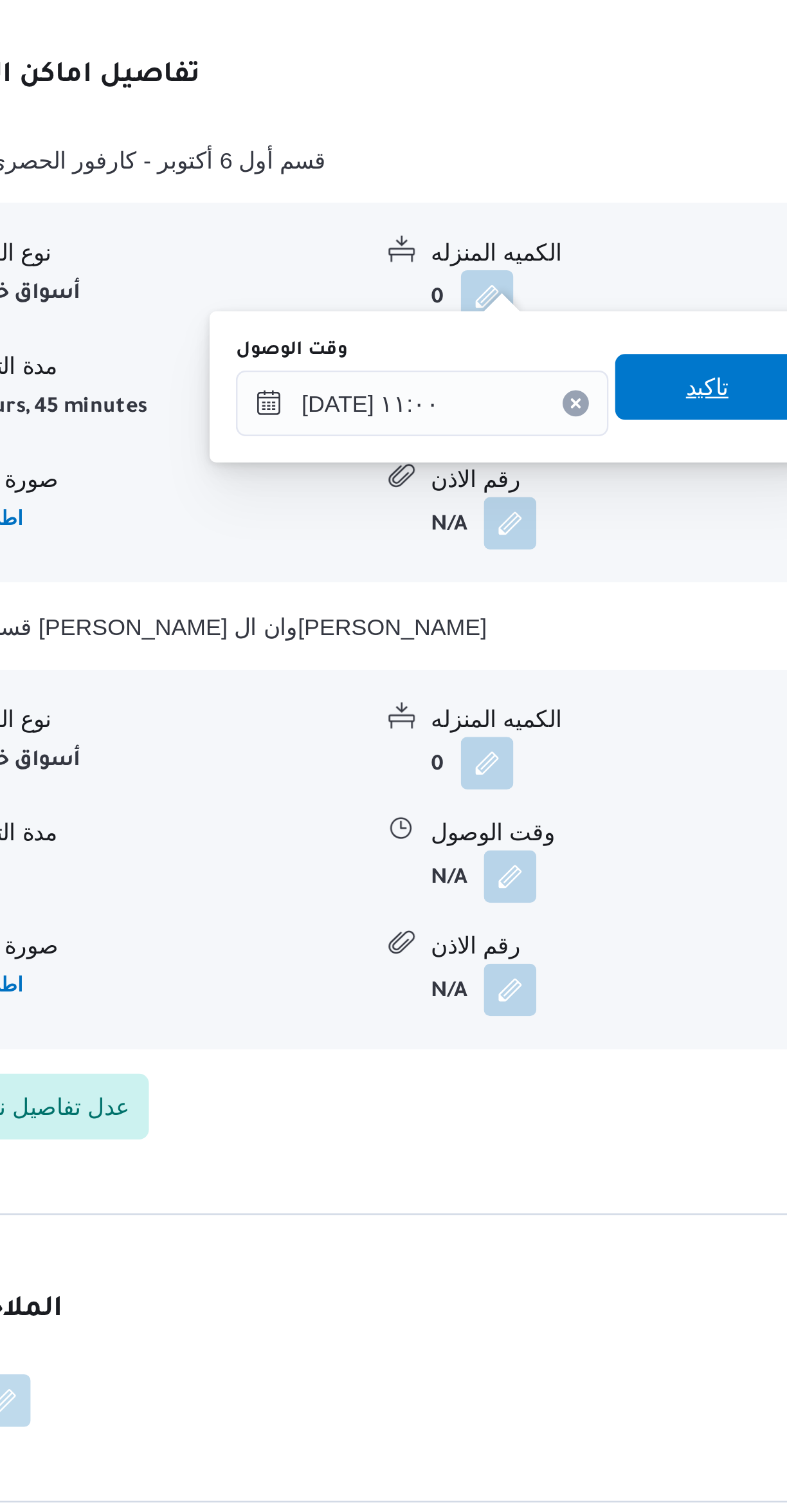
click at [522, 992] on span "تاكيد" at bounding box center [524, 985] width 72 height 25
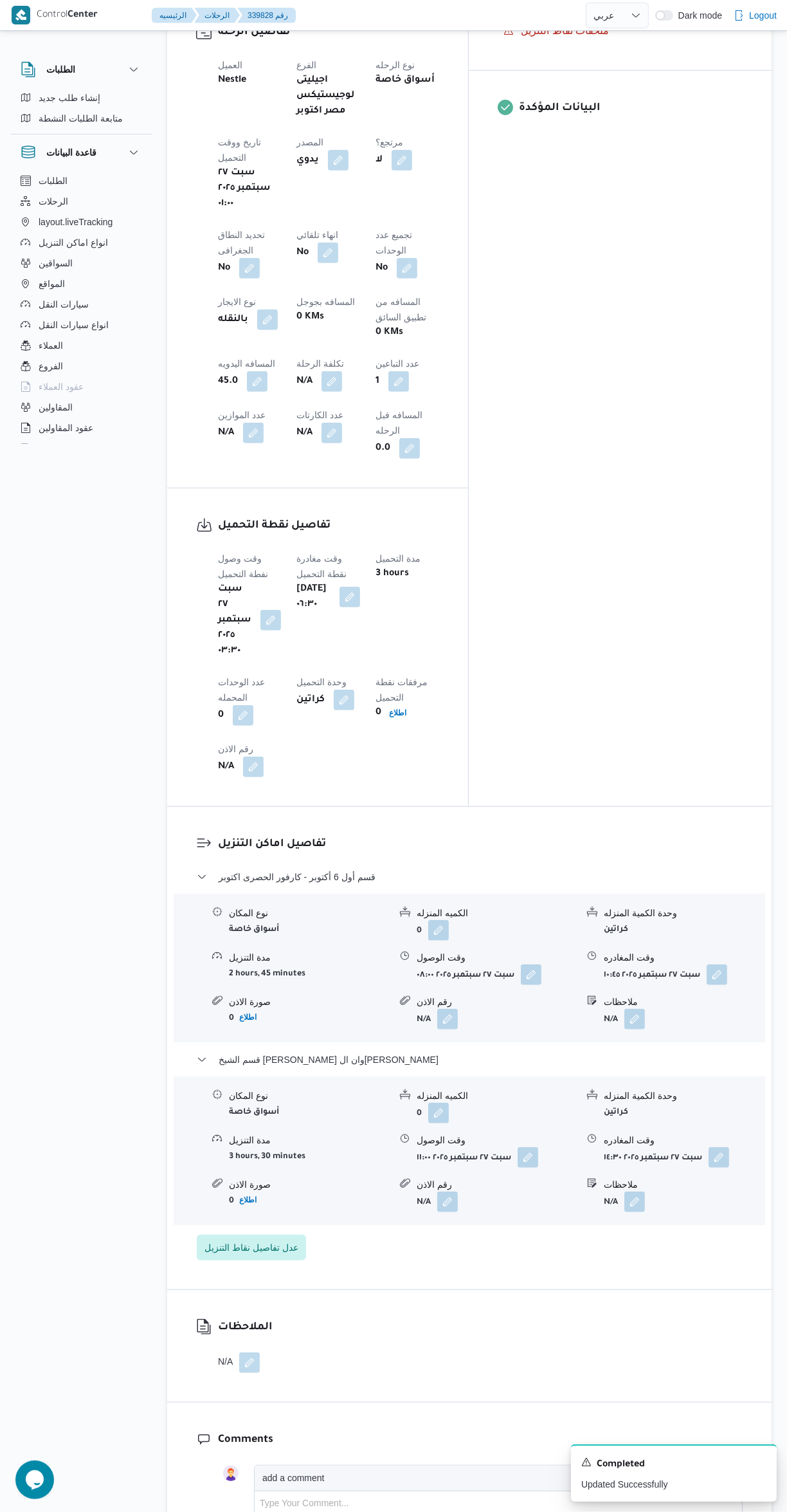
select select "ar"
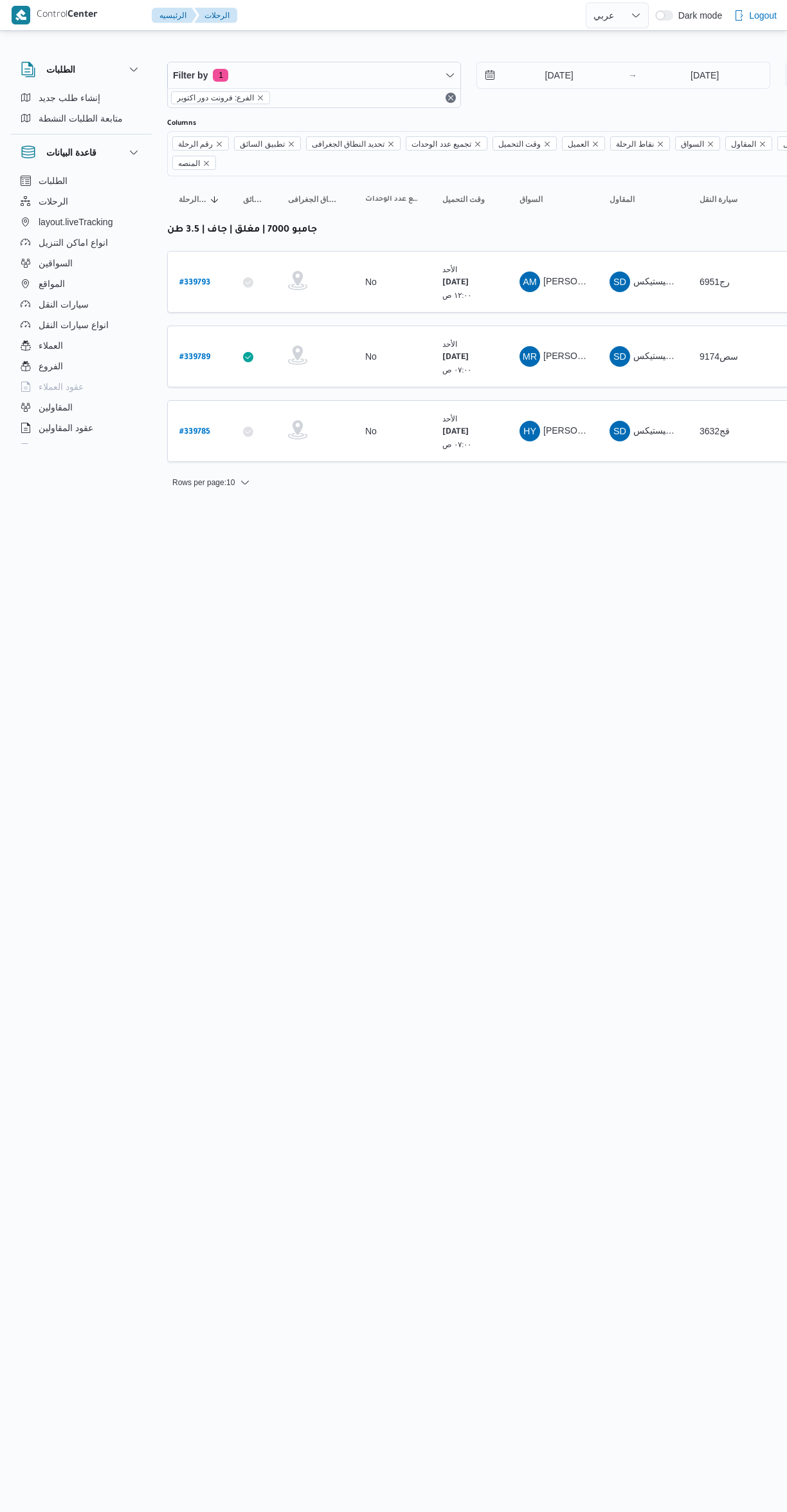
select select "ar"
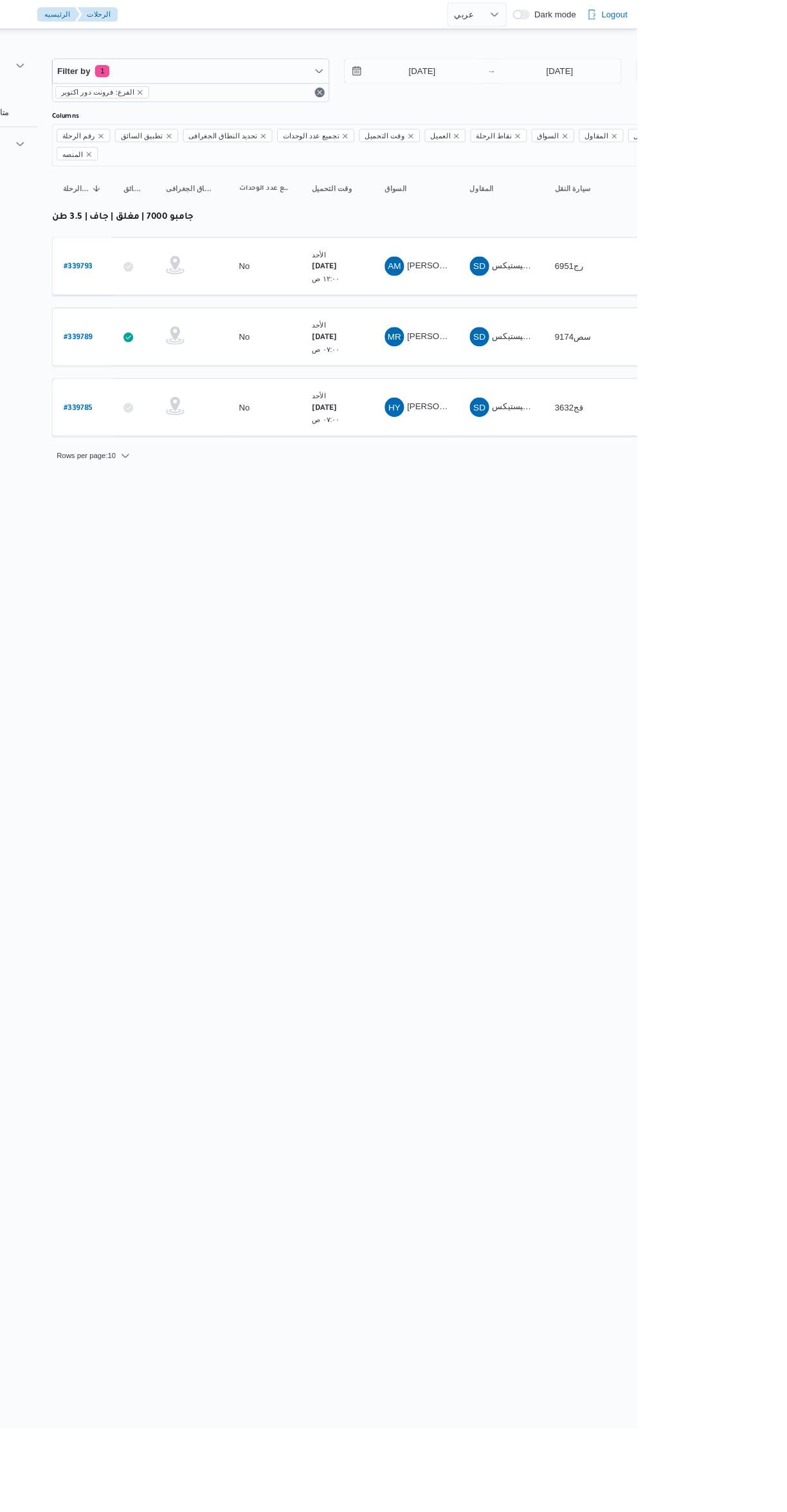
click at [202, 428] on b "# 339785" at bounding box center [194, 433] width 31 height 9
select select "ar"
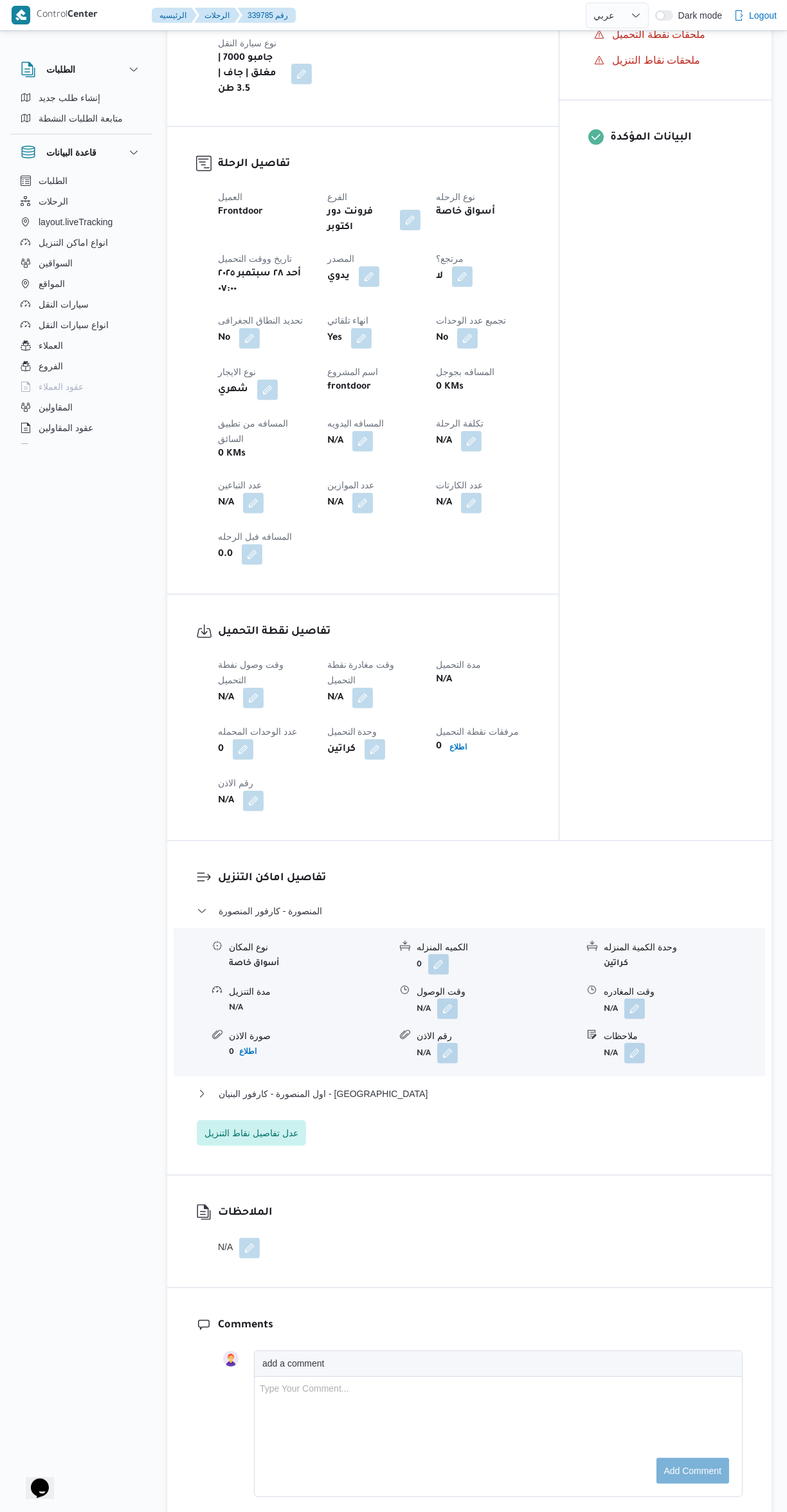
scroll to position [445, 0]
click at [259, 686] on button "button" at bounding box center [254, 696] width 21 height 21
click at [222, 649] on input "وقت وصول نفطة التحميل" at bounding box center [220, 649] width 146 height 25
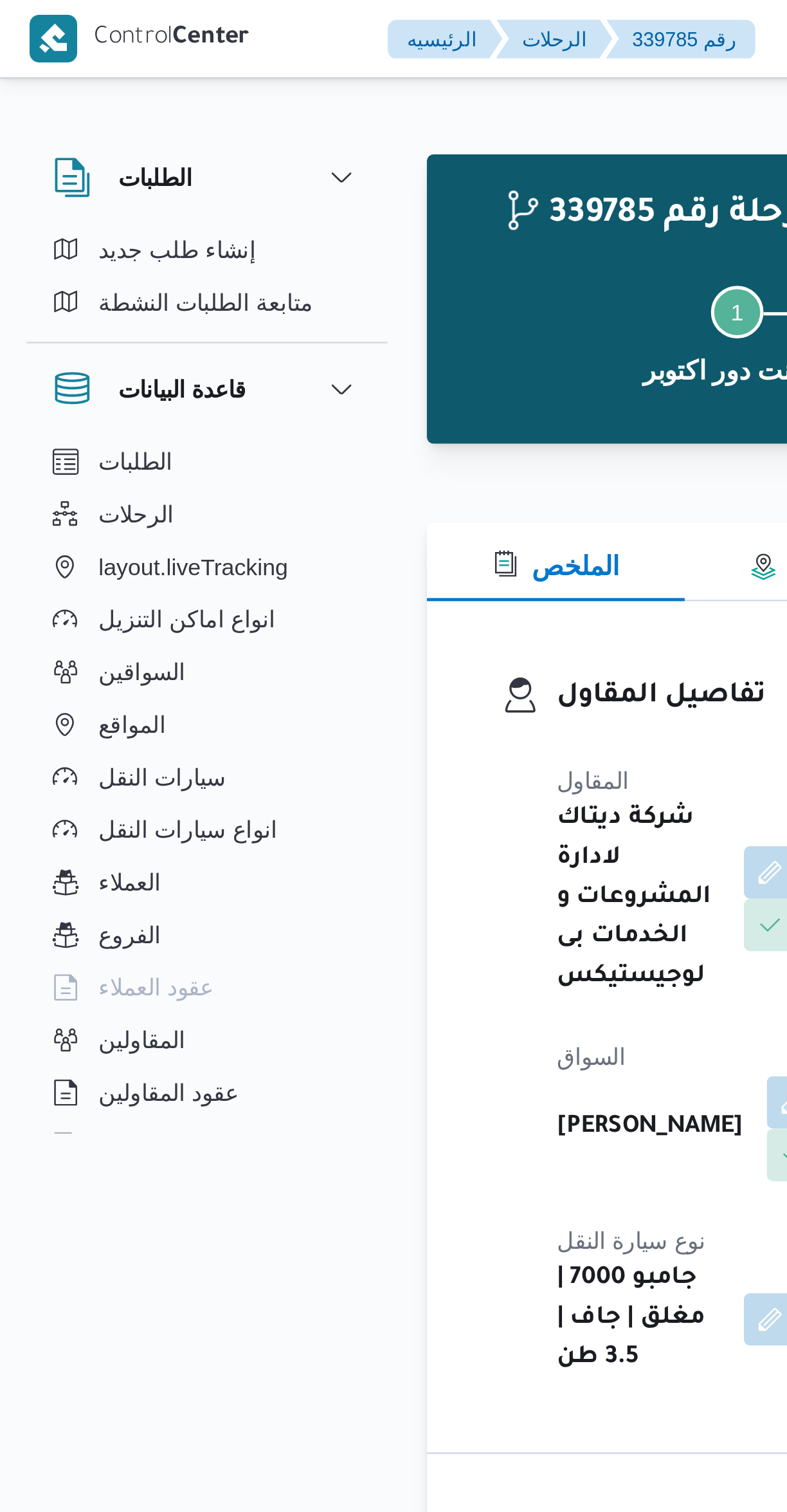
scroll to position [479, 0]
click at [144, 1160] on div "339785 رحلة رقم معلق نسخ الرحلة Step 1 is incomplete 1 فرونت دور اكتوبر Step 2 …" at bounding box center [385, 1211] width 787 height 2355
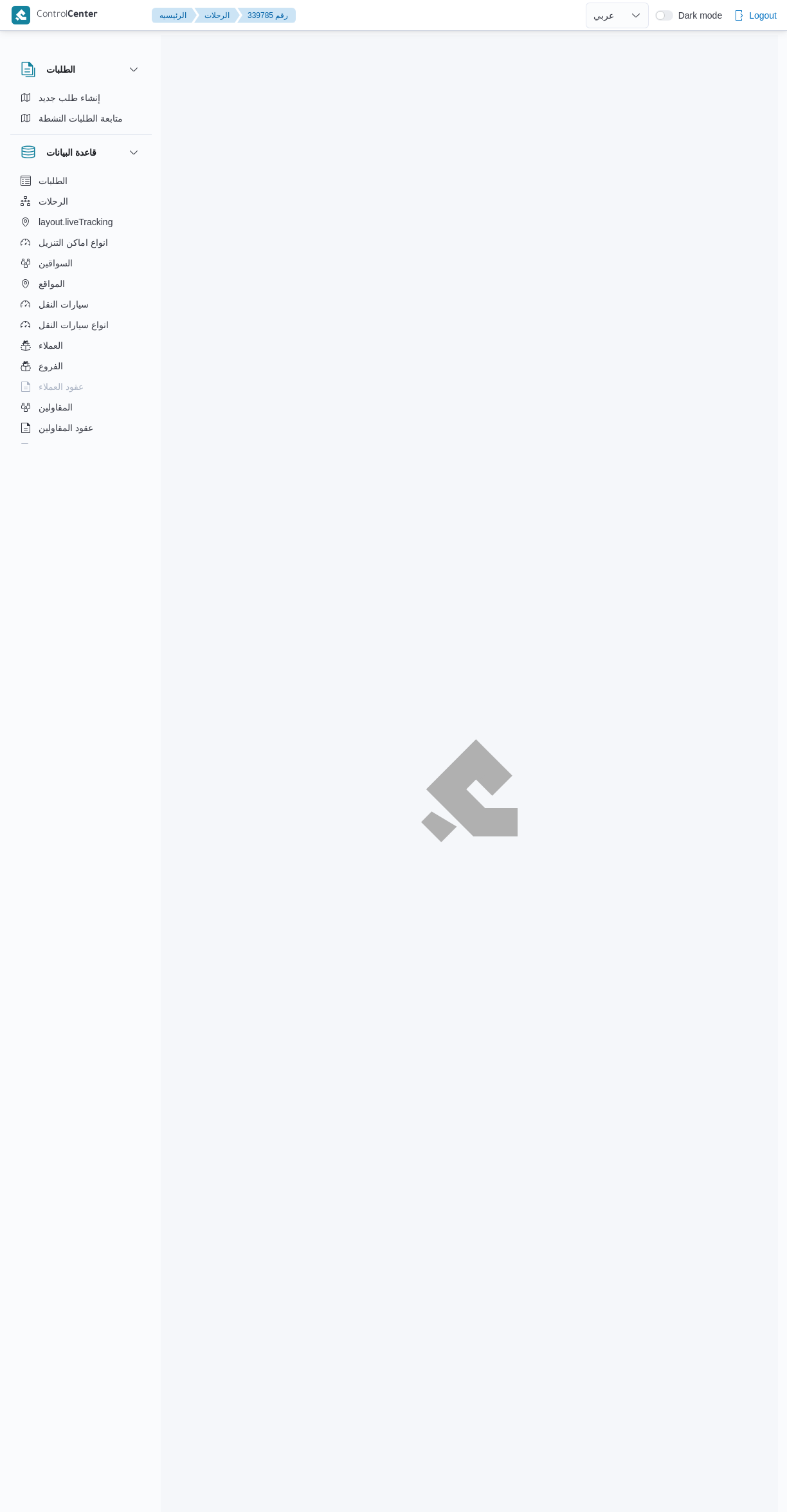
select select "ar"
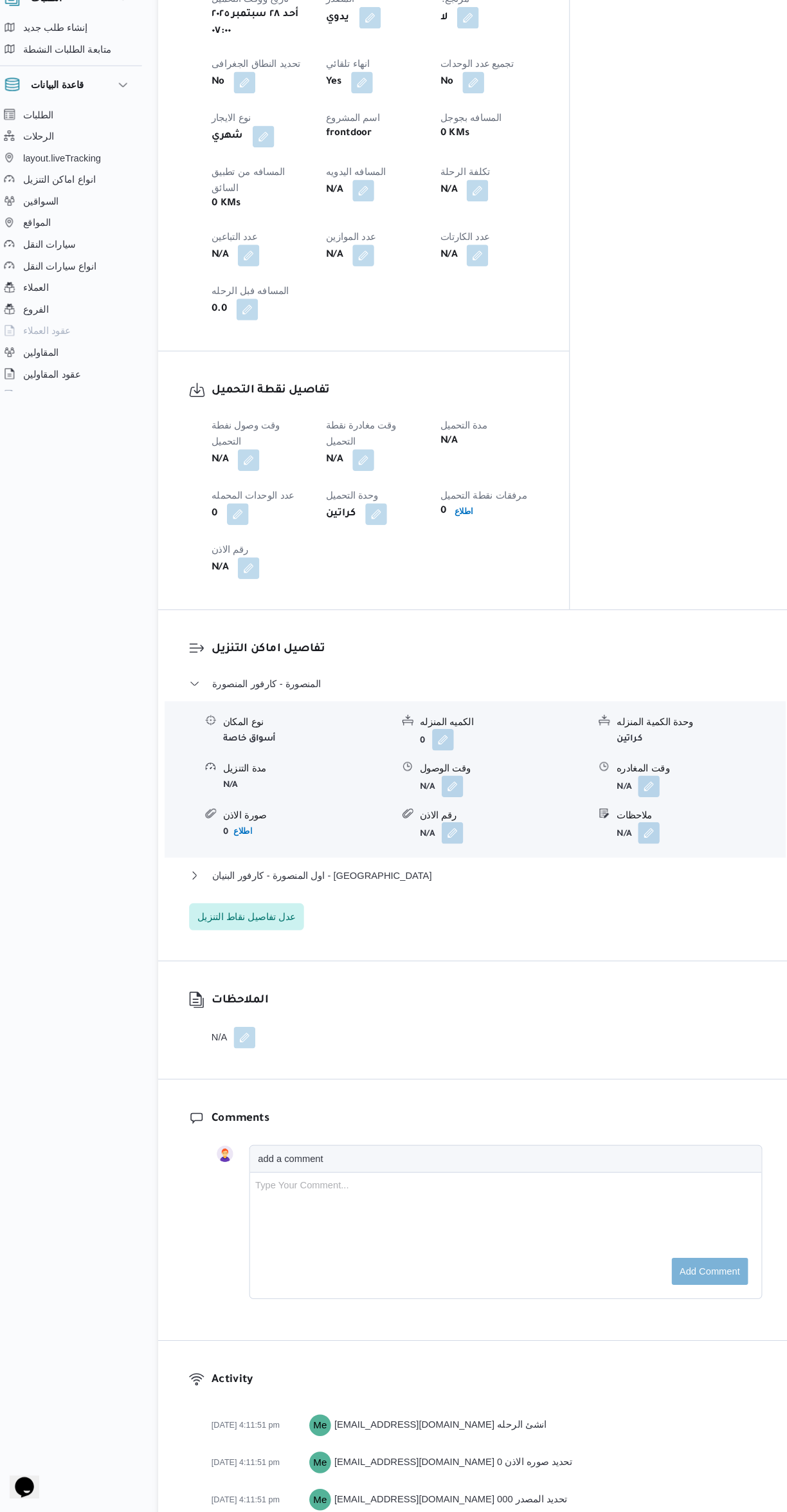
scroll to position [538, 0]
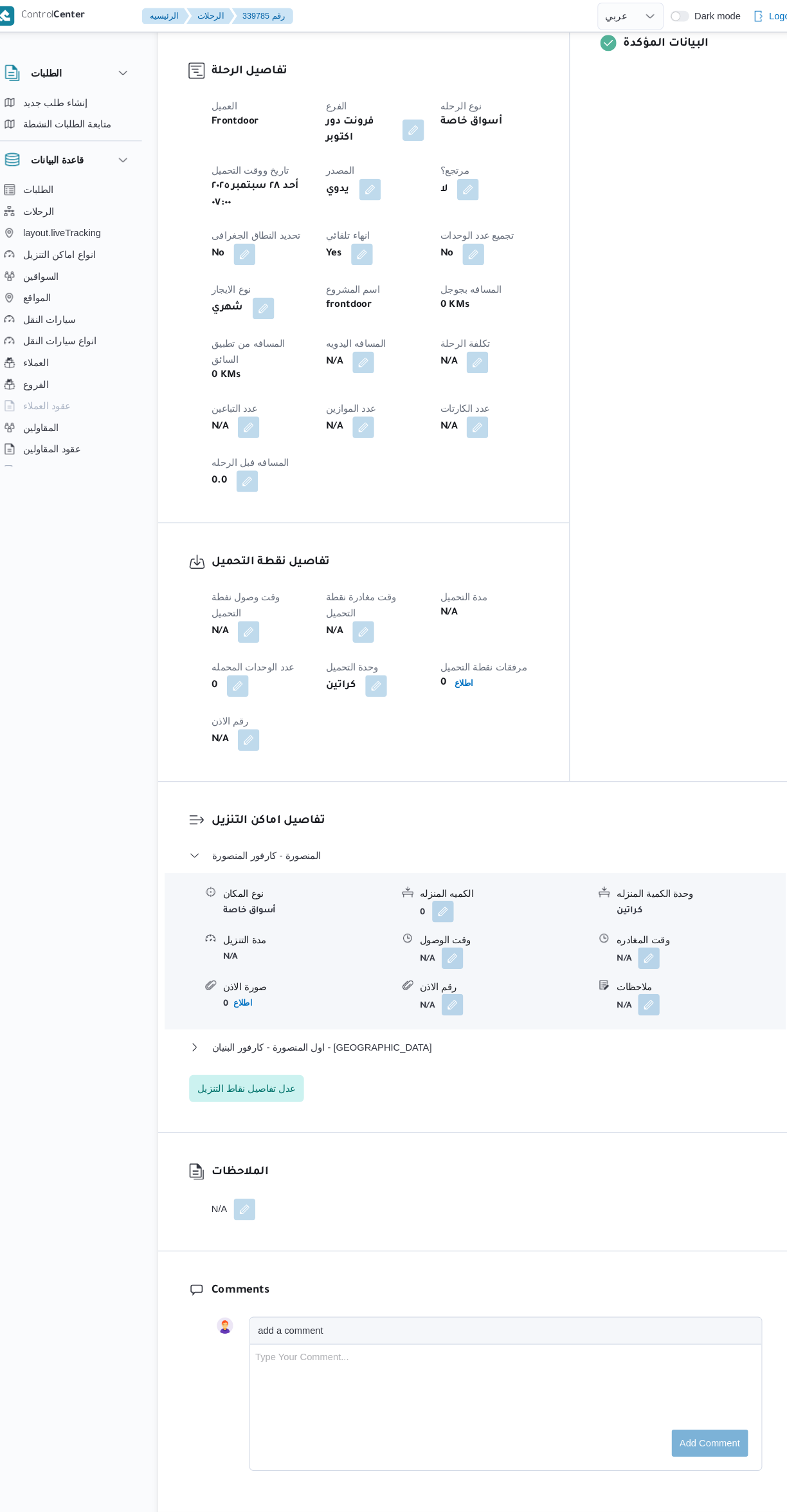
click at [246, 592] on span at bounding box center [249, 602] width 27 height 21
click at [205, 568] on div at bounding box center [204, 621] width 16 height 188
click at [254, 592] on button "button" at bounding box center [254, 602] width 21 height 21
click at [205, 552] on input "وقت وصول نفطة التحميل" at bounding box center [220, 555] width 146 height 25
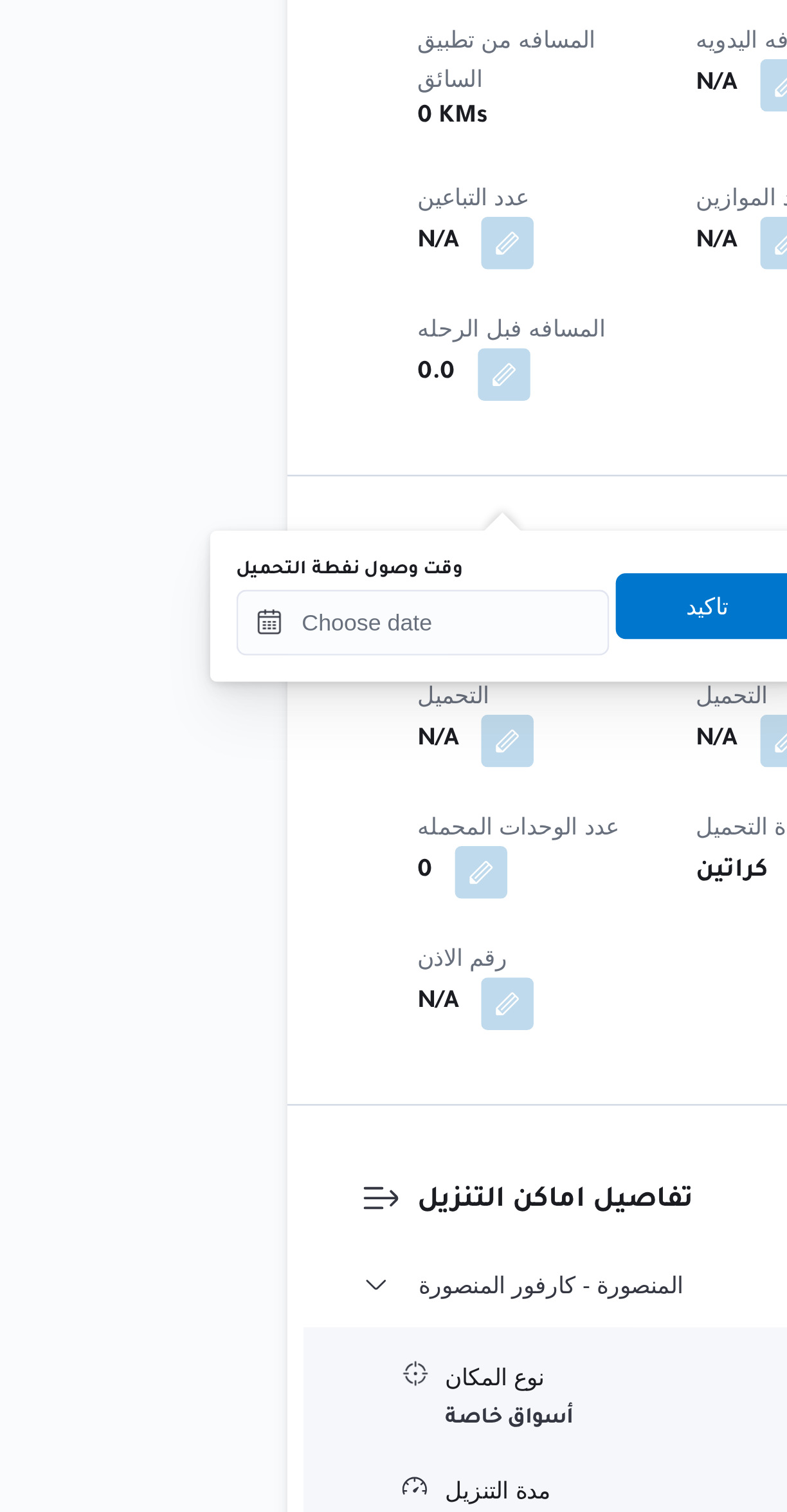
scroll to position [69, 0]
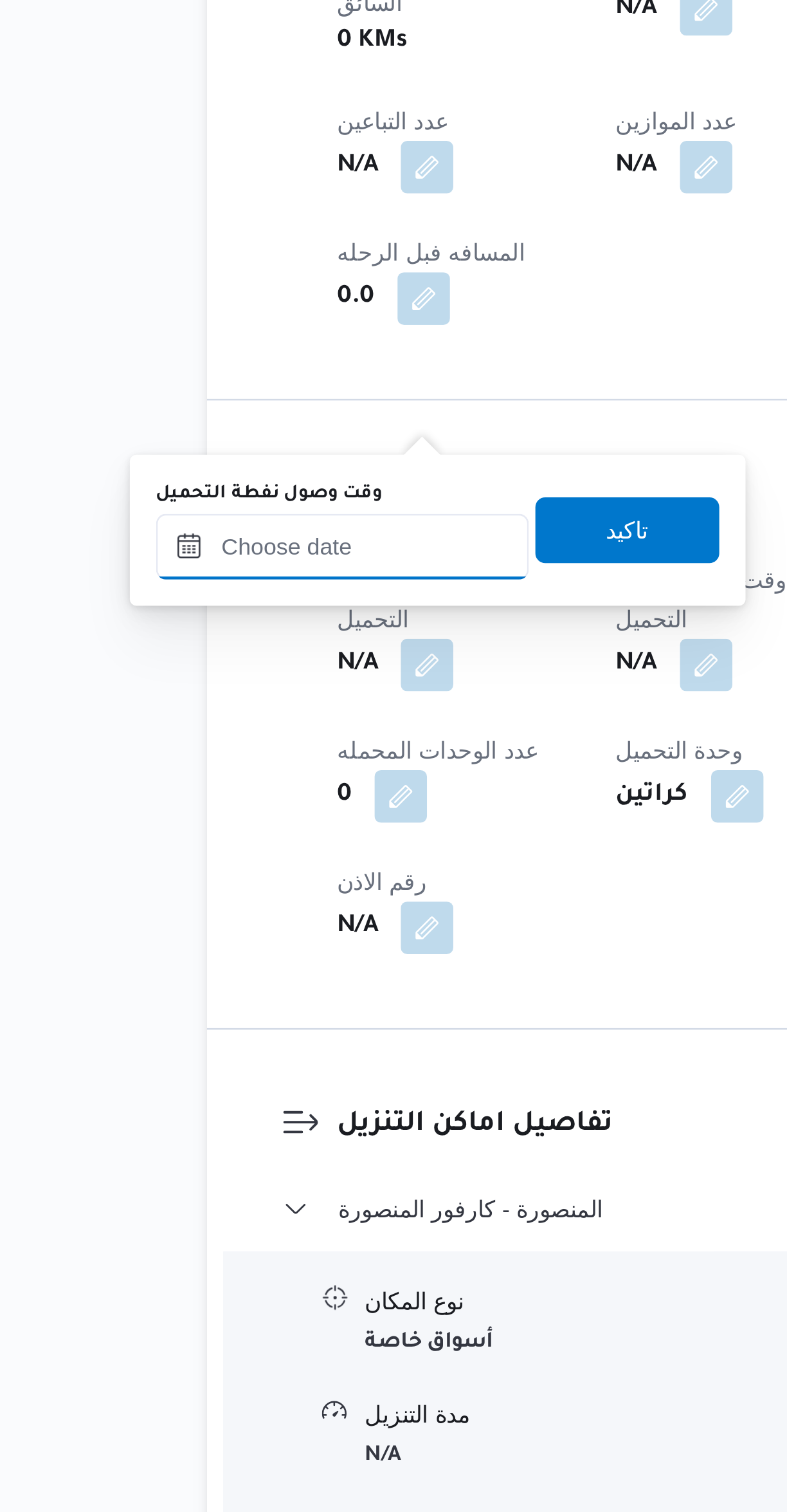
click at [234, 1027] on input "وقت وصول نفطة التحميل" at bounding box center [220, 1024] width 146 height 25
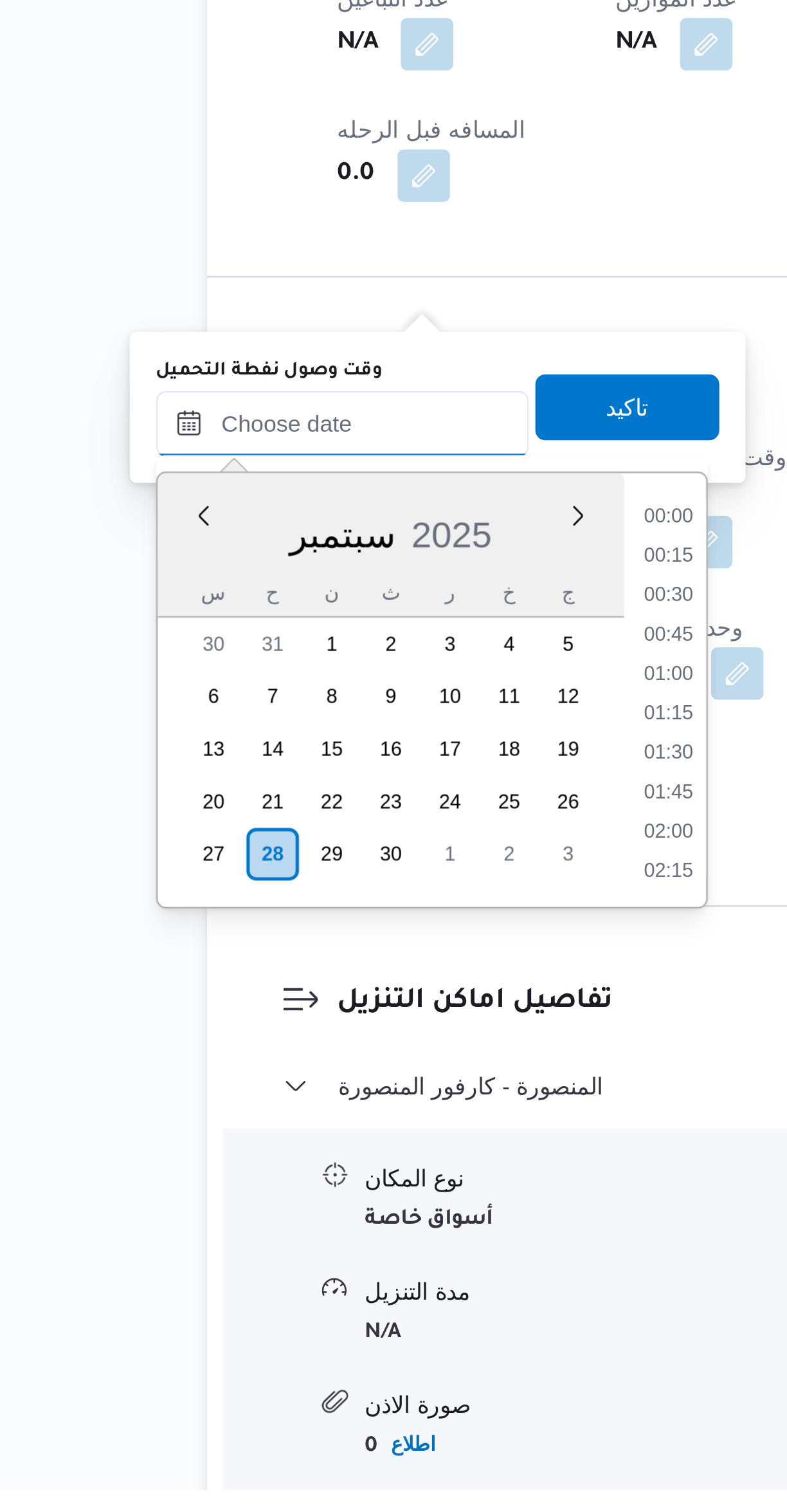
scroll to position [479, 0]
click at [348, 1134] on li "07:45" at bounding box center [348, 1130] width 30 height 13
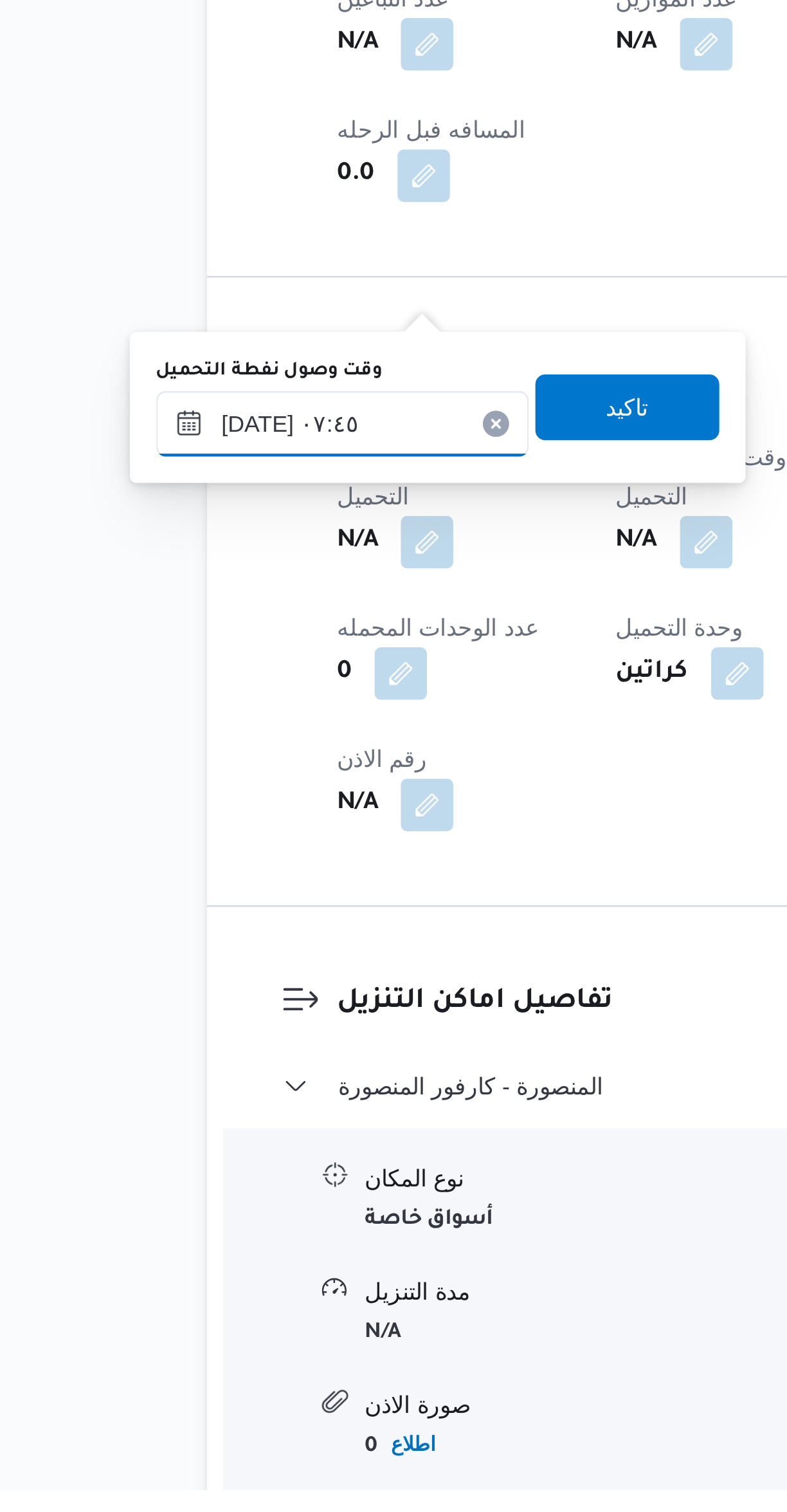
click at [214, 1093] on input "[DATE] ٠٧:٤٥" at bounding box center [220, 1094] width 146 height 25
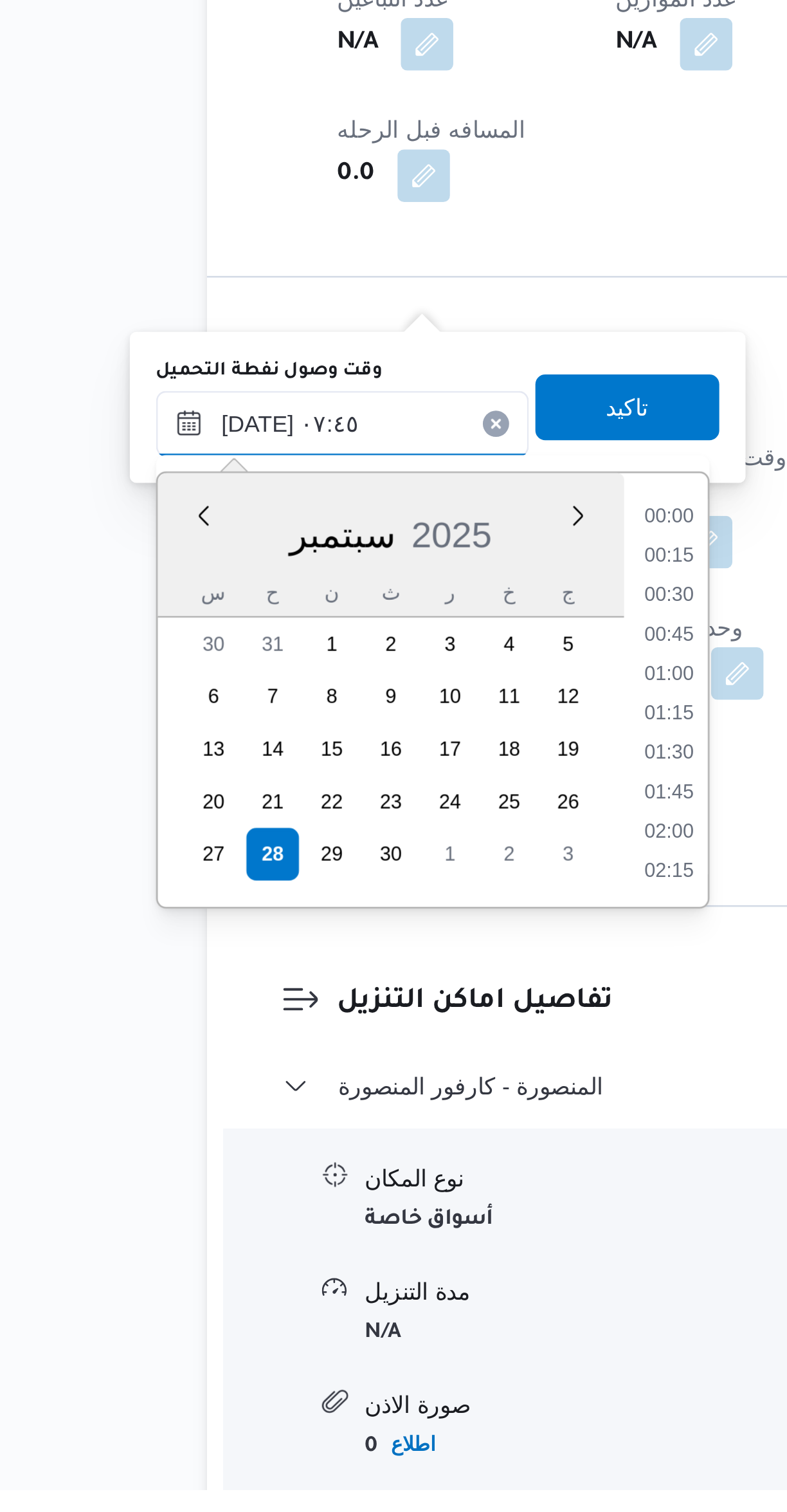
scroll to position [401, 0]
click at [347, 1133] on li "06:30" at bounding box center [348, 1130] width 30 height 13
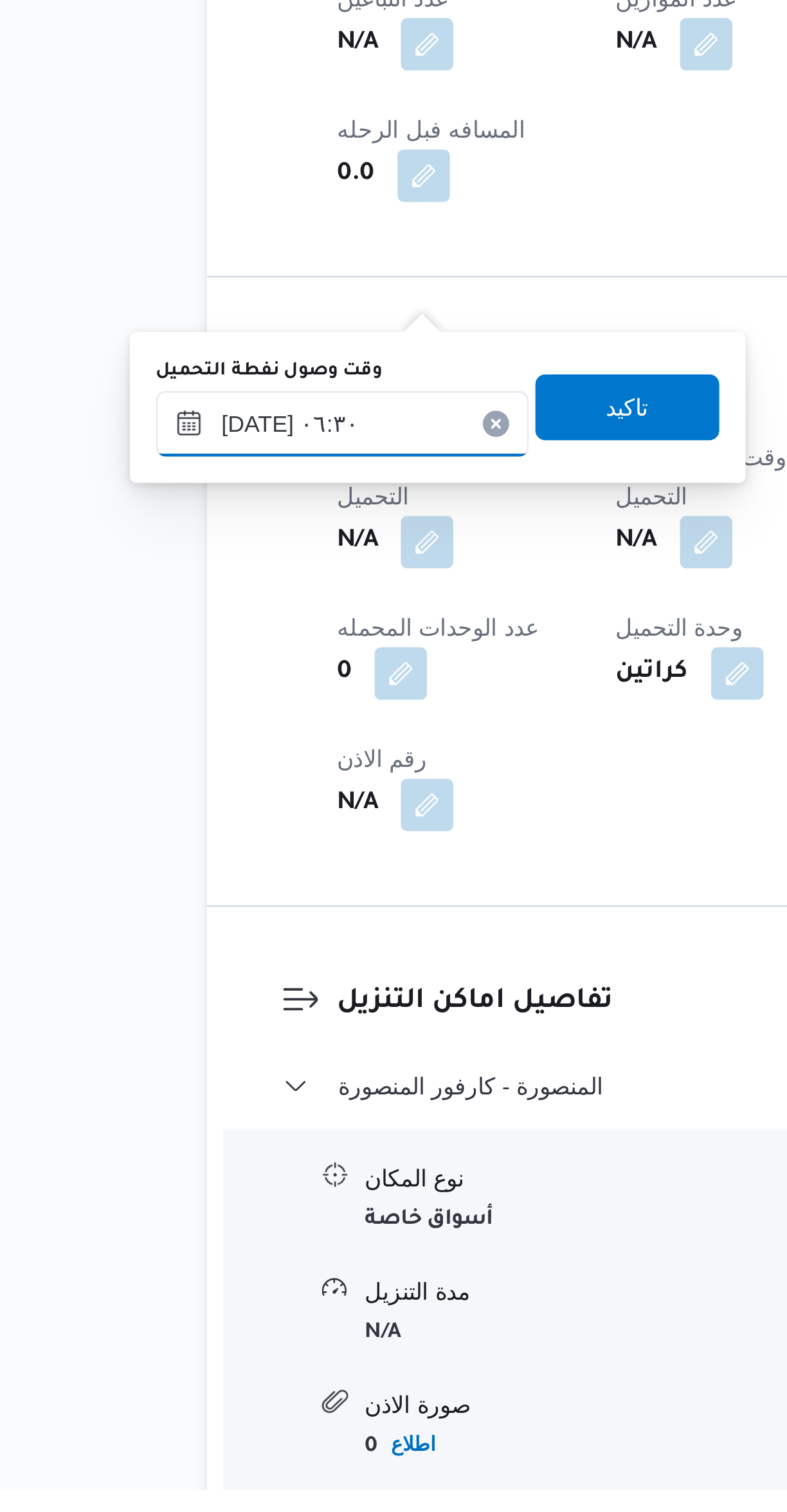
click at [210, 1087] on input "[DATE] ٠٦:٣٠" at bounding box center [220, 1094] width 146 height 25
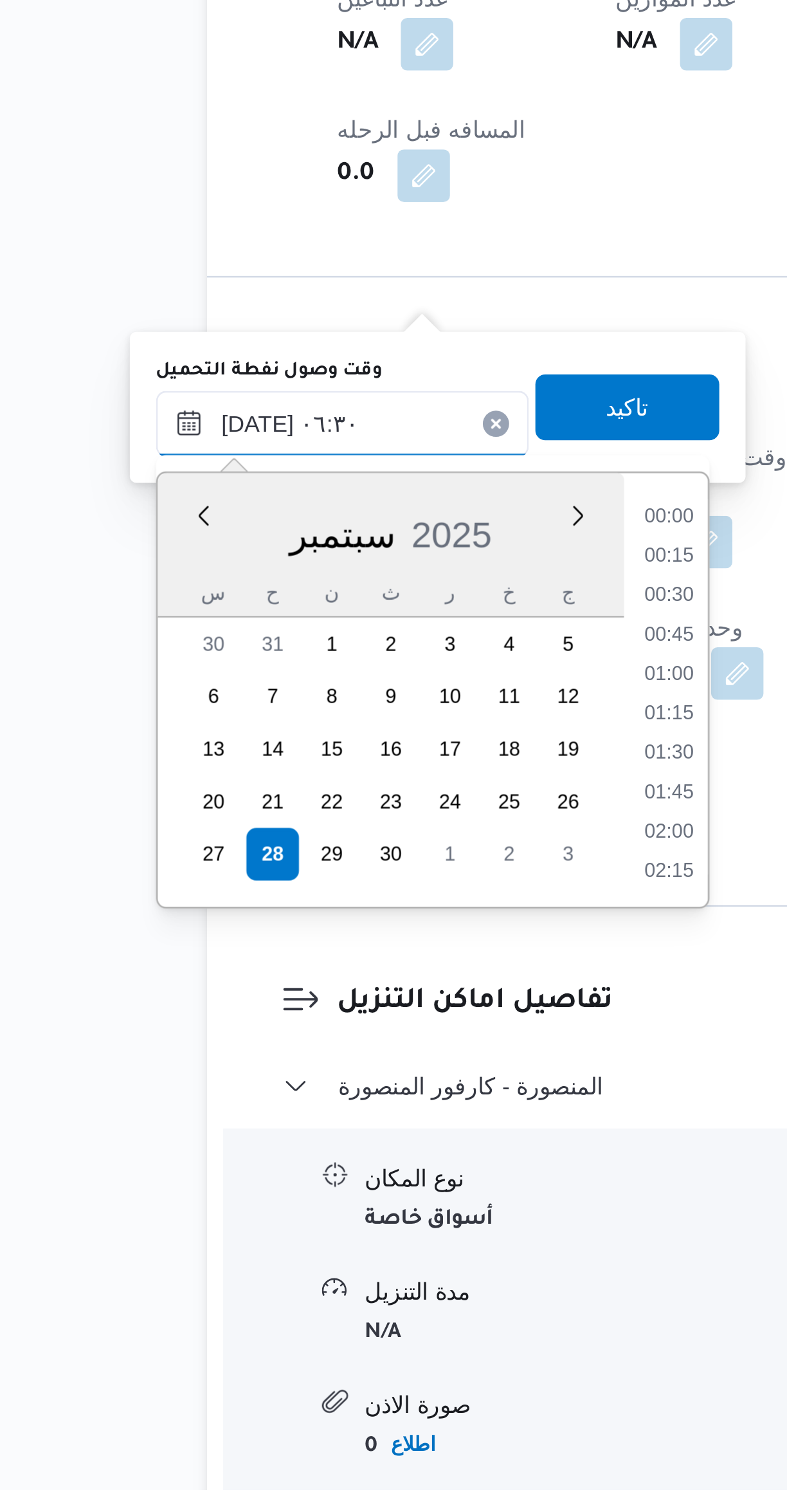
scroll to position [324, 0]
click at [351, 1140] on li "05:30" at bounding box center [348, 1146] width 30 height 13
type input "[DATE] ٠٥:٣٠"
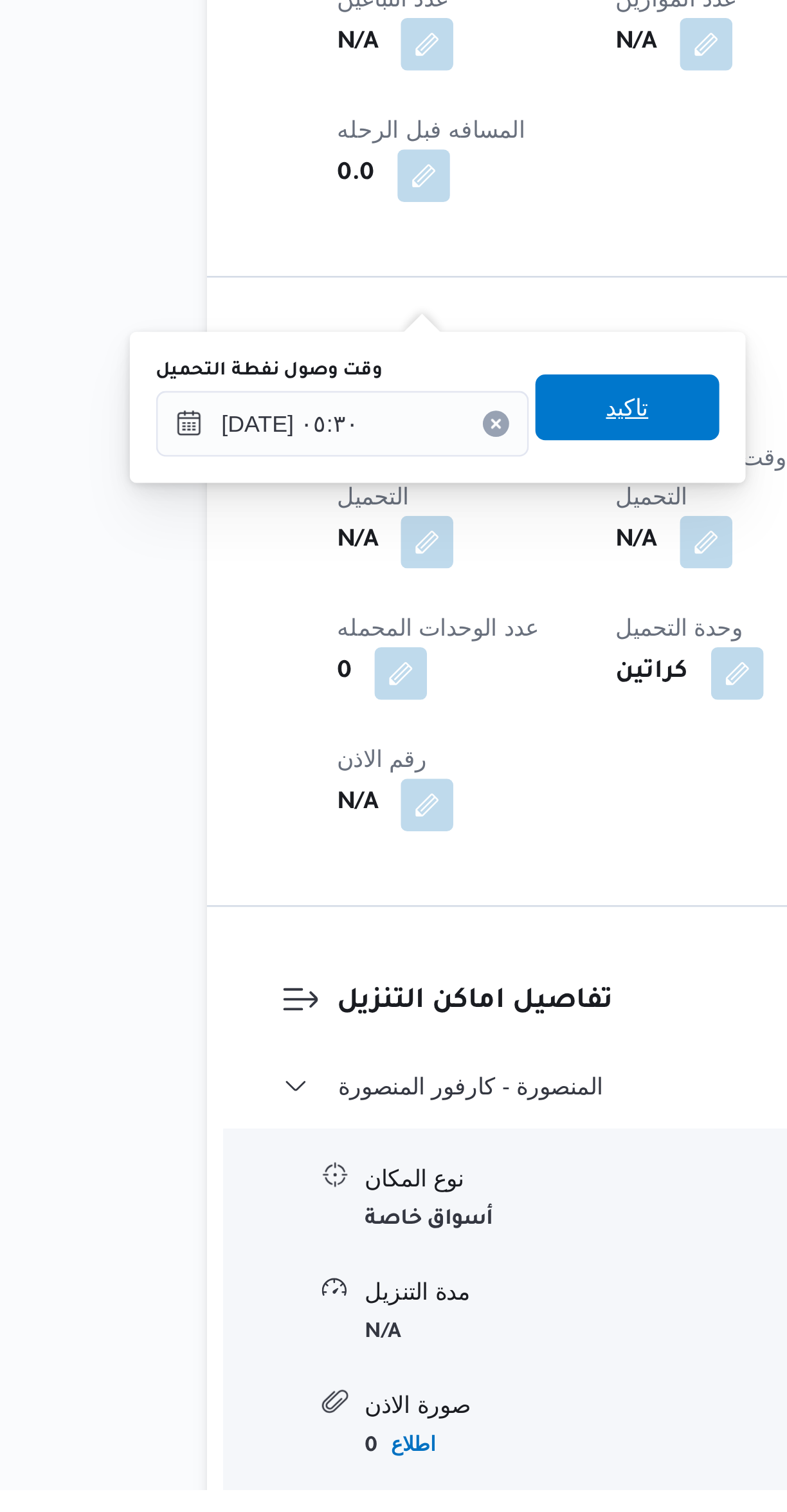
click at [302, 1094] on span "تاكيد" at bounding box center [332, 1087] width 72 height 25
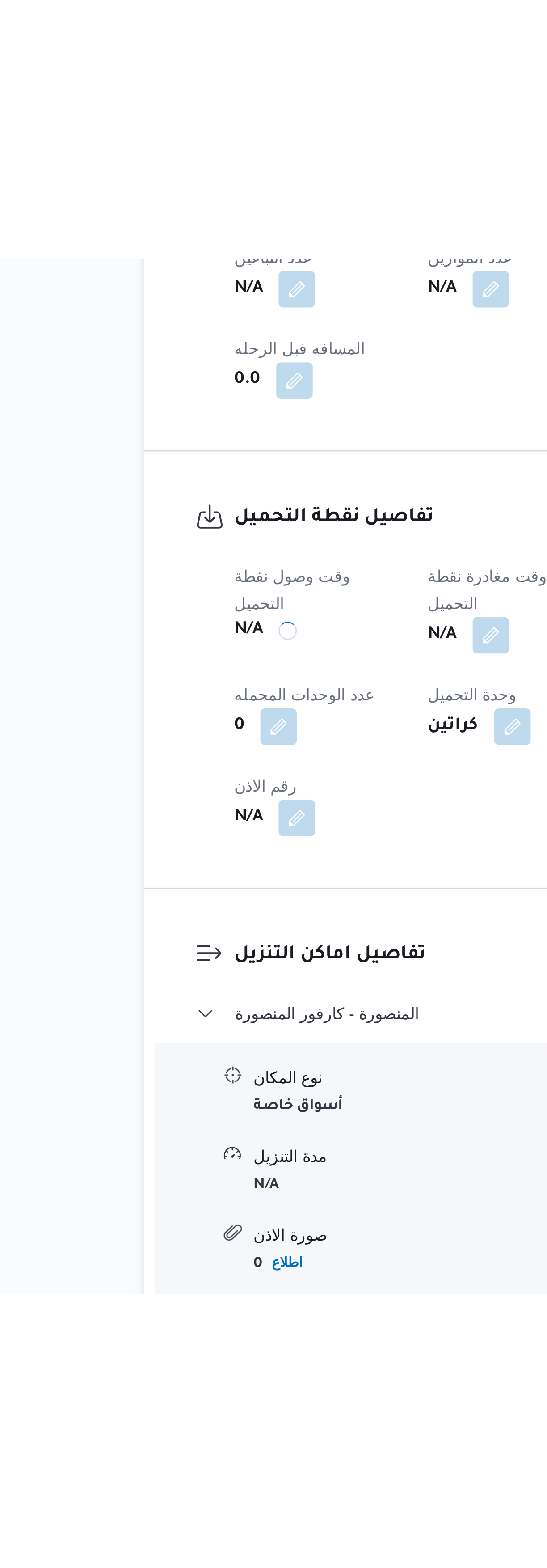
scroll to position [0, 0]
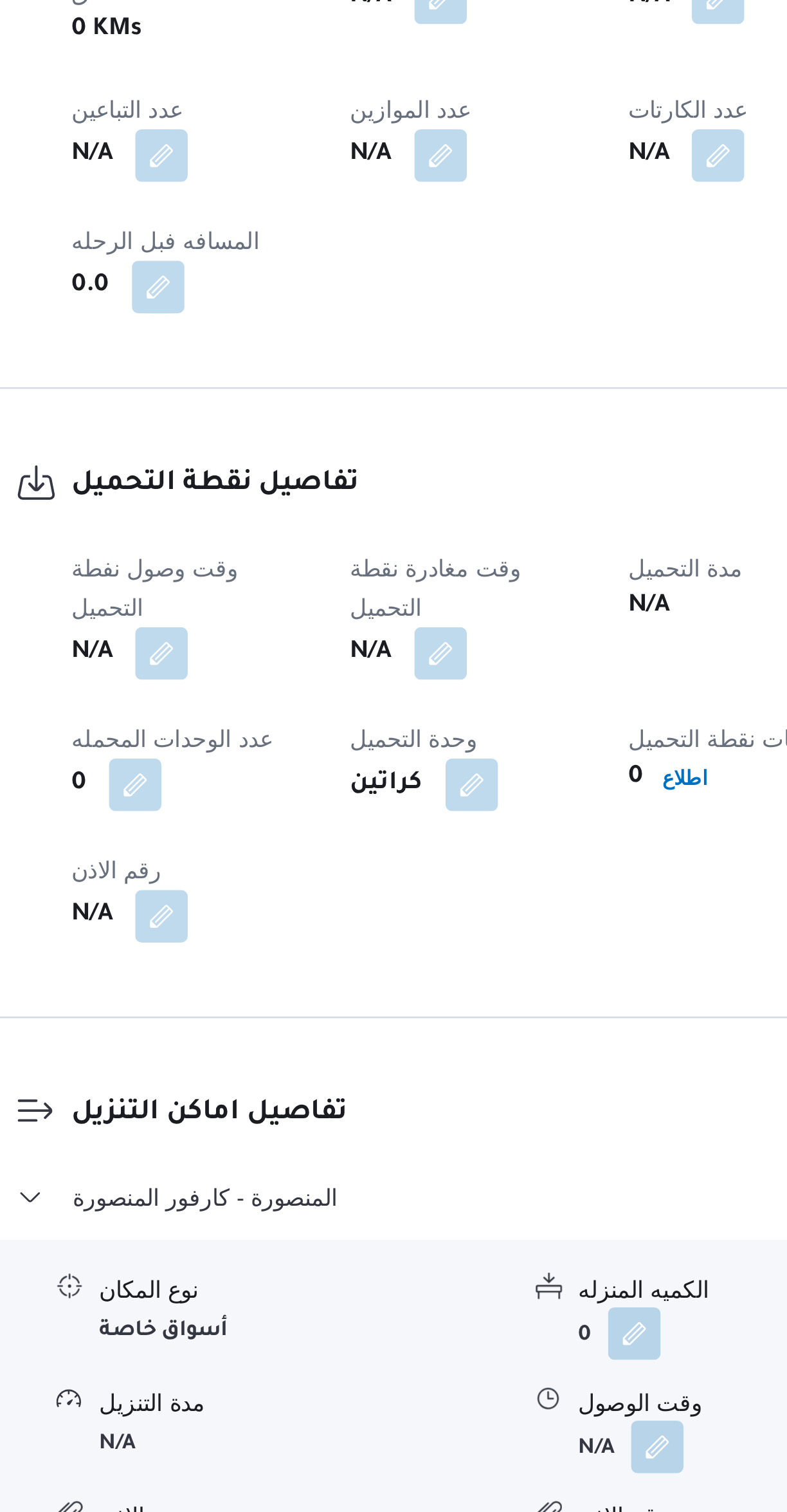
click at [360, 1130] on button "button" at bounding box center [363, 1141] width 21 height 21
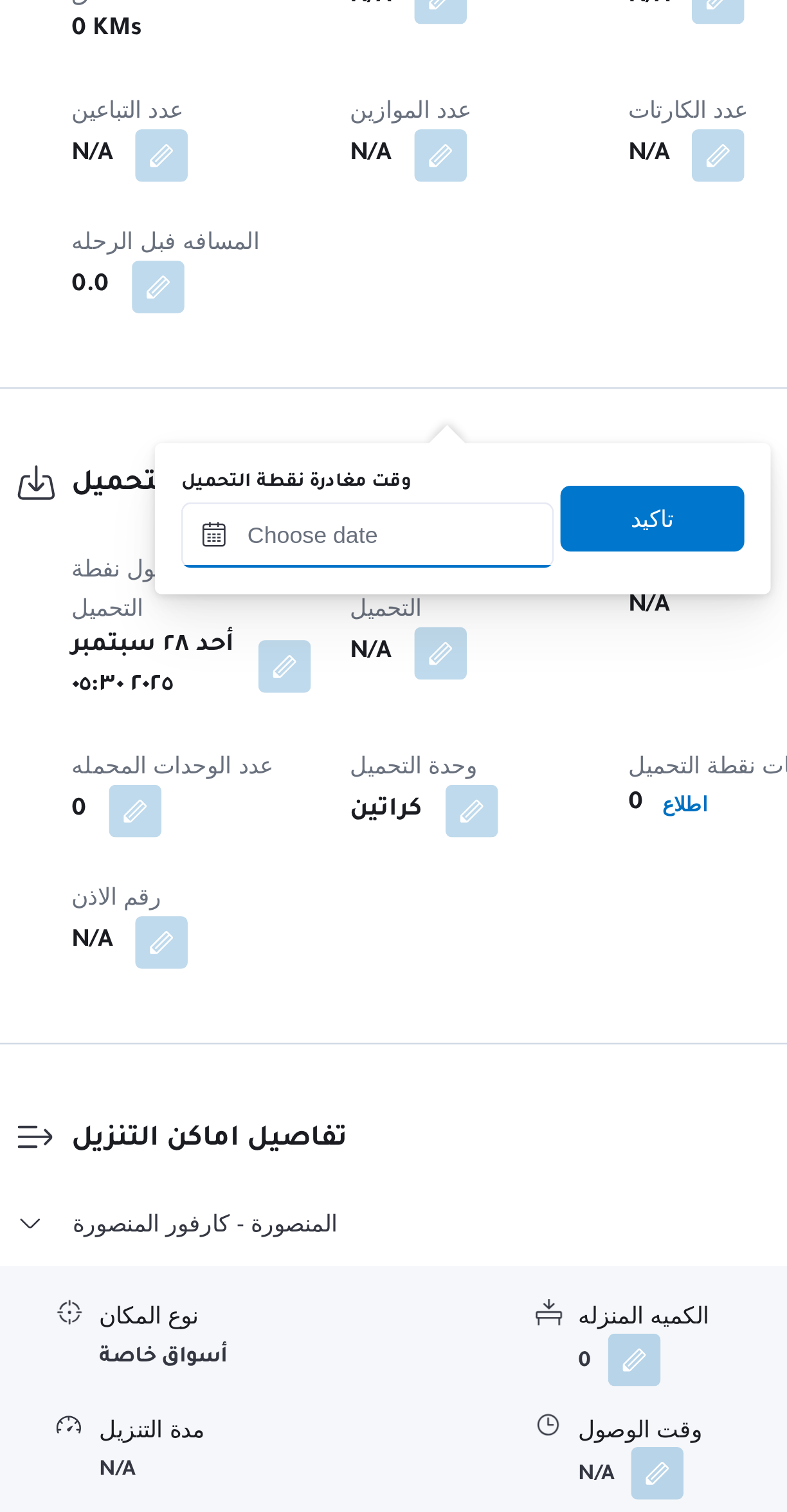
click at [321, 1092] on input "وقت مغادرة نقطة التحميل" at bounding box center [334, 1094] width 146 height 25
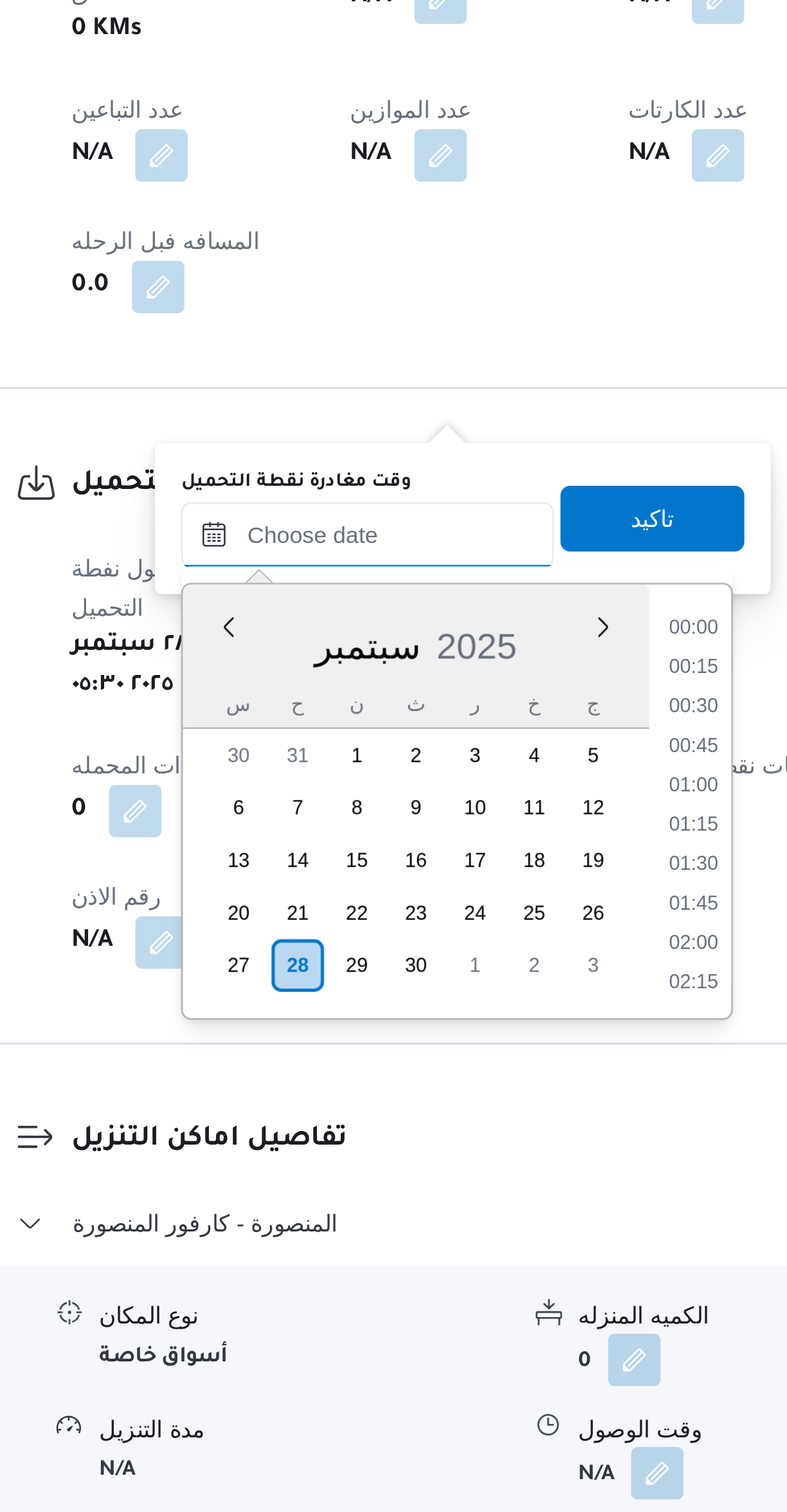
scroll to position [479, 0]
click at [462, 1132] on li "07:45" at bounding box center [462, 1130] width 30 height 13
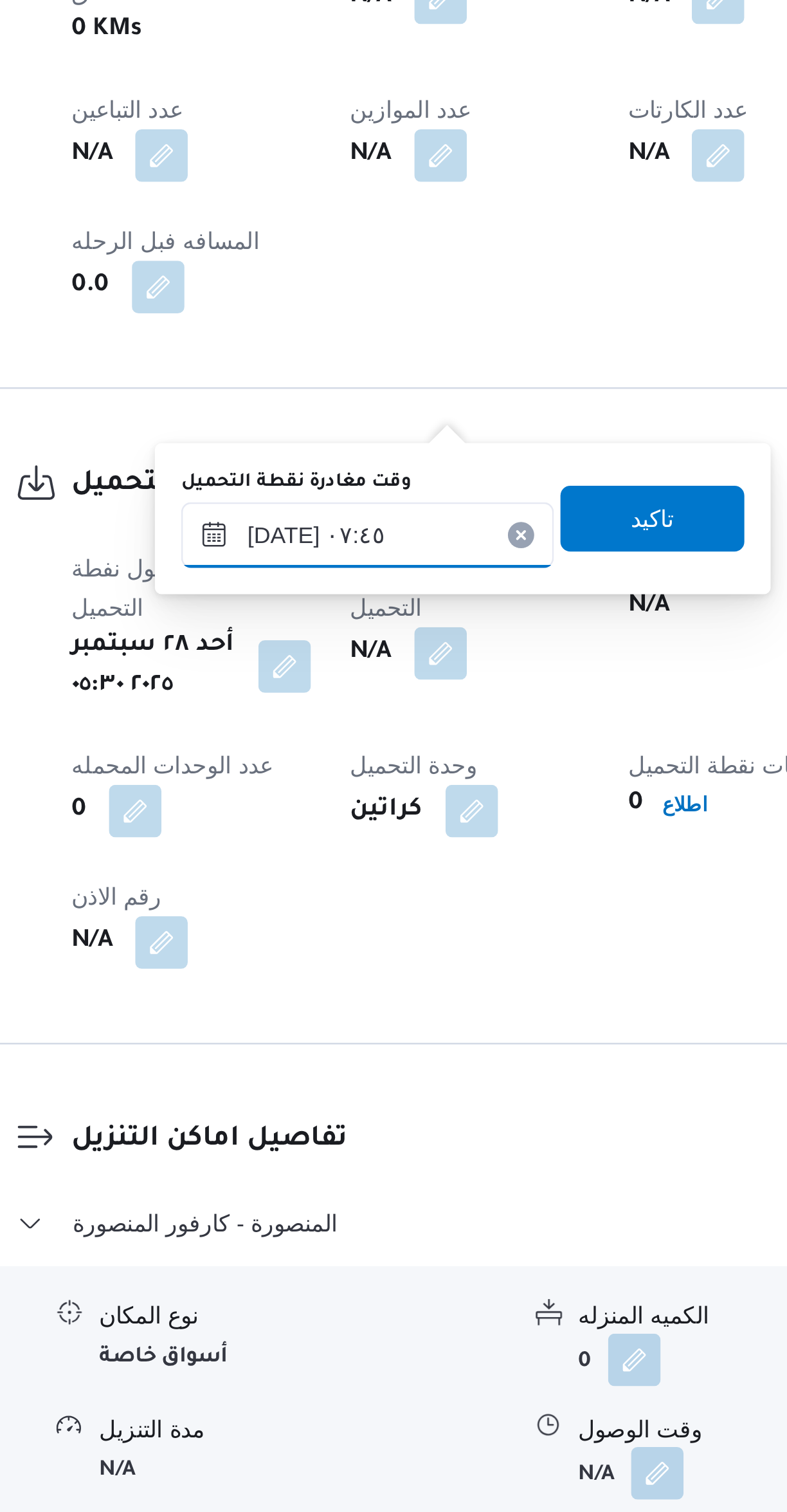
click at [327, 1087] on input "[DATE] ٠٧:٤٥" at bounding box center [334, 1094] width 146 height 25
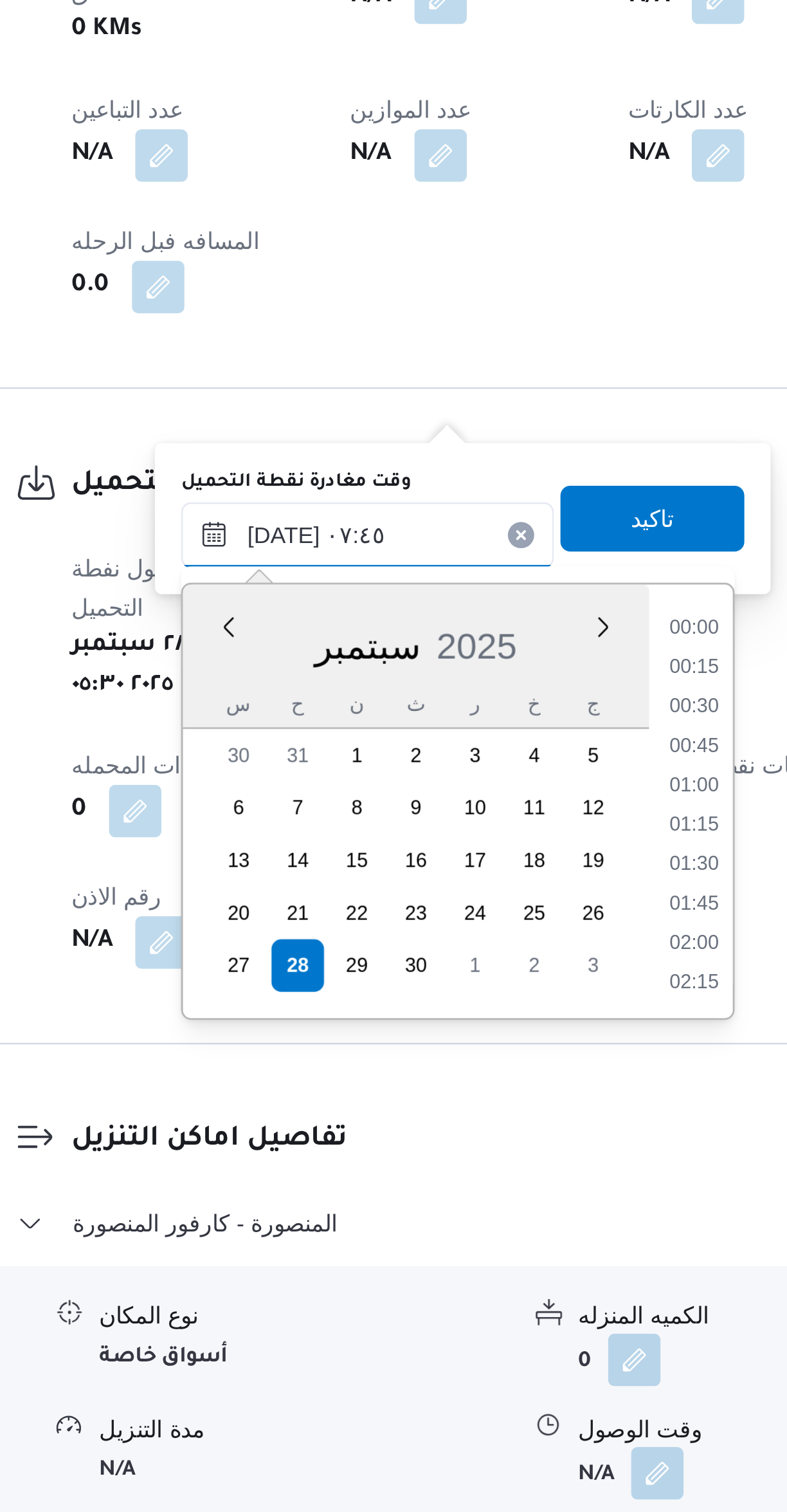
scroll to position [401, 0]
click at [466, 1148] on li "06:45" at bounding box center [462, 1146] width 30 height 13
type input "[DATE] ٠٦:٤٥"
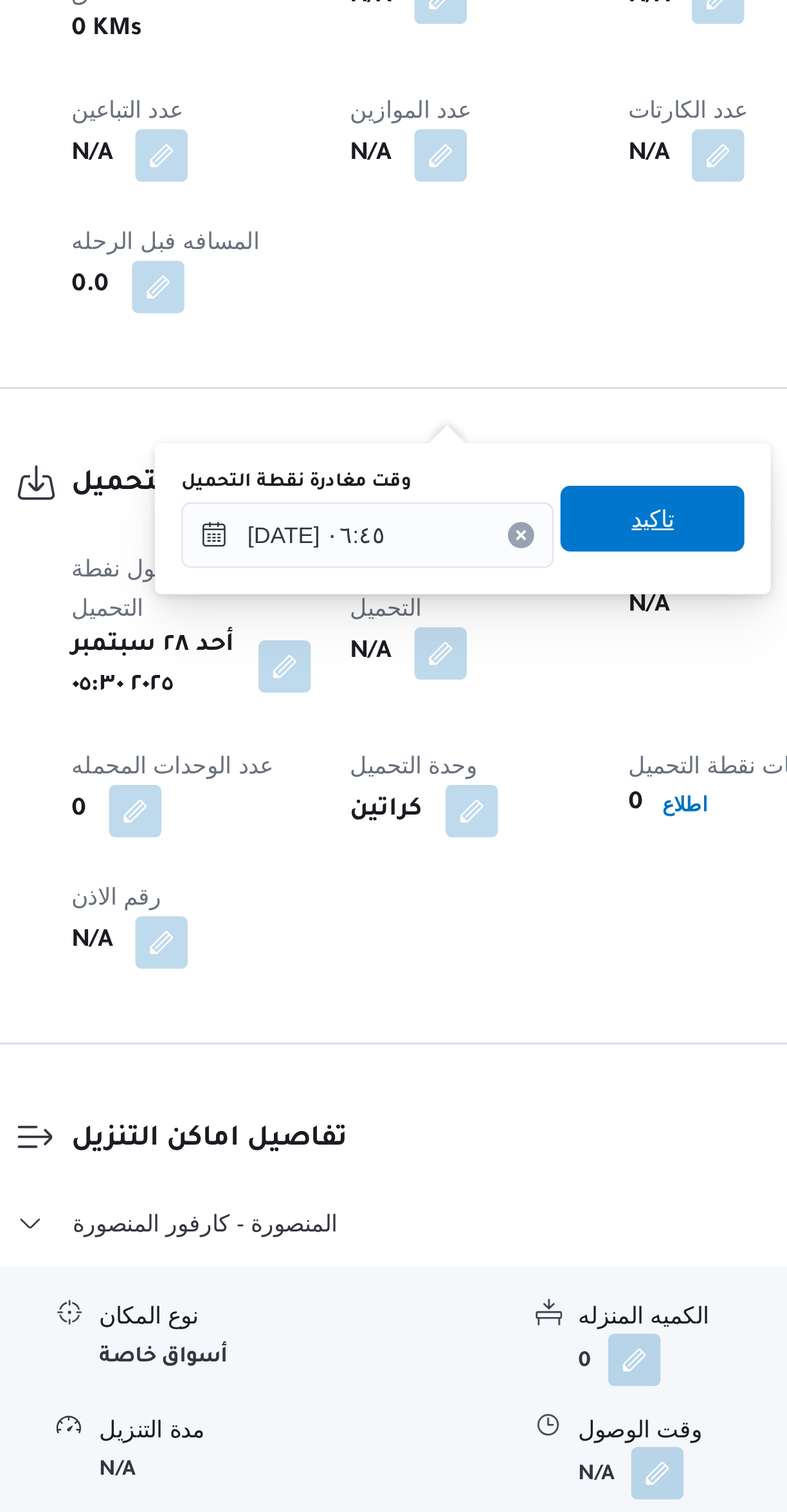
click at [458, 1095] on span "تاكيد" at bounding box center [446, 1087] width 72 height 25
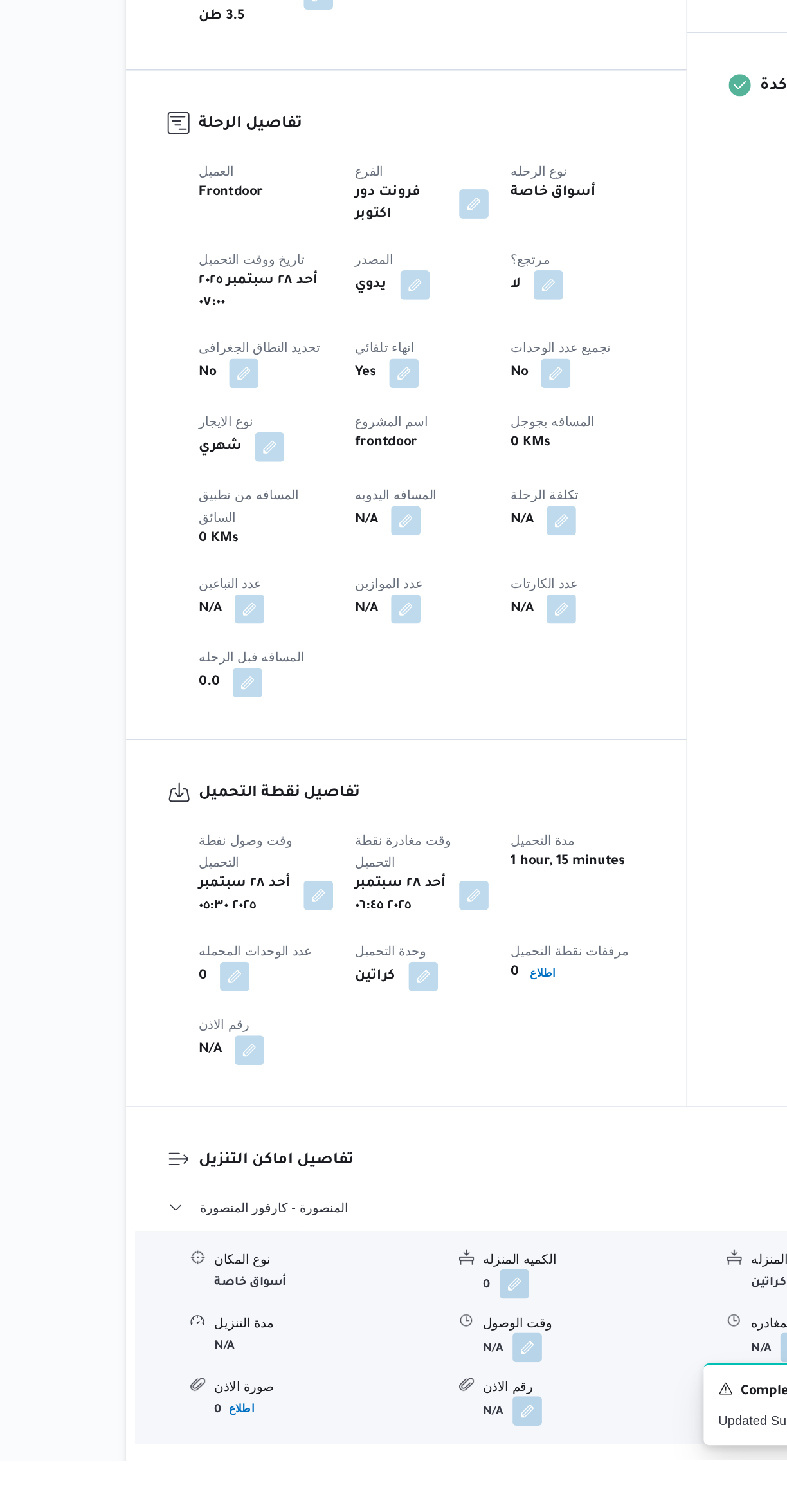
scroll to position [122, 0]
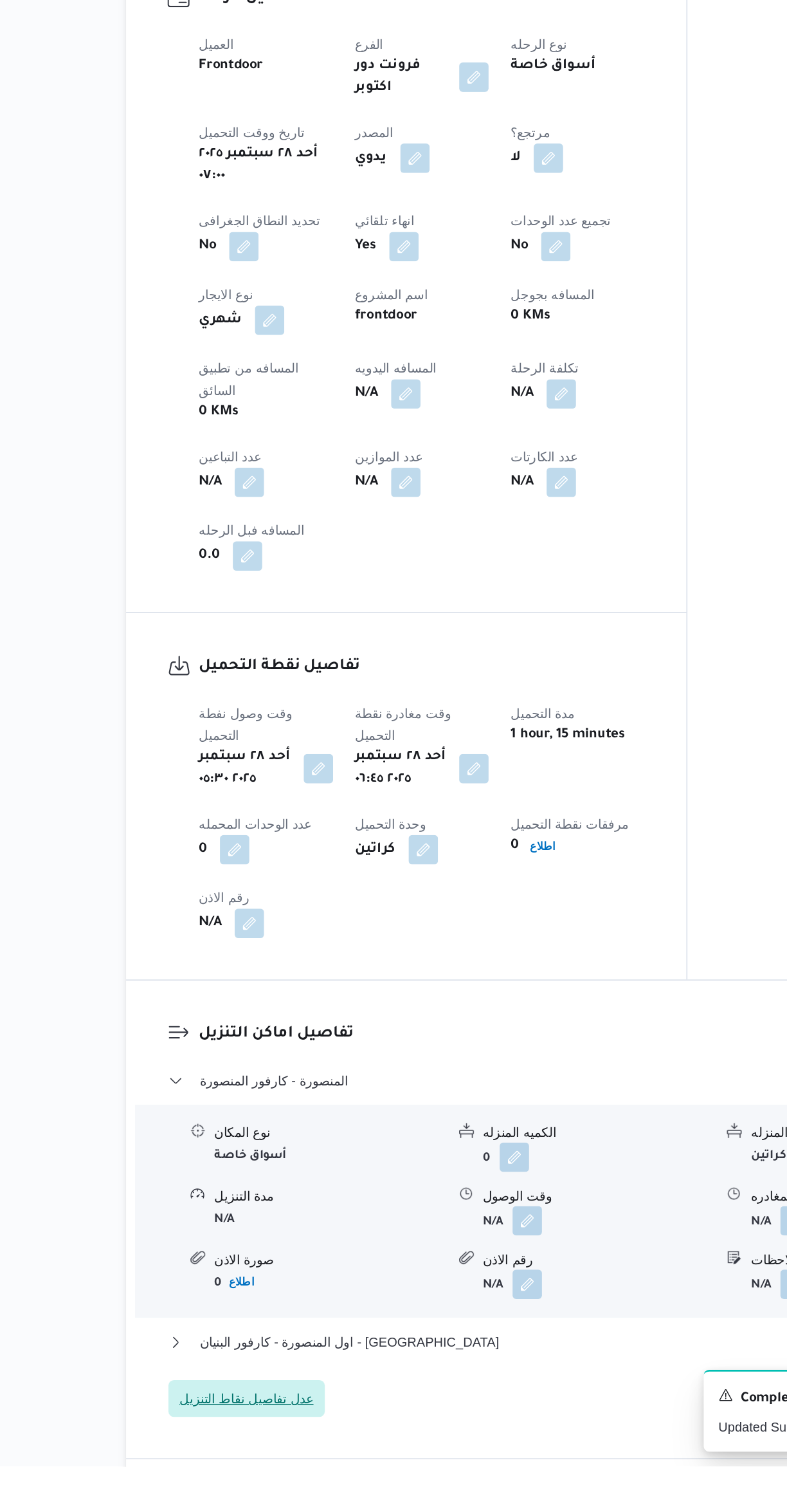
click at [292, 1452] on span "عدل تفاصيل نقاط التنزيل" at bounding box center [251, 1464] width 109 height 25
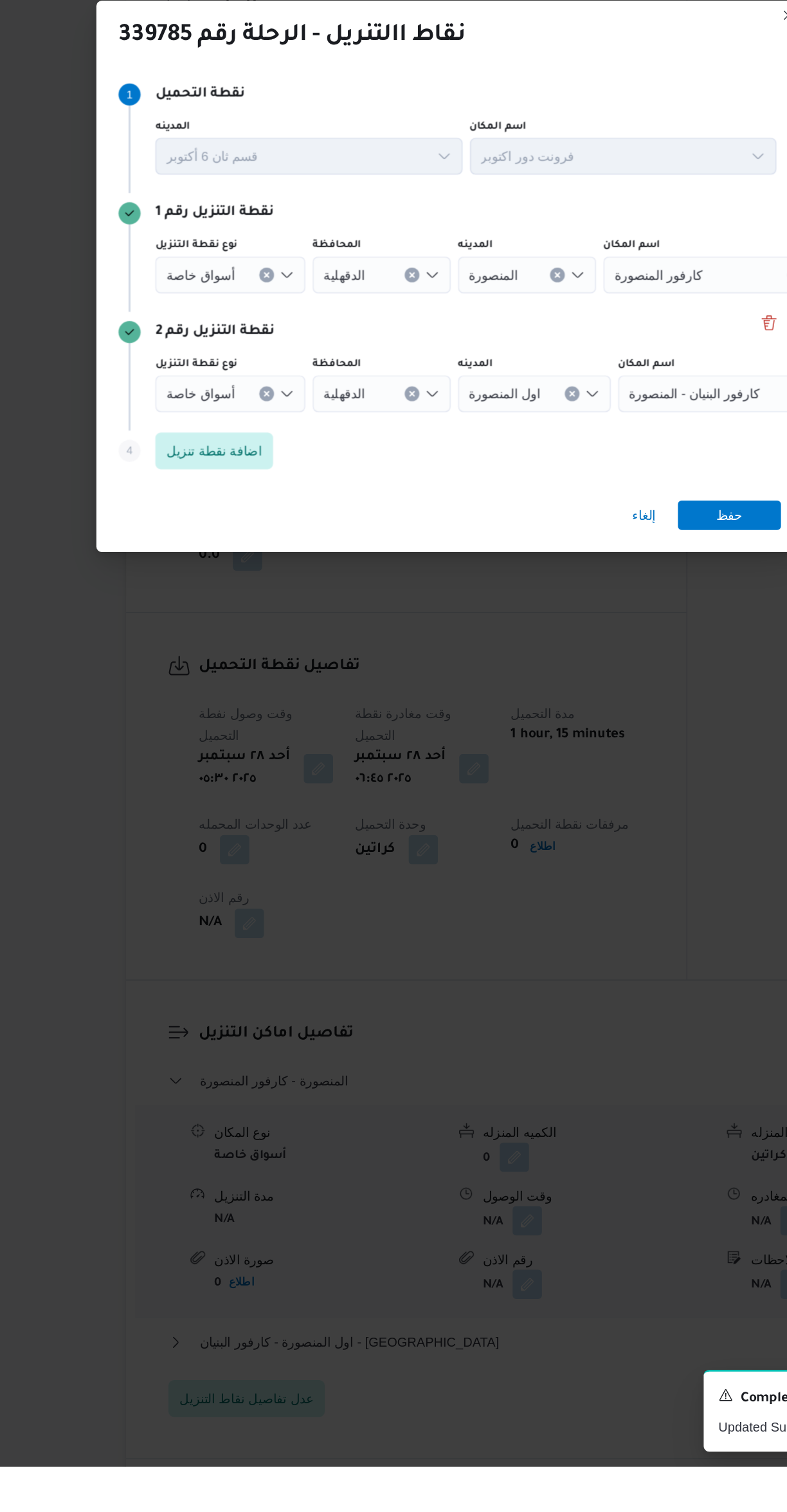
click at [224, 769] on span "أسواق خاصة" at bounding box center [219, 762] width 48 height 14
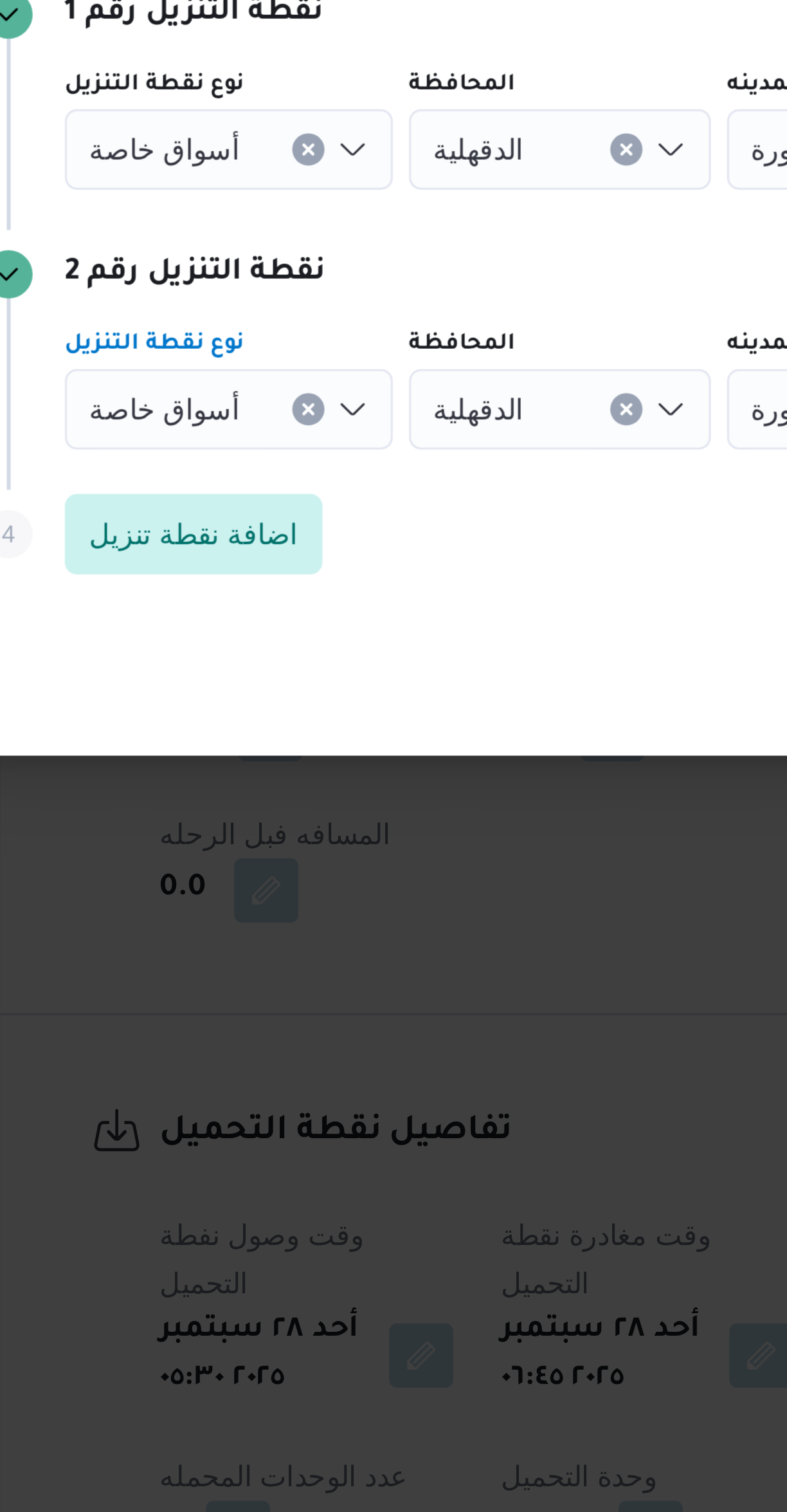
scroll to position [81, 0]
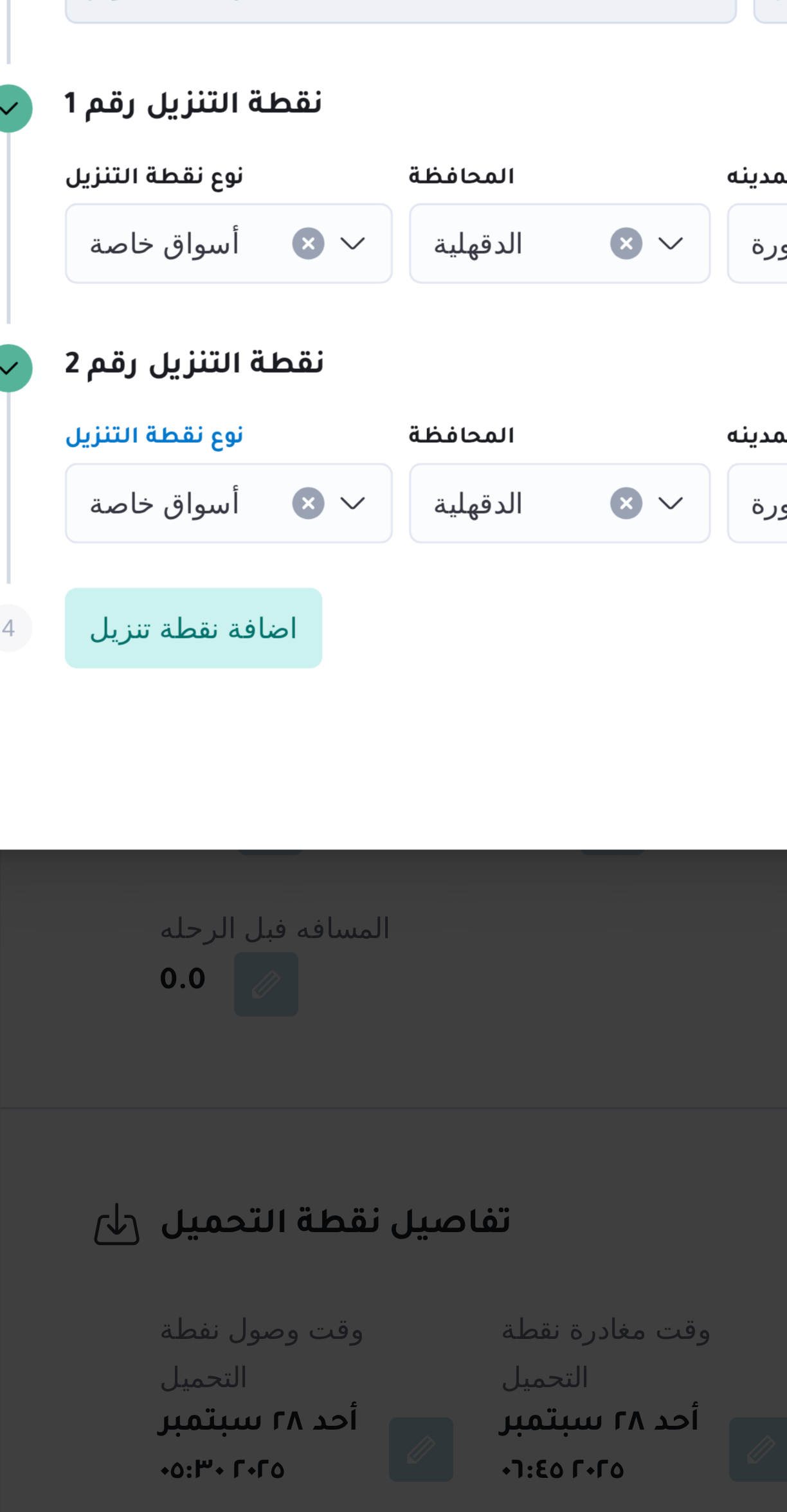
click at [211, 756] on span "أسواق خاصة" at bounding box center [219, 762] width 48 height 14
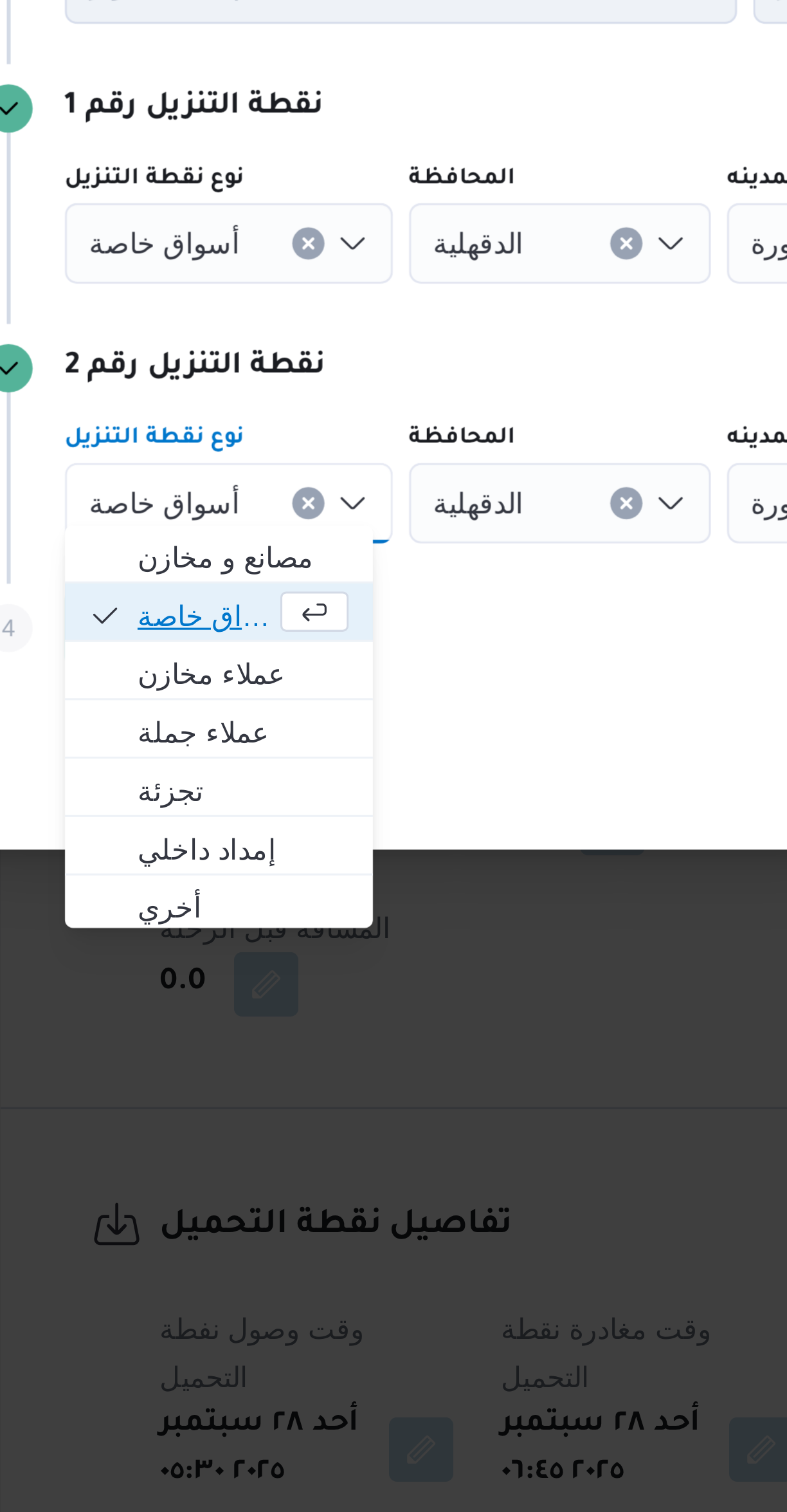
click at [217, 792] on span "أسواق خاصة" at bounding box center [232, 798] width 43 height 16
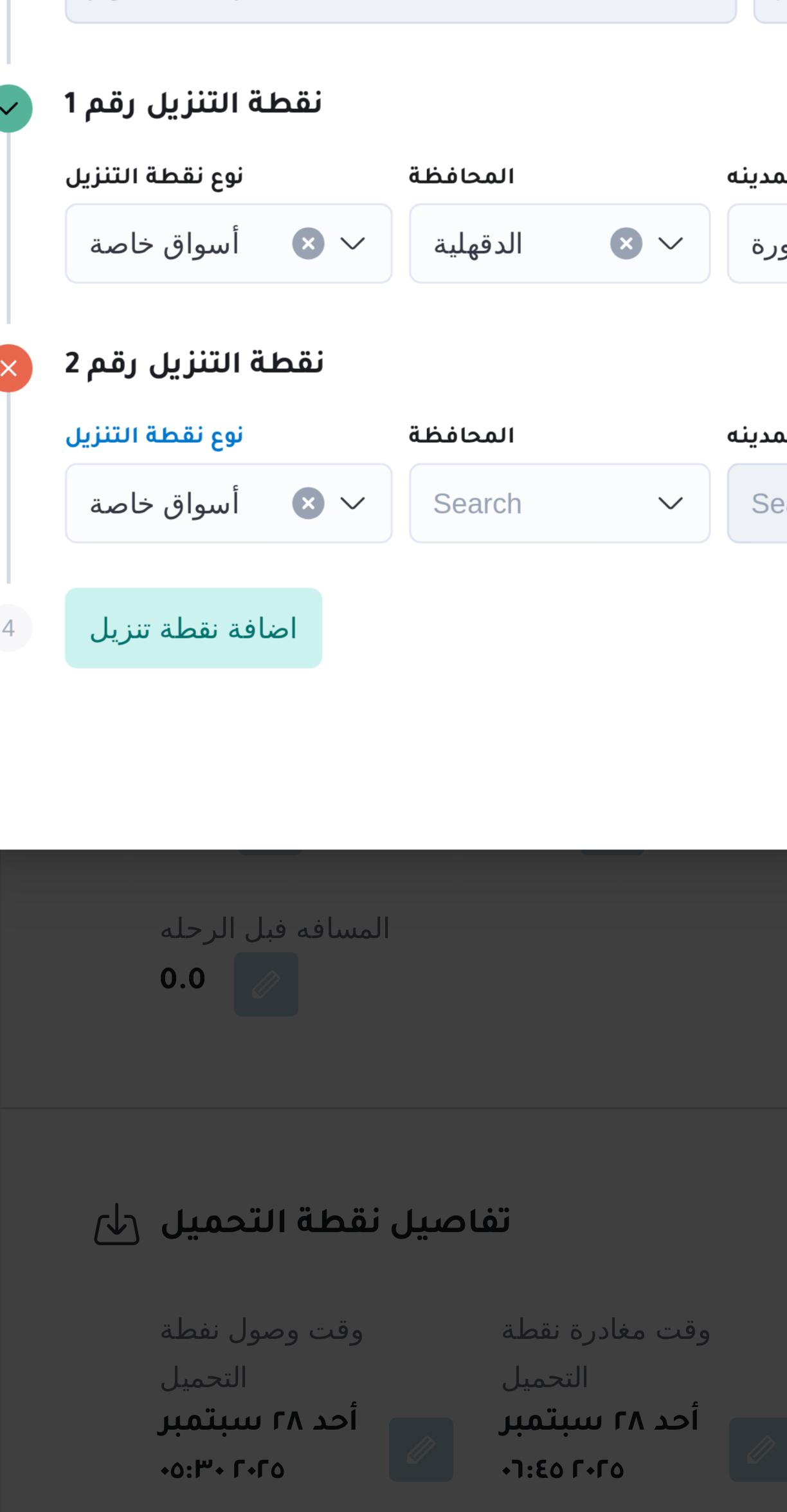
click at [209, 677] on span "أسواق خاصة" at bounding box center [219, 679] width 48 height 14
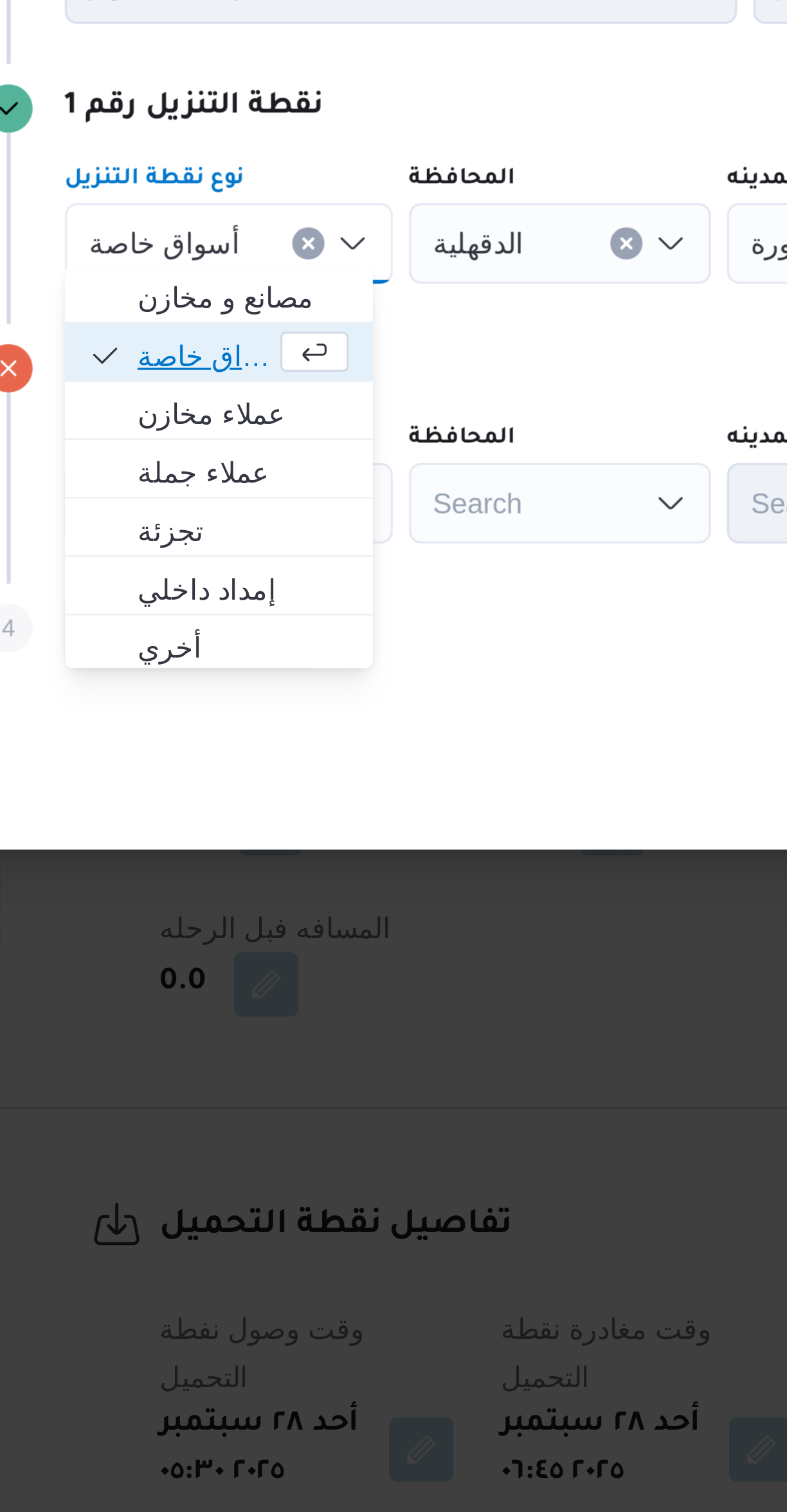
click at [220, 717] on span "أسواق خاصة" at bounding box center [232, 715] width 43 height 16
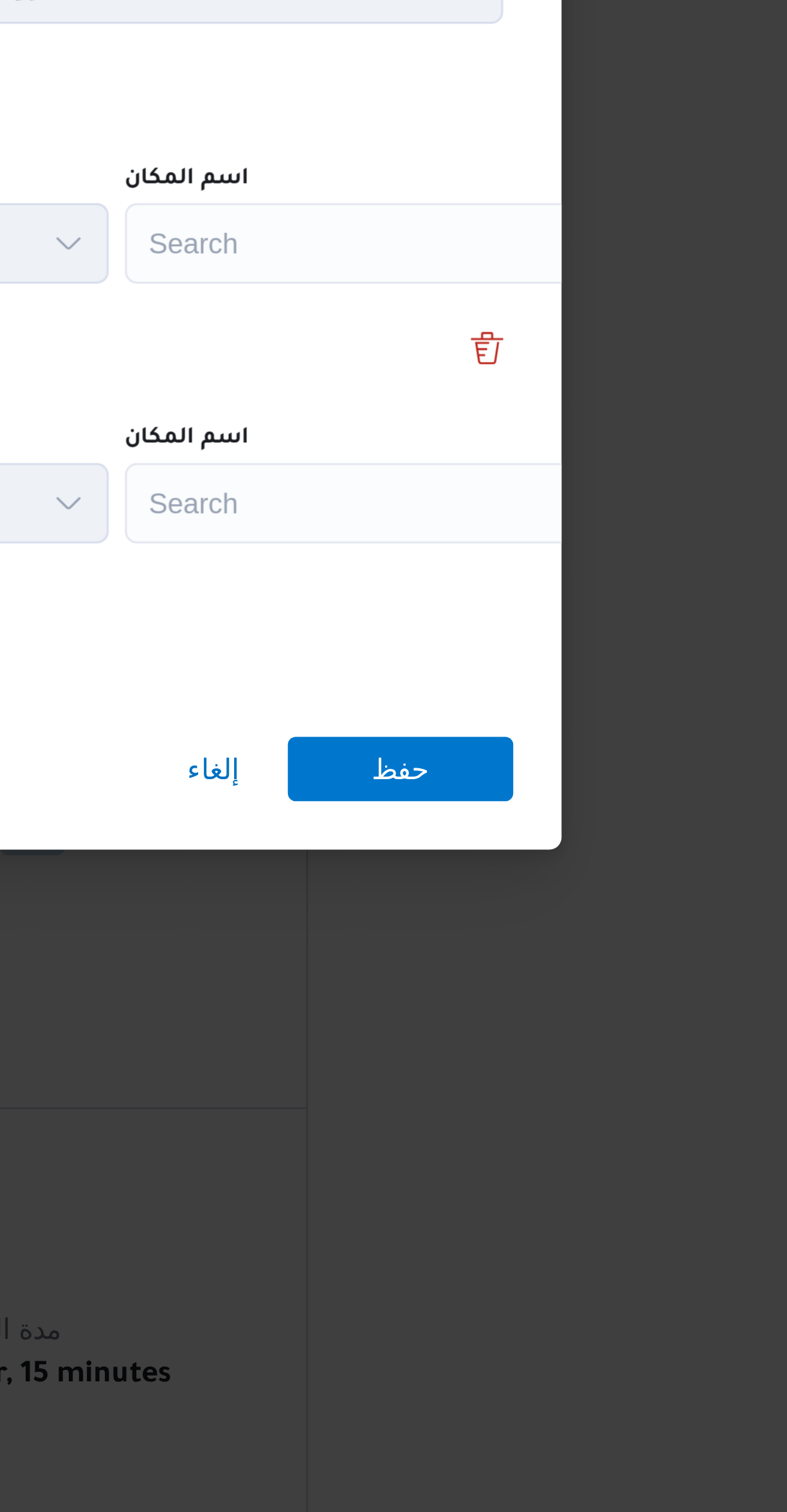
click at [543, 670] on div "Search" at bounding box center [581, 679] width 161 height 25
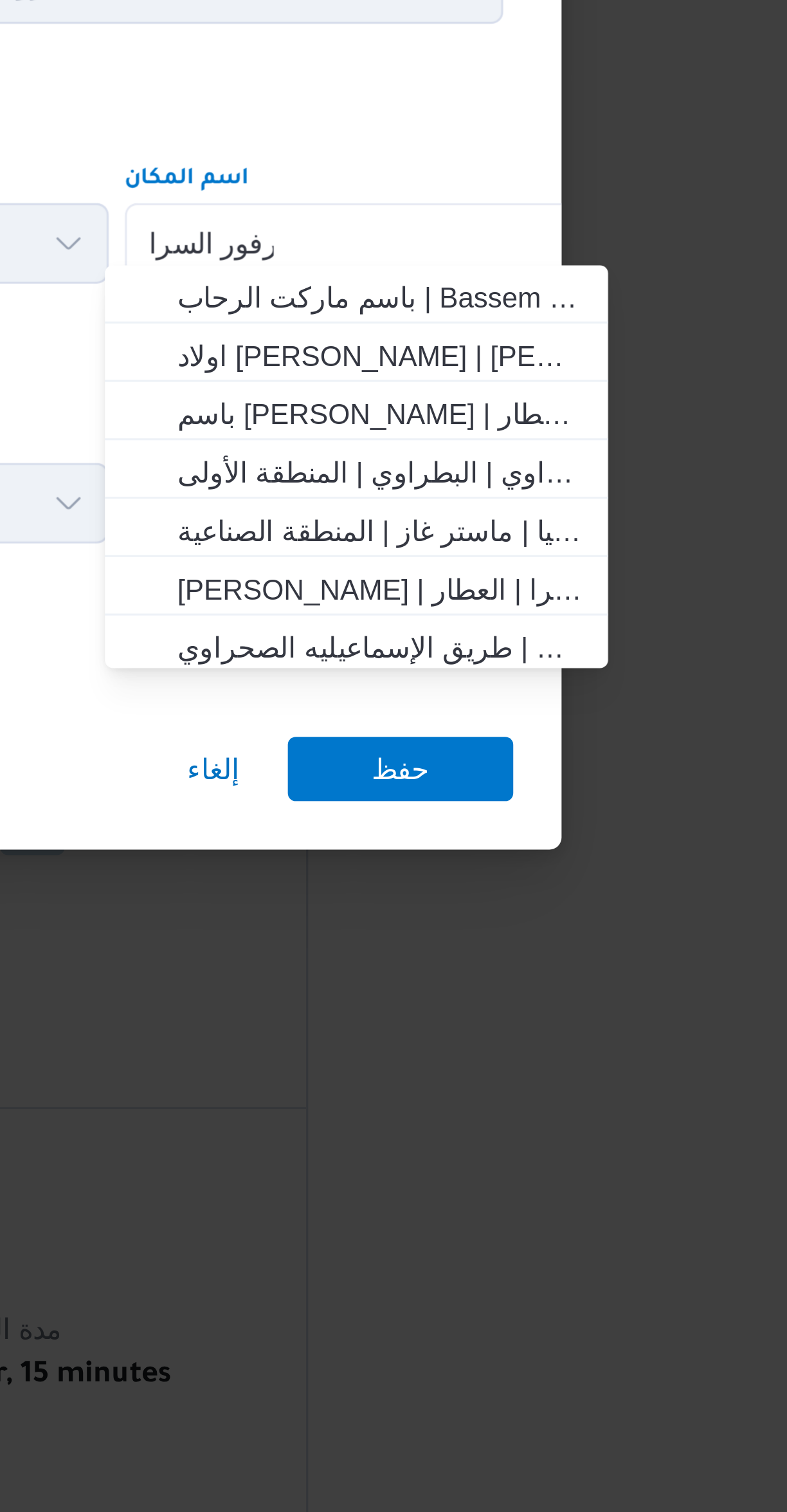
scroll to position [0, 0]
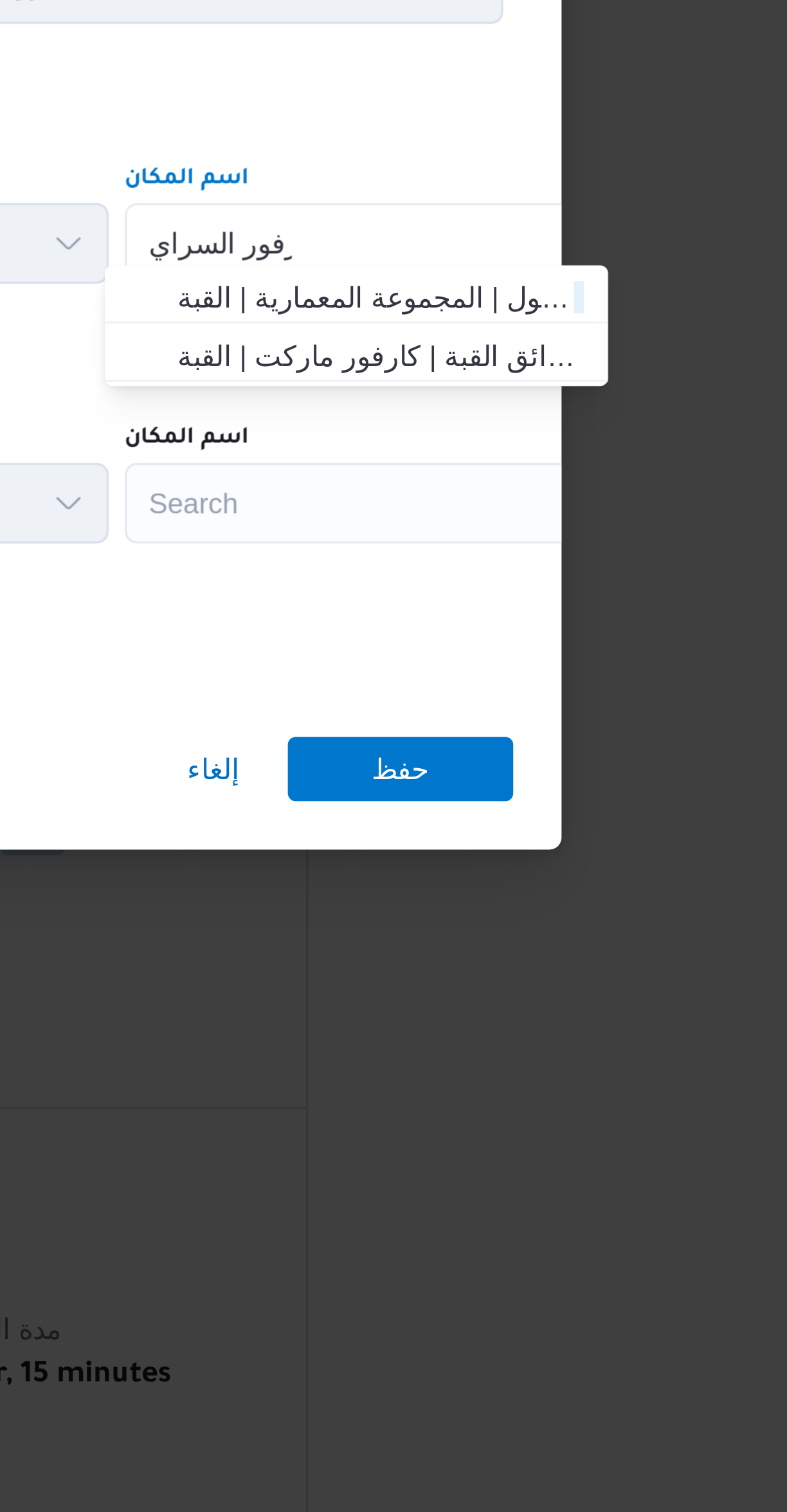
type input "كارفور السراي"
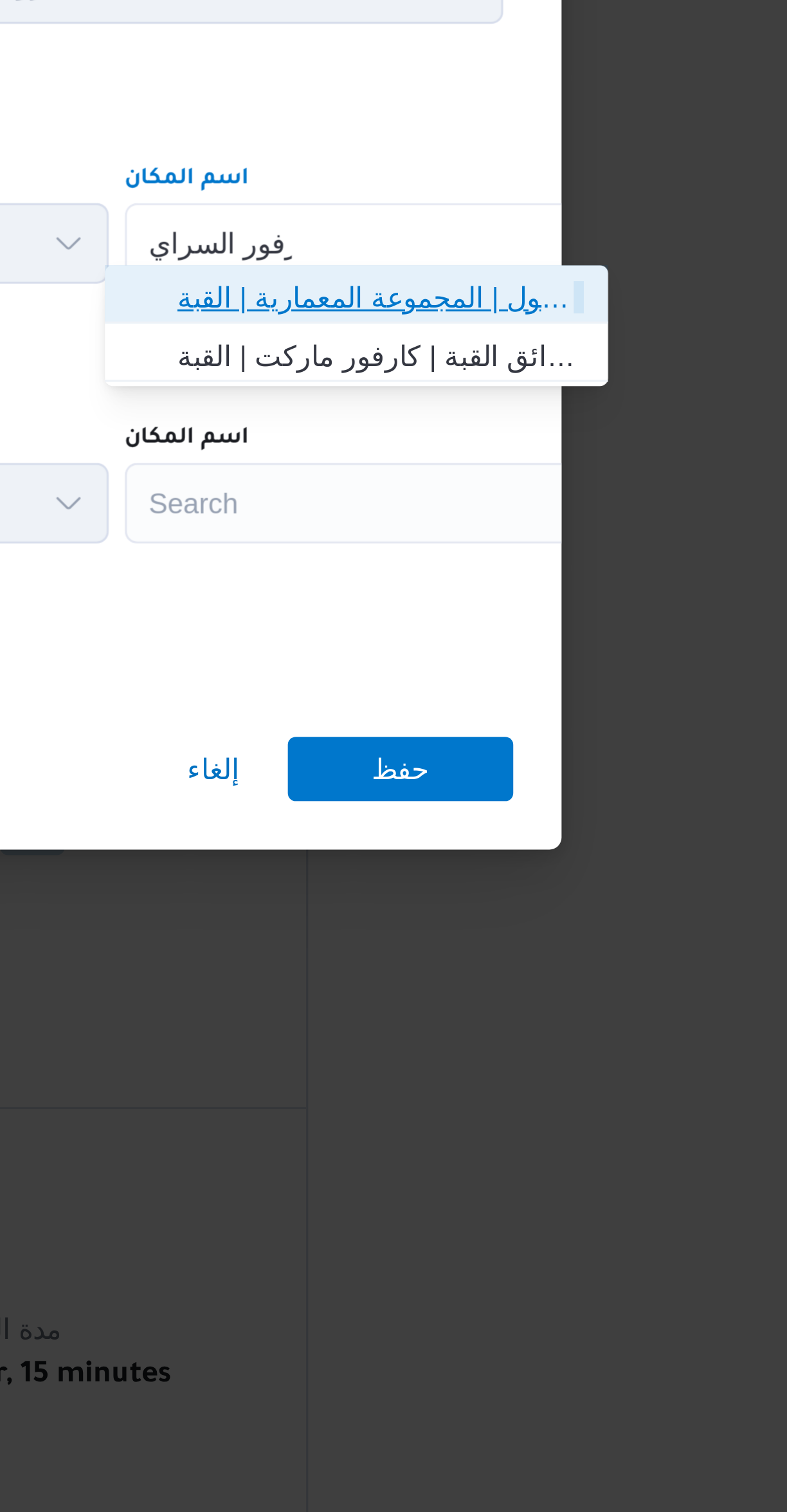
click at [524, 702] on span "كارفور السراي ا مول | المجموعة المعمارية | القبة" at bounding box center [582, 697] width 130 height 16
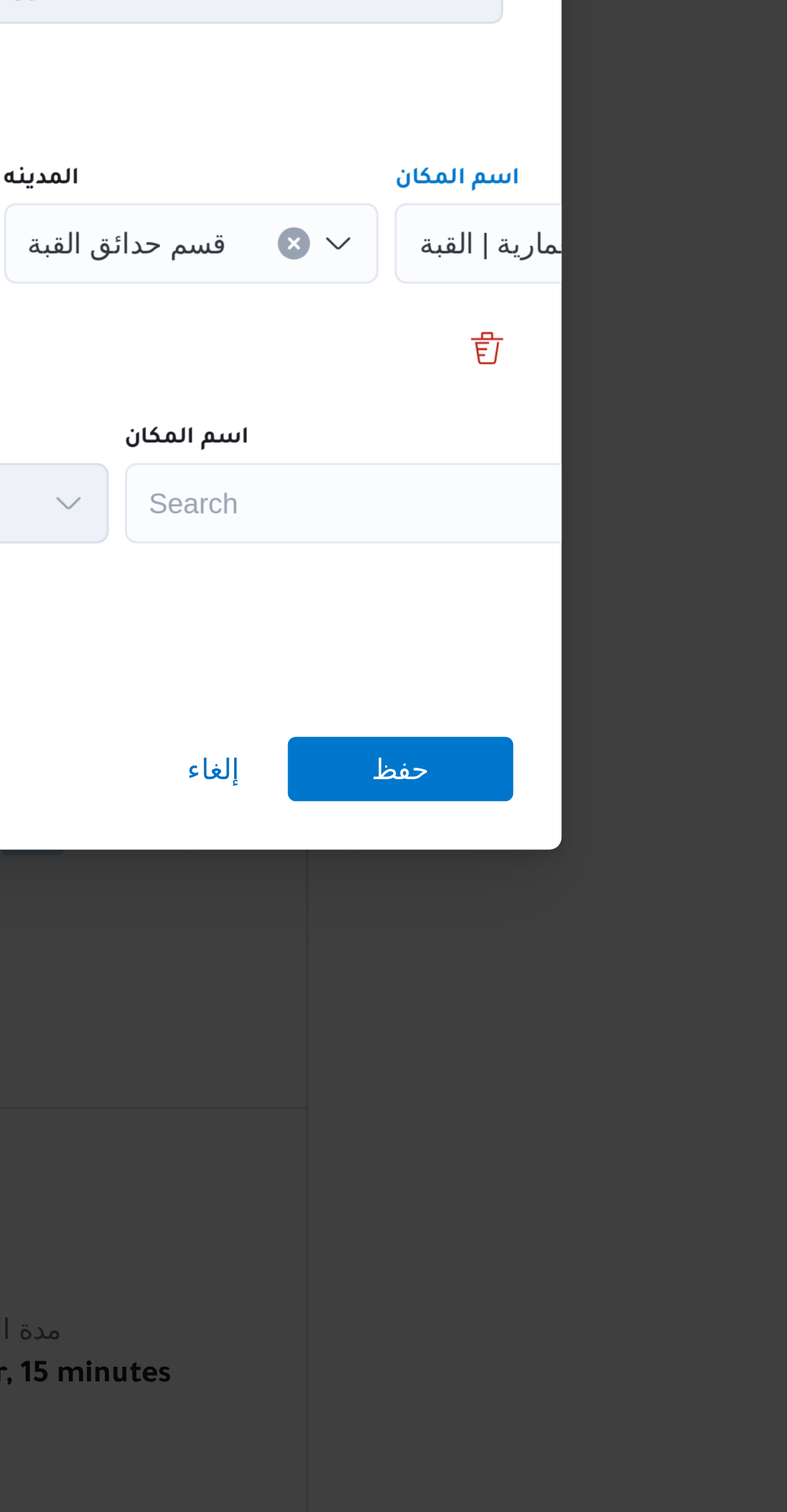
click at [539, 752] on div "Search" at bounding box center [581, 762] width 161 height 25
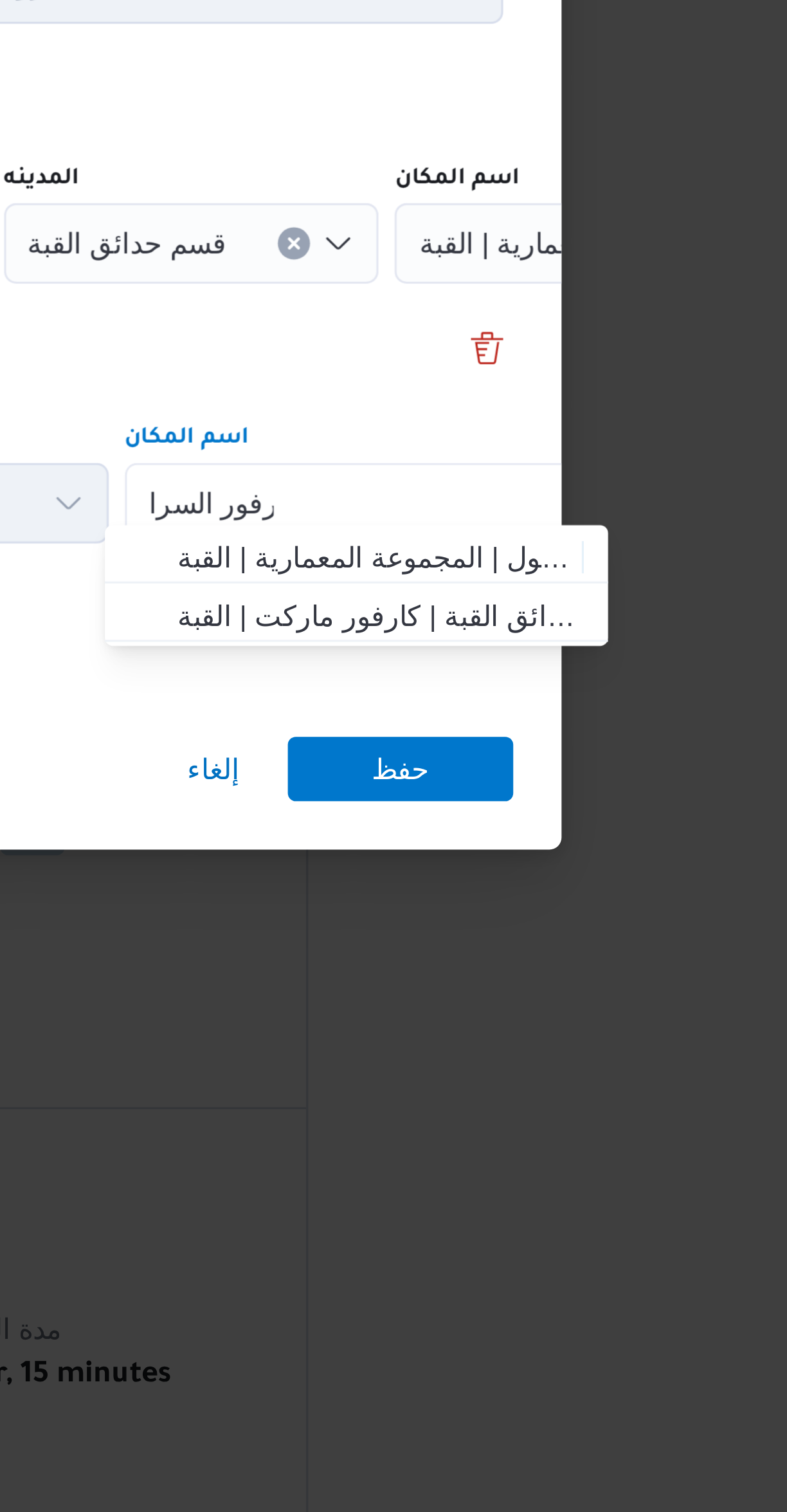
type input "كارفور السرا"
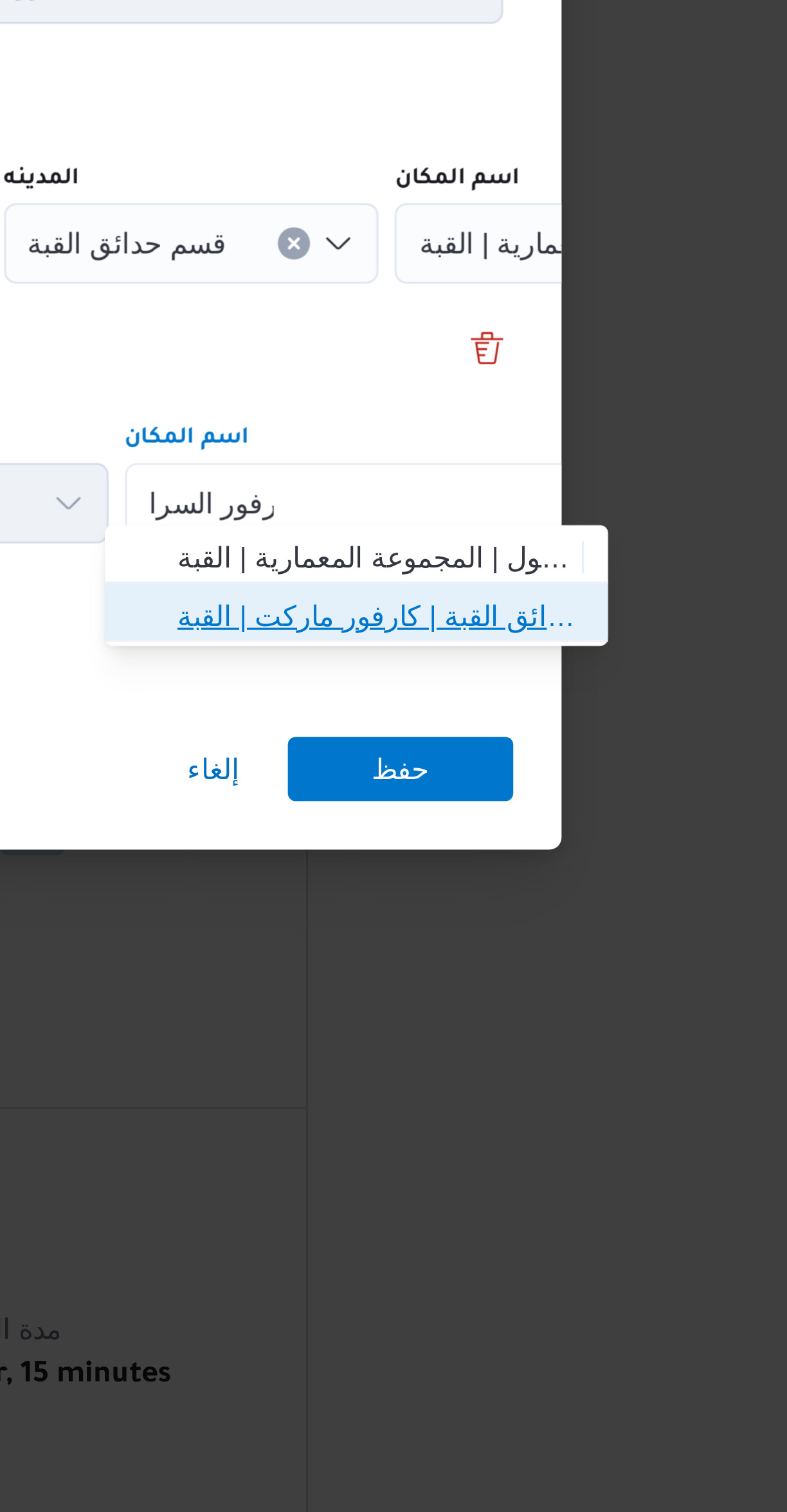
click at [538, 801] on span "كارفور السرا يا 2 - حدائق القبة | كارفور ماركت | القبة" at bounding box center [582, 798] width 130 height 16
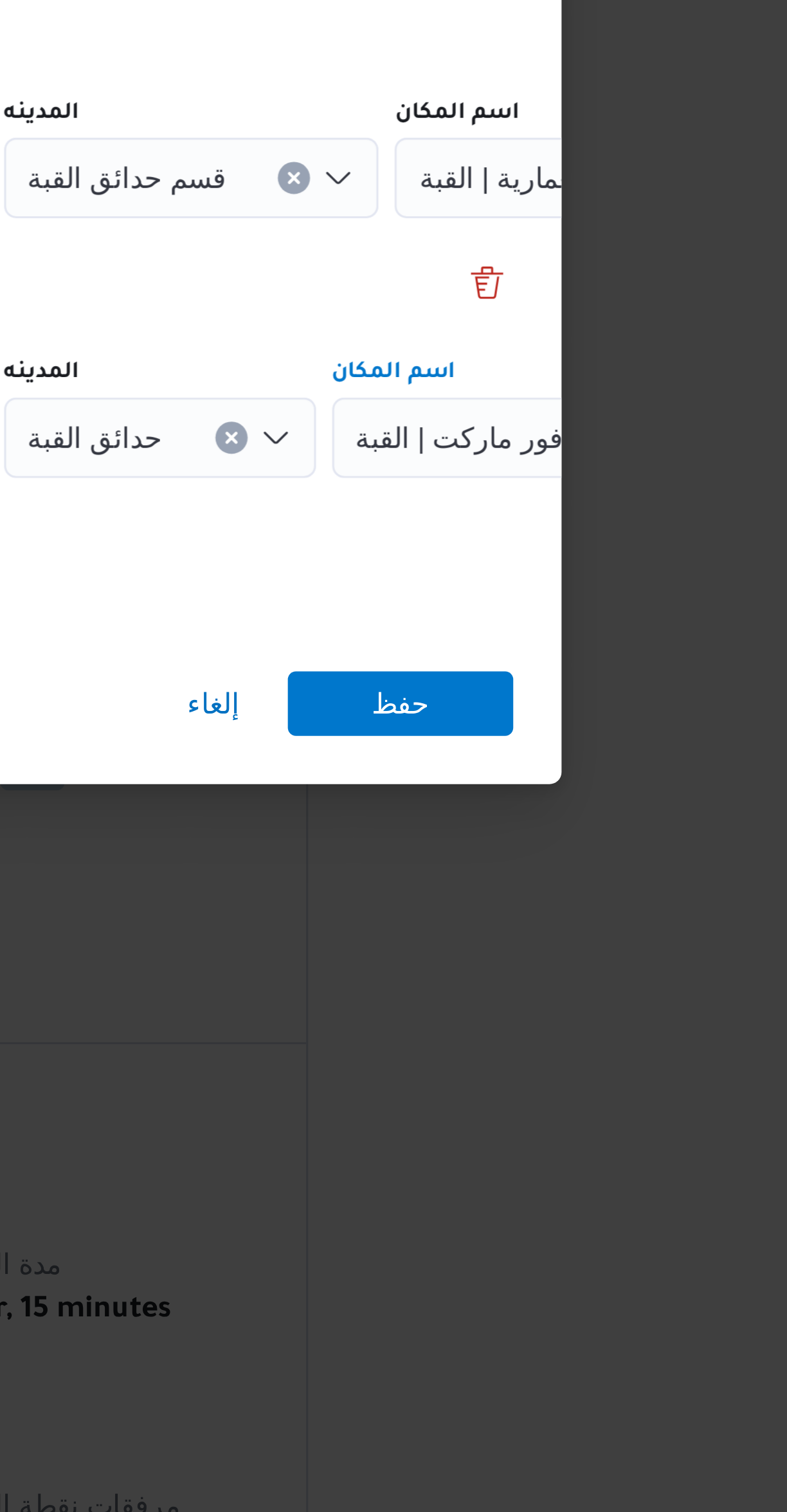
scroll to position [81, 0]
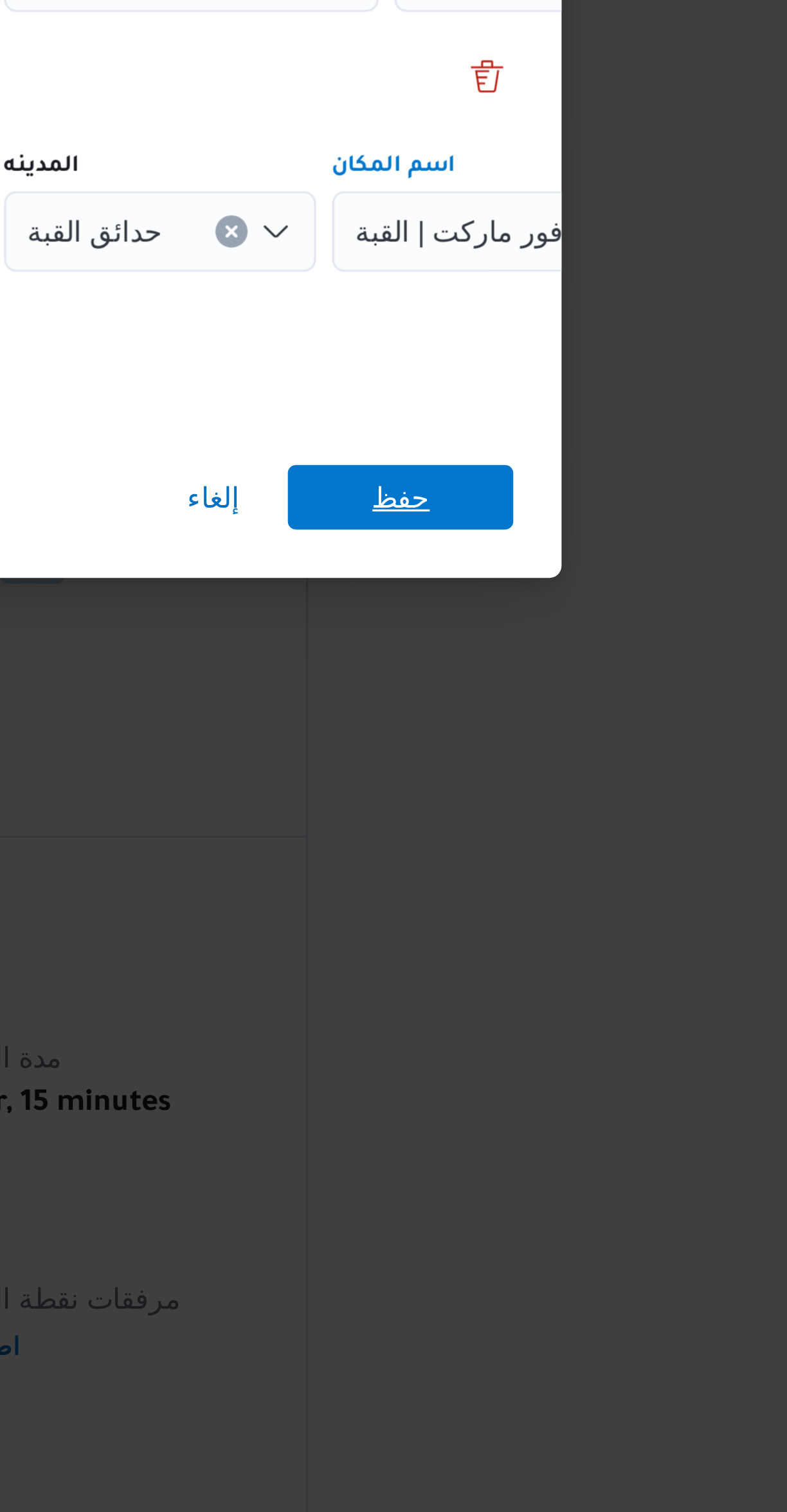
click at [578, 846] on span "حفظ" at bounding box center [589, 847] width 72 height 21
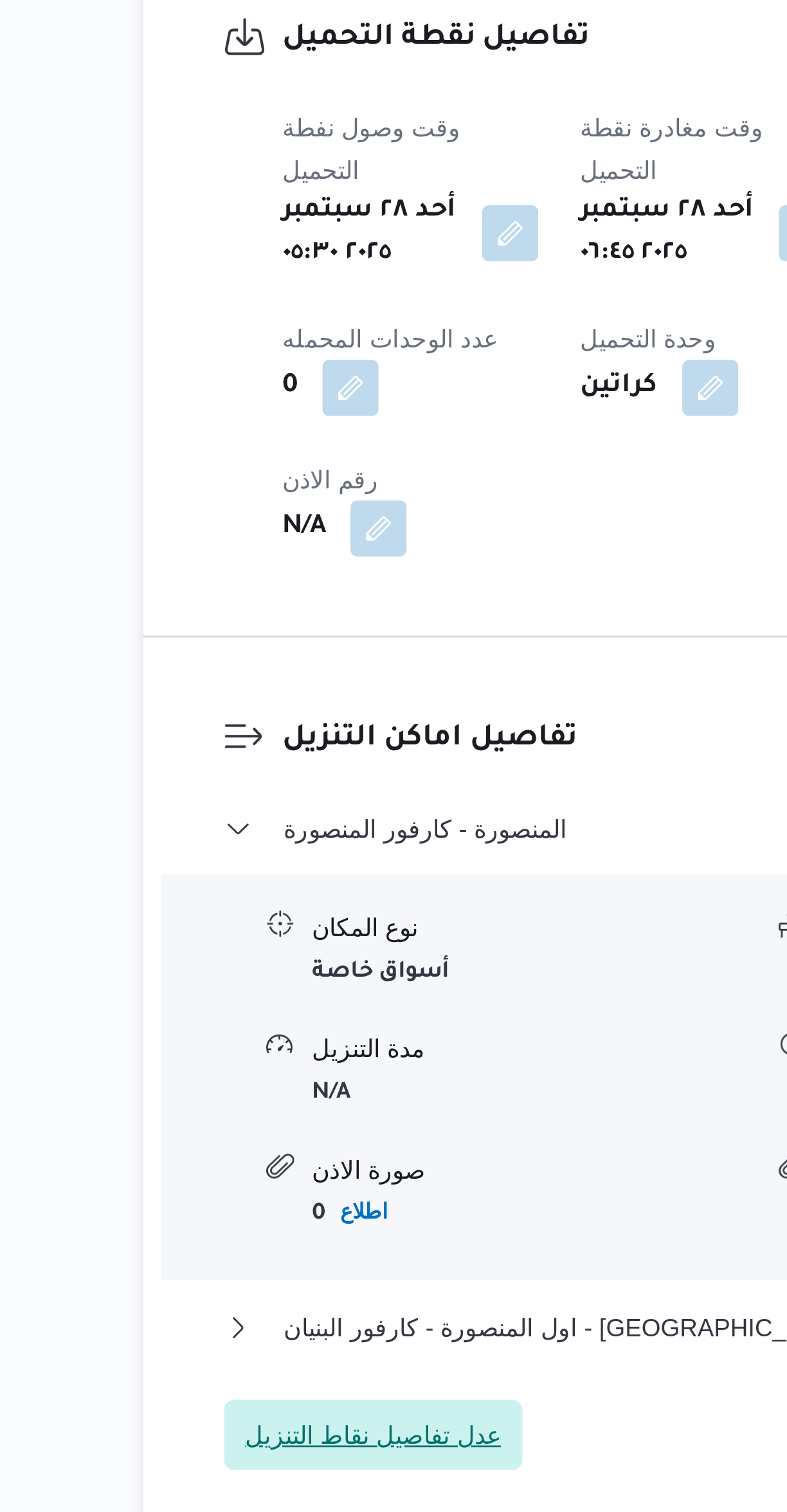
scroll to position [110, 0]
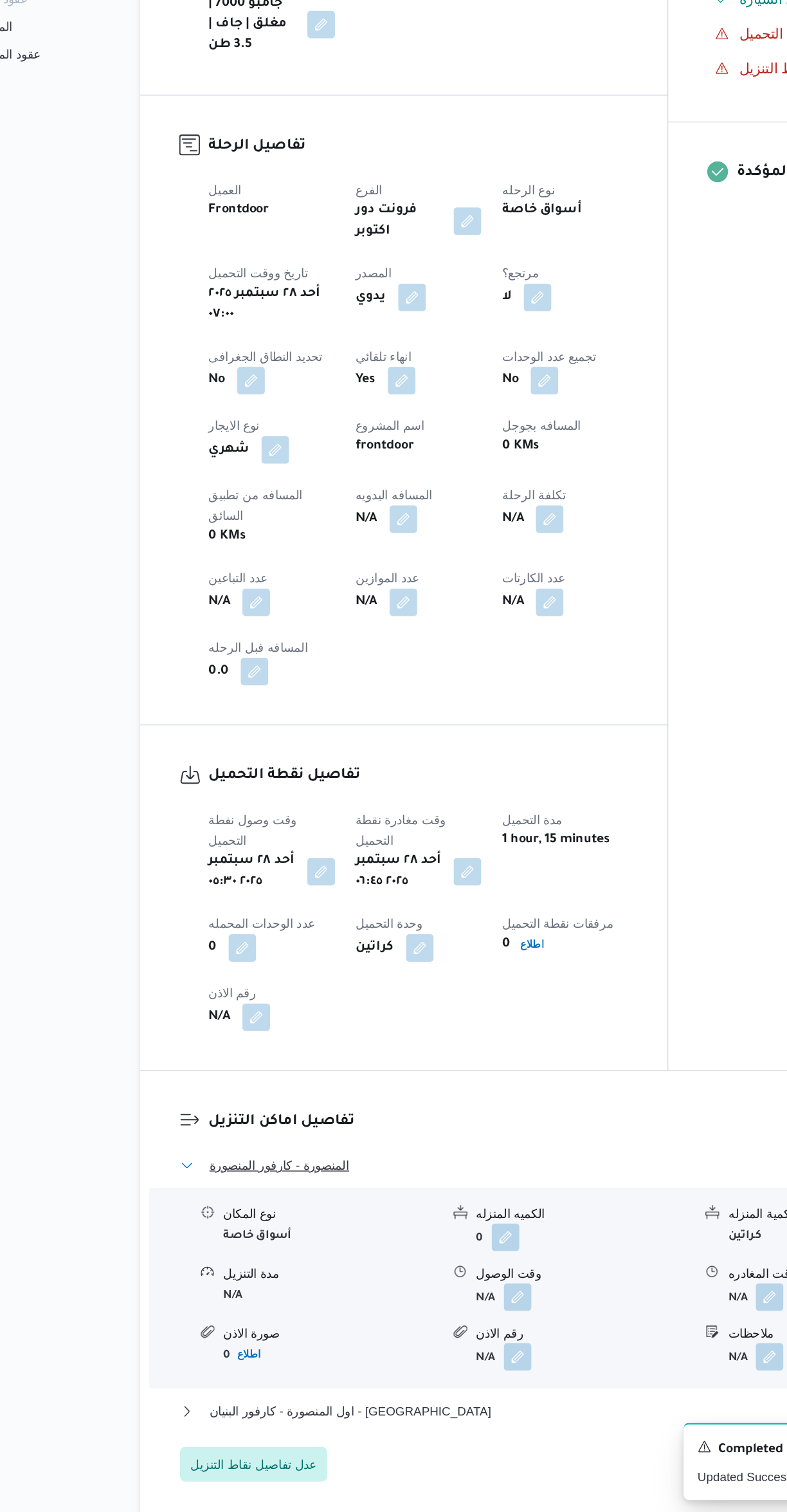
click at [416, 1245] on button "المنصورة - كارفور المنصورة" at bounding box center [470, 1253] width 546 height 16
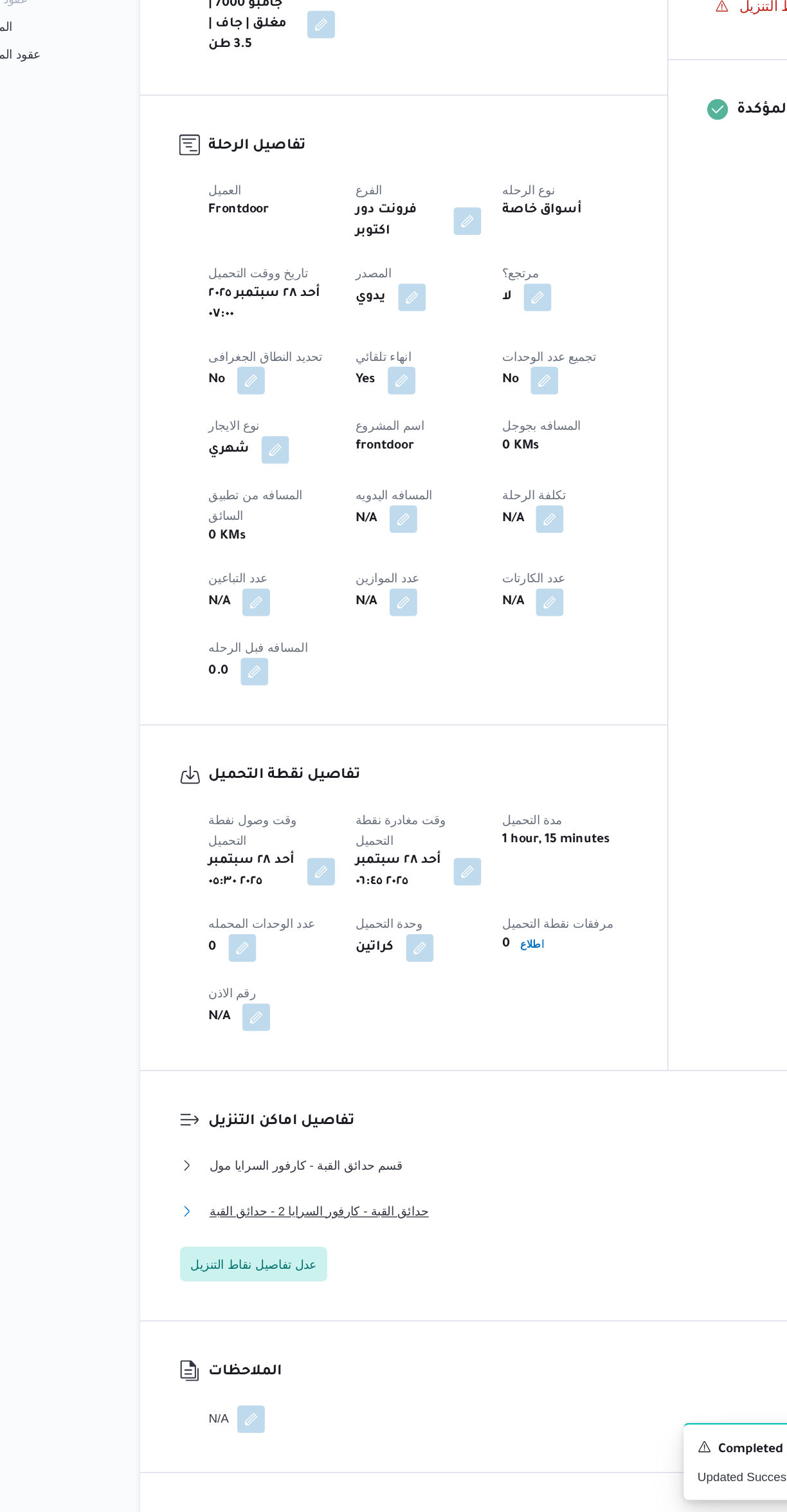
click at [421, 1279] on button "حدائق القبة - كارفور السرايا 2 - حدائق القبة" at bounding box center [470, 1287] width 546 height 16
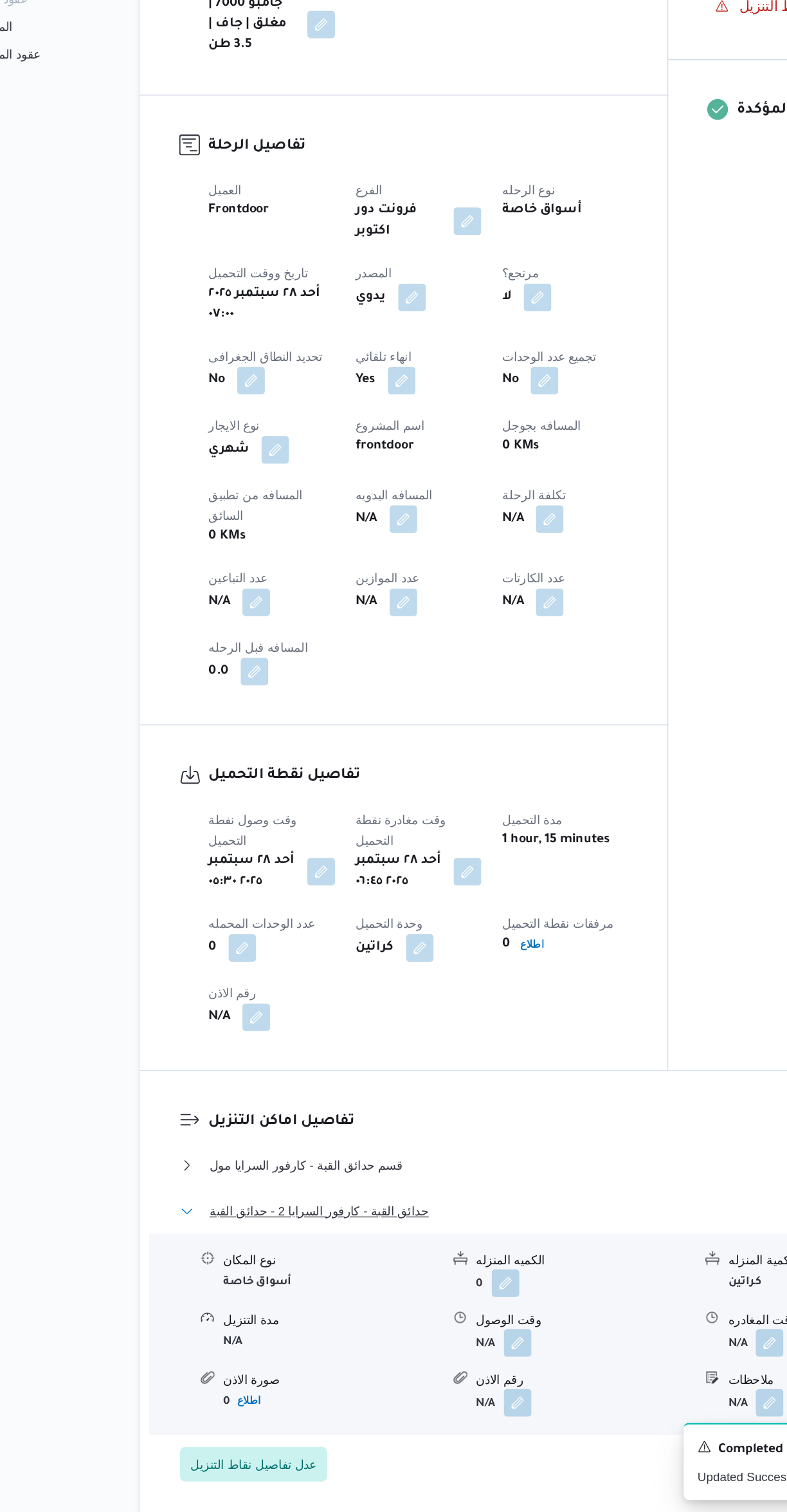
click at [444, 1279] on button "حدائق القبة - كارفور السرايا 2 - حدائق القبة" at bounding box center [470, 1287] width 546 height 16
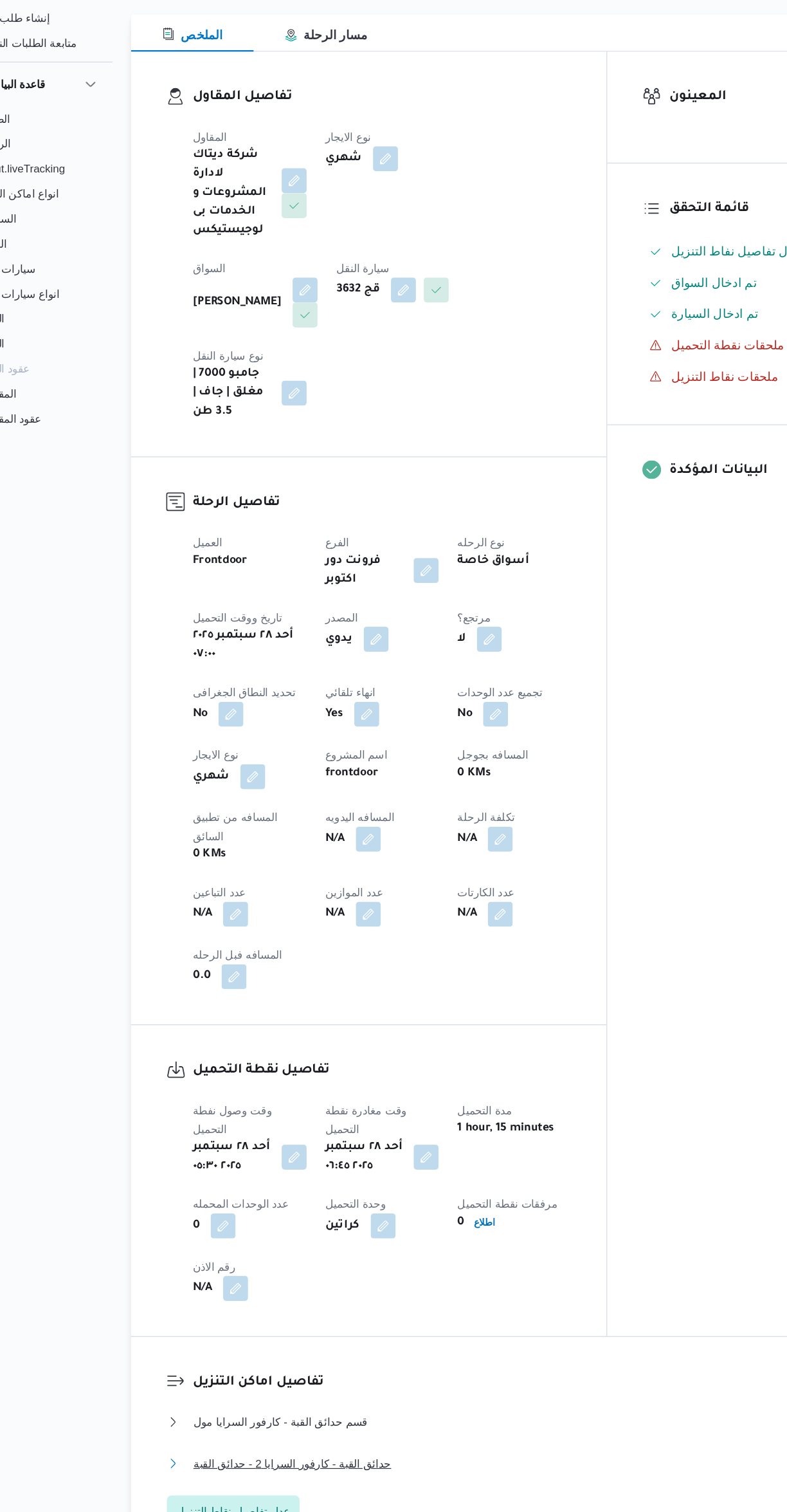
scroll to position [0, 0]
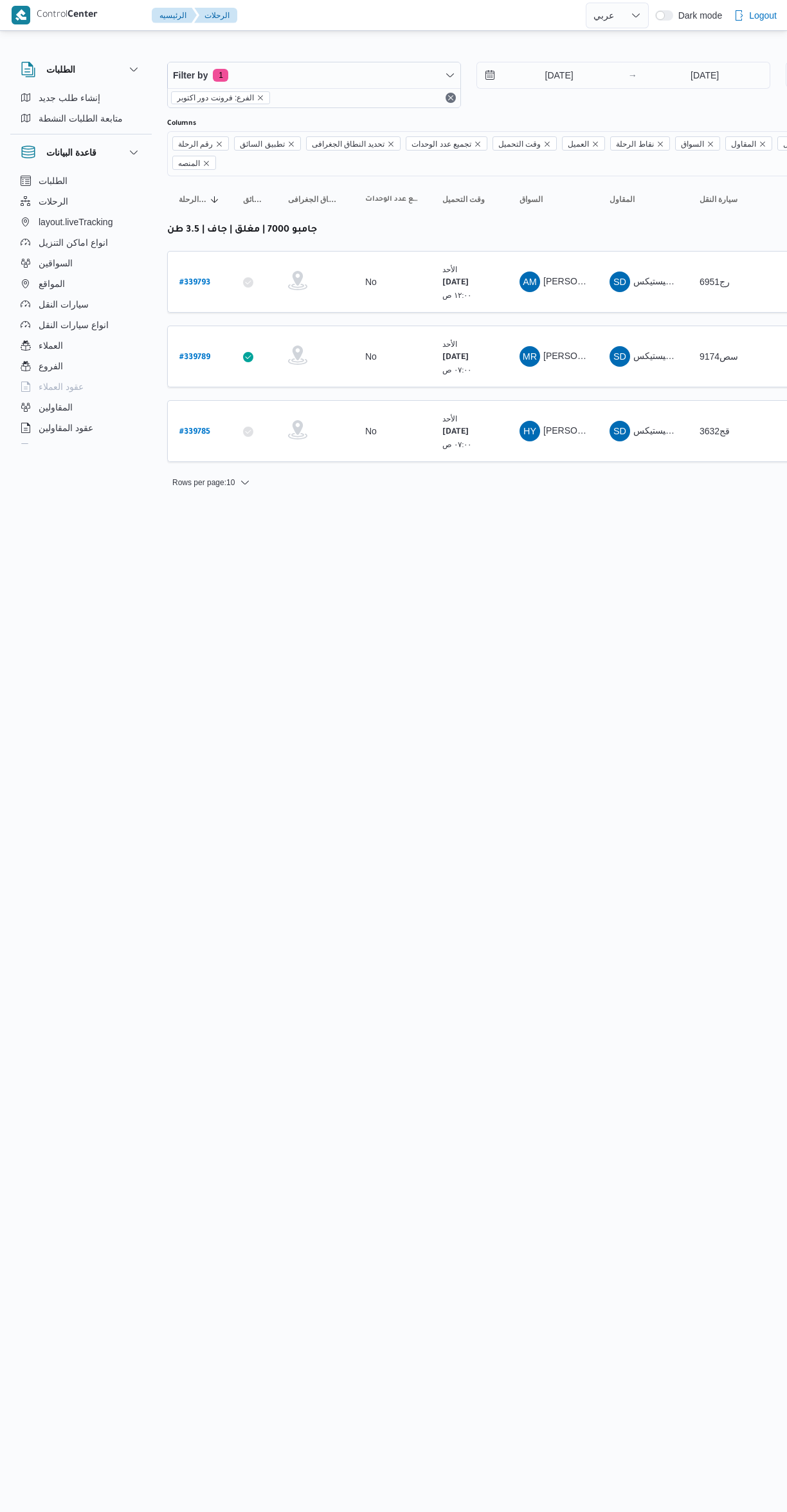
select select "ar"
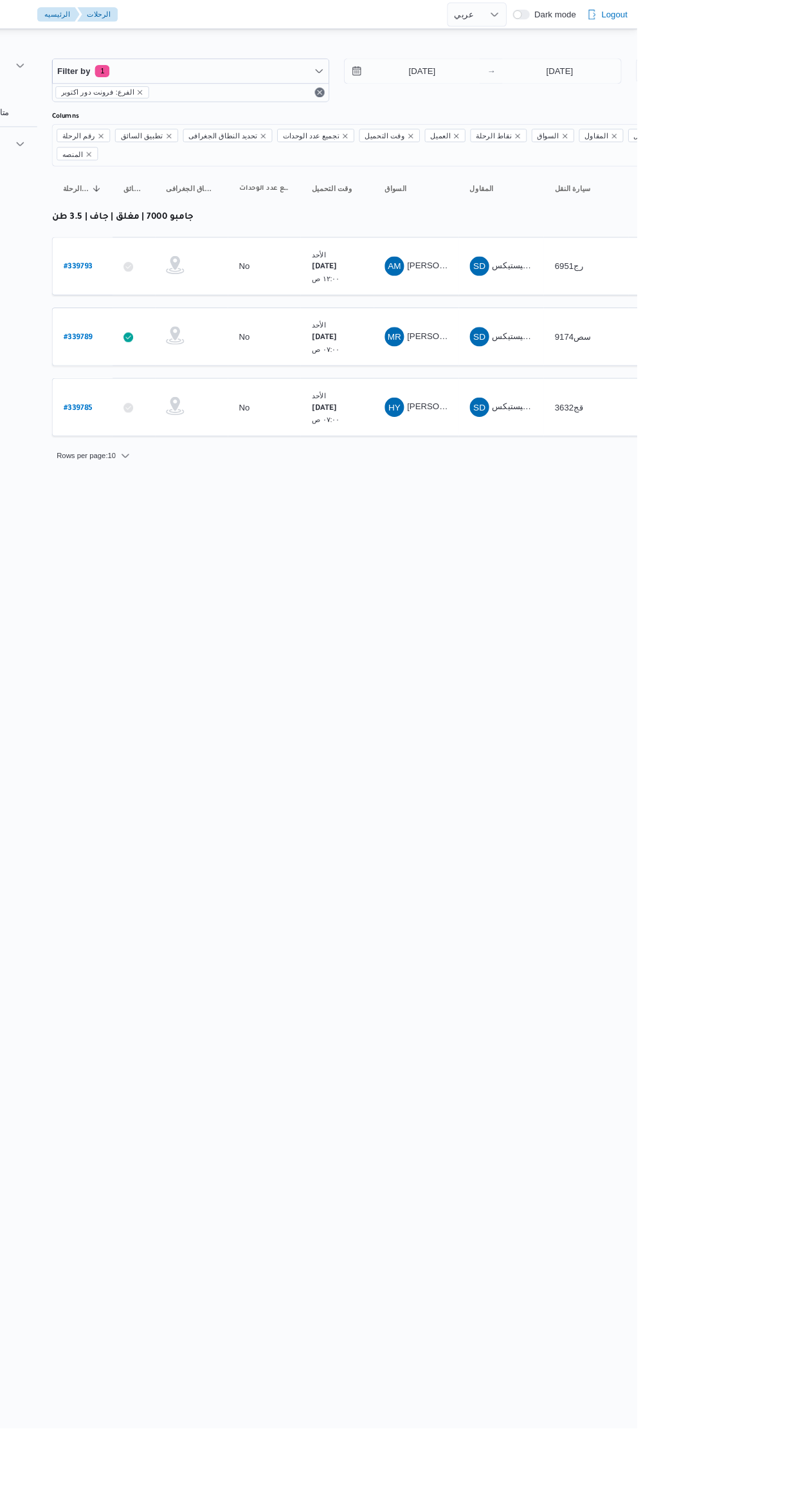
click at [195, 353] on b "# 339789" at bounding box center [194, 357] width 31 height 9
select select "ar"
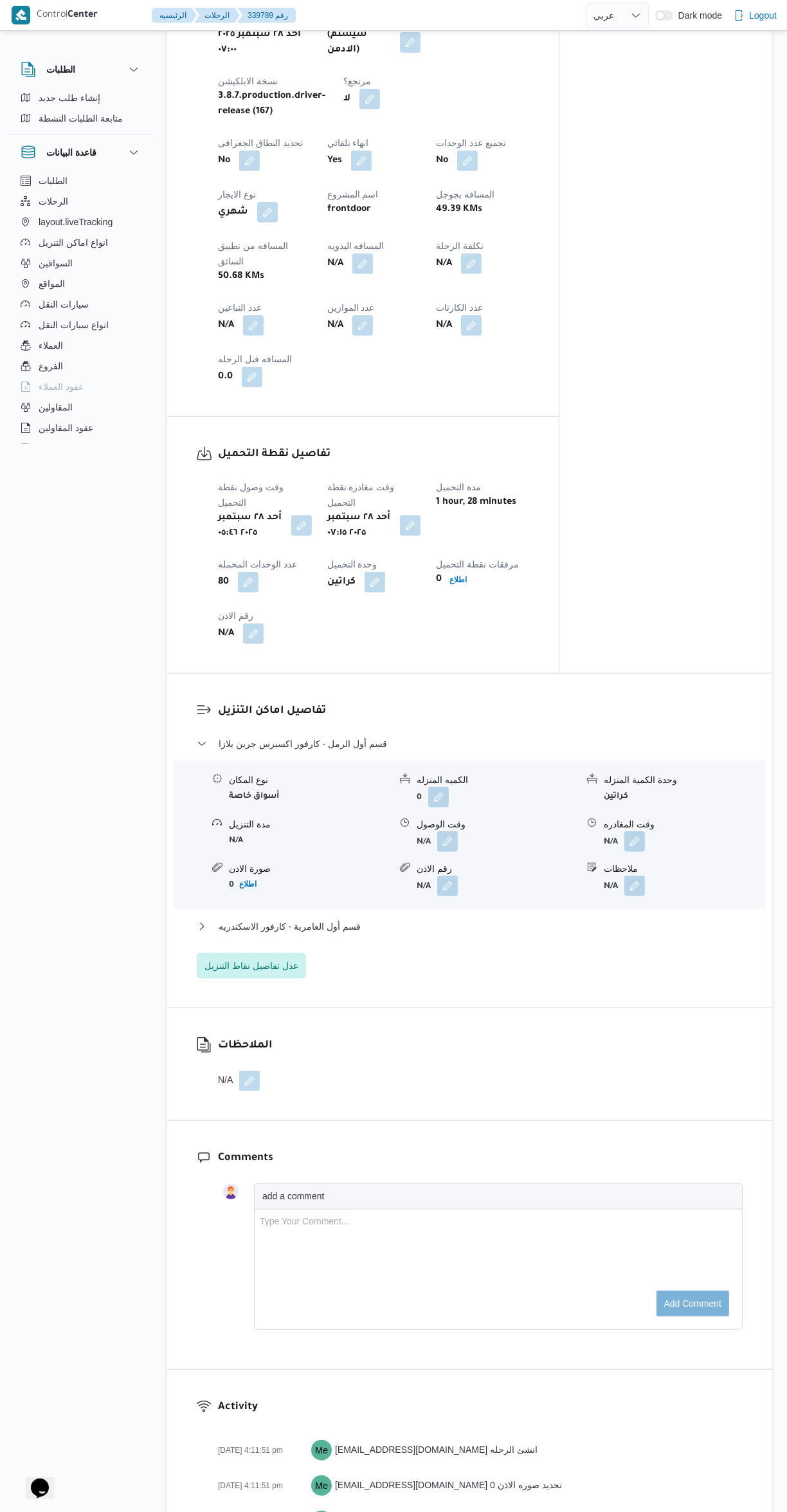
scroll to position [784, 0]
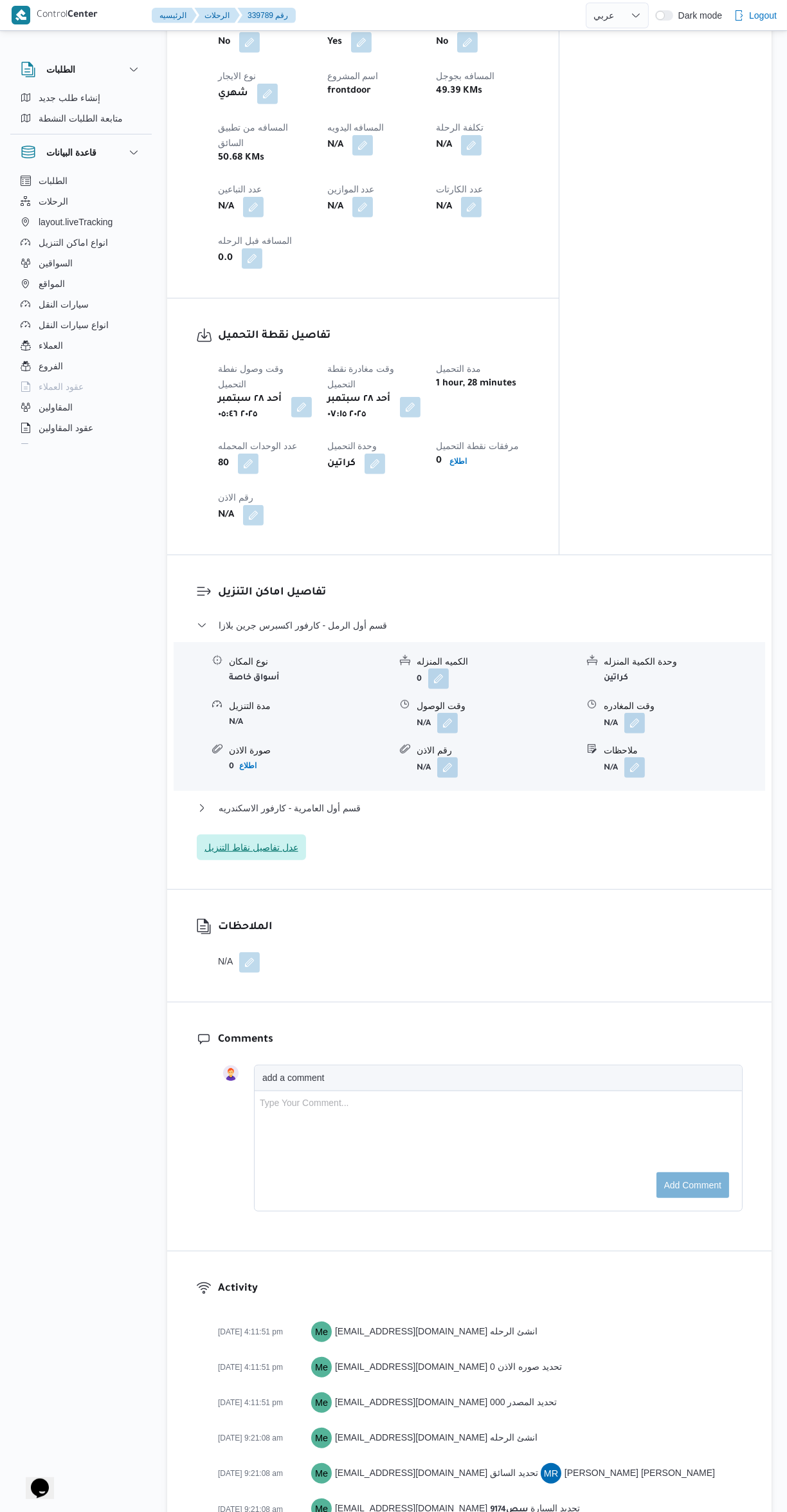
click at [232, 840] on span "عدل تفاصيل نقاط التنزيل" at bounding box center [251, 847] width 94 height 16
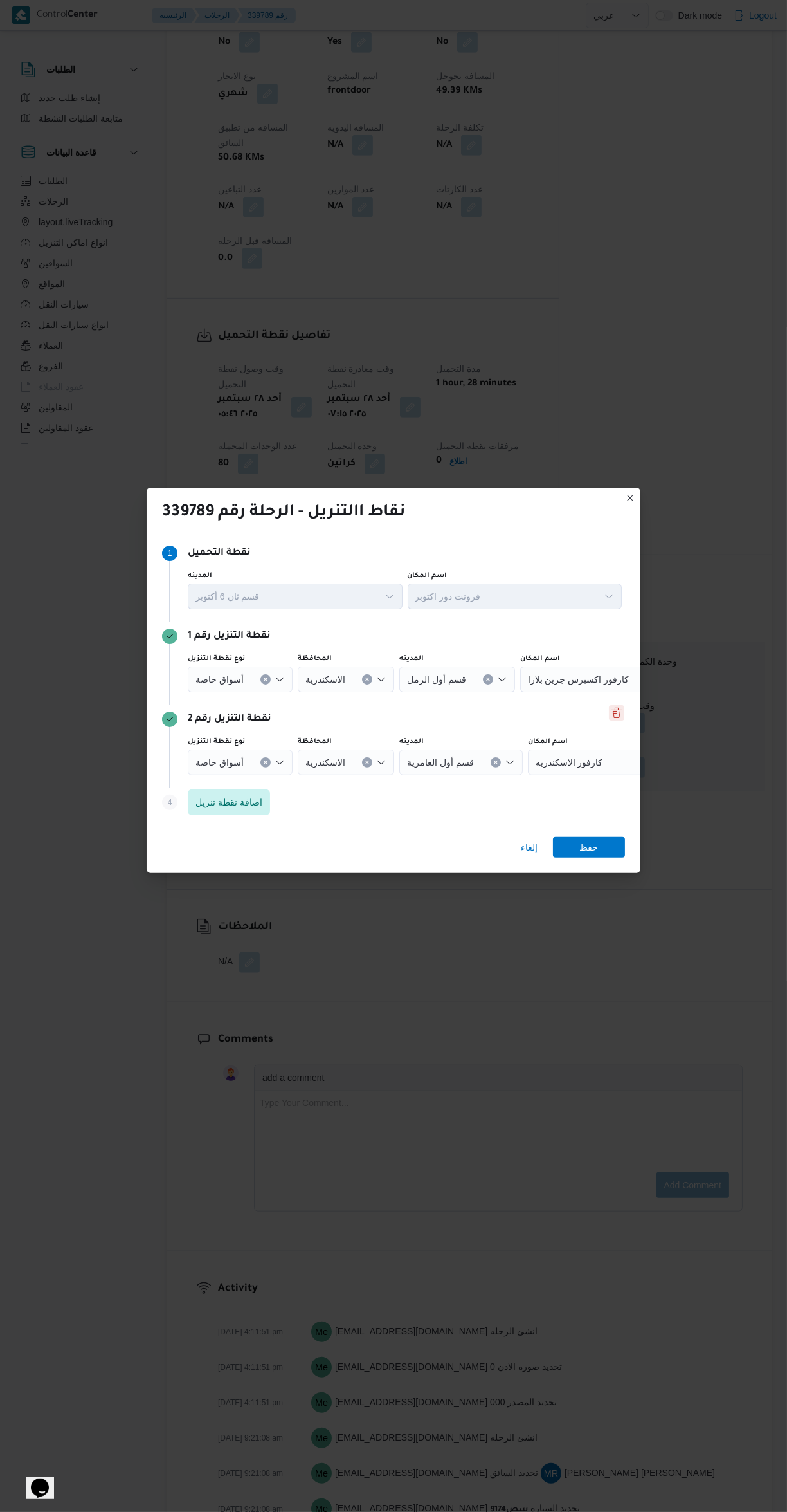
click at [616, 721] on button "Delete" at bounding box center [617, 713] width 16 height 16
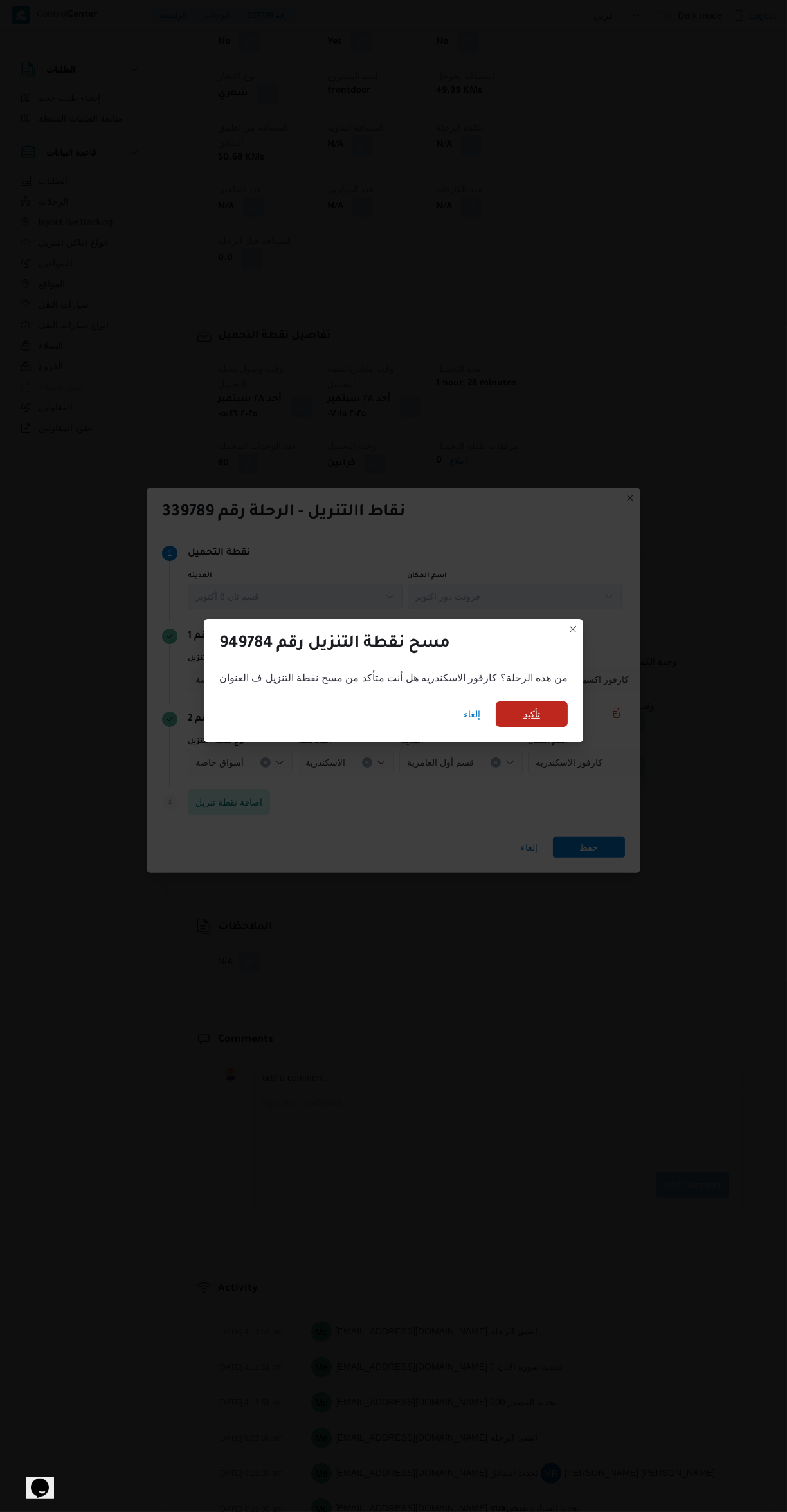
click at [523, 721] on span "تأكيد" at bounding box center [531, 714] width 17 height 16
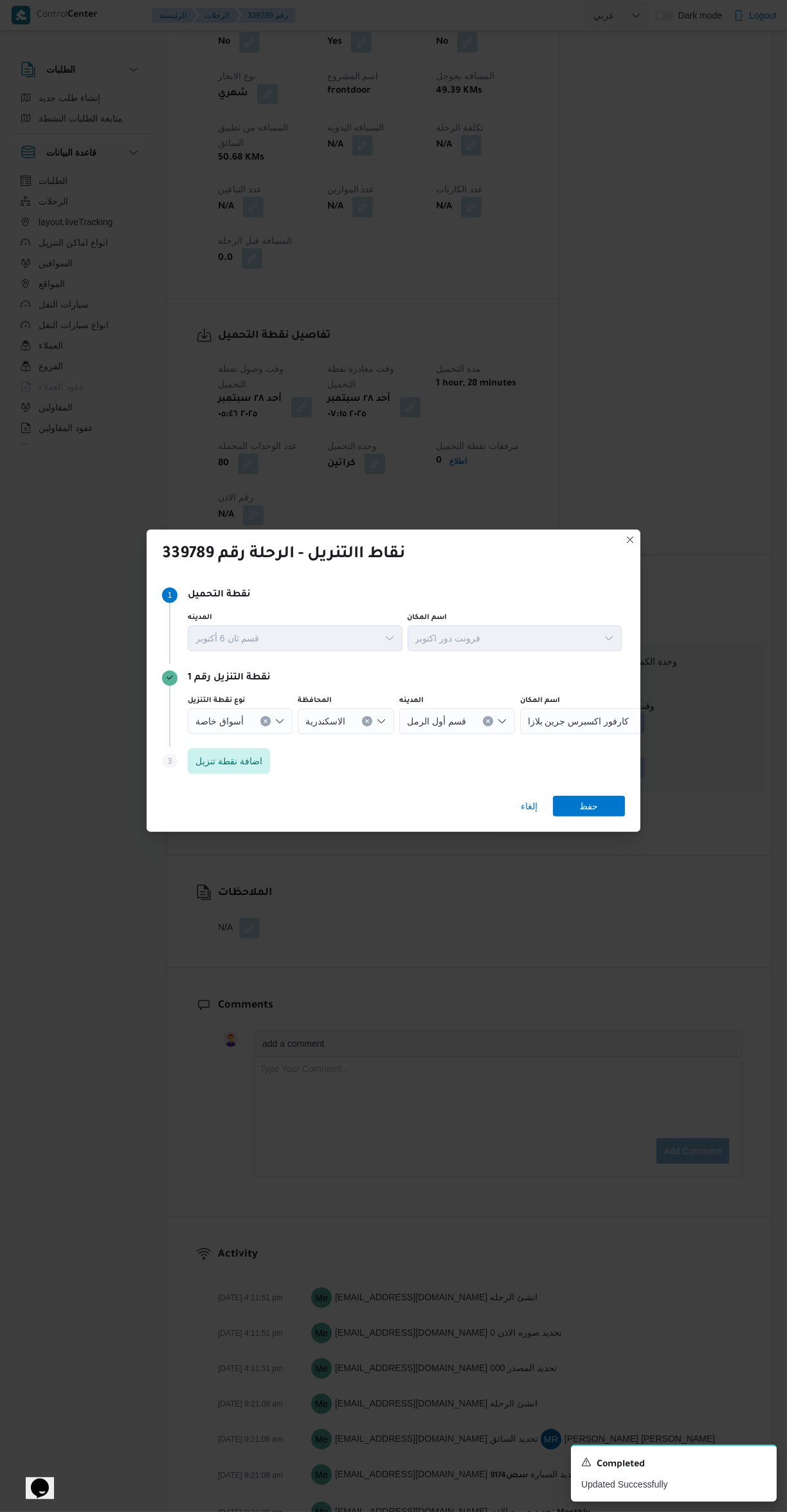
click at [216, 728] on span "أسواق خاصة" at bounding box center [219, 721] width 48 height 14
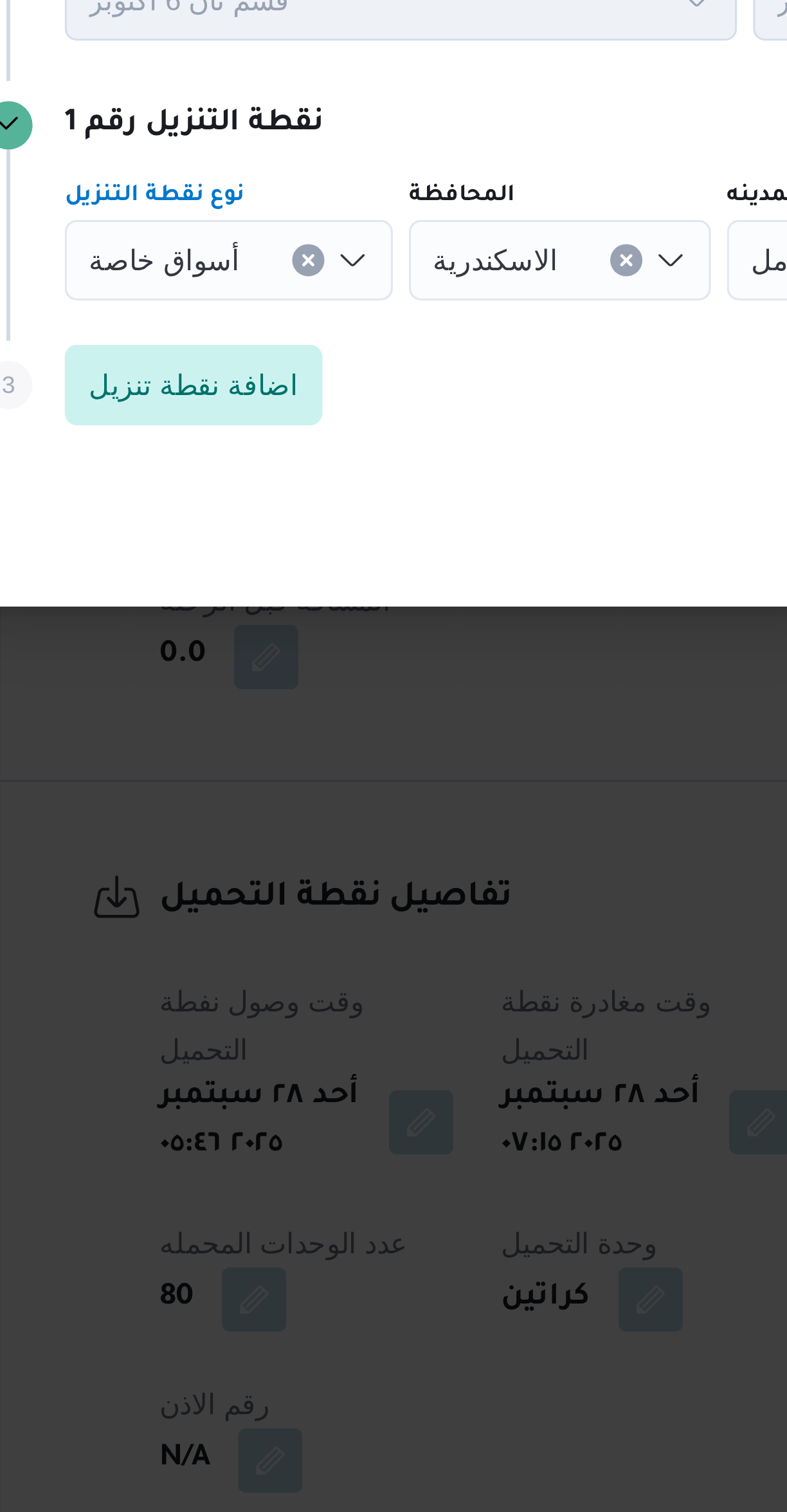
scroll to position [195, 0]
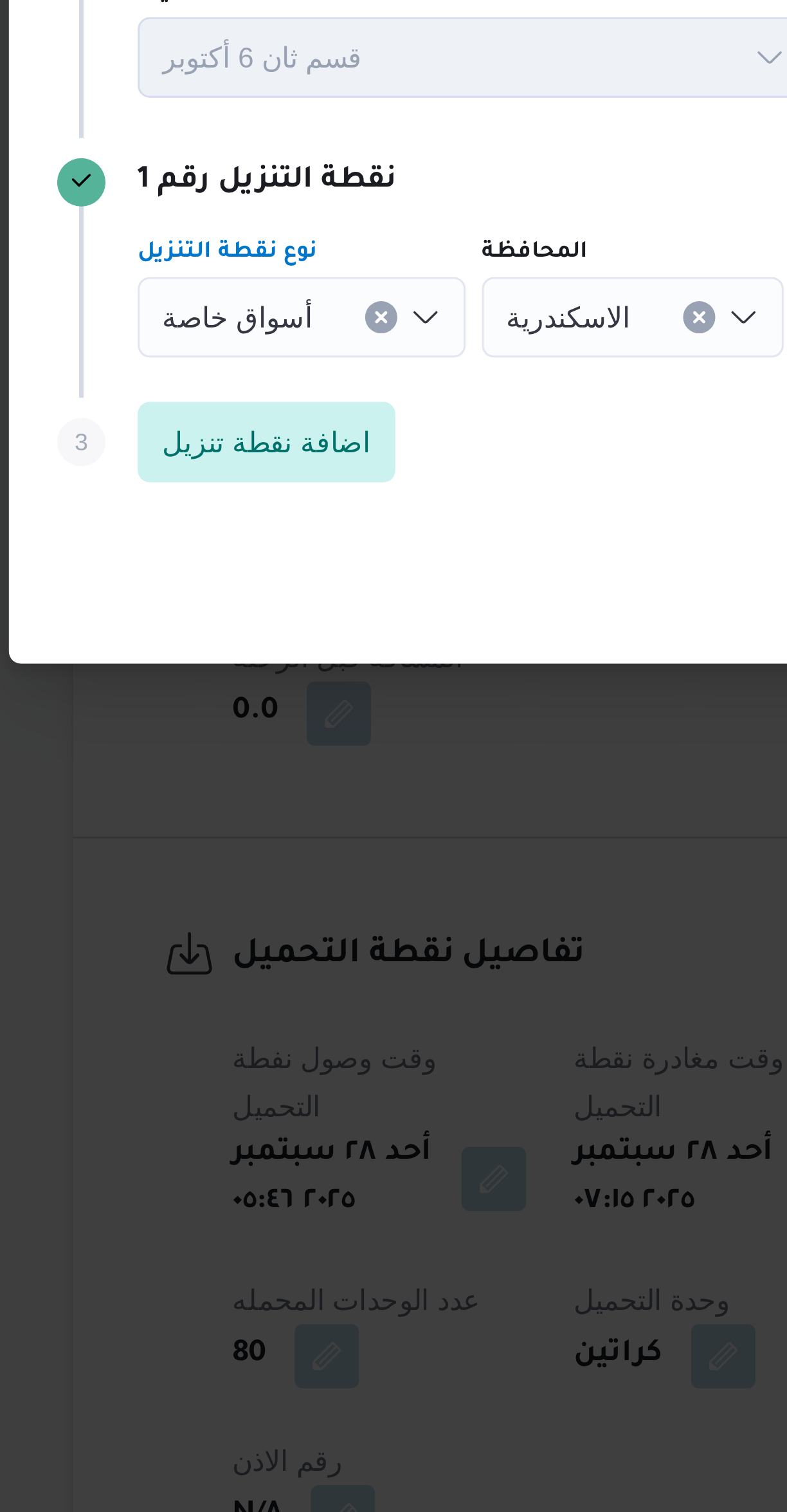
click at [208, 714] on span "أسواق خاصة" at bounding box center [219, 721] width 48 height 14
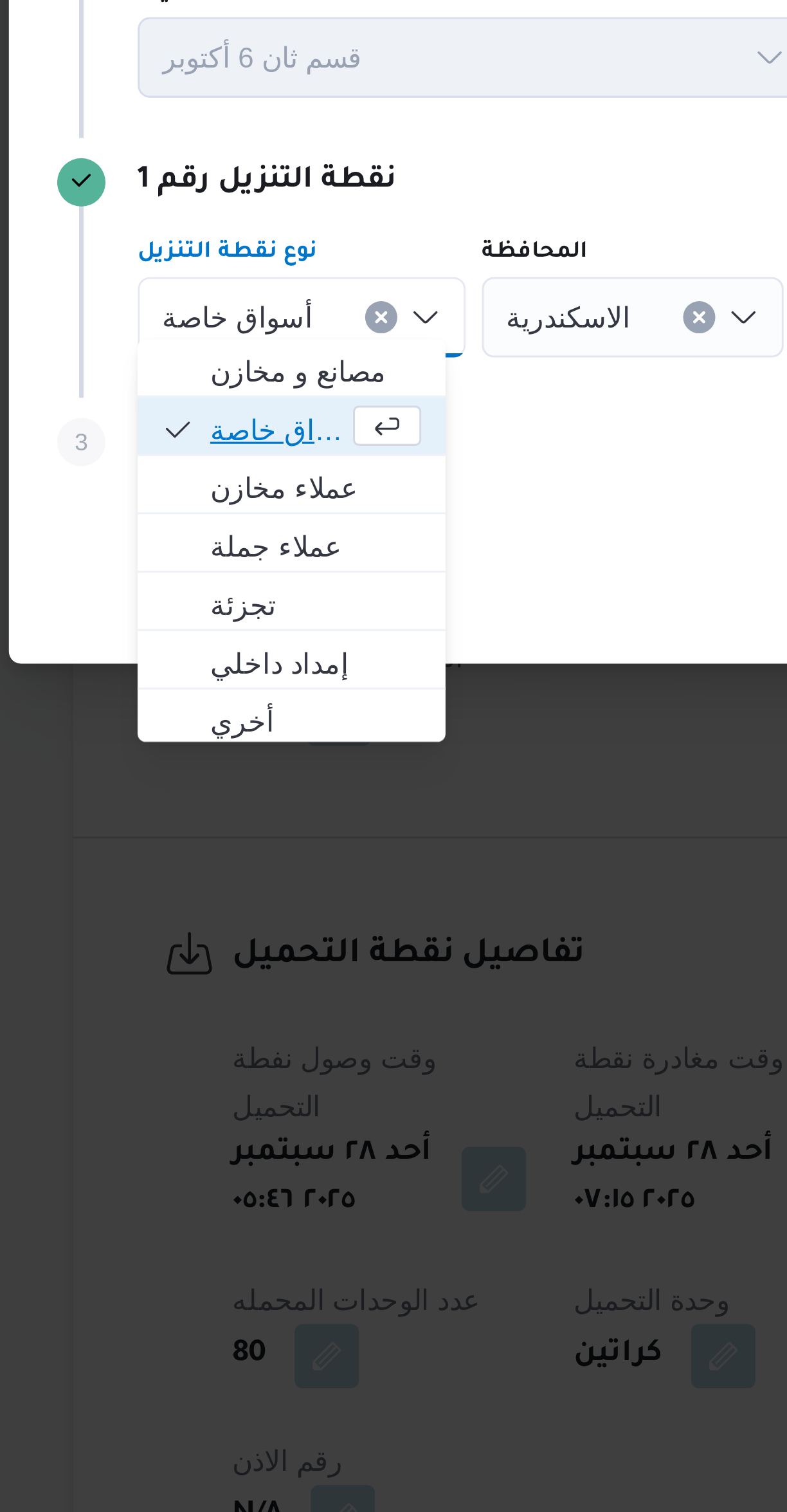
click at [212, 754] on span "أسواق خاصة" at bounding box center [232, 757] width 43 height 16
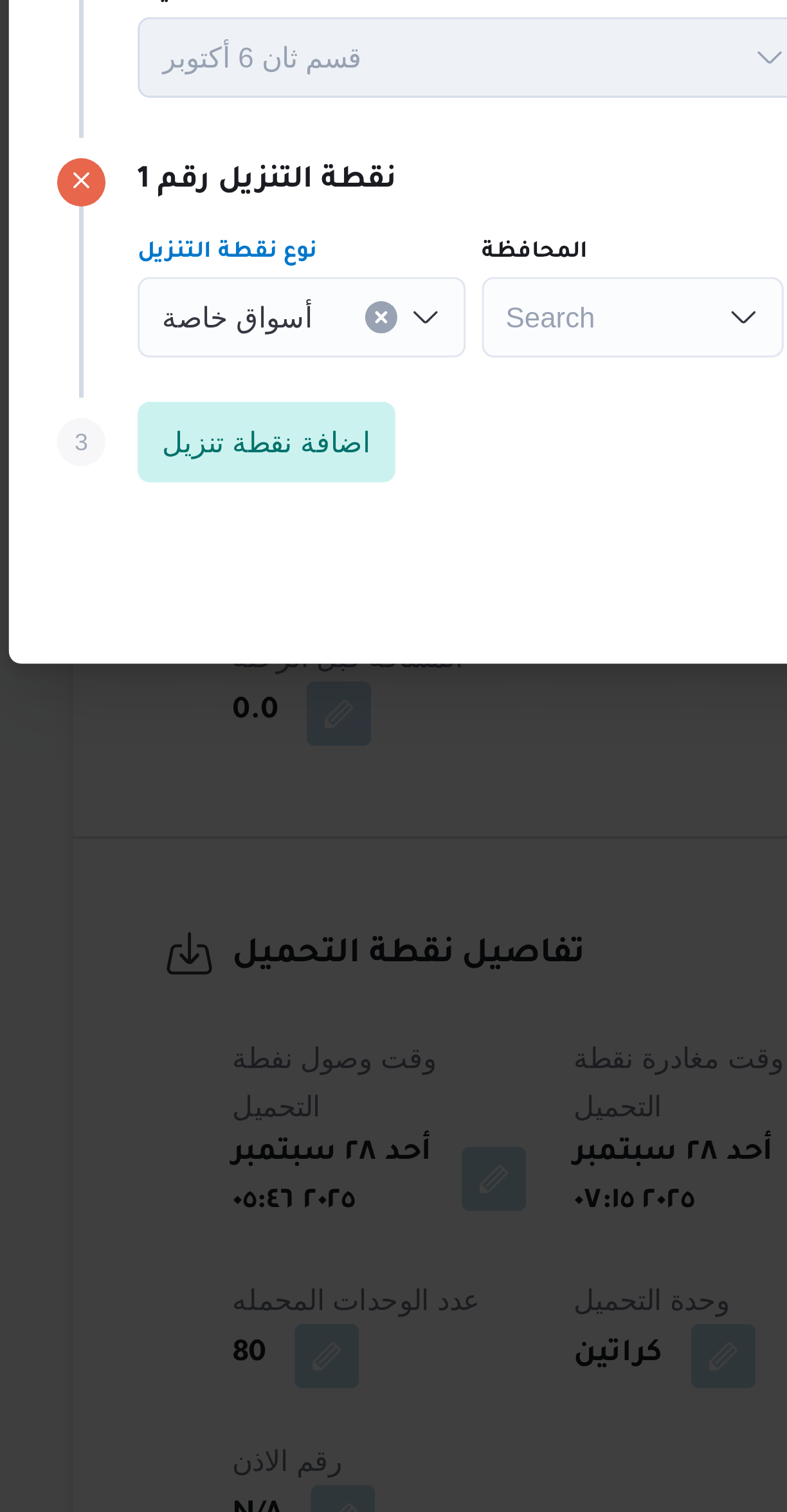
click at [307, 721] on div "Search" at bounding box center [346, 721] width 96 height 25
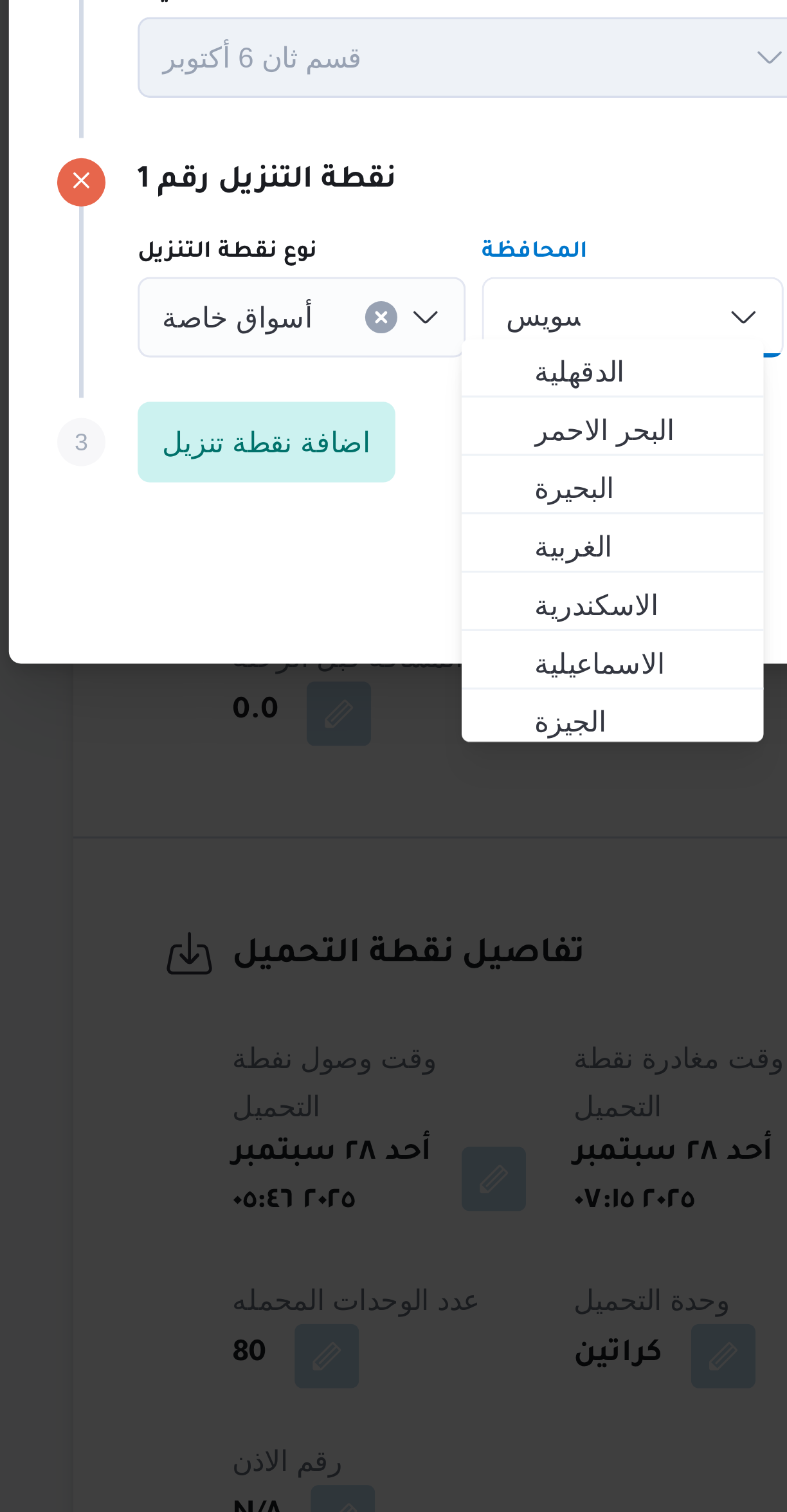
scroll to position [0, 0]
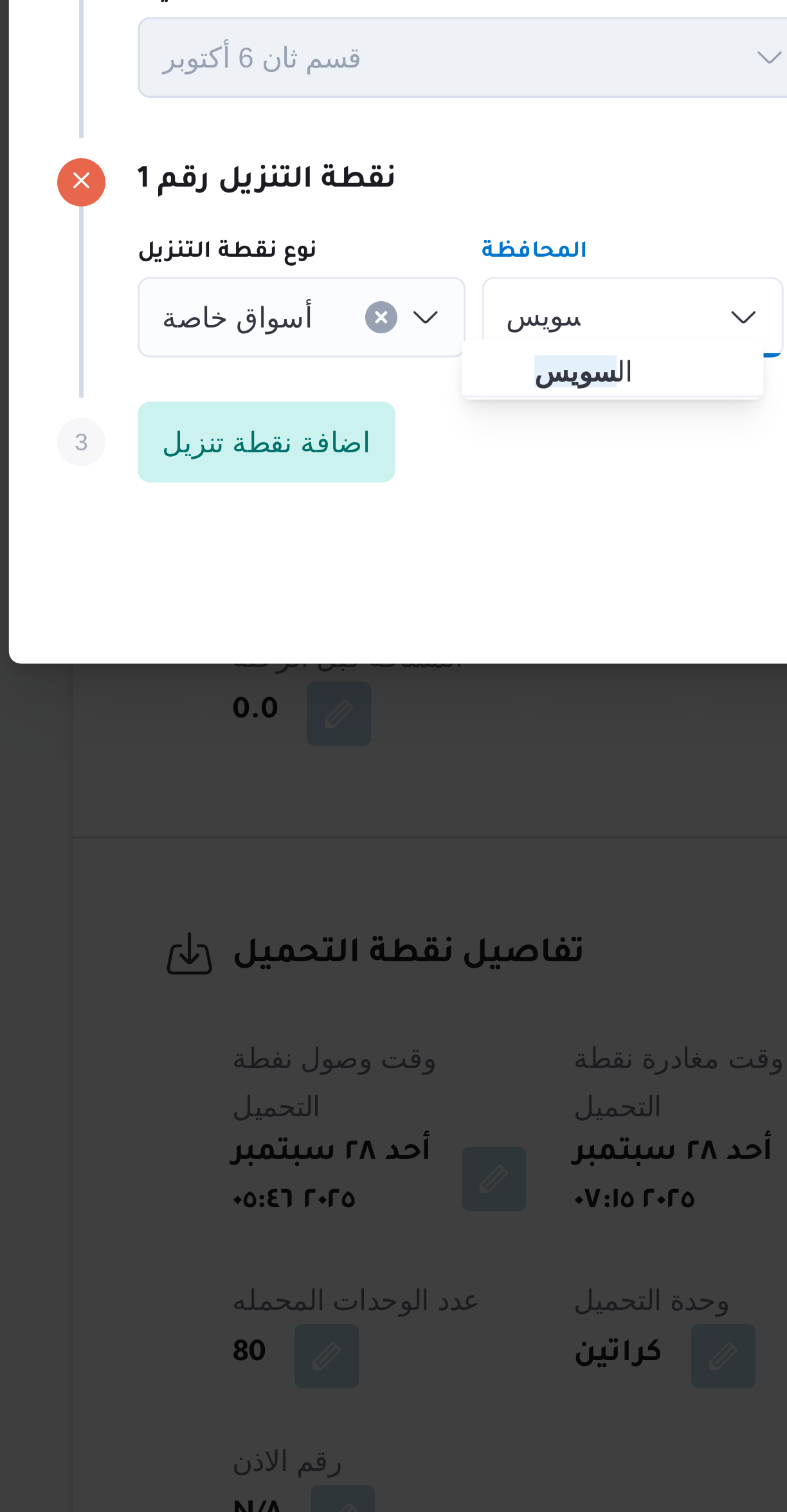
type input "سويس"
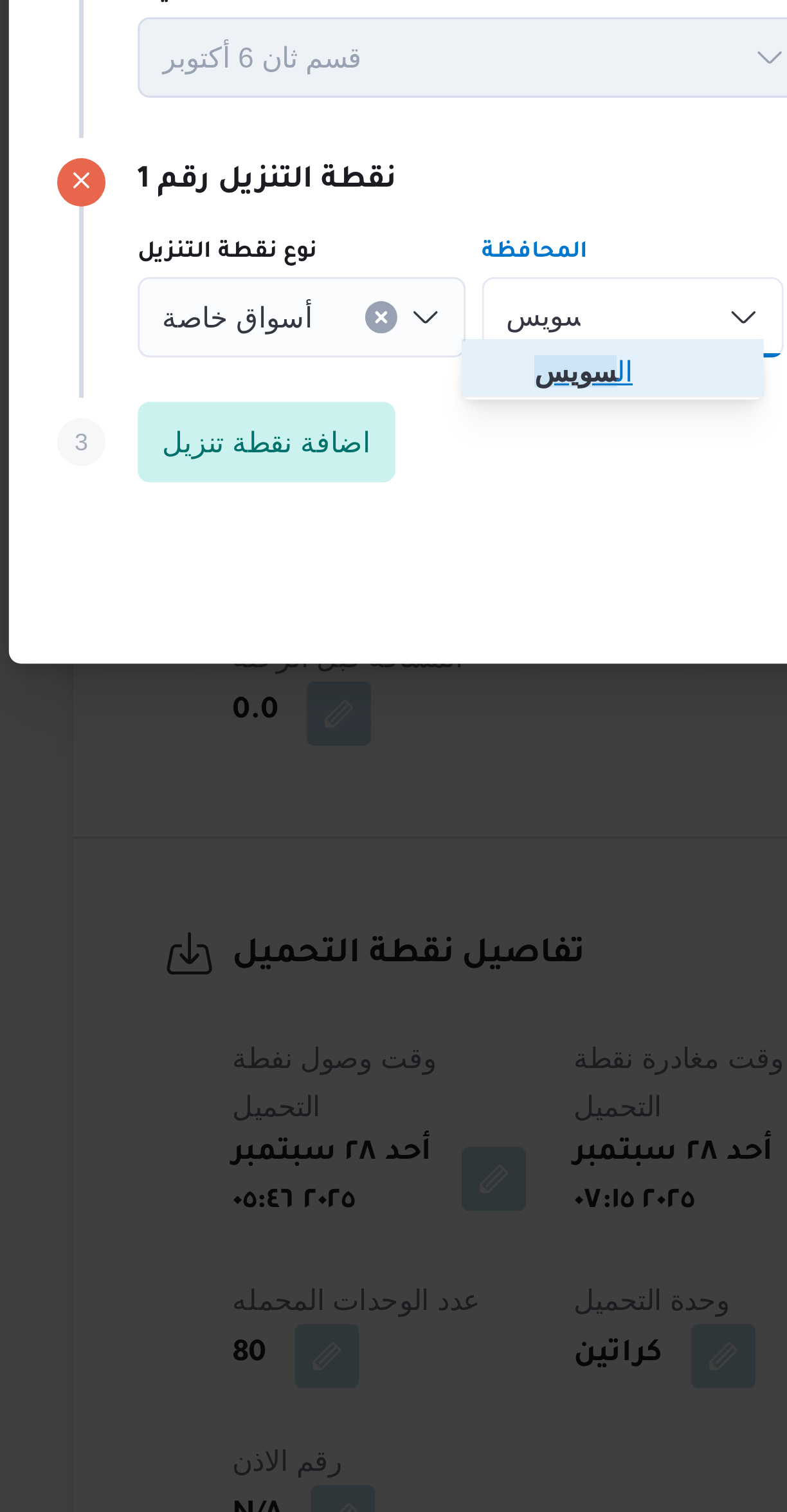
click at [306, 737] on icon "button" at bounding box center [305, 739] width 11 height 11
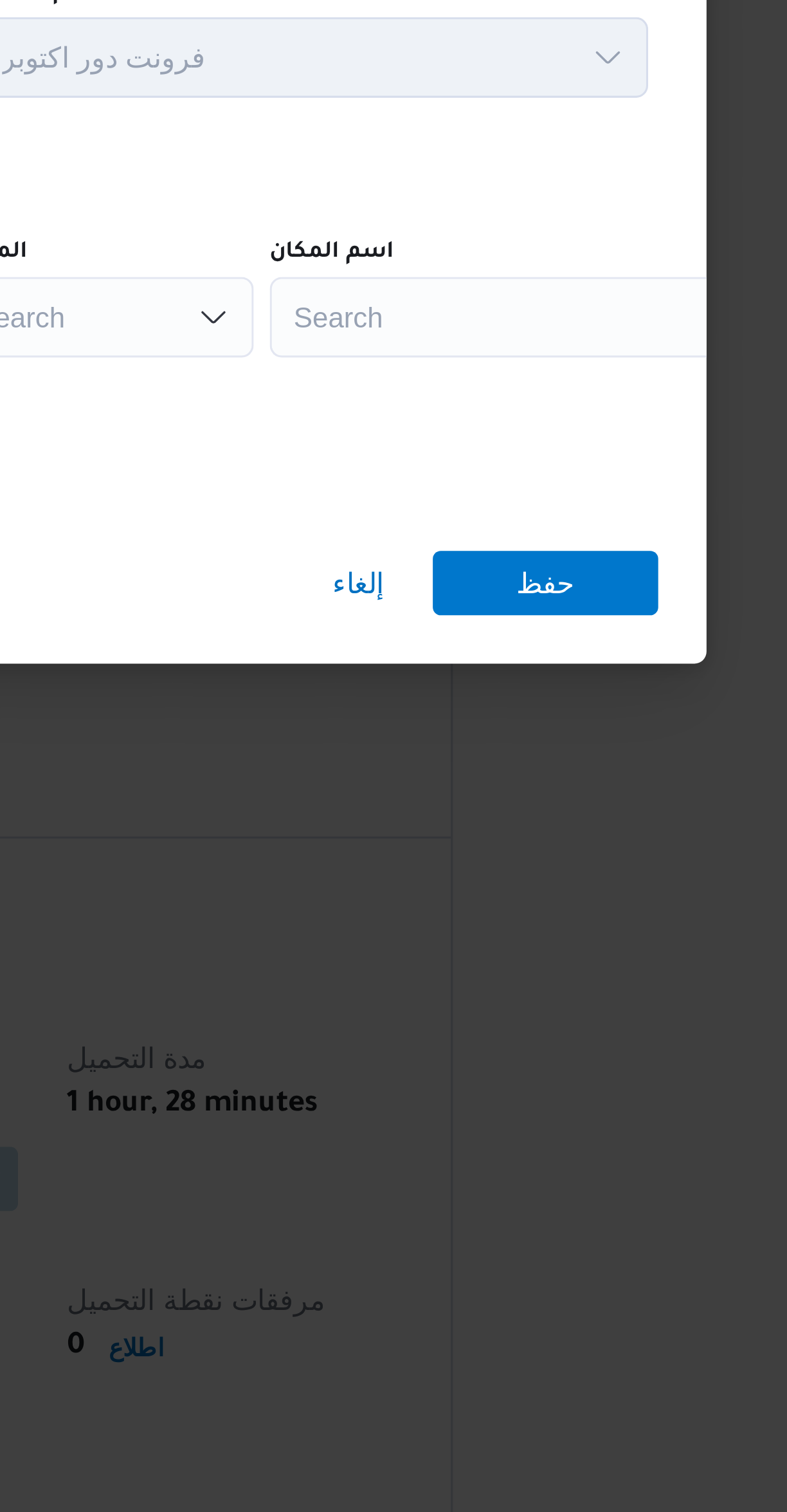
click at [522, 712] on div "Search" at bounding box center [581, 721] width 161 height 25
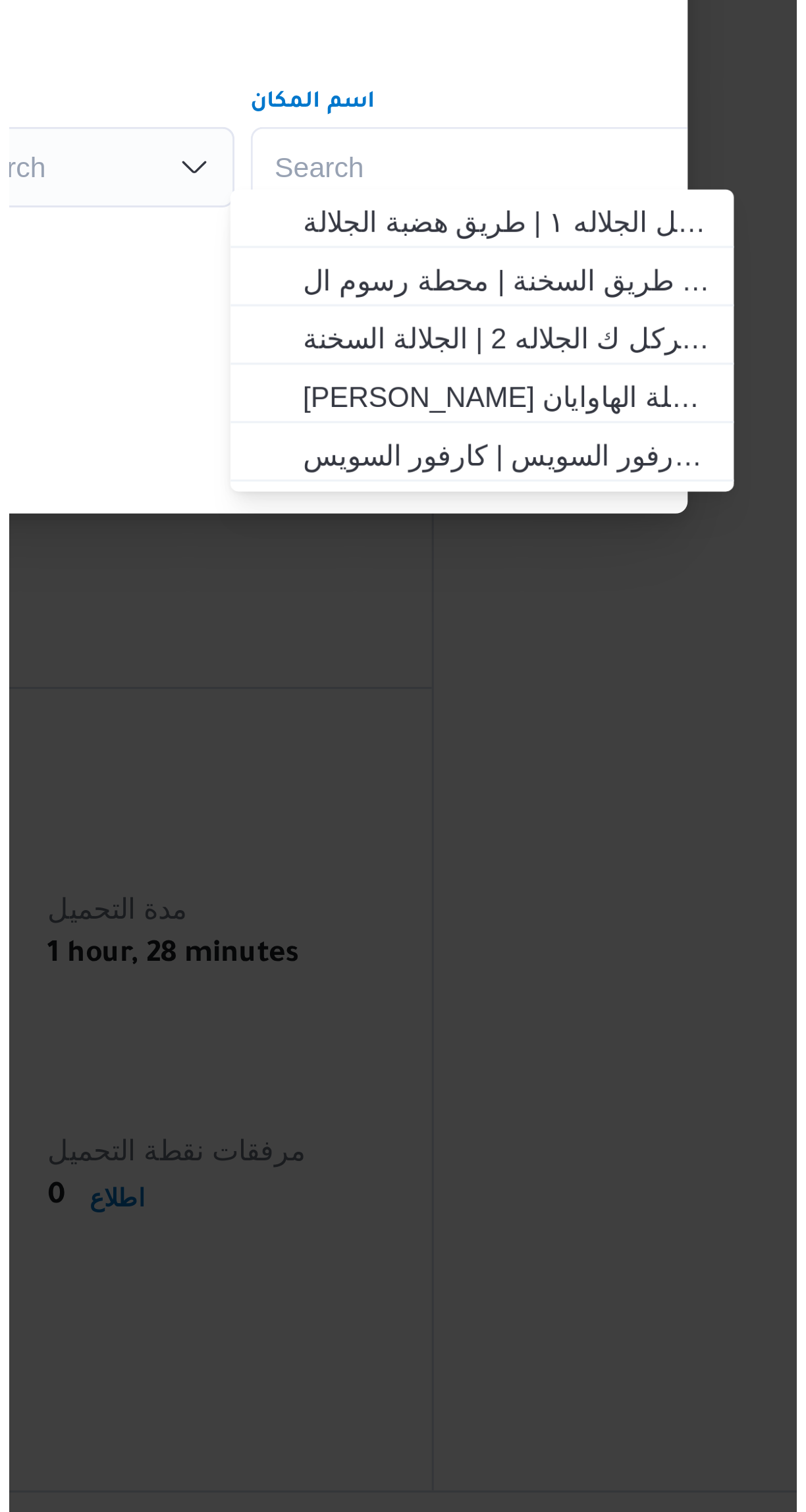
scroll to position [200, 0]
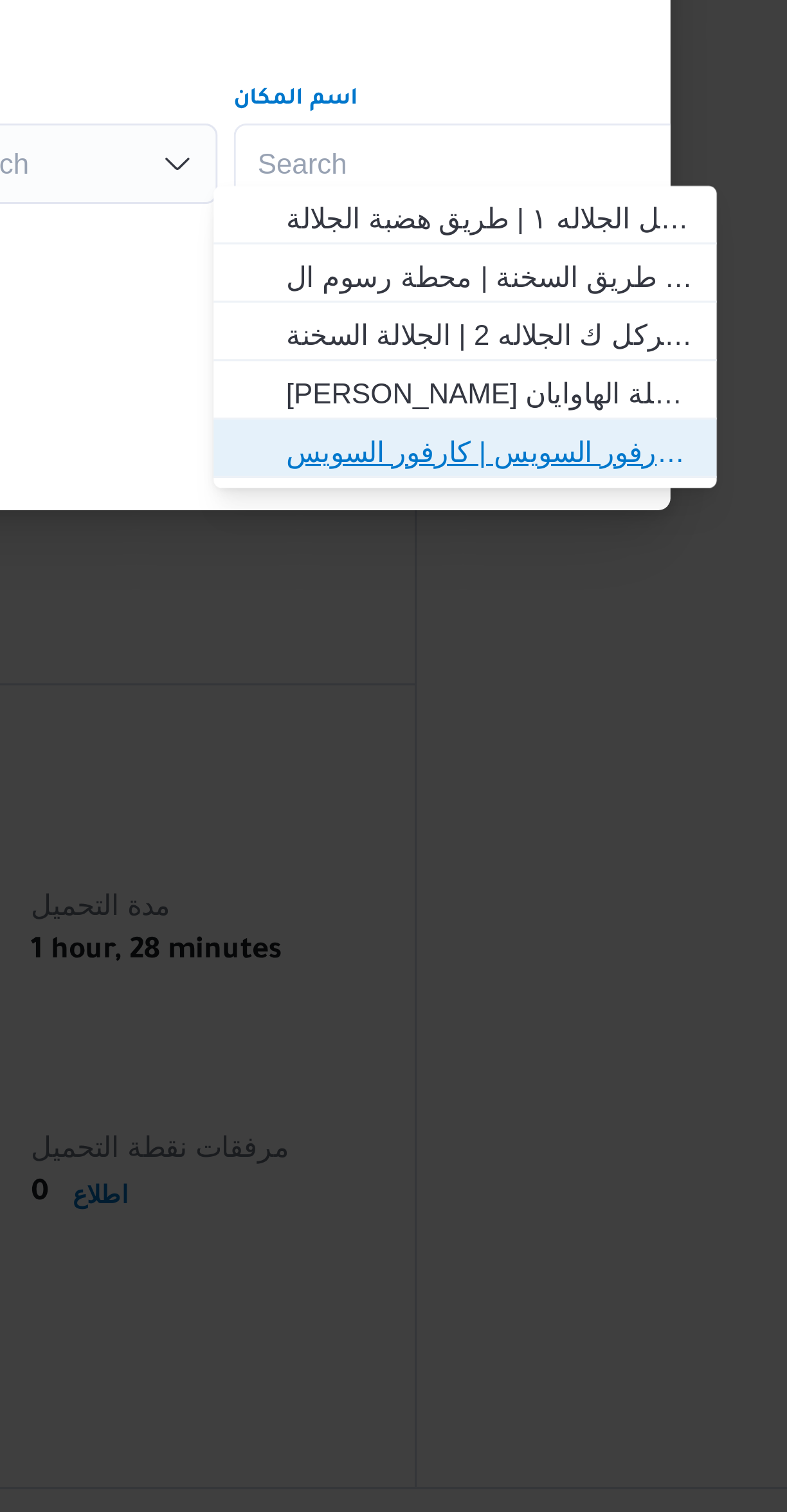
click at [547, 819] on span "كارفور السويس | كارفور السويس | null" at bounding box center [582, 813] width 130 height 16
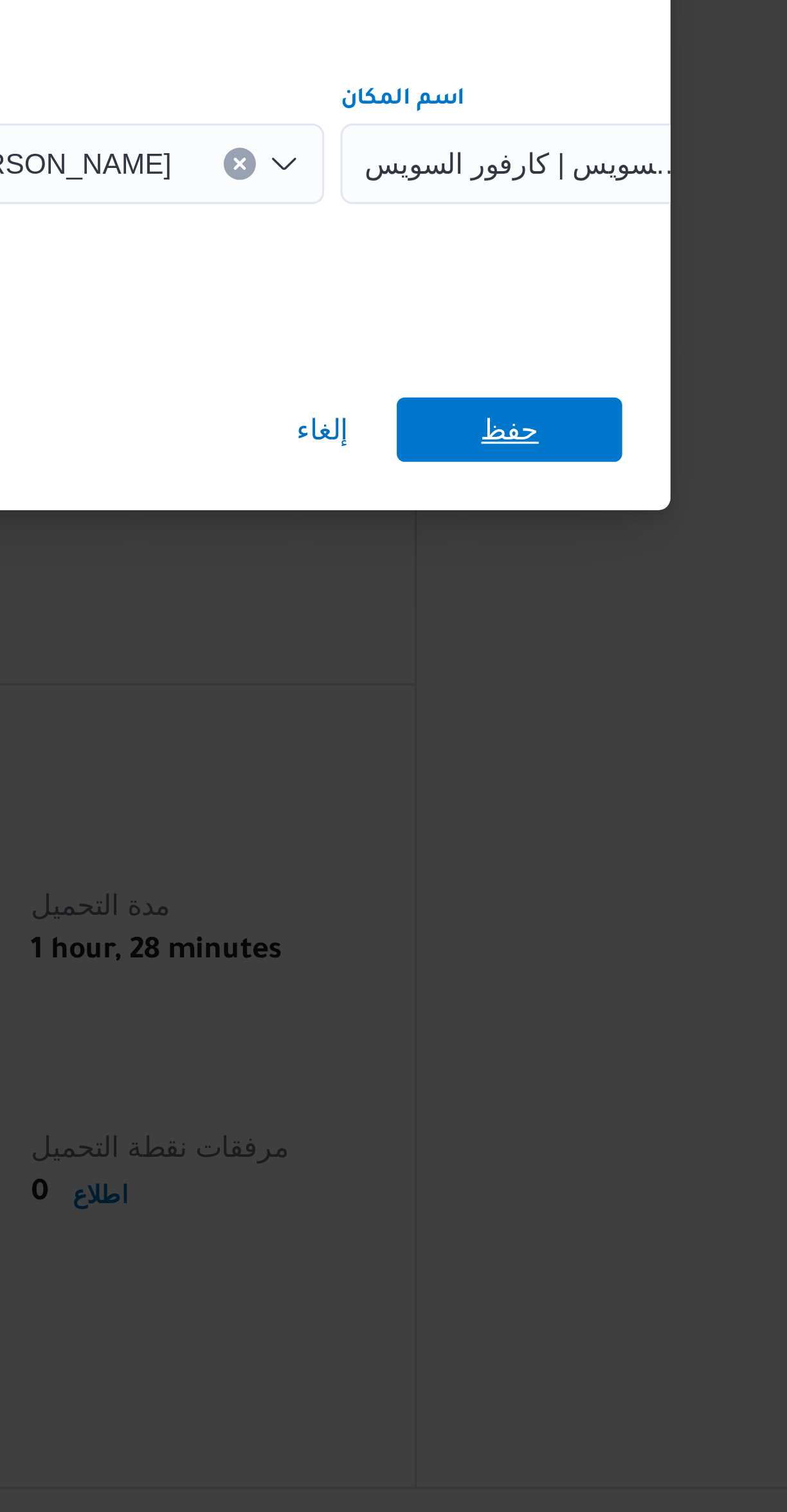
click at [580, 800] on span "حفظ" at bounding box center [589, 806] width 72 height 21
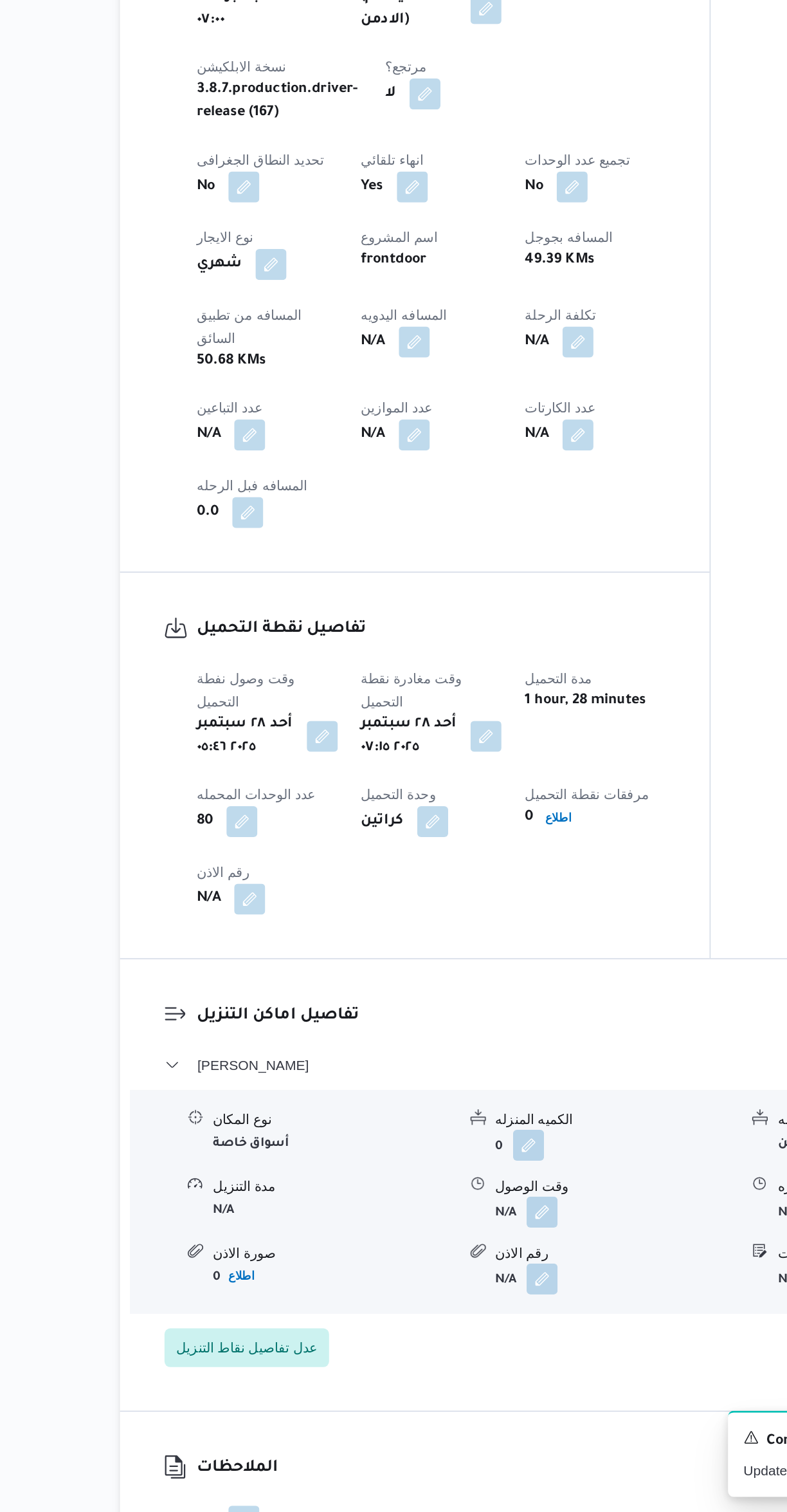
select select "ar"
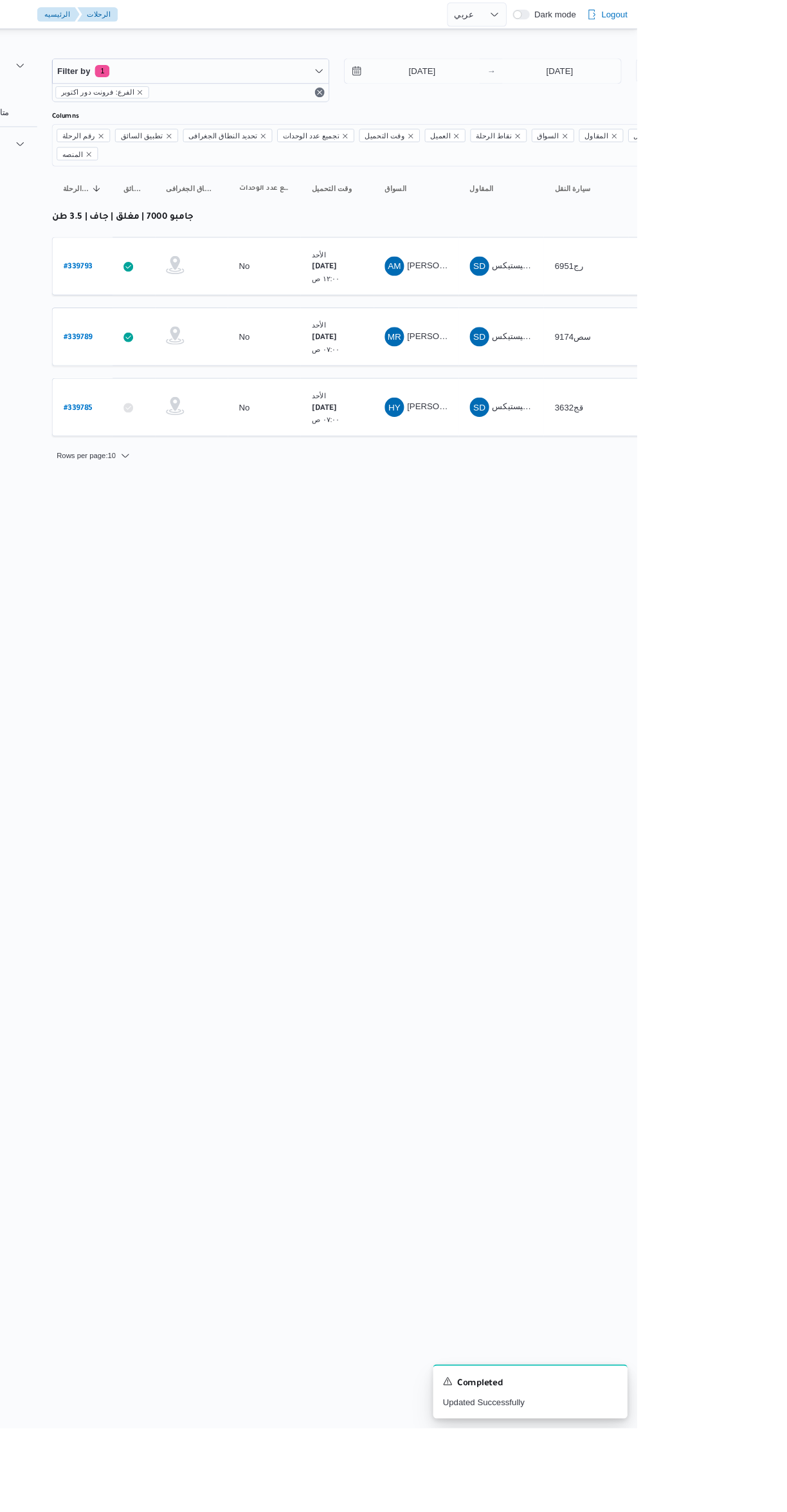
click at [200, 278] on b "# 339793" at bounding box center [194, 283] width 31 height 9
select select "ar"
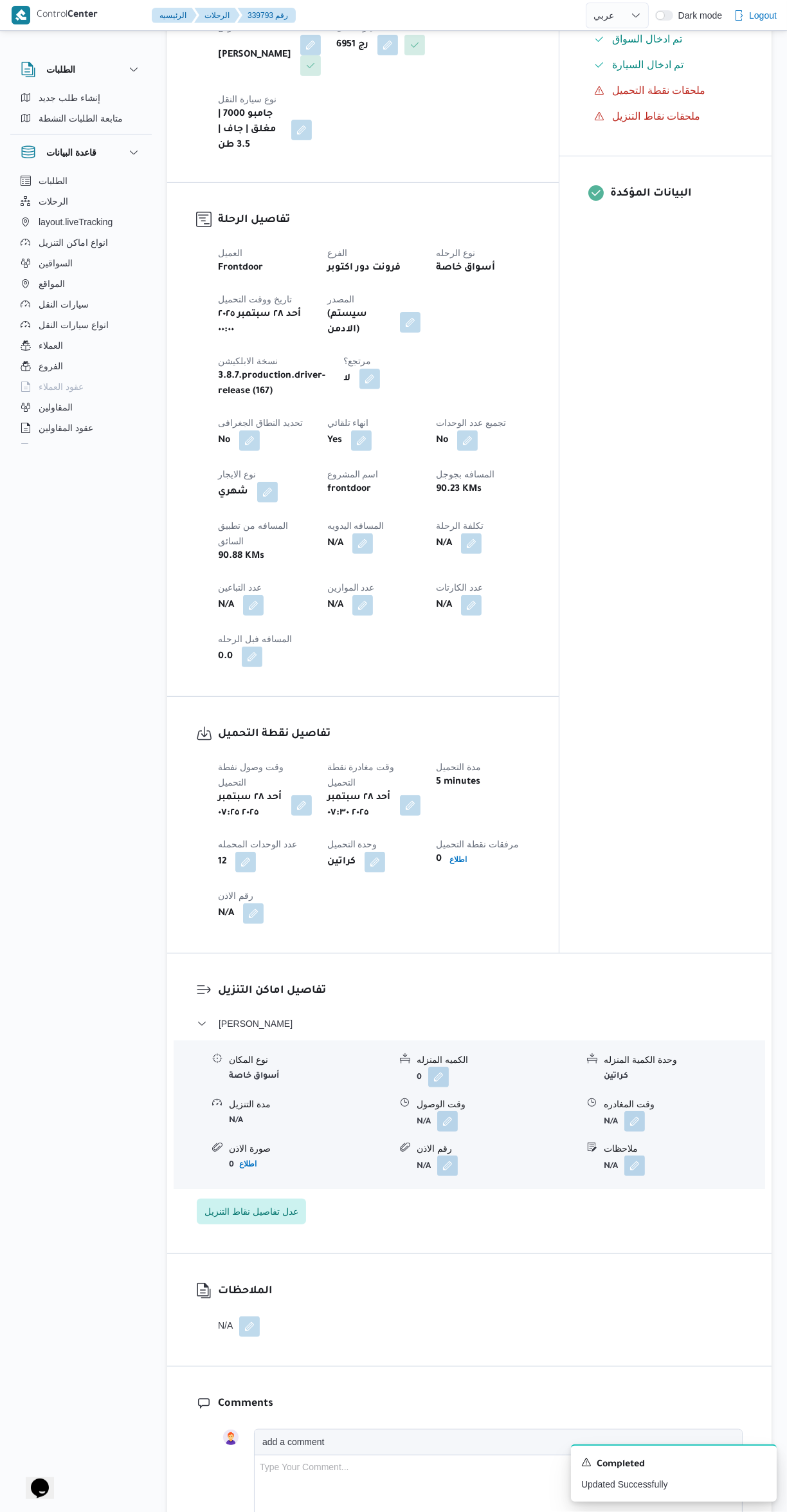
scroll to position [395, 0]
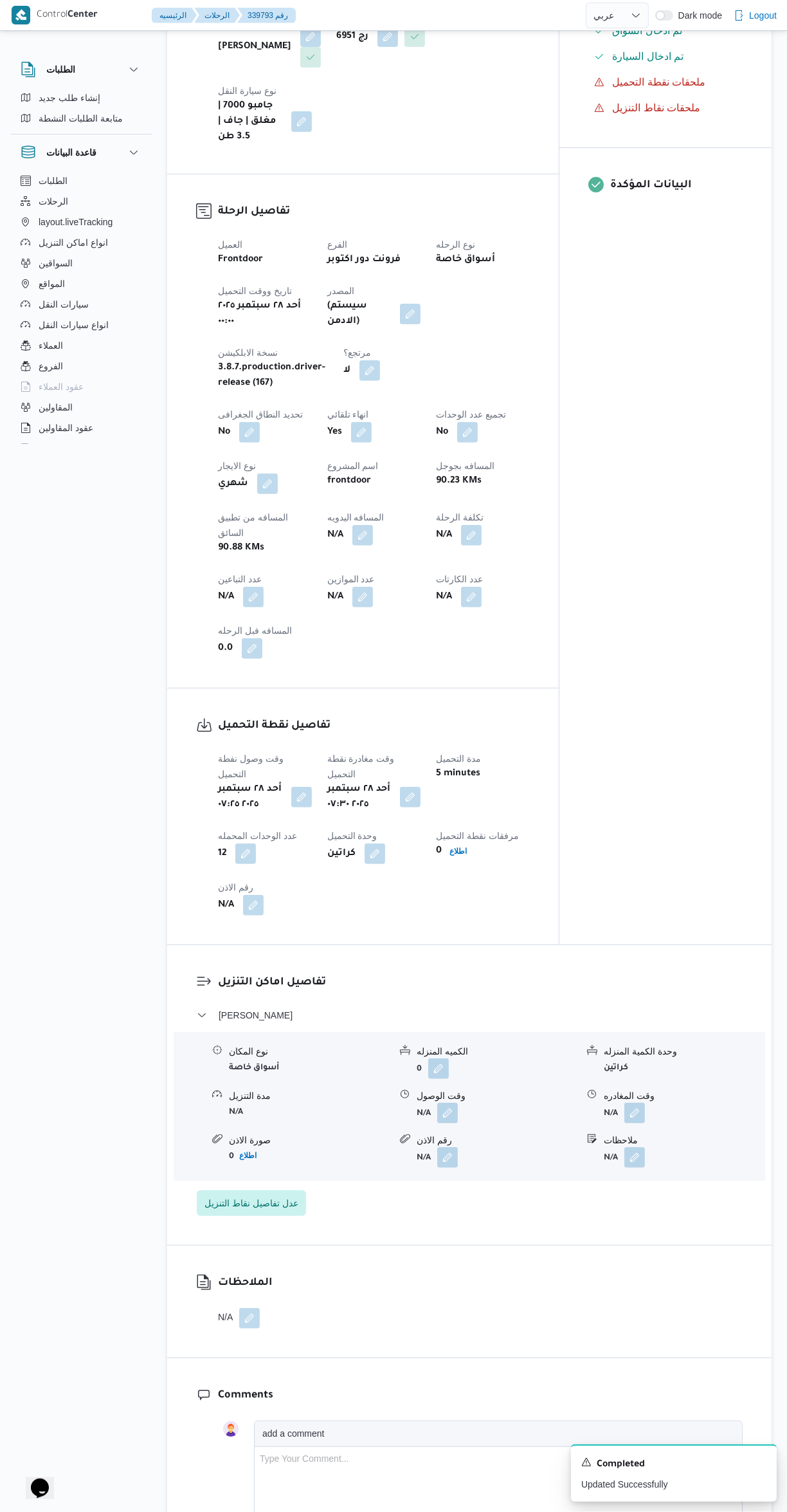
click at [300, 787] on button "button" at bounding box center [302, 798] width 21 height 21
click at [250, 757] on input "٢٨/٠٩/٢٠٢٥ ٠٧:٢٥" at bounding box center [271, 750] width 146 height 25
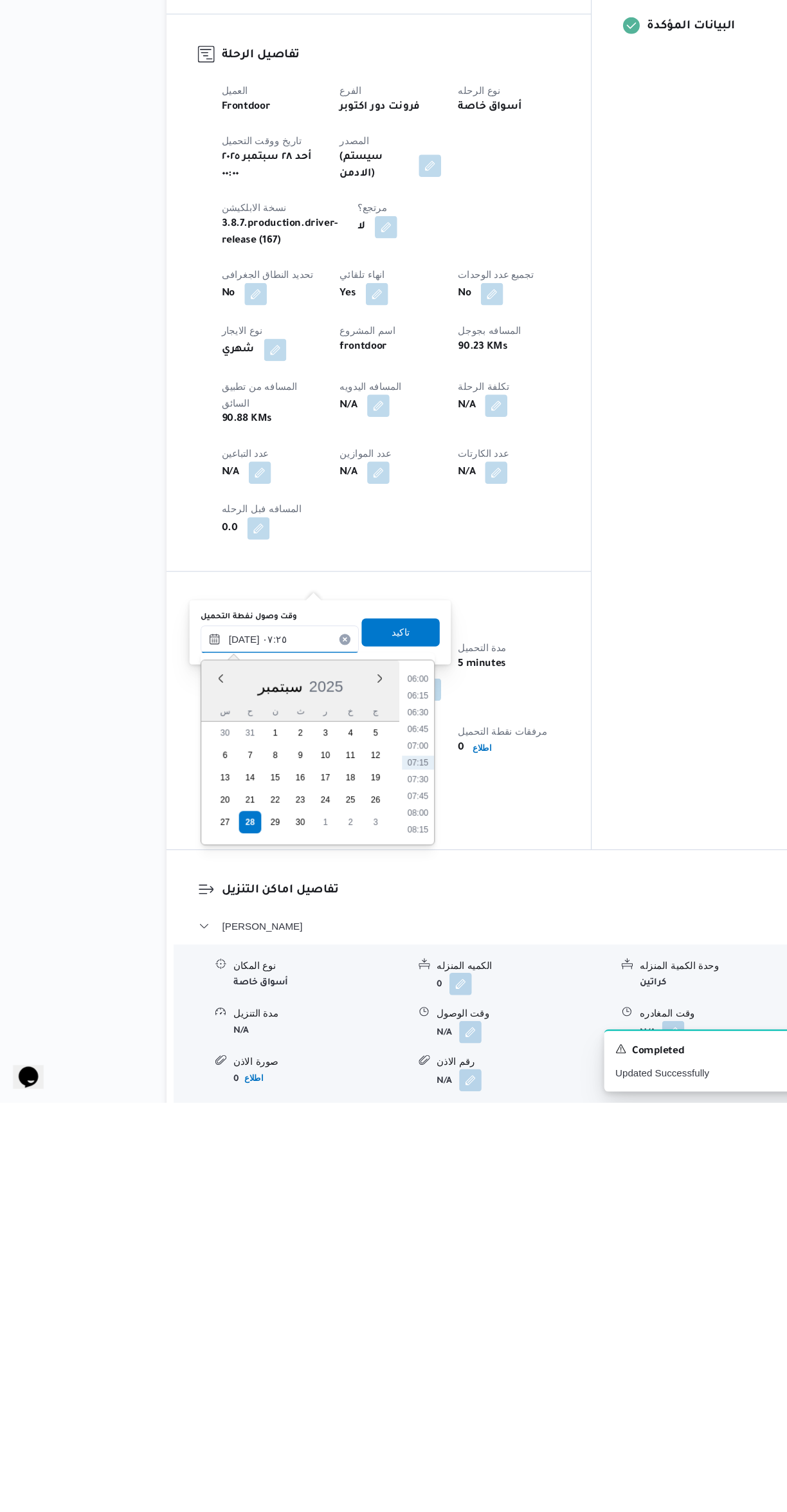
scroll to position [61, 0]
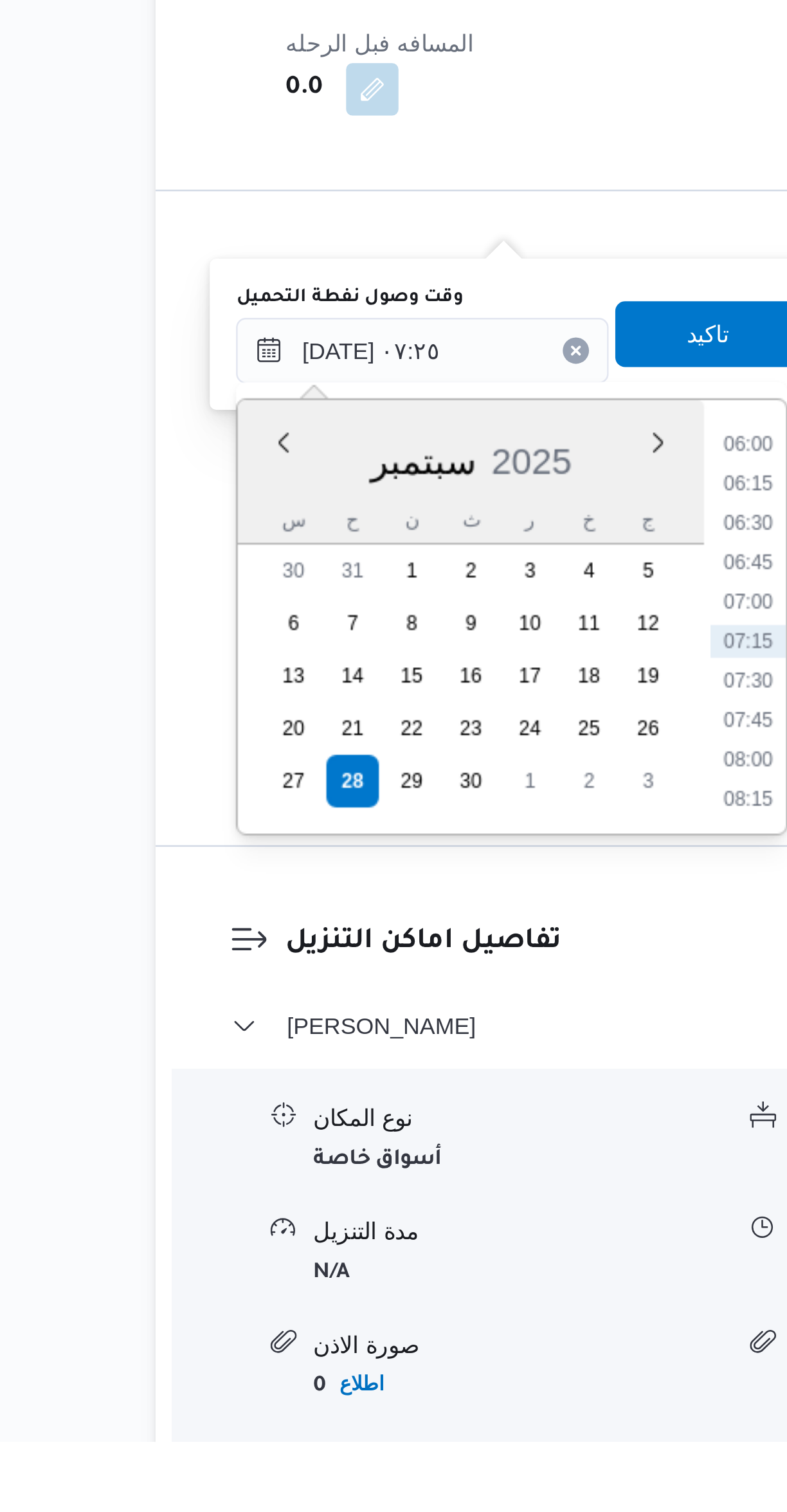
click at [391, 1117] on li "06:00" at bounding box center [399, 1121] width 30 height 13
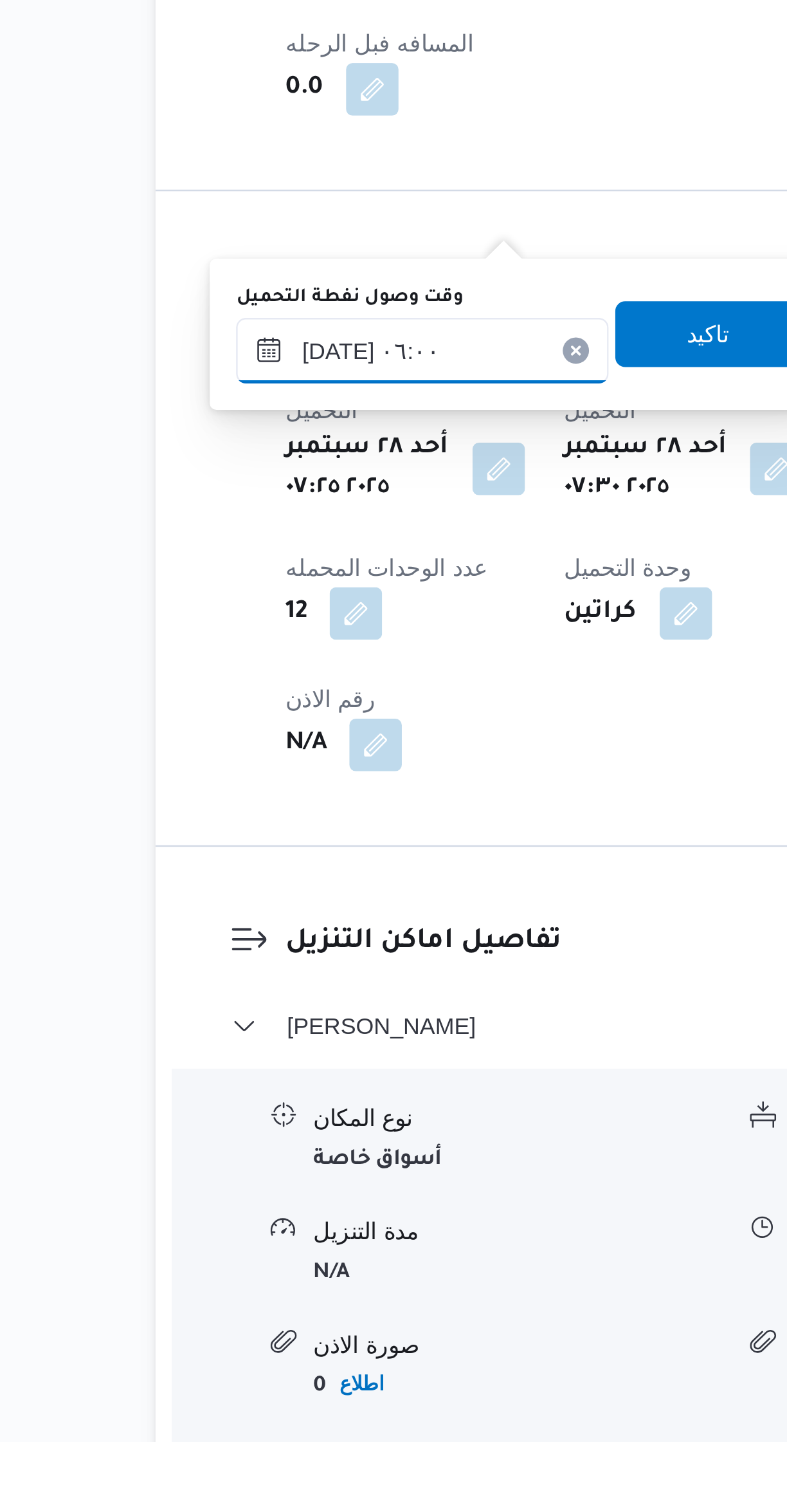
click at [261, 1087] on input "٢٨/٠٩/٢٠٢٥ ٠٦:٠٠" at bounding box center [271, 1084] width 146 height 25
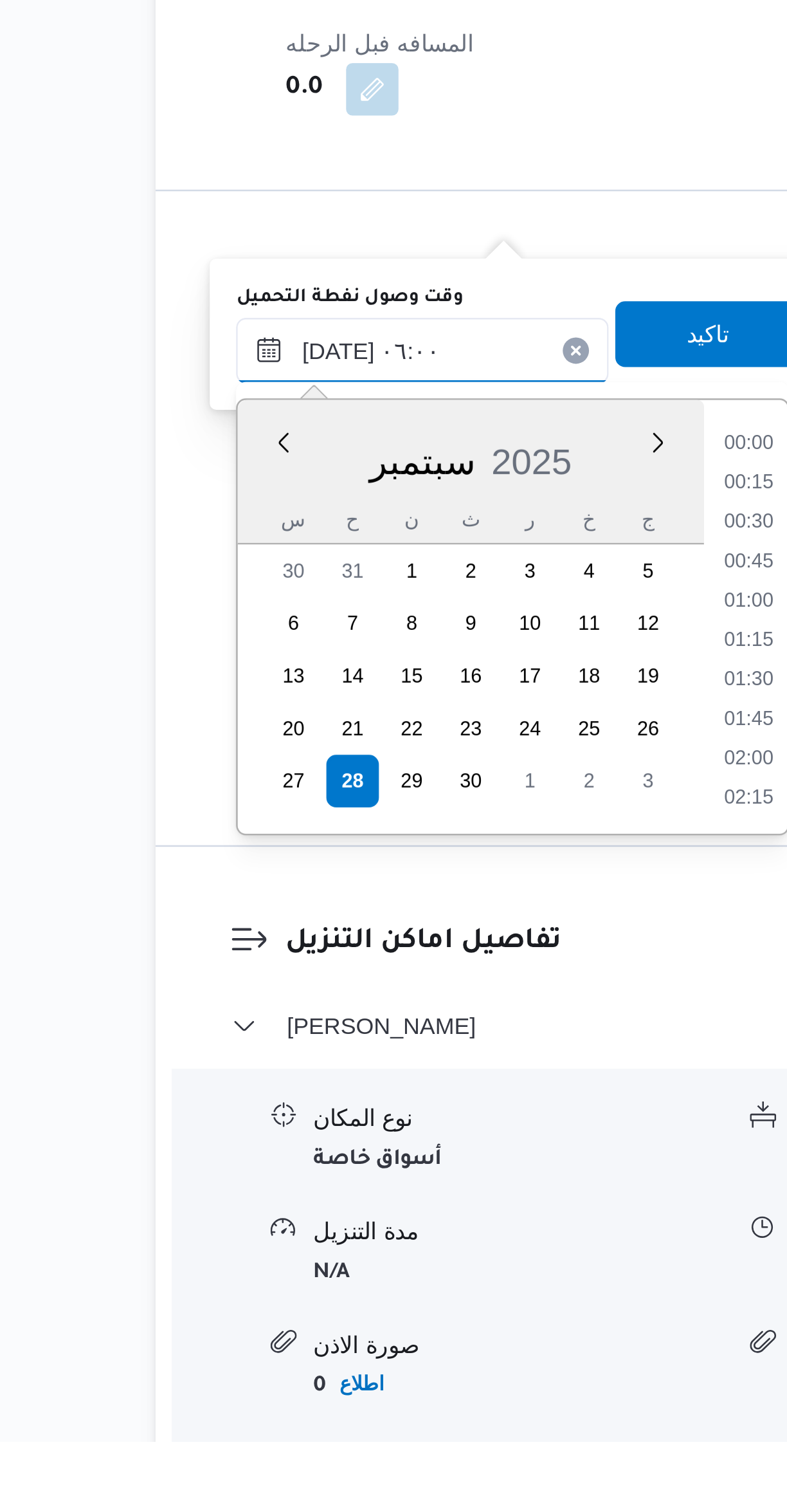
scroll to position [292, 0]
click at [390, 1165] on li "05:30" at bounding box center [400, 1167] width 30 height 13
type input "٢٨/٠٩/٢٠٢٥ ٠٥:٣٠"
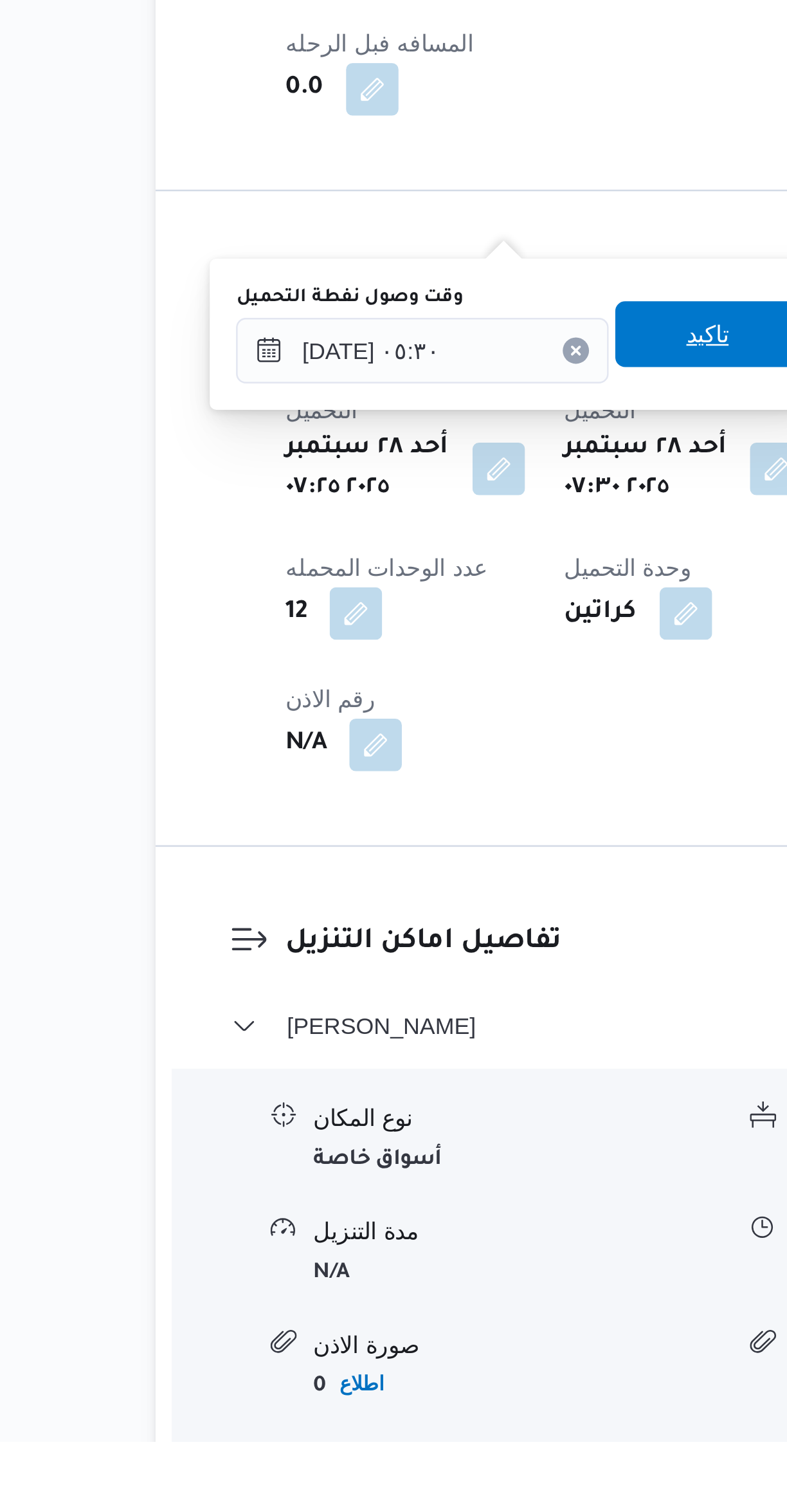
click at [358, 1075] on span "تاكيد" at bounding box center [383, 1078] width 72 height 25
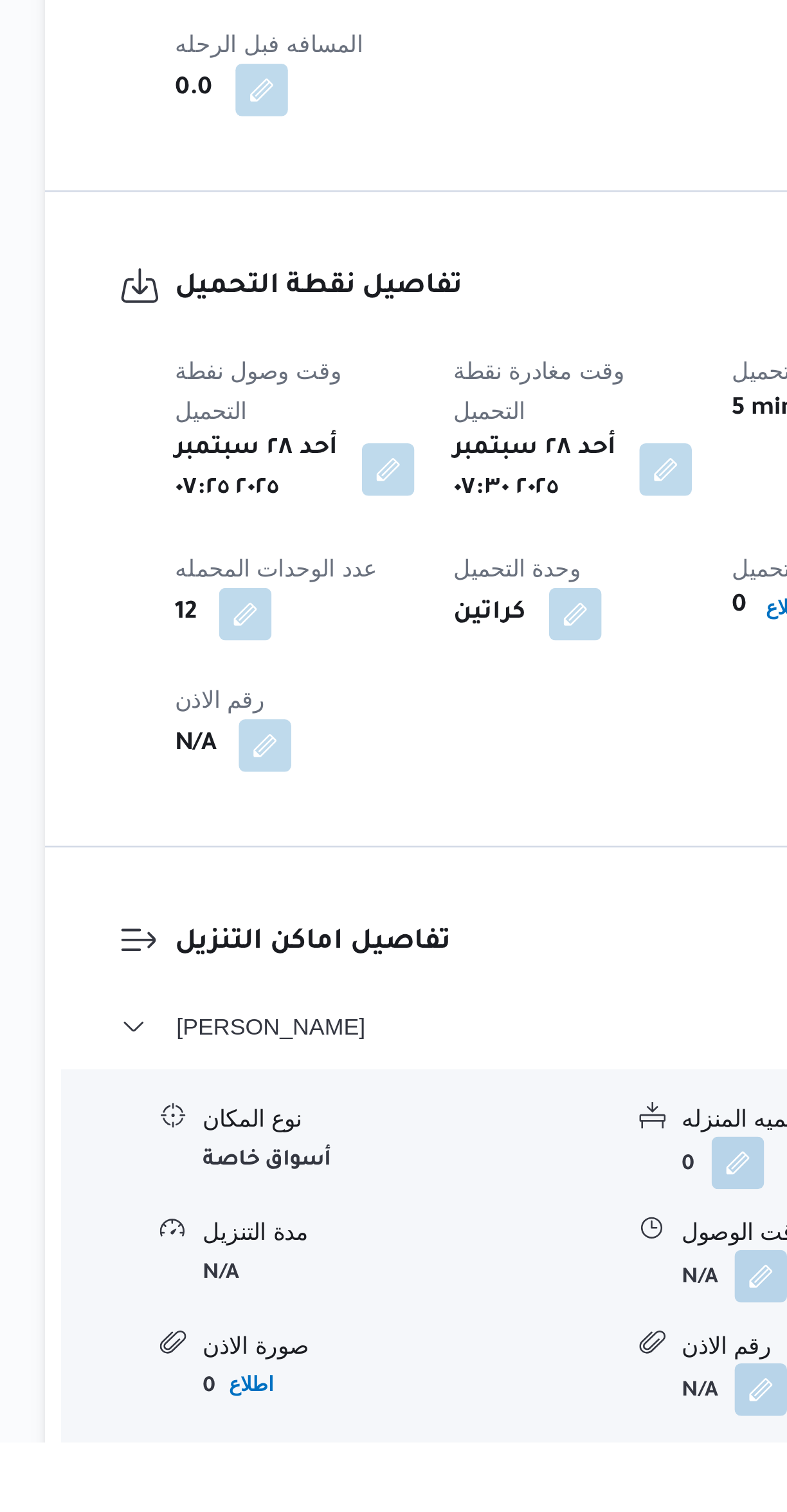
scroll to position [85, 0]
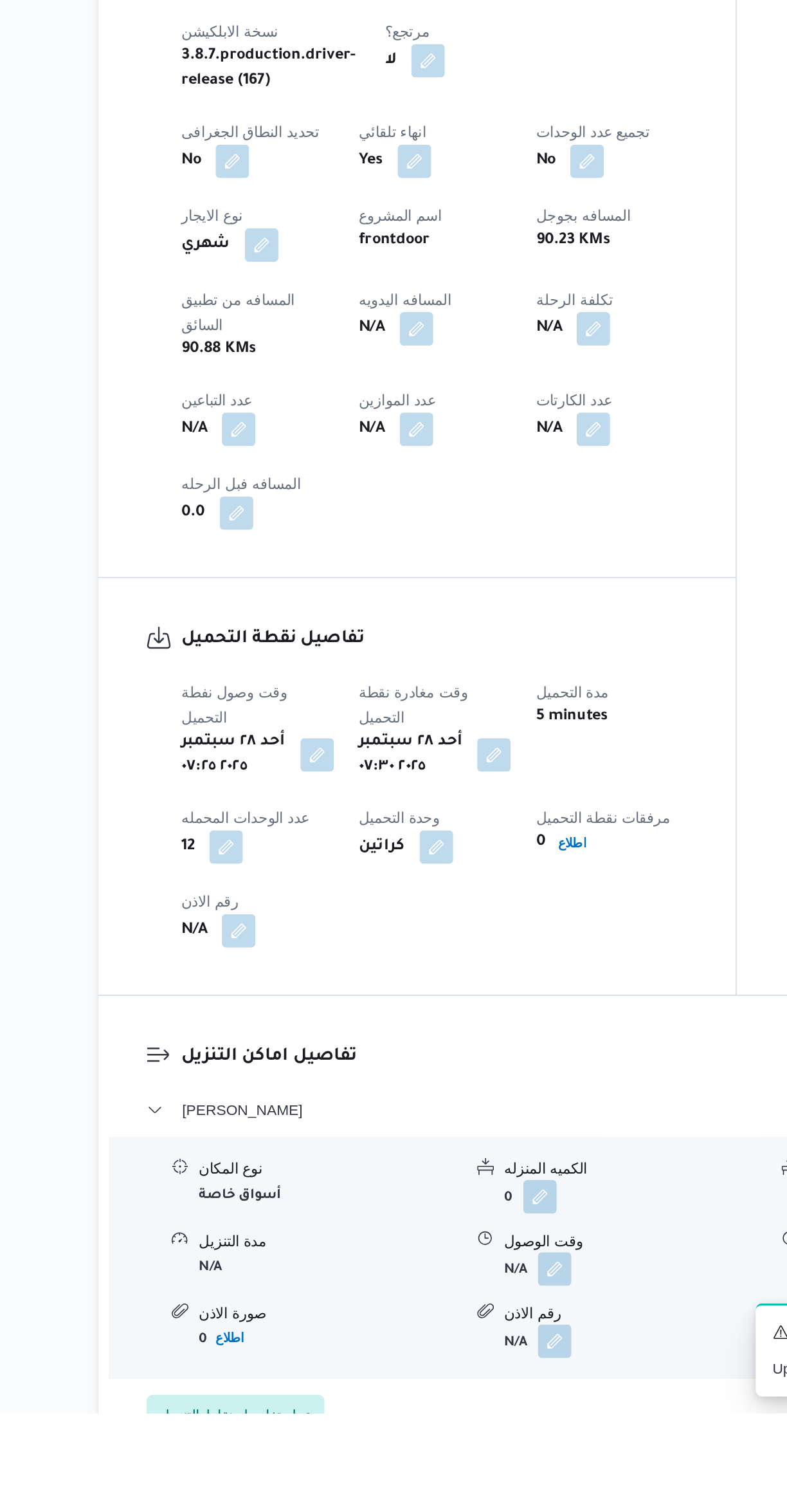
click at [269, 1505] on span "عدل تفاصيل نقاط التنزيل" at bounding box center [251, 1513] width 94 height 16
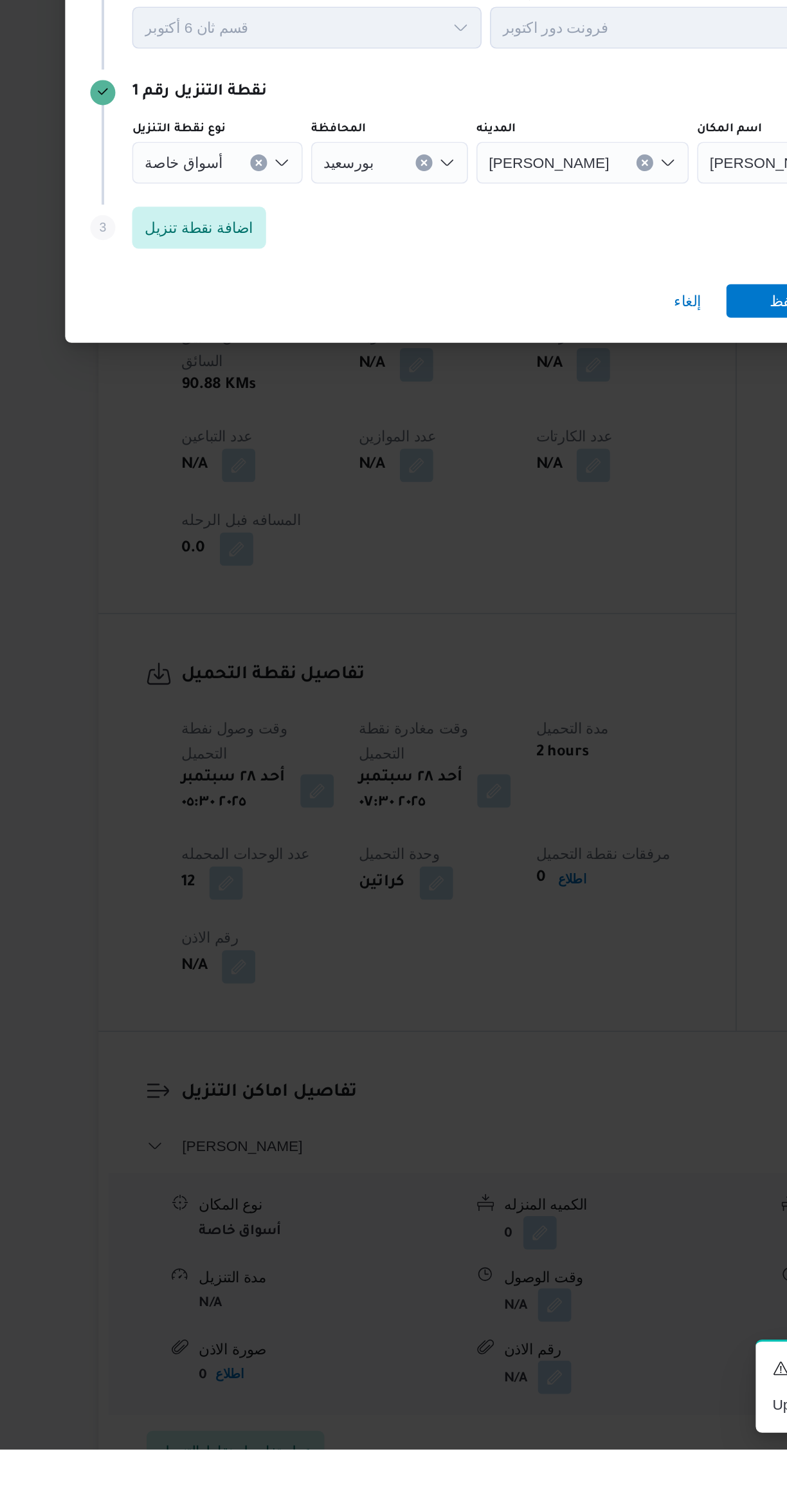
click at [314, 728] on span "بورسعيد" at bounding box center [320, 721] width 31 height 14
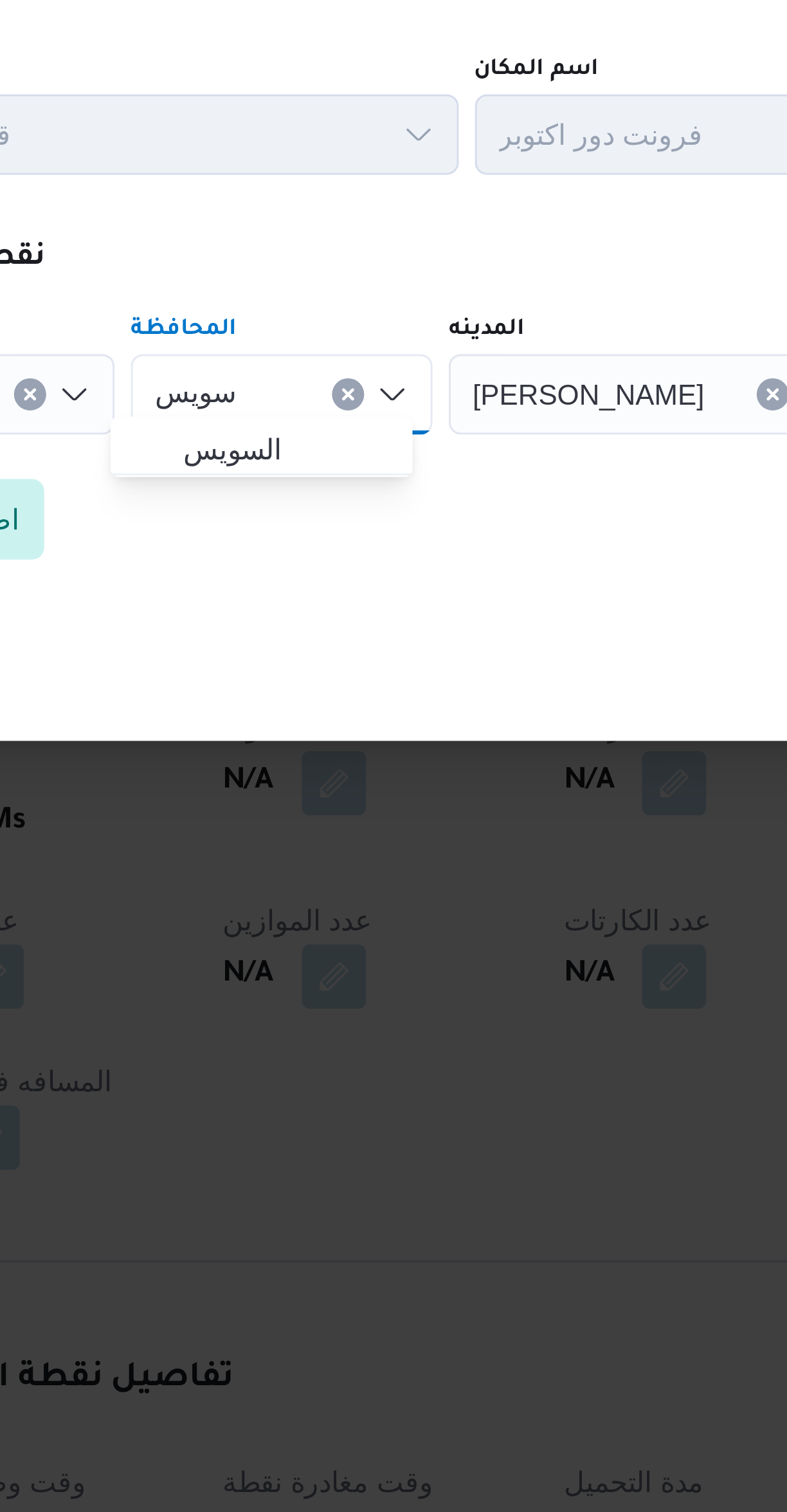
type input "سويس"
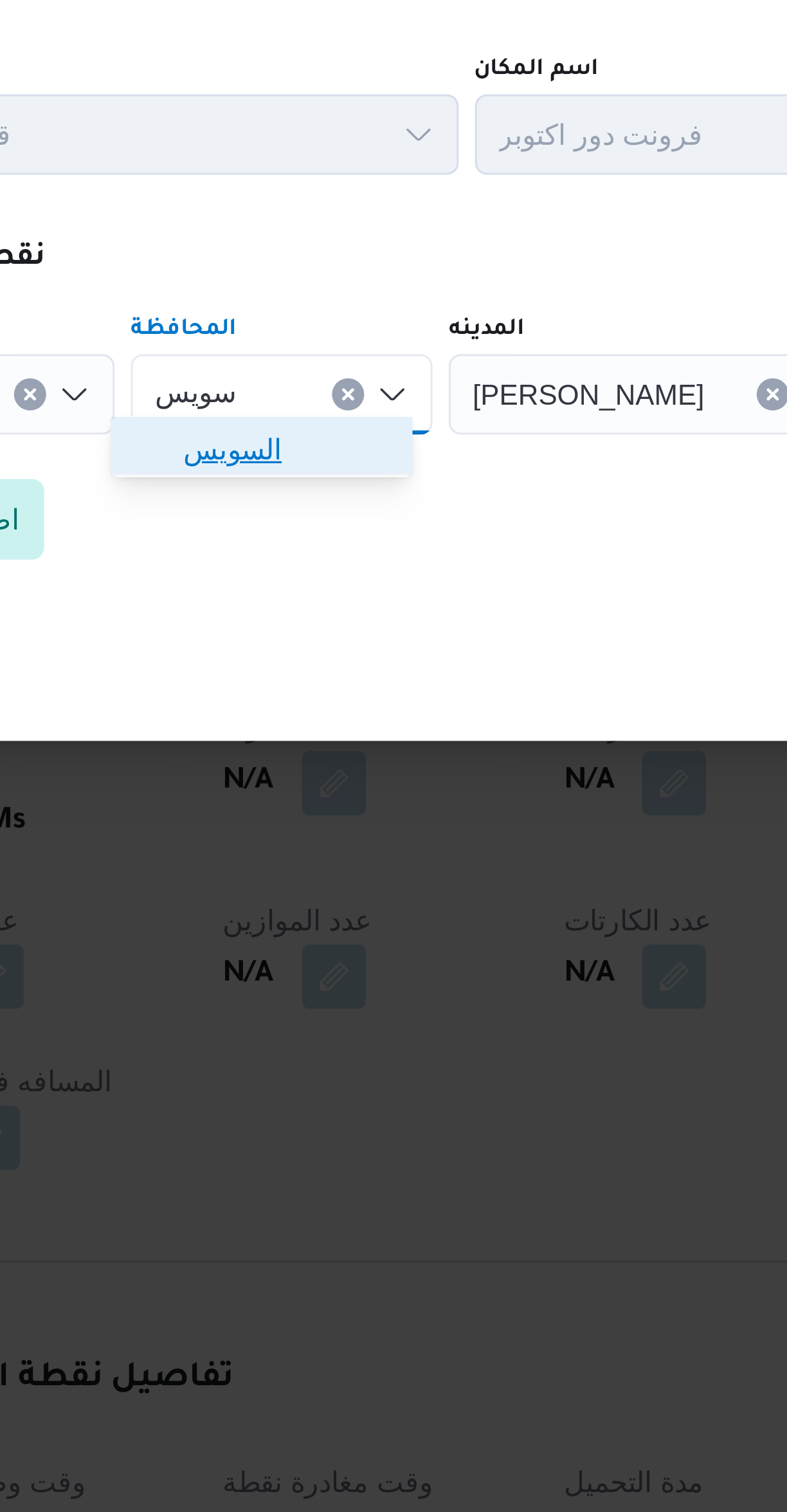
click at [314, 738] on span "السويس" at bounding box center [347, 739] width 66 height 16
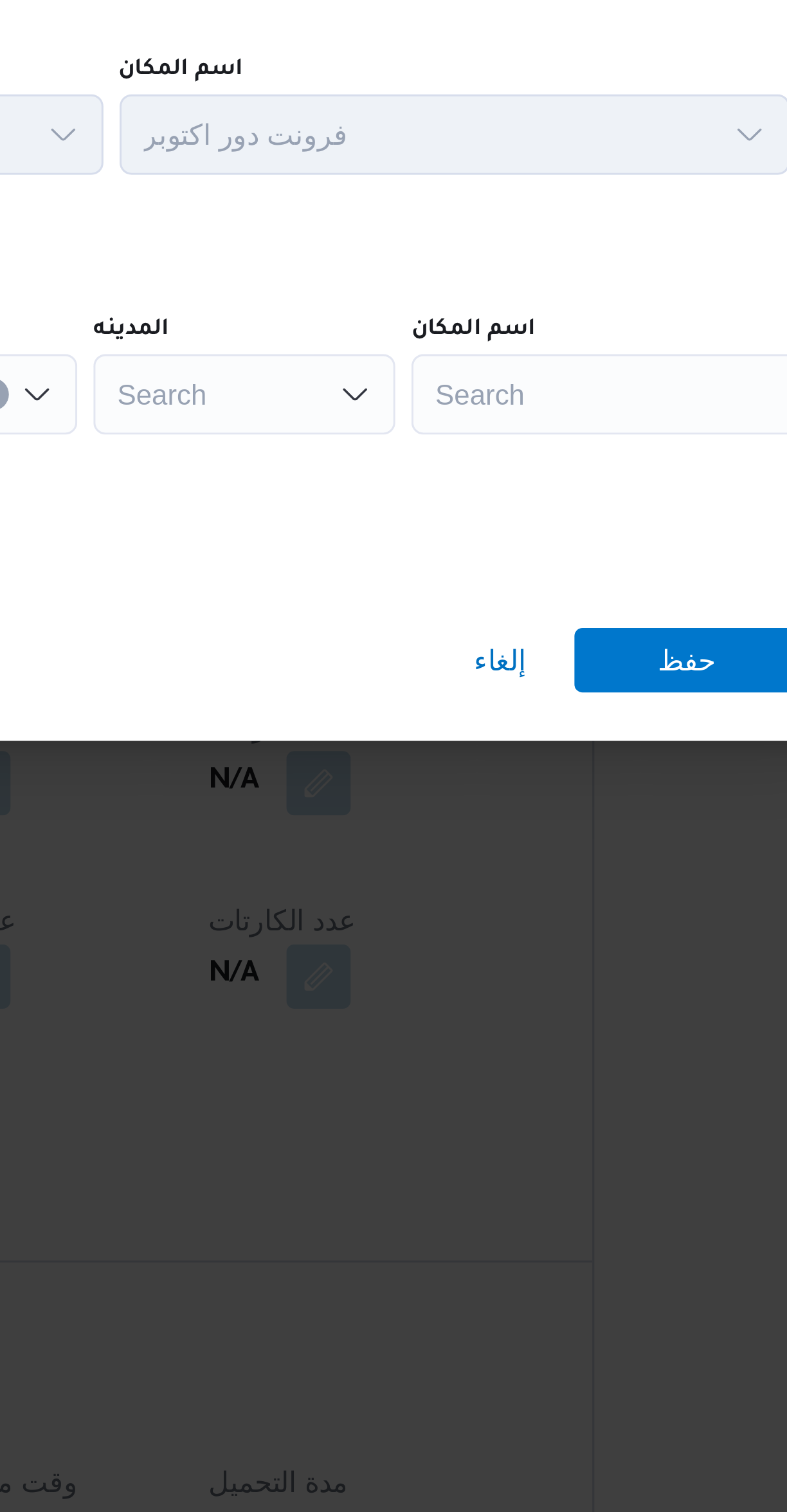
click at [519, 716] on div "Search" at bounding box center [581, 721] width 161 height 25
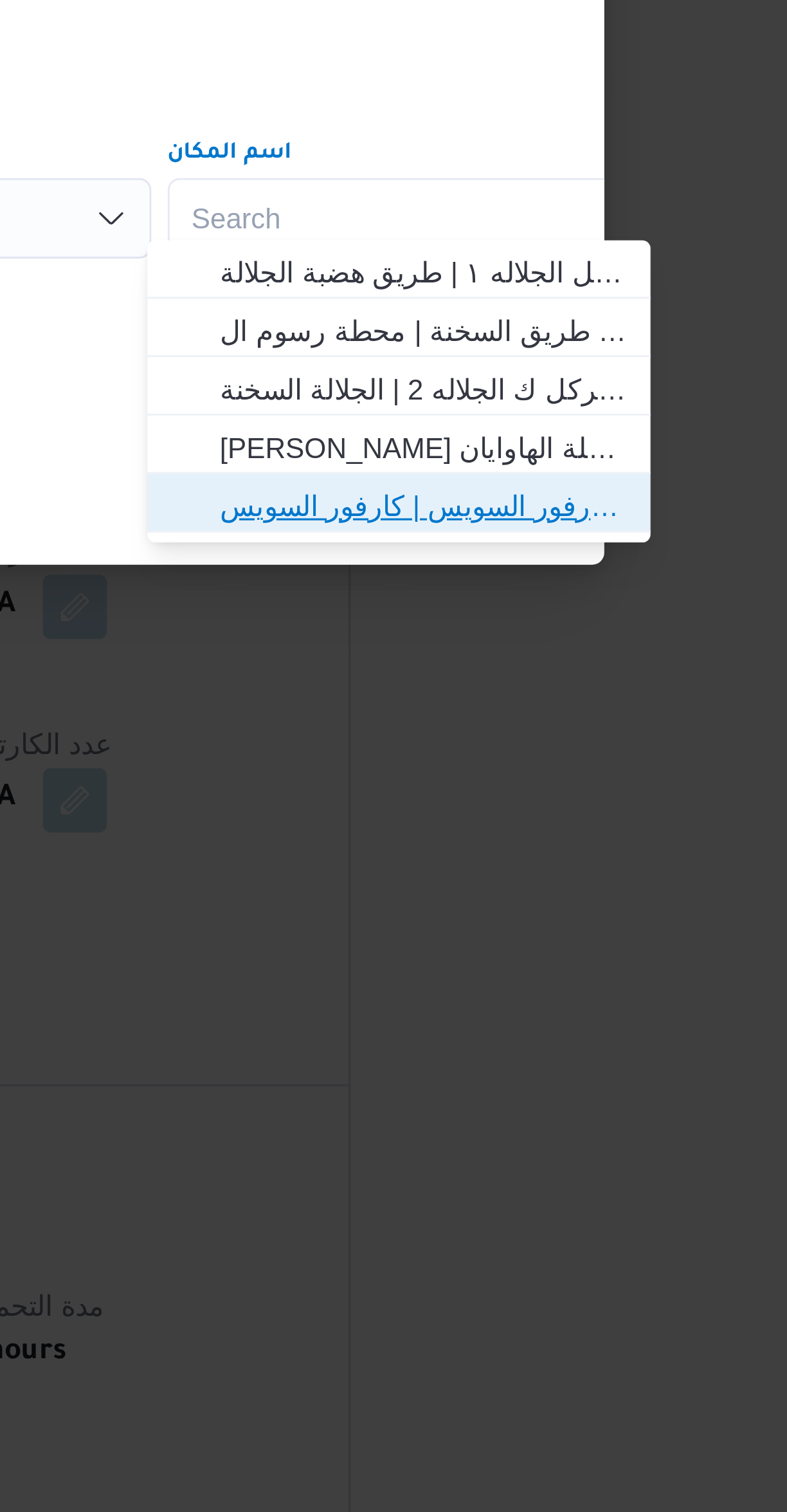
click at [556, 815] on span "كارفور السويس | كارفور السويس | null" at bounding box center [582, 813] width 130 height 16
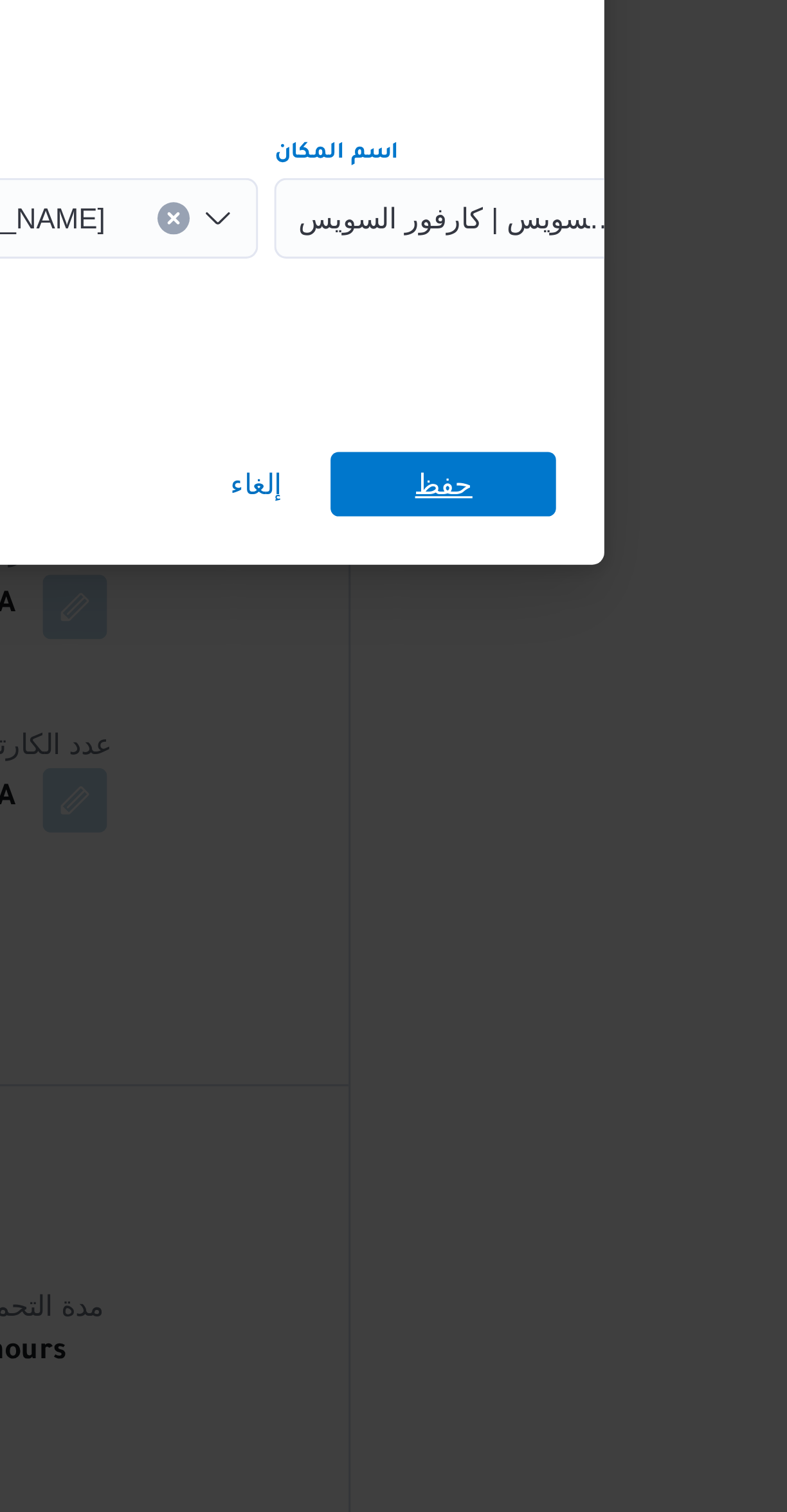
click at [581, 800] on span "حفظ" at bounding box center [589, 806] width 18 height 21
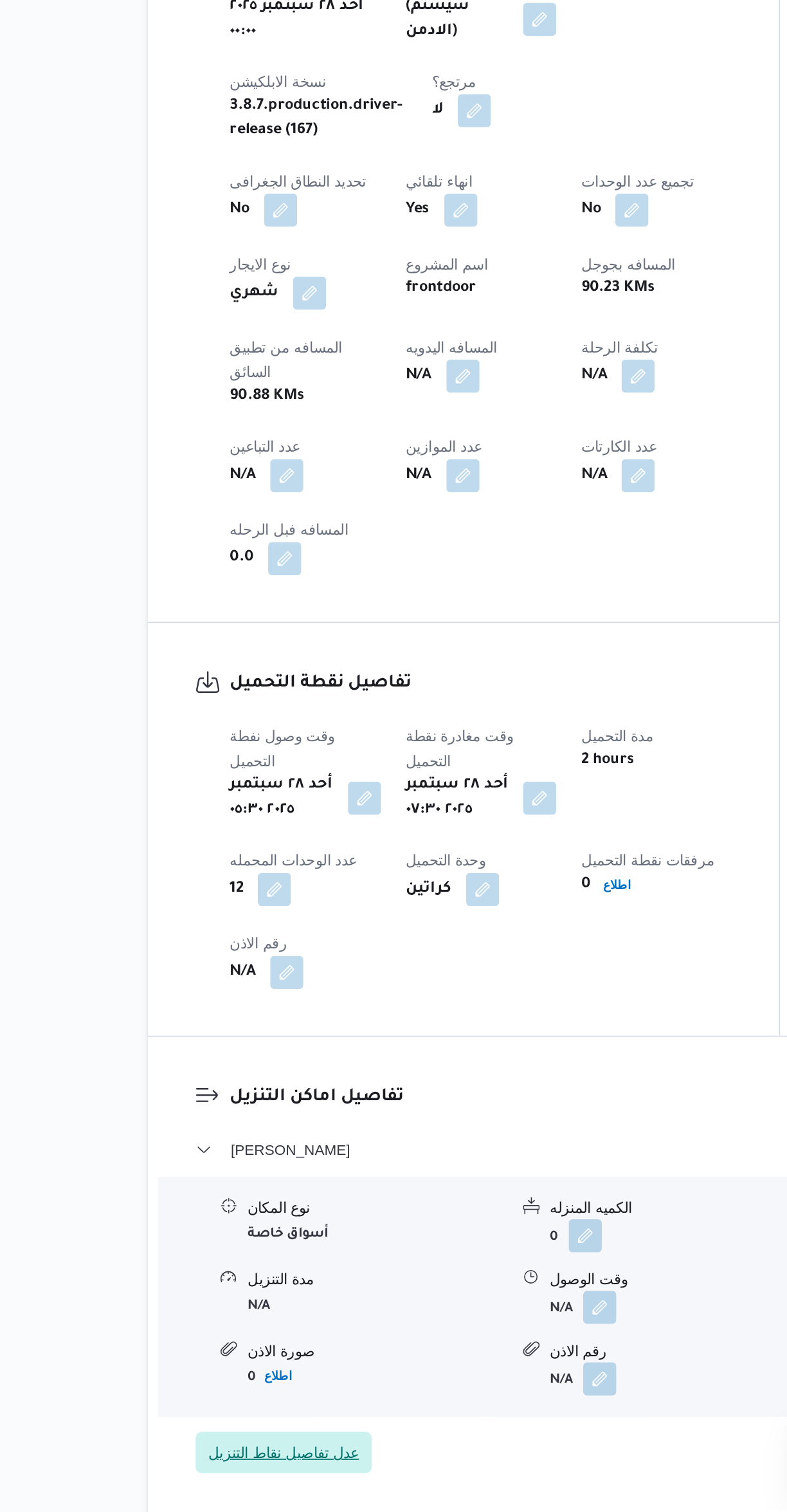
scroll to position [123, 0]
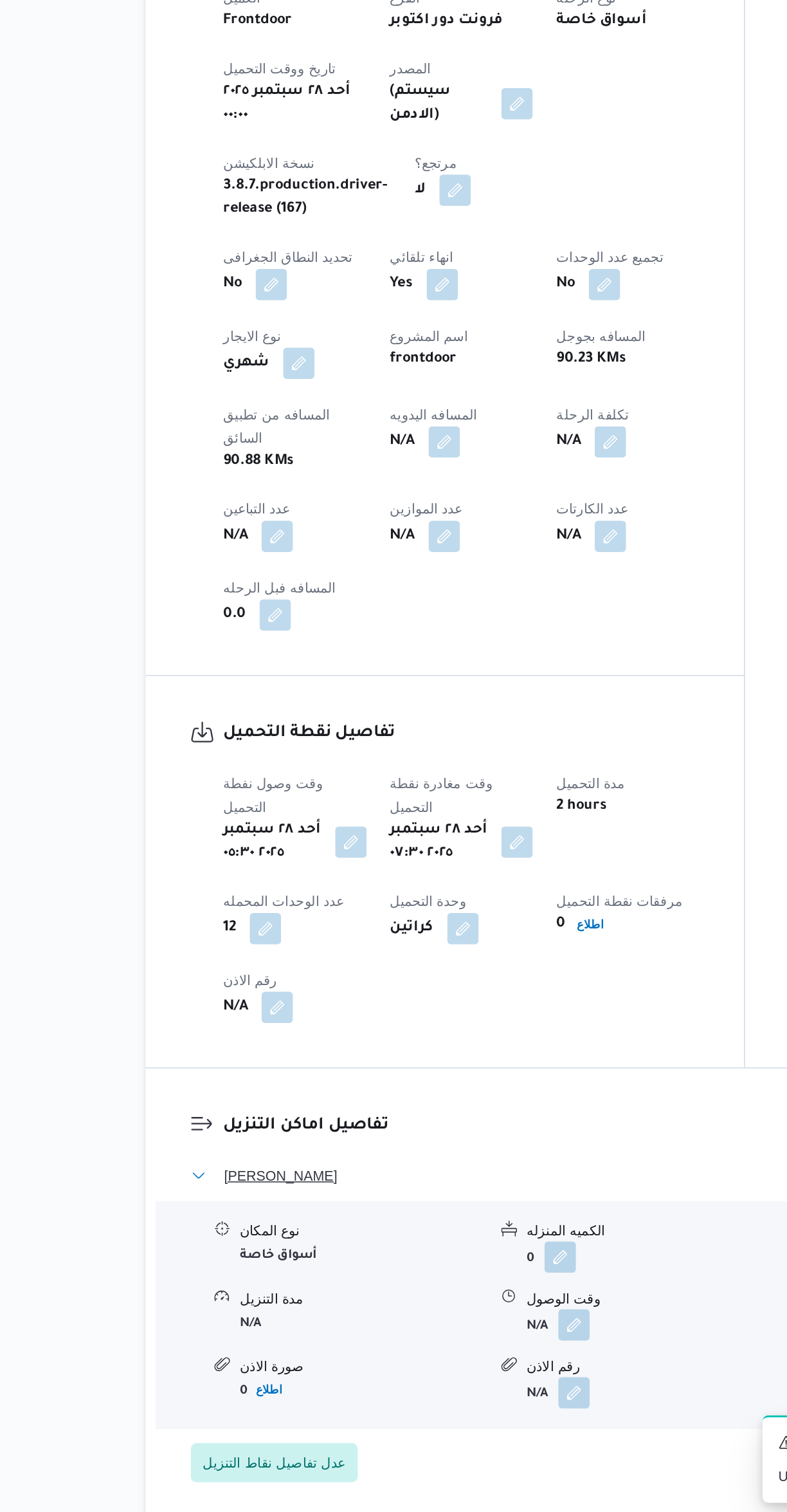
click at [425, 1279] on button "فيصل - كارفور السويس" at bounding box center [470, 1287] width 546 height 16
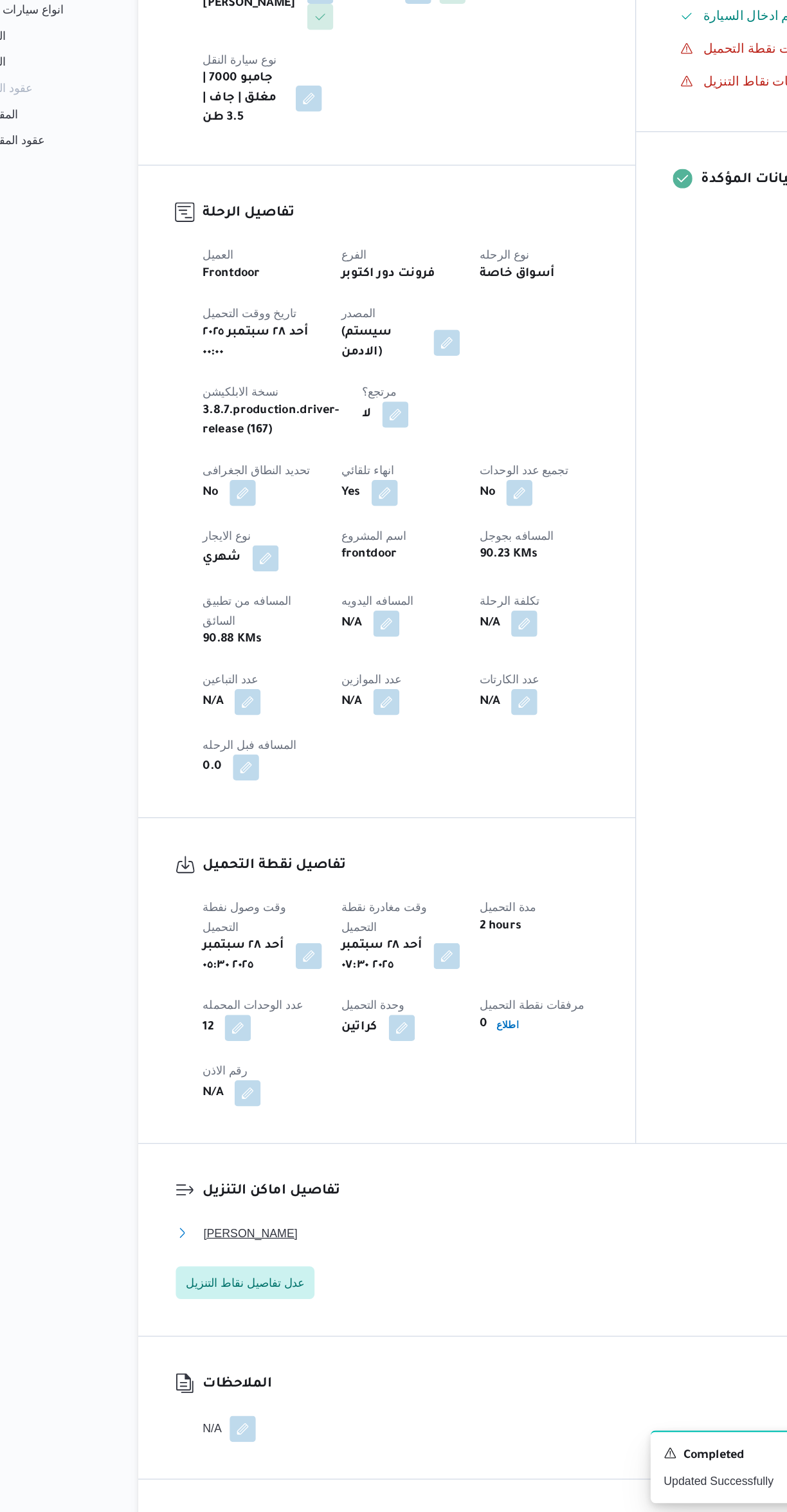
scroll to position [122, 0]
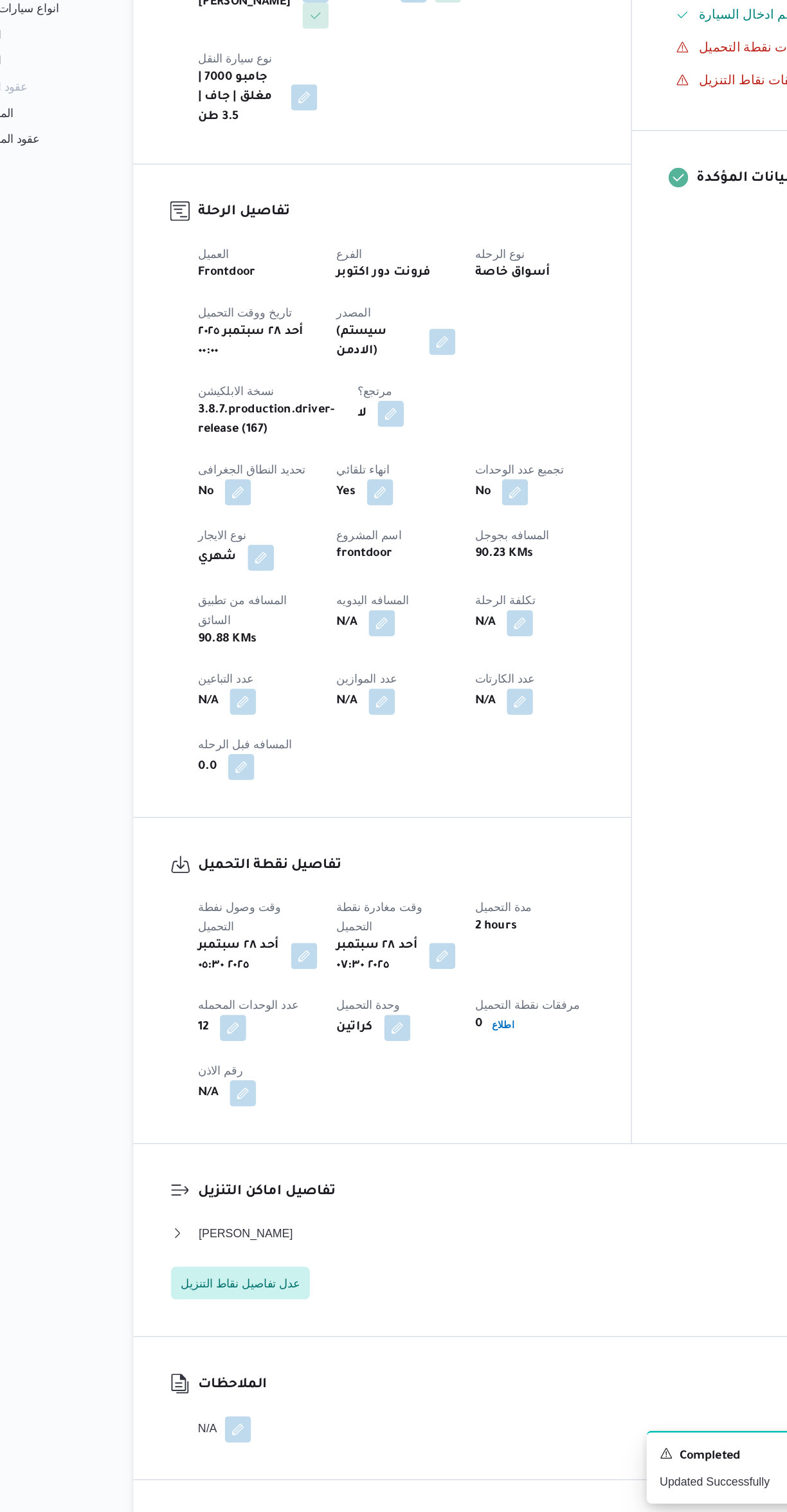
select select "ar"
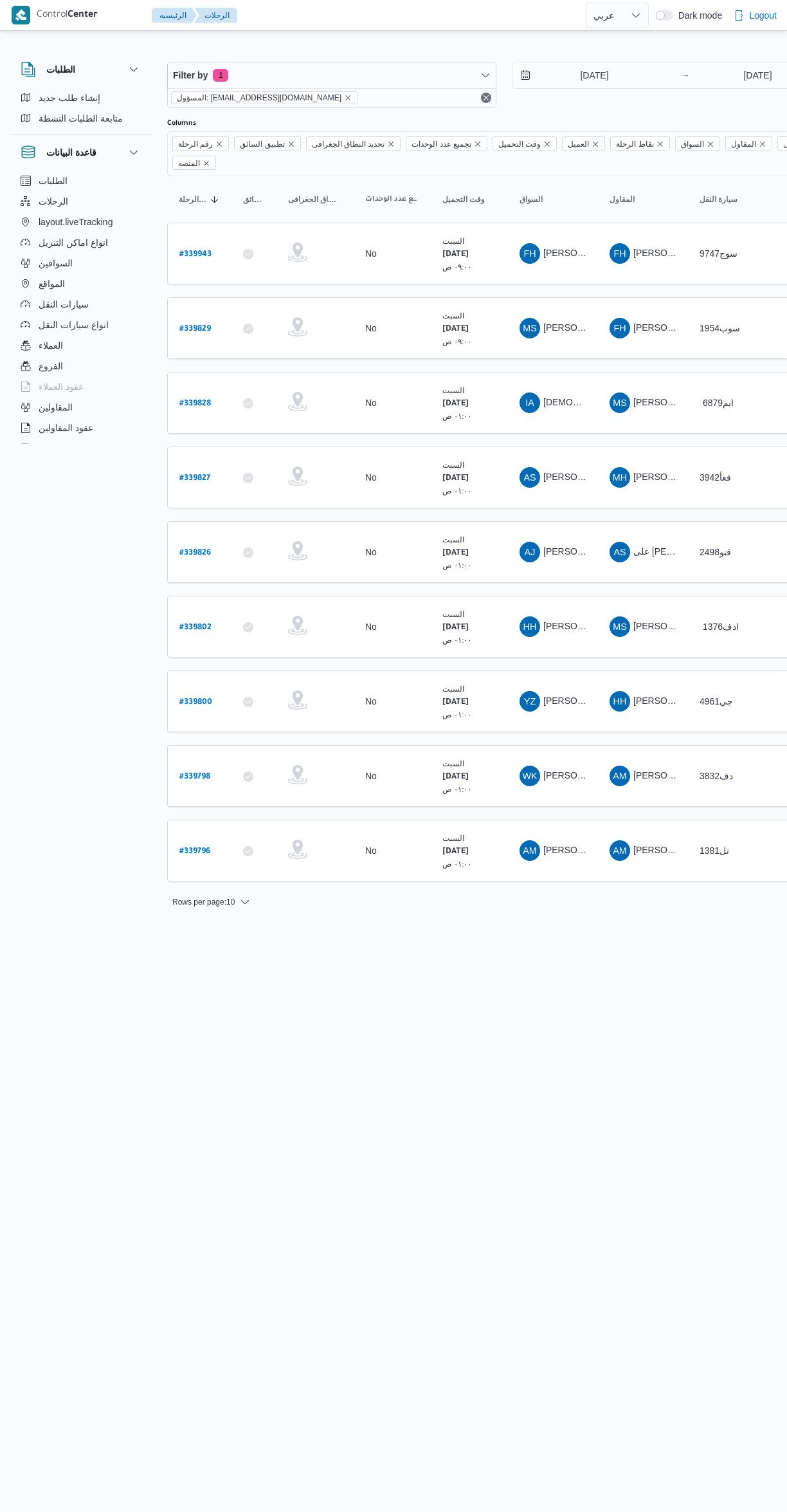
select select "ar"
